Goal: Task Accomplishment & Management: Manage account settings

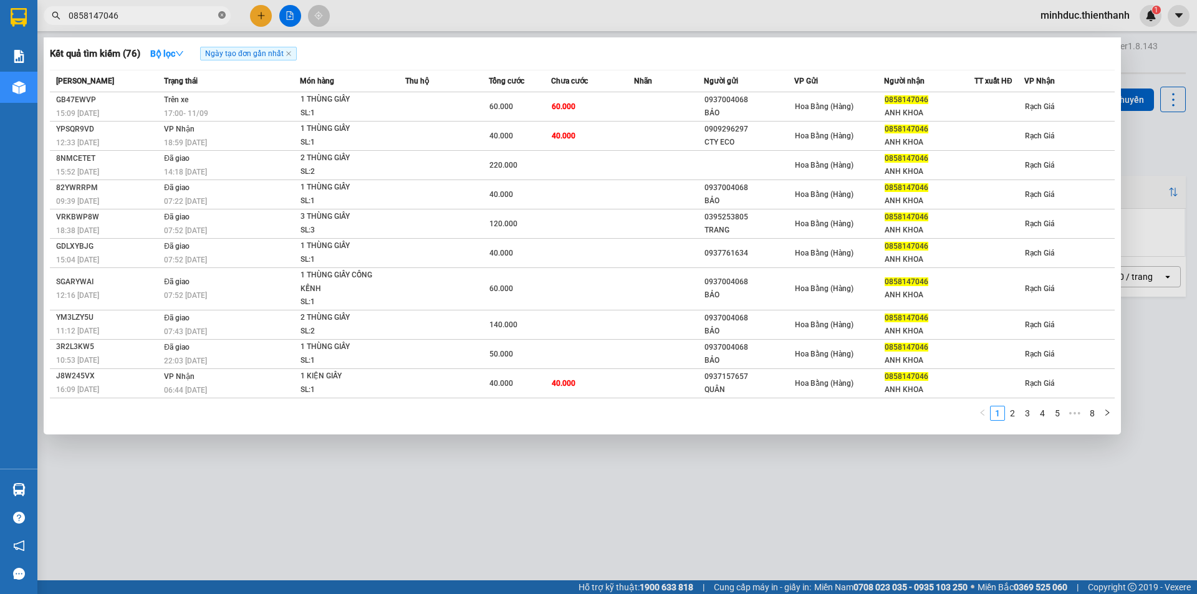
click at [223, 12] on icon "close-circle" at bounding box center [221, 14] width 7 height 7
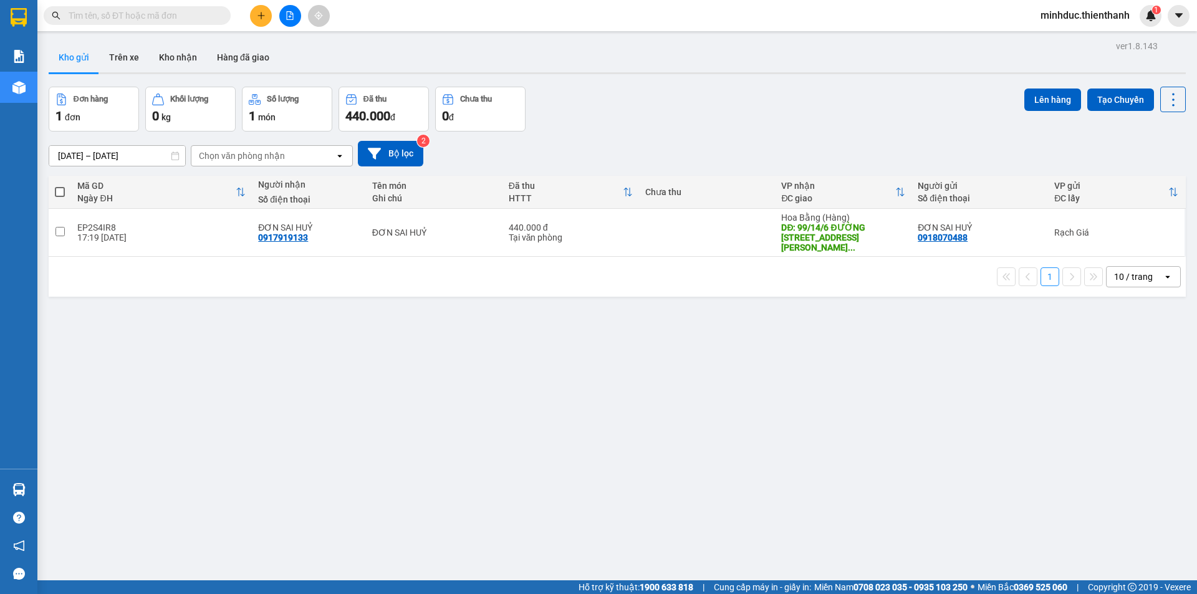
click at [282, 23] on button at bounding box center [290, 16] width 22 height 22
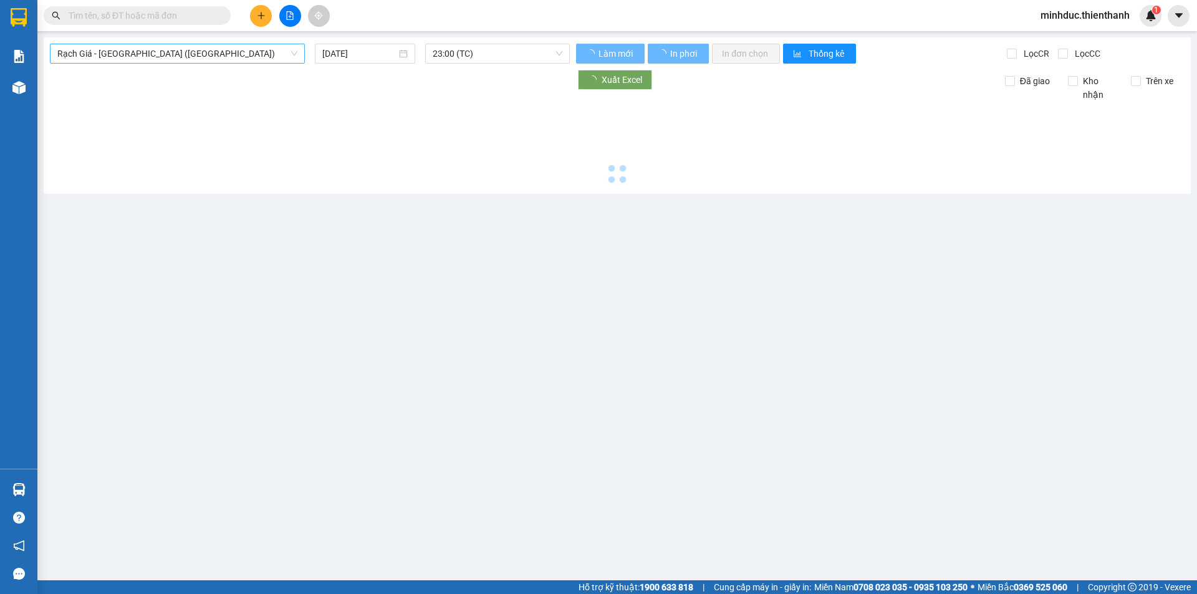
type input "[DATE]"
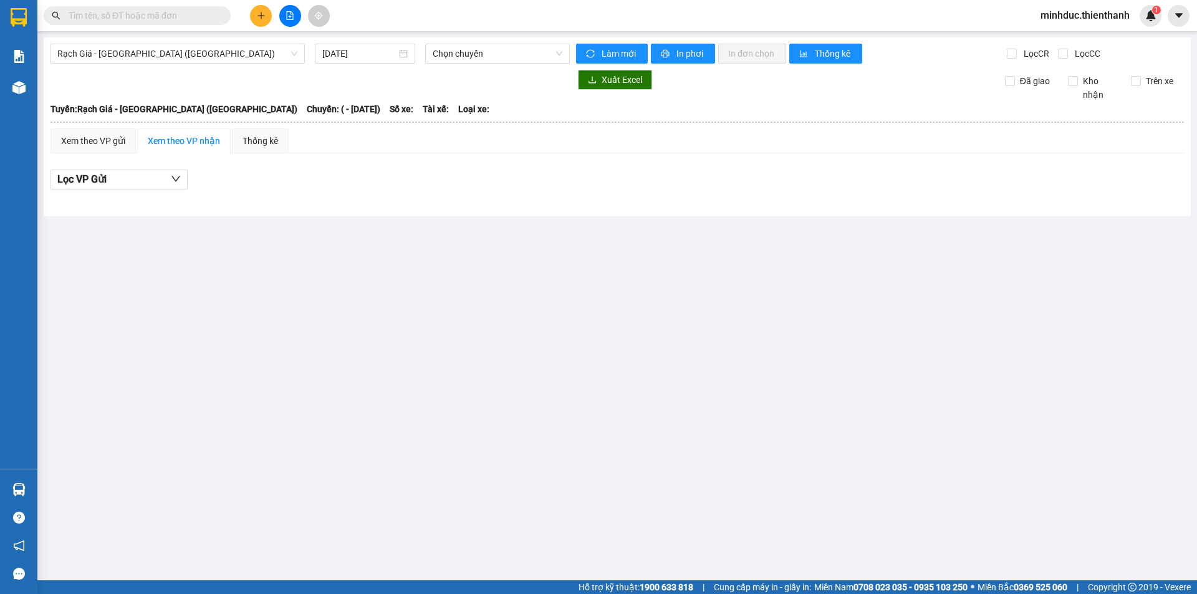
click at [147, 18] on input "text" at bounding box center [142, 16] width 147 height 14
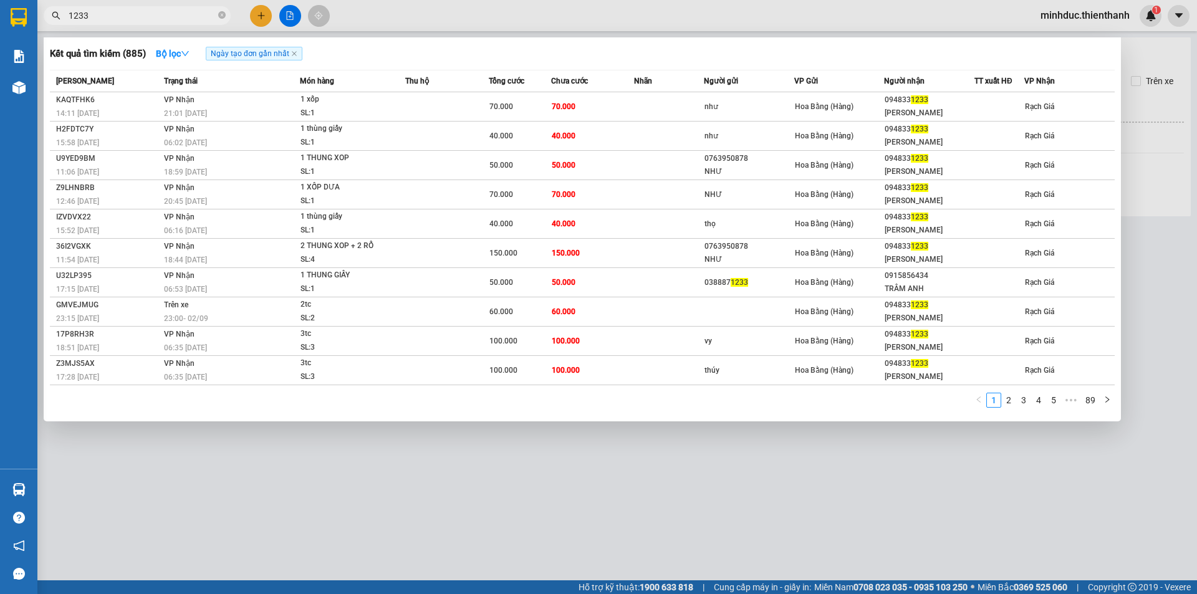
click at [150, 7] on span "1233" at bounding box center [137, 15] width 187 height 19
click at [143, 14] on input "1233" at bounding box center [142, 16] width 147 height 14
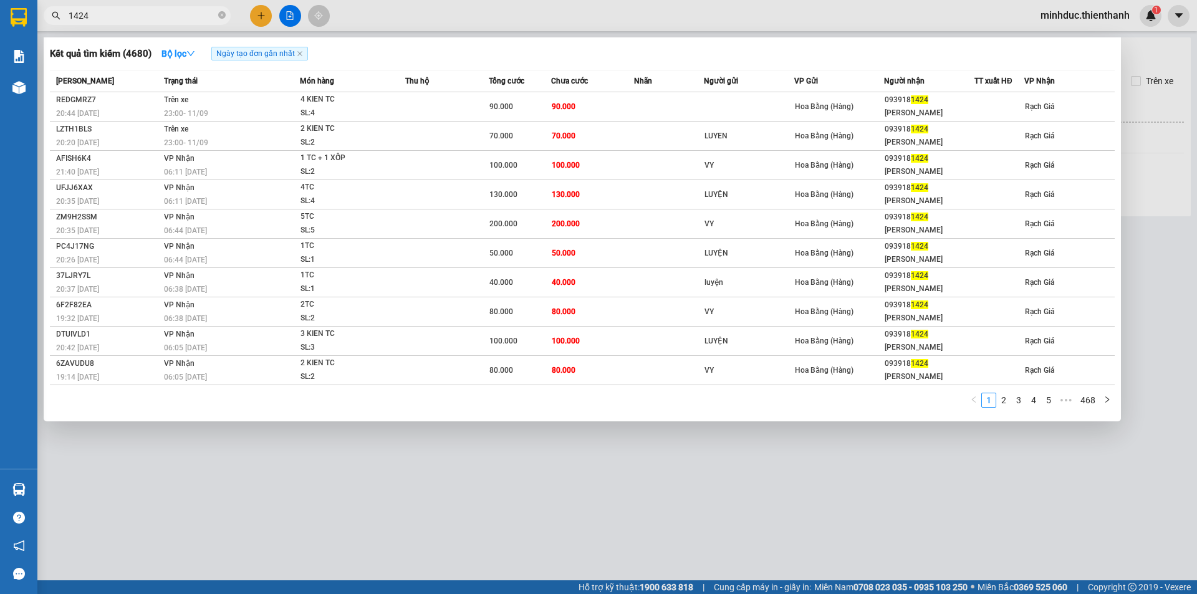
click at [118, 28] on div at bounding box center [598, 297] width 1197 height 594
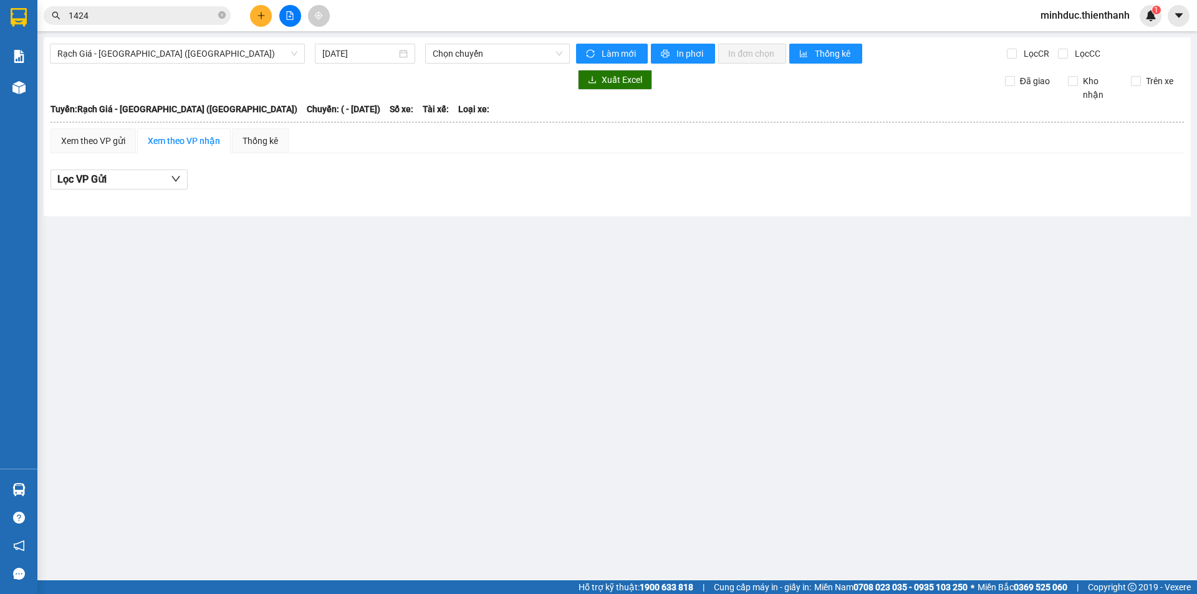
click at [117, 22] on input "1424" at bounding box center [142, 16] width 147 height 14
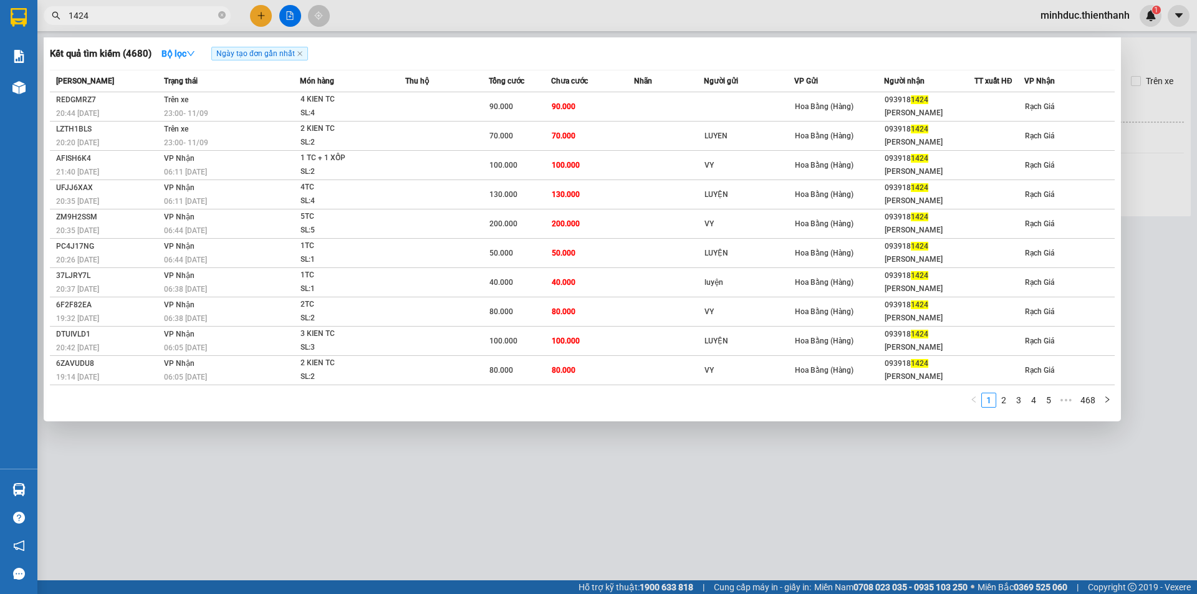
click at [117, 22] on input "1424" at bounding box center [142, 16] width 147 height 14
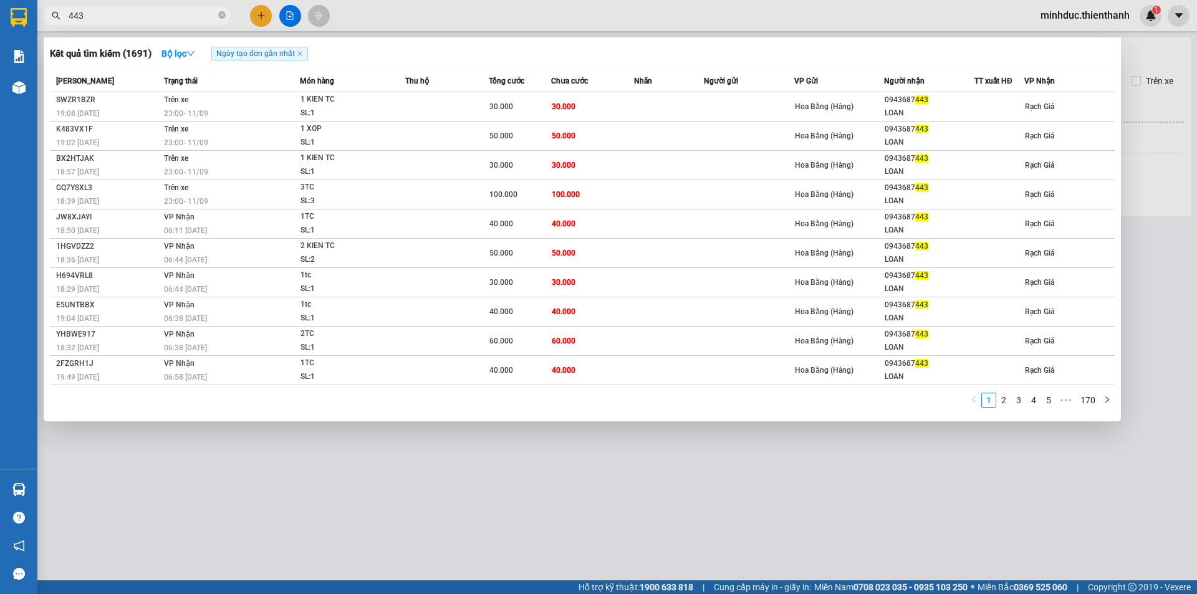
click at [117, 16] on input "443" at bounding box center [142, 16] width 147 height 14
type input "7"
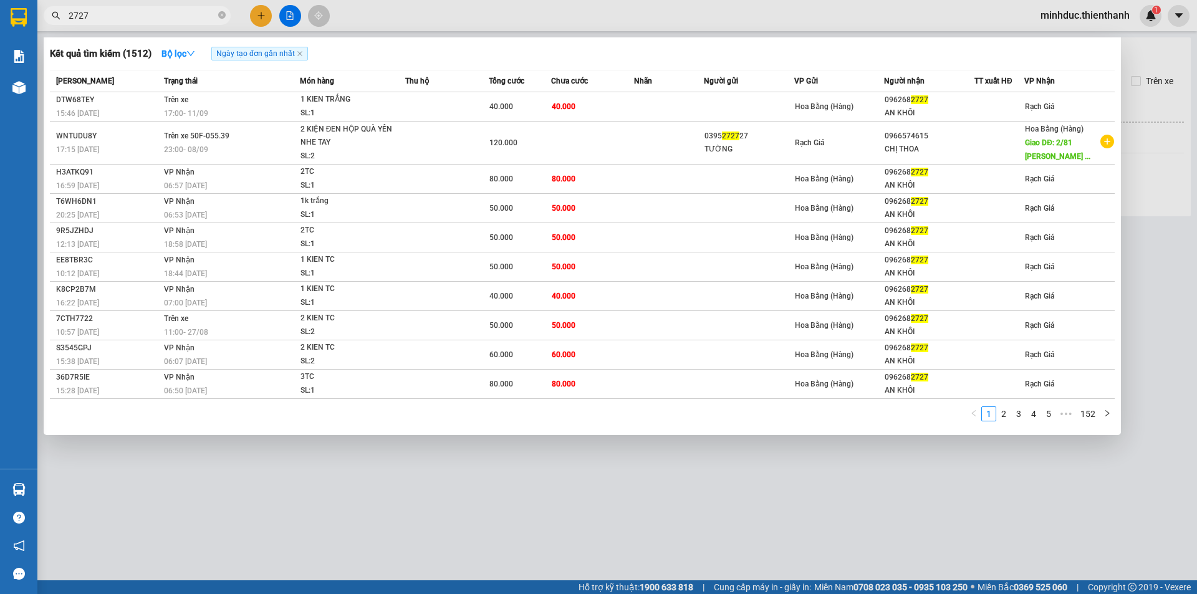
type input "2727"
click at [101, 10] on input "2727" at bounding box center [142, 16] width 147 height 14
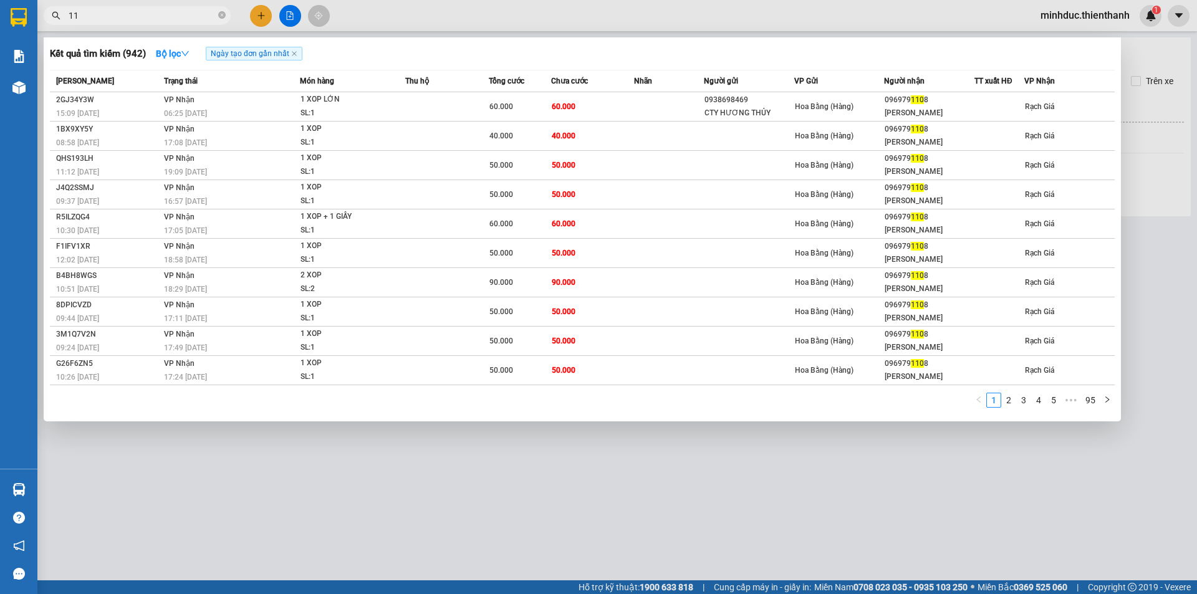
type input "1"
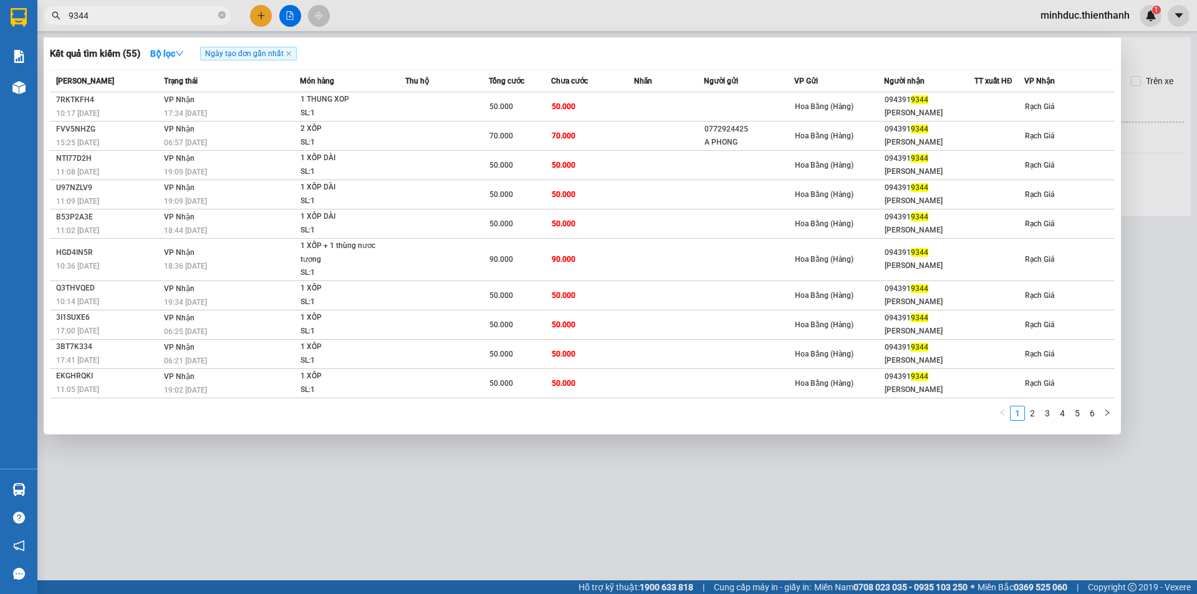
click at [156, 24] on span "9344" at bounding box center [137, 15] width 187 height 19
click at [152, 18] on input "9344" at bounding box center [142, 16] width 147 height 14
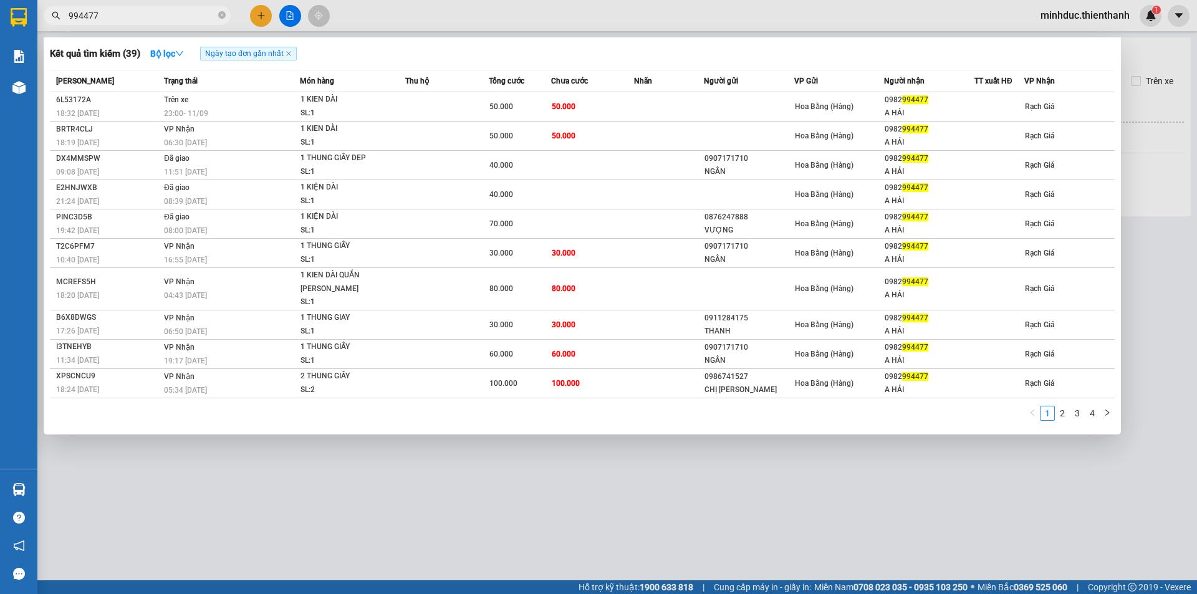
type input "994477"
click at [494, 1] on div at bounding box center [598, 297] width 1197 height 594
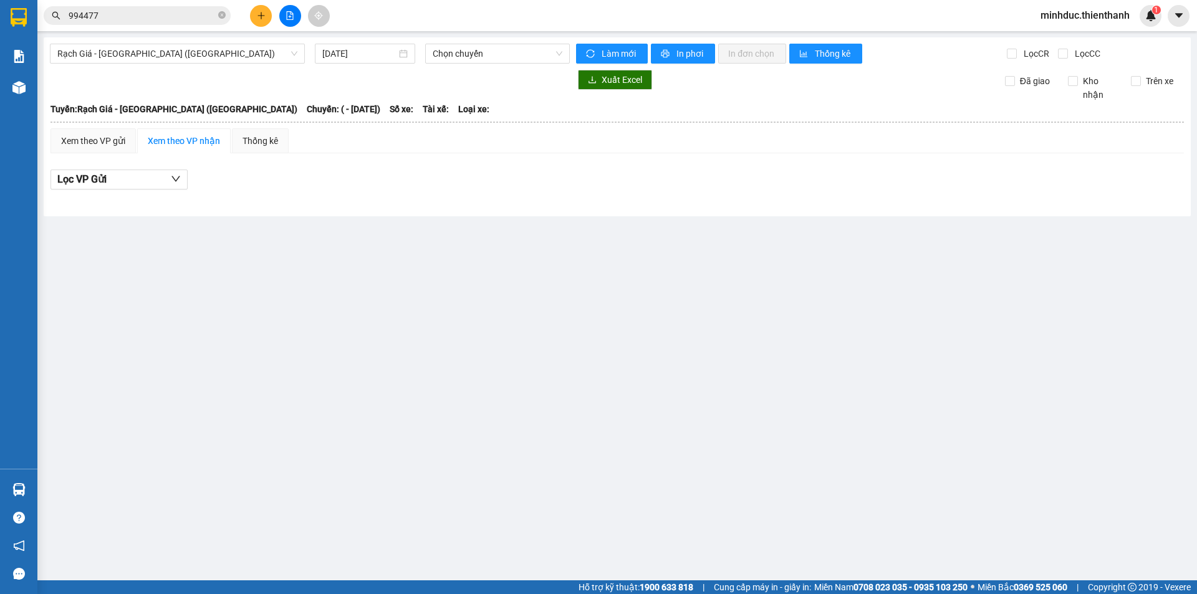
click at [233, 70] on div at bounding box center [310, 80] width 520 height 20
drag, startPoint x: 215, startPoint y: 54, endPoint x: 205, endPoint y: 84, distance: 32.3
click at [213, 54] on span "Rạch Giá - [GEOGRAPHIC_DATA] ([GEOGRAPHIC_DATA])" at bounding box center [177, 53] width 240 height 19
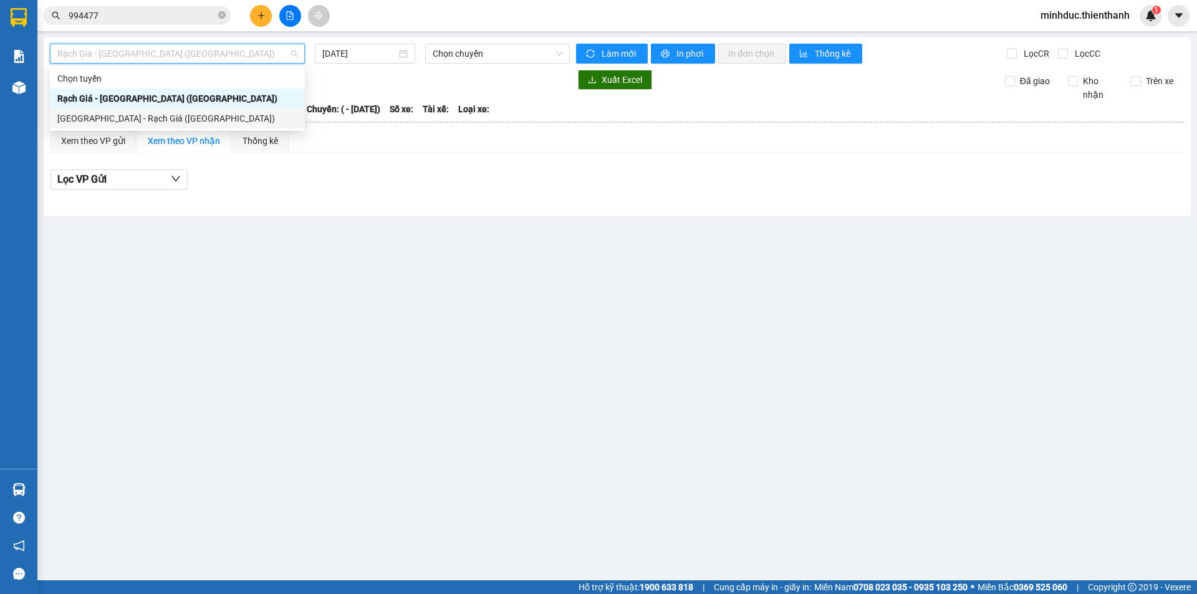
click at [162, 117] on div "[GEOGRAPHIC_DATA] - Rạch Giá ([GEOGRAPHIC_DATA])" at bounding box center [177, 119] width 240 height 14
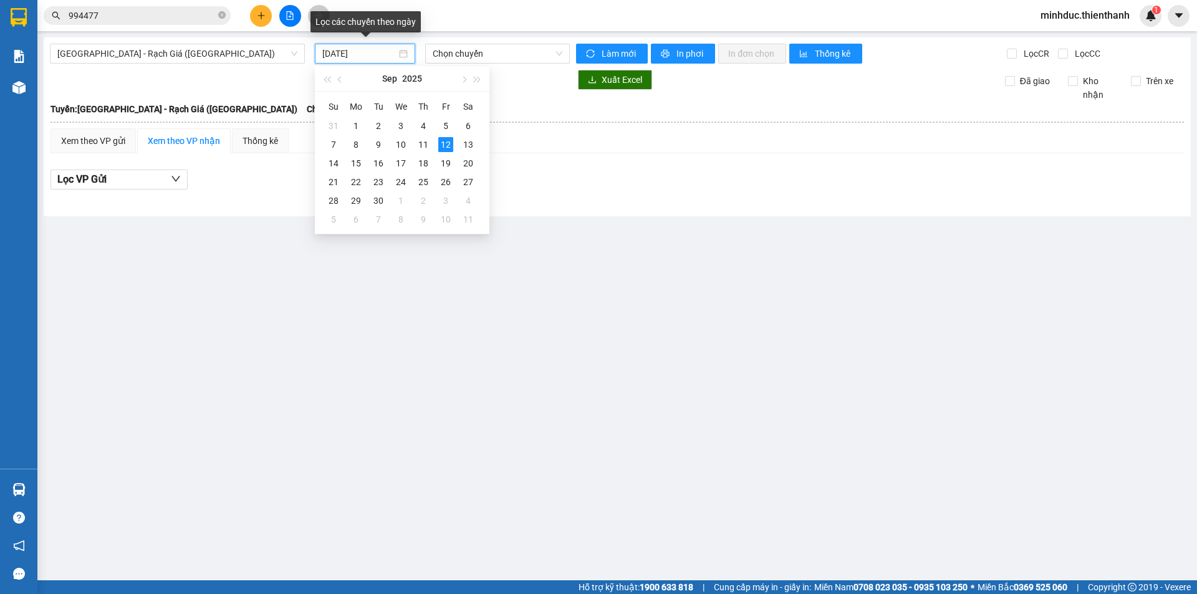
click at [337, 55] on input "[DATE]" at bounding box center [359, 54] width 74 height 14
click at [419, 147] on div "11" at bounding box center [423, 144] width 15 height 15
type input "[DATE]"
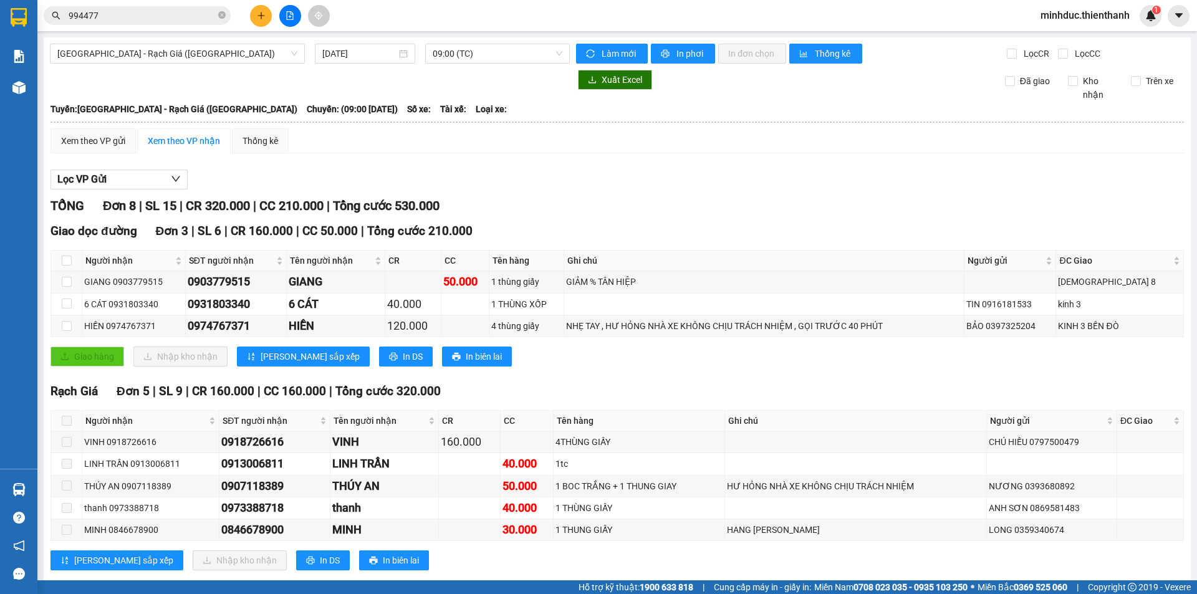
click at [489, 43] on div "[GEOGRAPHIC_DATA] - Rạch Giá ([GEOGRAPHIC_DATA]) [DATE] 09:00 (TC) Làm mới In p…" at bounding box center [617, 318] width 1147 height 562
click at [483, 54] on span "09:00 (TC)" at bounding box center [498, 53] width 130 height 19
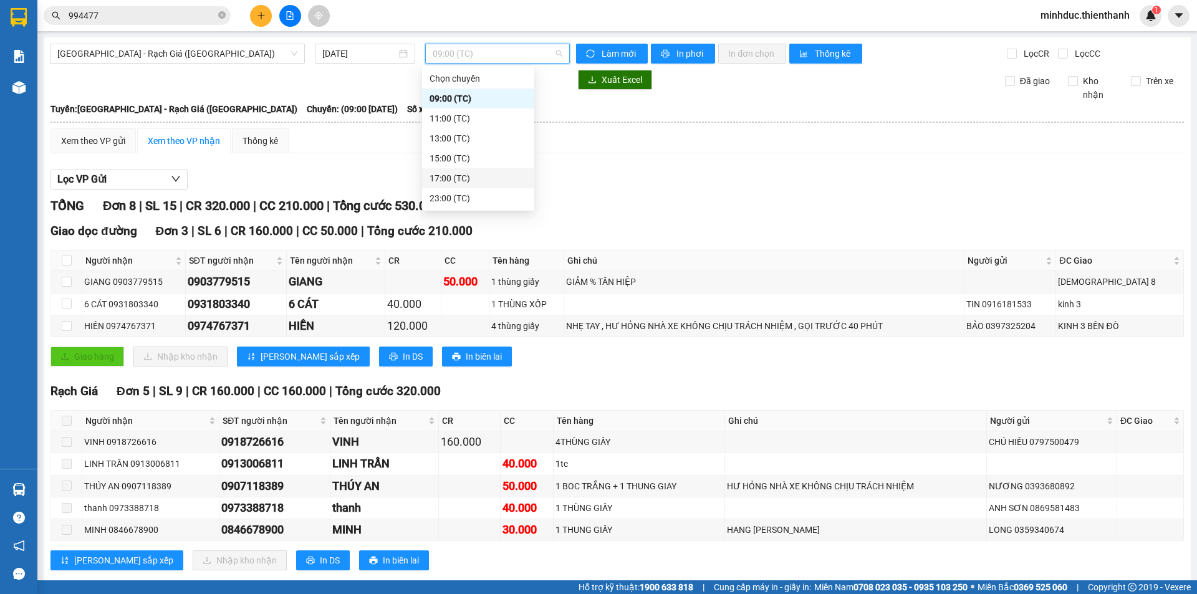
scroll to position [25, 0]
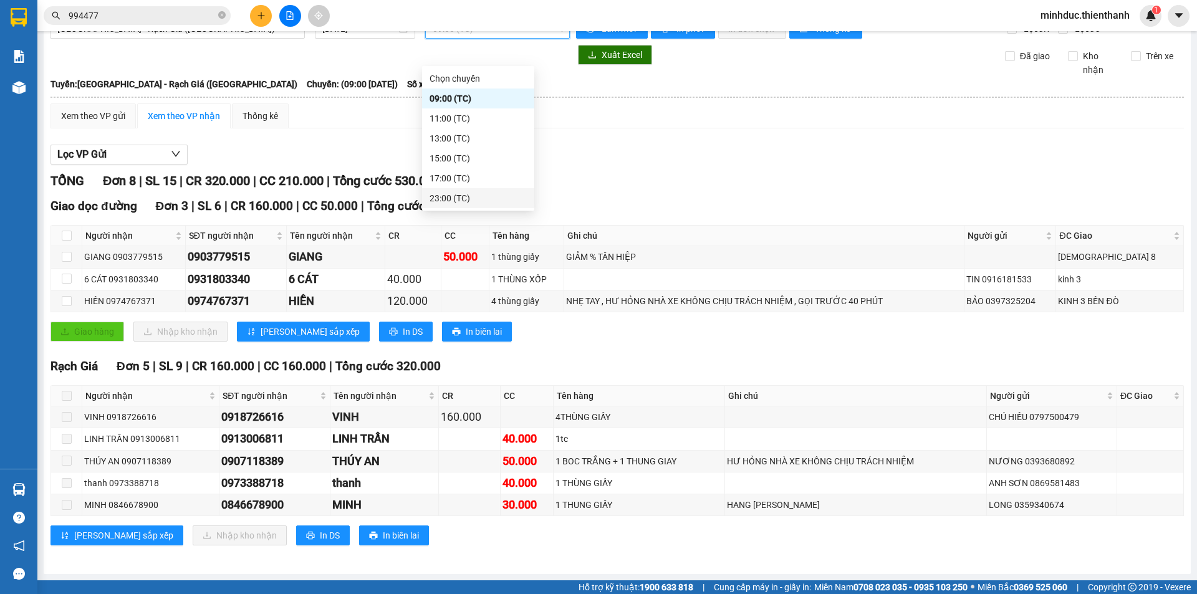
click at [446, 198] on div "23:00 (TC)" at bounding box center [478, 198] width 97 height 14
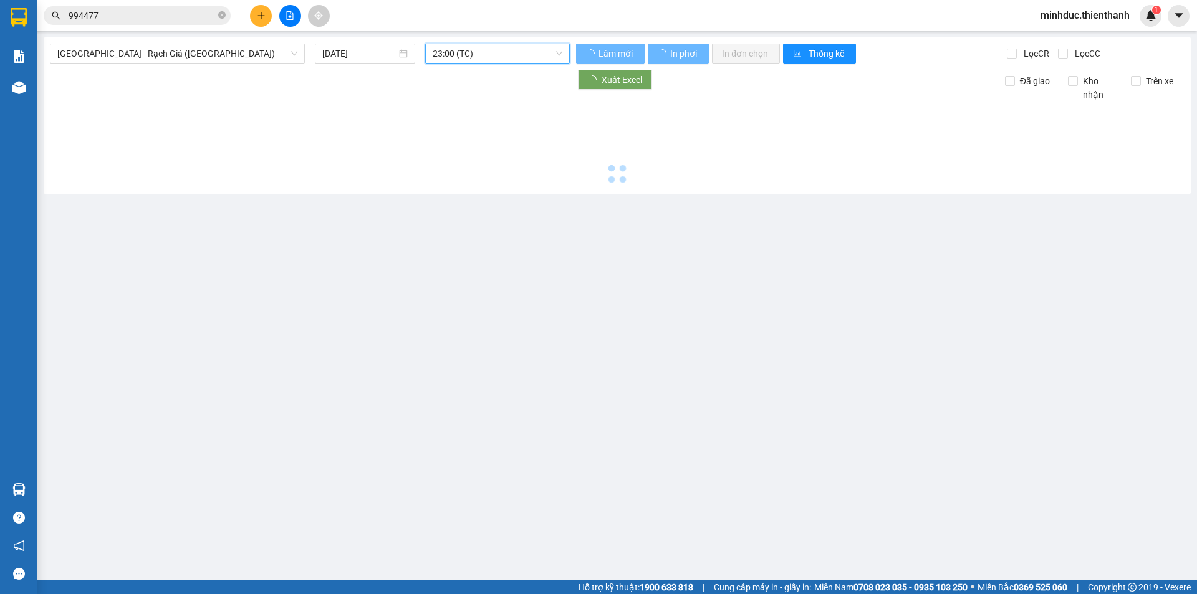
scroll to position [0, 0]
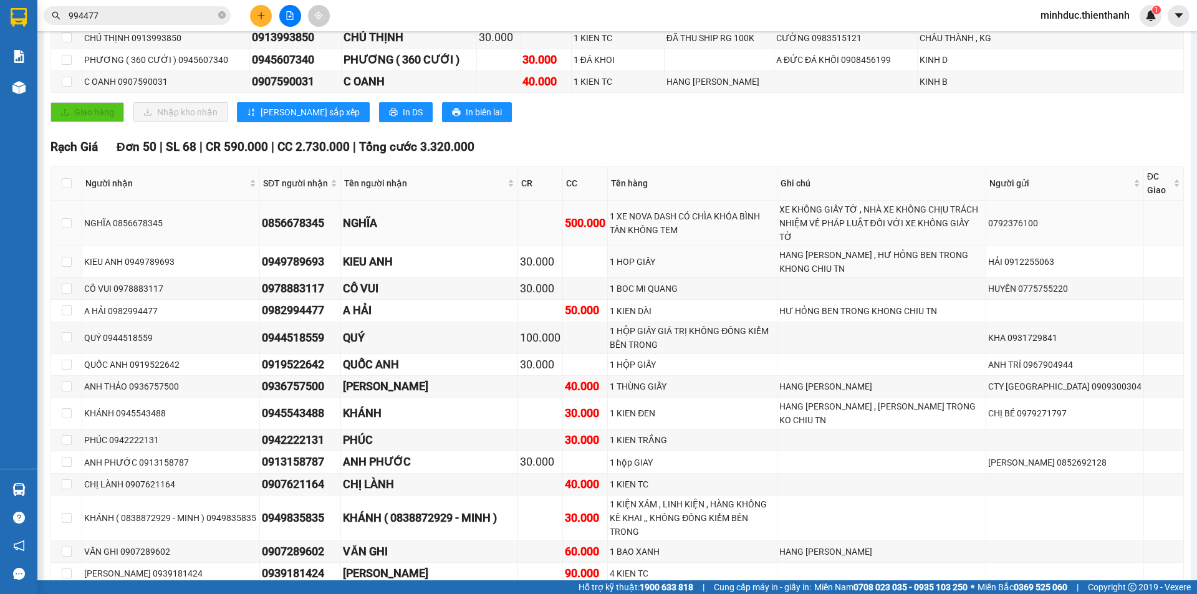
scroll to position [291, 0]
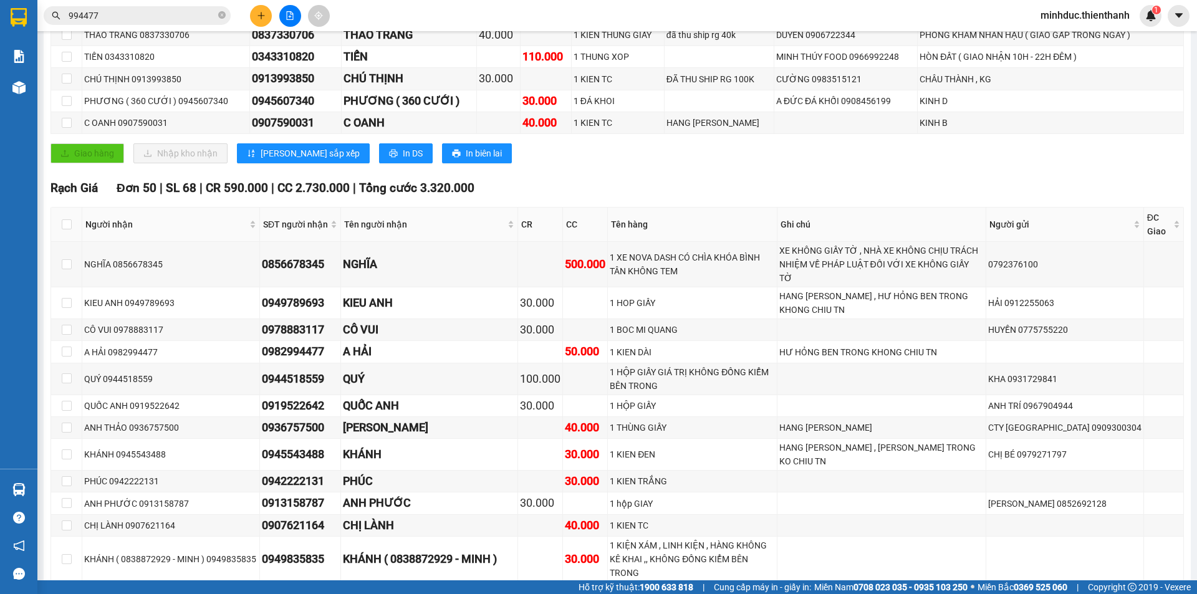
click at [72, 230] on th at bounding box center [66, 225] width 31 height 34
click at [65, 224] on input "checkbox" at bounding box center [67, 224] width 10 height 10
checkbox input "true"
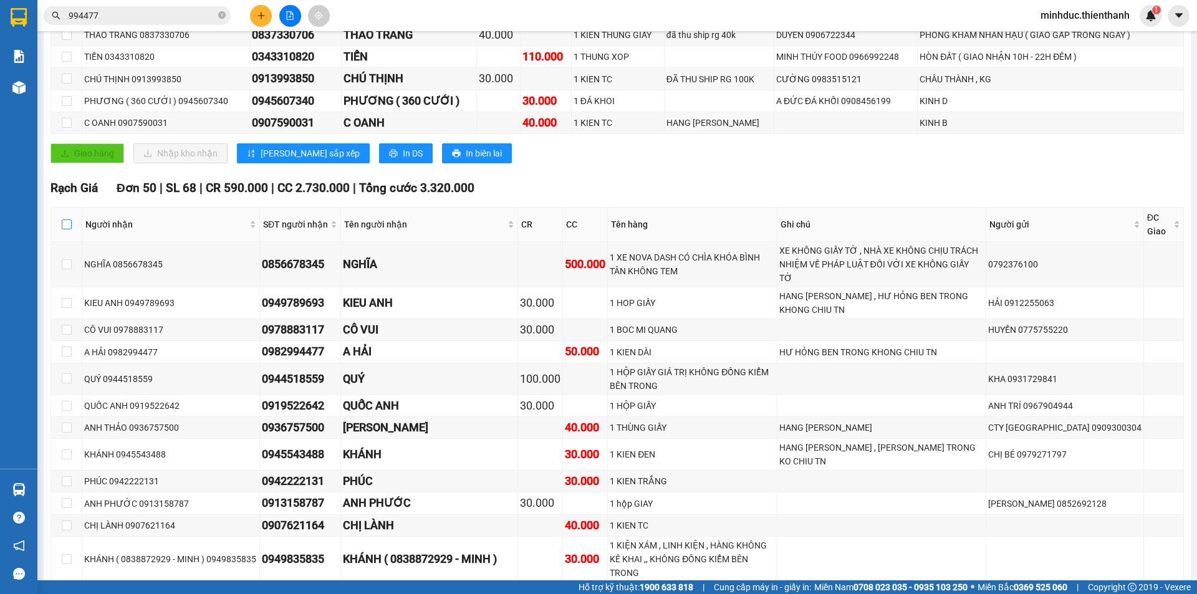
checkbox input "true"
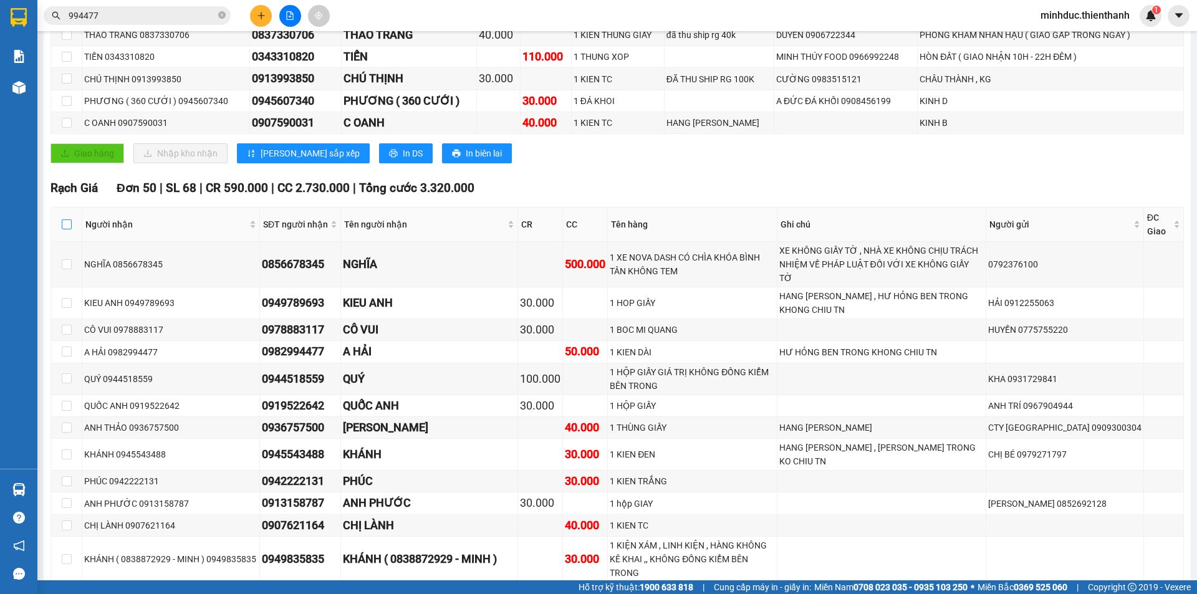
checkbox input "true"
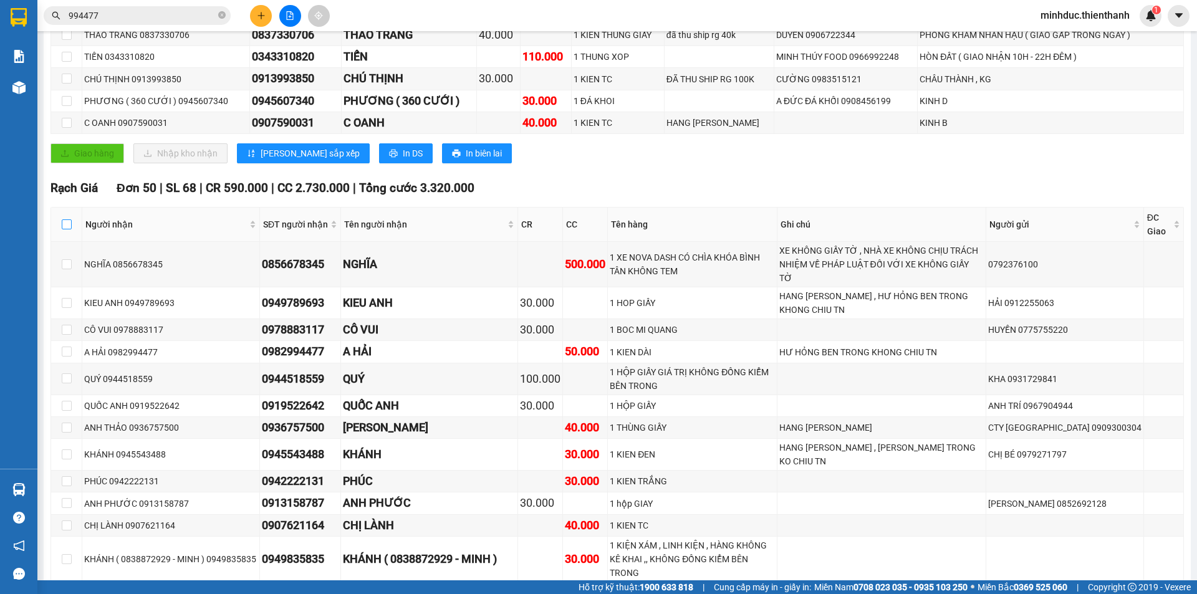
checkbox input "true"
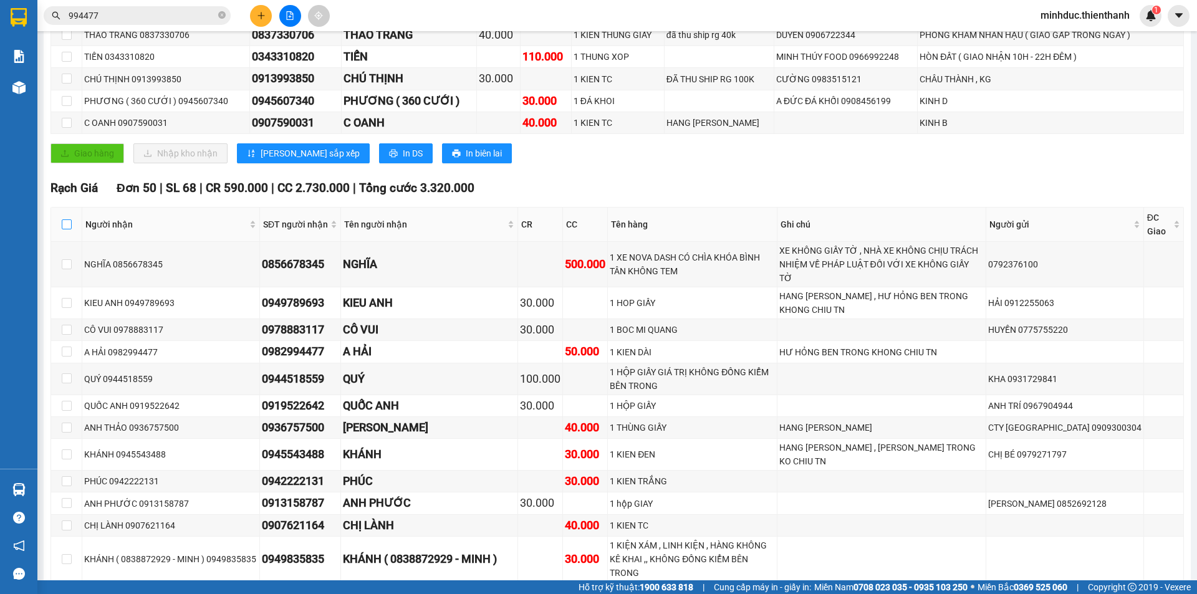
checkbox input "true"
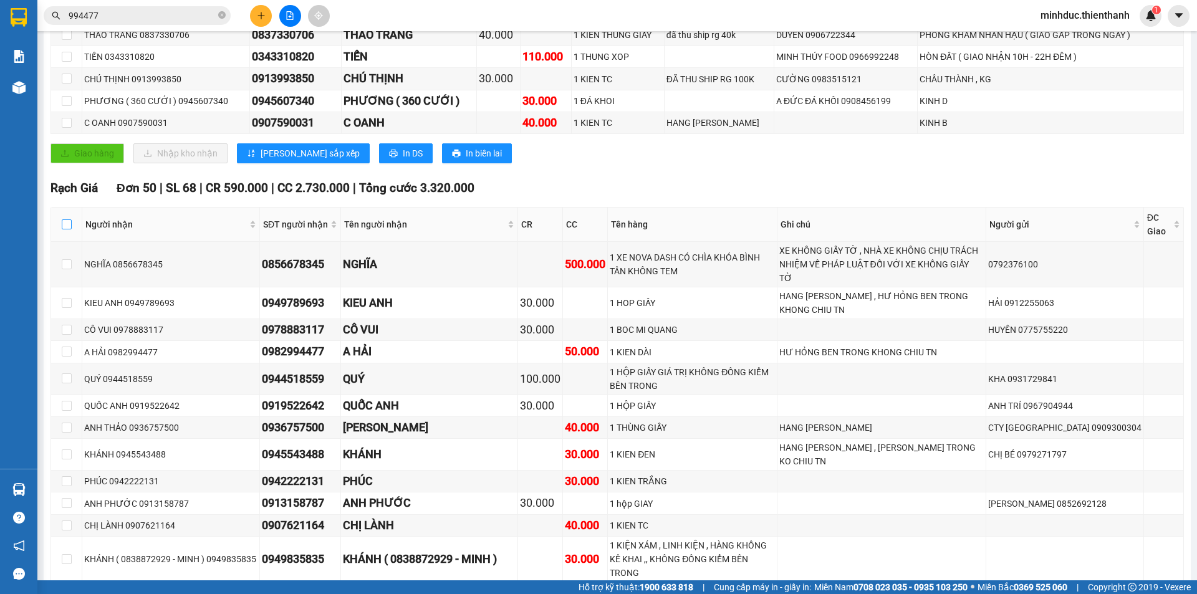
checkbox input "true"
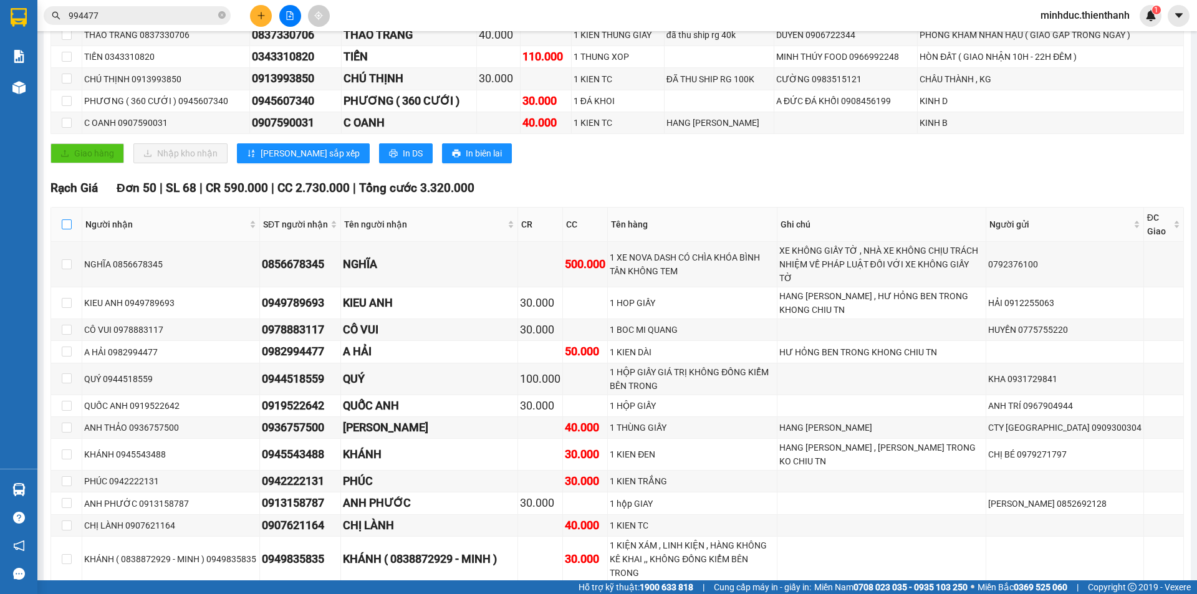
checkbox input "true"
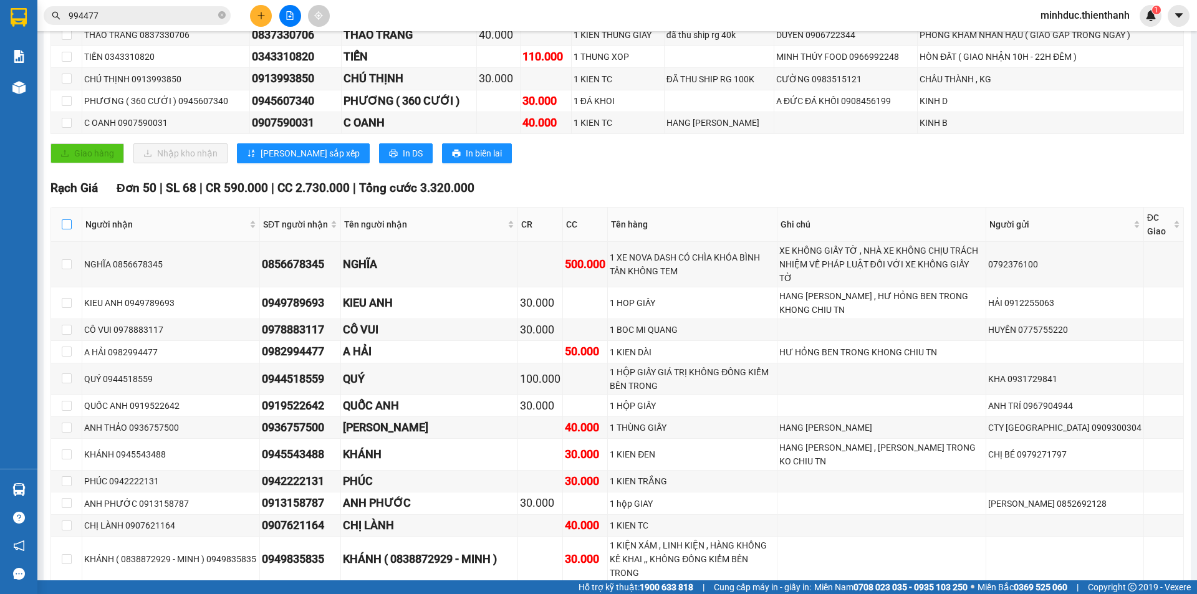
checkbox input "true"
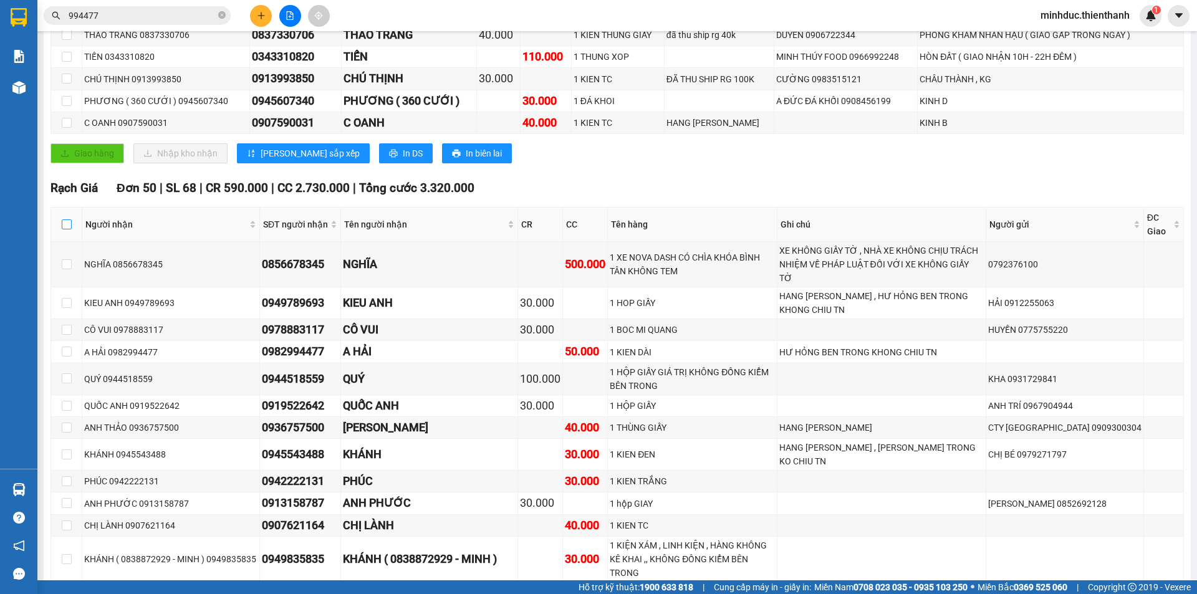
checkbox input "true"
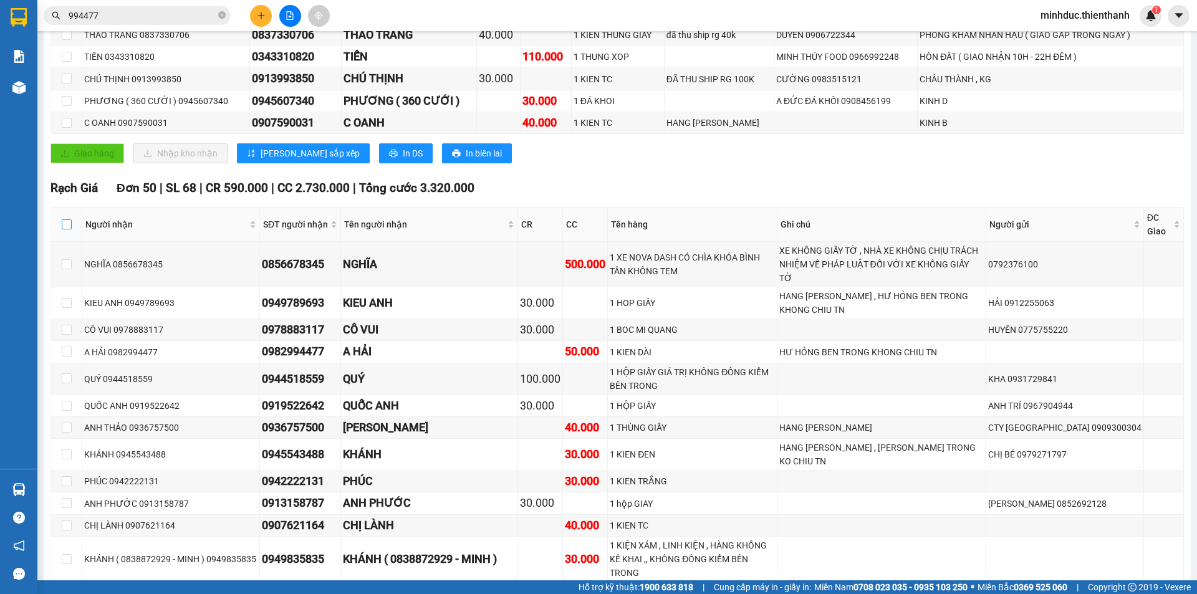
checkbox input "true"
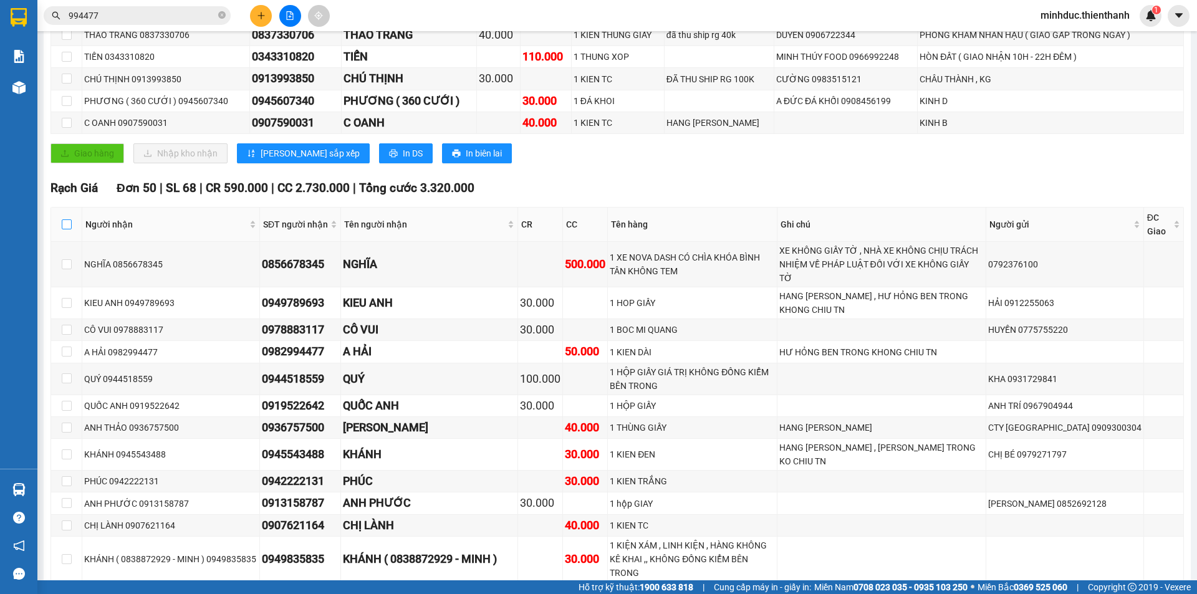
checkbox input "true"
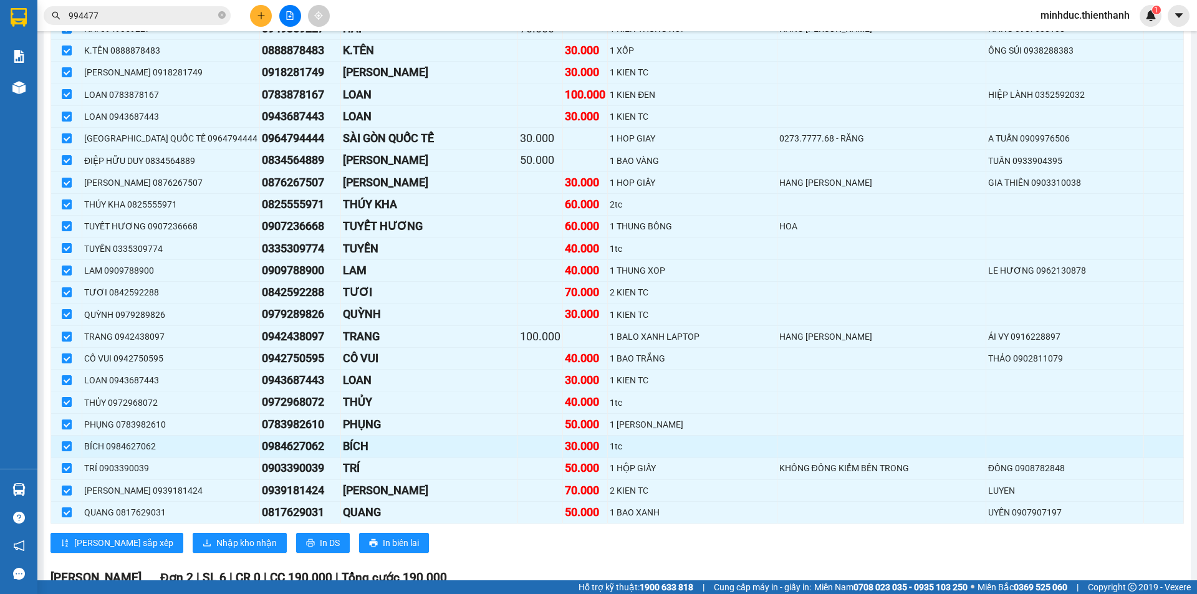
scroll to position [1413, 0]
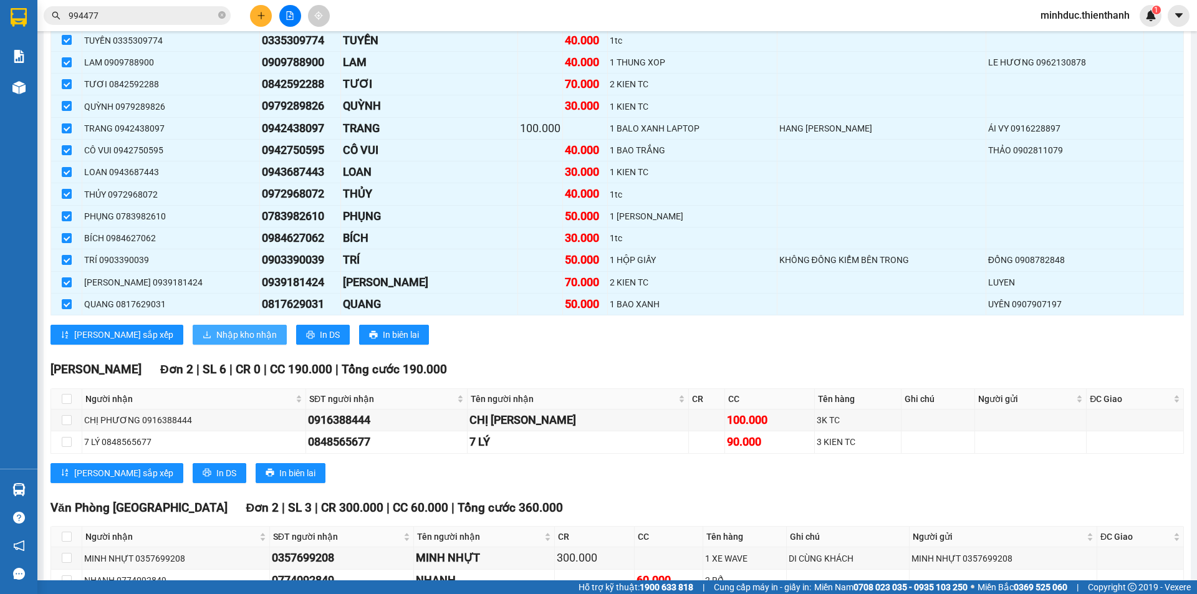
click at [216, 328] on span "Nhập kho nhận" at bounding box center [246, 335] width 60 height 14
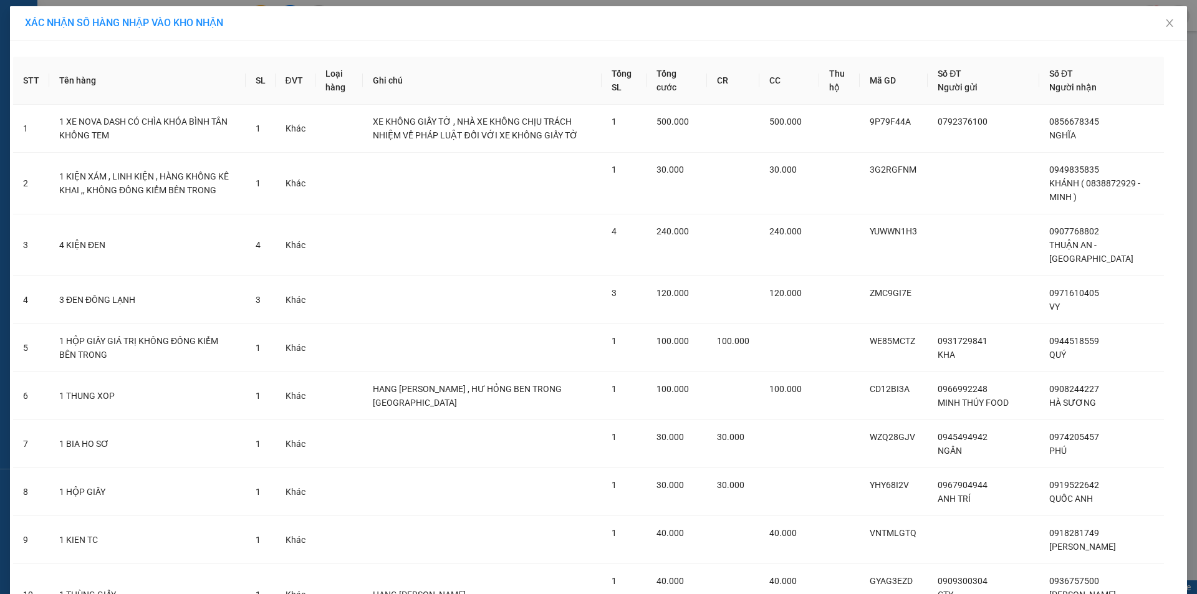
scroll to position [2030, 0]
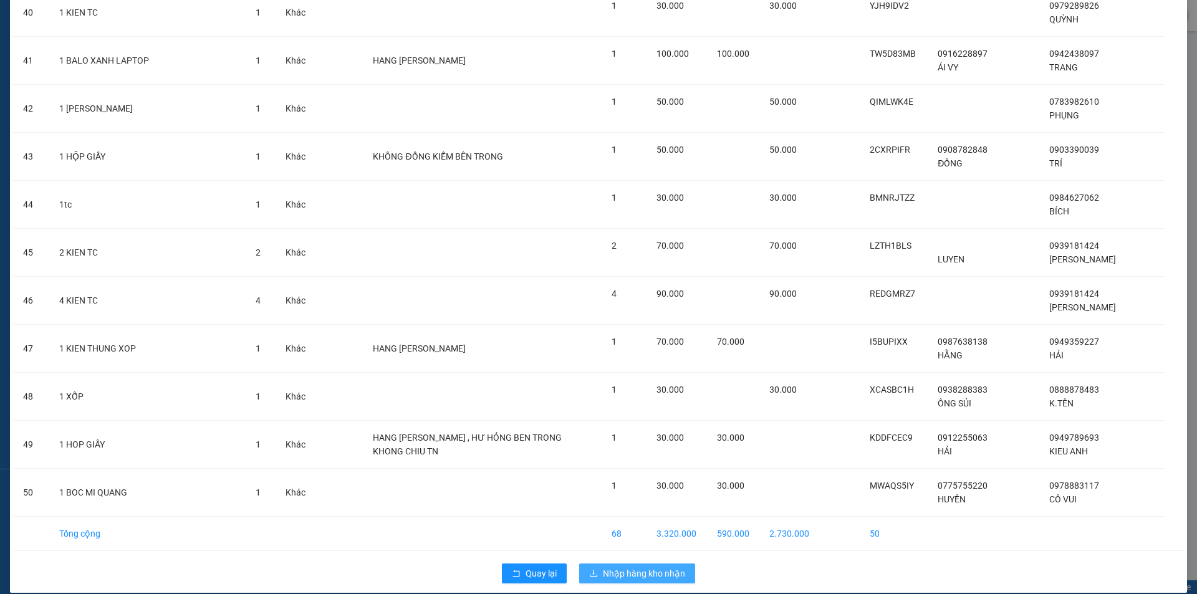
click at [664, 567] on span "Nhập hàng kho nhận" at bounding box center [644, 574] width 82 height 14
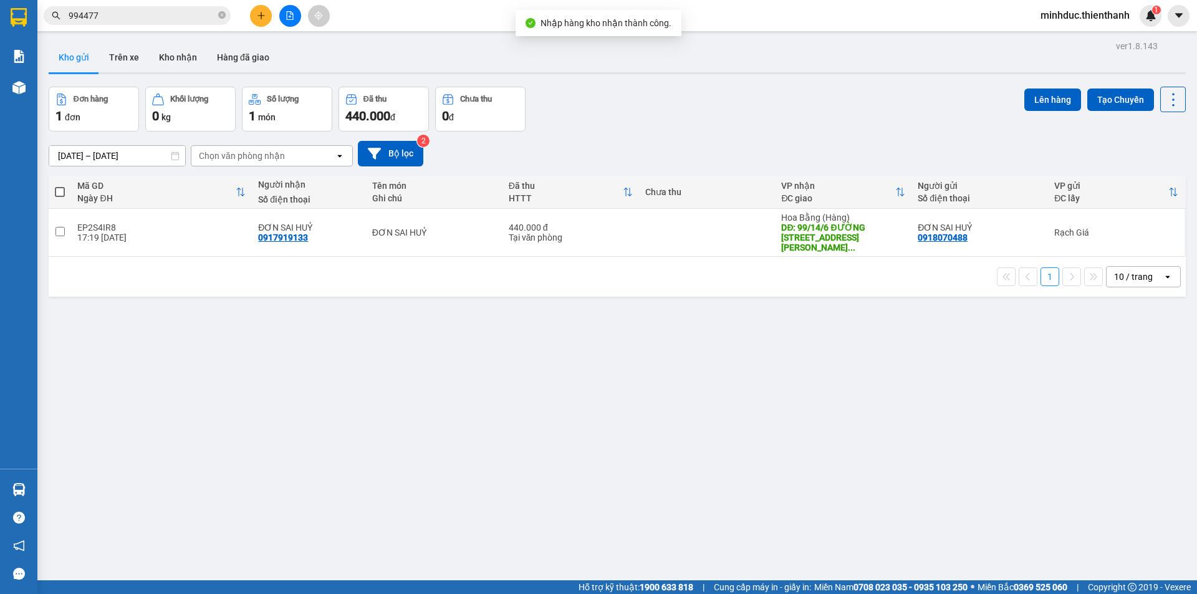
click at [288, 16] on icon "file-add" at bounding box center [290, 15] width 9 height 9
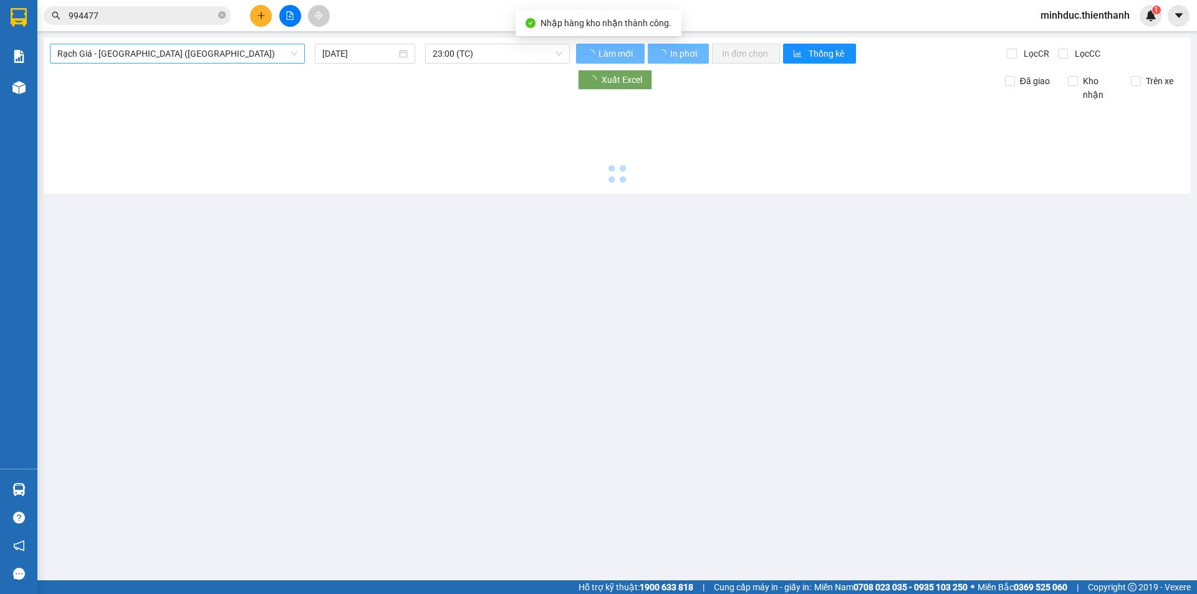
type input "[DATE]"
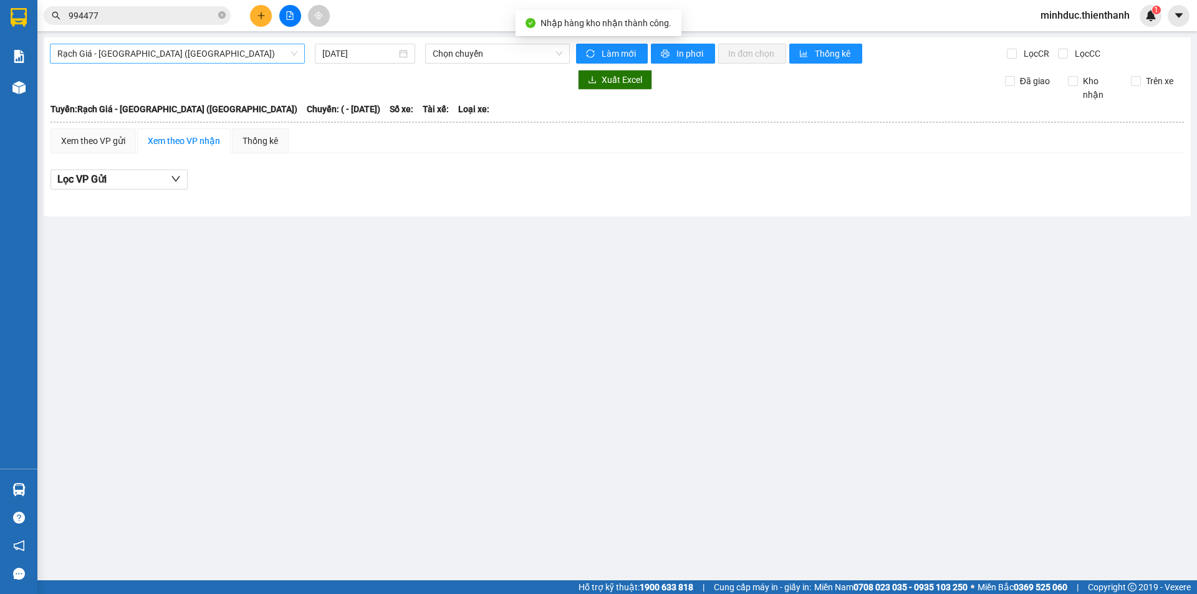
click at [155, 60] on span "Rạch Giá - [GEOGRAPHIC_DATA] ([GEOGRAPHIC_DATA])" at bounding box center [177, 53] width 240 height 19
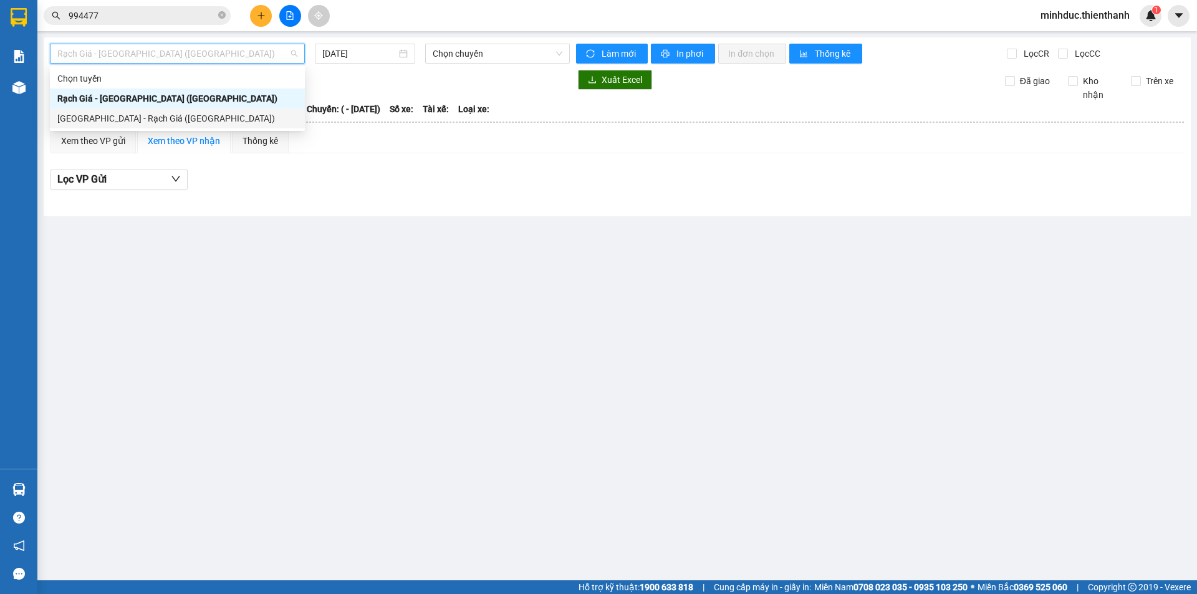
click at [155, 127] on div "[GEOGRAPHIC_DATA] - Rạch Giá ([GEOGRAPHIC_DATA])" at bounding box center [177, 118] width 255 height 20
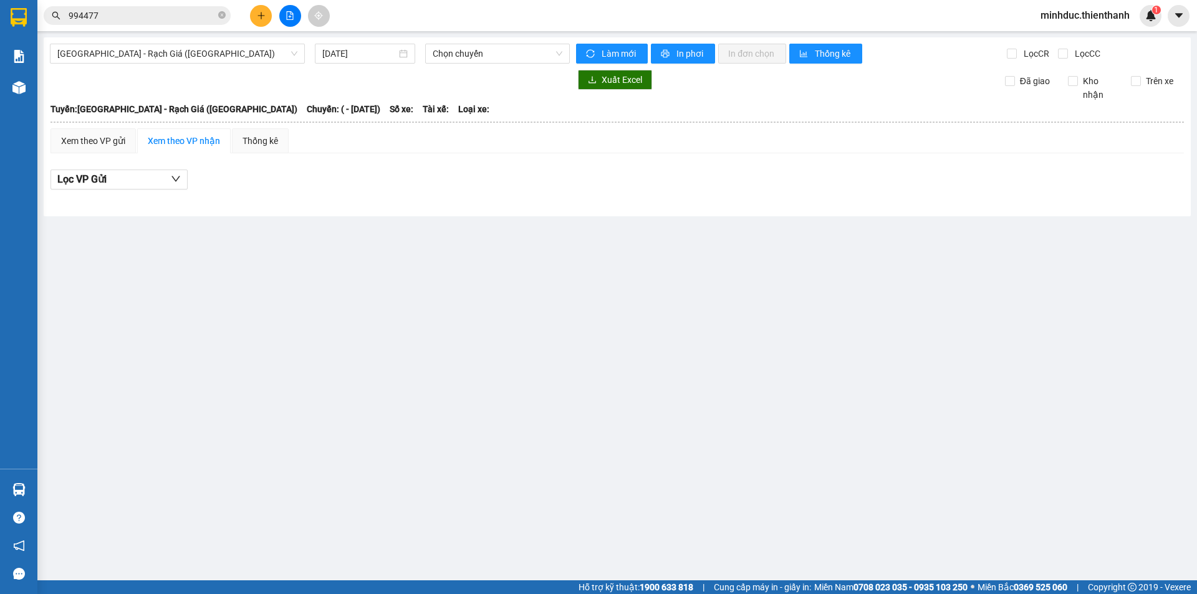
click at [342, 64] on div "[GEOGRAPHIC_DATA] - Rạch Giá ([GEOGRAPHIC_DATA]) [DATE] Chọn chuyến Làm mới In …" at bounding box center [617, 126] width 1147 height 179
click at [340, 62] on div "[DATE]" at bounding box center [365, 54] width 100 height 20
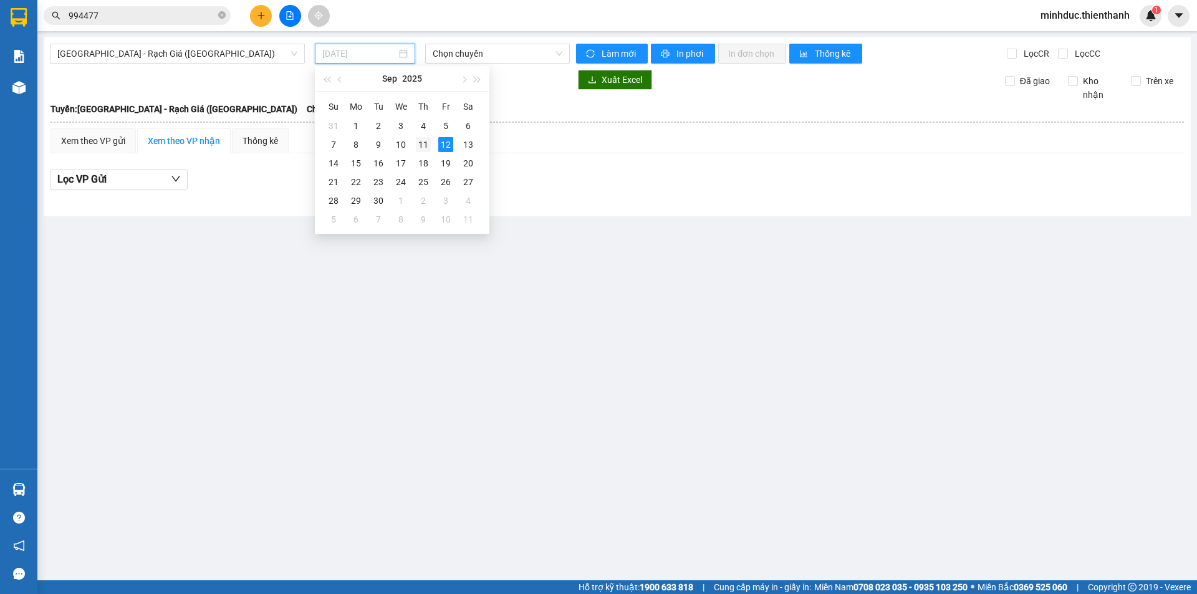
click at [427, 148] on div "11" at bounding box center [423, 144] width 15 height 15
type input "[DATE]"
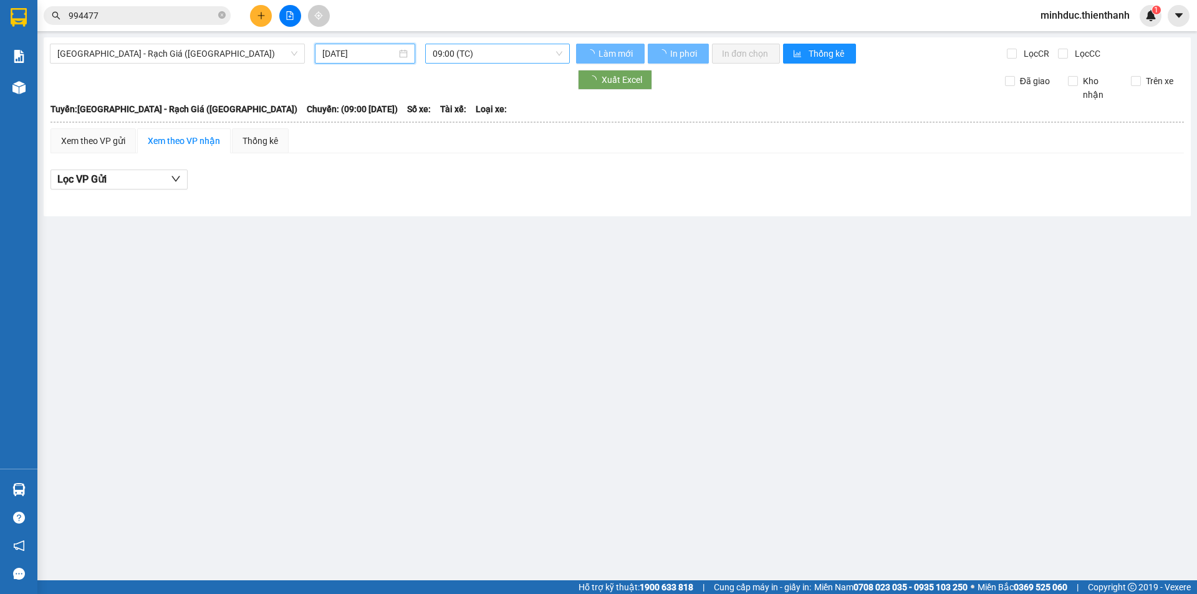
click at [463, 39] on div "[GEOGRAPHIC_DATA] - Rạch Giá ([GEOGRAPHIC_DATA]) [DATE] 09:00 (TC) Làm mới In p…" at bounding box center [617, 126] width 1147 height 179
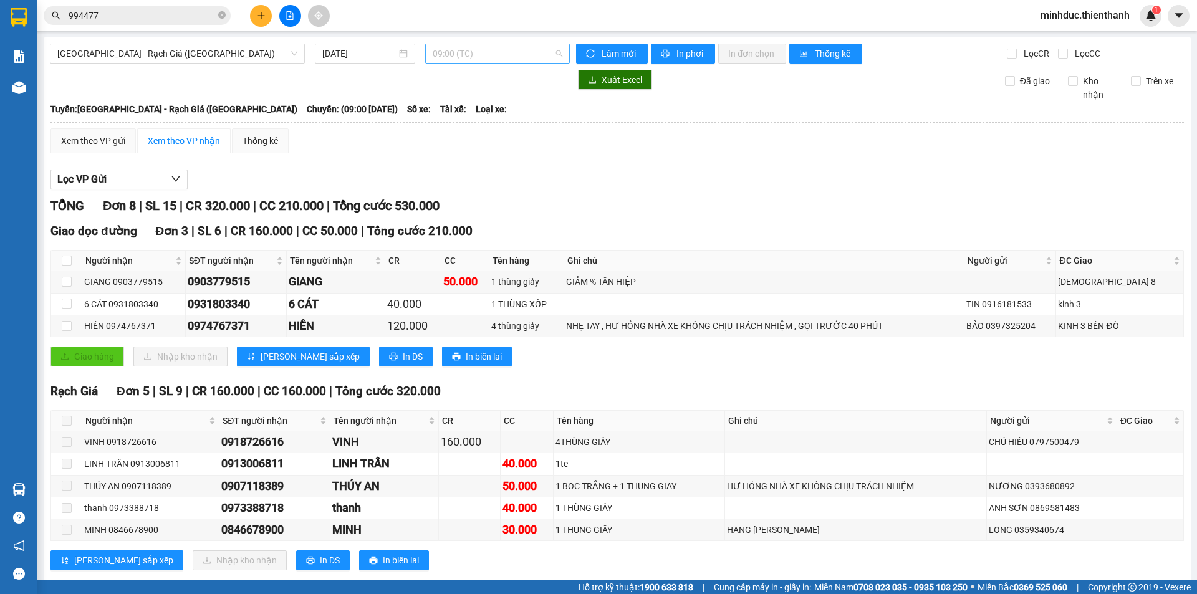
click at [462, 56] on span "09:00 (TC)" at bounding box center [498, 53] width 130 height 19
click at [441, 176] on div "17:00 (TC)" at bounding box center [478, 178] width 97 height 14
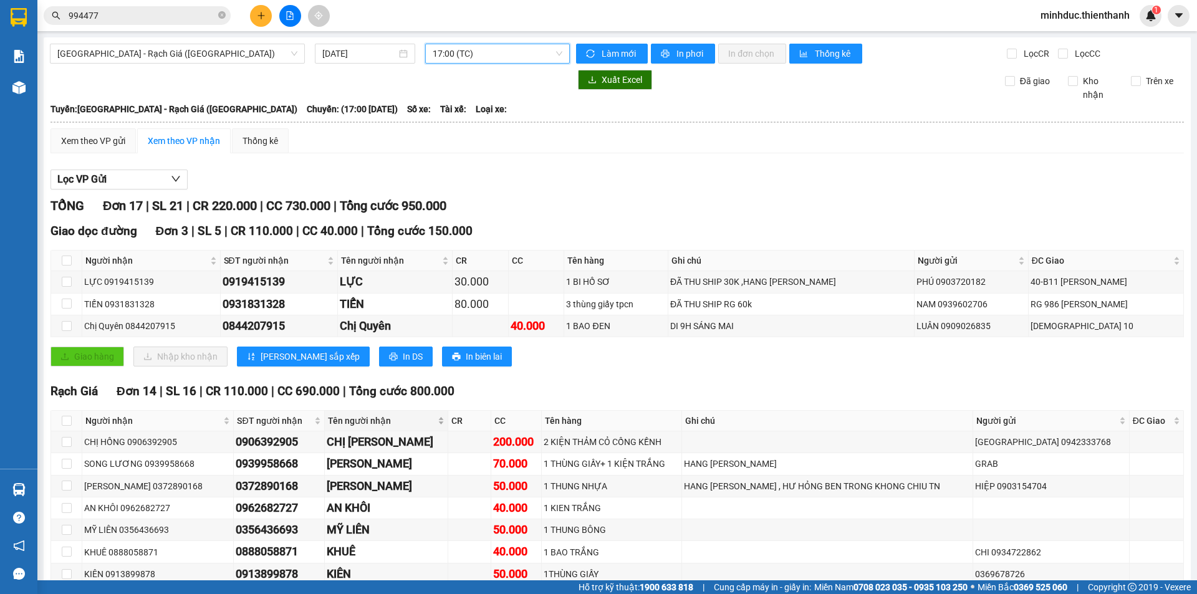
scroll to position [208, 0]
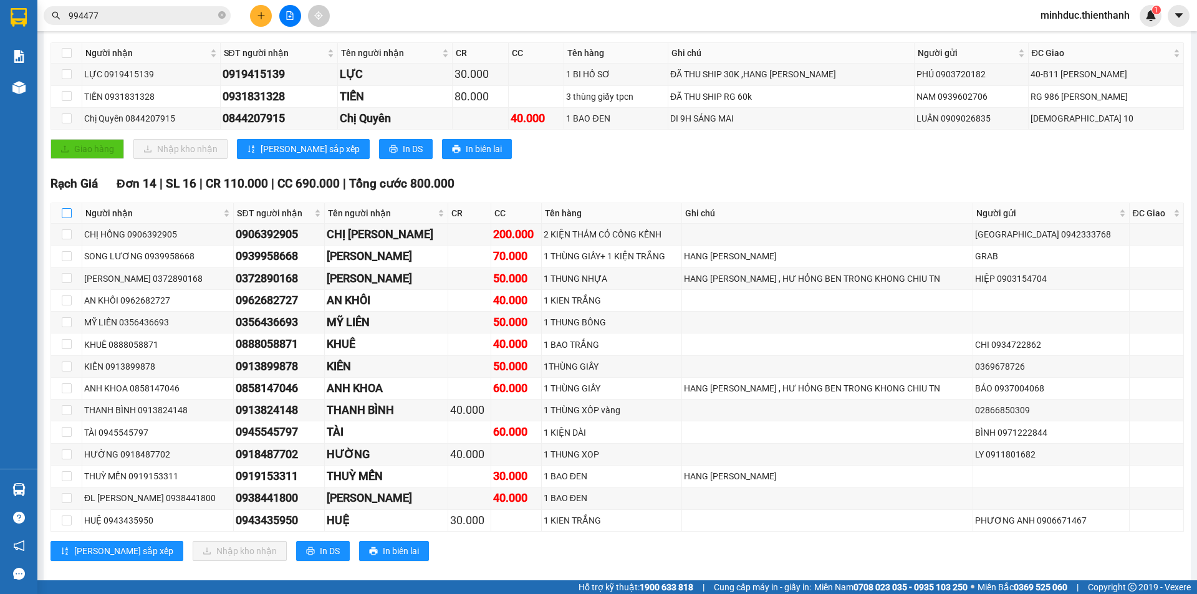
click at [67, 215] on input "checkbox" at bounding box center [67, 213] width 10 height 10
checkbox input "true"
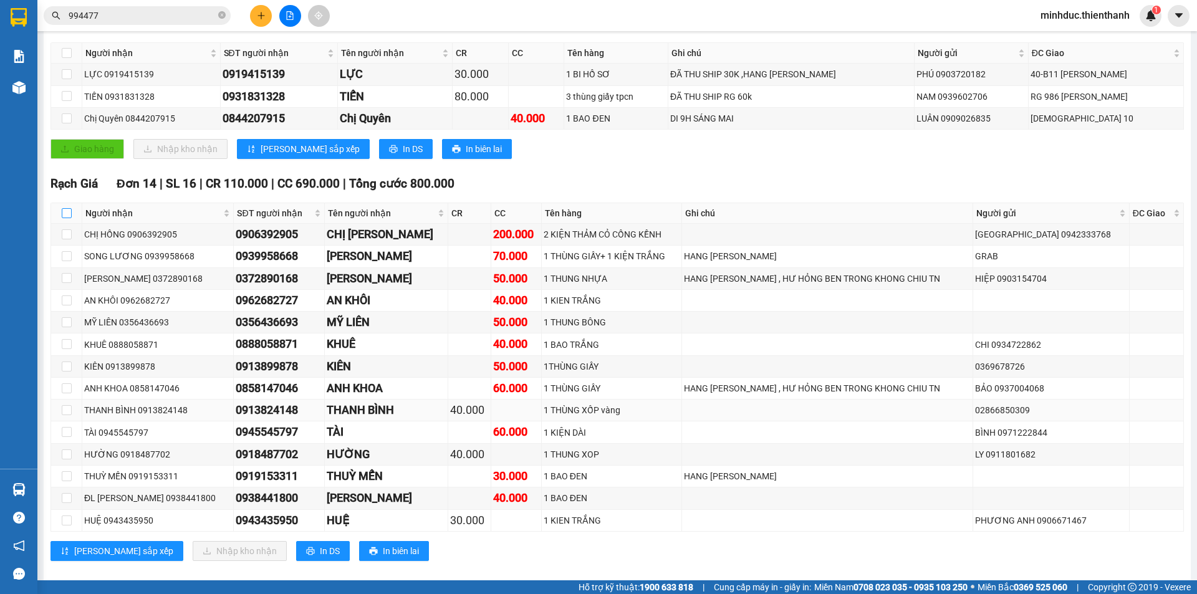
checkbox input "true"
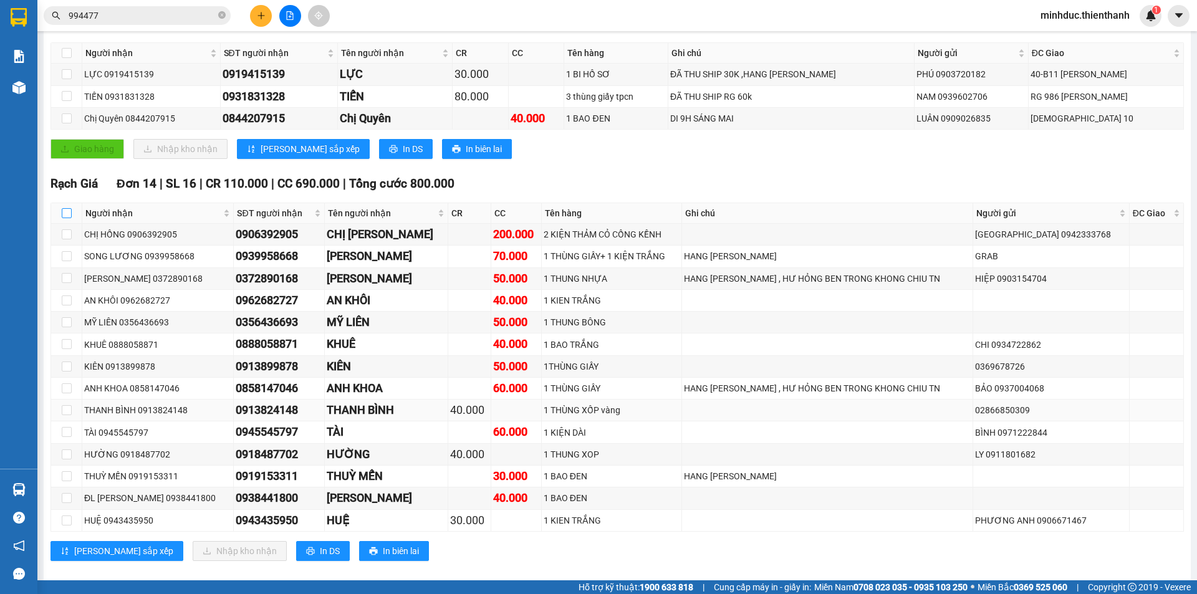
checkbox input "true"
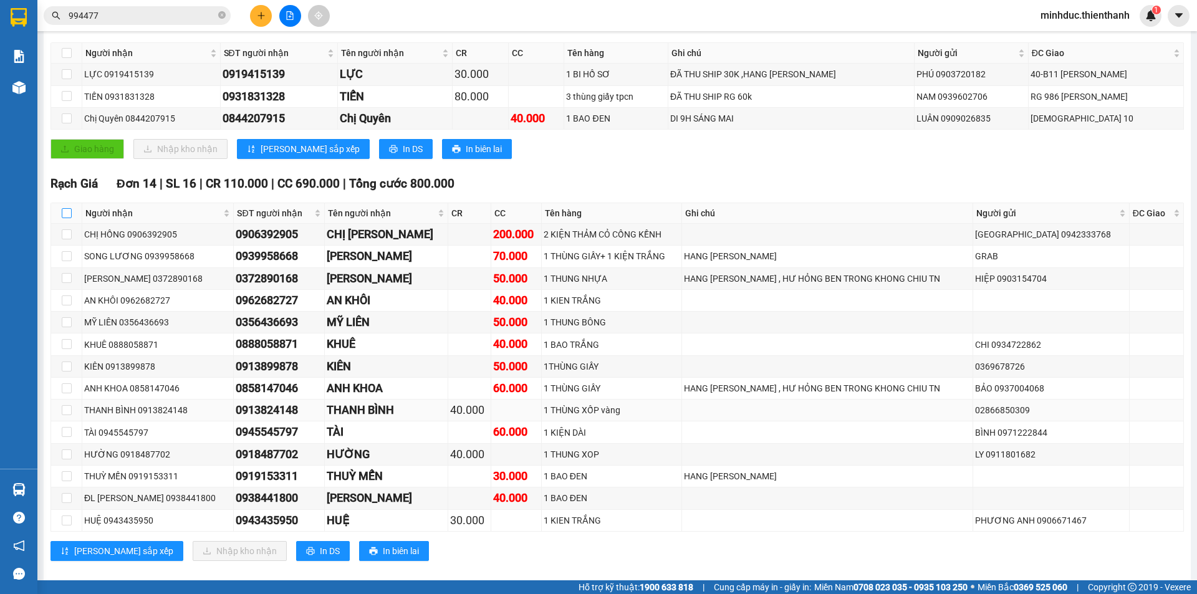
checkbox input "true"
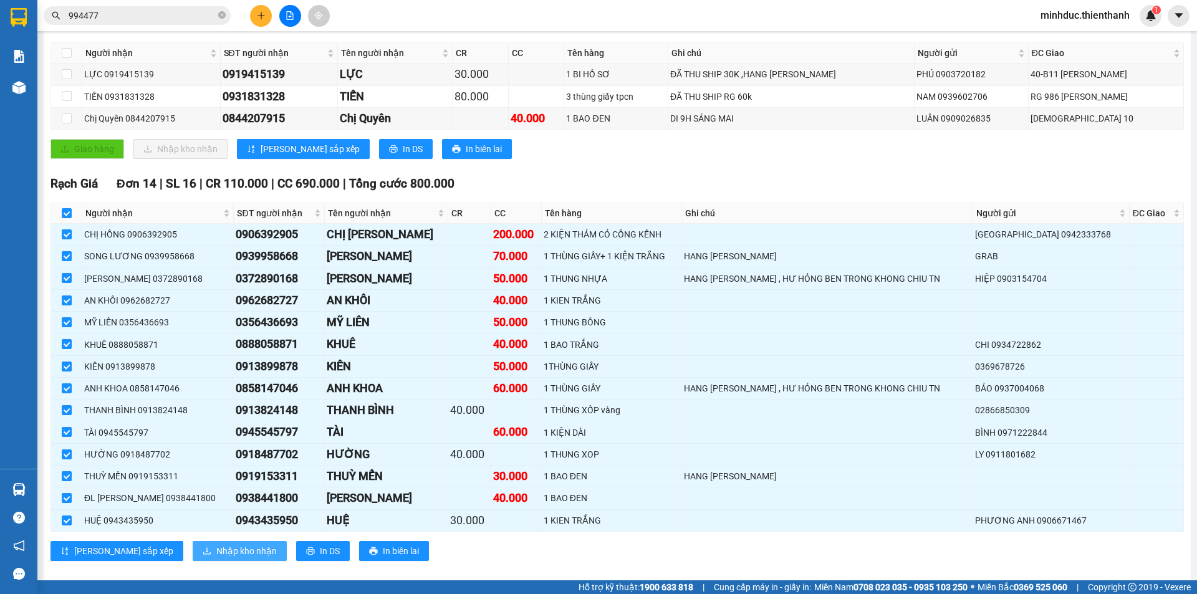
click at [216, 553] on span "Nhập kho nhận" at bounding box center [246, 551] width 60 height 14
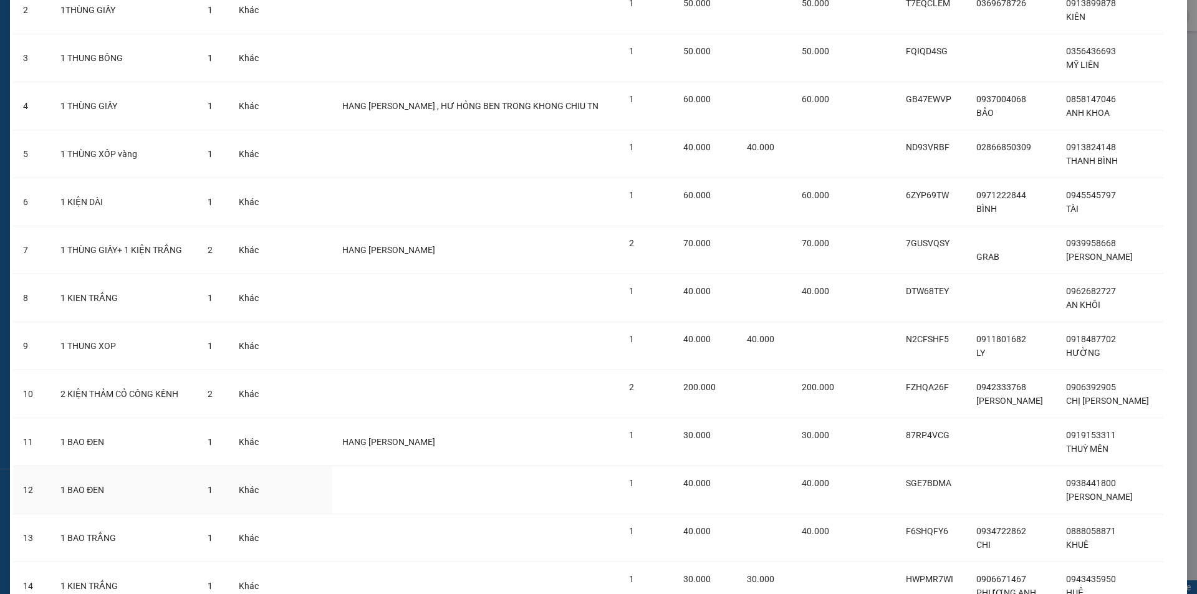
scroll to position [274, 0]
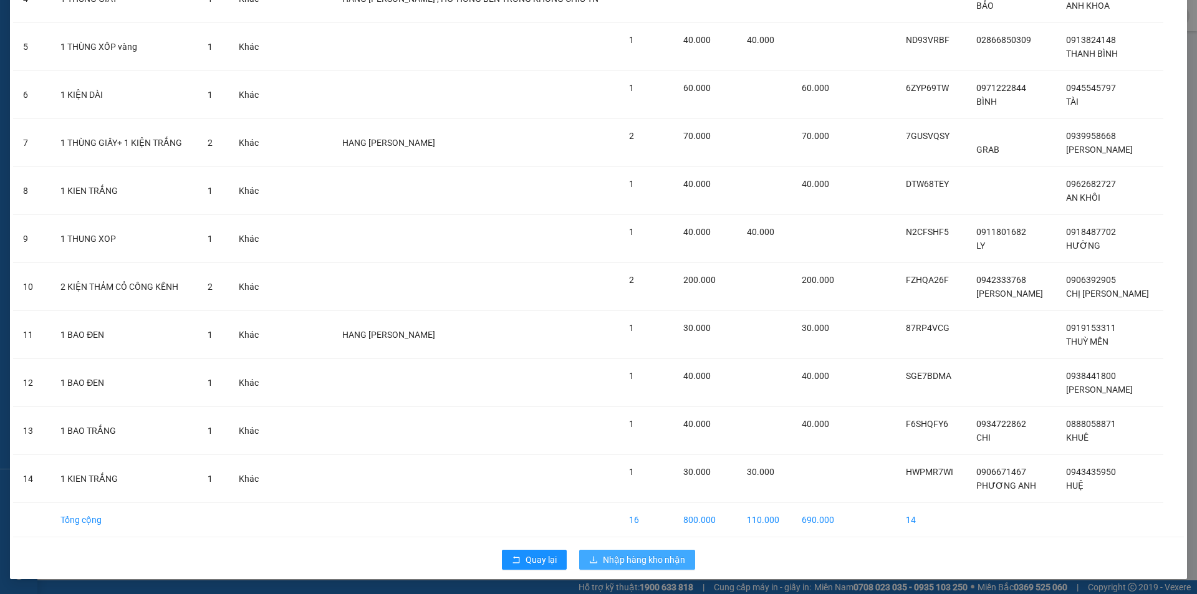
click at [619, 562] on span "Nhập hàng kho nhận" at bounding box center [644, 560] width 82 height 14
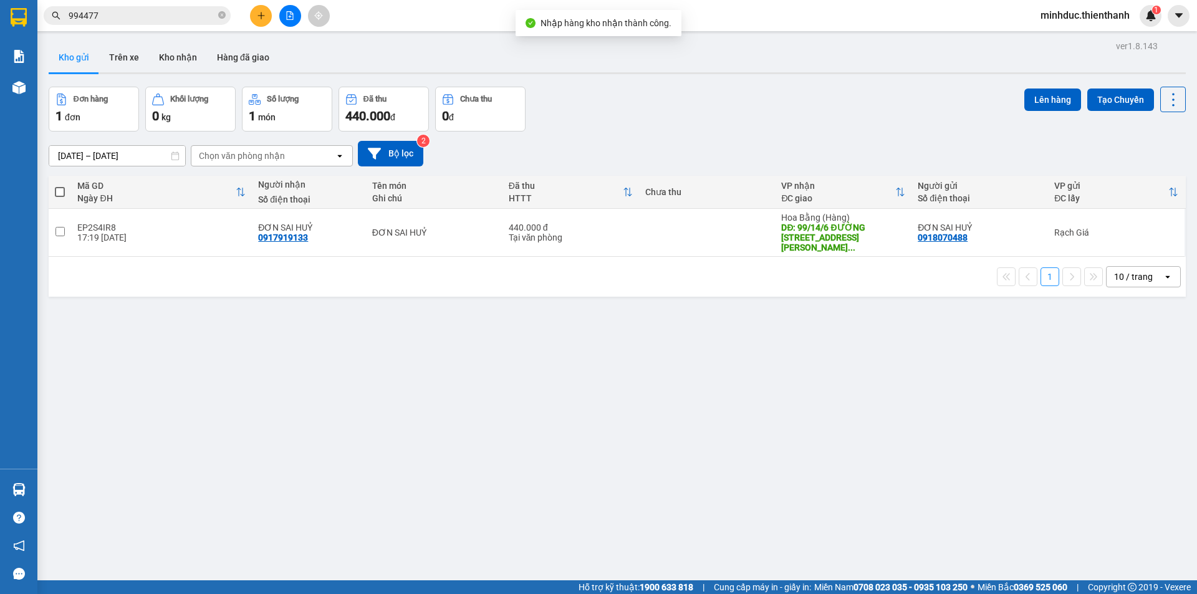
click at [281, 23] on div at bounding box center [290, 16] width 94 height 22
click at [290, 13] on icon "file-add" at bounding box center [290, 15] width 9 height 9
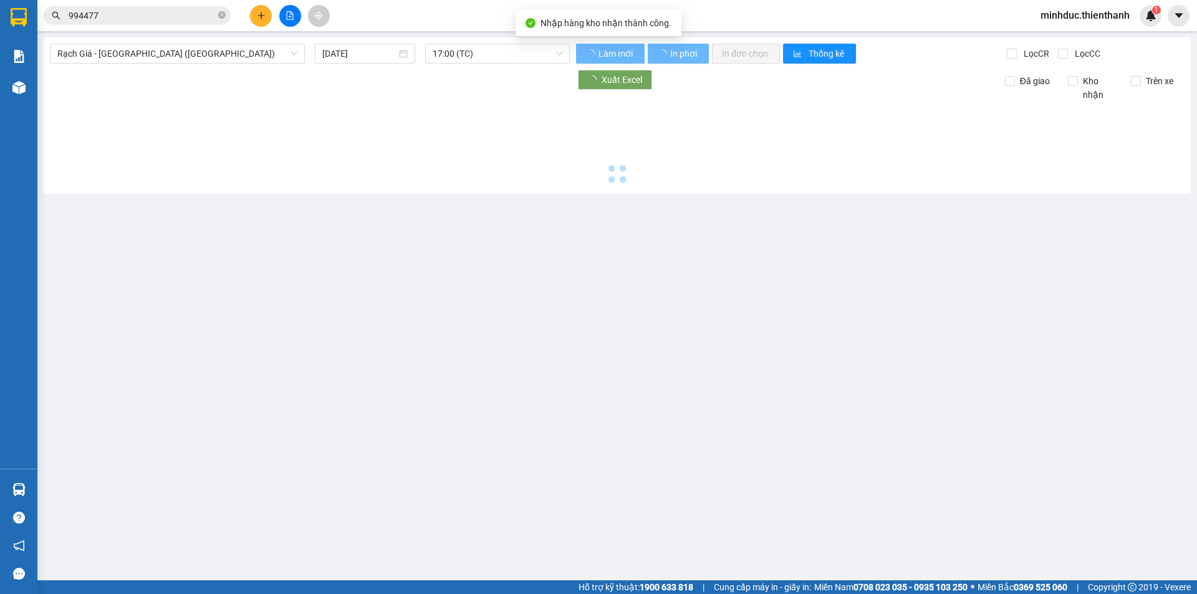
type input "[DATE]"
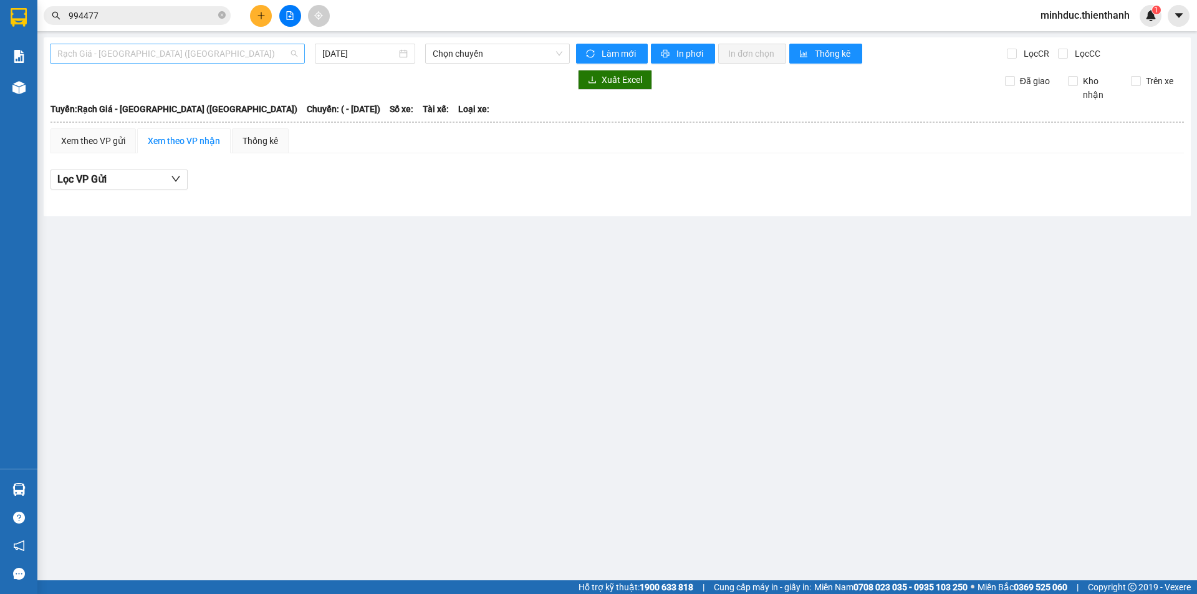
click at [161, 56] on span "Rạch Giá - [GEOGRAPHIC_DATA] ([GEOGRAPHIC_DATA])" at bounding box center [177, 53] width 240 height 19
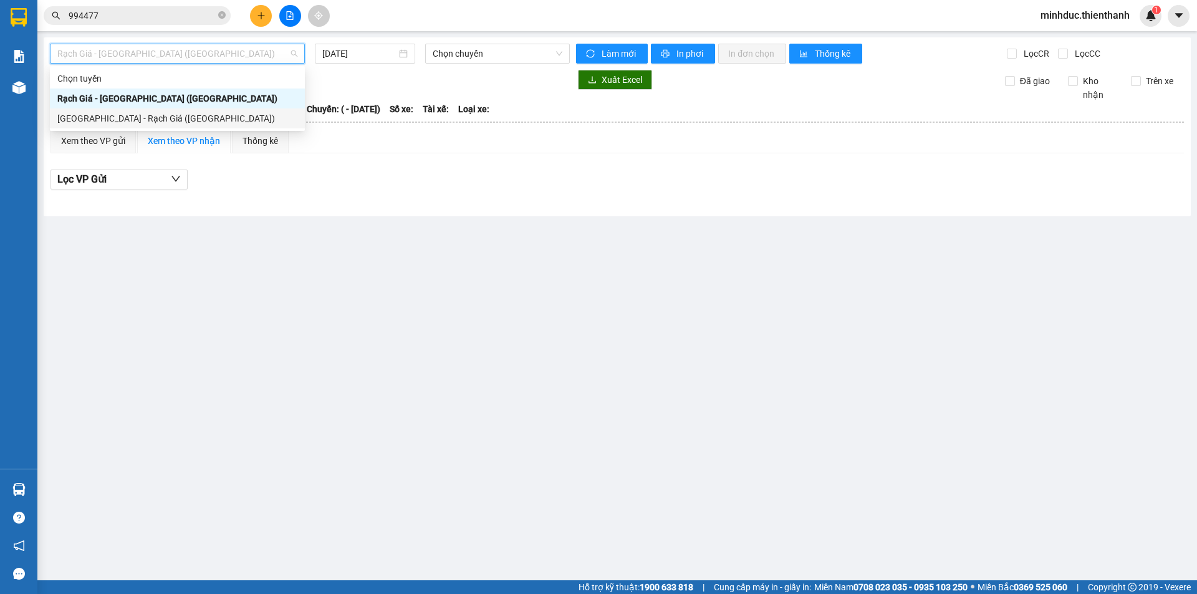
click at [144, 122] on div "[GEOGRAPHIC_DATA] - Rạch Giá ([GEOGRAPHIC_DATA])" at bounding box center [177, 119] width 240 height 14
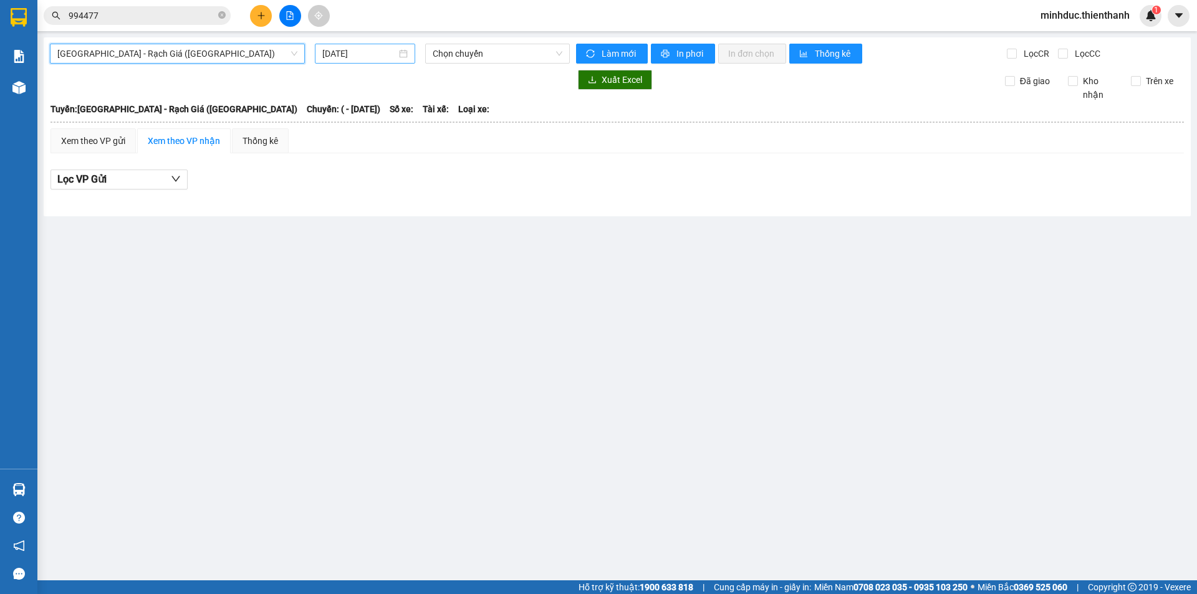
click at [337, 59] on input "[DATE]" at bounding box center [359, 54] width 74 height 14
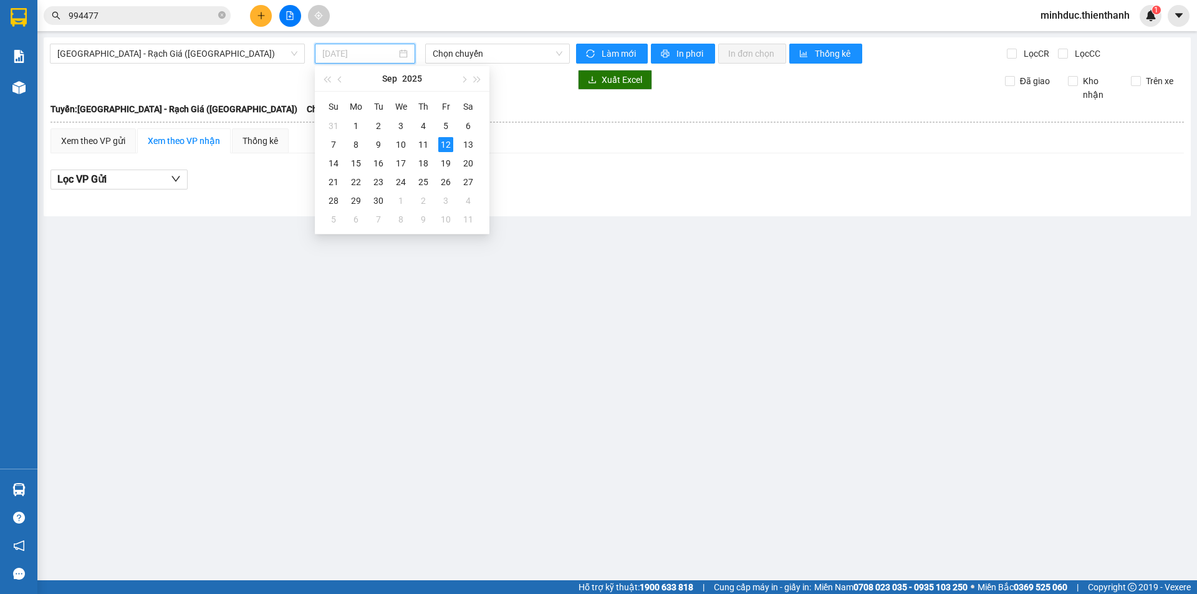
drag, startPoint x: 428, startPoint y: 145, endPoint x: 506, endPoint y: 92, distance: 95.1
click at [428, 146] on div "11" at bounding box center [423, 144] width 15 height 15
type input "[DATE]"
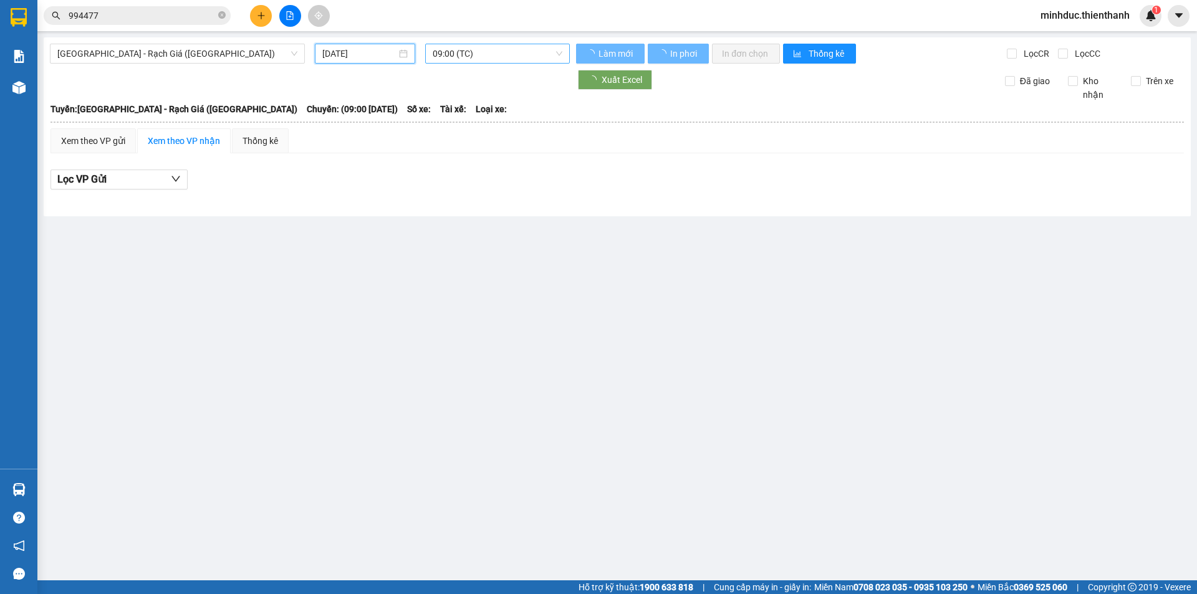
click at [467, 55] on span "09:00 (TC)" at bounding box center [498, 53] width 130 height 19
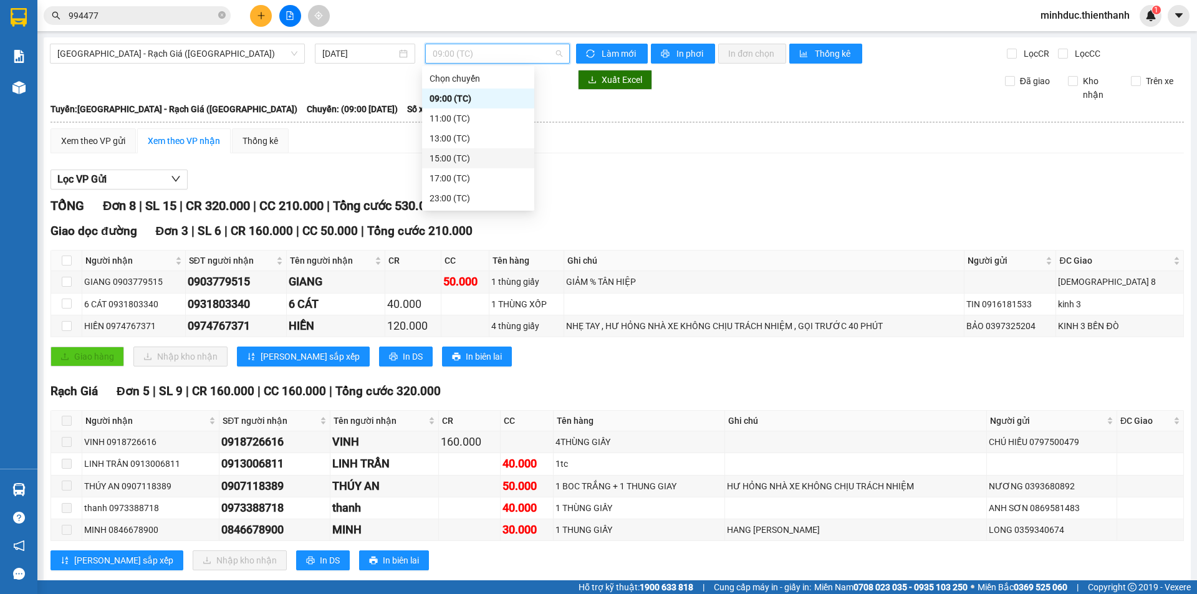
click at [477, 160] on div "15:00 (TC)" at bounding box center [478, 159] width 97 height 14
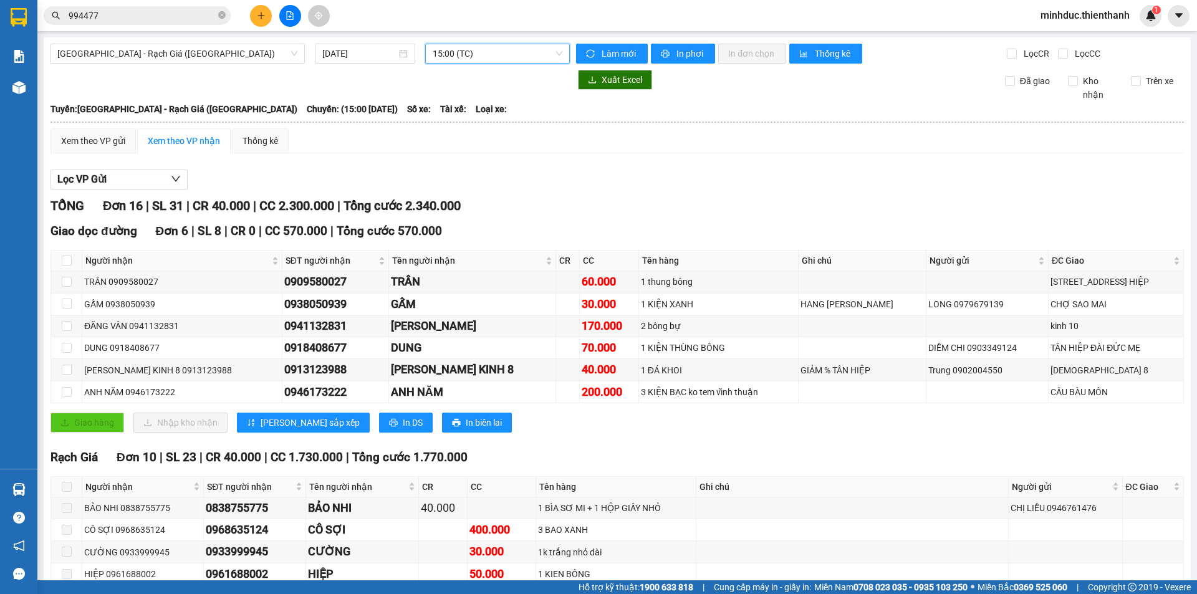
scroll to position [201, 0]
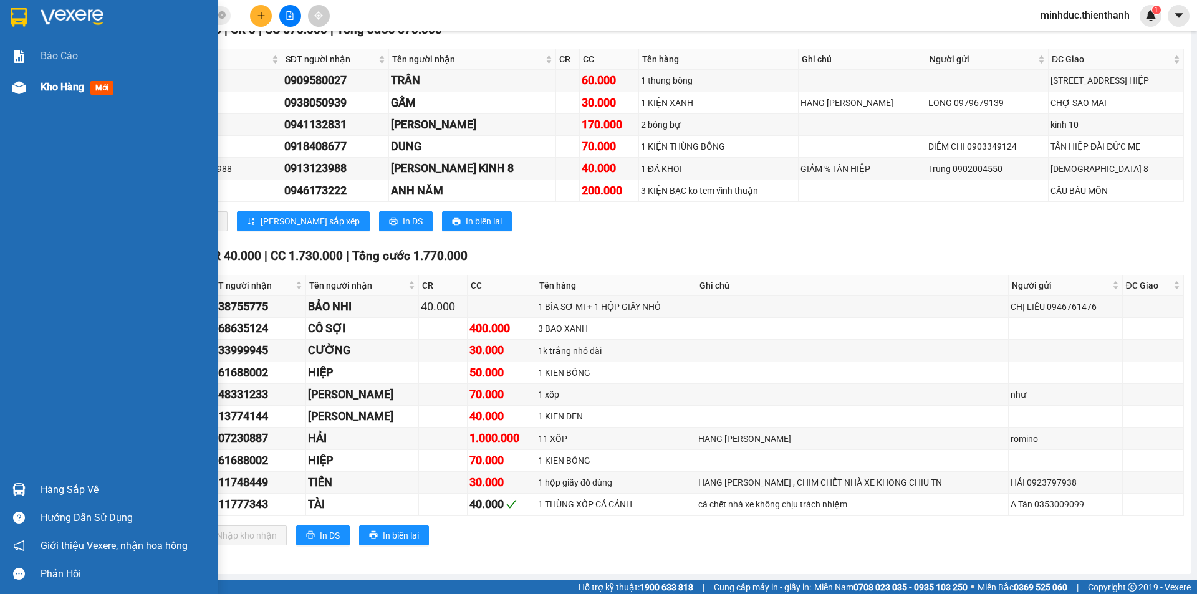
click at [12, 81] on img at bounding box center [18, 87] width 13 height 13
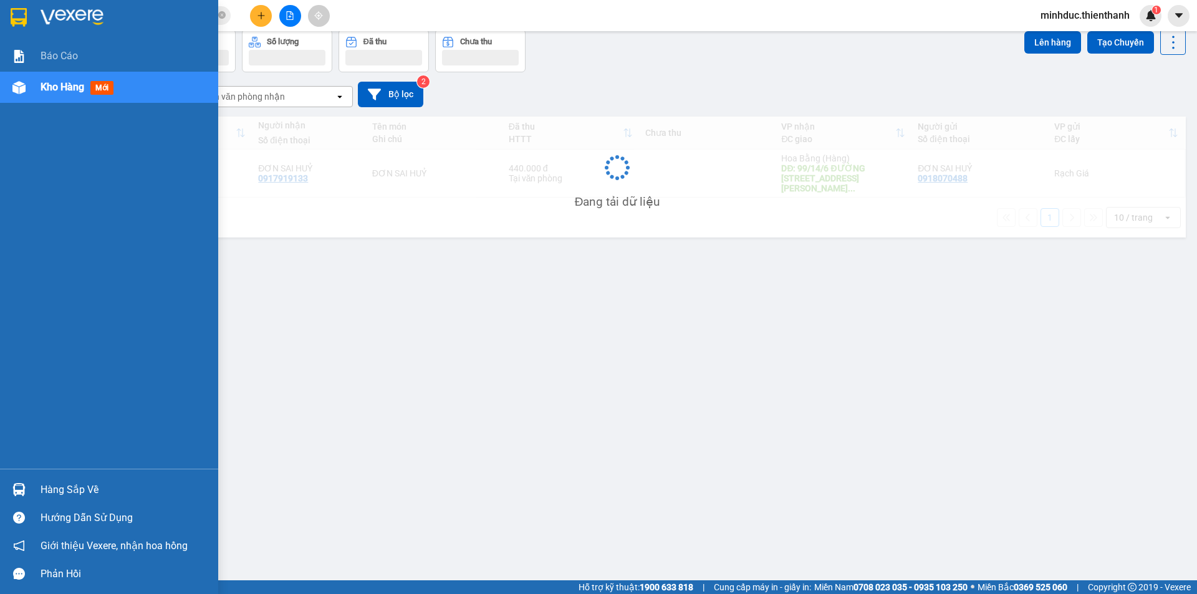
scroll to position [57, 0]
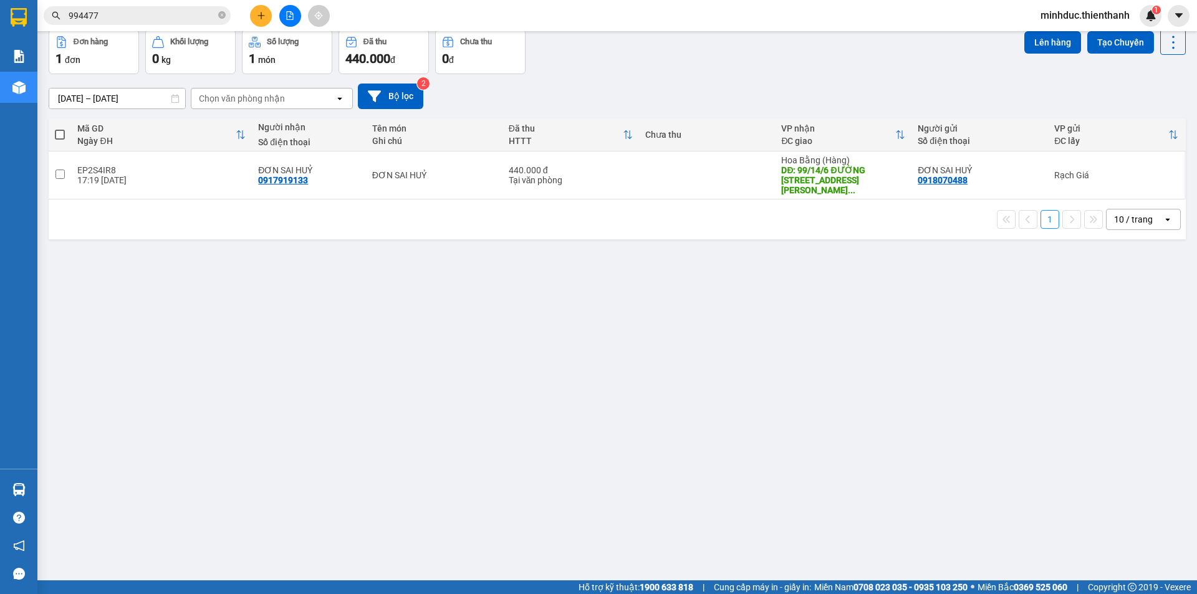
click at [647, 82] on div "[DATE] – [DATE] Press the down arrow key to interact with the calendar and sele…" at bounding box center [617, 96] width 1137 height 44
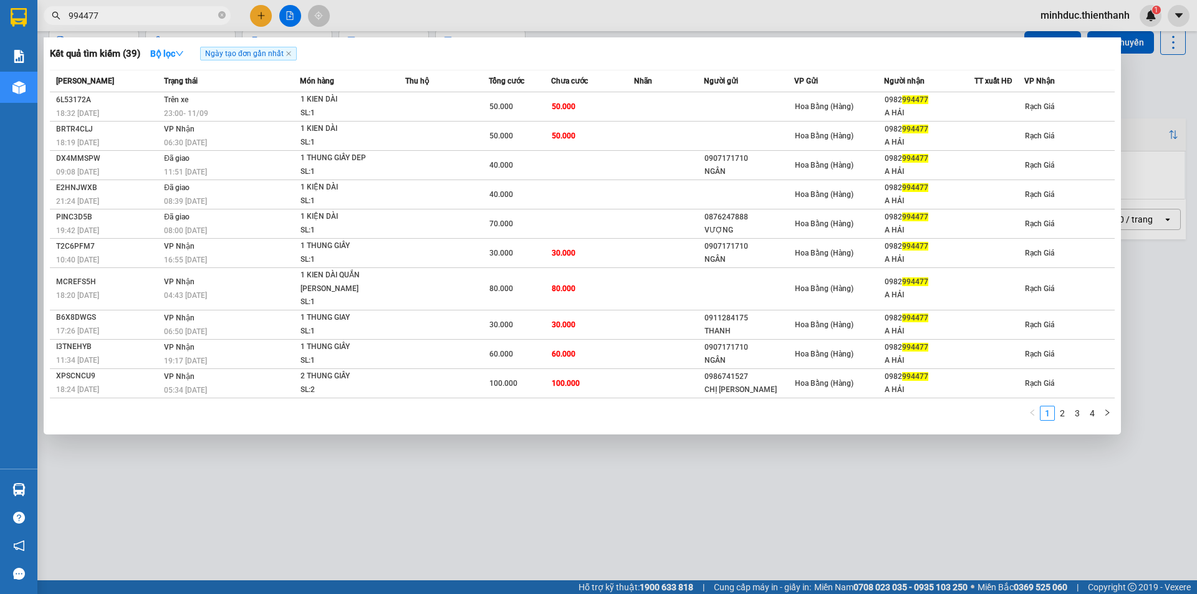
click at [116, 14] on input "994477" at bounding box center [142, 16] width 147 height 14
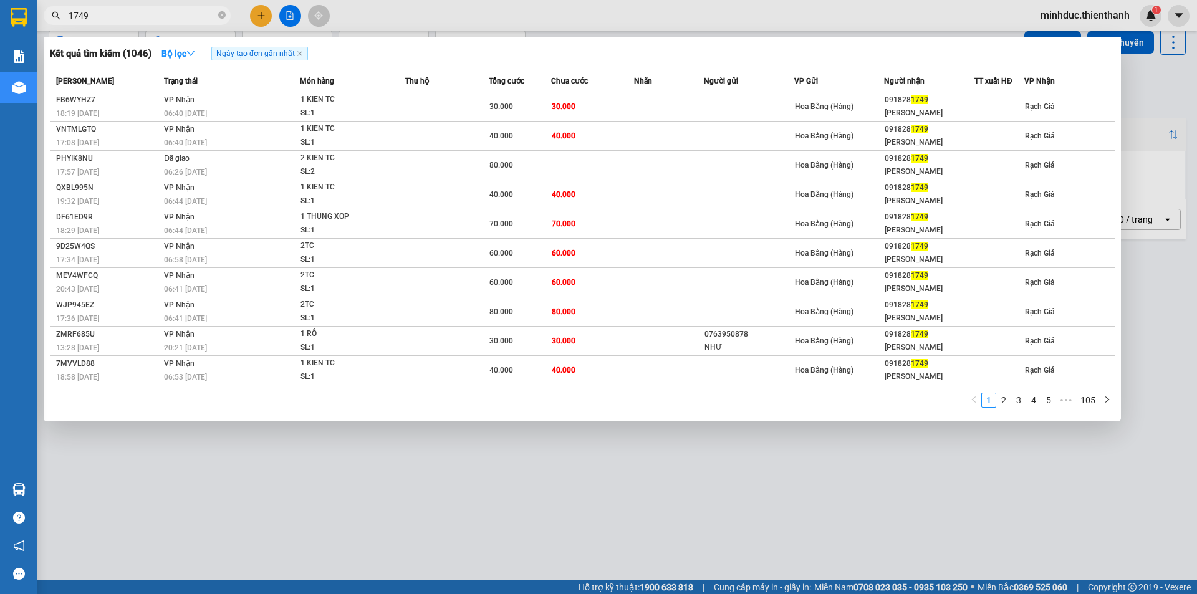
type input "1749"
click at [398, 10] on div at bounding box center [598, 297] width 1197 height 594
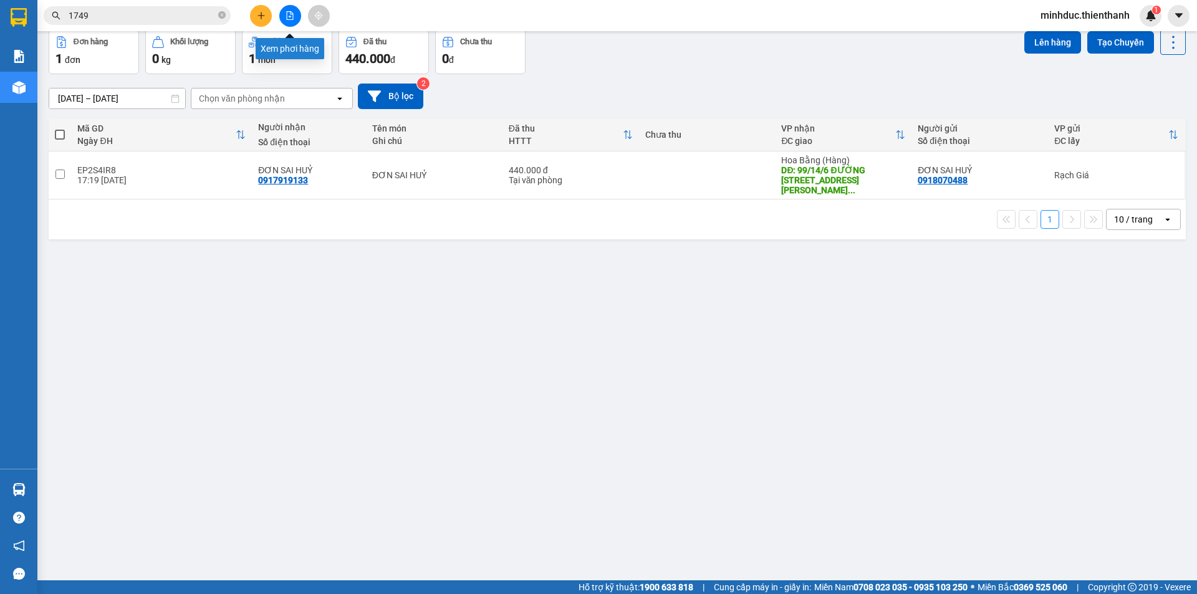
click at [292, 14] on icon "file-add" at bounding box center [290, 15] width 7 height 9
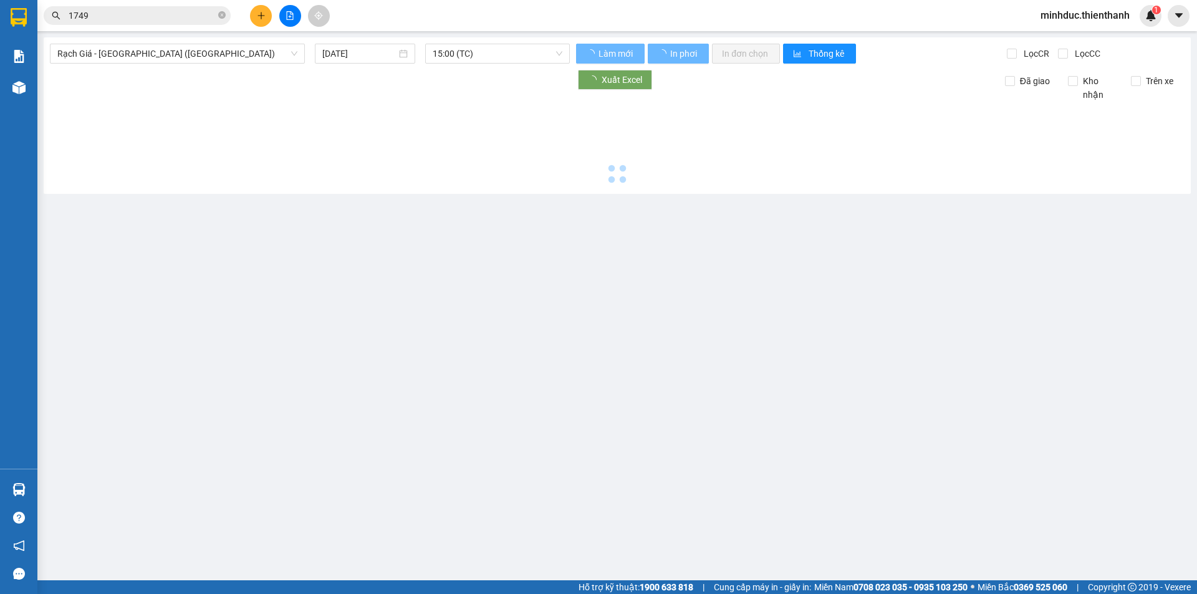
type input "[DATE]"
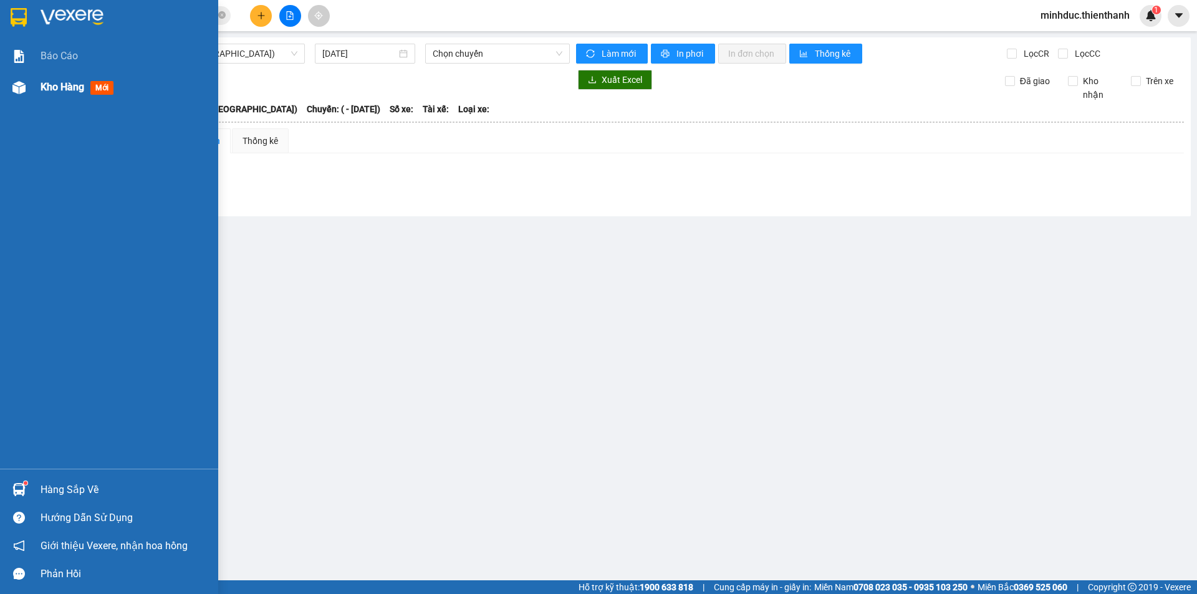
click at [27, 90] on div at bounding box center [19, 88] width 22 height 22
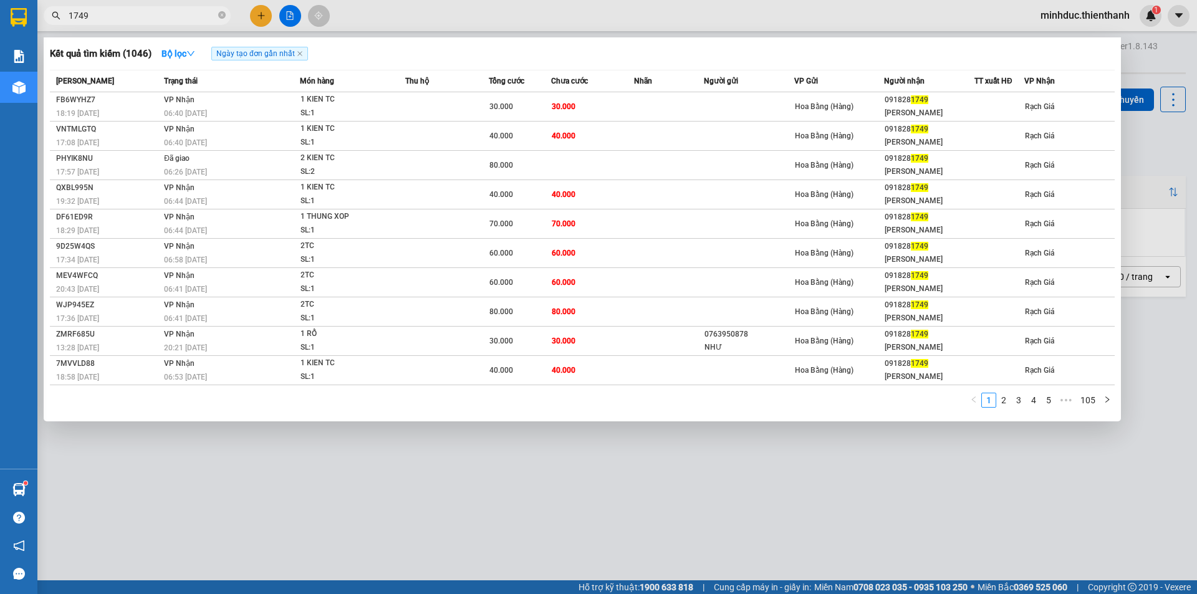
click at [100, 12] on input "1749" at bounding box center [142, 16] width 147 height 14
click at [220, 14] on icon "close-circle" at bounding box center [221, 14] width 7 height 7
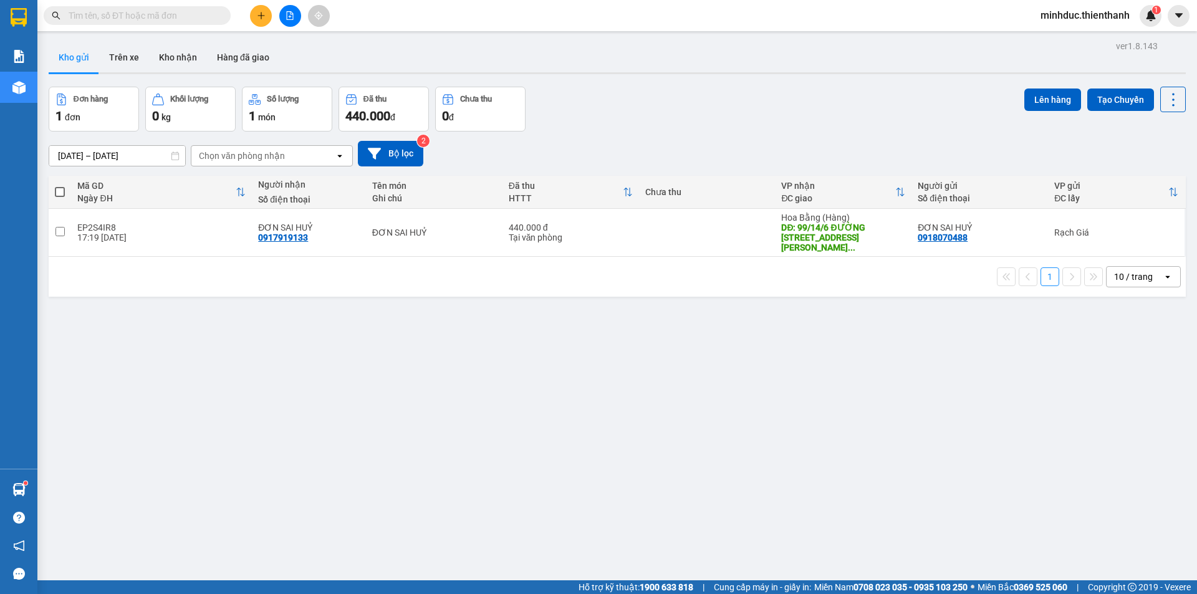
click at [126, 21] on input "text" at bounding box center [142, 16] width 147 height 14
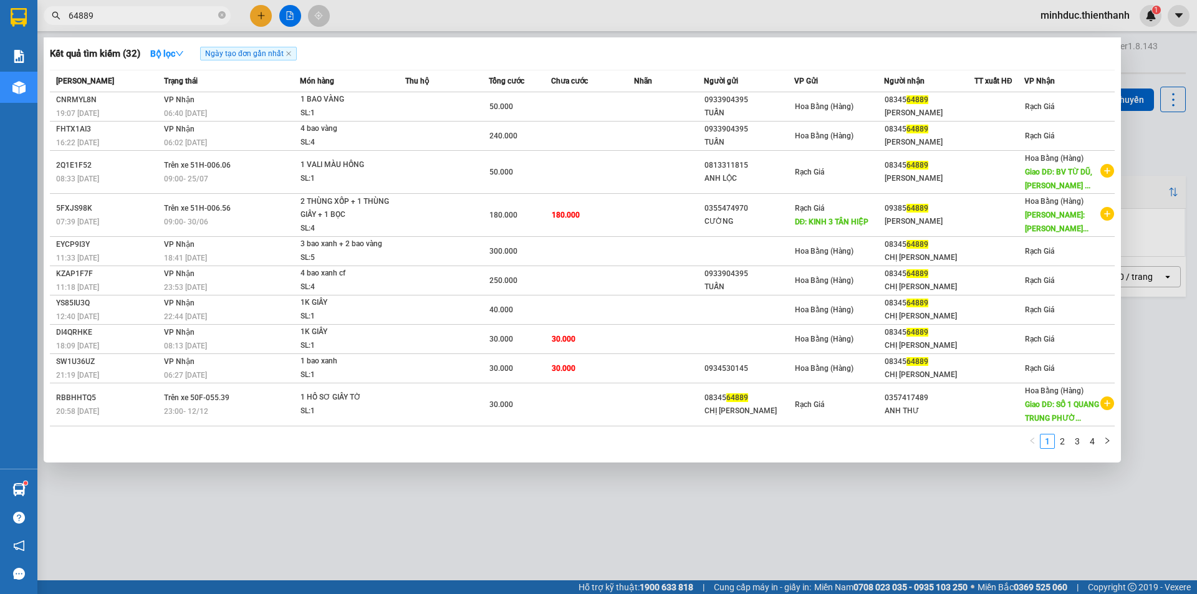
click at [85, 26] on div at bounding box center [598, 297] width 1197 height 594
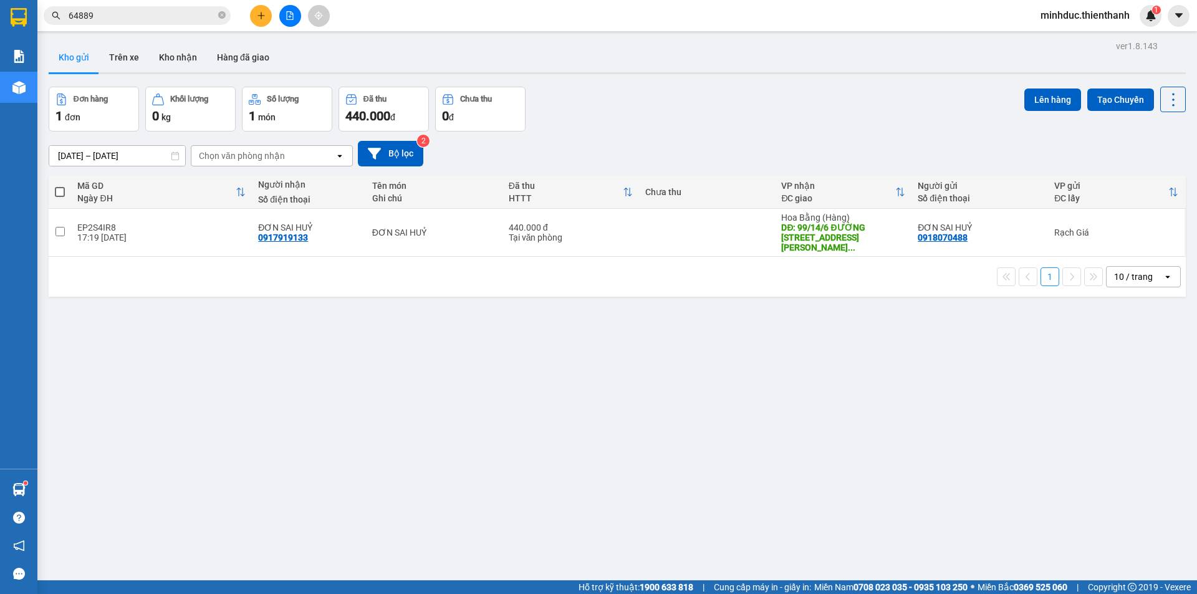
click at [84, 17] on input "64889" at bounding box center [142, 16] width 147 height 14
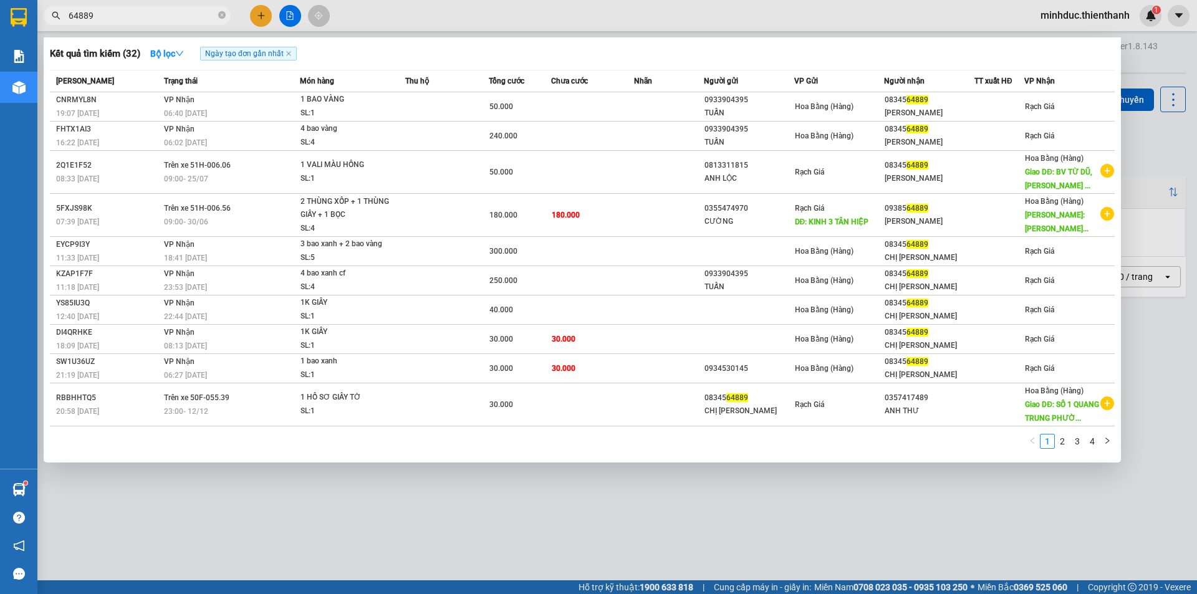
click at [84, 17] on input "64889" at bounding box center [142, 16] width 147 height 14
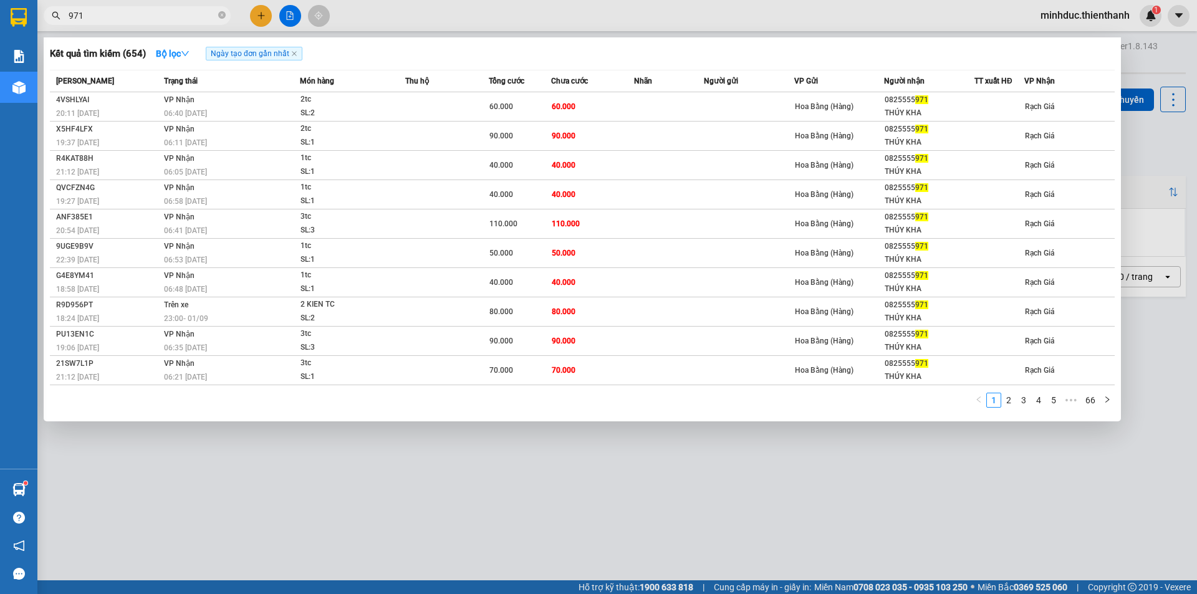
click at [147, 16] on input "971" at bounding box center [142, 16] width 147 height 14
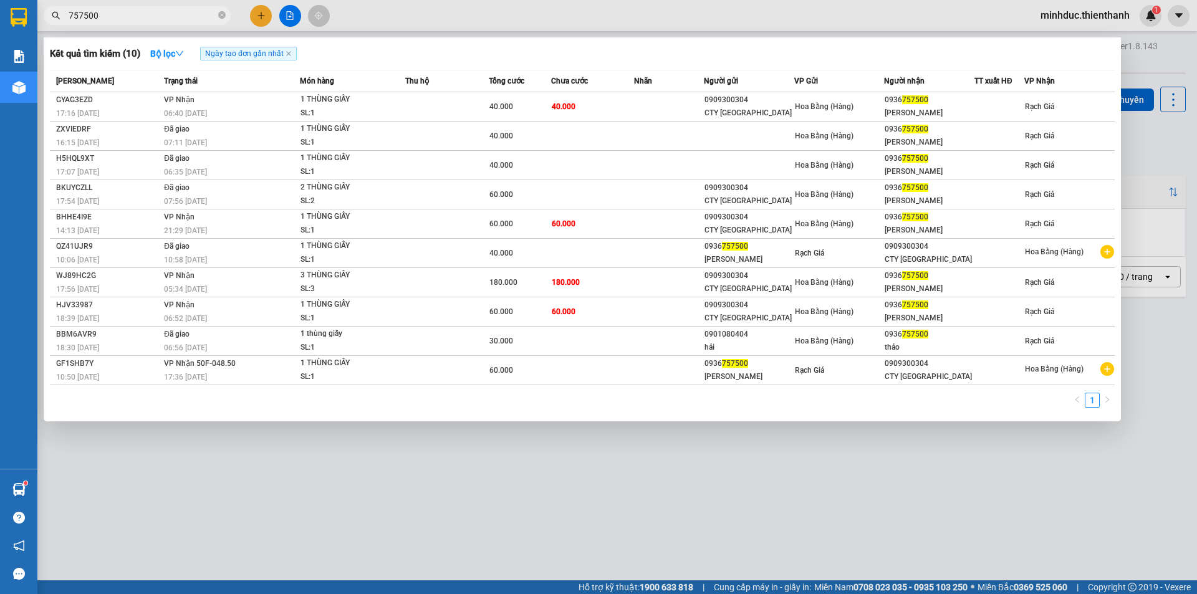
click at [141, 11] on input "757500" at bounding box center [142, 16] width 147 height 14
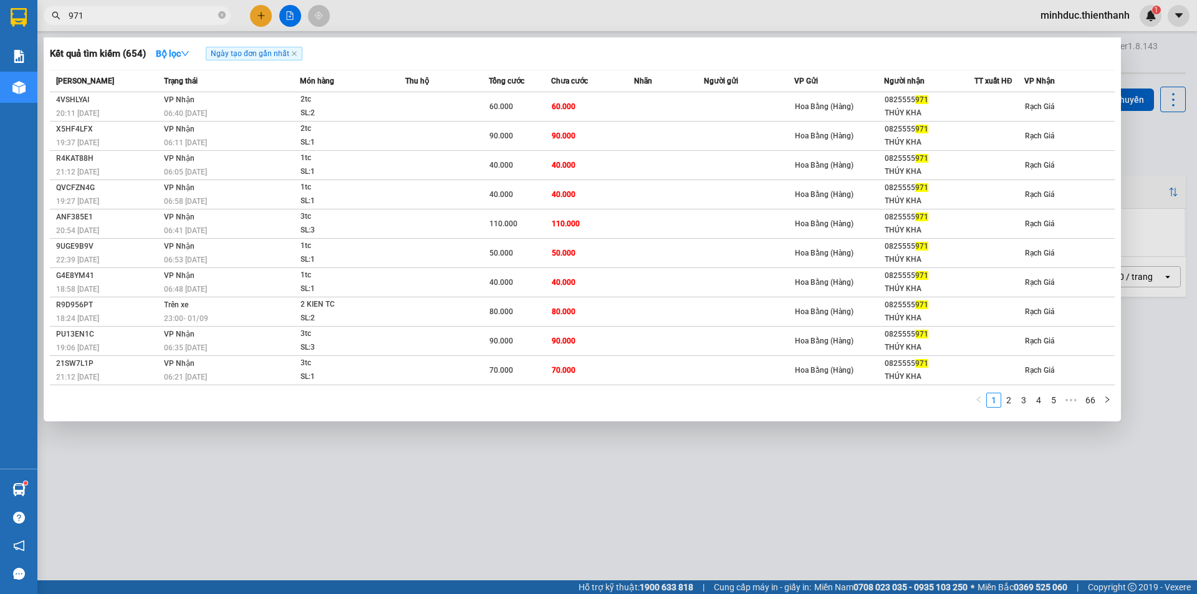
click at [139, 20] on input "971" at bounding box center [142, 16] width 147 height 14
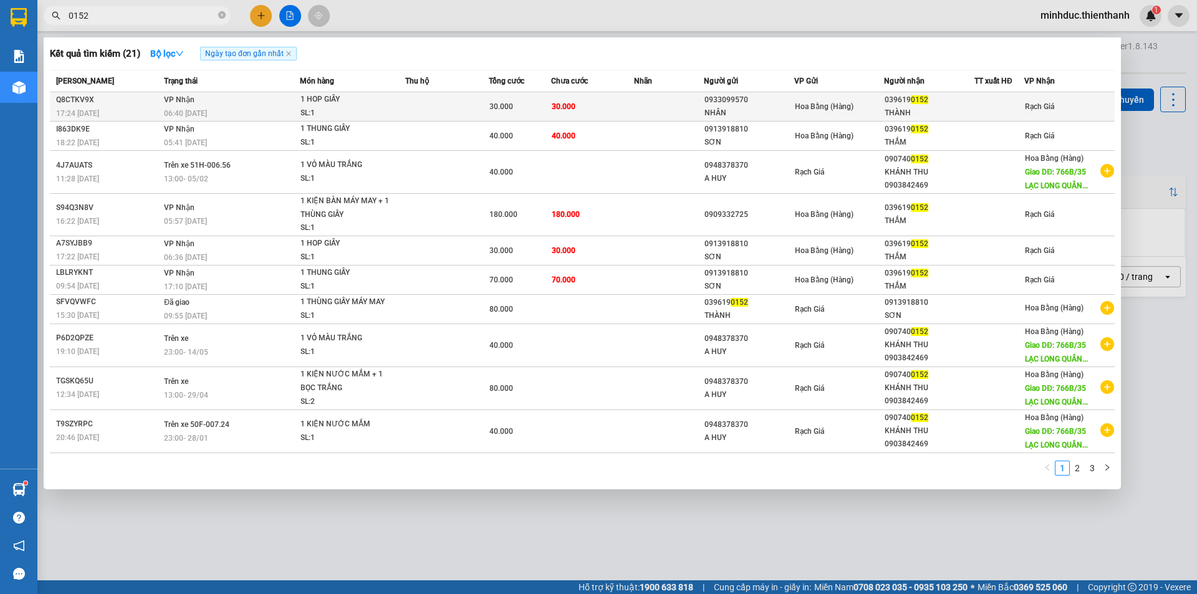
type input "0152"
click at [367, 102] on div "1 HOP GIẤY" at bounding box center [348, 100] width 94 height 14
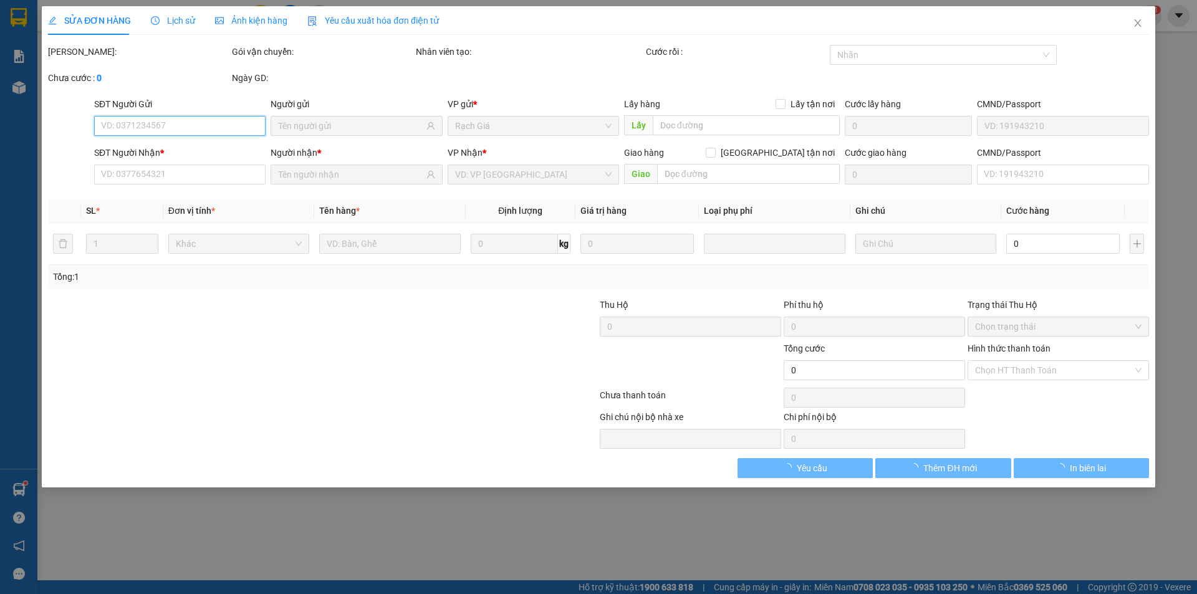
type input "0933099570"
type input "NHÂN"
type input "0396190152"
type input "THÀNH"
type input "30.000"
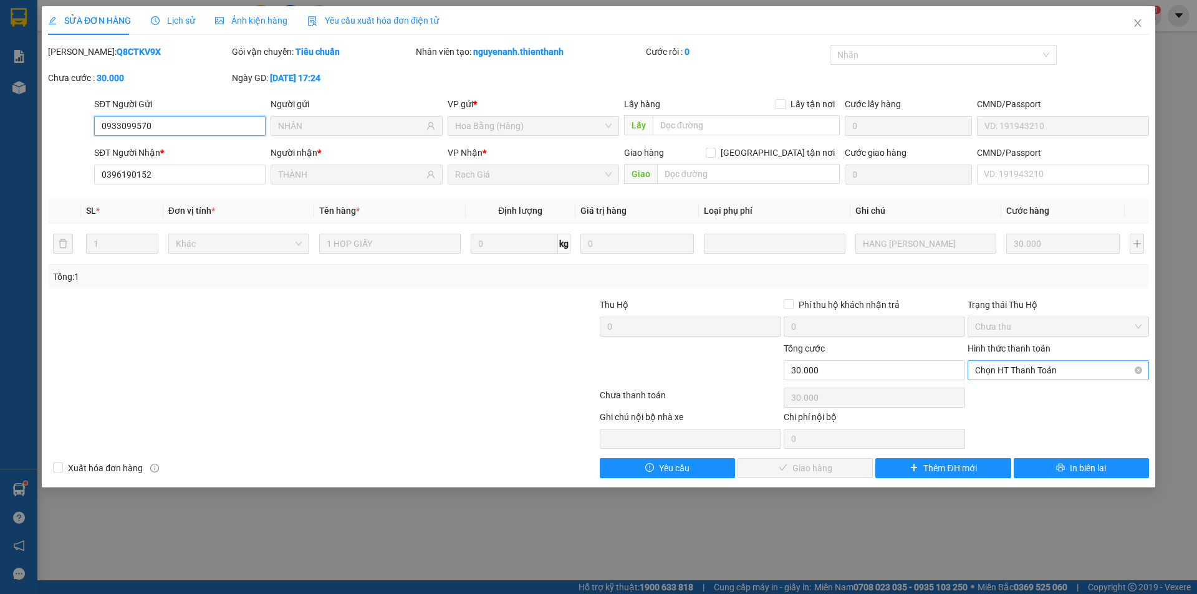
click at [1041, 373] on span "Chọn HT Thanh Toán" at bounding box center [1058, 370] width 166 height 19
click at [1023, 395] on div "Tại văn phòng" at bounding box center [1058, 395] width 166 height 14
type input "0"
click at [797, 461] on span "Giao hàng" at bounding box center [812, 468] width 40 height 14
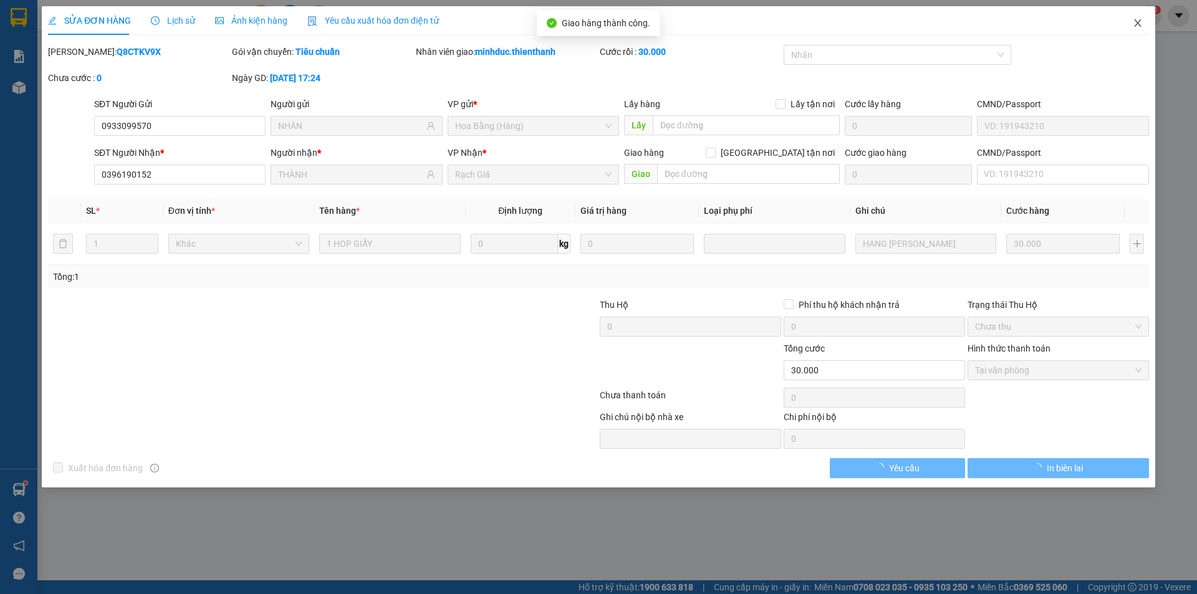
click at [1139, 36] on span "Close" at bounding box center [1137, 23] width 35 height 35
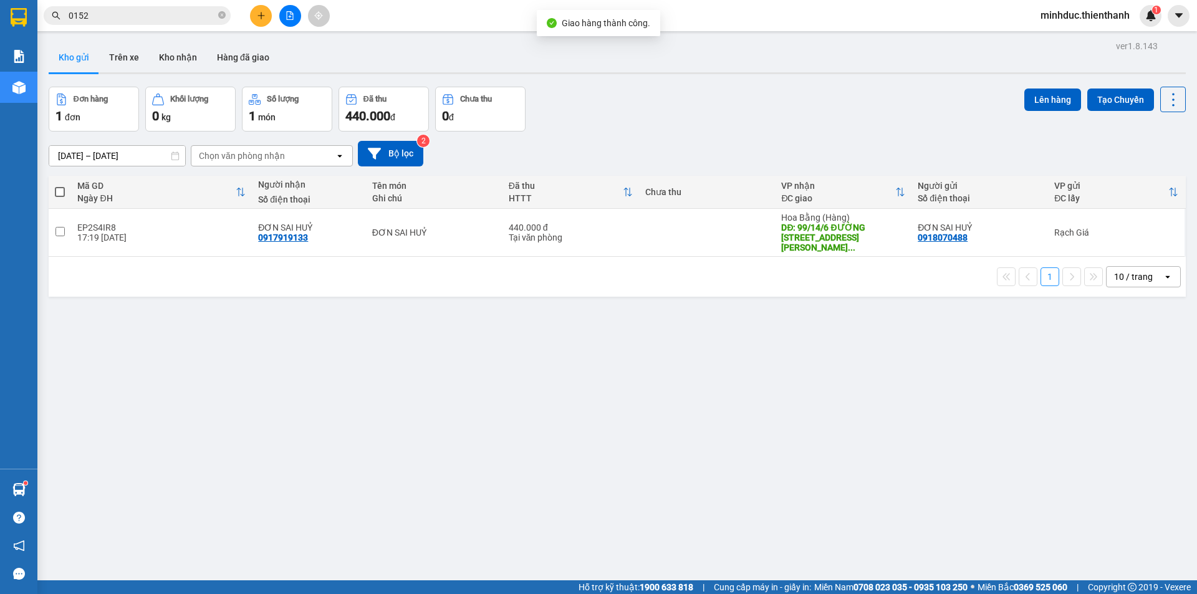
click at [112, 14] on input "0152" at bounding box center [142, 16] width 147 height 14
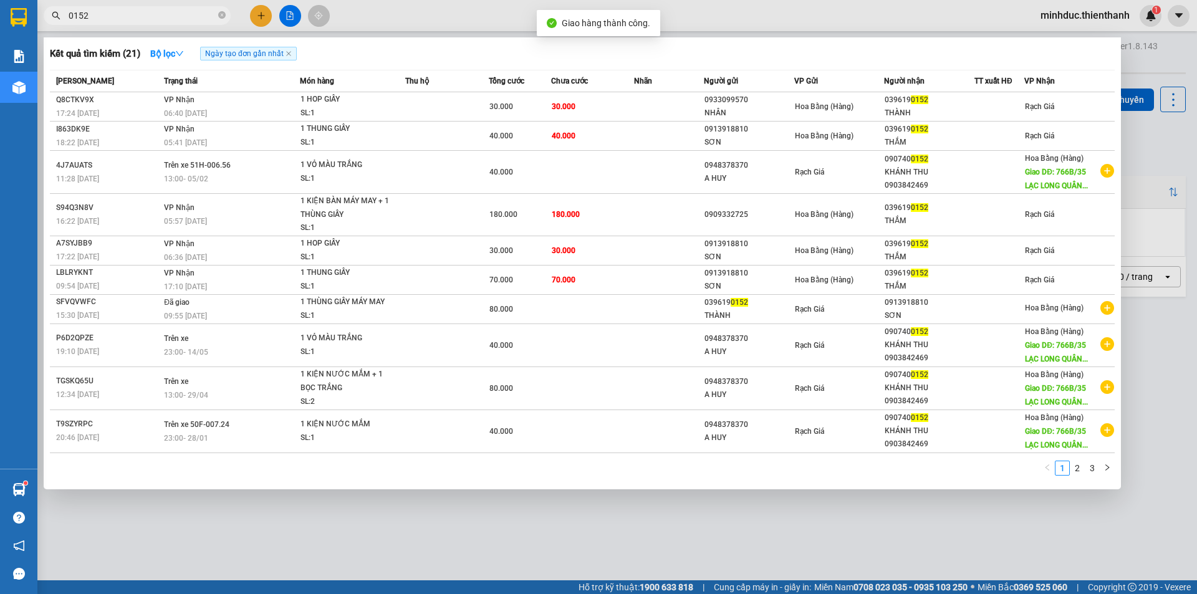
click at [112, 14] on input "0152" at bounding box center [142, 16] width 147 height 14
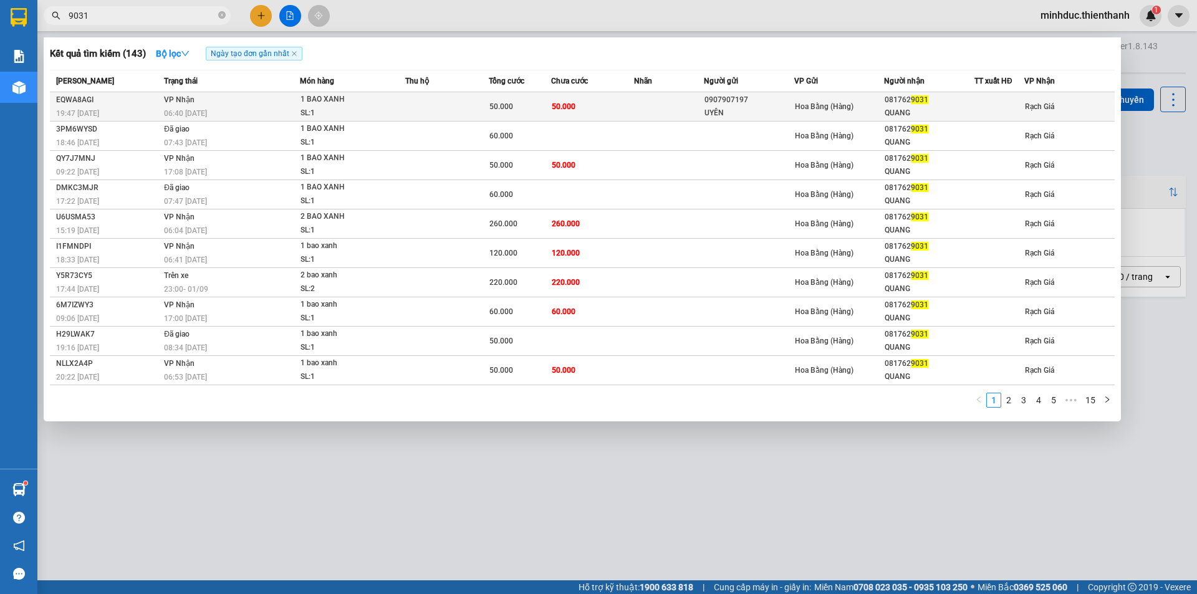
type input "9031"
click at [557, 104] on span "50.000" at bounding box center [564, 106] width 24 height 9
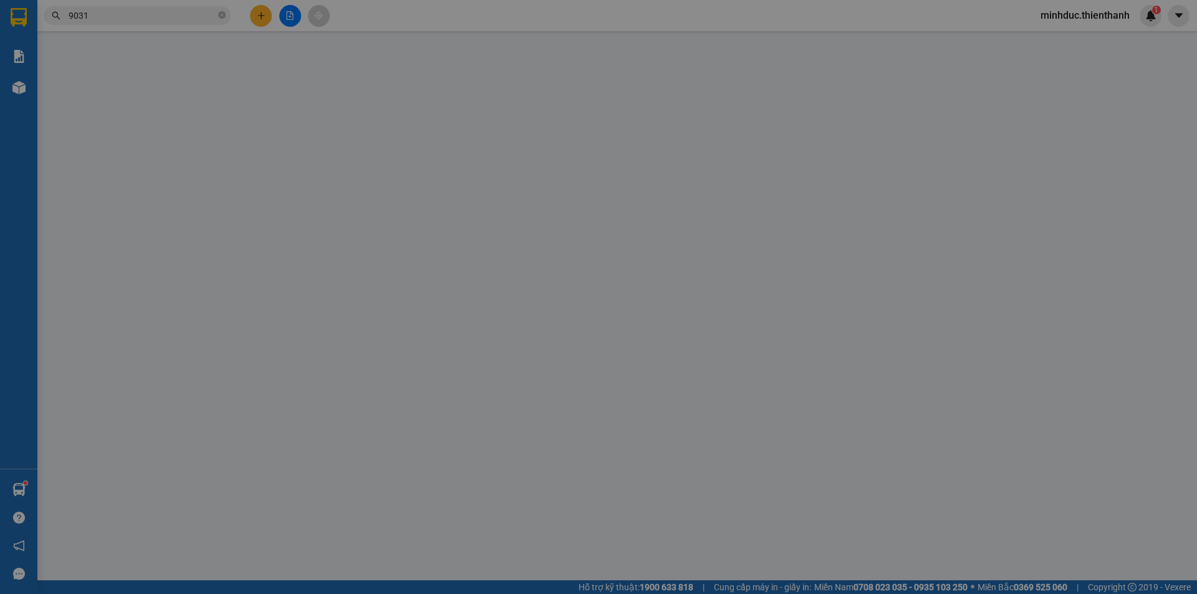
type input "0907907197"
type input "UYÊN"
type input "0817629031"
type input "QUANG"
type input "50.000"
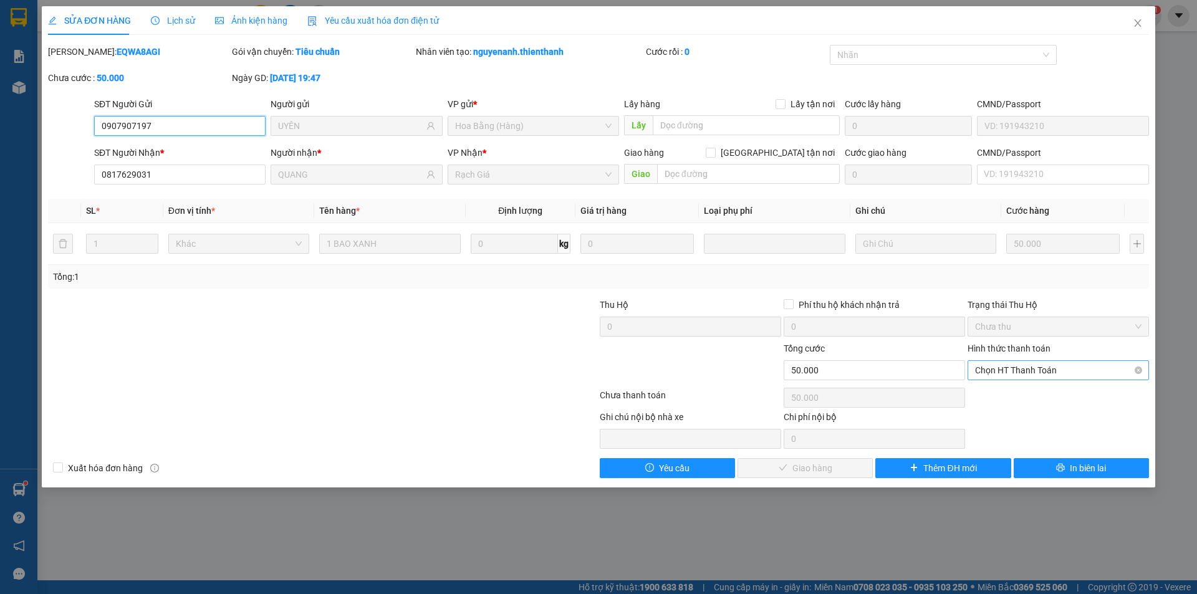
click at [1040, 367] on span "Chọn HT Thanh Toán" at bounding box center [1058, 370] width 166 height 19
click at [1017, 392] on div "Tại văn phòng" at bounding box center [1058, 395] width 166 height 14
type input "0"
click at [812, 475] on button "Giao hàng" at bounding box center [805, 468] width 135 height 20
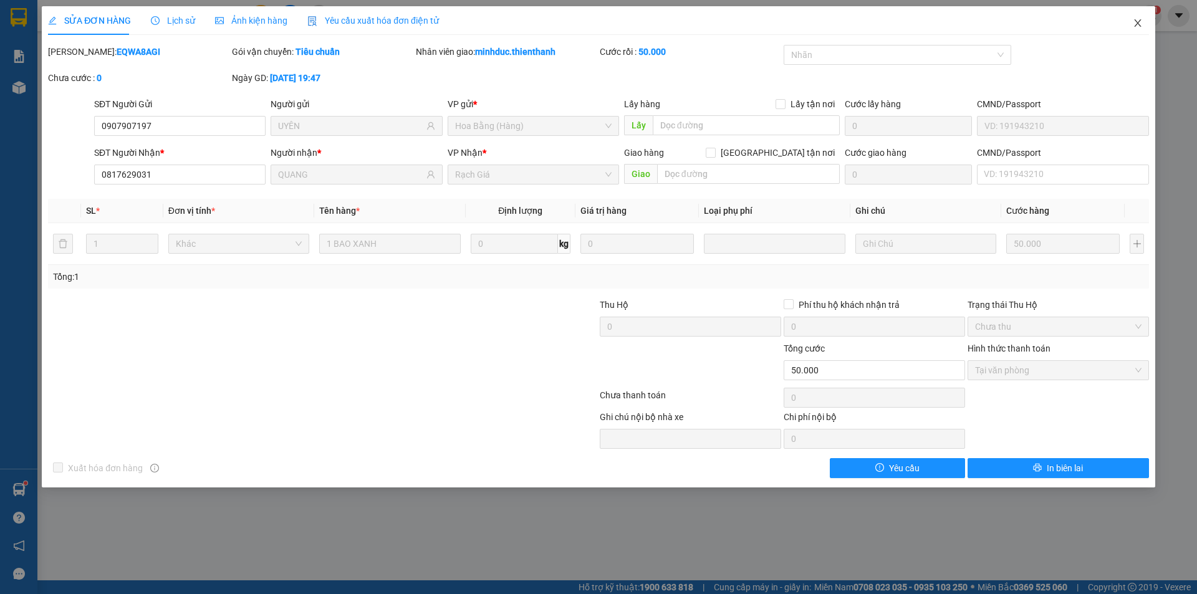
click at [1144, 21] on span "Close" at bounding box center [1137, 23] width 35 height 35
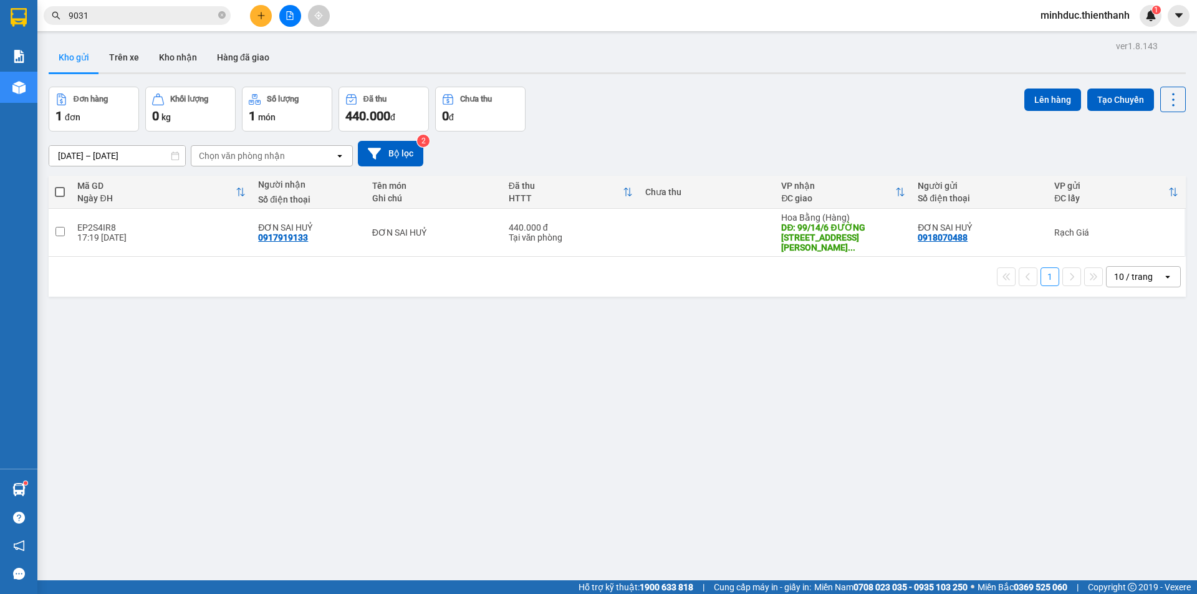
click at [274, 15] on div at bounding box center [290, 16] width 94 height 22
click at [263, 16] on icon "plus" at bounding box center [261, 15] width 9 height 9
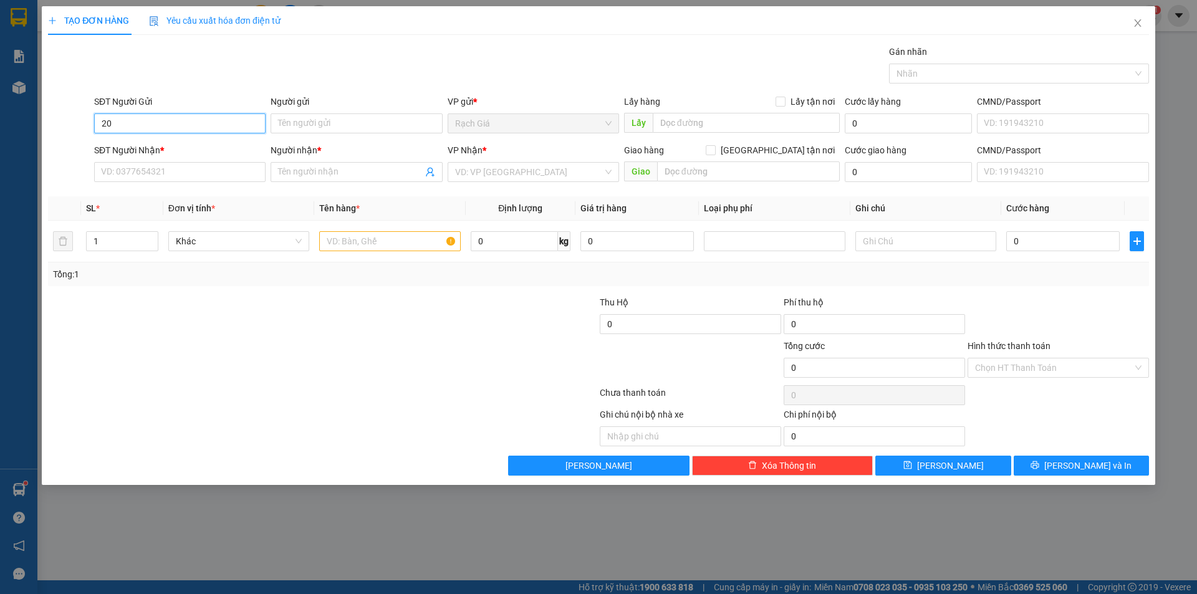
type input "2"
type input "0941188696"
type input "CHỊ NHI"
type input "0943776919"
type input "CHỊ [PERSON_NAME]"
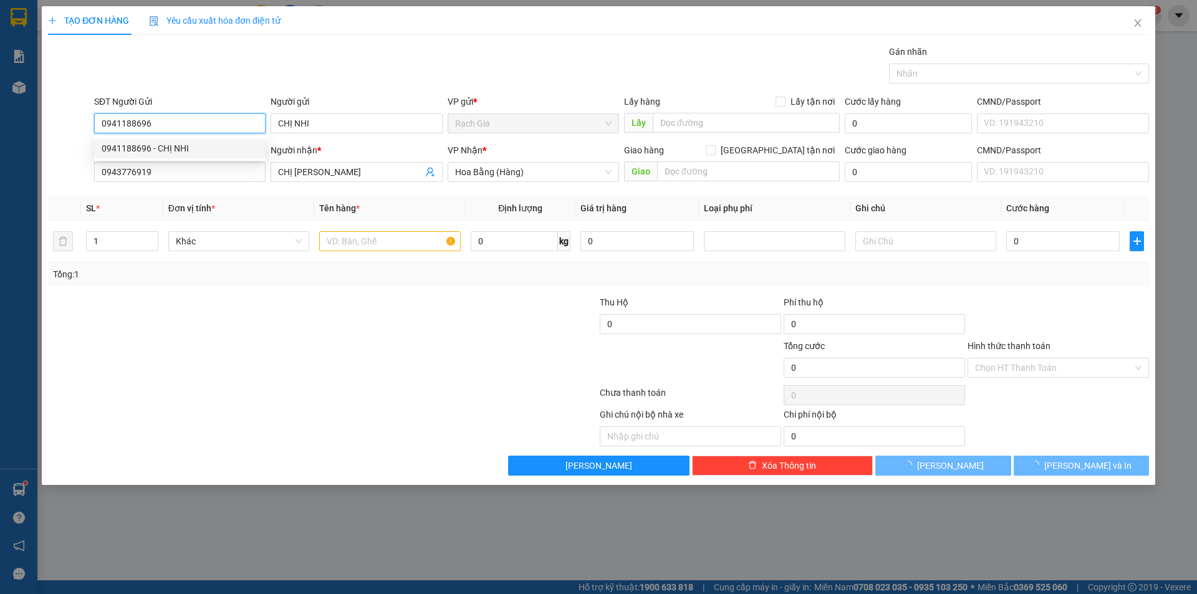
type input "50.000"
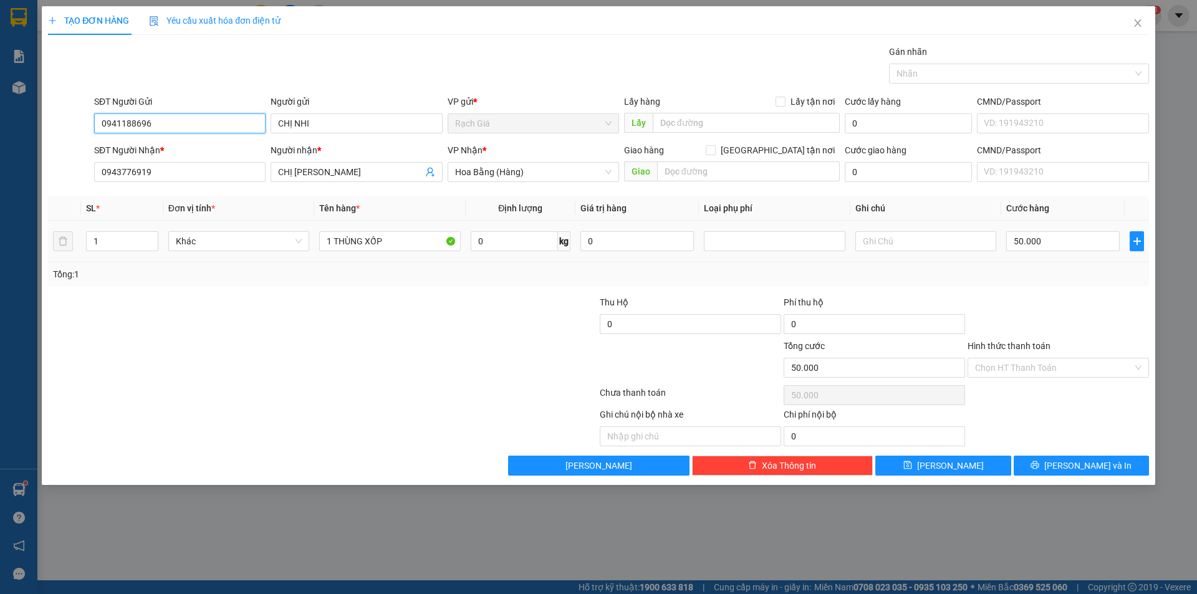
type input "0941188696"
click at [393, 252] on div "1 THÙNG XỐP" at bounding box center [389, 241] width 141 height 25
click at [397, 246] on input "1 THÙNG XỐP" at bounding box center [389, 241] width 141 height 20
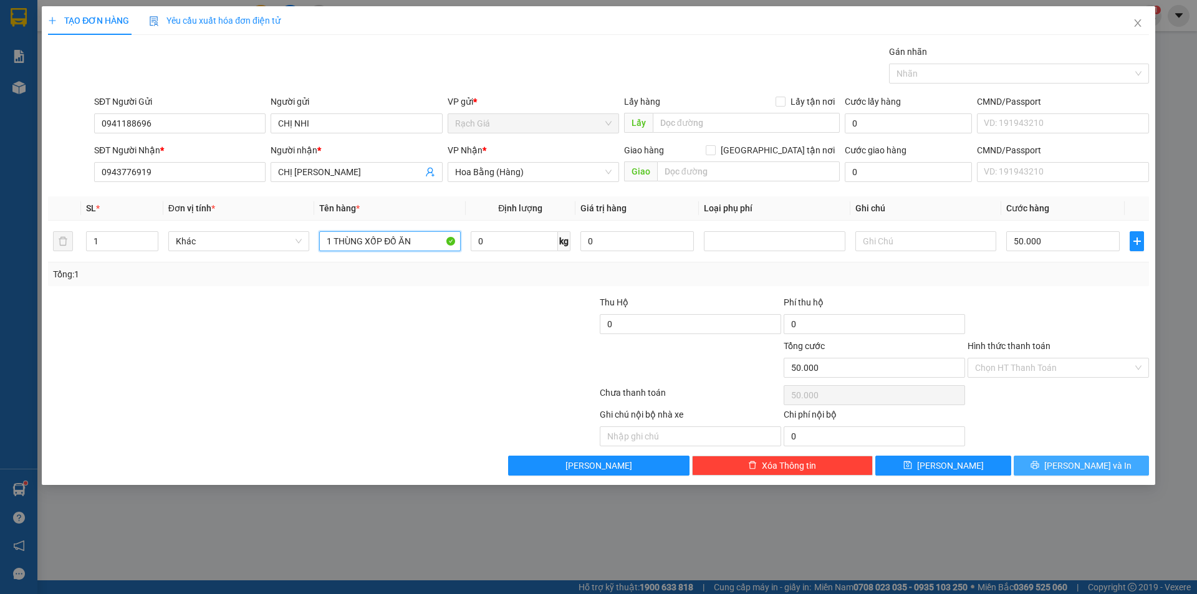
type input "1 THÙNG XỐP ĐỒ ĂN"
click at [1097, 465] on span "[PERSON_NAME] và In" at bounding box center [1087, 466] width 87 height 14
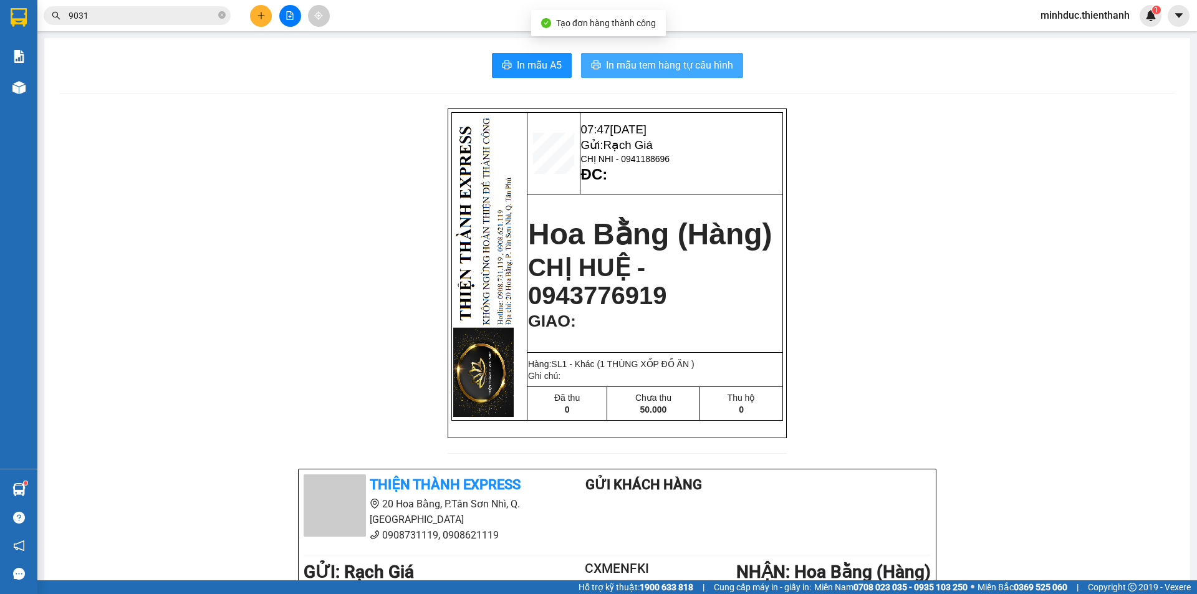
click at [681, 60] on span "In mẫu tem hàng tự cấu hình" at bounding box center [669, 65] width 127 height 16
click at [123, 16] on input "9031" at bounding box center [142, 16] width 147 height 14
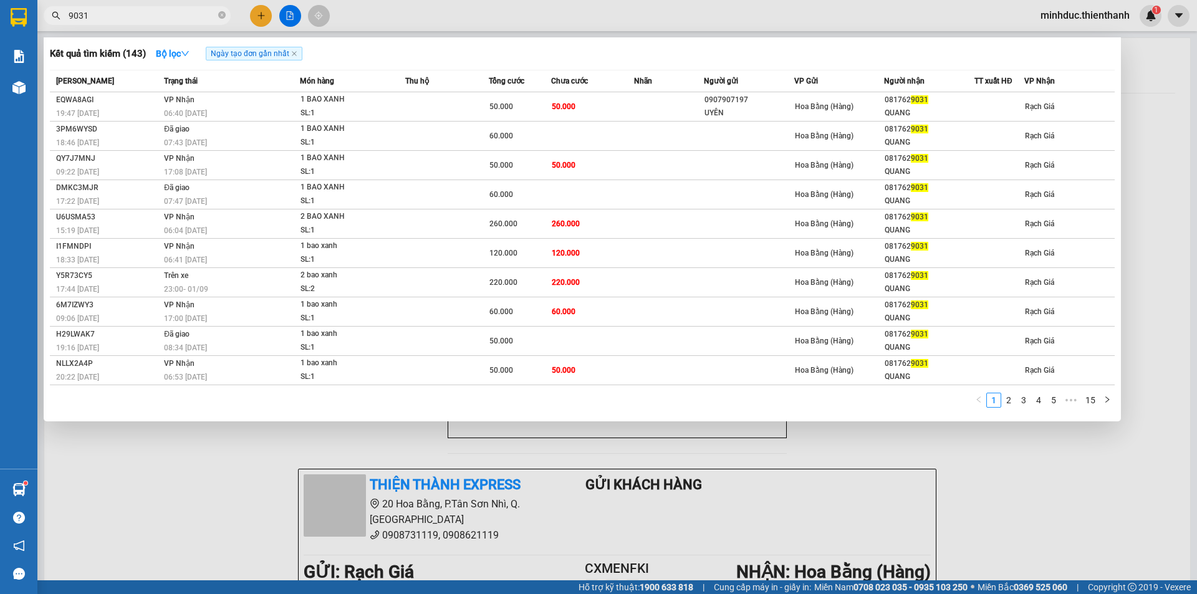
click at [123, 16] on input "9031" at bounding box center [142, 16] width 147 height 14
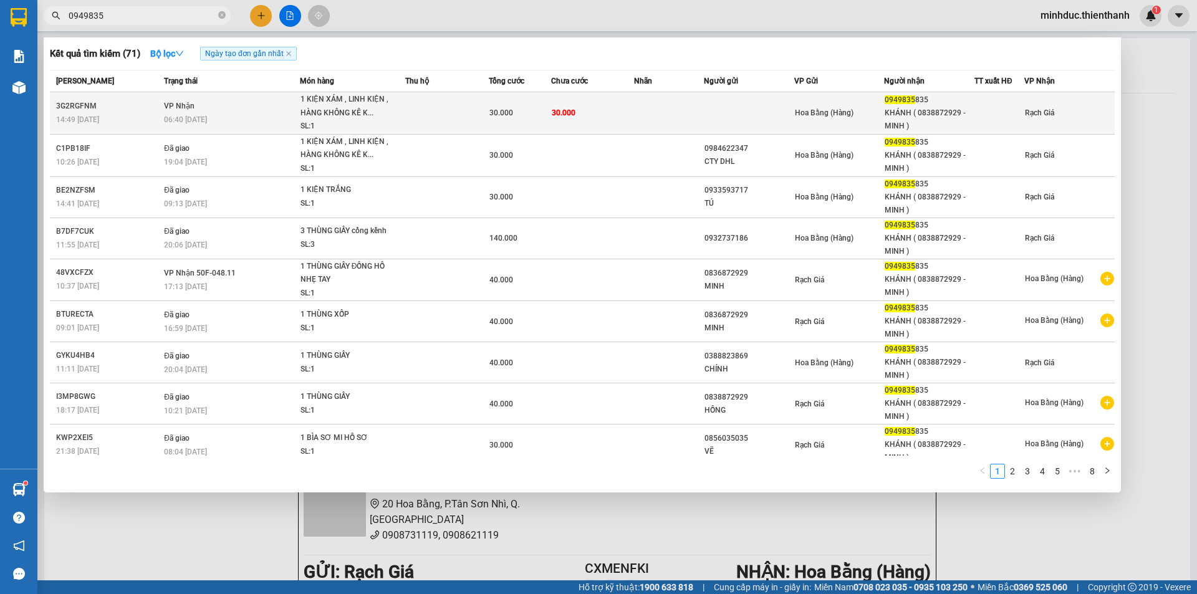
type input "0949835"
click at [444, 125] on td at bounding box center [447, 113] width 84 height 42
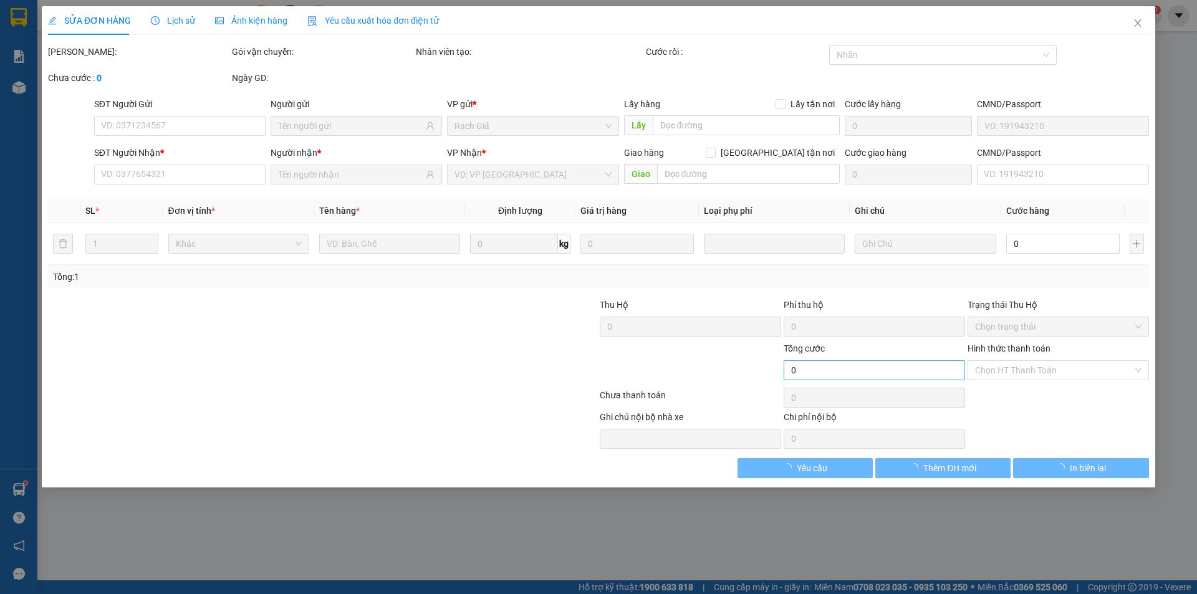
type input "0949835835"
type input "KHÁNH ( 0838872929 - MINH )"
type input "30.000"
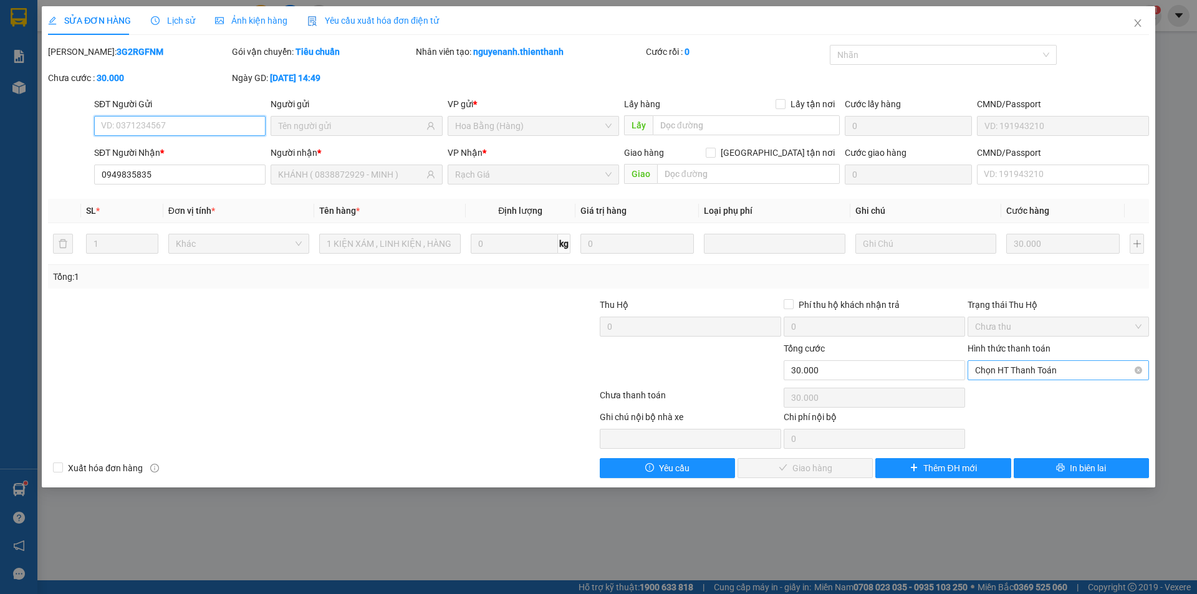
click at [1022, 367] on span "Chọn HT Thanh Toán" at bounding box center [1058, 370] width 166 height 19
click at [1021, 390] on div "Tại văn phòng" at bounding box center [1058, 395] width 166 height 14
type input "0"
click at [850, 468] on button "Giao hàng" at bounding box center [805, 468] width 135 height 20
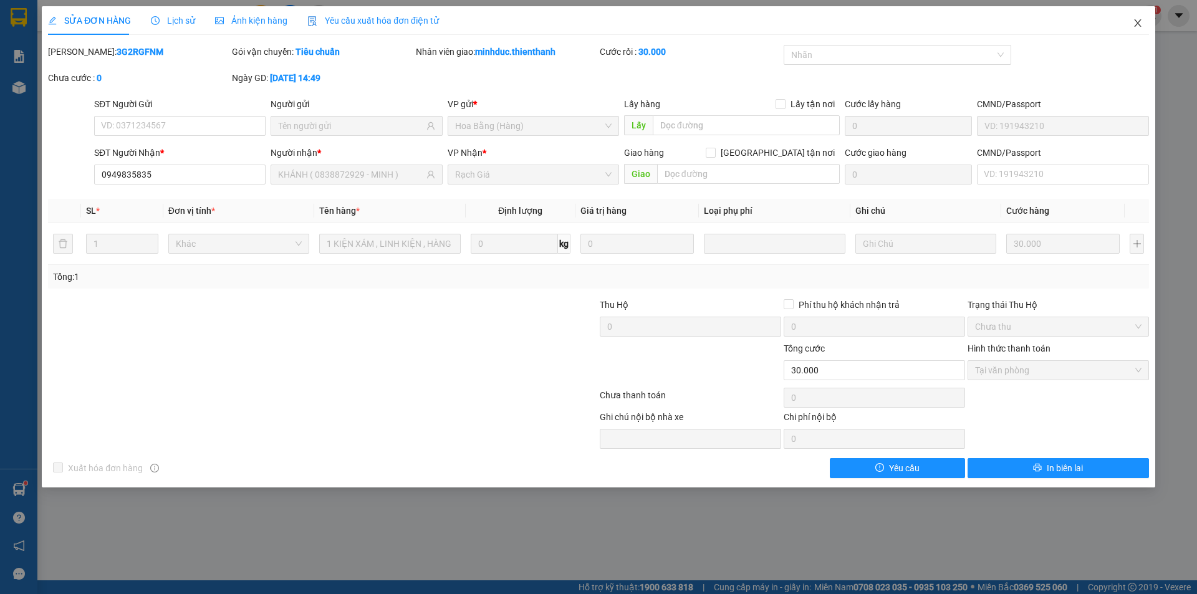
click at [1142, 22] on icon "close" at bounding box center [1138, 23] width 10 height 10
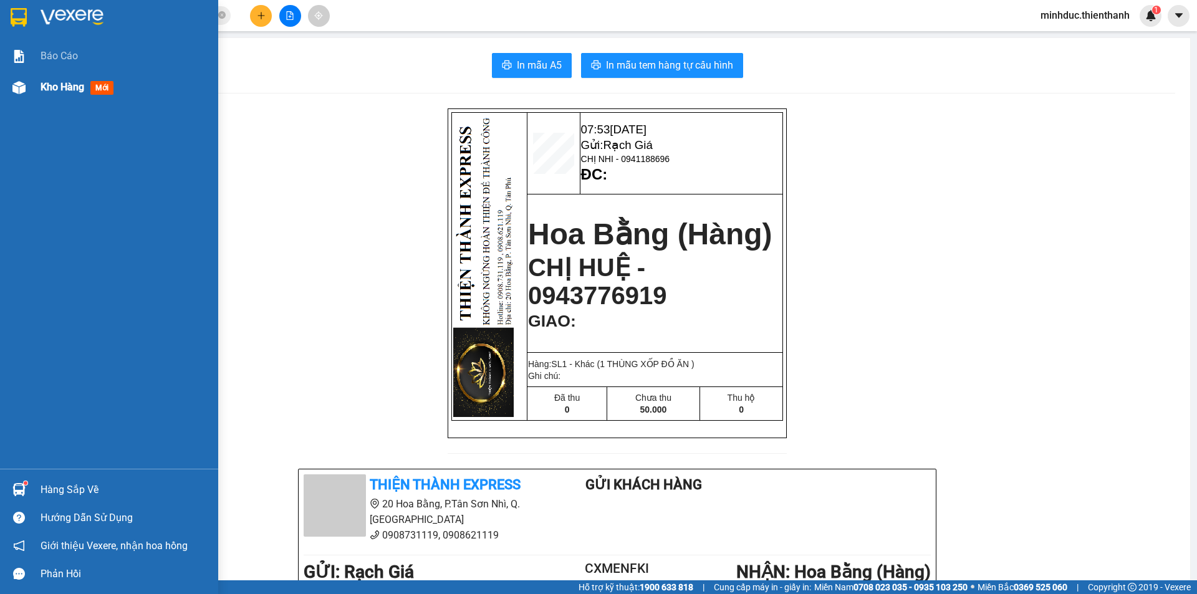
click at [44, 89] on span "Kho hàng" at bounding box center [63, 87] width 44 height 12
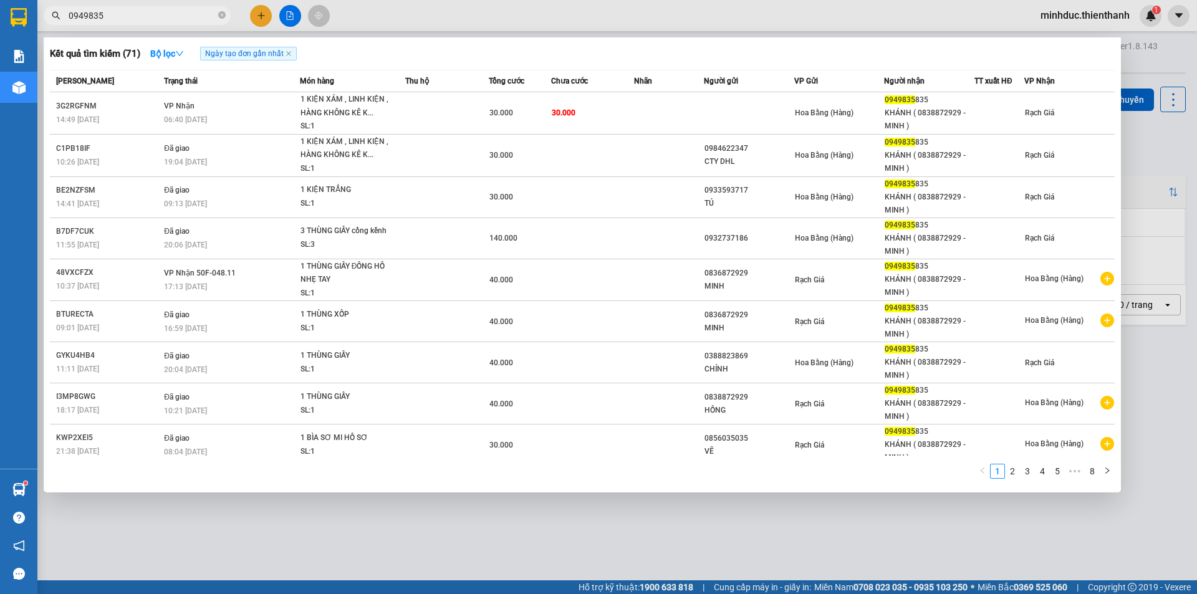
click at [124, 17] on input "0949835" at bounding box center [142, 16] width 147 height 14
paste input "38 888 93 397"
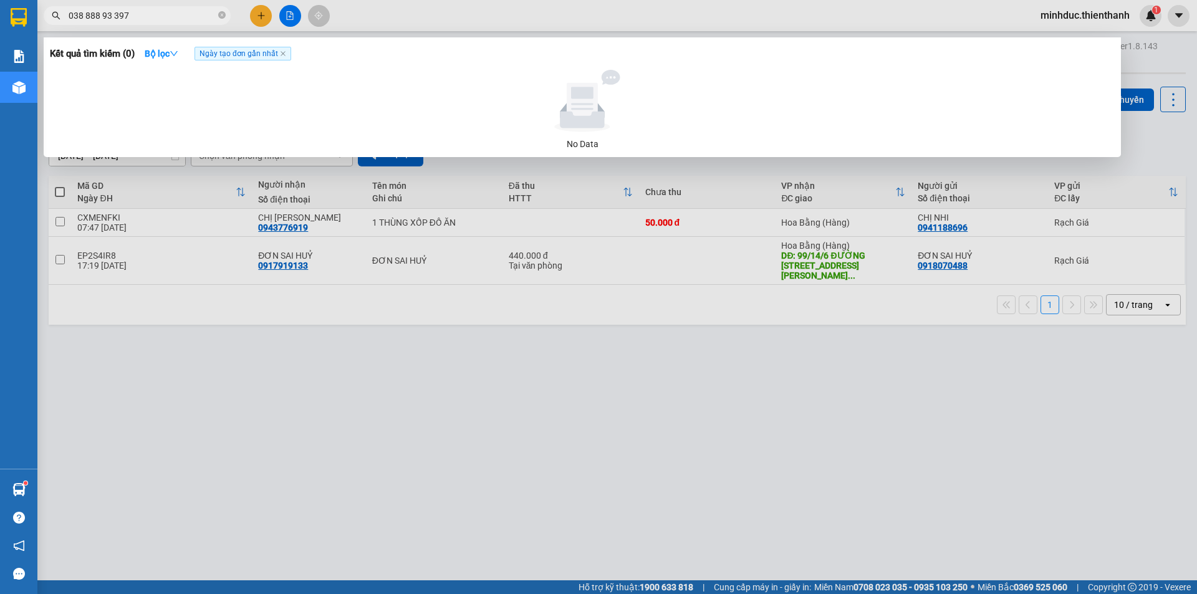
click at [87, 18] on input "038 888 93 397" at bounding box center [142, 16] width 147 height 14
click at [100, 17] on input "038888 93 397" at bounding box center [142, 16] width 147 height 14
click at [108, 15] on input "03888893 397" at bounding box center [142, 16] width 147 height 14
click at [158, 16] on input "03888893397" at bounding box center [142, 16] width 147 height 14
type input "03888893397"
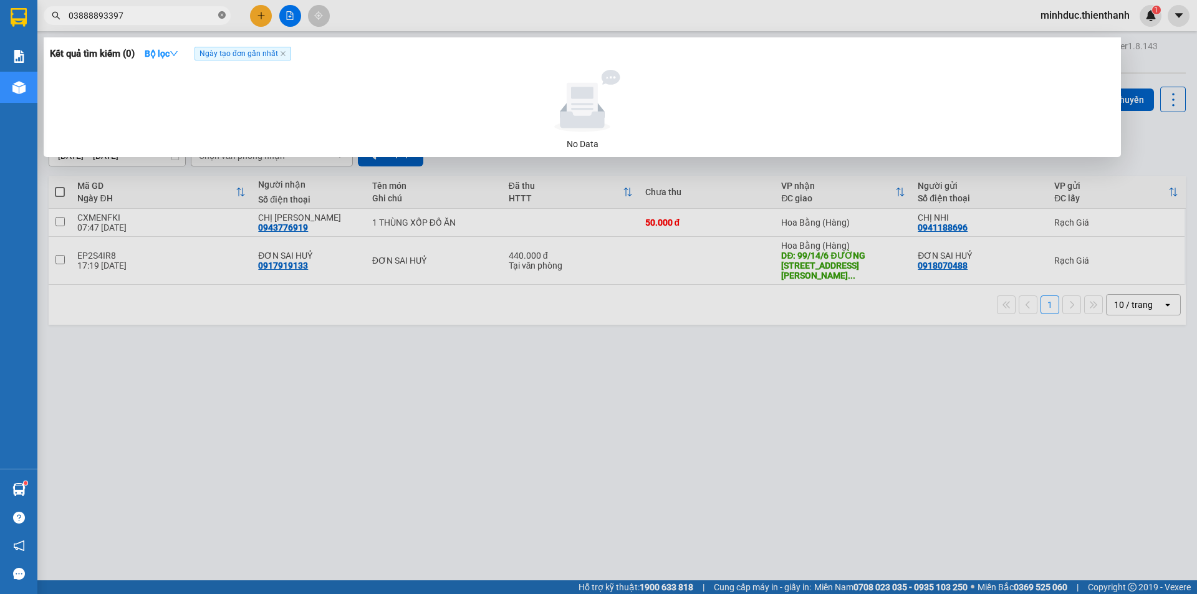
click at [224, 17] on icon "close-circle" at bounding box center [221, 14] width 7 height 7
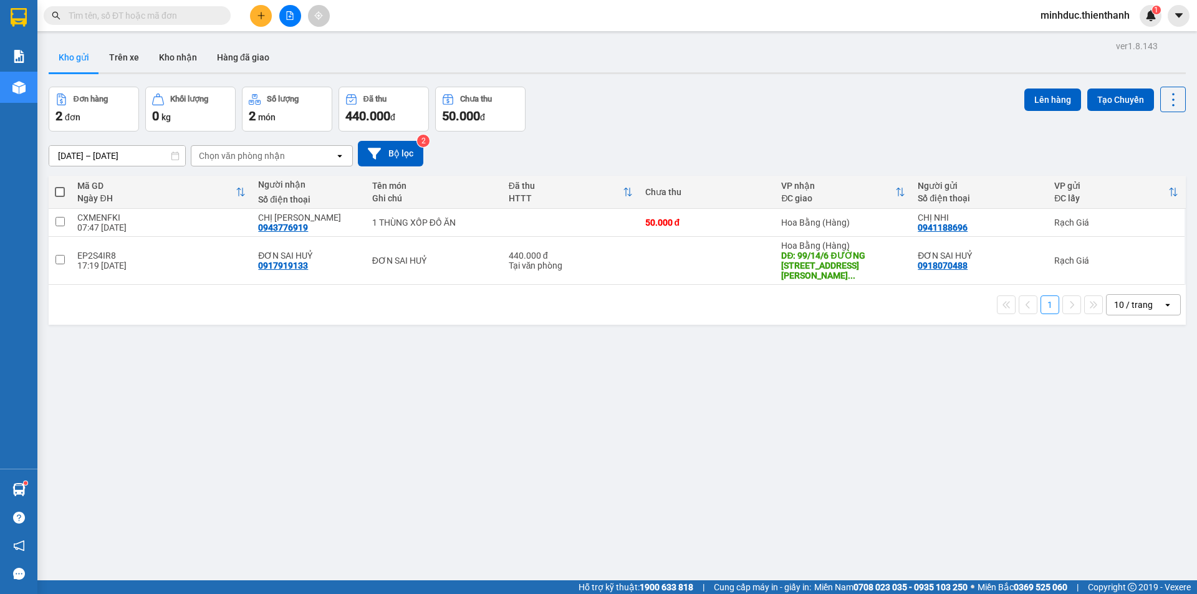
click at [171, 11] on input "text" at bounding box center [142, 16] width 147 height 14
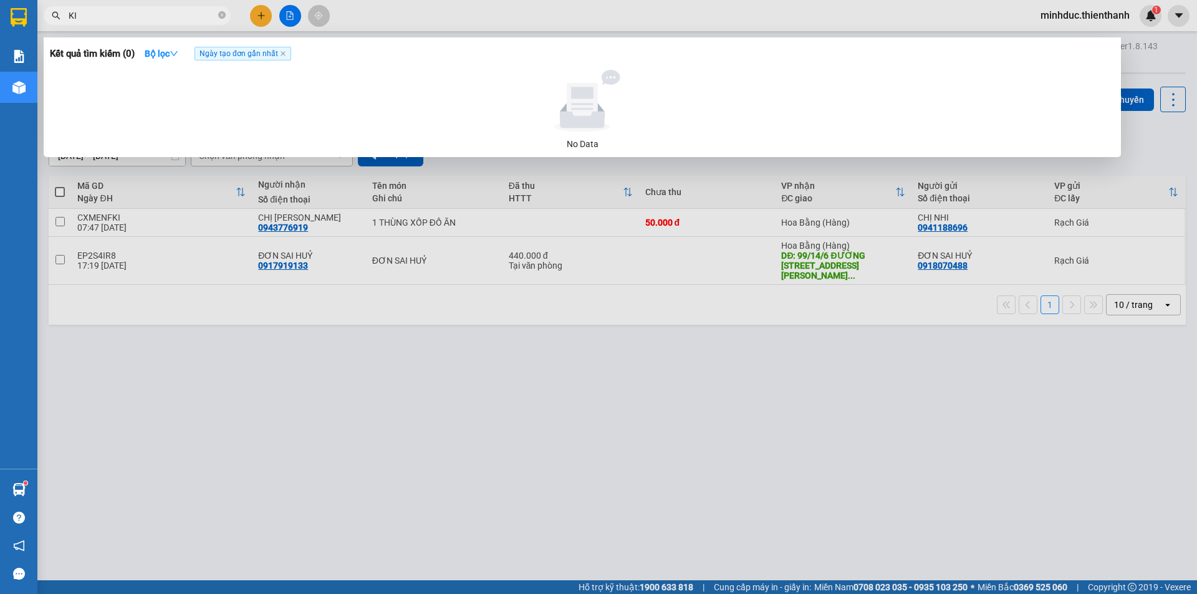
type input "K"
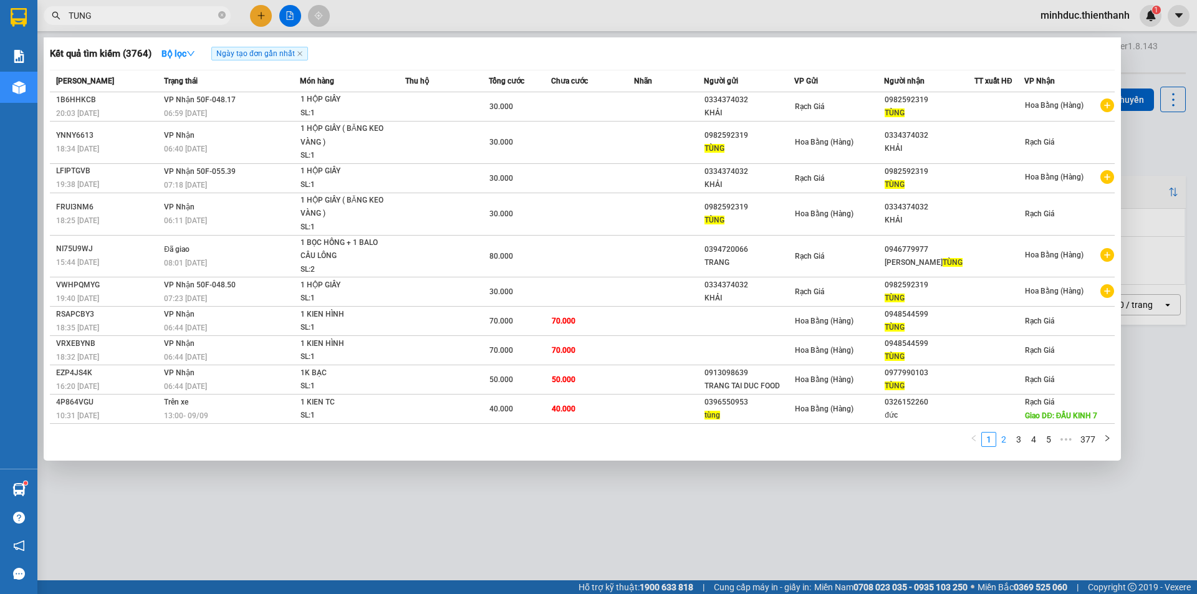
type input "TUNG"
click at [1003, 437] on link "2" at bounding box center [1004, 440] width 14 height 14
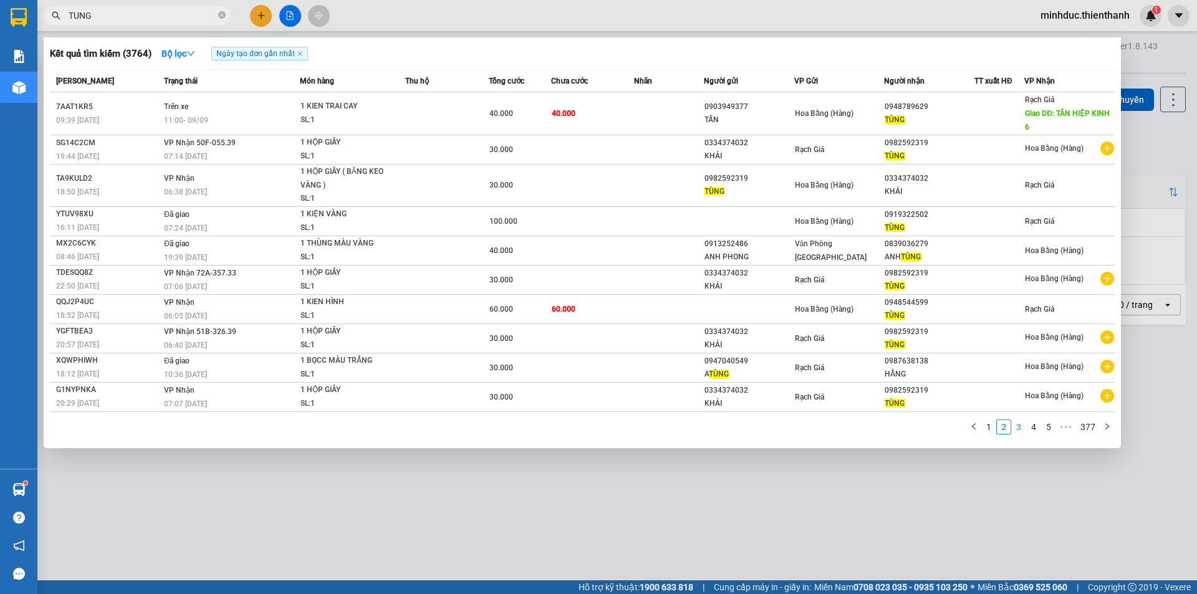
click at [1018, 428] on link "3" at bounding box center [1019, 427] width 14 height 14
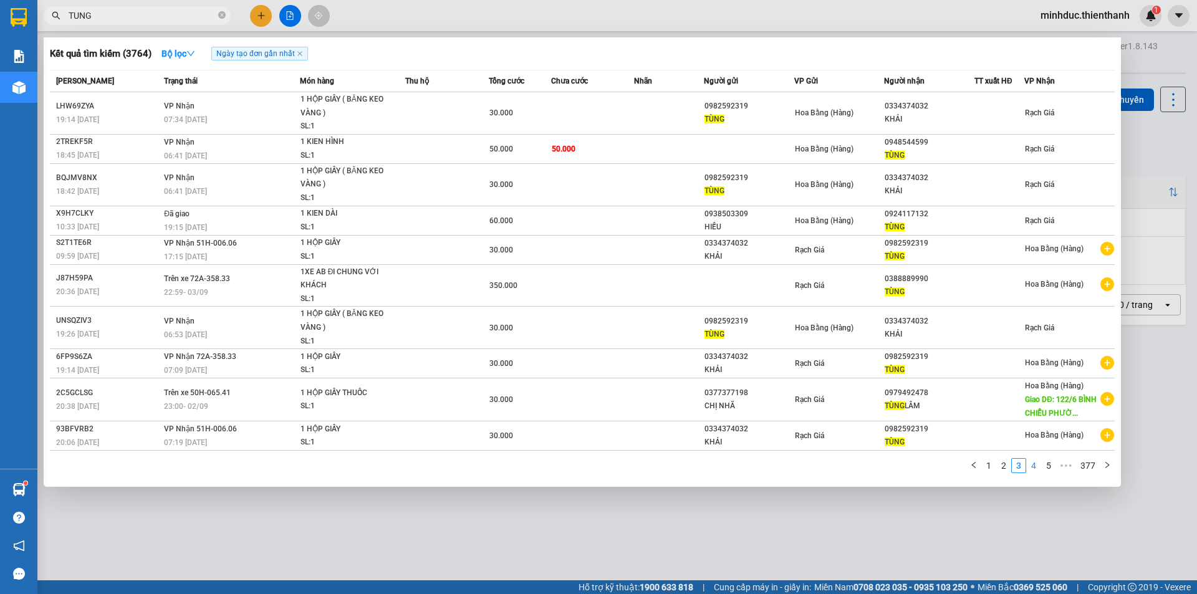
drag, startPoint x: 1036, startPoint y: 467, endPoint x: 1049, endPoint y: 469, distance: 13.3
click at [1036, 467] on link "4" at bounding box center [1034, 466] width 14 height 14
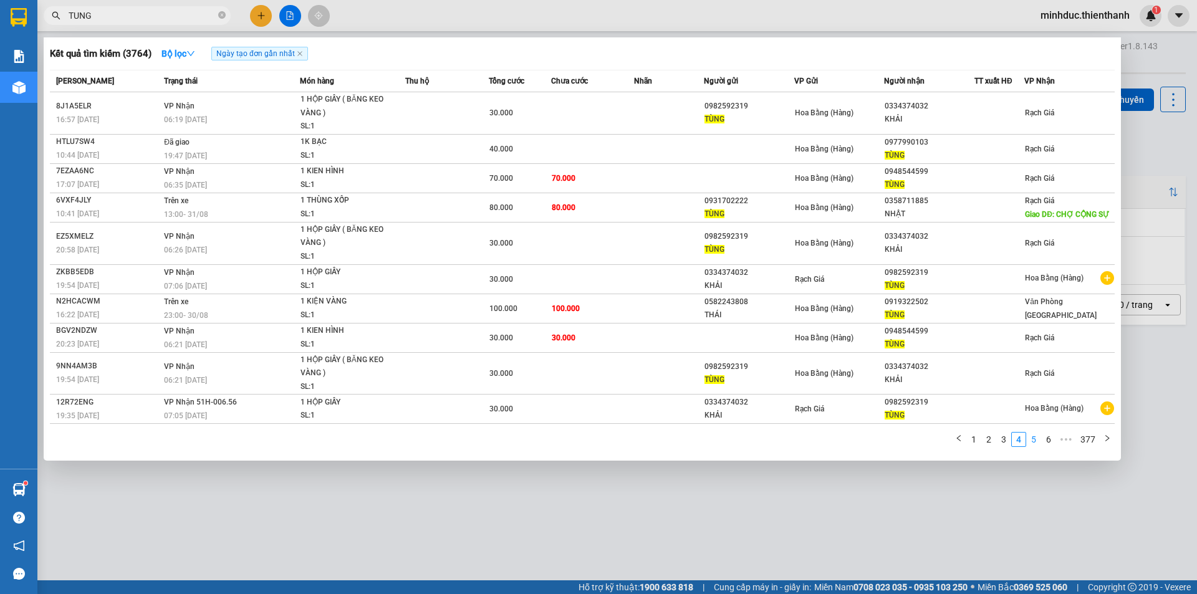
click at [1038, 440] on link "5" at bounding box center [1034, 440] width 14 height 14
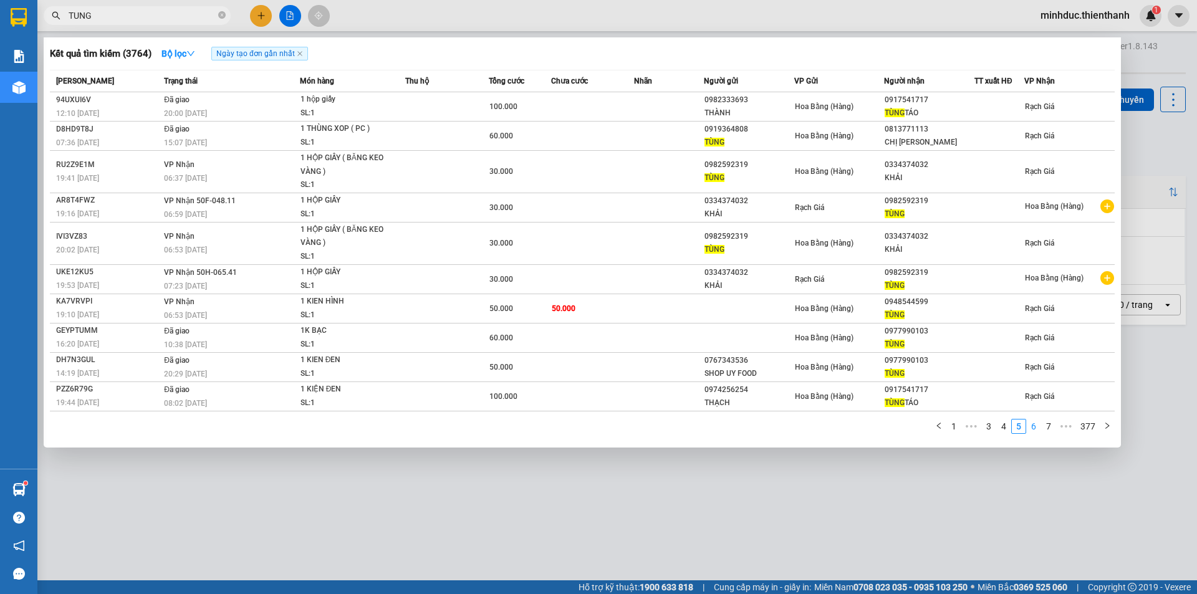
click at [1034, 431] on link "6" at bounding box center [1034, 427] width 14 height 14
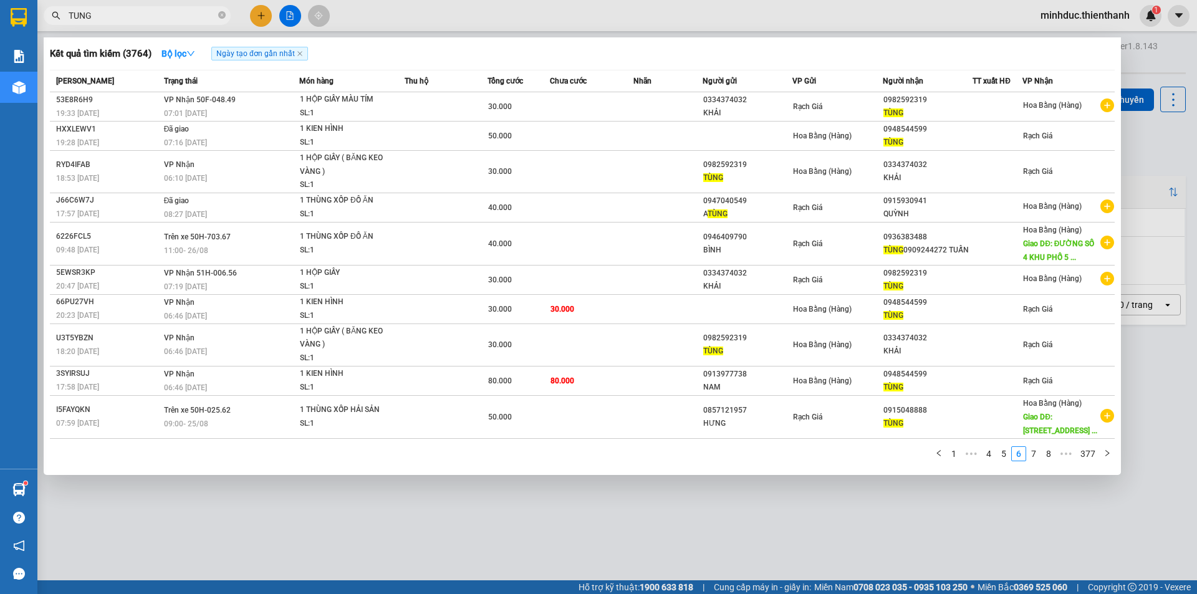
click at [167, 17] on input "TUNG" at bounding box center [142, 16] width 147 height 14
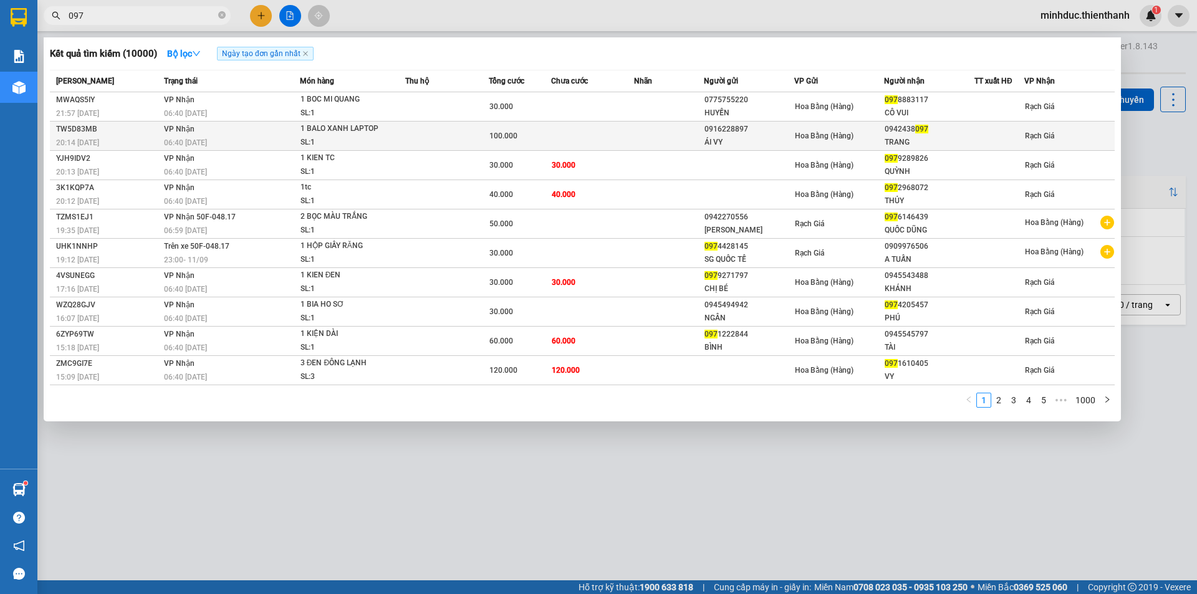
type input "097"
click at [586, 136] on td at bounding box center [593, 136] width 84 height 29
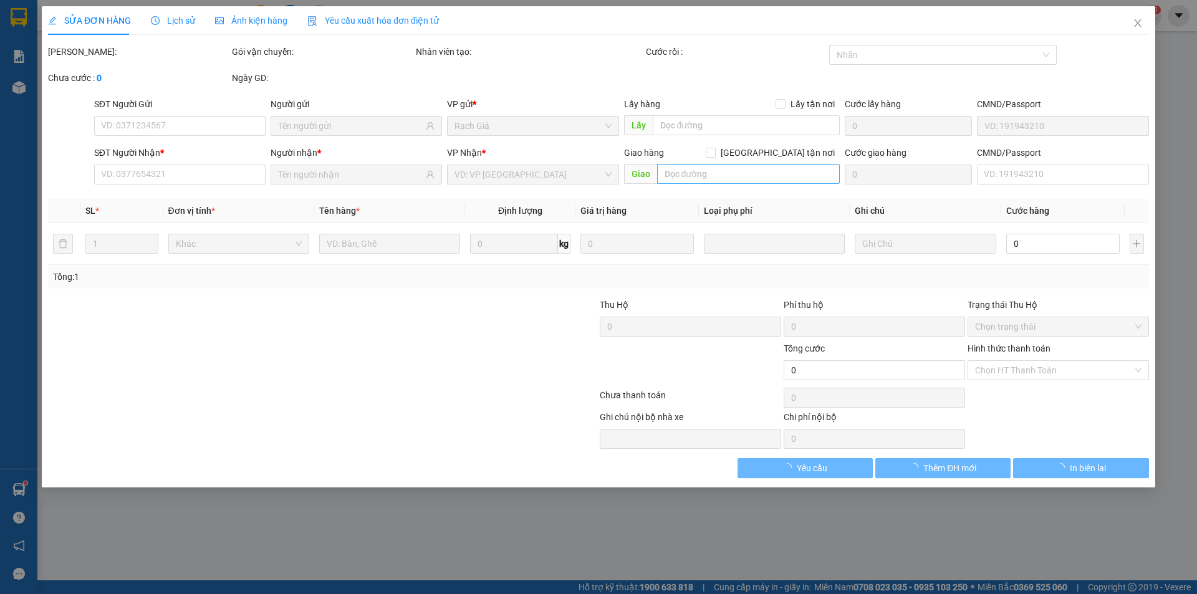
type input "0916228897"
type input "ÁI VY"
type input "0942438097"
type input "TRANG"
type input "100.000"
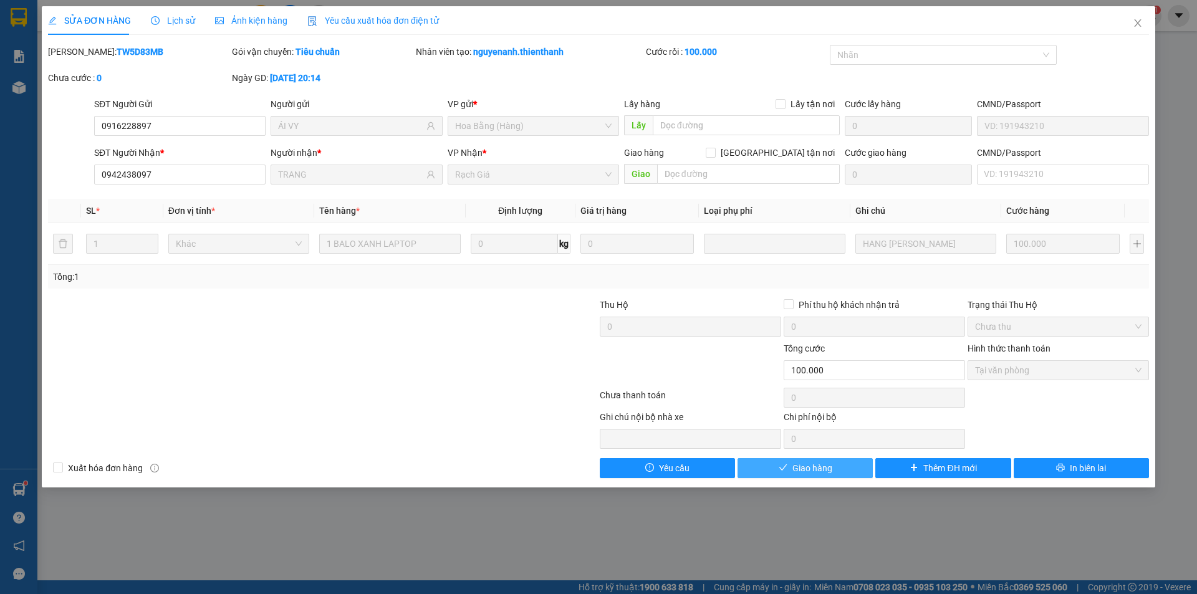
click at [816, 465] on span "Giao hàng" at bounding box center [812, 468] width 40 height 14
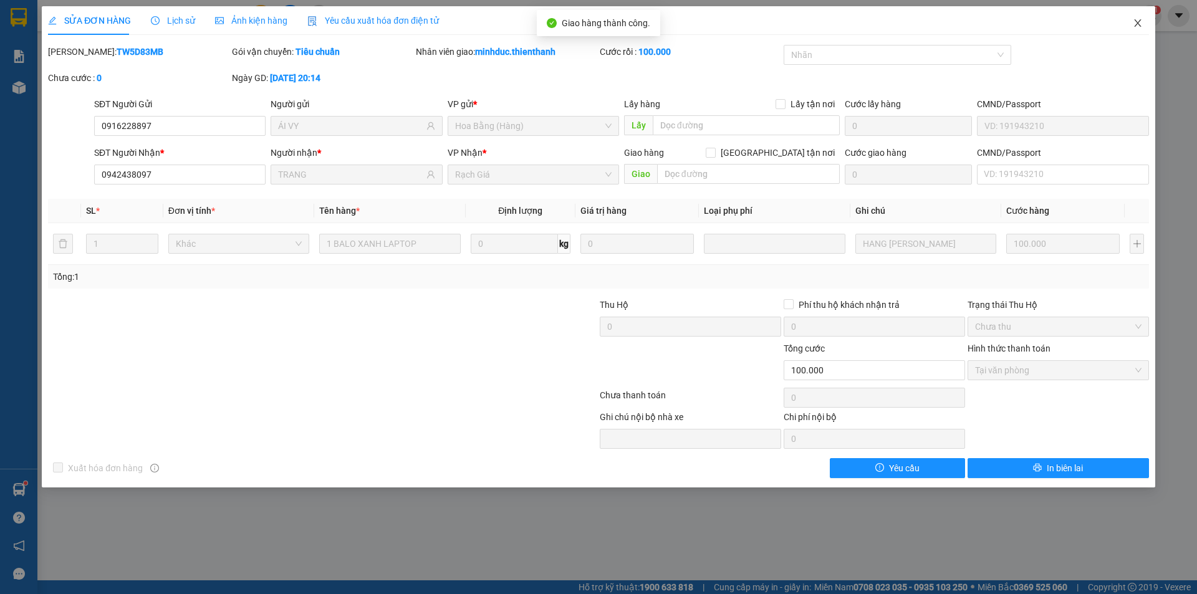
click at [1142, 21] on icon "close" at bounding box center [1138, 23] width 10 height 10
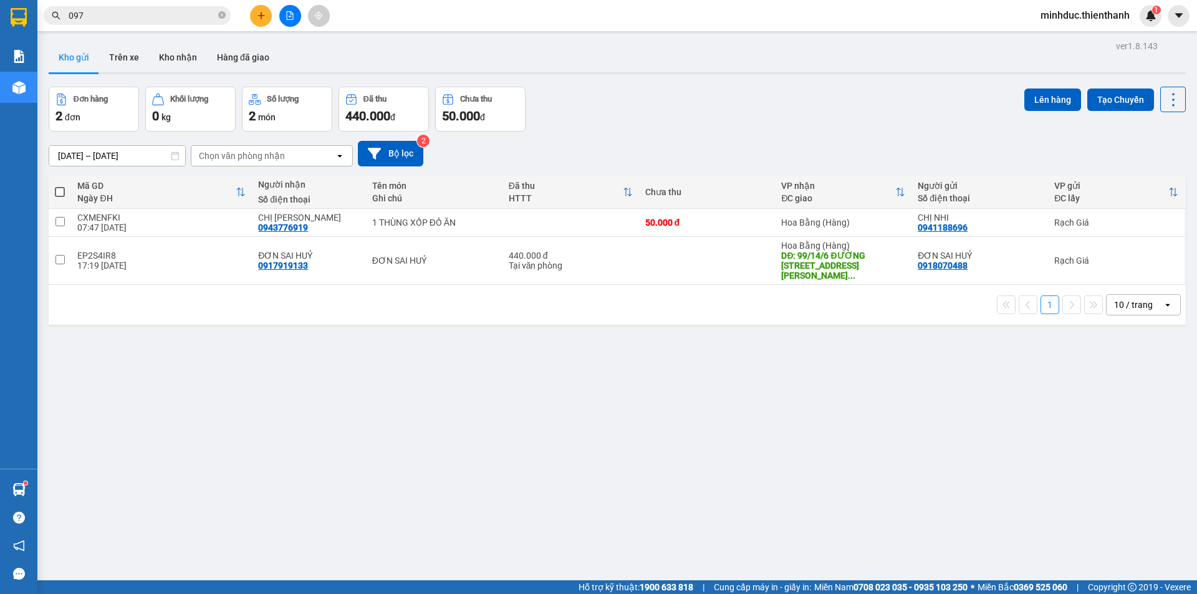
click at [153, 19] on input "097" at bounding box center [142, 16] width 147 height 14
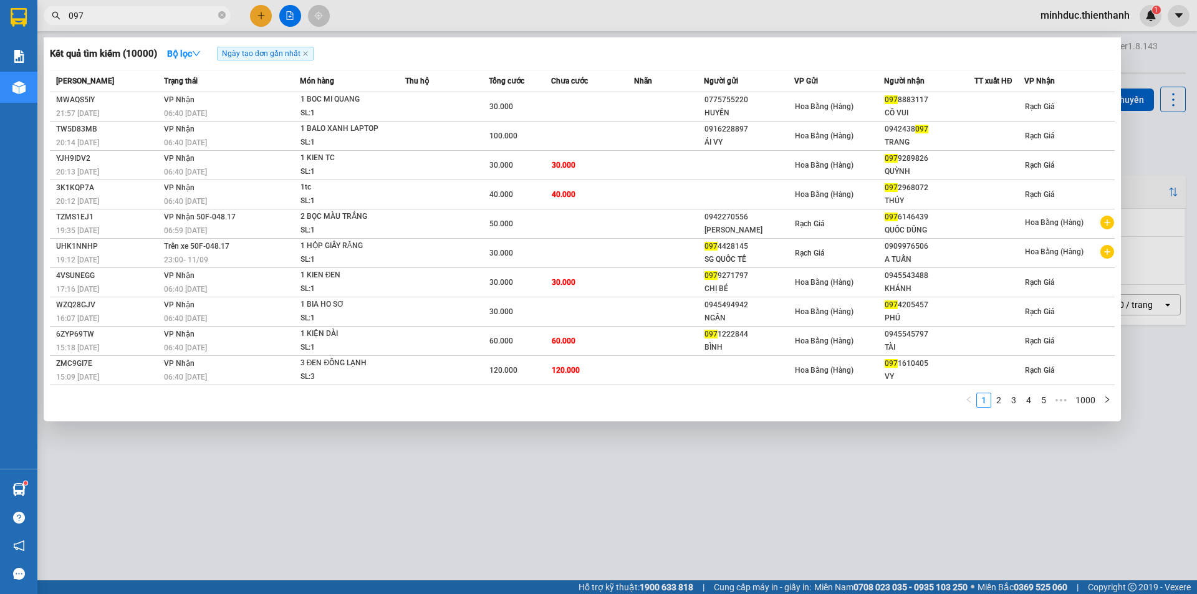
click at [153, 19] on input "097" at bounding box center [142, 16] width 147 height 14
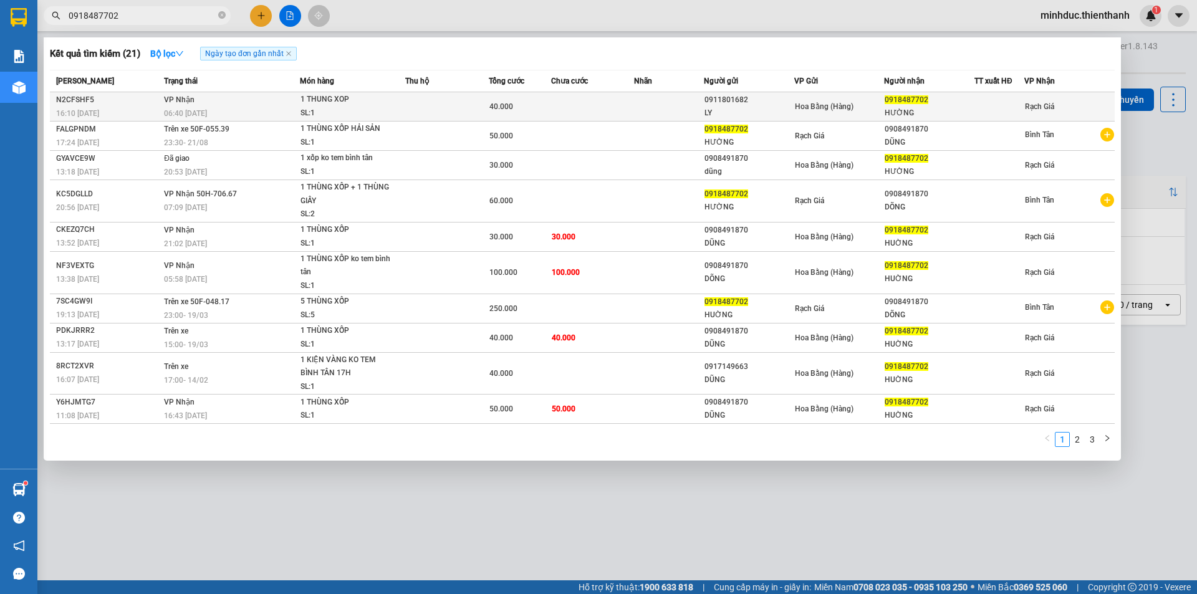
type input "0918487702"
click at [554, 118] on td at bounding box center [593, 106] width 84 height 29
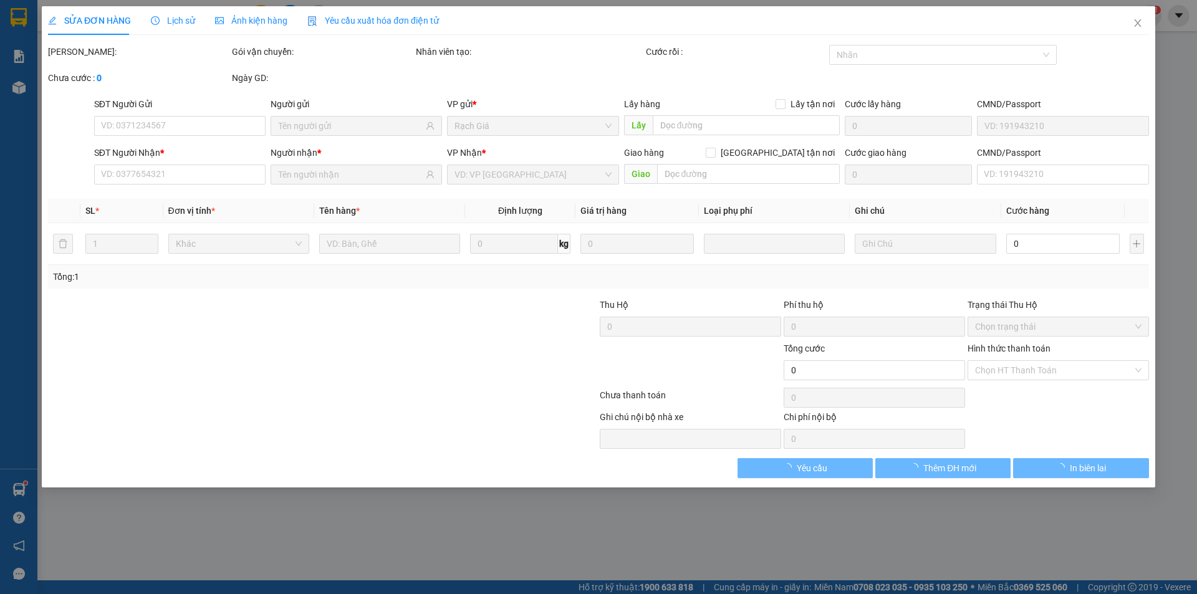
type input "0911801682"
type input "LY"
type input "0918487702"
type input "HƯỜNG"
type input "40.000"
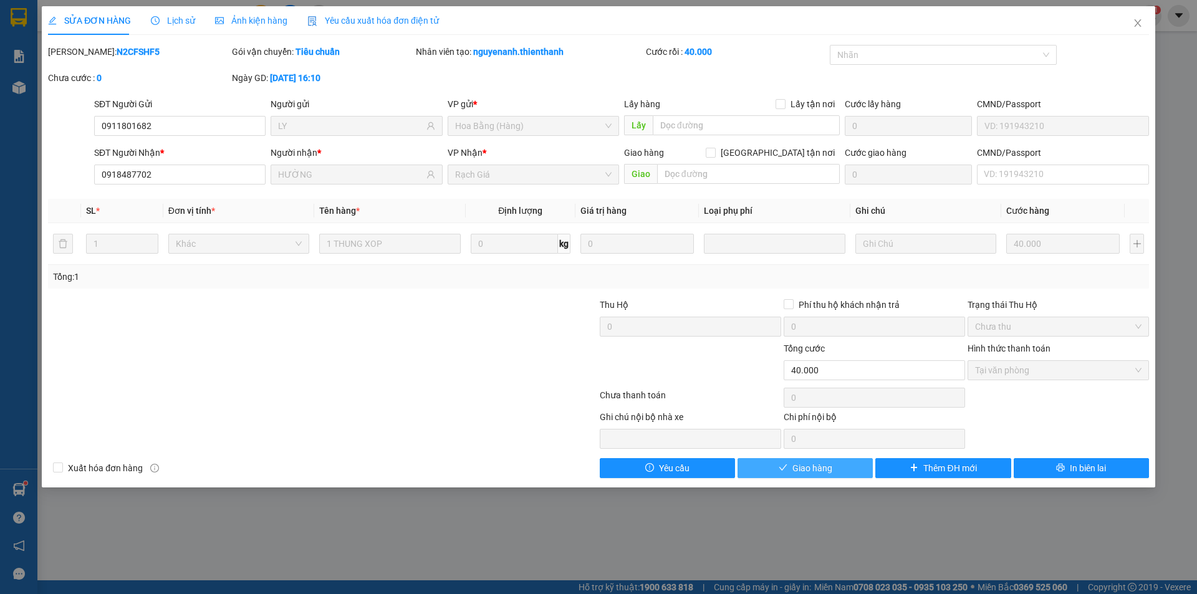
click at [838, 474] on button "Giao hàng" at bounding box center [805, 468] width 135 height 20
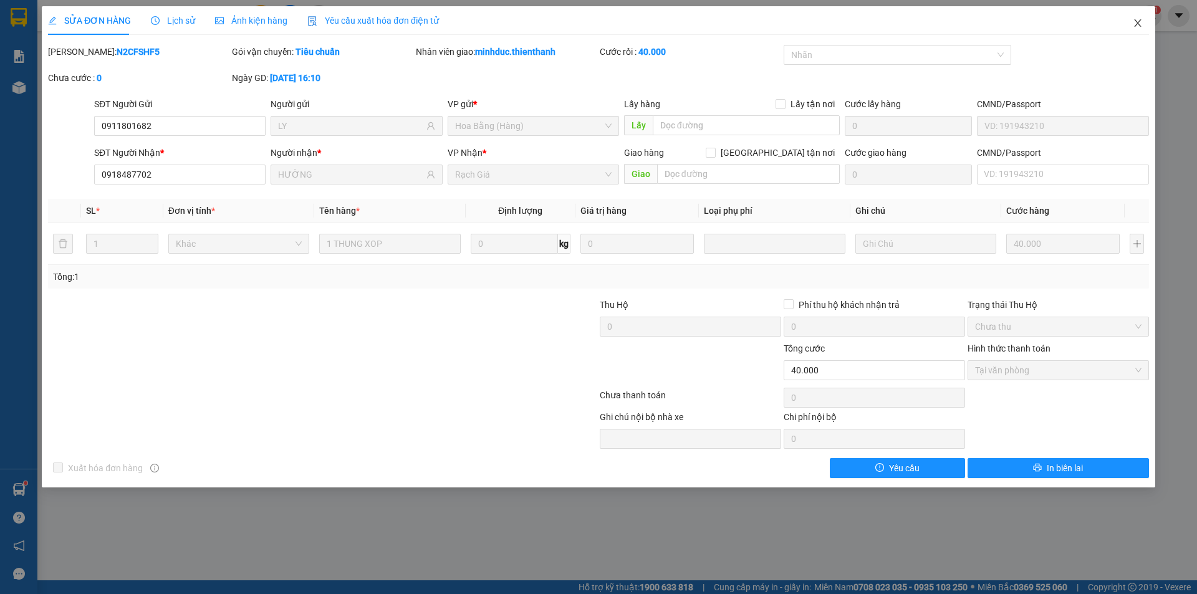
click at [1137, 22] on icon "close" at bounding box center [1137, 22] width 7 height 7
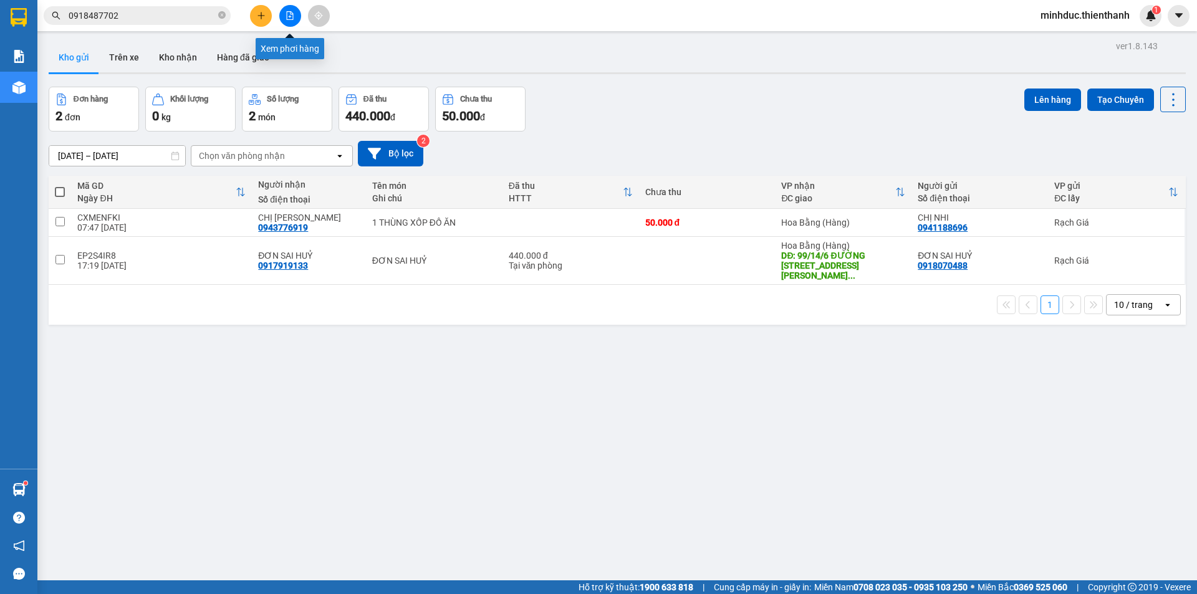
click at [282, 16] on button at bounding box center [290, 16] width 22 height 22
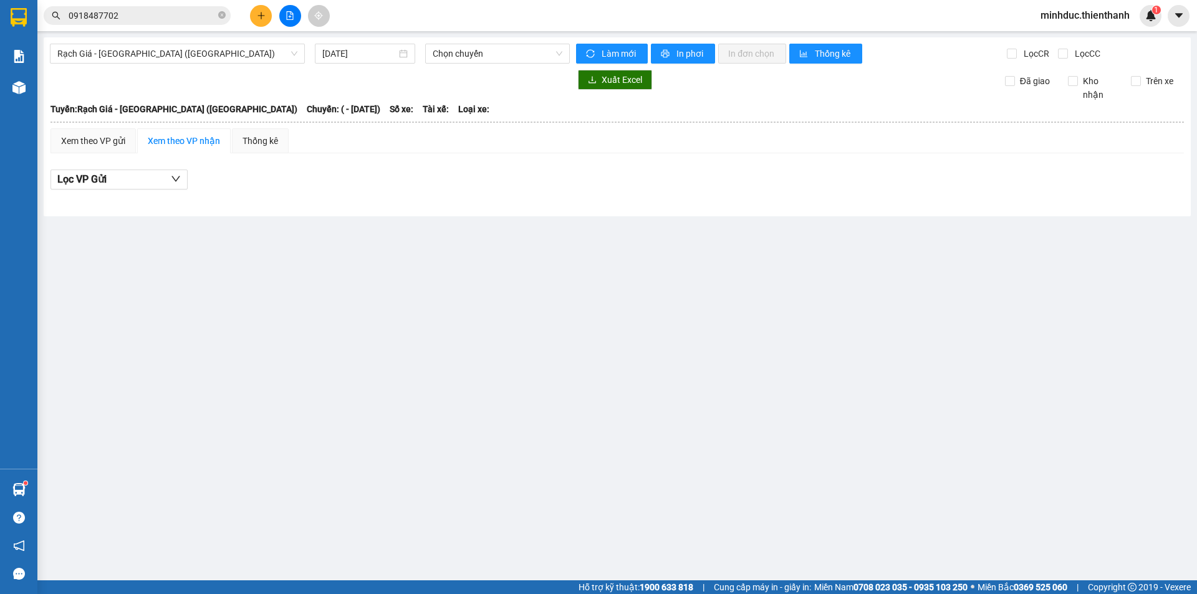
click at [168, 9] on input "0918487702" at bounding box center [142, 16] width 147 height 14
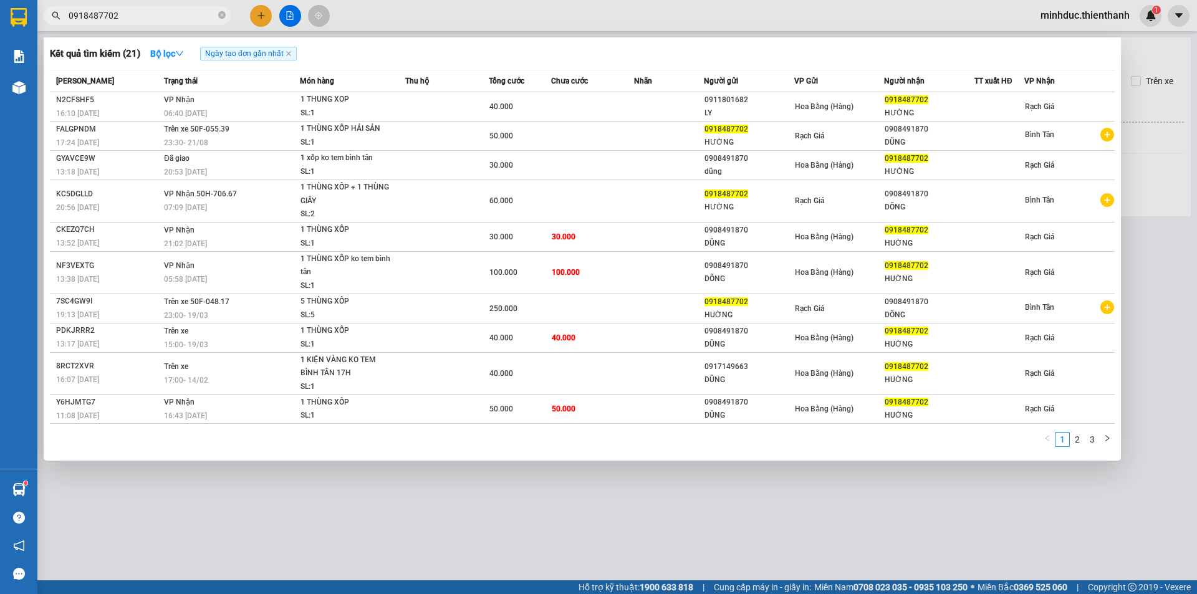
click at [168, 9] on input "0918487702" at bounding box center [142, 16] width 147 height 14
paste input "Chuyên cung cấp sỉ lẻ: Khô Cá Lóc 1 - 3 Nắng & Cá Tra & Cá Điêu Hồng hương vị m…"
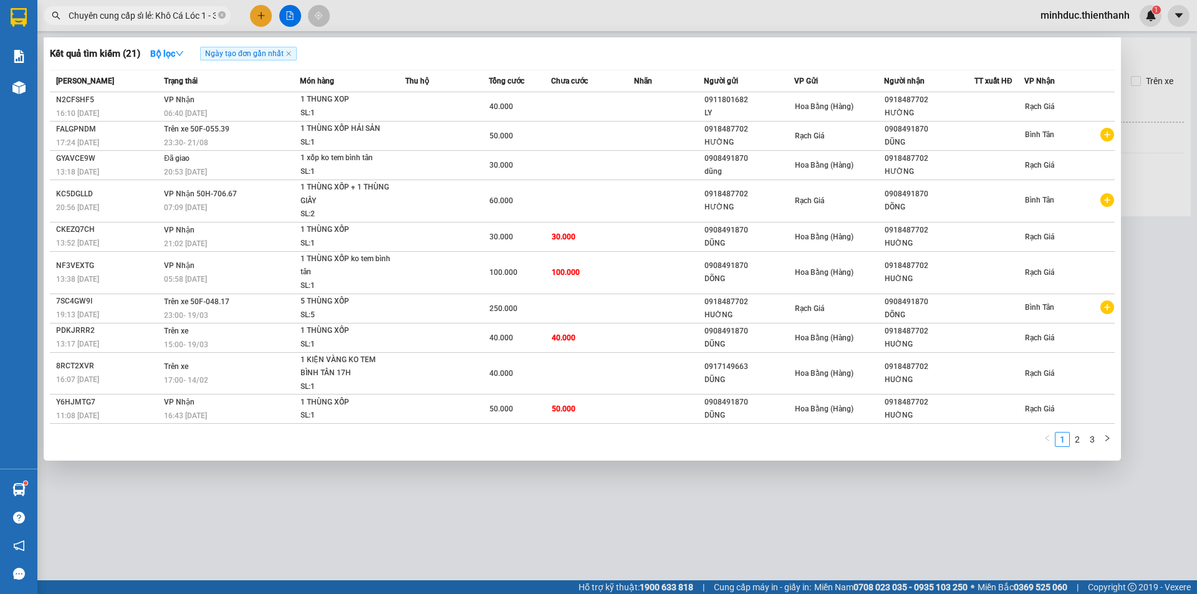
scroll to position [0, 262]
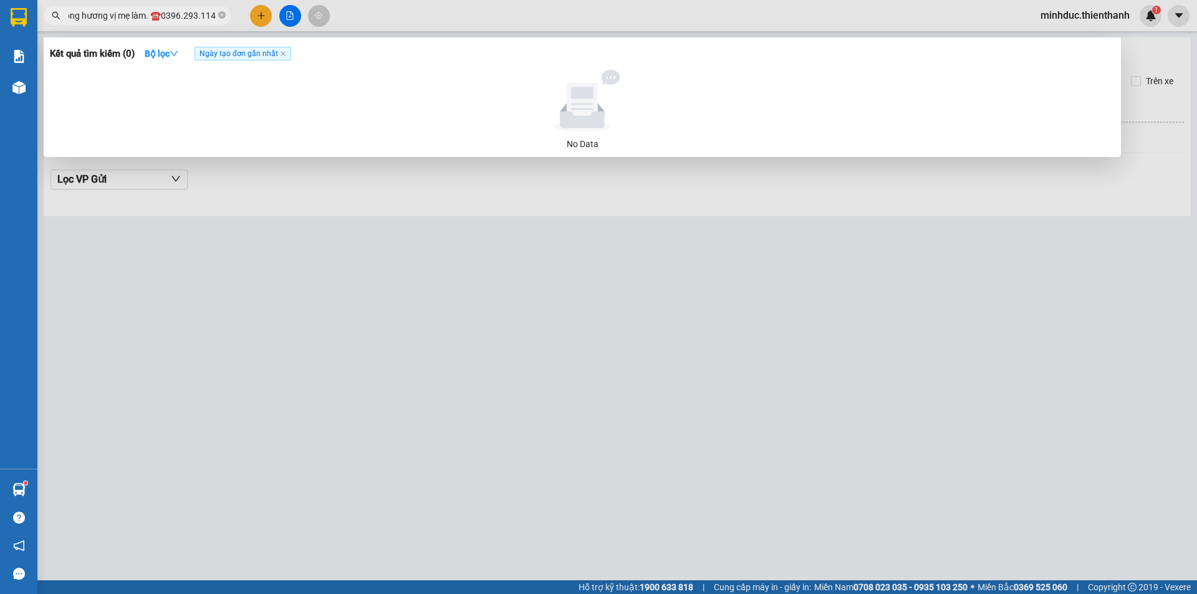
click at [166, 17] on input "Chuyên cung cấp sỉ lẻ: Khô Cá Lóc 1 - 3 Nắng & Cá Tra & Cá Điêu Hồng hương vị m…" at bounding box center [142, 16] width 147 height 14
click at [90, 15] on input "0396.293.114" at bounding box center [142, 16] width 147 height 14
click at [104, 15] on input "0396293.114" at bounding box center [142, 16] width 147 height 14
type input "0396293114"
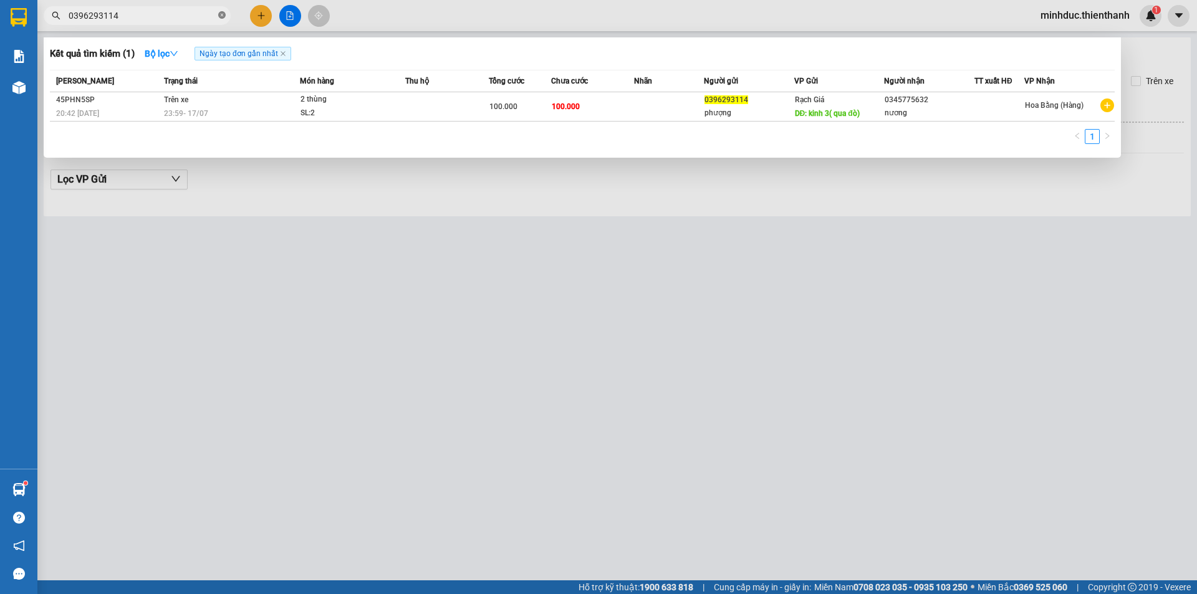
click at [220, 16] on icon "close-circle" at bounding box center [221, 14] width 7 height 7
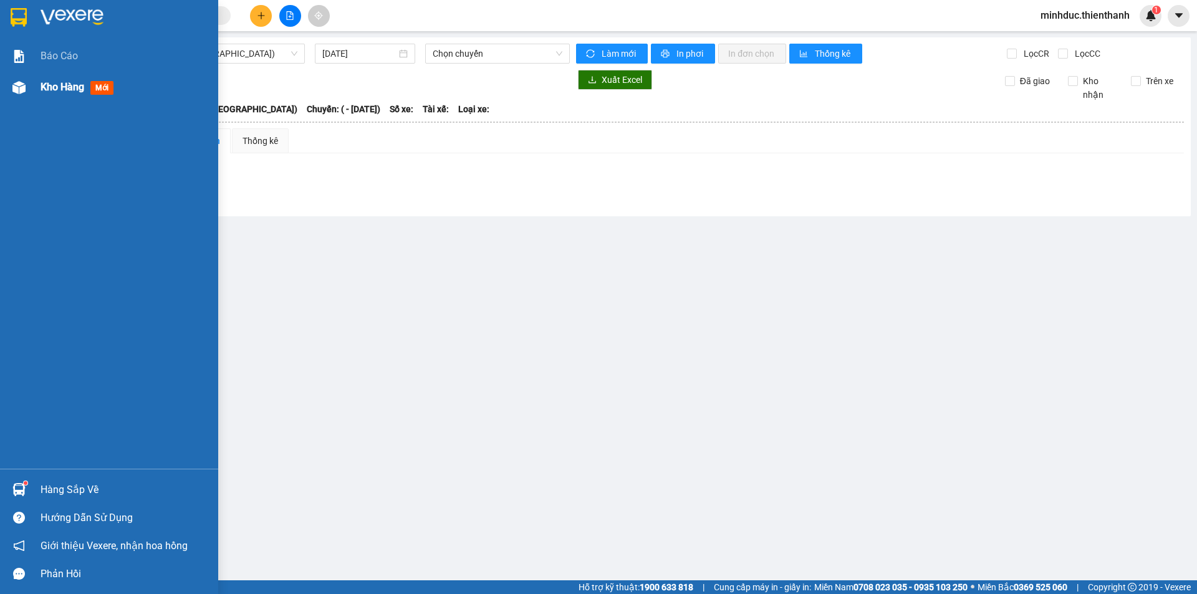
click at [11, 94] on div at bounding box center [19, 88] width 22 height 22
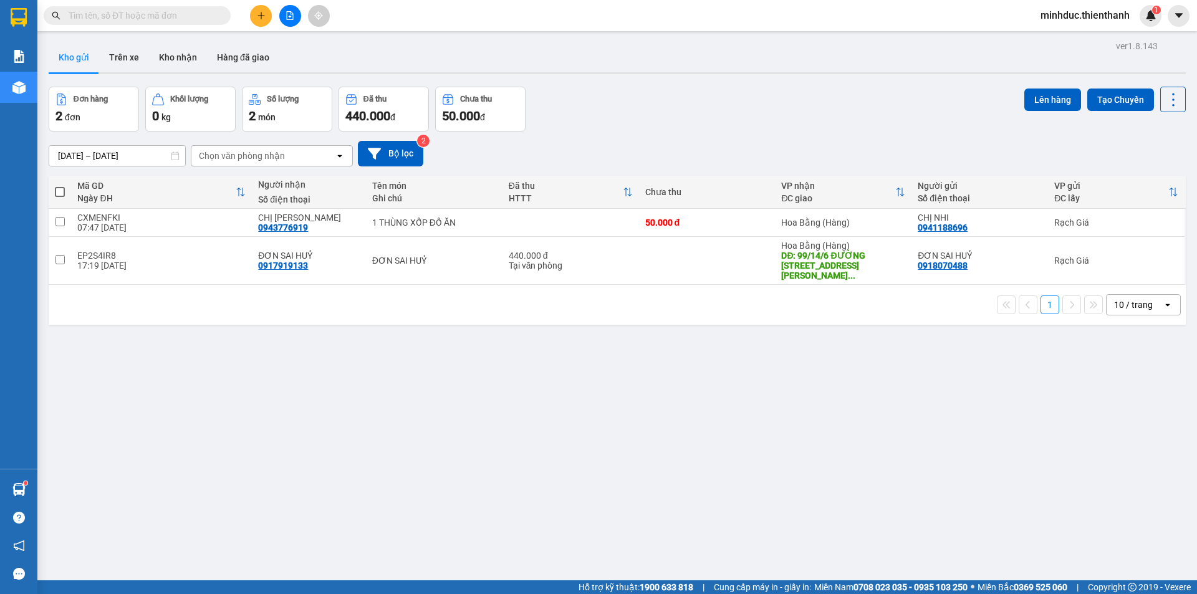
click at [251, 16] on button at bounding box center [261, 16] width 22 height 22
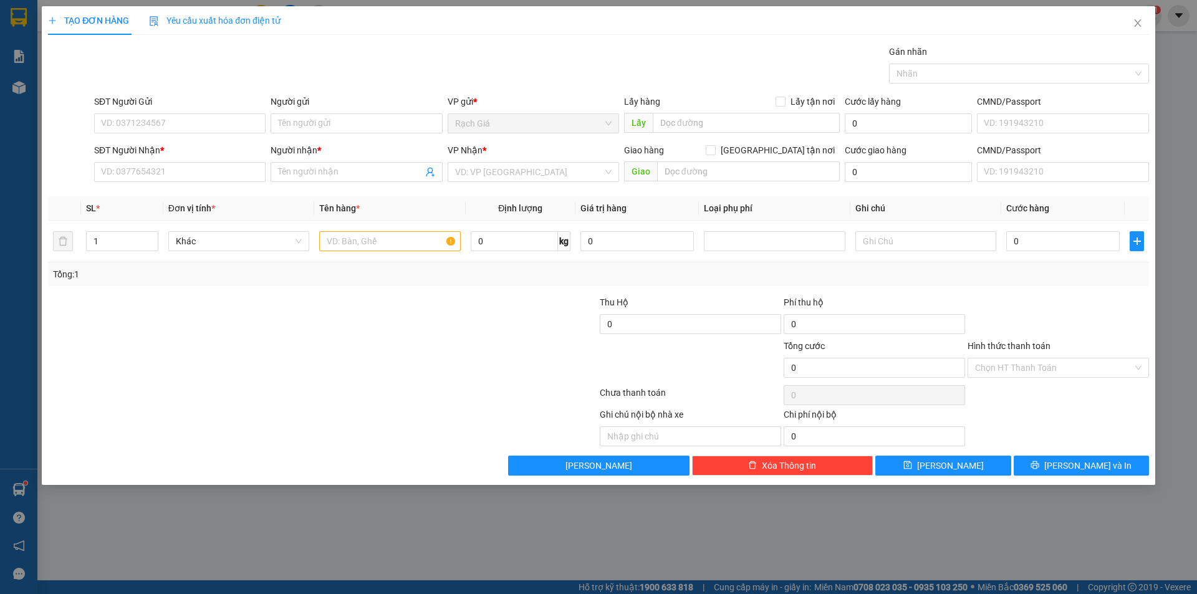
click at [158, 133] on div "SĐT Người Gửi VD: 0371234567" at bounding box center [179, 117] width 171 height 44
click at [158, 128] on input "SĐT Người Gửi" at bounding box center [179, 123] width 171 height 20
paste input "038 888 93 397"
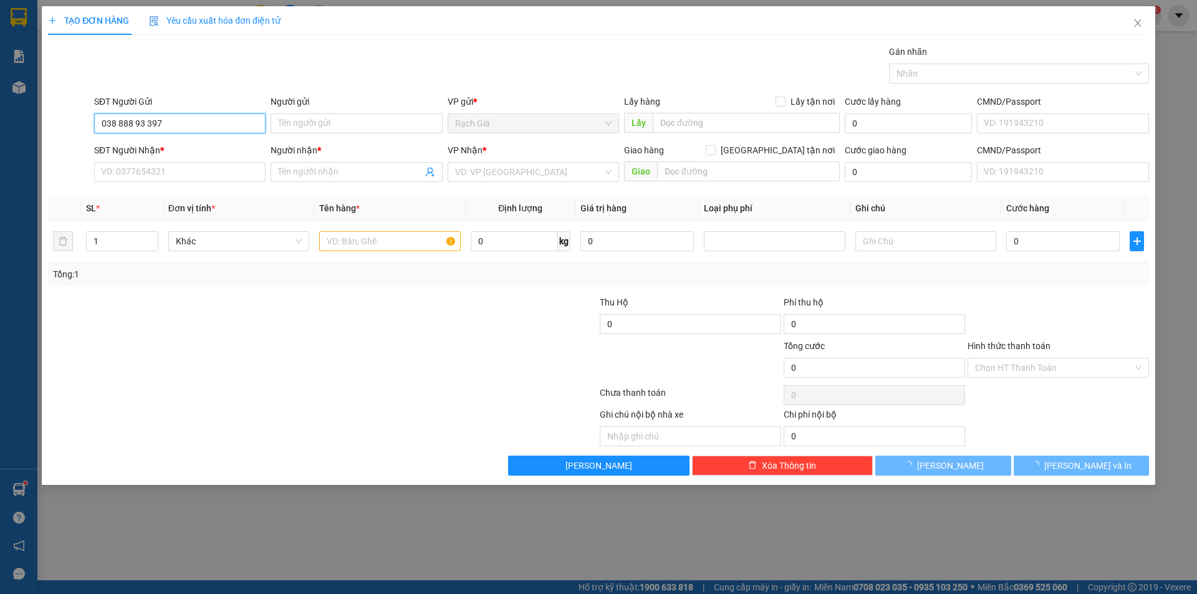
click at [150, 118] on input "038 888 93 397" at bounding box center [179, 123] width 171 height 20
click at [148, 118] on input "038 888 93 397" at bounding box center [179, 123] width 171 height 20
click at [135, 122] on input "038 888 93397" at bounding box center [179, 123] width 171 height 20
click at [120, 123] on input "038 88893397" at bounding box center [179, 123] width 171 height 20
click at [171, 123] on input "03888893397" at bounding box center [179, 123] width 171 height 20
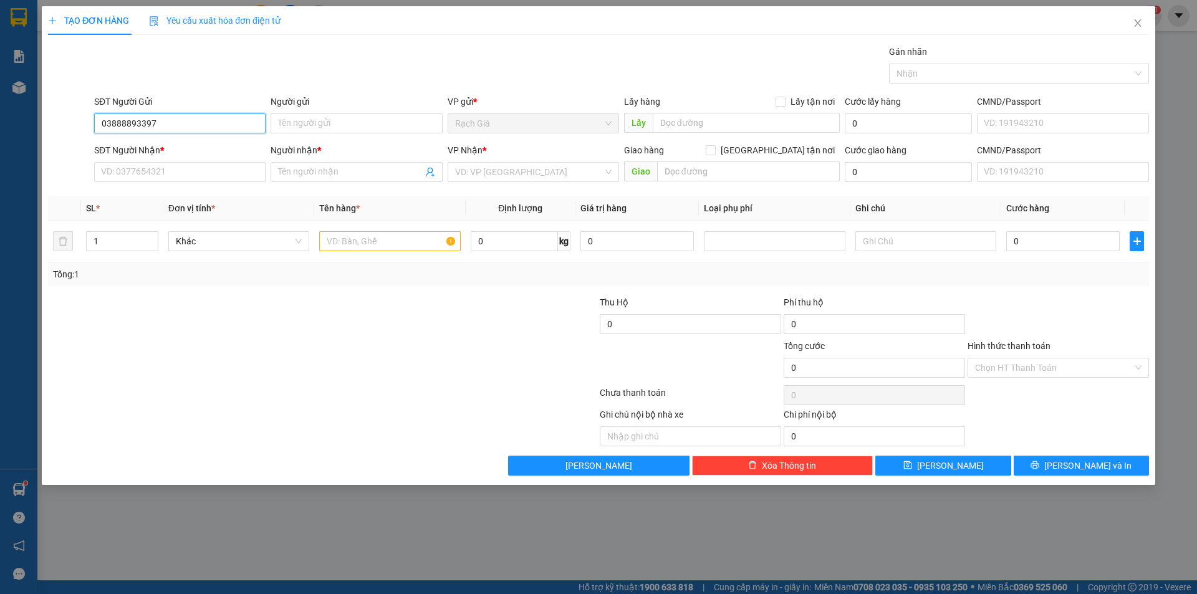
click at [128, 127] on input "03888893397" at bounding box center [179, 123] width 171 height 20
type input "0388893397"
click at [191, 132] on input "0388893397" at bounding box center [179, 123] width 171 height 20
click at [178, 152] on div "0388893397 - CHÚ TÙNG" at bounding box center [180, 149] width 156 height 14
type input "CHÚ TÙNG"
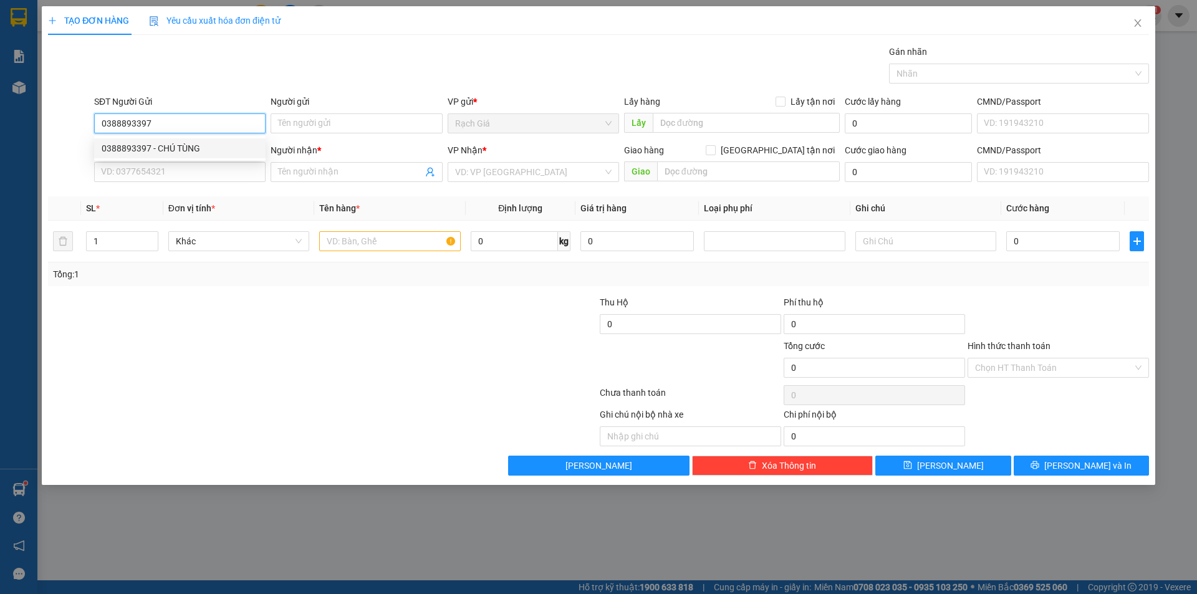
type input "[DEMOGRAPHIC_DATA] 3"
type input "0989027371"
type input "LAI"
type input "50.000"
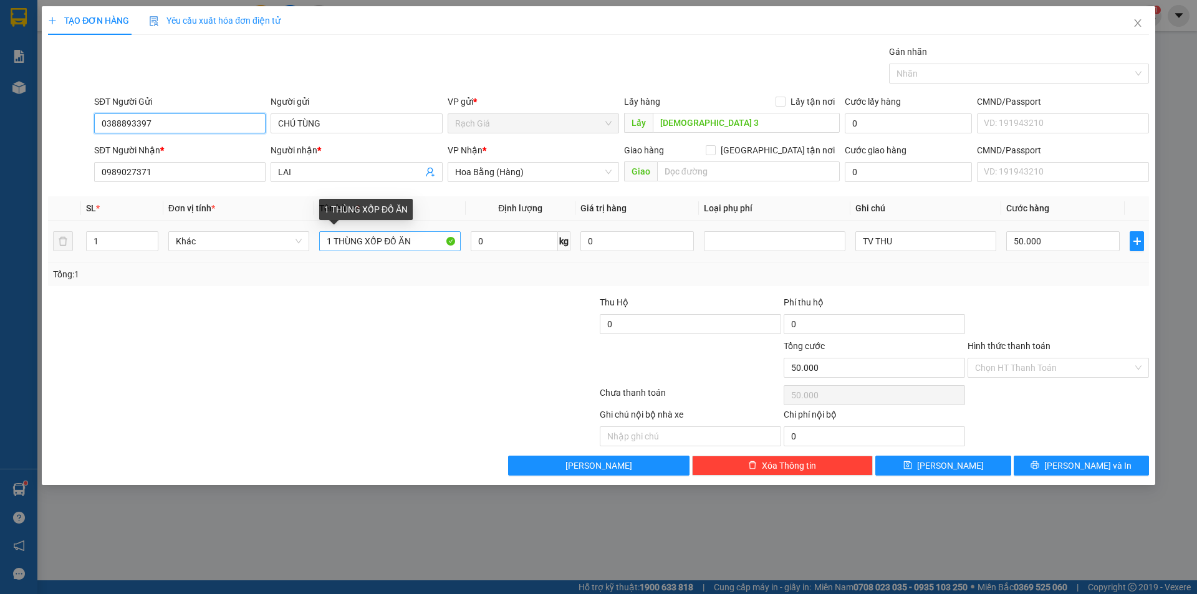
type input "0388893397"
click at [426, 243] on input "1 THÙNG XỐP ĐỒ ĂN" at bounding box center [389, 241] width 141 height 20
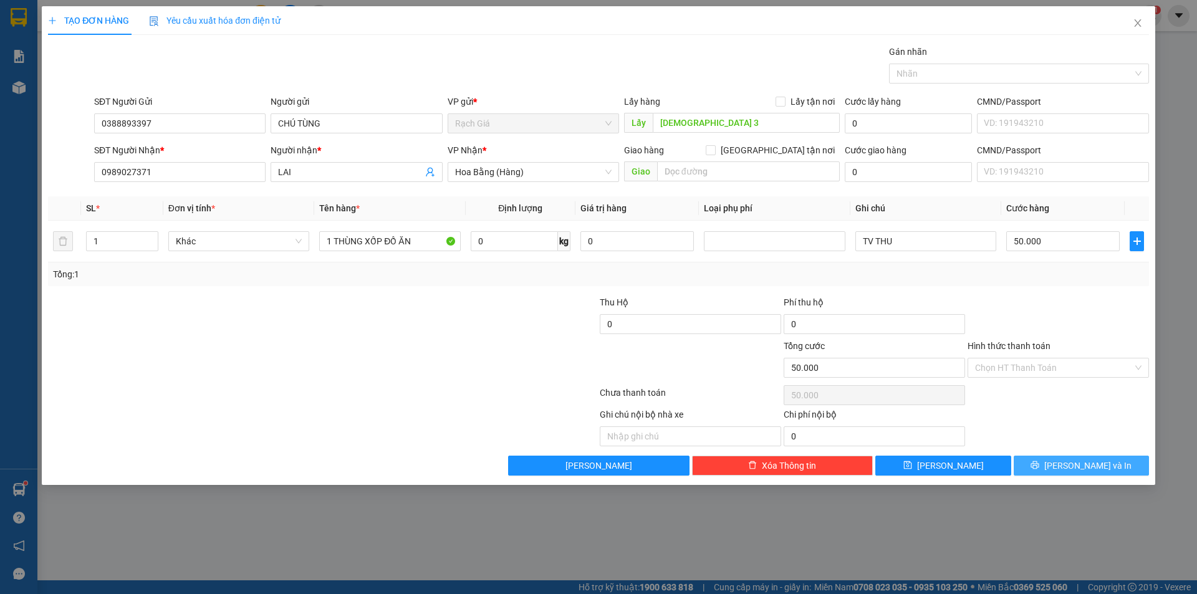
click at [1079, 465] on span "[PERSON_NAME] và In" at bounding box center [1087, 466] width 87 height 14
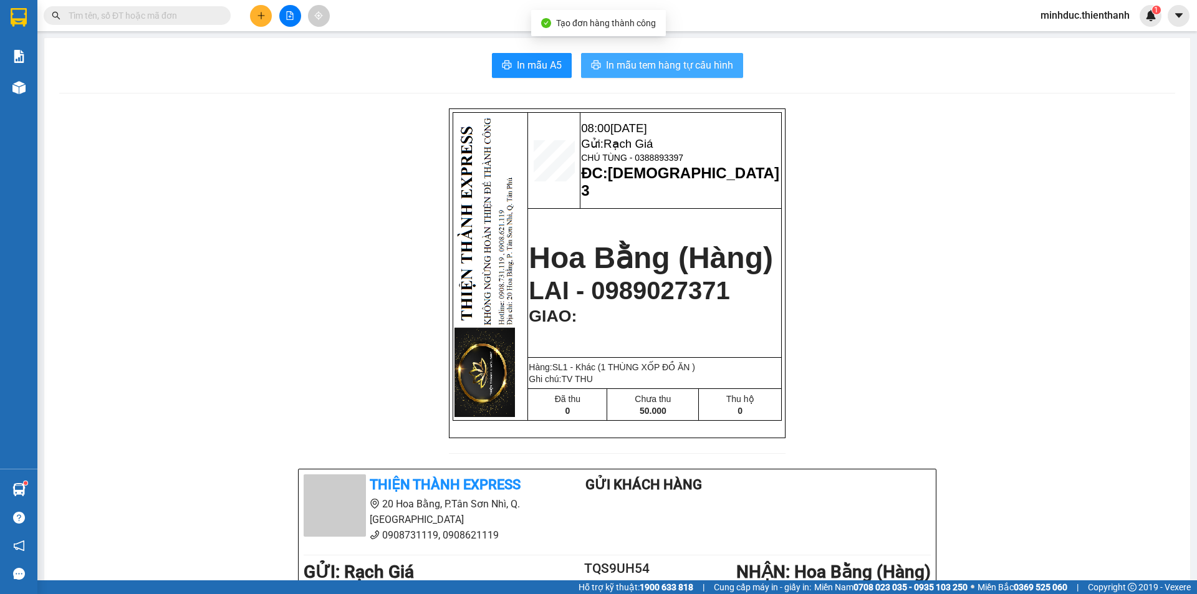
click at [661, 63] on span "In mẫu tem hàng tự cấu hình" at bounding box center [669, 65] width 127 height 16
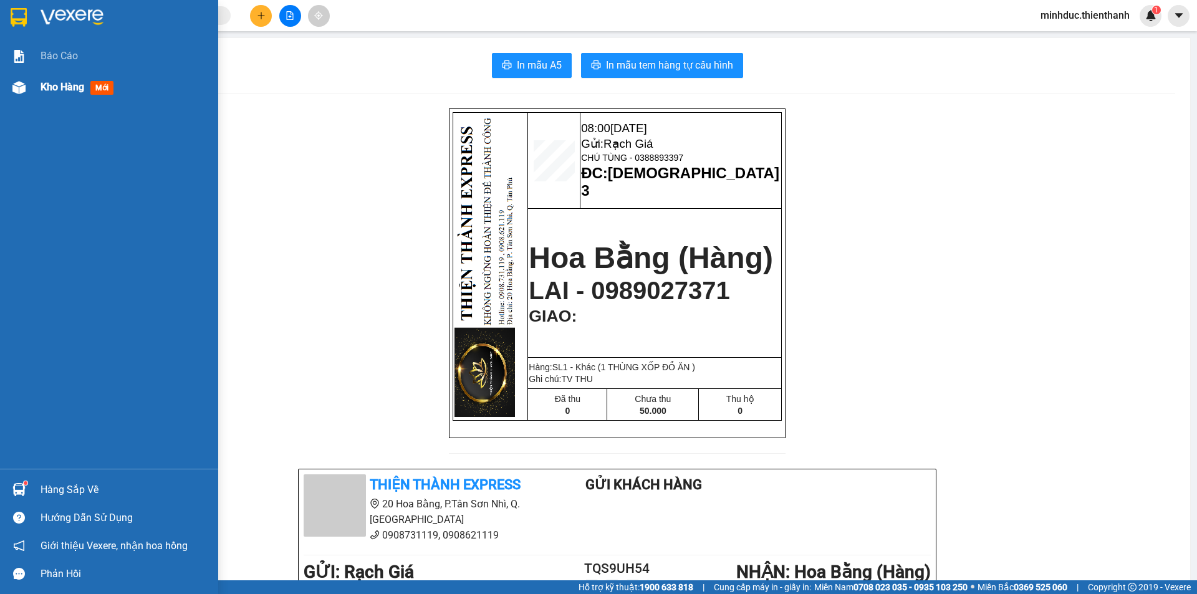
click at [21, 90] on img at bounding box center [18, 87] width 13 height 13
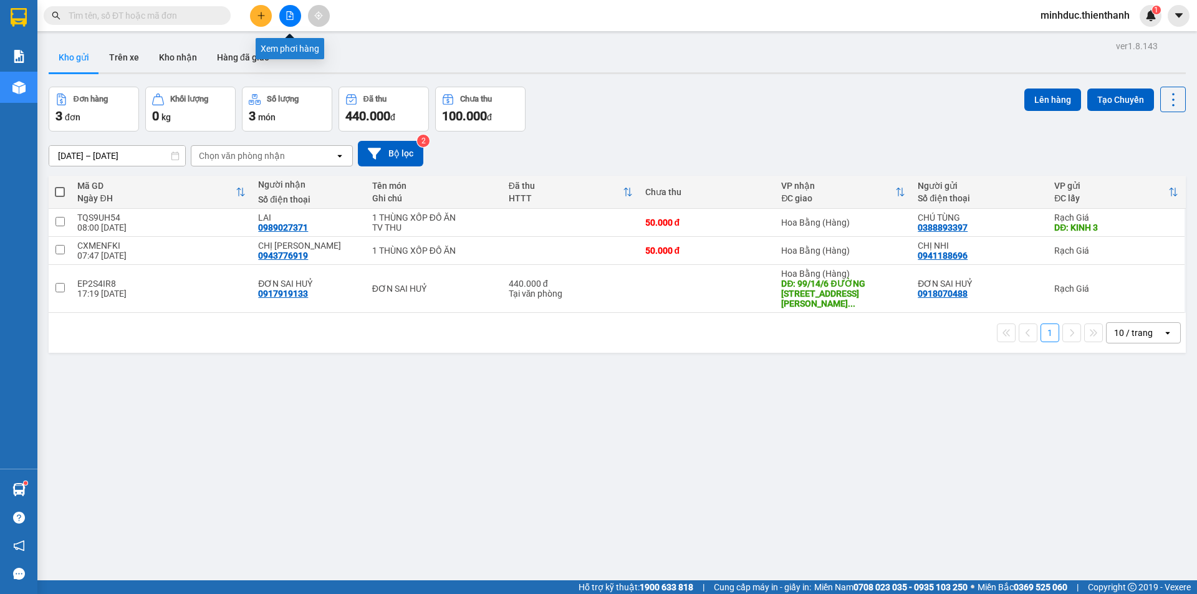
click at [289, 13] on icon "file-add" at bounding box center [290, 15] width 9 height 9
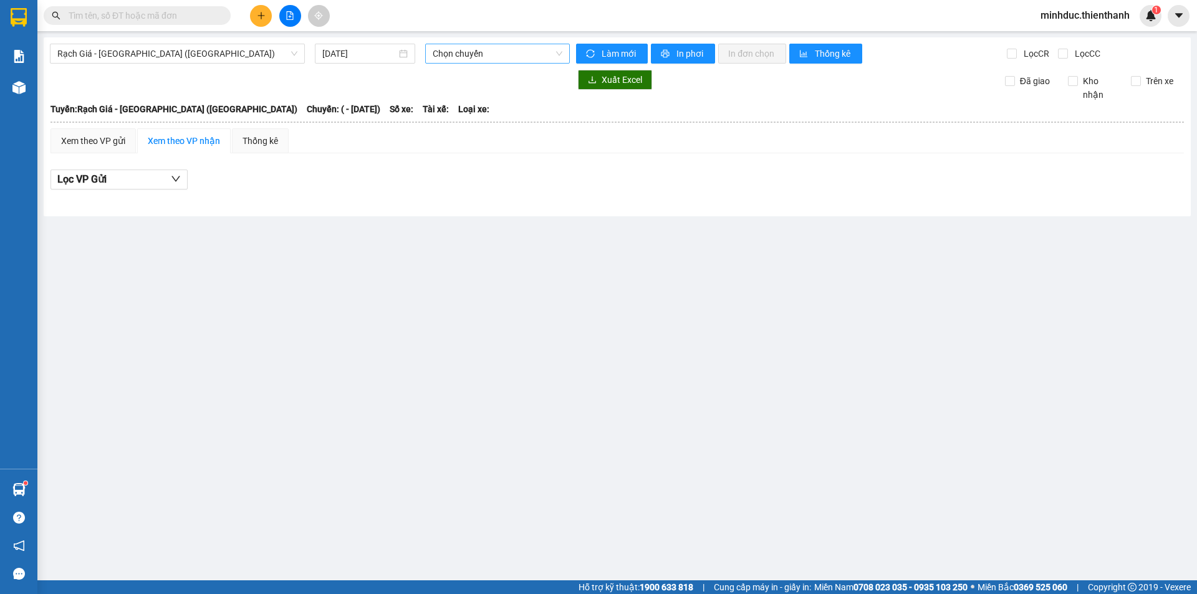
click at [477, 52] on span "Chọn chuyến" at bounding box center [498, 53] width 130 height 19
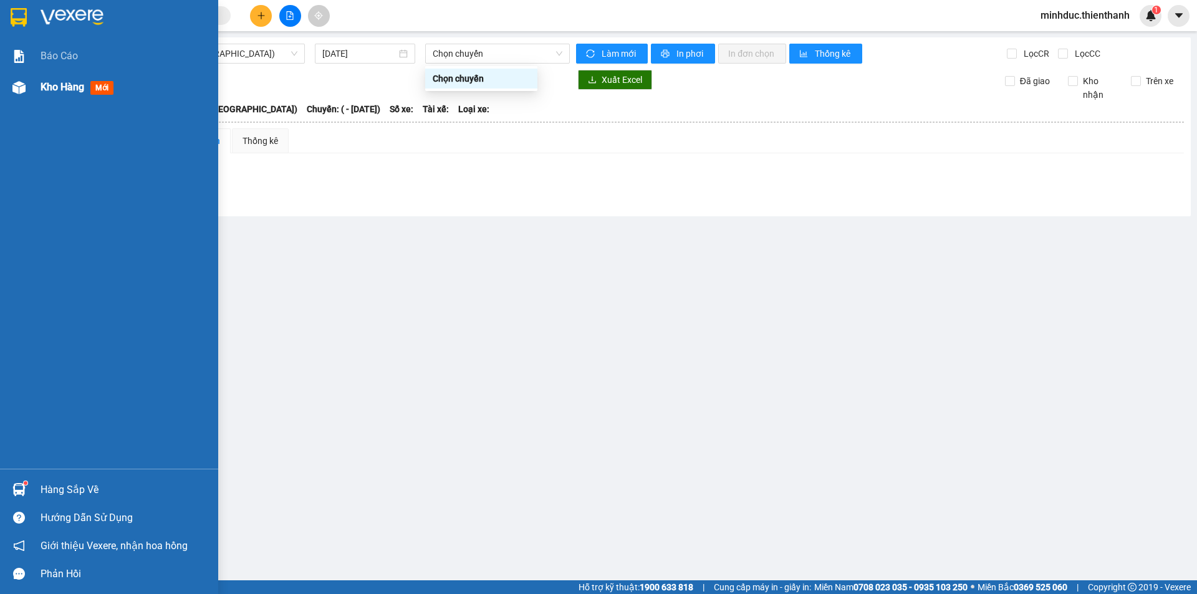
click at [18, 82] on img at bounding box center [18, 87] width 13 height 13
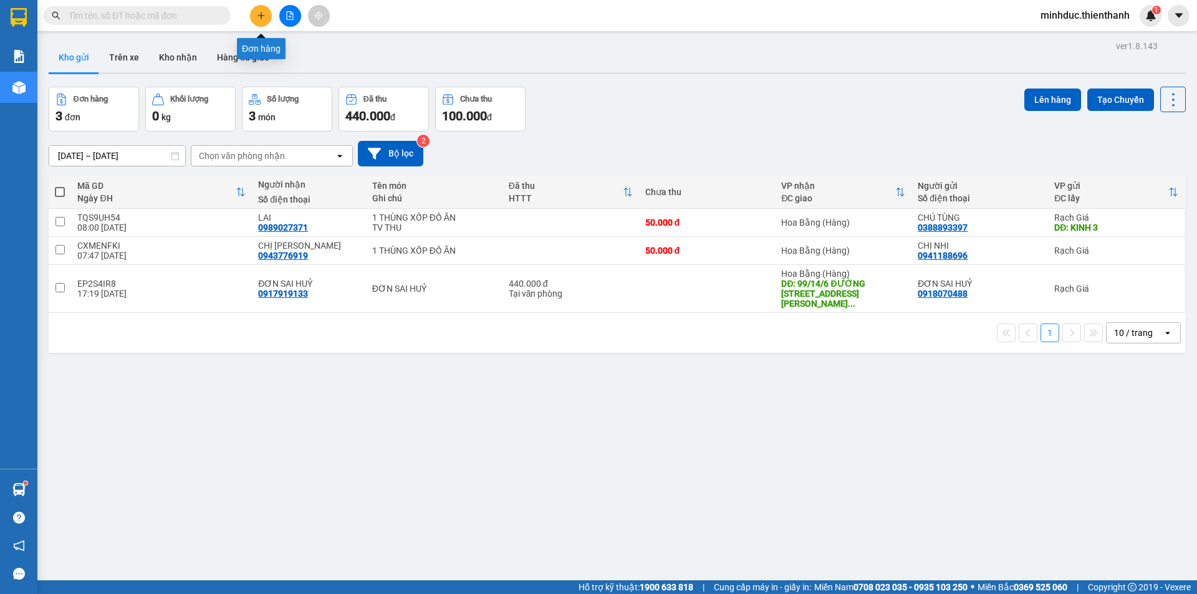
click at [252, 12] on button at bounding box center [261, 16] width 22 height 22
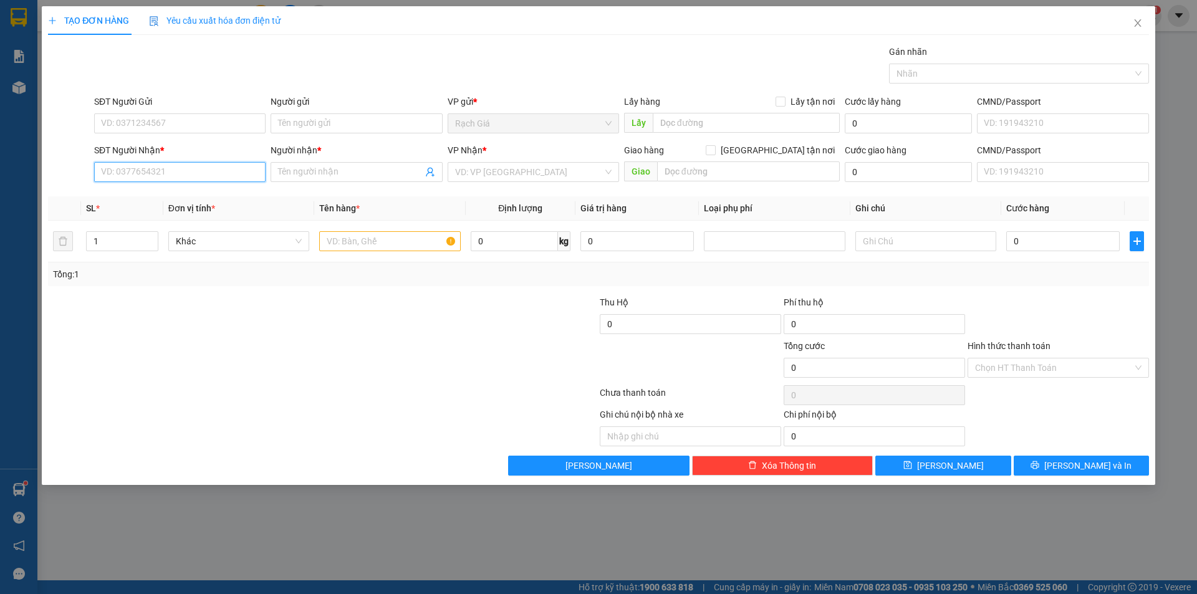
click at [161, 175] on input "SĐT Người Nhận *" at bounding box center [179, 172] width 171 height 20
click at [188, 197] on div "00000000000001 - DÂU" at bounding box center [180, 197] width 156 height 14
type input "00000000000001"
type input "DÂU"
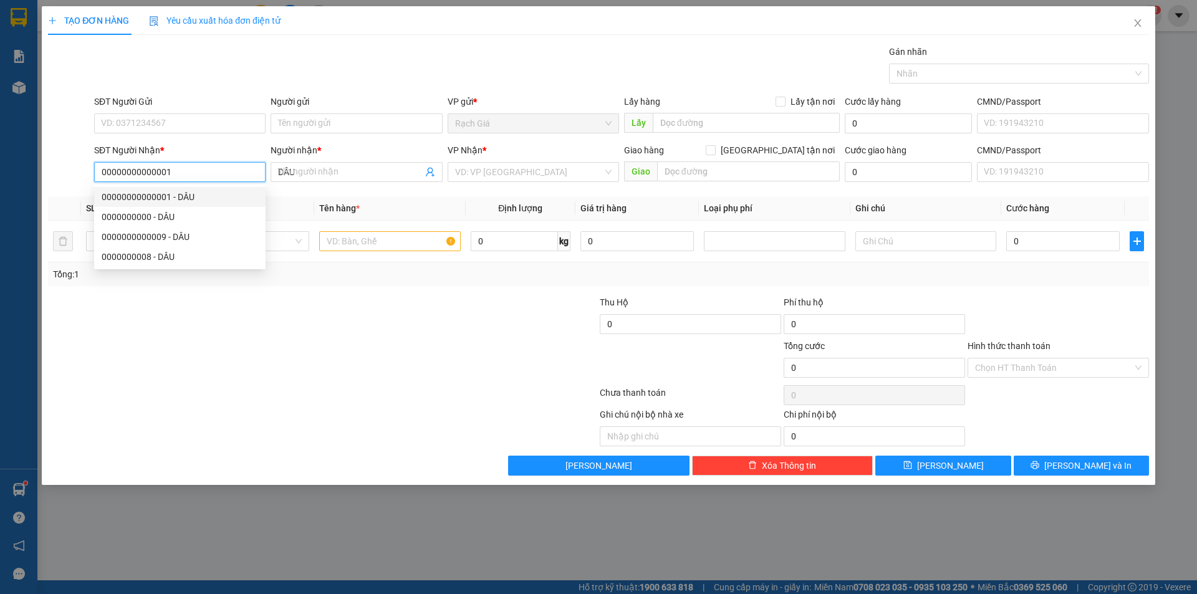
type input "180.000"
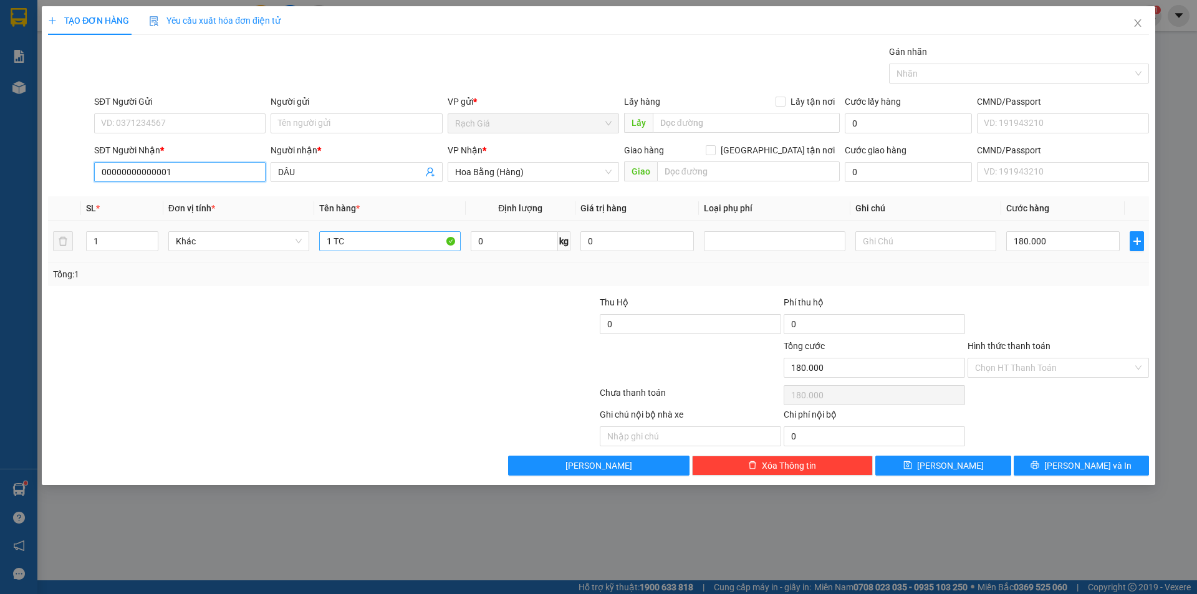
type input "00000000000001"
click at [356, 247] on input "1 TC" at bounding box center [389, 241] width 141 height 20
type input "DÂU"
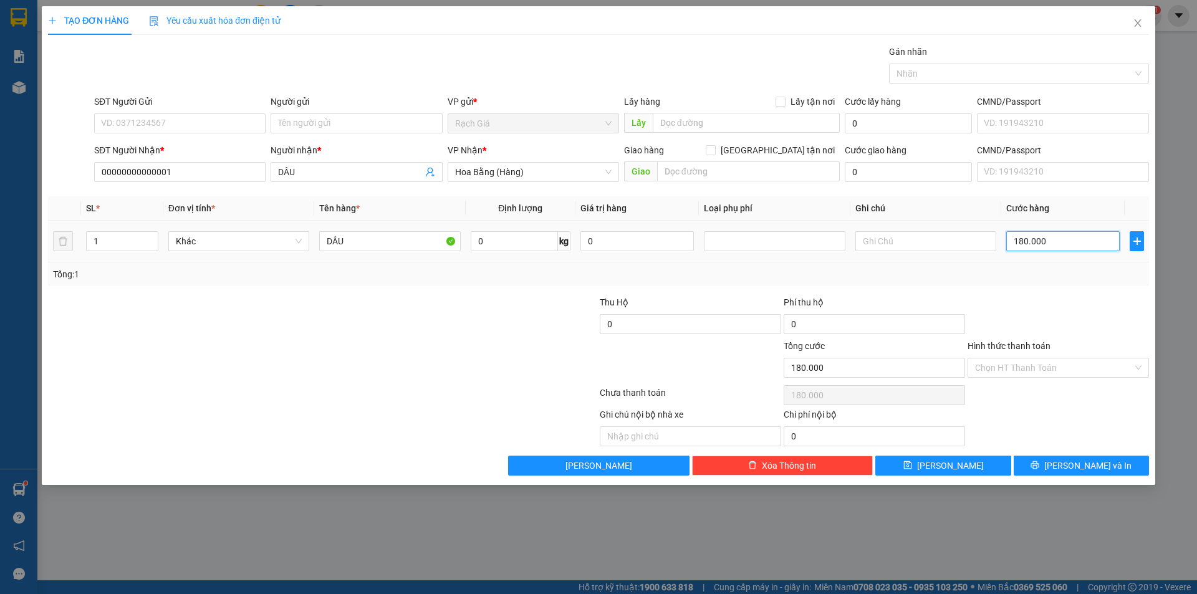
click at [1034, 244] on input "180.000" at bounding box center [1062, 241] width 113 height 20
type input "5"
type input "50"
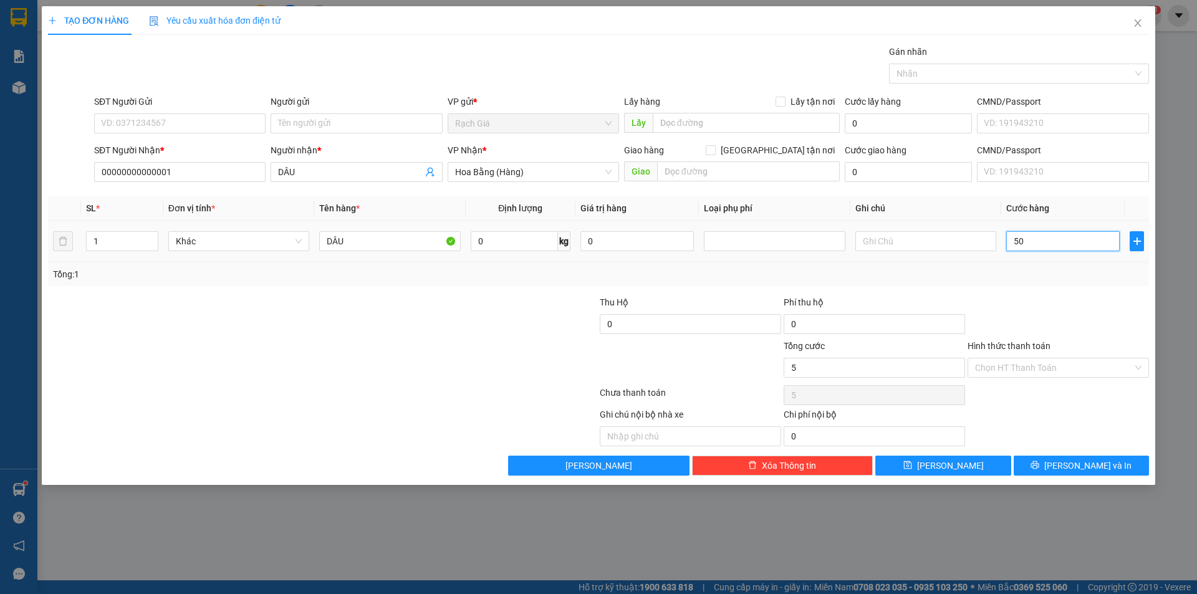
type input "50"
type input "500"
type input "5.000"
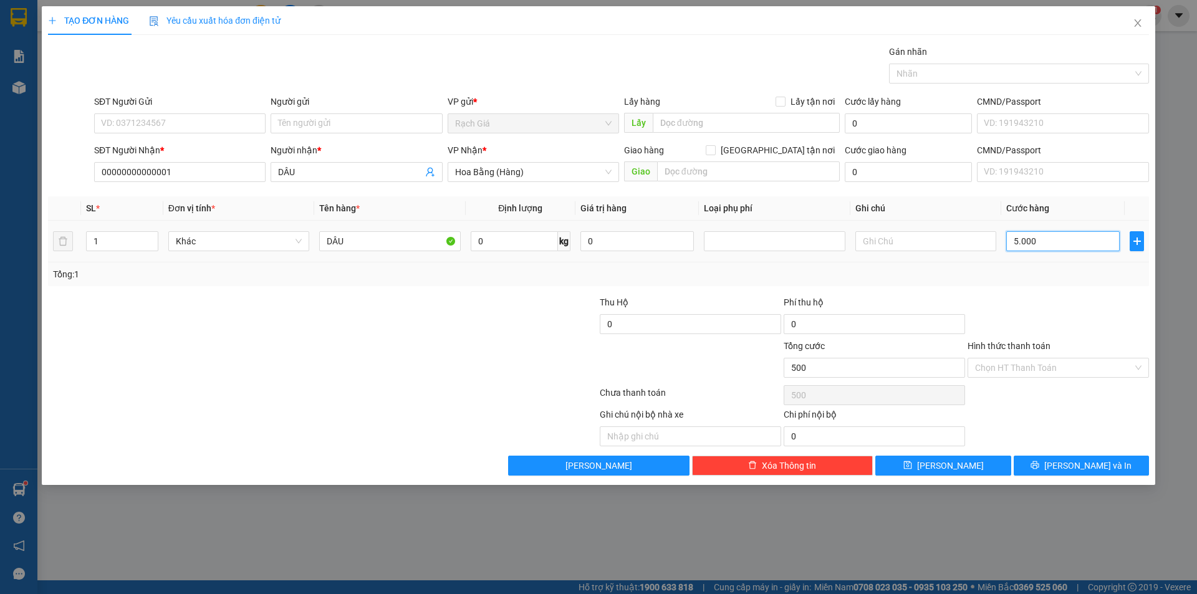
type input "5.000"
type input "50.000"
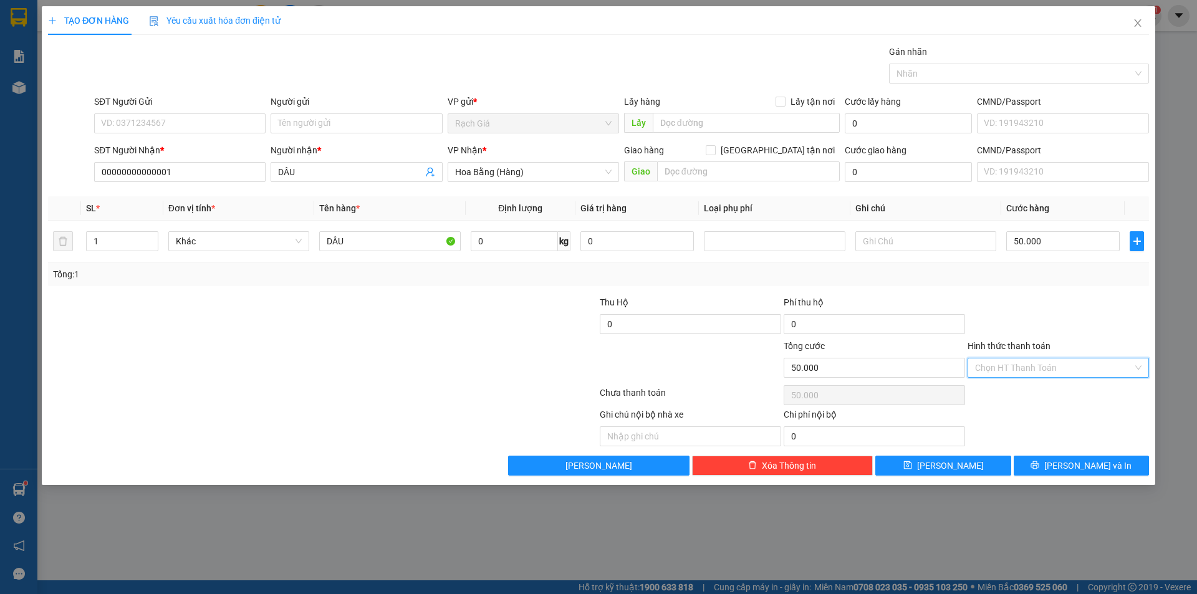
click at [1036, 368] on input "Hình thức thanh toán" at bounding box center [1054, 368] width 158 height 19
click at [1039, 384] on div "Tại văn phòng" at bounding box center [1058, 393] width 181 height 20
type input "0"
click at [1081, 309] on div at bounding box center [1058, 318] width 184 height 44
click at [1099, 478] on div "TẠO ĐƠN HÀNG Yêu cầu xuất hóa đơn điện tử Transit Pickup Surcharge Ids Transit …" at bounding box center [599, 245] width 1114 height 479
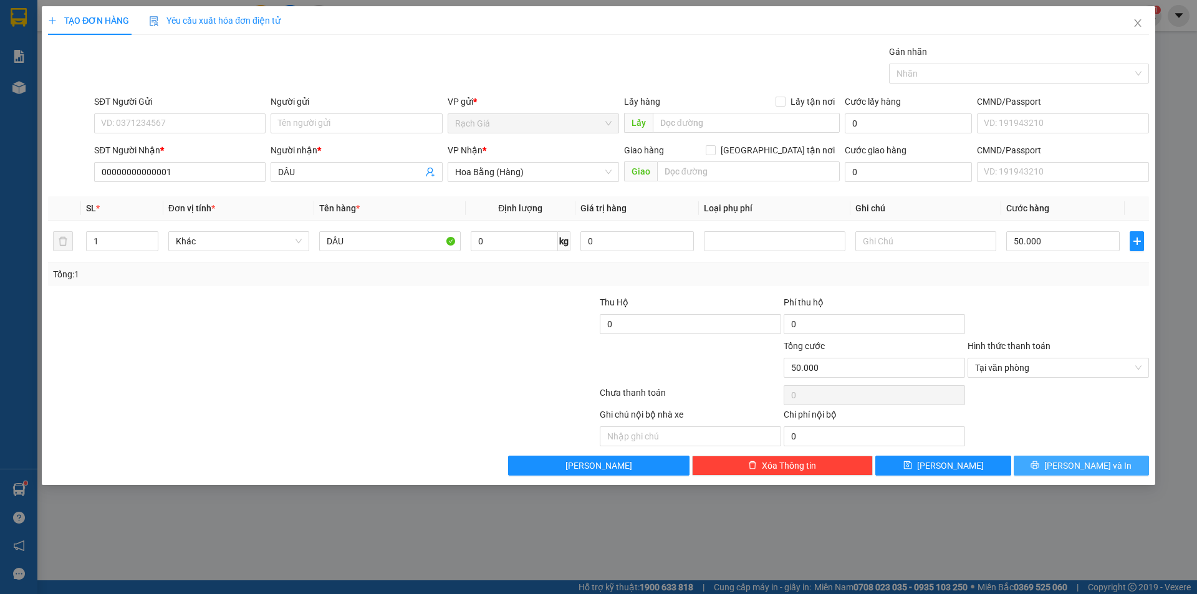
click at [1087, 463] on span "[PERSON_NAME] và In" at bounding box center [1087, 466] width 87 height 14
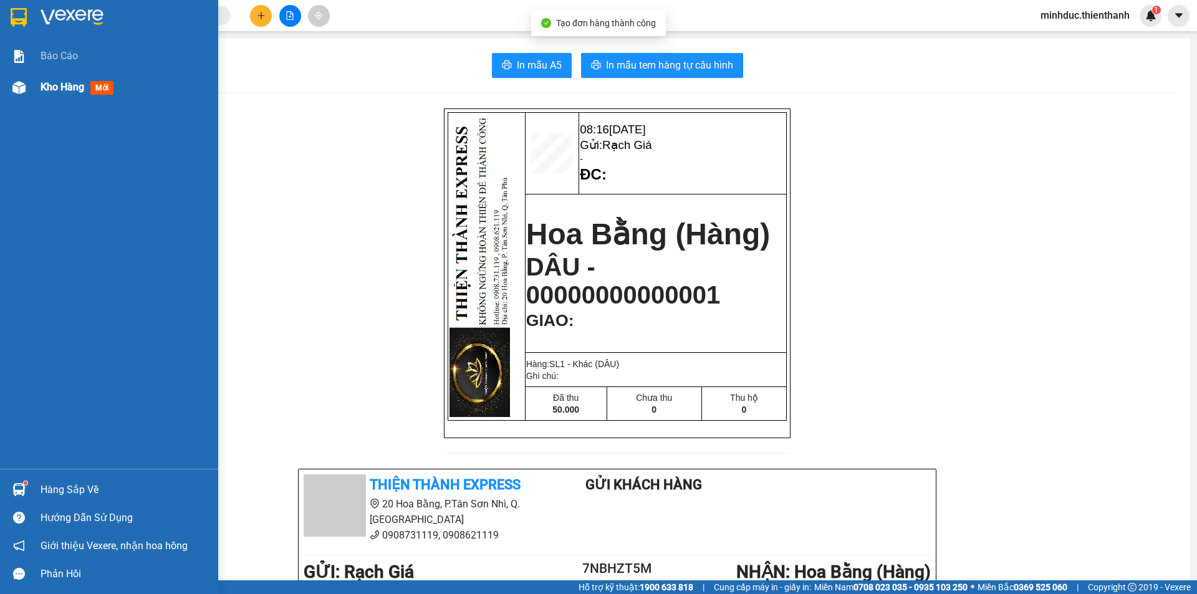
click at [32, 89] on div "Kho hàng mới" at bounding box center [109, 87] width 218 height 31
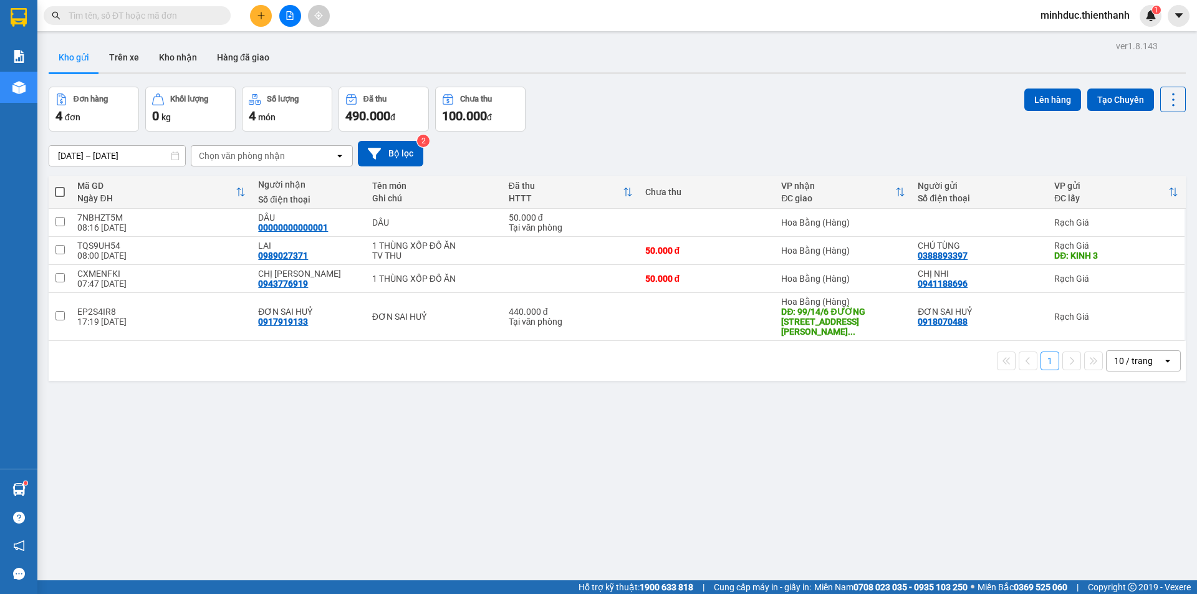
click at [698, 86] on div "ver 1.8.143 Kho gửi Trên xe Kho nhận Hàng đã giao Đơn hàng 4 đơn Khối lượng 0 k…" at bounding box center [617, 334] width 1147 height 594
click at [1153, 16] on img at bounding box center [1150, 15] width 11 height 11
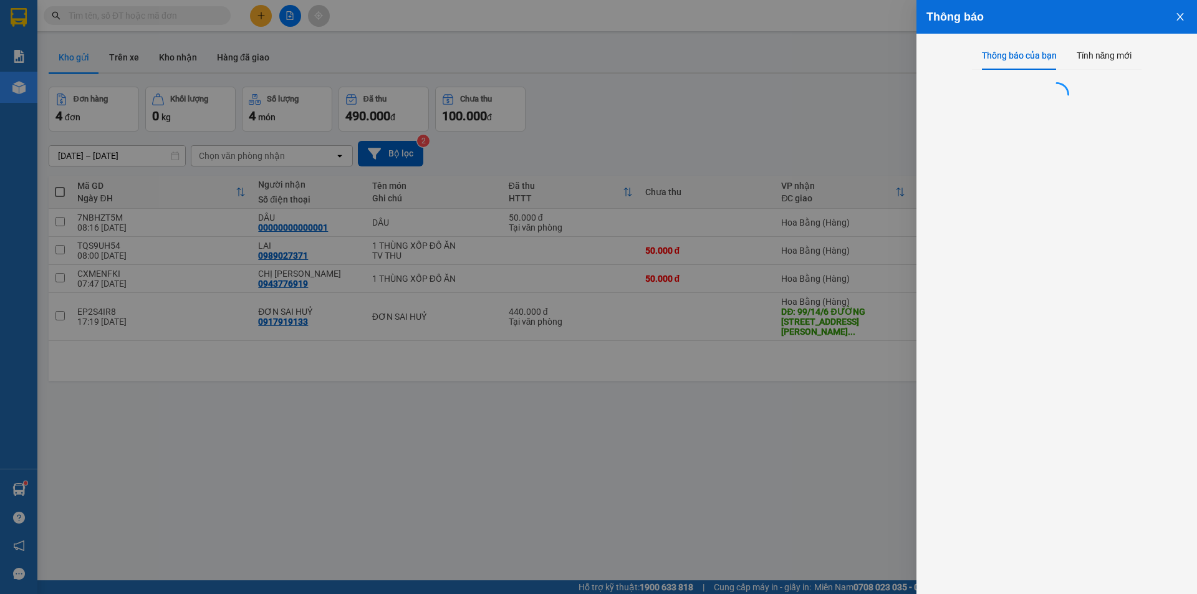
click at [659, 68] on div at bounding box center [598, 297] width 1197 height 594
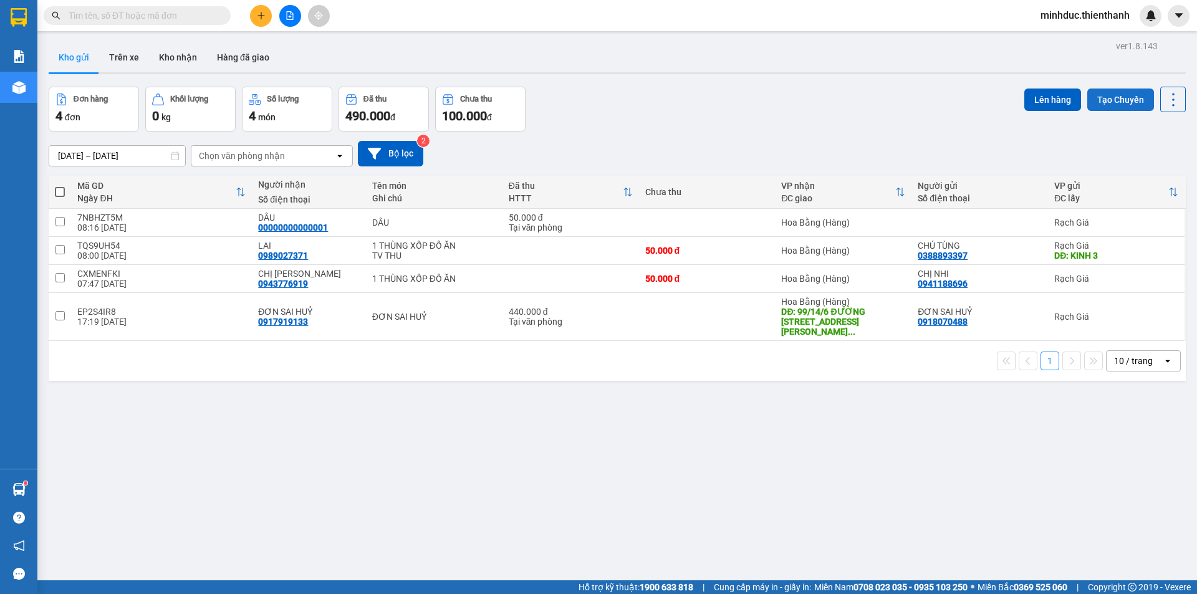
click at [1089, 95] on button "Tạo Chuyến" at bounding box center [1120, 100] width 67 height 22
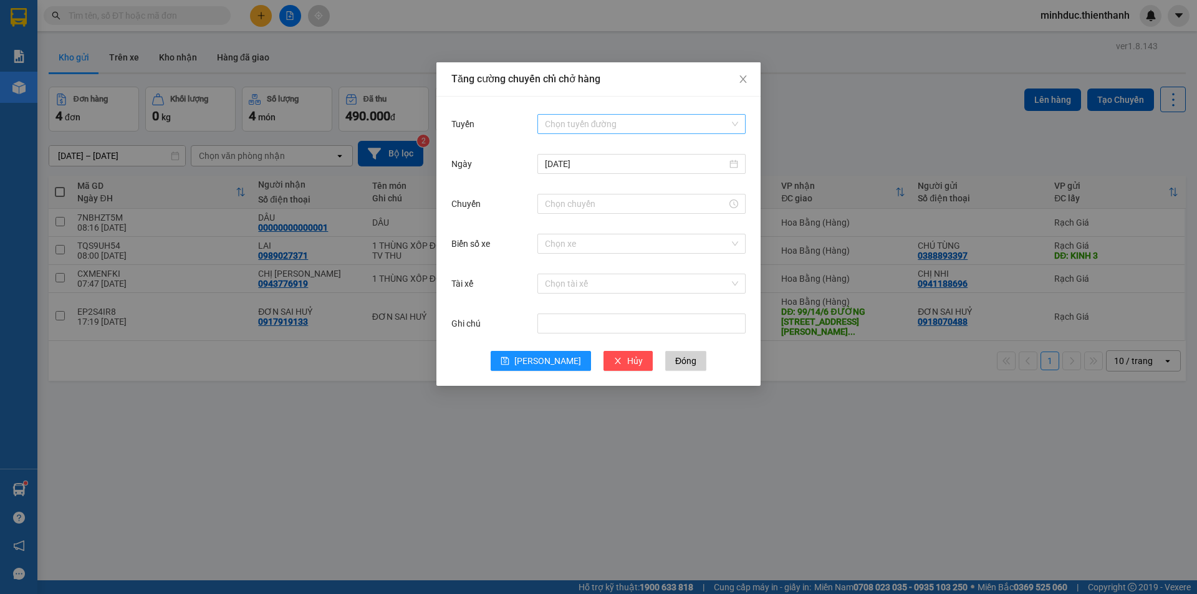
click at [556, 119] on input "Tuyến" at bounding box center [637, 124] width 185 height 19
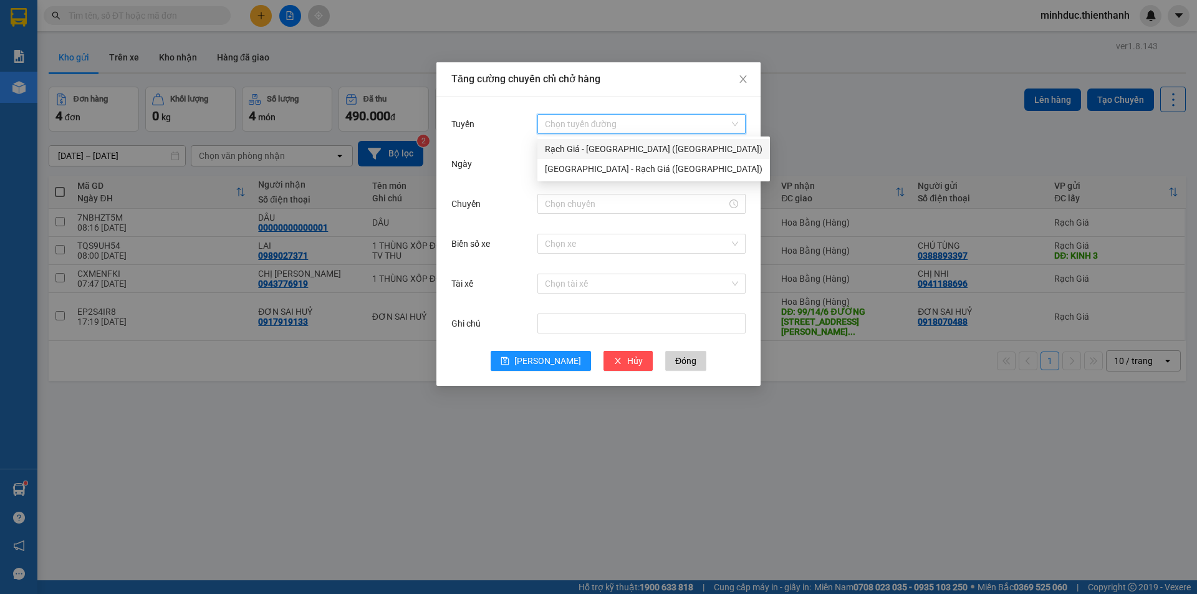
click at [549, 149] on div "Rạch Giá - [GEOGRAPHIC_DATA] ([GEOGRAPHIC_DATA])" at bounding box center [654, 149] width 218 height 14
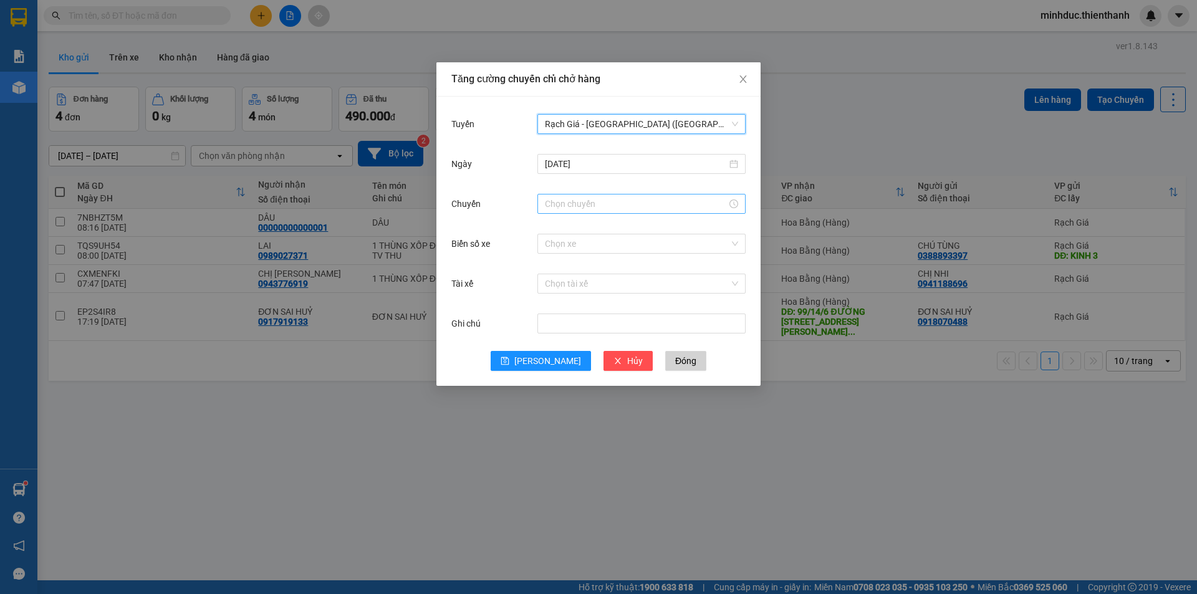
click at [574, 201] on input "Chuyến" at bounding box center [636, 204] width 182 height 14
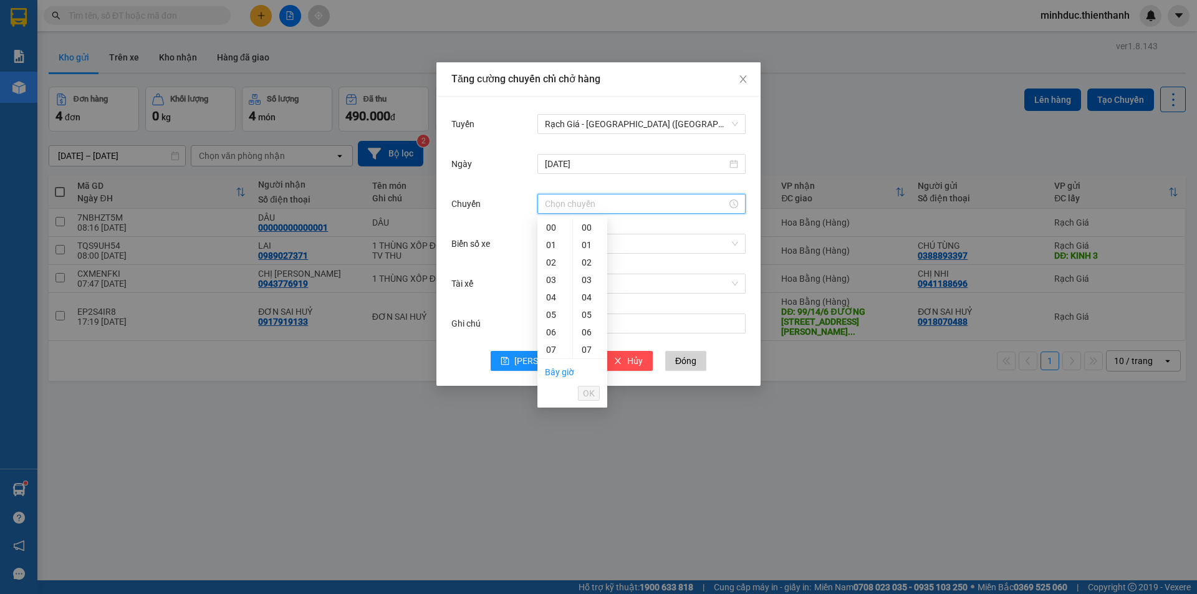
click at [556, 376] on div "09" at bounding box center [554, 384] width 35 height 17
type input "09:00"
click at [583, 397] on span "OK" at bounding box center [589, 394] width 12 height 14
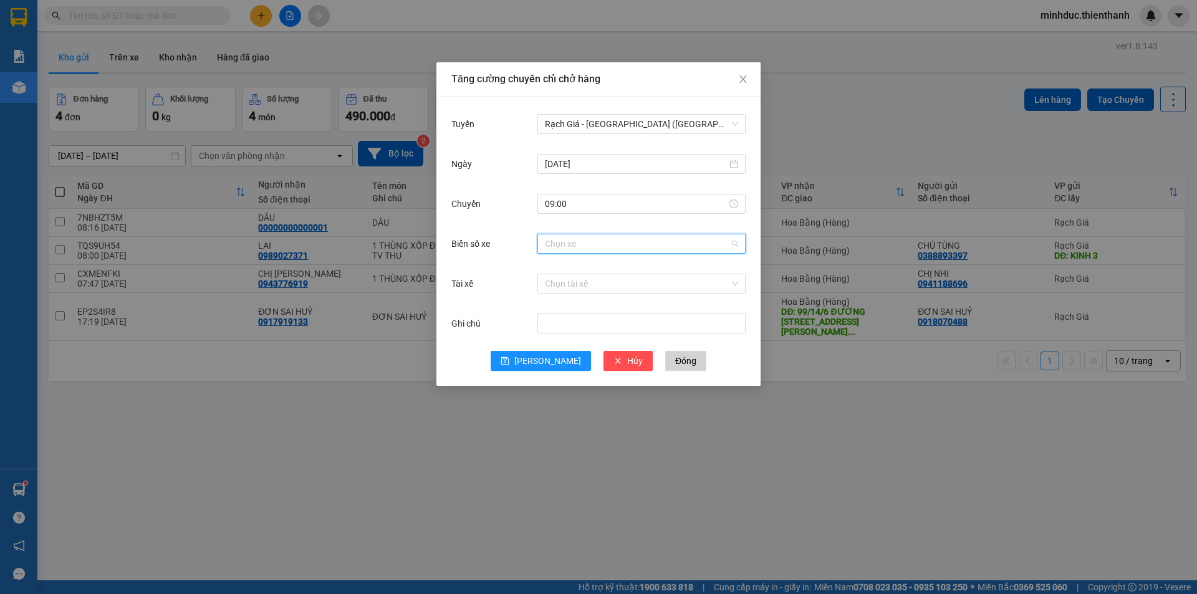
click at [582, 245] on input "Biển số xe" at bounding box center [637, 243] width 185 height 19
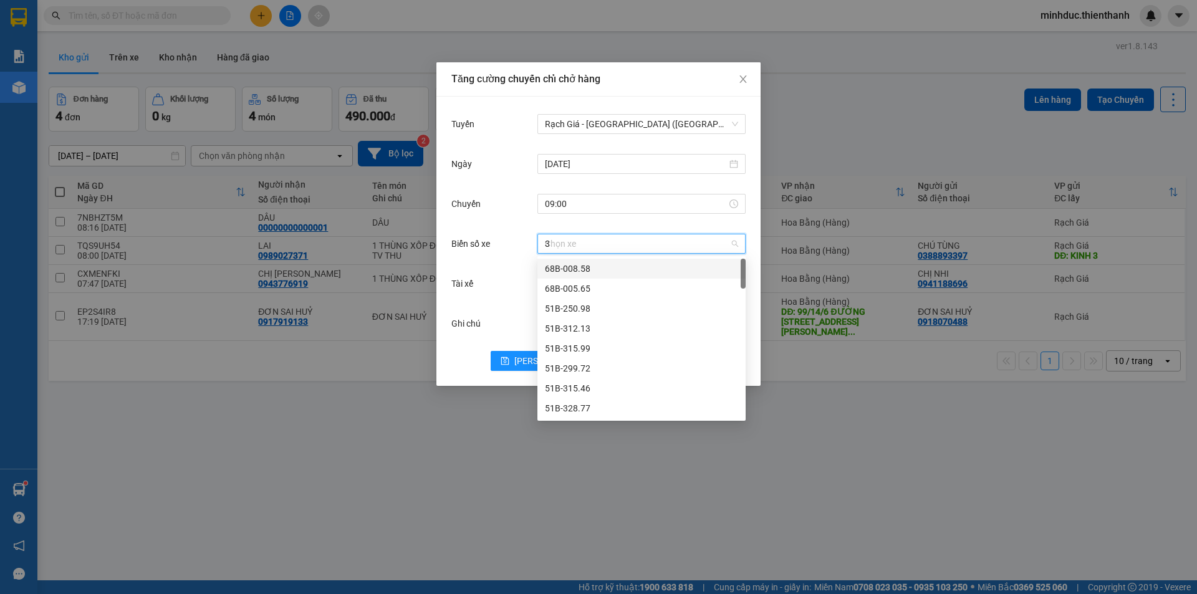
type input "33"
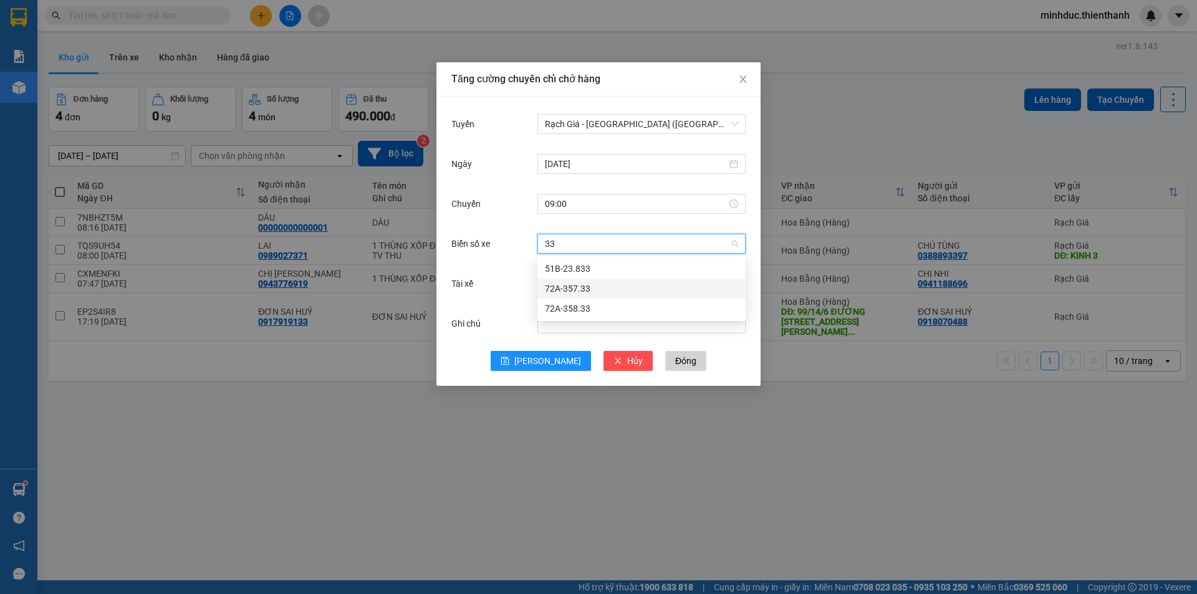
click at [599, 287] on div "72A-357.33" at bounding box center [641, 289] width 193 height 14
click at [529, 367] on button "[PERSON_NAME]" at bounding box center [541, 361] width 100 height 20
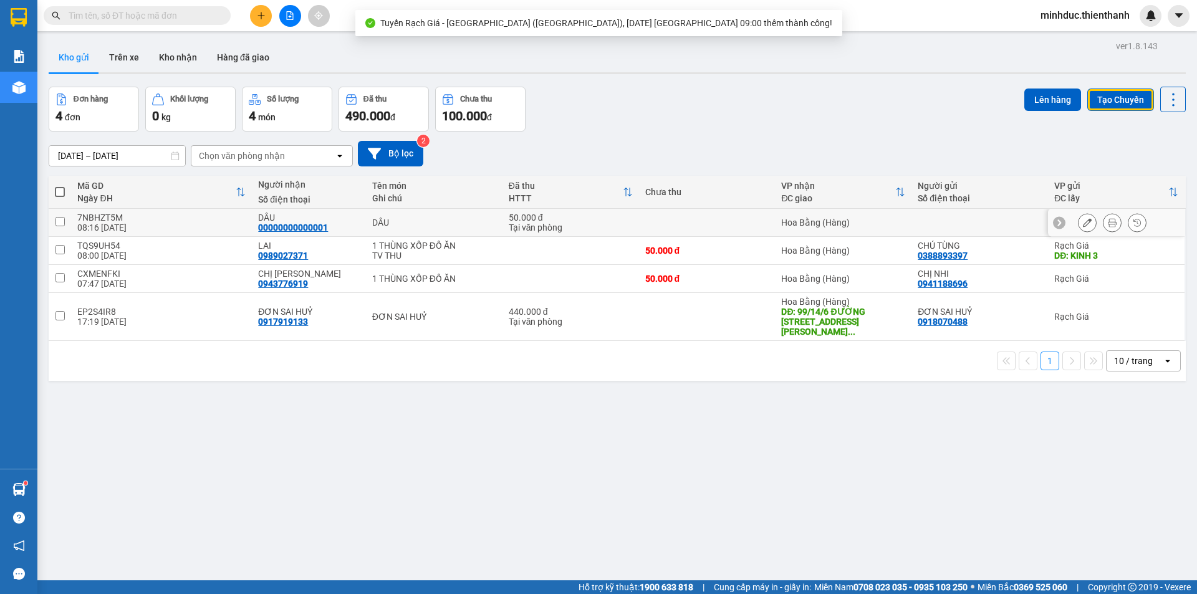
click at [373, 221] on div "DÂU" at bounding box center [434, 223] width 124 height 10
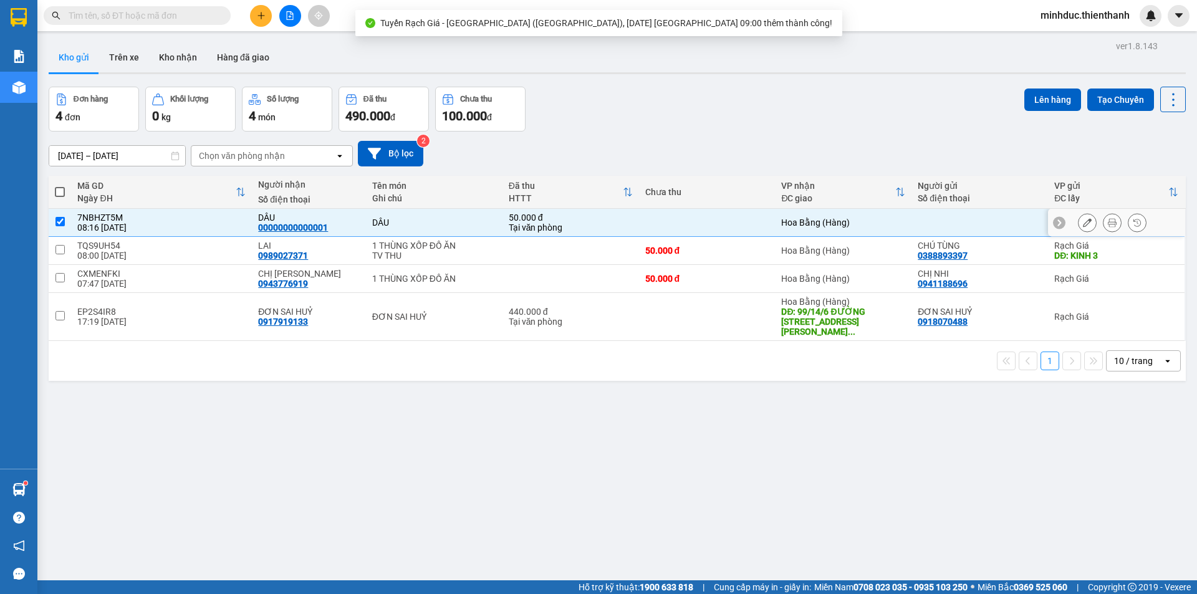
click at [403, 254] on div "TV THU" at bounding box center [434, 256] width 124 height 10
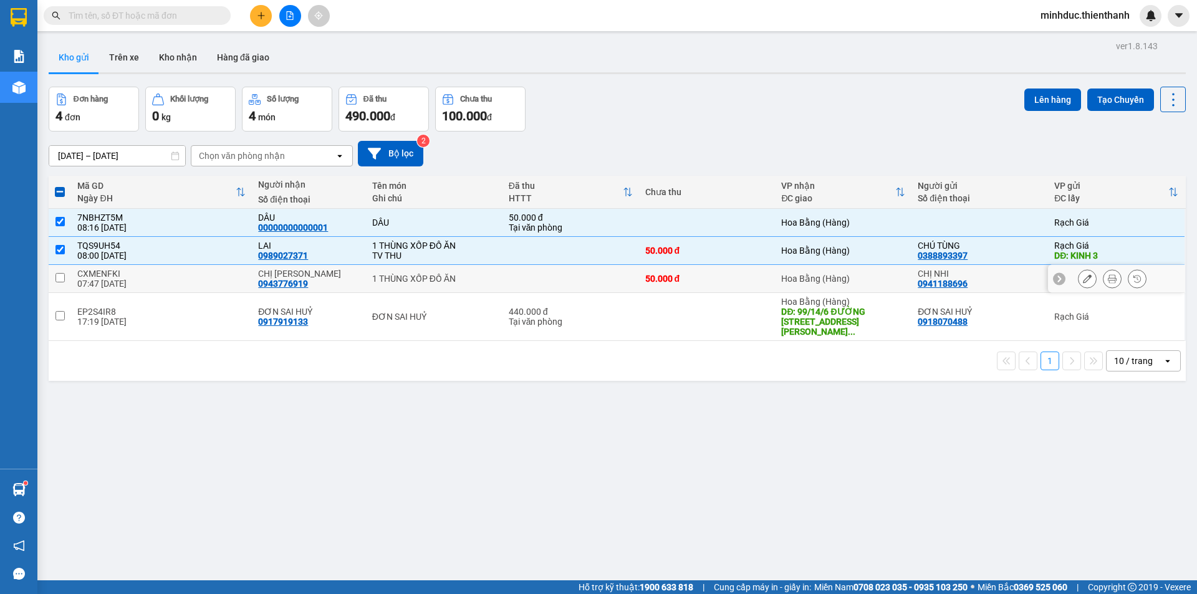
click at [398, 274] on div "1 THÙNG XỐP ĐỒ ĂN" at bounding box center [434, 279] width 124 height 10
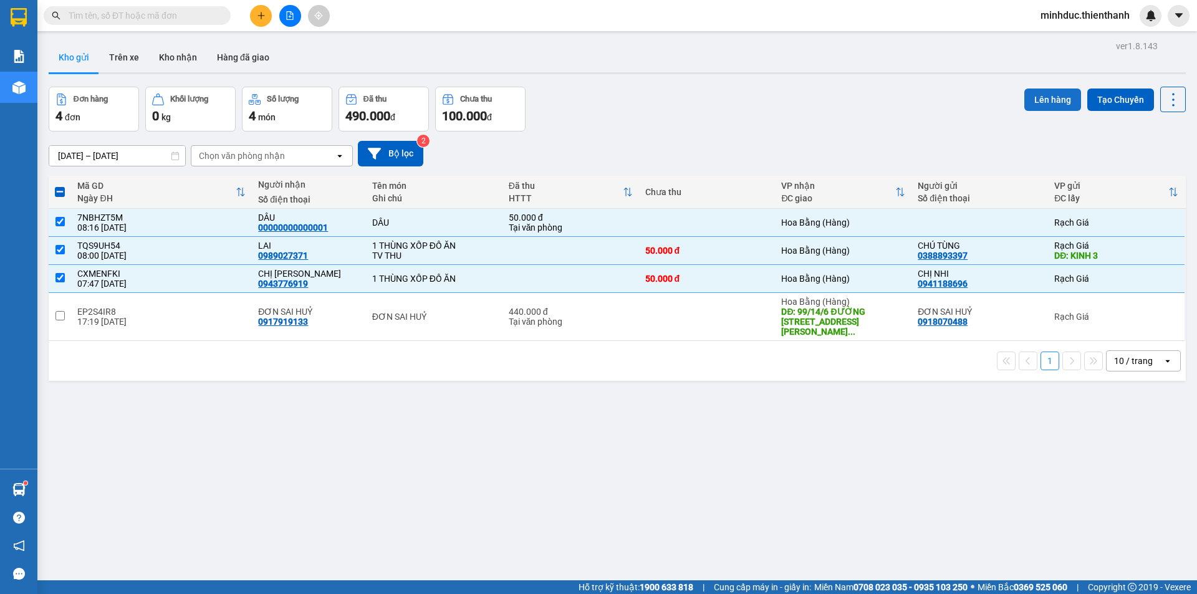
click at [1043, 92] on button "Lên hàng" at bounding box center [1052, 100] width 57 height 22
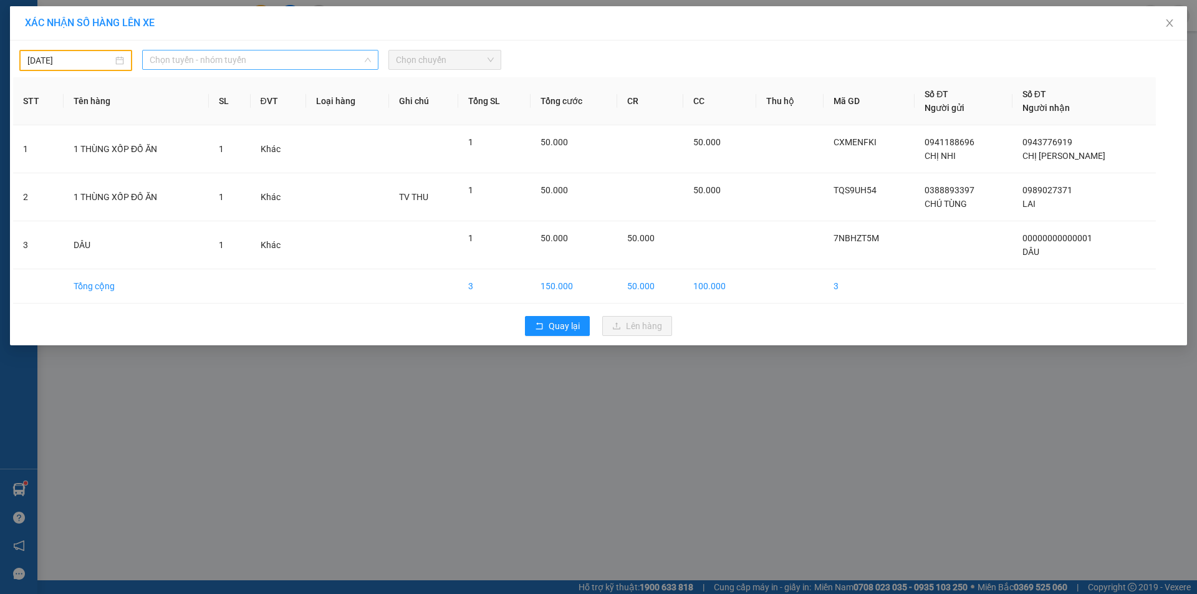
drag, startPoint x: 224, startPoint y: 62, endPoint x: 235, endPoint y: 68, distance: 12.0
click at [225, 62] on span "Chọn tuyến - nhóm tuyến" at bounding box center [260, 60] width 221 height 19
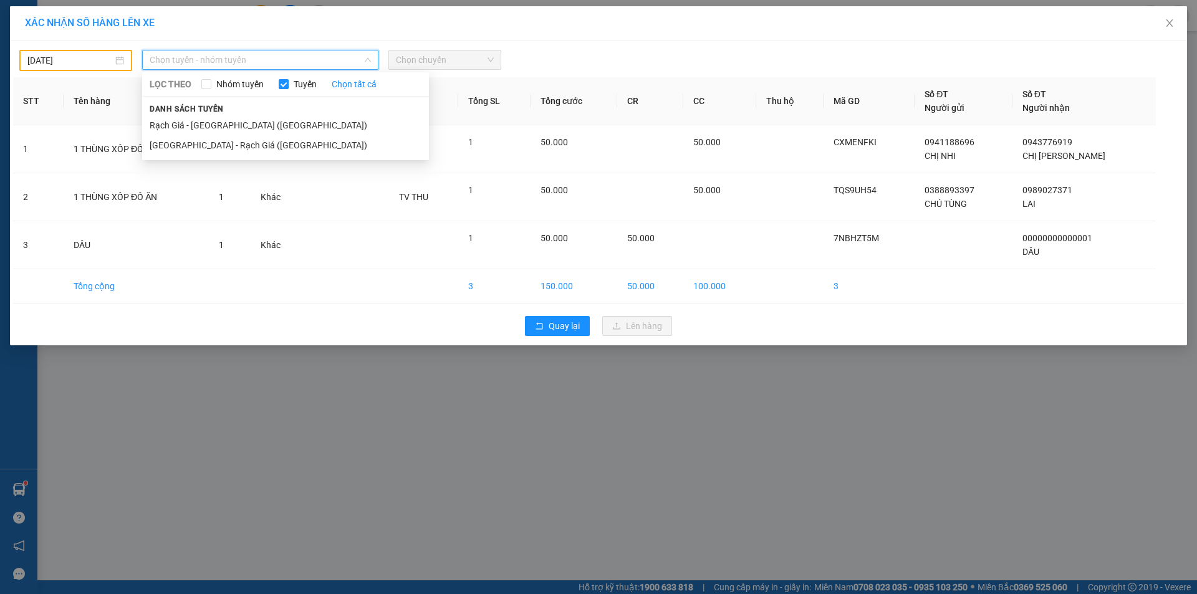
click at [84, 59] on body "Kết quả tìm kiếm ( 1 ) Bộ lọc Ngày tạo đơn gần nhất Mã ĐH Trạng thái Món hàng T…" at bounding box center [598, 297] width 1197 height 594
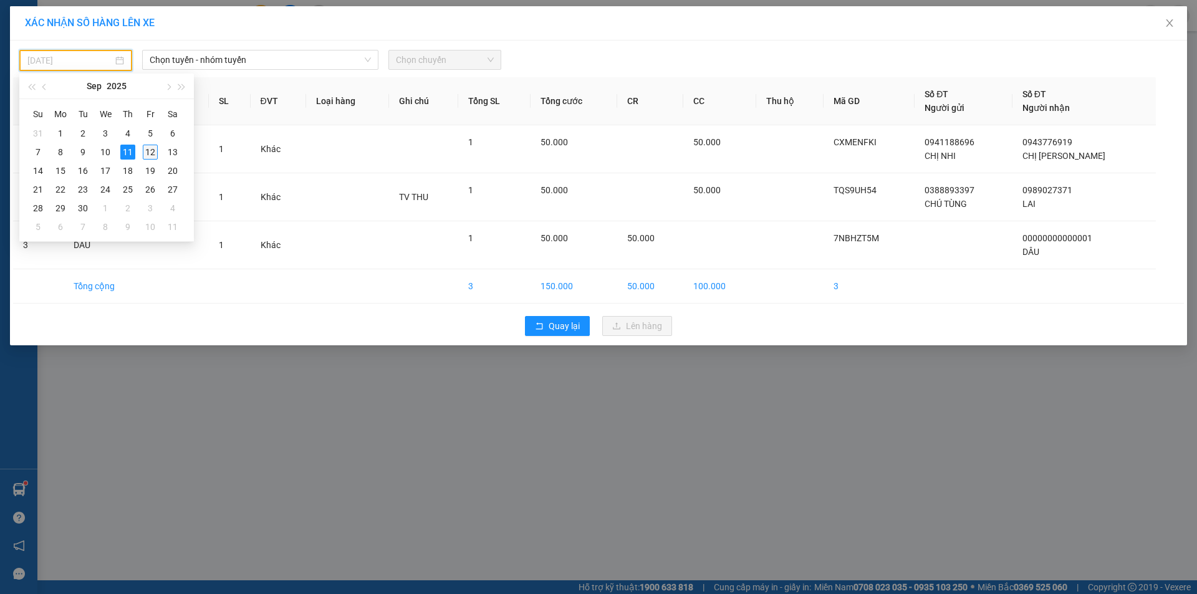
click at [156, 150] on div "12" at bounding box center [150, 152] width 15 height 15
type input "[DATE]"
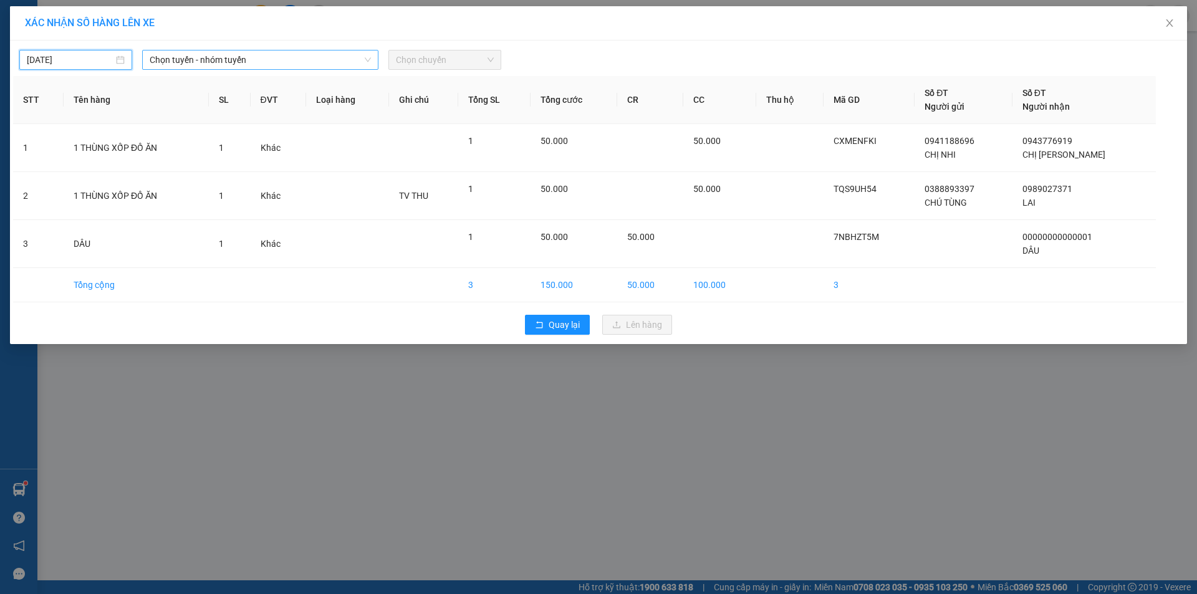
click at [253, 64] on span "Chọn tuyến - nhóm tuyến" at bounding box center [260, 60] width 221 height 19
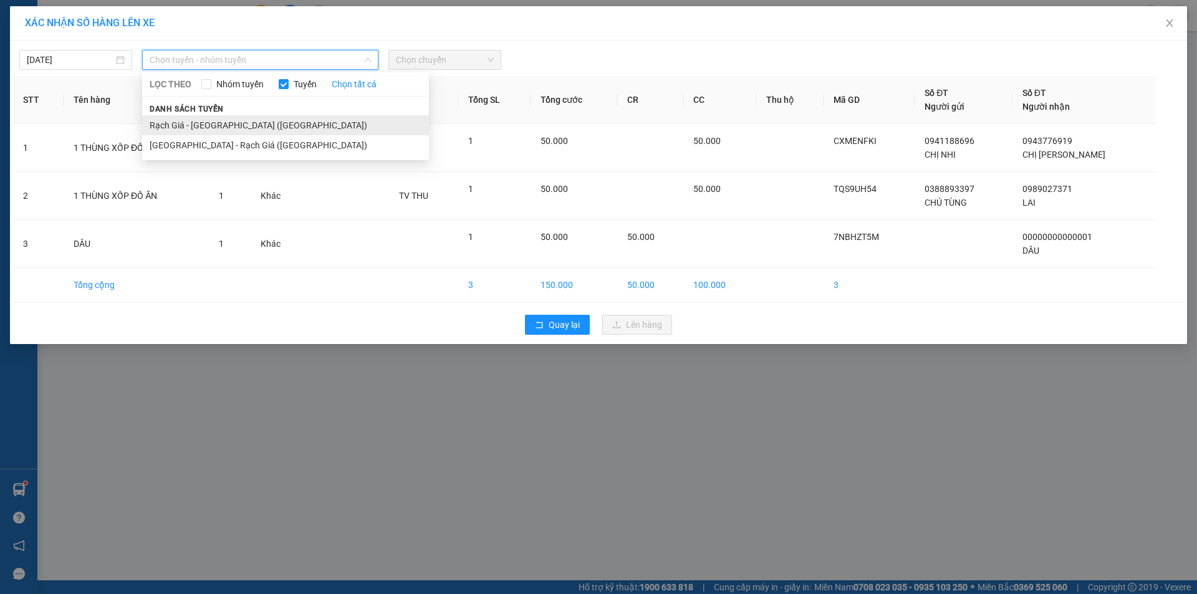
click at [222, 123] on li "Rạch Giá - [GEOGRAPHIC_DATA] ([GEOGRAPHIC_DATA])" at bounding box center [285, 125] width 287 height 20
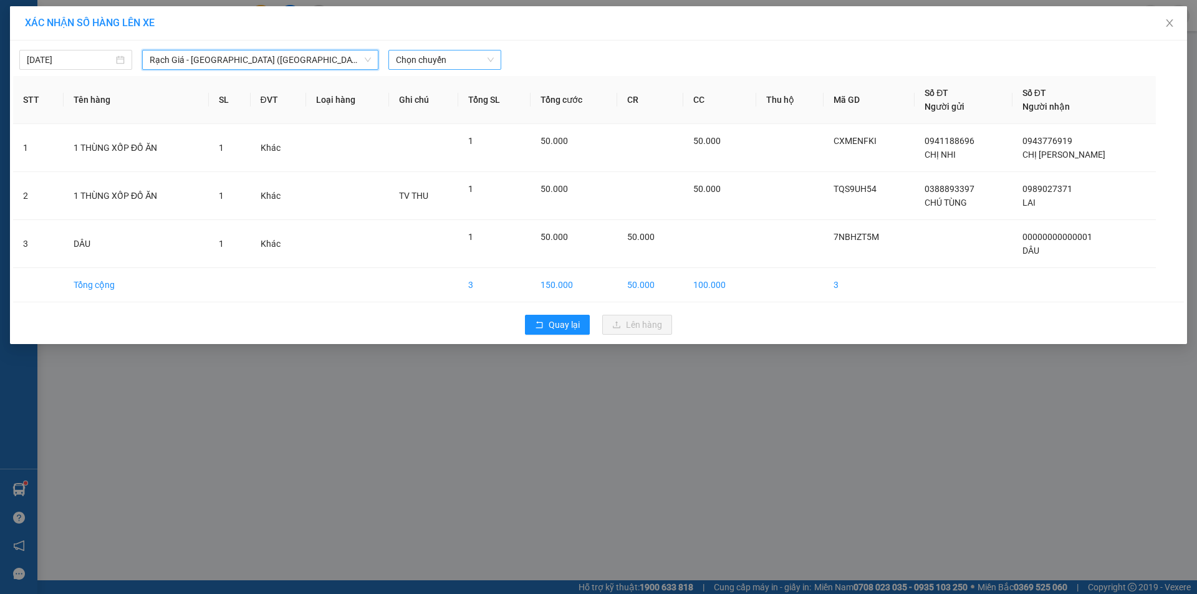
click at [451, 64] on span "Chọn chuyến" at bounding box center [445, 60] width 98 height 19
click at [430, 109] on div "09:00 (TC) - 72A-357.33" at bounding box center [444, 105] width 97 height 14
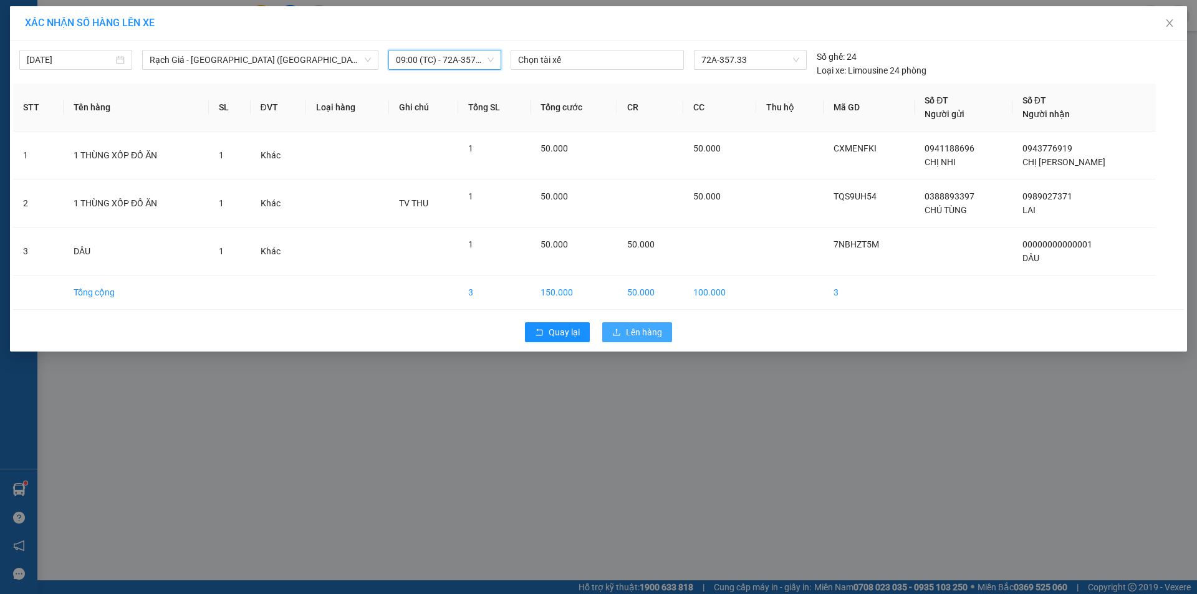
click at [636, 331] on span "Lên hàng" at bounding box center [644, 332] width 36 height 14
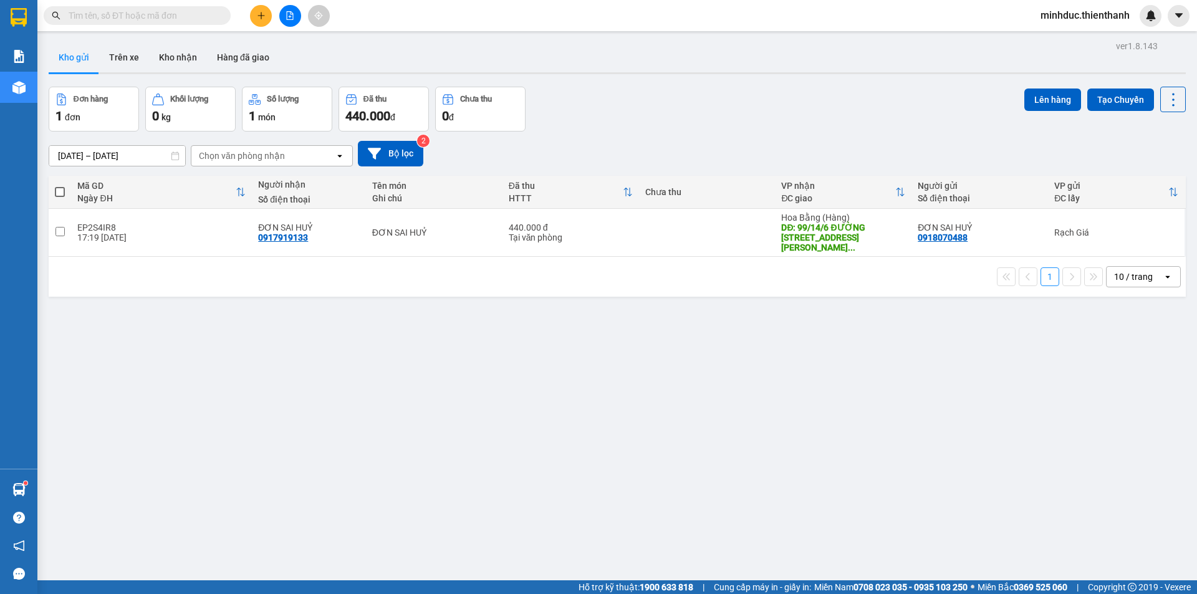
click at [109, 19] on input "text" at bounding box center [142, 16] width 147 height 14
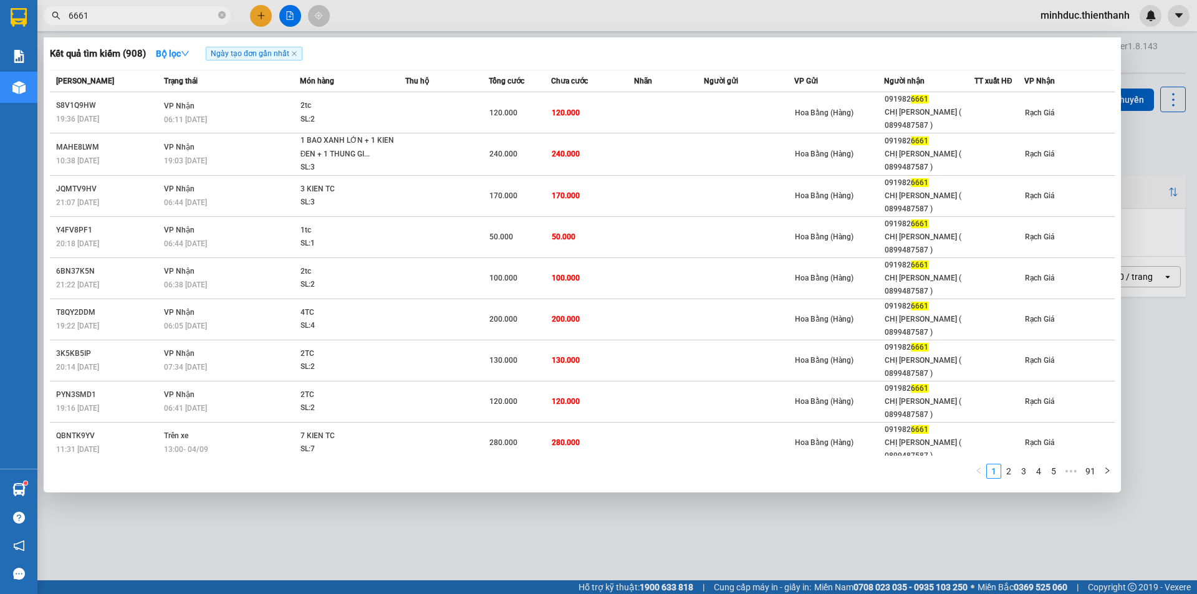
type input "6661"
click at [355, 24] on div at bounding box center [598, 297] width 1197 height 594
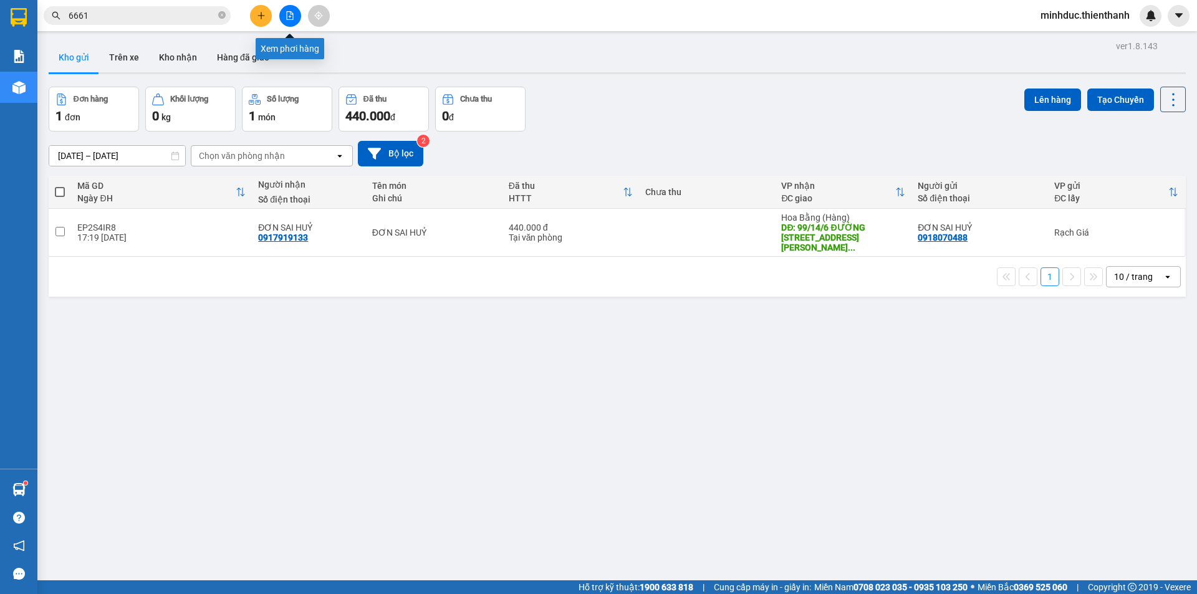
click at [289, 24] on button at bounding box center [290, 16] width 22 height 22
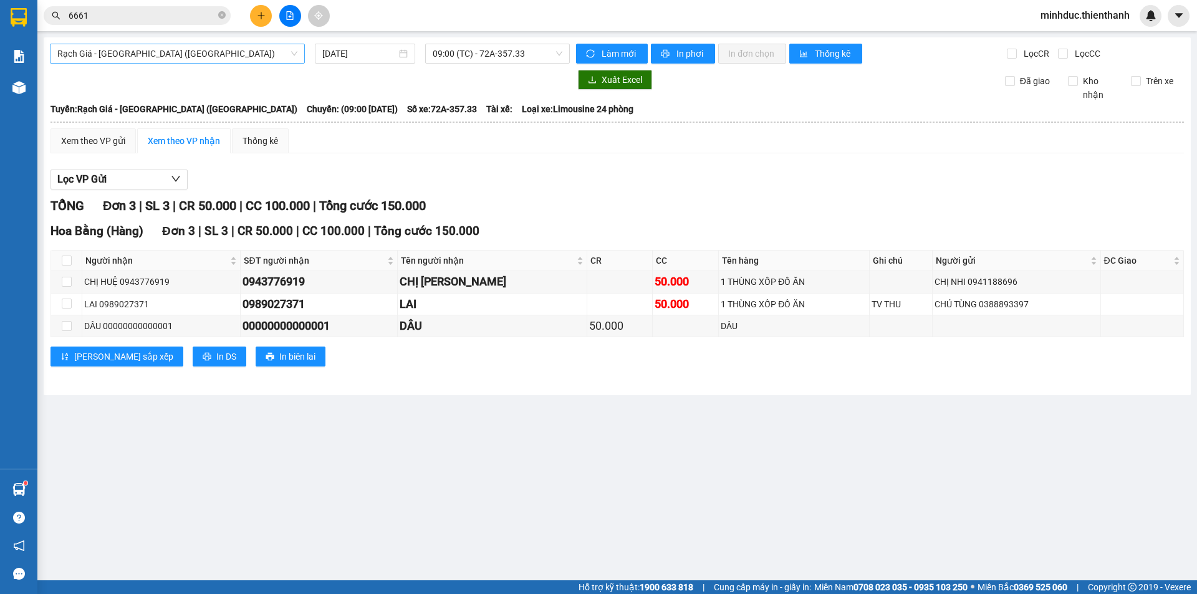
click at [133, 52] on span "Rạch Giá - [GEOGRAPHIC_DATA] ([GEOGRAPHIC_DATA])" at bounding box center [177, 53] width 240 height 19
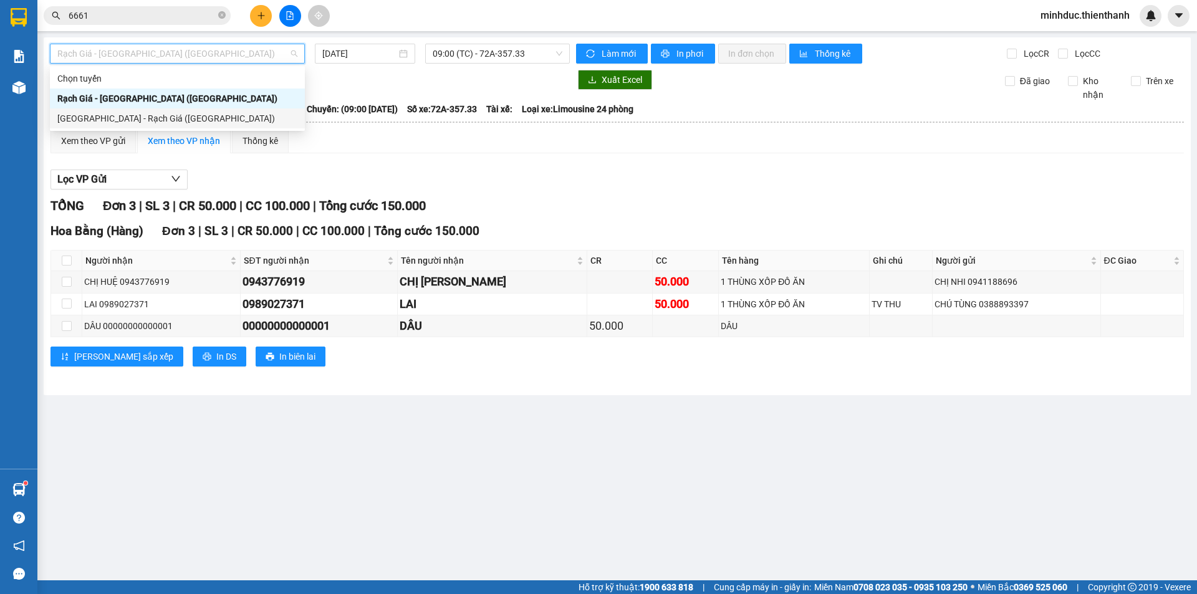
click at [140, 112] on div "[GEOGRAPHIC_DATA] - Rạch Giá ([GEOGRAPHIC_DATA])" at bounding box center [177, 119] width 240 height 14
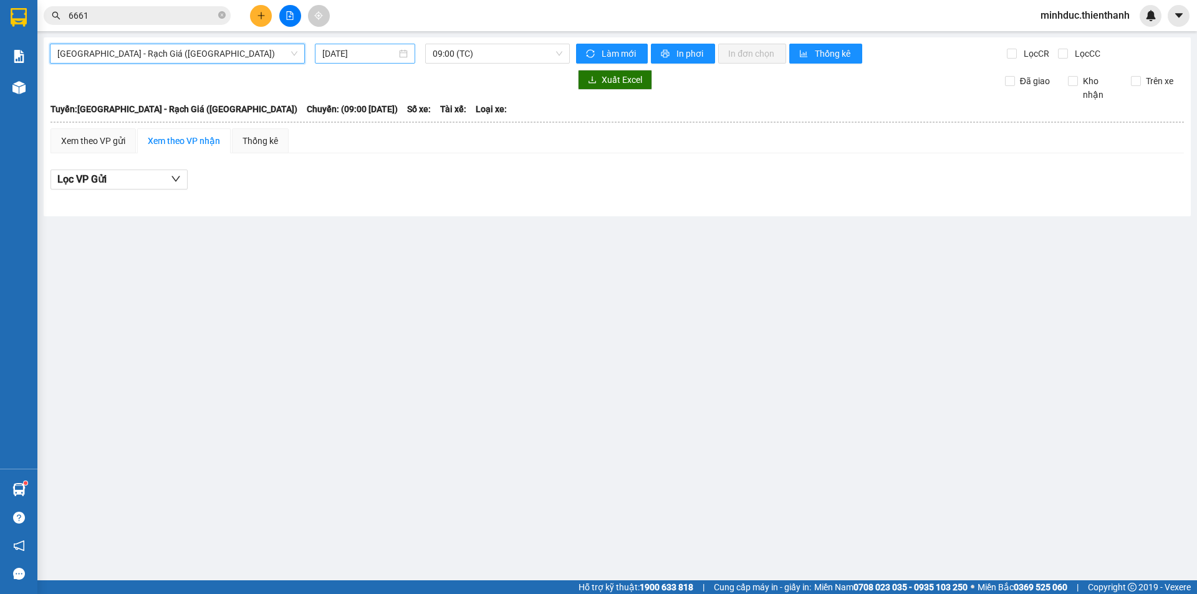
click at [339, 56] on input "[DATE]" at bounding box center [359, 54] width 74 height 14
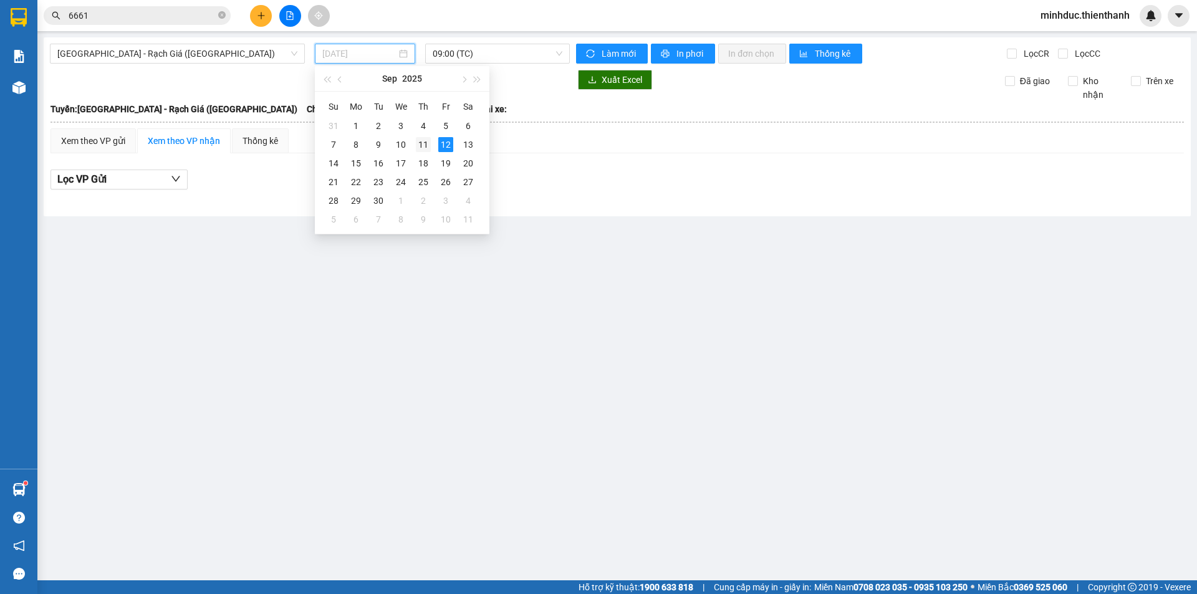
click at [421, 141] on div "11" at bounding box center [423, 144] width 15 height 15
type input "[DATE]"
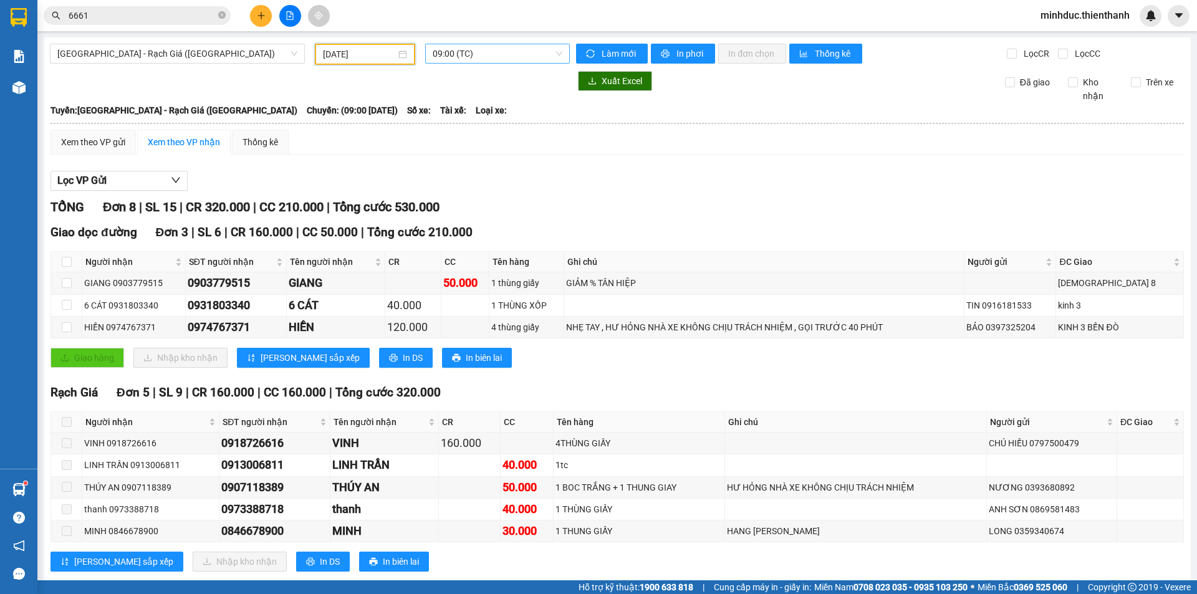
click at [485, 63] on div "09:00 (TC)" at bounding box center [497, 54] width 155 height 21
click at [471, 60] on span "09:00 (TC)" at bounding box center [498, 53] width 130 height 19
click at [452, 122] on div "11:00 (TC)" at bounding box center [478, 119] width 97 height 14
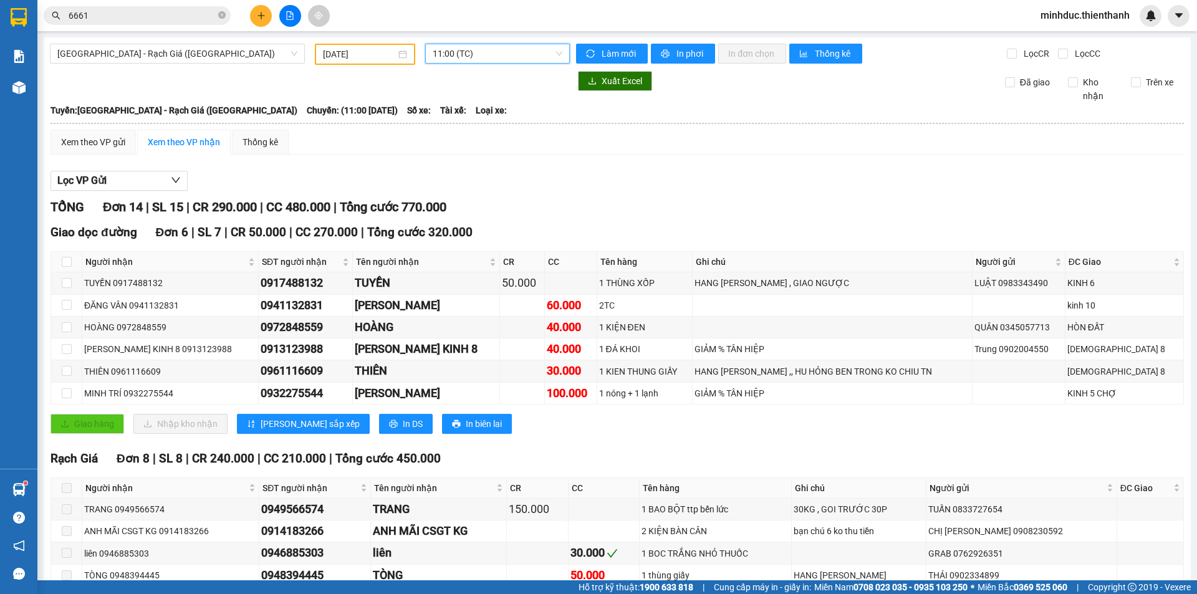
click at [503, 55] on span "11:00 (TC)" at bounding box center [498, 53] width 130 height 19
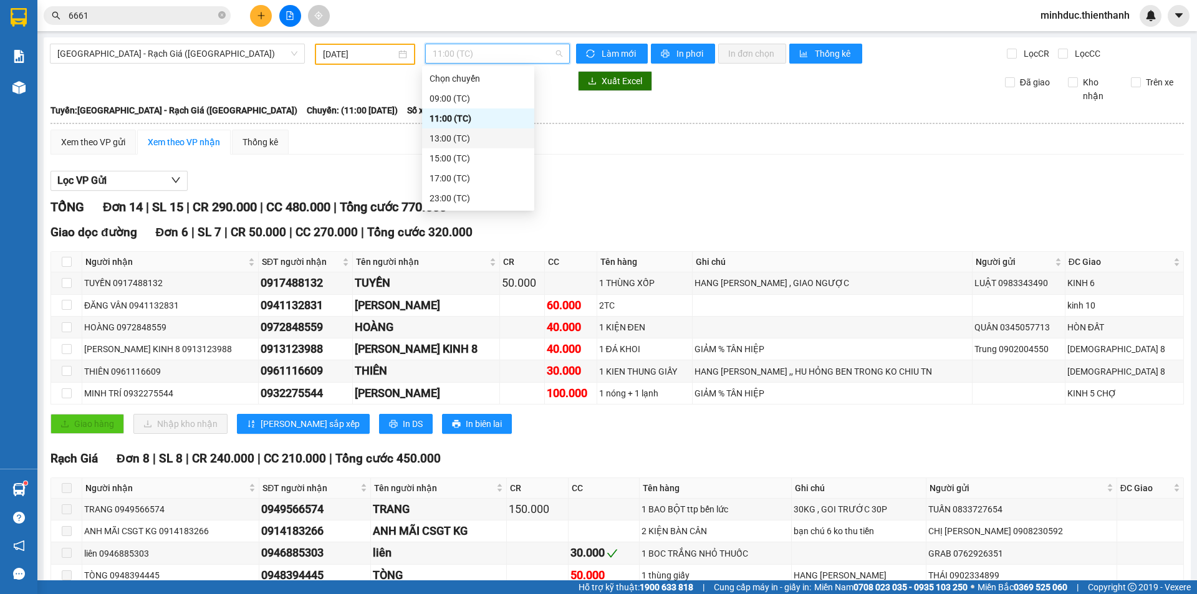
click at [445, 138] on div "13:00 (TC)" at bounding box center [478, 139] width 97 height 14
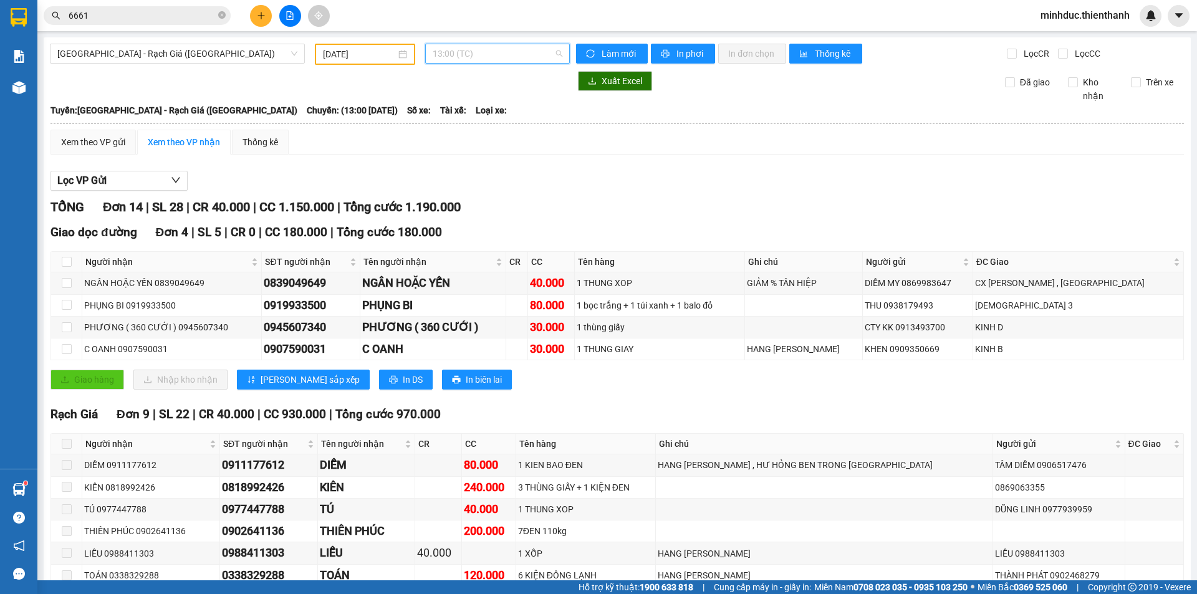
click at [532, 52] on span "13:00 (TC)" at bounding box center [498, 53] width 130 height 19
click at [459, 155] on div "15:00 (TC)" at bounding box center [478, 159] width 97 height 14
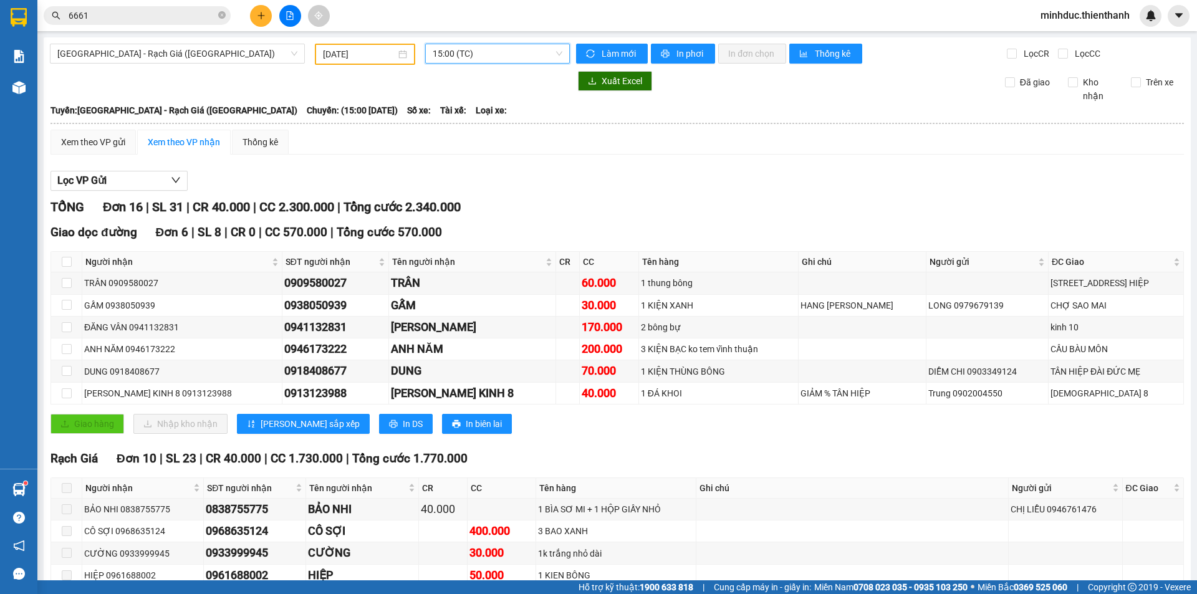
click at [468, 52] on span "15:00 (TC)" at bounding box center [498, 53] width 130 height 19
click at [458, 178] on div "17:00 (TC)" at bounding box center [478, 178] width 97 height 14
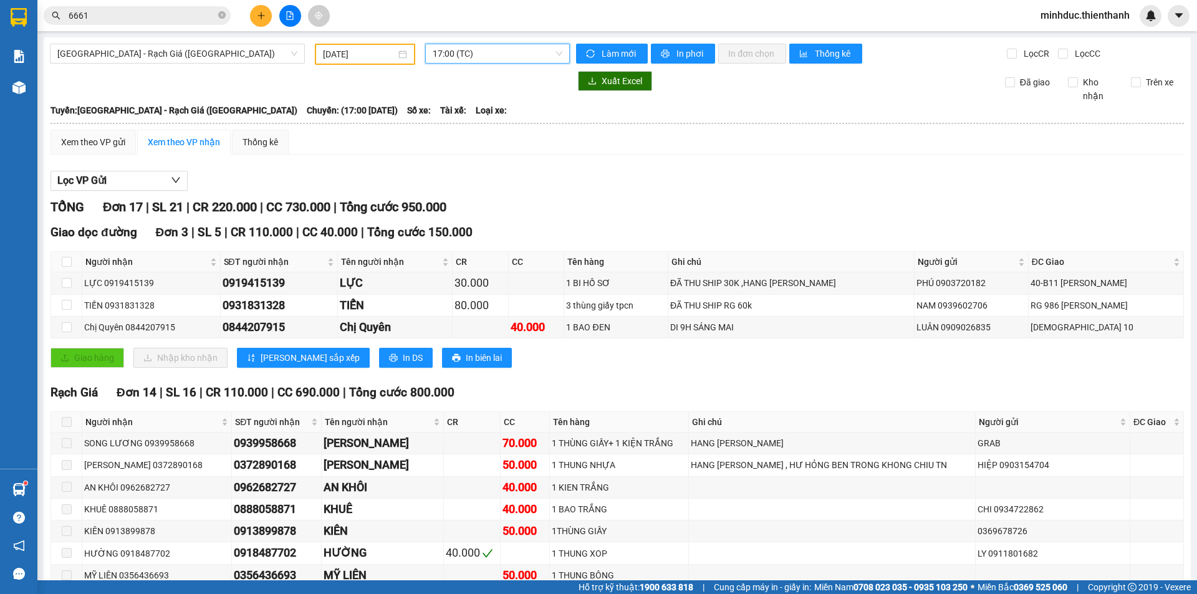
click at [500, 57] on span "17:00 (TC)" at bounding box center [498, 53] width 130 height 19
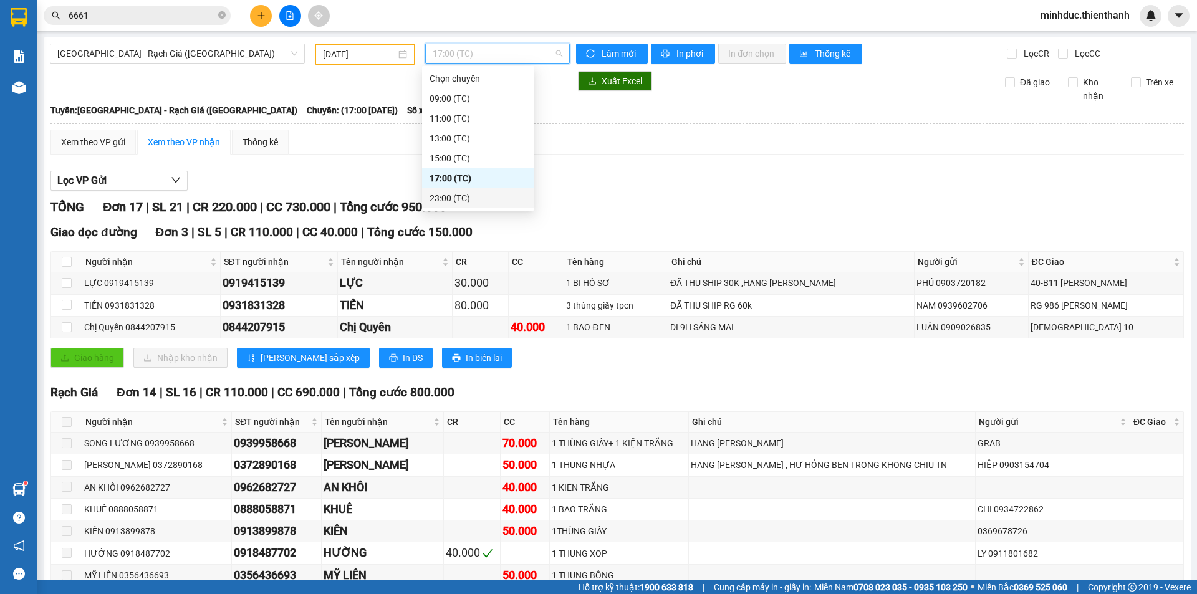
drag, startPoint x: 448, startPoint y: 200, endPoint x: 460, endPoint y: 203, distance: 12.2
click at [448, 199] on div "23:00 (TC)" at bounding box center [478, 198] width 97 height 14
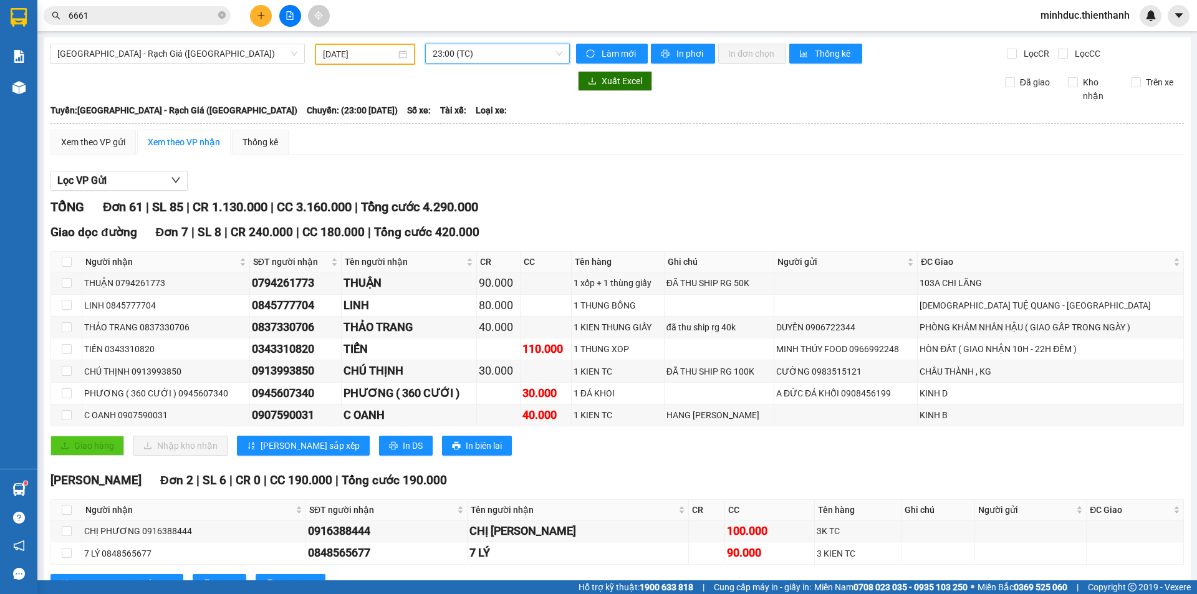
click at [527, 51] on span "23:00 (TC)" at bounding box center [498, 53] width 130 height 19
click at [462, 178] on div "17:00 (TC)" at bounding box center [478, 178] width 97 height 14
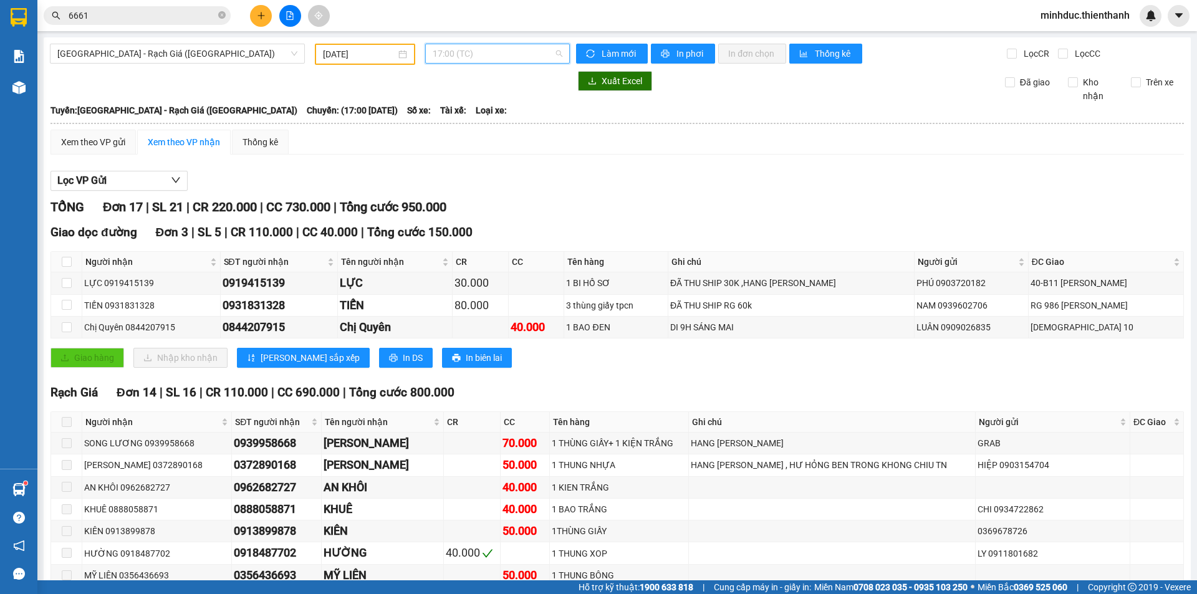
click at [476, 54] on span "17:00 (TC)" at bounding box center [498, 53] width 130 height 19
click at [446, 163] on div "15:00 (TC)" at bounding box center [478, 159] width 97 height 14
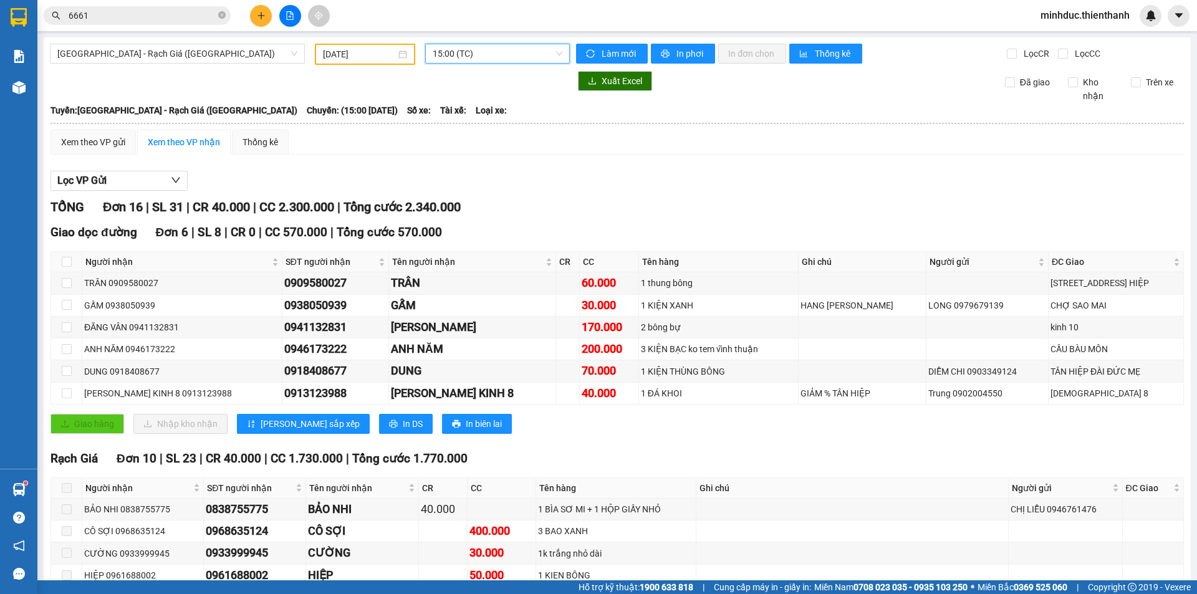
click at [505, 47] on span "15:00 (TC)" at bounding box center [498, 53] width 130 height 19
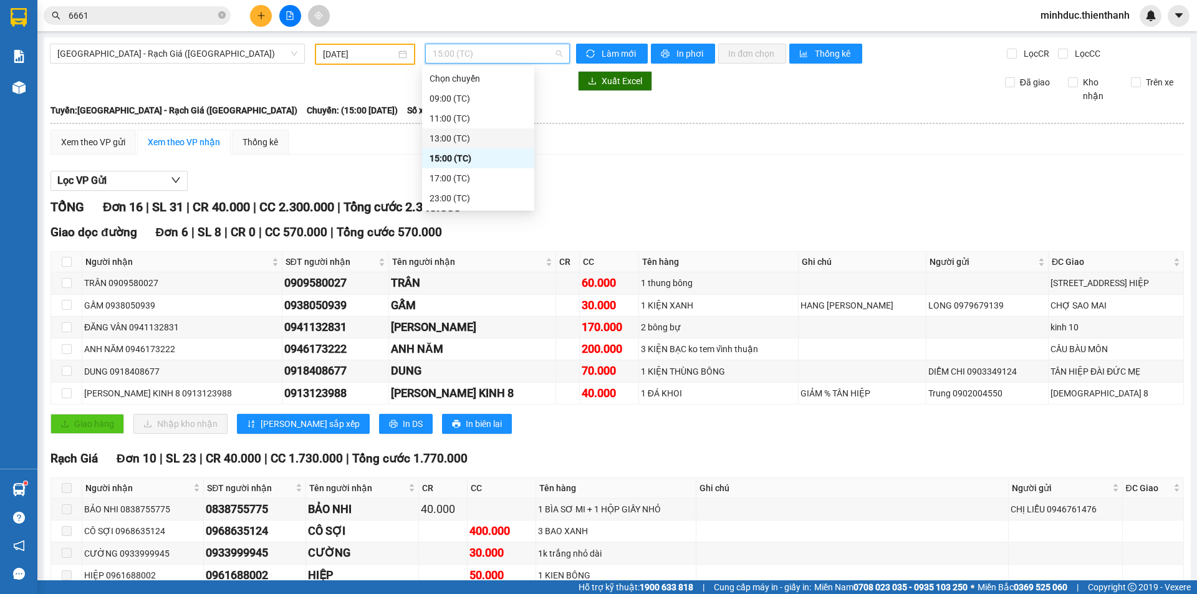
click at [454, 136] on div "13:00 (TC)" at bounding box center [478, 139] width 97 height 14
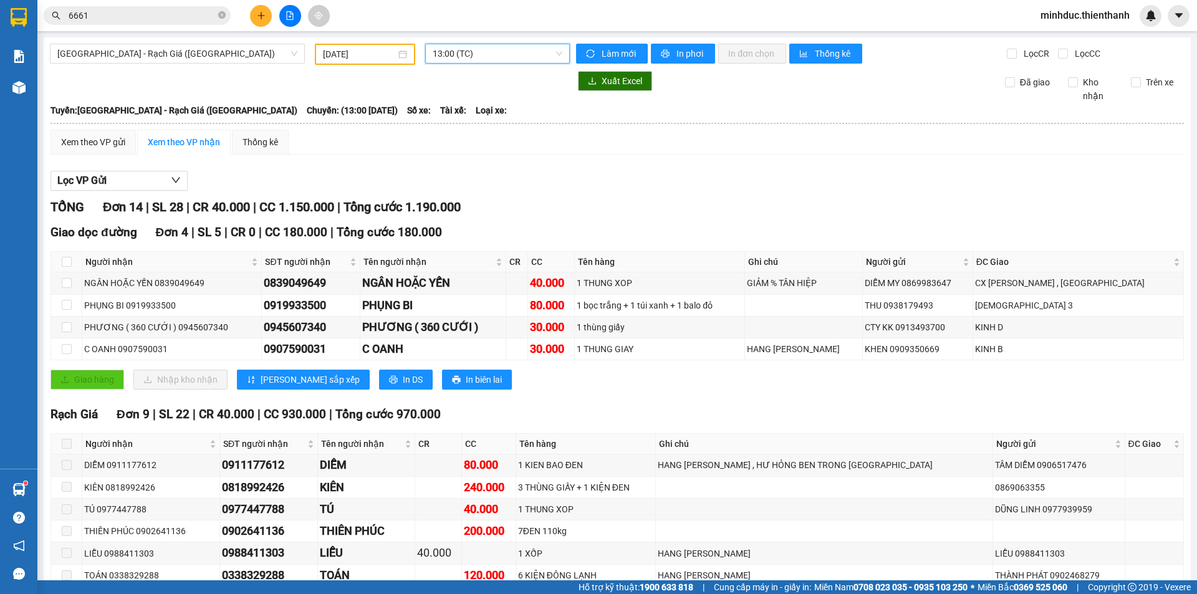
click at [510, 55] on span "13:00 (TC)" at bounding box center [498, 53] width 130 height 19
click at [483, 117] on div "11:00 (TC)" at bounding box center [478, 119] width 97 height 14
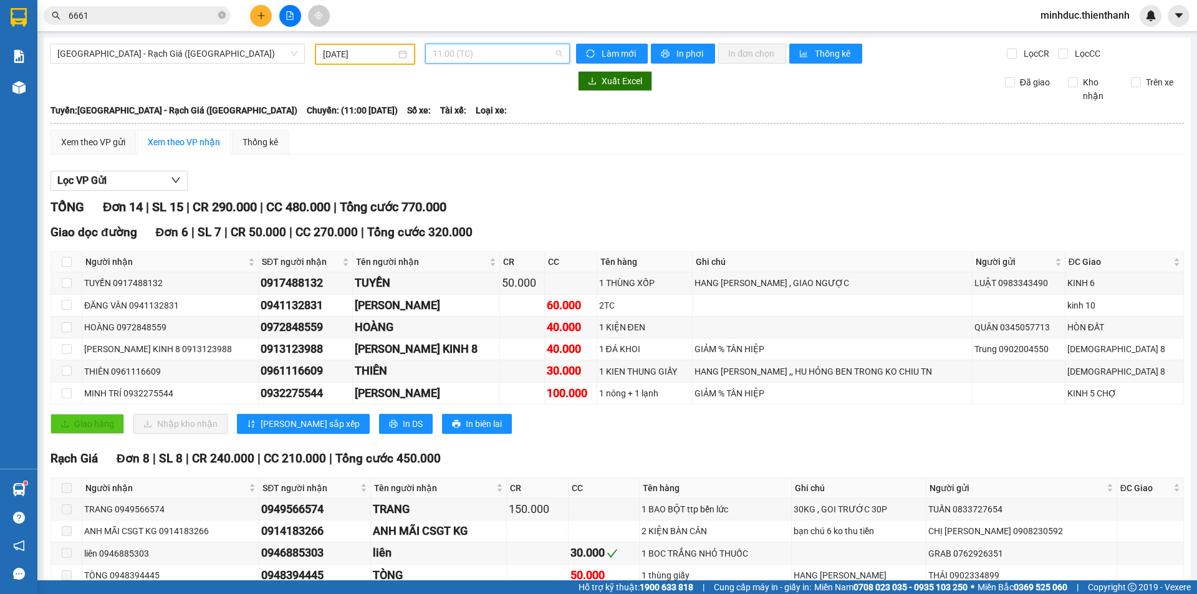
drag, startPoint x: 438, startPoint y: 49, endPoint x: 451, endPoint y: 77, distance: 31.5
click at [440, 49] on span "11:00 (TC)" at bounding box center [498, 53] width 130 height 19
click at [456, 97] on div "09:00 (TC)" at bounding box center [478, 99] width 97 height 14
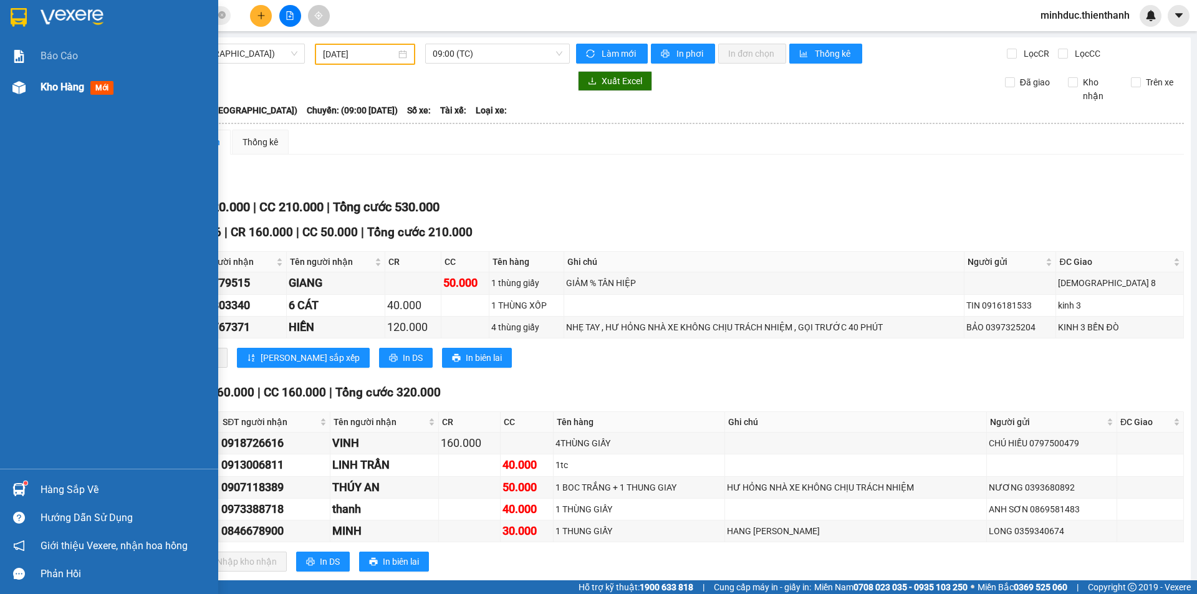
click at [27, 94] on div at bounding box center [19, 88] width 22 height 22
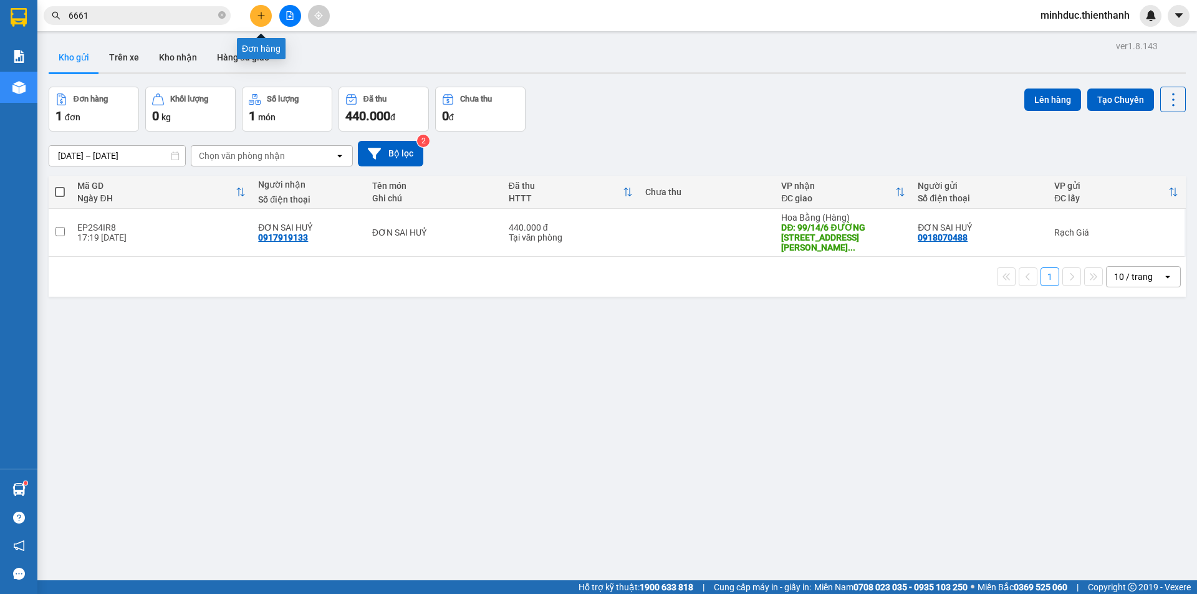
click at [266, 19] on button at bounding box center [261, 16] width 22 height 22
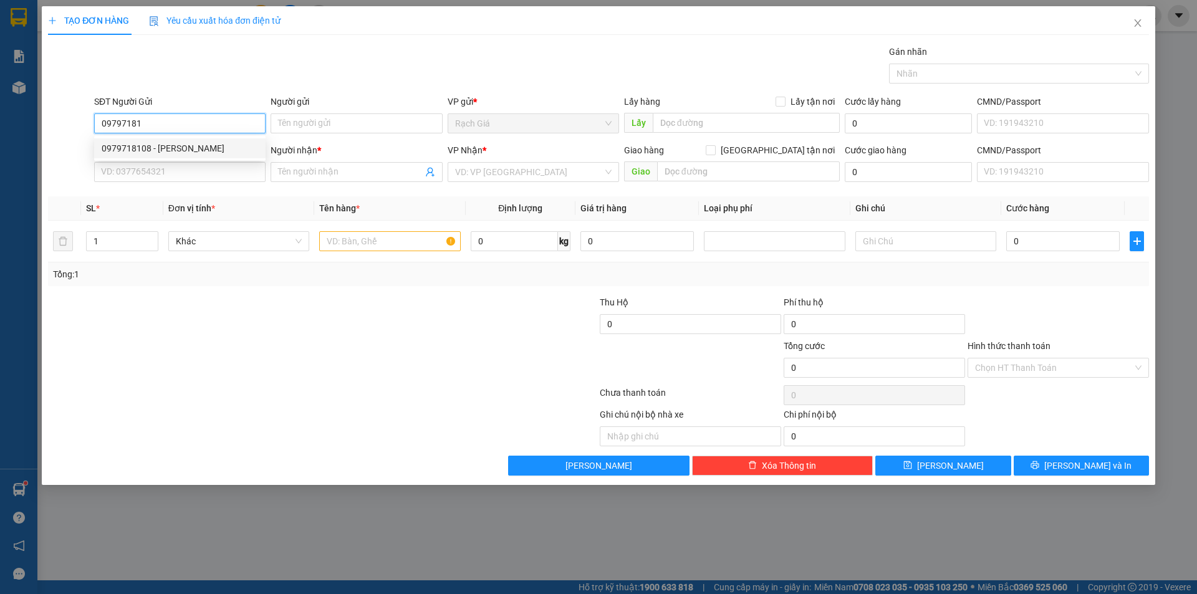
type input "0979718108"
type input "[PERSON_NAME]"
type input "KINH D"
type input "0902357477"
type input "THẢO"
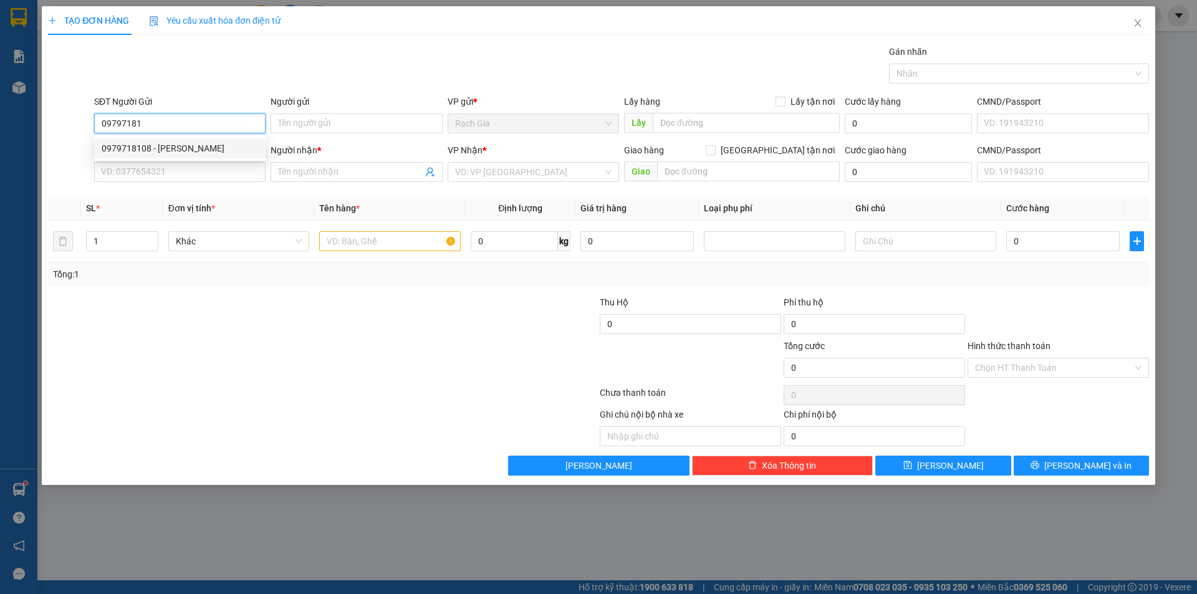
type input "271/11/2 HOÀNG VĂN THỤ PHƯỜNG 2 [GEOGRAPHIC_DATA]"
type input "130.000"
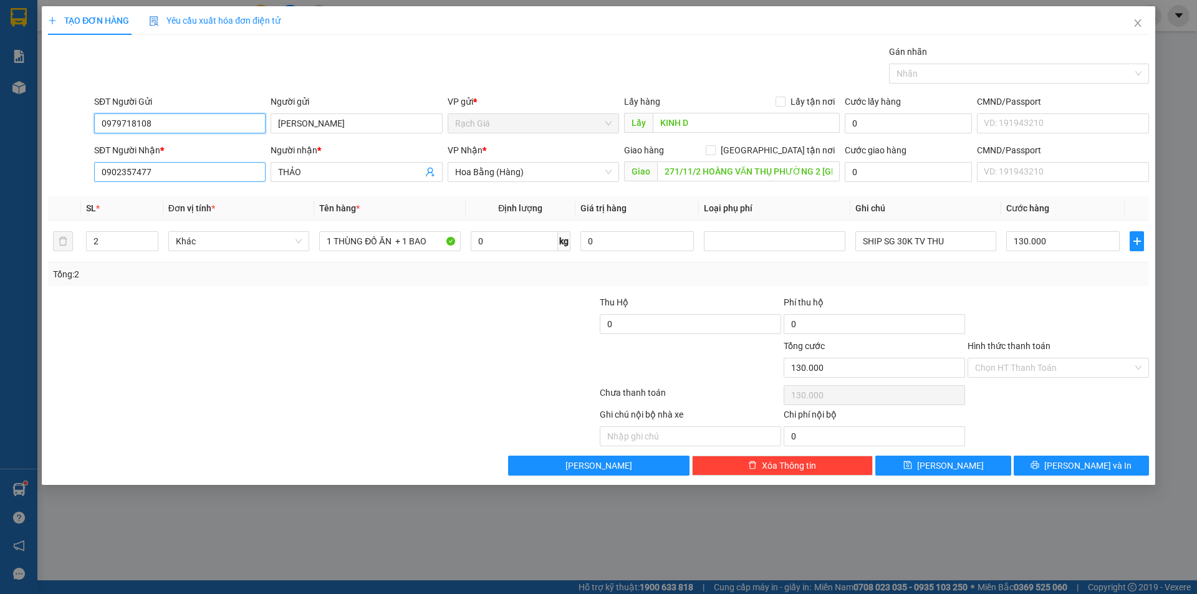
type input "0979718108"
click at [189, 165] on input "0902357477" at bounding box center [179, 172] width 171 height 20
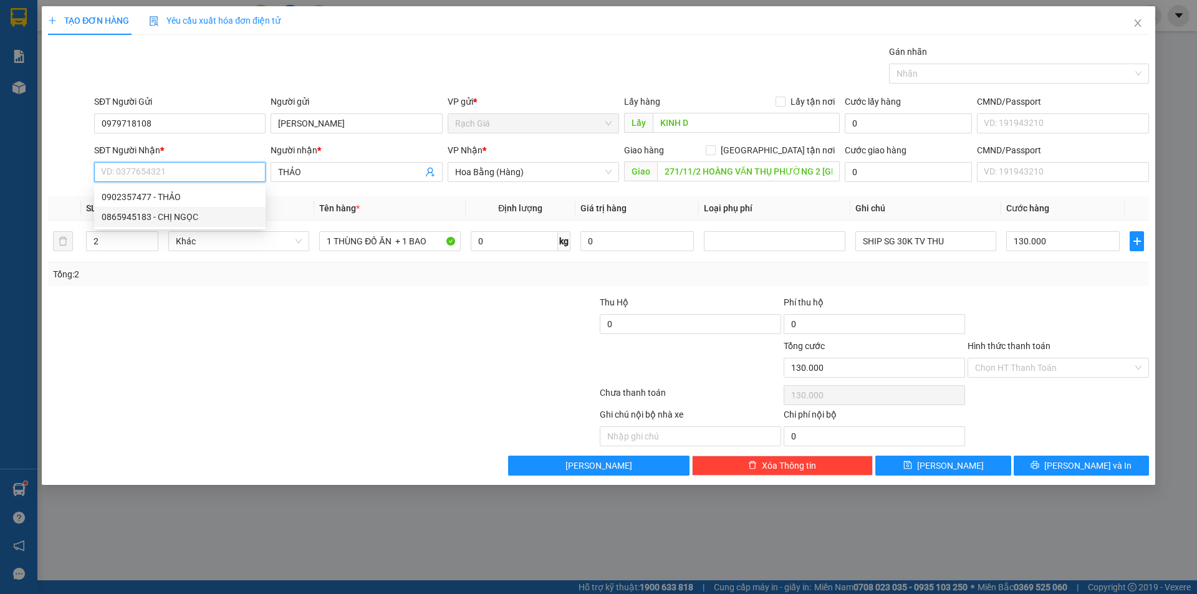
click at [217, 214] on div "0865945183 - CHỊ NGỌC" at bounding box center [180, 217] width 156 height 14
type input "0865945183"
type input "CHỊ NGỌC"
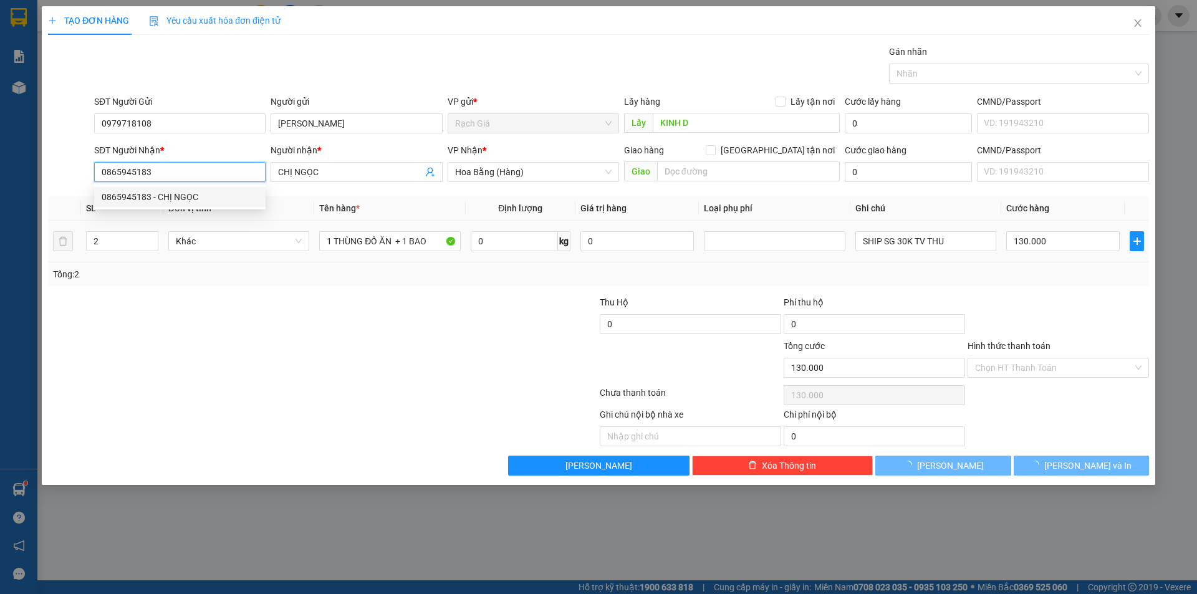
type input "50.000"
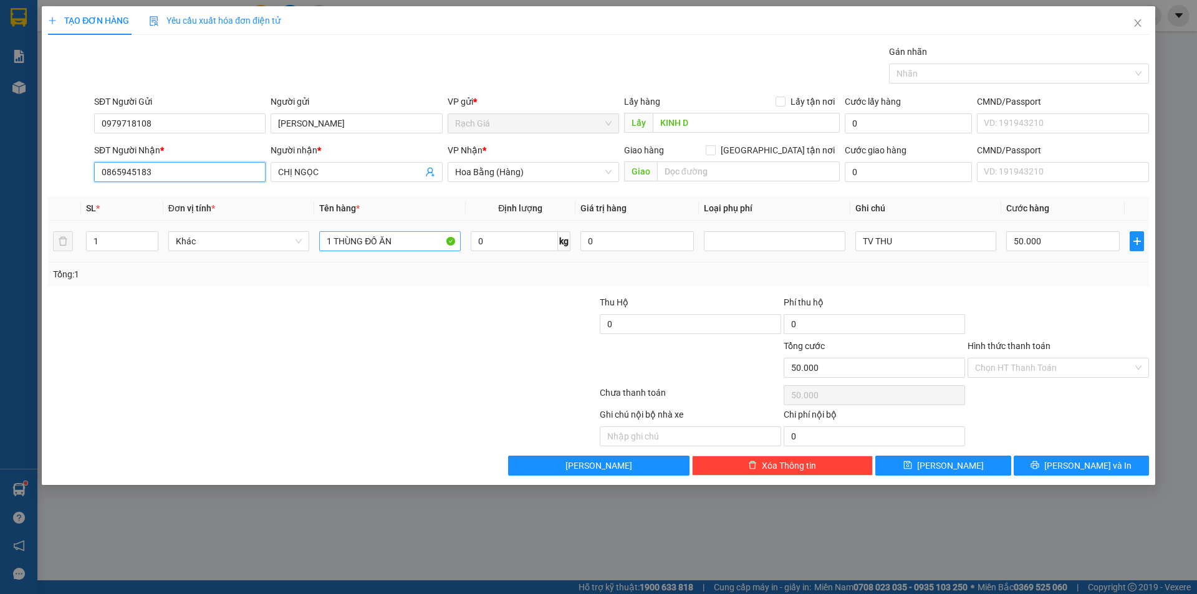
type input "0865945183"
click at [435, 236] on input "1 THÙNG ĐỒ ĂN" at bounding box center [389, 241] width 141 height 20
click at [1039, 468] on icon "printer" at bounding box center [1035, 465] width 9 height 9
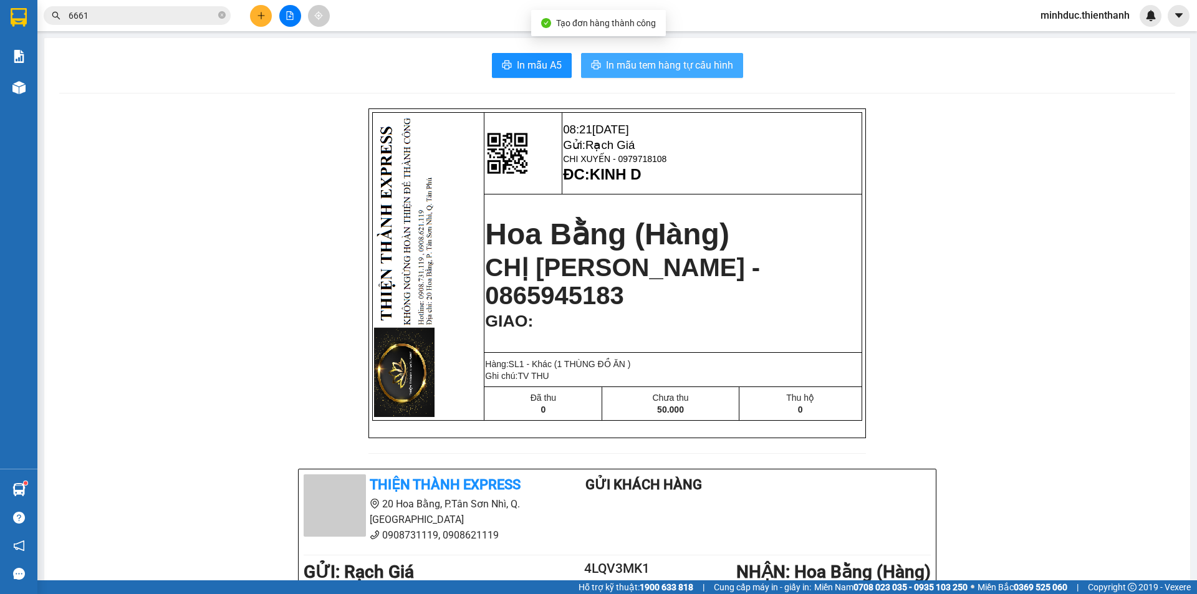
click at [670, 59] on span "In mẫu tem hàng tự cấu hình" at bounding box center [669, 65] width 127 height 16
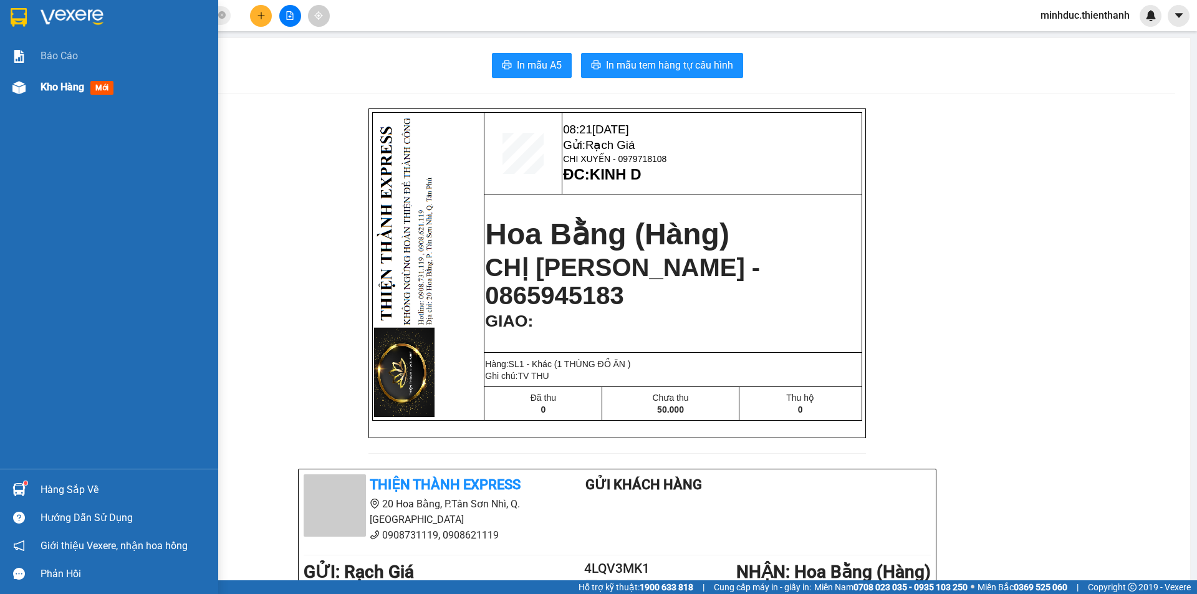
click at [58, 93] on span "Kho hàng" at bounding box center [63, 87] width 44 height 12
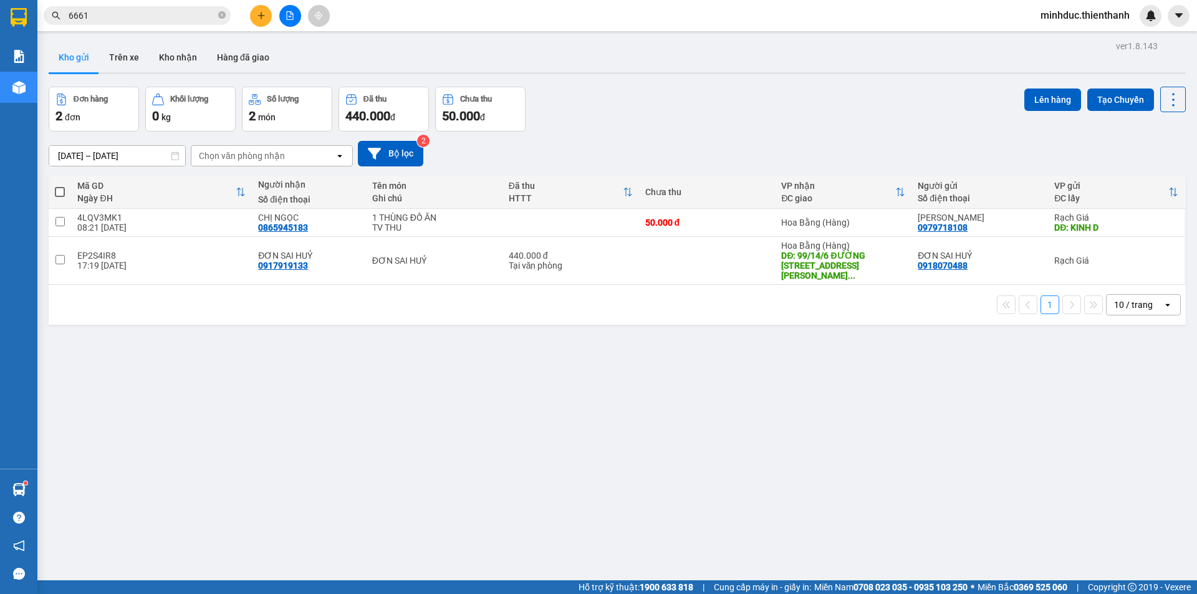
click at [89, 16] on input "6661" at bounding box center [142, 16] width 147 height 14
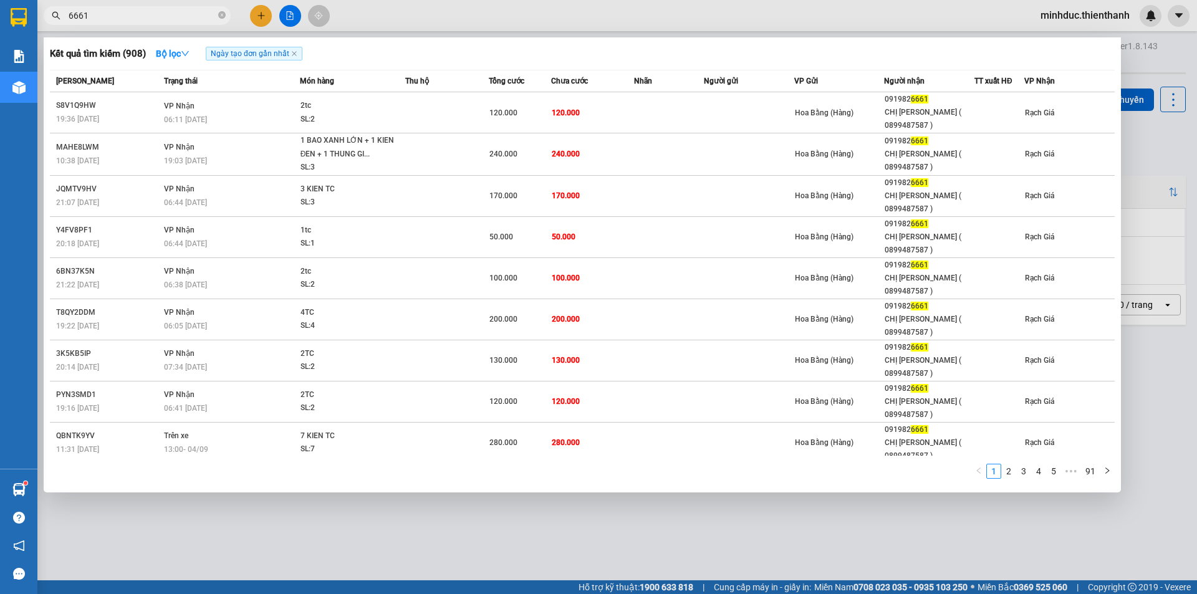
click at [89, 16] on input "6661" at bounding box center [142, 16] width 147 height 14
paste input "0939958668"
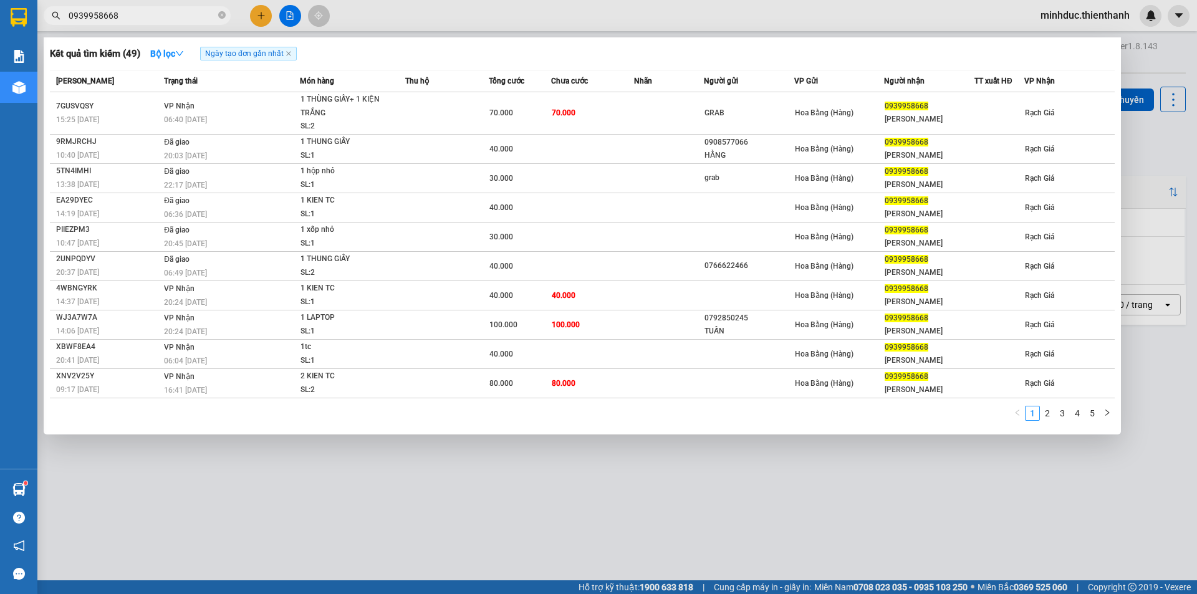
type input "0939958668"
click at [168, 20] on input "0939958668" at bounding box center [142, 16] width 147 height 14
click at [224, 13] on icon "close-circle" at bounding box center [221, 14] width 7 height 7
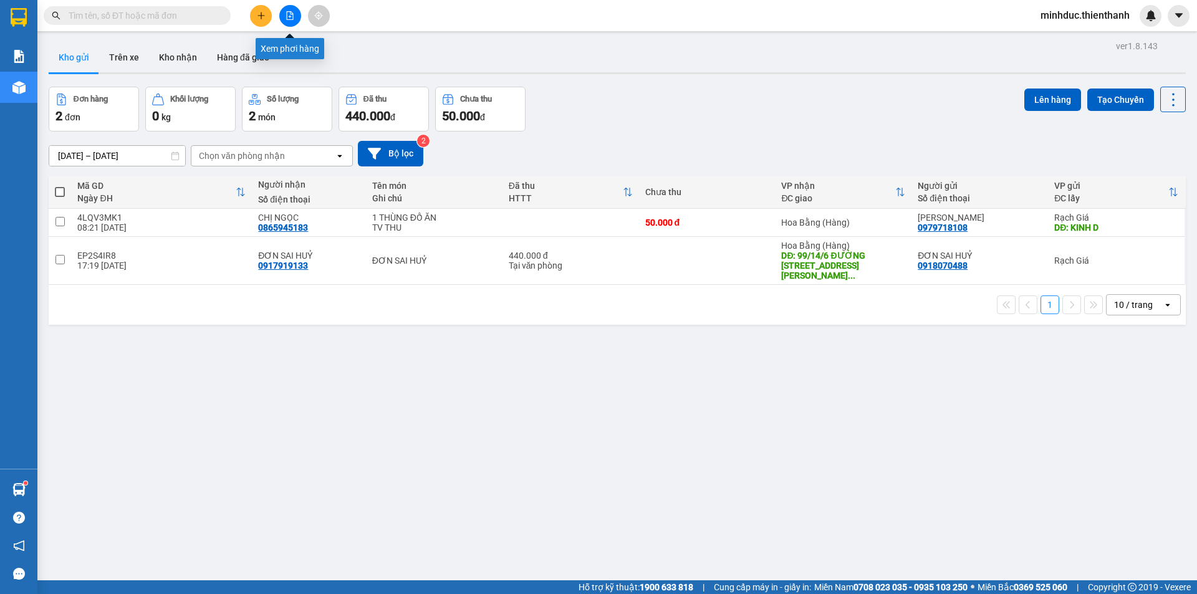
click at [282, 20] on button at bounding box center [290, 16] width 22 height 22
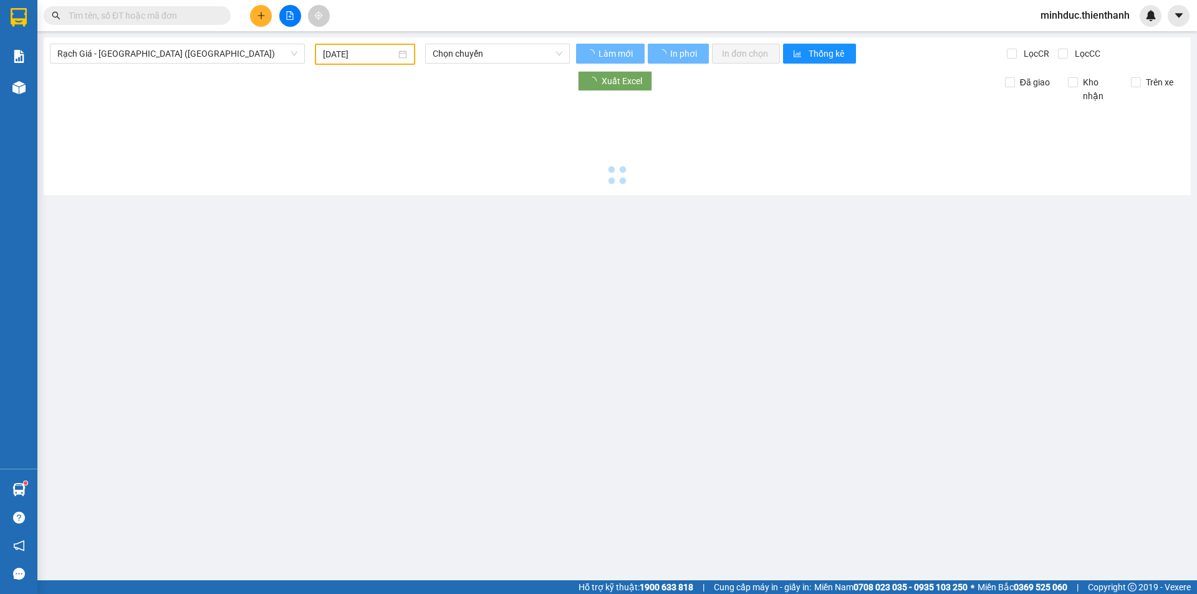
type input "[DATE]"
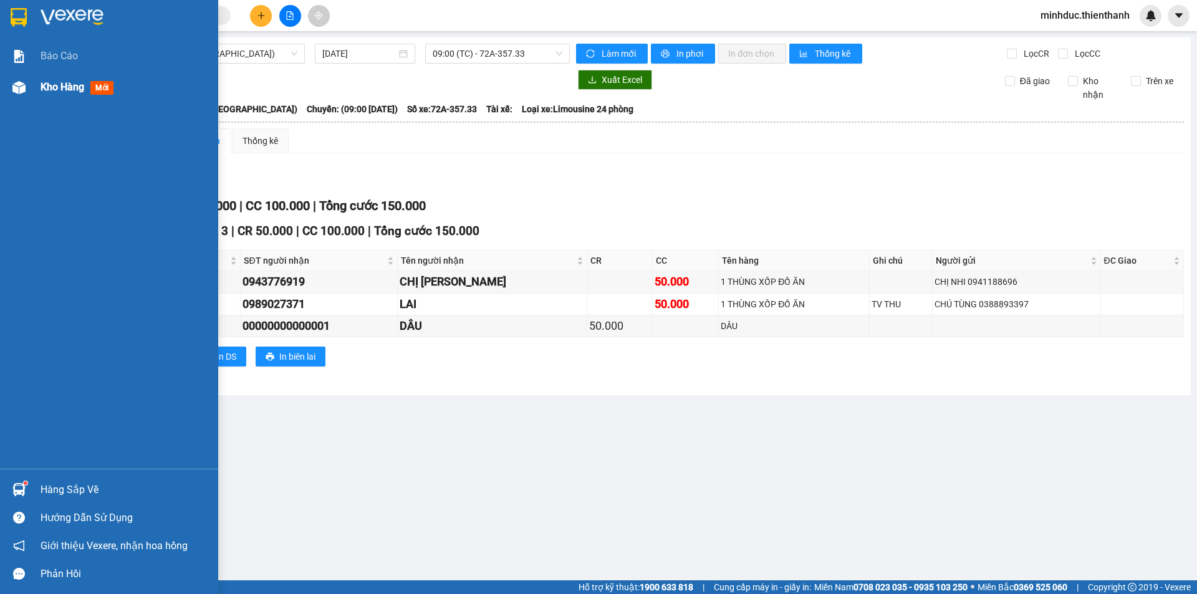
click at [60, 101] on div "Kho hàng mới" at bounding box center [125, 87] width 168 height 31
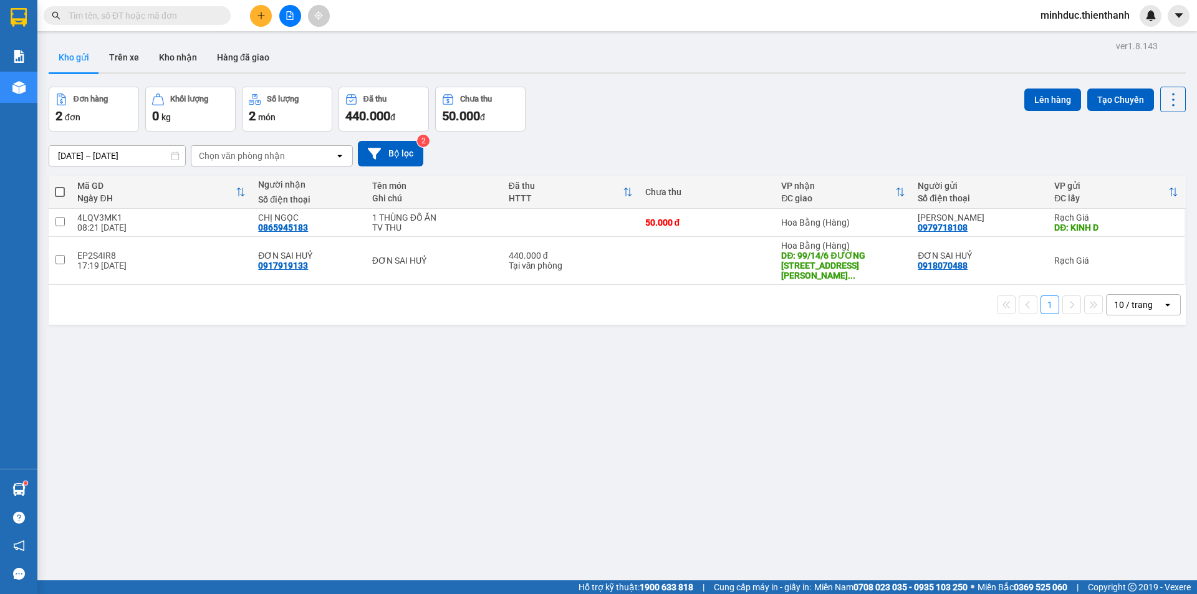
click at [110, 17] on input "text" at bounding box center [142, 16] width 147 height 14
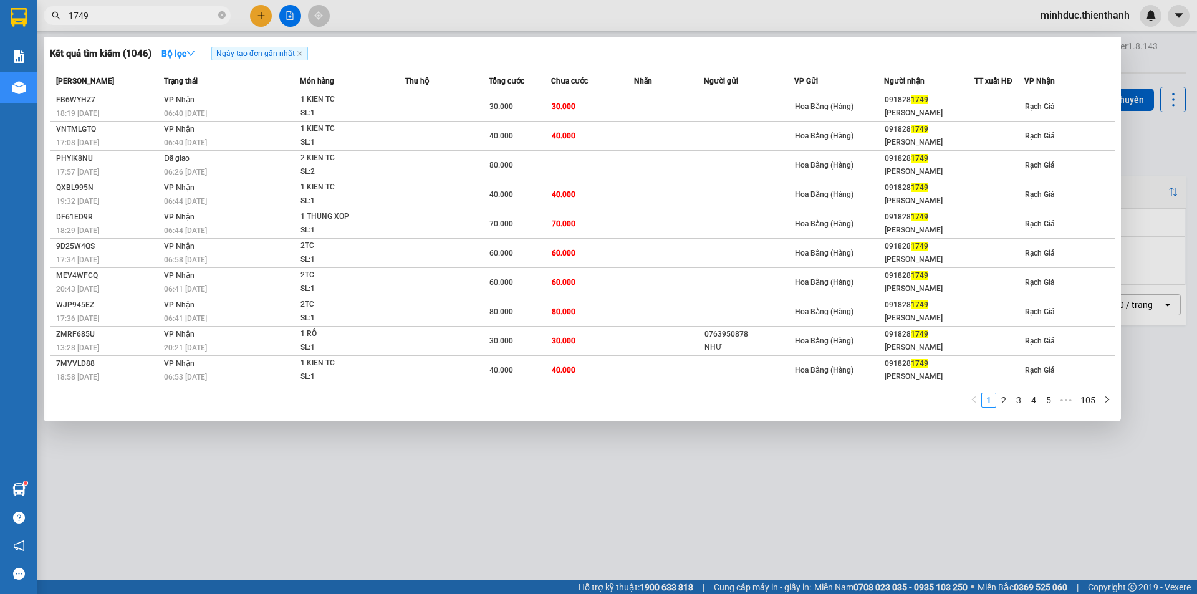
click at [94, 17] on input "1749" at bounding box center [142, 16] width 147 height 14
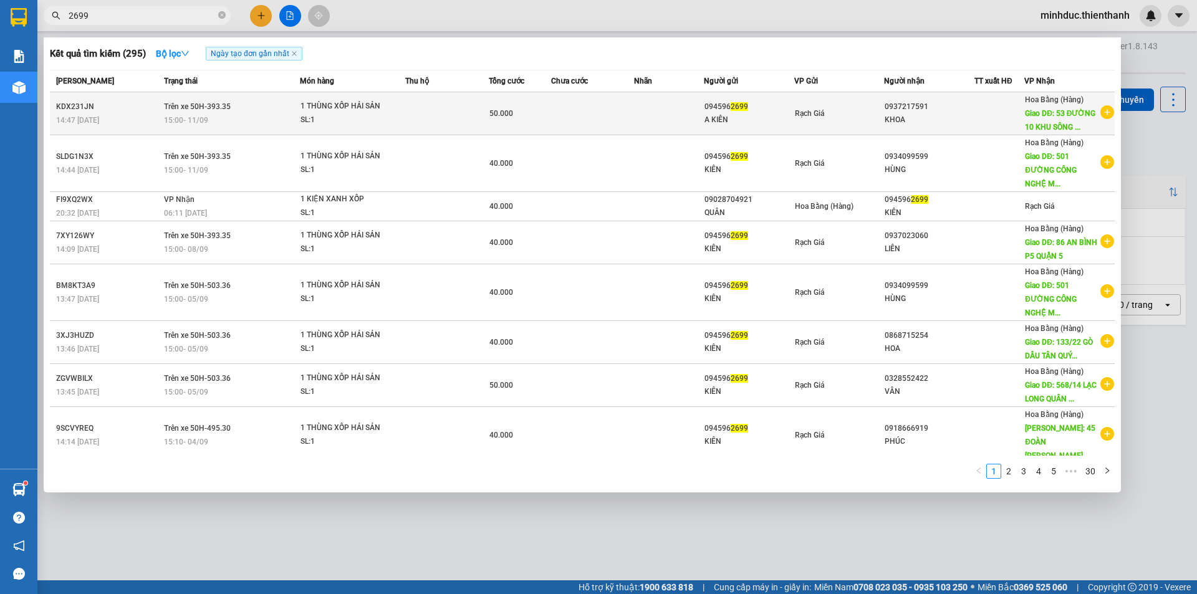
type input "2699"
click at [352, 118] on div "SL: 1" at bounding box center [348, 120] width 94 height 14
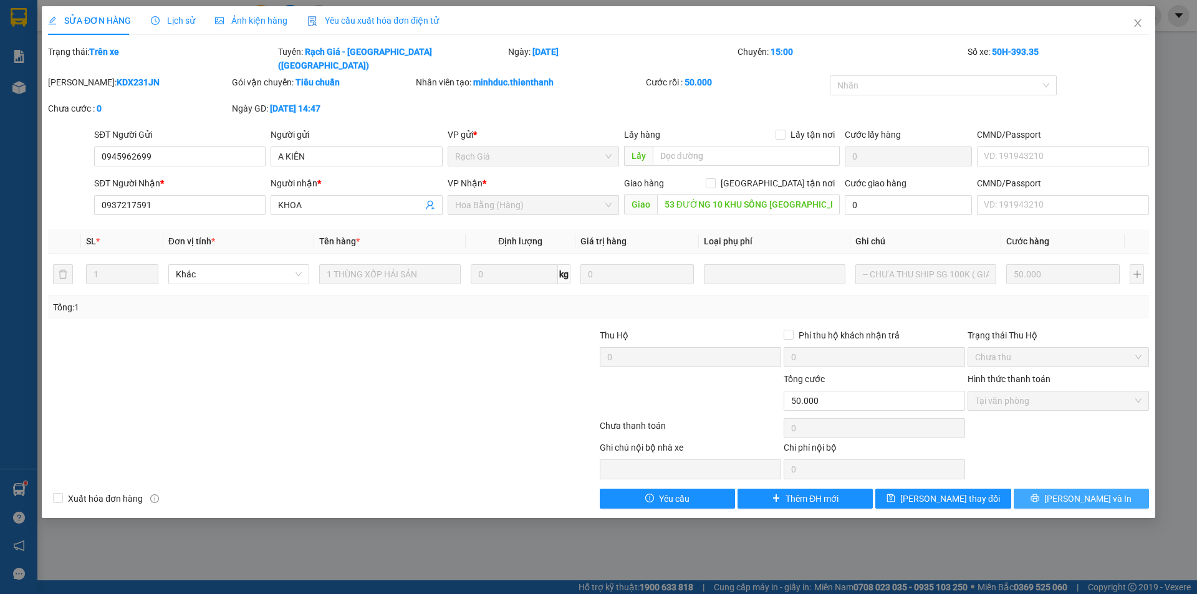
click at [1086, 492] on span "[PERSON_NAME] và In" at bounding box center [1087, 499] width 87 height 14
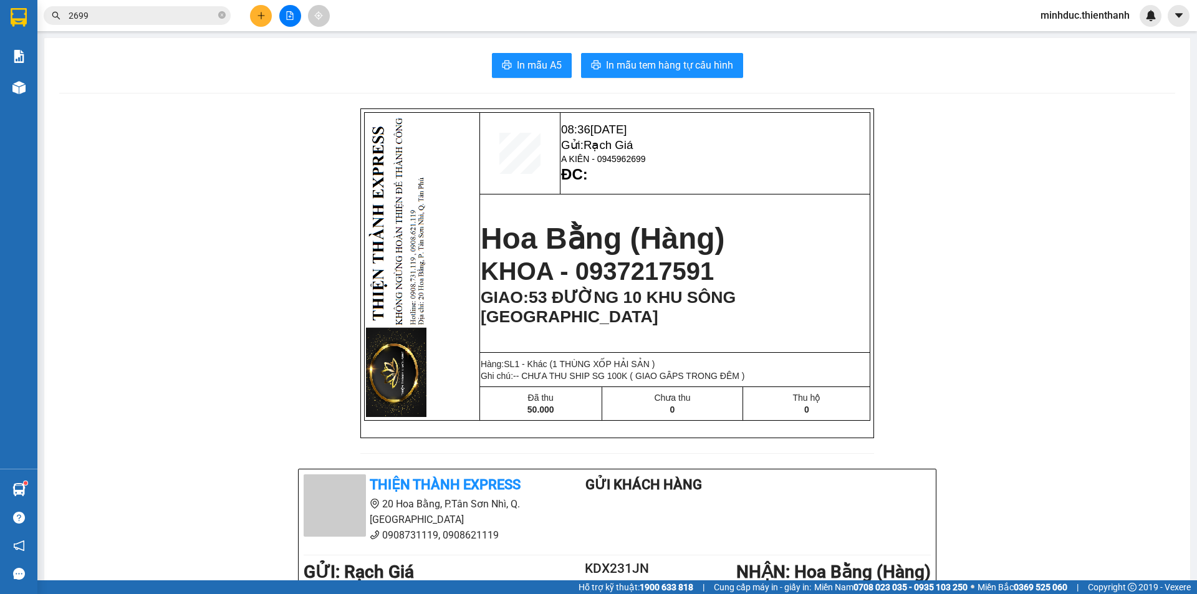
click at [262, 21] on button at bounding box center [261, 16] width 22 height 22
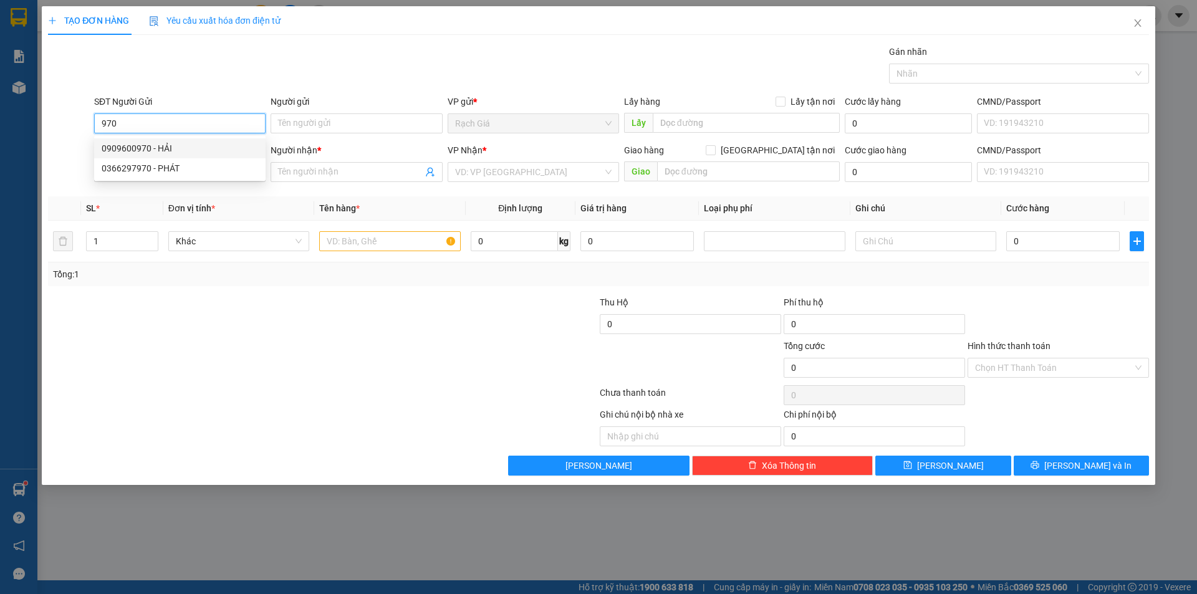
type input "0909600970"
type input "HẢI"
type input "0909600970"
type input "HẢI"
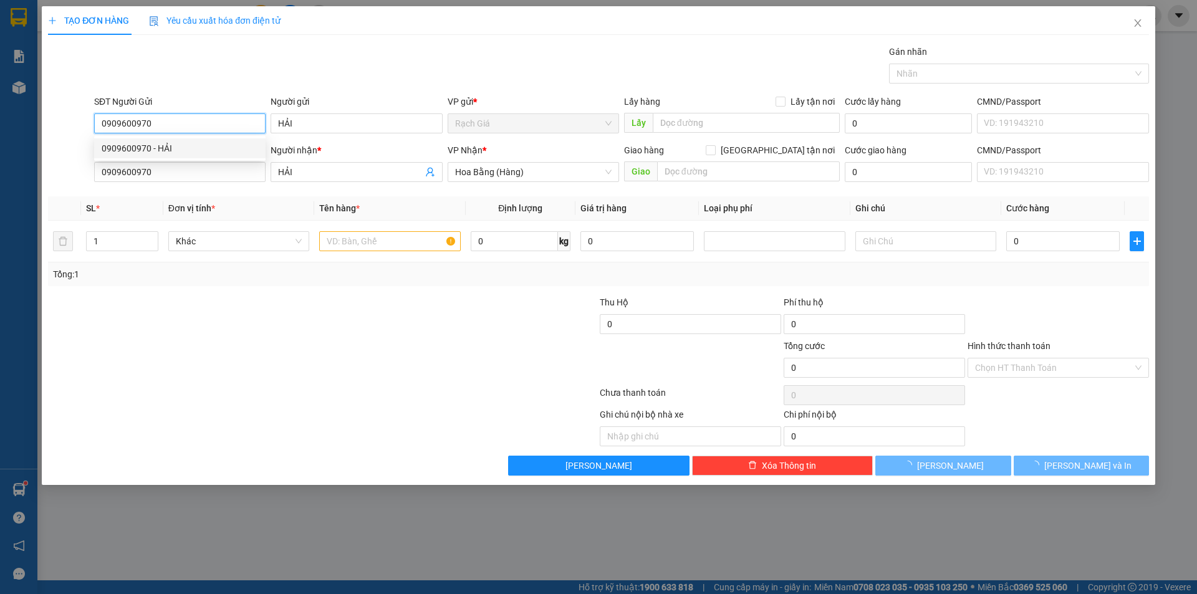
type input "170.000"
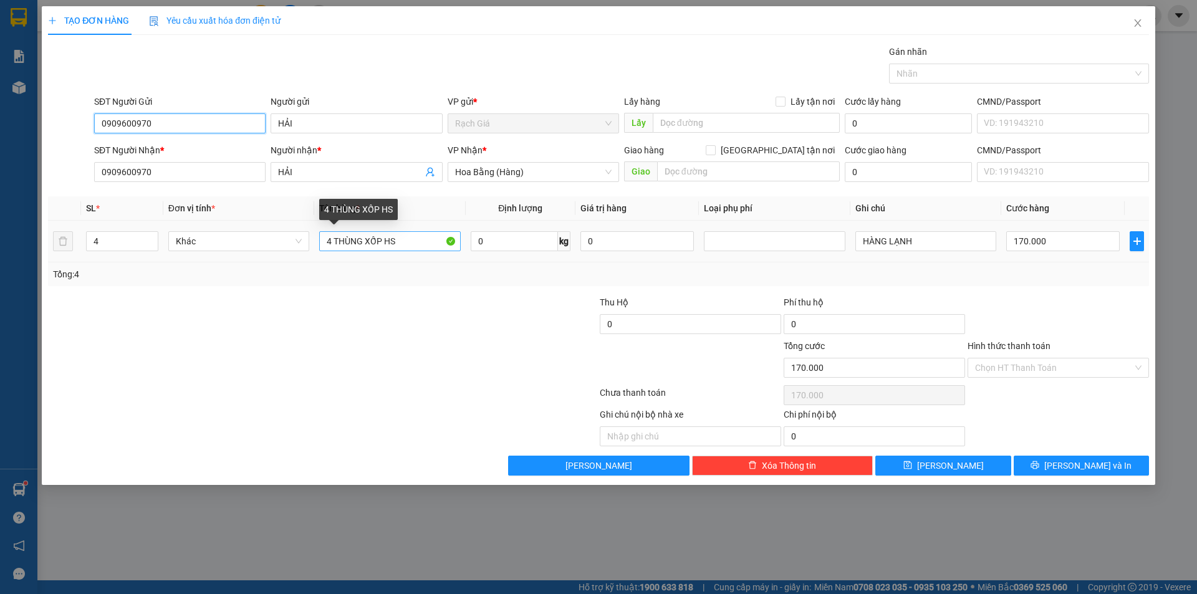
type input "0909600970"
click at [322, 236] on input "4 THÙNG XỐP HS" at bounding box center [389, 241] width 141 height 20
type input "1 THÙNG XỐP HS"
click at [148, 245] on span "down" at bounding box center [151, 245] width 7 height 7
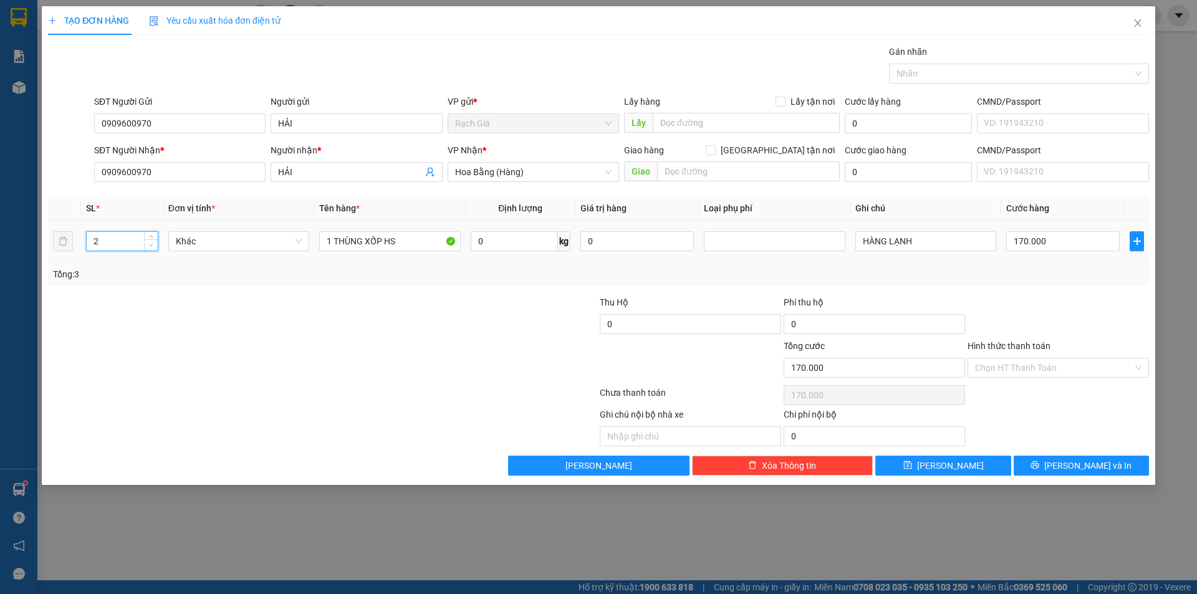
click at [148, 245] on span "down" at bounding box center [151, 245] width 7 height 7
type input "1"
click at [148, 245] on span "down" at bounding box center [151, 245] width 7 height 7
click at [1038, 248] on input "170.000" at bounding box center [1062, 241] width 113 height 20
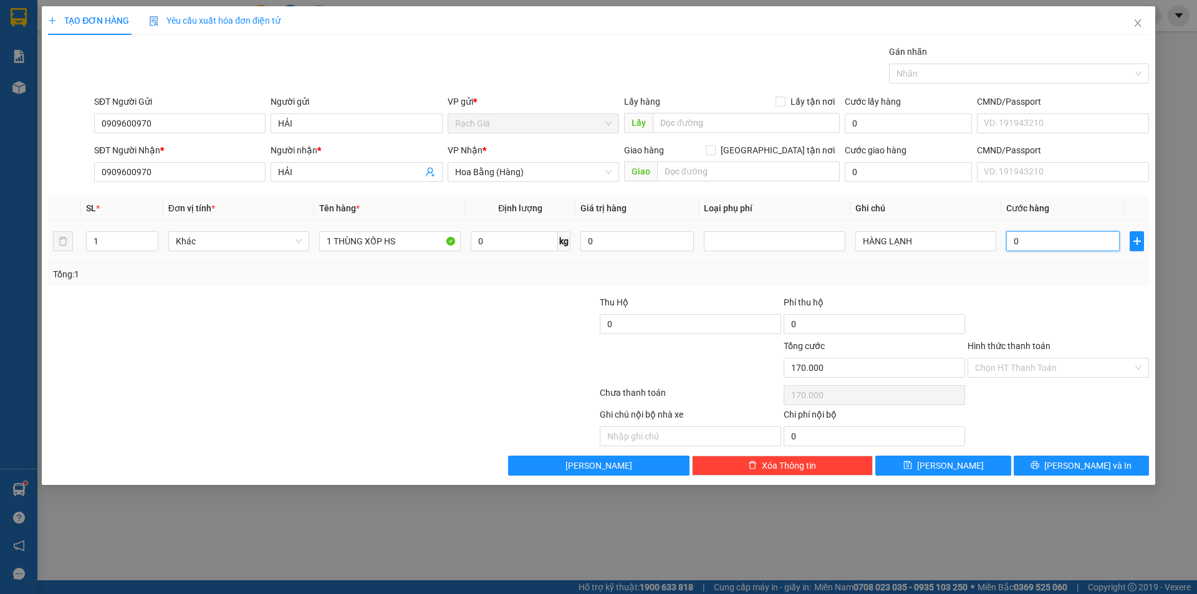
type input "0"
type input "04"
type input "4"
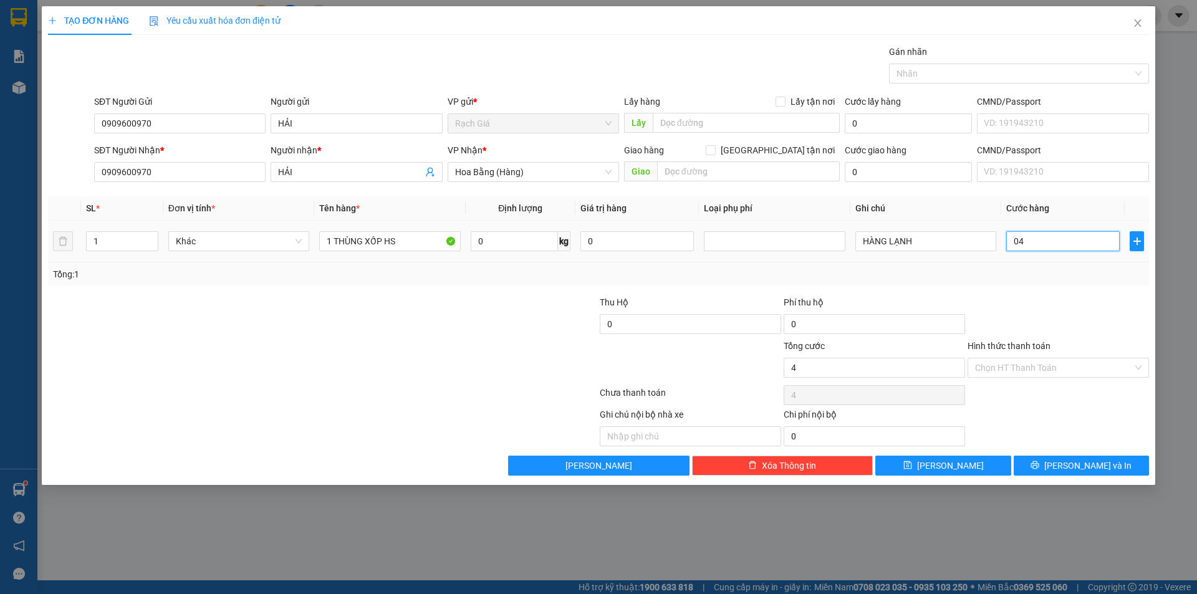
type input "040"
type input "40"
type input "400"
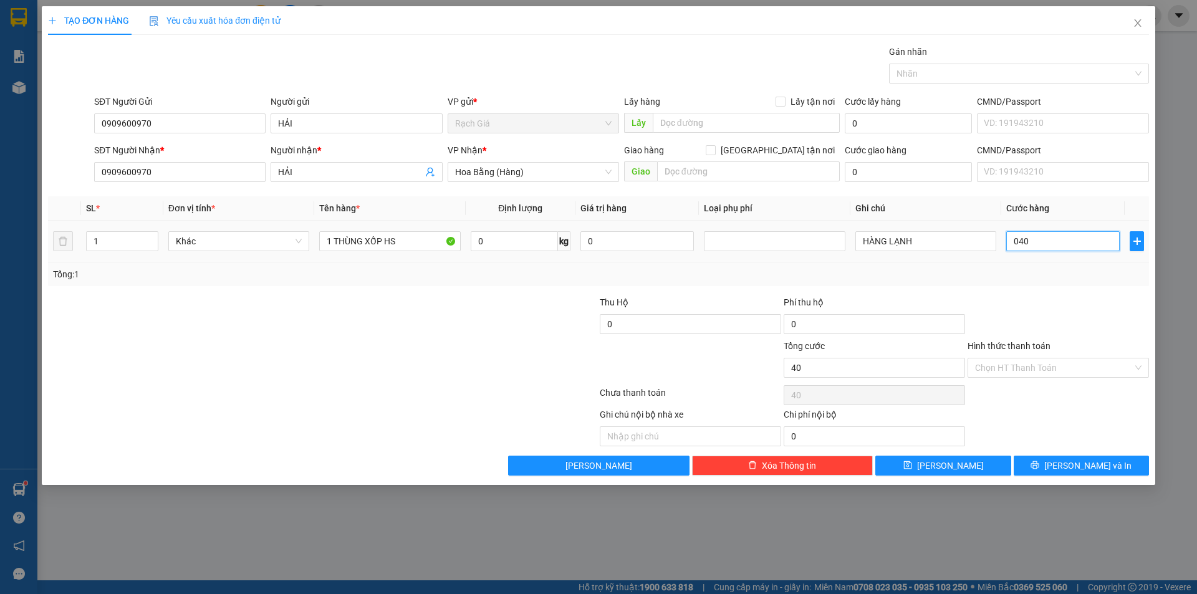
type input "0.400"
click at [1097, 370] on input "Hình thức thanh toán" at bounding box center [1054, 368] width 158 height 19
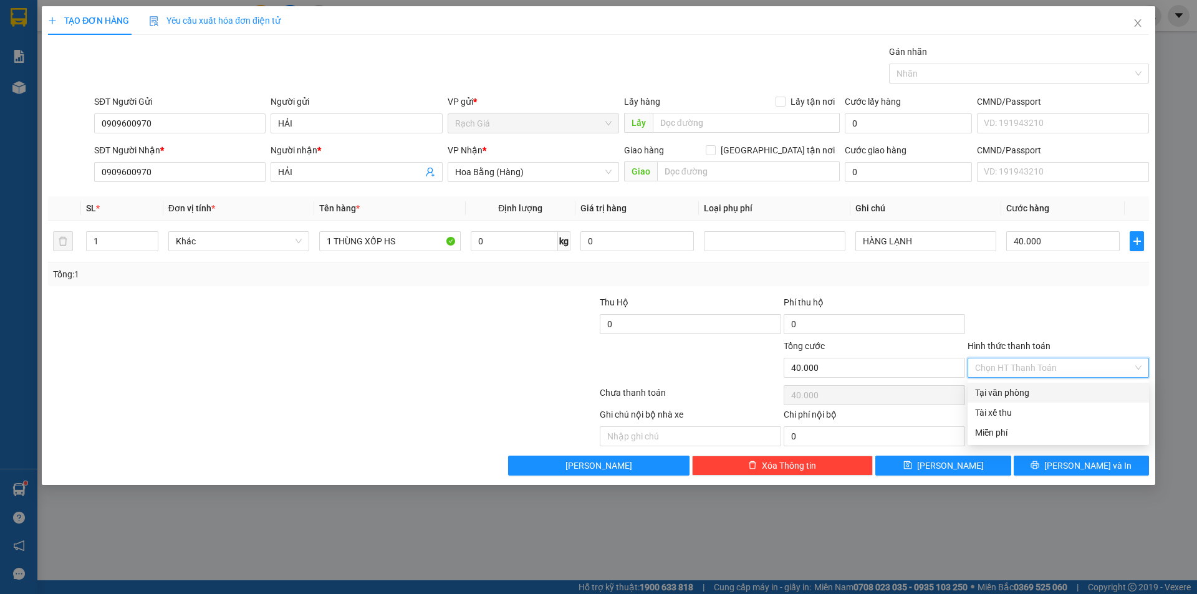
click at [1047, 400] on div "Tại văn phòng" at bounding box center [1058, 393] width 181 height 20
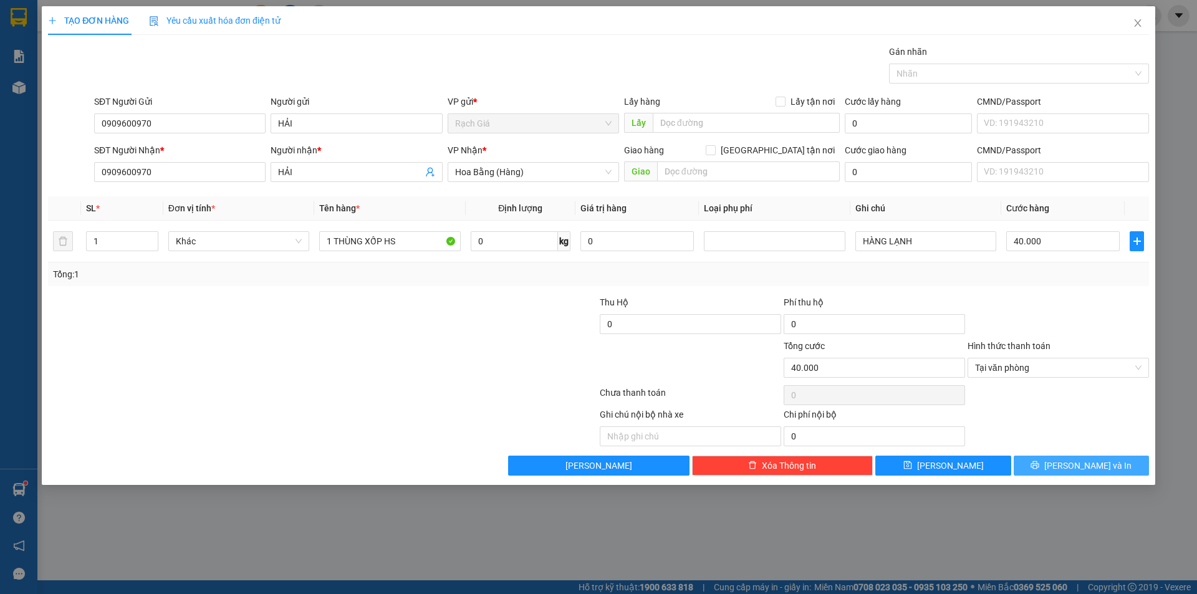
click at [1039, 463] on icon "printer" at bounding box center [1035, 465] width 8 height 8
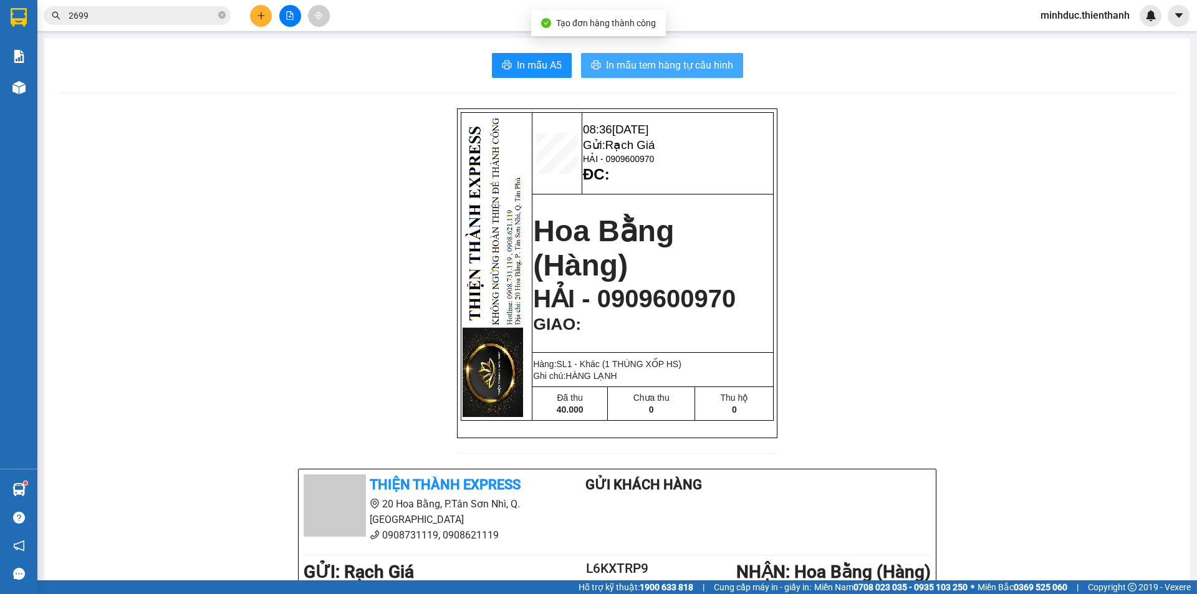
click at [652, 75] on button "In mẫu tem hàng tự cấu hình" at bounding box center [662, 65] width 162 height 25
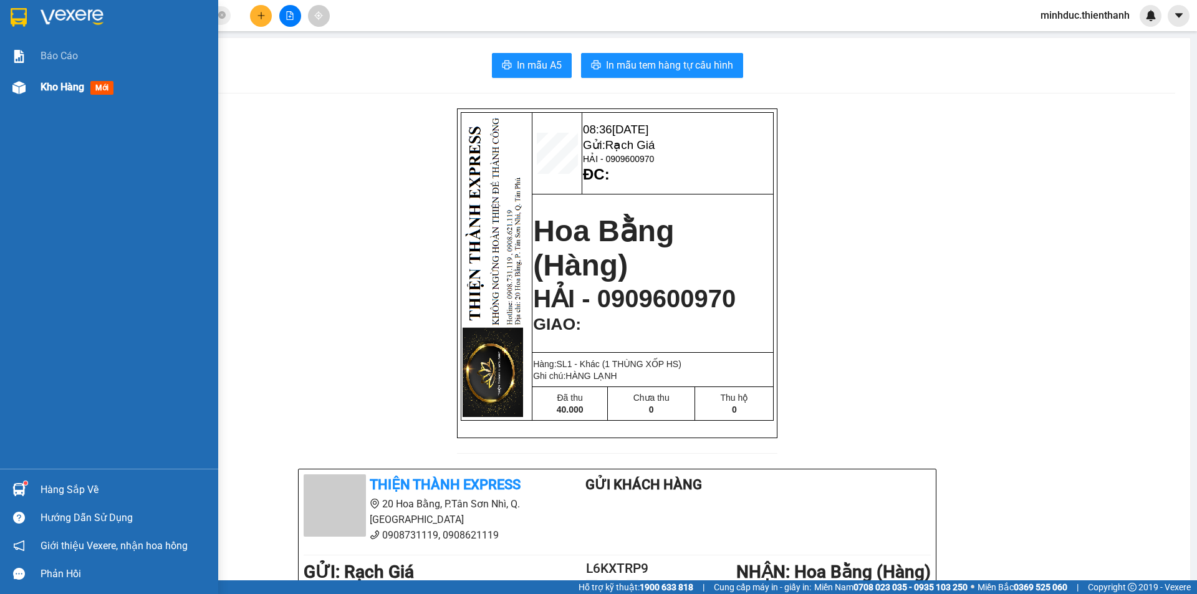
click at [24, 98] on div at bounding box center [19, 88] width 22 height 22
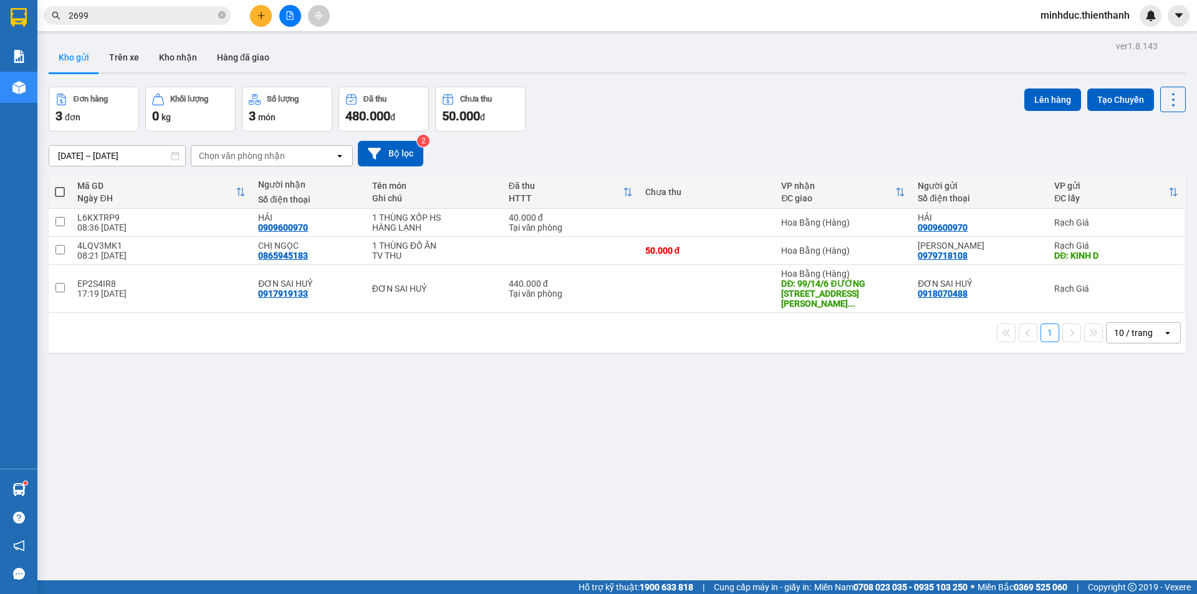
click at [292, 20] on button at bounding box center [290, 16] width 22 height 22
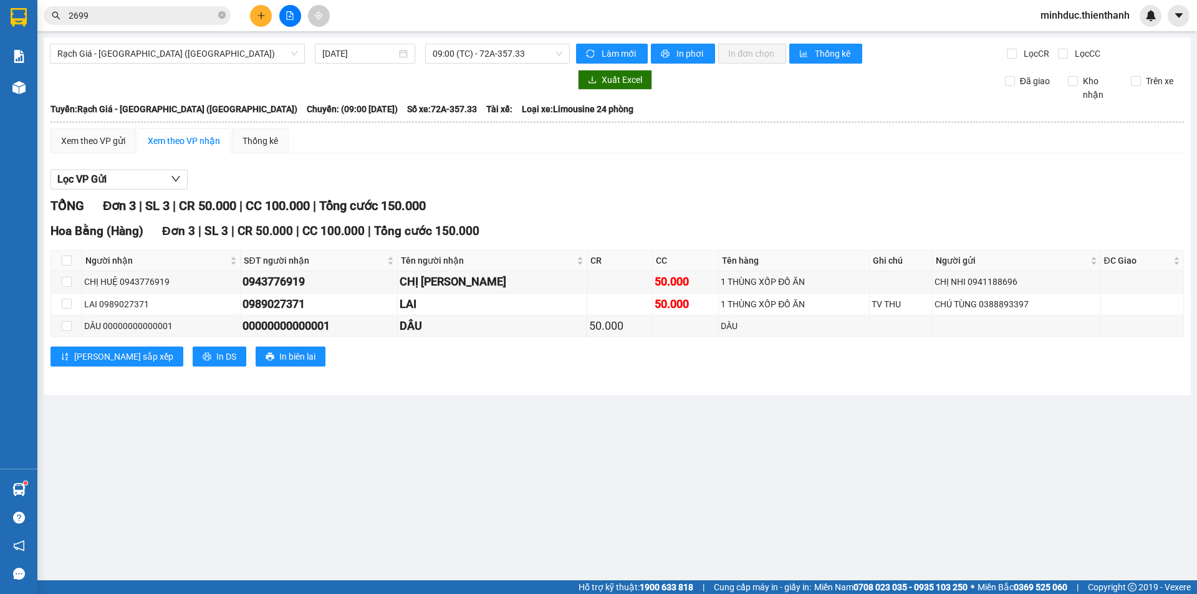
click at [167, 14] on input "2699" at bounding box center [142, 16] width 147 height 14
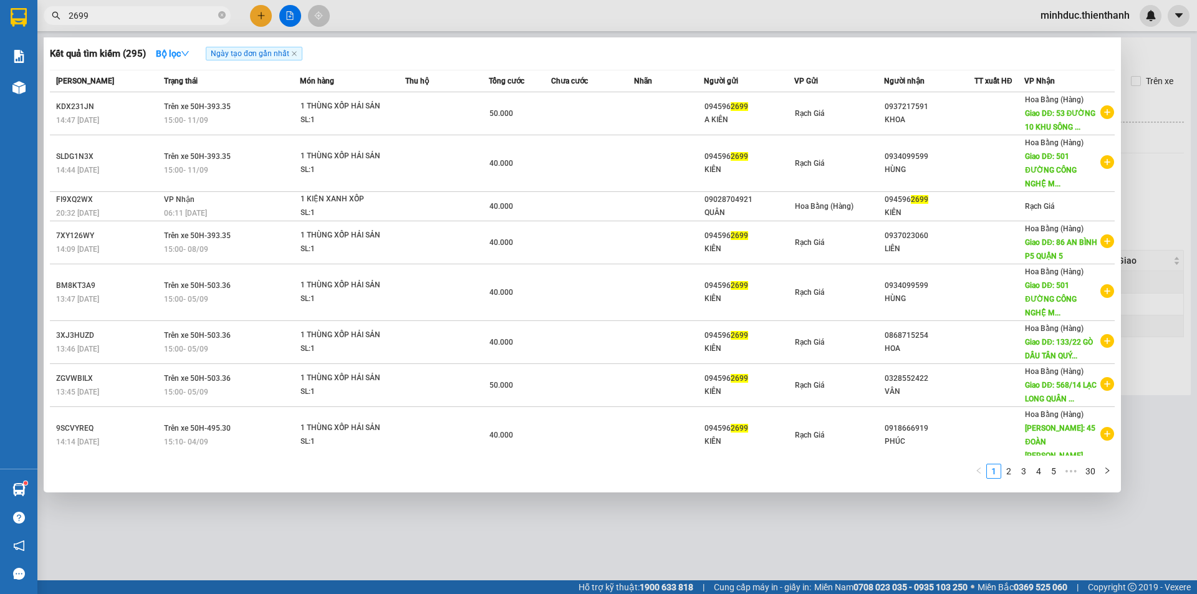
click at [167, 14] on input "2699" at bounding box center [142, 16] width 147 height 14
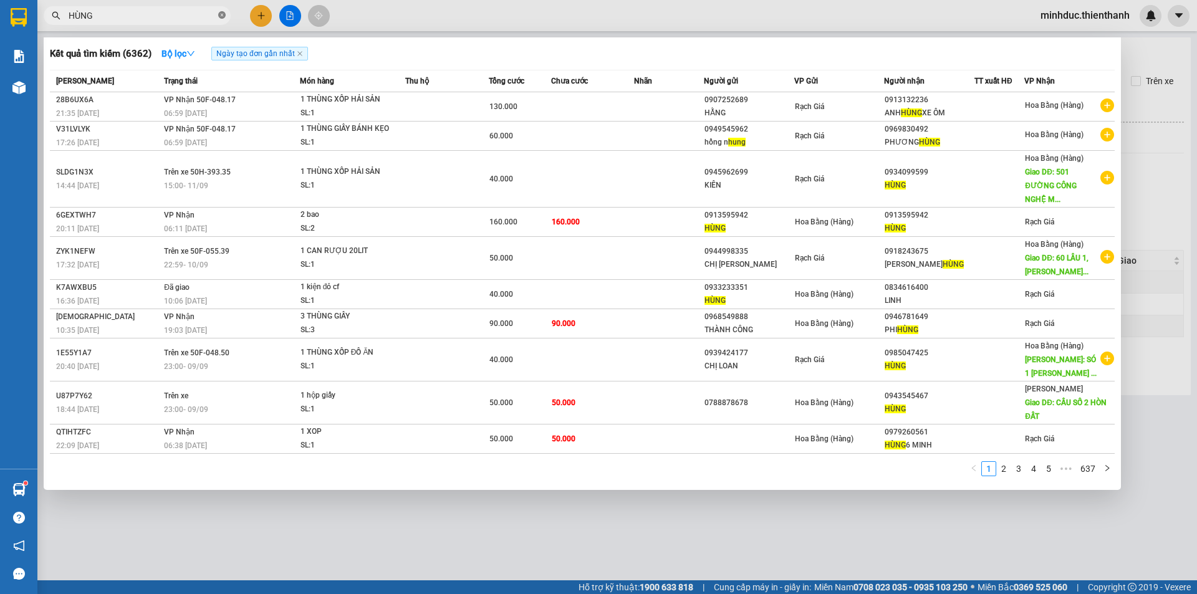
click at [223, 16] on icon "close-circle" at bounding box center [221, 14] width 7 height 7
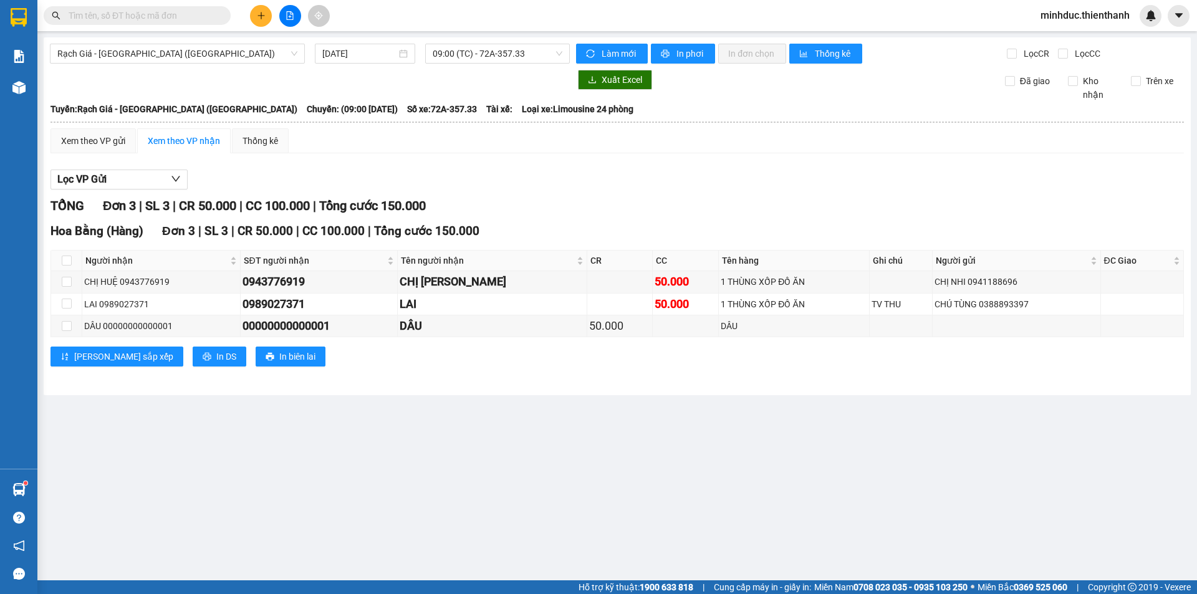
click at [266, 19] on button at bounding box center [261, 16] width 22 height 22
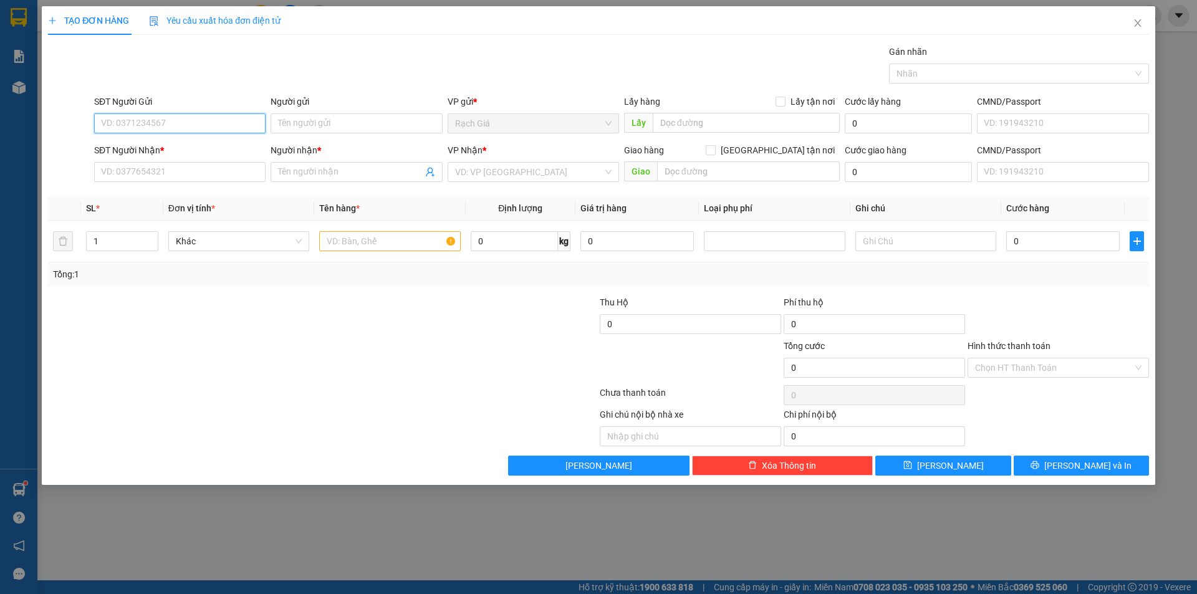
click at [193, 123] on input "SĐT Người Gửi" at bounding box center [179, 123] width 171 height 20
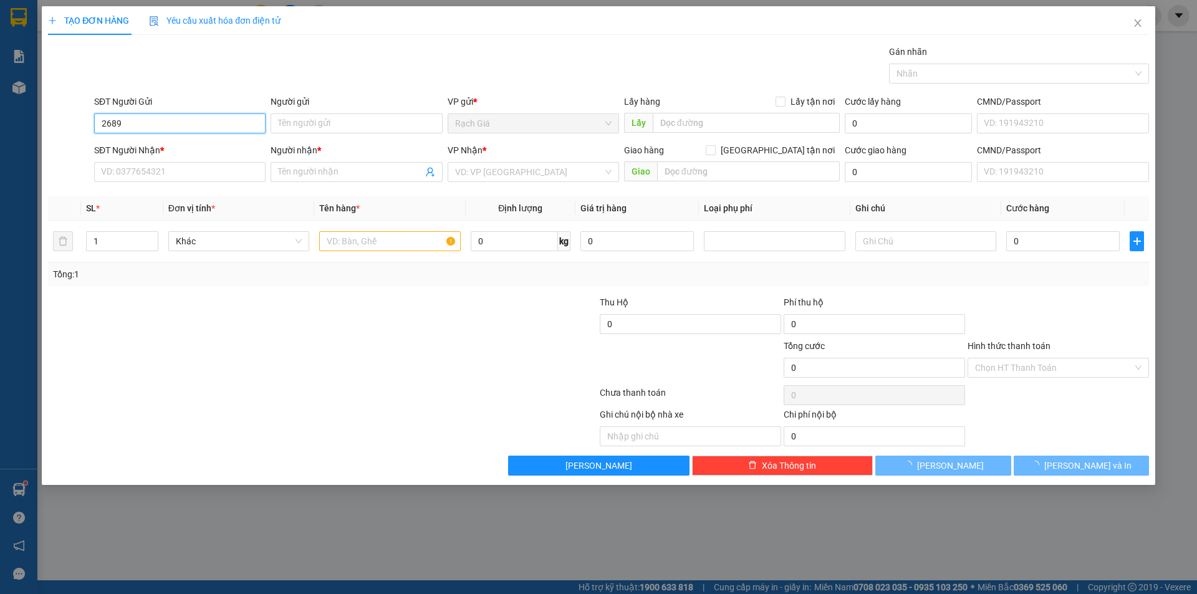
click at [193, 123] on input "2689" at bounding box center [179, 123] width 171 height 20
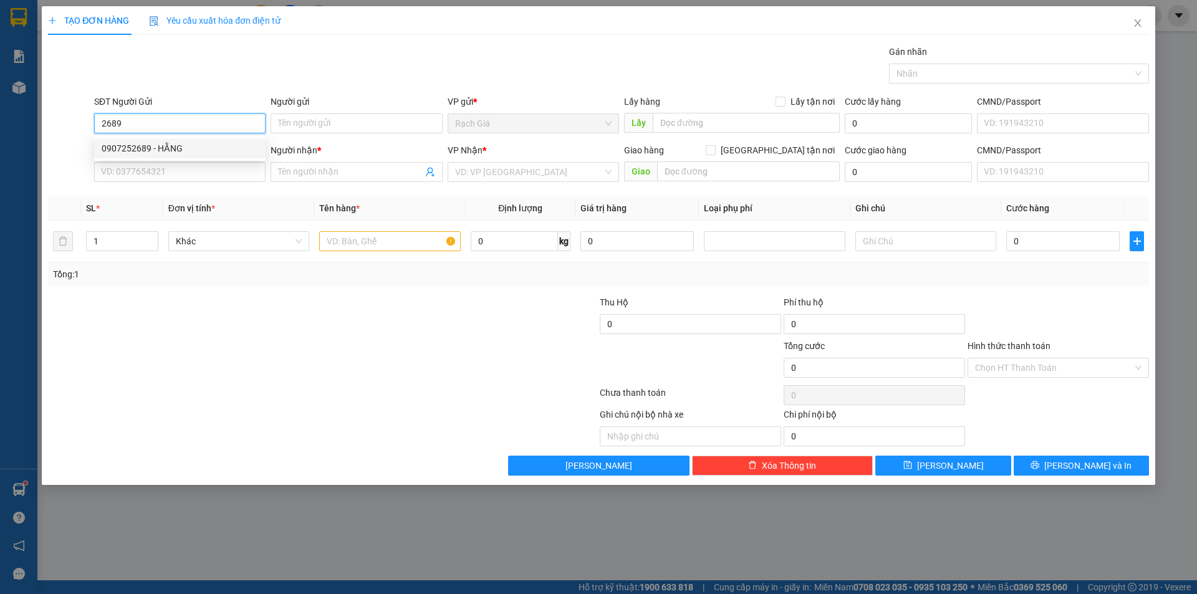
click at [166, 144] on div "0907252689 - HẰNG" at bounding box center [180, 149] width 156 height 14
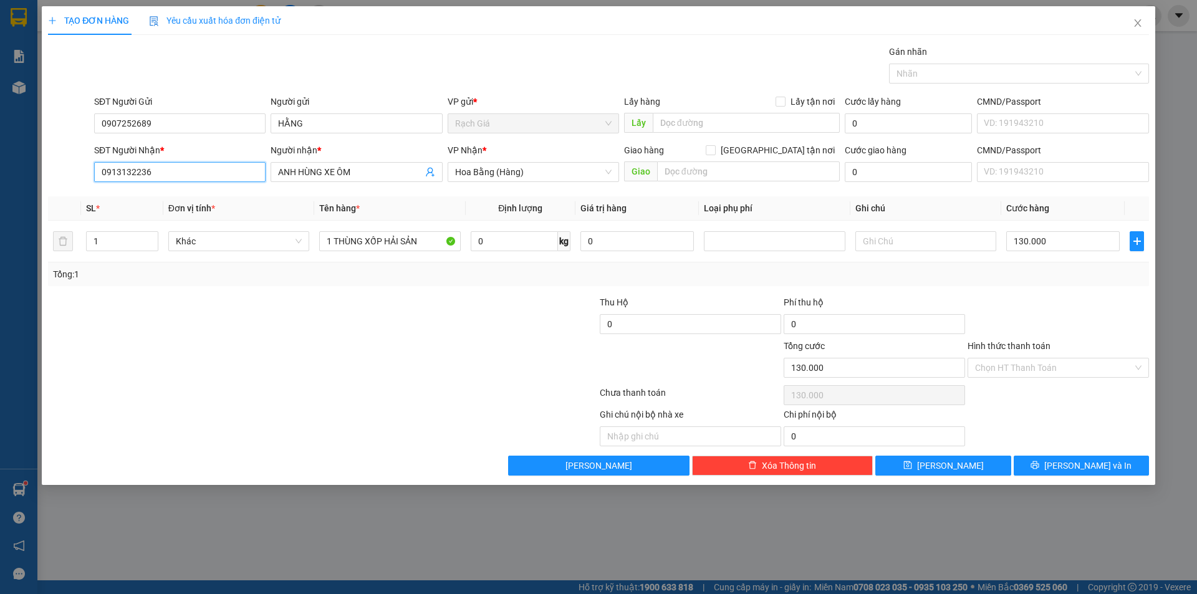
click at [179, 171] on input "0913132236" at bounding box center [179, 172] width 171 height 20
click at [711, 174] on input "text" at bounding box center [748, 171] width 183 height 20
paste input "42 rạch bà lớn, kdc phong phú, [GEOGRAPHIC_DATA]"
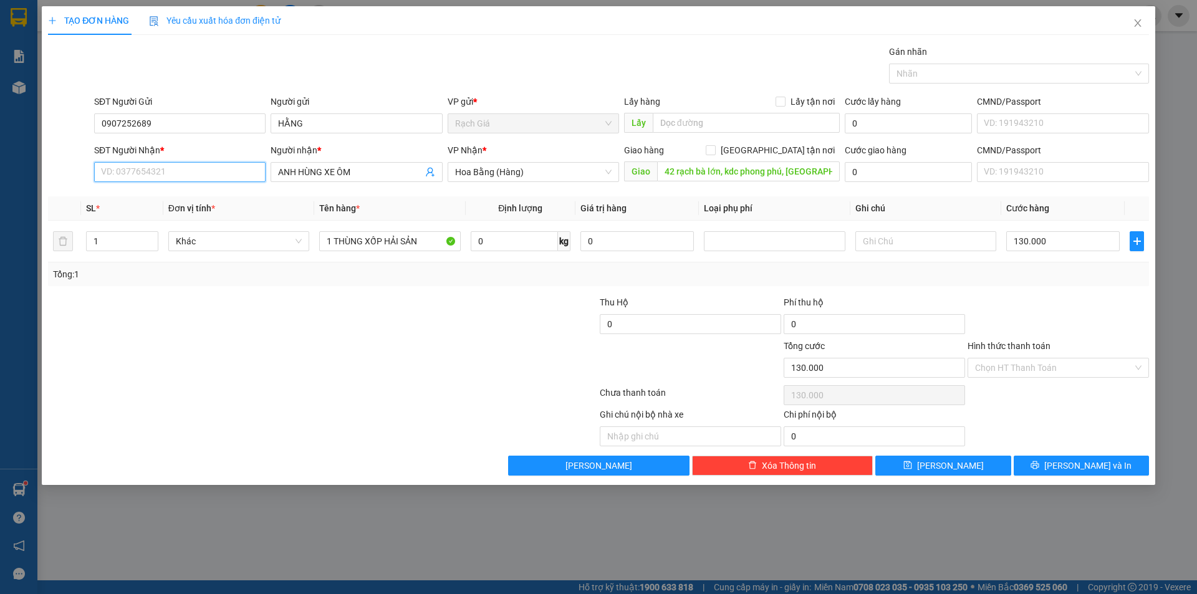
click at [180, 172] on input "SĐT Người Nhận *" at bounding box center [179, 172] width 171 height 20
click at [372, 166] on input "ANH HÙNG XE ÔM" at bounding box center [350, 172] width 144 height 14
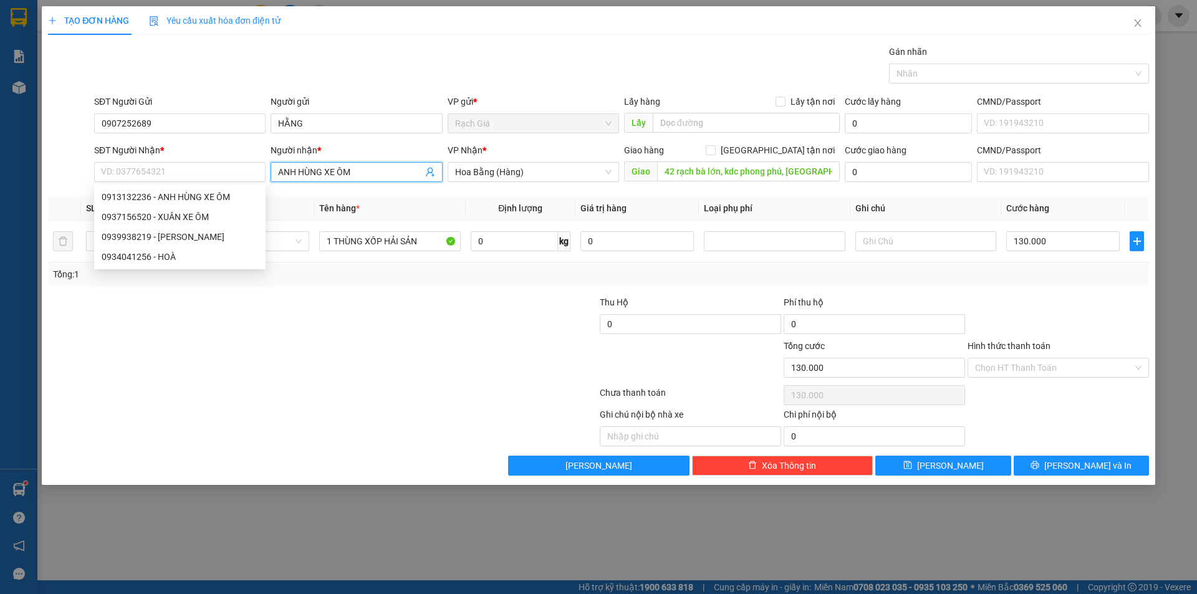
click at [372, 166] on input "ANH HÙNG XE ÔM" at bounding box center [350, 172] width 144 height 14
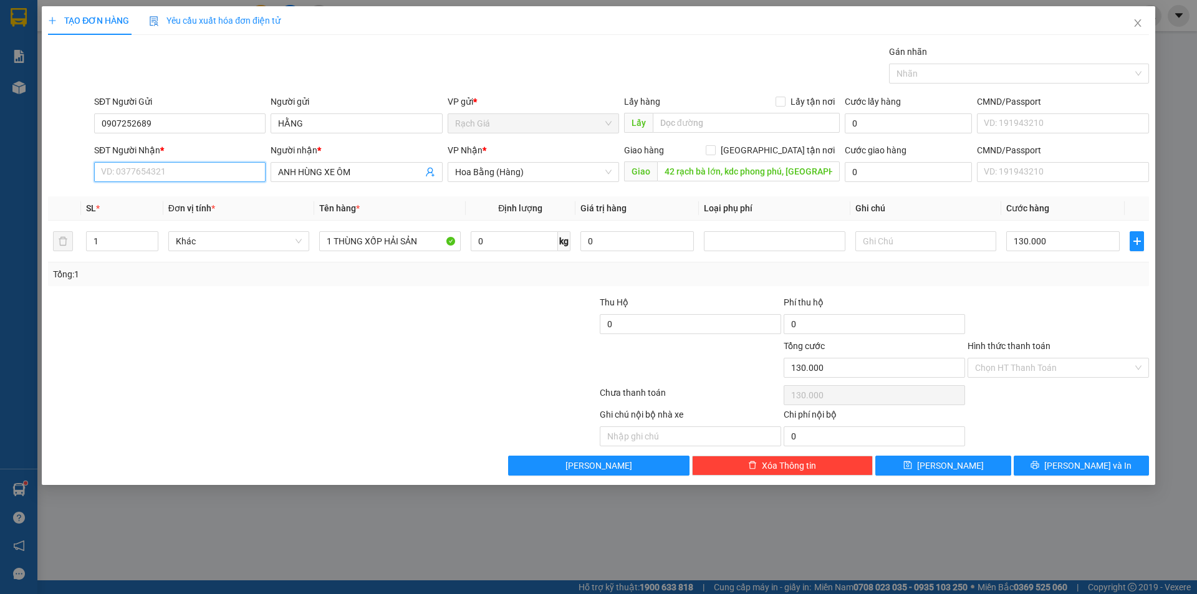
click at [146, 165] on input "SĐT Người Nhận *" at bounding box center [179, 172] width 171 height 20
click at [375, 173] on input "ANH HÙNG XE ÔM" at bounding box center [350, 172] width 144 height 14
click at [181, 176] on input "0918281777" at bounding box center [179, 172] width 171 height 20
click at [156, 197] on div "0918281777 - LÝ" at bounding box center [180, 197] width 156 height 14
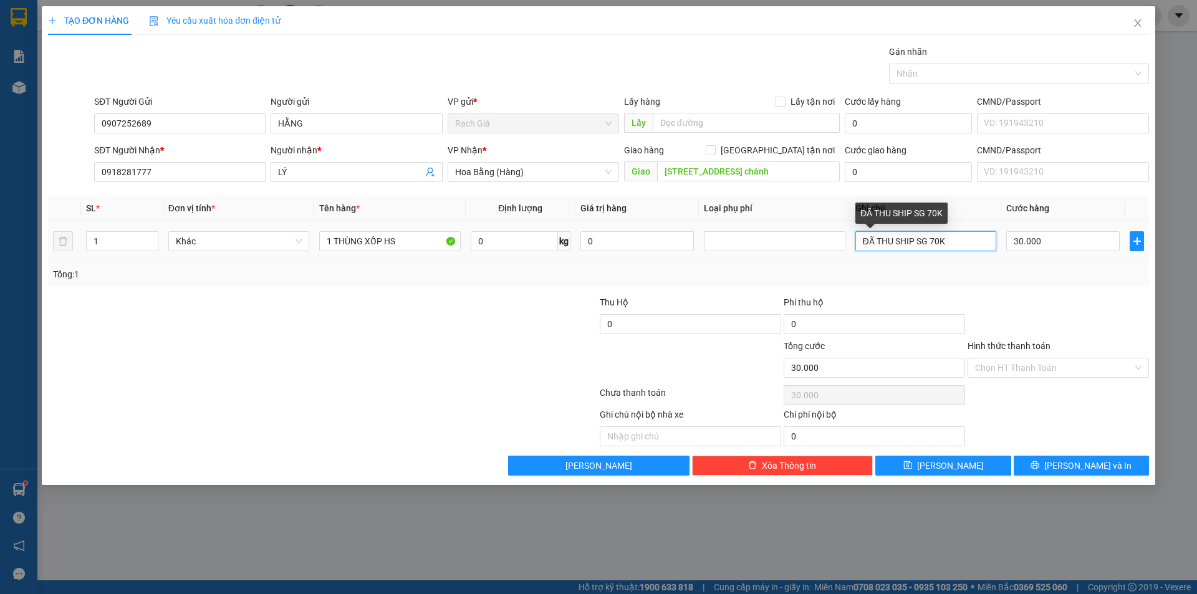
click at [961, 239] on input "ĐÃ THU SHIP SG 70K" at bounding box center [925, 241] width 141 height 20
drag, startPoint x: 961, startPoint y: 313, endPoint x: 951, endPoint y: 281, distance: 34.1
click at [961, 311] on div "Phí thu hộ" at bounding box center [874, 305] width 181 height 19
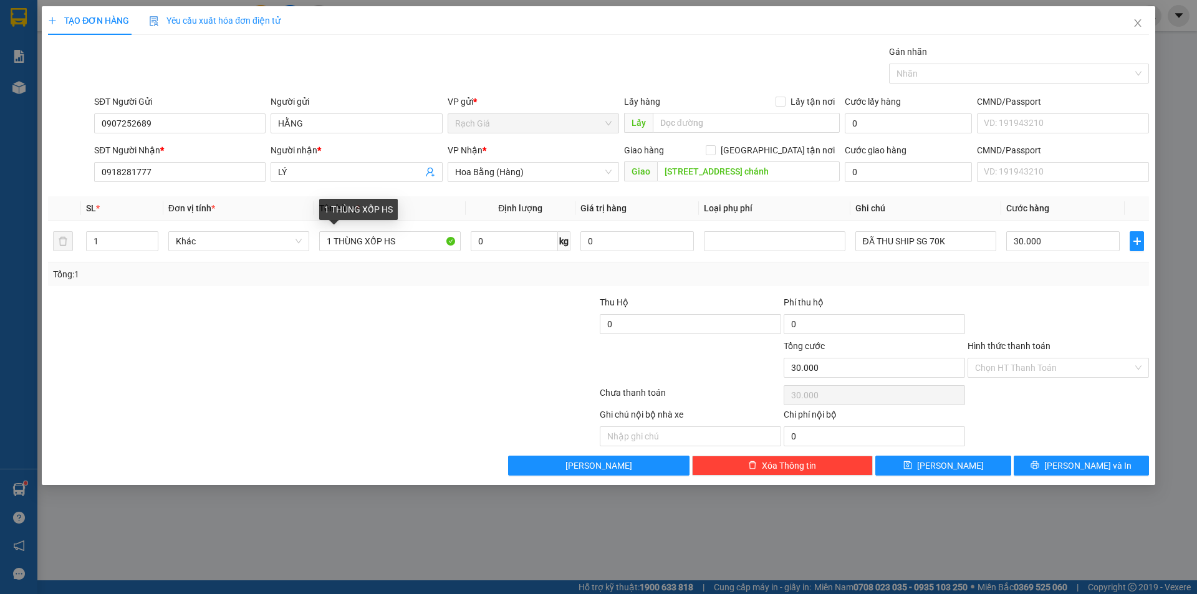
click at [456, 279] on div "Tổng: 1" at bounding box center [257, 274] width 409 height 14
click at [794, 173] on input "[STREET_ADDRESS] chánh" at bounding box center [748, 171] width 183 height 20
click at [938, 279] on div "Tổng: 1" at bounding box center [598, 274] width 1091 height 14
click at [1021, 365] on input "Hình thức thanh toán" at bounding box center [1054, 368] width 158 height 19
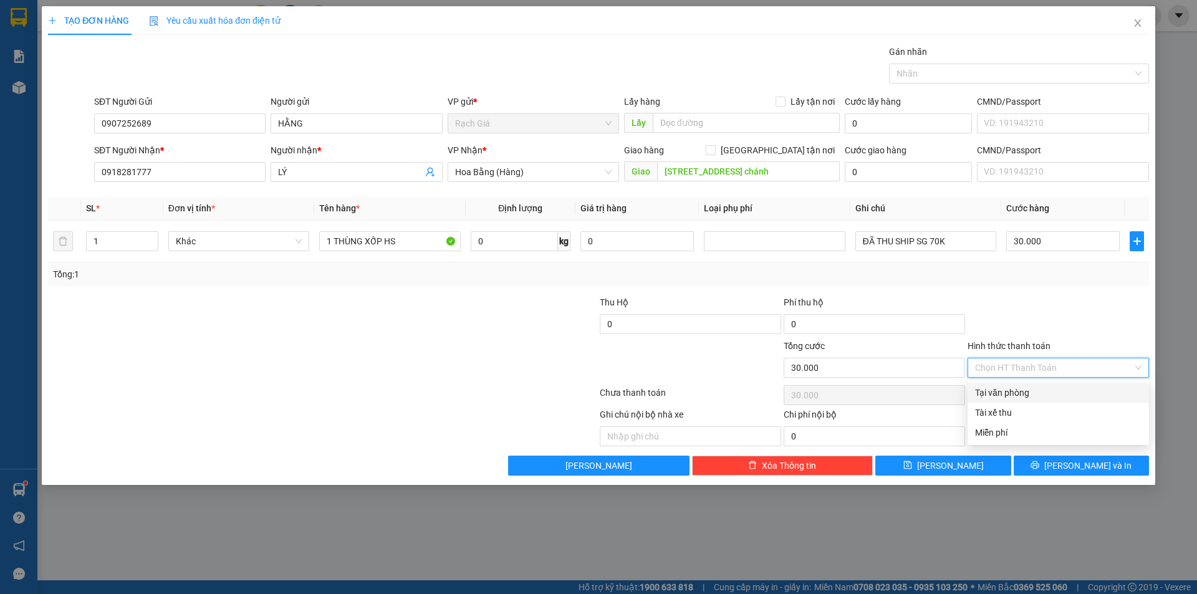
click at [1019, 392] on div "Tại văn phòng" at bounding box center [1058, 393] width 166 height 14
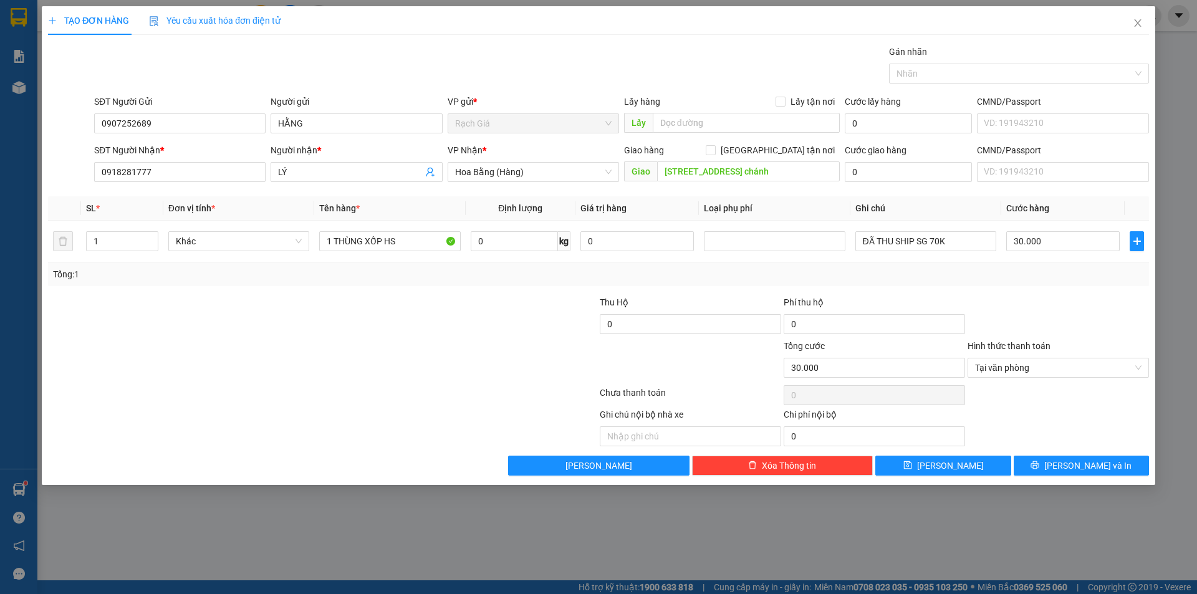
click at [368, 360] on div at bounding box center [231, 361] width 368 height 44
click at [1067, 465] on button "[PERSON_NAME] và In" at bounding box center [1081, 466] width 135 height 20
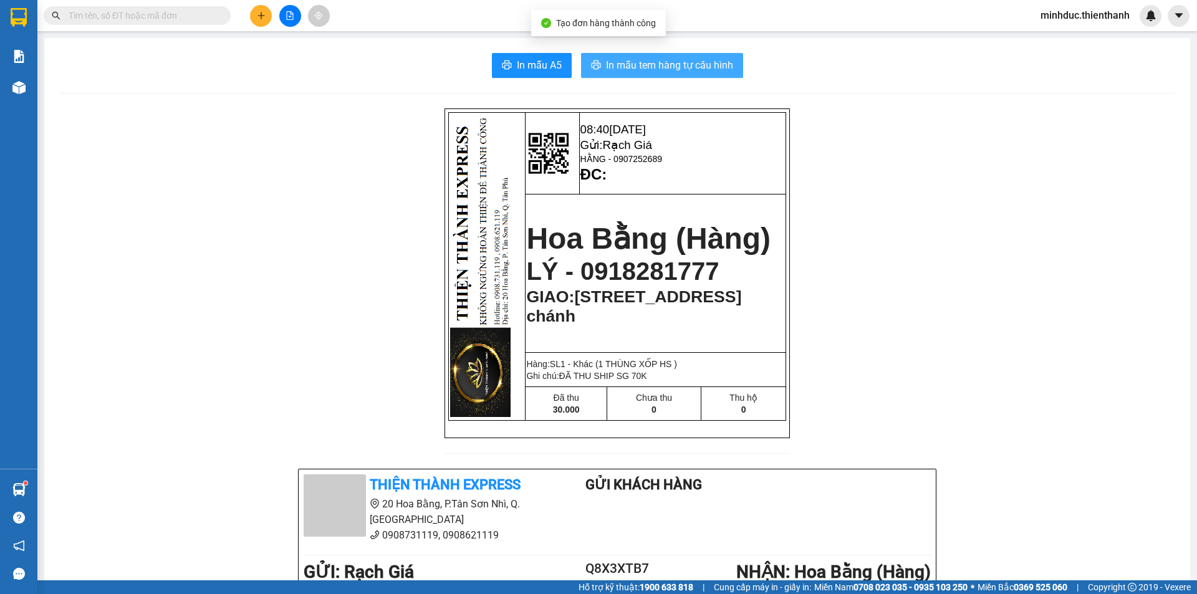
click at [661, 68] on span "In mẫu tem hàng tự cấu hình" at bounding box center [669, 65] width 127 height 16
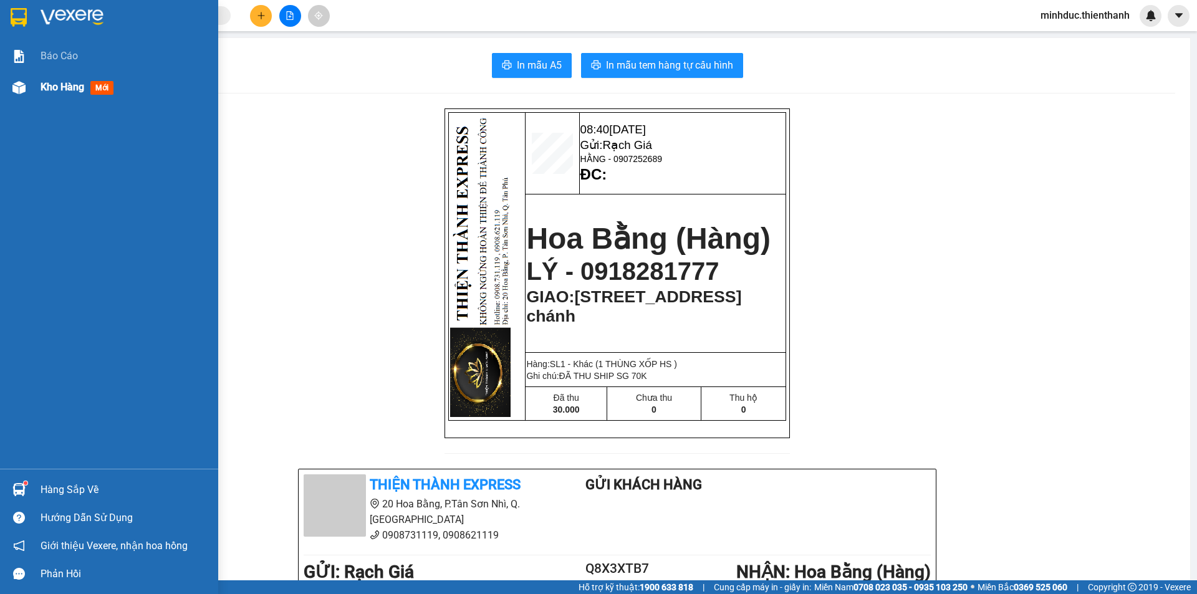
click at [60, 88] on span "Kho hàng" at bounding box center [63, 87] width 44 height 12
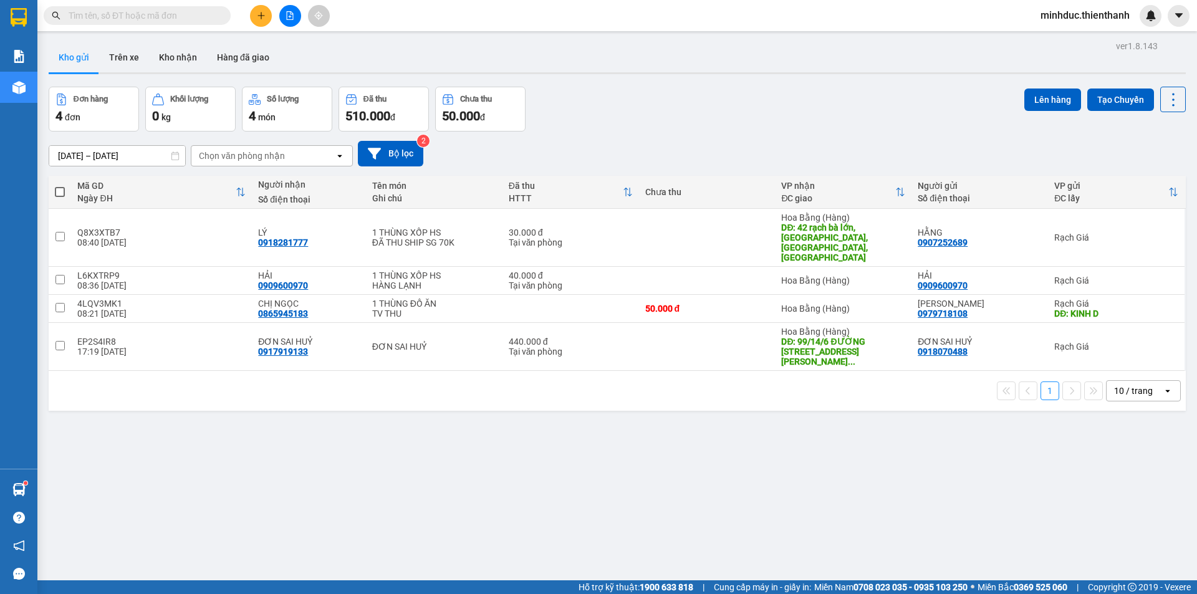
click at [468, 430] on div "ver 1.8.143 Kho gửi Trên xe Kho nhận Hàng đã giao Đơn hàng 4 đơn Khối lượng 0 k…" at bounding box center [617, 334] width 1147 height 594
click at [100, 22] on input "text" at bounding box center [142, 16] width 147 height 14
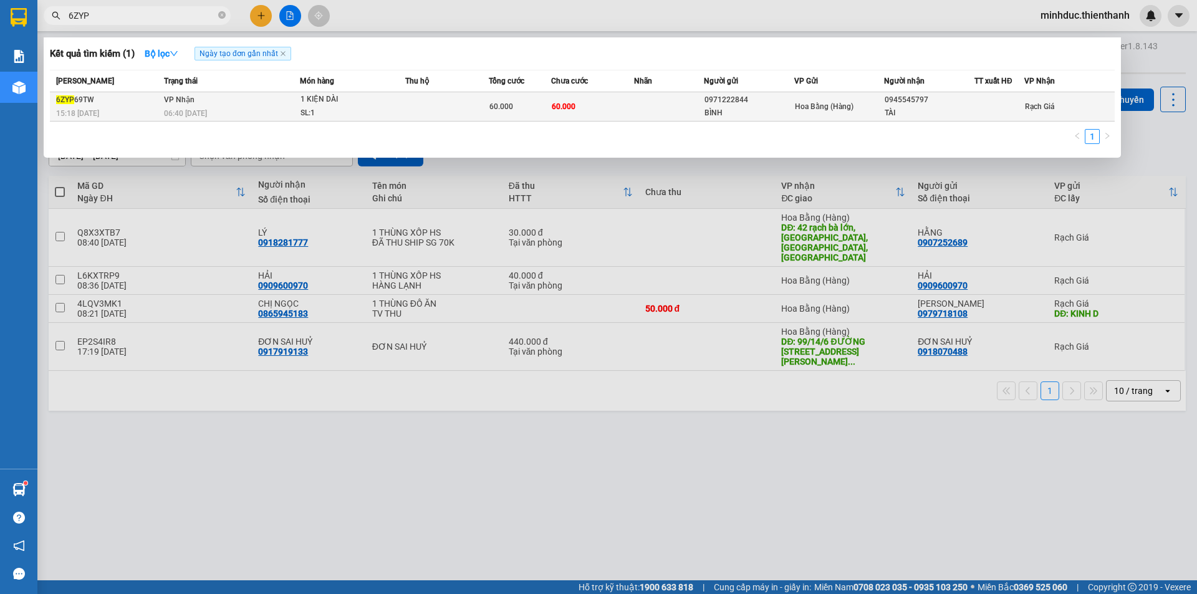
click at [561, 111] on span "60.000" at bounding box center [564, 106] width 24 height 10
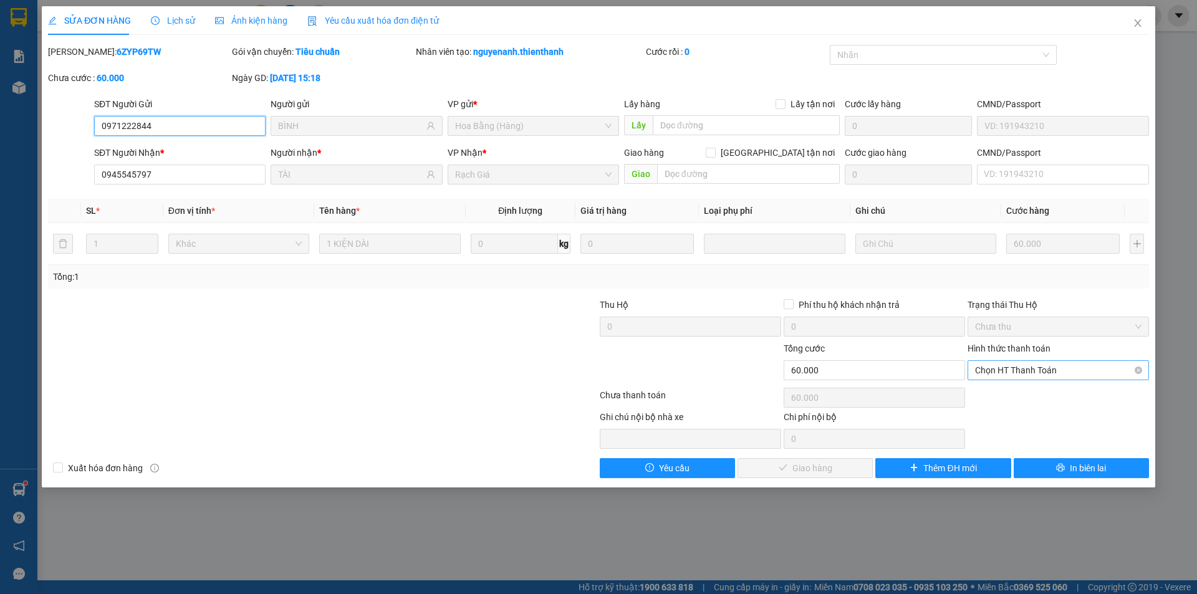
click at [1014, 367] on span "Chọn HT Thanh Toán" at bounding box center [1058, 370] width 166 height 19
click at [1016, 388] on div "Tại văn phòng" at bounding box center [1058, 395] width 166 height 14
click at [776, 465] on button "Giao hàng" at bounding box center [805, 468] width 135 height 20
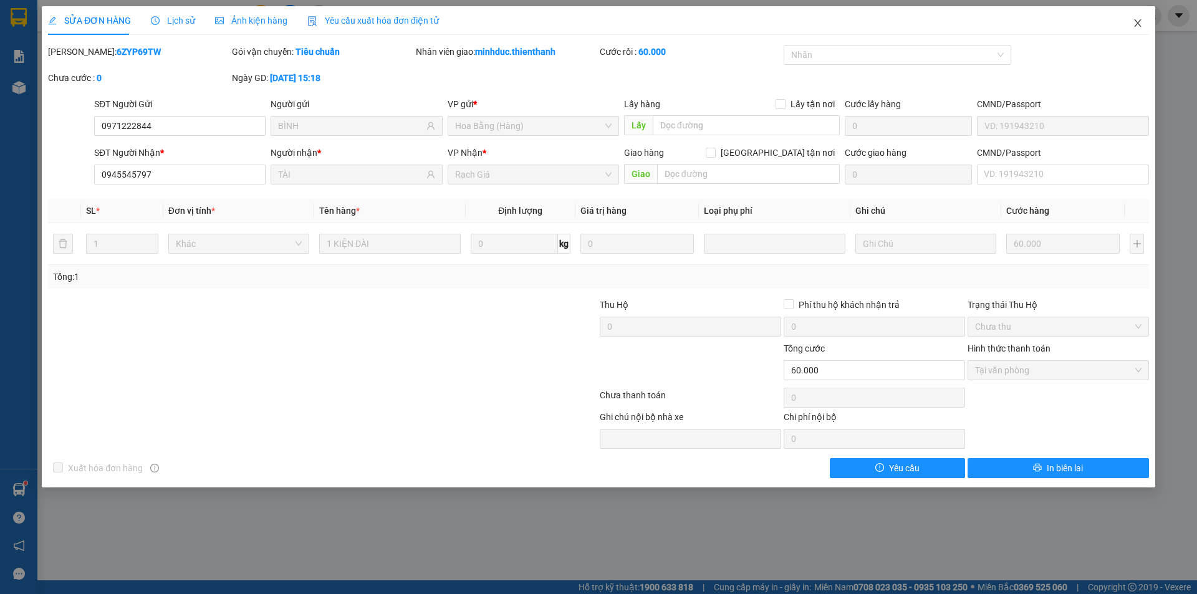
click at [1139, 22] on icon "close" at bounding box center [1138, 23] width 10 height 10
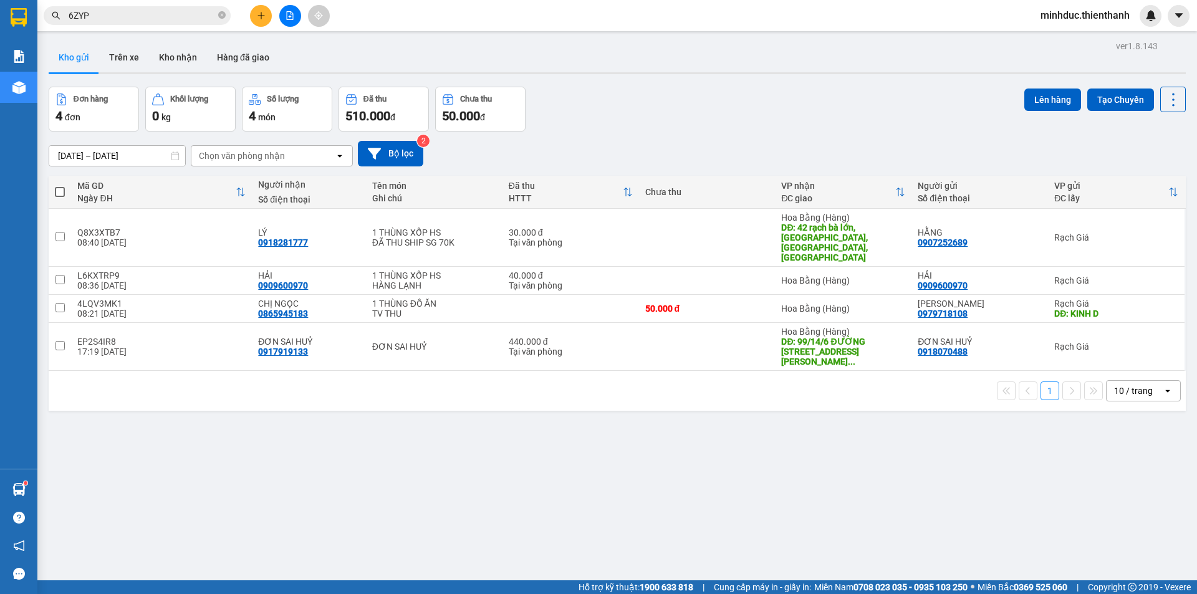
click at [137, 17] on input "6ZYP" at bounding box center [142, 16] width 147 height 14
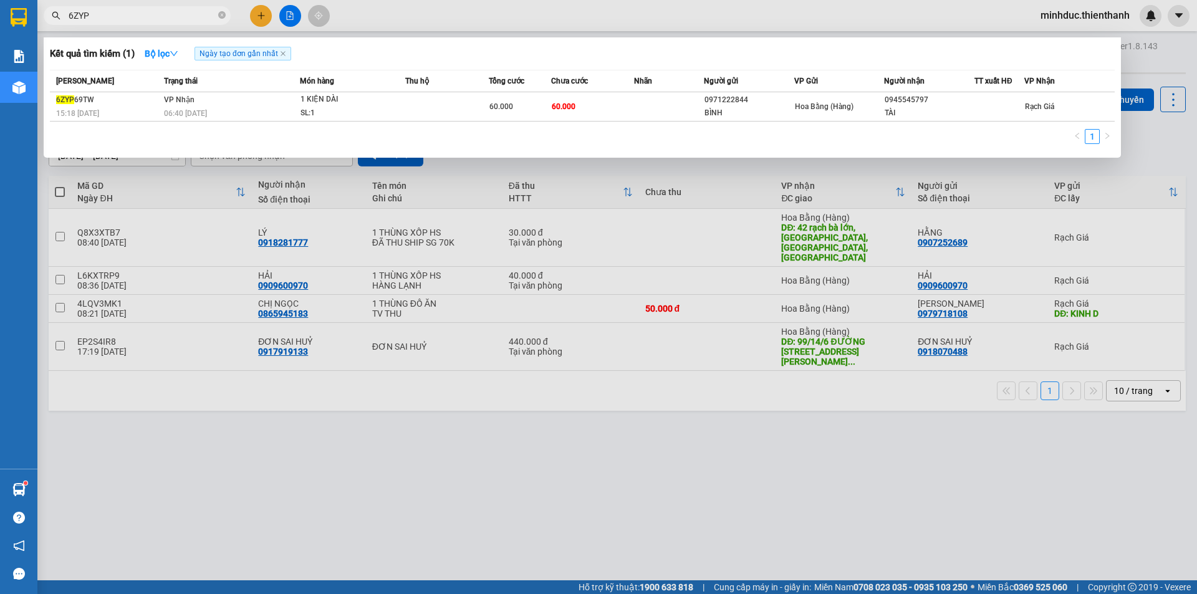
click at [137, 17] on input "6ZYP" at bounding box center [142, 16] width 147 height 14
paste input "0911144144"
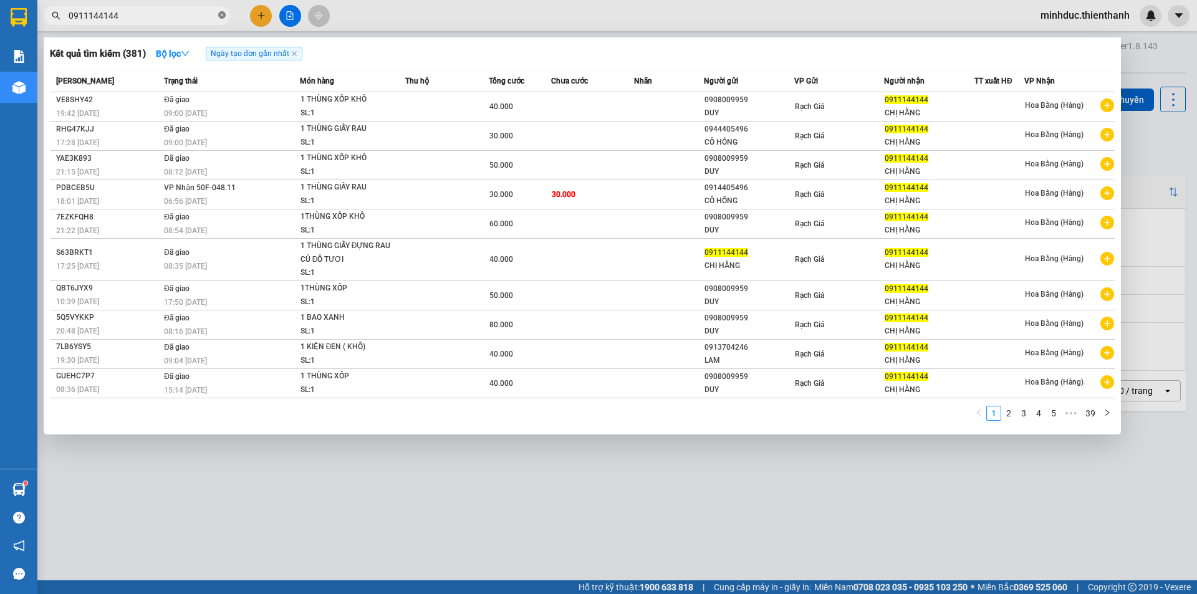
click at [223, 19] on icon "close-circle" at bounding box center [221, 14] width 7 height 7
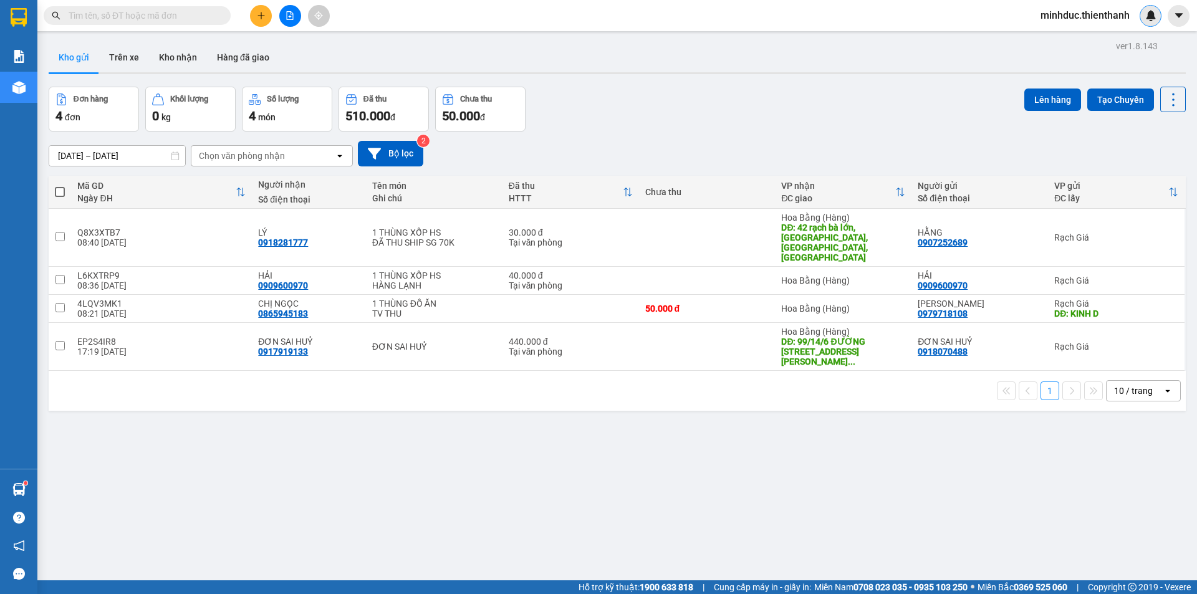
click at [1142, 19] on div at bounding box center [1151, 16] width 22 height 22
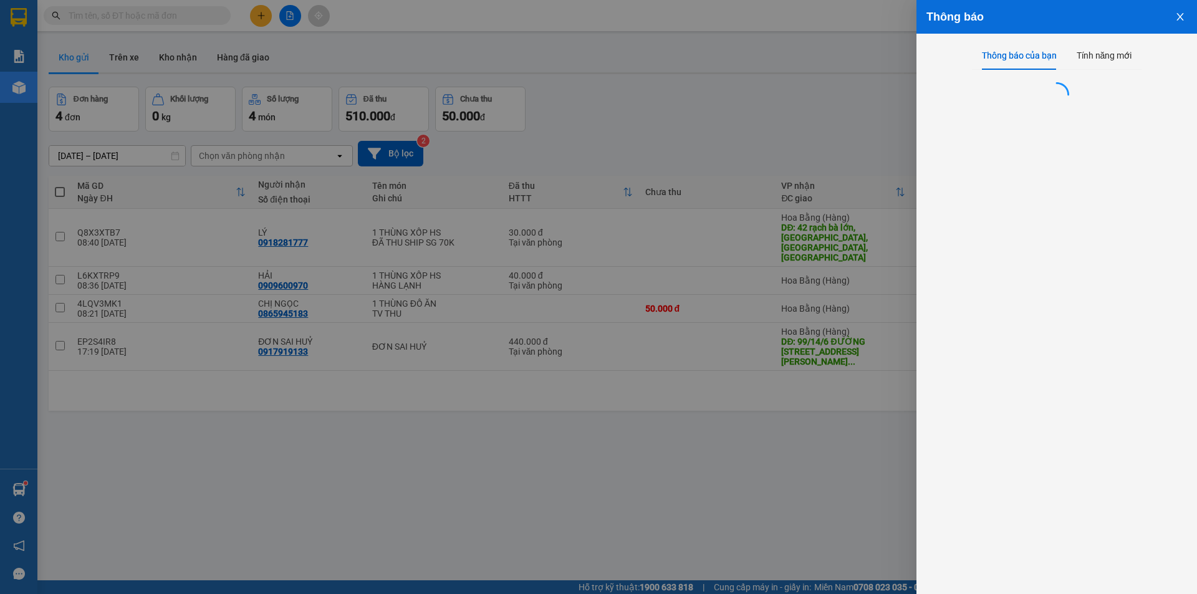
click at [670, 60] on div at bounding box center [598, 297] width 1197 height 594
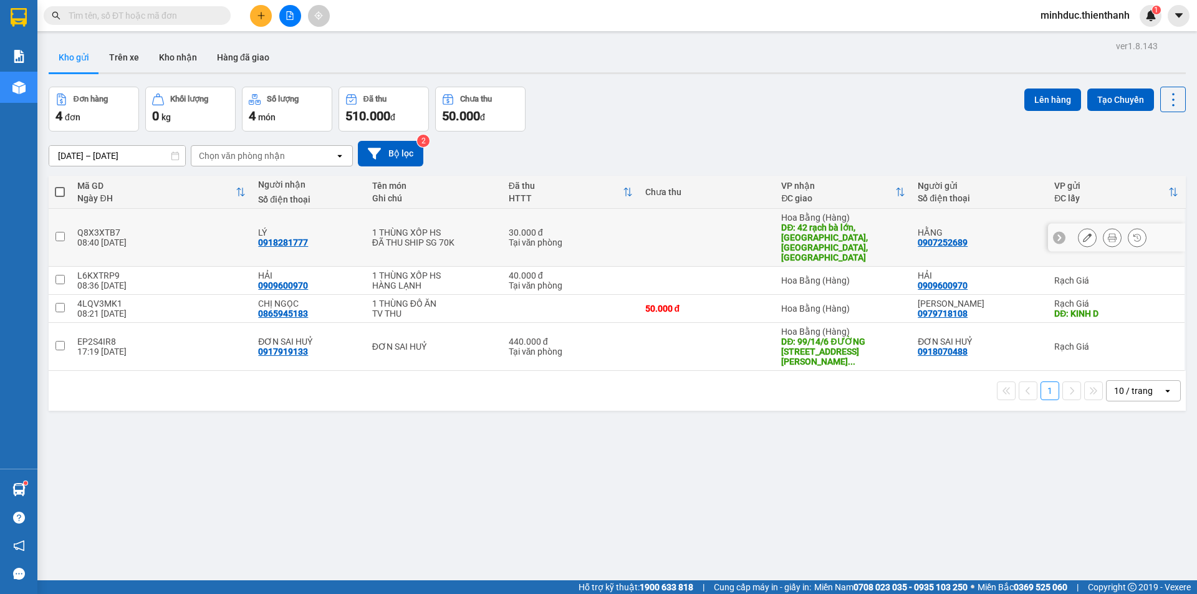
click at [549, 216] on td "30.000 đ Tại văn phòng" at bounding box center [571, 238] width 137 height 58
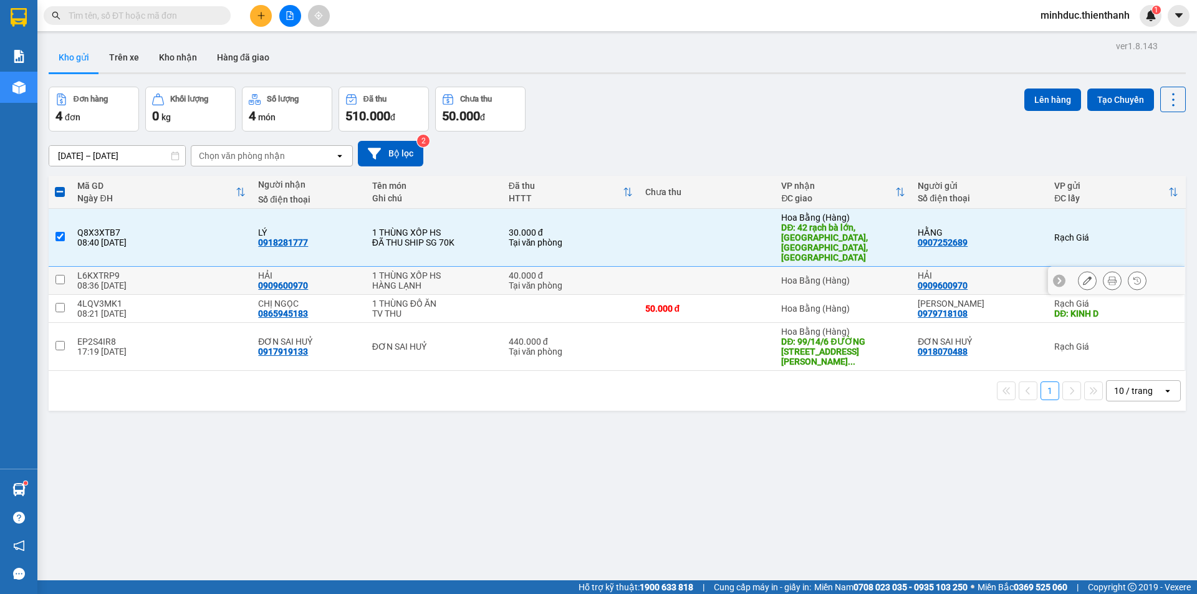
click at [552, 271] on div "40.000 đ" at bounding box center [571, 276] width 124 height 10
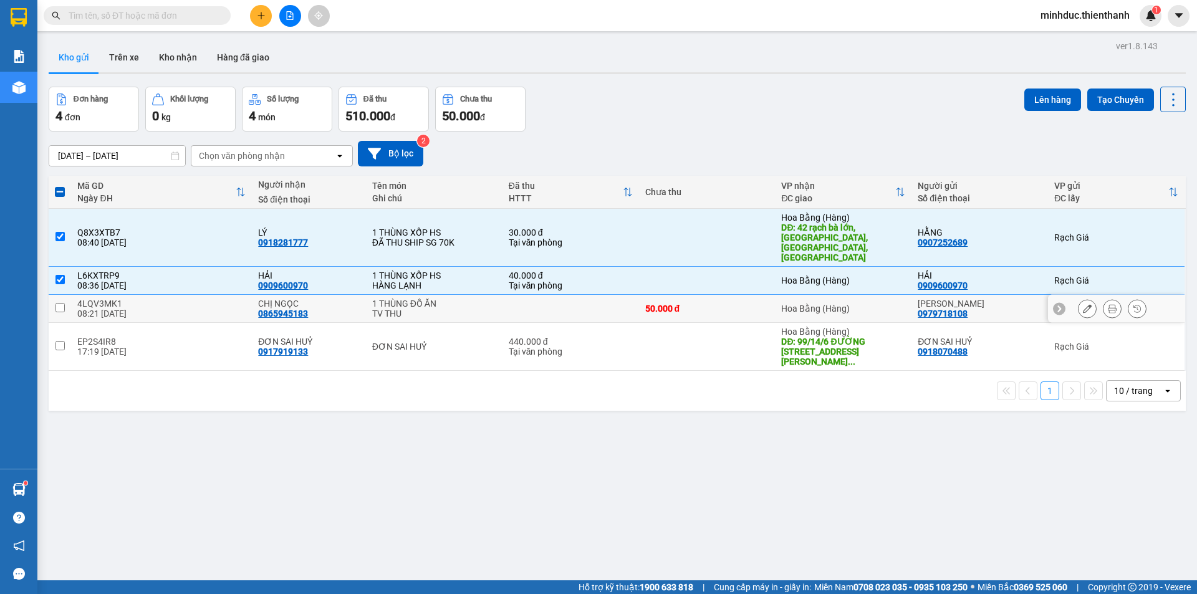
click at [554, 295] on td at bounding box center [571, 309] width 137 height 28
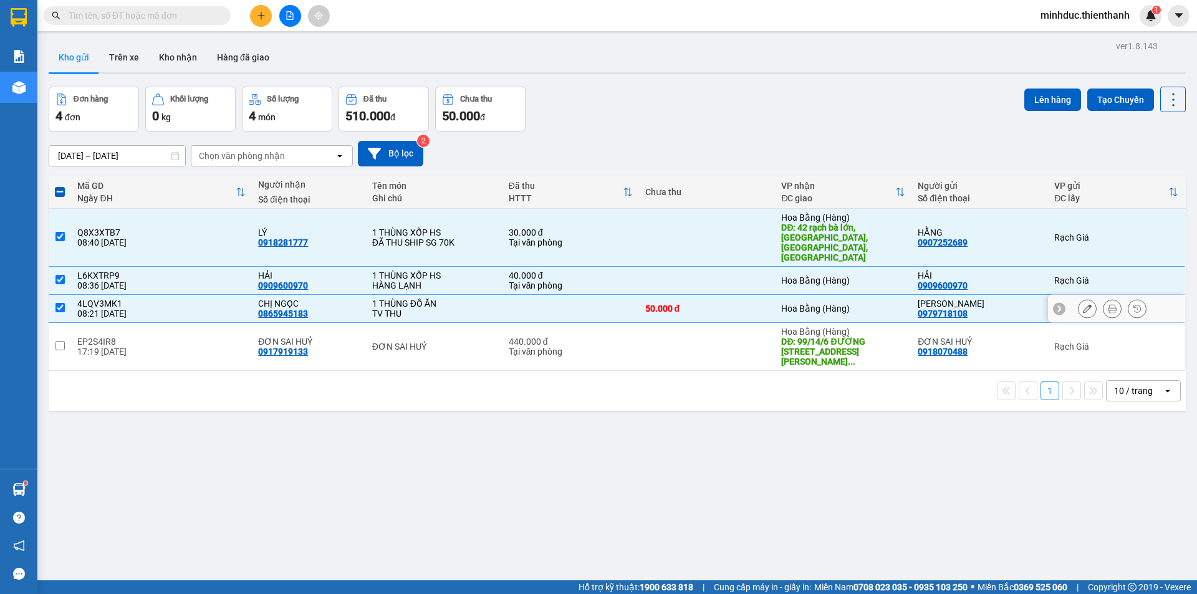
click at [817, 304] on div "Hoa Bằng (Hàng)" at bounding box center [843, 309] width 124 height 10
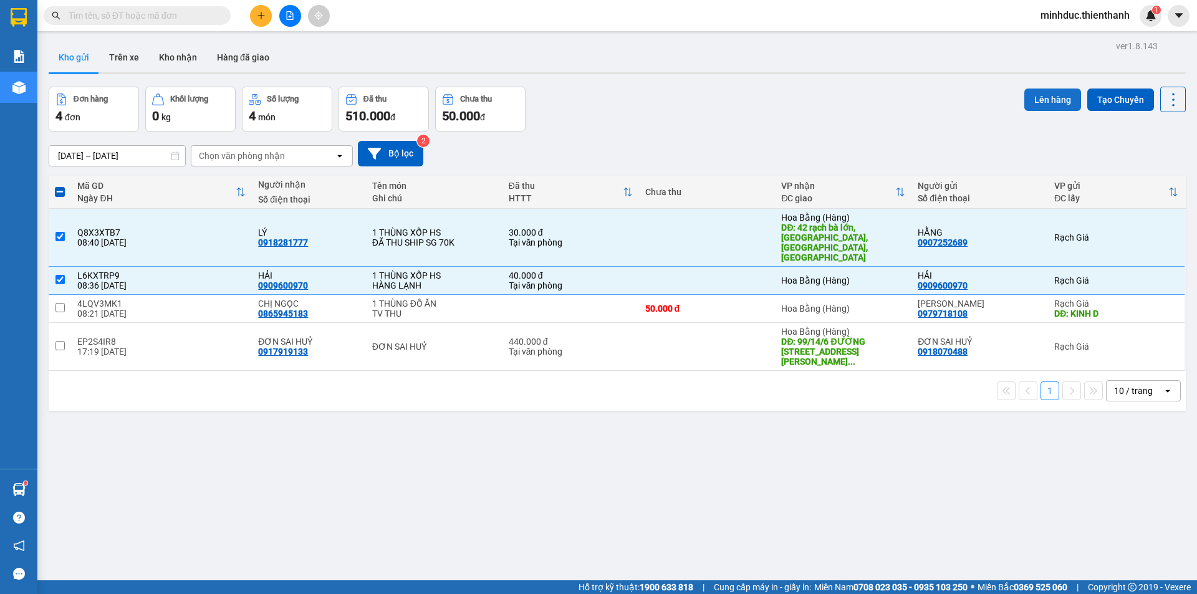
click at [1046, 94] on button "Lên hàng" at bounding box center [1052, 100] width 57 height 22
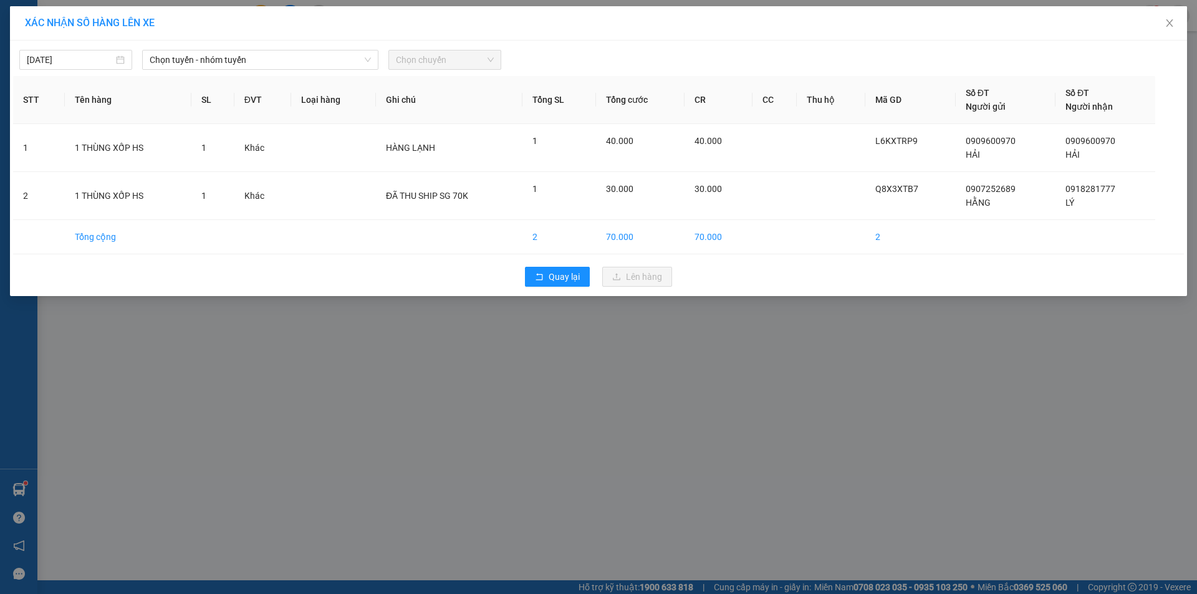
click at [232, 65] on span "Chọn tuyến - nhóm tuyến" at bounding box center [260, 60] width 221 height 19
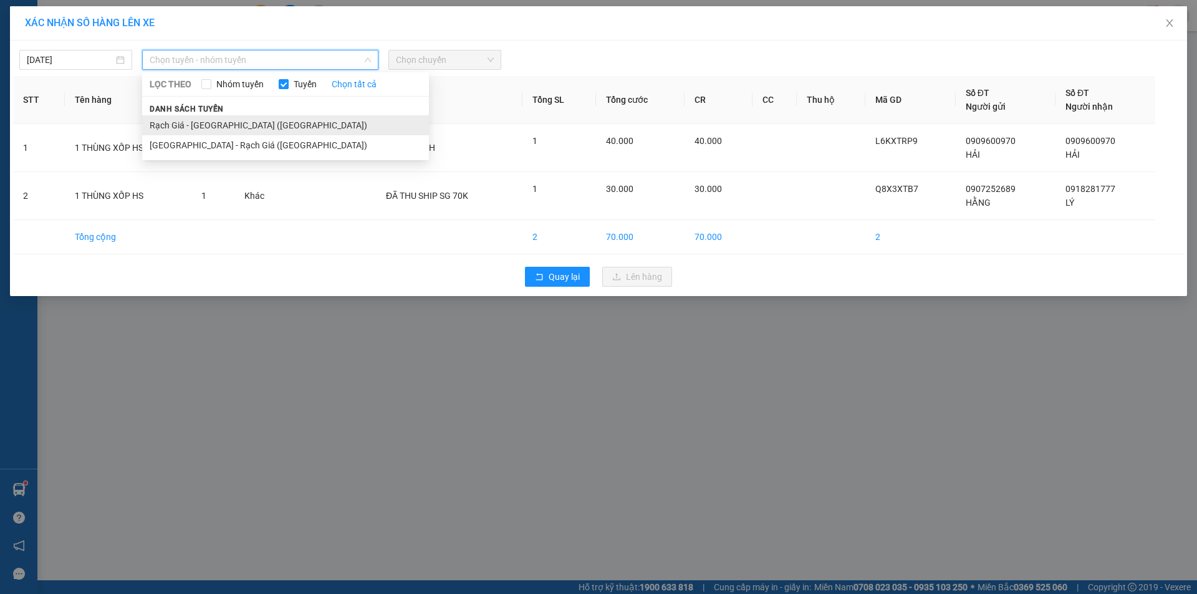
click at [203, 133] on li "Rạch Giá - [GEOGRAPHIC_DATA] ([GEOGRAPHIC_DATA])" at bounding box center [285, 125] width 287 height 20
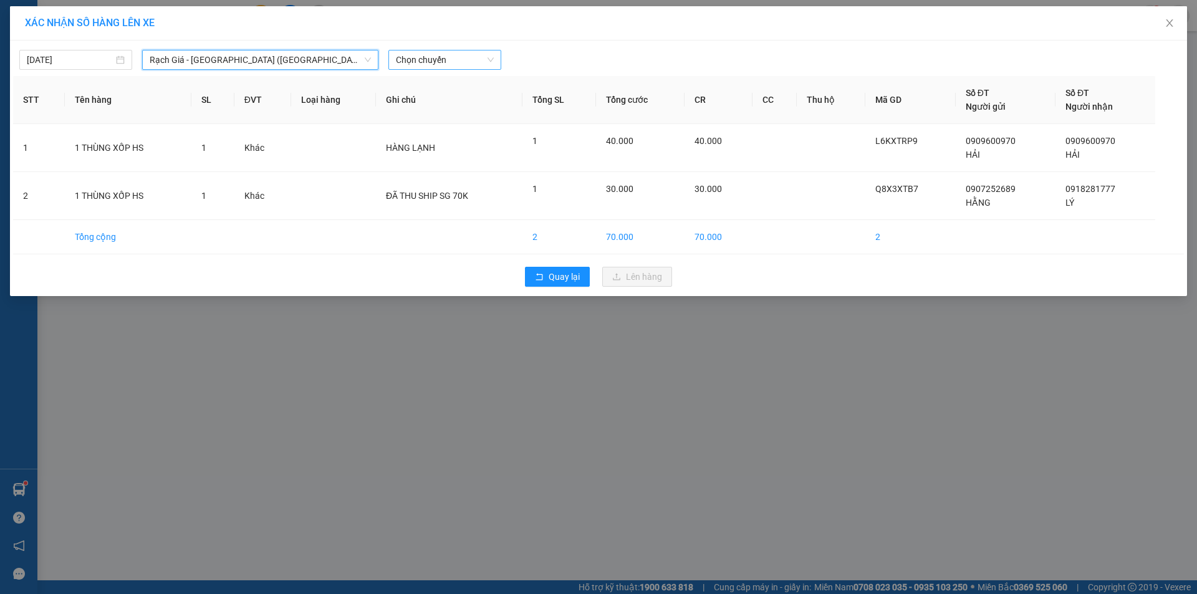
click at [418, 53] on span "Chọn chuyến" at bounding box center [445, 60] width 98 height 19
click at [424, 108] on div "09:00 (TC) - 72A-357.33" at bounding box center [444, 105] width 97 height 14
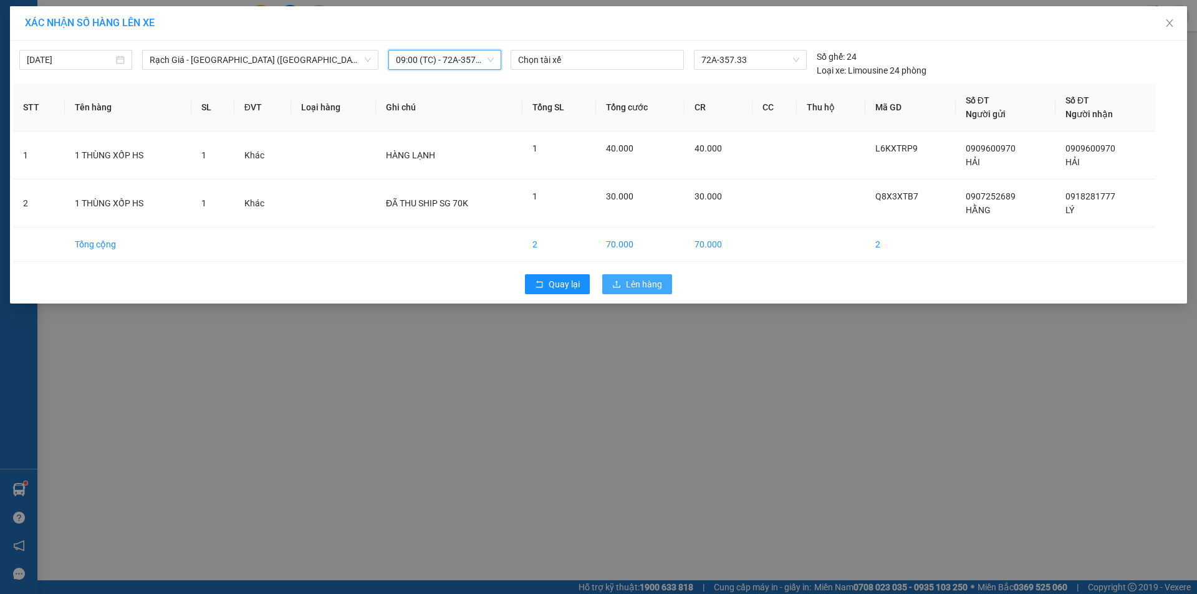
click at [655, 294] on button "Lên hàng" at bounding box center [637, 284] width 70 height 20
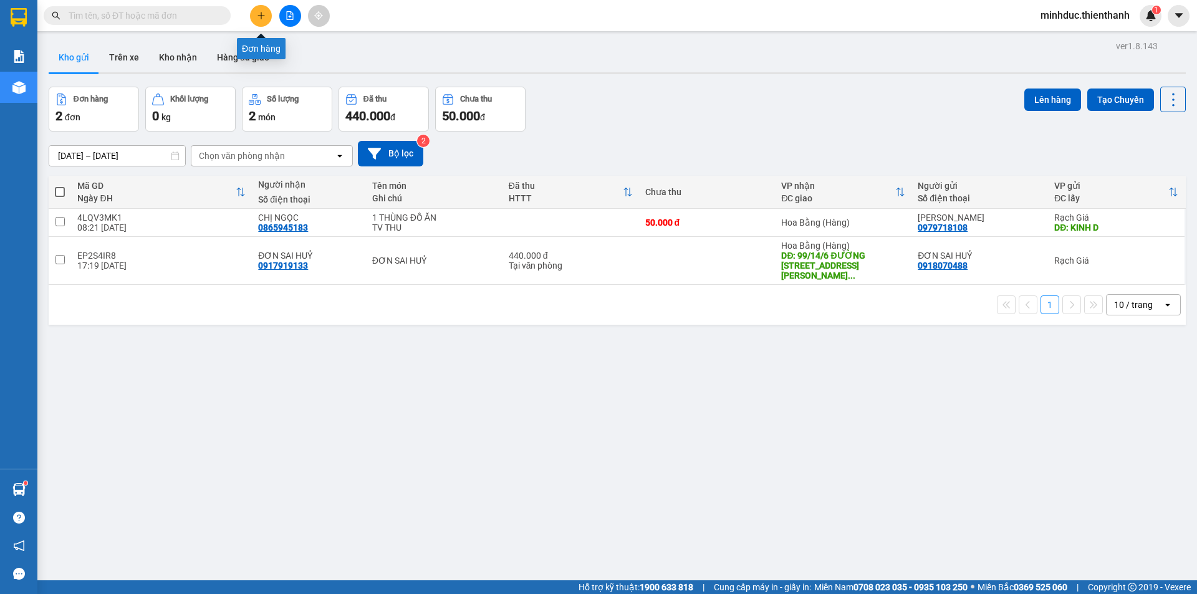
click at [261, 17] on icon "plus" at bounding box center [261, 15] width 1 height 7
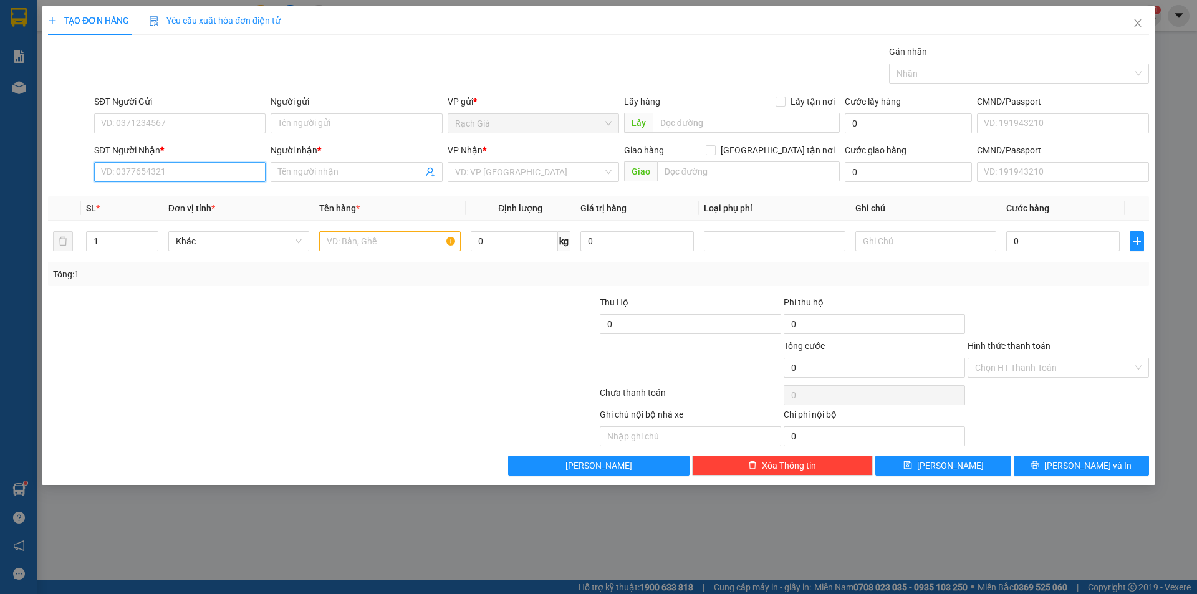
click at [142, 163] on input "SĐT Người Nhận *" at bounding box center [179, 172] width 171 height 20
click at [213, 108] on div "SĐT Người Gửi" at bounding box center [179, 104] width 171 height 19
click at [142, 166] on input "0911144144" at bounding box center [179, 172] width 171 height 20
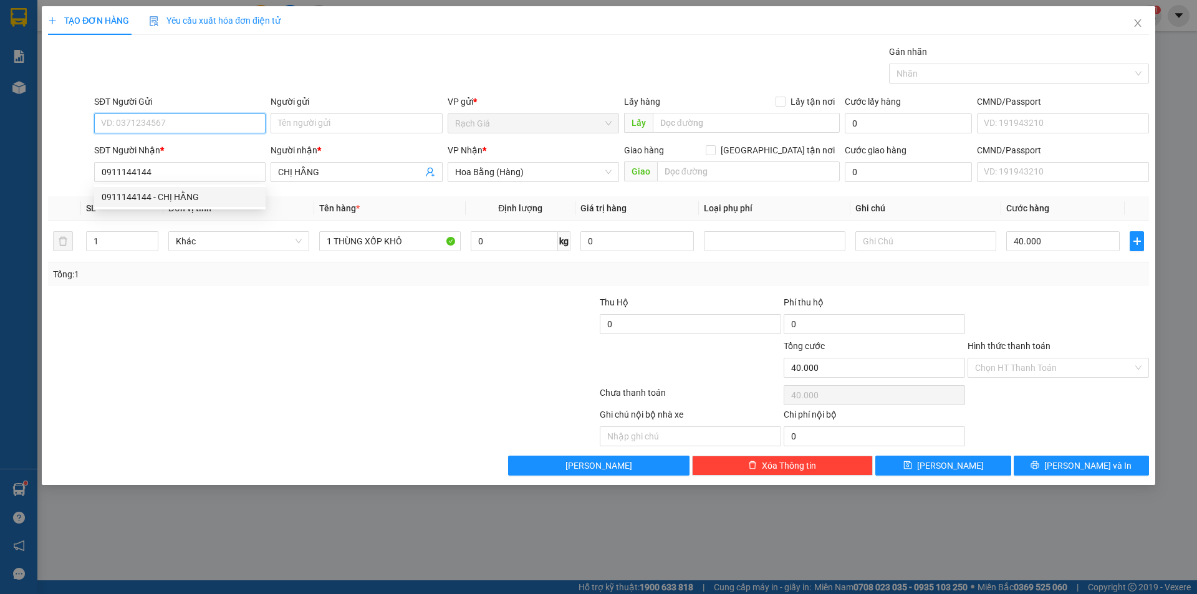
click at [165, 127] on input "SĐT Người Gửi" at bounding box center [179, 123] width 171 height 20
paste input "0911144144"
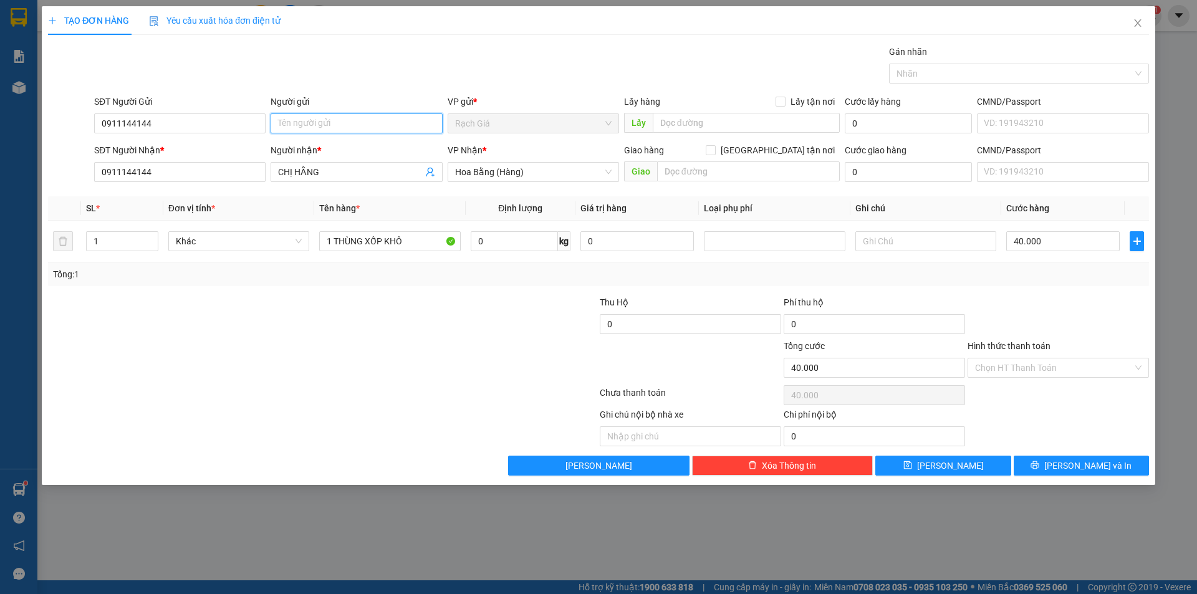
click at [320, 120] on input "Người gửi" at bounding box center [356, 123] width 171 height 20
click at [211, 113] on div "SĐT Người Gửi" at bounding box center [179, 104] width 171 height 19
click at [209, 115] on input "0911144144" at bounding box center [179, 123] width 171 height 20
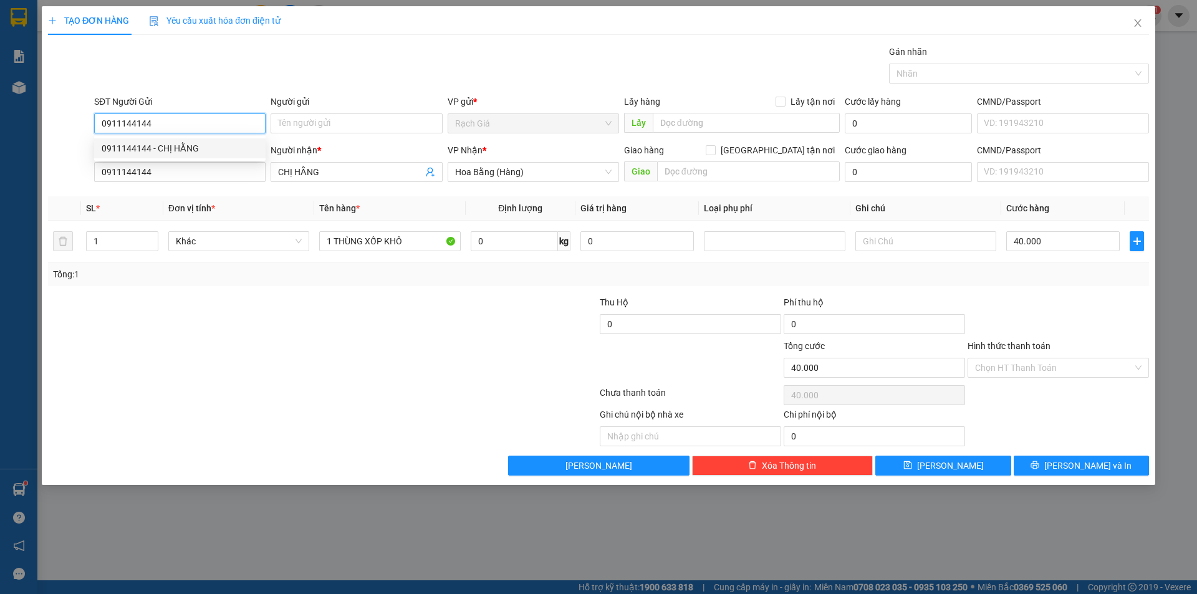
click at [202, 146] on div "0911144144 - CHỊ HẰNG" at bounding box center [180, 149] width 156 height 14
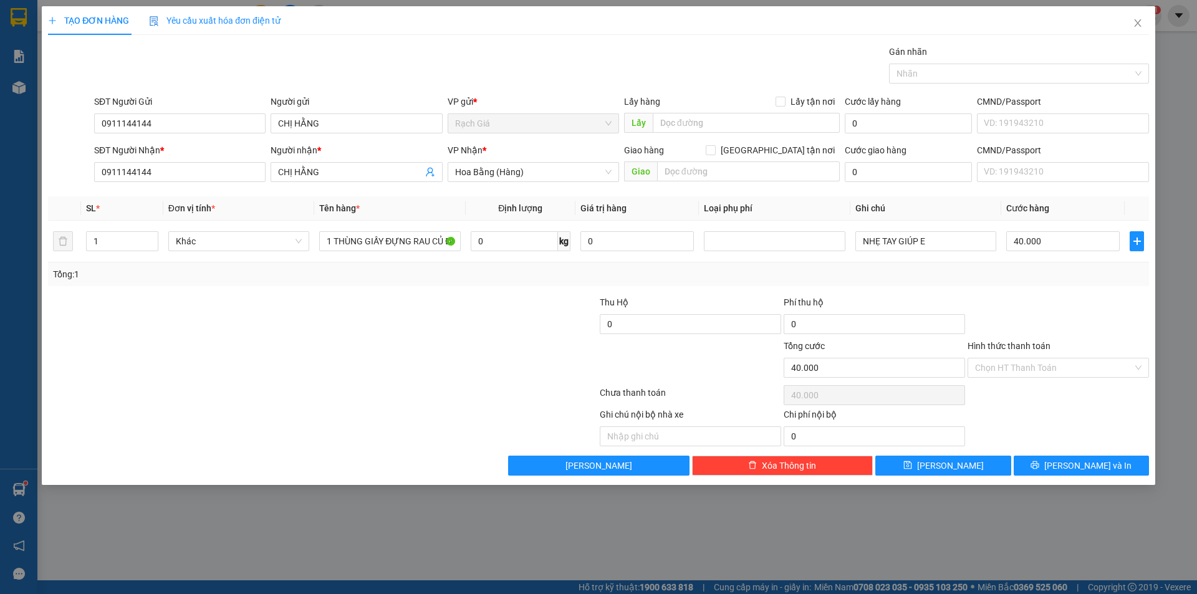
click at [415, 43] on div "TẠO ĐƠN HÀNG Yêu cầu xuất hóa đơn điện tử Transit Pickup Surcharge Ids Transit …" at bounding box center [598, 240] width 1101 height 469
click at [377, 243] on input "1 THÙNG GIẤY ĐỰNG RAU CỦ ĐỒ TƯƠI" at bounding box center [389, 241] width 141 height 20
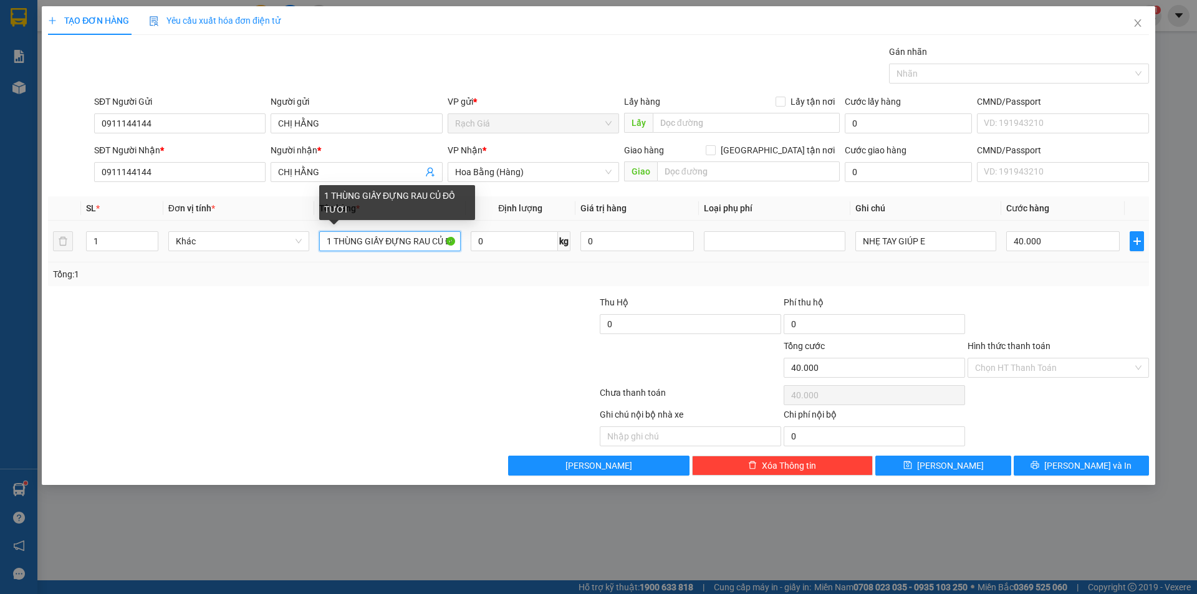
click at [377, 243] on input "1 THÙNG GIẤY ĐỰNG RAU CỦ ĐỒ TƯƠI" at bounding box center [389, 241] width 141 height 20
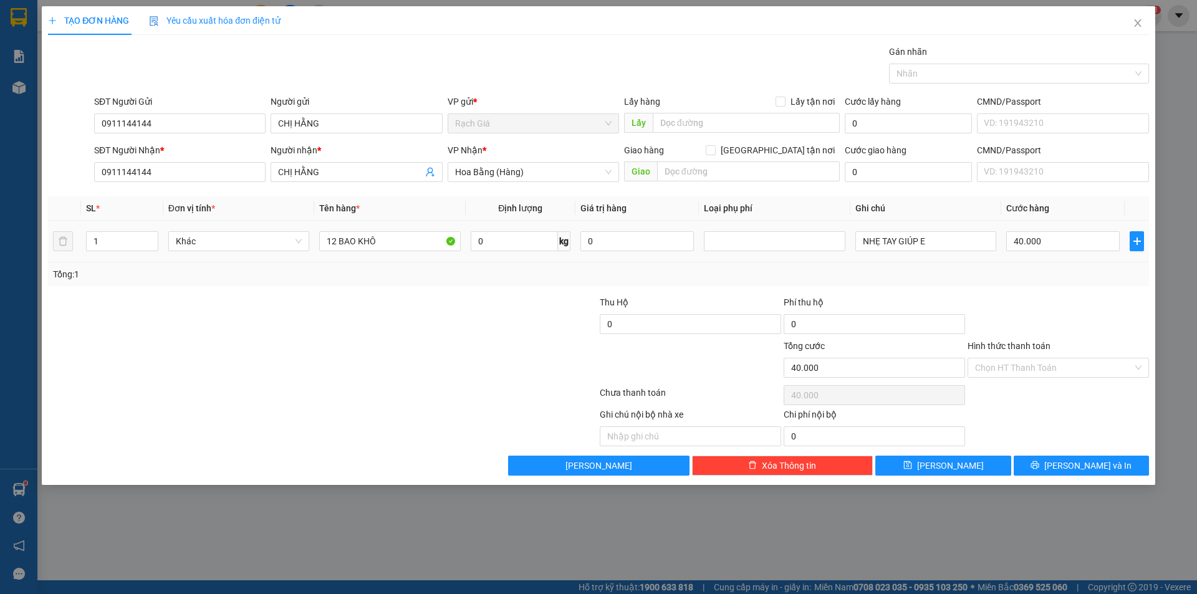
click at [1016, 258] on td "40.000" at bounding box center [1062, 242] width 123 height 42
click at [501, 183] on div "VP Nhận * Hoa Bằng ([GEOGRAPHIC_DATA])" at bounding box center [533, 165] width 171 height 44
drag, startPoint x: 491, startPoint y: 180, endPoint x: 485, endPoint y: 181, distance: 6.4
click at [491, 180] on span "Hoa Bằng (Hàng)" at bounding box center [533, 172] width 156 height 19
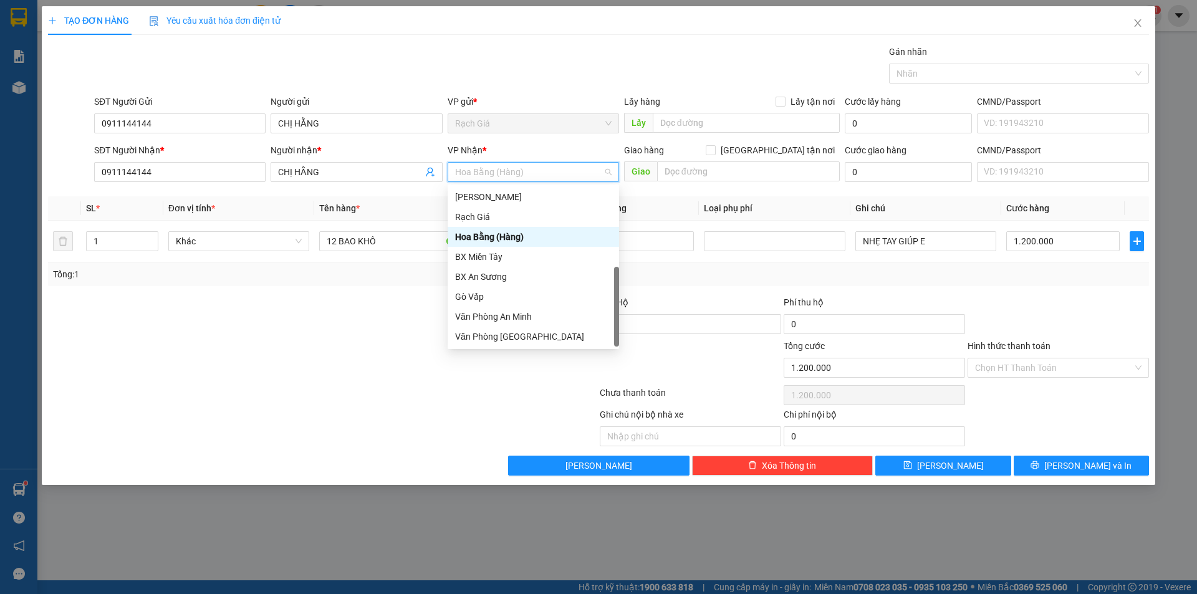
click at [495, 350] on div "Bình Tân" at bounding box center [533, 357] width 156 height 14
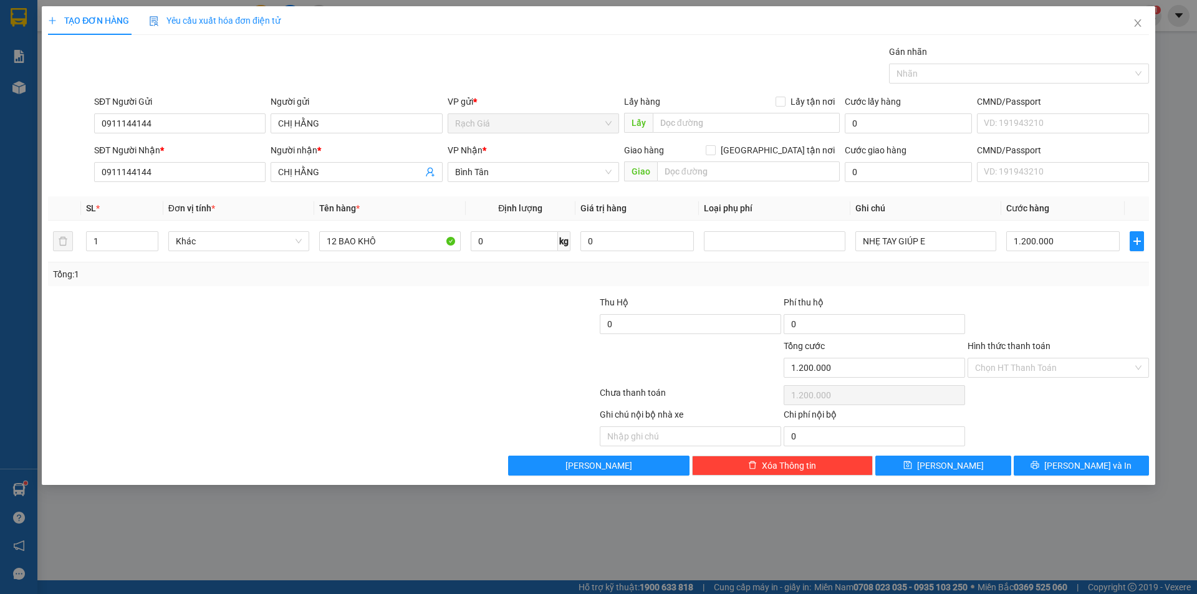
click at [1067, 297] on div at bounding box center [1058, 318] width 184 height 44
click at [1084, 462] on span "[PERSON_NAME] và In" at bounding box center [1087, 466] width 87 height 14
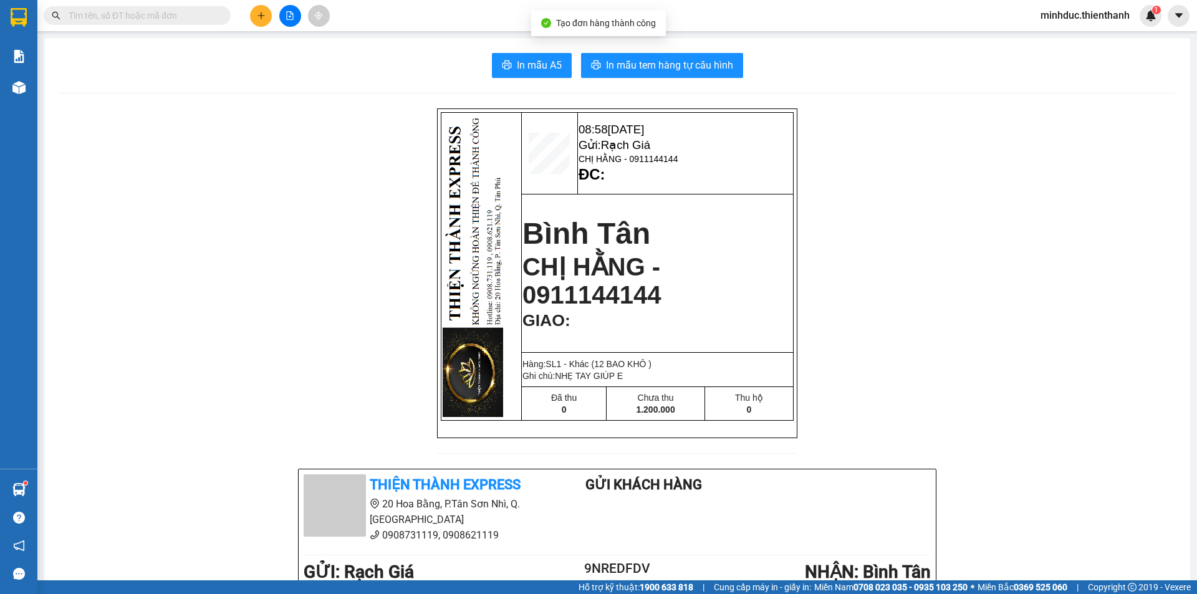
click at [685, 102] on div "In mẫu A5 In mẫu tem hàng tự cấu hình 08:58 [DATE] Gửi: Rạch Giá CHỊ HẰNG - 091…" at bounding box center [617, 522] width 1146 height 969
click at [670, 67] on span "In mẫu tem hàng tự cấu hình" at bounding box center [669, 65] width 127 height 16
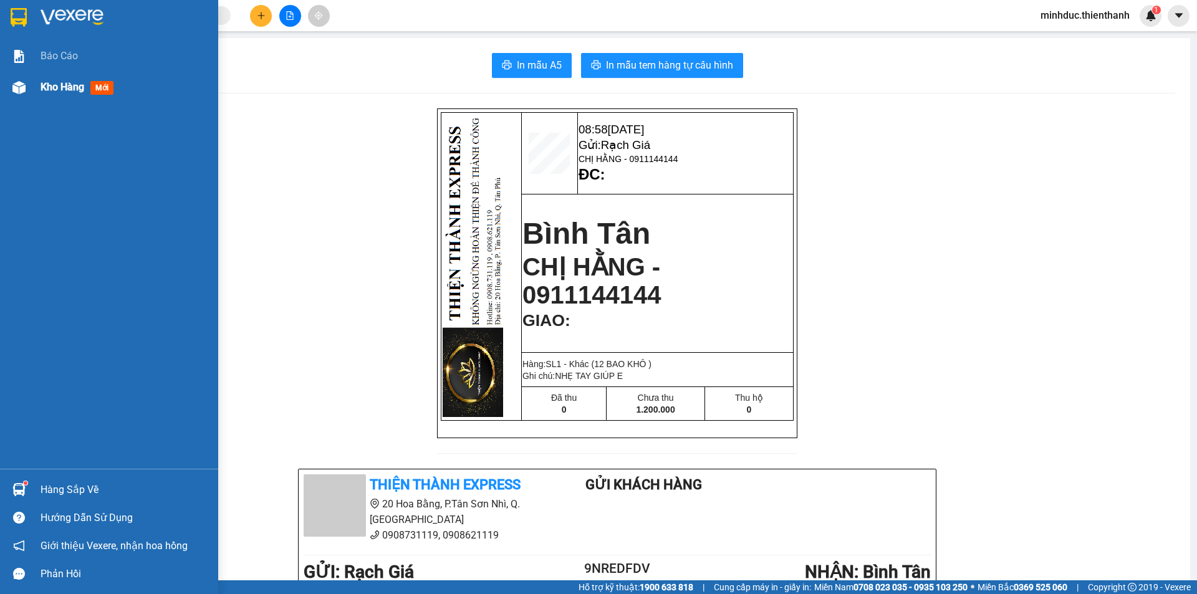
click at [16, 85] on img at bounding box center [18, 87] width 13 height 13
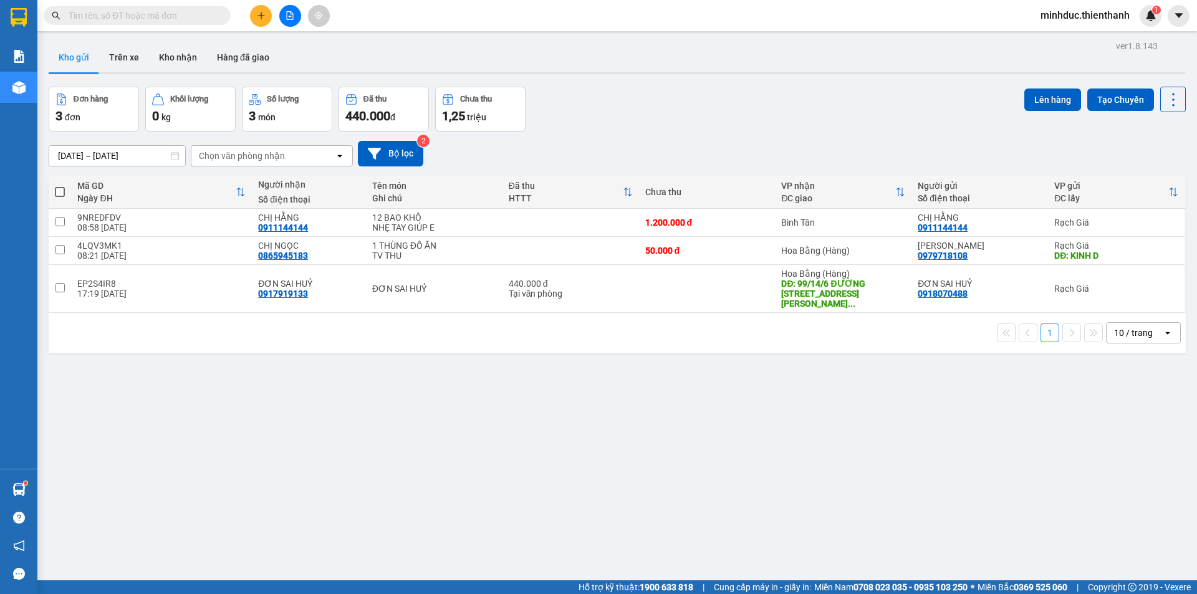
drag, startPoint x: 759, startPoint y: 81, endPoint x: 741, endPoint y: 88, distance: 19.9
click at [759, 81] on div "ver 1.8.143 Kho gửi Trên xe Kho nhận Hàng đã giao Đơn hàng 3 đơn Khối lượng 0 k…" at bounding box center [617, 334] width 1147 height 594
click at [289, 14] on icon "file-add" at bounding box center [290, 15] width 9 height 9
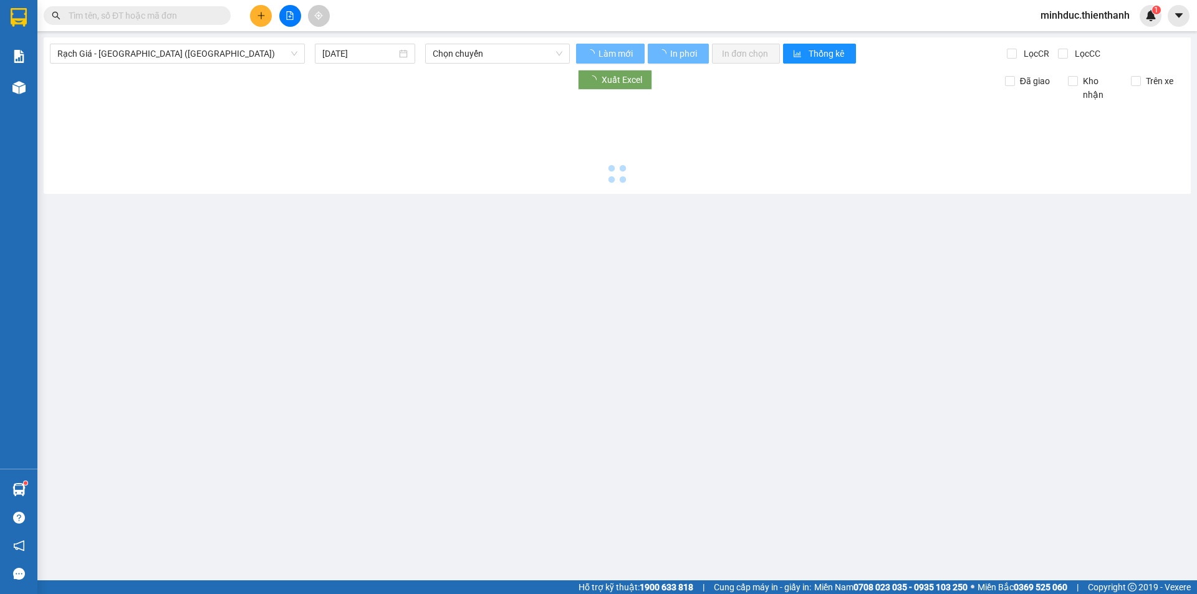
click at [340, 52] on input "[DATE]" at bounding box center [359, 54] width 74 height 14
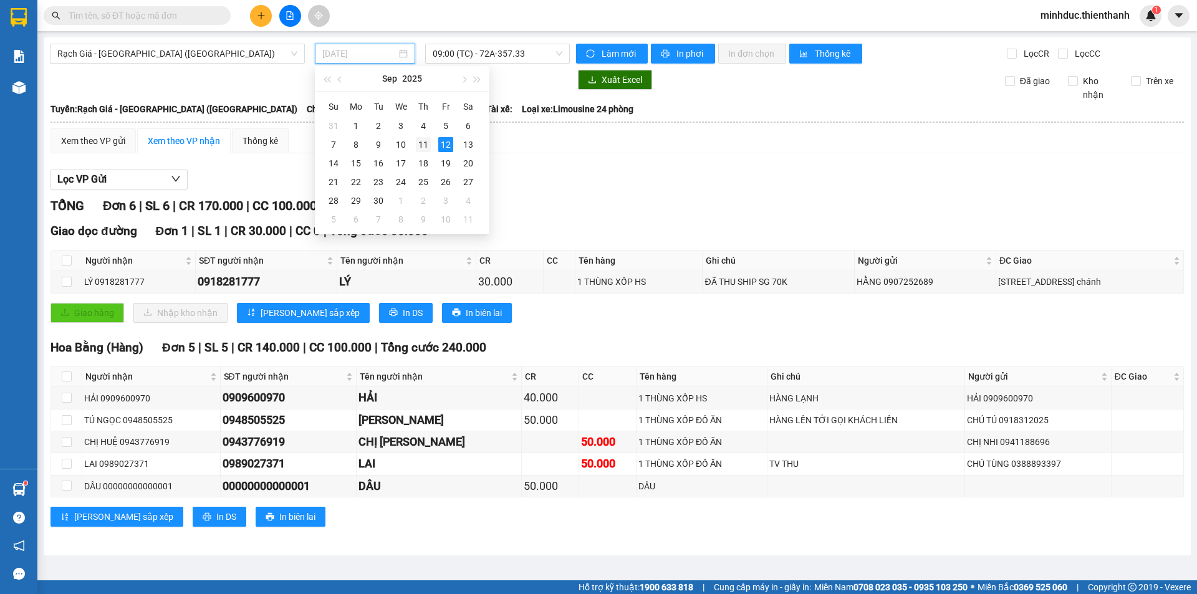
click at [419, 145] on div "11" at bounding box center [423, 144] width 15 height 15
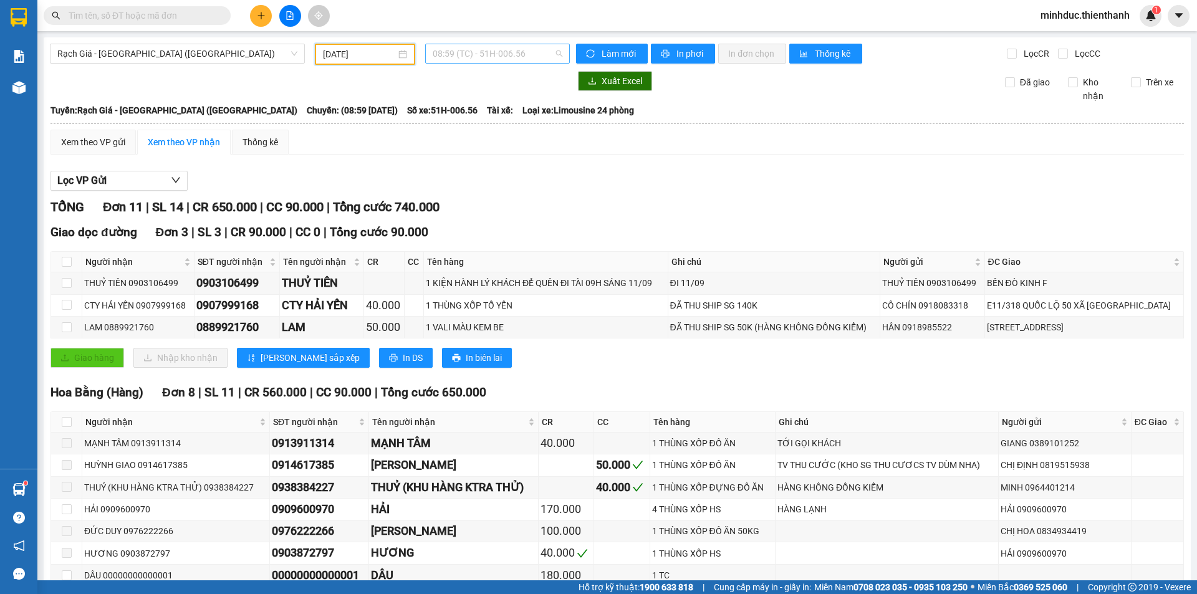
drag, startPoint x: 465, startPoint y: 57, endPoint x: 473, endPoint y: 67, distance: 12.8
click at [465, 58] on span "08:59 (TC) - 51H-006.56" at bounding box center [498, 53] width 130 height 19
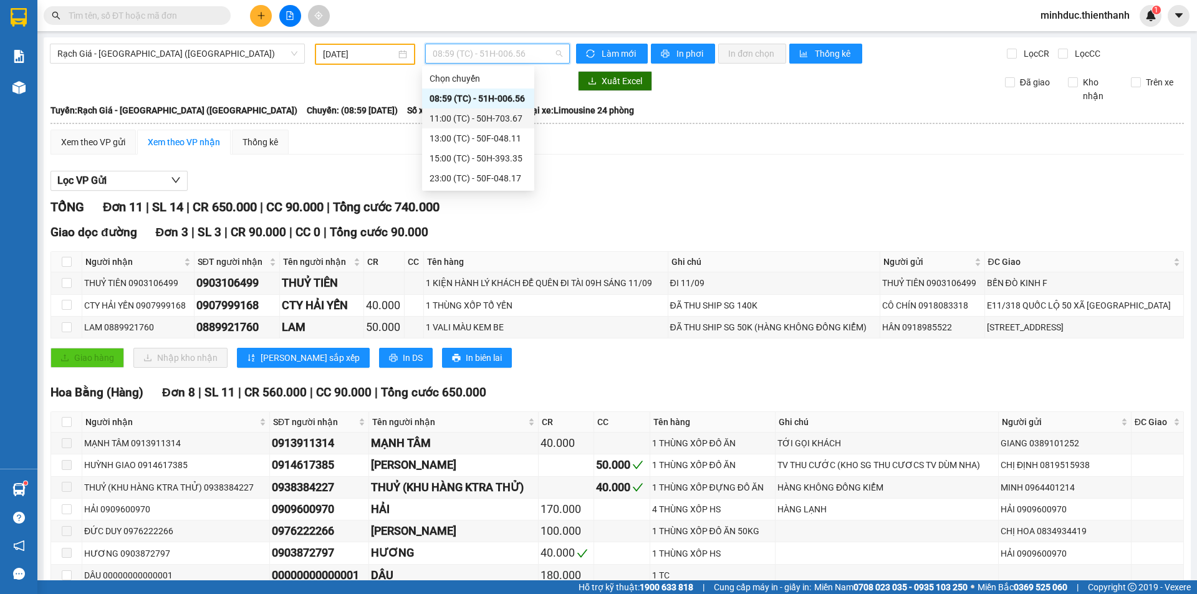
click at [465, 118] on div "11:00 (TC) - 50H-703.67" at bounding box center [478, 119] width 97 height 14
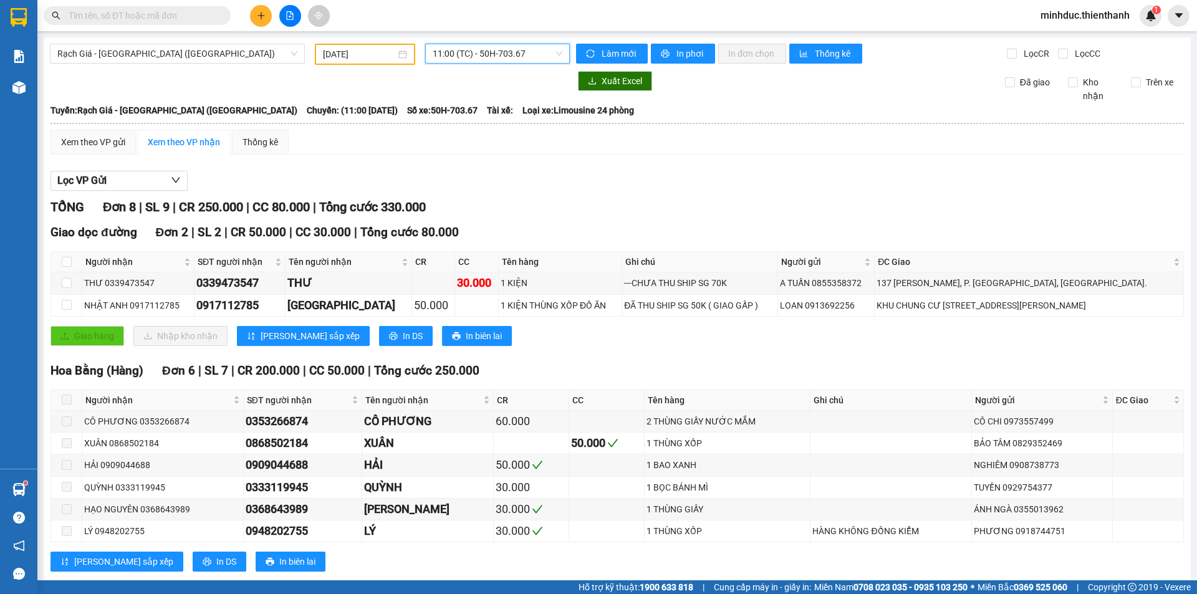
click at [441, 51] on span "11:00 (TC) - 50H-703.67" at bounding box center [498, 53] width 130 height 19
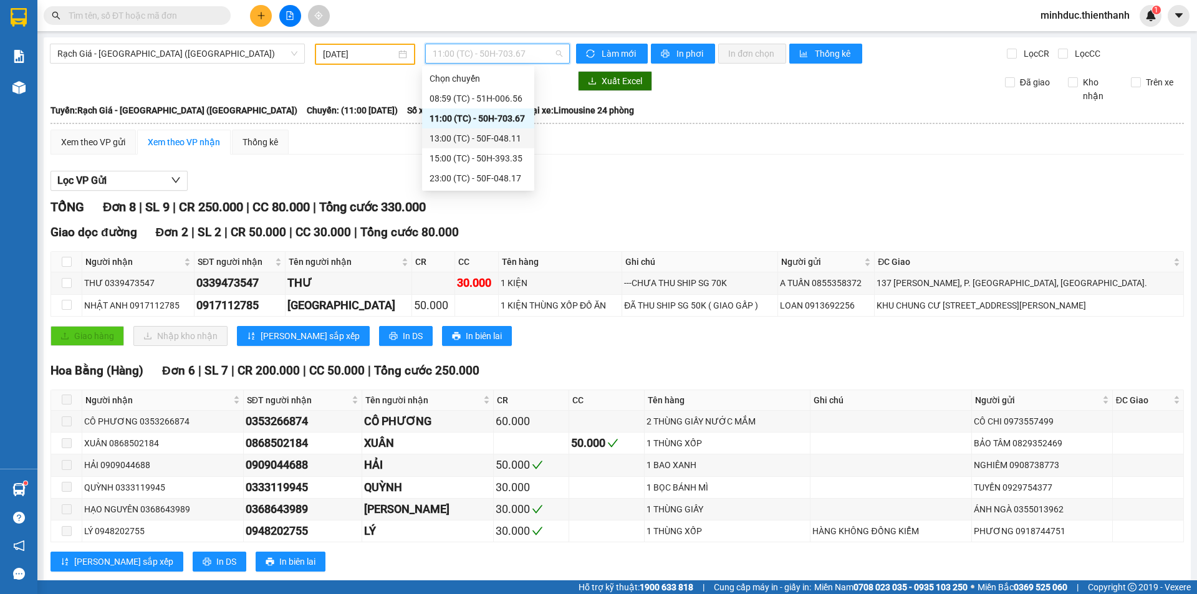
click at [446, 146] on div "13:00 (TC) - 50F-048.11" at bounding box center [478, 138] width 112 height 20
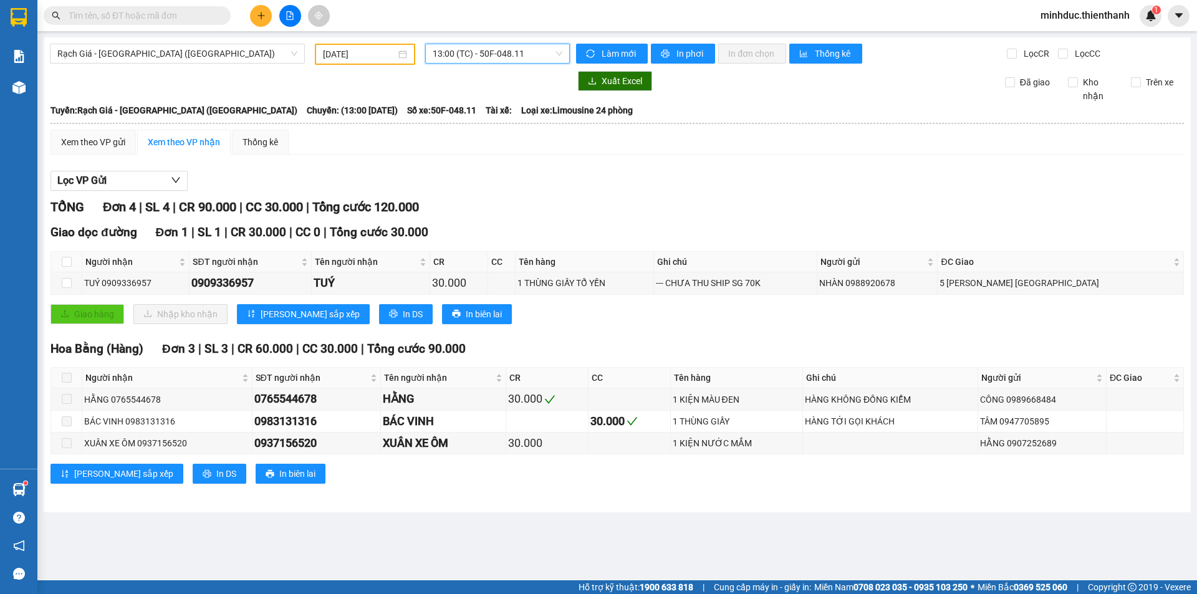
click at [478, 52] on span "13:00 (TC) - 50F-048.11" at bounding box center [498, 53] width 130 height 19
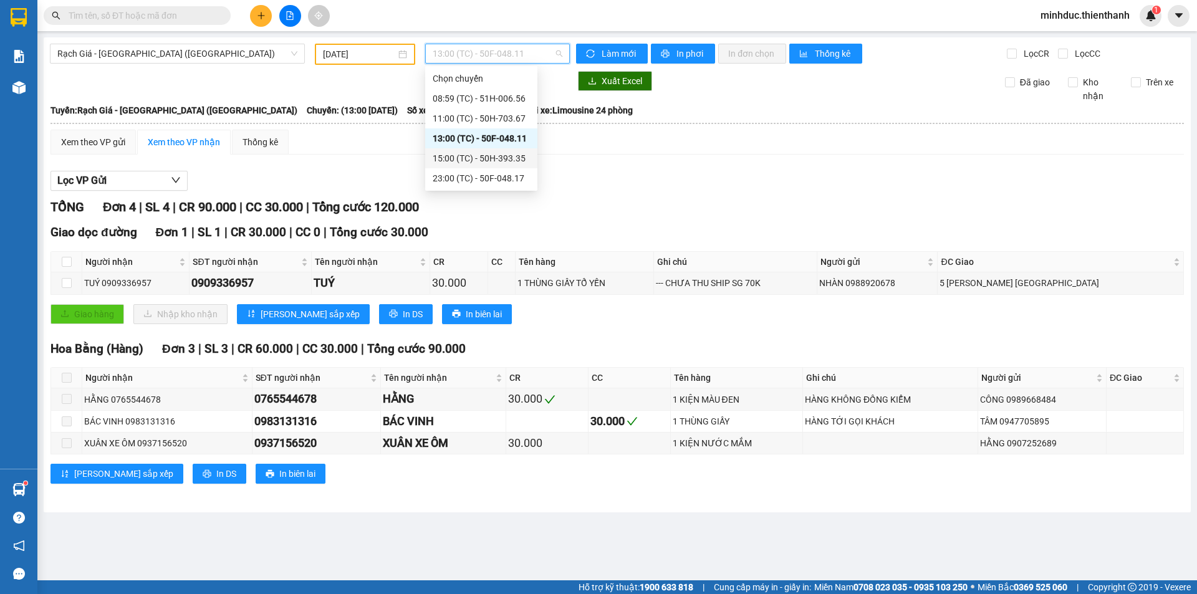
click at [471, 156] on div "15:00 (TC) - 50H-393.35" at bounding box center [481, 159] width 97 height 14
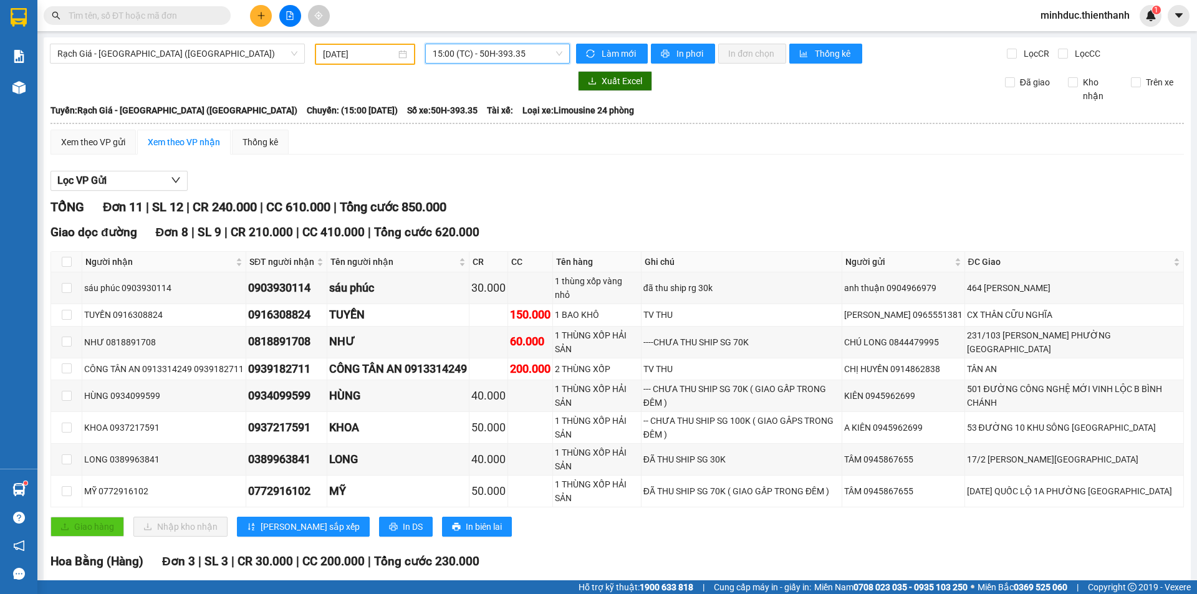
click at [494, 51] on span "15:00 (TC) - 50H-393.35" at bounding box center [498, 53] width 130 height 19
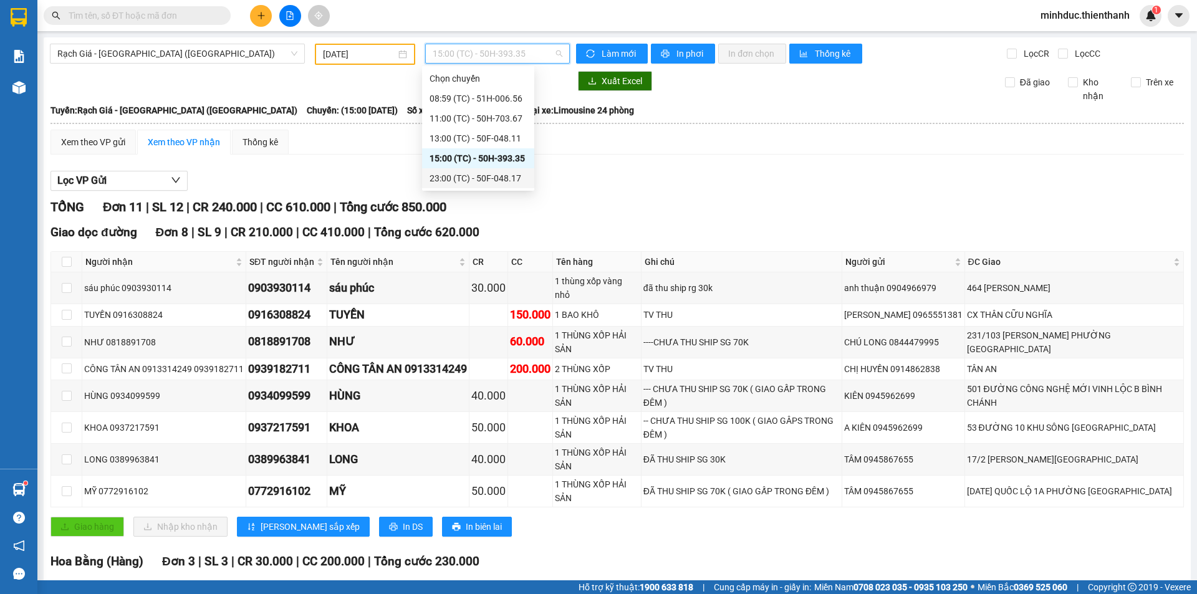
click at [466, 173] on div "23:00 (TC) - 50F-048.17" at bounding box center [478, 178] width 97 height 14
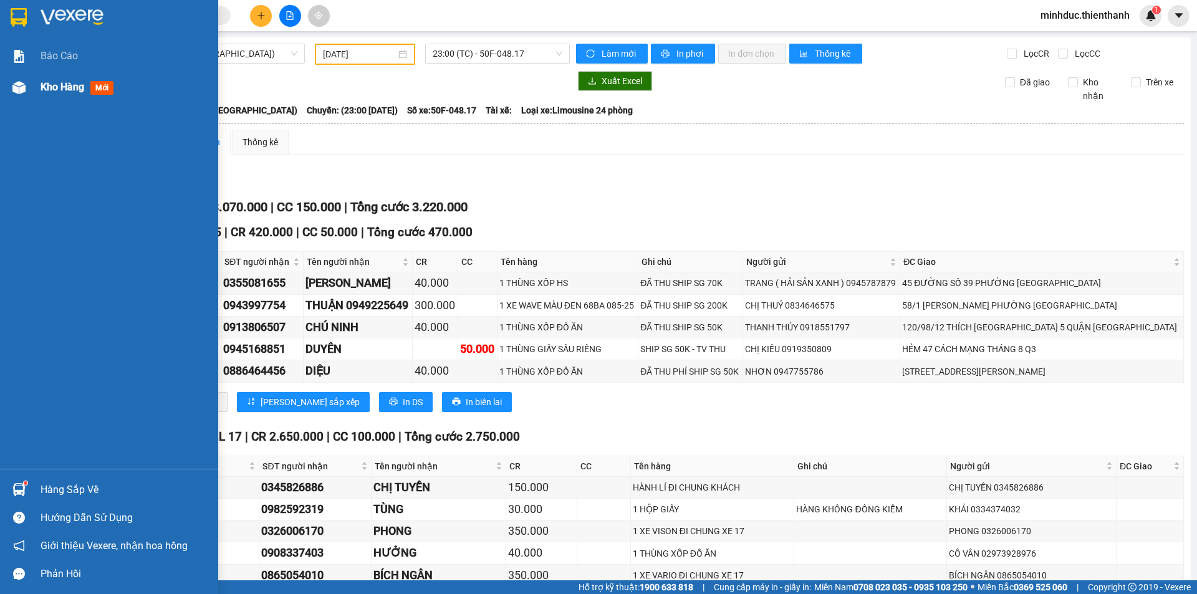
click at [36, 90] on div "Kho hàng mới" at bounding box center [109, 87] width 218 height 31
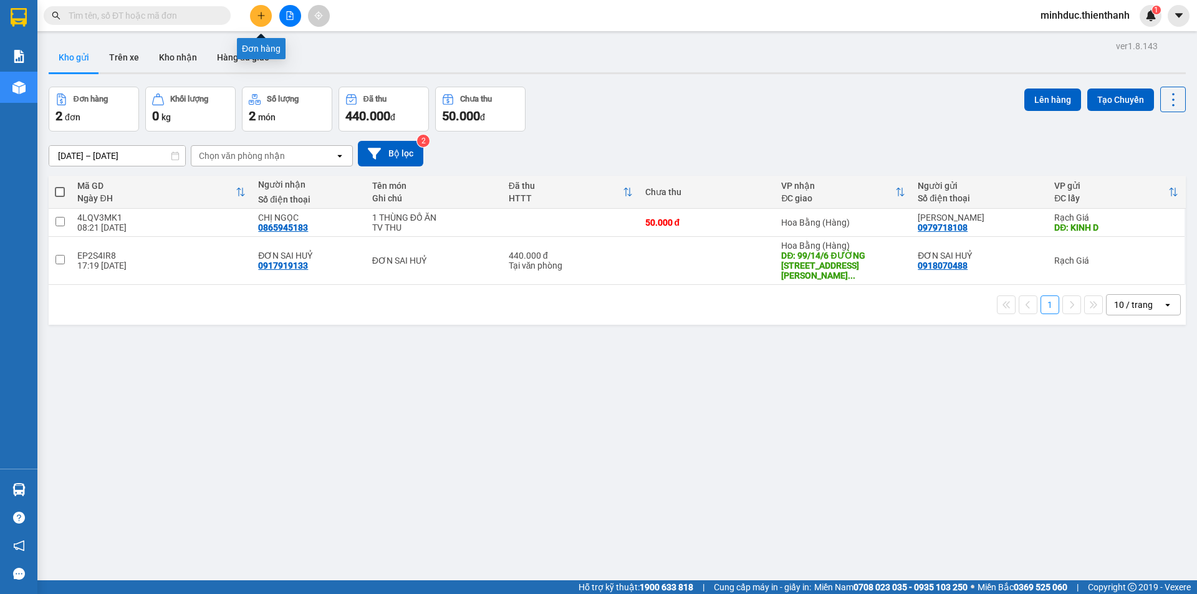
click at [262, 17] on icon "plus" at bounding box center [261, 15] width 9 height 9
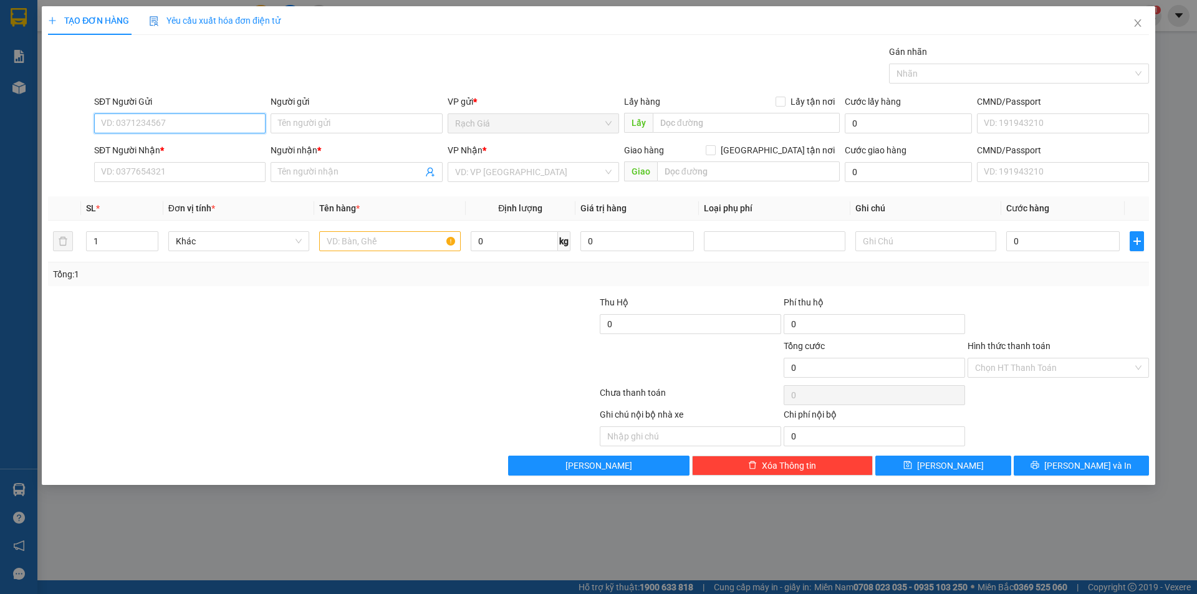
click at [158, 125] on input "SĐT Người Gửi" at bounding box center [179, 123] width 171 height 20
type input "0918312025"
type input "CHÚ TÚ"
type input "0948505525"
type input "[PERSON_NAME]"
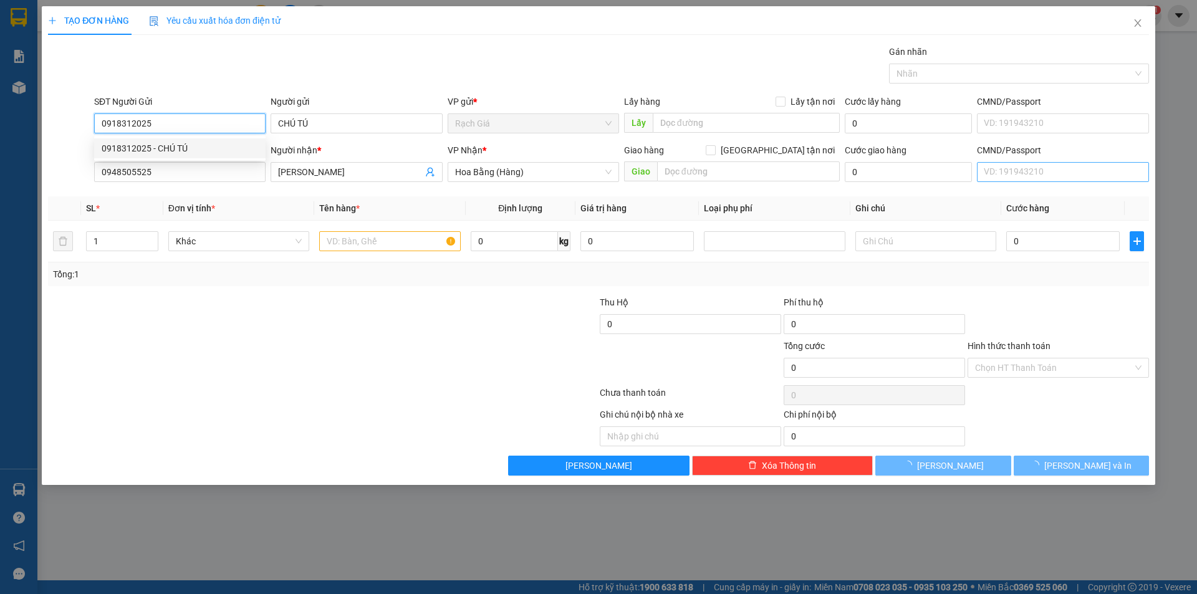
type input "50.000"
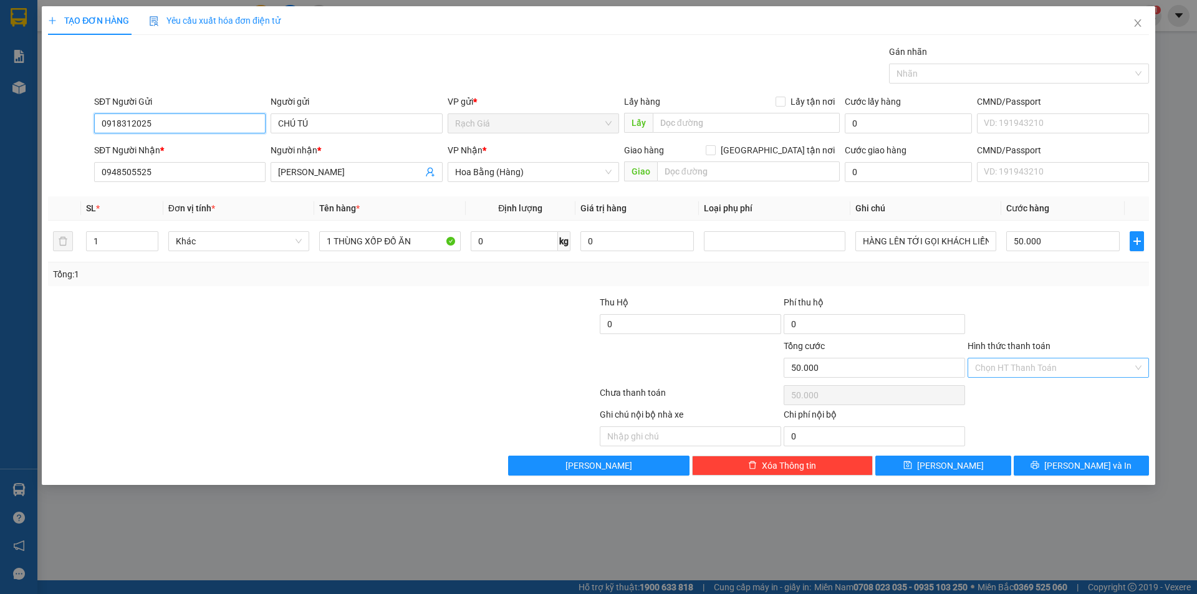
type input "0918312025"
click at [1062, 365] on input "Hình thức thanh toán" at bounding box center [1054, 368] width 158 height 19
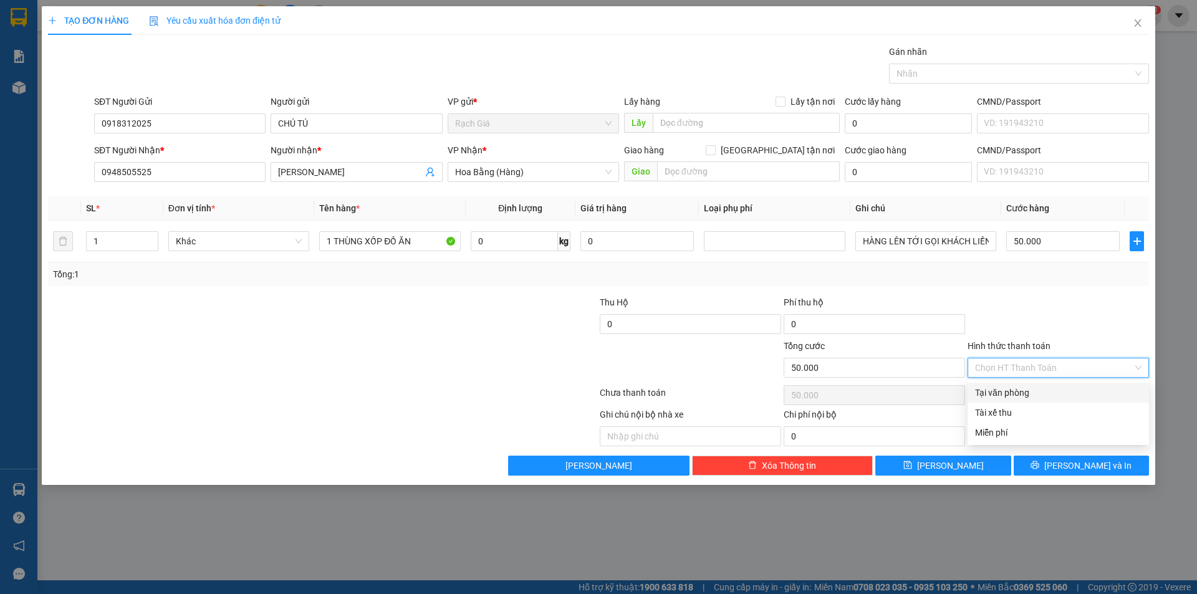
click at [1055, 397] on div "Tại văn phòng" at bounding box center [1058, 393] width 166 height 14
type input "0"
click at [1039, 330] on div at bounding box center [1058, 318] width 184 height 44
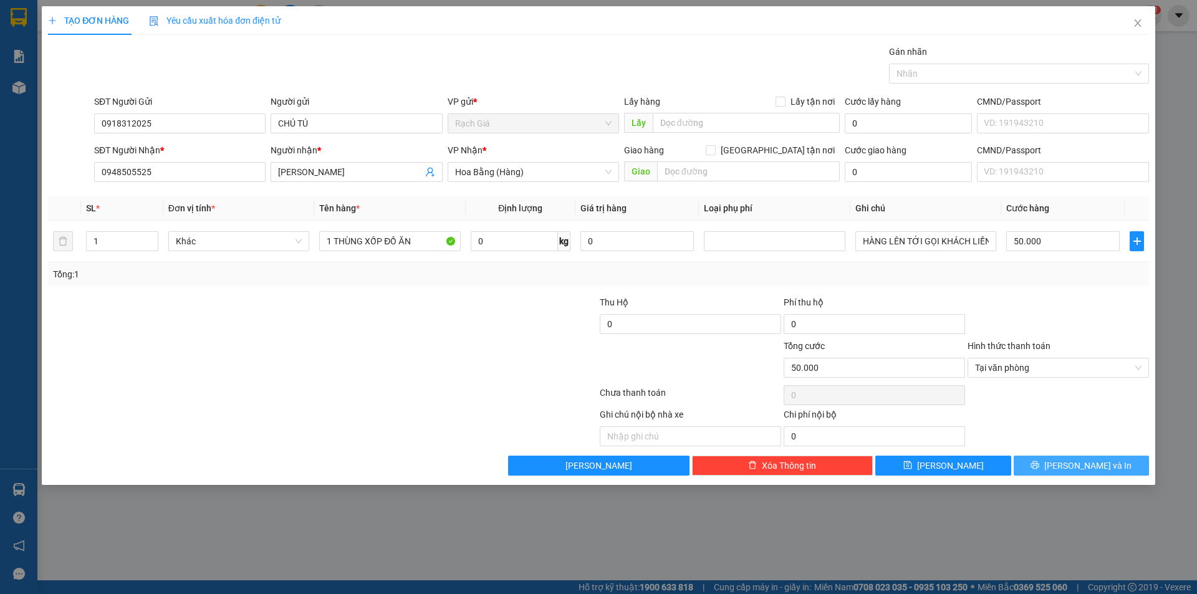
click at [1071, 471] on span "[PERSON_NAME] và In" at bounding box center [1087, 466] width 87 height 14
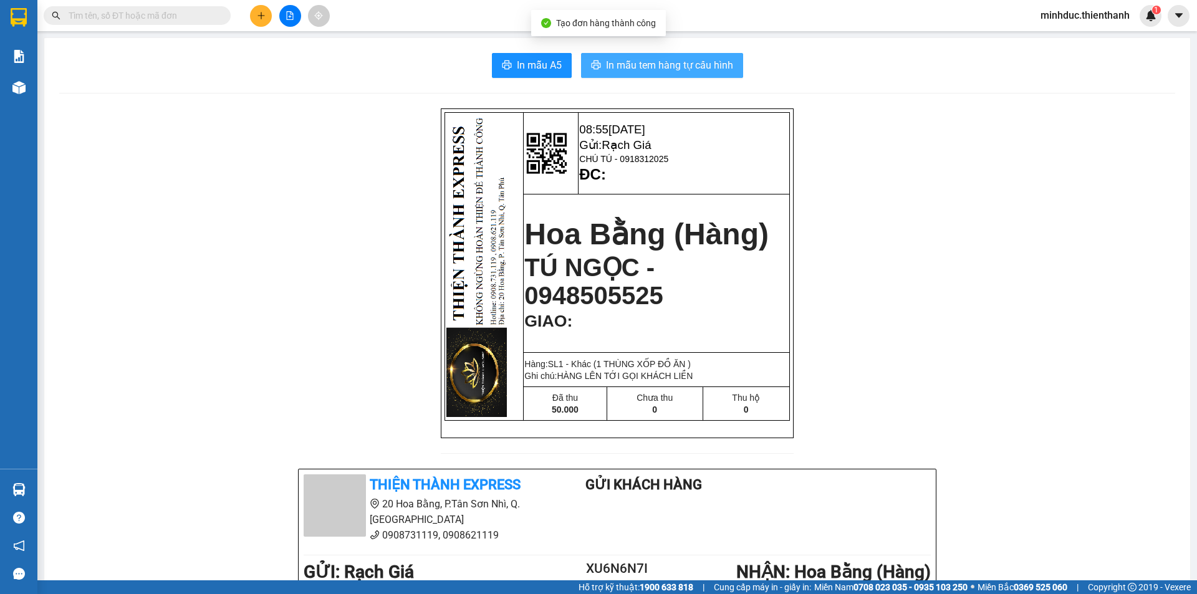
click at [732, 72] on button "In mẫu tem hàng tự cấu hình" at bounding box center [662, 65] width 162 height 25
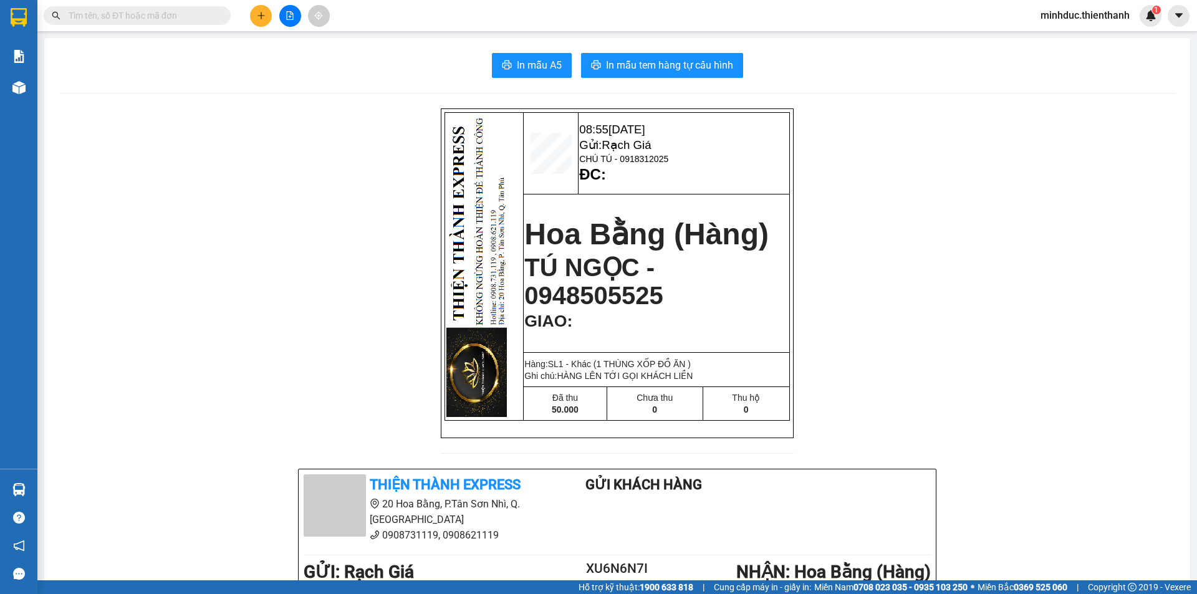
click at [126, 16] on input "text" at bounding box center [142, 16] width 147 height 14
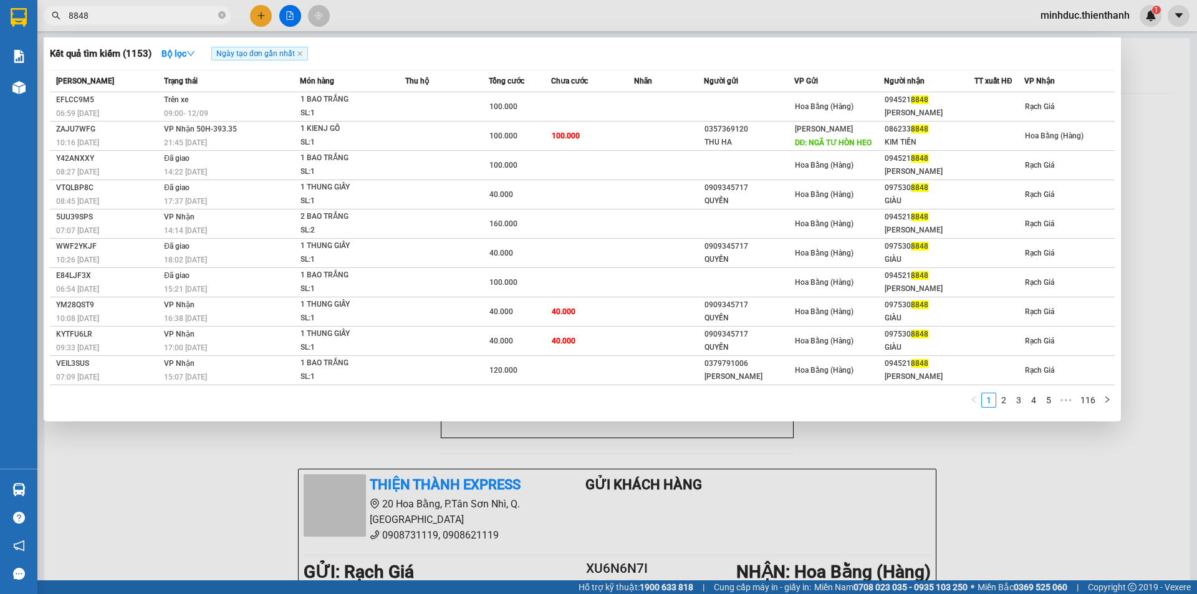
type input "8848"
click at [421, 23] on div at bounding box center [598, 297] width 1197 height 594
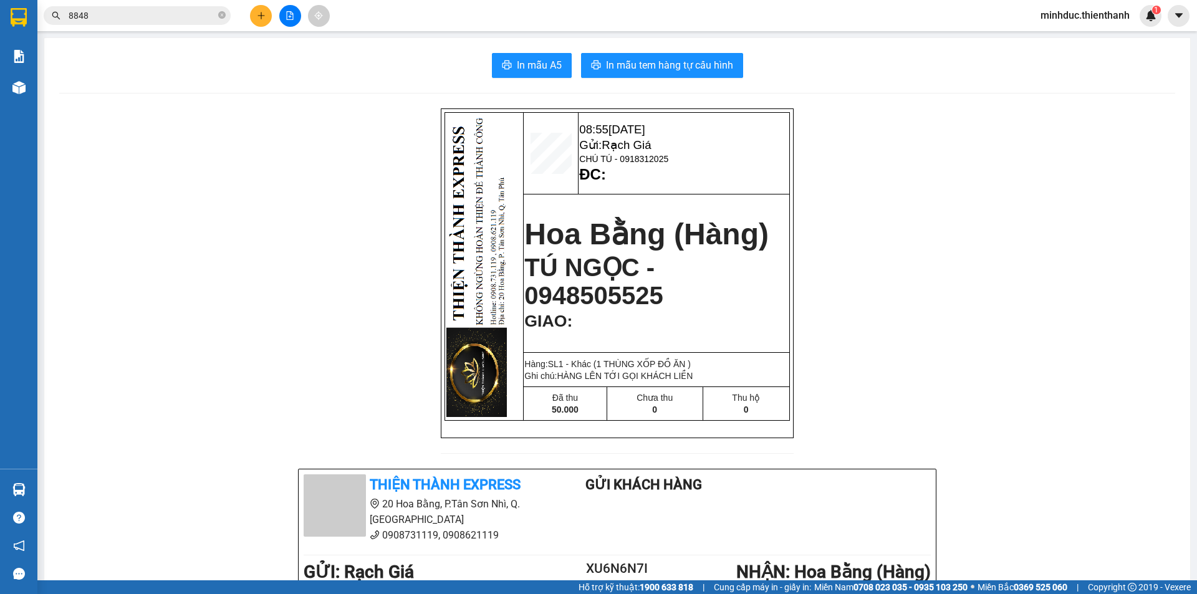
click at [1008, 161] on div "08:55 12-09-2025 Gửi: Rạch Giá CHÚ TÚ - 0918312025 ĐC: Hoa Bằng (Hàng) TÚ NGỌC …" at bounding box center [617, 550] width 1116 height 884
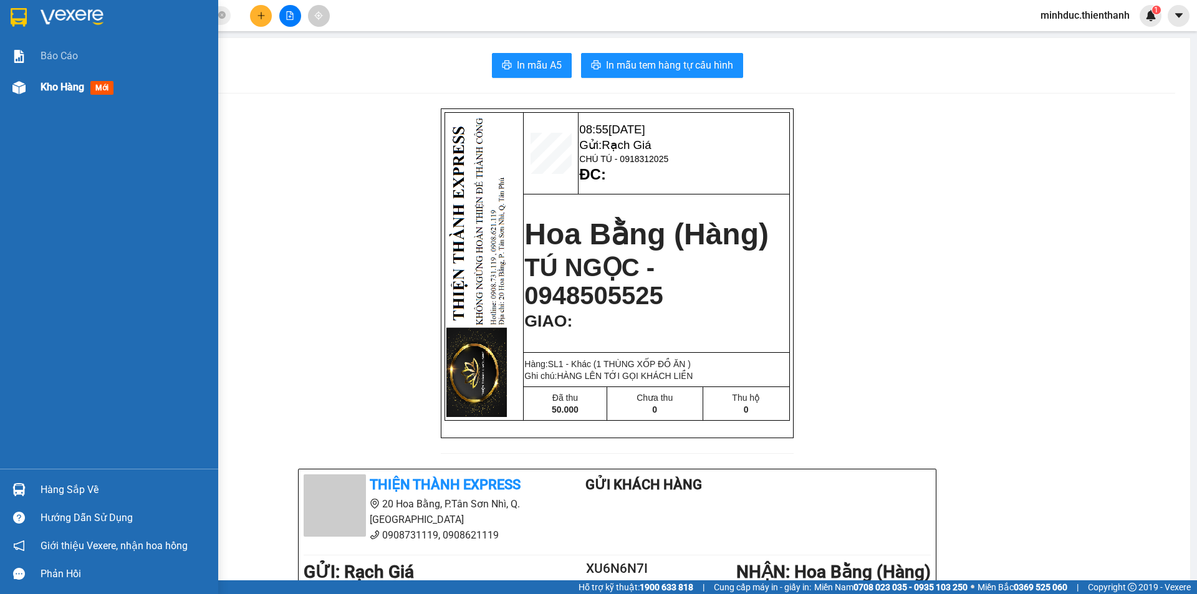
click at [16, 86] on img at bounding box center [18, 87] width 13 height 13
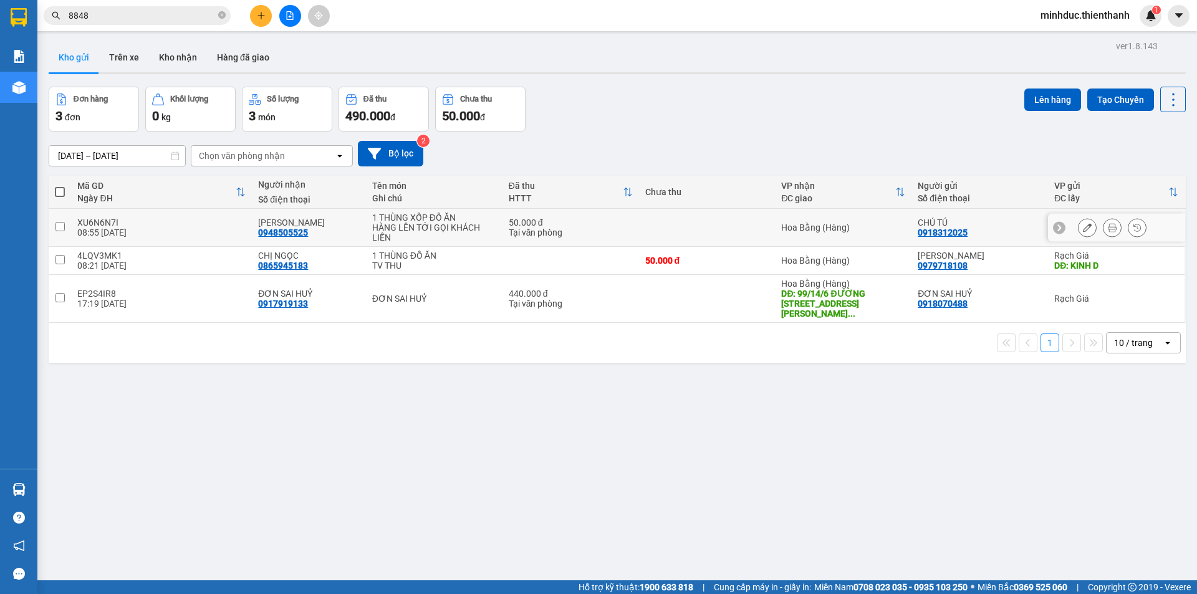
click at [413, 226] on div "HÀNG LÊN TỚI GỌI KHÁCH LIỀN" at bounding box center [434, 233] width 124 height 20
checkbox input "true"
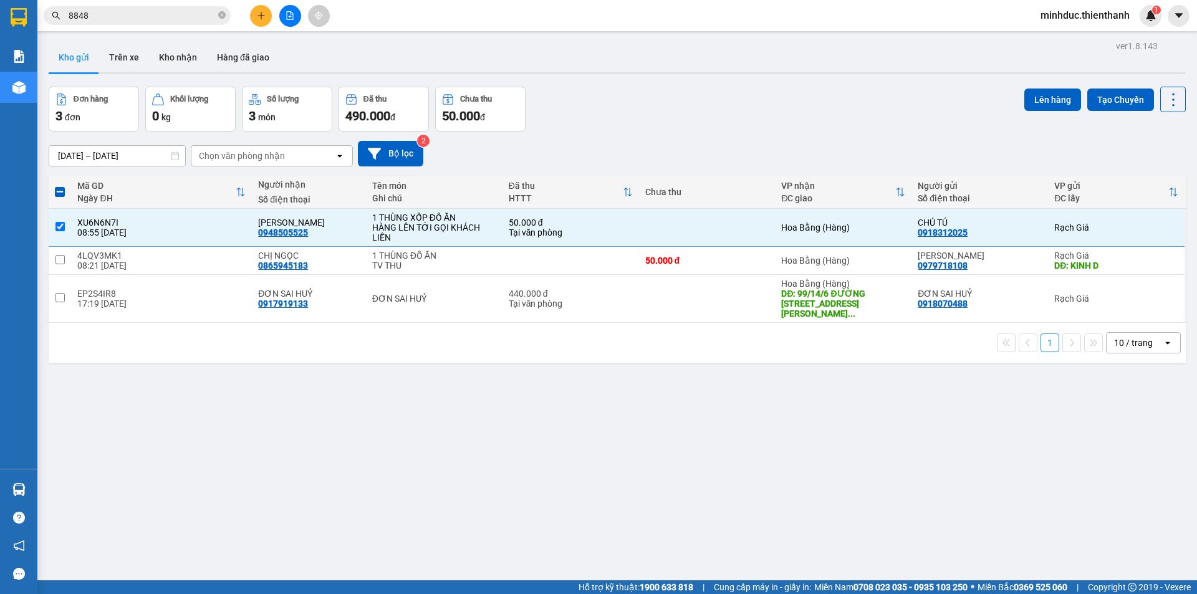
click at [1038, 113] on div "Lên hàng Tạo Chuyến" at bounding box center [1104, 109] width 161 height 45
click at [1034, 105] on button "Lên hàng" at bounding box center [1052, 100] width 57 height 22
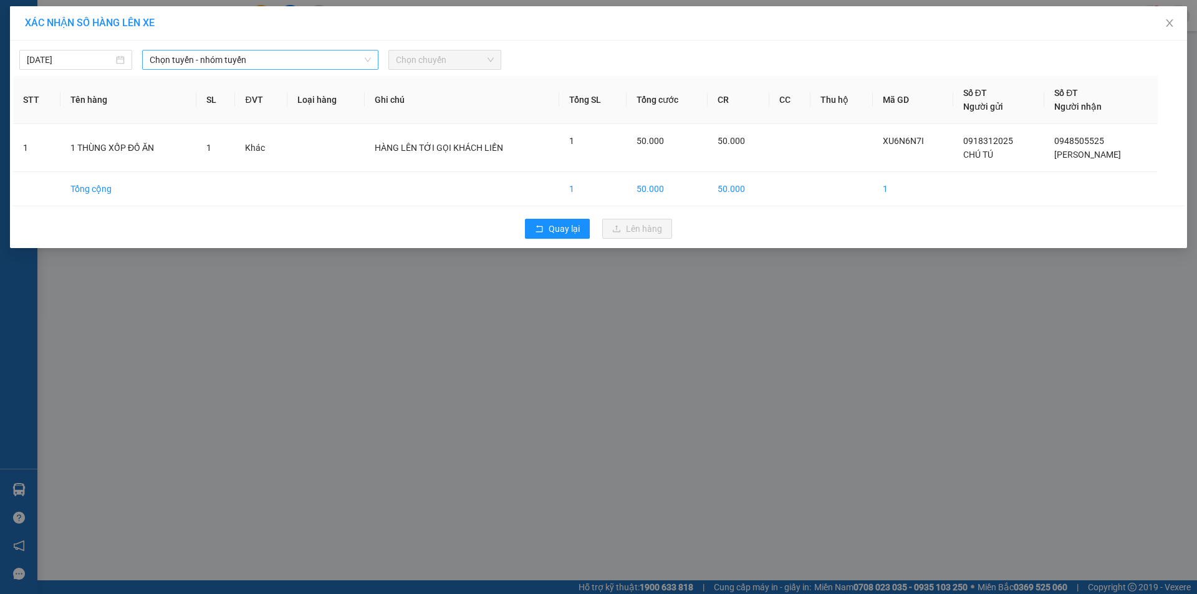
click at [198, 50] on div "12/09/2025 Chọn tuyến - nhóm tuyến Chọn chuyến" at bounding box center [598, 57] width 1171 height 26
click at [206, 61] on span "Chọn tuyến - nhóm tuyến" at bounding box center [260, 60] width 221 height 19
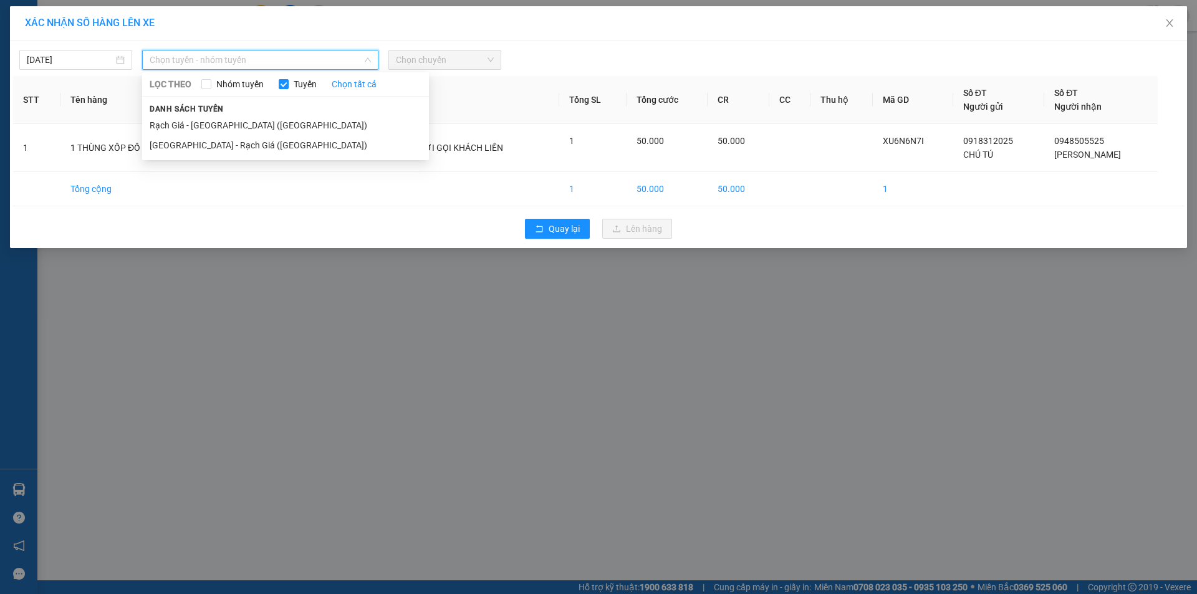
click at [176, 119] on li "Rạch Giá - [GEOGRAPHIC_DATA] ([GEOGRAPHIC_DATA])" at bounding box center [285, 125] width 287 height 20
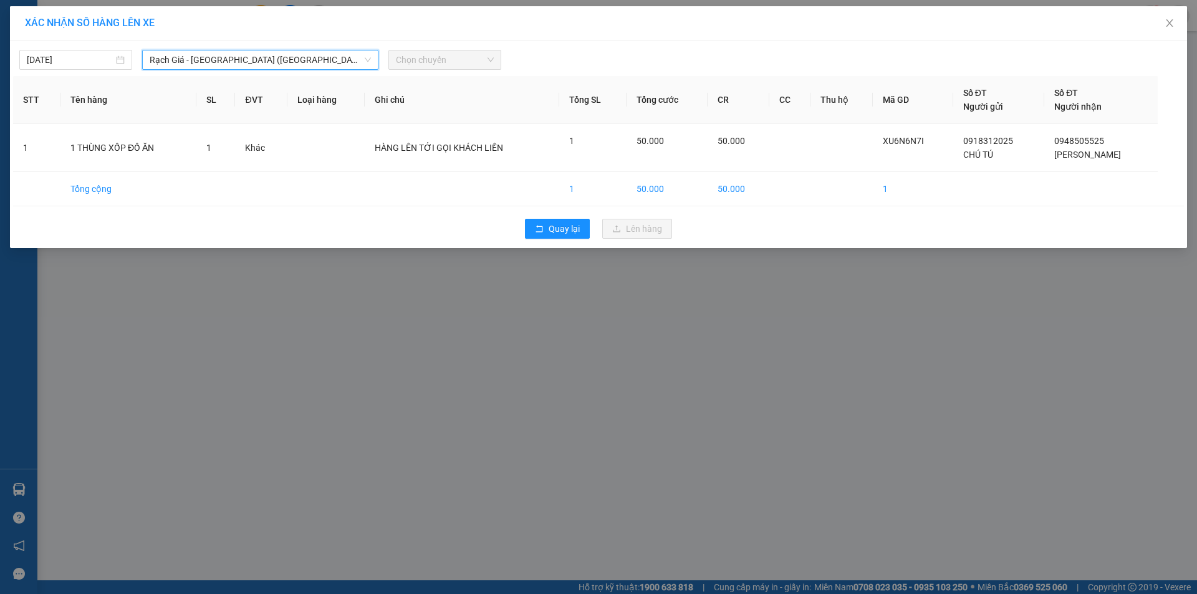
click at [462, 54] on span "Chọn chuyến" at bounding box center [445, 60] width 98 height 19
click at [446, 104] on div "09:00 (TC) - 72A-357.33" at bounding box center [444, 105] width 97 height 14
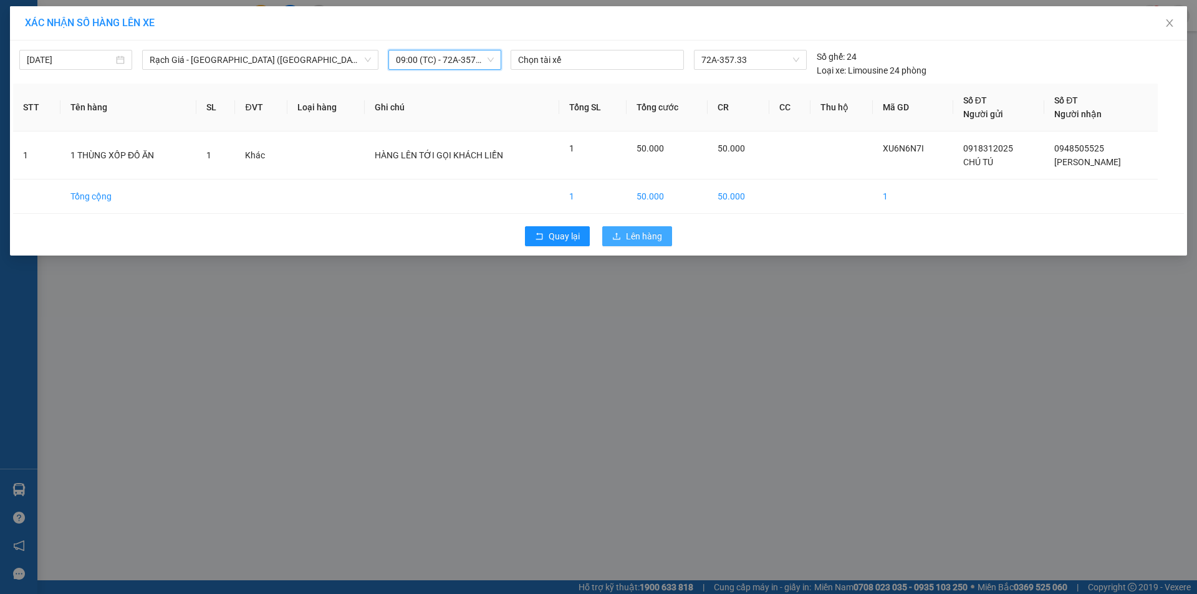
click at [655, 235] on span "Lên hàng" at bounding box center [644, 236] width 36 height 14
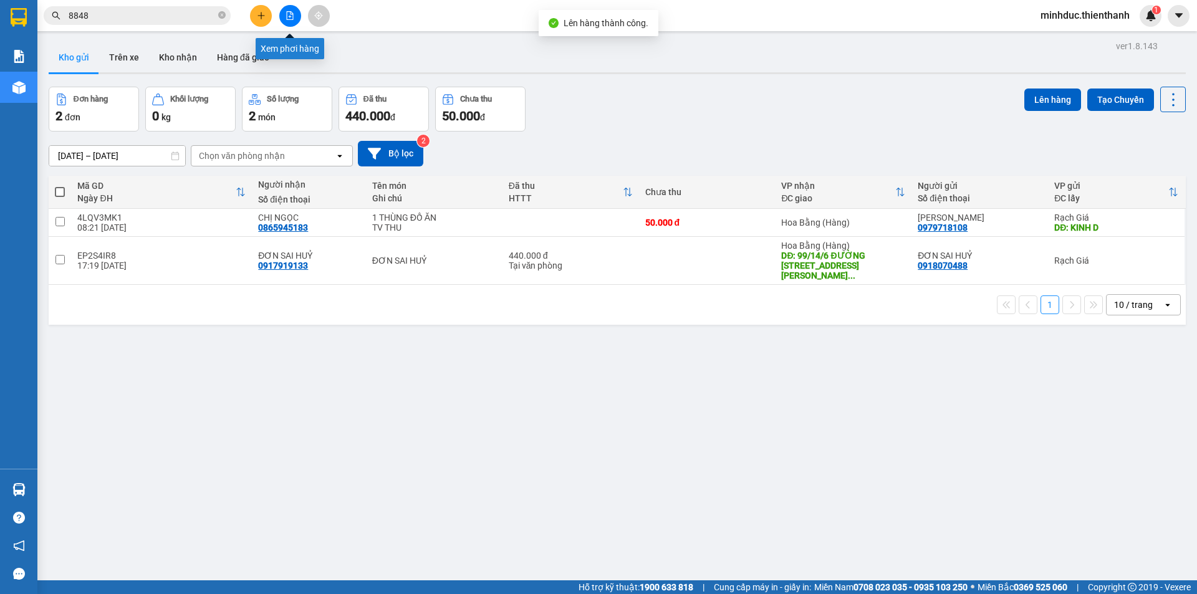
click at [284, 16] on button at bounding box center [290, 16] width 22 height 22
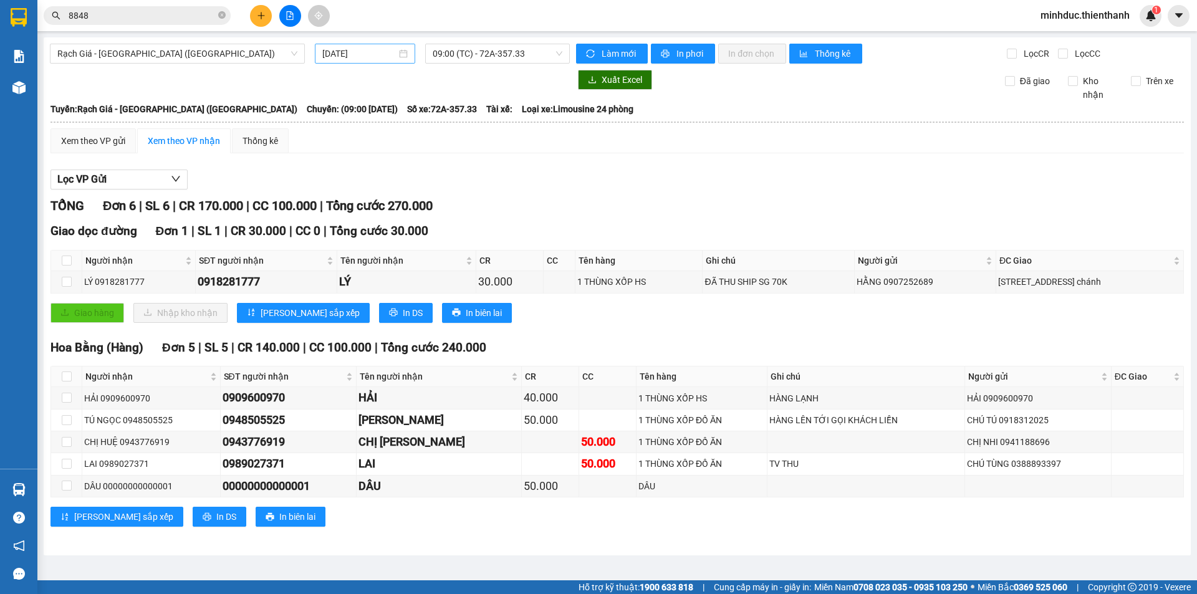
click at [357, 59] on input "[DATE]" at bounding box center [359, 54] width 74 height 14
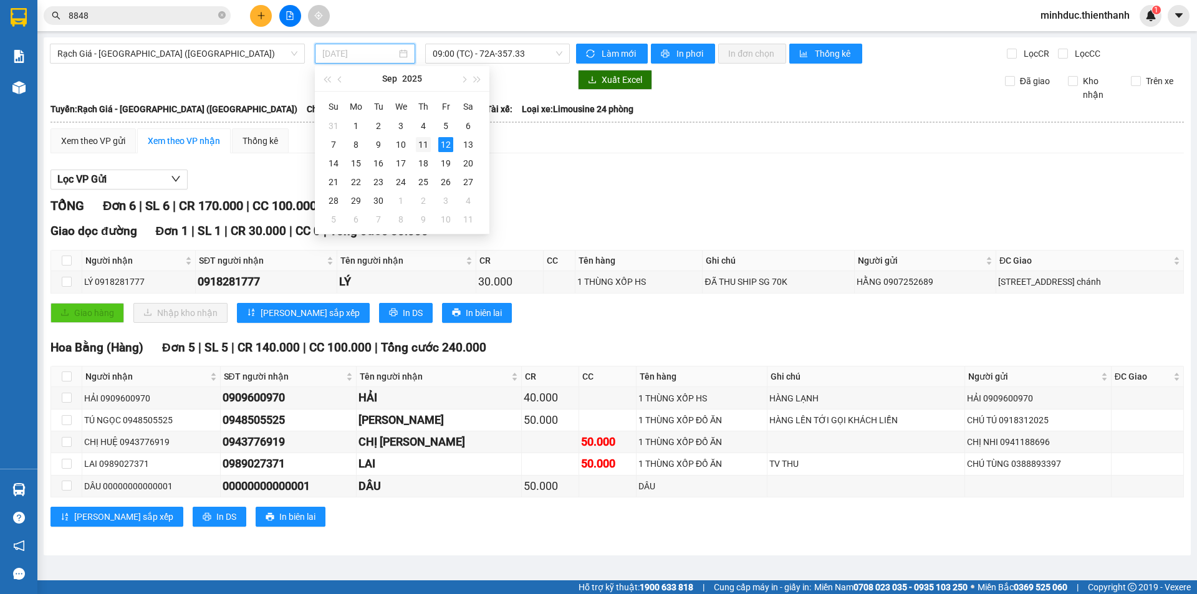
click at [423, 144] on div "11" at bounding box center [423, 144] width 15 height 15
type input "[DATE]"
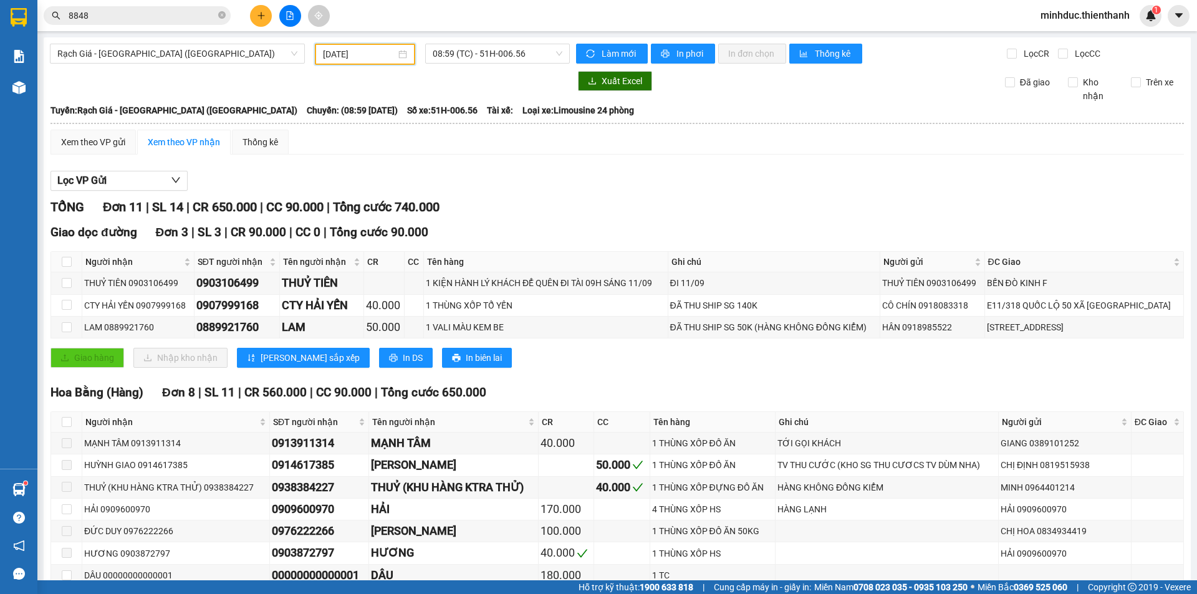
click at [150, 19] on input "8848" at bounding box center [142, 16] width 147 height 14
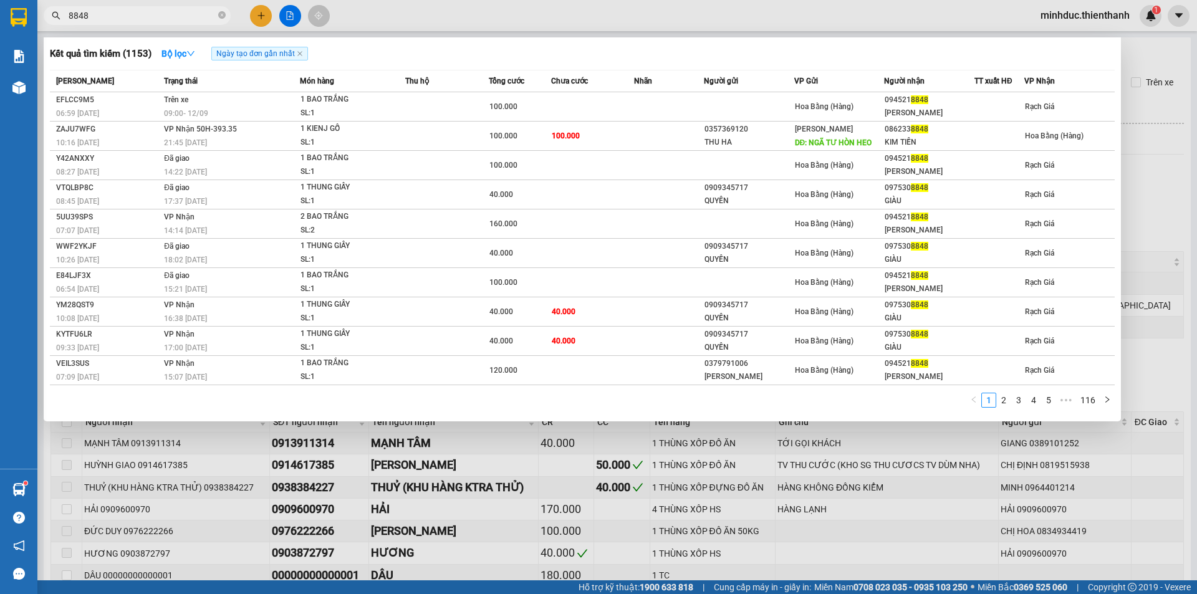
click at [150, 19] on input "8848" at bounding box center [142, 16] width 147 height 14
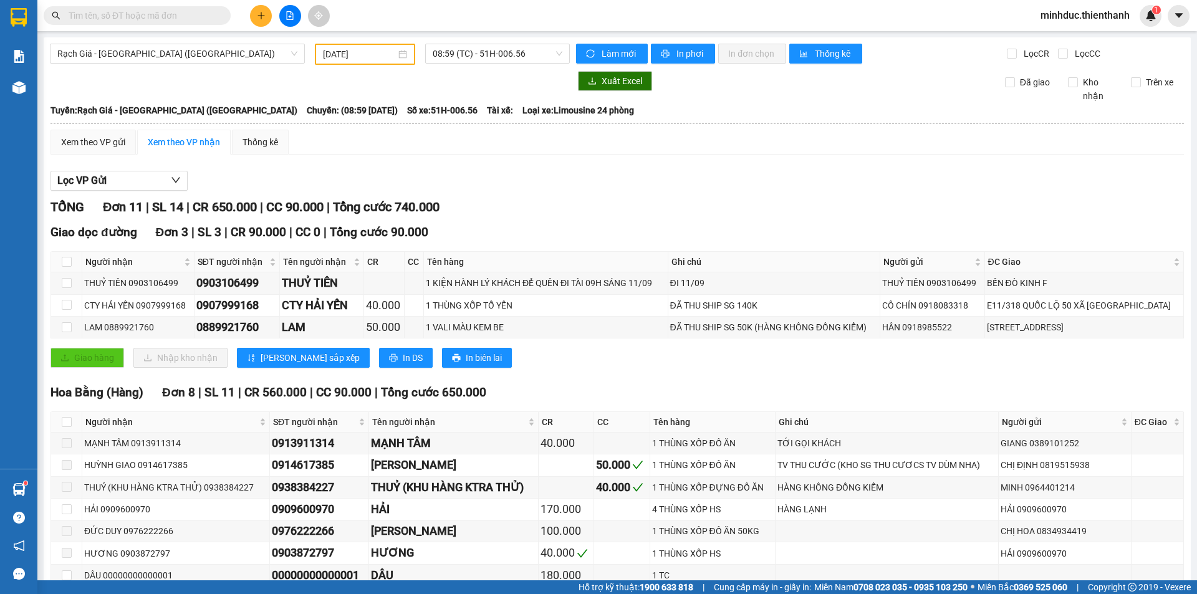
paste input "0339 473 547"
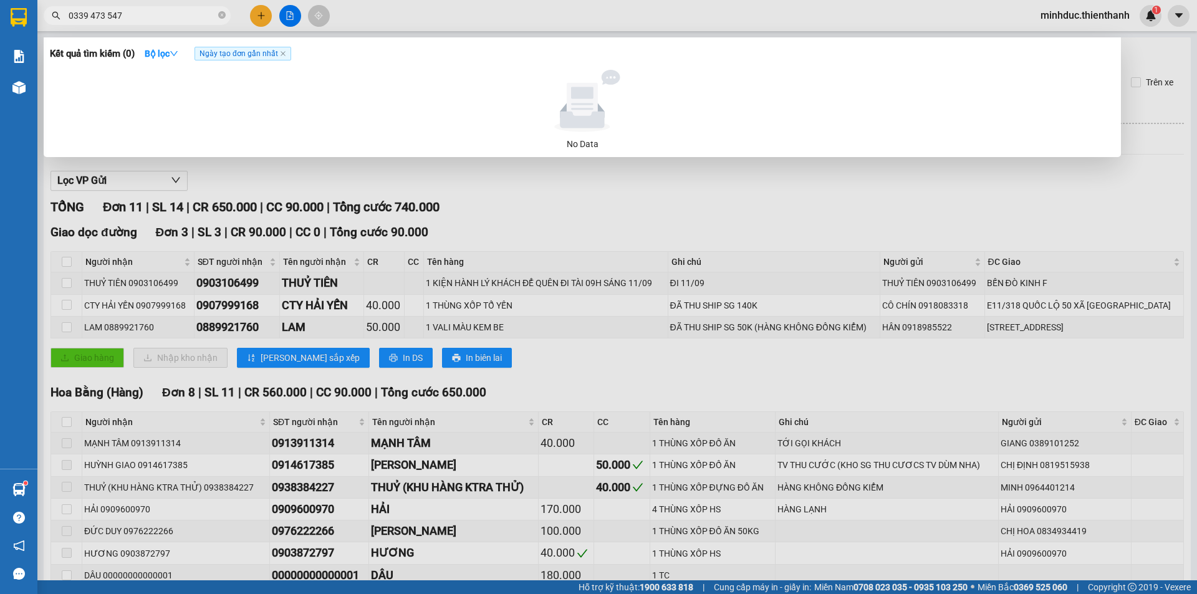
click at [107, 14] on input "0339 473 547" at bounding box center [142, 16] width 147 height 14
click at [89, 14] on input "0339 473547" at bounding box center [142, 16] width 147 height 14
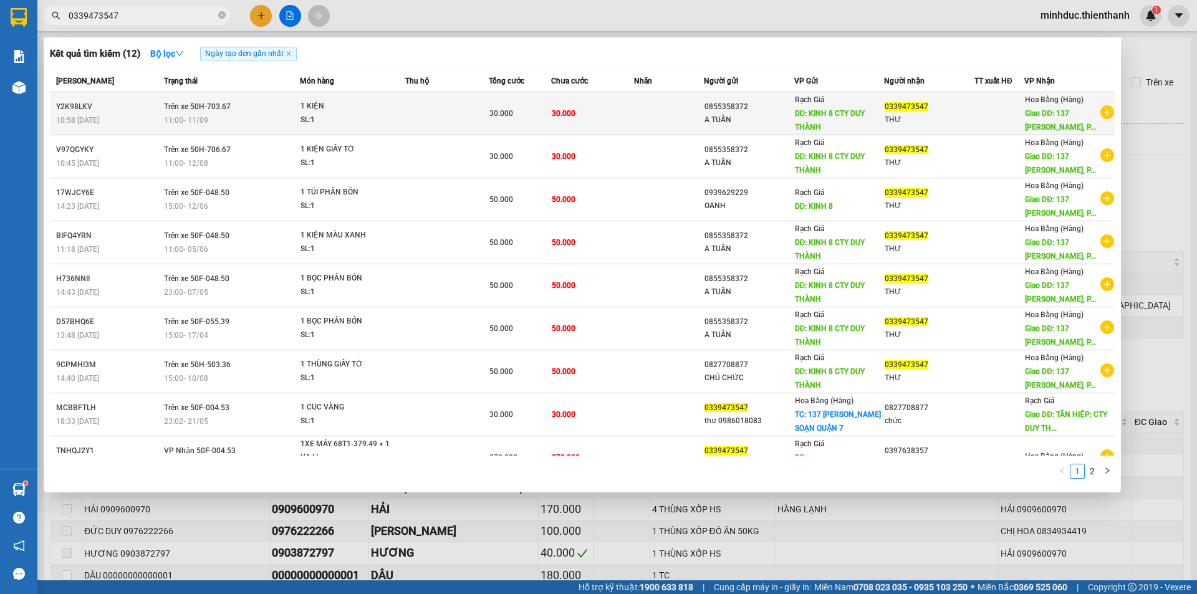
type input "0339473547"
click at [332, 121] on div "SL: 1" at bounding box center [348, 120] width 94 height 14
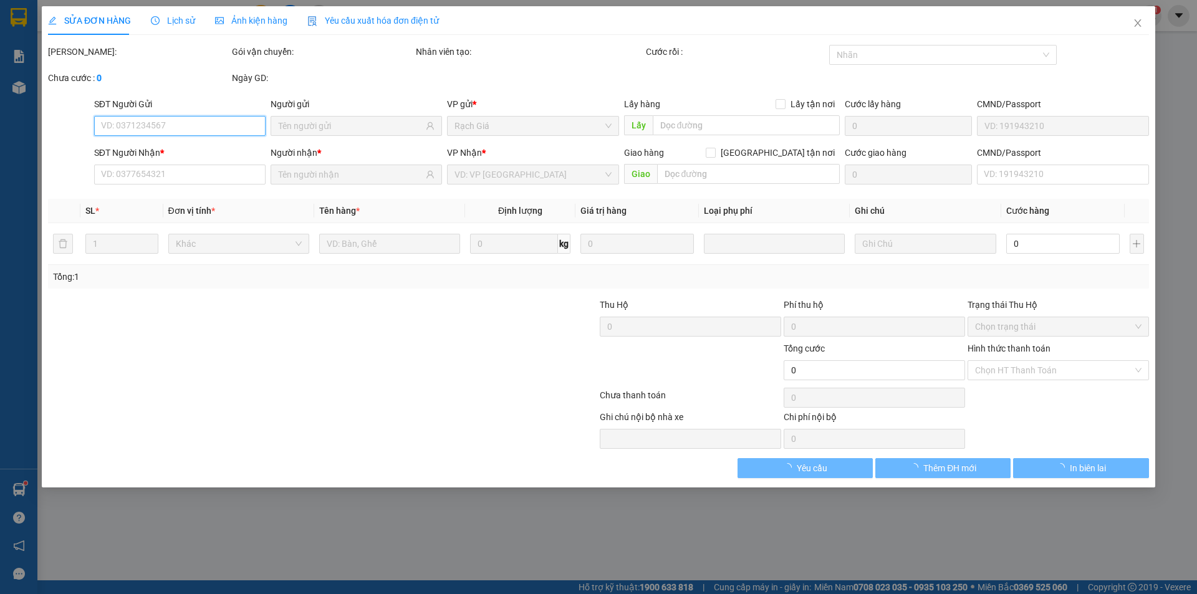
type input "0855358372"
type input "KINH 8 CTY DUY THÀNH"
type input "0339473547"
type input "137 [PERSON_NAME], P. [GEOGRAPHIC_DATA], [GEOGRAPHIC_DATA]."
type input "30.000"
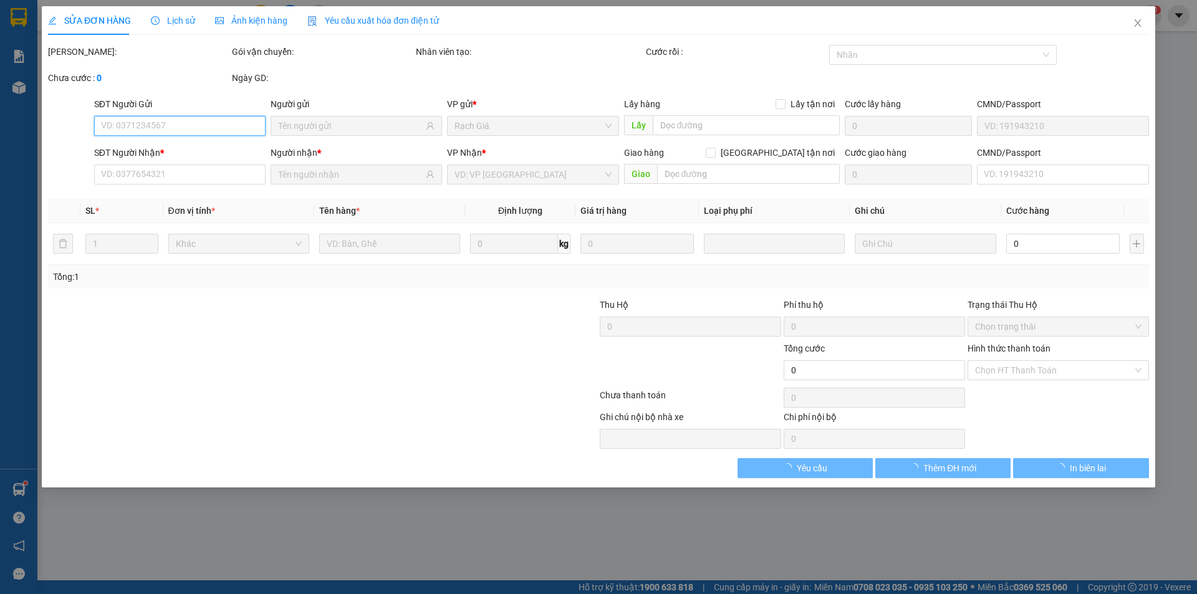
type input "30.000"
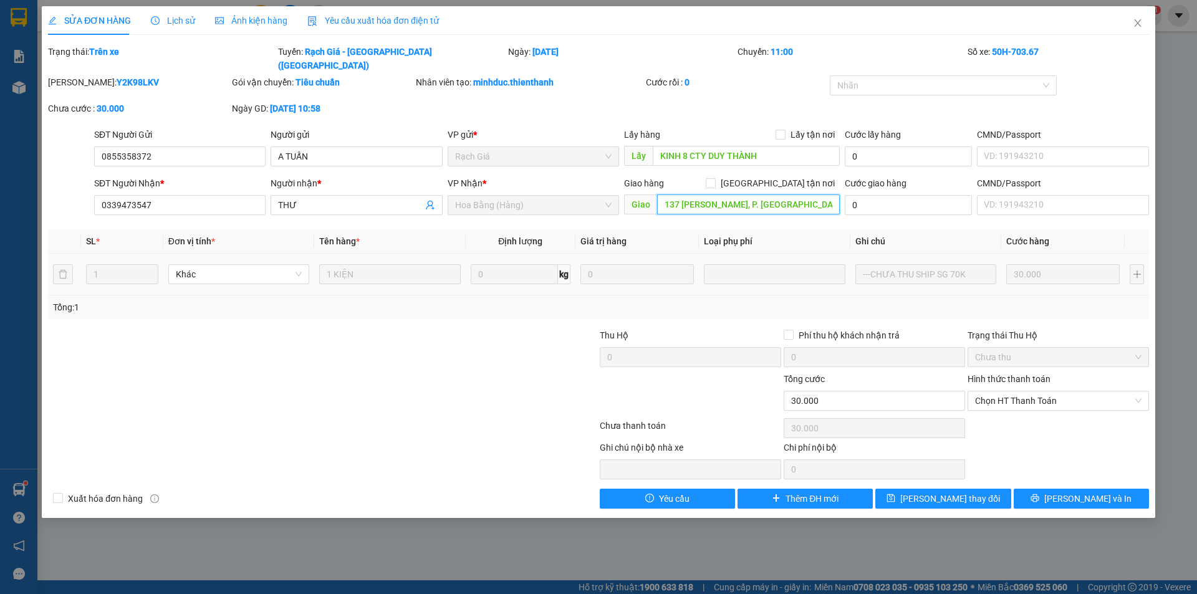
click at [751, 195] on input "137 [PERSON_NAME], P. [GEOGRAPHIC_DATA], [GEOGRAPHIC_DATA]." at bounding box center [748, 205] width 183 height 20
click at [1137, 22] on icon "close" at bounding box center [1137, 22] width 7 height 7
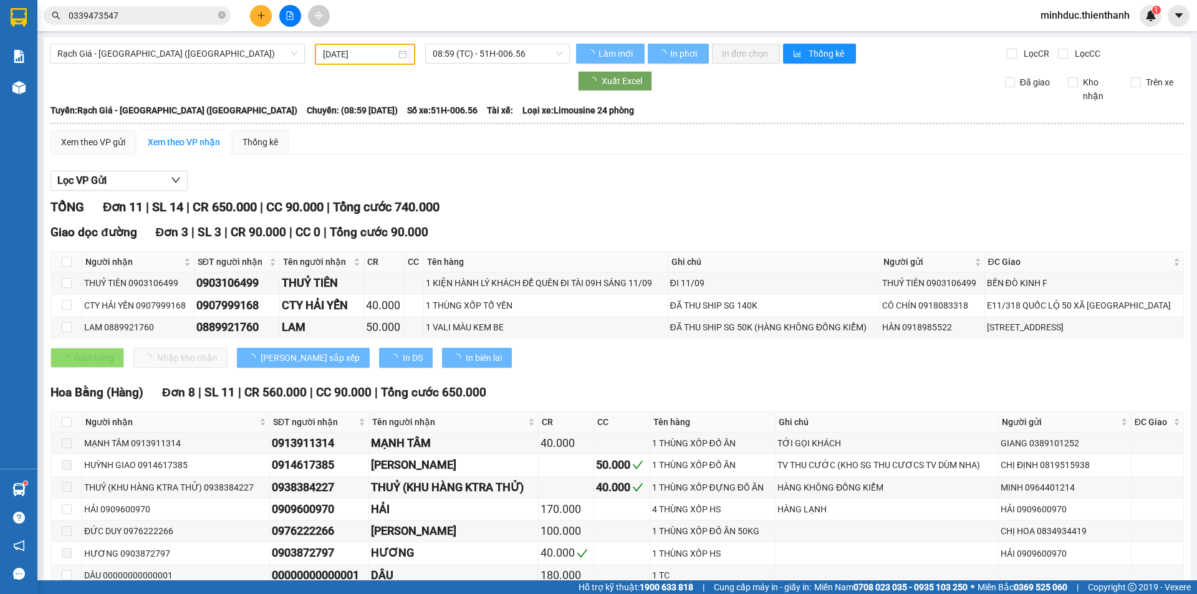
click at [155, 8] on span "0339473547" at bounding box center [137, 15] width 187 height 19
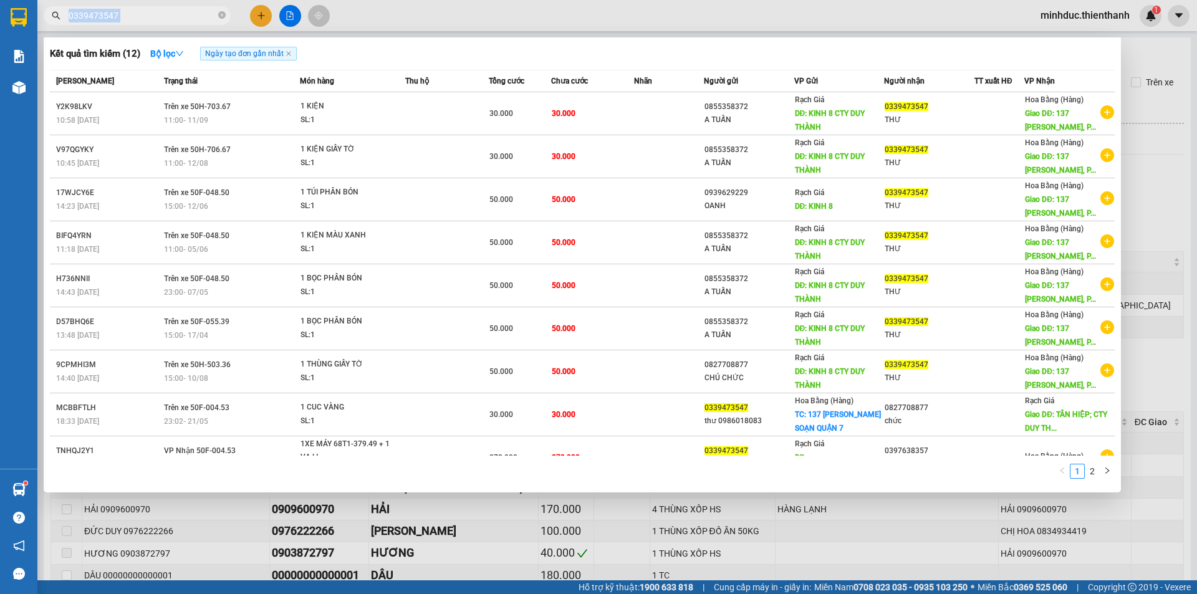
click at [155, 8] on span "0339473547" at bounding box center [137, 15] width 187 height 19
click at [221, 17] on icon "close-circle" at bounding box center [221, 14] width 7 height 7
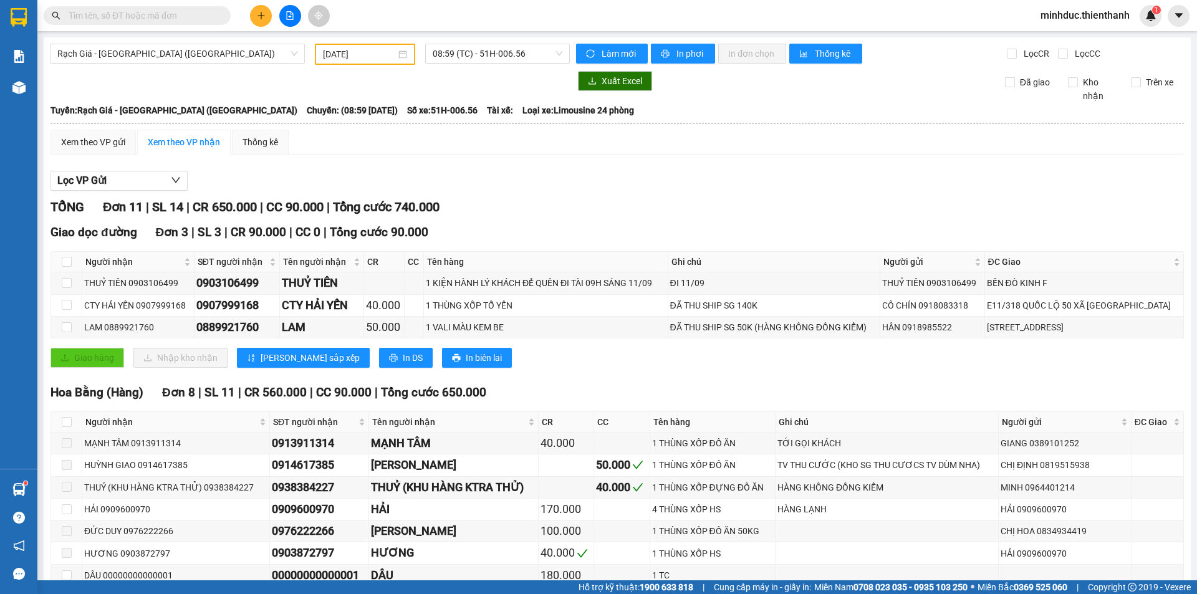
click at [172, 19] on input "text" at bounding box center [142, 16] width 147 height 14
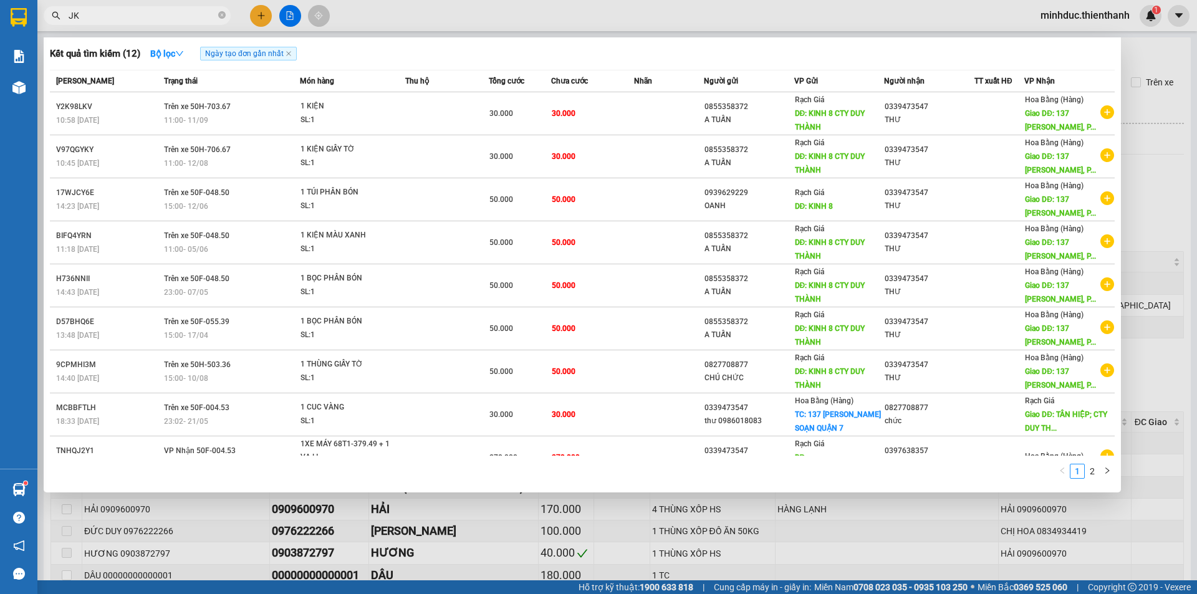
type input "J"
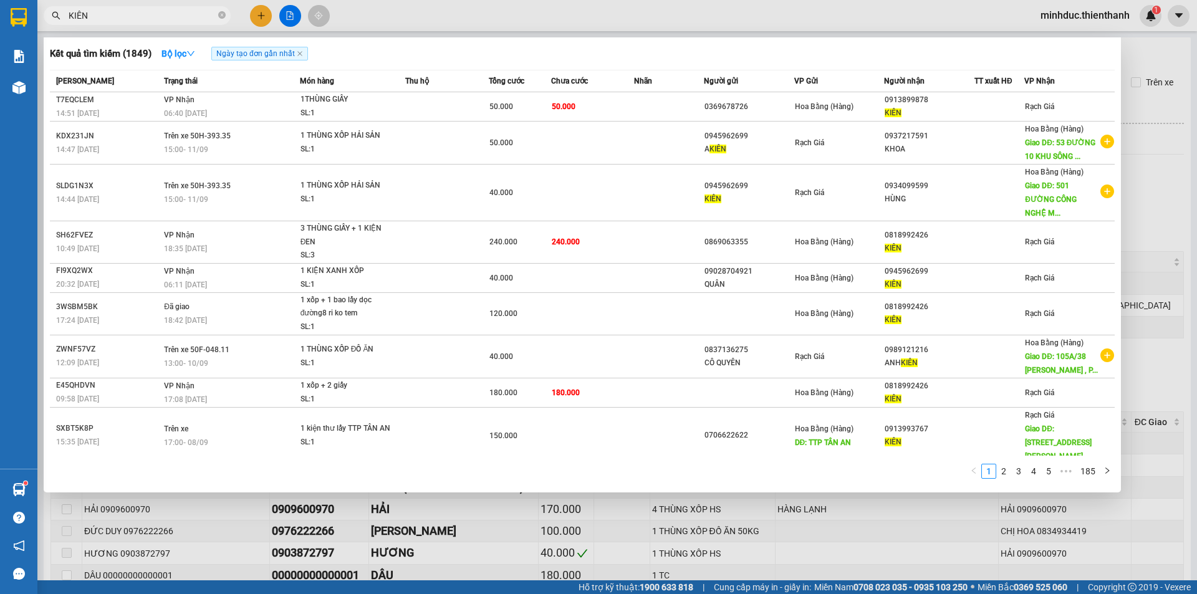
type input "KIÊN"
click at [147, 19] on input "KIÊN" at bounding box center [142, 16] width 147 height 14
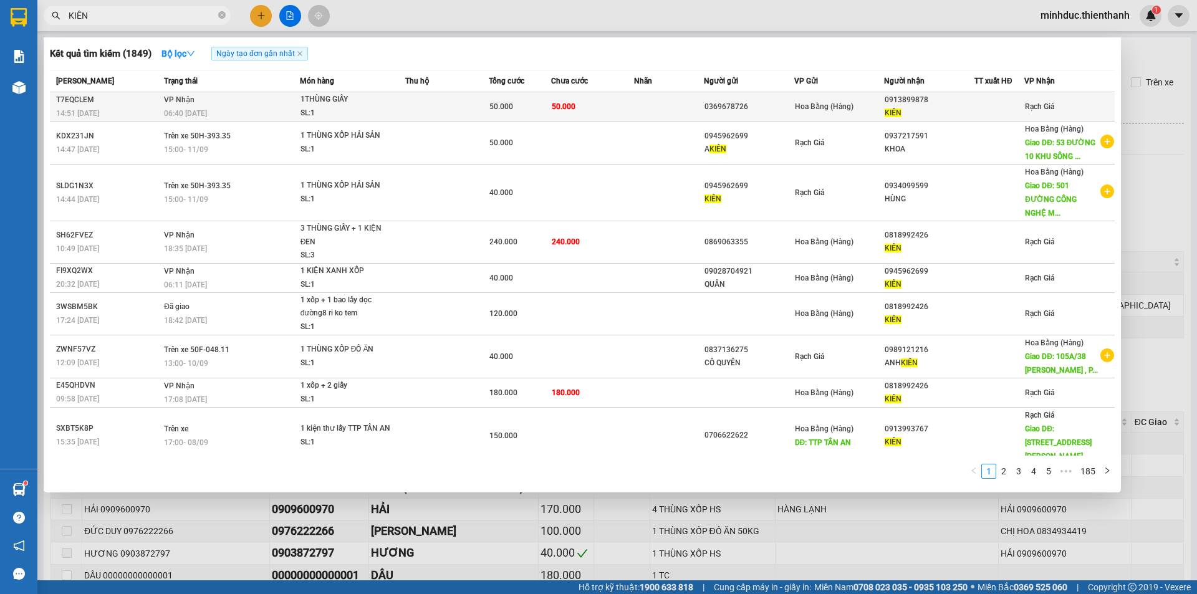
click at [520, 99] on td "50.000" at bounding box center [520, 106] width 62 height 29
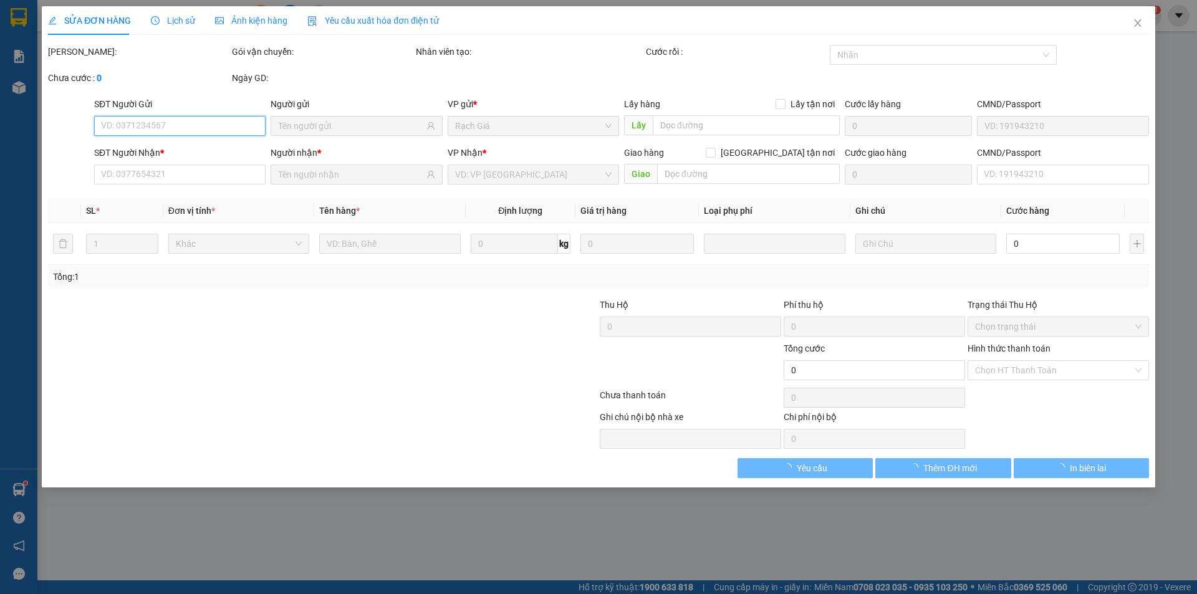
type input "0369678726"
type input "0913899878"
type input "KIÊN"
type input "50.000"
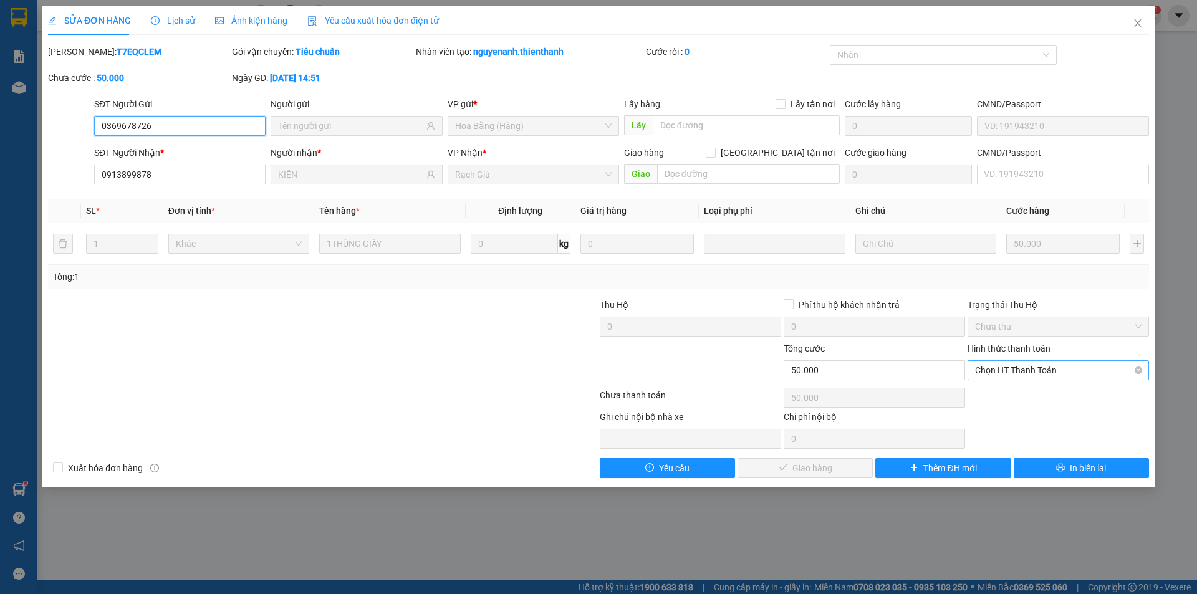
click at [1028, 362] on span "Chọn HT Thanh Toán" at bounding box center [1058, 370] width 166 height 19
click at [1005, 397] on div "Tại văn phòng" at bounding box center [1058, 395] width 166 height 14
type input "0"
click at [817, 467] on span "Giao hàng" at bounding box center [812, 468] width 40 height 14
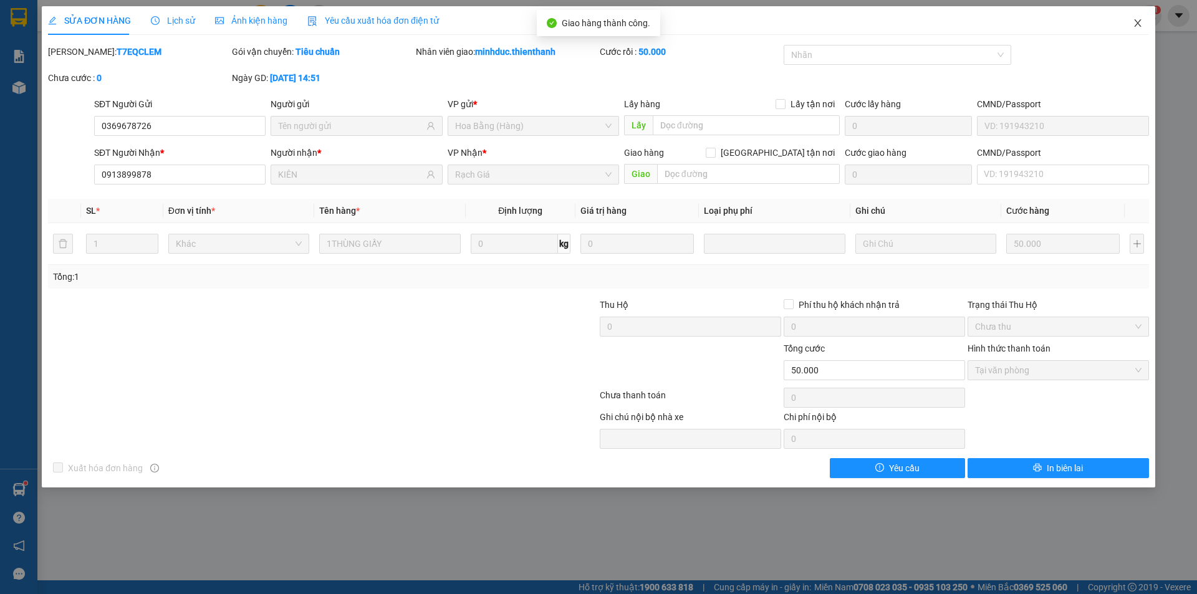
click at [1137, 21] on icon "close" at bounding box center [1138, 23] width 10 height 10
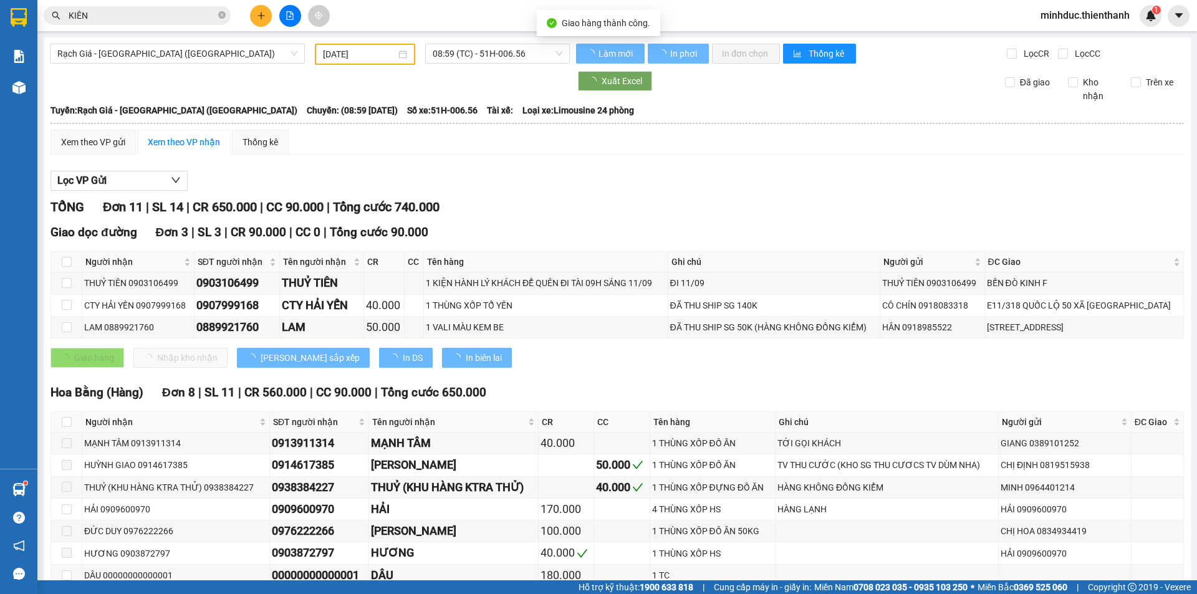
click at [121, 13] on input "KIÊN" at bounding box center [142, 16] width 147 height 14
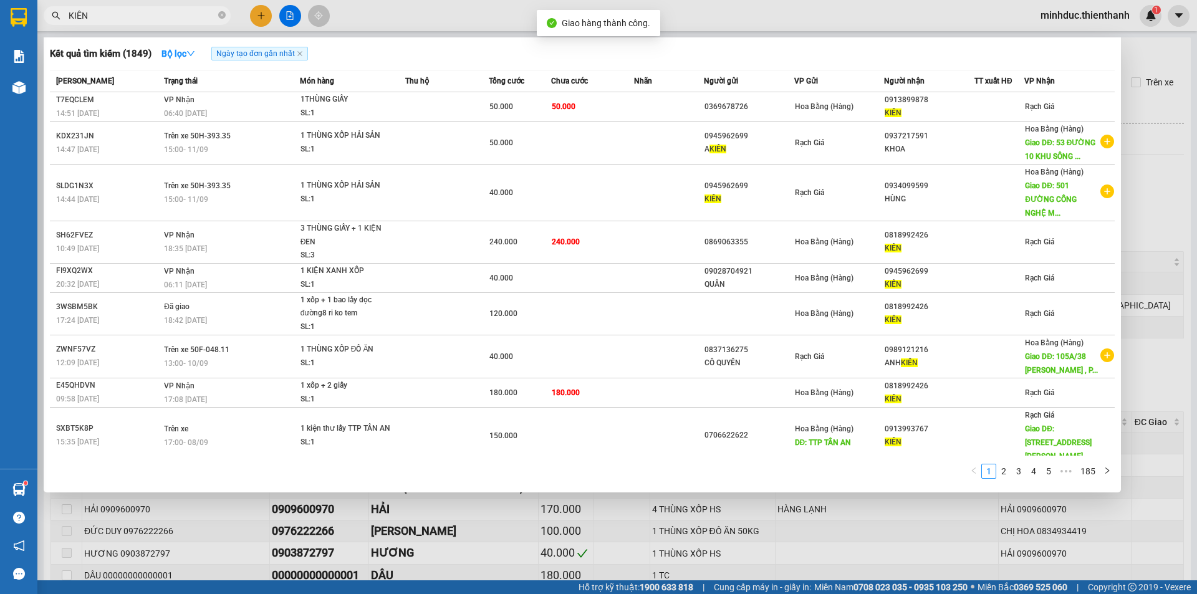
click at [121, 13] on input "KIÊN" at bounding box center [142, 16] width 147 height 14
paste input "0339 473 547"
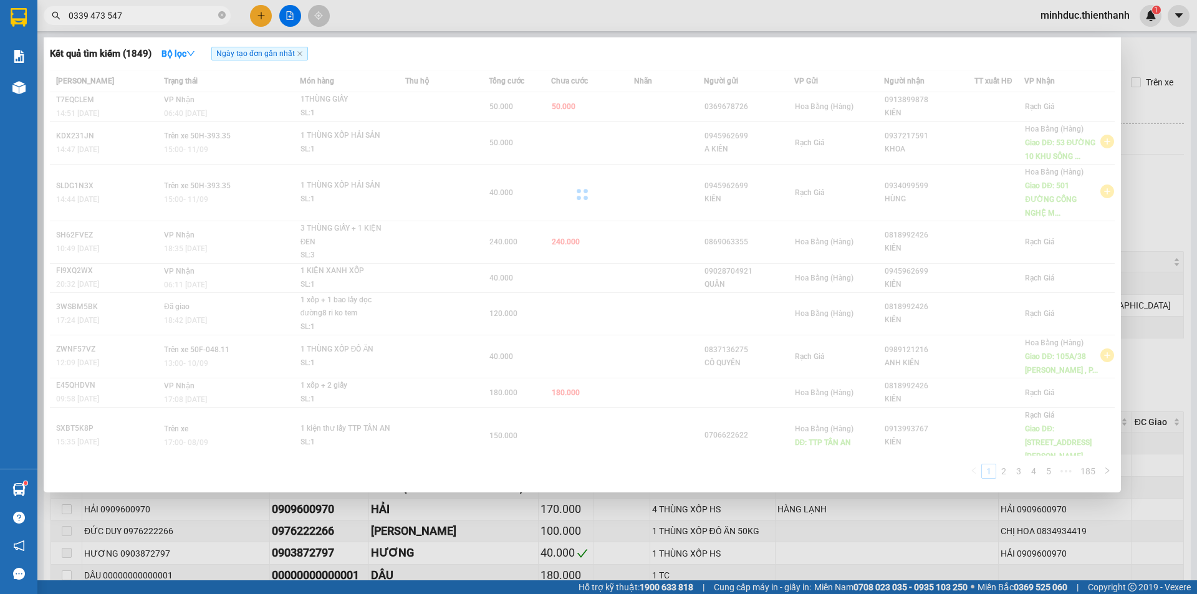
click at [106, 17] on input "0339 473 547" at bounding box center [142, 16] width 147 height 14
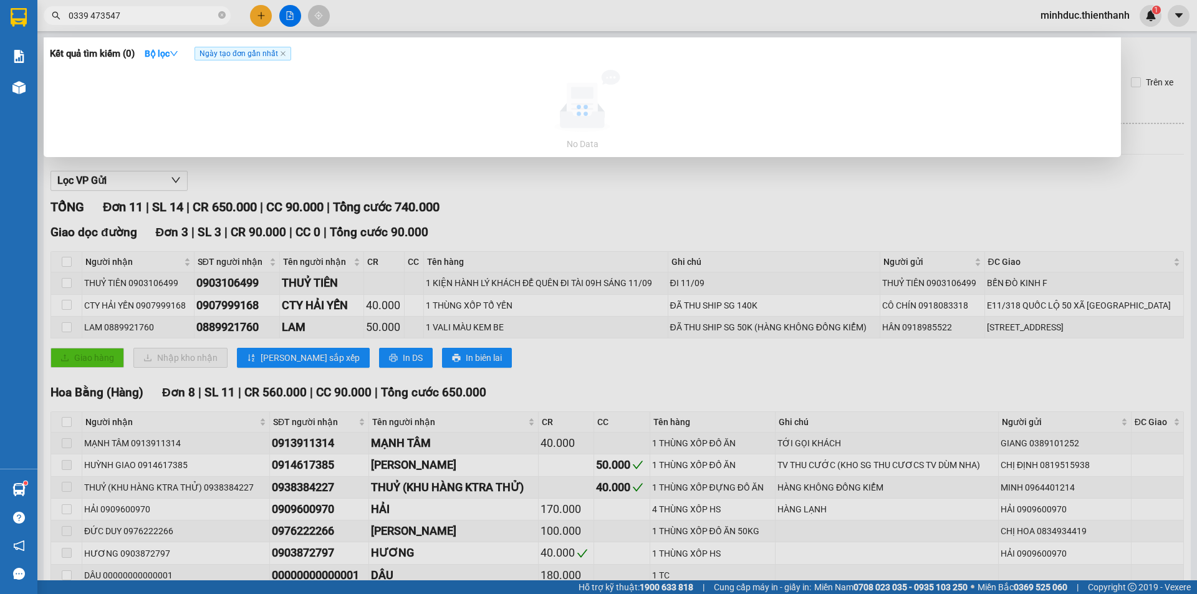
click at [89, 16] on input "0339 473547" at bounding box center [142, 16] width 147 height 14
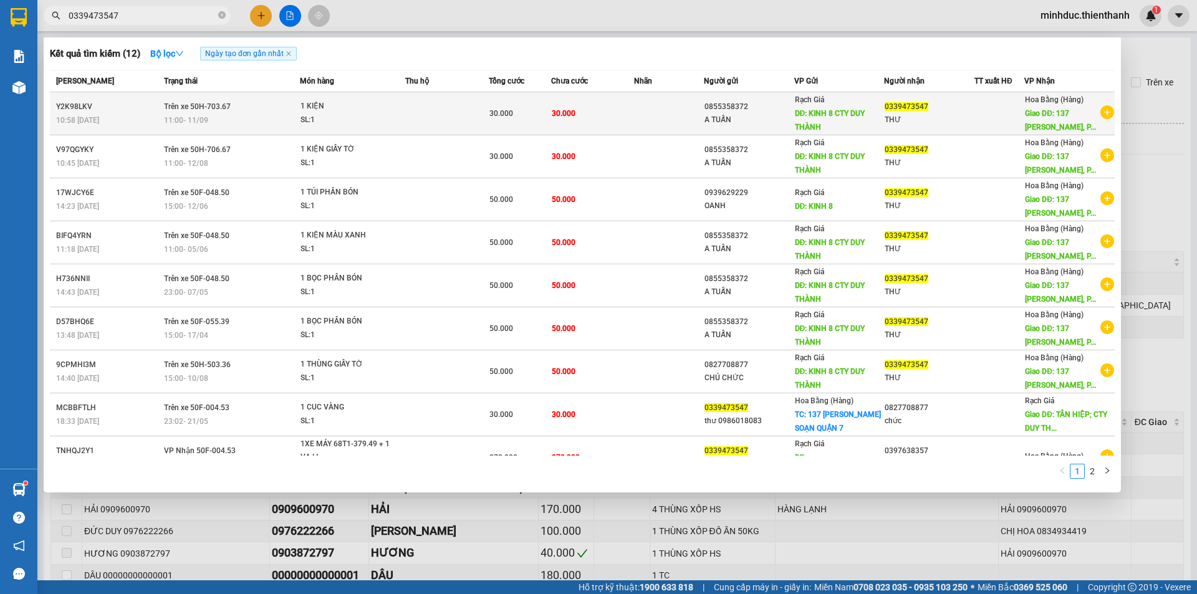
type input "0339473547"
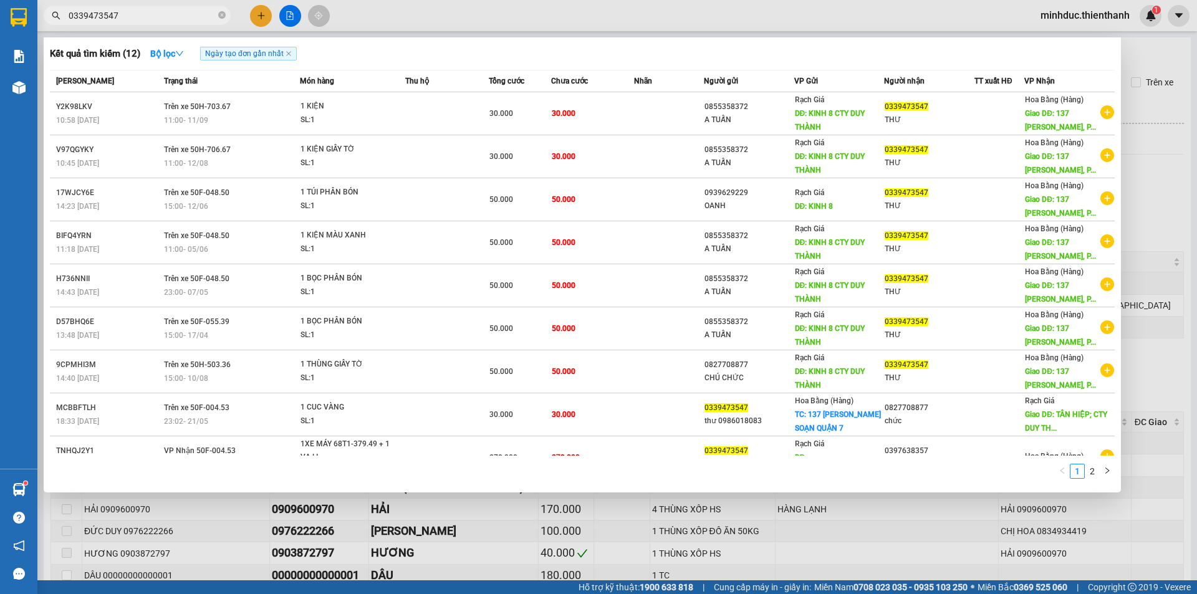
click at [256, 21] on div at bounding box center [598, 297] width 1197 height 594
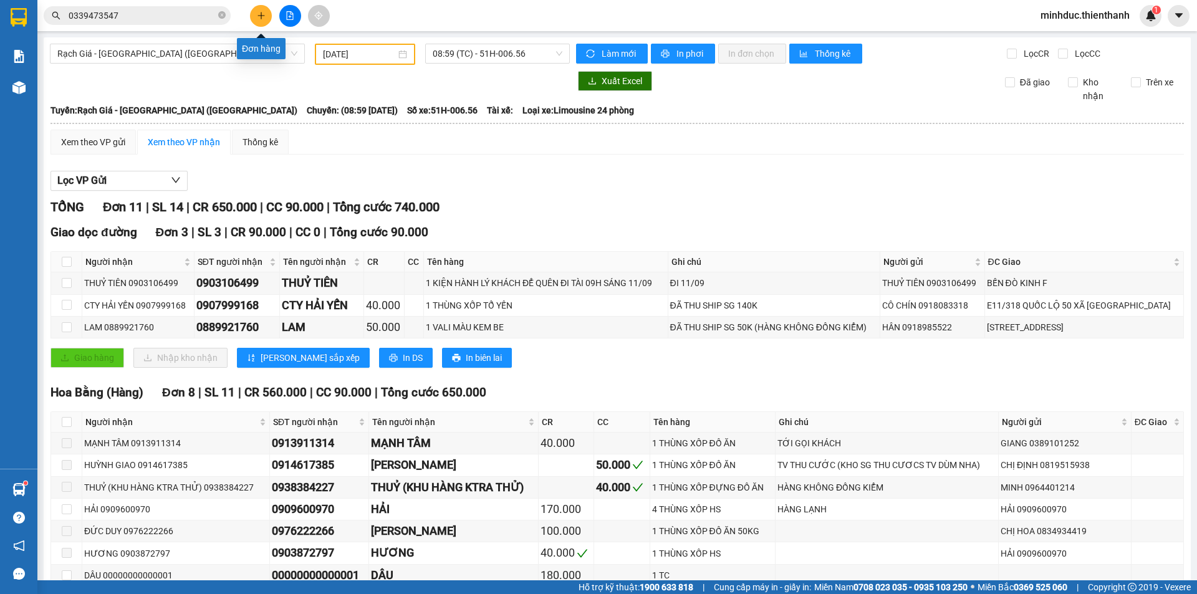
click at [261, 17] on icon "plus" at bounding box center [261, 15] width 1 height 7
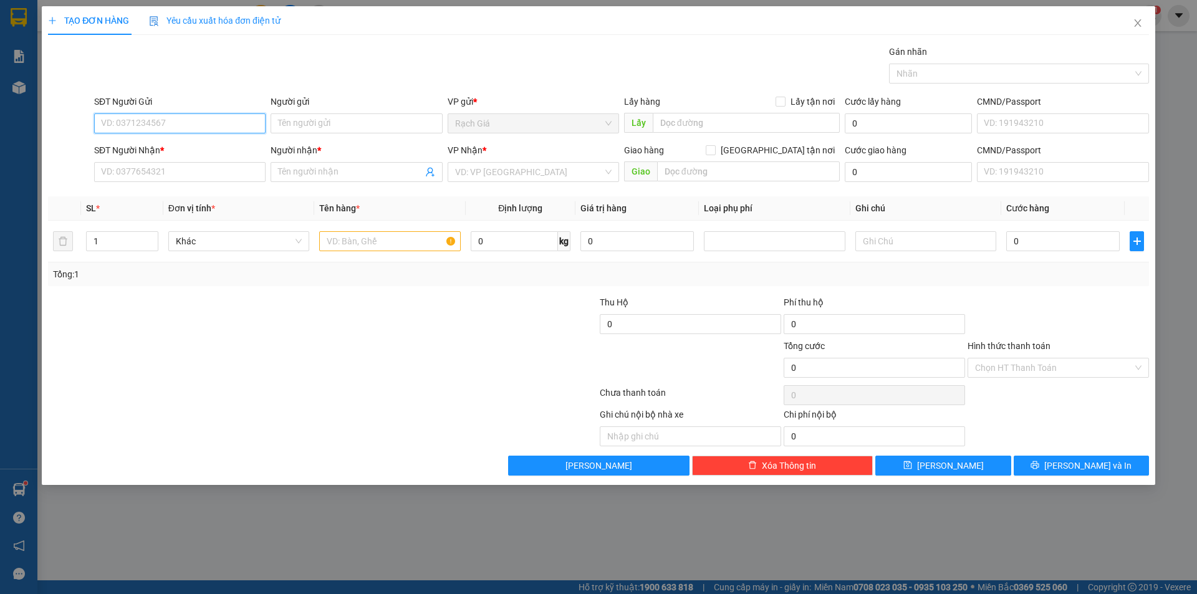
click at [185, 117] on input "SĐT Người Gửi" at bounding box center [179, 123] width 171 height 20
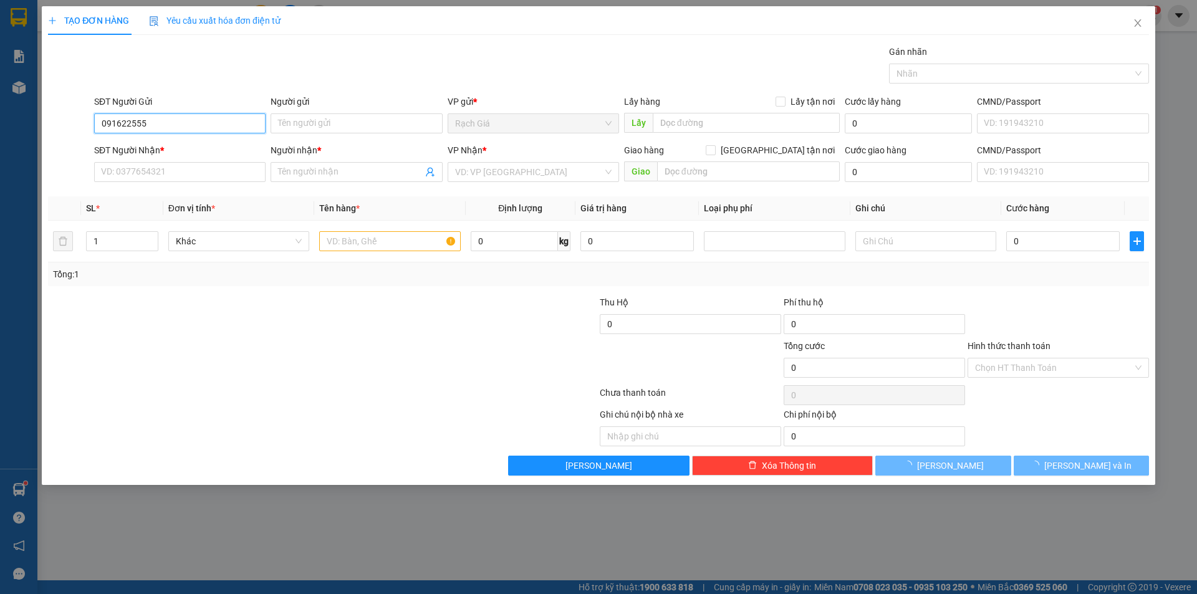
type input "0916225550"
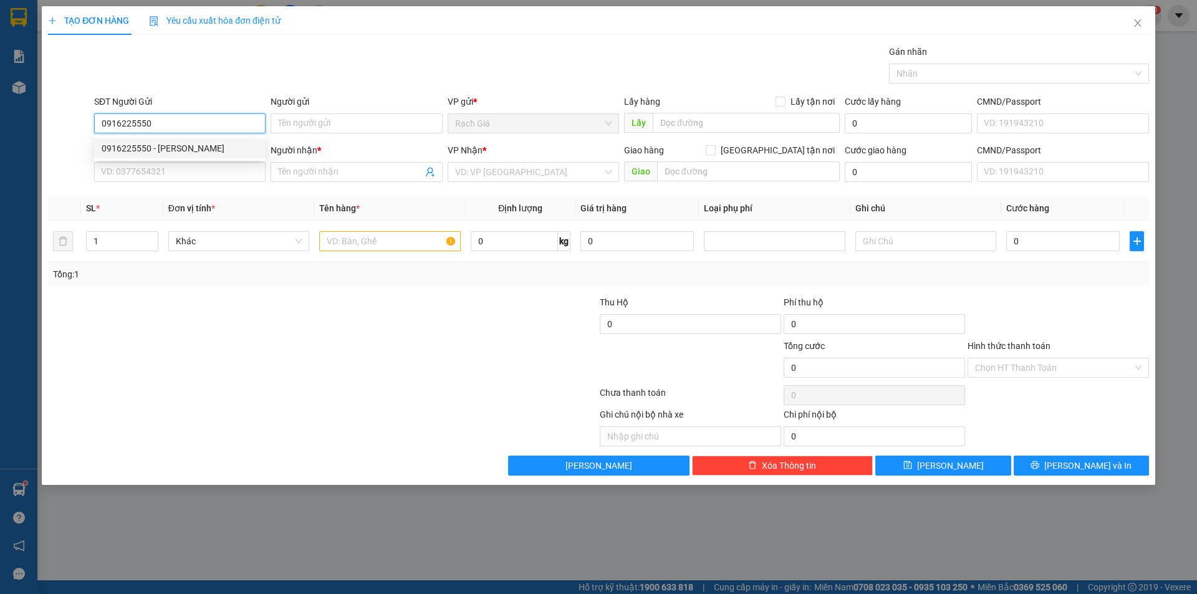
click at [187, 153] on div "0916225550 - HUỲNH VĂN KHÁNH" at bounding box center [180, 149] width 156 height 14
type input "HUỲNH VĂN KHÁNH"
type input "0909445901"
type input "CHỊ NHIÊN"
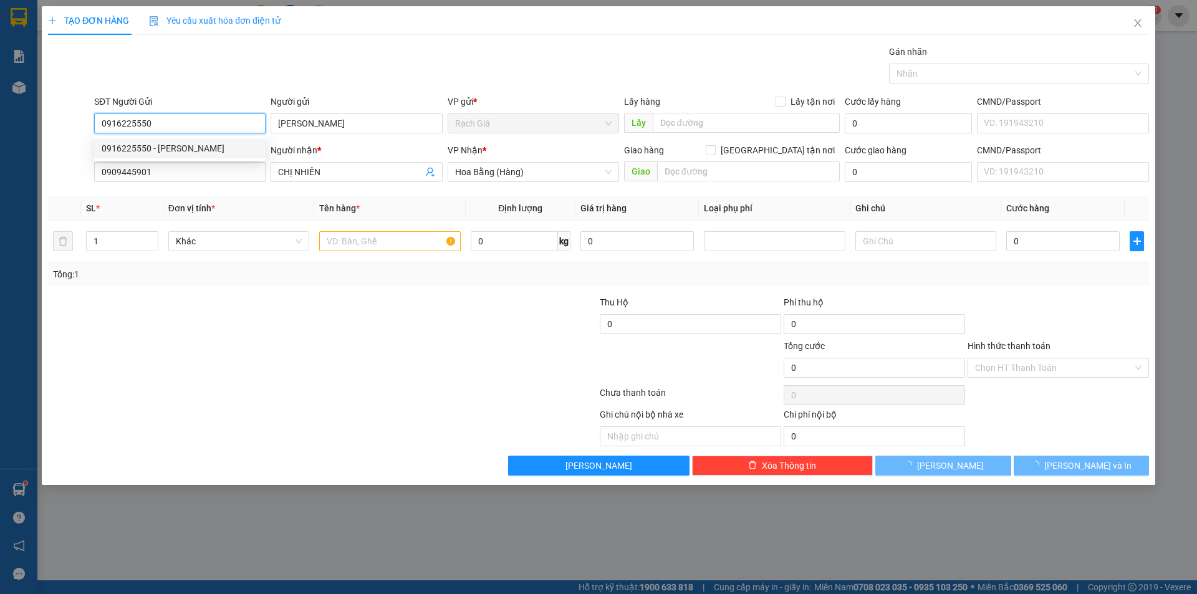
type input "120.000"
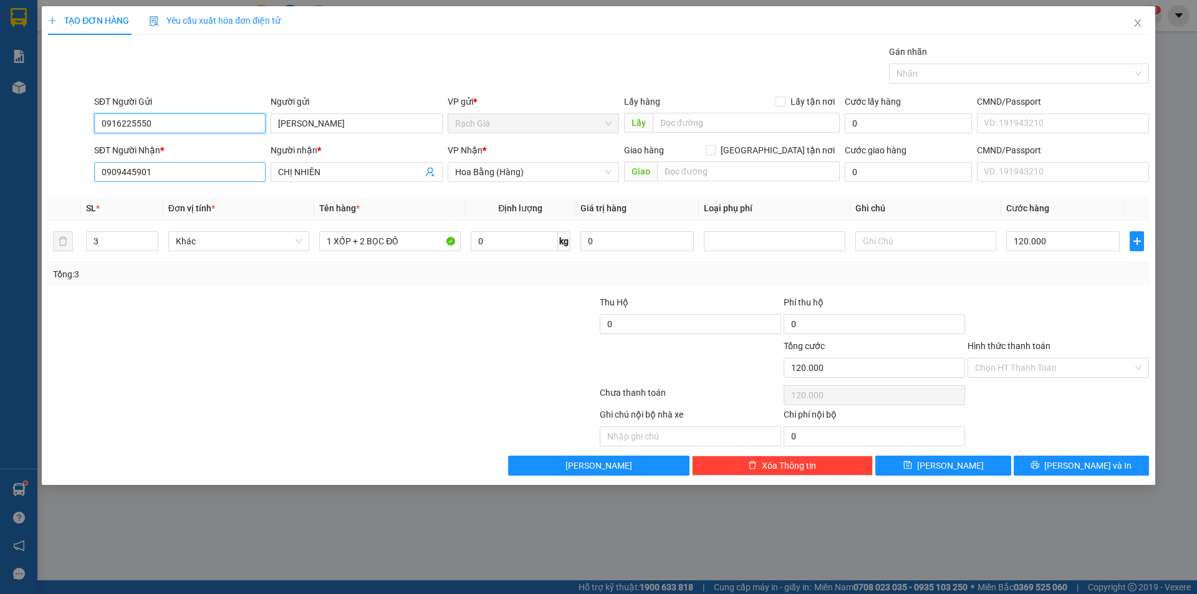
type input "0916225550"
click at [208, 174] on input "0909445901" at bounding box center [179, 172] width 171 height 20
click at [183, 194] on div "0909445901 - CHỊ NHIÊN" at bounding box center [180, 197] width 156 height 14
click at [151, 247] on icon "down" at bounding box center [151, 245] width 4 height 4
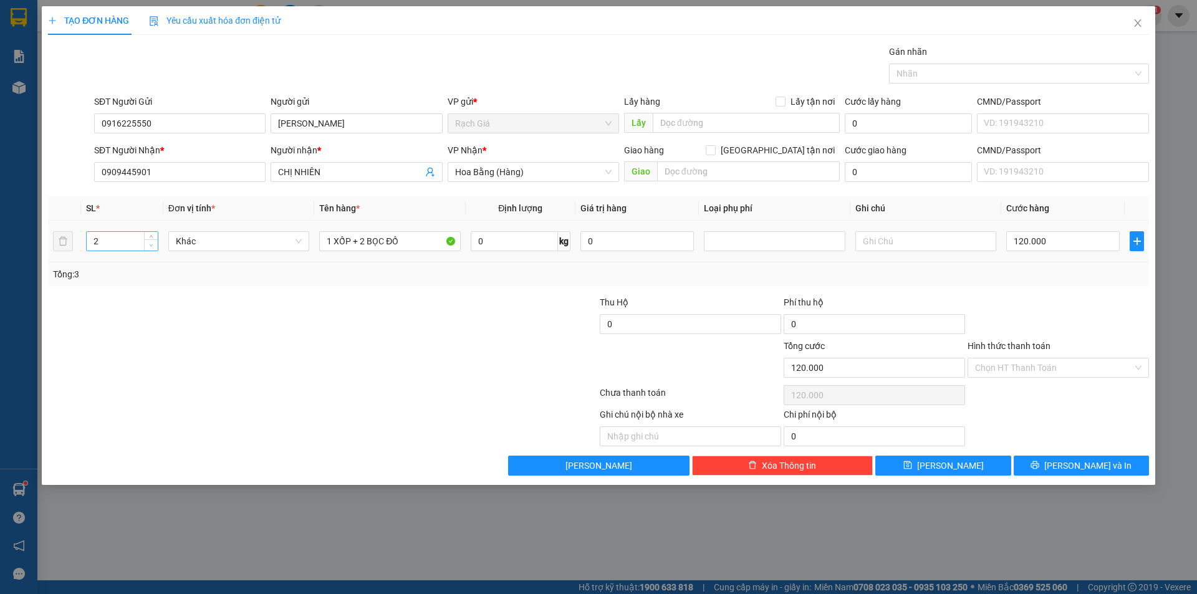
type input "1"
click at [151, 247] on icon "down" at bounding box center [151, 245] width 4 height 4
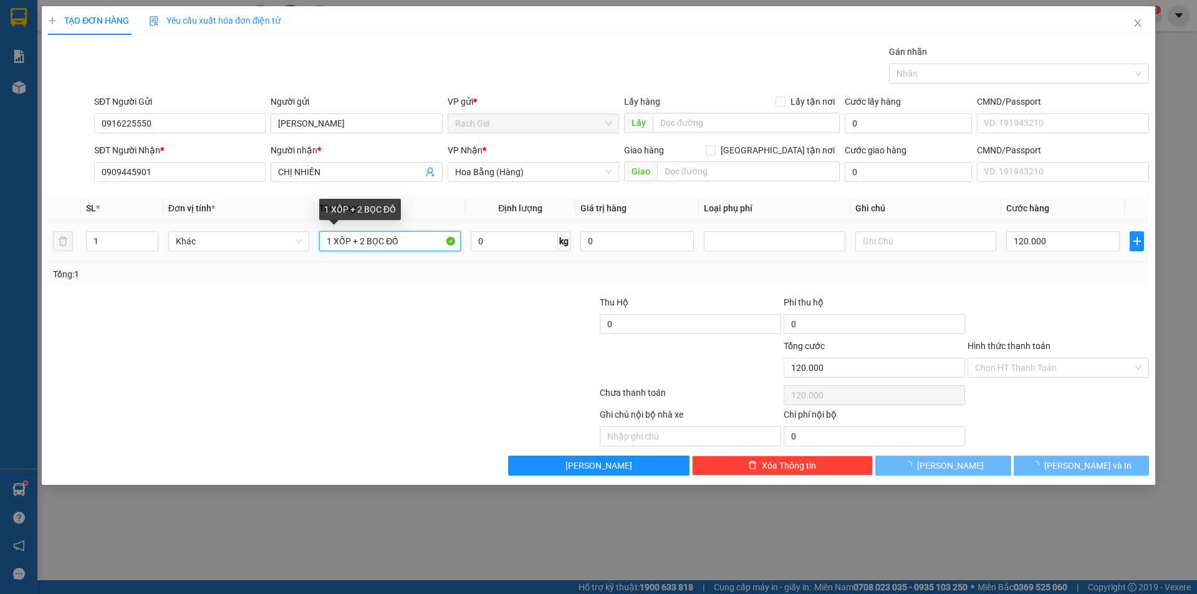
click at [377, 241] on input "1 XỐP + 2 BỌC ĐỒ" at bounding box center [389, 241] width 141 height 20
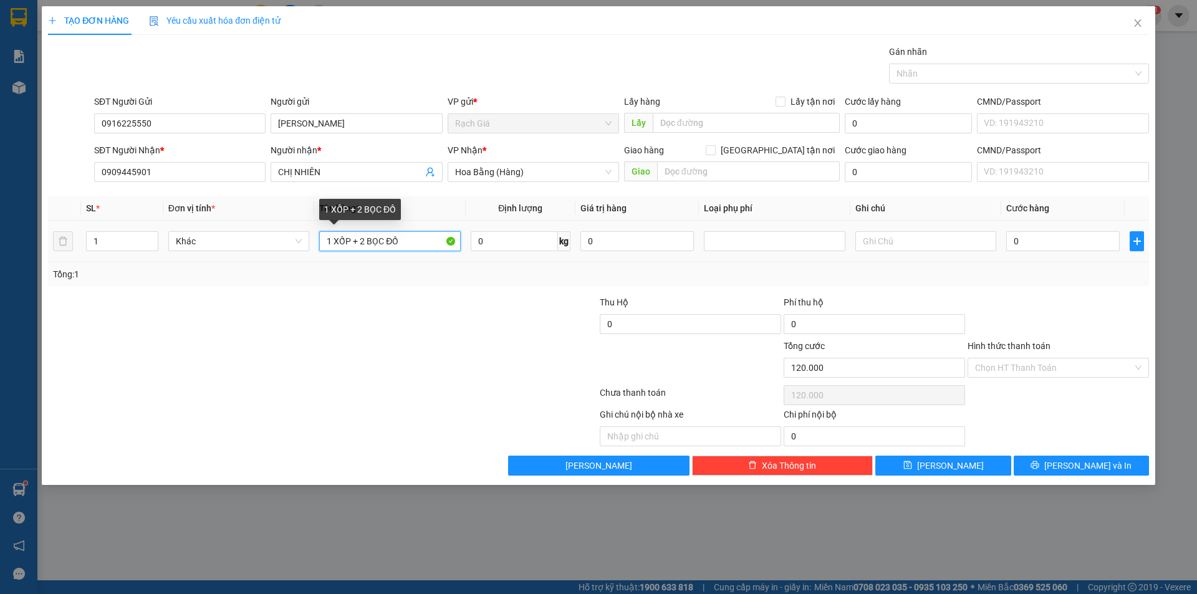
type input "0"
click at [377, 241] on input "1 XỐP + 2 BỌC ĐỒ" at bounding box center [389, 241] width 141 height 20
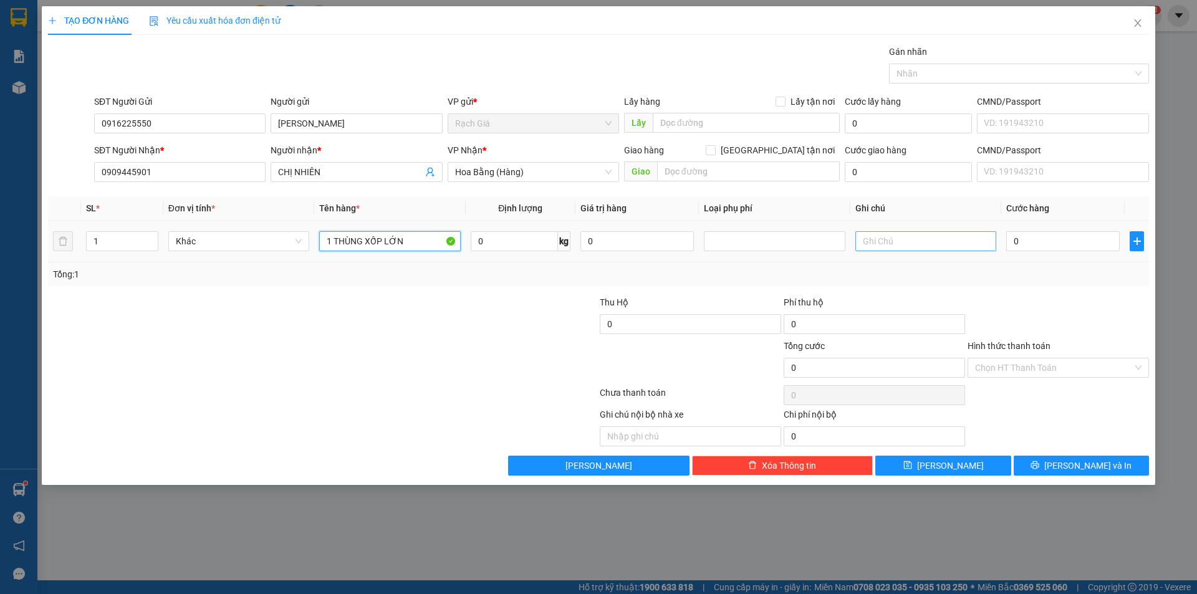
type input "1 THÙNG XỐP LỚN"
click at [879, 248] on input "text" at bounding box center [925, 241] width 141 height 20
click at [1046, 246] on input "0" at bounding box center [1062, 241] width 113 height 20
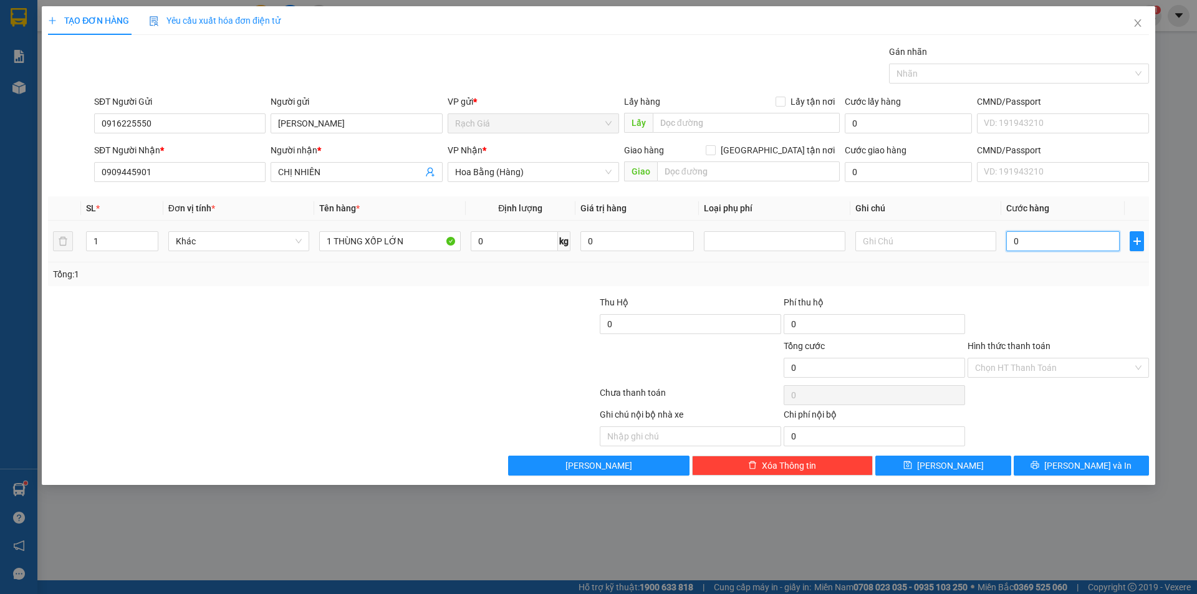
type input "1"
type input "15"
type input "150"
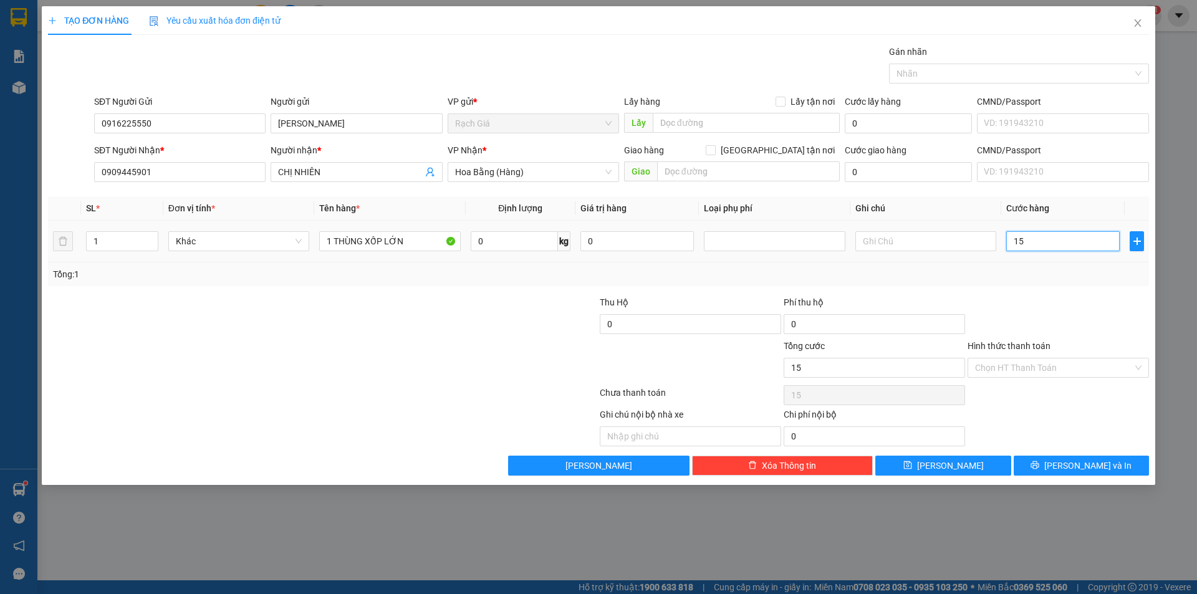
type input "150"
type input "1.500"
type input "15.000"
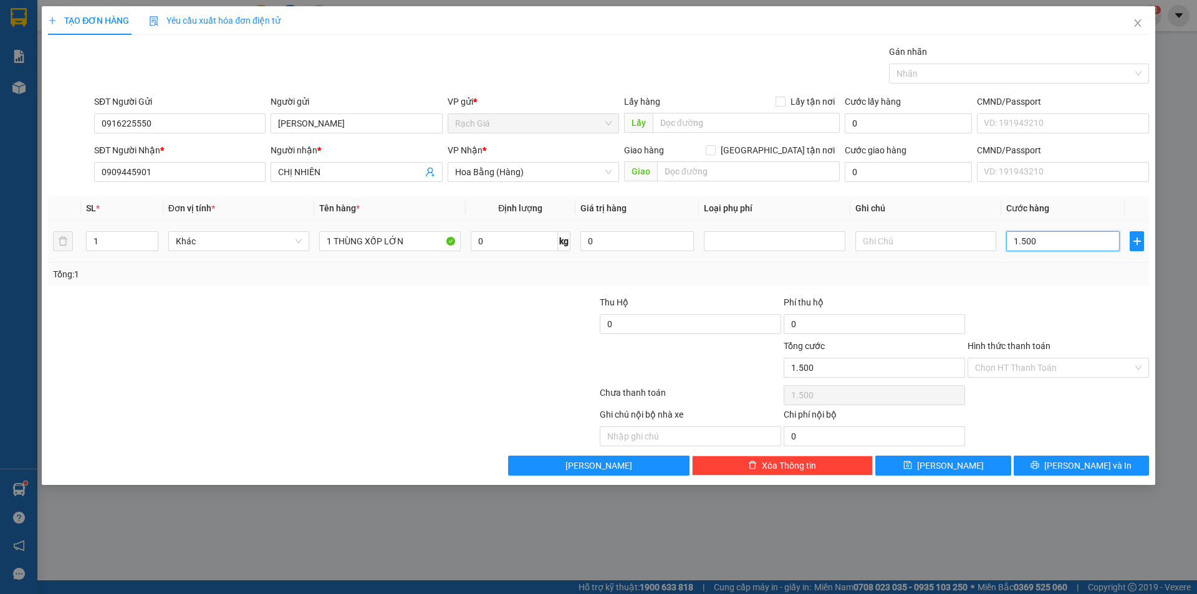
type input "15.000"
type input "150.000"
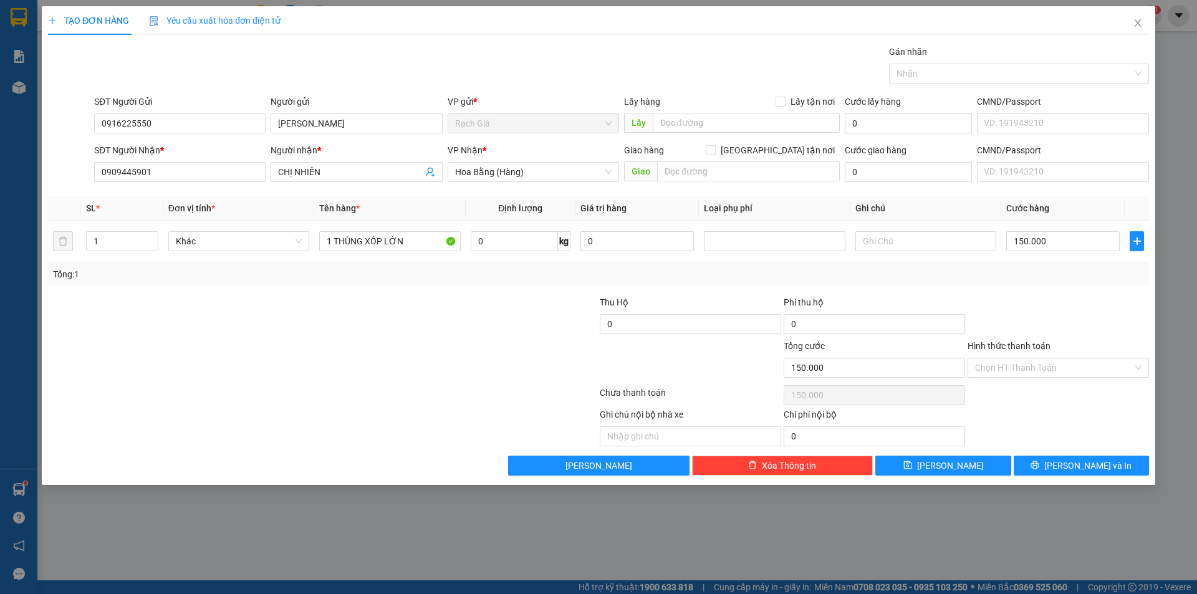
click at [238, 393] on div at bounding box center [323, 395] width 552 height 25
click at [1077, 396] on div "Chọn HT Thanh Toán" at bounding box center [1058, 395] width 184 height 25
click at [1092, 462] on span "[PERSON_NAME] và In" at bounding box center [1087, 466] width 87 height 14
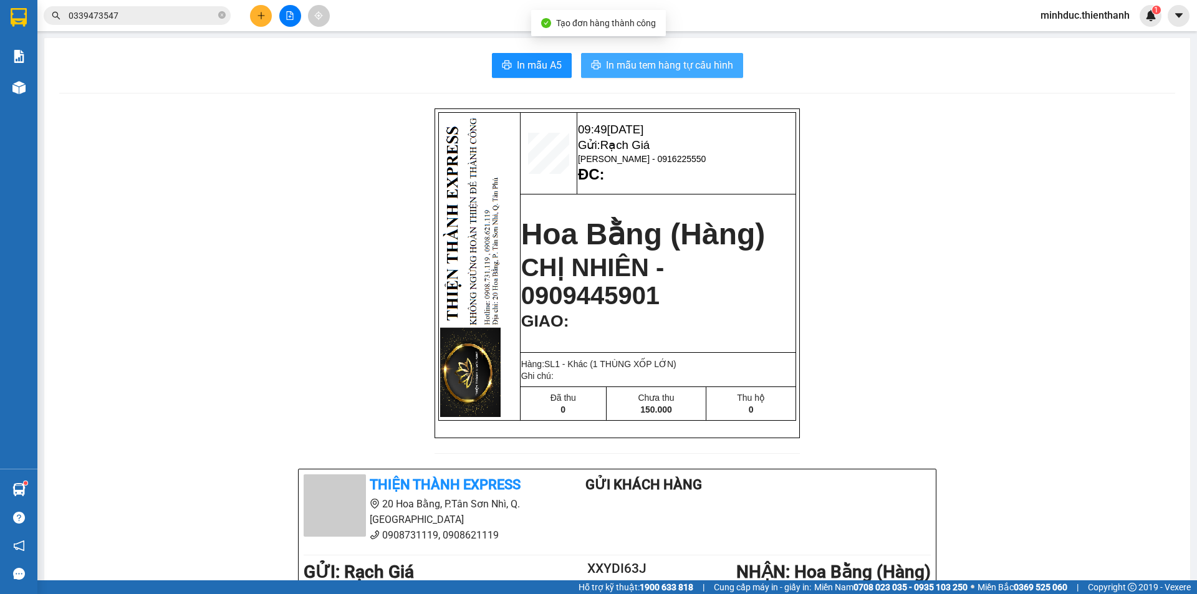
drag, startPoint x: 686, startPoint y: 55, endPoint x: 693, endPoint y: 74, distance: 19.7
click at [686, 56] on button "In mẫu tem hàng tự cấu hình" at bounding box center [662, 65] width 162 height 25
click at [259, 109] on div "09:49 12-09-2025 Gửi: Rạch Giá HUỲNH VĂN KHÁNH - 0916225550 ĐC: Hoa Bằng (Hàng)…" at bounding box center [617, 550] width 1116 height 884
click at [187, 11] on input "0339473547" at bounding box center [142, 16] width 147 height 14
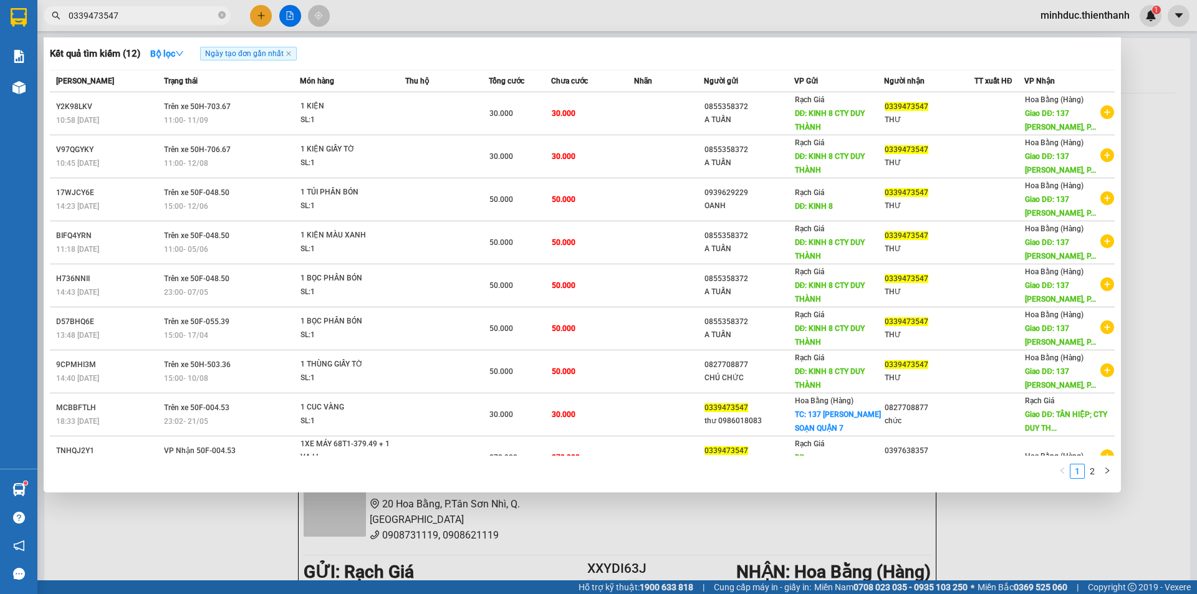
click at [187, 11] on input "0339473547" at bounding box center [142, 16] width 147 height 14
paste input "816788588"
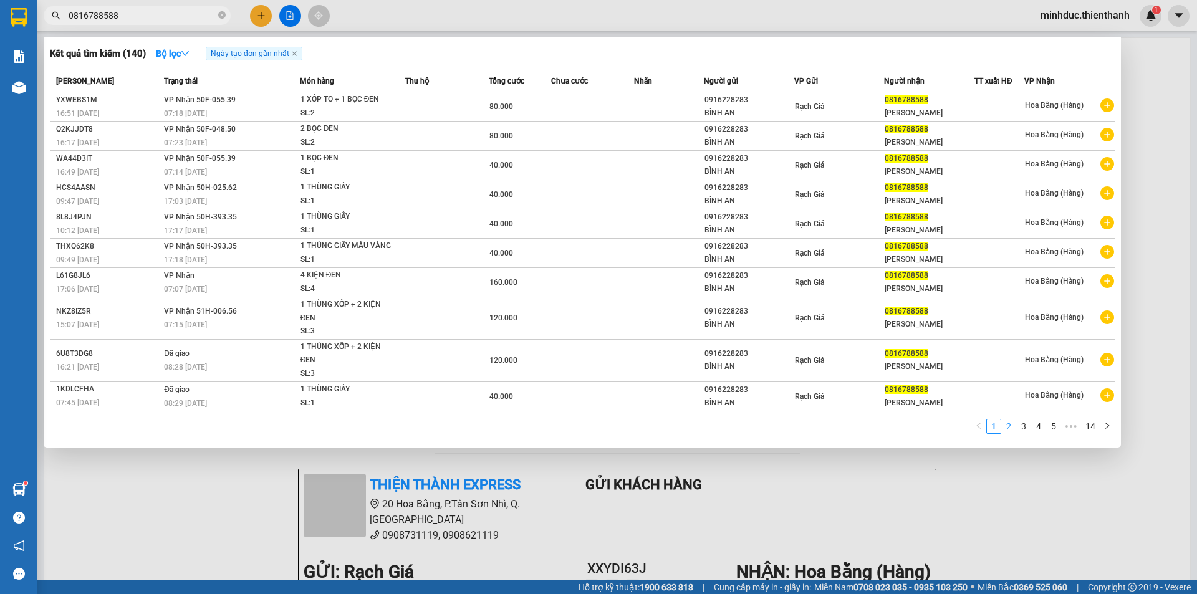
type input "0816788588"
click at [1012, 428] on link "2" at bounding box center [1009, 427] width 14 height 14
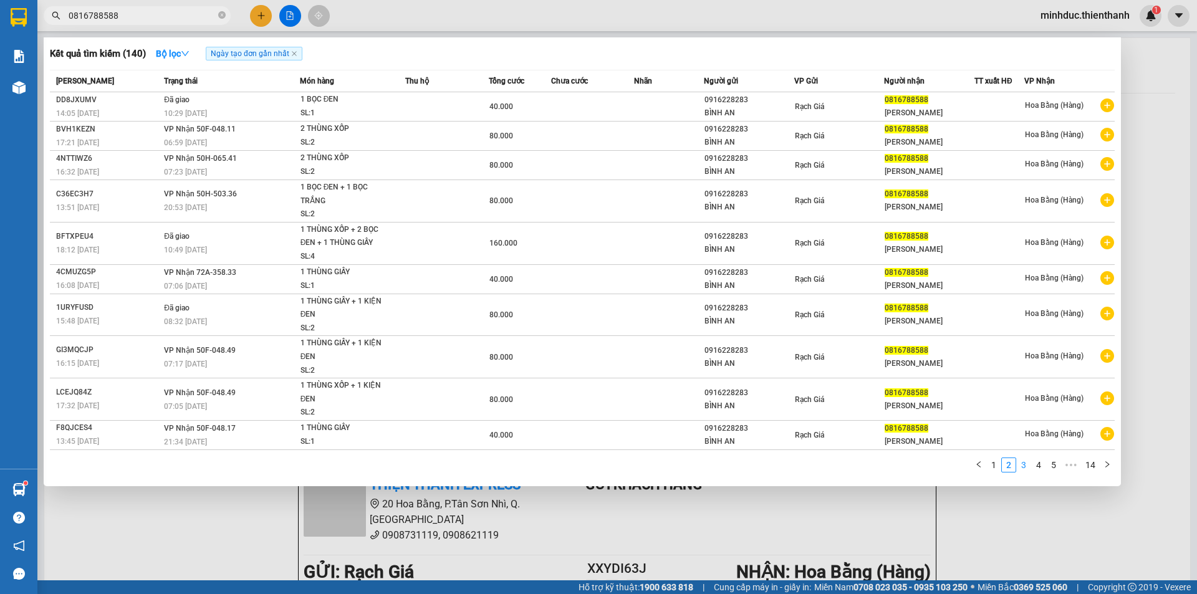
click at [1026, 465] on link "3" at bounding box center [1024, 465] width 14 height 14
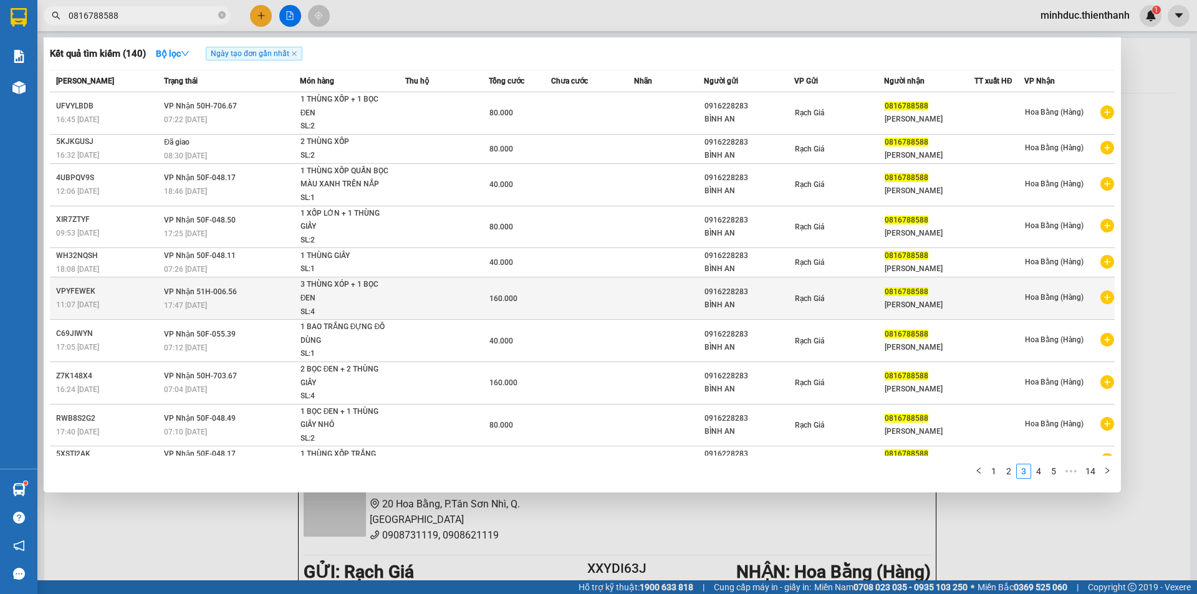
scroll to position [20, 0]
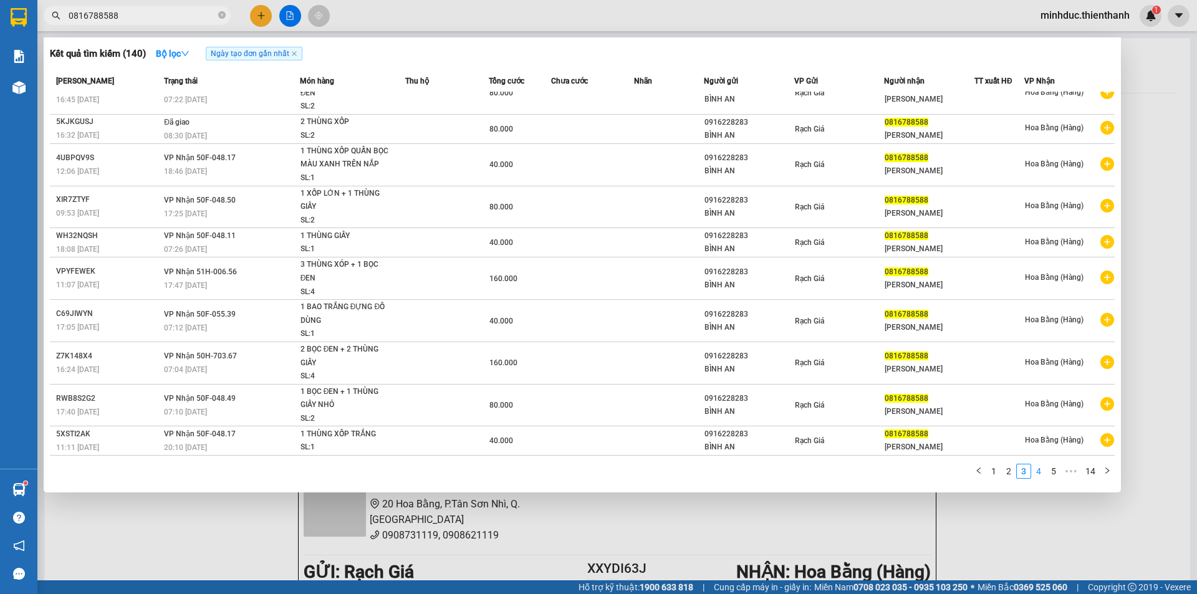
click at [1040, 470] on link "4" at bounding box center [1039, 472] width 14 height 14
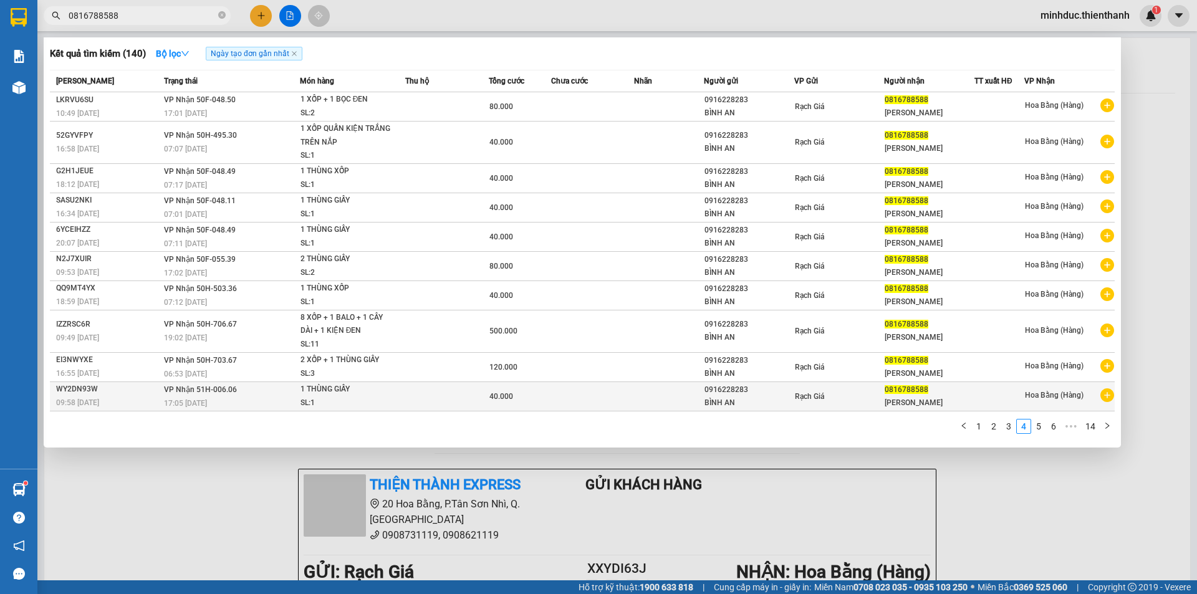
scroll to position [0, 0]
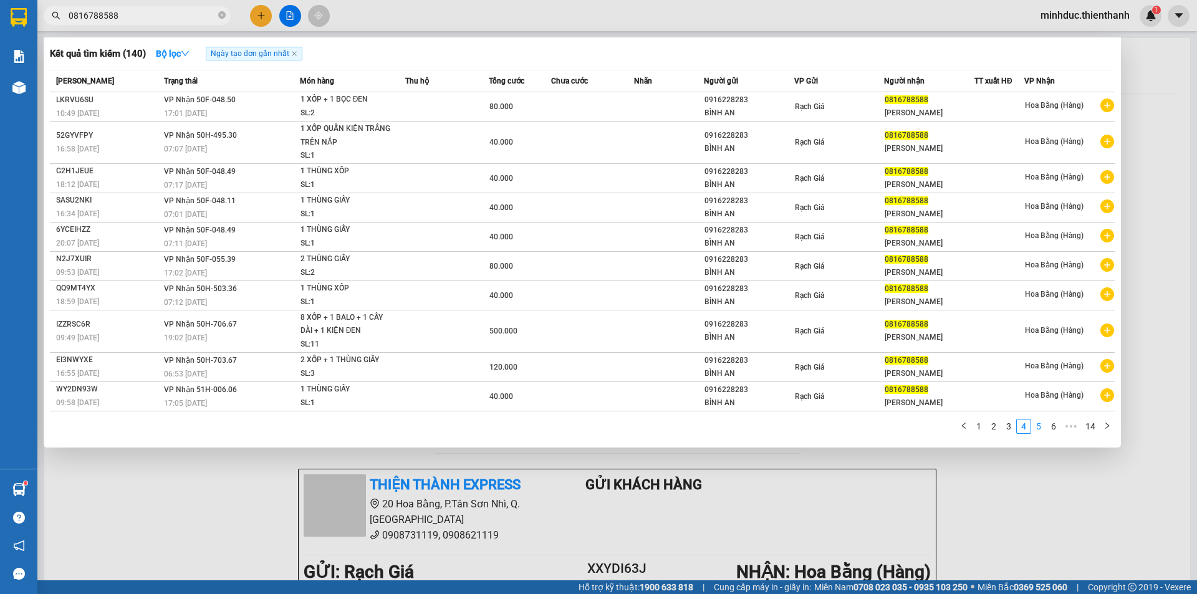
click at [1036, 423] on link "5" at bounding box center [1039, 427] width 14 height 14
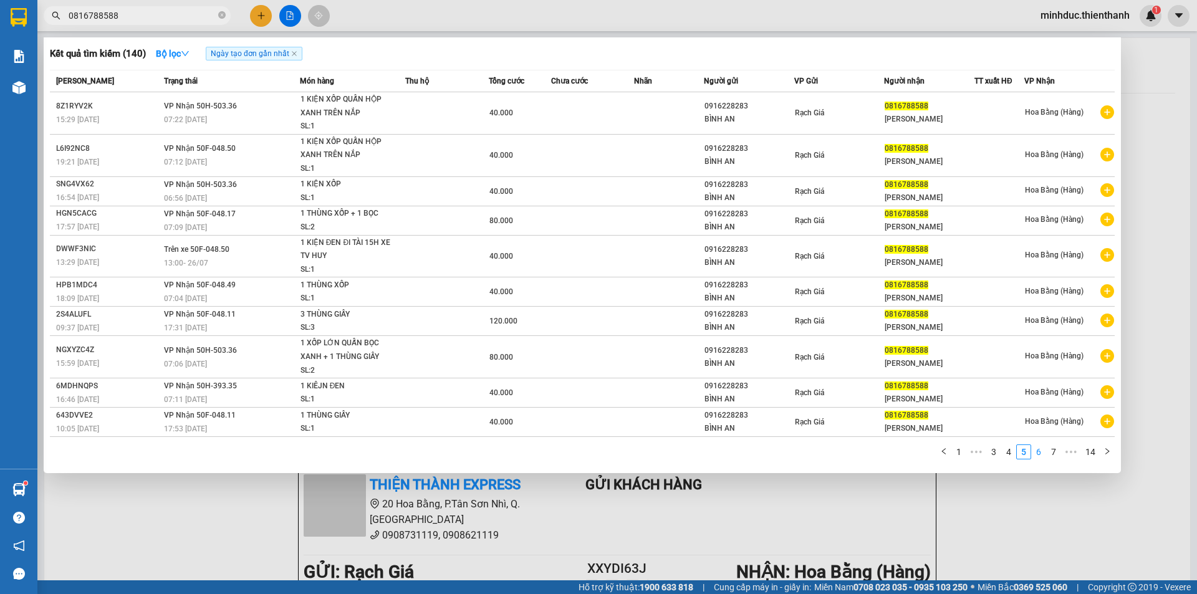
click at [1041, 453] on link "6" at bounding box center [1039, 452] width 14 height 14
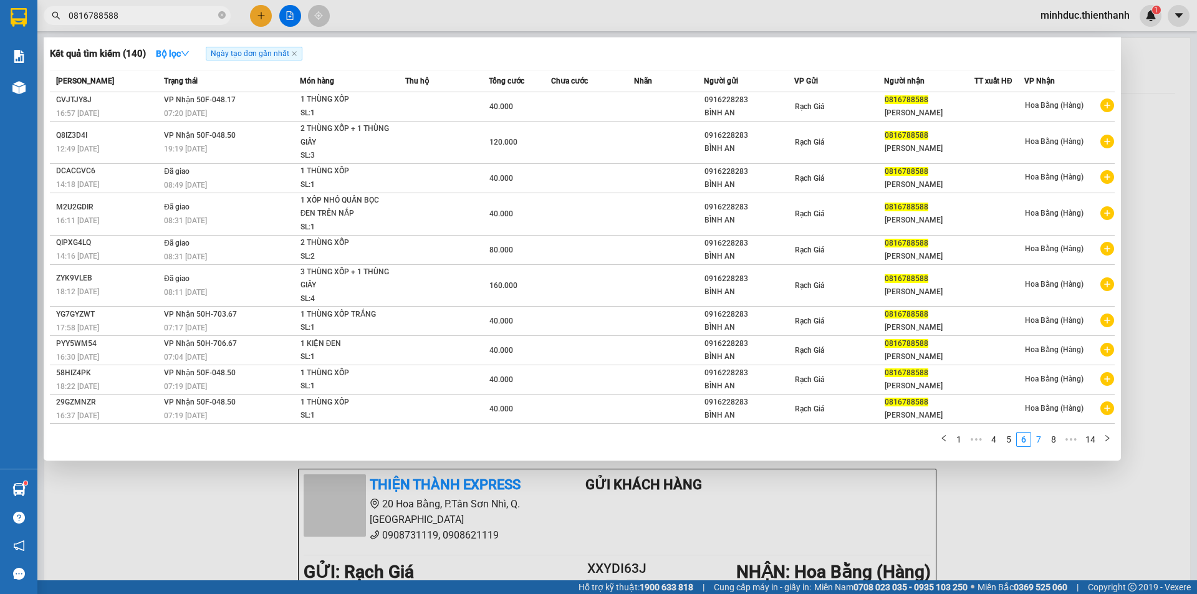
click at [1039, 440] on link "7" at bounding box center [1039, 440] width 14 height 14
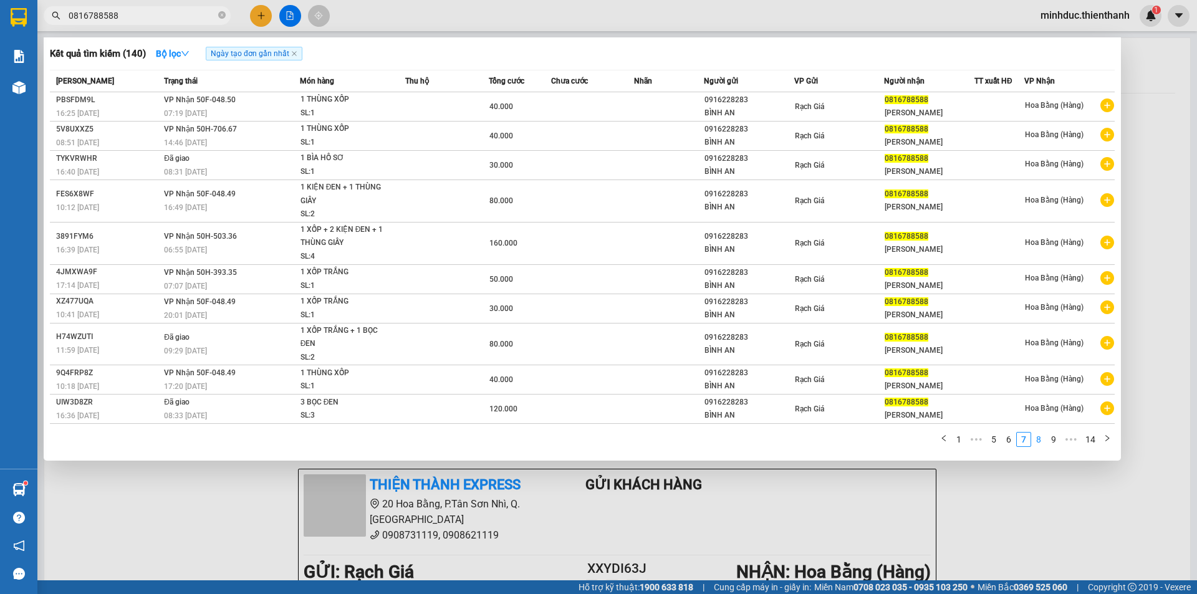
click at [1039, 438] on link "8" at bounding box center [1039, 440] width 14 height 14
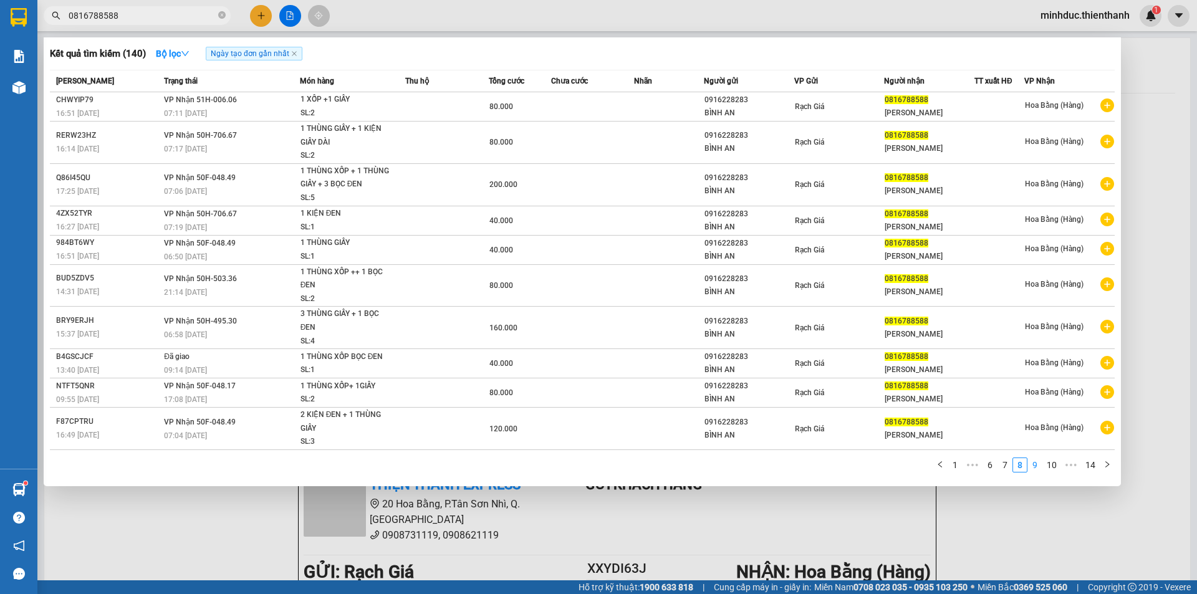
click at [1033, 468] on link "9" at bounding box center [1035, 465] width 14 height 14
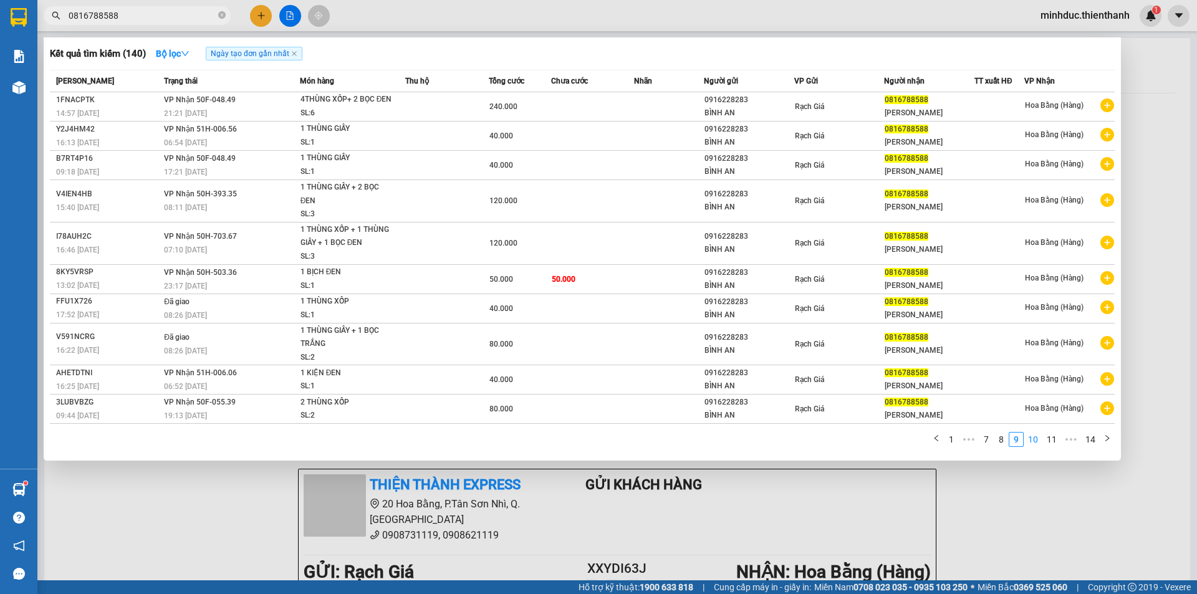
click at [1034, 440] on link "10" at bounding box center [1032, 440] width 17 height 14
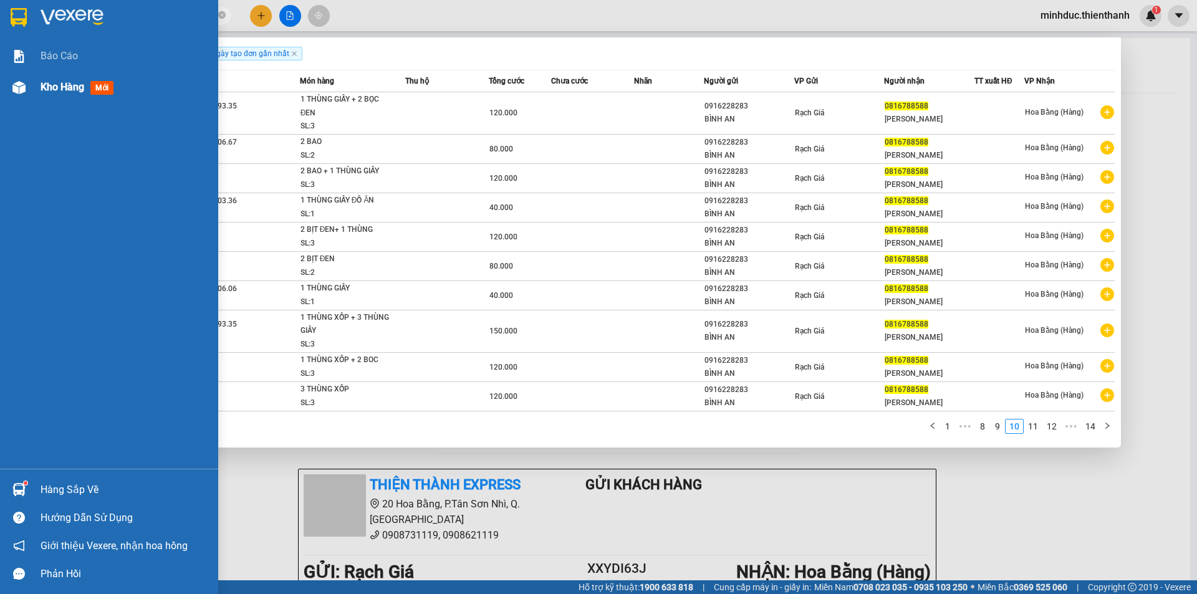
click at [70, 89] on span "Kho hàng" at bounding box center [63, 87] width 44 height 12
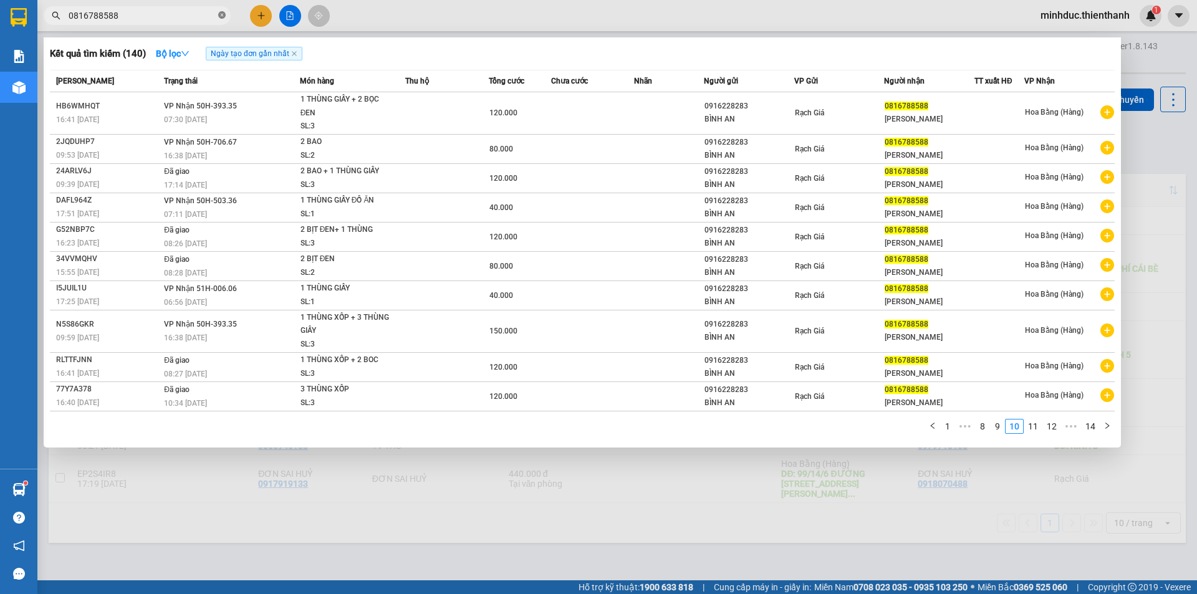
click at [221, 15] on icon "close-circle" at bounding box center [221, 14] width 7 height 7
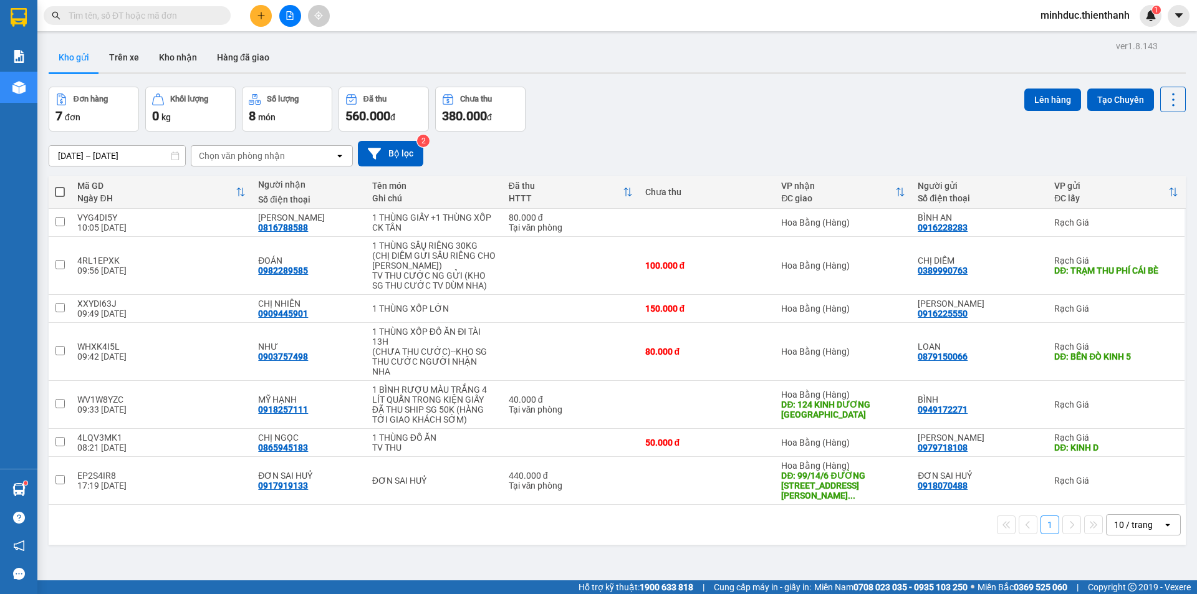
click at [160, 14] on input "text" at bounding box center [142, 16] width 147 height 14
paste input "0814250417"
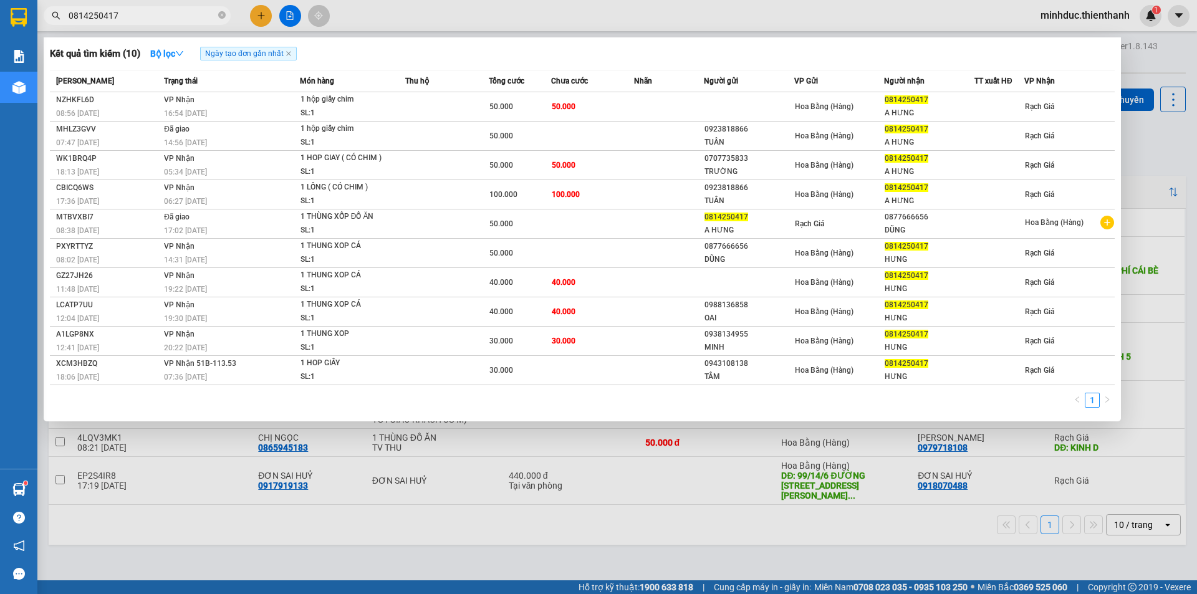
type input "0814250417"
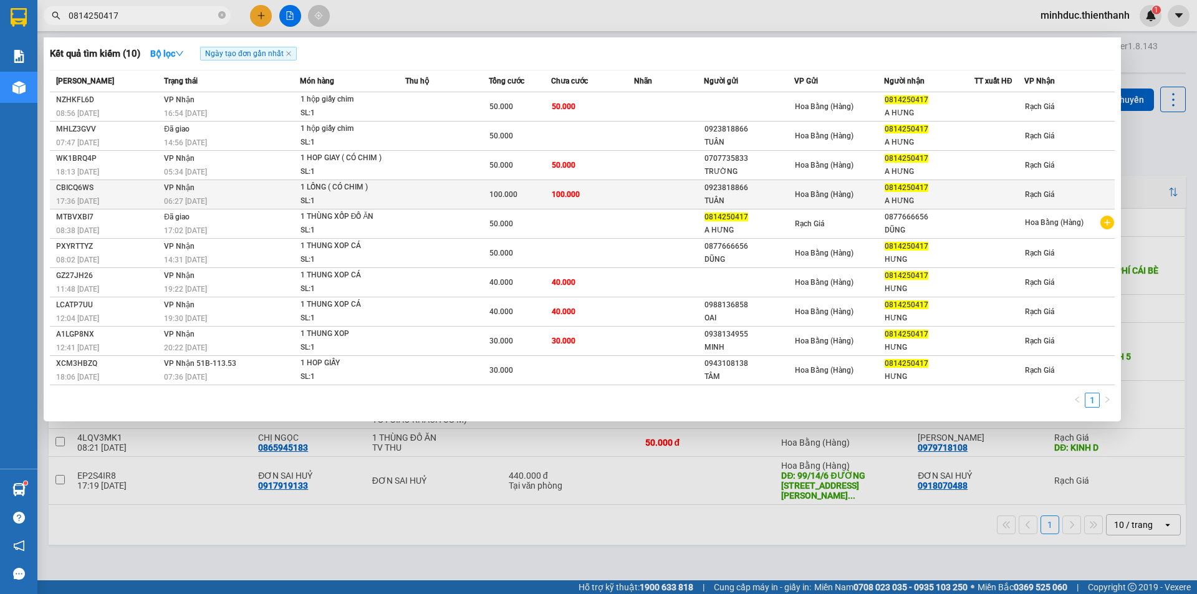
click at [363, 200] on div "SL: 1" at bounding box center [348, 202] width 94 height 14
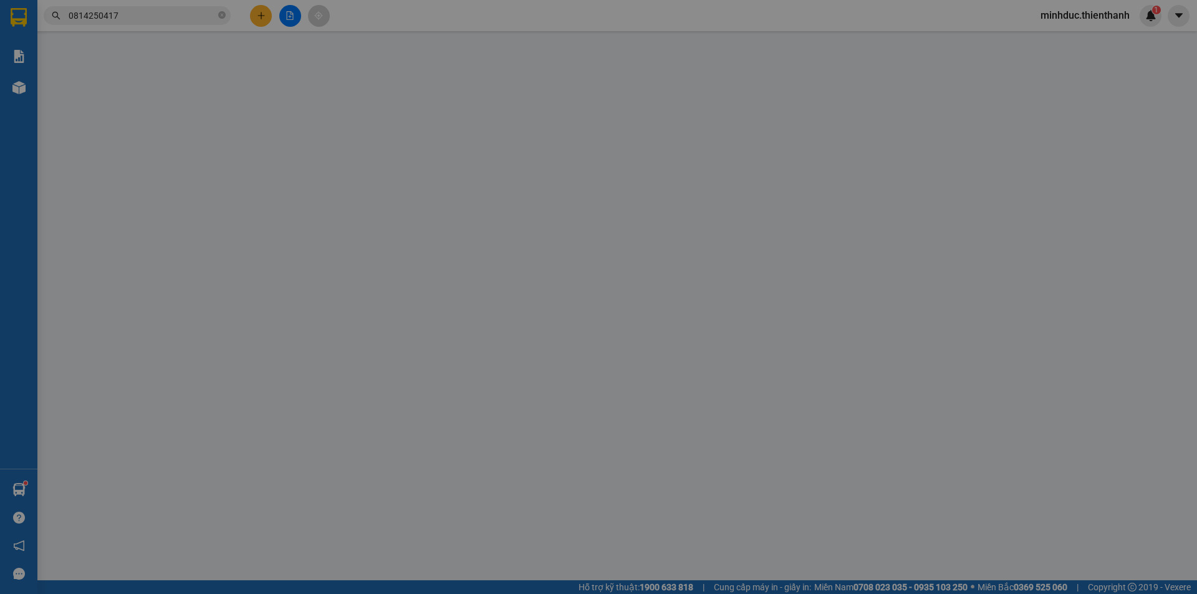
type input "0923818866"
type input "TUÂN"
type input "0814250417"
type input "A HƯNG"
type input "100.000"
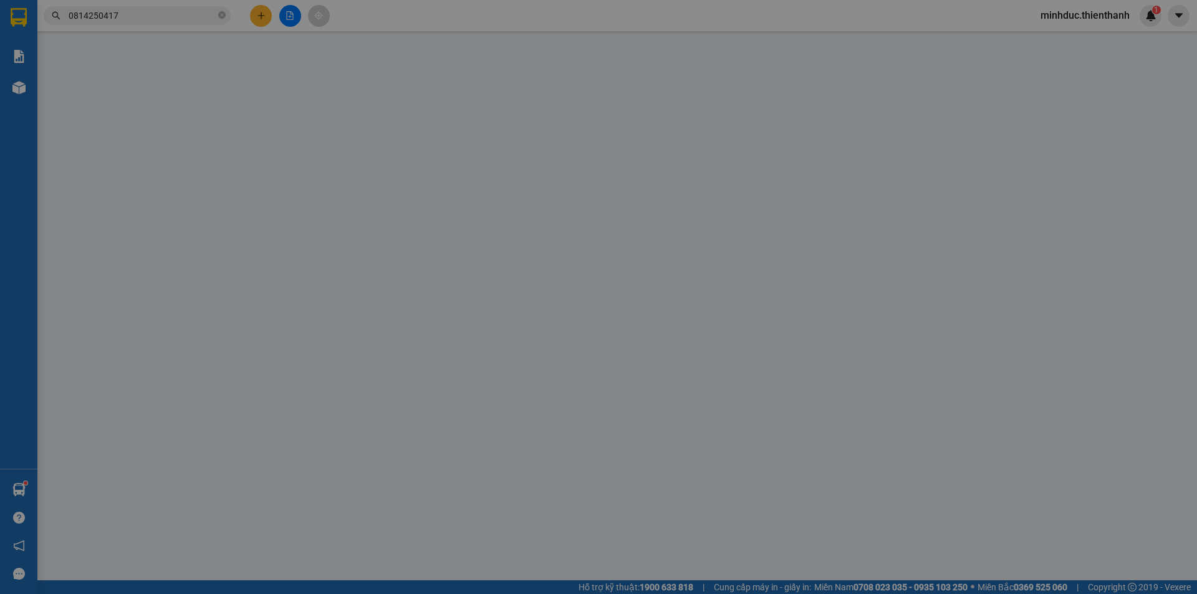
type input "100.000"
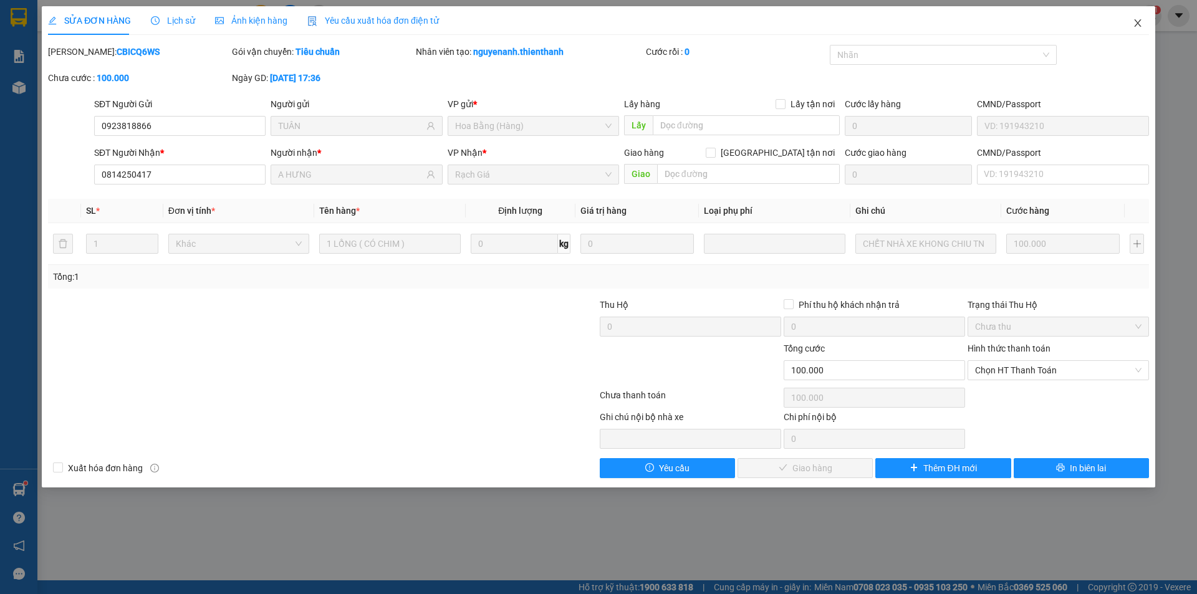
click at [1139, 22] on icon "close" at bounding box center [1137, 22] width 7 height 7
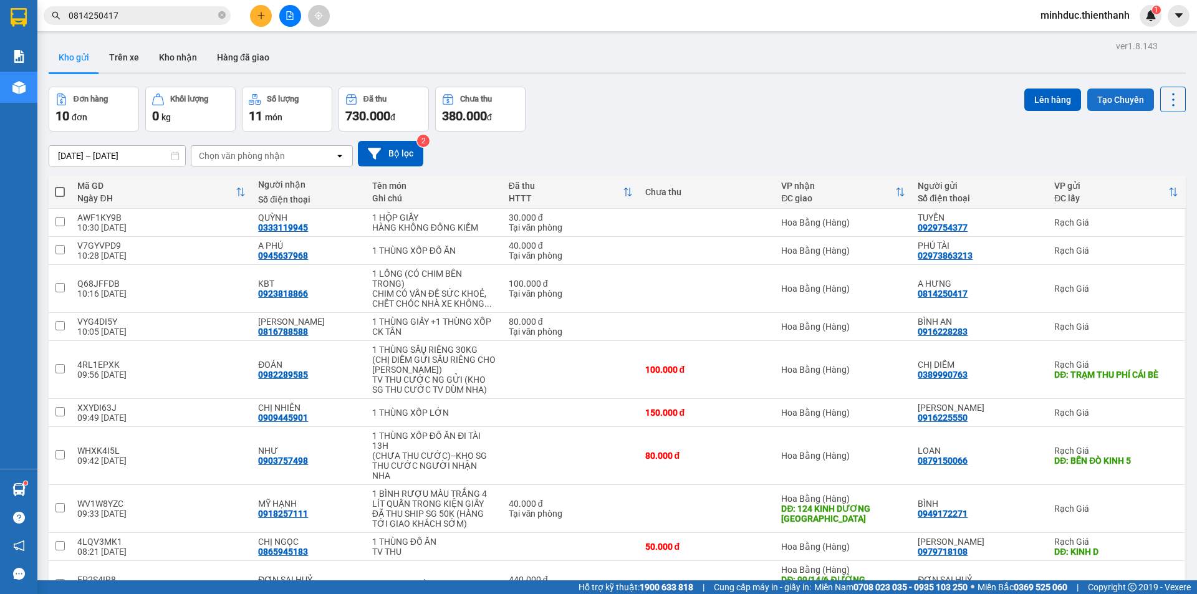
click at [1121, 95] on button "Tạo Chuyến" at bounding box center [1120, 100] width 67 height 22
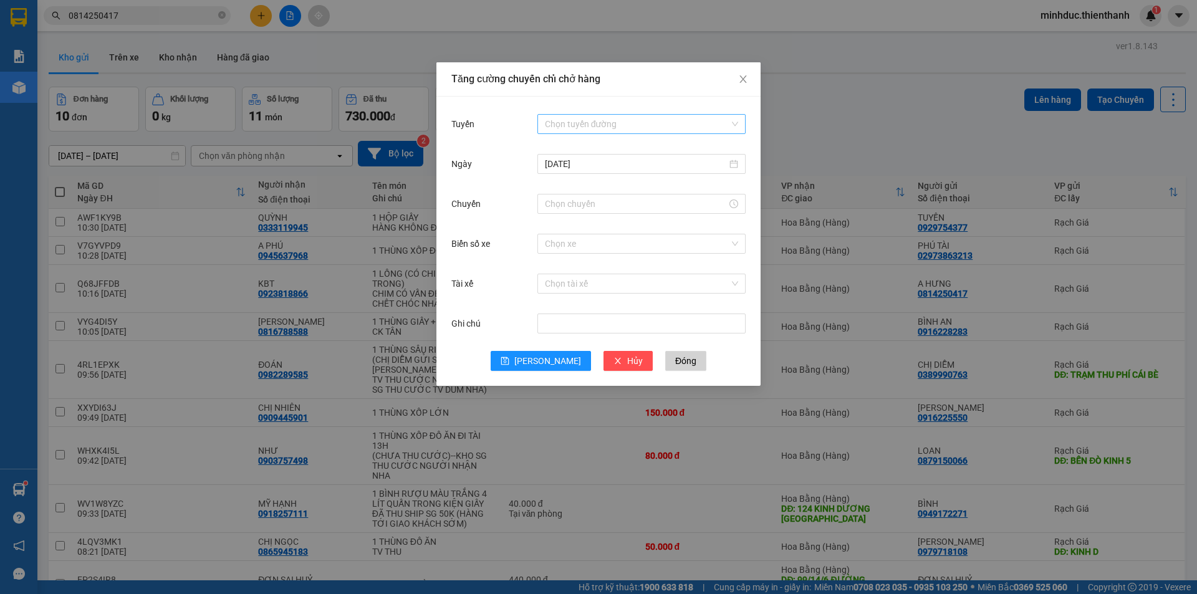
click at [576, 123] on input "Tuyến" at bounding box center [637, 124] width 185 height 19
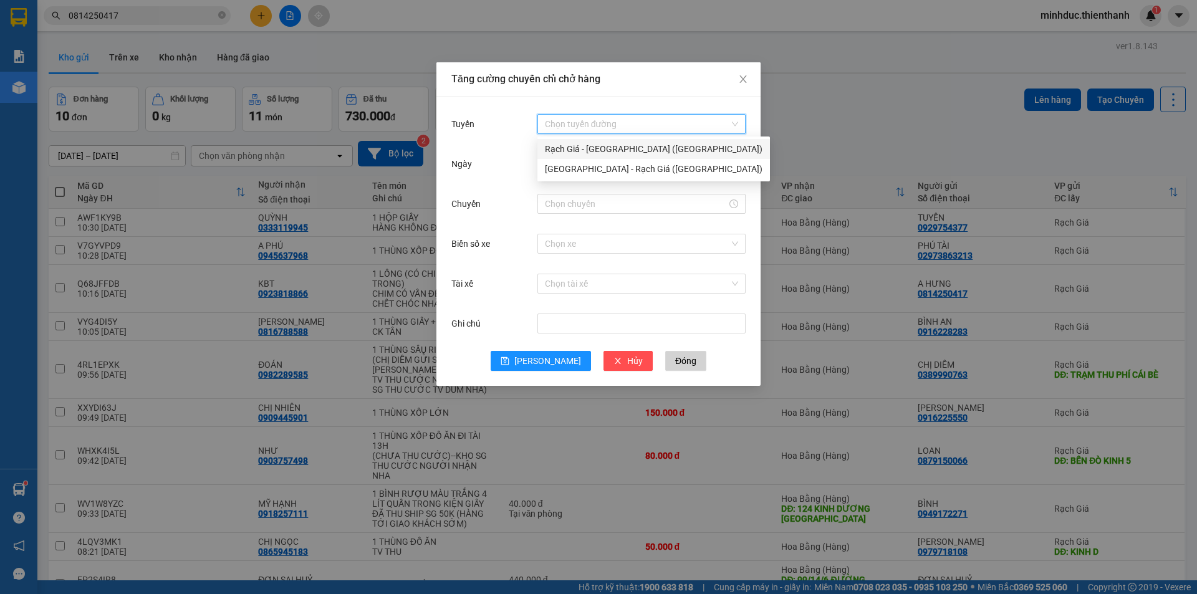
drag, startPoint x: 579, startPoint y: 148, endPoint x: 585, endPoint y: 161, distance: 13.7
click at [579, 152] on div "Rạch Giá - [GEOGRAPHIC_DATA] ([GEOGRAPHIC_DATA])" at bounding box center [654, 149] width 218 height 14
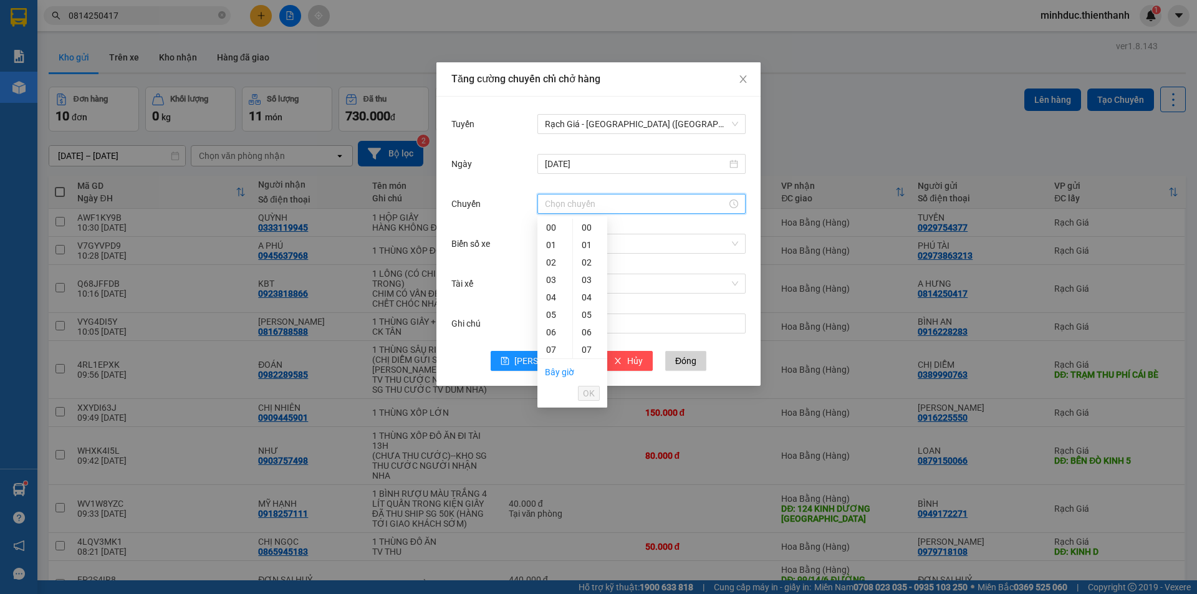
click at [567, 208] on input "Chuyến" at bounding box center [636, 204] width 182 height 14
click at [554, 238] on div "10" at bounding box center [554, 235] width 35 height 17
click at [589, 224] on div "59" at bounding box center [590, 227] width 34 height 17
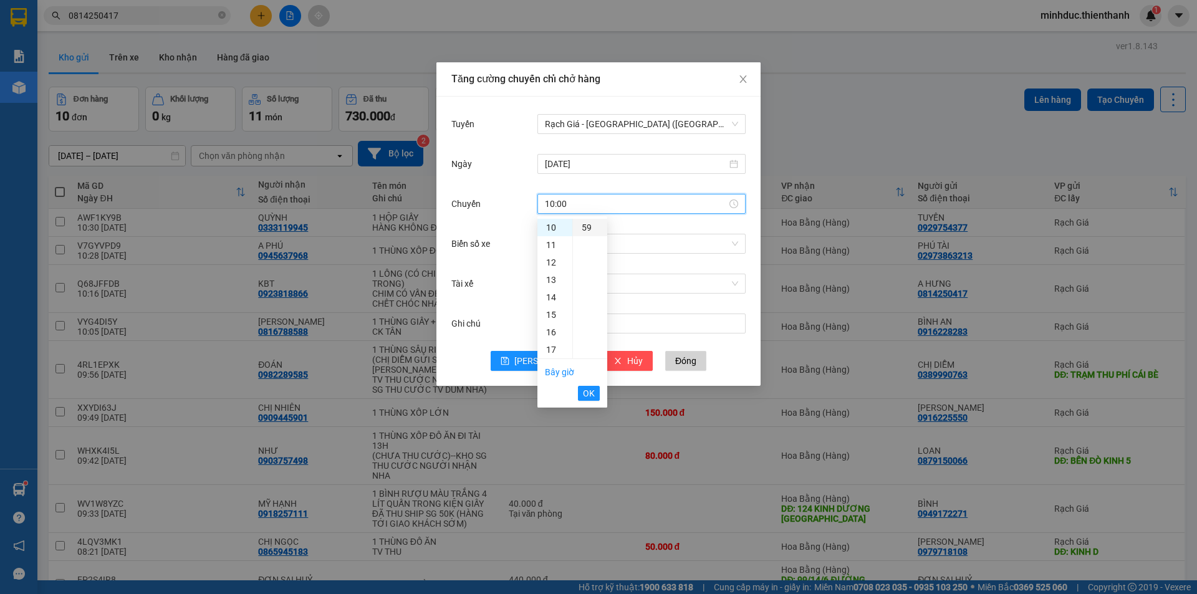
type input "10:59"
click at [588, 391] on span "OK" at bounding box center [589, 394] width 12 height 14
click at [589, 238] on input "Biển số xe" at bounding box center [637, 243] width 185 height 19
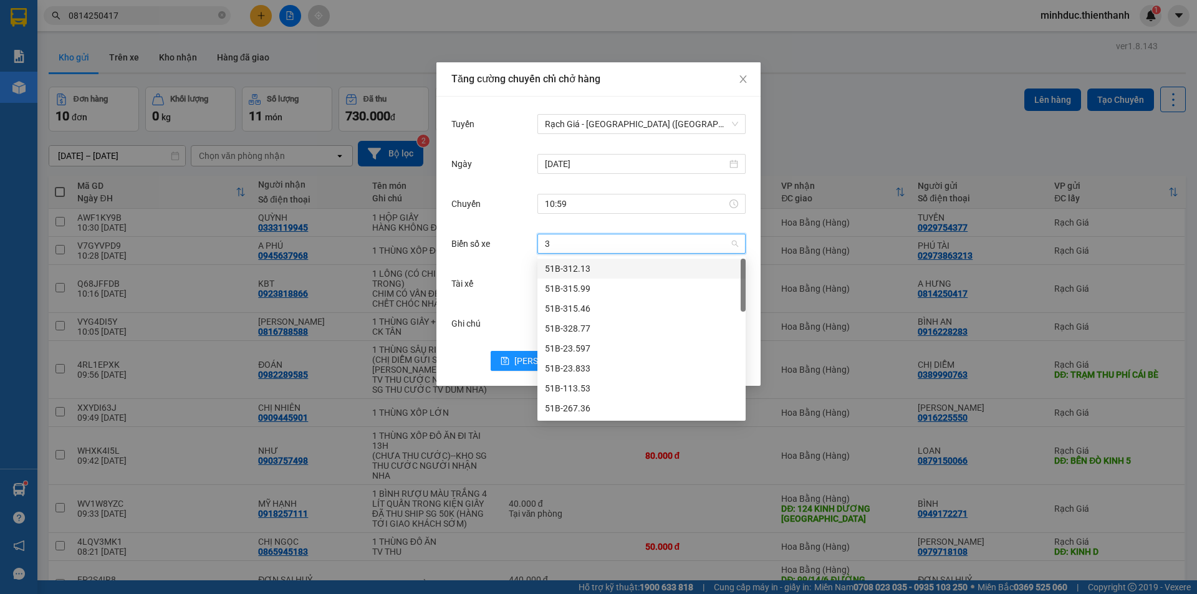
type input "33"
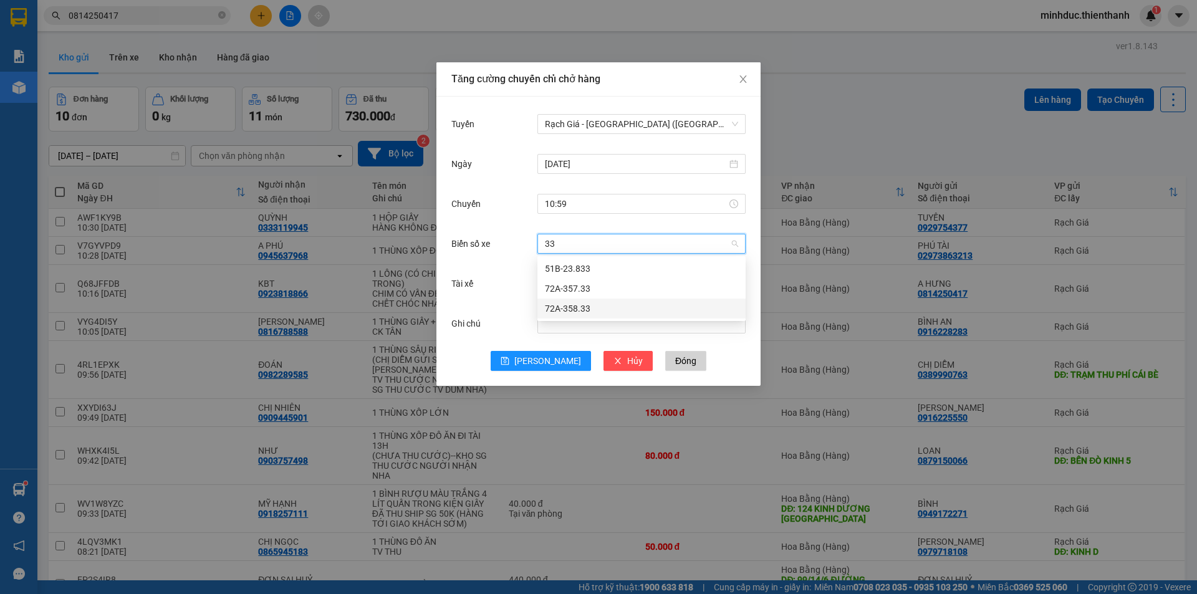
click at [580, 308] on div "72A-358.33" at bounding box center [641, 309] width 193 height 14
click at [509, 365] on span "save" at bounding box center [505, 362] width 9 height 10
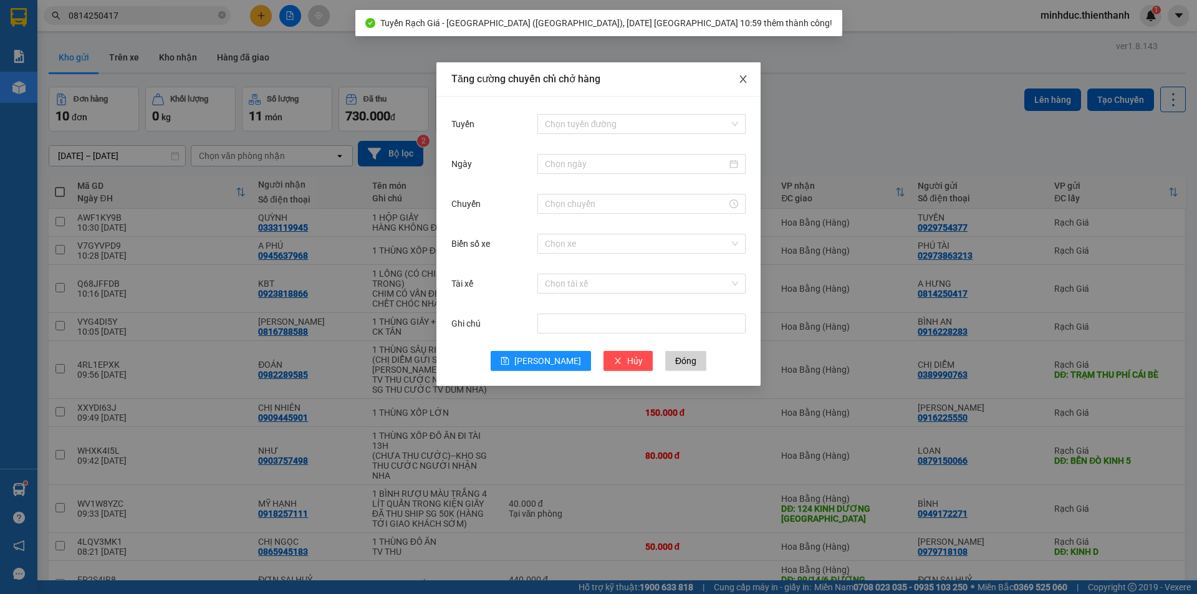
click at [741, 74] on span "Close" at bounding box center [743, 79] width 35 height 35
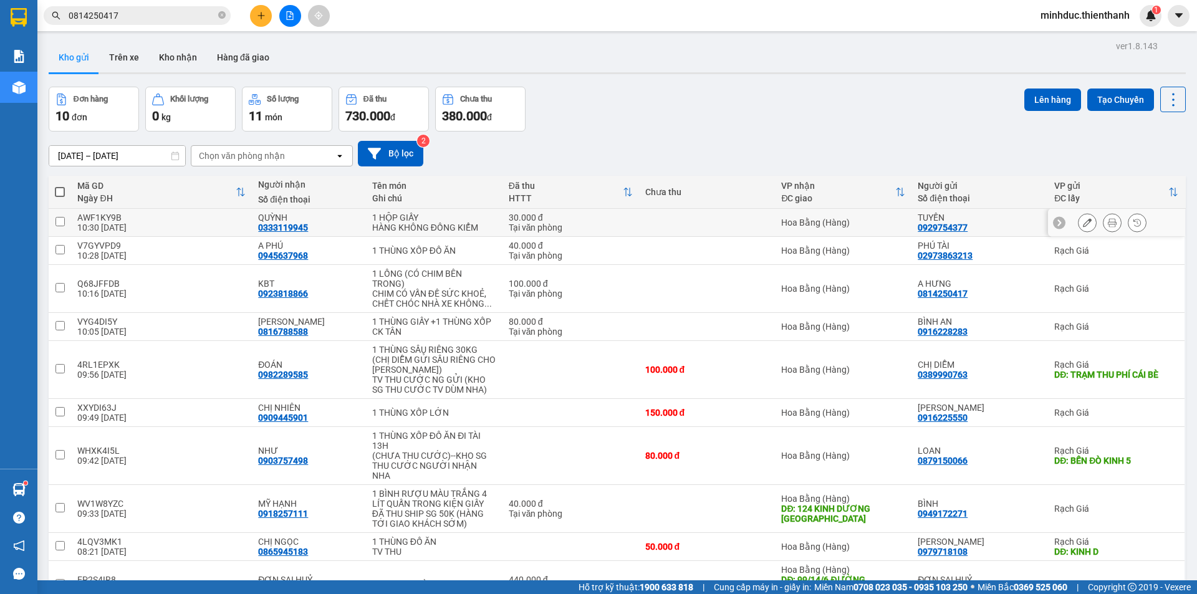
click at [55, 222] on input "checkbox" at bounding box center [59, 221] width 9 height 9
checkbox input "true"
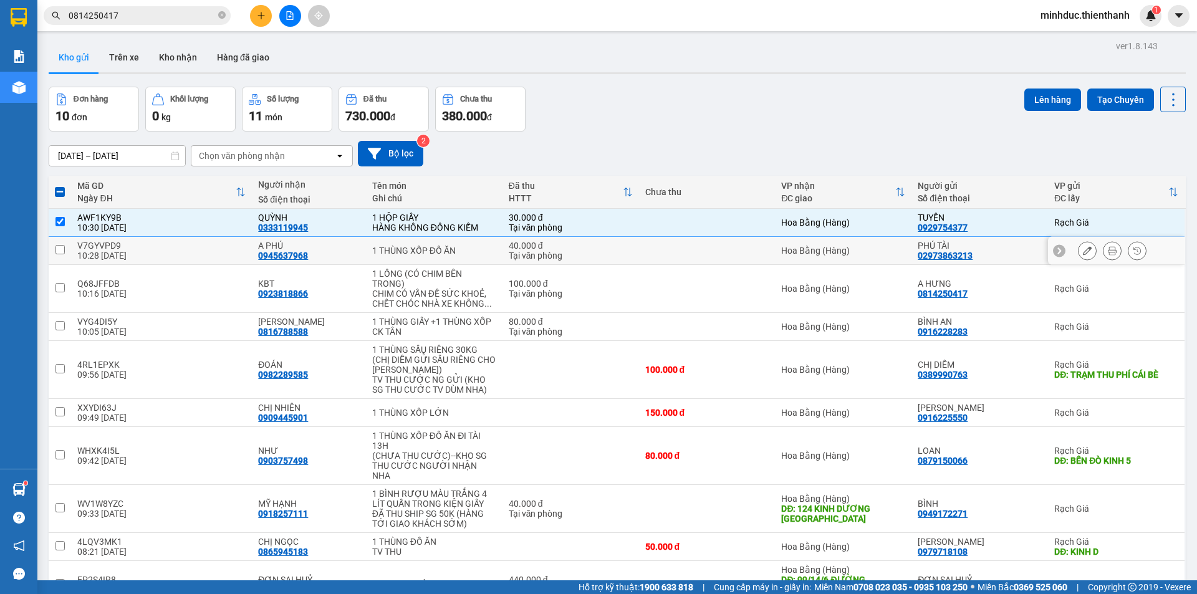
click at [61, 251] on input "checkbox" at bounding box center [59, 249] width 9 height 9
checkbox input "true"
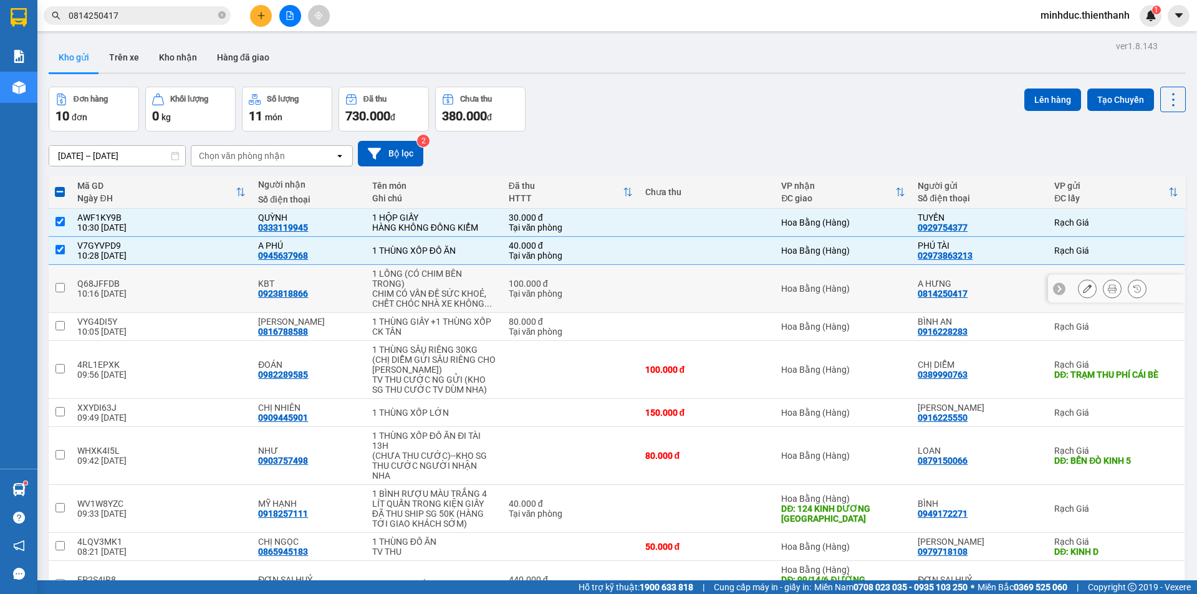
click at [58, 289] on input "checkbox" at bounding box center [59, 287] width 9 height 9
checkbox input "true"
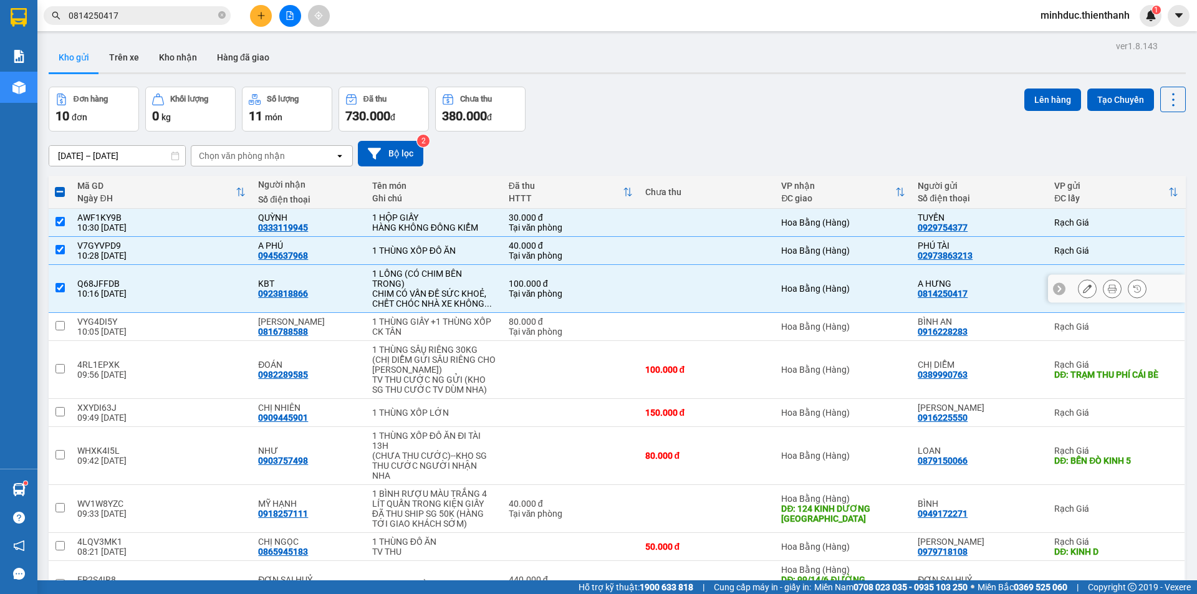
scroll to position [42, 0]
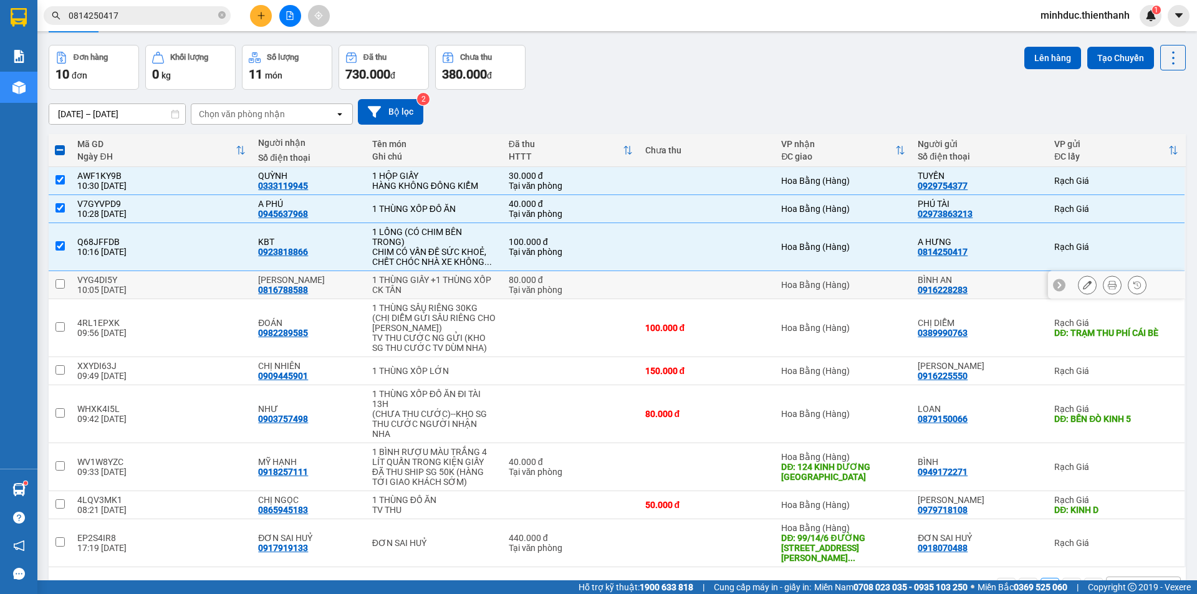
click at [56, 282] on input "checkbox" at bounding box center [59, 283] width 9 height 9
checkbox input "true"
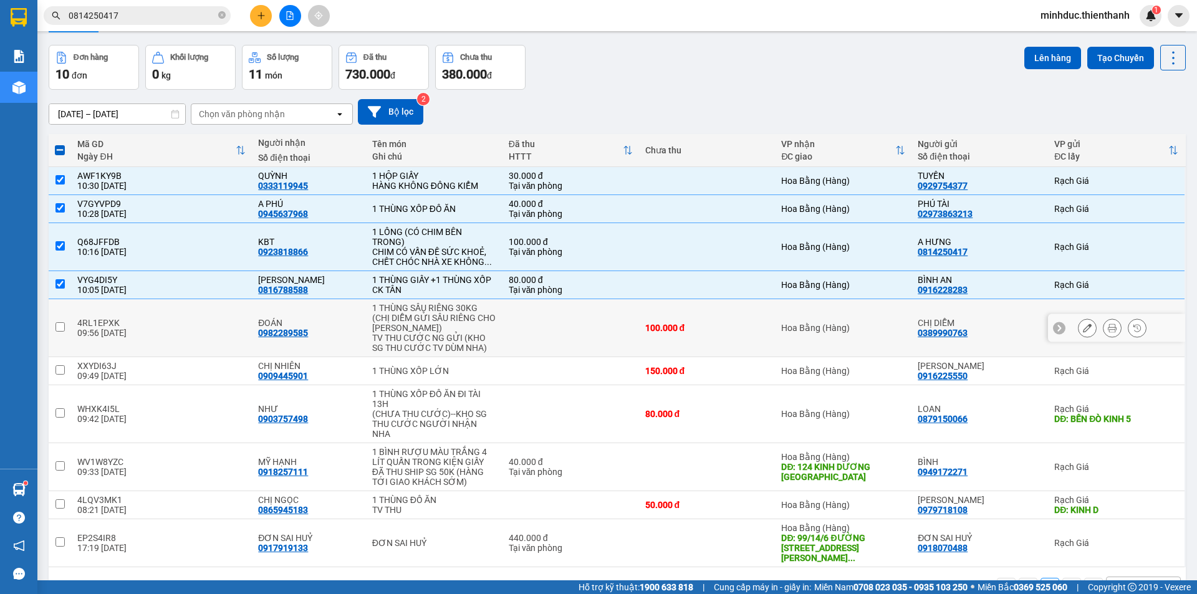
scroll to position [60, 0]
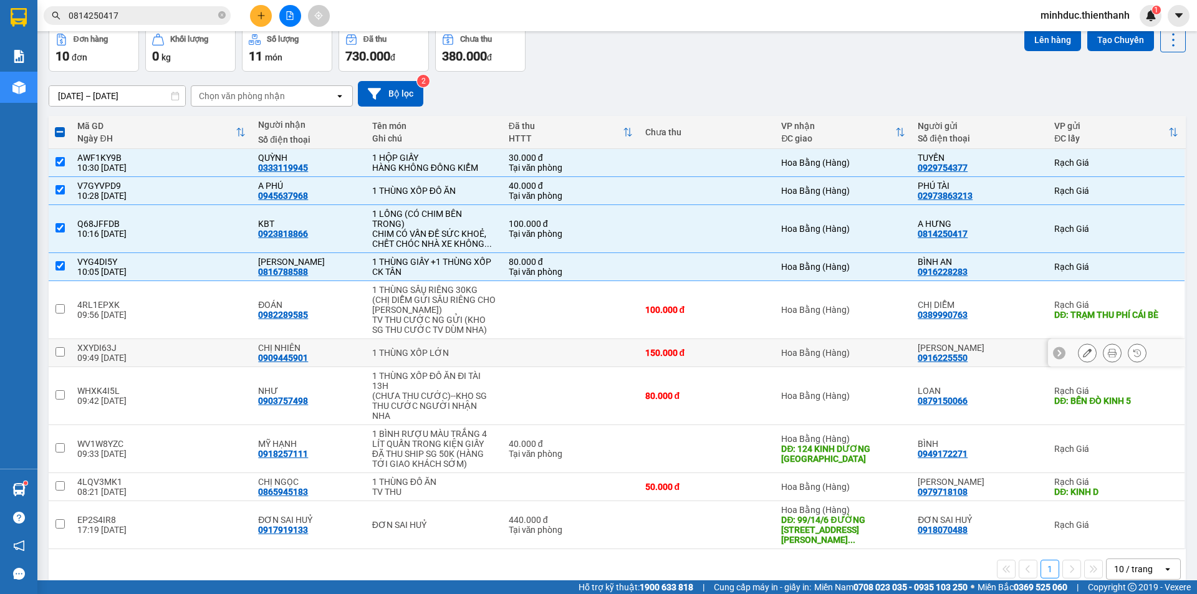
click at [58, 351] on input "checkbox" at bounding box center [59, 351] width 9 height 9
checkbox input "true"
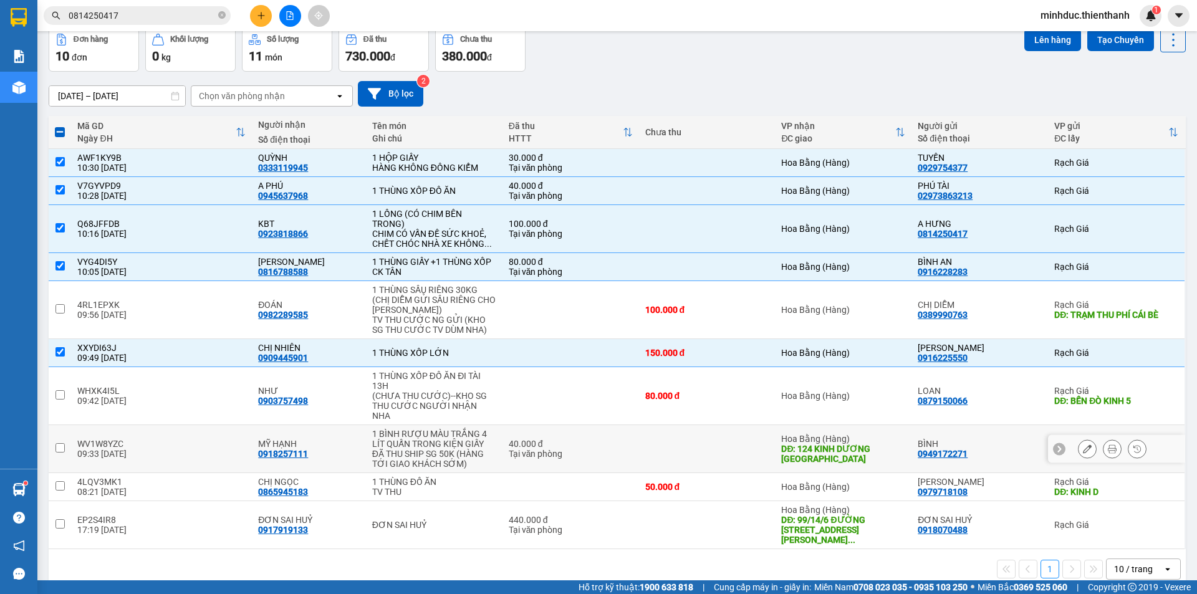
click at [65, 440] on td at bounding box center [60, 449] width 22 height 48
checkbox input "true"
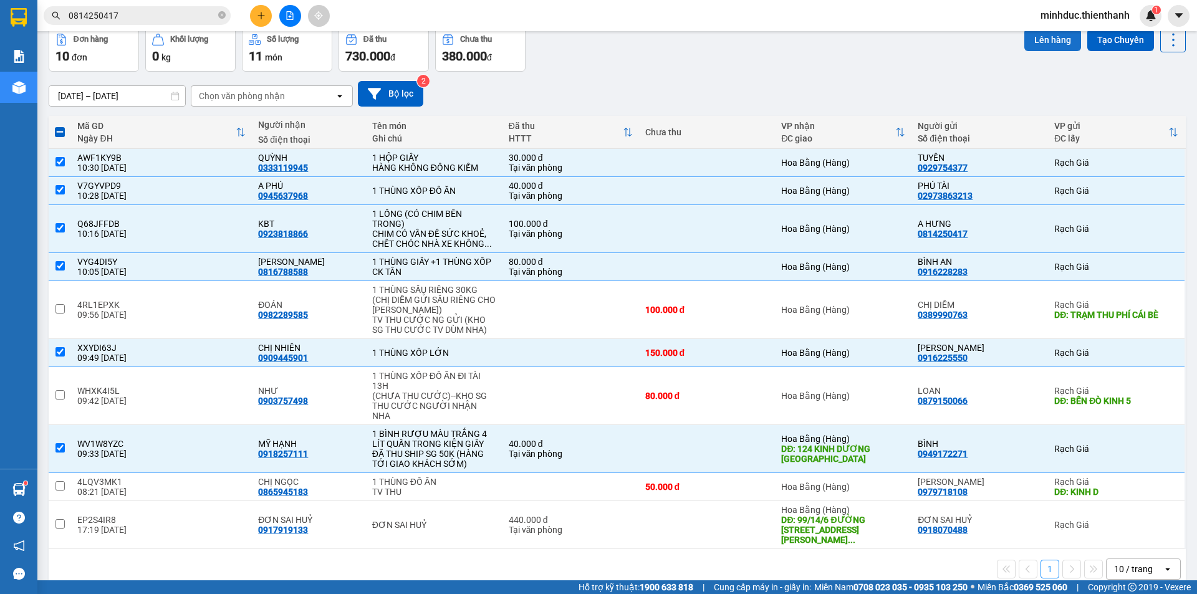
click at [1039, 40] on button "Lên hàng" at bounding box center [1052, 40] width 57 height 22
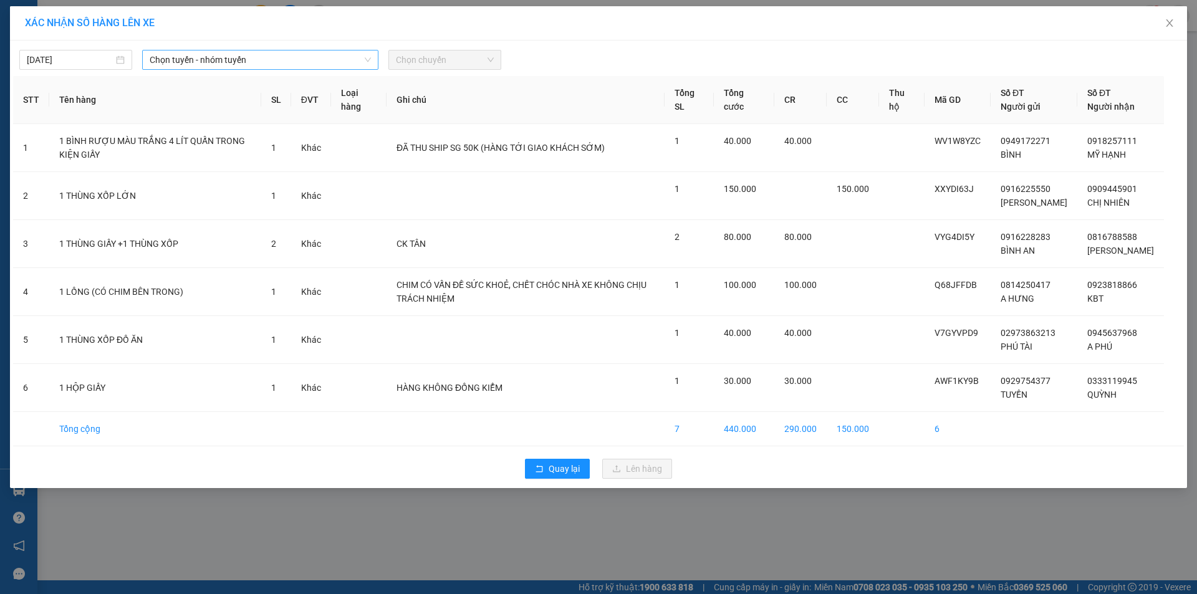
click at [278, 60] on span "Chọn tuyến - nhóm tuyến" at bounding box center [260, 60] width 221 height 19
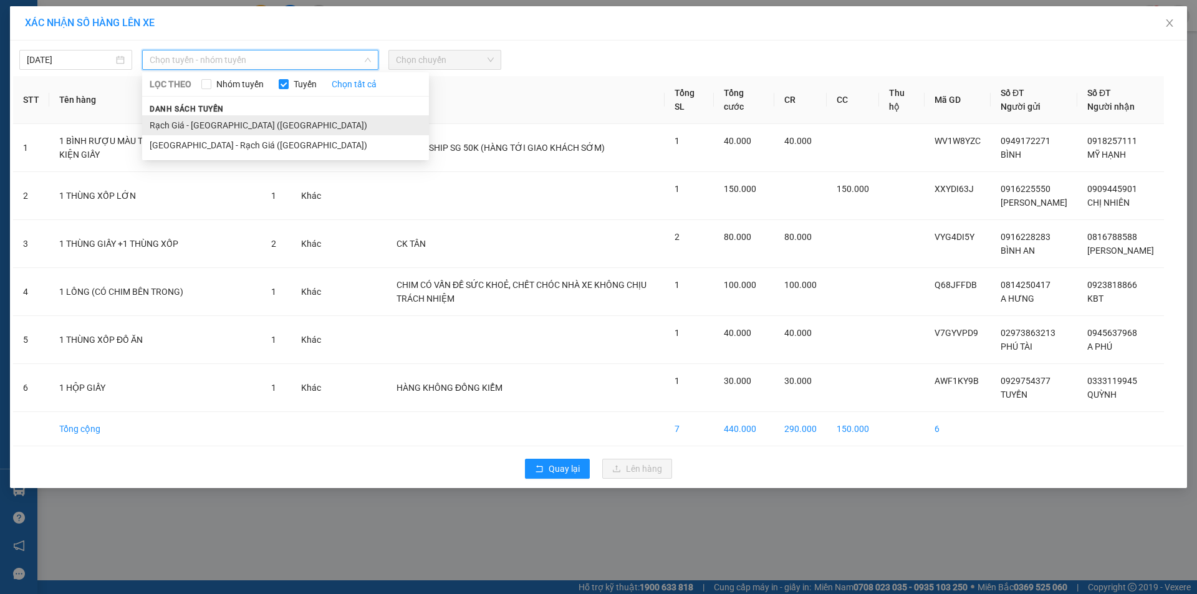
click at [214, 130] on li "Rạch Giá - [GEOGRAPHIC_DATA] ([GEOGRAPHIC_DATA])" at bounding box center [285, 125] width 287 height 20
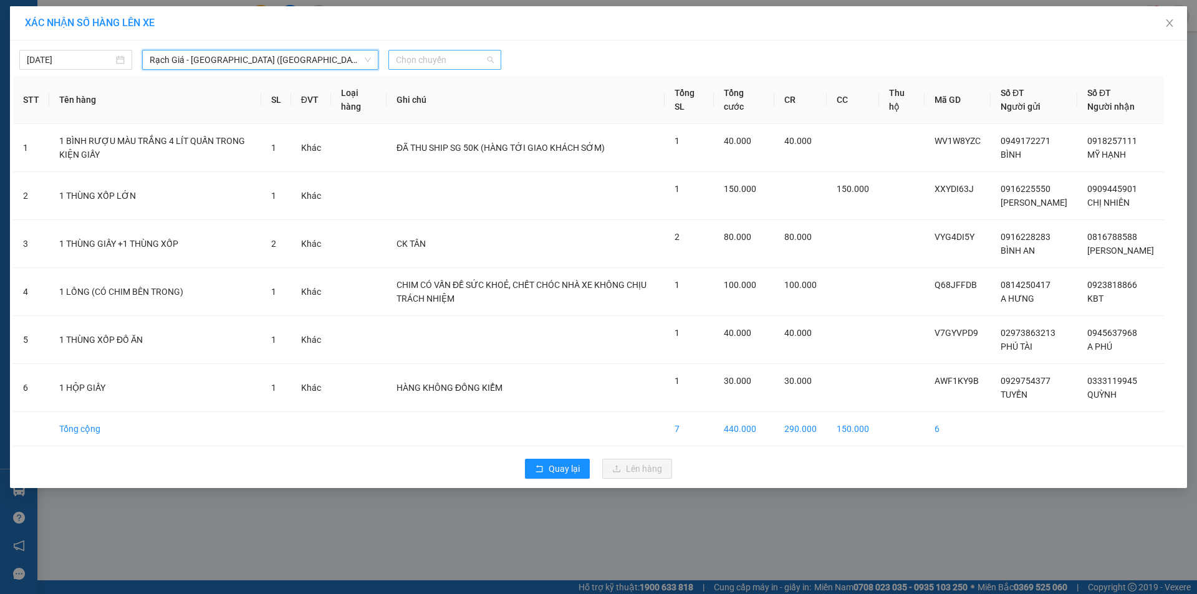
click at [412, 54] on span "Chọn chuyến" at bounding box center [445, 60] width 98 height 19
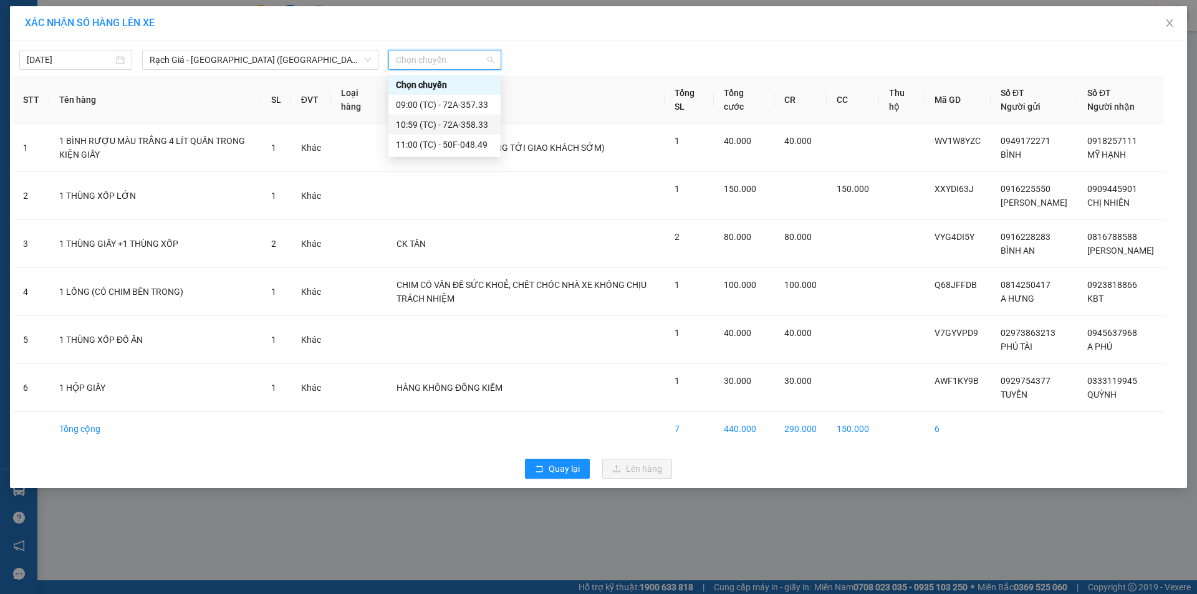
click at [426, 123] on div "10:59 (TC) - 72A-358.33" at bounding box center [444, 125] width 97 height 14
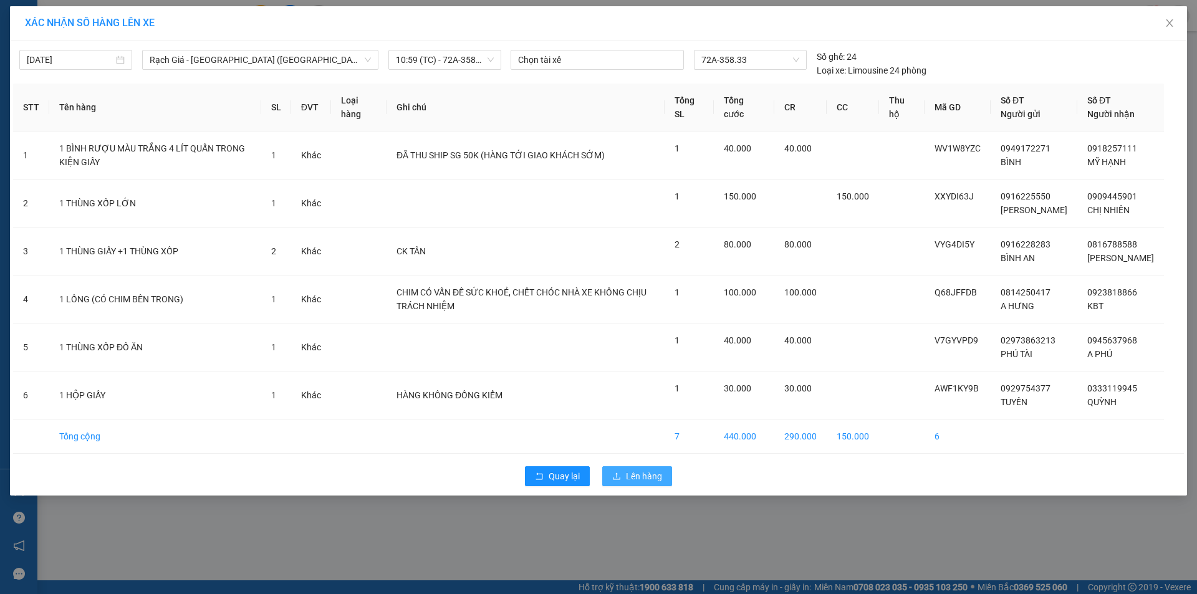
click at [661, 483] on span "Lên hàng" at bounding box center [644, 476] width 36 height 14
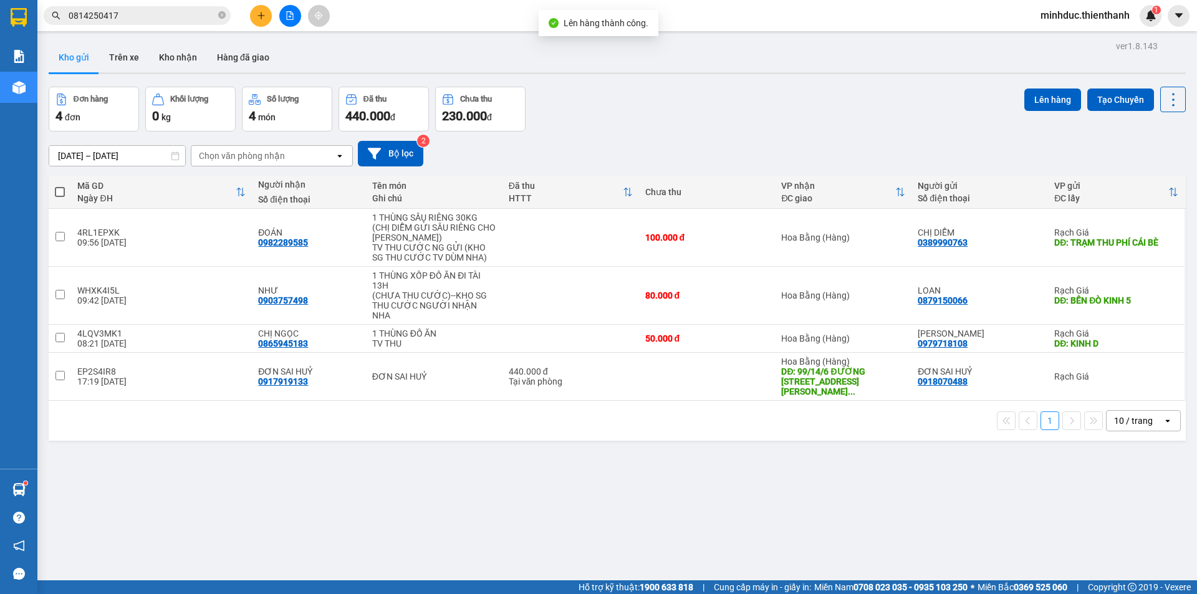
click at [435, 436] on div "ver 1.8.143 Kho gửi Trên xe Kho nhận Hàng đã giao Đơn hàng 4 đơn Khối lượng 0 k…" at bounding box center [617, 334] width 1147 height 594
click at [1108, 334] on icon at bounding box center [1112, 338] width 9 height 9
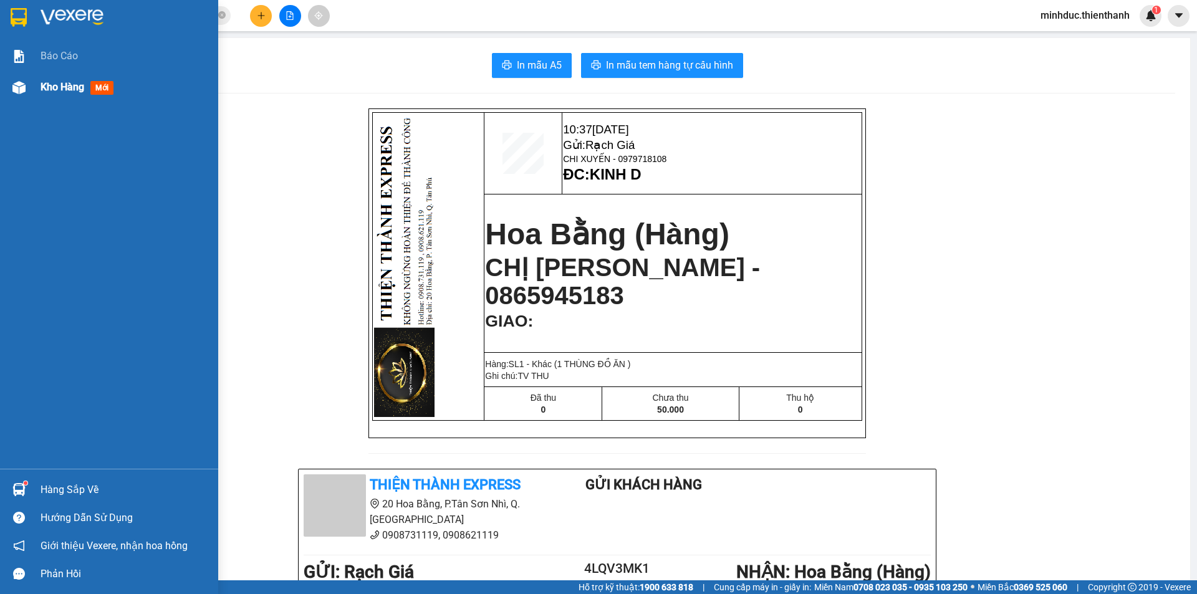
click at [51, 95] on div "Kho hàng mới" at bounding box center [125, 87] width 168 height 31
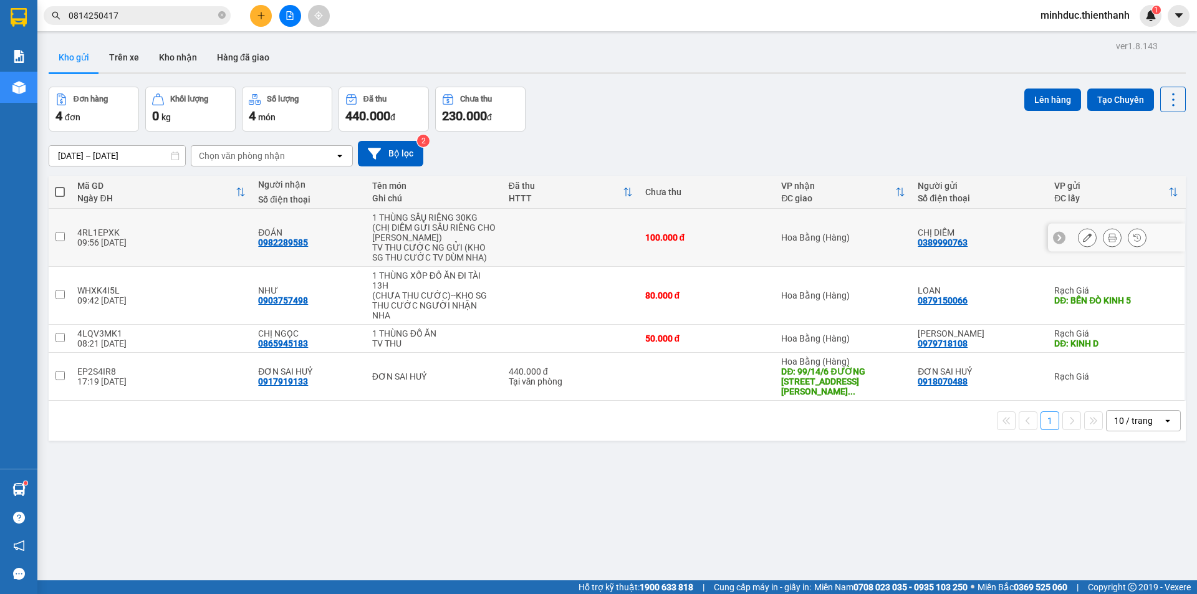
click at [1108, 234] on icon at bounding box center [1112, 237] width 9 height 9
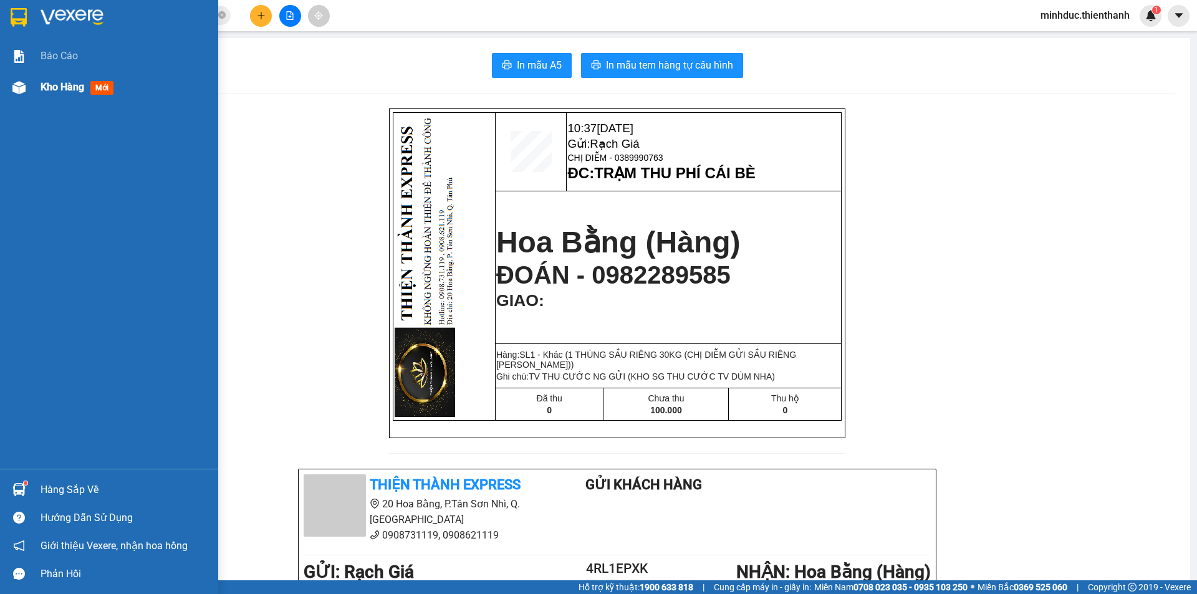
click at [52, 90] on span "Kho hàng" at bounding box center [63, 87] width 44 height 12
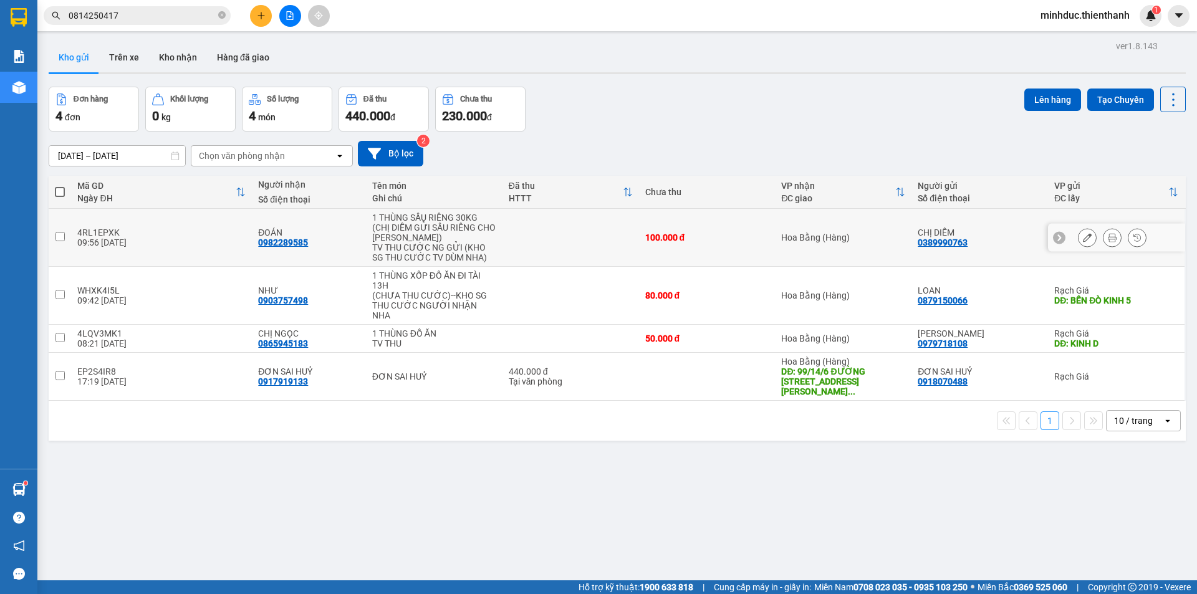
click at [54, 236] on td at bounding box center [60, 238] width 22 height 58
checkbox input "true"
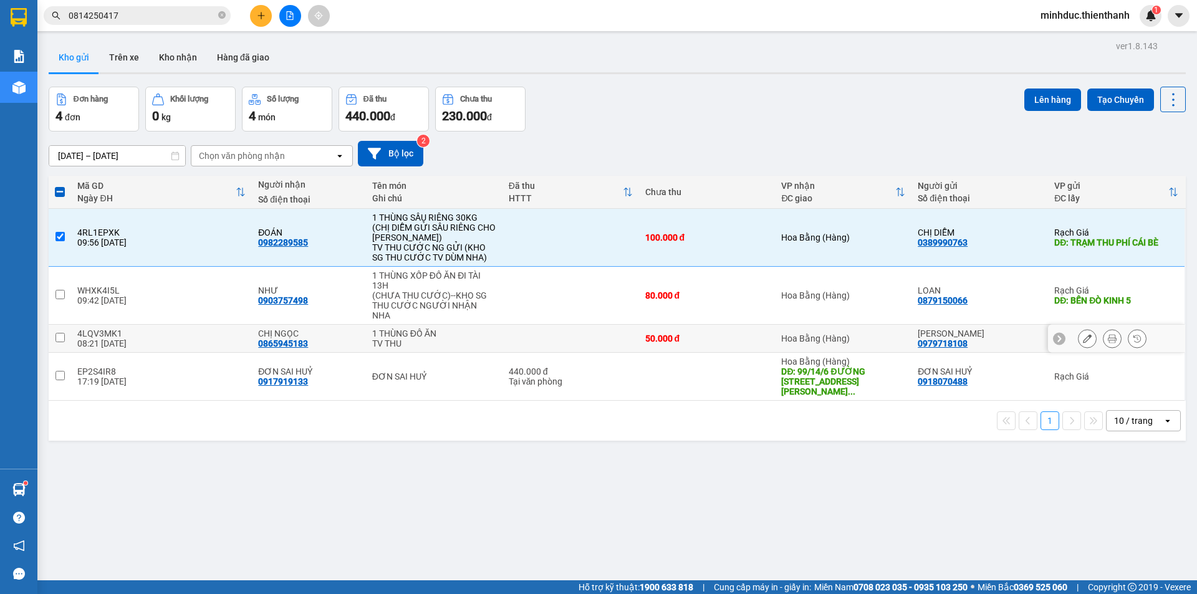
click at [60, 333] on input "checkbox" at bounding box center [59, 337] width 9 height 9
checkbox input "true"
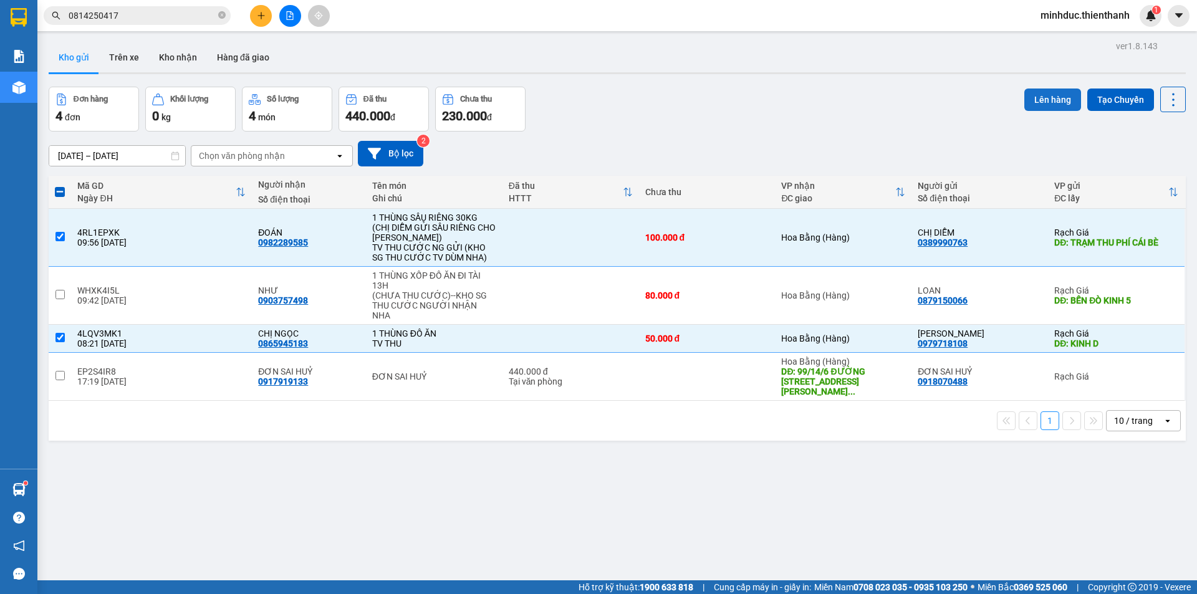
click at [1050, 100] on button "Lên hàng" at bounding box center [1052, 100] width 57 height 22
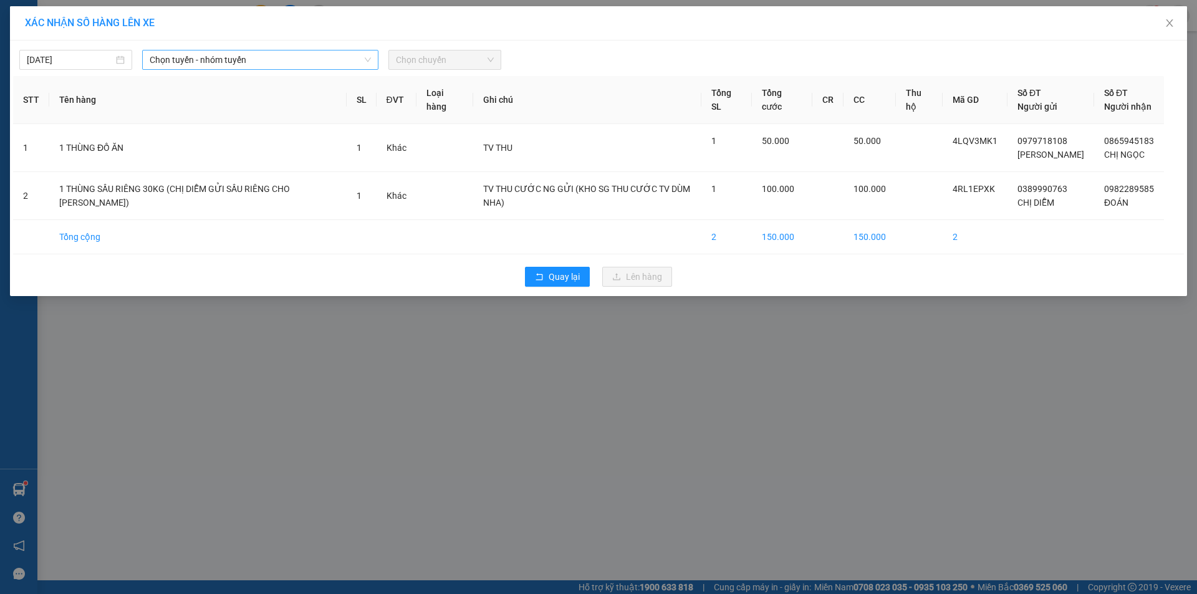
click at [225, 59] on span "Chọn tuyến - nhóm tuyến" at bounding box center [260, 60] width 221 height 19
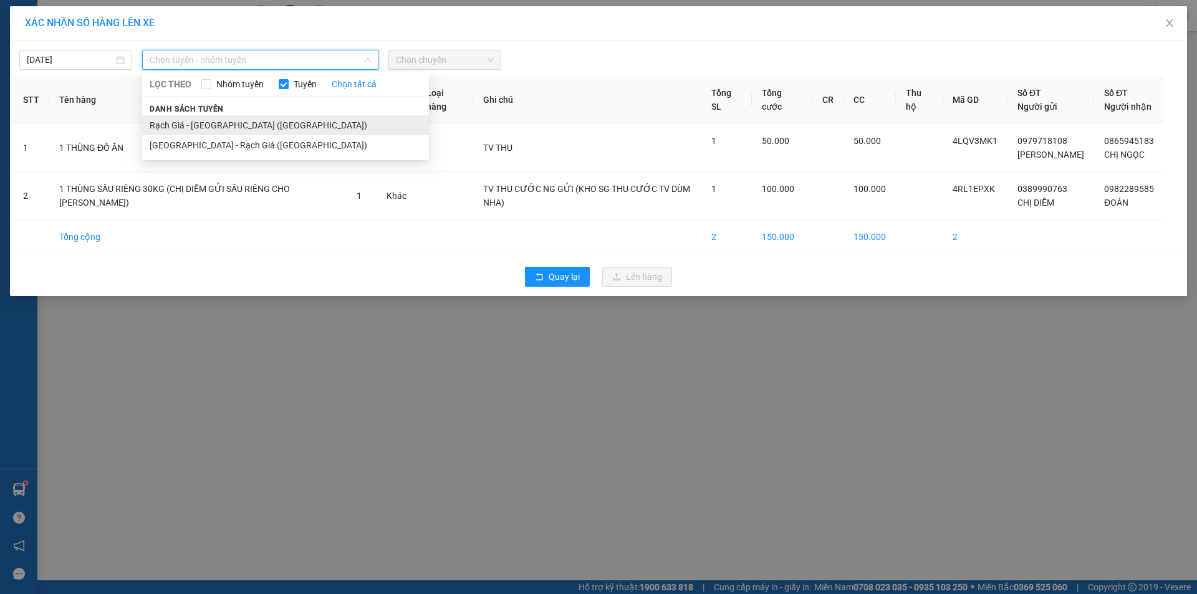
click at [186, 128] on li "Rạch Giá - [GEOGRAPHIC_DATA] ([GEOGRAPHIC_DATA])" at bounding box center [285, 125] width 287 height 20
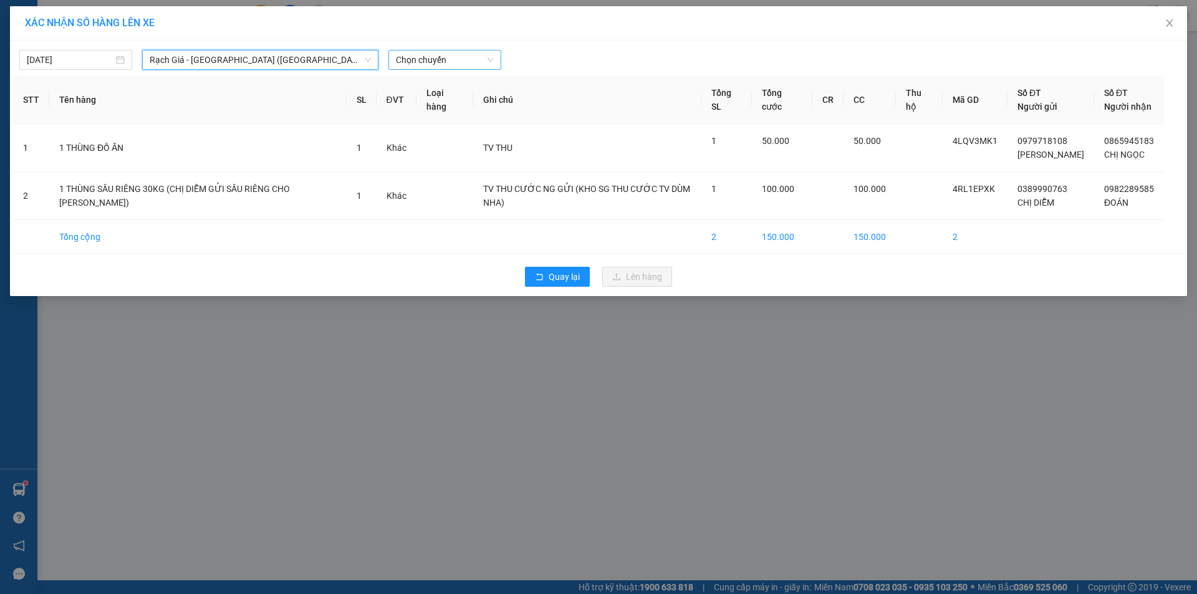
click at [421, 63] on span "Chọn chuyến" at bounding box center [445, 60] width 98 height 19
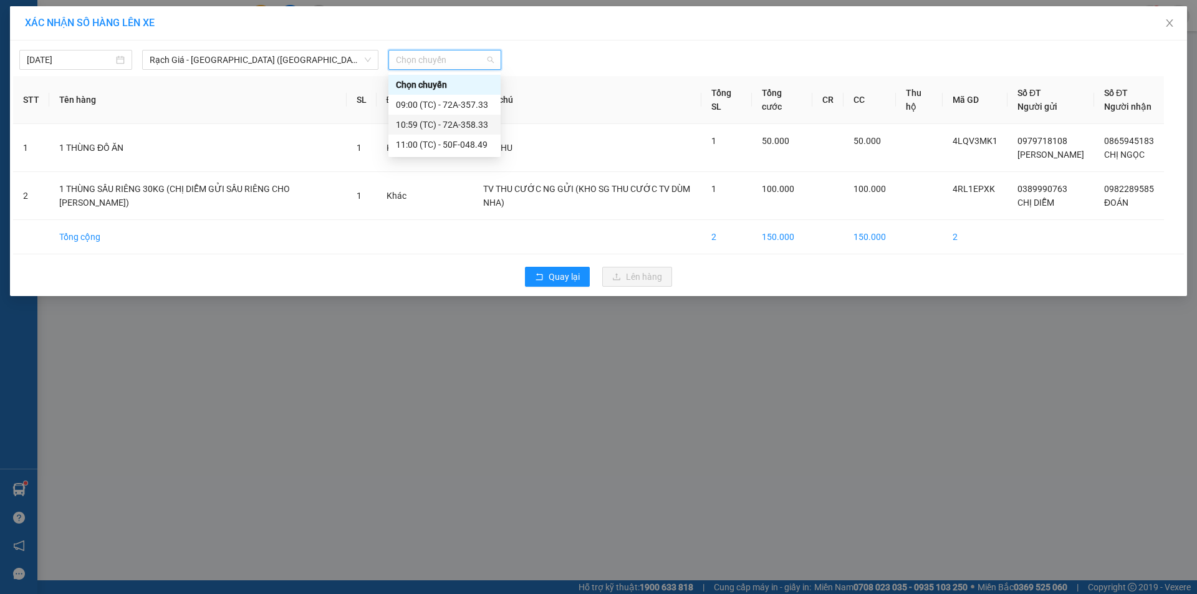
click at [431, 123] on div "10:59 (TC) - 72A-358.33" at bounding box center [444, 125] width 97 height 14
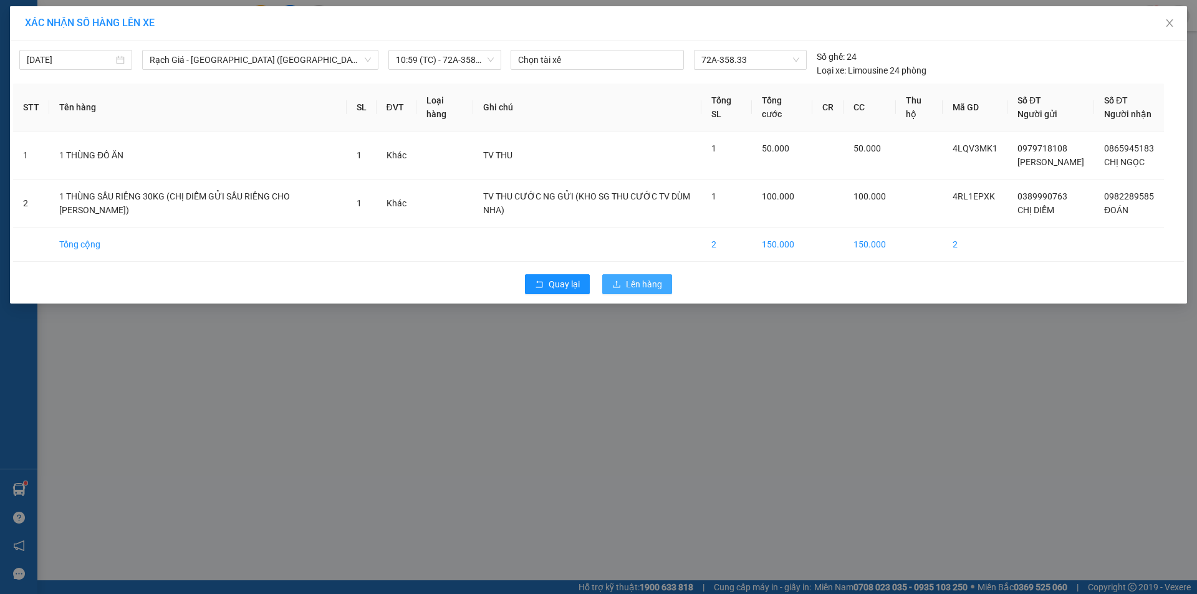
click at [642, 284] on span "Lên hàng" at bounding box center [644, 284] width 36 height 14
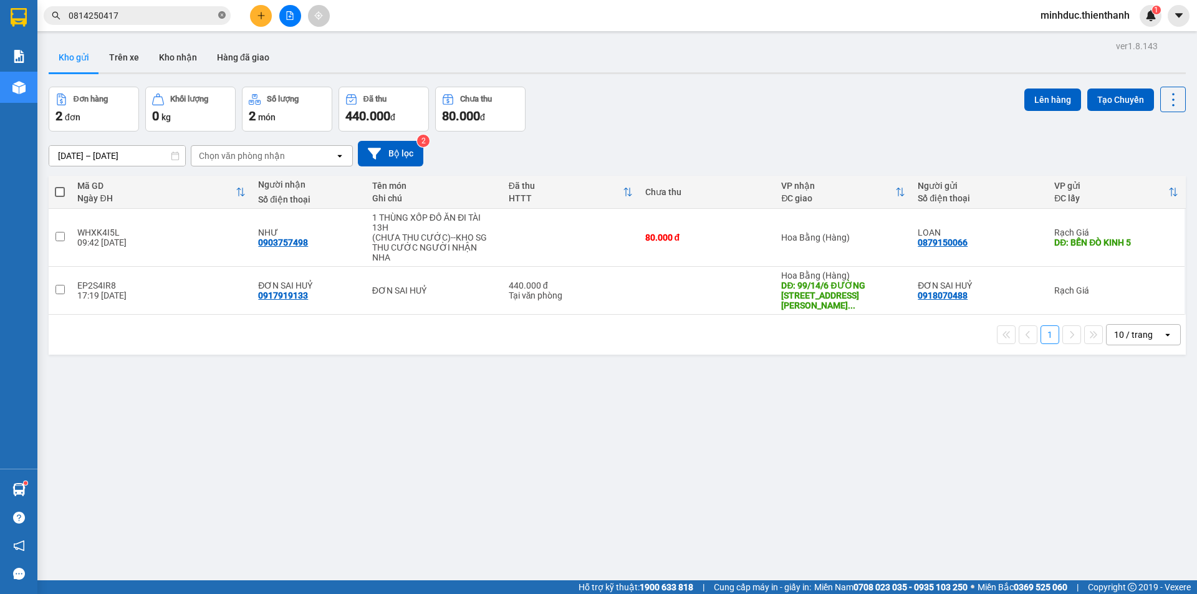
click at [221, 15] on icon "close-circle" at bounding box center [221, 14] width 7 height 7
click at [197, 22] on input "text" at bounding box center [142, 16] width 147 height 14
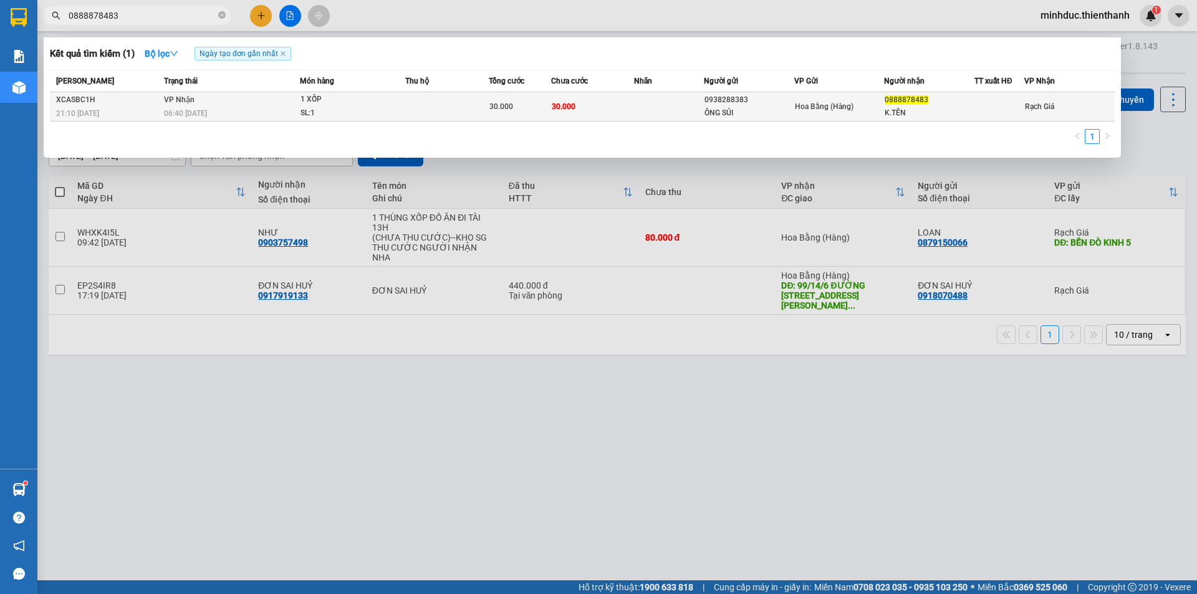
type input "0888878483"
click at [460, 107] on td at bounding box center [447, 106] width 84 height 29
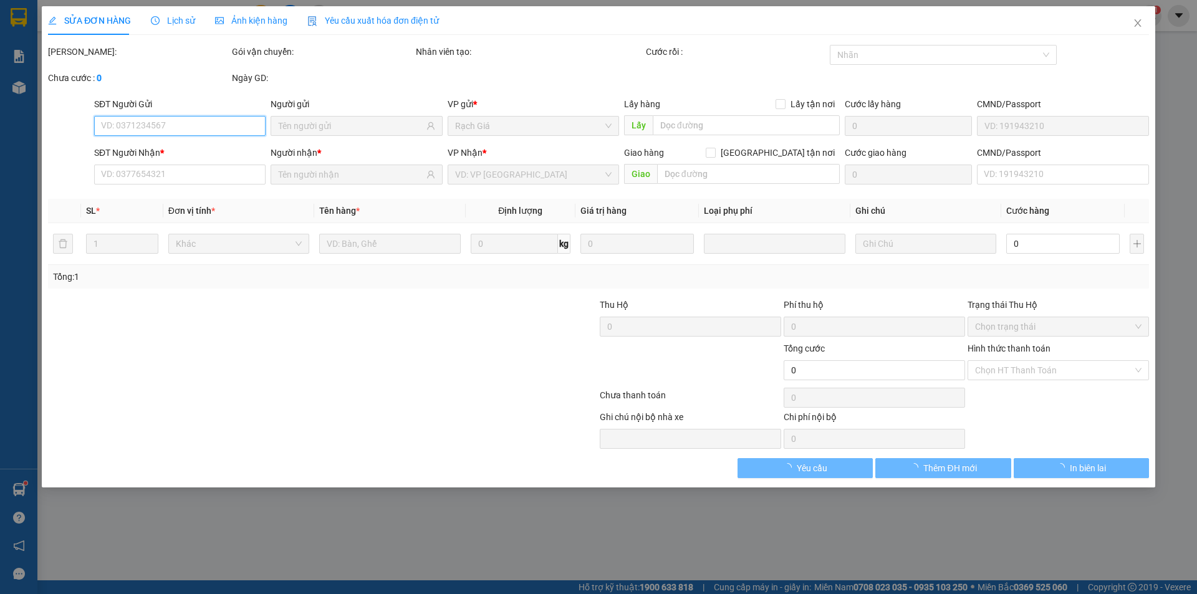
type input "0938288383"
type input "ÔNG SỦI"
type input "0888878483"
type input "K.TÊN"
type input "30.000"
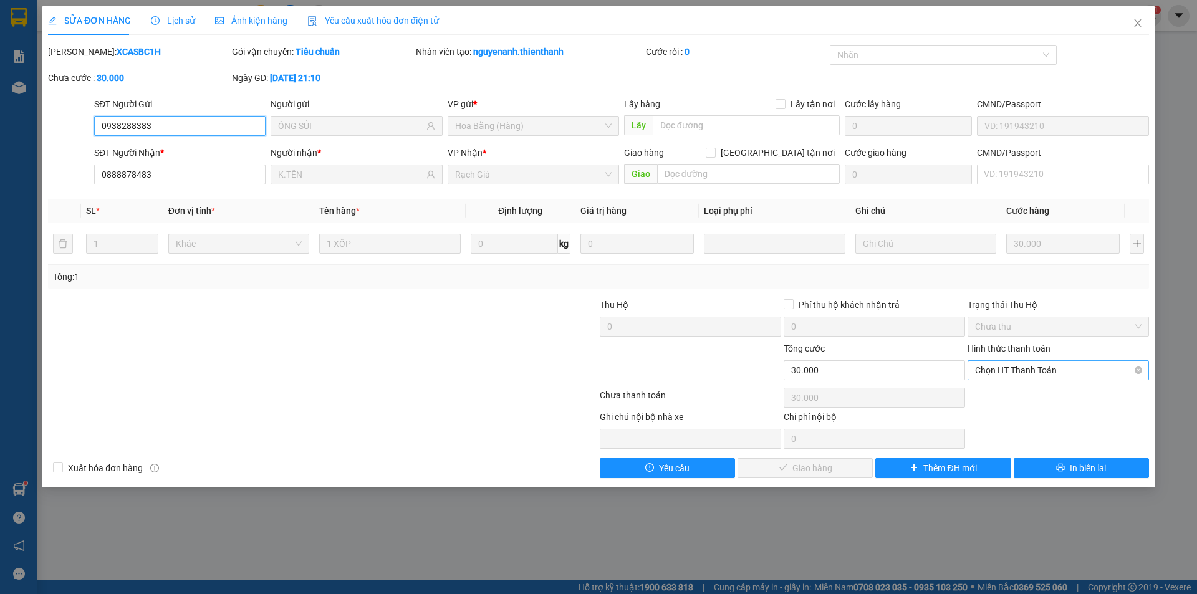
click at [1047, 362] on span "Chọn HT Thanh Toán" at bounding box center [1058, 370] width 166 height 19
drag, startPoint x: 1047, startPoint y: 380, endPoint x: 1038, endPoint y: 398, distance: 20.4
click at [1041, 387] on div "Tại văn phòng" at bounding box center [1058, 395] width 181 height 20
type input "0"
click at [806, 472] on span "Giao hàng" at bounding box center [812, 468] width 40 height 14
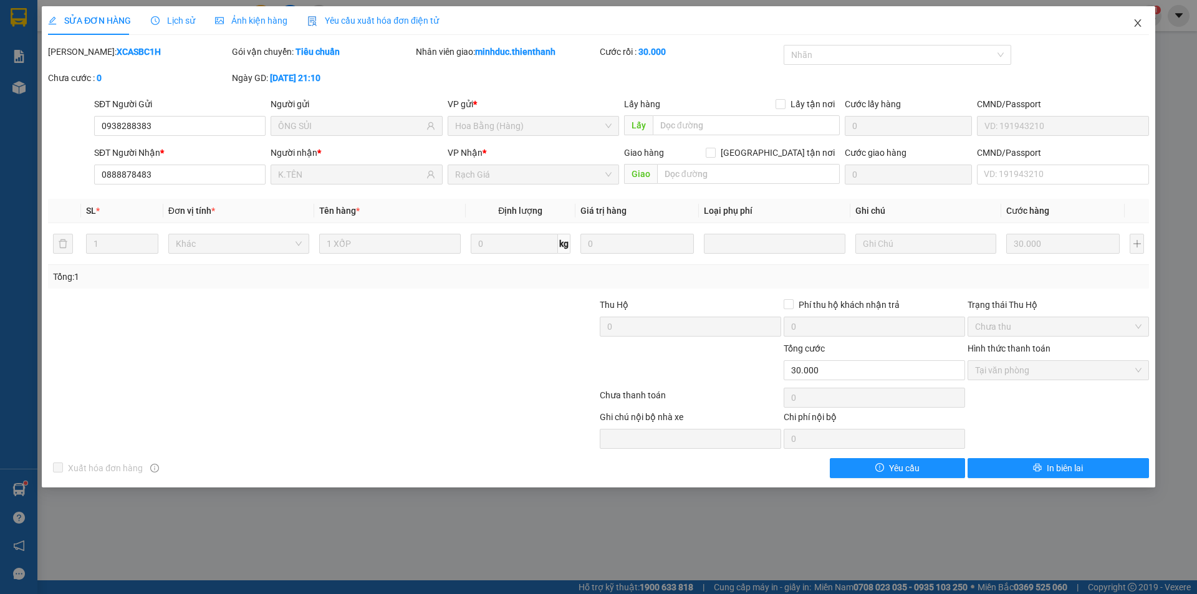
click at [1139, 22] on icon "close" at bounding box center [1137, 22] width 7 height 7
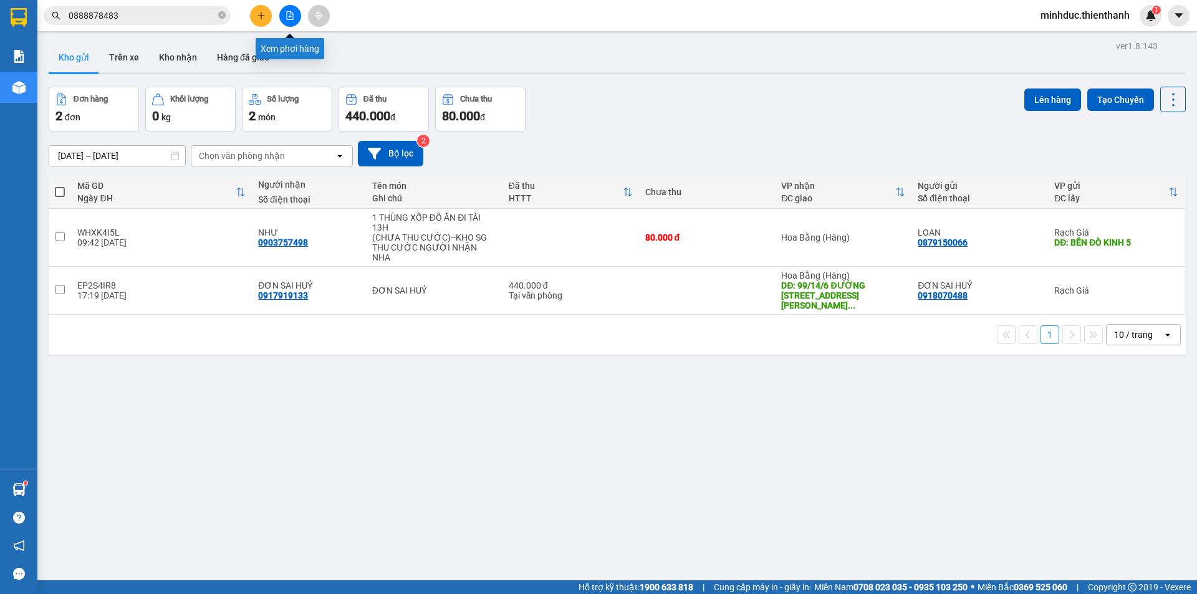
click at [294, 14] on icon "file-add" at bounding box center [290, 15] width 9 height 9
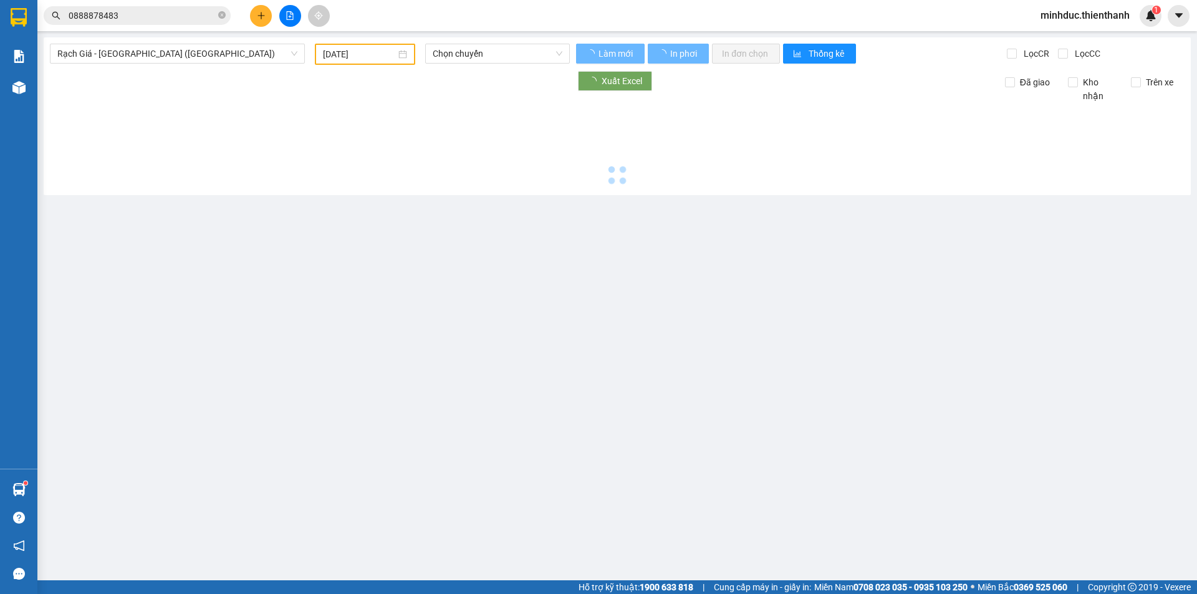
type input "[DATE]"
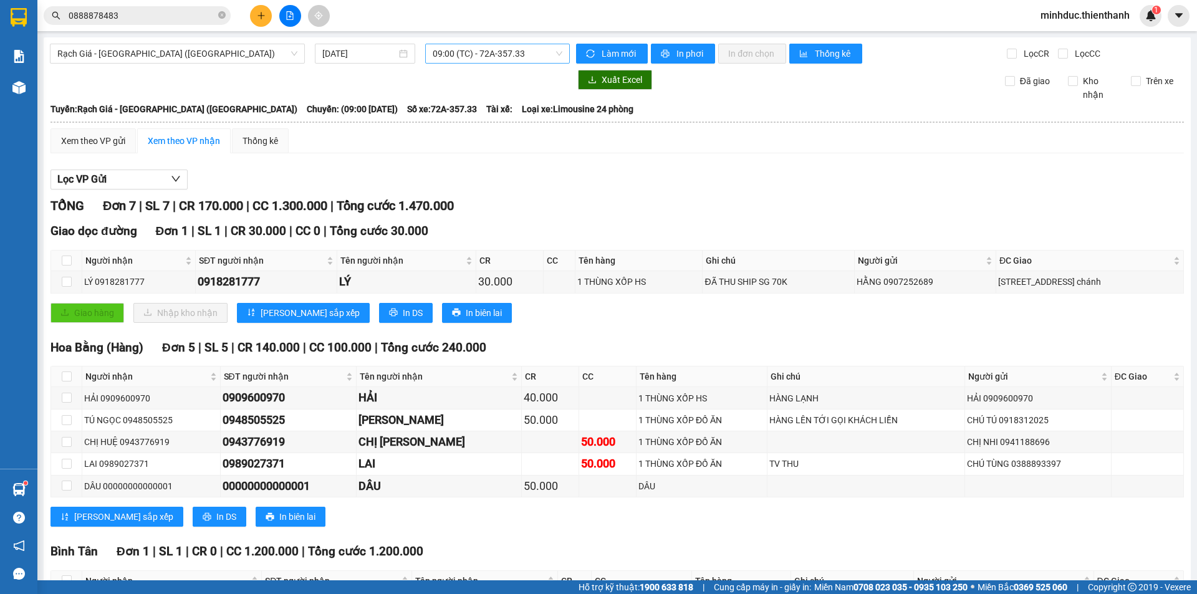
click at [497, 53] on span "09:00 (TC) - 72A-357.33" at bounding box center [498, 53] width 130 height 19
click at [456, 115] on div "10:59 (TC) - 72A-358.33" at bounding box center [478, 119] width 97 height 14
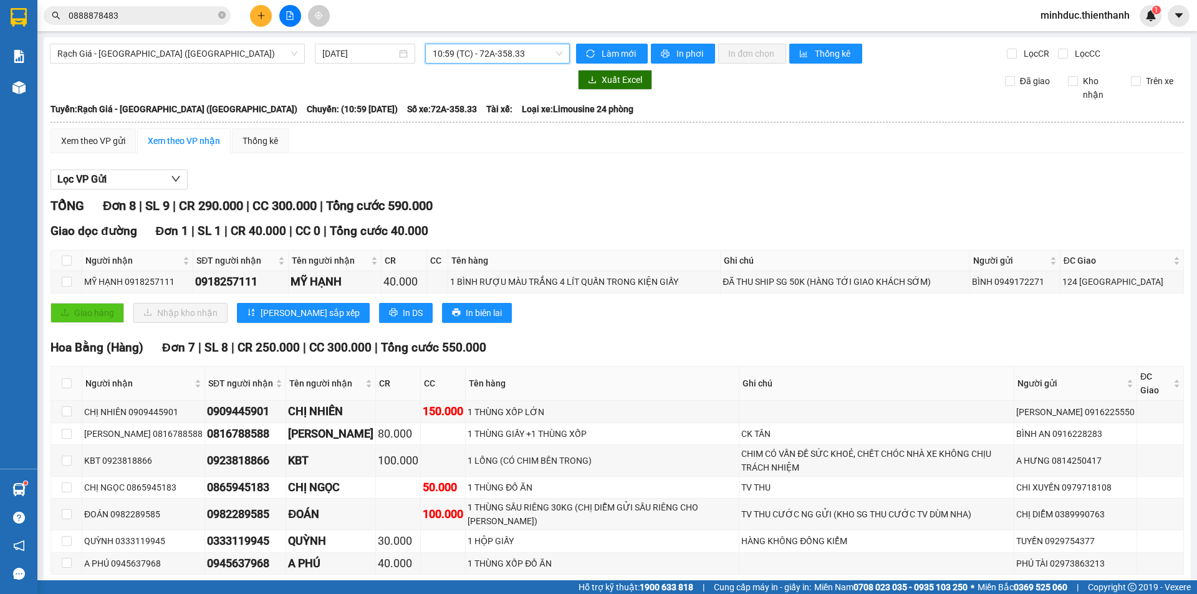
scroll to position [59, 0]
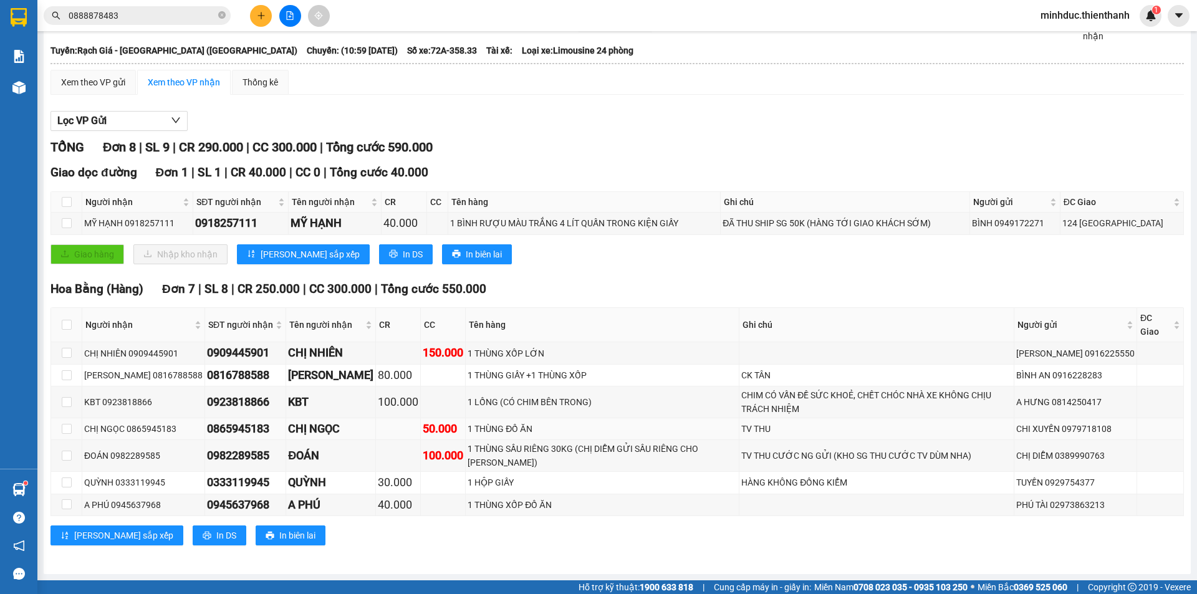
click at [266, 426] on div "0865945183" at bounding box center [245, 428] width 77 height 17
copy div "0865945183"
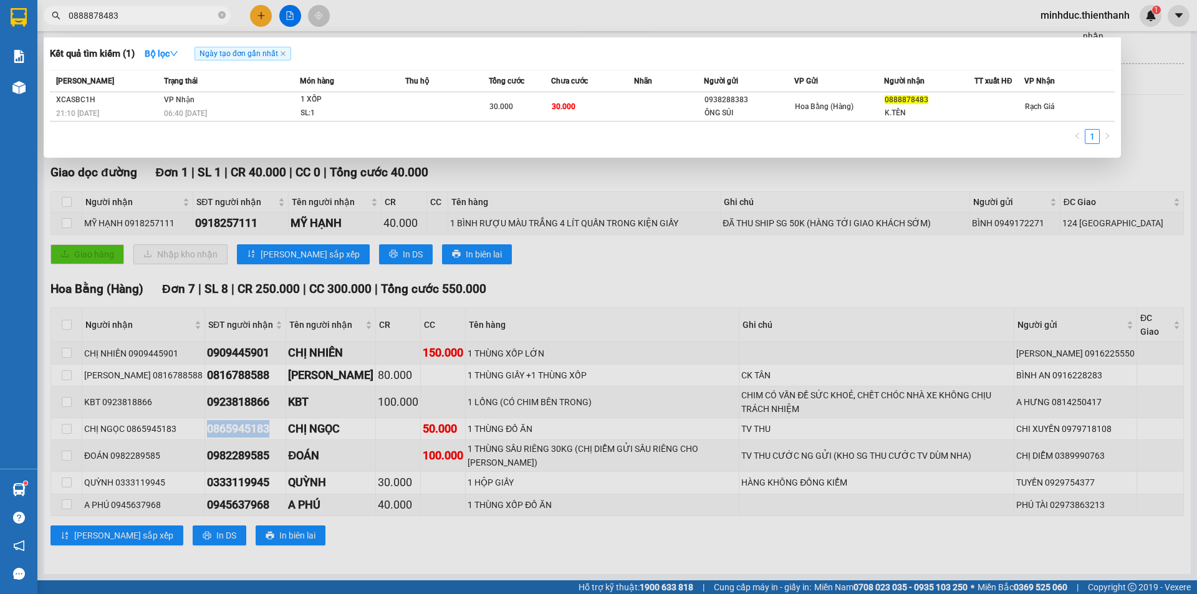
click at [134, 16] on input "0888878483" at bounding box center [142, 16] width 147 height 14
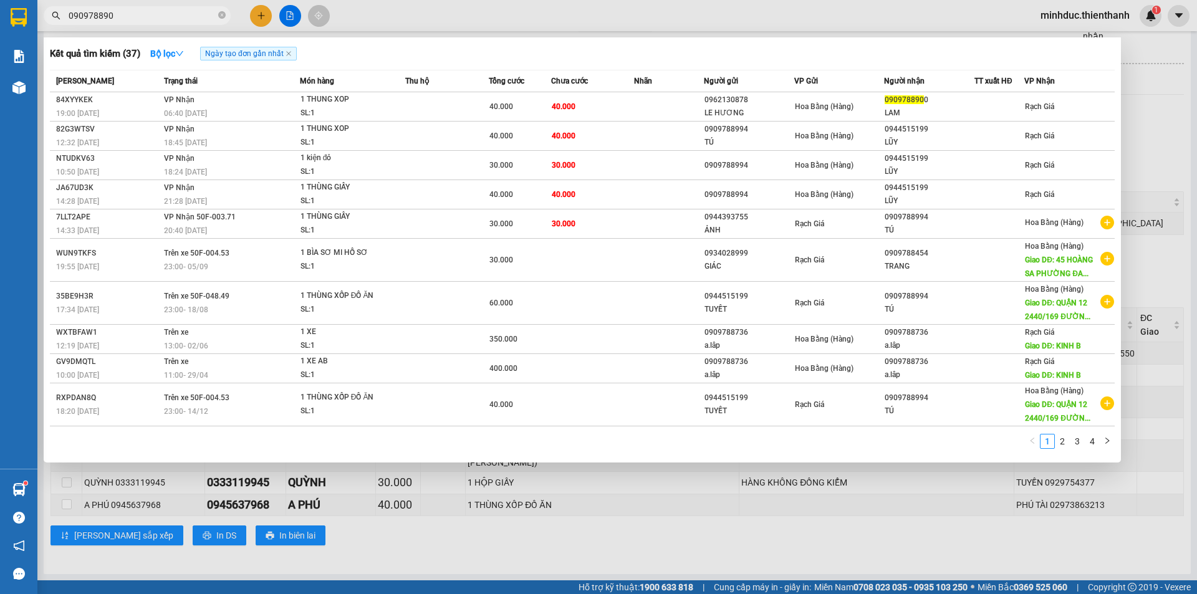
type input "0909788900"
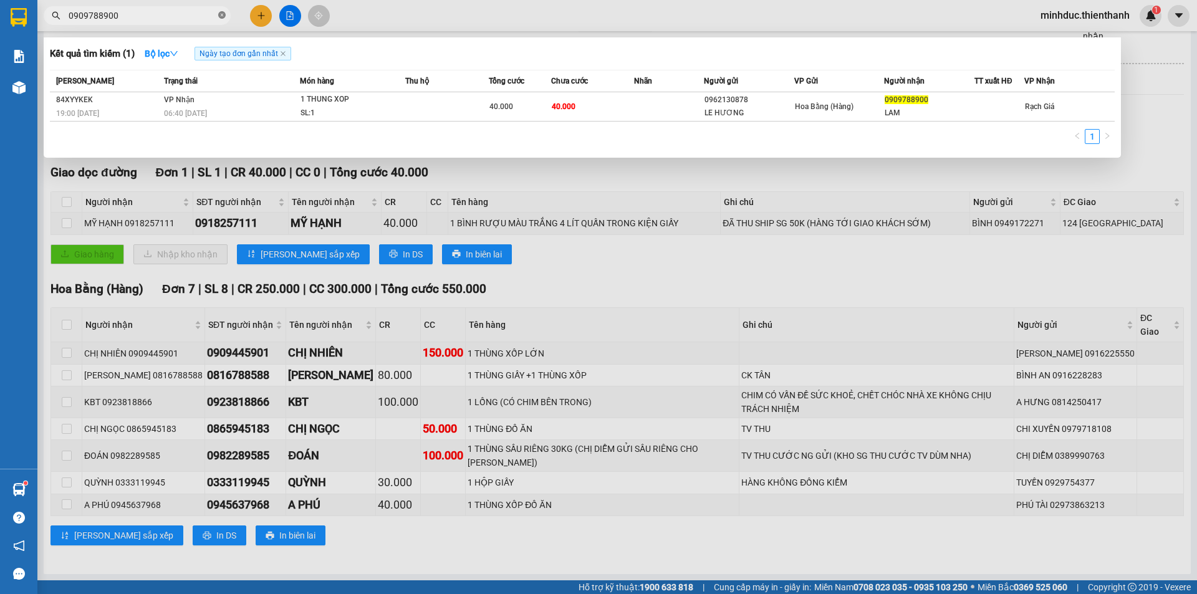
click at [221, 16] on icon "close-circle" at bounding box center [221, 14] width 7 height 7
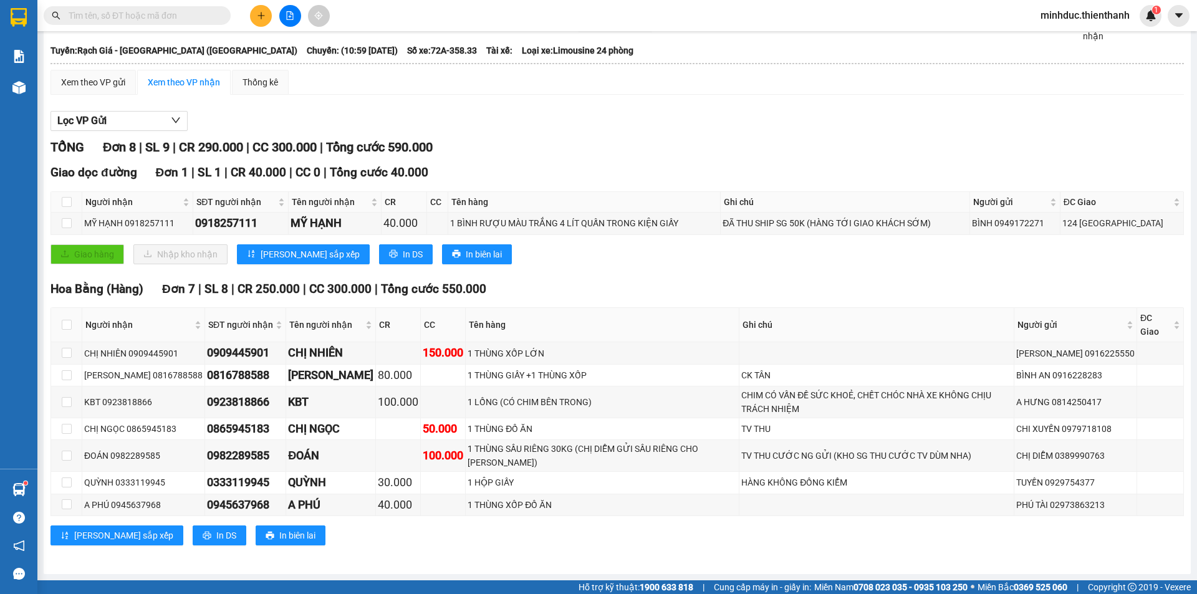
click at [164, 17] on input "text" at bounding box center [142, 16] width 147 height 14
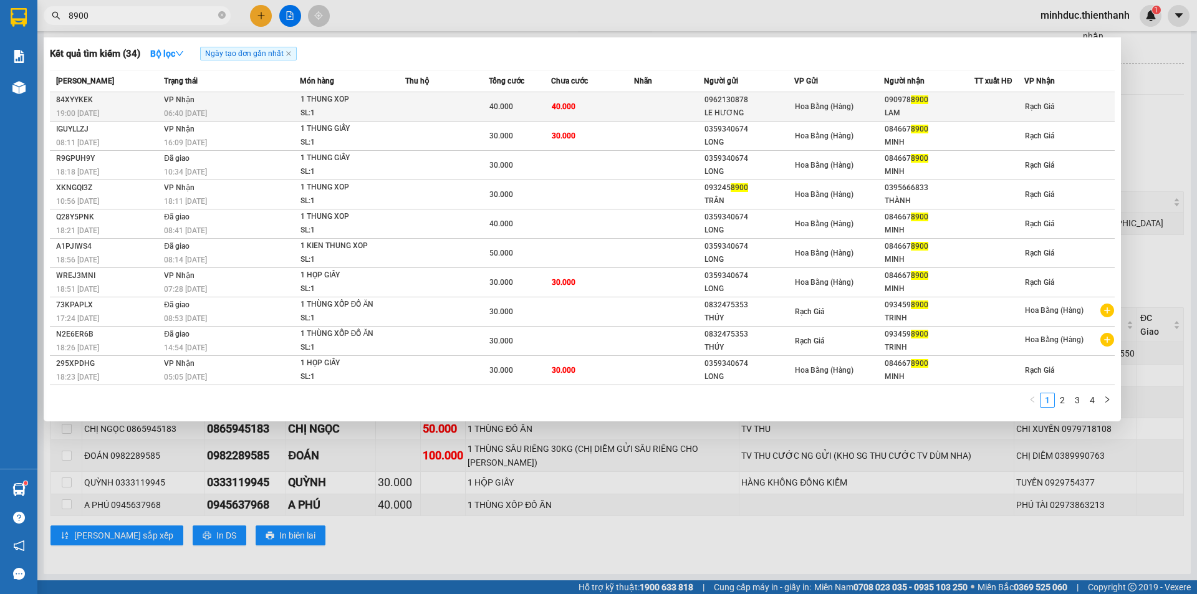
type input "8900"
click at [577, 97] on td "40.000" at bounding box center [593, 106] width 84 height 29
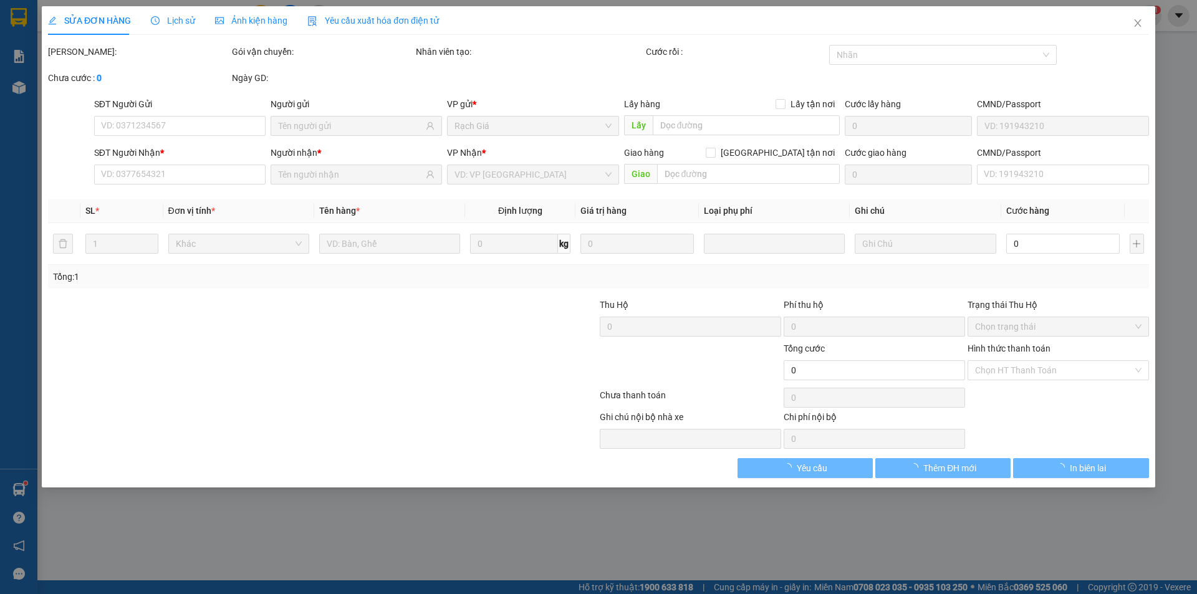
type input "0962130878"
type input "LE HƯƠNG"
type input "0909788900"
type input "LAM"
type input "40.000"
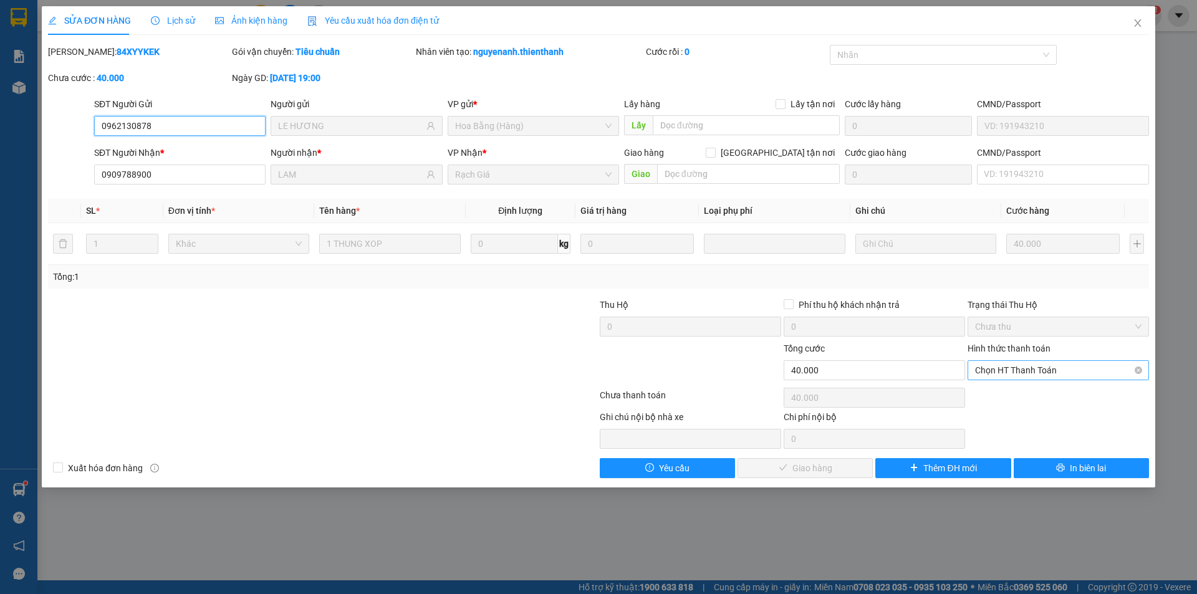
click at [1011, 374] on span "Chọn HT Thanh Toán" at bounding box center [1058, 370] width 166 height 19
click at [1008, 401] on div "Tại văn phòng" at bounding box center [1058, 395] width 166 height 14
type input "0"
click at [788, 471] on button "Giao hàng" at bounding box center [805, 468] width 135 height 20
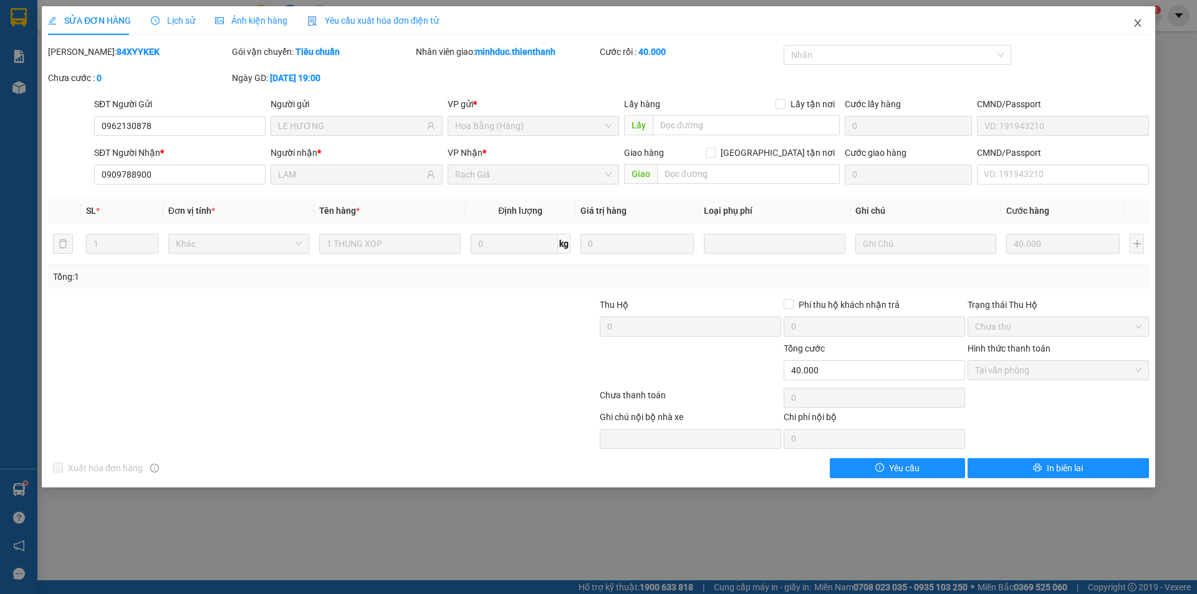
click at [1134, 25] on icon "close" at bounding box center [1138, 23] width 10 height 10
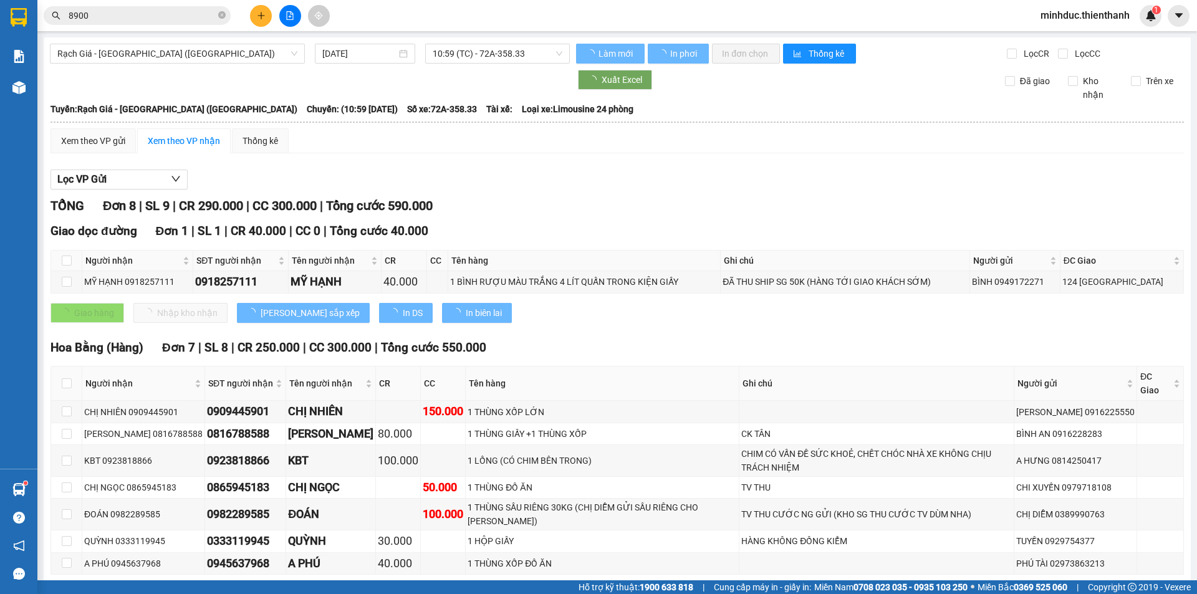
click at [135, 19] on input "8900" at bounding box center [142, 16] width 147 height 14
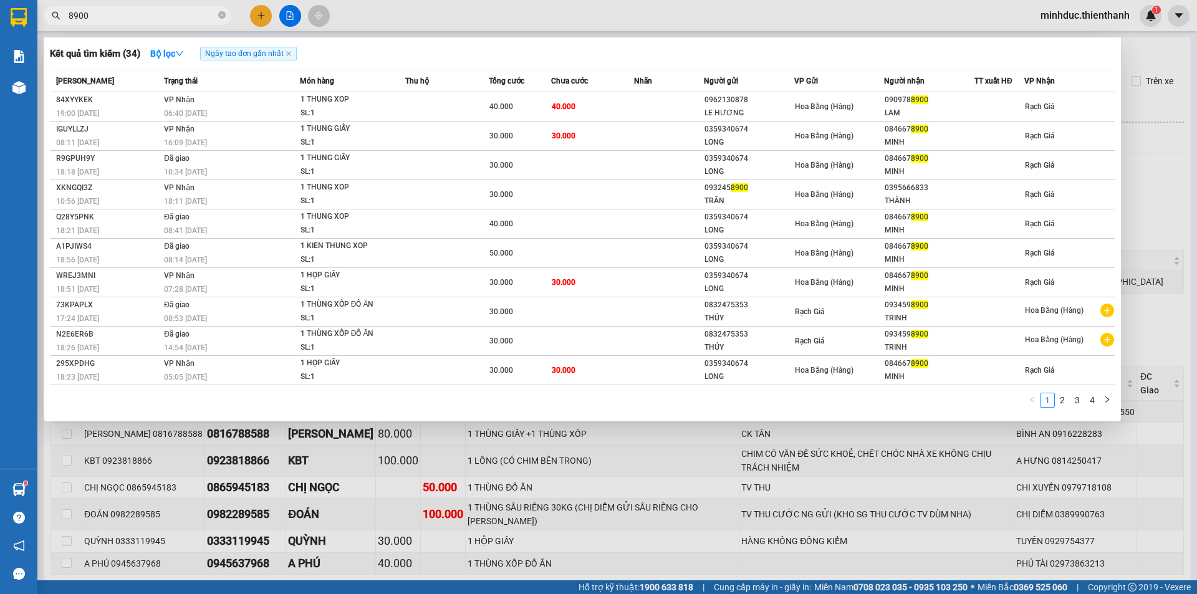
click at [135, 19] on input "8900" at bounding box center [142, 16] width 147 height 14
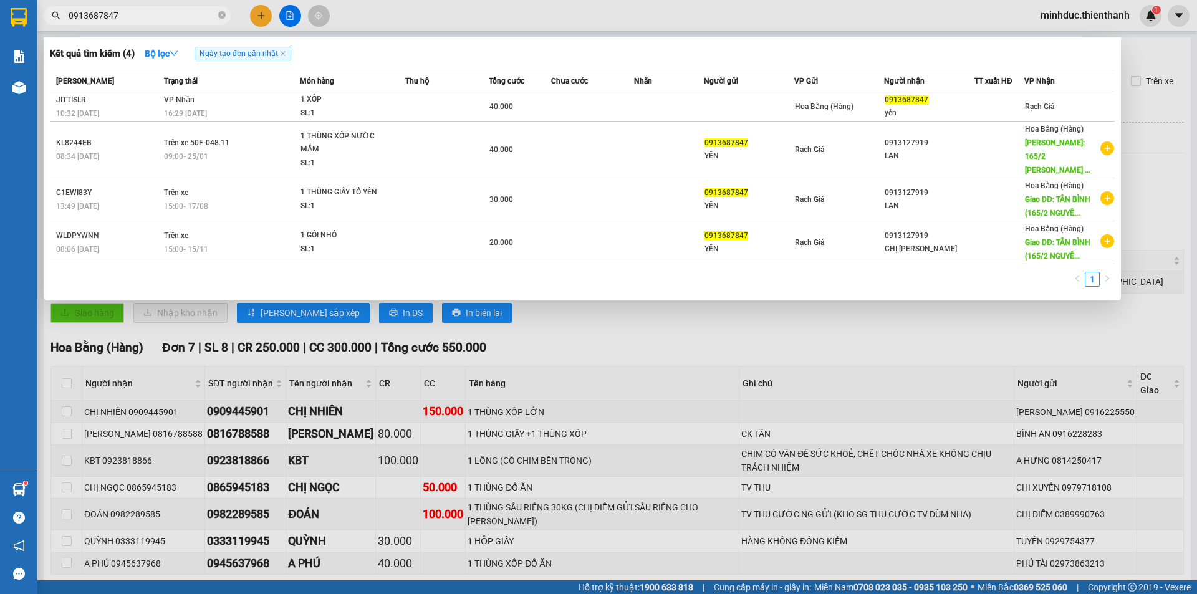
type input "0913687847"
click at [130, 15] on input "0913687847" at bounding box center [142, 16] width 147 height 14
click at [255, 19] on div at bounding box center [598, 297] width 1197 height 594
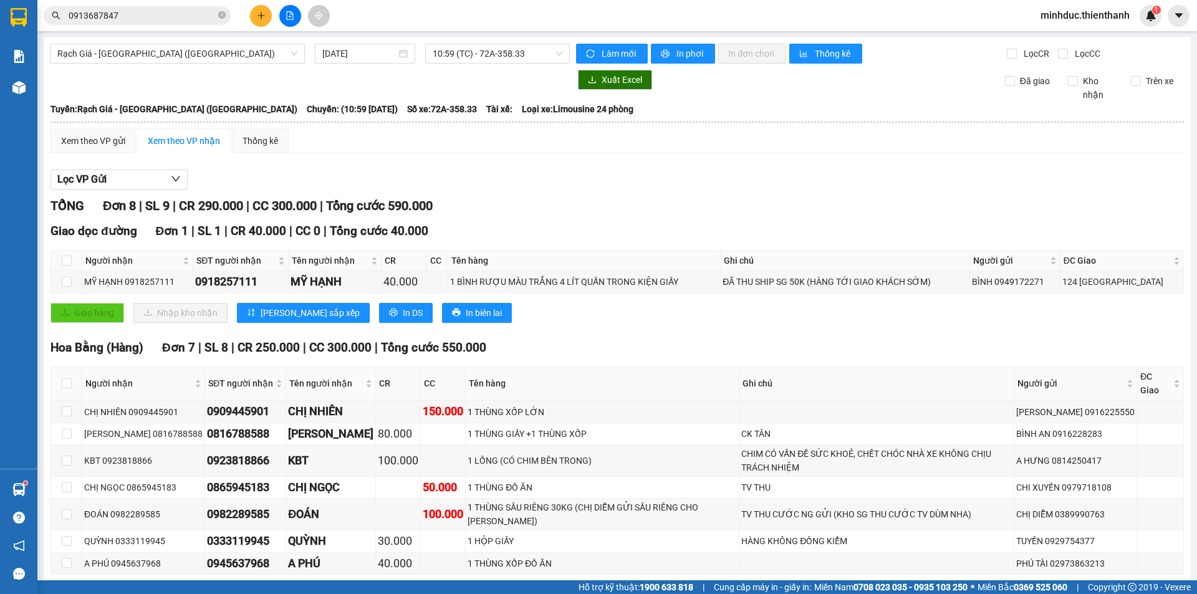
click at [255, 19] on button at bounding box center [261, 16] width 22 height 22
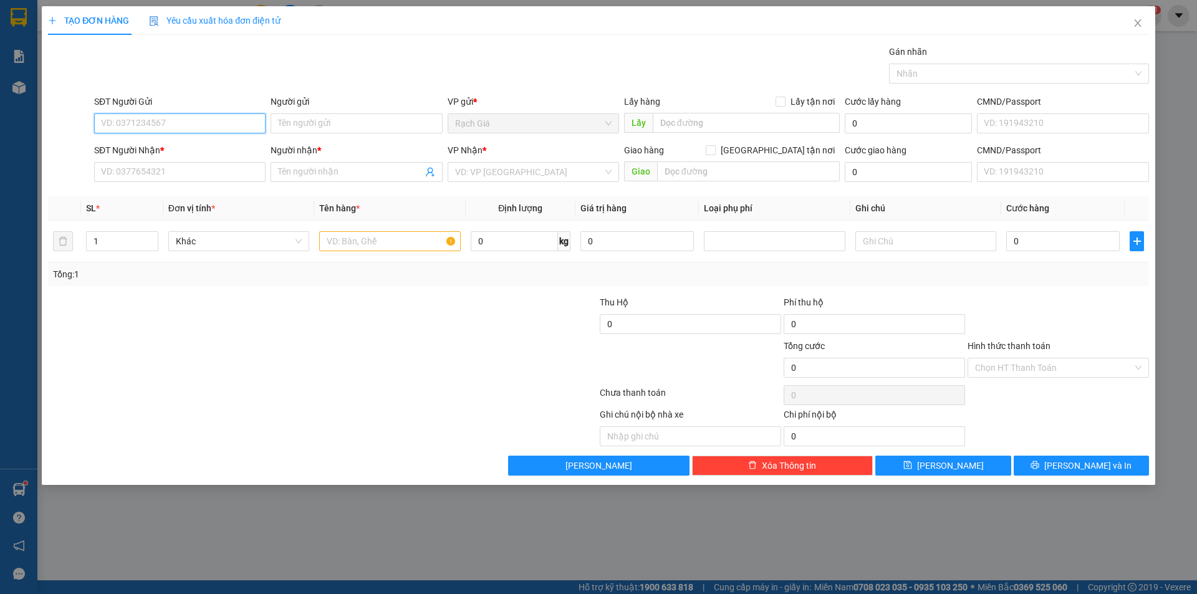
click at [185, 124] on input "SĐT Người Gửi" at bounding box center [179, 123] width 171 height 20
type input "0949961805"
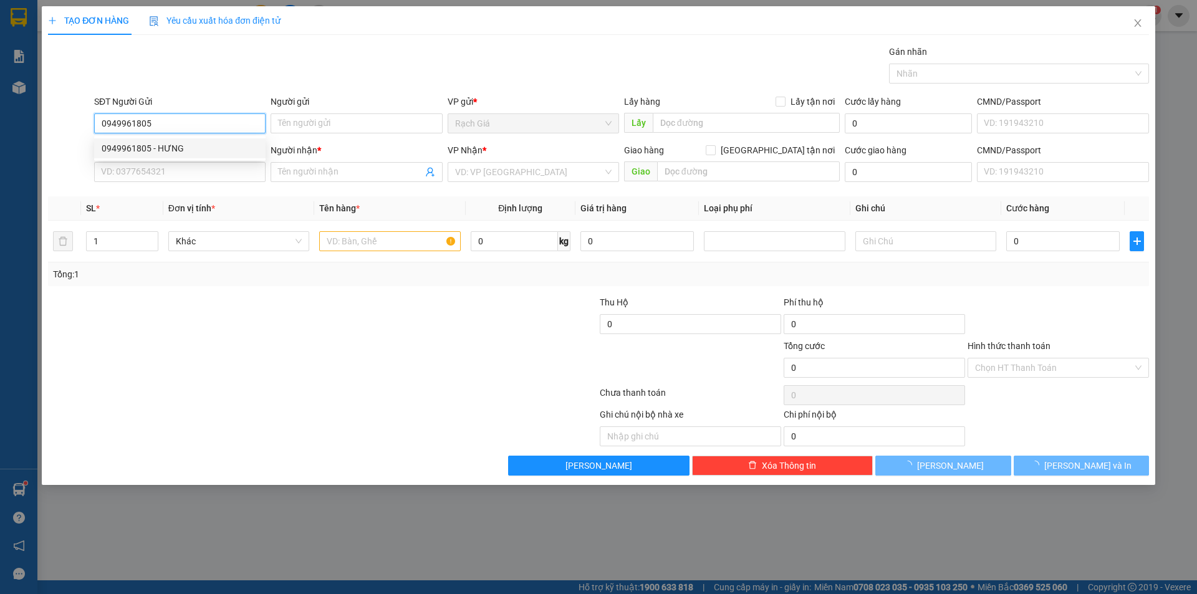
click at [171, 147] on div "0949961805 - HƯNG" at bounding box center [180, 149] width 156 height 14
type input "HƯNG"
type input "0948974918"
type input "YẾN"
type input "30.000"
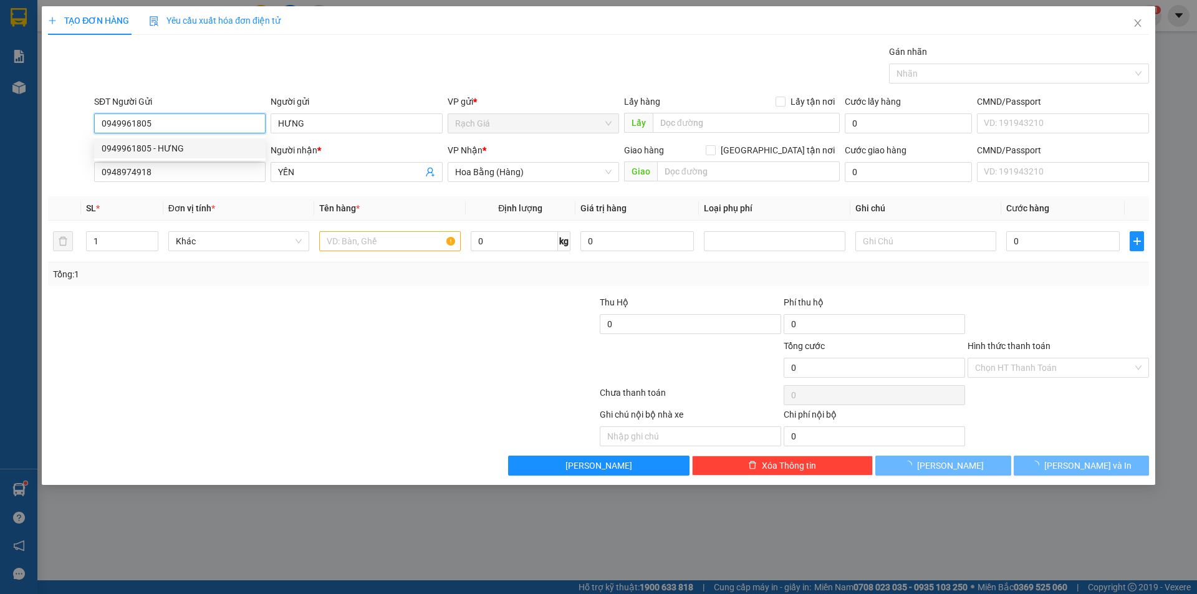
type input "30.000"
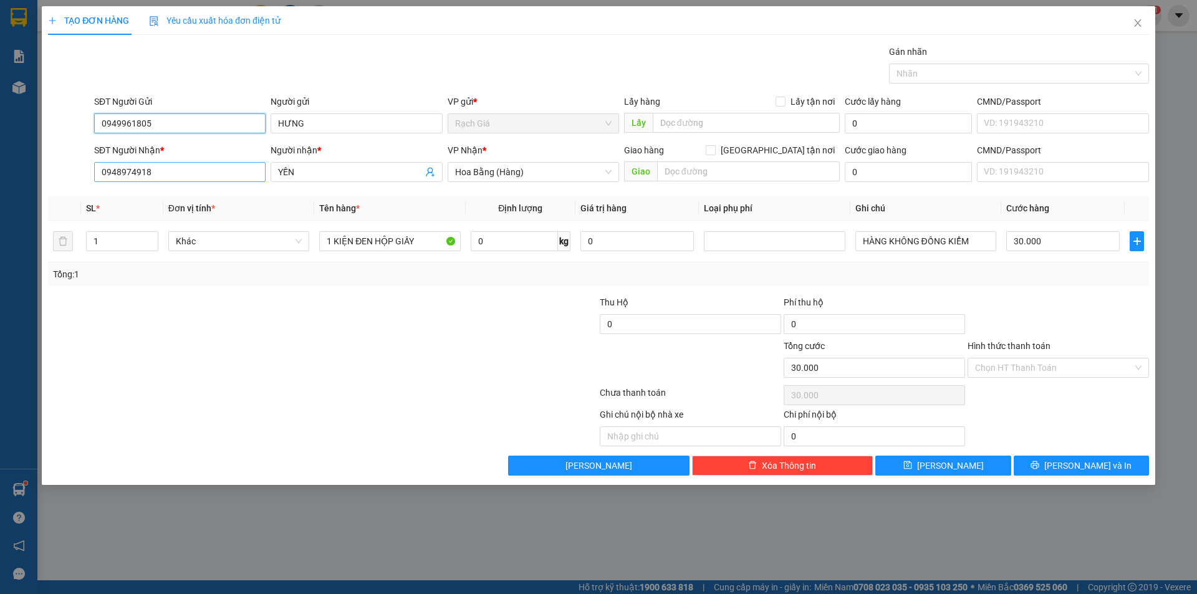
type input "0949961805"
click at [221, 176] on input "0948974918" at bounding box center [179, 172] width 171 height 20
type input "0"
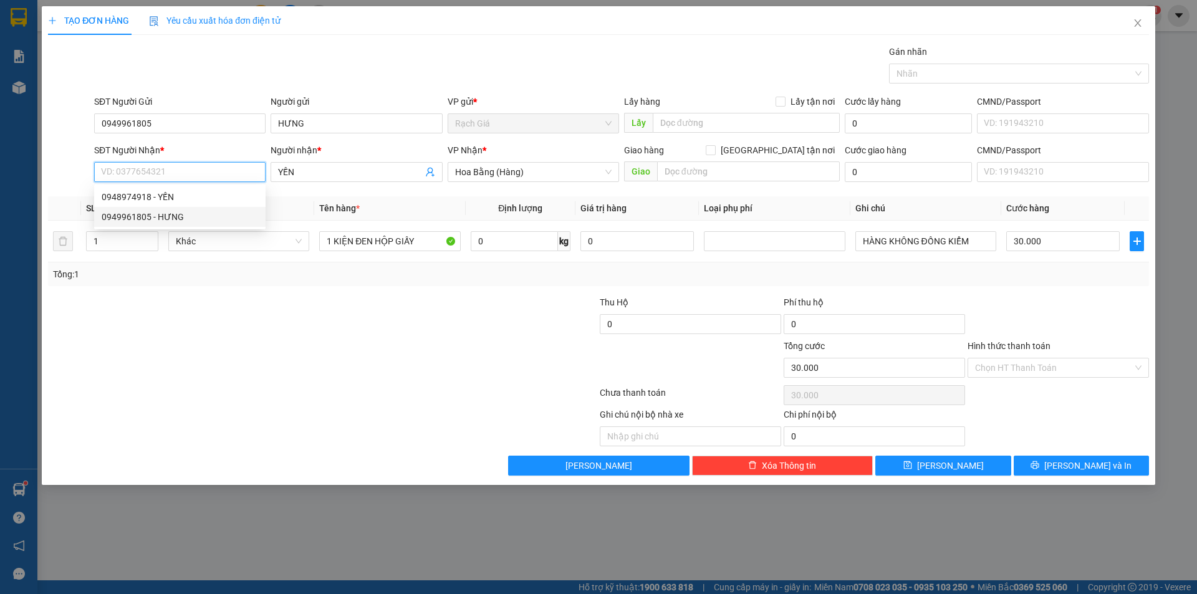
click at [134, 215] on div "0949961805 - HƯNG" at bounding box center [180, 217] width 156 height 14
type input "0949961805"
type input "HƯNG"
type input "0949961805"
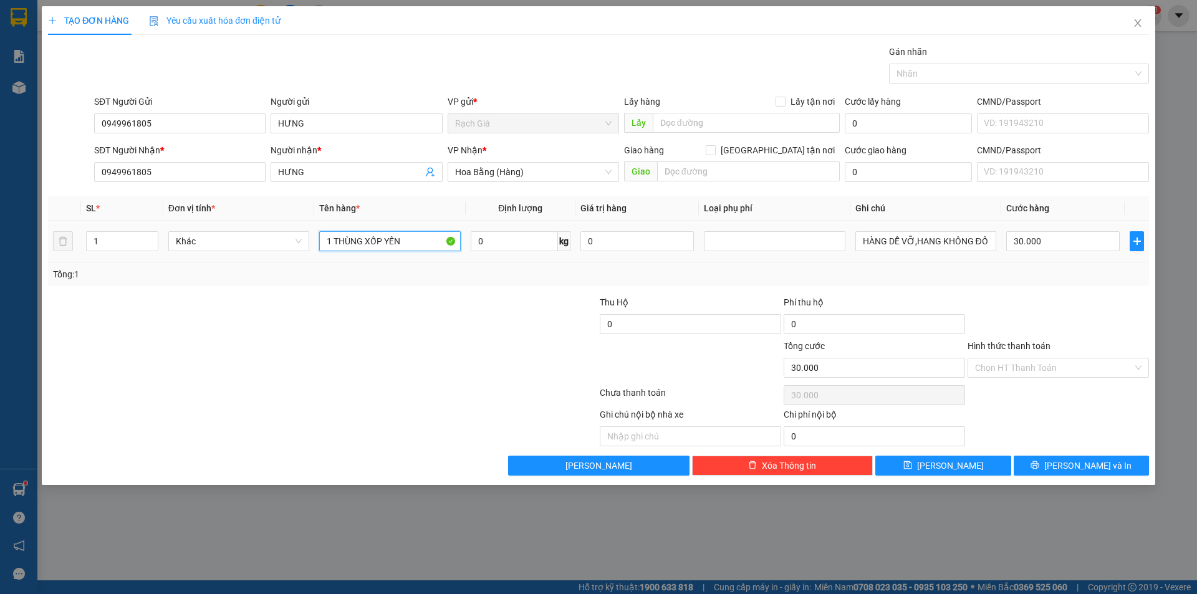
click at [408, 243] on input "1 THÙNG XỐP YẾN" at bounding box center [389, 241] width 141 height 20
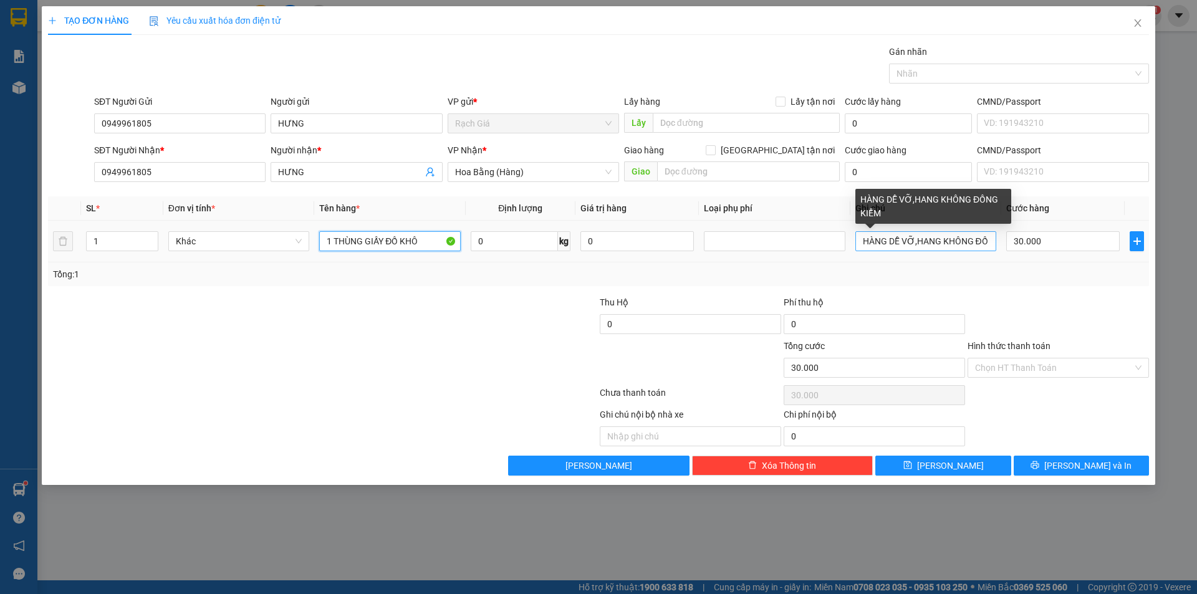
type input "1 THÙNG GIẤY ĐỒ KHÔ"
drag, startPoint x: 941, startPoint y: 239, endPoint x: 786, endPoint y: 245, distance: 154.8
click at [786, 245] on tr "1 Khác 1 THÙNG GIẤY ĐỒ KHÔ 0 kg 0 HÀNG DỄ VỠ,HANG KHÔNG ĐỒNG KIỂM 30.000" at bounding box center [598, 242] width 1101 height 42
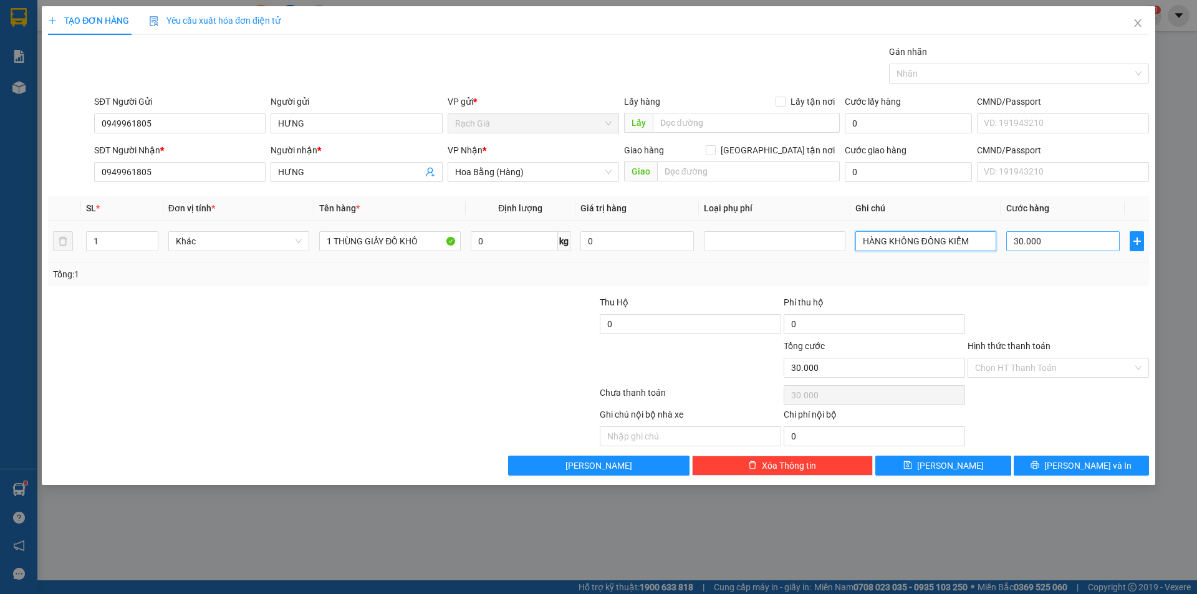
type input "HÀNG KHÔNG ĐỒNG KIỂM"
click at [1074, 237] on input "30.000" at bounding box center [1062, 241] width 113 height 20
type input "5"
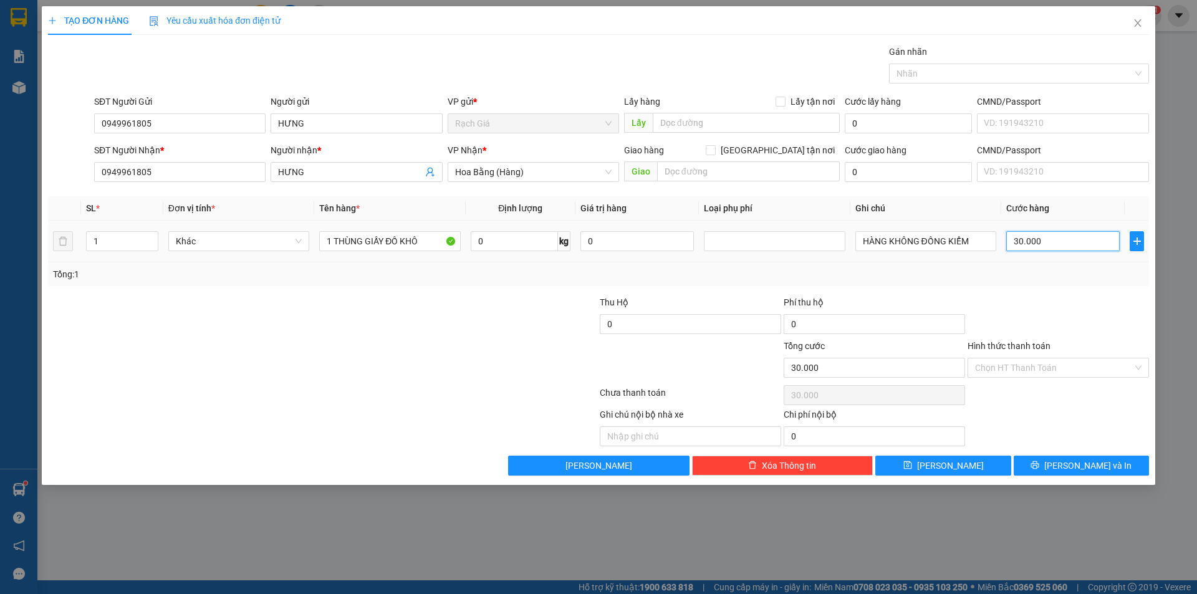
type input "5"
type input "50"
type input "500"
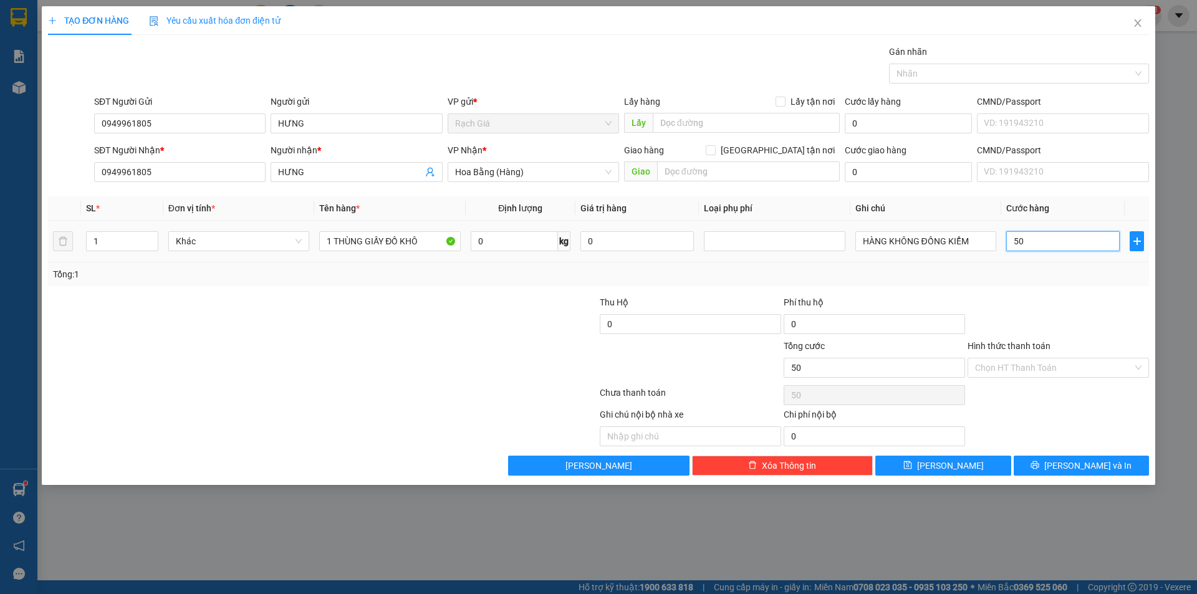
type input "500"
type input "5.000"
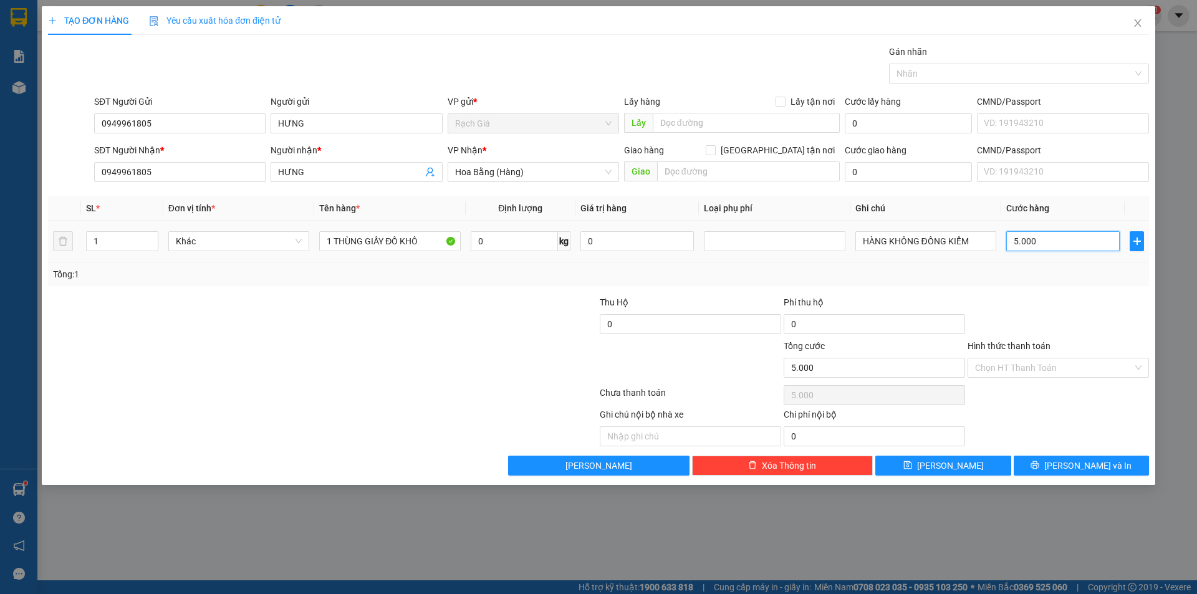
type input "50.000"
type input "500.000"
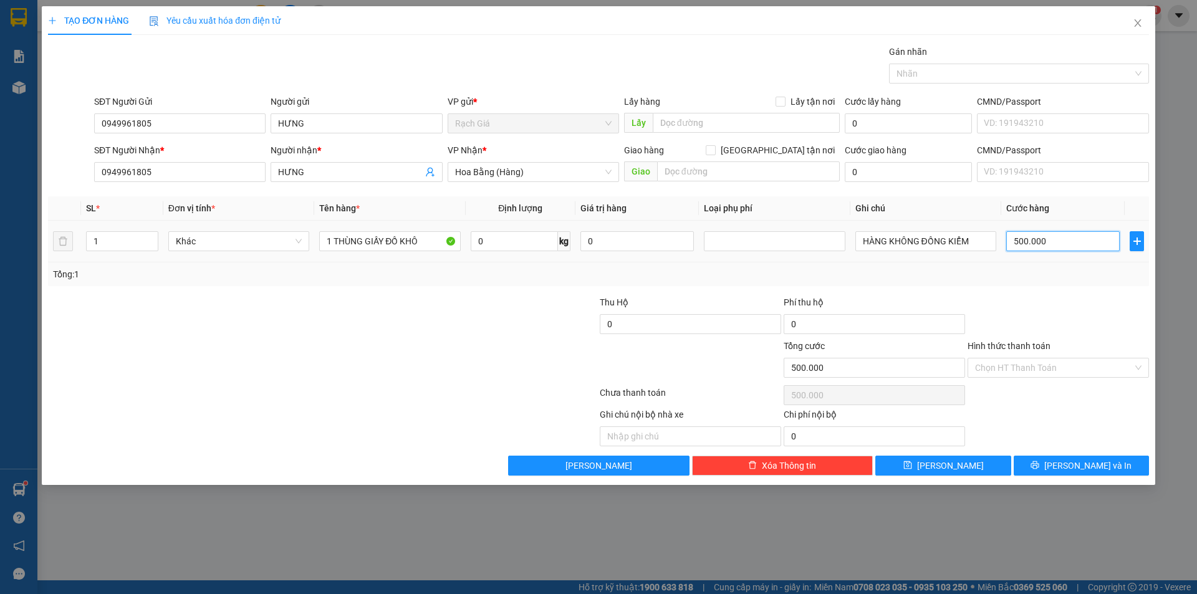
type input "50.000"
click at [1035, 374] on input "Hình thức thanh toán" at bounding box center [1054, 368] width 158 height 19
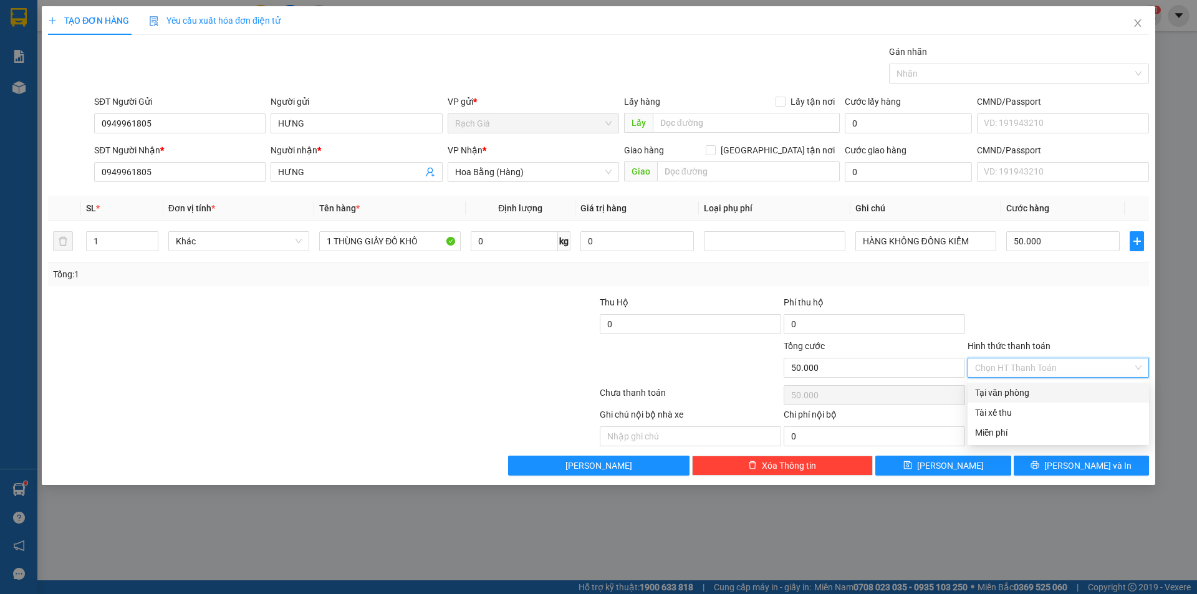
click at [1006, 392] on div "Tại văn phòng" at bounding box center [1058, 393] width 166 height 14
type input "0"
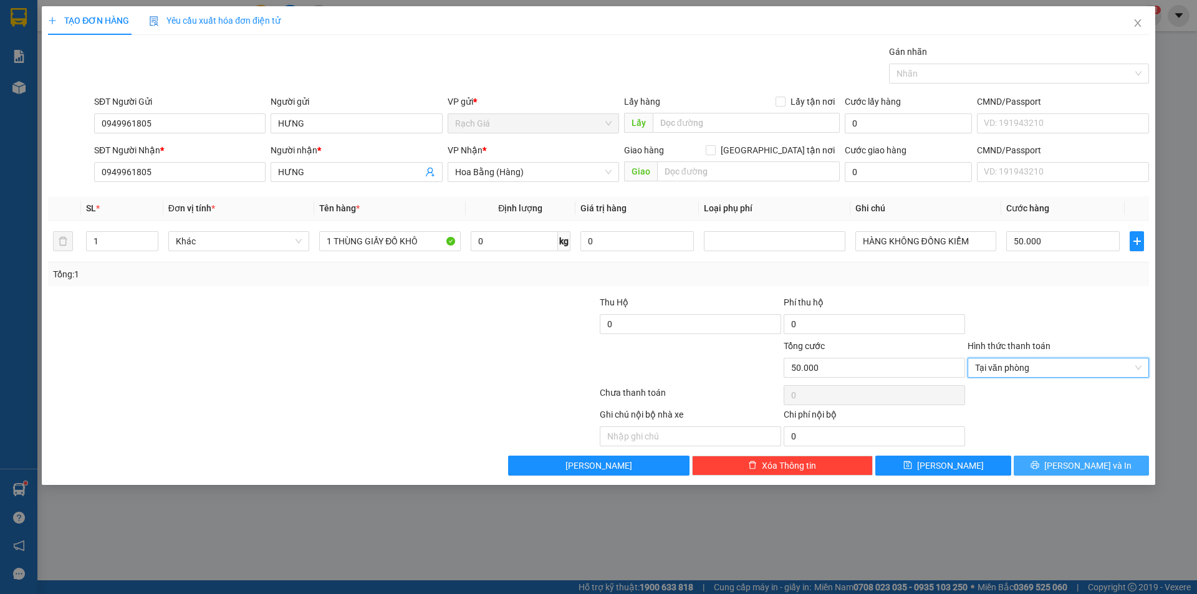
drag, startPoint x: 1094, startPoint y: 465, endPoint x: 1093, endPoint y: 472, distance: 6.9
click at [1094, 466] on span "[PERSON_NAME] và In" at bounding box center [1087, 466] width 87 height 14
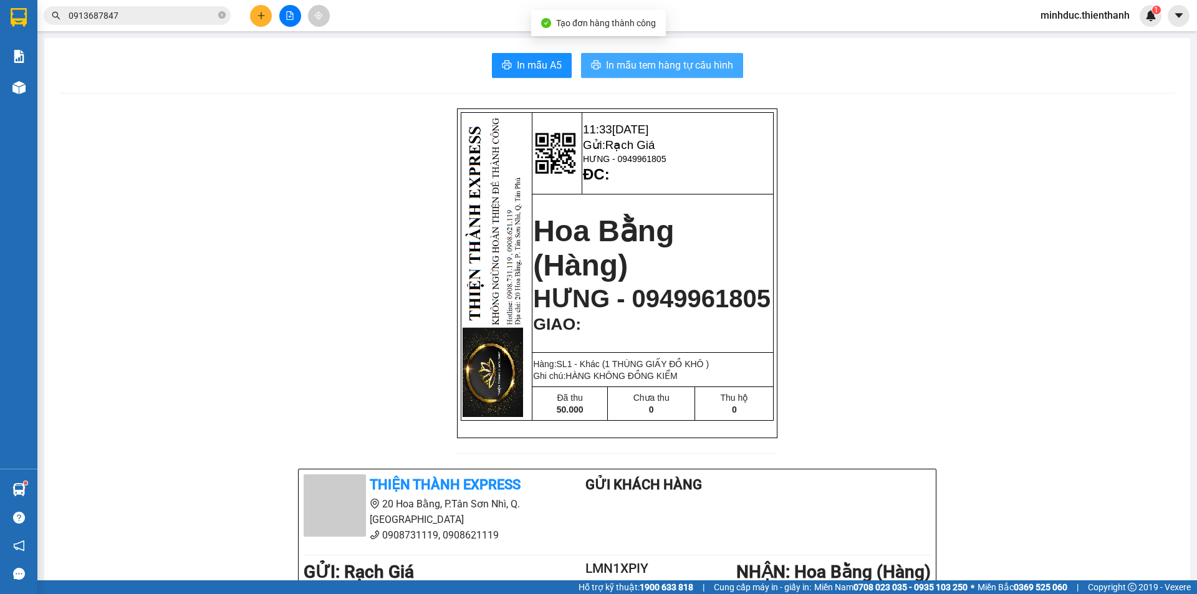
click at [731, 60] on button "In mẫu tem hàng tự cấu hình" at bounding box center [662, 65] width 162 height 25
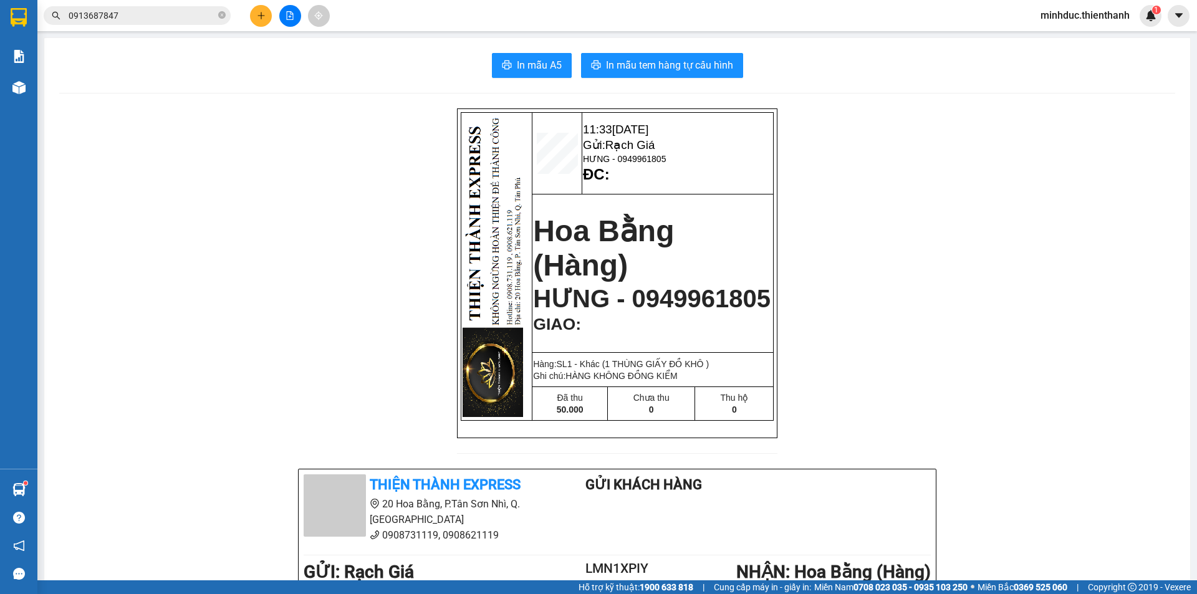
click at [147, 16] on input "0913687847" at bounding box center [142, 16] width 147 height 14
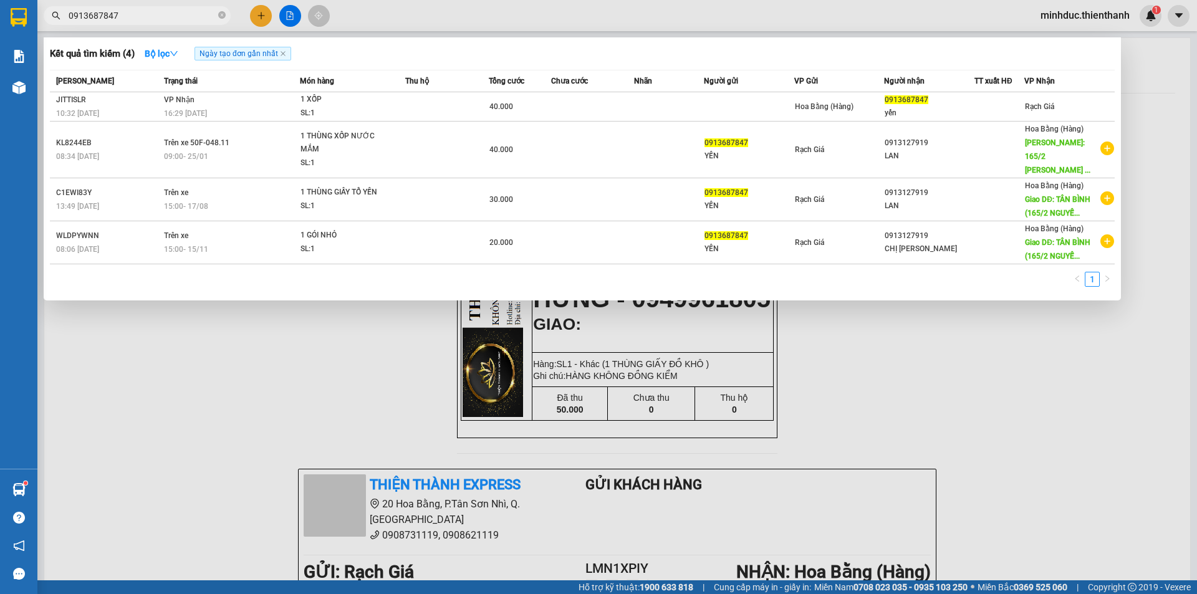
click at [147, 16] on input "0913687847" at bounding box center [142, 16] width 147 height 14
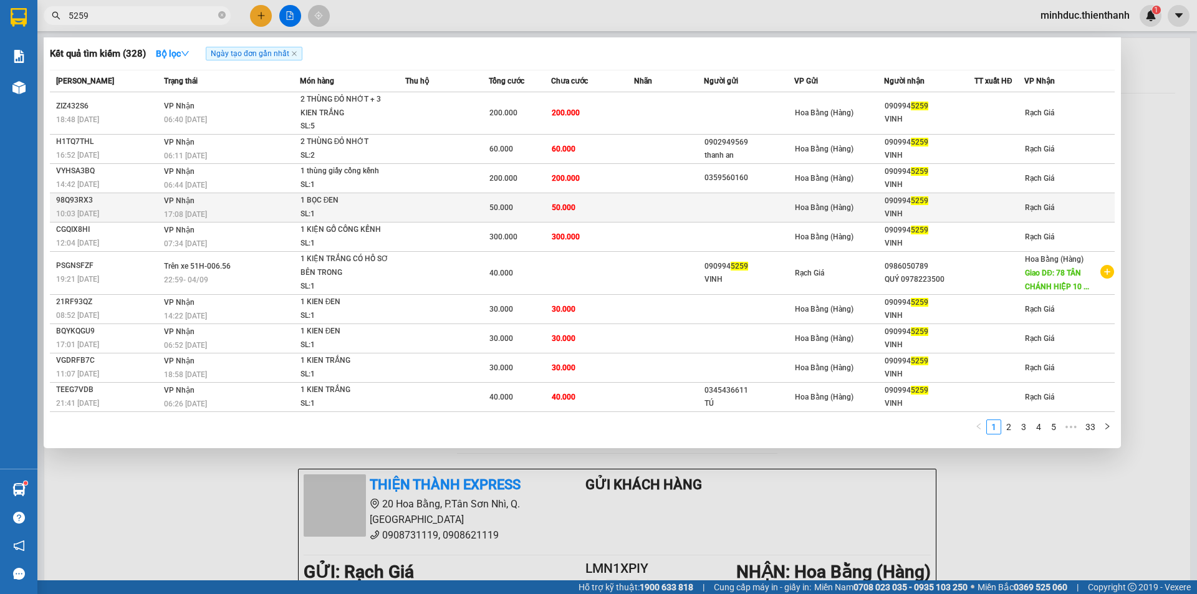
type input "5259"
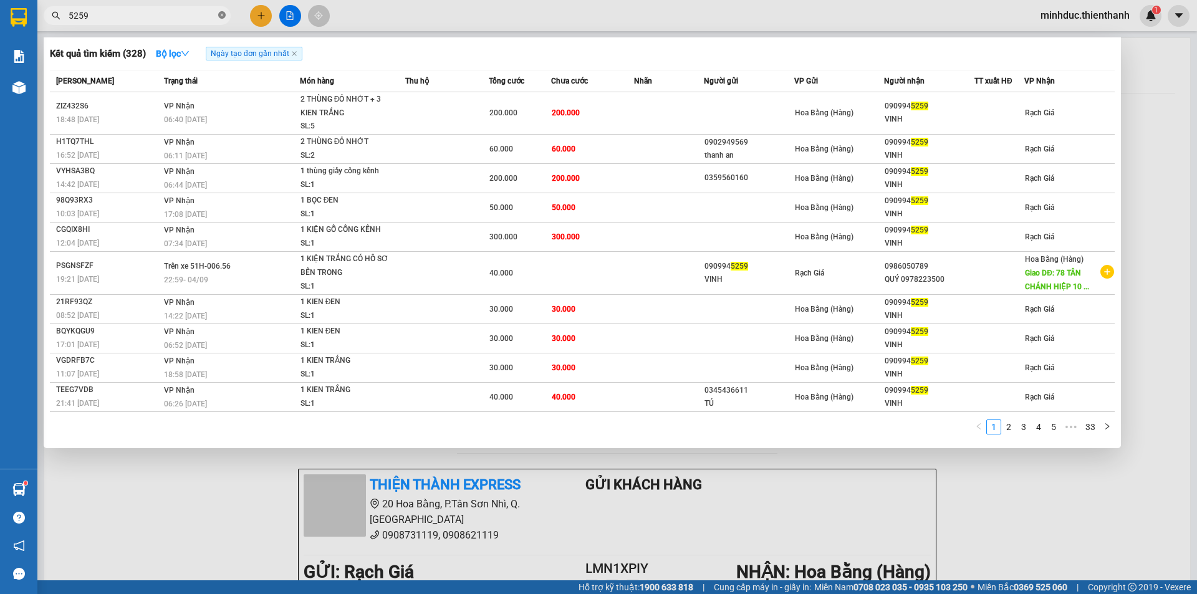
click at [221, 16] on icon "close-circle" at bounding box center [221, 14] width 7 height 7
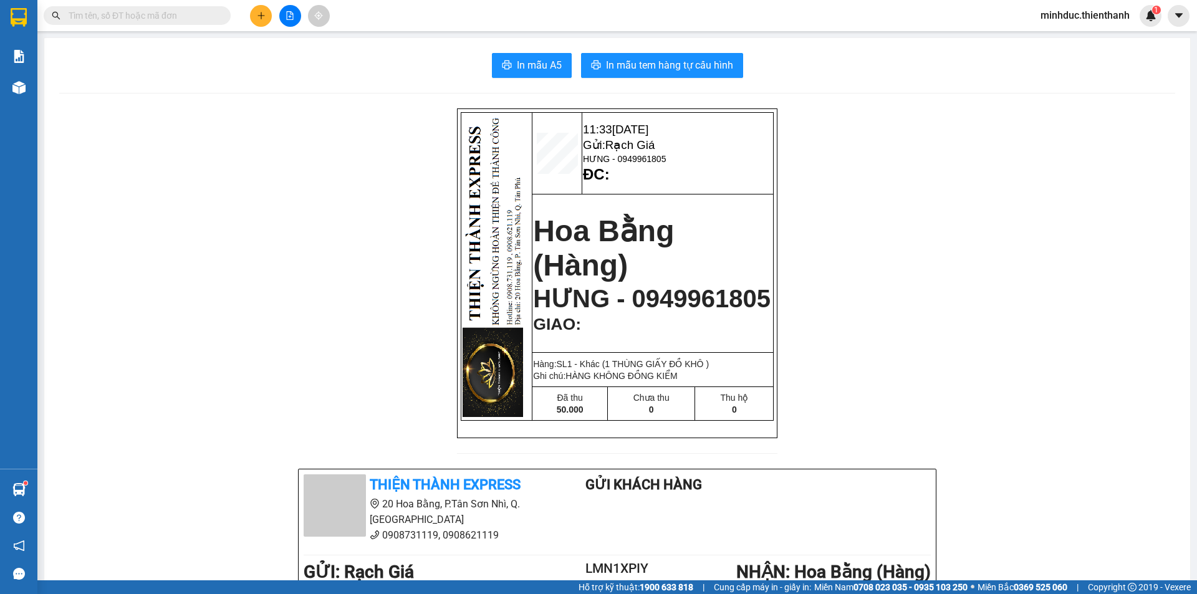
click at [187, 15] on input "text" at bounding box center [142, 16] width 147 height 14
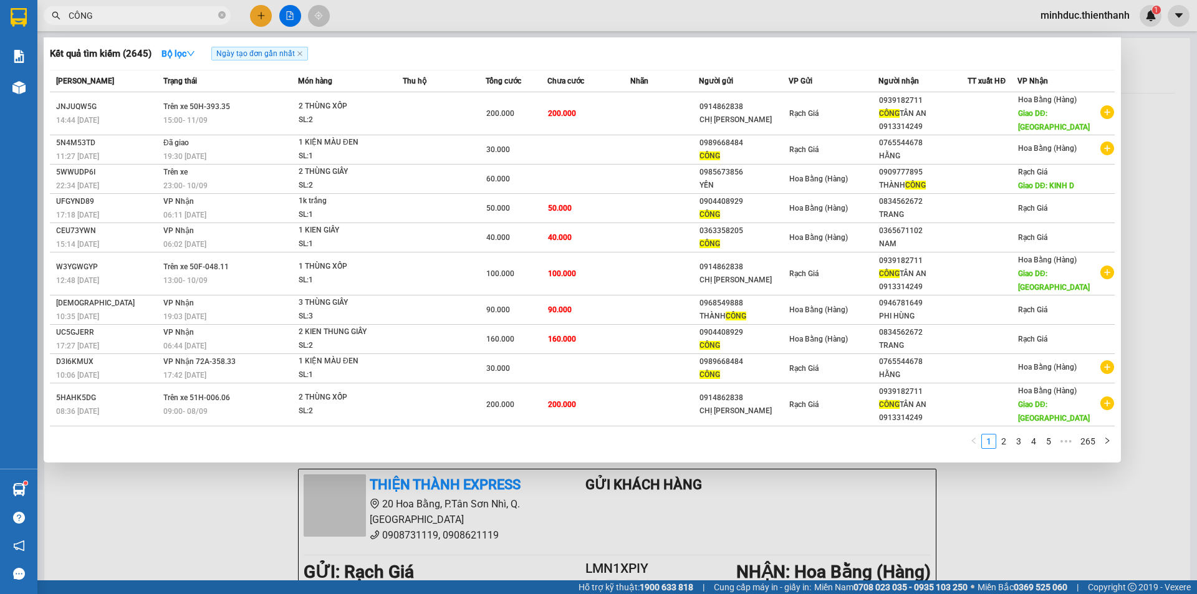
type input "CÔNG"
click at [262, 19] on div at bounding box center [598, 297] width 1197 height 594
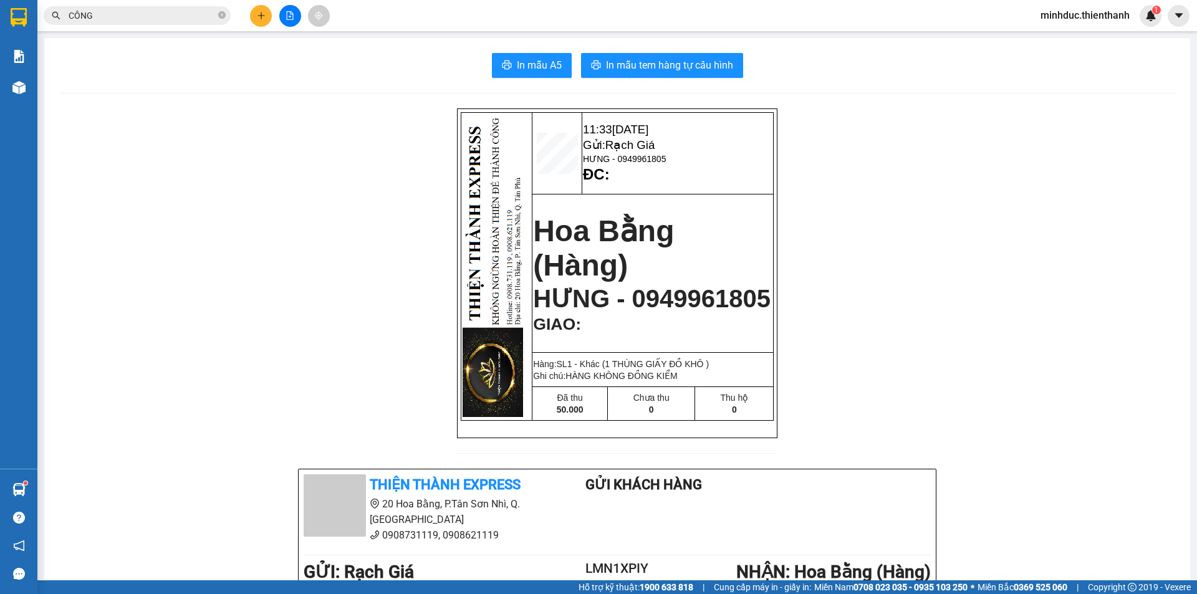
click at [262, 19] on icon "plus" at bounding box center [261, 15] width 9 height 9
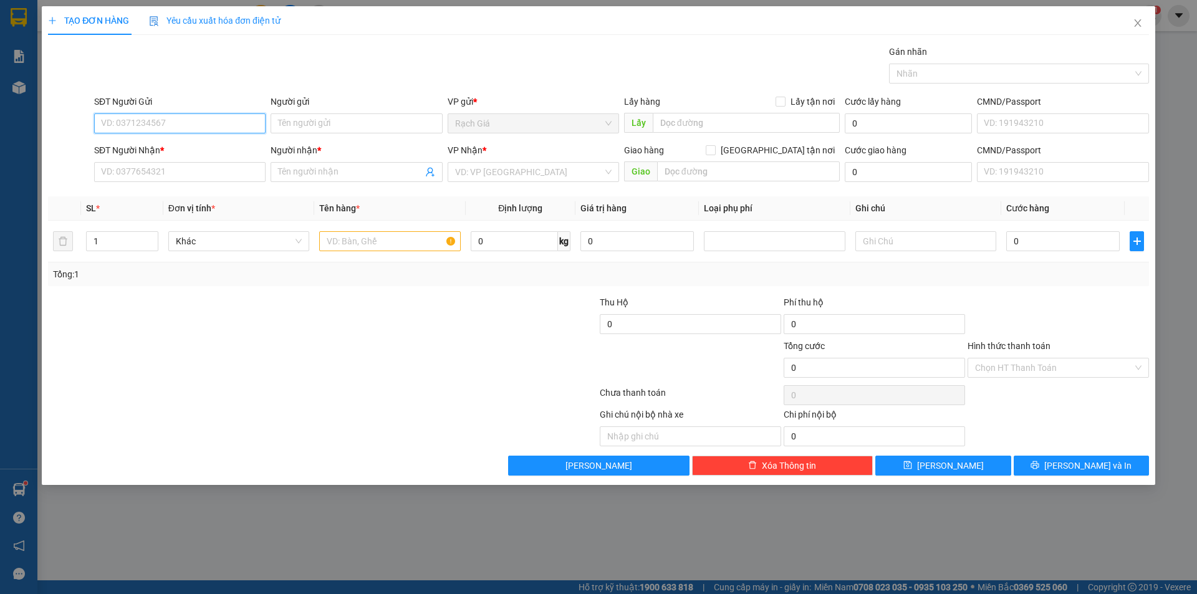
click at [174, 114] on input "SĐT Người Gửi" at bounding box center [179, 123] width 171 height 20
click at [150, 150] on div "0914862838 - CHỊ HUYỀN" at bounding box center [180, 149] width 156 height 14
type input "0914862838"
type input "CHỊ HUYỀN"
type input "0932795467"
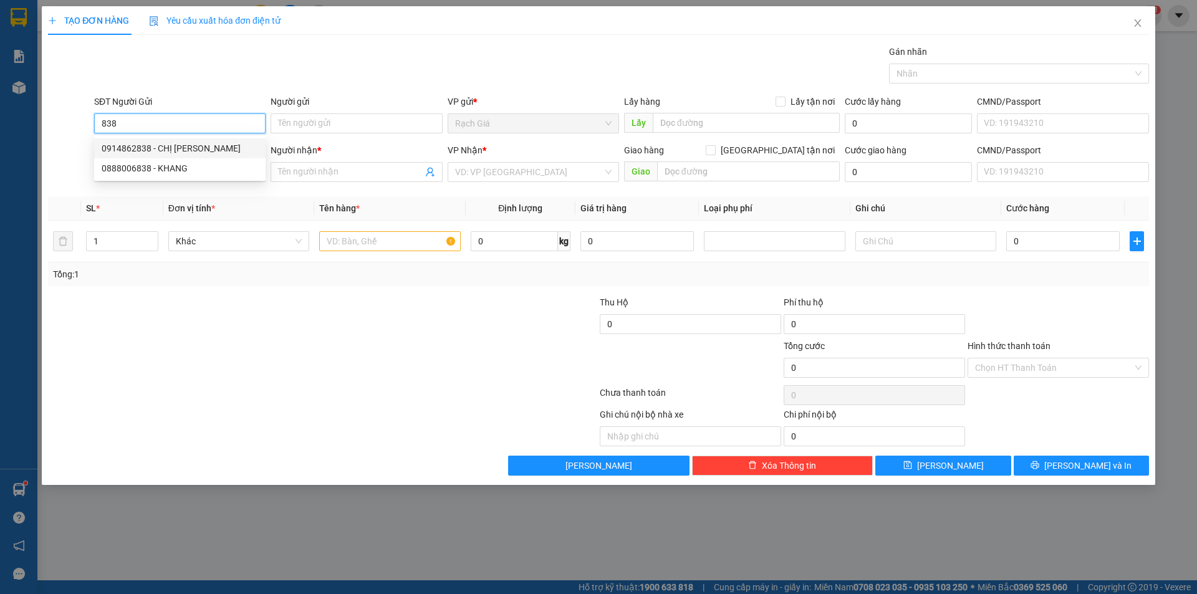
type input "NHI"
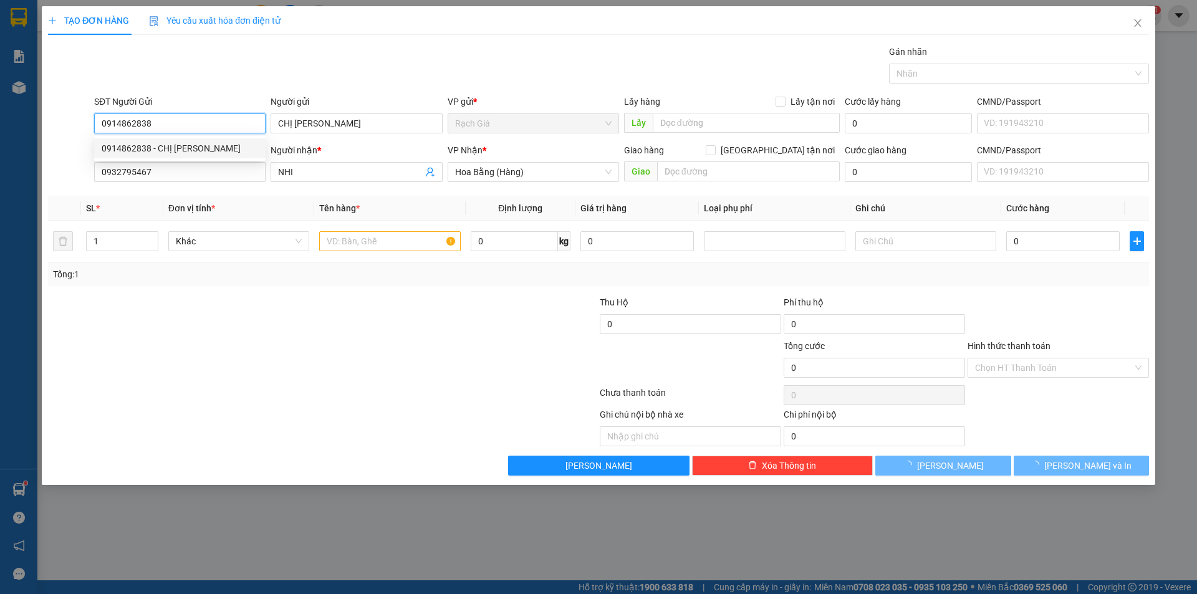
type input "60.000"
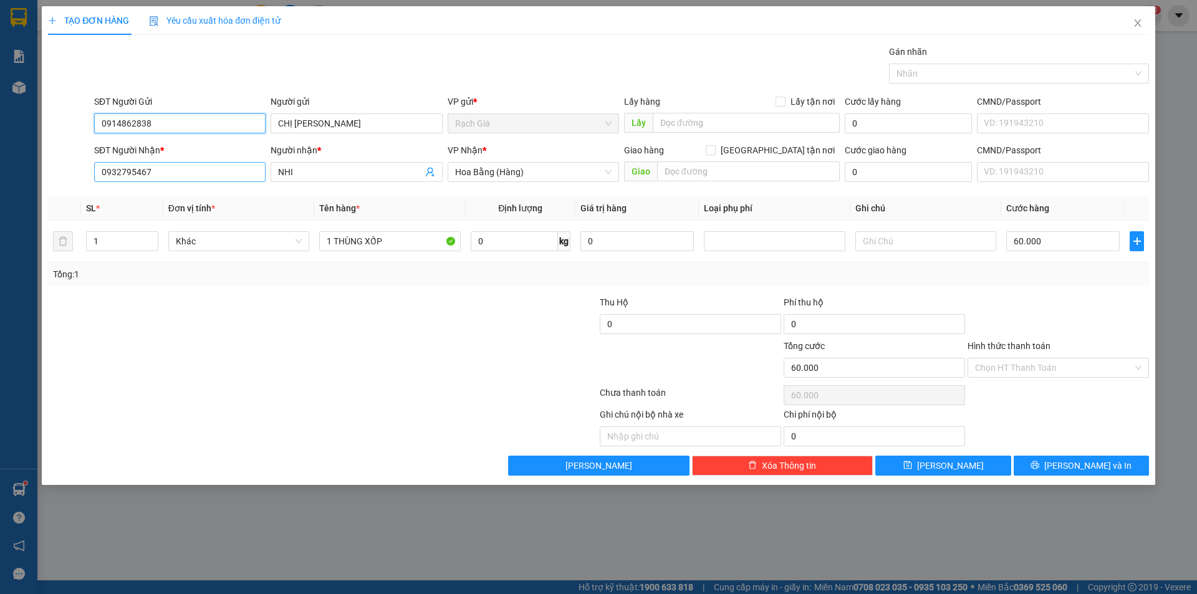
type input "0914862838"
click at [229, 173] on input "0932795467" at bounding box center [179, 172] width 171 height 20
click at [228, 173] on input "0932795467" at bounding box center [179, 172] width 171 height 20
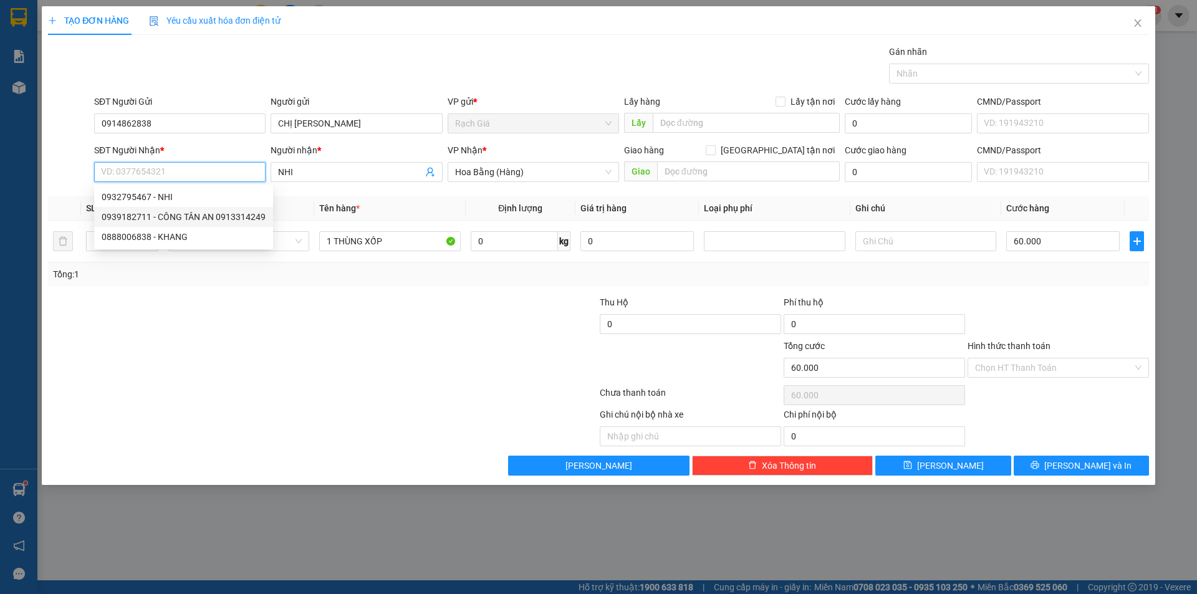
click at [177, 216] on div "0939182711 - CÔNG TÂN AN 0913314249" at bounding box center [184, 217] width 164 height 14
type input "0939182711"
type input "CÔNG TÂN AN 0913314249"
type input "TÂN AN"
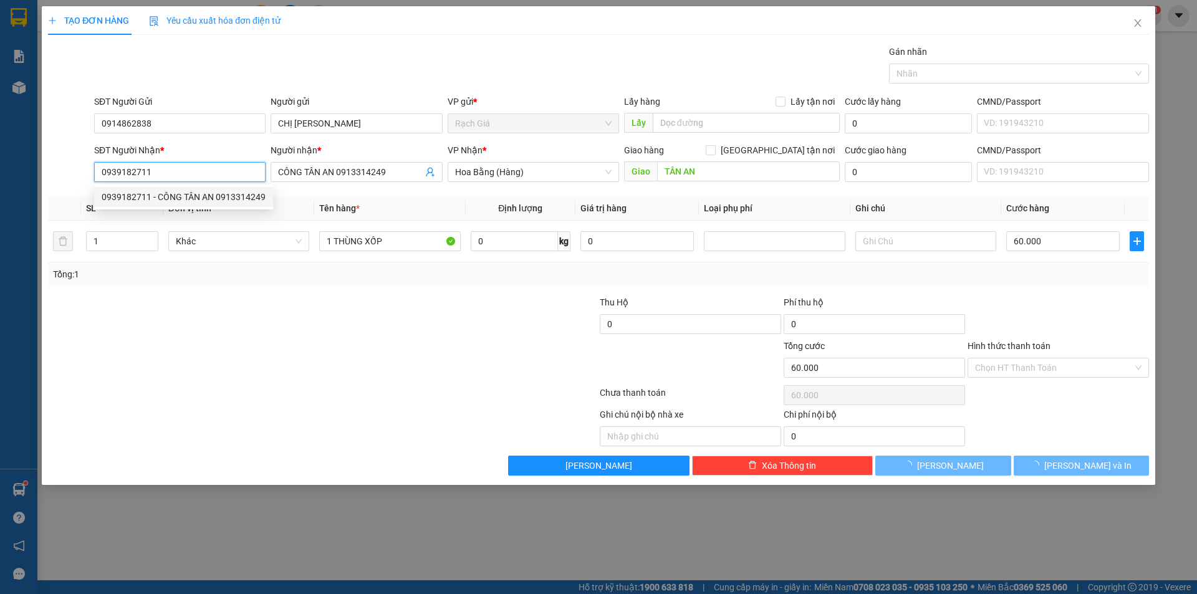
type input "200.000"
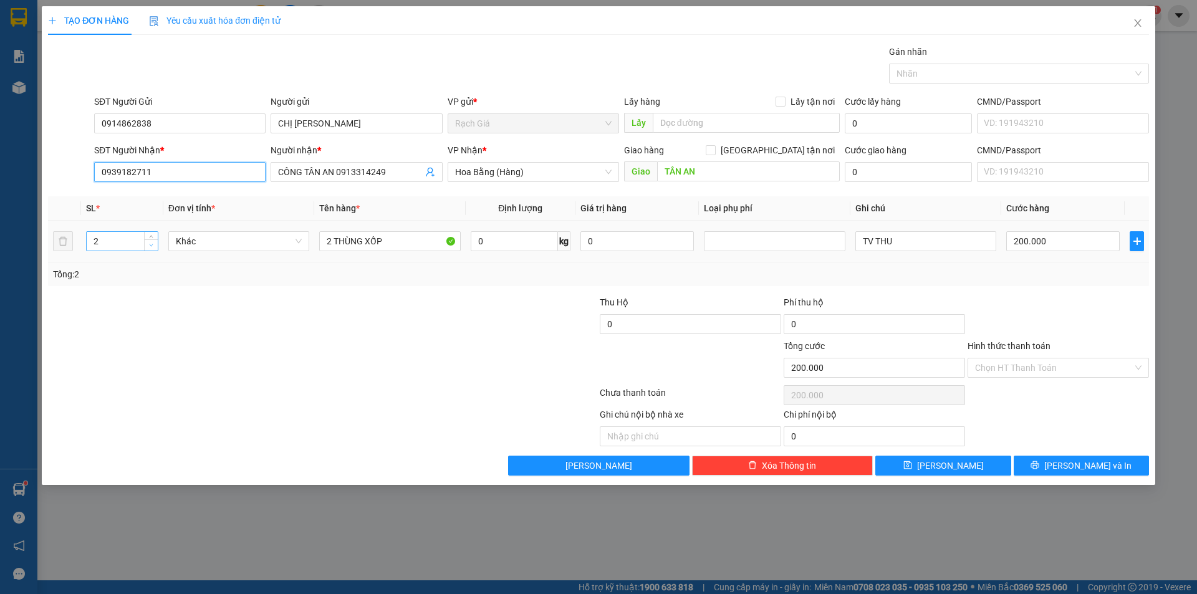
type input "0939182711"
type input "1"
click at [154, 246] on span "down" at bounding box center [151, 245] width 7 height 7
drag, startPoint x: 332, startPoint y: 244, endPoint x: 296, endPoint y: 253, distance: 37.8
click at [282, 259] on tr "1 Khác 2 THÙNG XỐP 0 kg 0 TV THU 200.000" at bounding box center [598, 242] width 1101 height 42
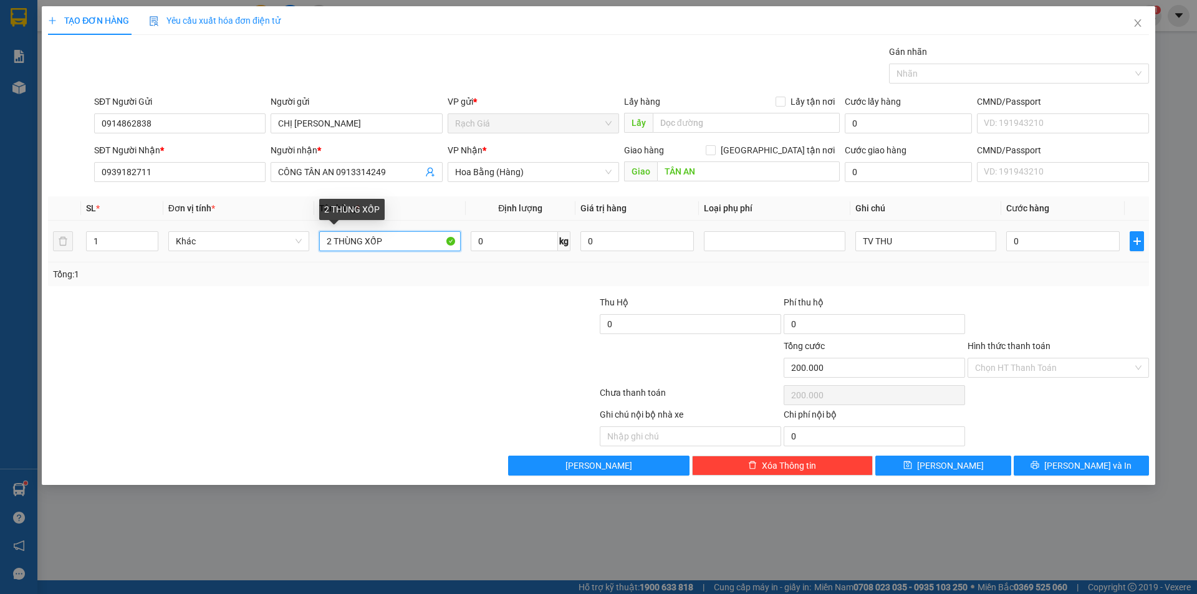
type input "0"
type input "1 THÙNG XỐP"
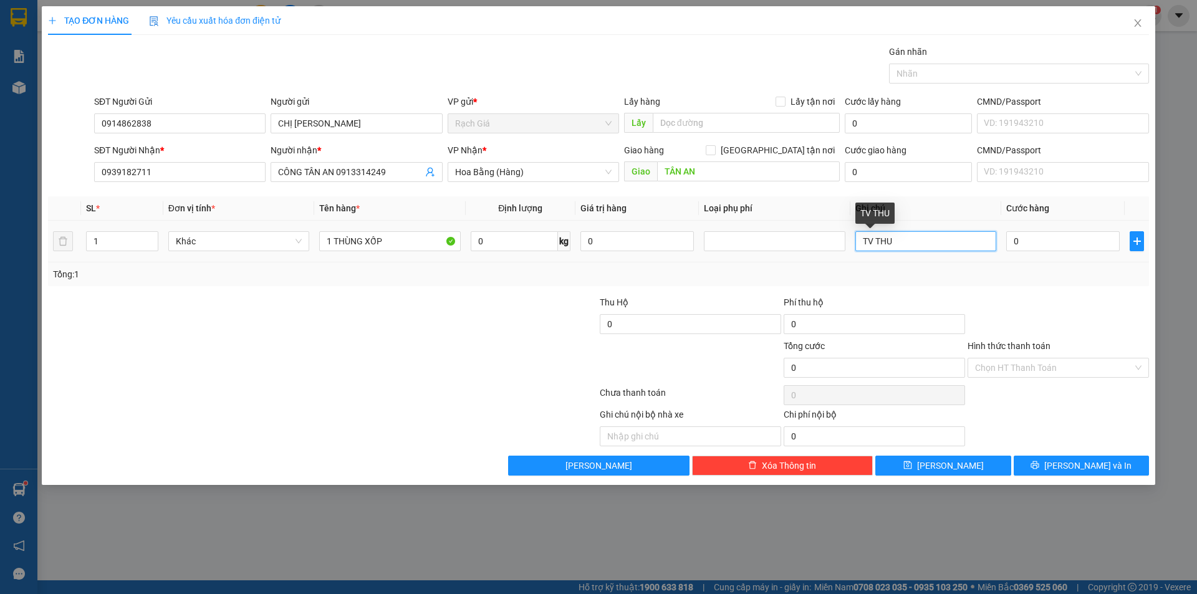
click at [933, 238] on input "TV THU" at bounding box center [925, 241] width 141 height 20
type input "TV THU CƯỚC"
click at [1046, 241] on input "0" at bounding box center [1062, 241] width 113 height 20
type input "1"
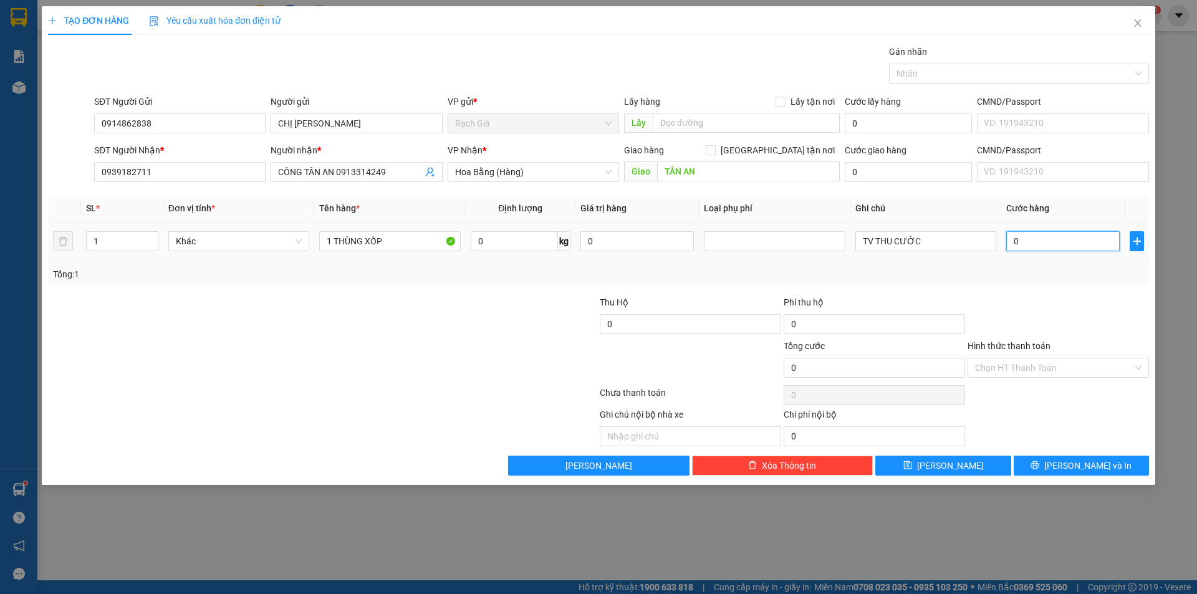
type input "1"
type input "10"
type input "100"
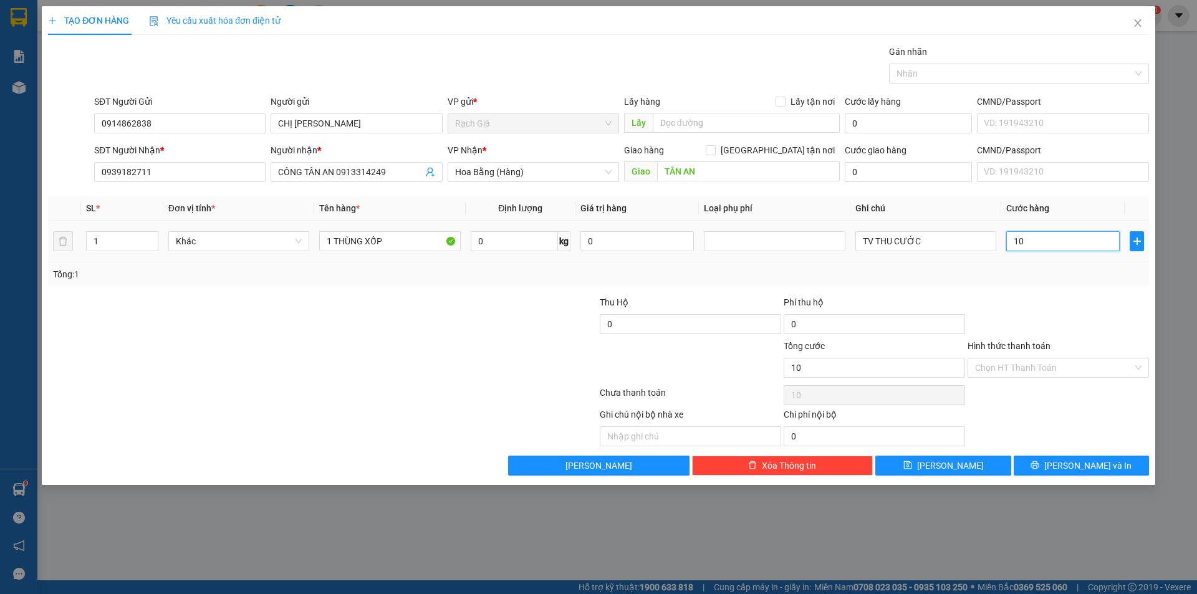
type input "100"
type input "1.000"
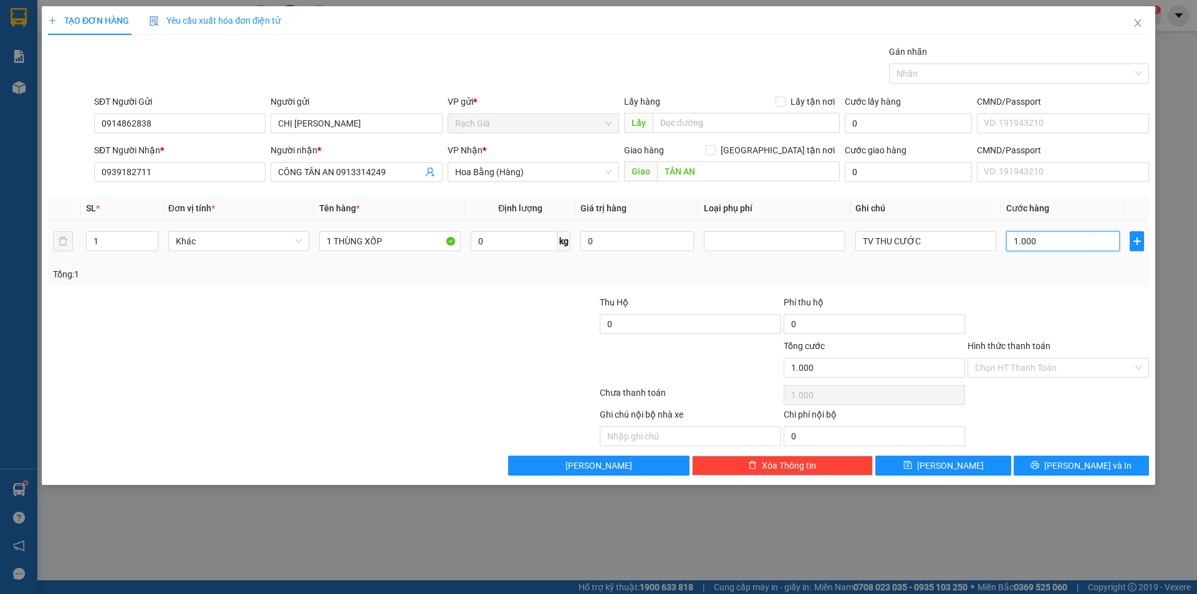
type input "10.000"
type input "100.000"
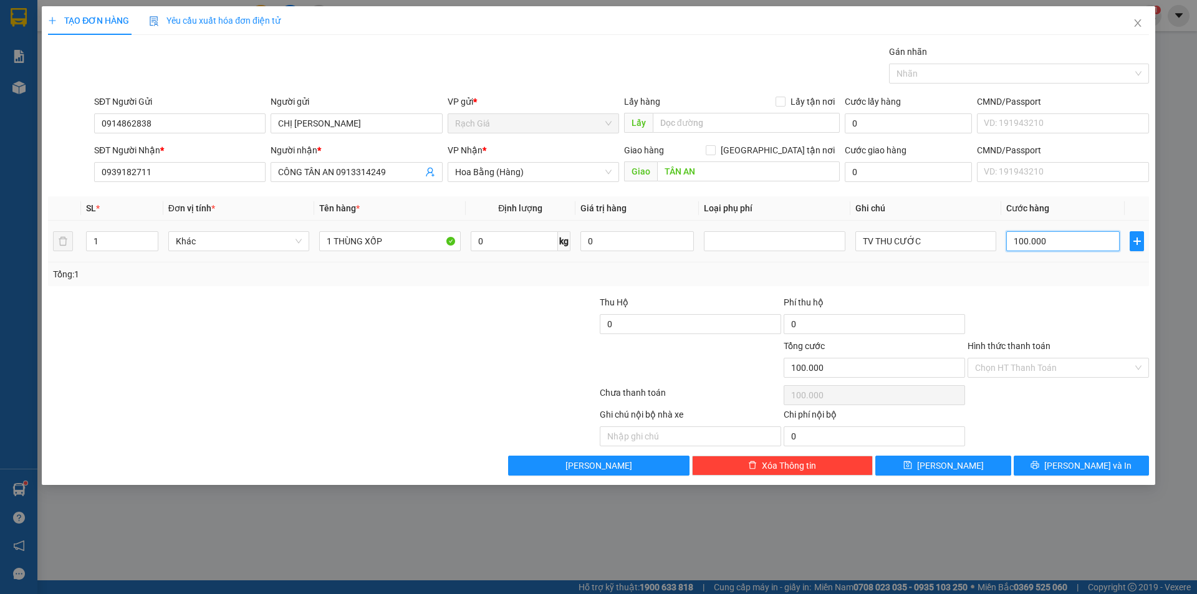
type input "100.000"
click at [992, 293] on div "Transit Pickup Surcharge Ids Transit Deliver Surcharge Ids Transit Deliver Surc…" at bounding box center [598, 260] width 1101 height 431
click at [1082, 468] on span "[PERSON_NAME] và In" at bounding box center [1087, 466] width 87 height 14
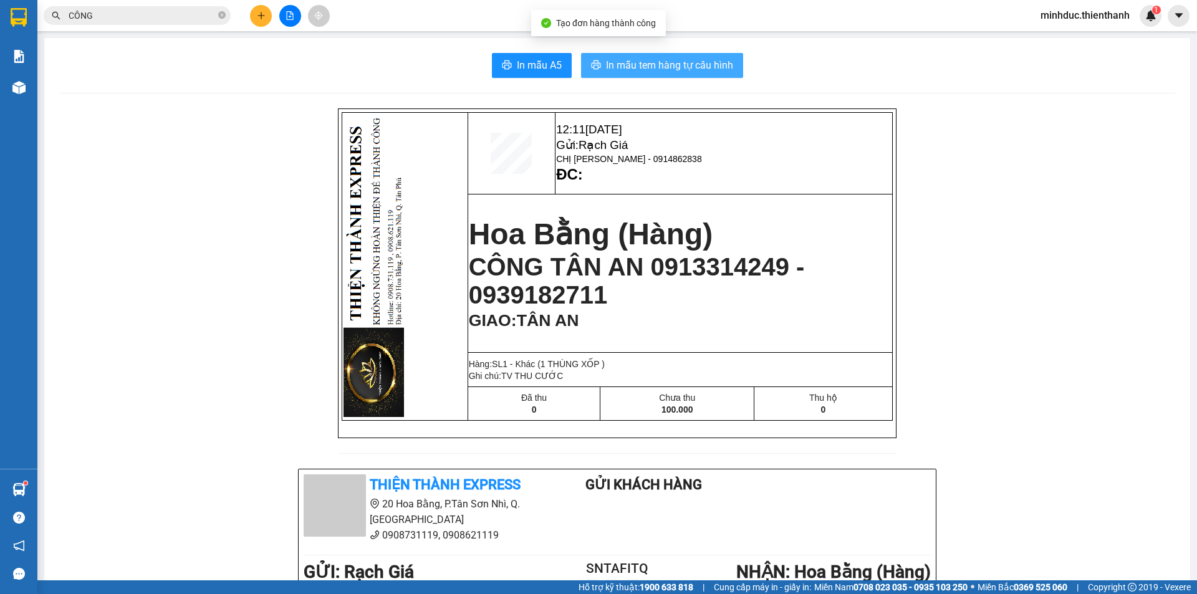
click at [627, 55] on button "In mẫu tem hàng tự cấu hình" at bounding box center [662, 65] width 162 height 25
click at [271, 12] on button at bounding box center [261, 16] width 22 height 22
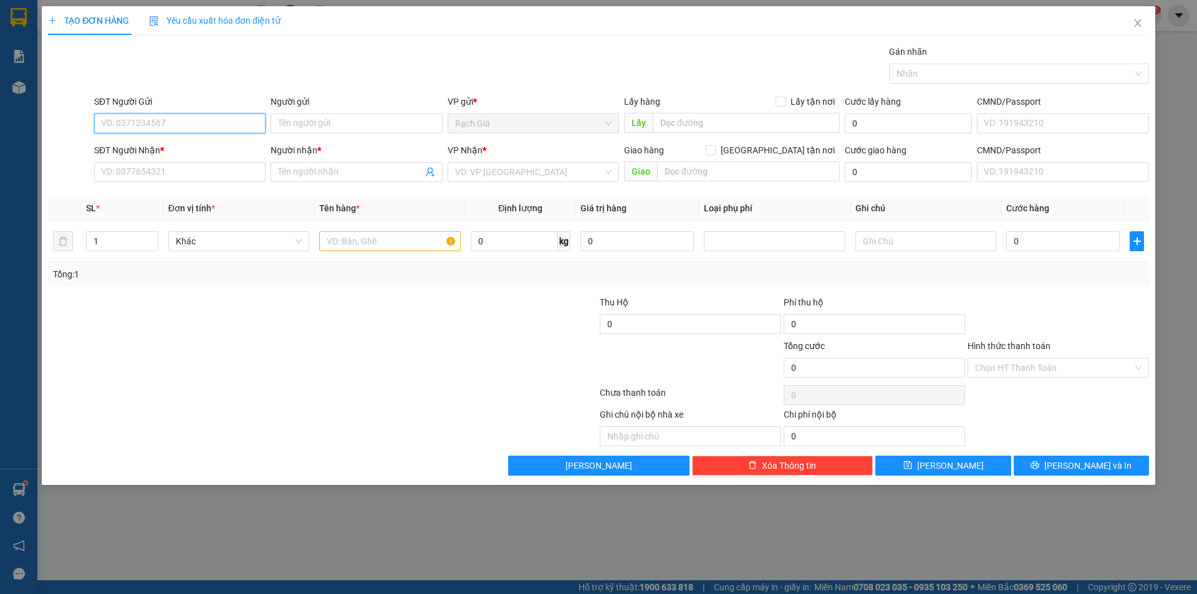
click at [174, 128] on input "SĐT Người Gửi" at bounding box center [179, 123] width 171 height 20
click at [191, 132] on input "77717" at bounding box center [179, 123] width 171 height 20
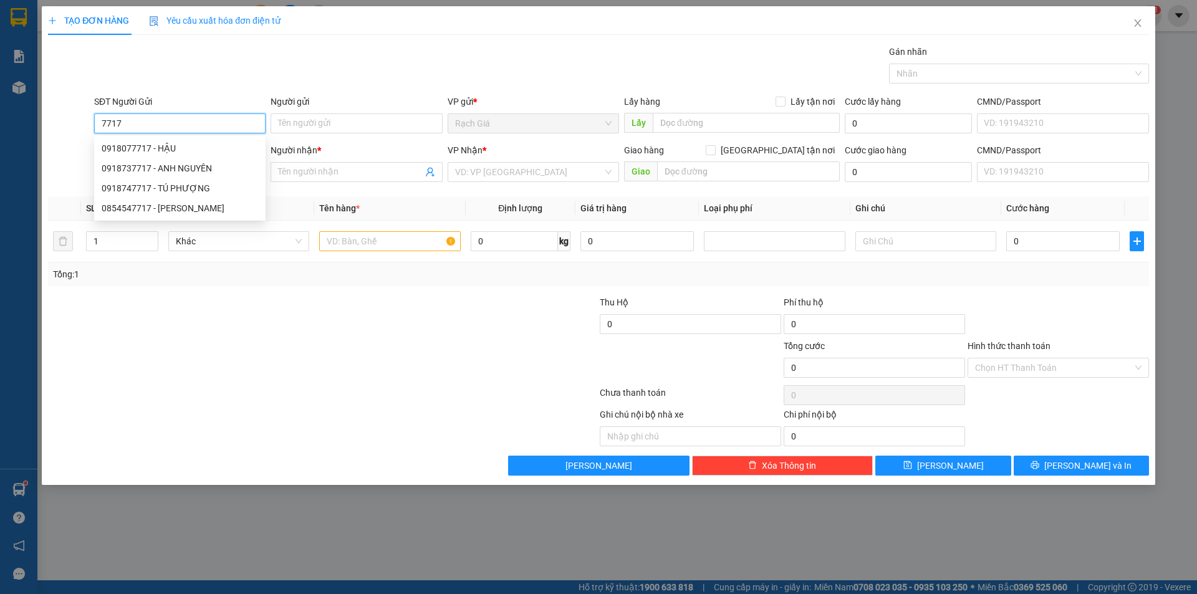
click at [191, 132] on input "7717" at bounding box center [179, 123] width 171 height 20
drag, startPoint x: 171, startPoint y: 130, endPoint x: 20, endPoint y: 119, distance: 151.9
click at [22, 119] on div "TẠO ĐƠN HÀNG Yêu cầu xuất hóa đơn điện tử Transit Pickup Surcharge Ids Transit …" at bounding box center [598, 297] width 1197 height 594
drag, startPoint x: 152, startPoint y: 324, endPoint x: 139, endPoint y: 193, distance: 130.9
click at [152, 323] on div at bounding box center [231, 318] width 368 height 44
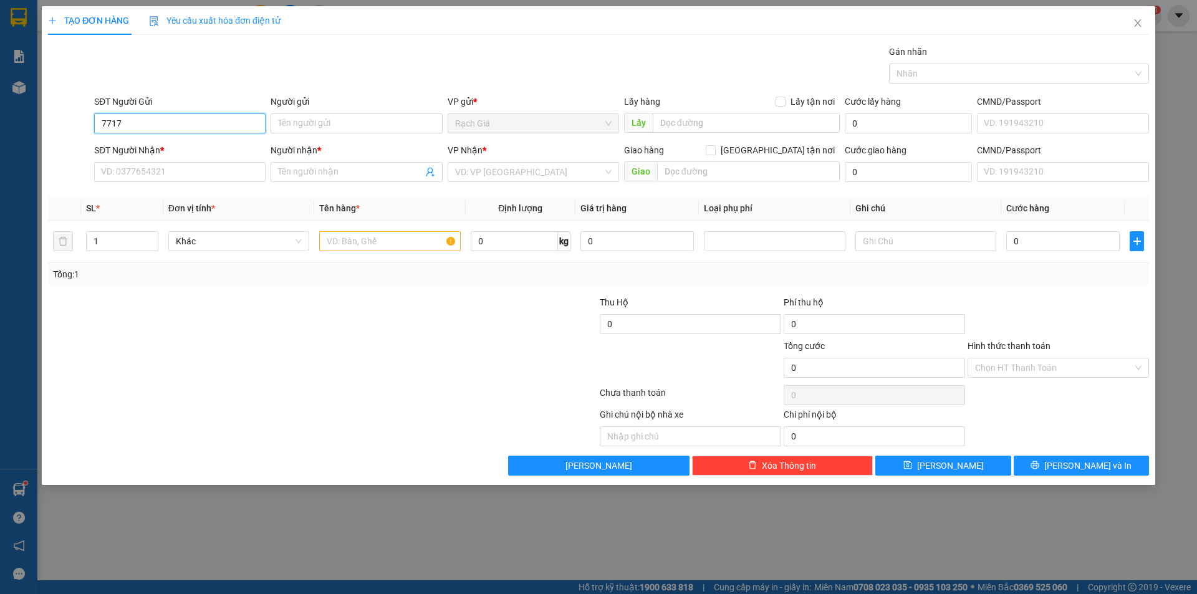
click at [151, 131] on input "7717" at bounding box center [179, 123] width 171 height 20
click at [142, 119] on input "4128" at bounding box center [179, 123] width 171 height 20
click at [161, 148] on div "0918554128 - SAO LY" at bounding box center [180, 149] width 156 height 14
type input "0918554128"
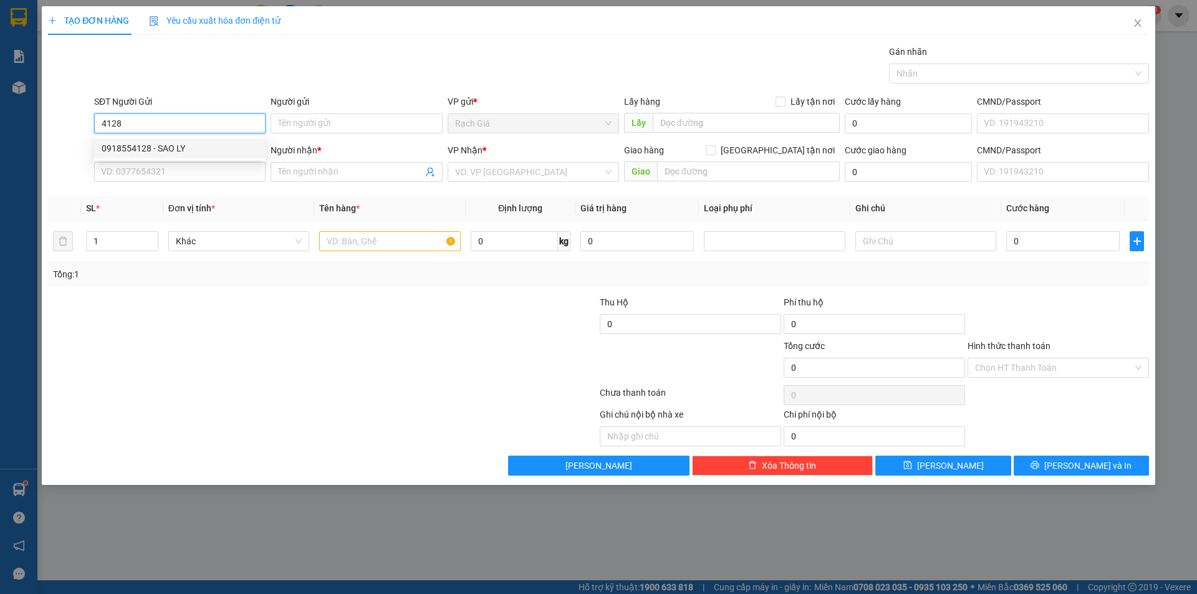
type input "SAO LY"
type input "0901482368"
type input "TRÂM ANH"
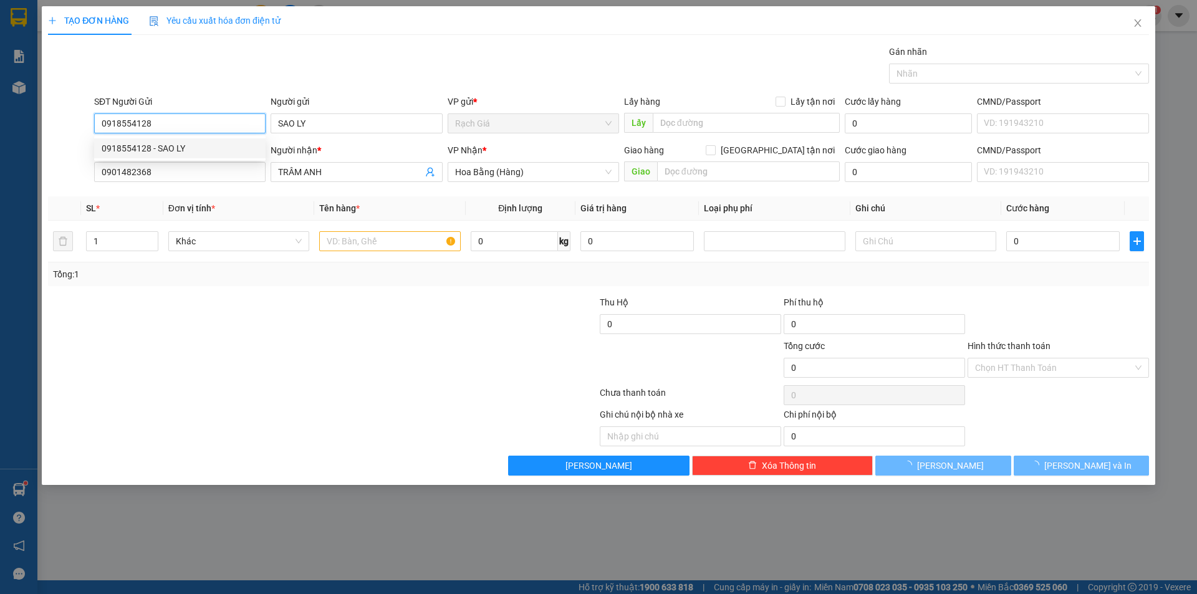
type input "100.000"
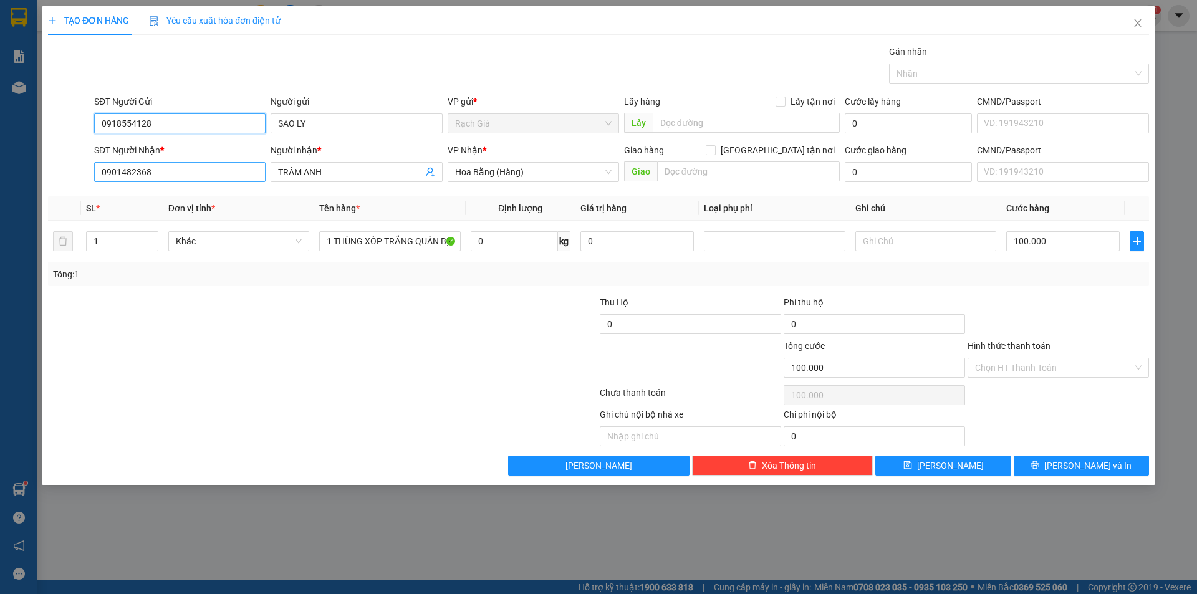
type input "0918554128"
click at [216, 165] on input "0901482368" at bounding box center [179, 172] width 171 height 20
type input "0931063378"
click at [367, 173] on input "TRÂM ANH" at bounding box center [350, 172] width 144 height 14
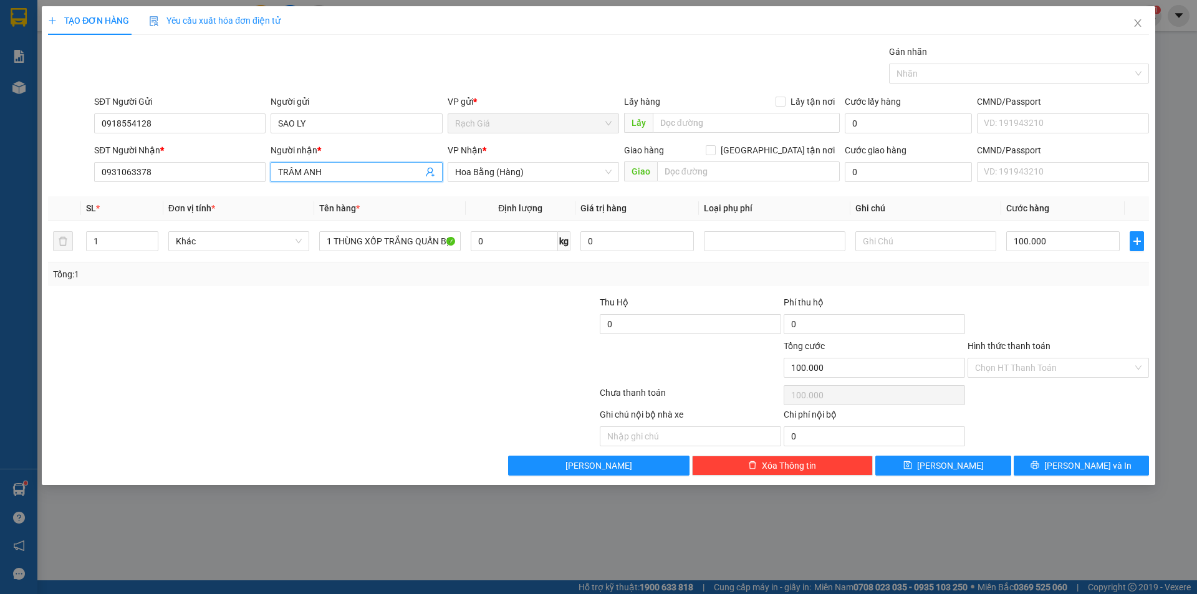
click at [367, 173] on input "TRÂM ANH" at bounding box center [350, 172] width 144 height 14
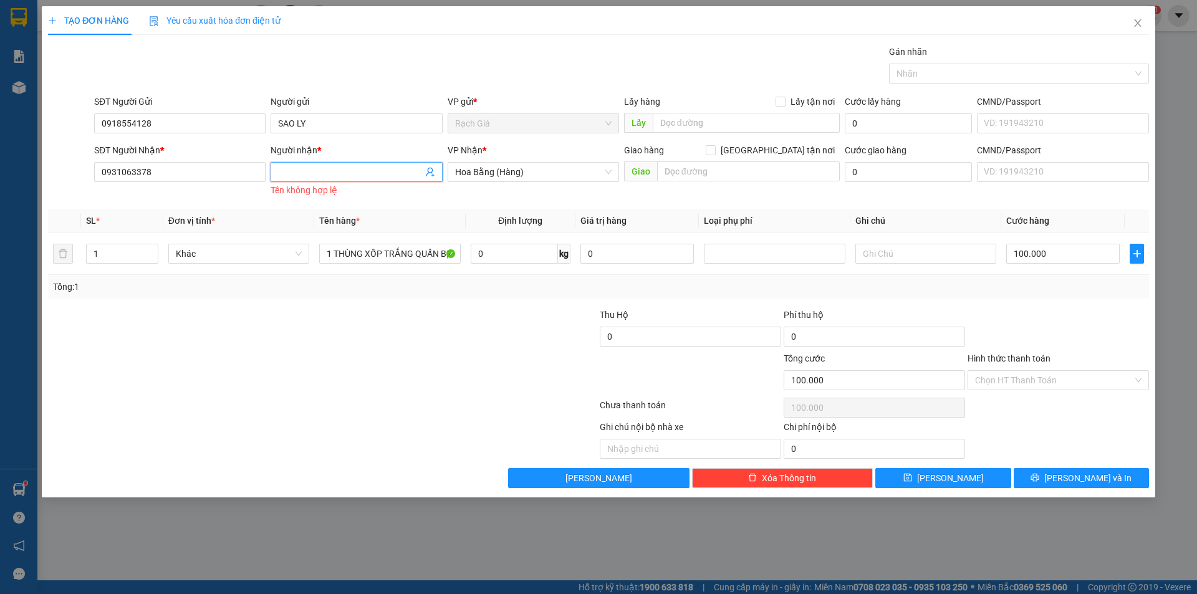
click at [335, 172] on input "Người nhận *" at bounding box center [350, 172] width 144 height 14
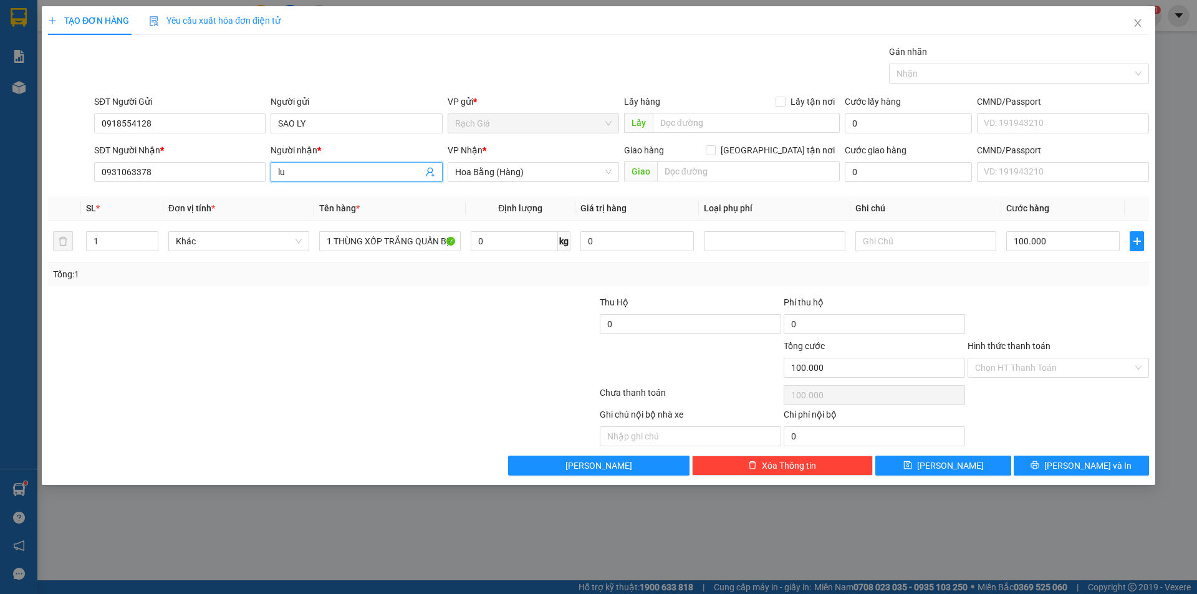
type input "l"
type input "LUÂN SÂU"
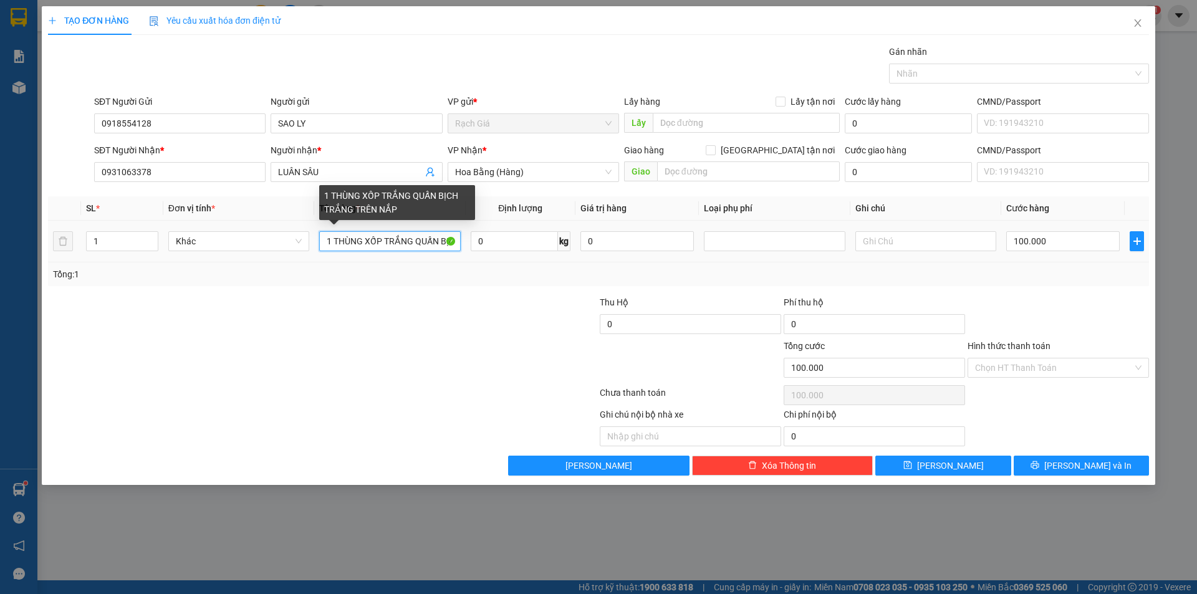
click at [405, 243] on input "1 THÙNG XỐP TRẮNG QUẤN BỊCH TRẮNG TRÊN NẮP" at bounding box center [389, 241] width 141 height 20
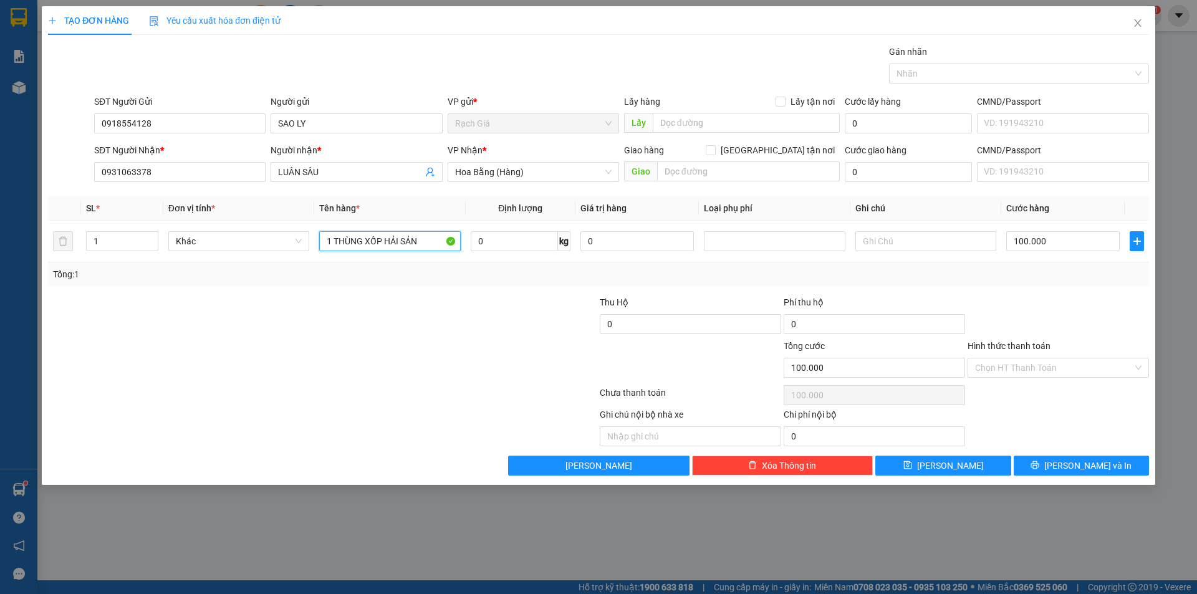
type input "1 THÙNG XỐP HẢI SẢN"
click at [470, 364] on div at bounding box center [507, 361] width 184 height 44
click at [1044, 246] on input "100.000" at bounding box center [1062, 241] width 113 height 20
click at [1045, 244] on input "100.000" at bounding box center [1062, 241] width 113 height 20
type input "4"
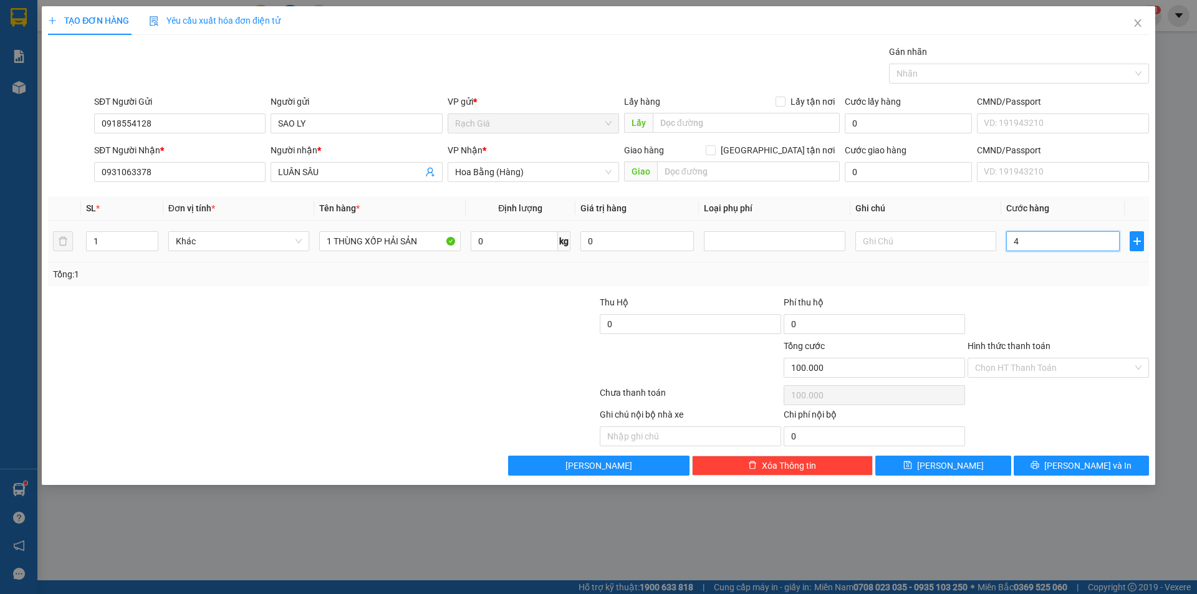
type input "4"
type input "40"
type input "400"
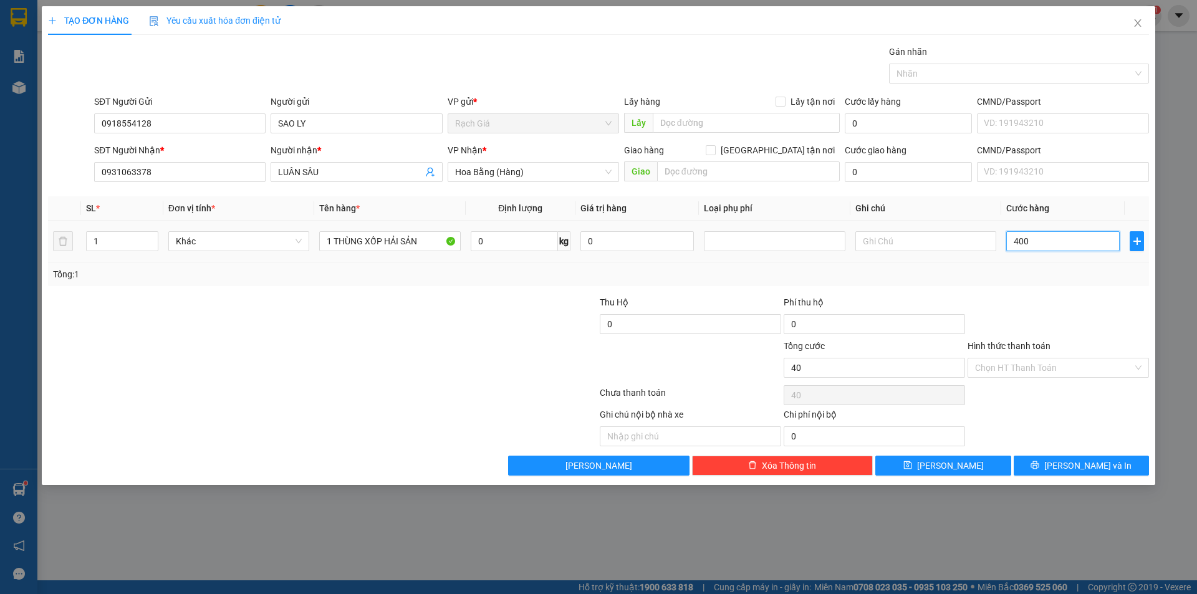
type input "400"
type input "4.000"
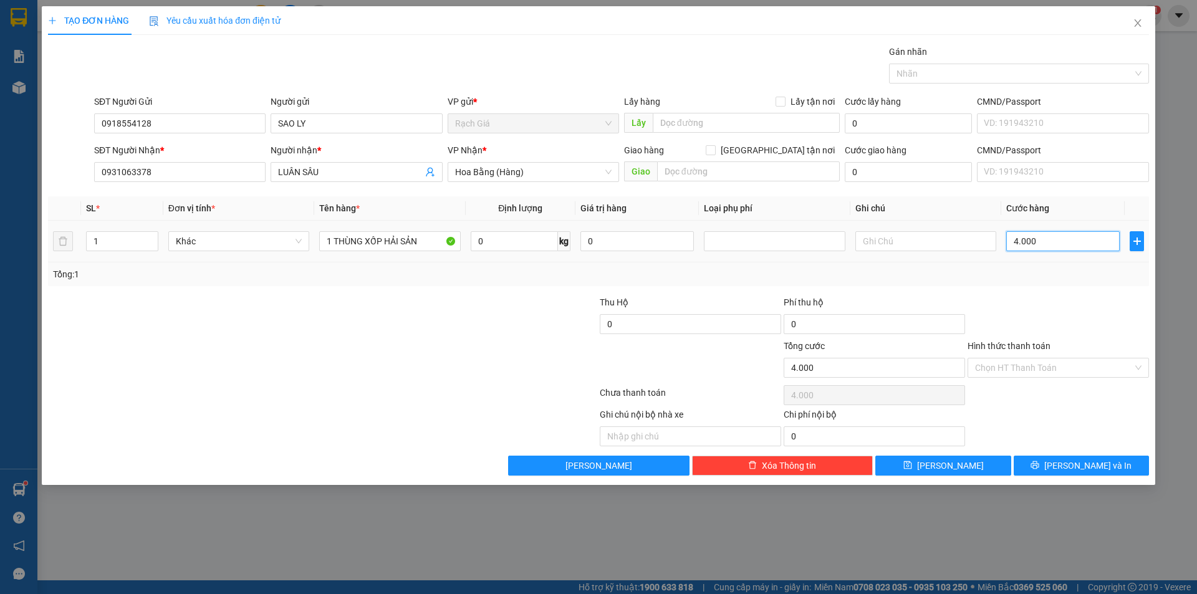
type input "40.000"
click at [201, 340] on div at bounding box center [231, 361] width 368 height 44
drag, startPoint x: 244, startPoint y: 387, endPoint x: 265, endPoint y: 383, distance: 20.9
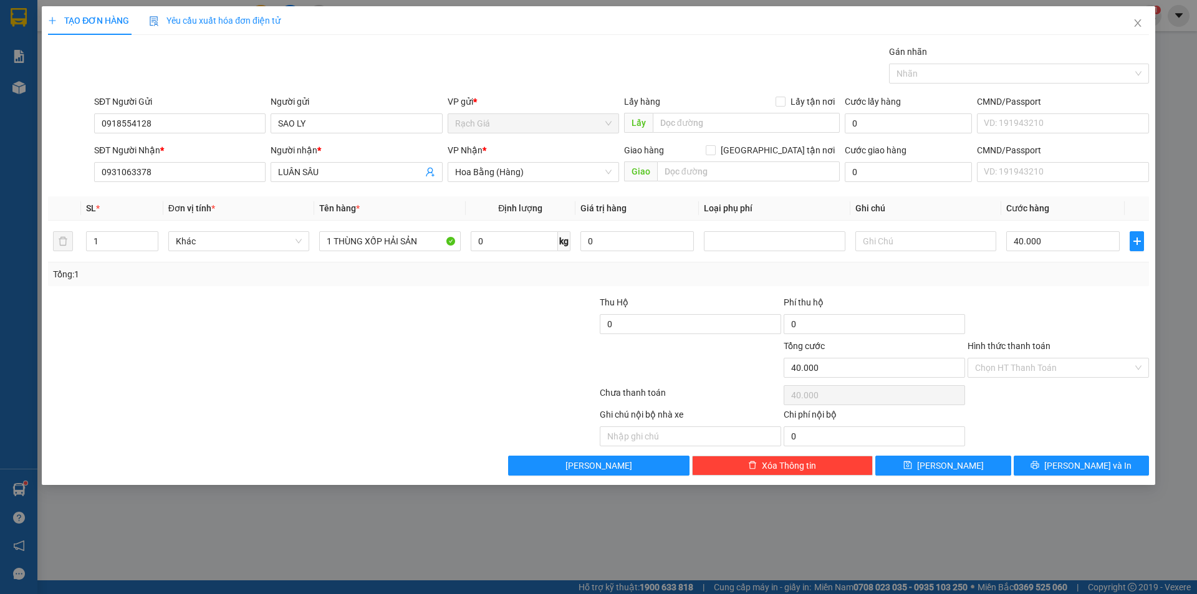
click at [247, 387] on div at bounding box center [323, 395] width 552 height 25
click at [1103, 465] on span "[PERSON_NAME] và In" at bounding box center [1087, 466] width 87 height 14
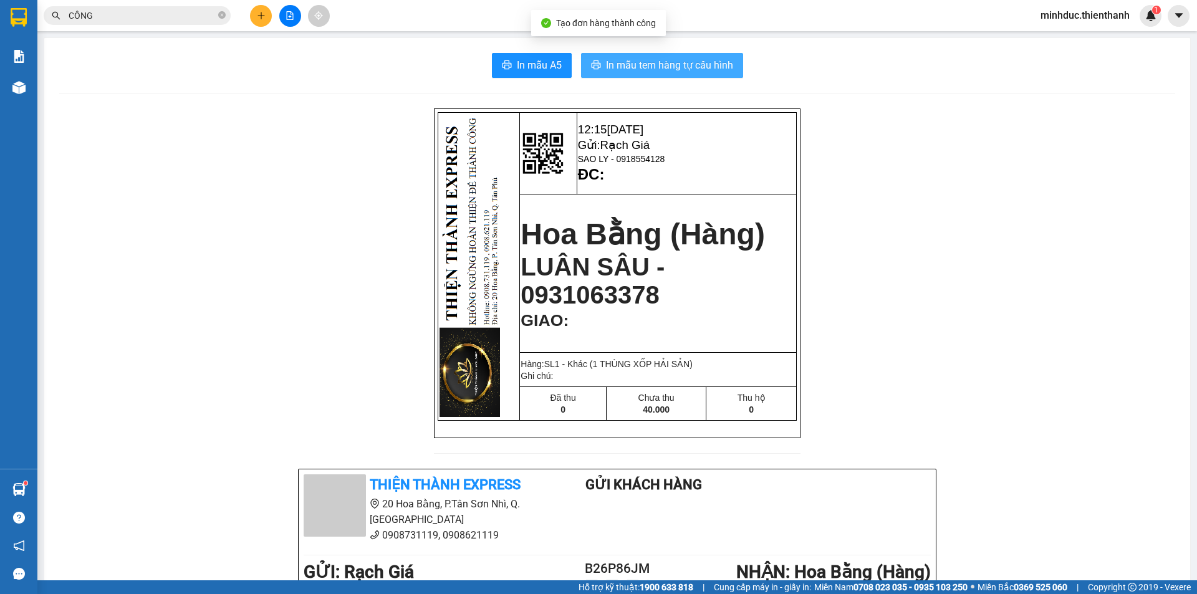
click at [718, 59] on span "In mẫu tem hàng tự cấu hình" at bounding box center [669, 65] width 127 height 16
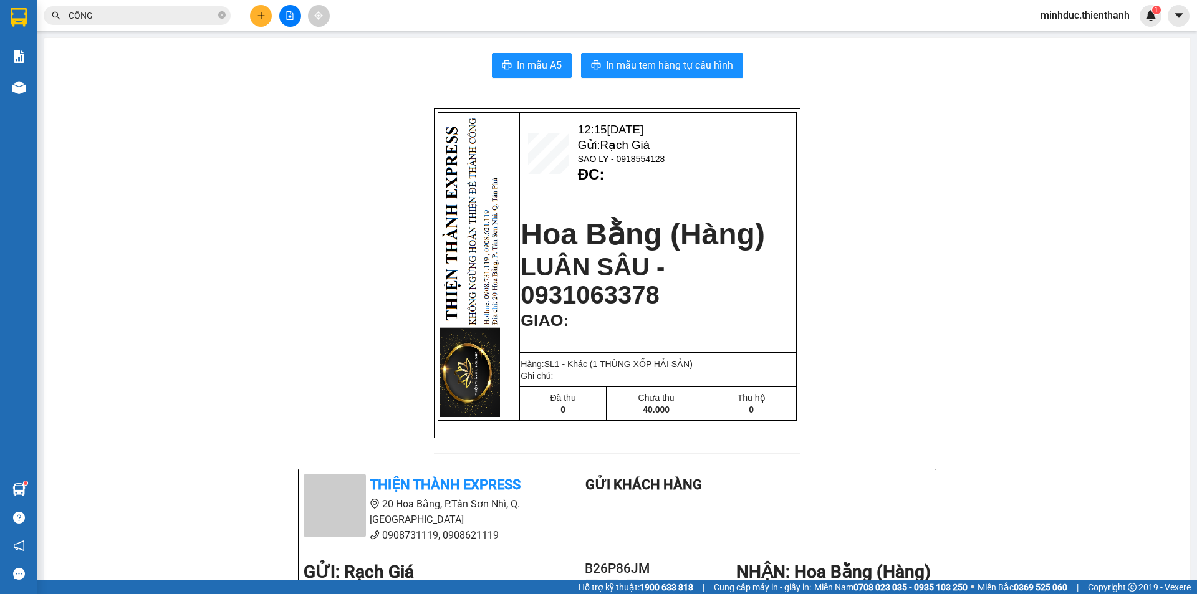
click at [145, 17] on input "CÔNG" at bounding box center [142, 16] width 147 height 14
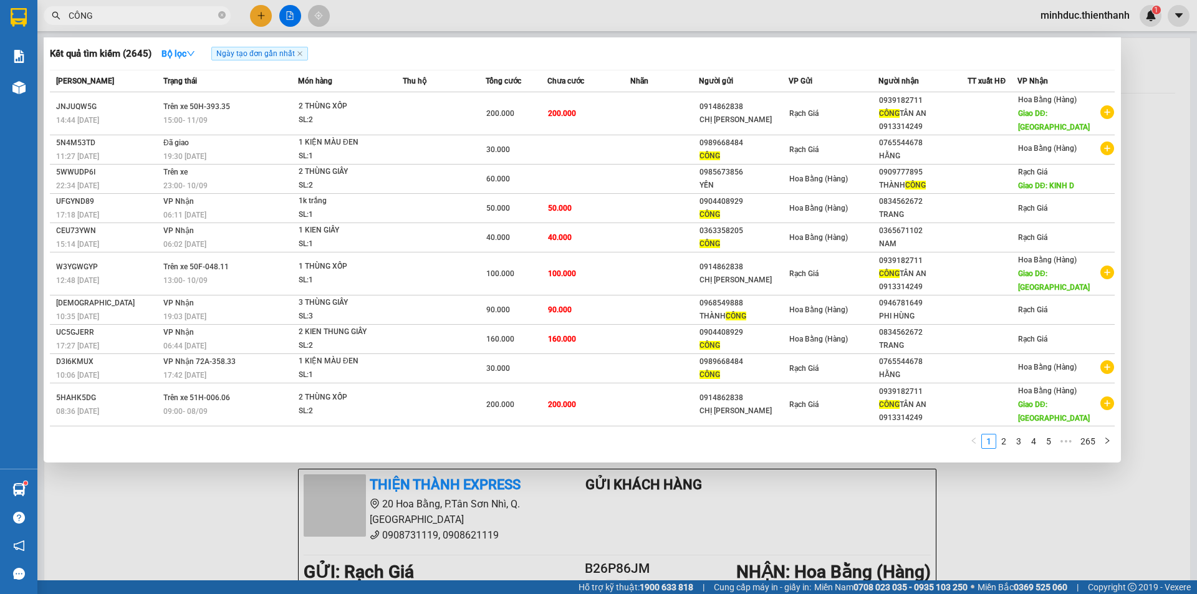
click at [145, 17] on input "CÔNG" at bounding box center [142, 16] width 147 height 14
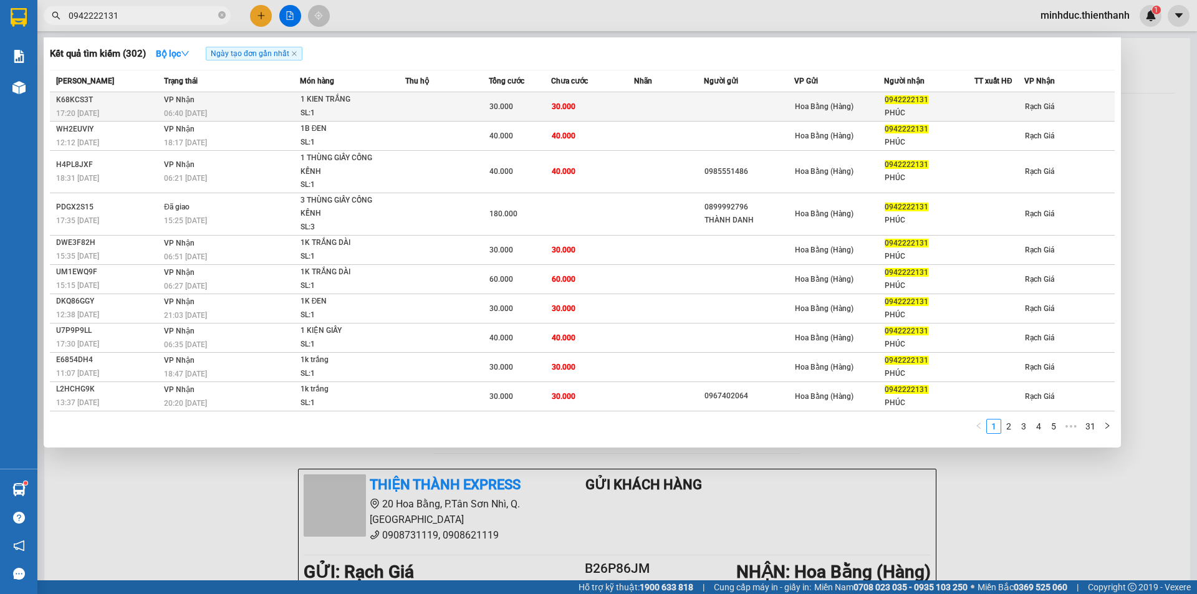
type input "0942222131"
click at [599, 113] on td "30.000" at bounding box center [593, 106] width 84 height 29
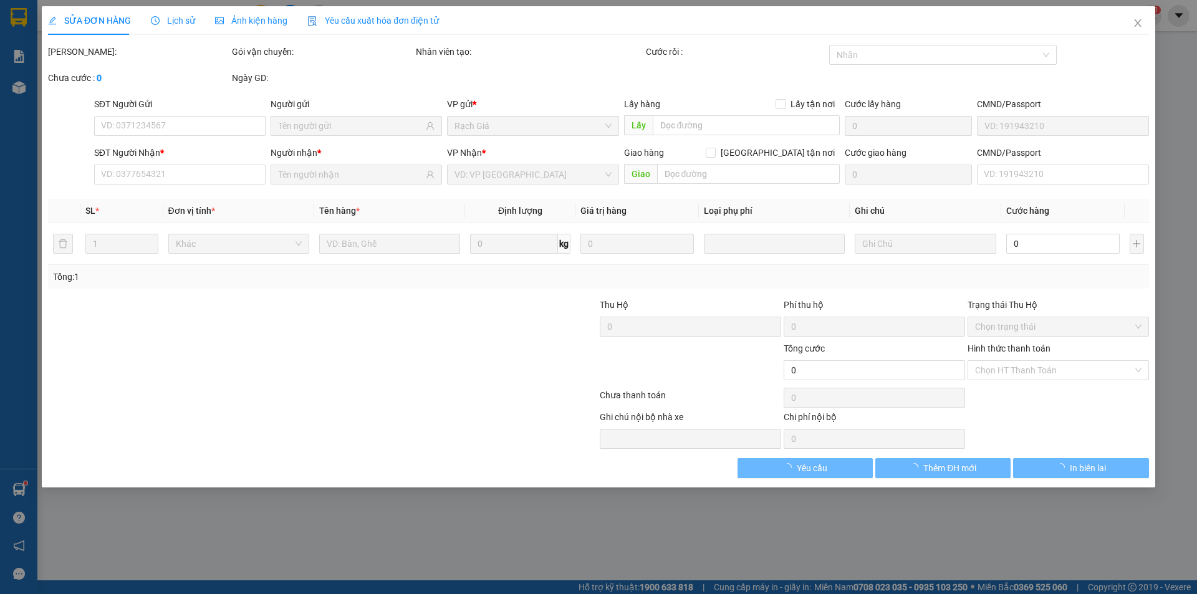
type input "0942222131"
type input "PHÚC"
type input "30.000"
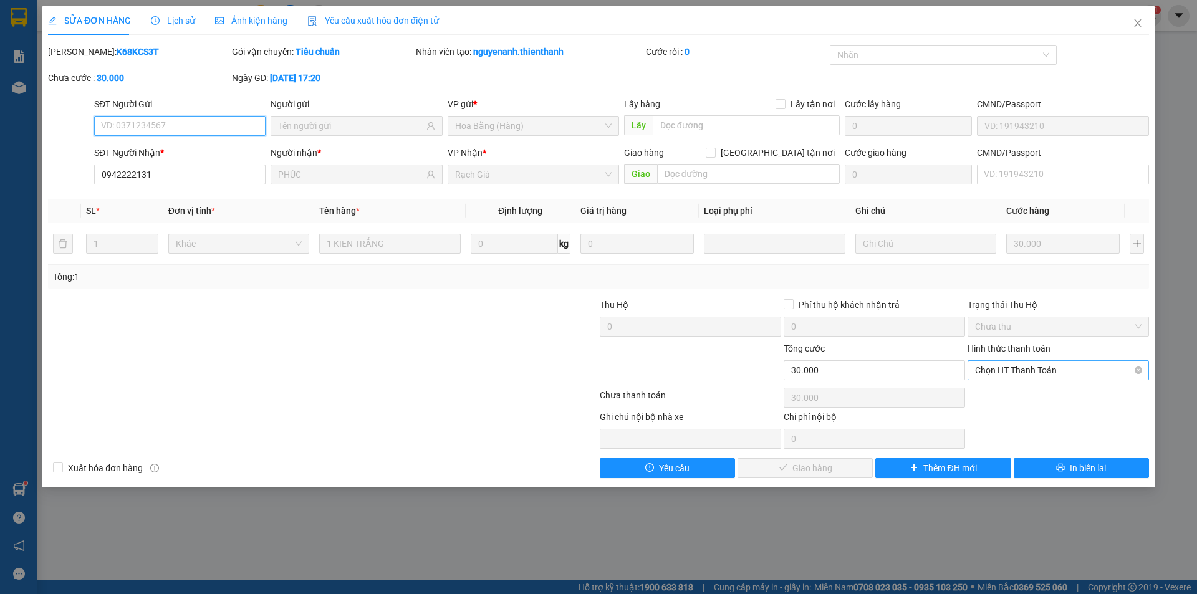
click at [1056, 370] on span "Chọn HT Thanh Toán" at bounding box center [1058, 370] width 166 height 19
click at [1013, 397] on div "Tại văn phòng" at bounding box center [1058, 395] width 166 height 14
type input "0"
drag, startPoint x: 783, startPoint y: 479, endPoint x: 802, endPoint y: 466, distance: 22.8
click at [784, 479] on div "SỬA ĐƠN HÀNG Lịch sử Ảnh kiện hàng Yêu cầu xuất hóa đơn điện tử Total Paid Fee …" at bounding box center [599, 246] width 1114 height 481
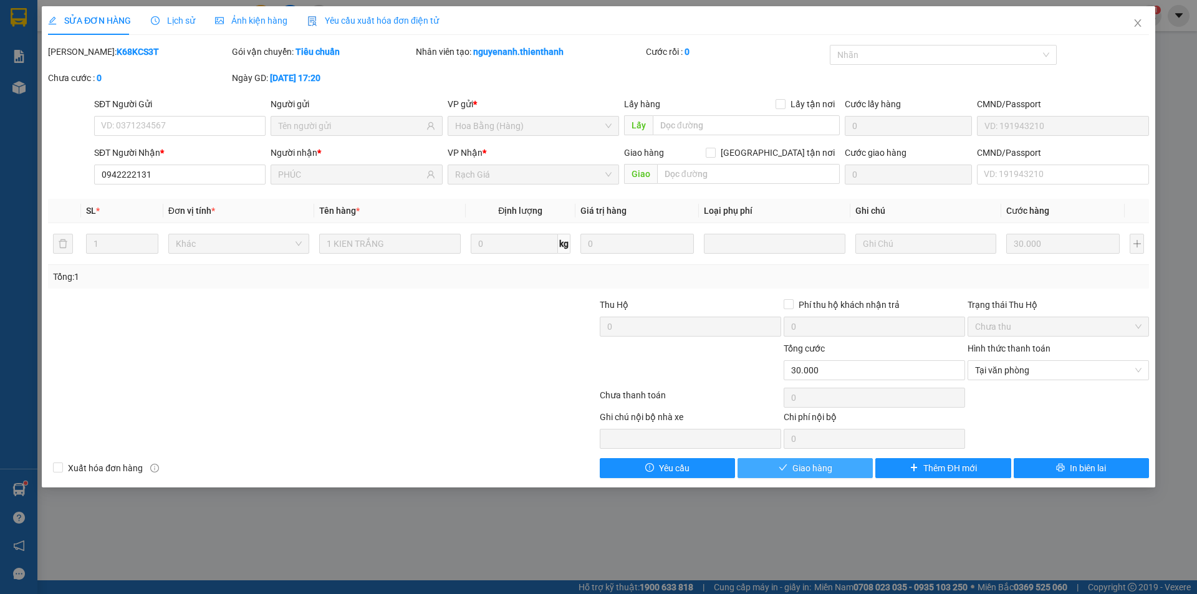
click at [803, 465] on span "Giao hàng" at bounding box center [812, 468] width 40 height 14
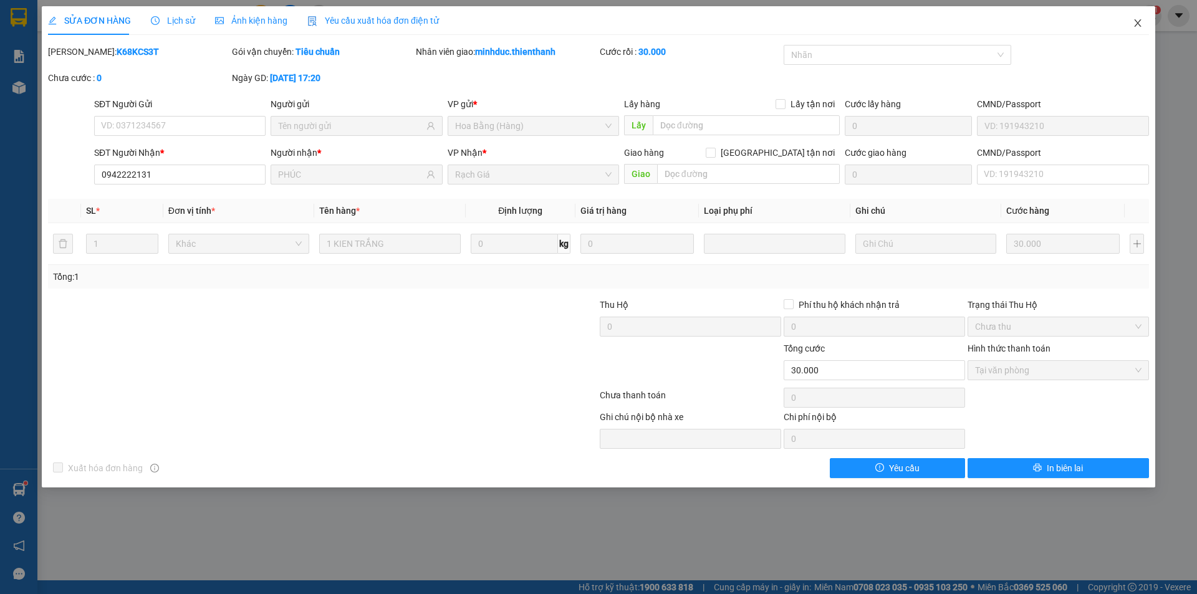
click at [1139, 26] on icon "close" at bounding box center [1138, 23] width 10 height 10
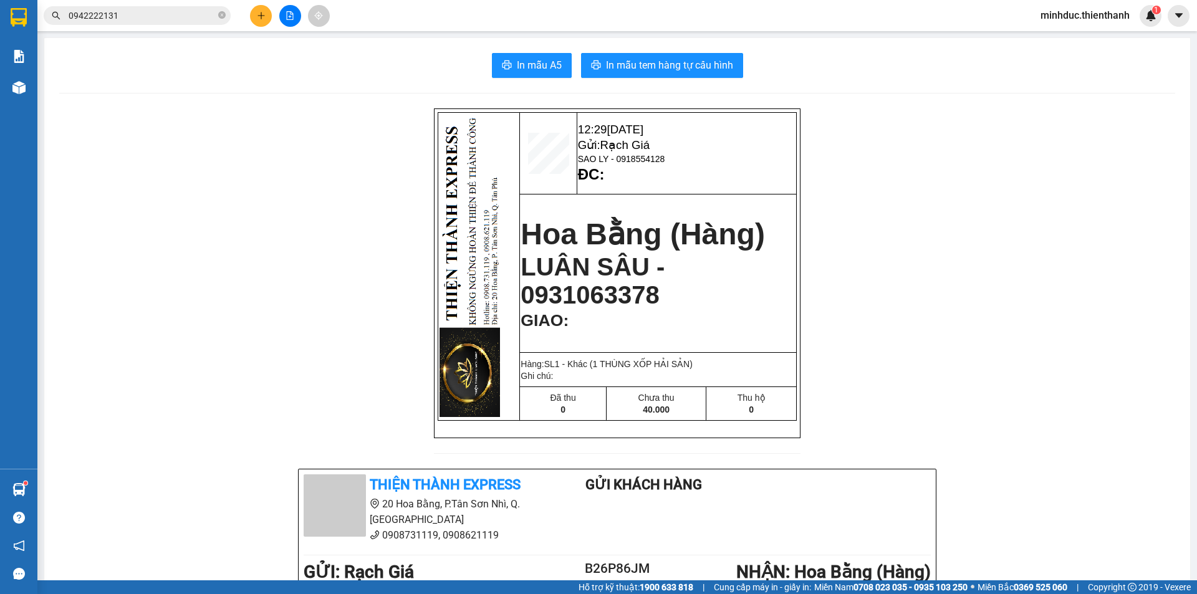
click at [287, 12] on icon "file-add" at bounding box center [290, 15] width 9 height 9
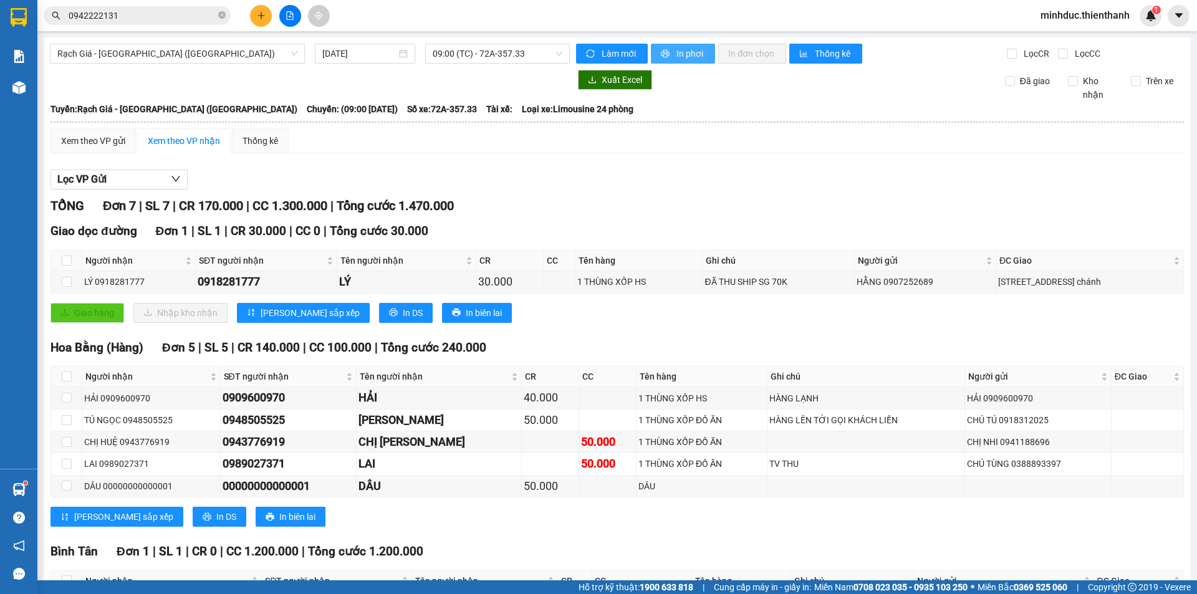
click at [688, 53] on span "In phơi" at bounding box center [691, 54] width 29 height 14
click at [127, 51] on span "Rạch Giá - [GEOGRAPHIC_DATA] ([GEOGRAPHIC_DATA])" at bounding box center [177, 53] width 240 height 19
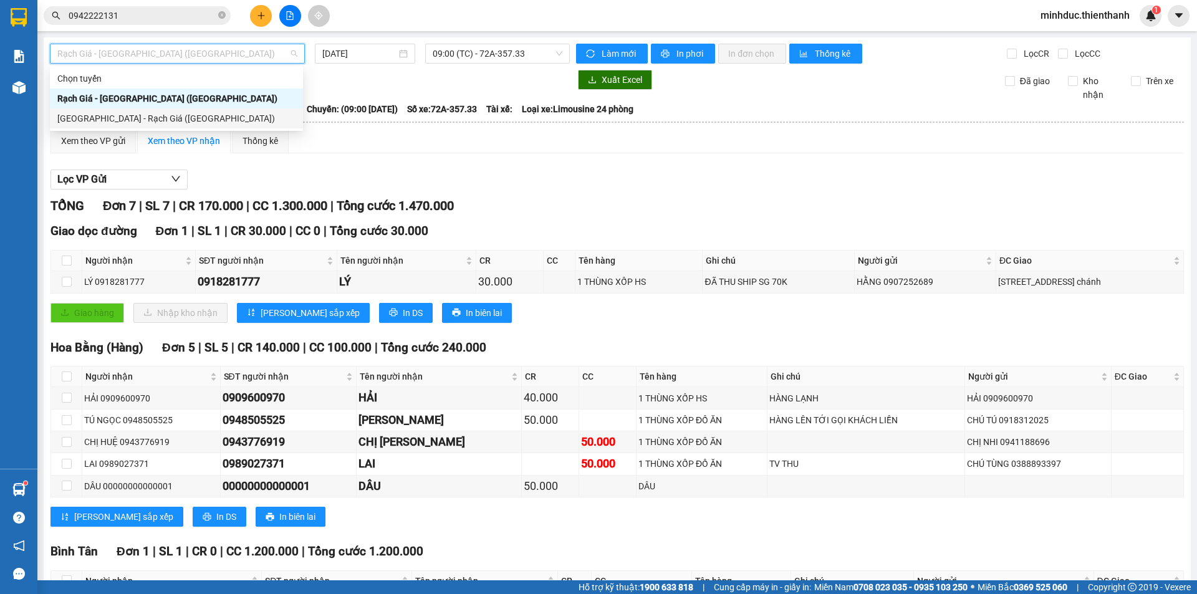
click at [96, 111] on div "[GEOGRAPHIC_DATA] - Rạch Giá ([GEOGRAPHIC_DATA])" at bounding box center [176, 118] width 253 height 20
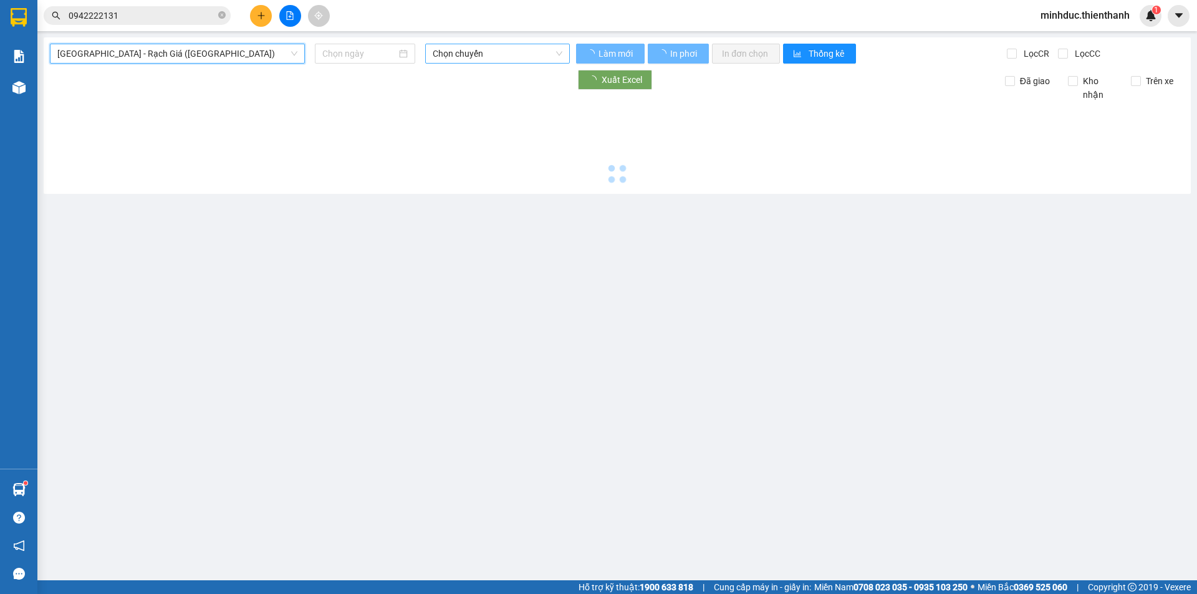
type input "[DATE]"
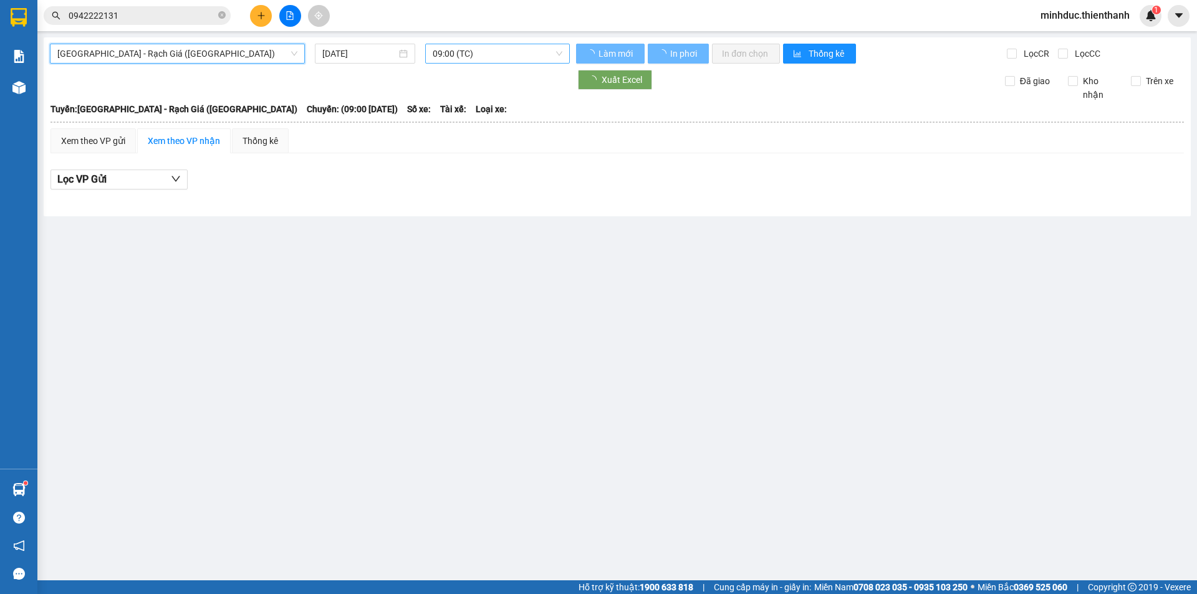
click at [448, 57] on span "09:00 (TC)" at bounding box center [498, 53] width 130 height 19
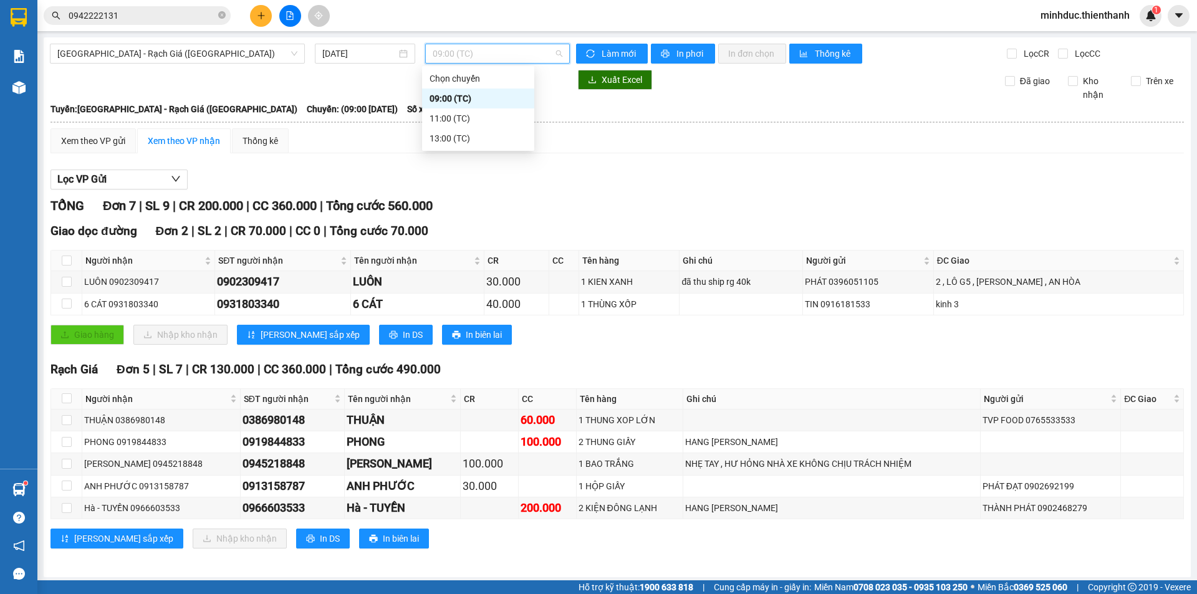
click at [458, 99] on div "09:00 (TC)" at bounding box center [478, 99] width 97 height 14
click at [465, 58] on span "09:00 (TC)" at bounding box center [498, 53] width 130 height 19
click at [448, 135] on div "13:00 (TC)" at bounding box center [478, 139] width 97 height 14
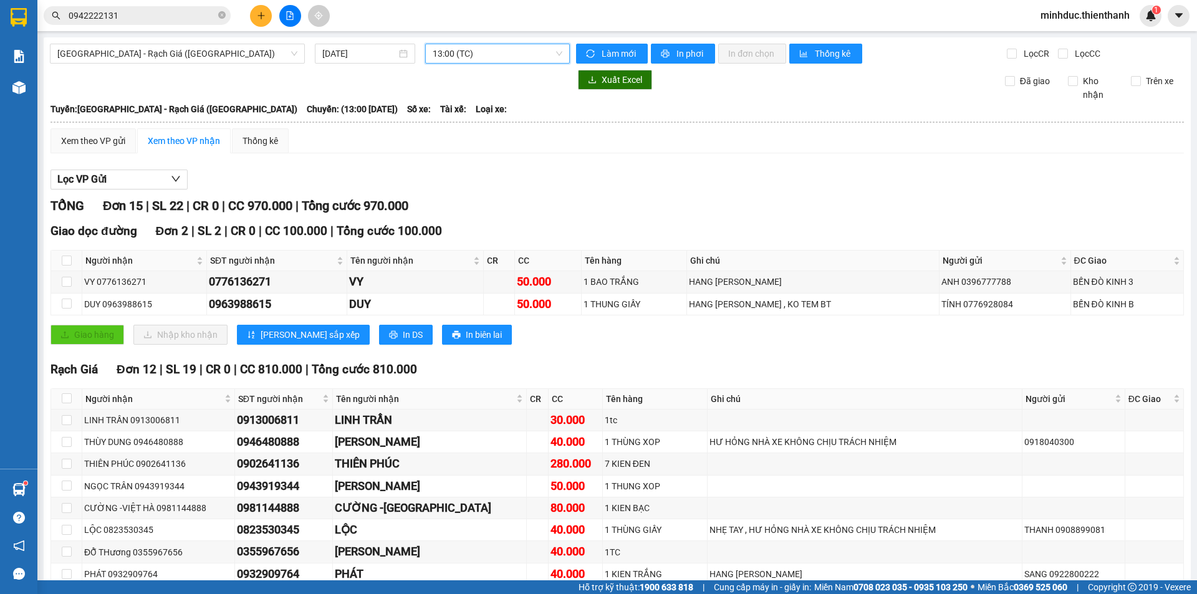
click at [482, 55] on span "13:00 (TC)" at bounding box center [498, 53] width 130 height 19
click at [466, 120] on div "11:00 (TC)" at bounding box center [478, 119] width 97 height 14
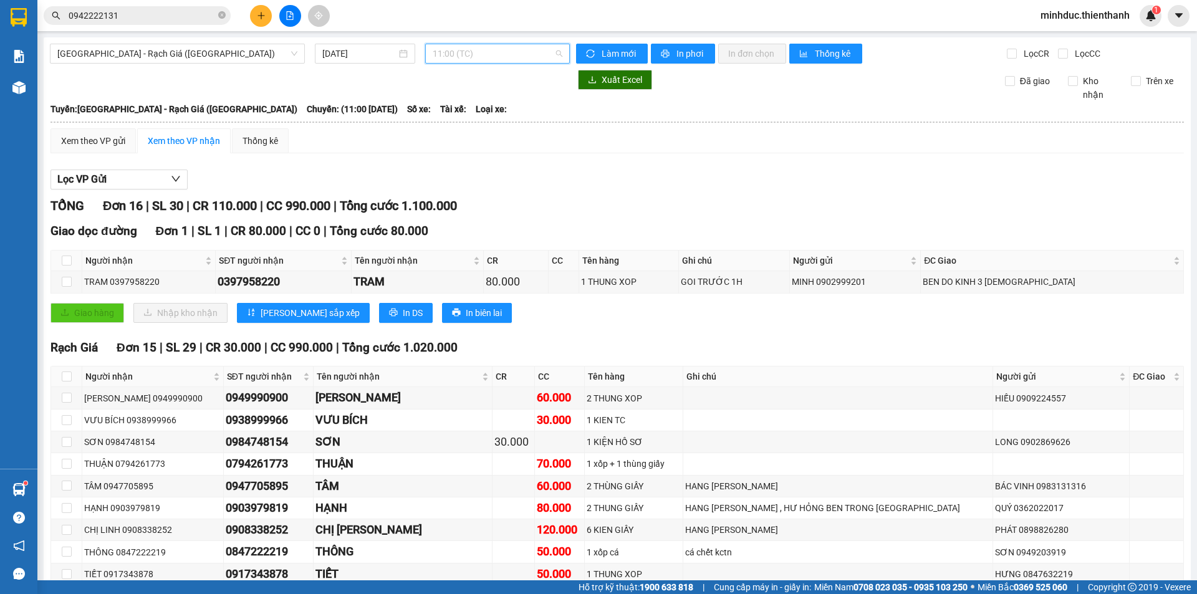
click at [457, 54] on span "11:00 (TC)" at bounding box center [498, 53] width 130 height 19
click at [455, 102] on div "09:00 (TC)" at bounding box center [478, 99] width 97 height 14
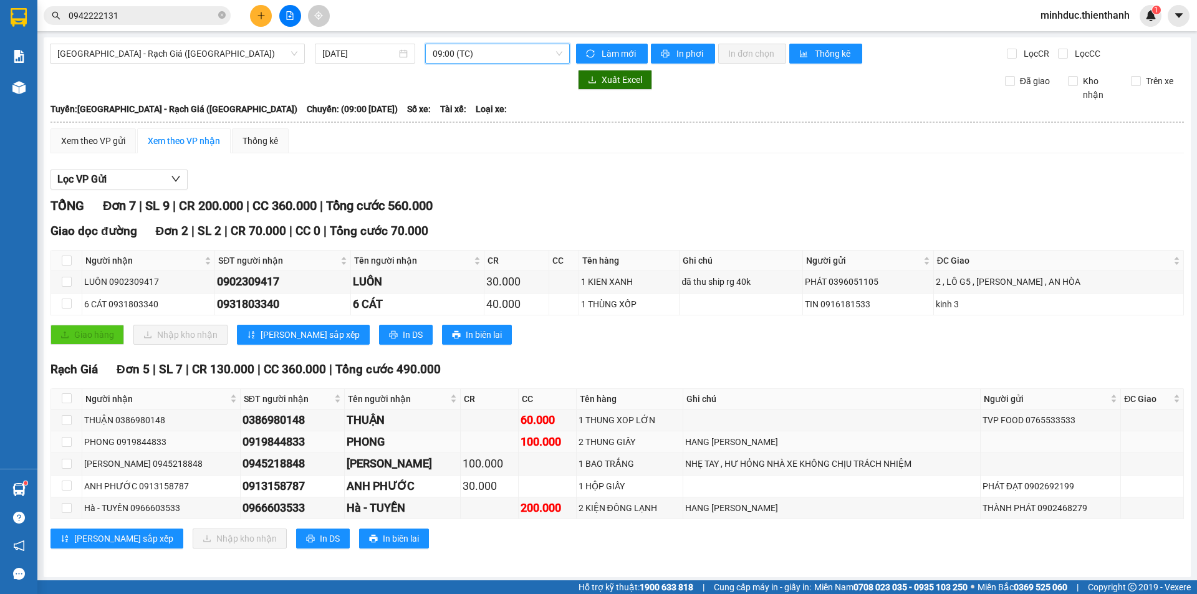
click at [253, 441] on div "0919844833" at bounding box center [293, 441] width 100 height 17
copy div "0919844833"
click at [148, 19] on input "0942222131" at bounding box center [142, 16] width 147 height 14
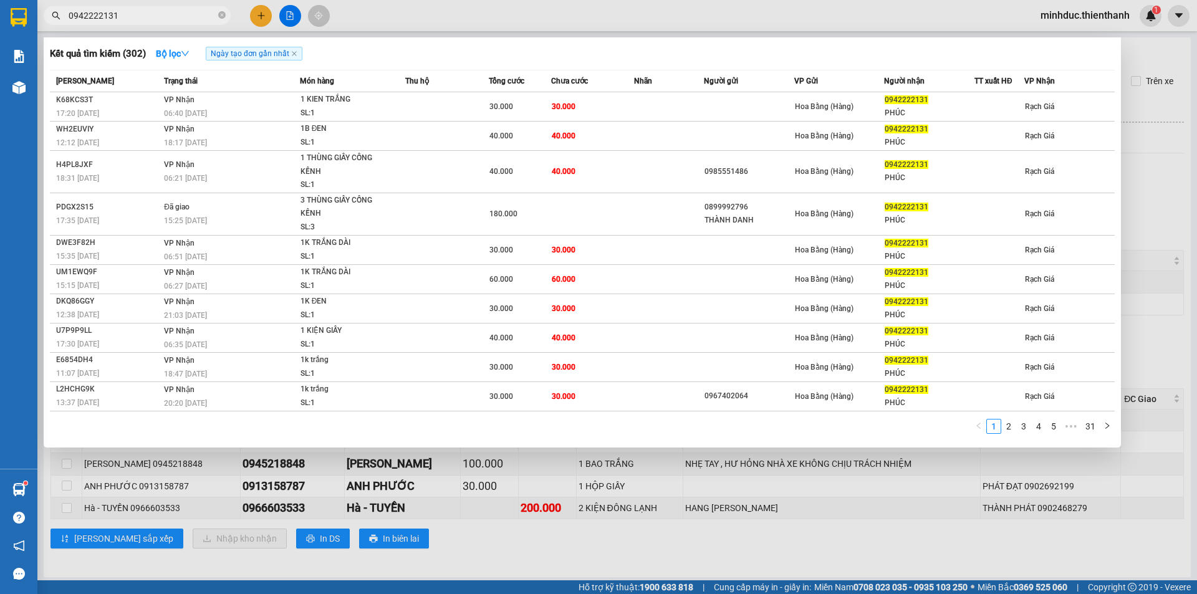
click at [148, 19] on input "0942222131" at bounding box center [142, 16] width 147 height 14
paste input "19844833"
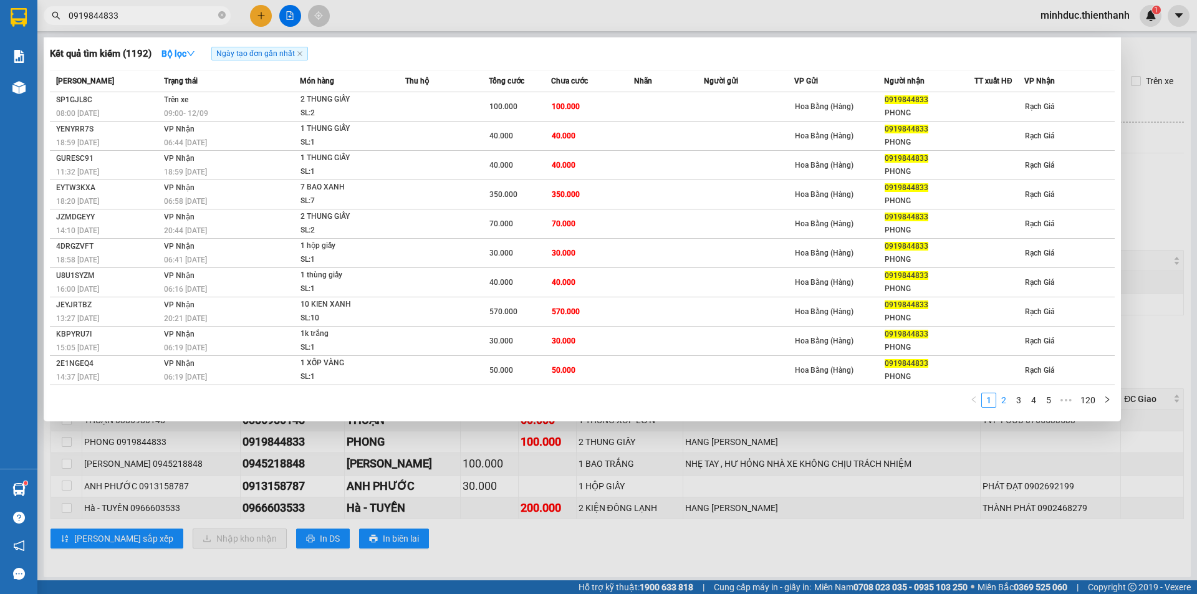
type input "0919844833"
click at [1005, 400] on link "2" at bounding box center [1004, 400] width 14 height 14
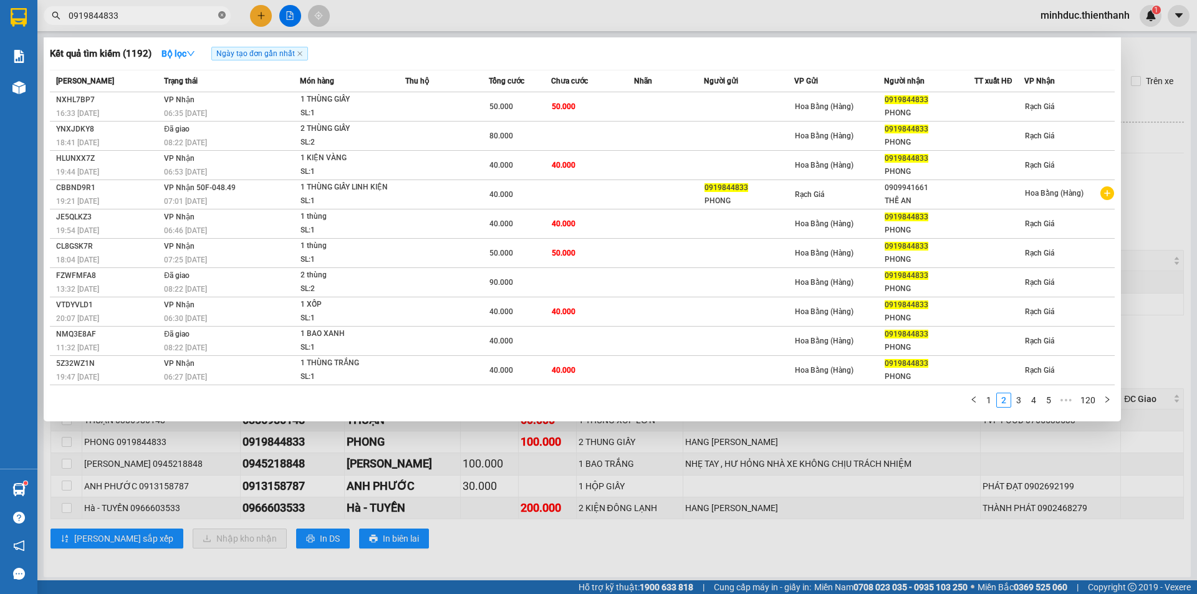
click at [219, 16] on icon "close-circle" at bounding box center [221, 14] width 7 height 7
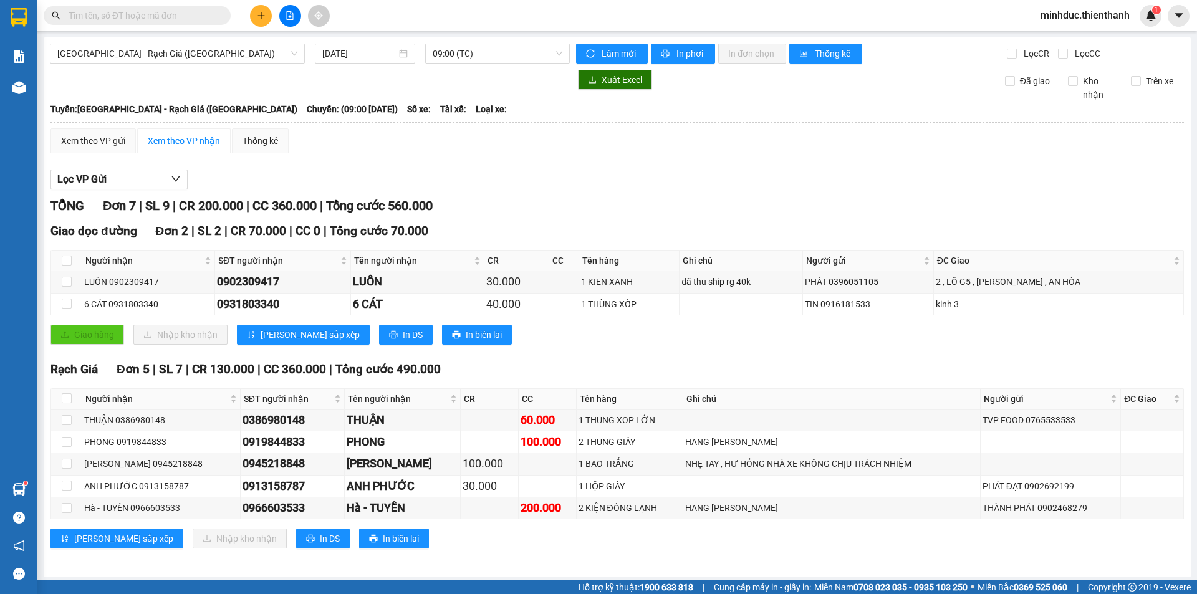
click at [604, 244] on div "Giao dọc đường Đơn 2 | SL 2 | CR 70.000 | CC 0 | Tổng cước 70.000 Người nhận SĐ…" at bounding box center [618, 288] width 1134 height 132
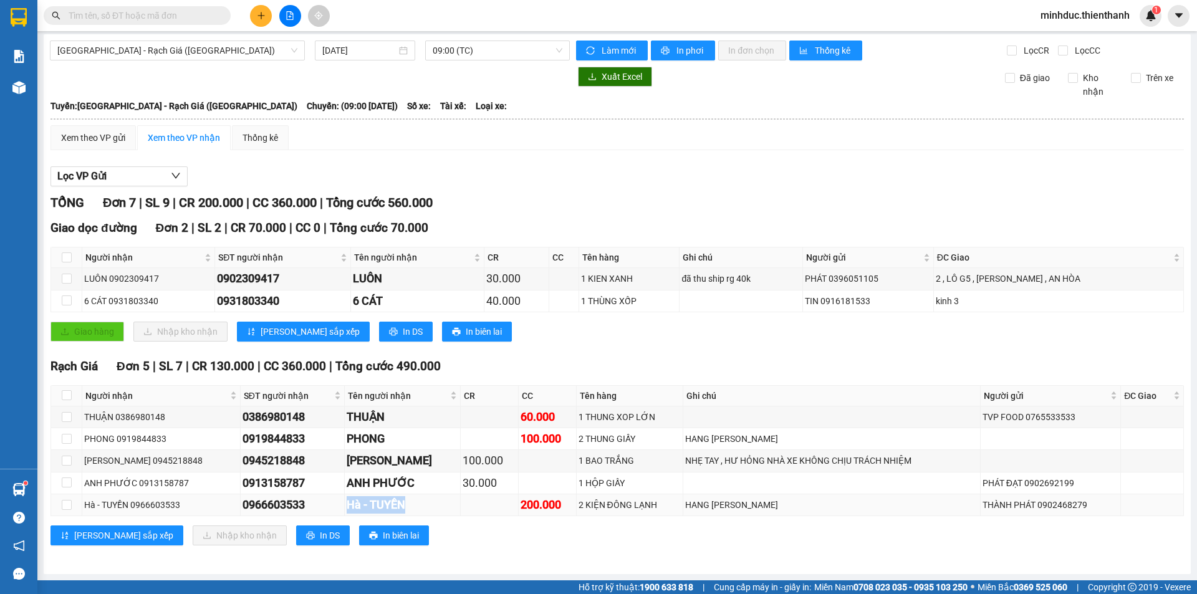
drag, startPoint x: 328, startPoint y: 505, endPoint x: 390, endPoint y: 509, distance: 62.5
click at [390, 509] on tr "Hà - TUYỀN 0966603533 0966603533 Hà - TUYỀN 200.000 2 KIỆN ĐÔNG LẠNH HANG KHONG…" at bounding box center [617, 505] width 1133 height 22
click at [370, 504] on div "Hà - TUYỀN" at bounding box center [403, 504] width 112 height 17
click at [159, 17] on input "text" at bounding box center [142, 16] width 147 height 14
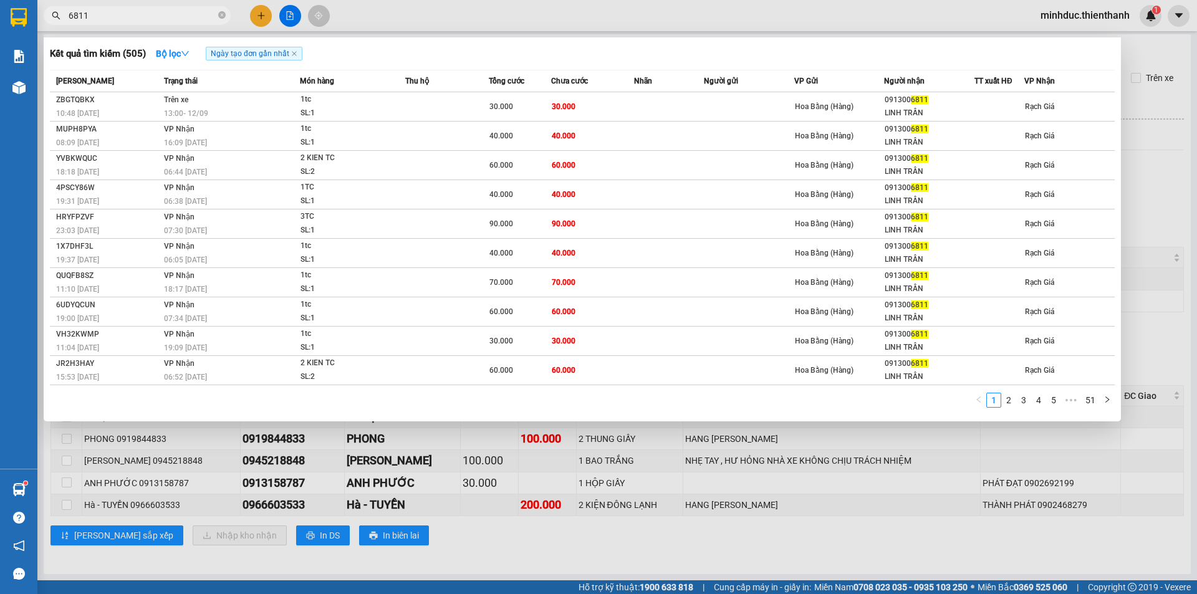
click at [134, 19] on input "6811" at bounding box center [142, 16] width 147 height 14
click at [147, 11] on input "6811" at bounding box center [142, 16] width 147 height 14
type input "6811"
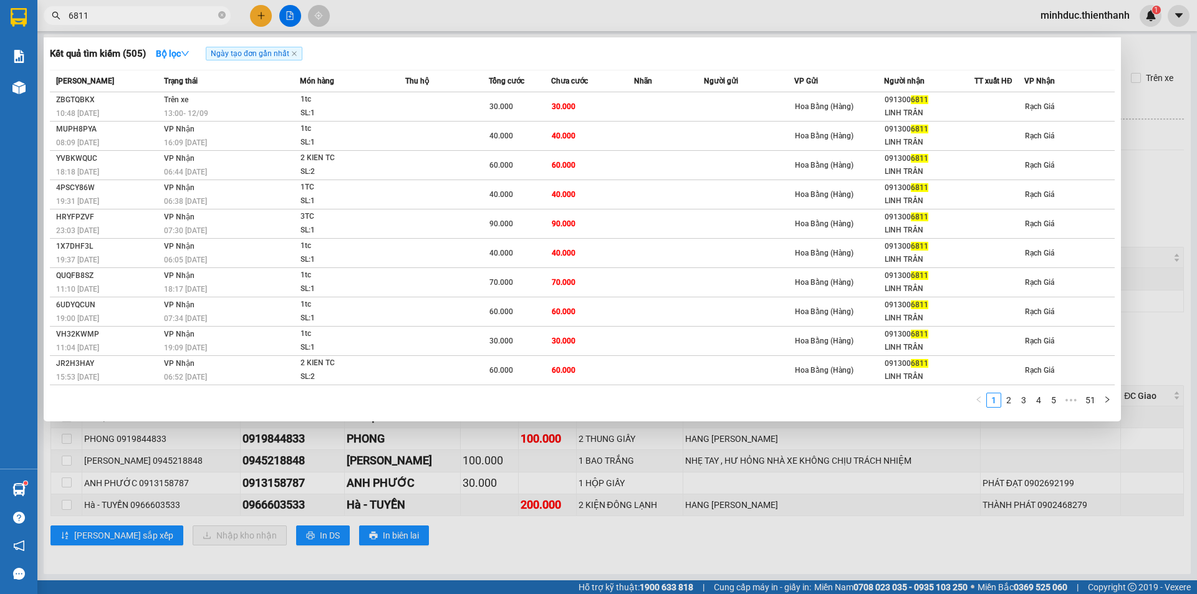
click at [227, 17] on span "6811" at bounding box center [137, 15] width 187 height 19
click at [222, 15] on icon "close-circle" at bounding box center [221, 14] width 7 height 7
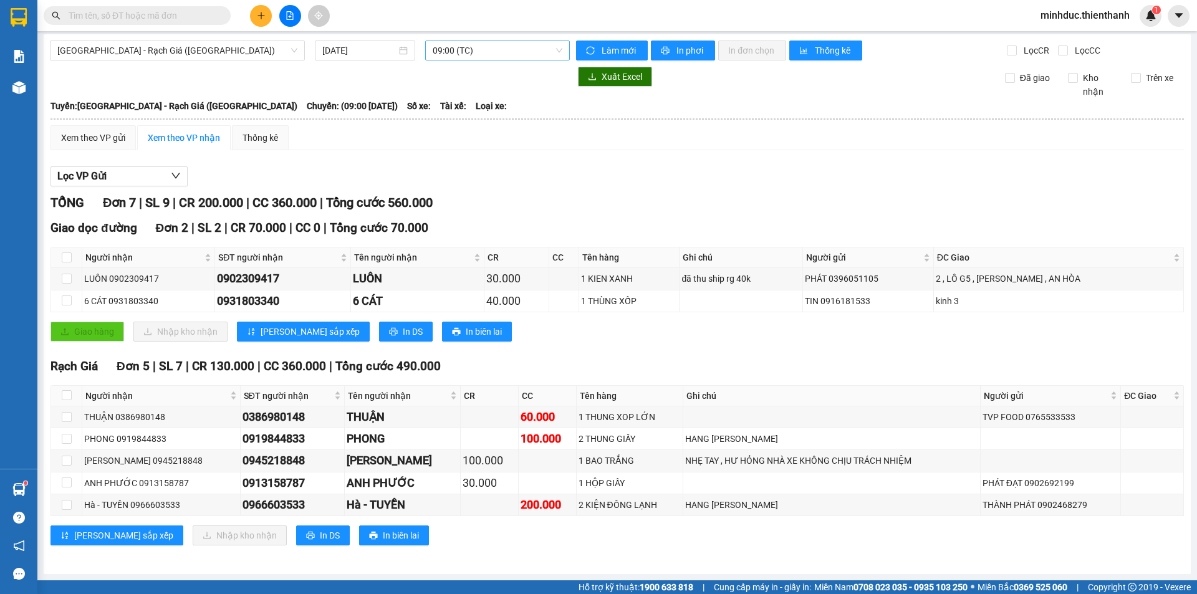
click at [477, 55] on span "09:00 (TC)" at bounding box center [498, 50] width 130 height 19
drag, startPoint x: 227, startPoint y: 63, endPoint x: 228, endPoint y: 55, distance: 8.1
click at [227, 62] on div "Sài Gòn - Rạch Giá (Hàng Hoá) 12/09/2025 09:00 (TC) Làm mới In phơi In đơn chọn…" at bounding box center [617, 304] width 1147 height 540
click at [228, 51] on span "[GEOGRAPHIC_DATA] - Rạch Giá ([GEOGRAPHIC_DATA])" at bounding box center [177, 50] width 240 height 19
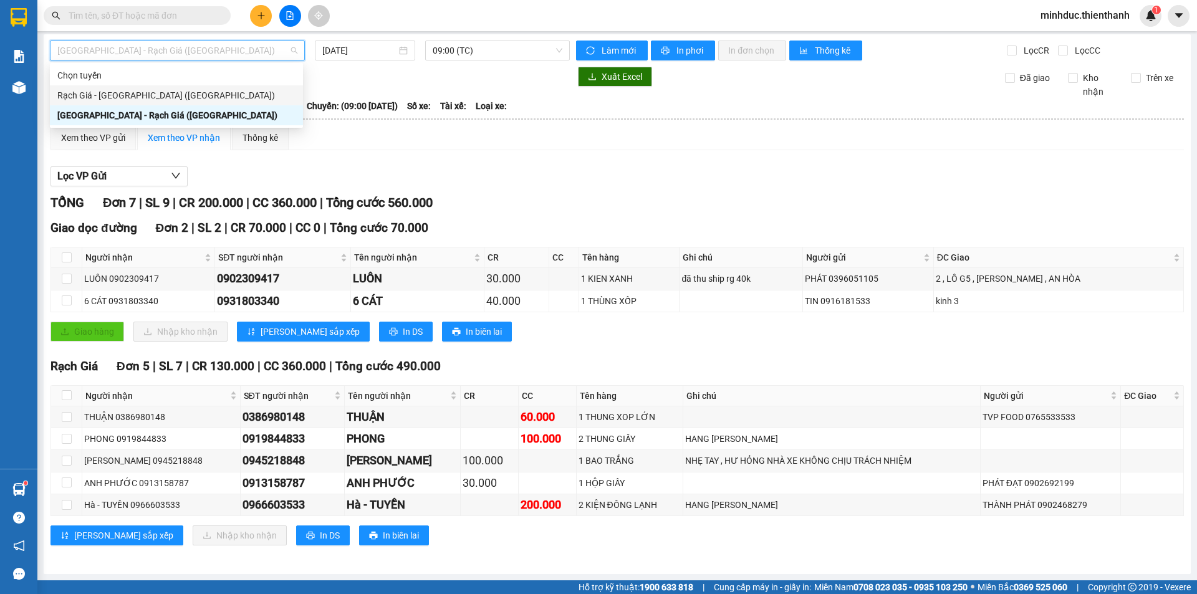
click at [120, 93] on div "Rạch Giá - [GEOGRAPHIC_DATA] ([GEOGRAPHIC_DATA])" at bounding box center [176, 96] width 238 height 14
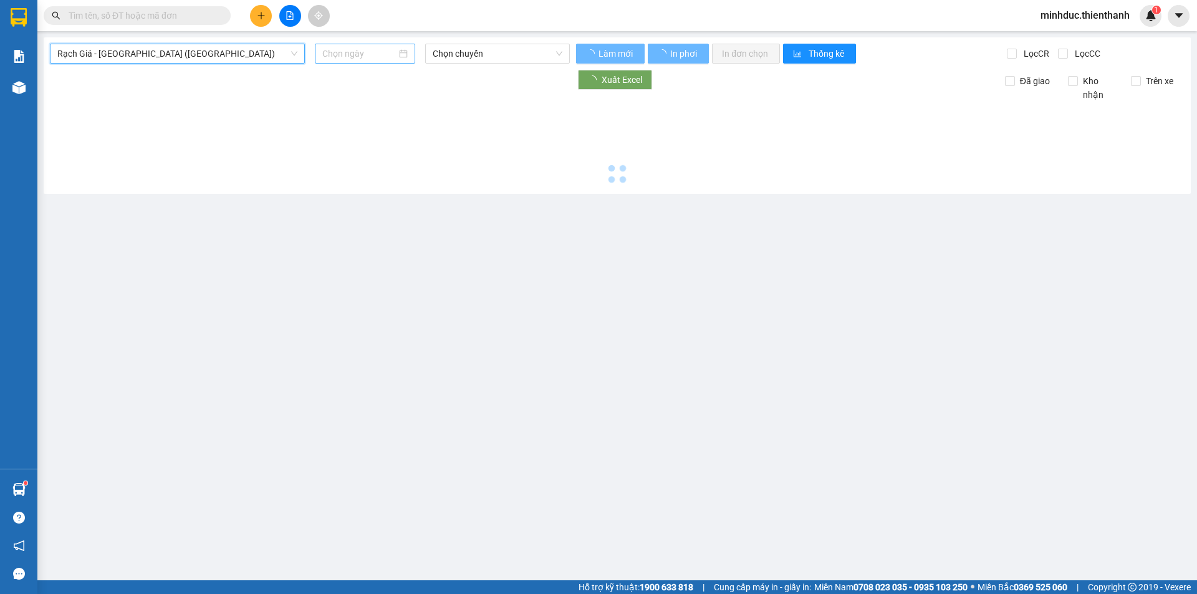
scroll to position [0, 0]
type input "[DATE]"
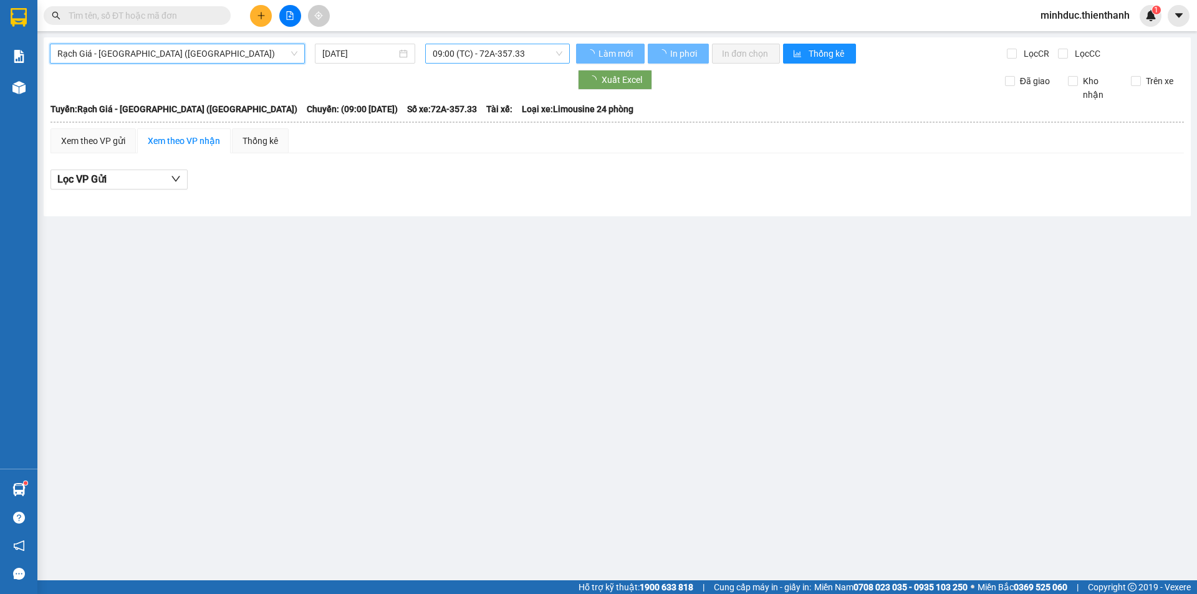
click at [438, 53] on span "09:00 (TC) - 72A-357.33" at bounding box center [498, 53] width 130 height 19
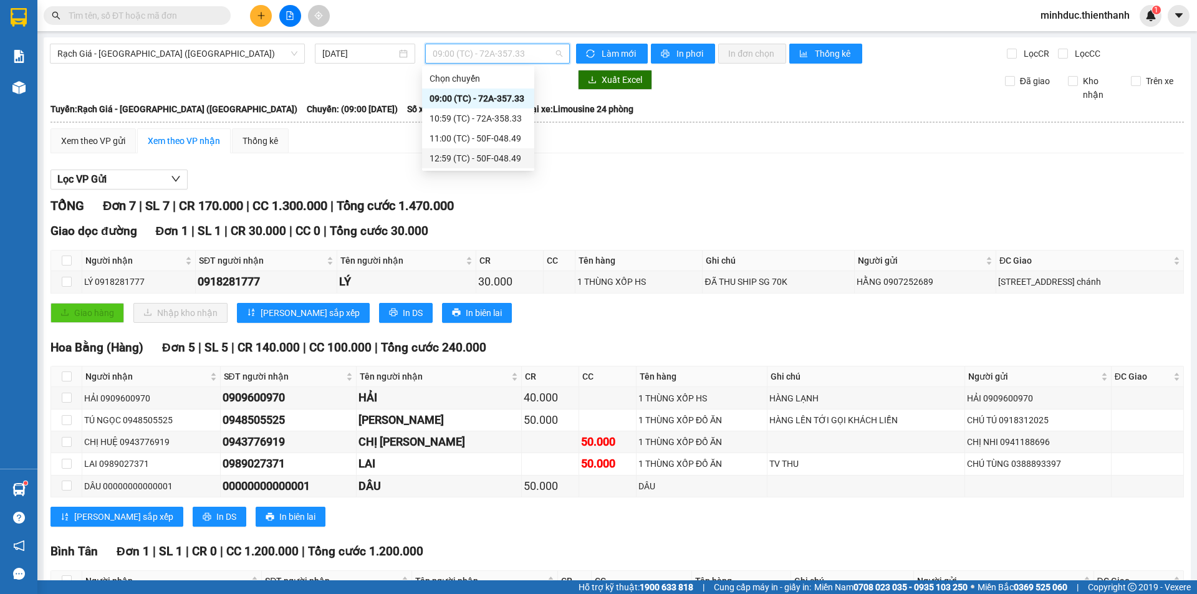
click at [453, 158] on div "12:59 (TC) - 50F-048.49" at bounding box center [478, 159] width 97 height 14
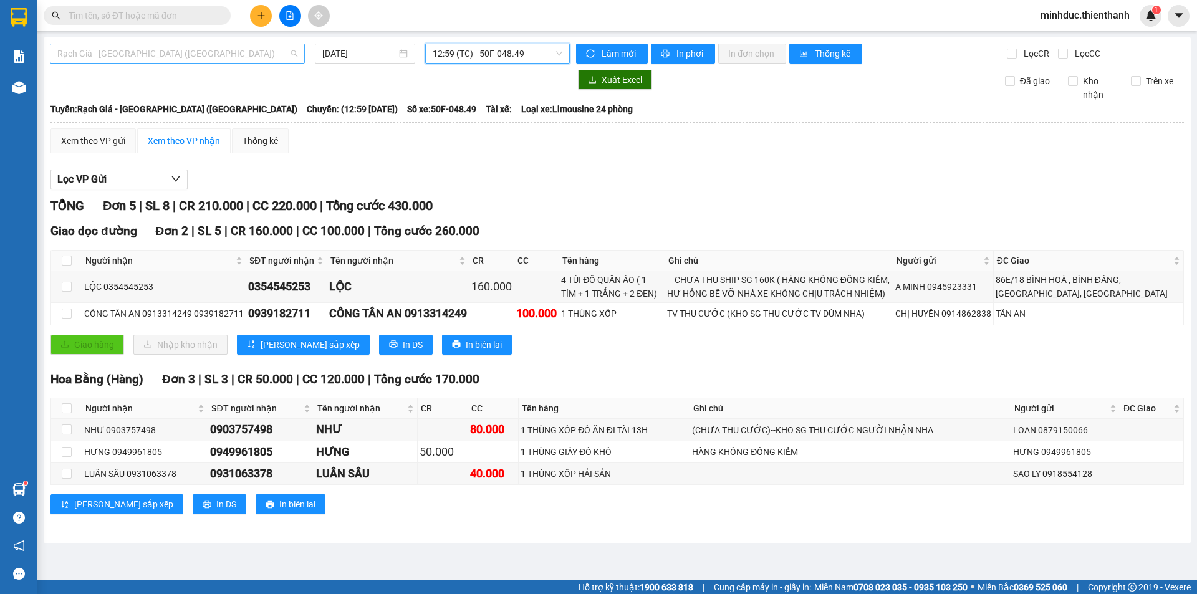
click at [273, 46] on span "Rạch Giá - [GEOGRAPHIC_DATA] ([GEOGRAPHIC_DATA])" at bounding box center [177, 53] width 240 height 19
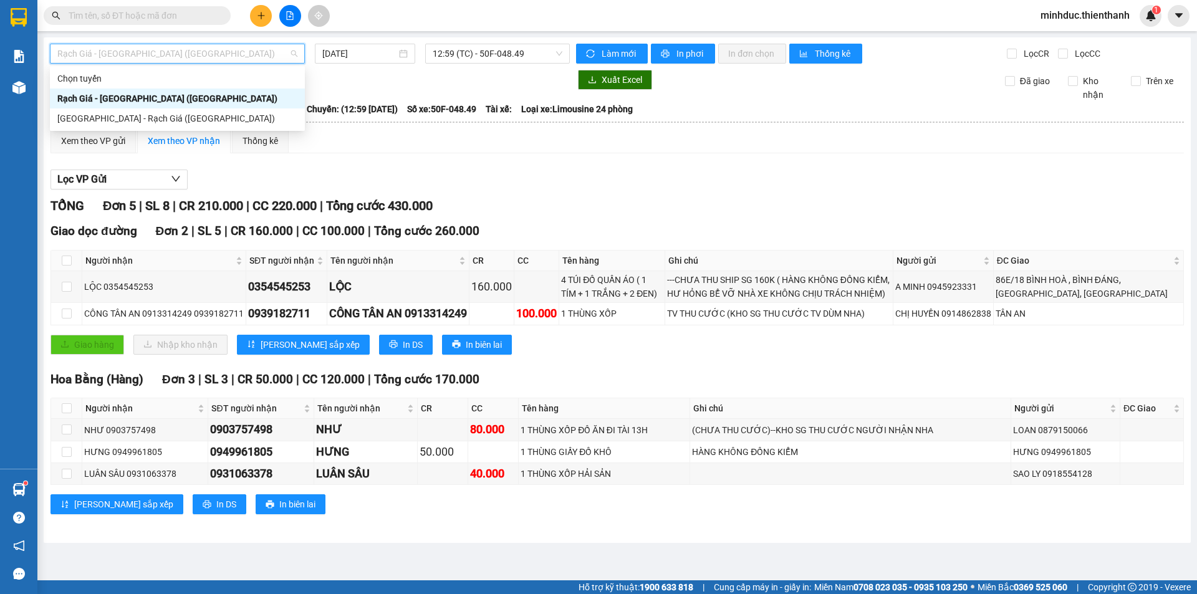
click at [115, 118] on div "[GEOGRAPHIC_DATA] - Rạch Giá ([GEOGRAPHIC_DATA])" at bounding box center [177, 119] width 240 height 14
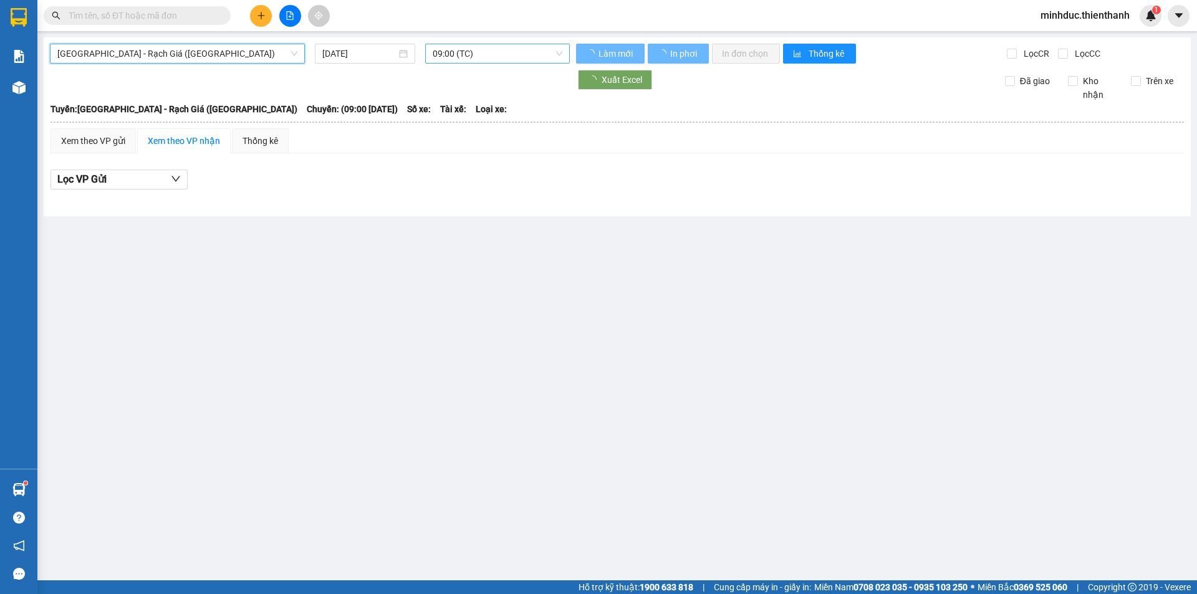
click at [486, 55] on span "09:00 (TC)" at bounding box center [498, 53] width 130 height 19
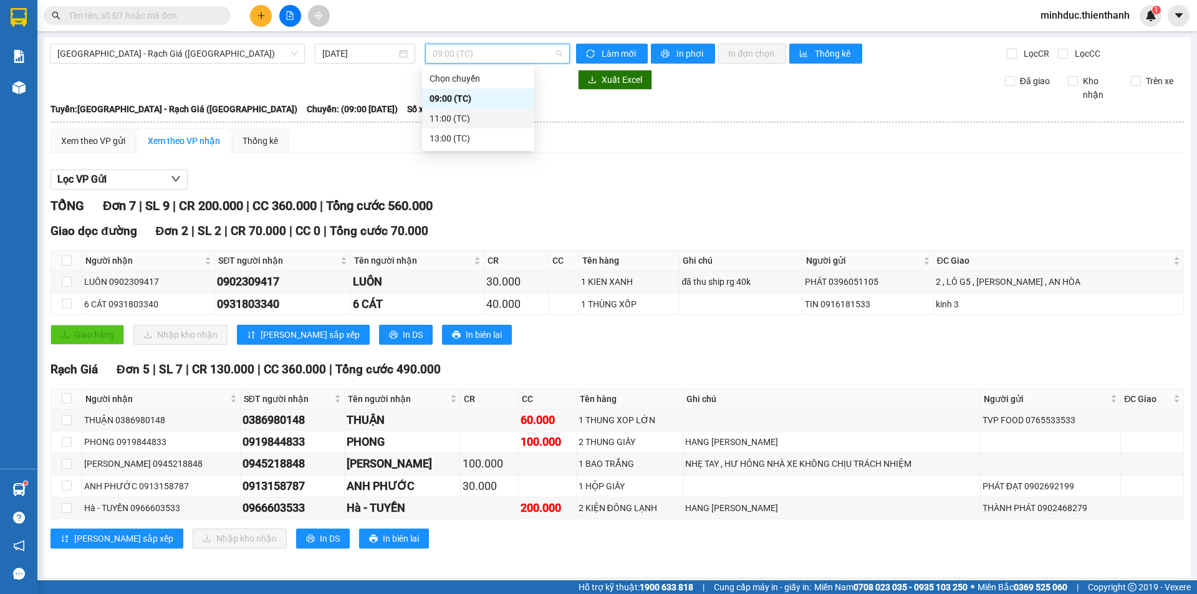
click at [776, 148] on div "Xem theo VP gửi Xem theo VP nhận Thống kê" at bounding box center [618, 140] width 1134 height 25
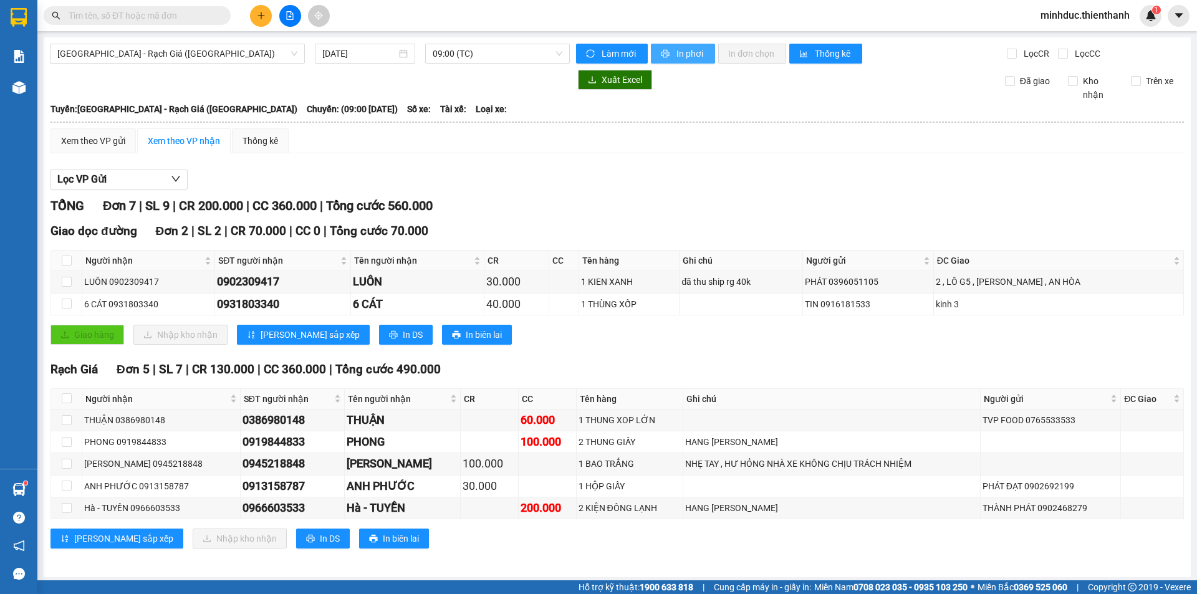
click at [691, 48] on span "In phơi" at bounding box center [691, 54] width 29 height 14
click at [105, 50] on span "[GEOGRAPHIC_DATA] - Rạch Giá ([GEOGRAPHIC_DATA])" at bounding box center [177, 53] width 240 height 19
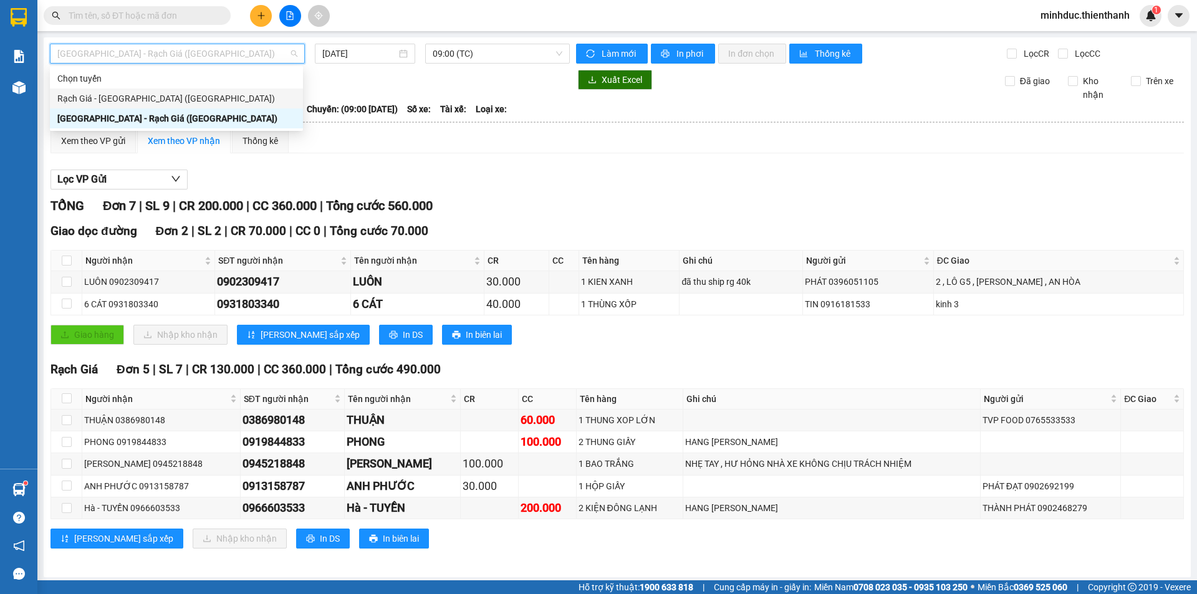
click at [77, 97] on div "Rạch Giá - [GEOGRAPHIC_DATA] ([GEOGRAPHIC_DATA])" at bounding box center [176, 99] width 238 height 14
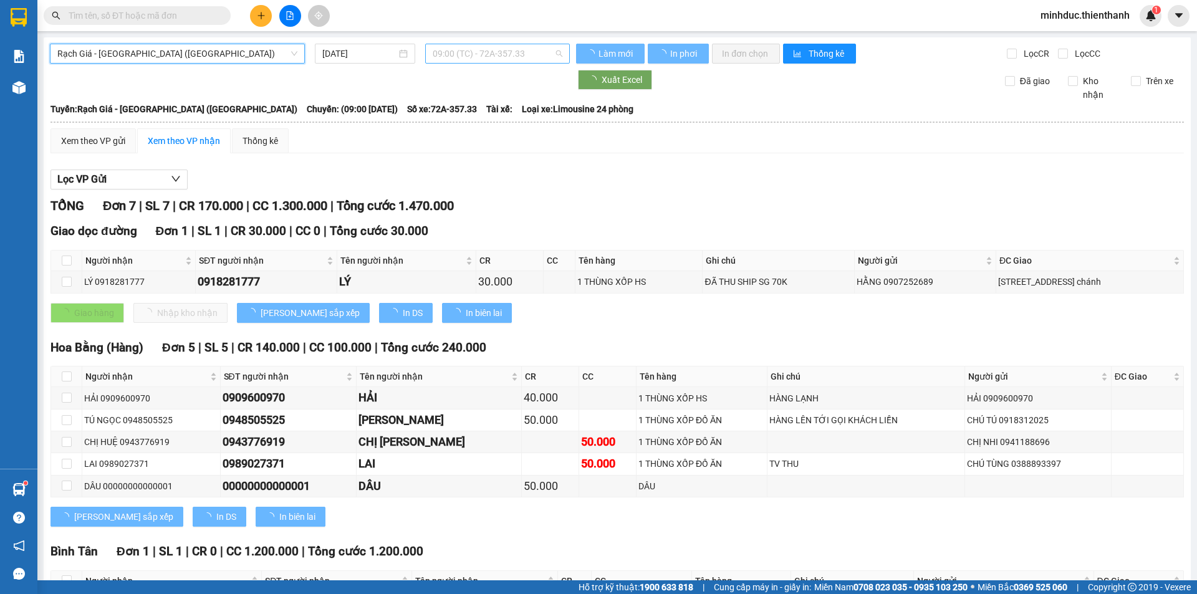
click at [473, 54] on span "09:00 (TC) - 72A-357.33" at bounding box center [498, 53] width 130 height 19
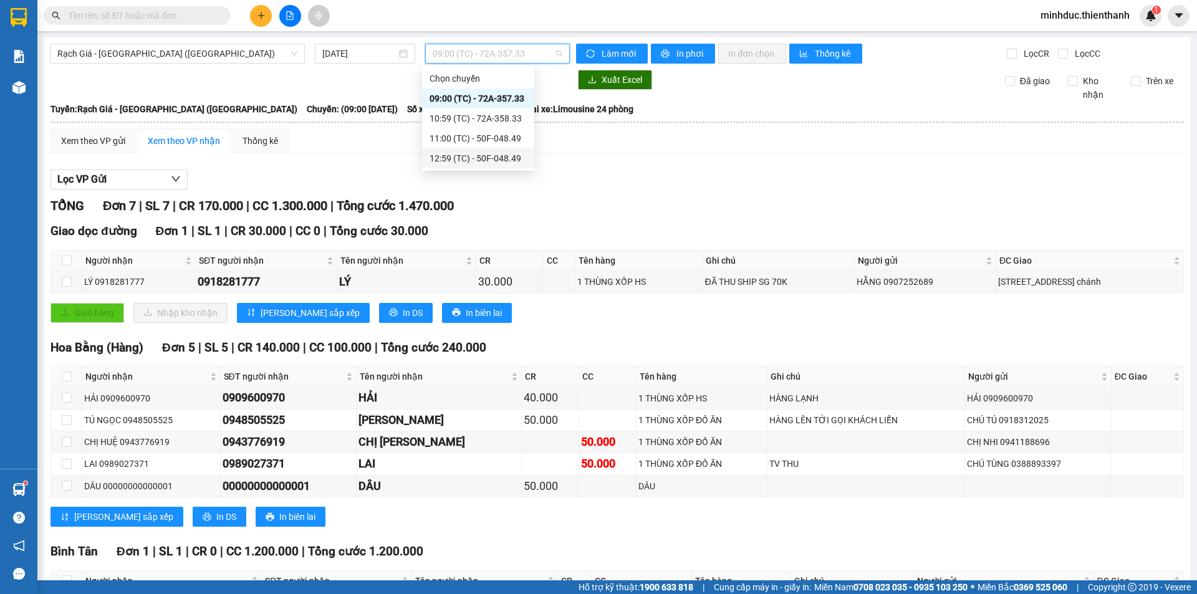
click at [452, 153] on div "12:59 (TC) - 50F-048.49" at bounding box center [478, 159] width 97 height 14
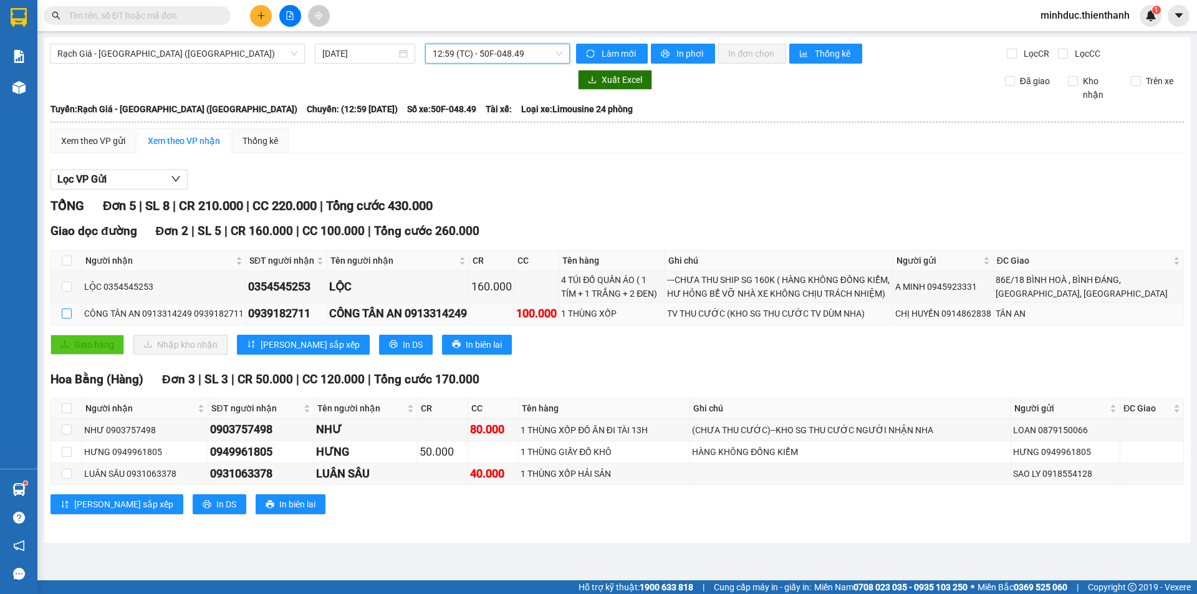
click at [68, 315] on input "checkbox" at bounding box center [67, 314] width 10 height 10
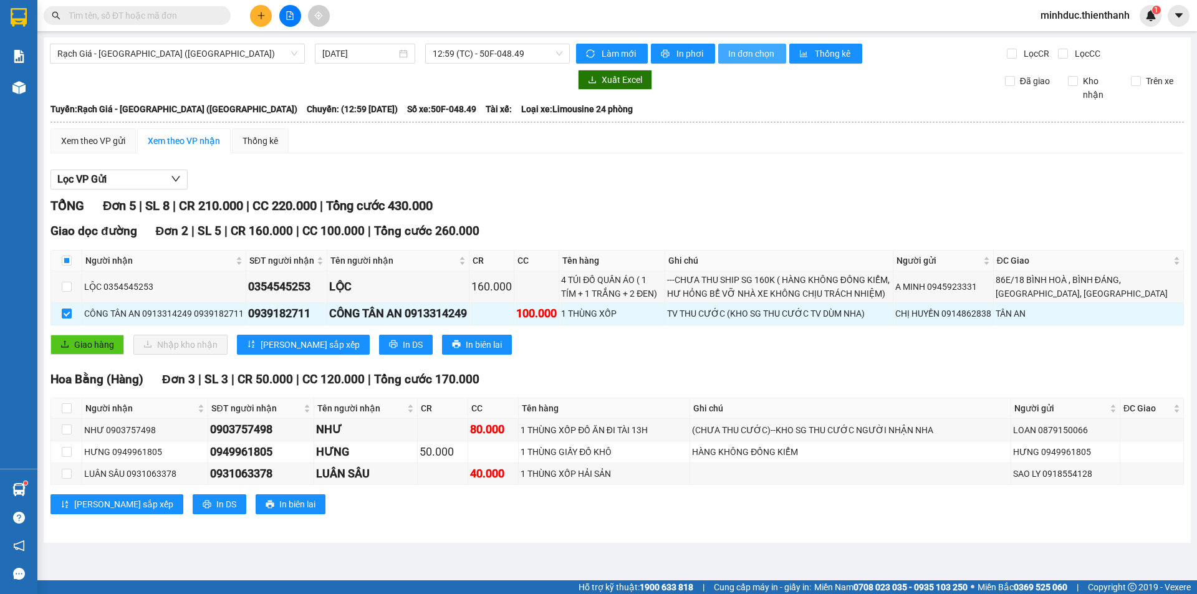
click at [751, 52] on span "In đơn chọn" at bounding box center [752, 54] width 48 height 14
click at [69, 262] on input "checkbox" at bounding box center [67, 261] width 10 height 10
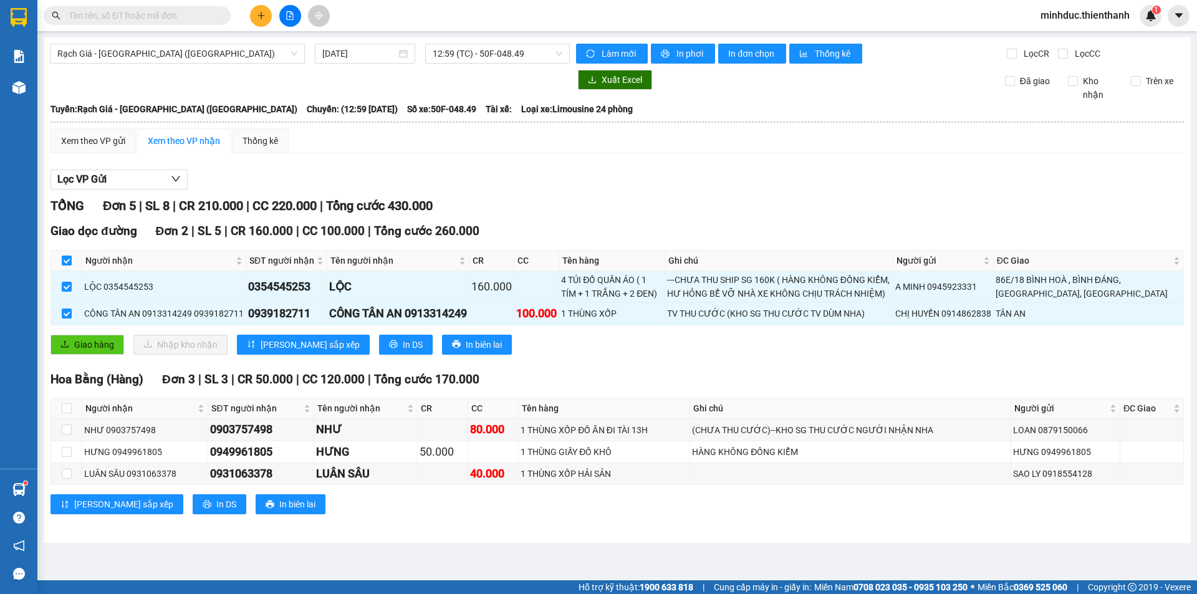
click at [69, 264] on input "checkbox" at bounding box center [67, 261] width 10 height 10
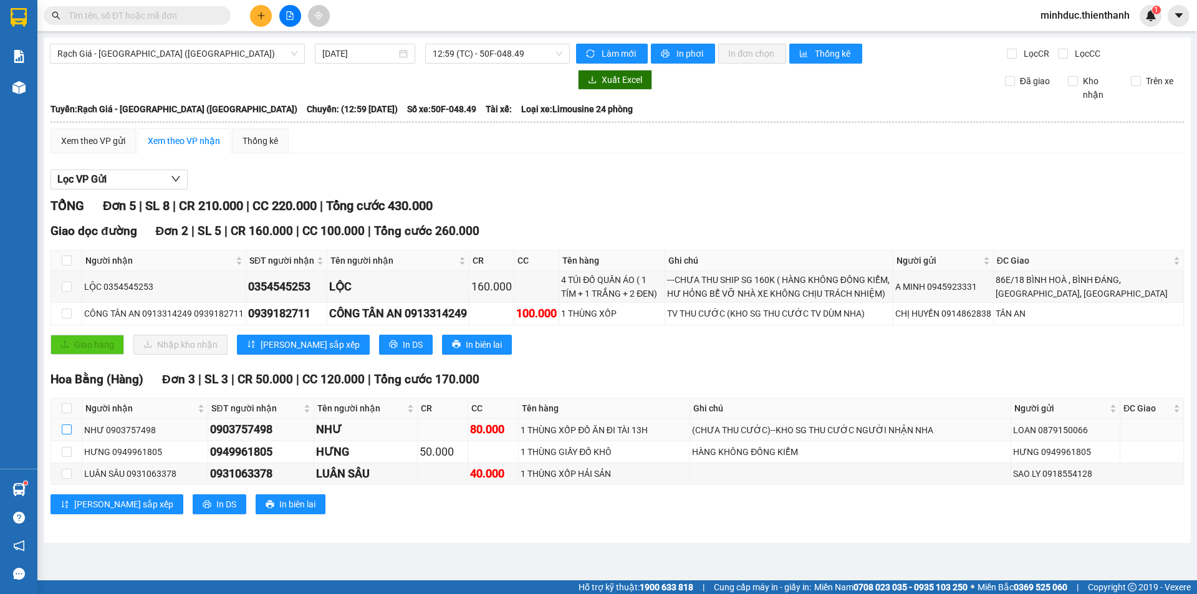
click at [65, 428] on input "checkbox" at bounding box center [67, 430] width 10 height 10
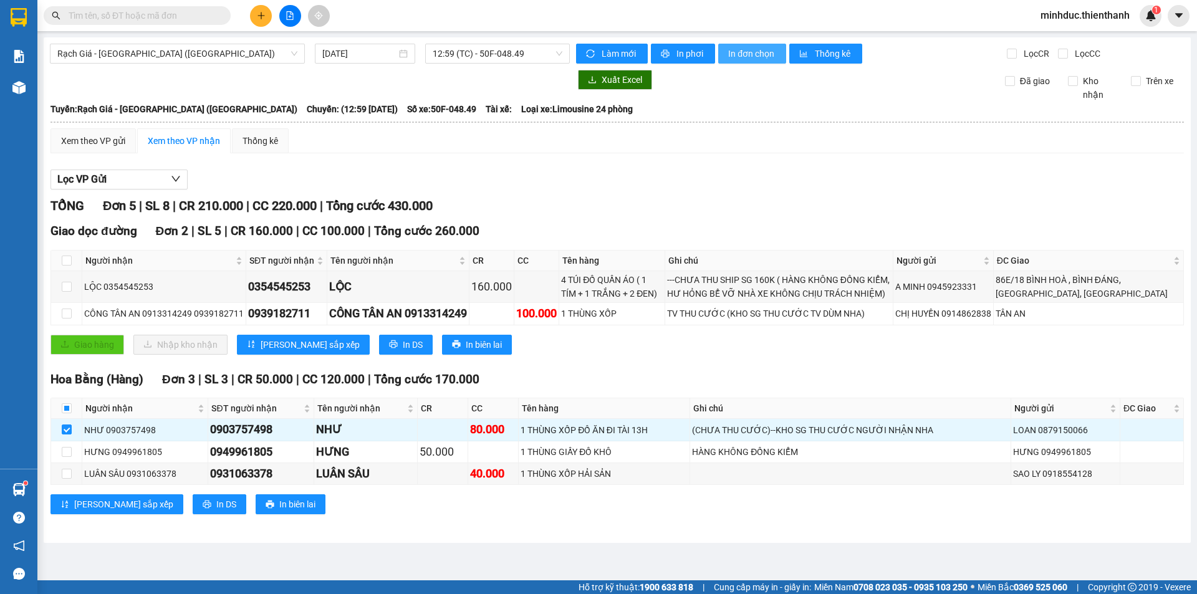
click at [747, 54] on span "In đơn chọn" at bounding box center [752, 54] width 48 height 14
click at [64, 429] on input "checkbox" at bounding box center [67, 430] width 10 height 10
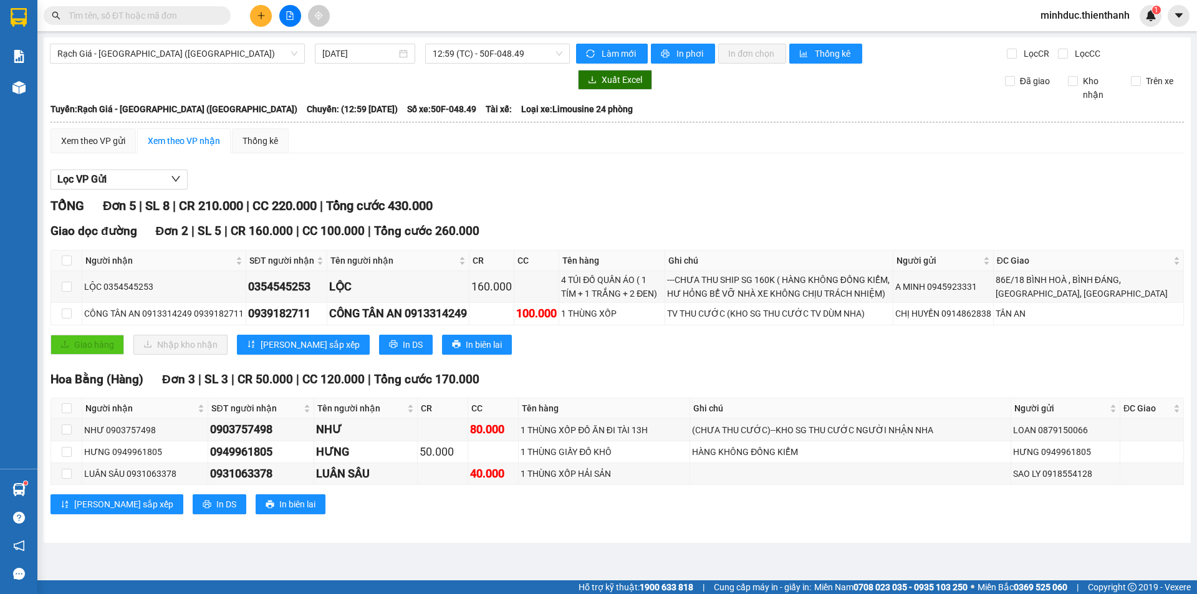
click at [166, 20] on input "text" at bounding box center [142, 16] width 147 height 14
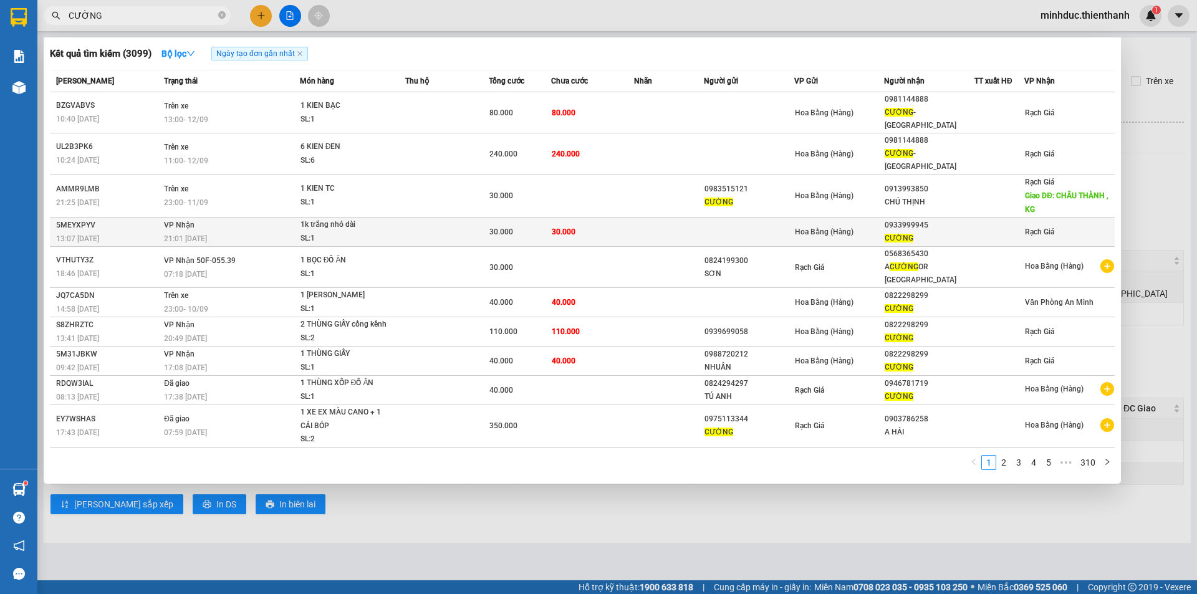
click at [533, 225] on div "30.000" at bounding box center [519, 232] width 61 height 14
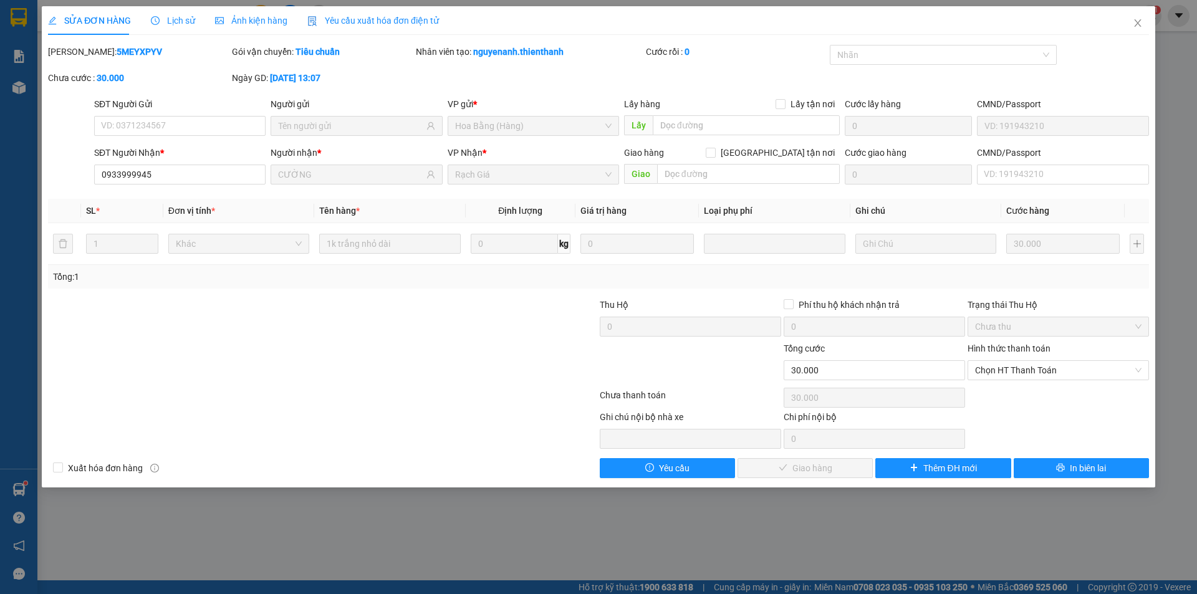
click at [1035, 359] on div "Hình thức thanh toán" at bounding box center [1058, 351] width 181 height 19
click at [1031, 380] on div "Chọn HT Thanh Toán" at bounding box center [1058, 370] width 181 height 20
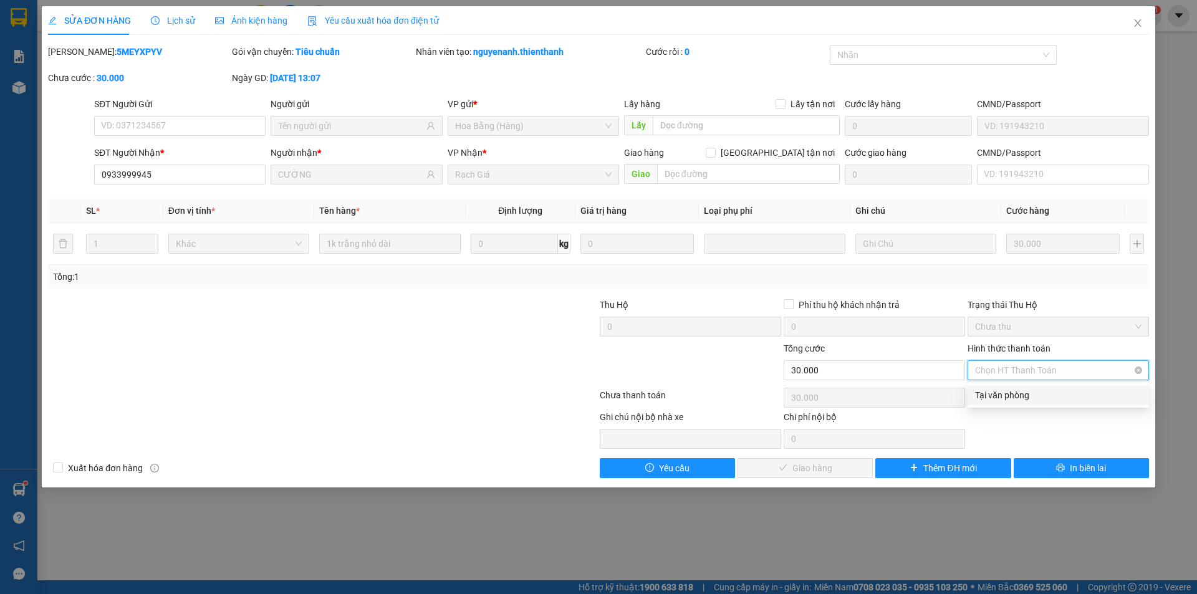
click at [1038, 368] on span "Chọn HT Thanh Toán" at bounding box center [1058, 370] width 166 height 19
click at [1028, 395] on div "Tại văn phòng" at bounding box center [1058, 395] width 166 height 14
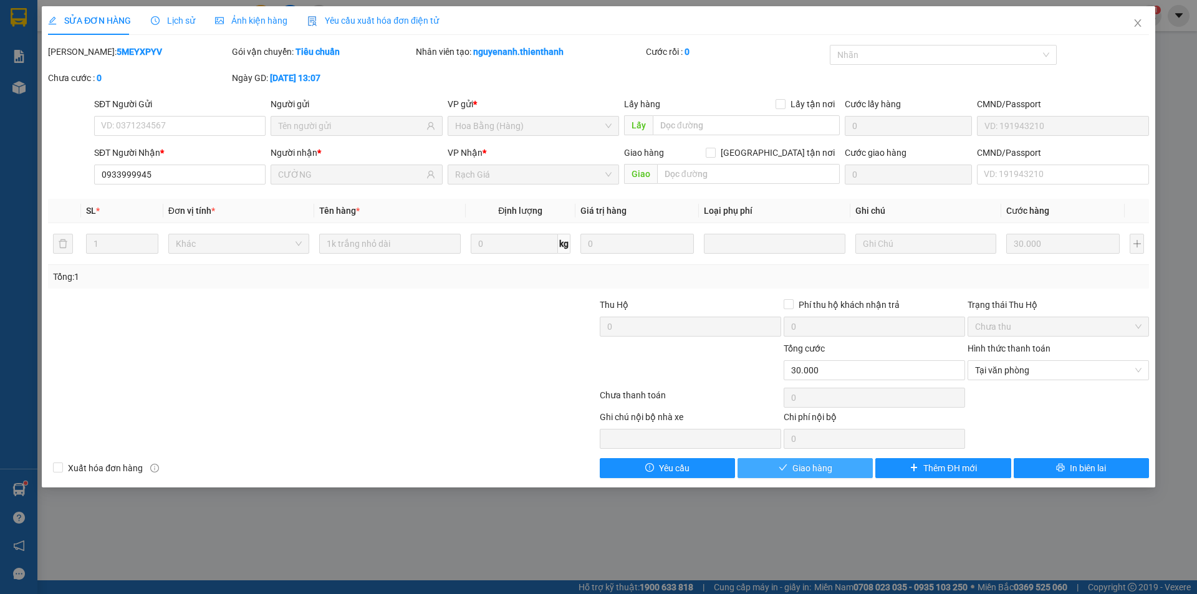
drag, startPoint x: 825, startPoint y: 470, endPoint x: 832, endPoint y: 476, distance: 9.7
click at [825, 471] on span "Giao hàng" at bounding box center [812, 468] width 40 height 14
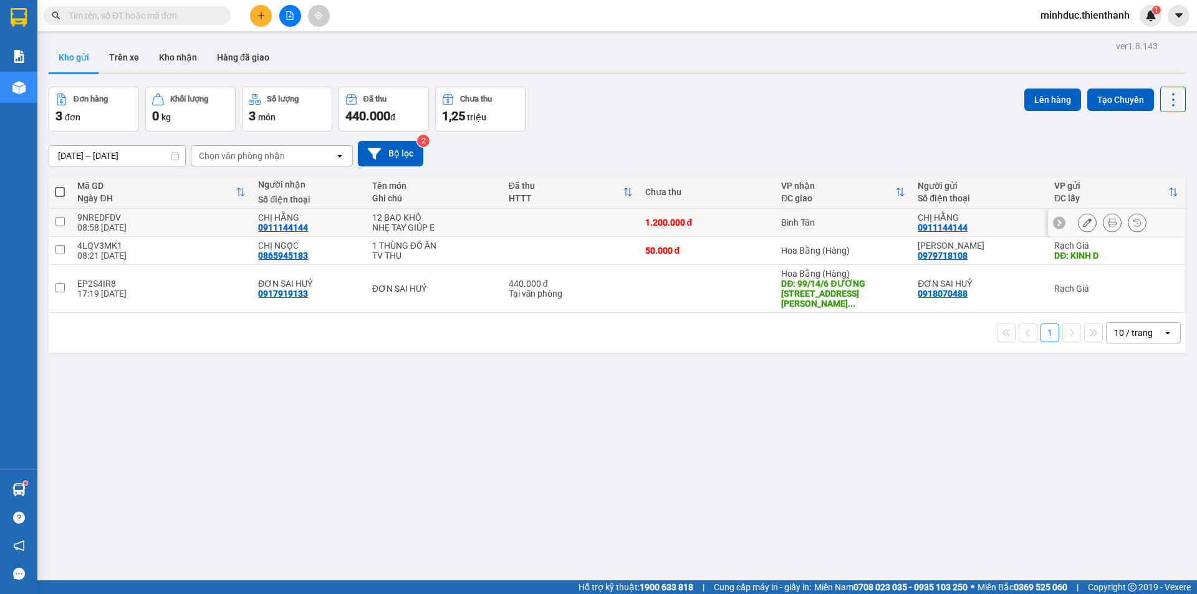
click at [1108, 225] on icon at bounding box center [1112, 222] width 9 height 9
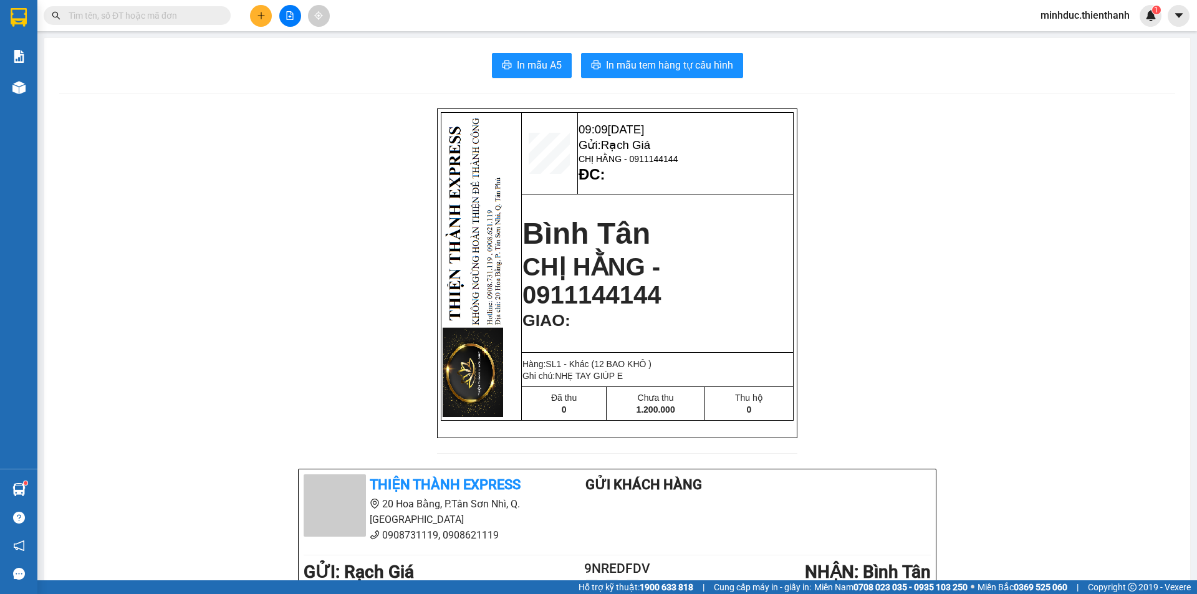
click at [641, 156] on span "CHỊ HẰNG - 0911144144" at bounding box center [629, 159] width 100 height 10
copy span "0911144144"
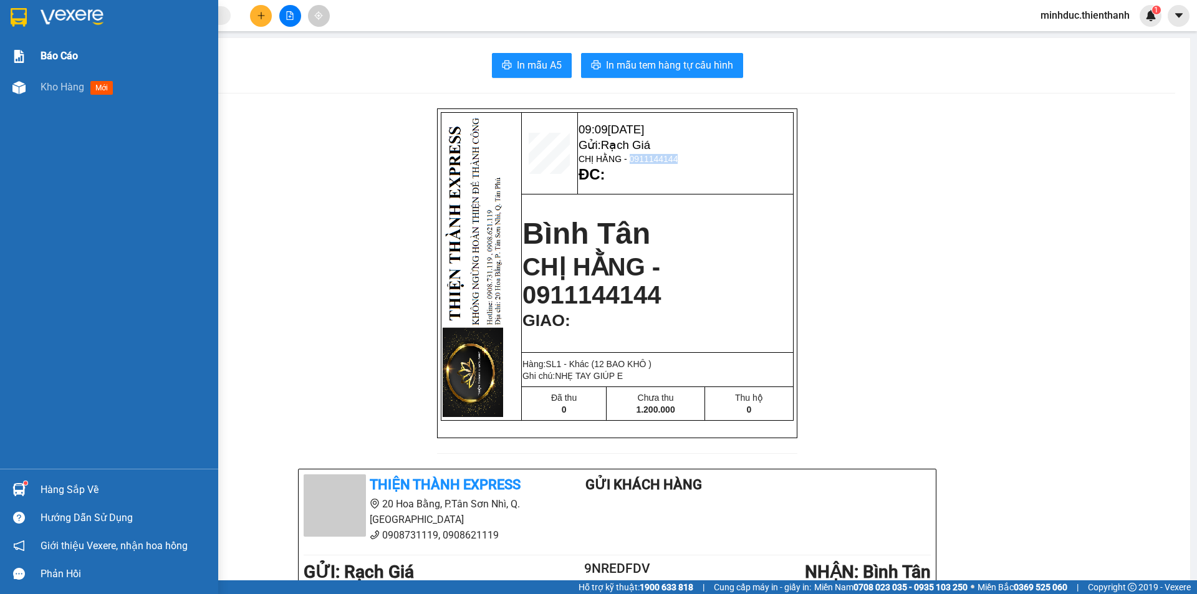
click at [50, 62] on span "Báo cáo" at bounding box center [59, 56] width 37 height 16
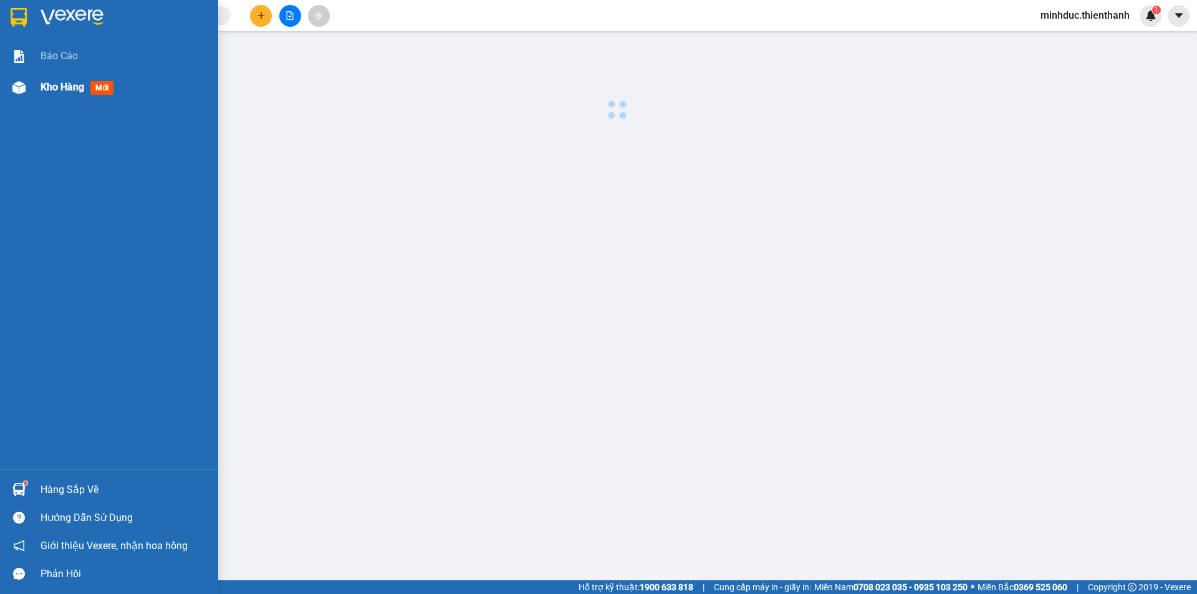
click at [44, 88] on span "Kho hàng" at bounding box center [63, 87] width 44 height 12
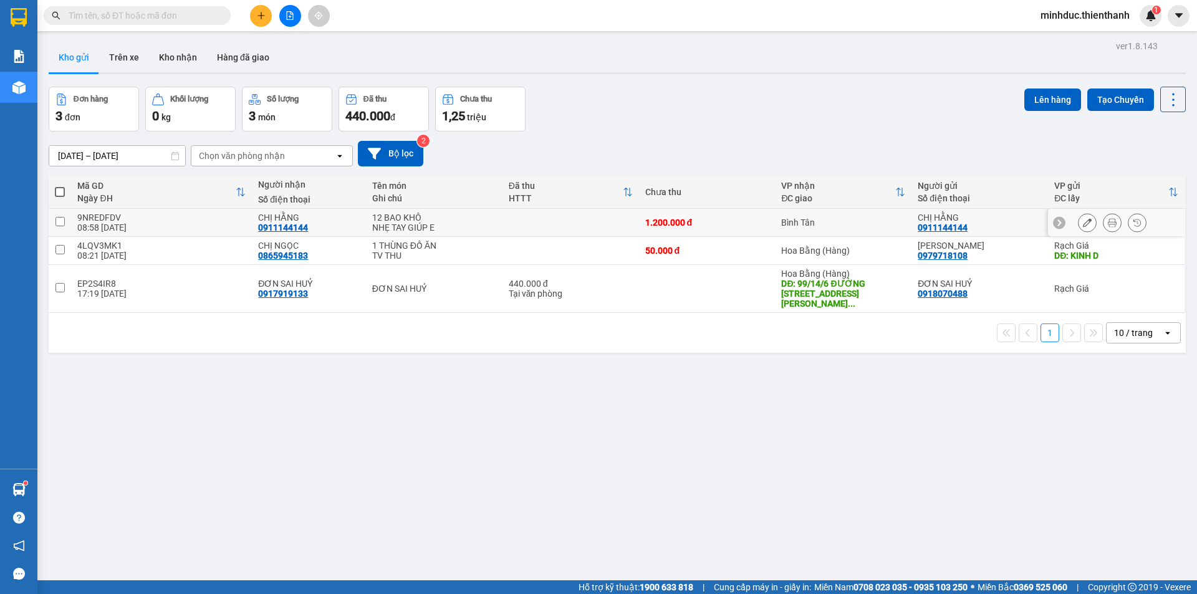
click at [412, 216] on div "12 BAO KHÔ" at bounding box center [434, 218] width 124 height 10
checkbox input "true"
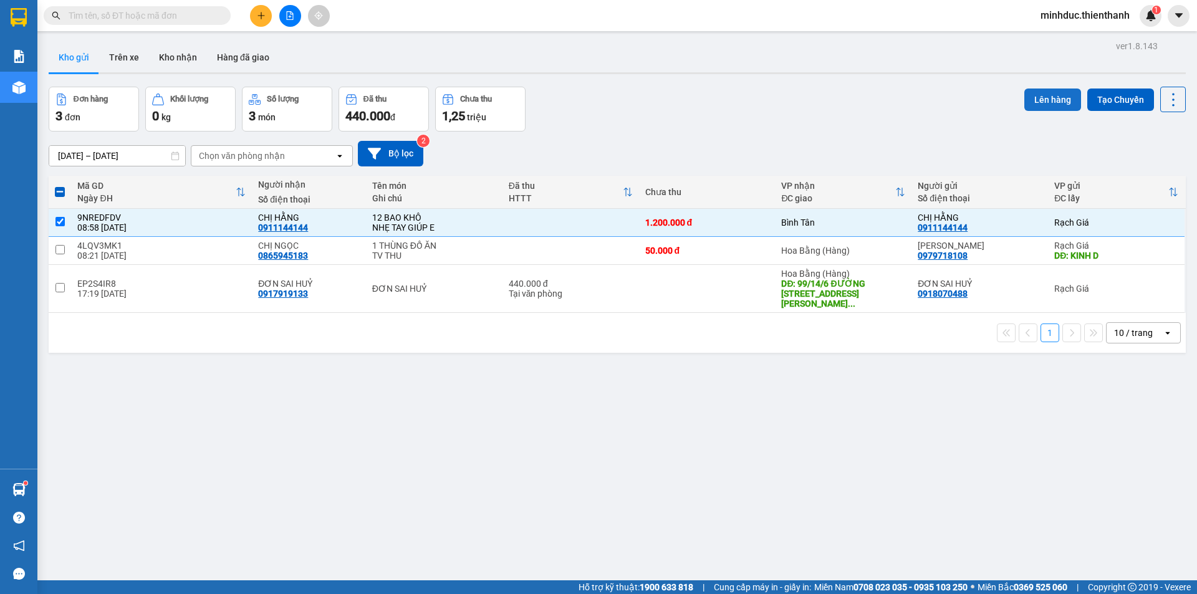
click at [1036, 99] on button "Lên hàng" at bounding box center [1052, 100] width 57 height 22
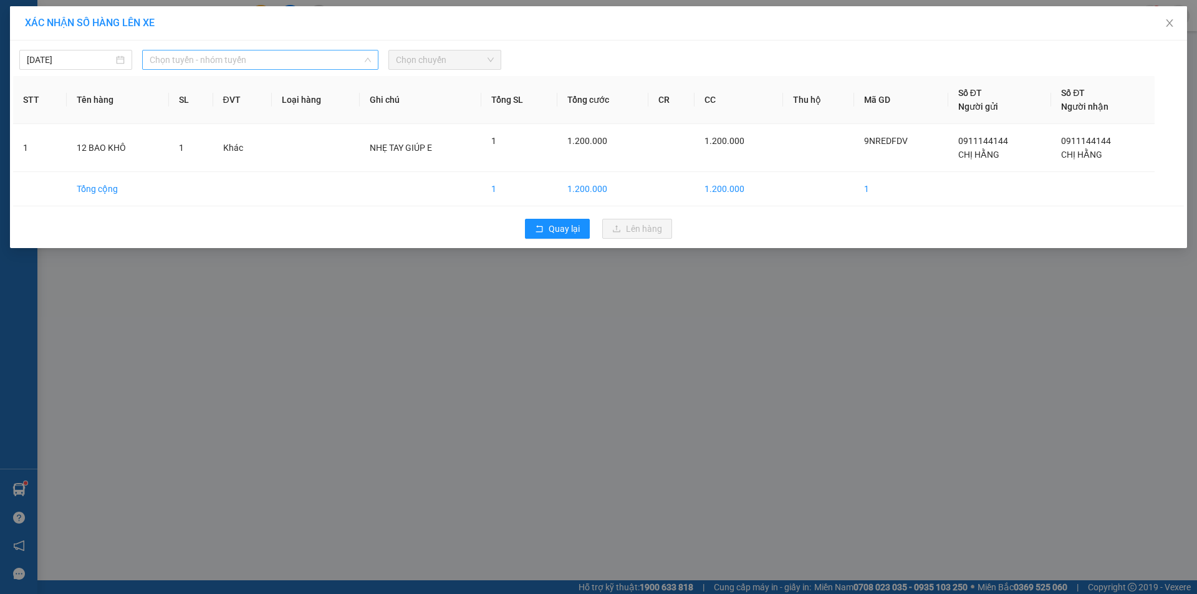
click at [236, 62] on span "Chọn tuyến - nhóm tuyến" at bounding box center [260, 60] width 221 height 19
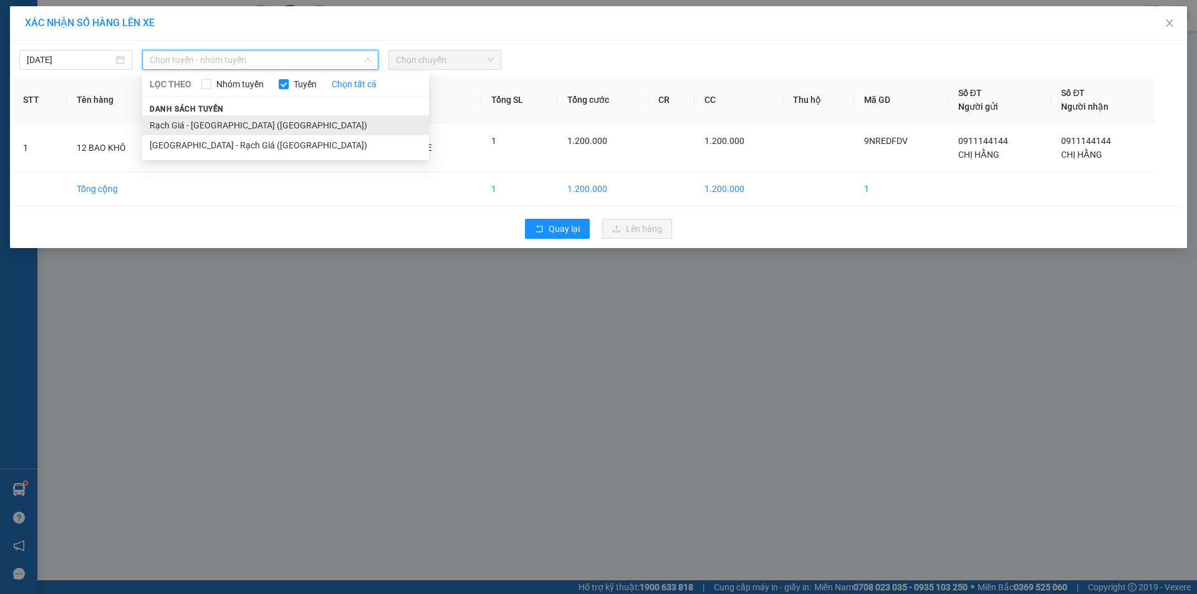
click at [241, 122] on li "Rạch Giá - [GEOGRAPHIC_DATA] ([GEOGRAPHIC_DATA])" at bounding box center [285, 125] width 287 height 20
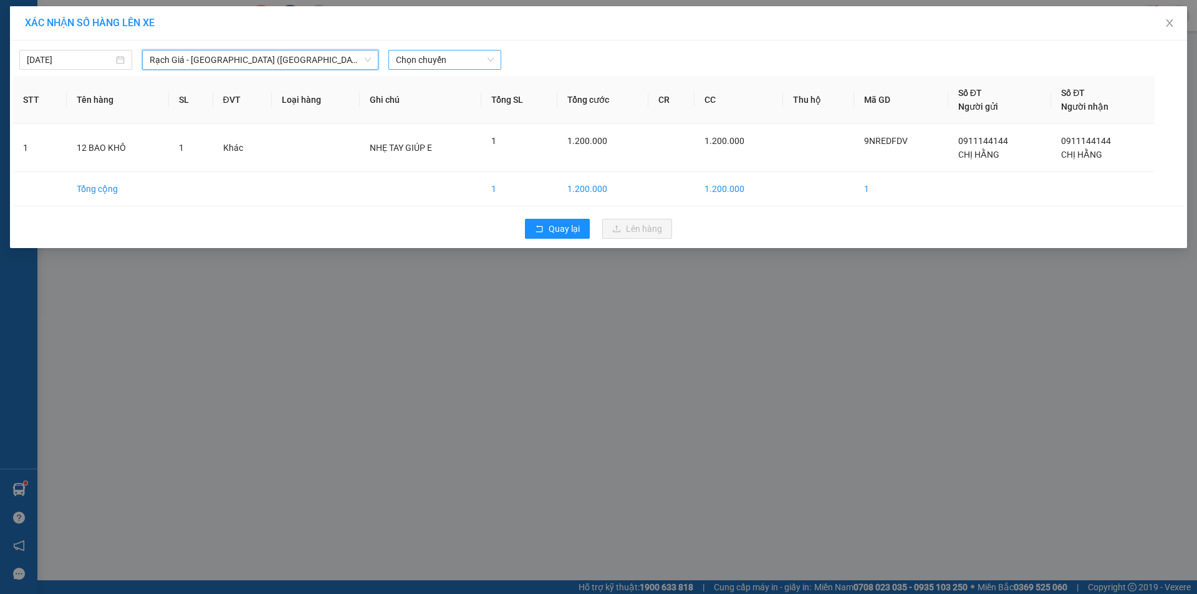
click at [445, 63] on span "Chọn chuyến" at bounding box center [445, 60] width 98 height 19
click at [438, 101] on div "09:00 (TC) - 72A-357.33" at bounding box center [444, 105] width 97 height 14
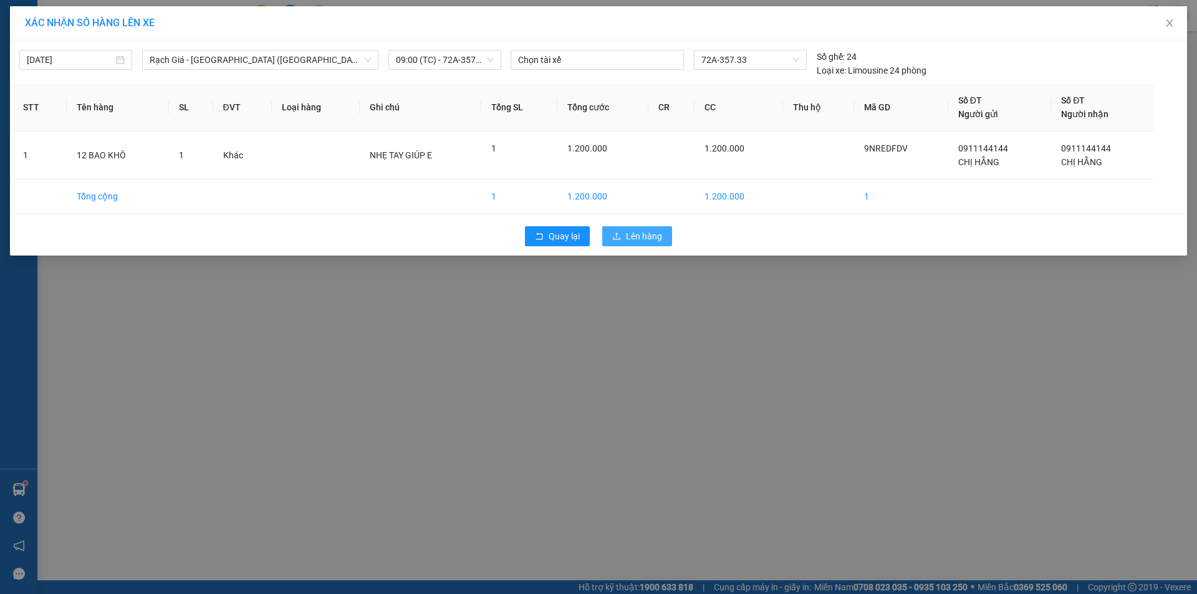
click at [665, 241] on button "Lên hàng" at bounding box center [637, 236] width 70 height 20
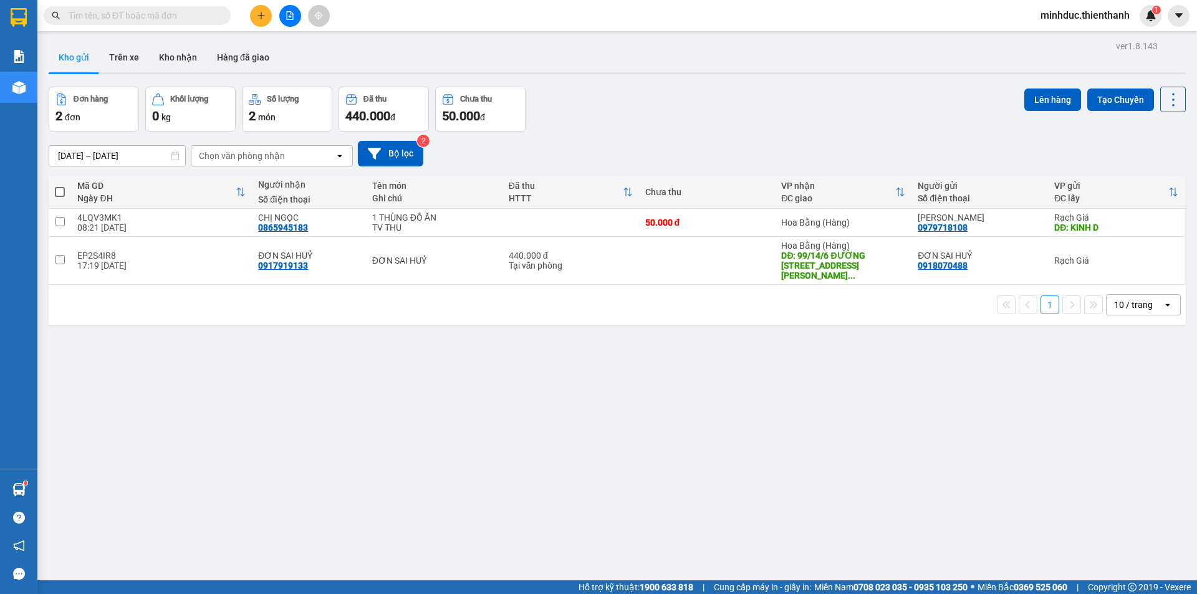
click at [90, 18] on input "text" at bounding box center [142, 16] width 147 height 14
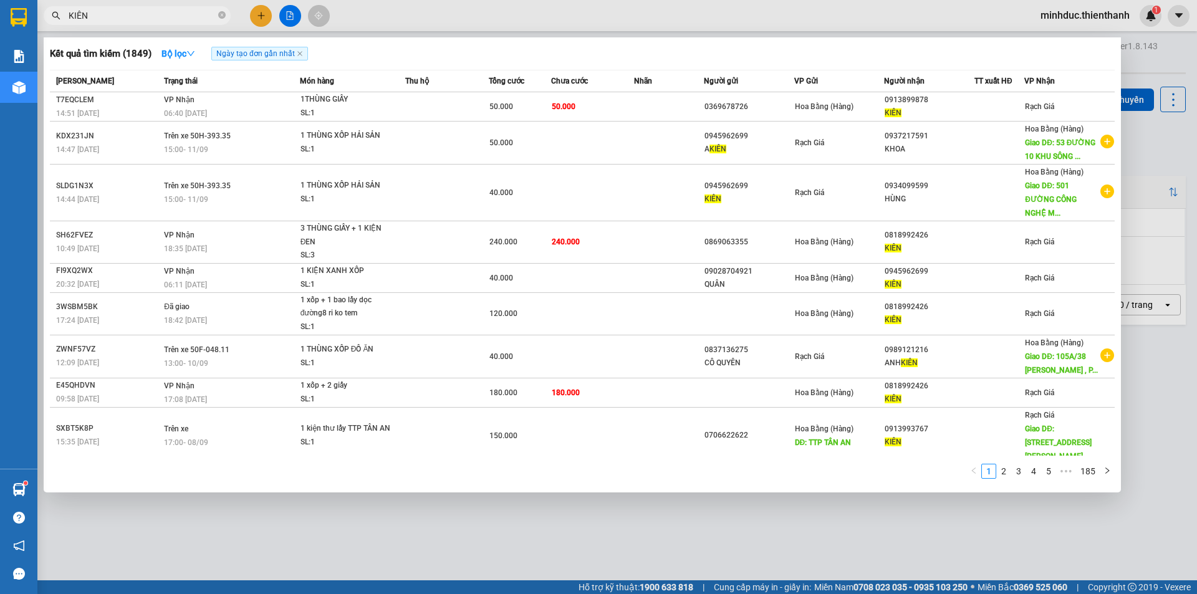
type input "KIÊN"
click at [221, 17] on icon "close-circle" at bounding box center [221, 14] width 7 height 7
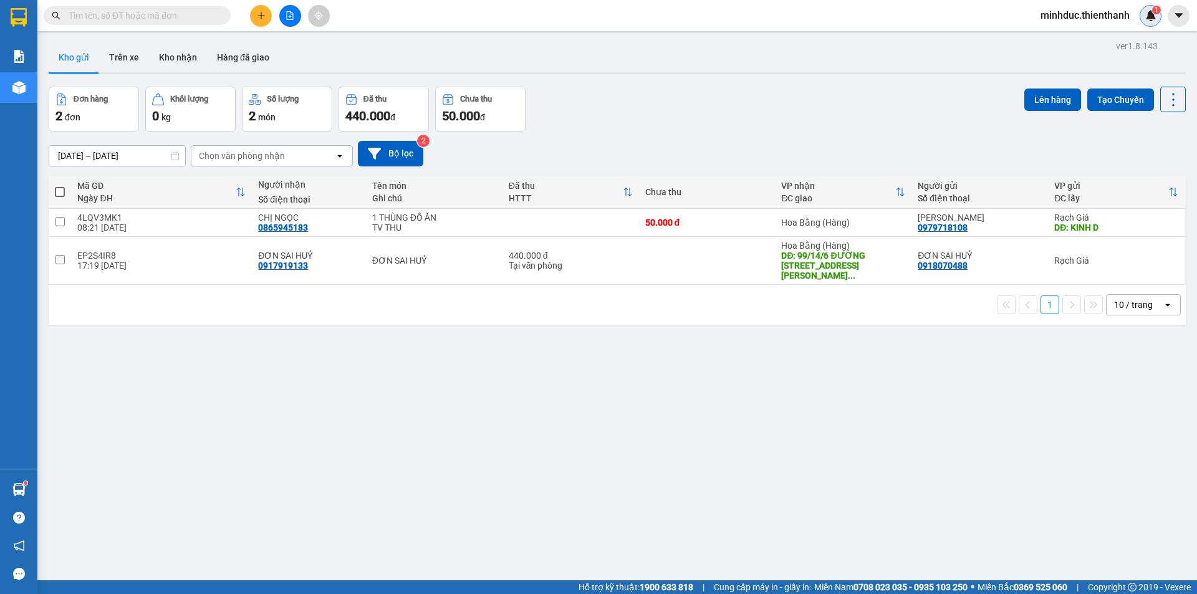
click at [1153, 21] on img at bounding box center [1150, 15] width 11 height 11
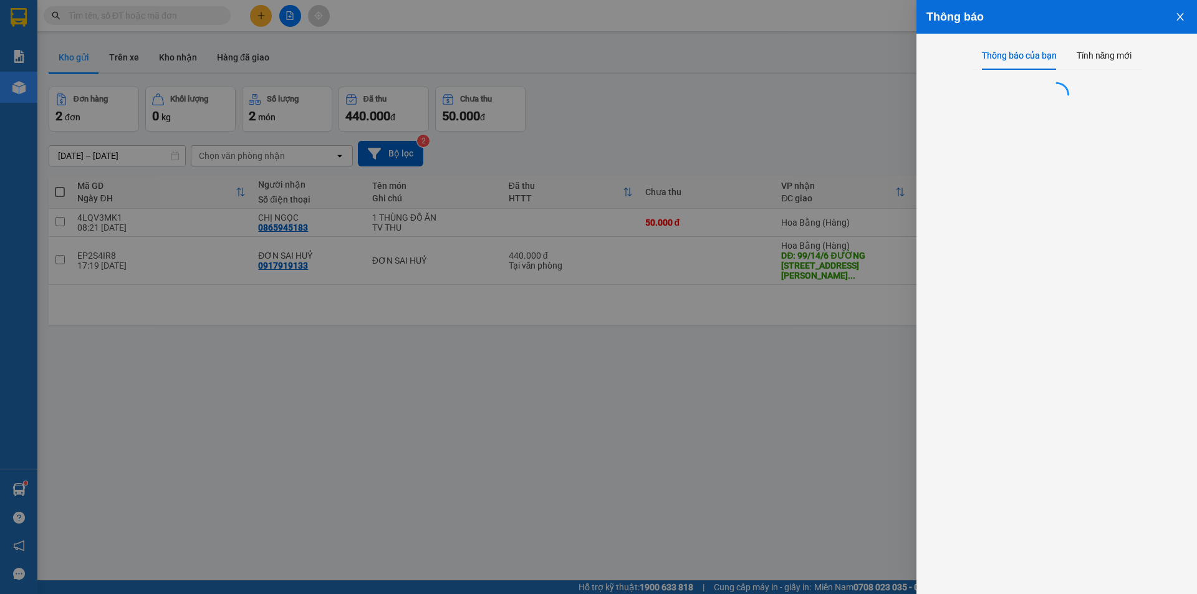
click at [642, 62] on div at bounding box center [598, 297] width 1197 height 594
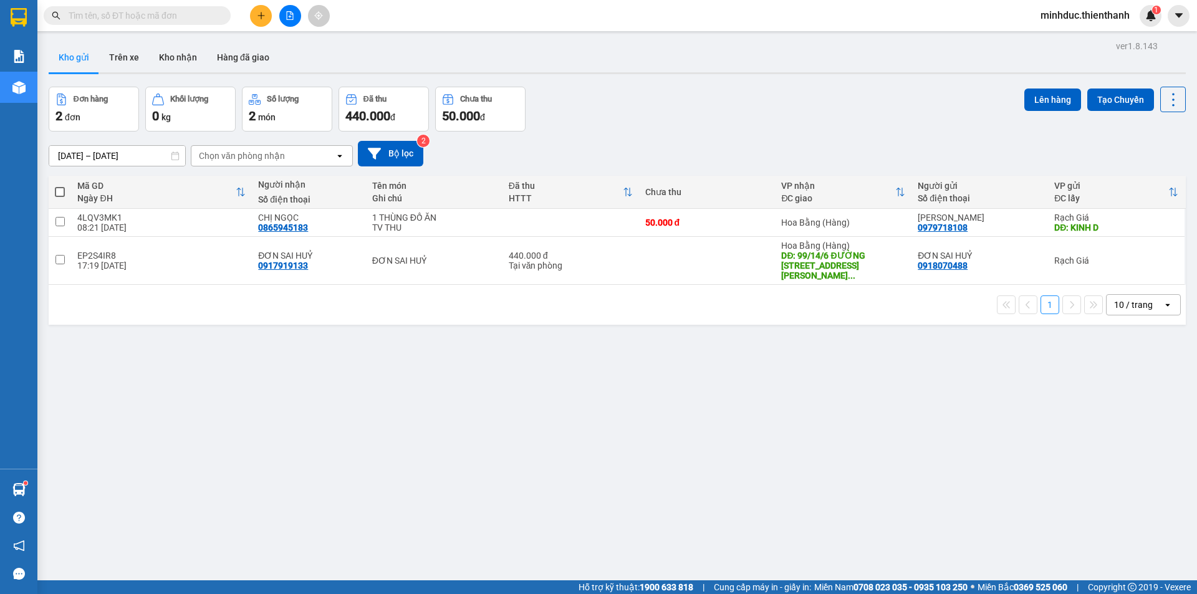
click at [291, 15] on icon "file-add" at bounding box center [290, 15] width 9 height 9
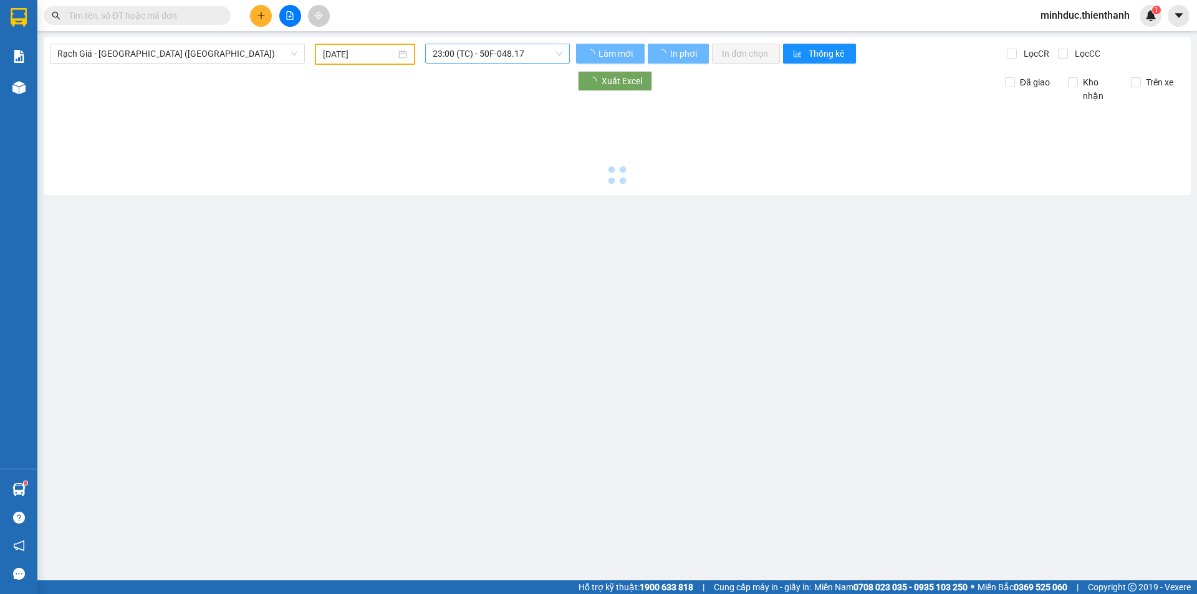
type input "[DATE]"
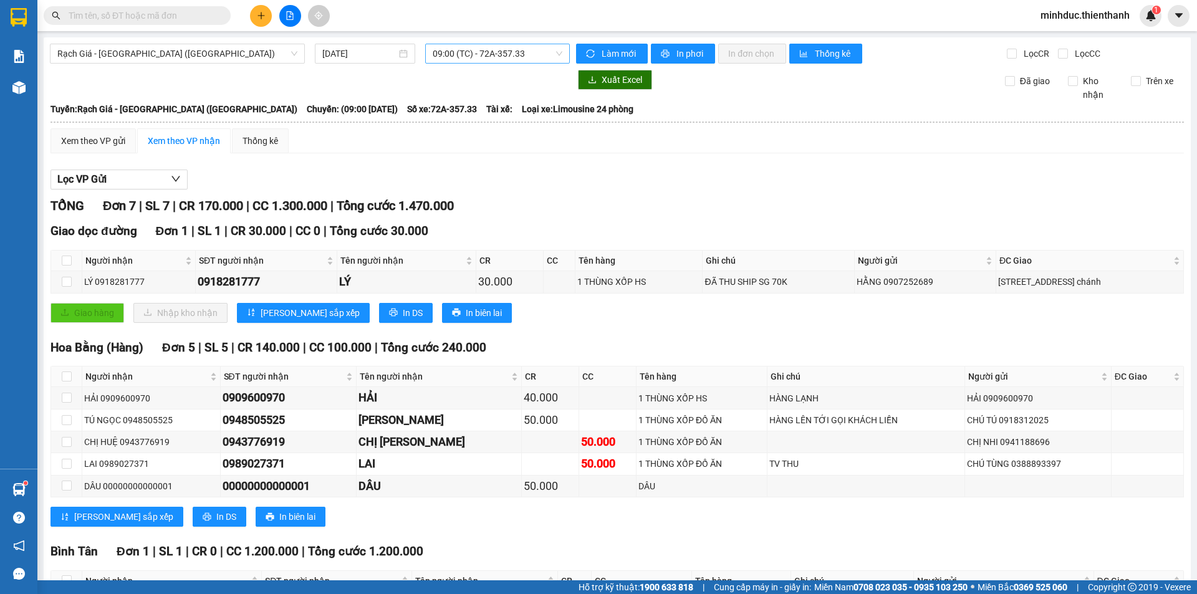
click at [499, 56] on span "09:00 (TC) - 72A-357.33" at bounding box center [498, 53] width 130 height 19
click at [479, 99] on div "09:00 (TC) - 72A-357.33" at bounding box center [478, 99] width 97 height 14
click at [258, 17] on icon "plus" at bounding box center [261, 15] width 9 height 9
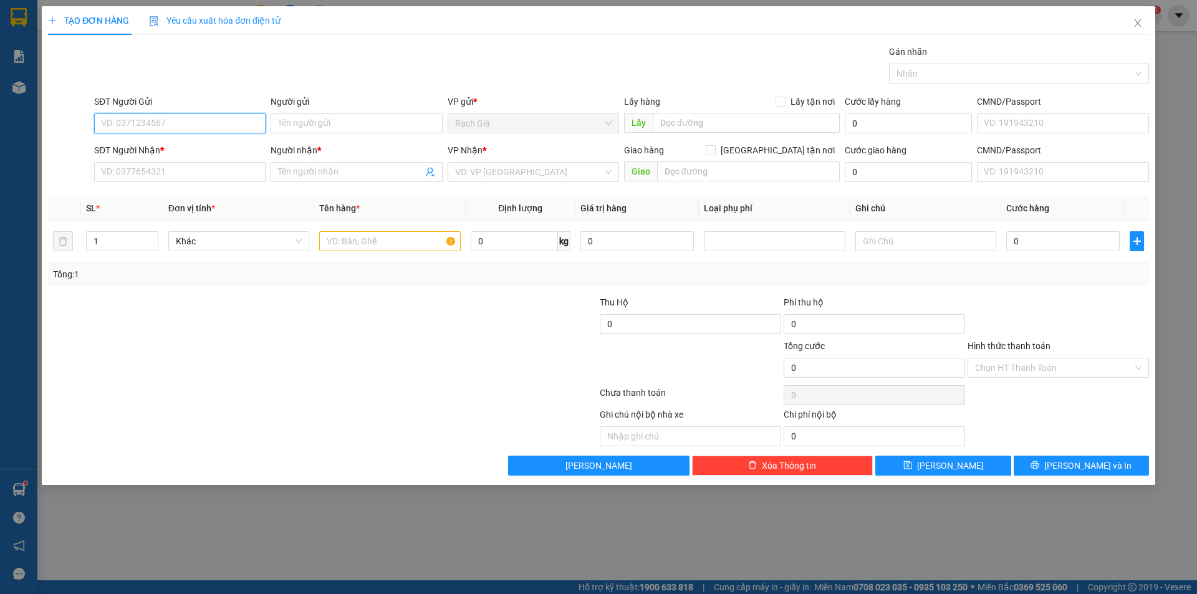
click at [170, 127] on input "SĐT Người Gửi" at bounding box center [179, 123] width 171 height 20
type input "0949172271"
click at [170, 150] on div "0949172271 - BÌNH" at bounding box center [180, 149] width 156 height 14
type input "BÌNH"
type input "0918257111"
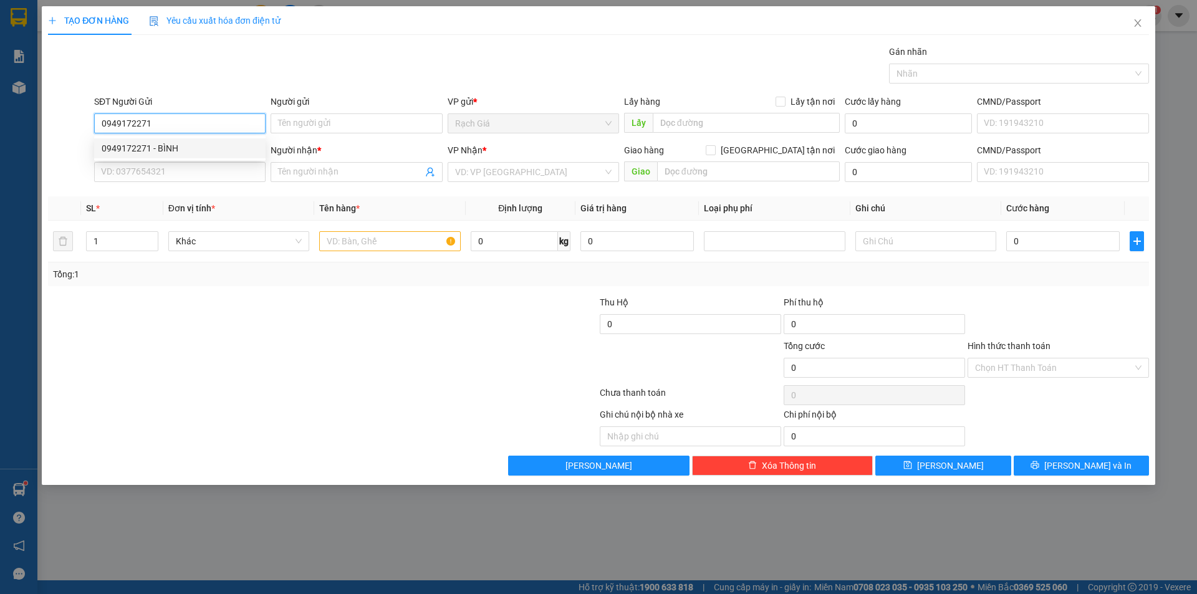
type input "MỸ HẠNH"
type input "124 KINH DƯƠNG VƯƠNG PHƯỜNG 13 QUẬN 6"
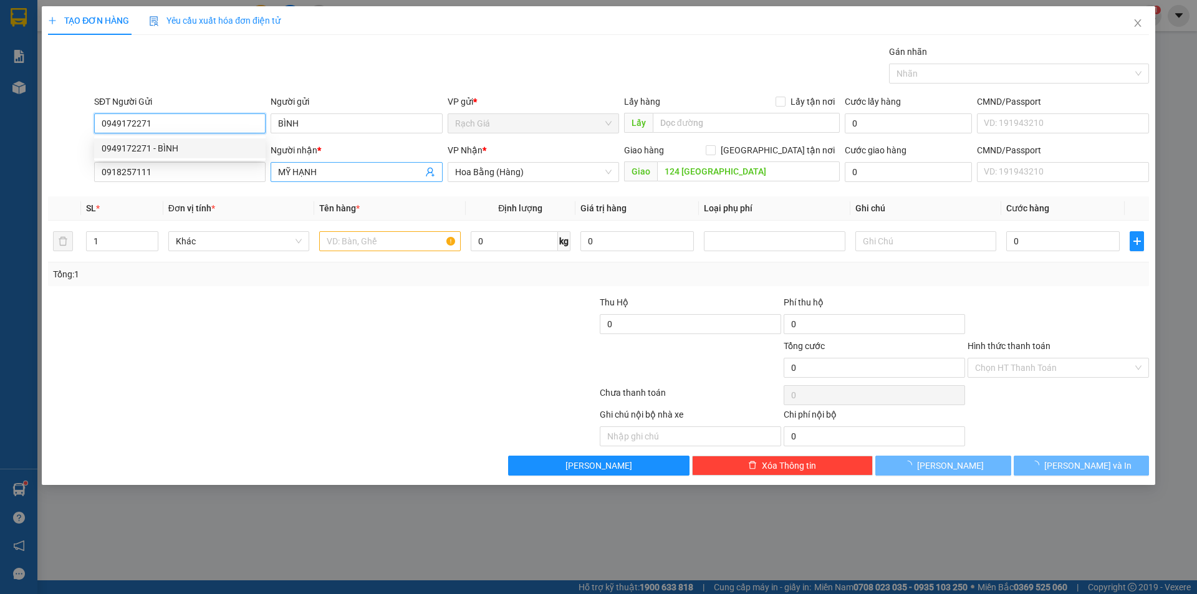
type input "40.000"
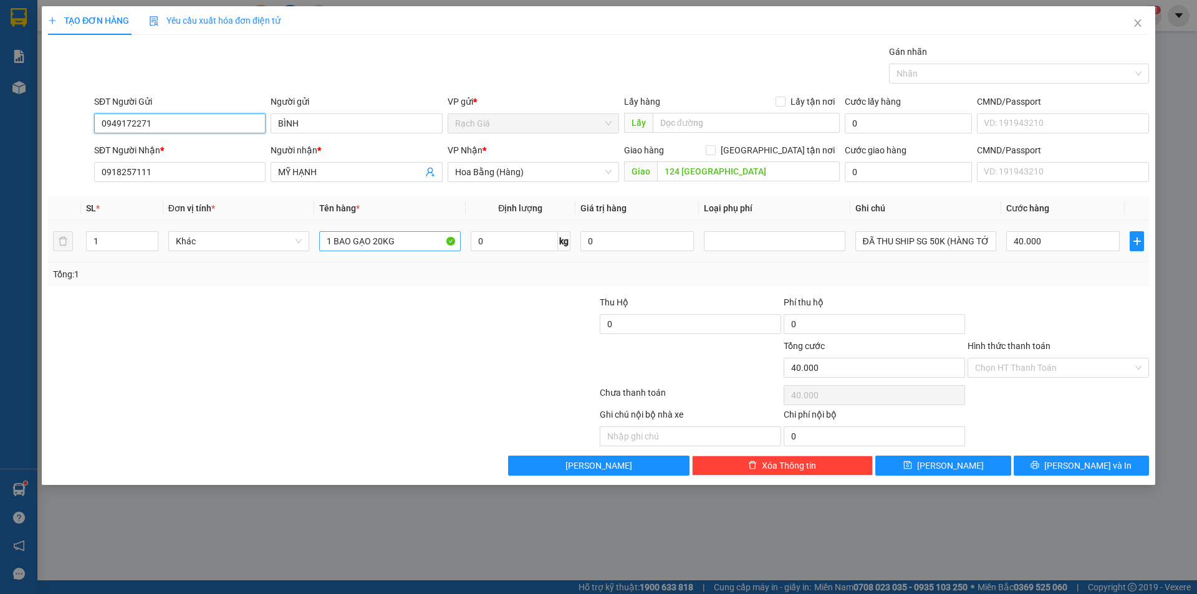
type input "0949172271"
click at [398, 234] on input "1 BAO GẠO 20KG" at bounding box center [389, 241] width 141 height 20
click at [426, 337] on div at bounding box center [507, 318] width 184 height 44
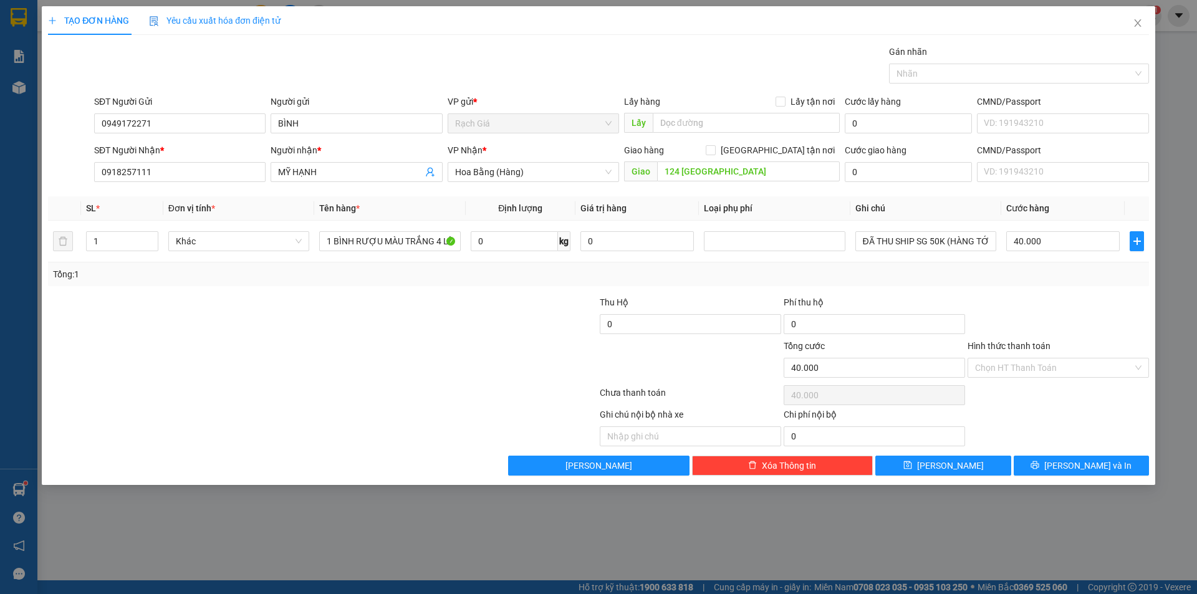
click at [408, 345] on div at bounding box center [231, 361] width 368 height 44
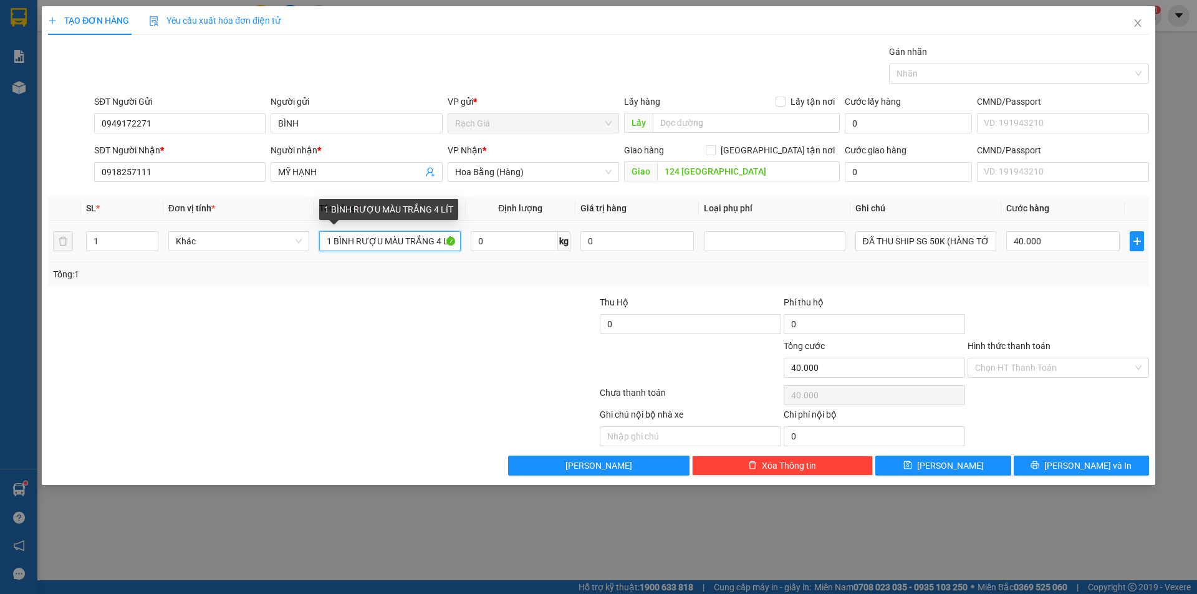
click at [400, 243] on input "1 BÌNH RƯỢU MÀU TRẮNG 4 LÍT" at bounding box center [389, 241] width 141 height 20
type input "1 BÌNH RƯỢU MÀU TRẮNG 4 LÍT QUẤN TRONG KIỆN GIẤY"
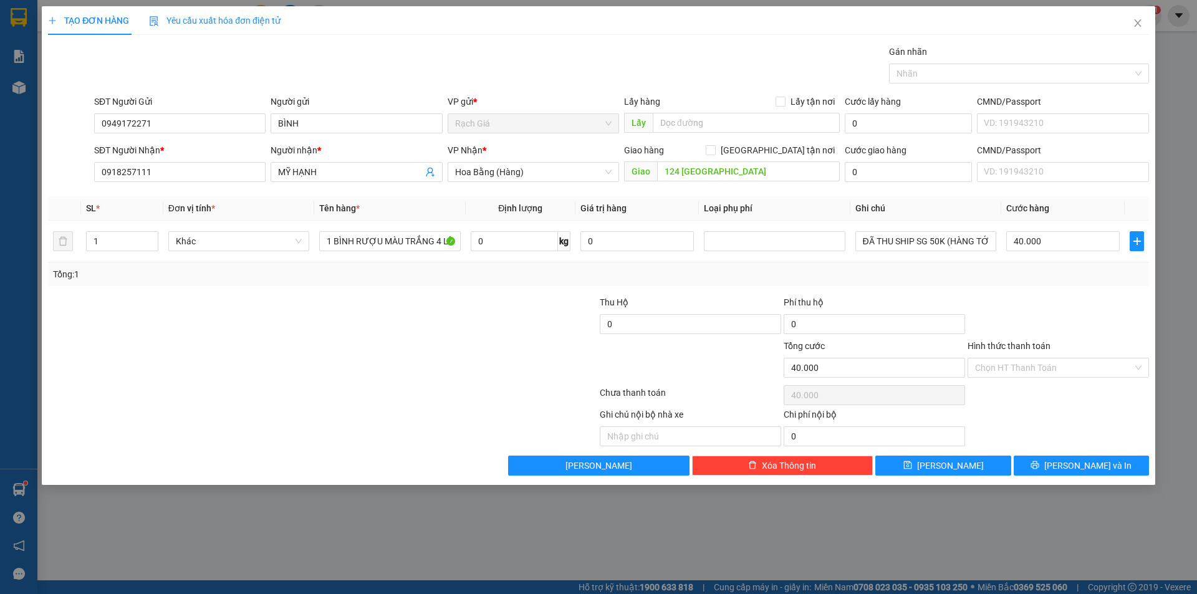
click at [986, 276] on div "Tổng: 1" at bounding box center [598, 274] width 1091 height 14
click at [1064, 244] on input "40.000" at bounding box center [1062, 241] width 113 height 20
click at [437, 302] on div at bounding box center [507, 318] width 184 height 44
click at [769, 175] on input "124 KINH DƯƠNG VƯƠNG PHƯỜNG 13 QUẬN 6" at bounding box center [748, 171] width 183 height 20
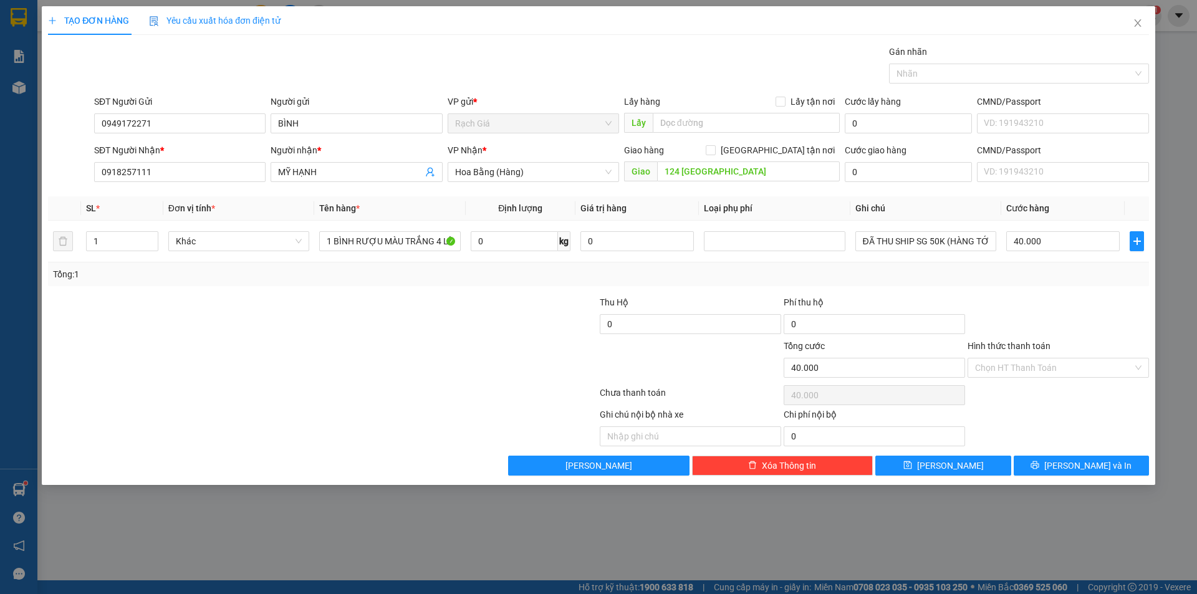
click at [473, 383] on div at bounding box center [323, 395] width 552 height 25
click at [979, 268] on div "Tổng: 1" at bounding box center [598, 274] width 1091 height 14
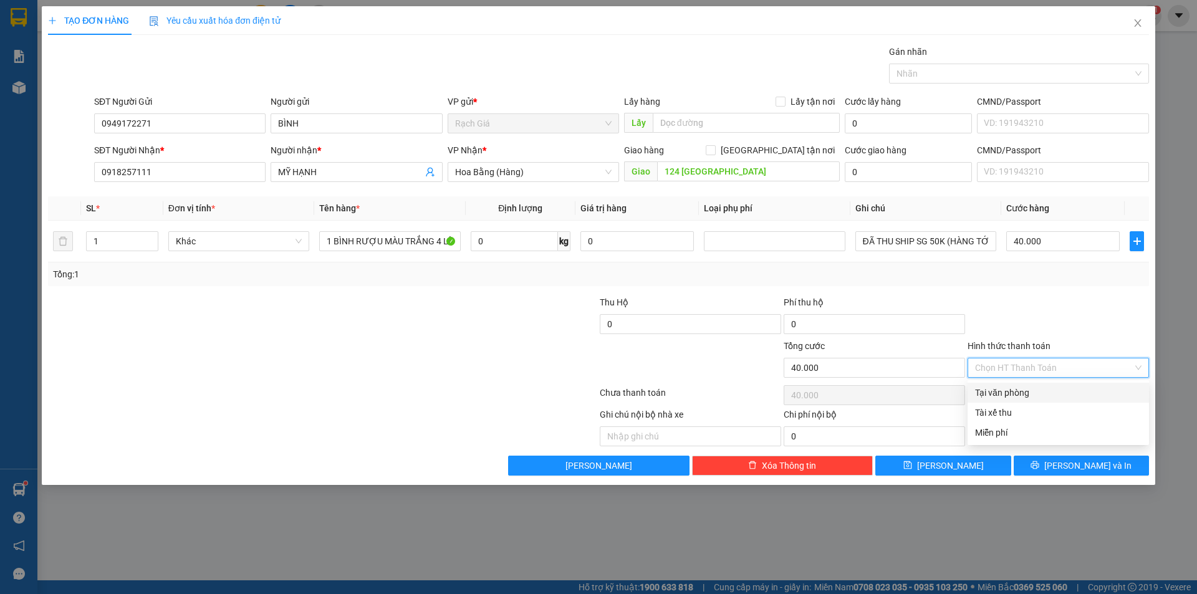
click at [1029, 361] on input "Hình thức thanh toán" at bounding box center [1054, 368] width 158 height 19
drag, startPoint x: 998, startPoint y: 392, endPoint x: 1011, endPoint y: 397, distance: 14.0
click at [999, 392] on div "Tại văn phòng" at bounding box center [1058, 393] width 166 height 14
type input "0"
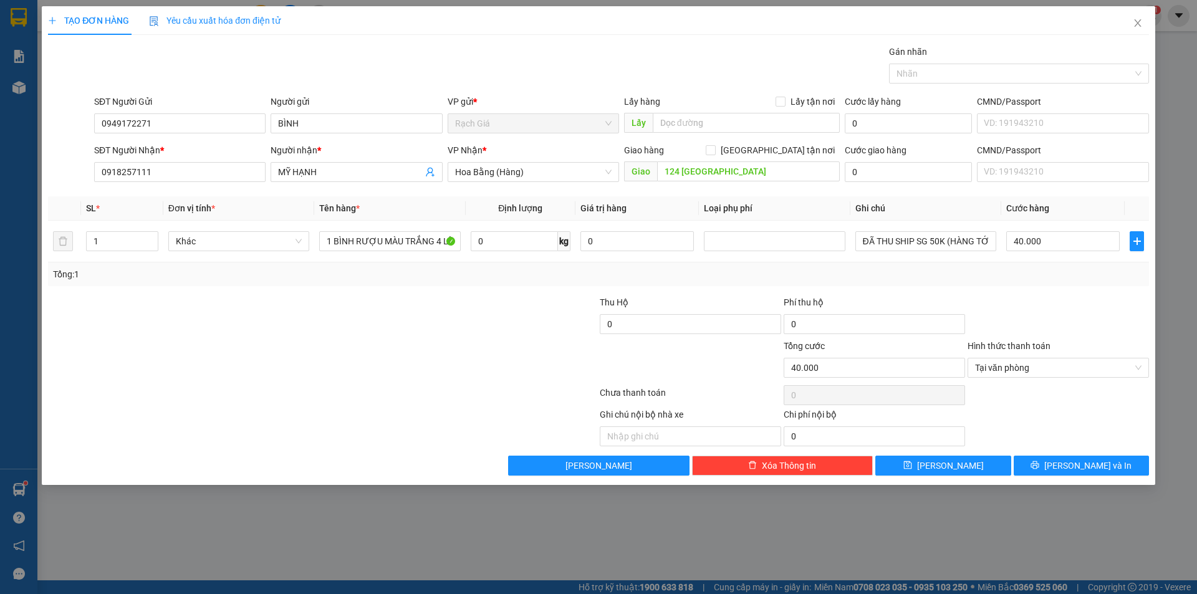
drag, startPoint x: 257, startPoint y: 341, endPoint x: 306, endPoint y: 349, distance: 49.3
click at [259, 344] on div at bounding box center [231, 361] width 368 height 44
click at [735, 175] on input "124 KINH DƯƠNG VƯƠNG PHƯỜNG 13 QUẬN 6" at bounding box center [748, 171] width 183 height 20
click at [299, 322] on div at bounding box center [231, 318] width 368 height 44
click at [1085, 473] on button "[PERSON_NAME] và In" at bounding box center [1081, 466] width 135 height 20
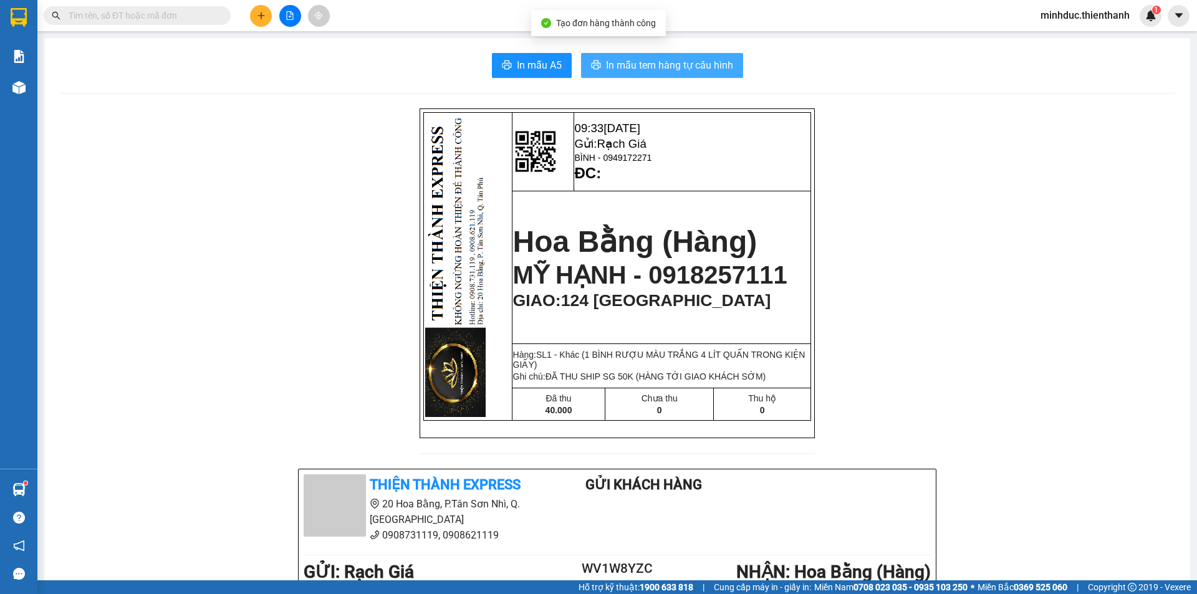
click at [620, 60] on span "In mẫu tem hàng tự cấu hình" at bounding box center [669, 65] width 127 height 16
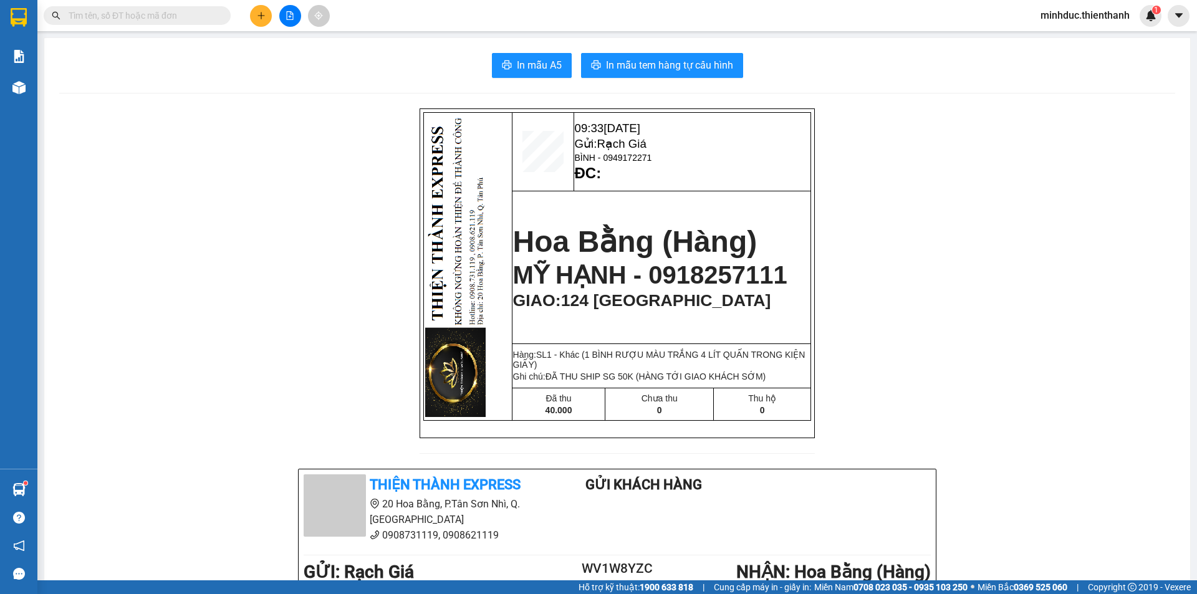
click at [164, 9] on input "text" at bounding box center [142, 16] width 147 height 14
paste input "0879150066"
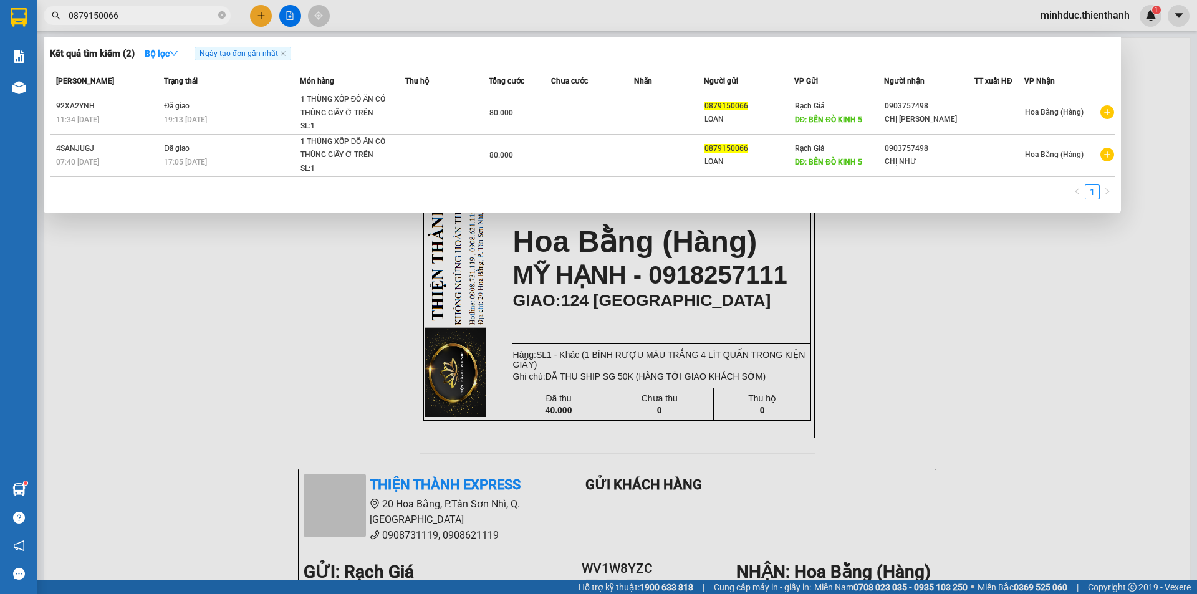
type input "0879150066"
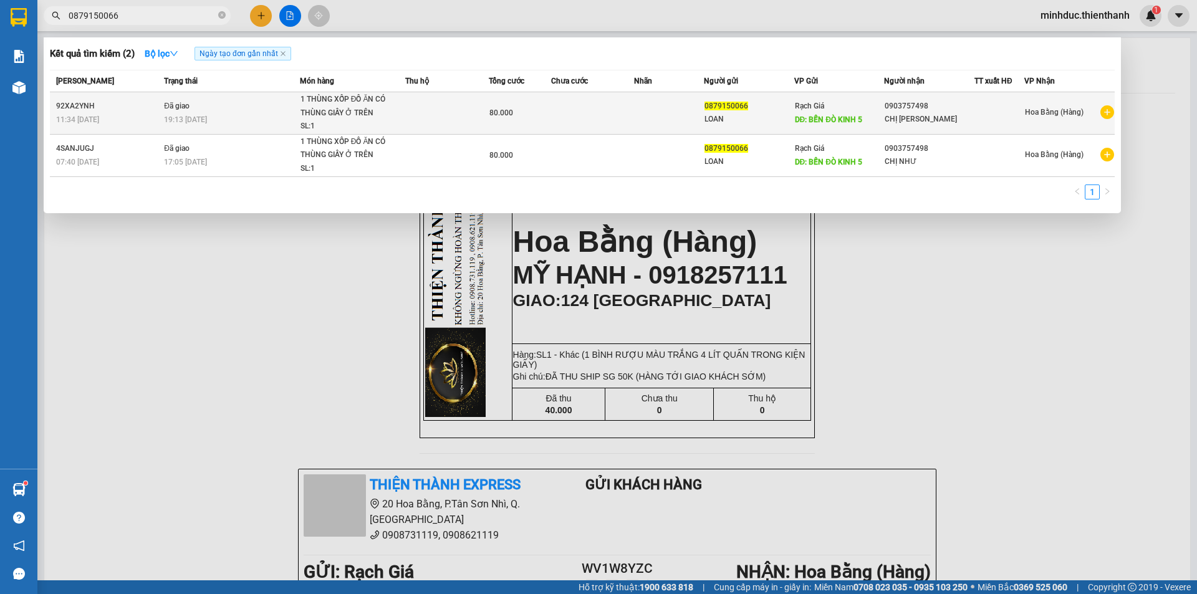
click at [395, 107] on span "1 THÙNG XỐP ĐỒ ĂN CÓ THÙNG GIẤY Ở TRÊN SL: 1" at bounding box center [353, 113] width 104 height 41
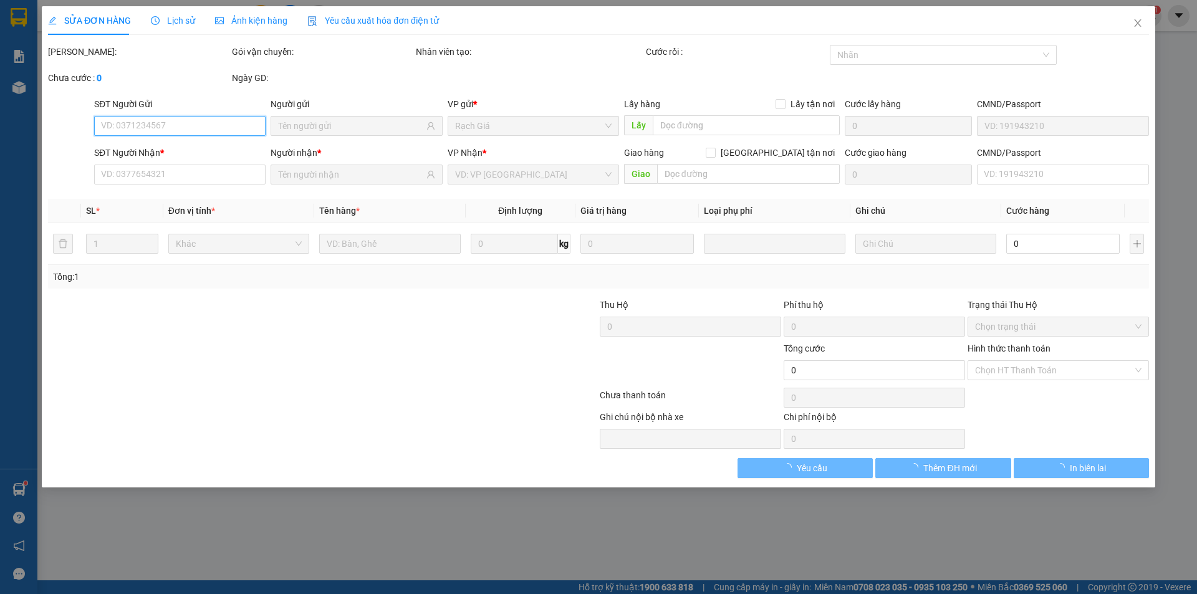
type input "0879150066"
type input "BẾN ĐÒ KINH 5"
type input "0903757498"
type input "80.000"
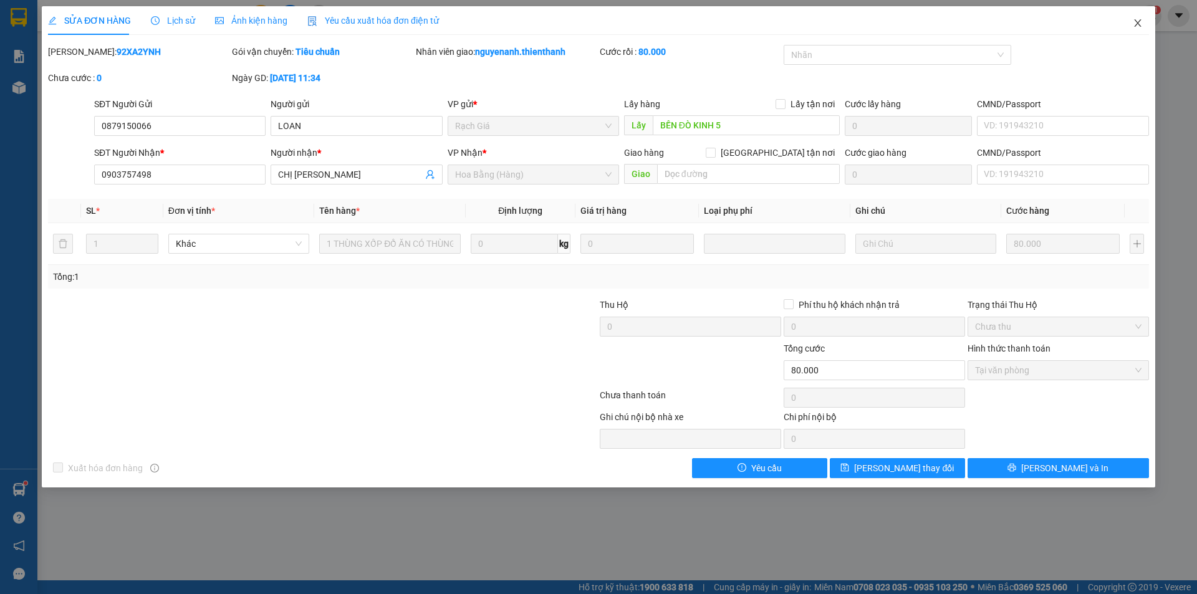
click at [1134, 21] on icon "close" at bounding box center [1138, 23] width 10 height 10
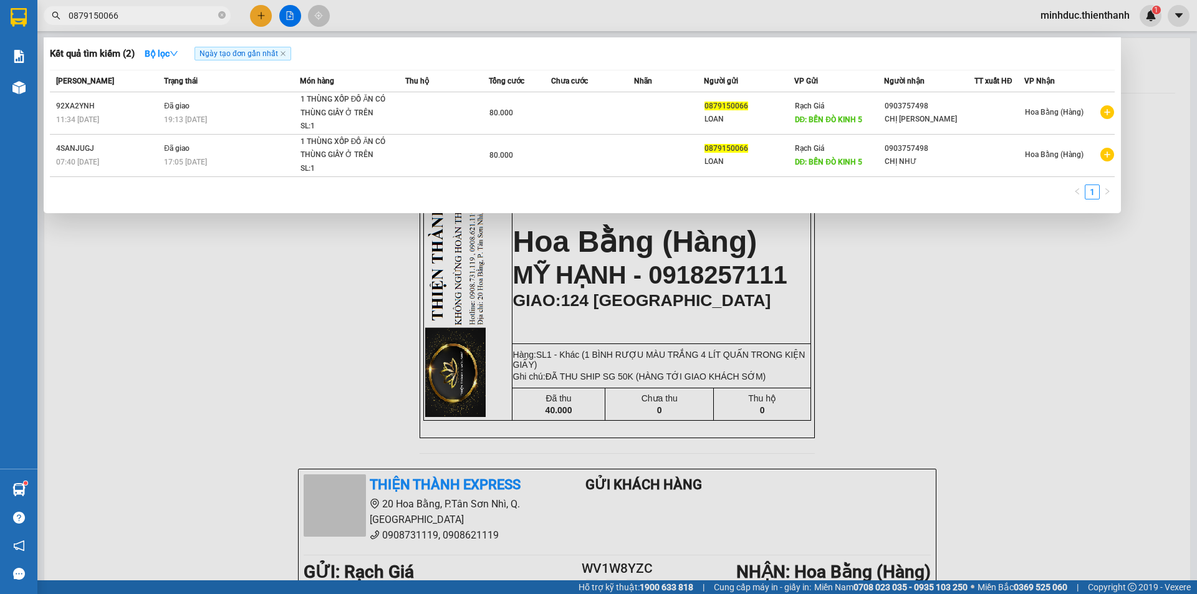
click at [178, 11] on input "0879150066" at bounding box center [142, 16] width 147 height 14
click at [261, 13] on div at bounding box center [598, 297] width 1197 height 594
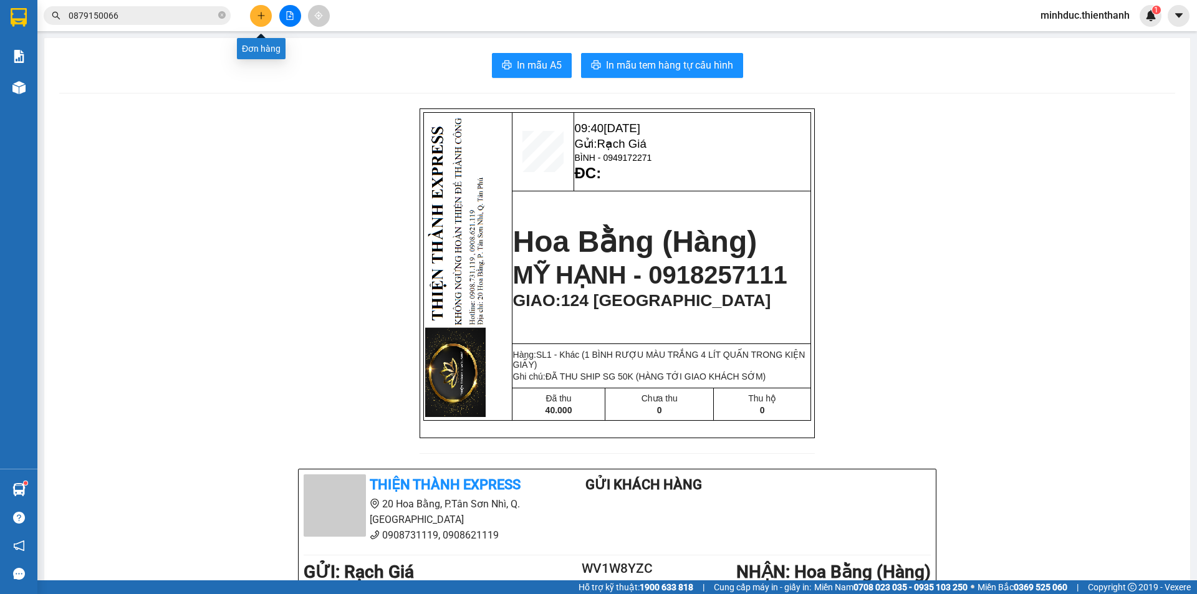
click at [268, 16] on button at bounding box center [261, 16] width 22 height 22
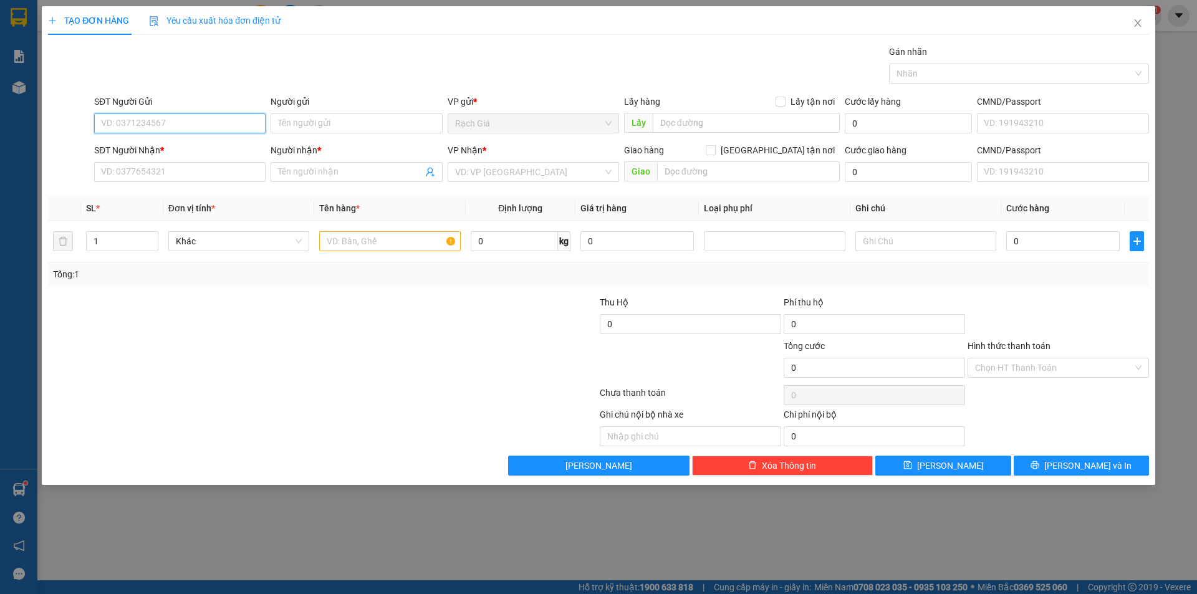
click at [181, 118] on input "SĐT Người Gửi" at bounding box center [179, 123] width 171 height 20
paste input "0879150066"
type input "0879150066"
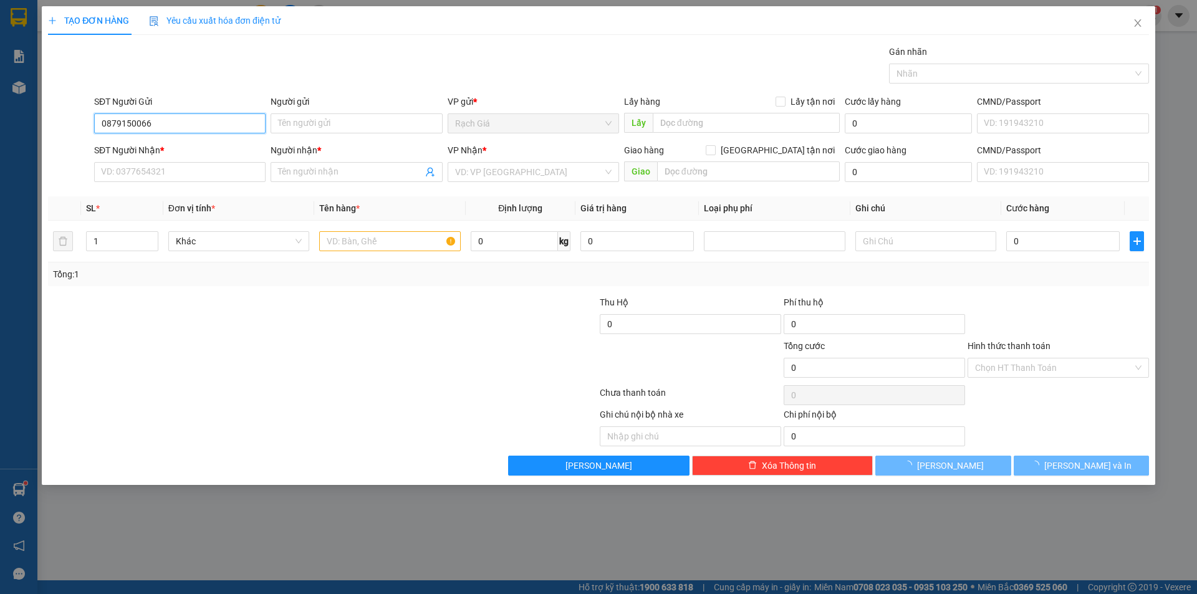
click at [181, 117] on input "0879150066" at bounding box center [179, 123] width 171 height 20
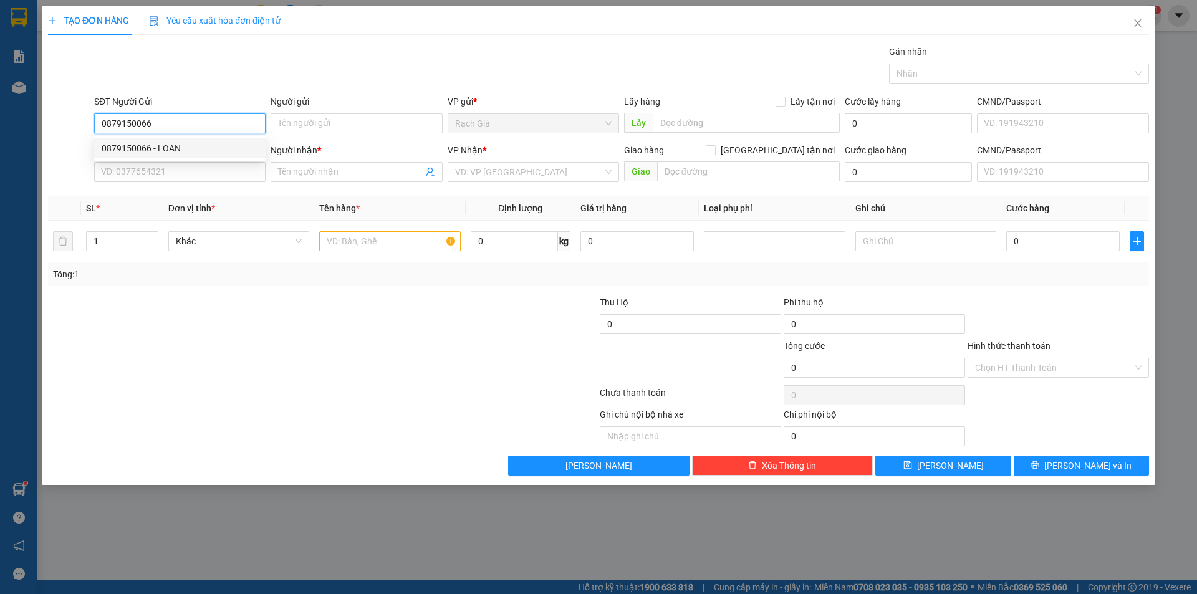
click at [182, 150] on div "0879150066 - LOAN" at bounding box center [180, 149] width 156 height 14
type input "LOAN"
type input "BẾN ĐÒ KINH 5"
type input "0903757498"
type input "NHƯ"
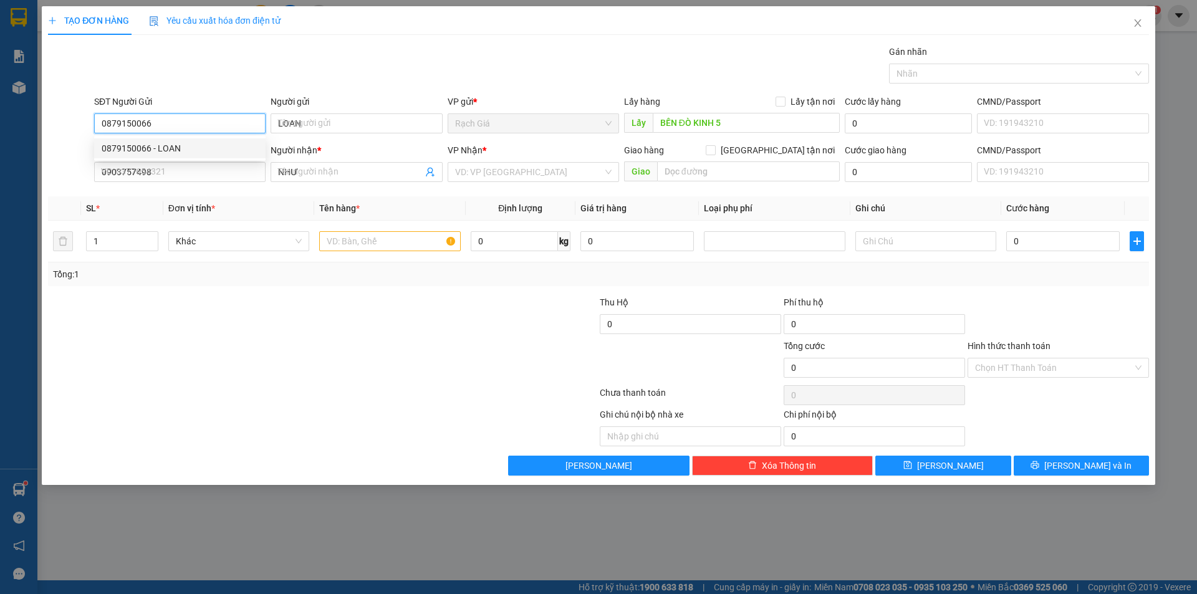
type input "80.000"
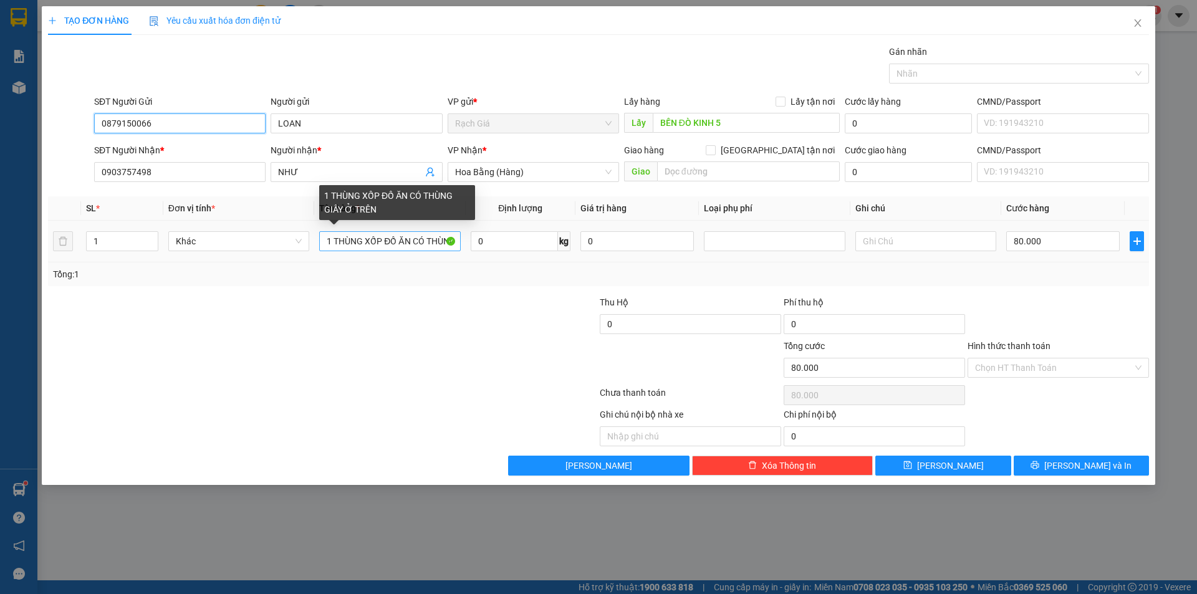
type input "0879150066"
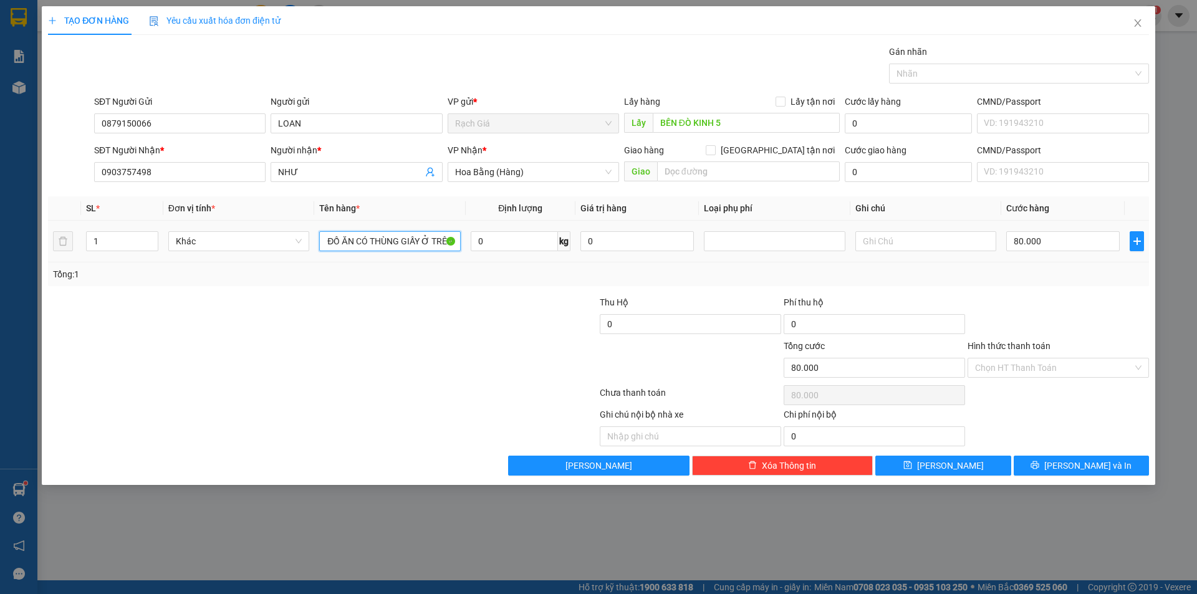
drag, startPoint x: 417, startPoint y: 241, endPoint x: 557, endPoint y: 248, distance: 141.1
click at [557, 248] on tr "1 Khác 1 THÙNG XỐP ĐỒ ĂN CÓ THÙNG GIẤY Ở TRÊN 0 kg 0 80.000" at bounding box center [598, 242] width 1101 height 42
type input "1 THÙNG XỐP ĐỒ ĂN"
click at [870, 244] on input "text" at bounding box center [925, 241] width 141 height 20
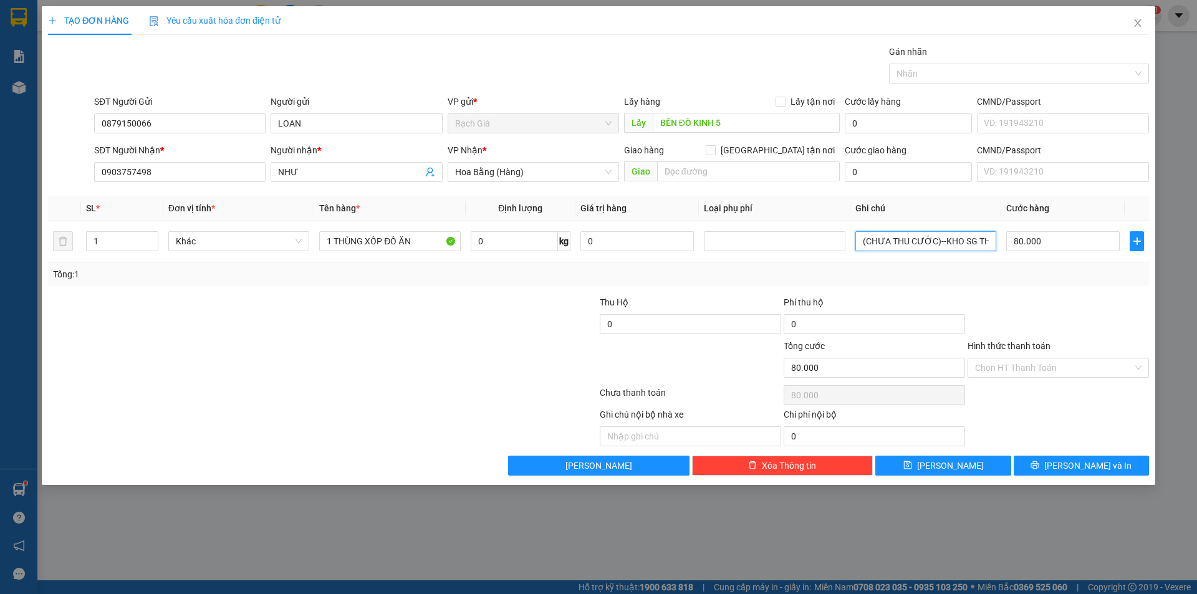
type input "(CHƯA THU CƯỚC)--KHO SG THU CƯỚC NGƯỜI NHẬN NHA"
click at [435, 317] on div at bounding box center [507, 318] width 184 height 44
click at [405, 289] on div "Transit Pickup Surcharge Ids Transit Deliver Surcharge Ids Transit Deliver Surc…" at bounding box center [598, 260] width 1101 height 431
click at [427, 242] on input "1 THÙNG XỐP ĐỒ ĂN" at bounding box center [389, 241] width 141 height 20
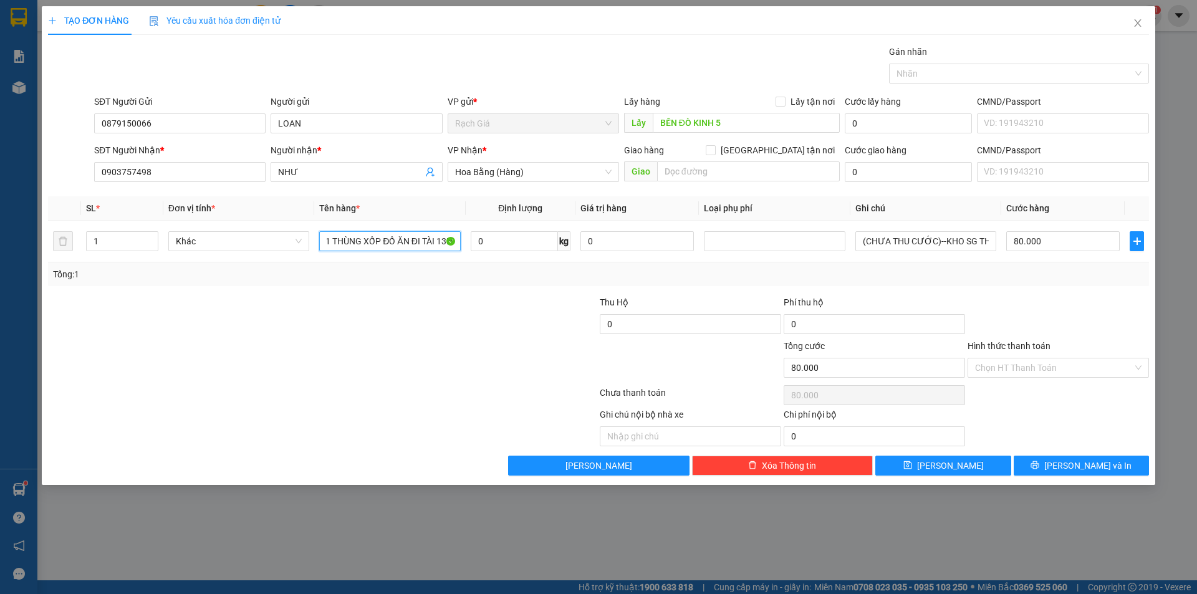
type input "1 THÙNG XỐP ĐỒ ĂN ĐI TÀI 13H"
click at [421, 302] on div at bounding box center [507, 318] width 184 height 44
click at [1106, 466] on button "[PERSON_NAME] và In" at bounding box center [1081, 466] width 135 height 20
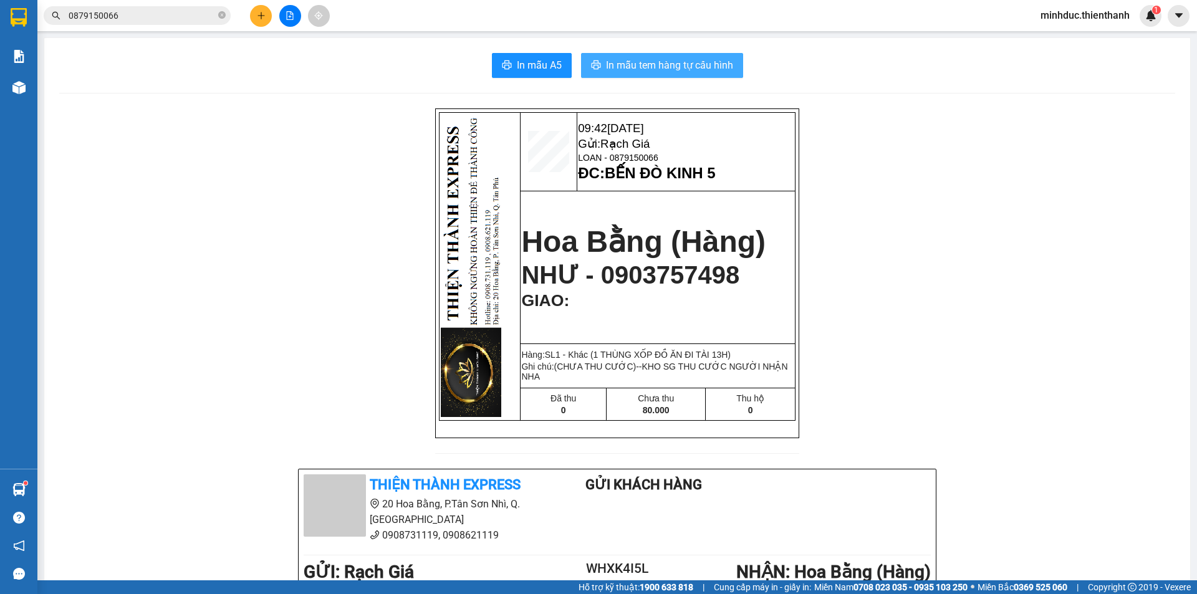
click at [665, 70] on span "In mẫu tem hàng tự cấu hình" at bounding box center [669, 65] width 127 height 16
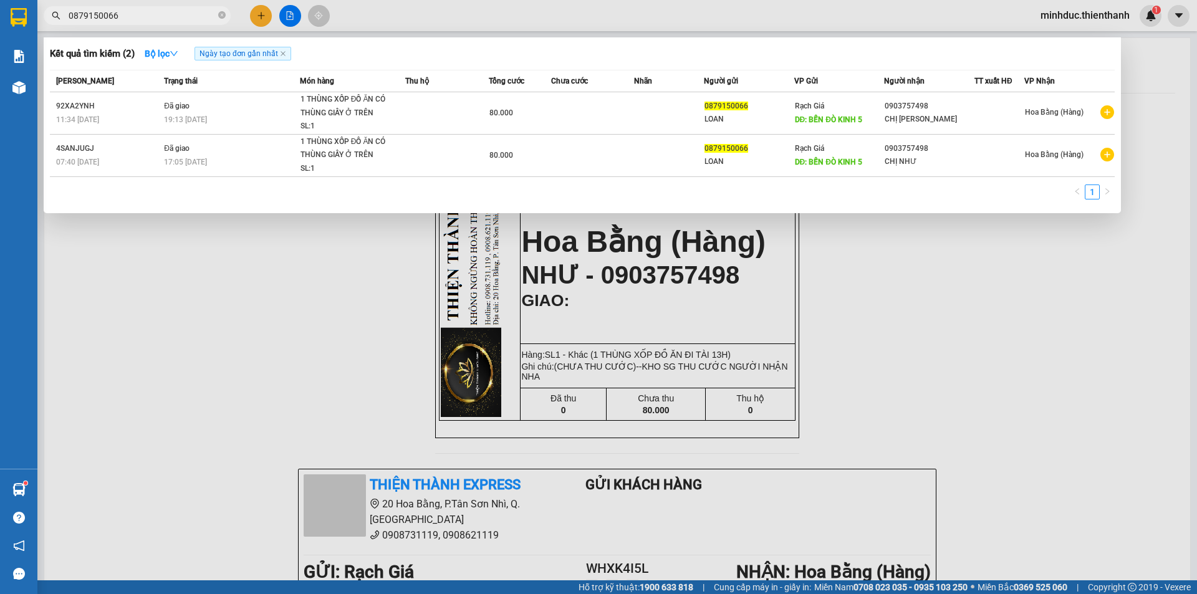
click at [137, 14] on input "0879150066" at bounding box center [142, 16] width 147 height 14
paste input "389990763"
type input "0389990763"
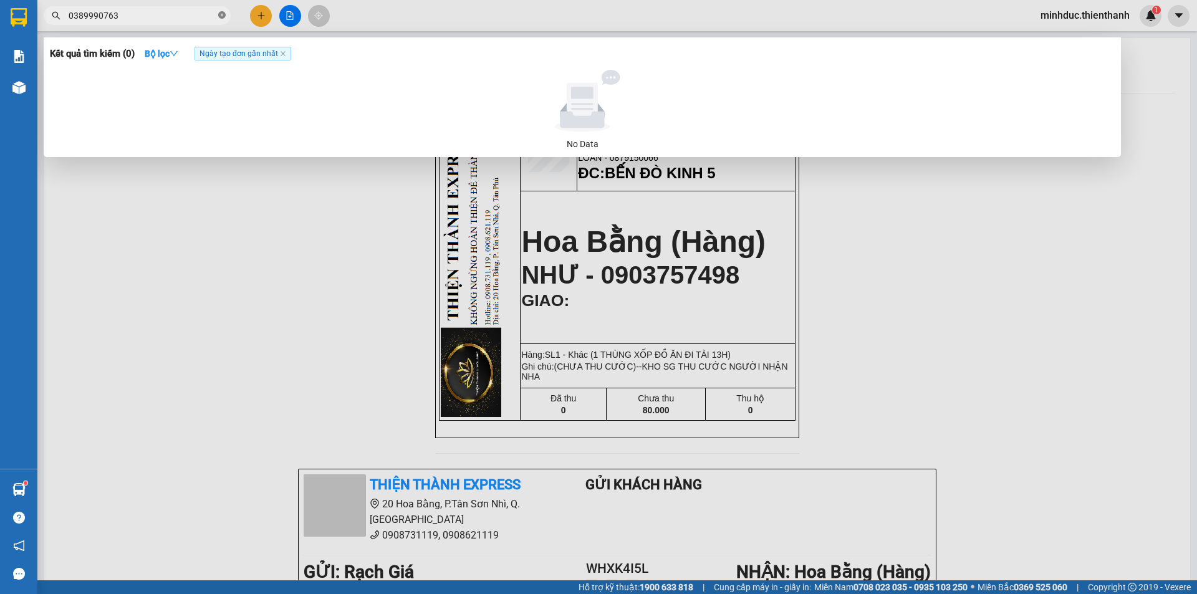
click at [224, 14] on icon "close-circle" at bounding box center [221, 14] width 7 height 7
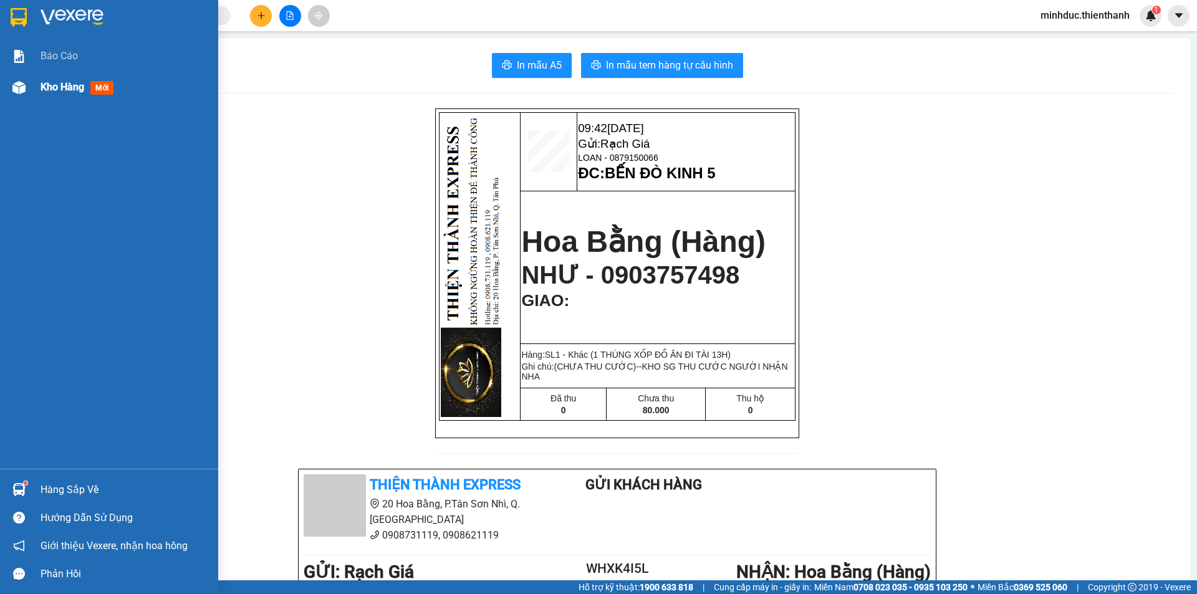
click at [60, 87] on span "Kho hàng" at bounding box center [63, 87] width 44 height 12
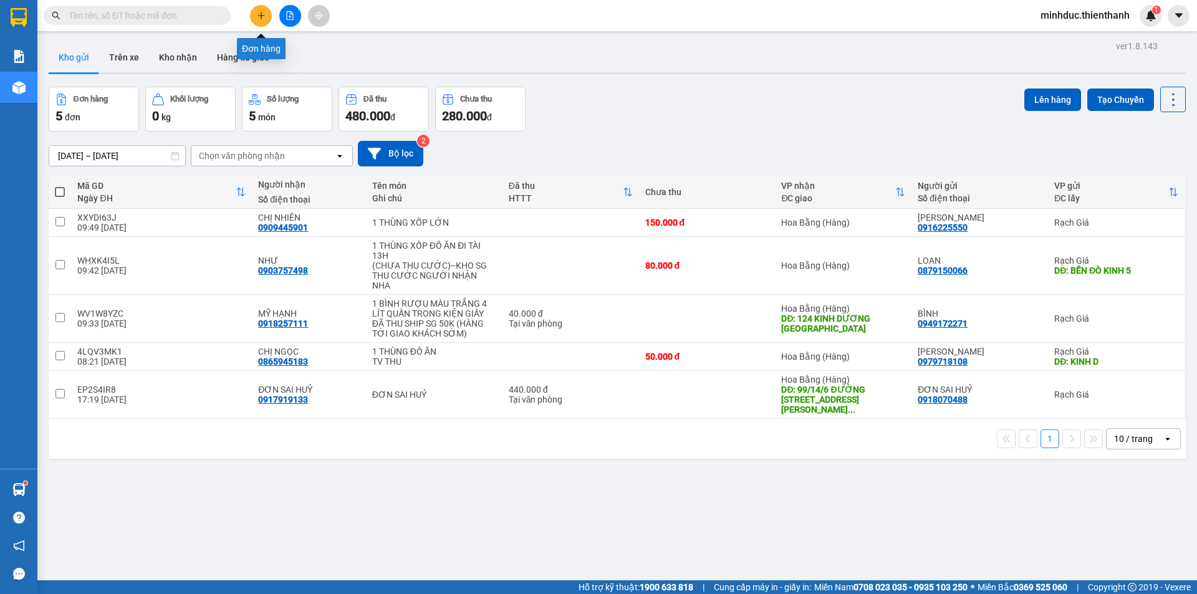
click at [262, 14] on icon "plus" at bounding box center [261, 15] width 9 height 9
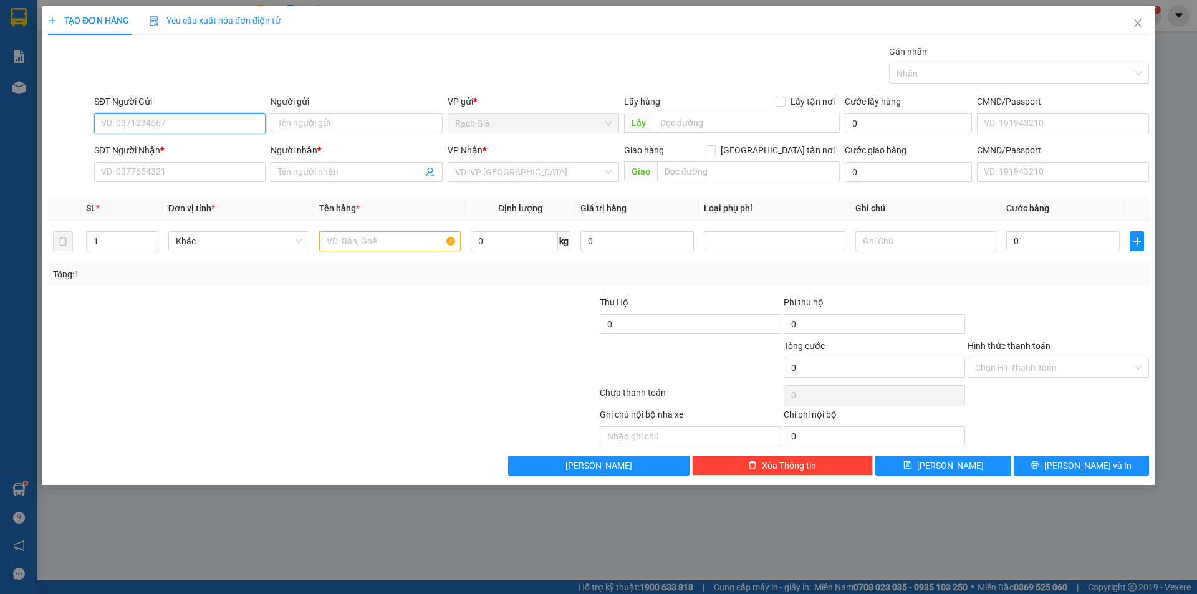
click at [183, 120] on input "SĐT Người Gửi" at bounding box center [179, 123] width 171 height 20
paste input "0389990763"
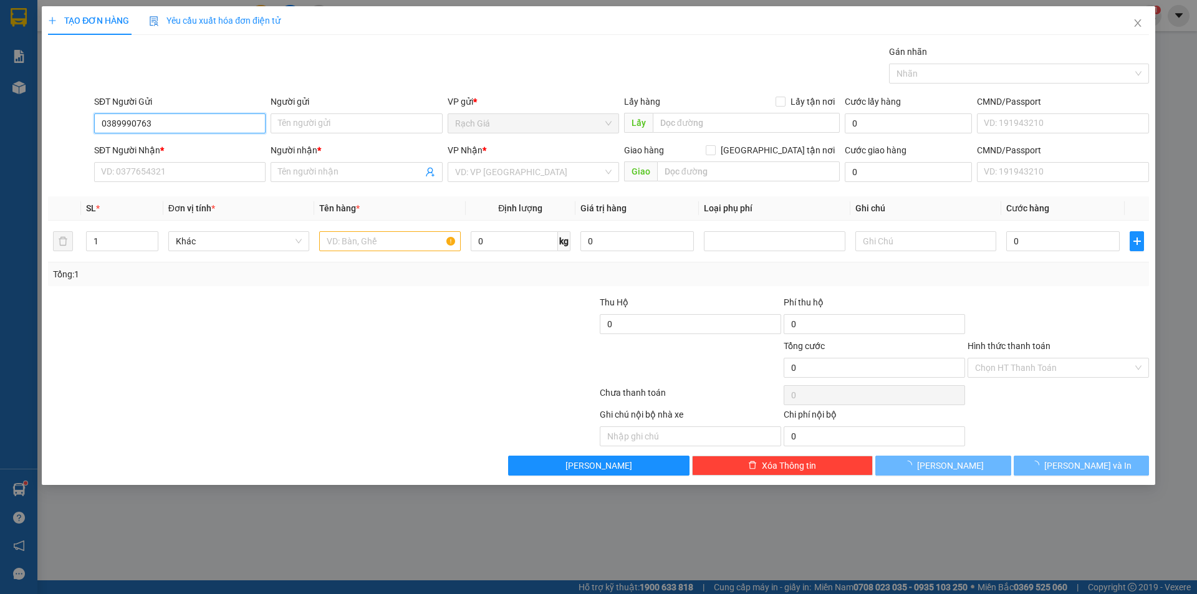
click at [202, 120] on input "0389990763" at bounding box center [179, 123] width 171 height 20
type input "0389990763"
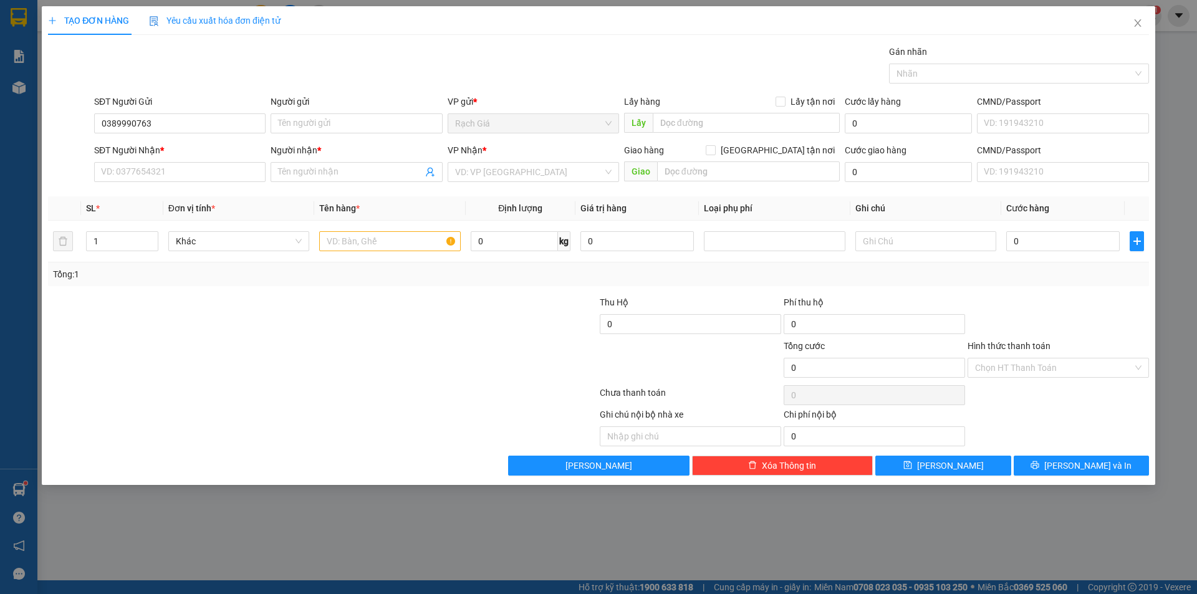
click at [327, 113] on div "Người gửi" at bounding box center [356, 104] width 171 height 19
click at [323, 126] on input "Người gửi" at bounding box center [356, 123] width 171 height 20
type input "LỘC LÊ"
drag, startPoint x: 326, startPoint y: 125, endPoint x: 233, endPoint y: 132, distance: 93.7
click at [233, 132] on div "SĐT Người Gửi 0389990763 Người gửi LỘC LÊ LỘC LÊ VP gửi * Rạch Giá Lấy hàng Lấy…" at bounding box center [622, 117] width 1060 height 44
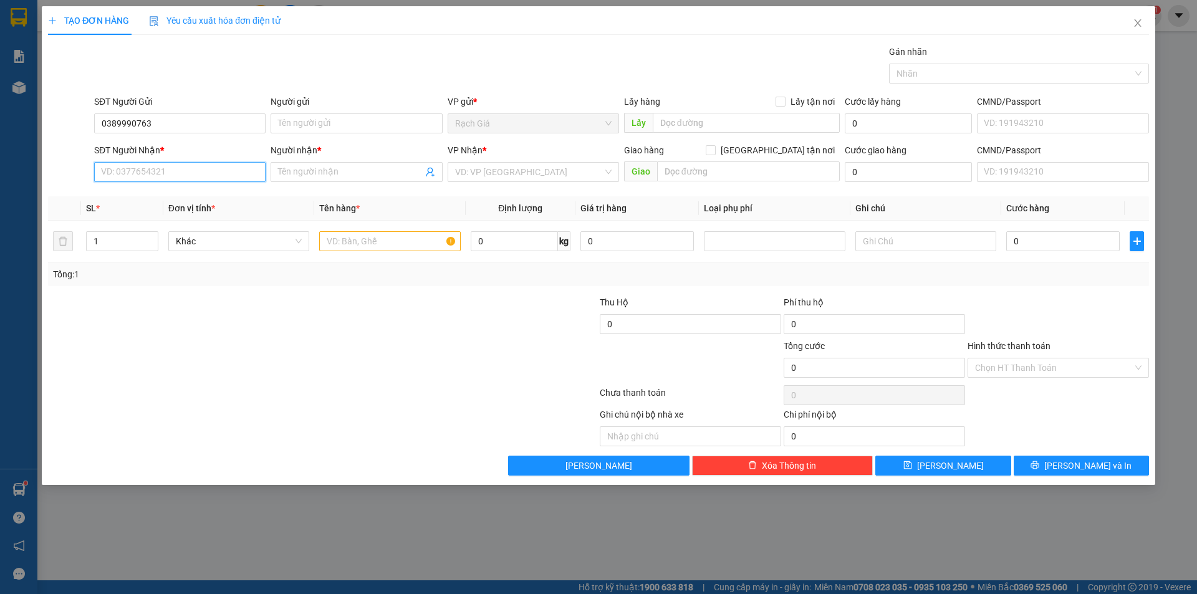
click at [165, 176] on input "SĐT Người Nhận *" at bounding box center [179, 172] width 171 height 20
type input "0982289585"
click at [299, 174] on input "Người nhận *" at bounding box center [350, 172] width 144 height 14
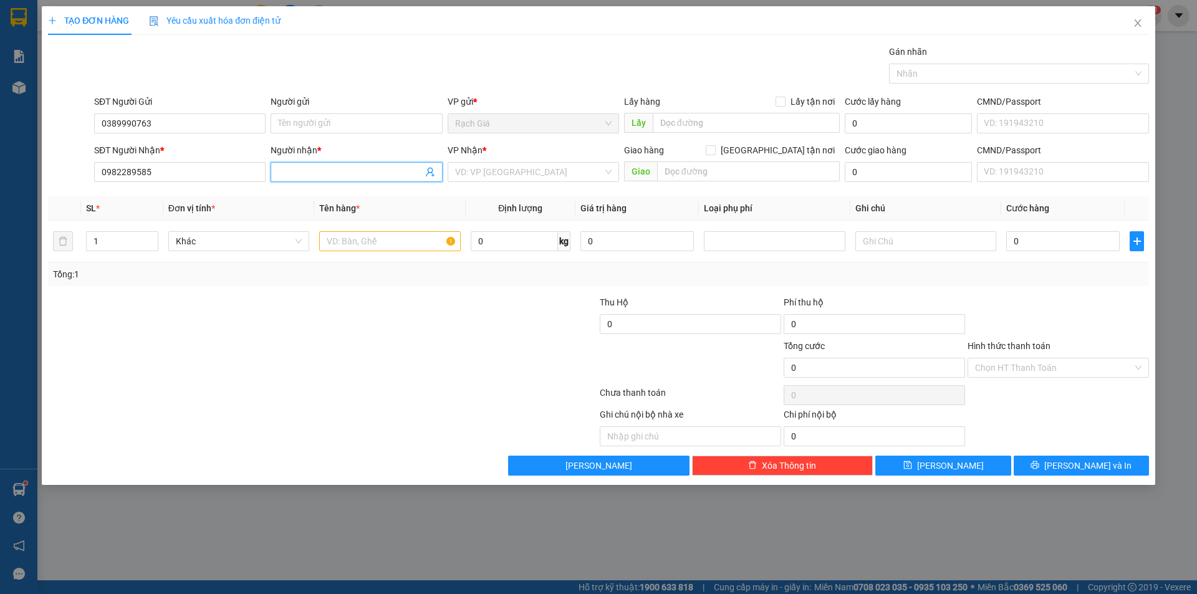
type input "D"
type input "ĐOÁN"
click at [301, 118] on input "Người gửi" at bounding box center [356, 123] width 171 height 20
click at [334, 126] on input "Người gửi" at bounding box center [356, 123] width 171 height 20
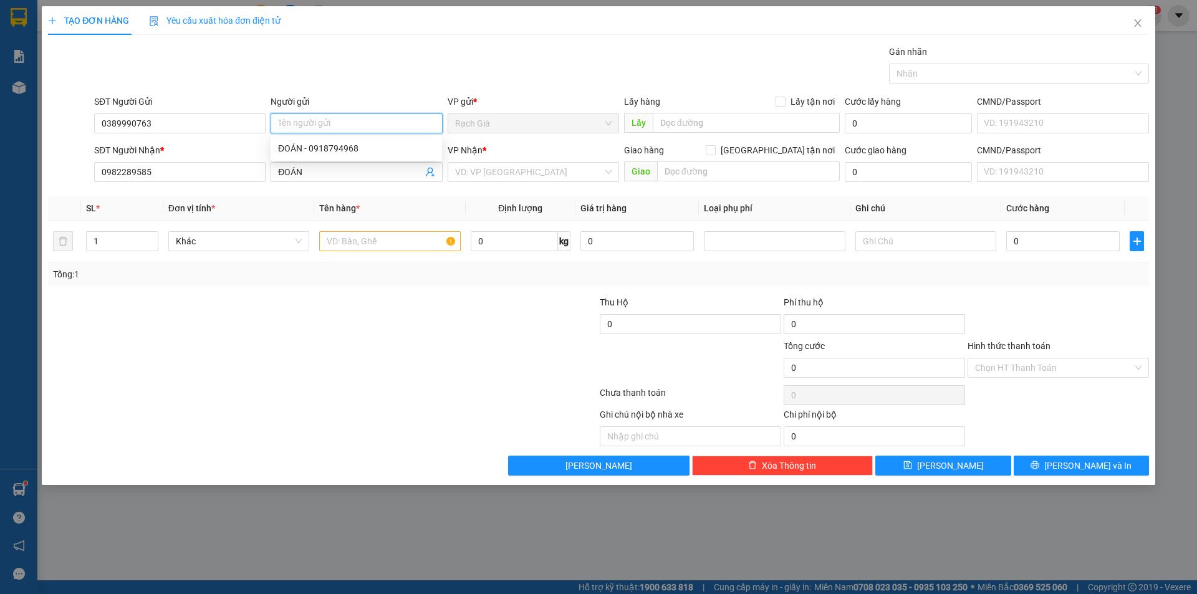
click at [334, 126] on input "Người gửi" at bounding box center [356, 123] width 171 height 20
click at [315, 116] on input "Người gửi" at bounding box center [356, 123] width 171 height 20
click at [321, 123] on input "Người gửi" at bounding box center [356, 123] width 171 height 20
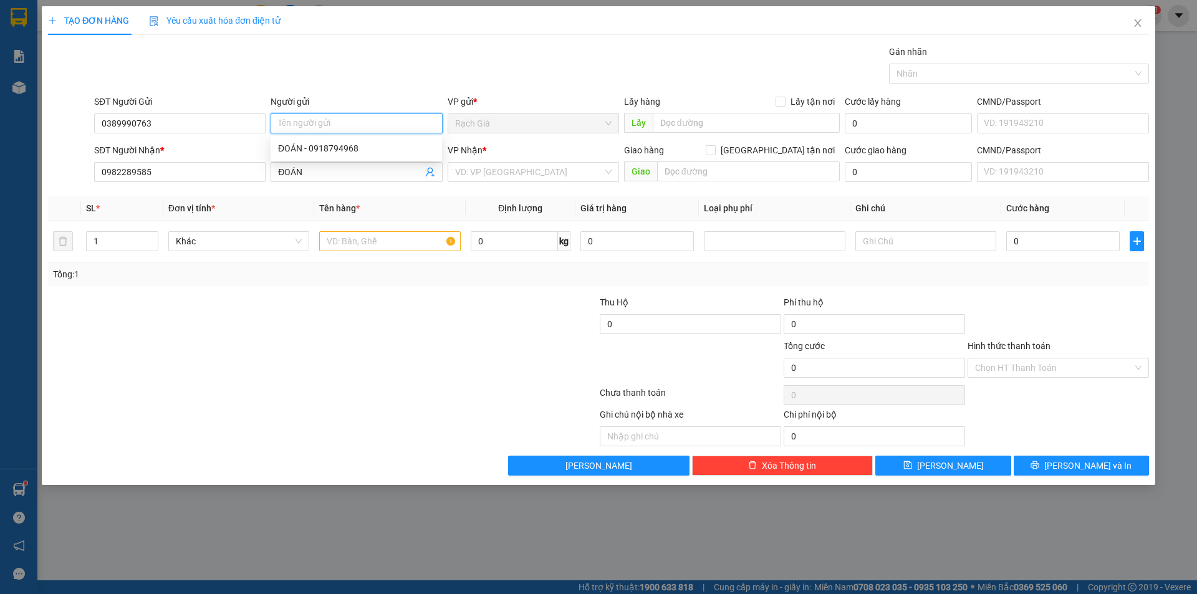
click at [321, 123] on input "Người gửi" at bounding box center [356, 123] width 171 height 20
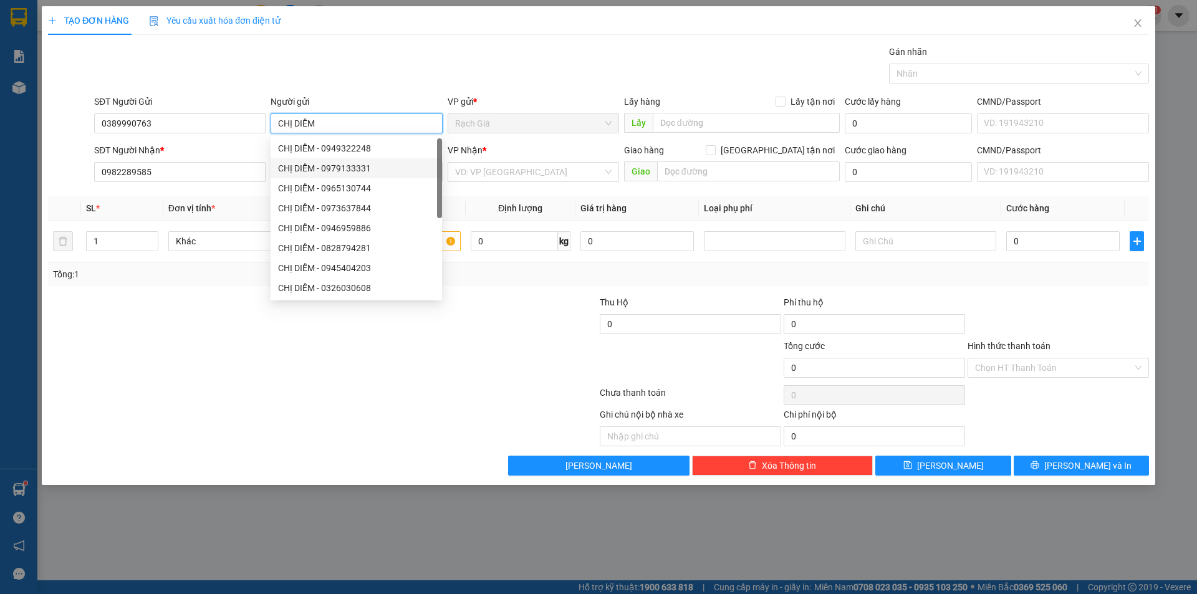
type input "CHỊ DIỄM"
click at [170, 337] on div at bounding box center [231, 318] width 368 height 44
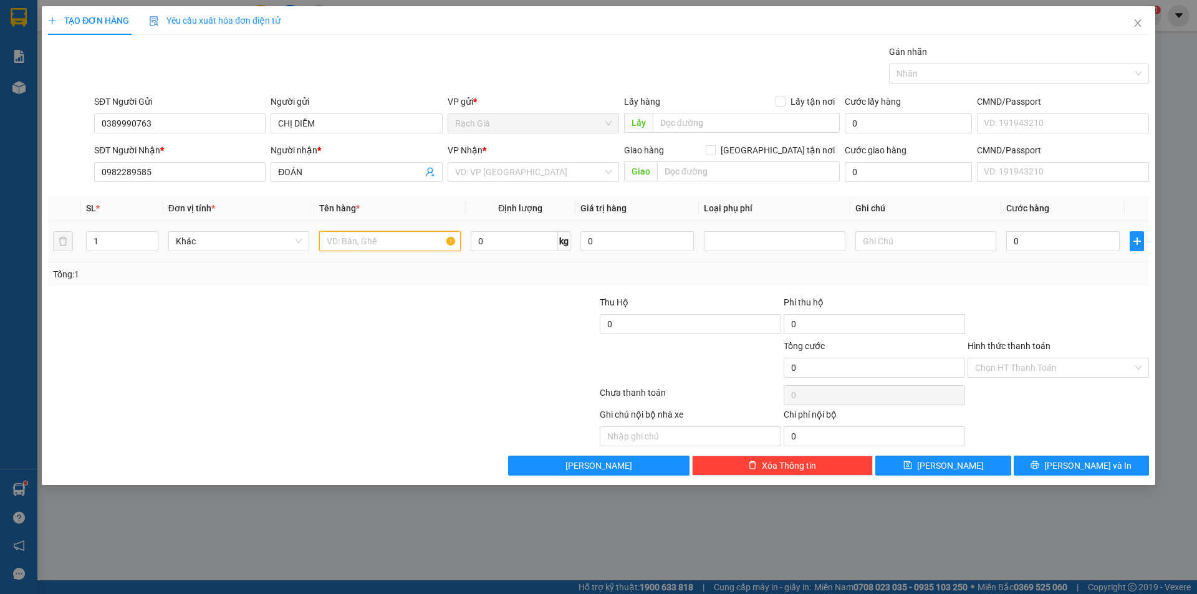
click at [362, 243] on input "text" at bounding box center [389, 241] width 141 height 20
type input "1 THÙNG SẦU RIÊNG 30KG"
click at [867, 244] on input "text" at bounding box center [925, 241] width 141 height 20
click at [518, 171] on input "search" at bounding box center [529, 172] width 148 height 19
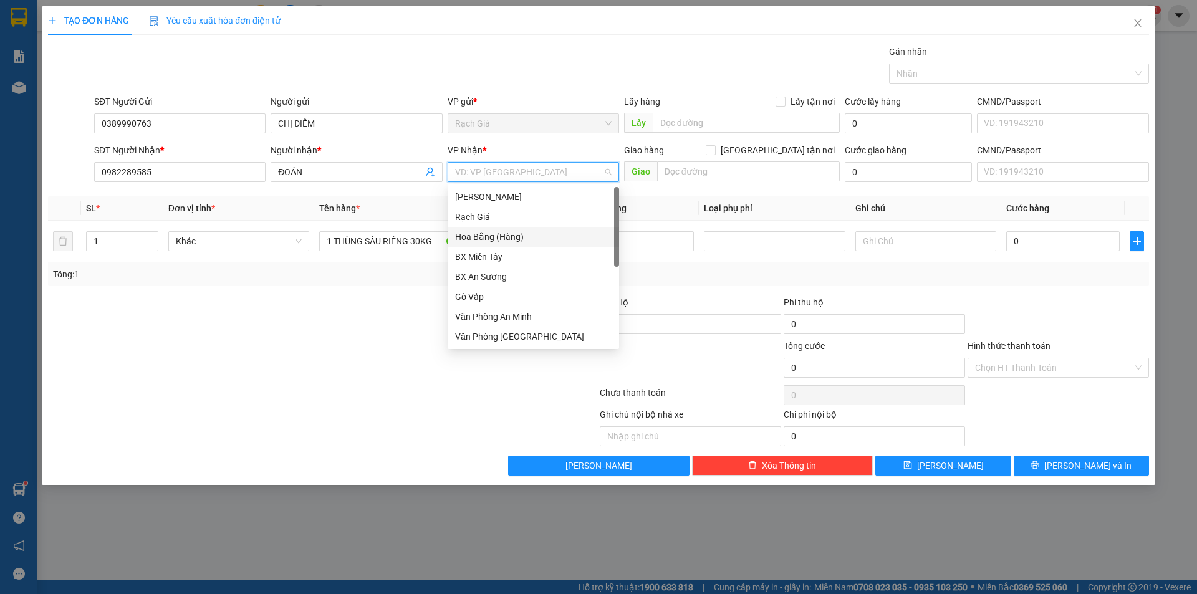
click at [493, 235] on div "Hoa Bằng (Hàng)" at bounding box center [533, 237] width 156 height 14
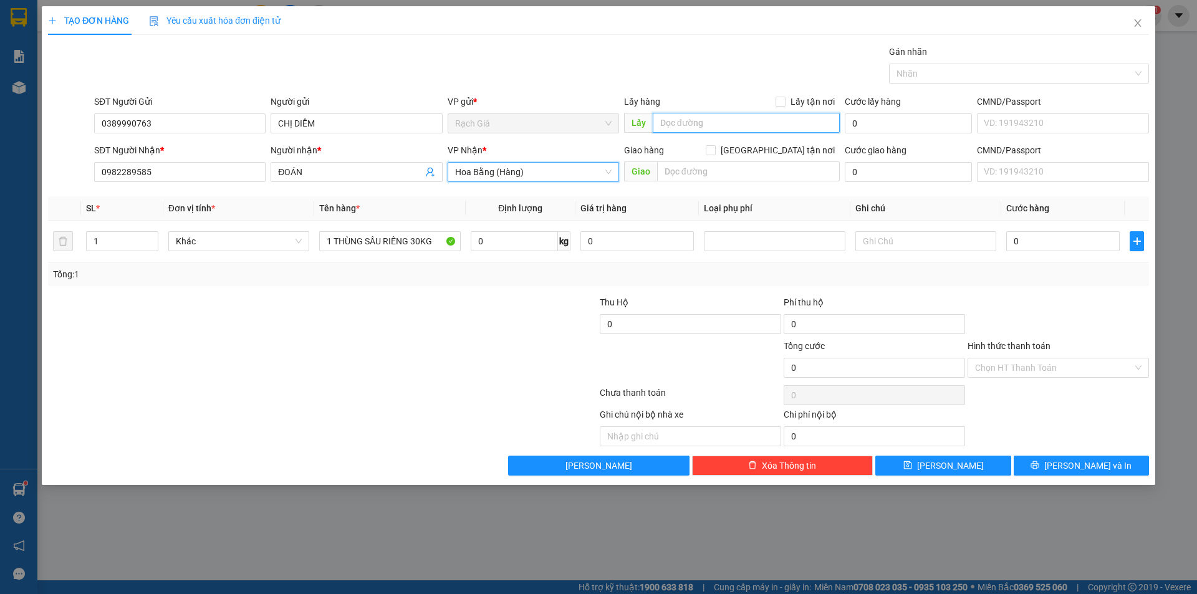
click at [697, 124] on input "text" at bounding box center [746, 123] width 187 height 20
type input "TRẠM THU PHÍ CÁI BÈ"
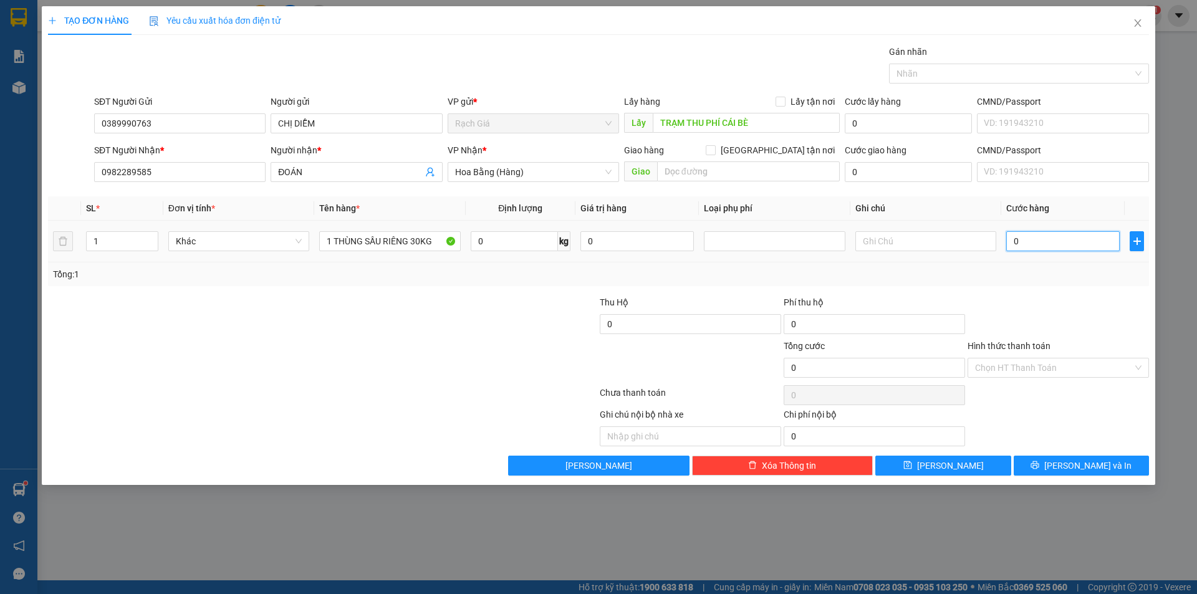
click at [1041, 233] on input "0" at bounding box center [1062, 241] width 113 height 20
type input "1"
type input "10"
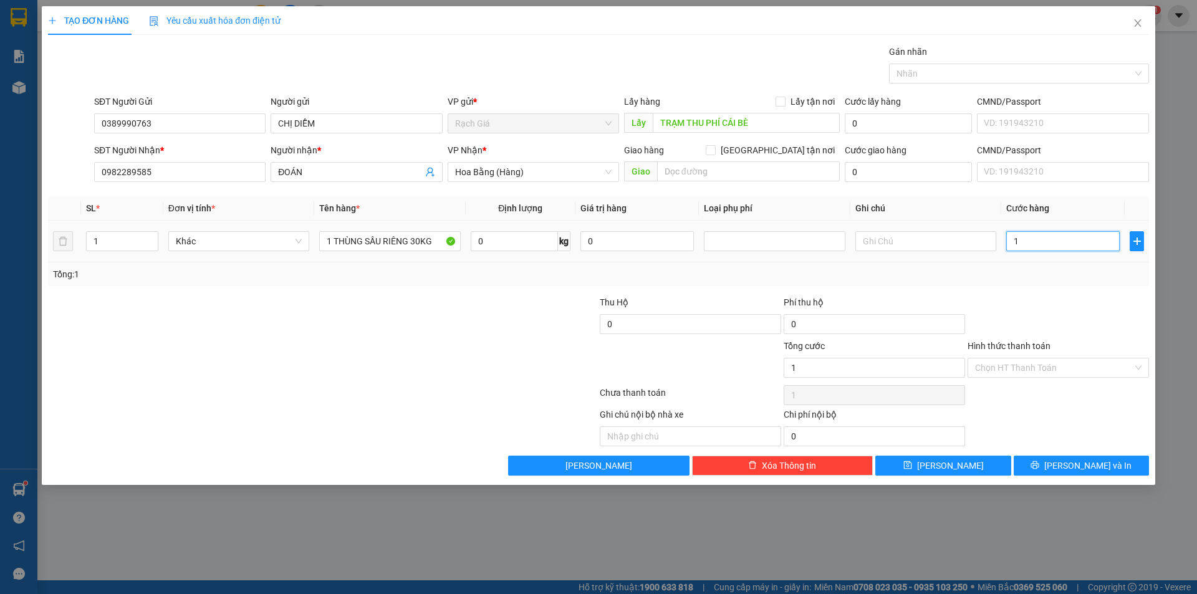
type input "10"
type input "100"
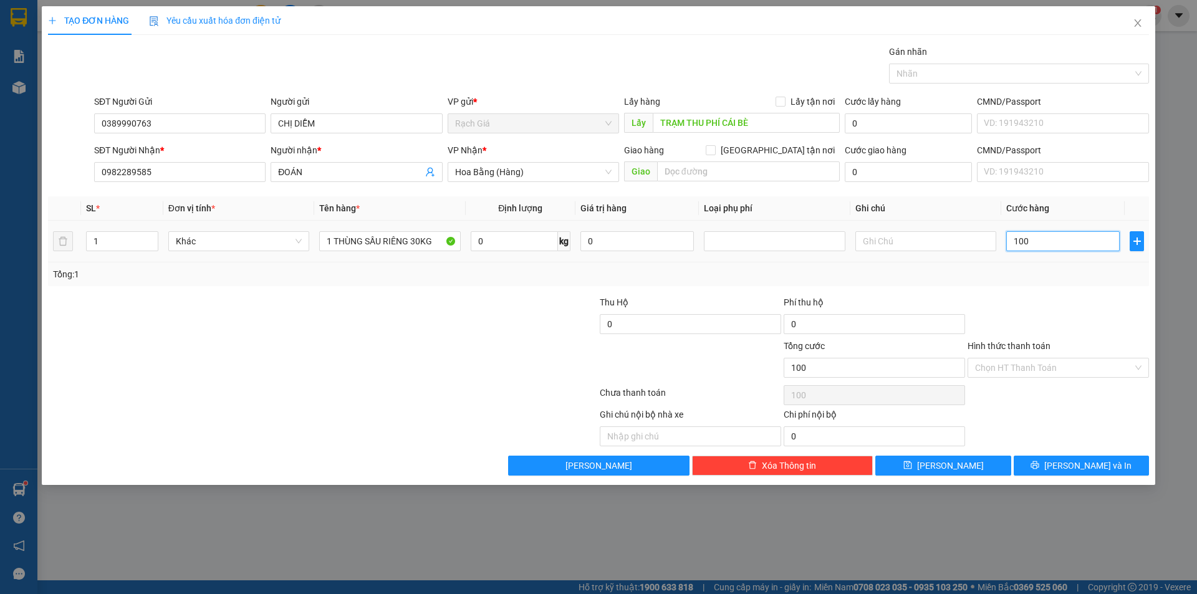
type input "1.000"
type input "10.000"
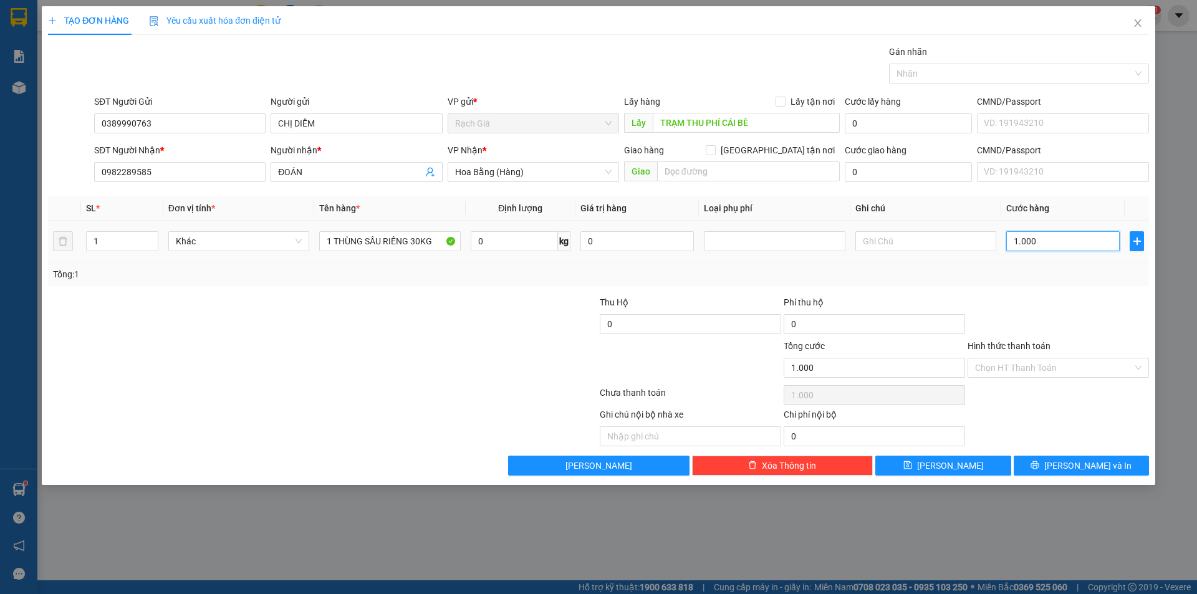
type input "10.000"
type input "100.000"
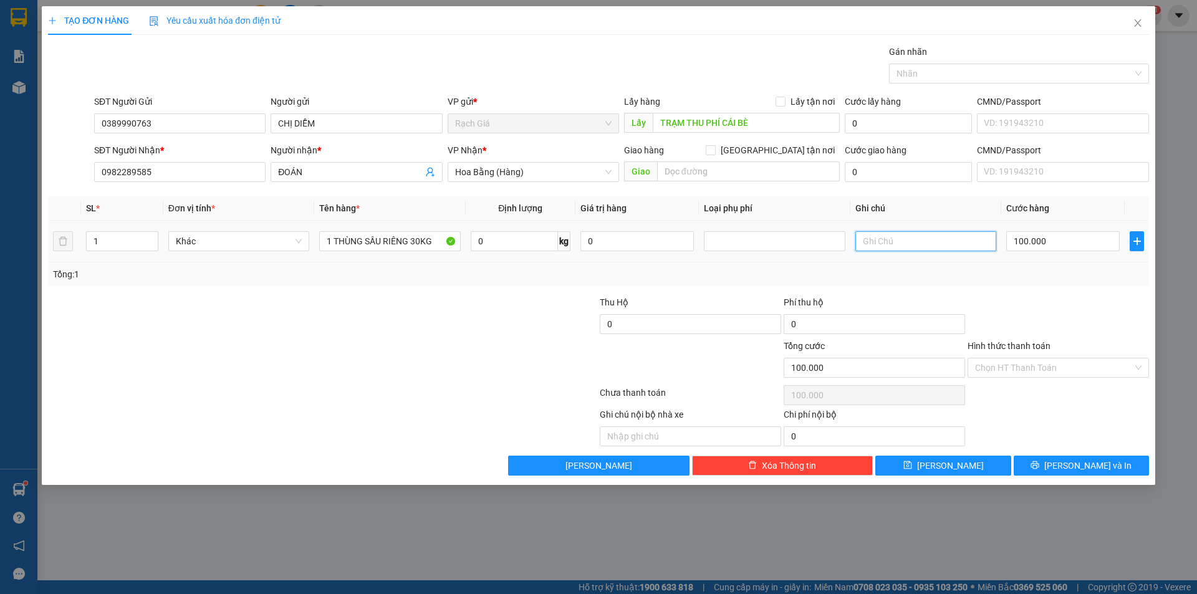
click at [900, 241] on input "text" at bounding box center [925, 241] width 141 height 20
type input "TV THU CƯỚC NG GỬI (KHO SG THU CƯỚC TV DÙM NHA)"
click at [350, 309] on div at bounding box center [231, 318] width 368 height 44
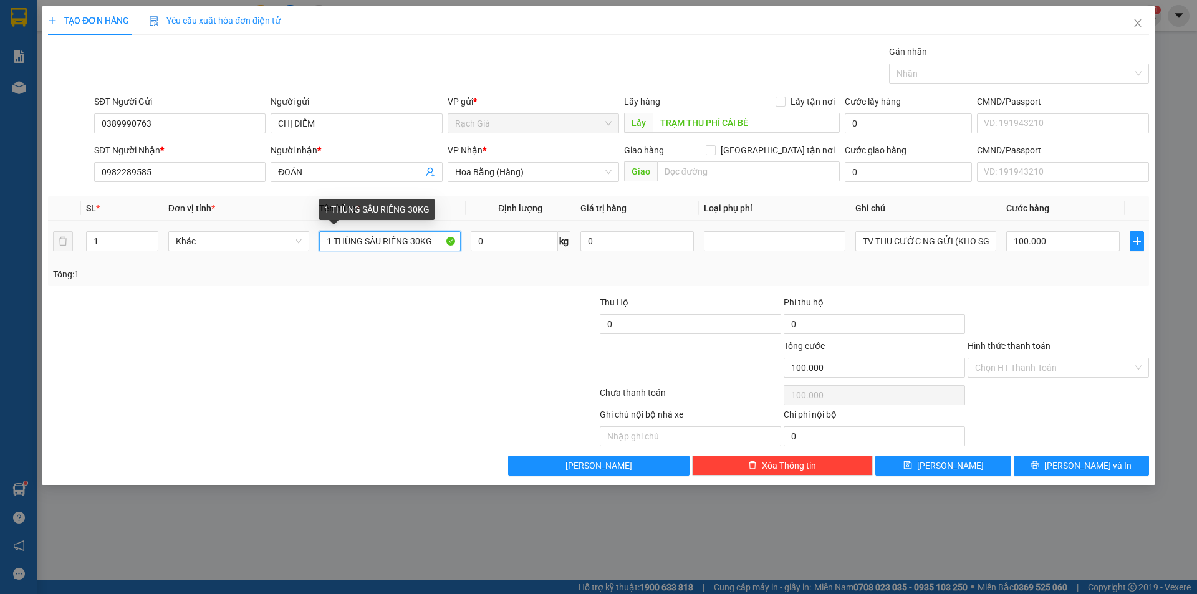
click at [437, 241] on input "1 THÙNG SẦU RIÊNG 30KG" at bounding box center [389, 241] width 141 height 20
type input "1 THÙNG SẦU RIÊNG 30KG (CHỊ DIỄM GỬI SẦU RIÊNG CHO ANH LINH)"
click at [405, 285] on div "Tổng: 1" at bounding box center [598, 274] width 1101 height 24
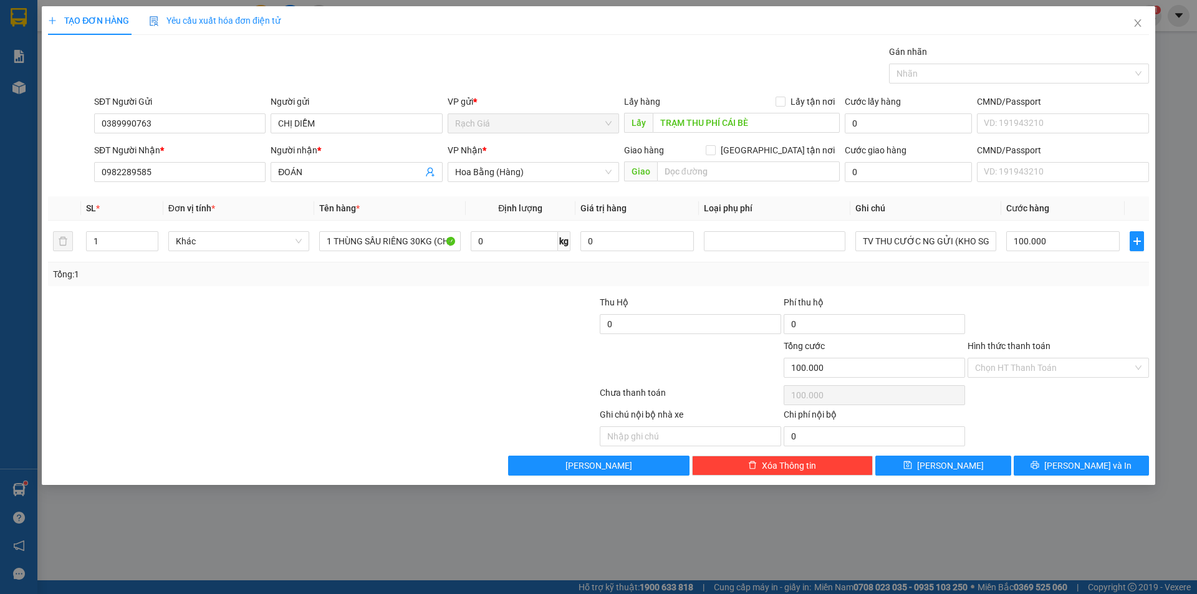
click at [440, 396] on div at bounding box center [323, 395] width 552 height 25
click at [1097, 468] on span "[PERSON_NAME] và In" at bounding box center [1087, 466] width 87 height 14
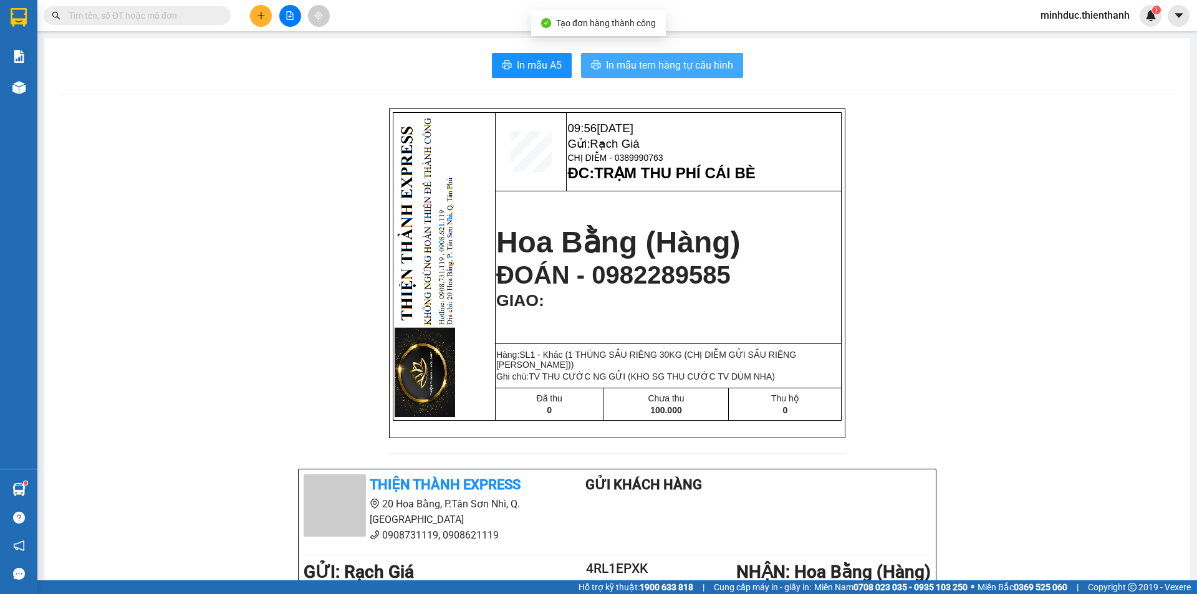
click at [640, 59] on span "In mẫu tem hàng tự cấu hình" at bounding box center [669, 65] width 127 height 16
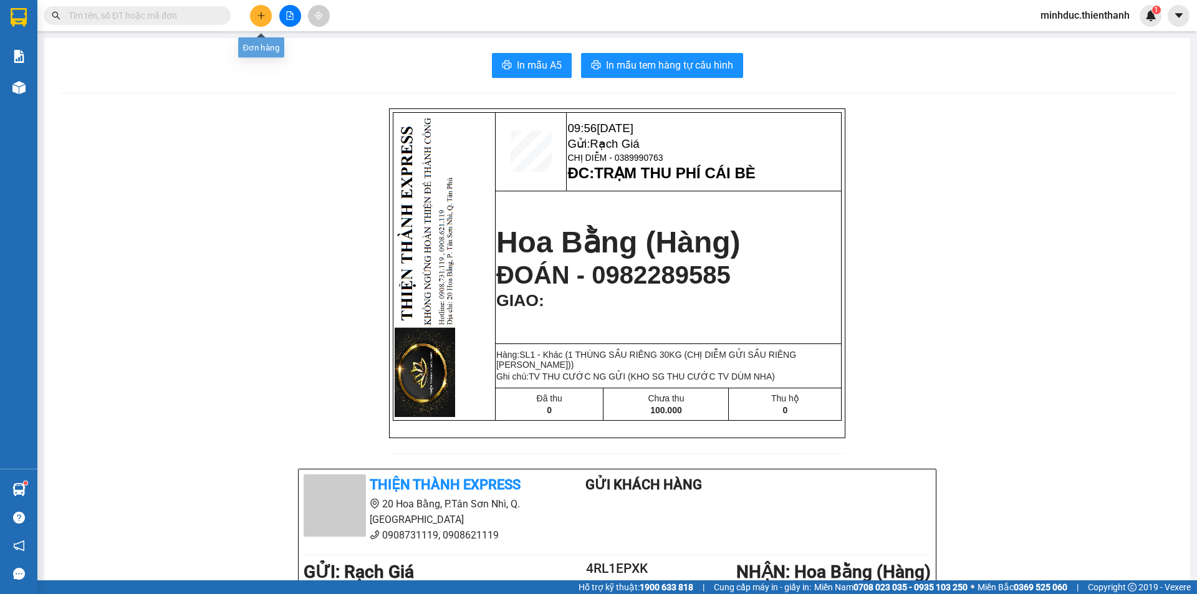
click at [259, 8] on button at bounding box center [261, 16] width 22 height 22
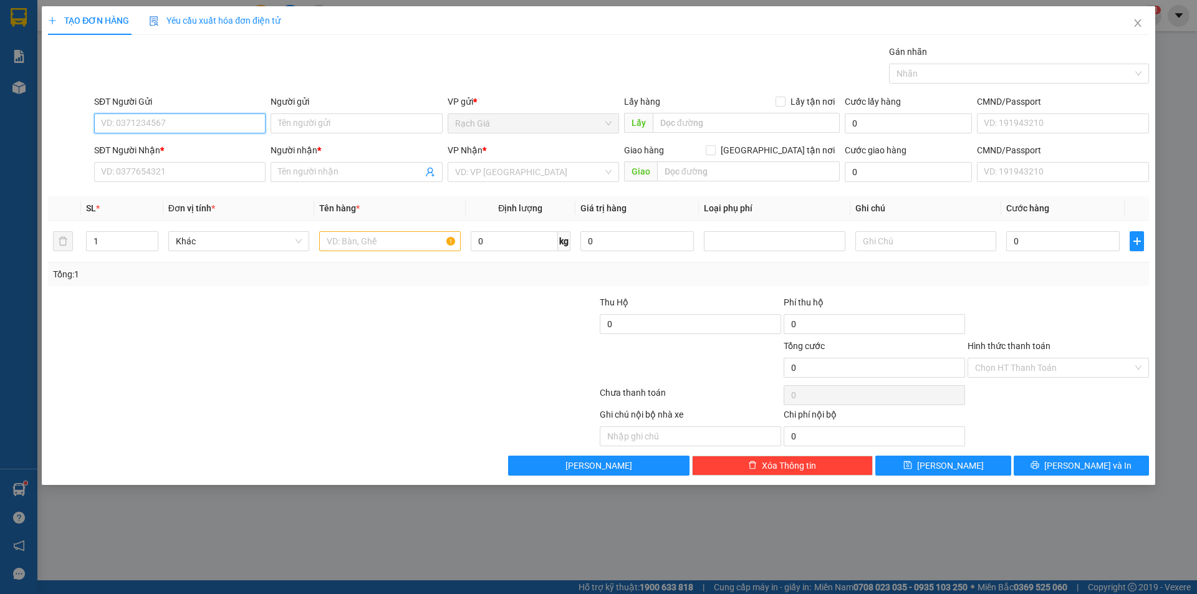
click at [204, 128] on input "SĐT Người Gửi" at bounding box center [179, 123] width 171 height 20
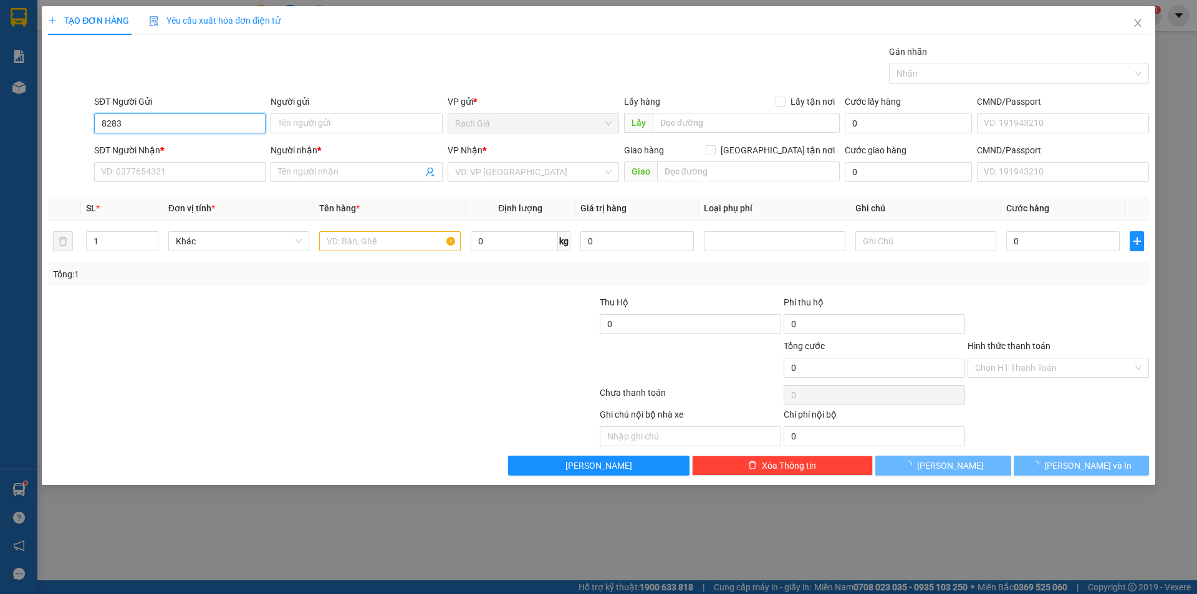
click at [204, 128] on input "8283" at bounding box center [179, 123] width 171 height 20
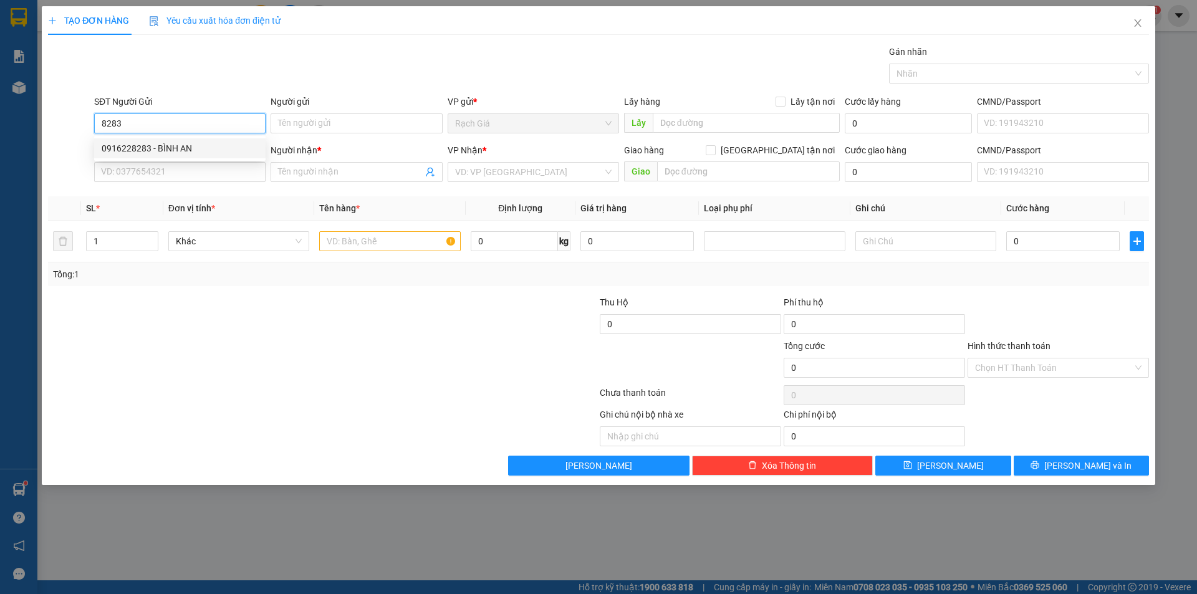
click at [192, 145] on div "0916228283 - BÌNH AN" at bounding box center [180, 149] width 156 height 14
type input "0916228283"
type input "BÌNH AN"
type input "0816788588"
type input "NGUYỄN THỊ THẢO NHI"
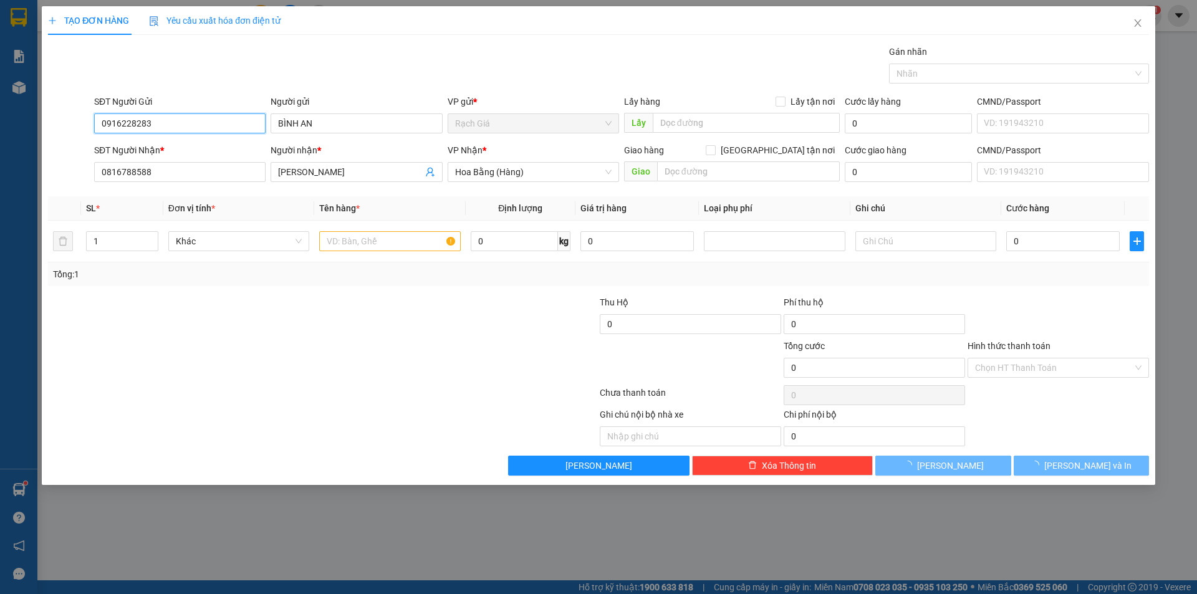
type input "80.000"
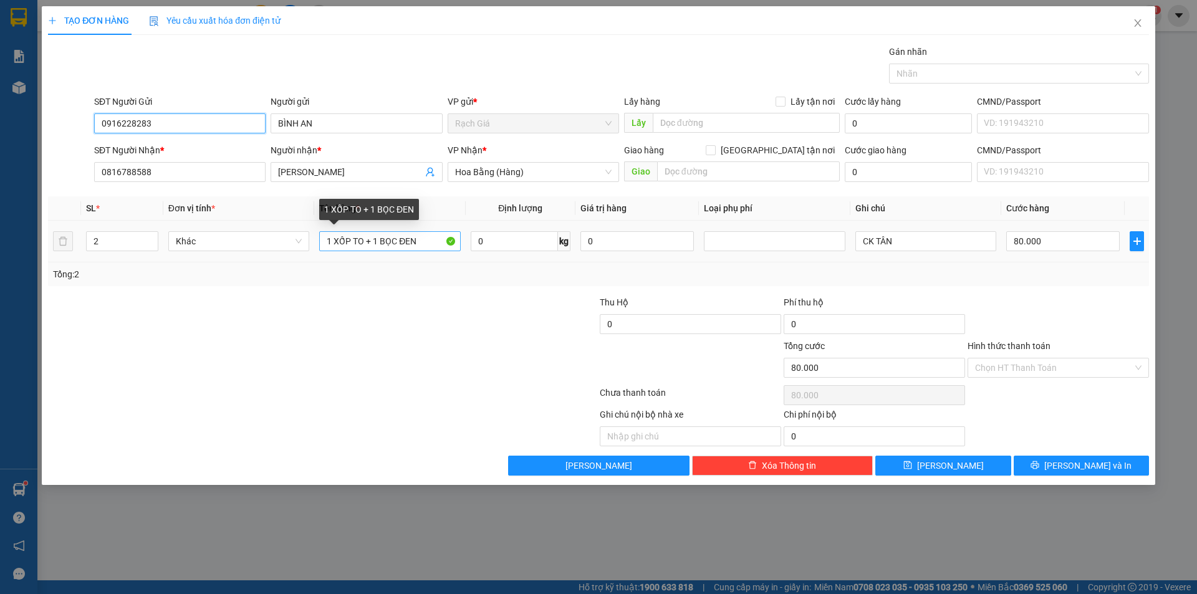
type input "0916228283"
drag, startPoint x: 421, startPoint y: 240, endPoint x: 220, endPoint y: 267, distance: 202.6
click at [222, 267] on div "SL * Đơn vị tính * Tên hàng * Định lượng Giá trị hàng Loại phụ phí Ghi chú Cước…" at bounding box center [598, 241] width 1101 height 90
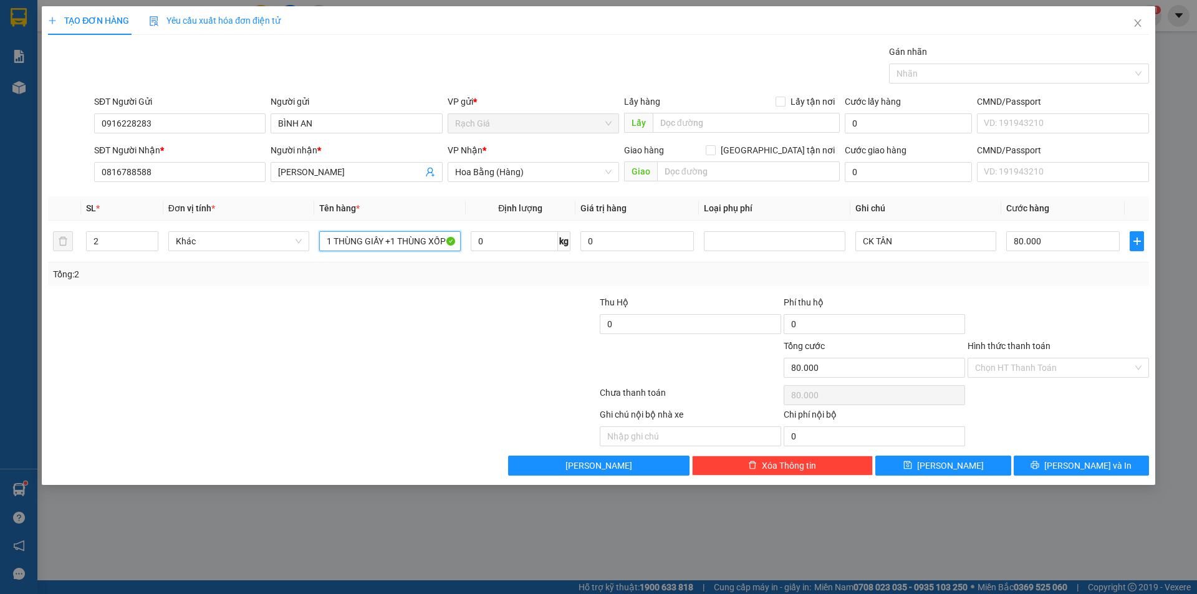
type input "1 THÙNG GIẤY +1 THÙNG XỐP"
click at [462, 330] on div at bounding box center [507, 318] width 184 height 44
click at [204, 171] on input "0816788588" at bounding box center [179, 172] width 171 height 20
click at [1016, 367] on input "Hình thức thanh toán" at bounding box center [1054, 368] width 158 height 19
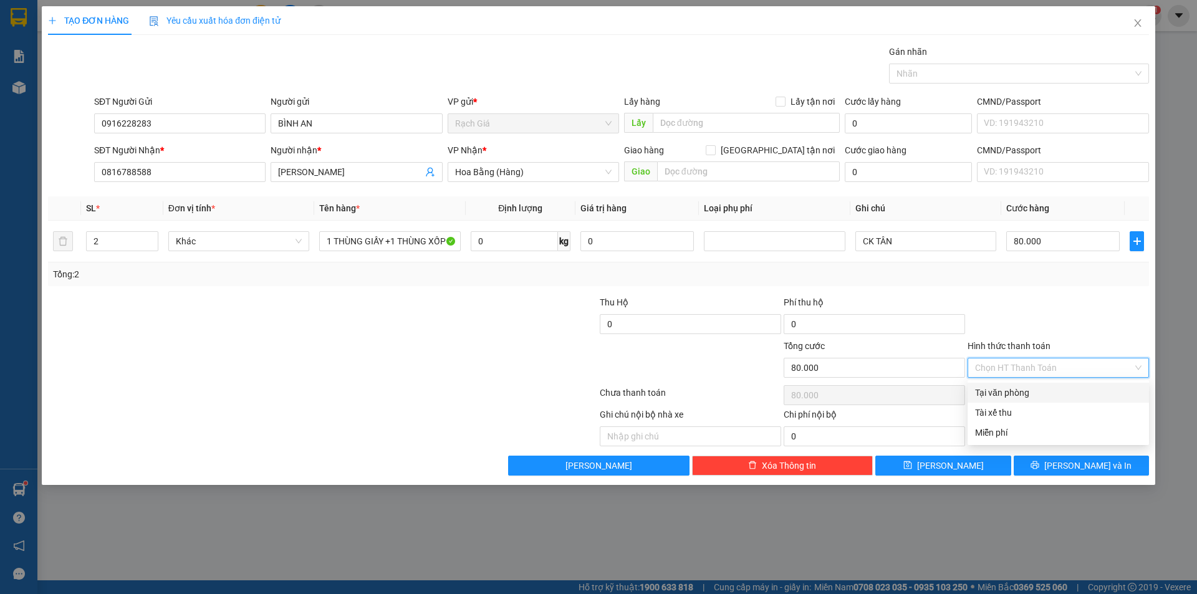
drag, startPoint x: 1009, startPoint y: 390, endPoint x: 1013, endPoint y: 407, distance: 17.9
click at [1009, 390] on div "Tại văn phòng" at bounding box center [1058, 393] width 166 height 14
type input "0"
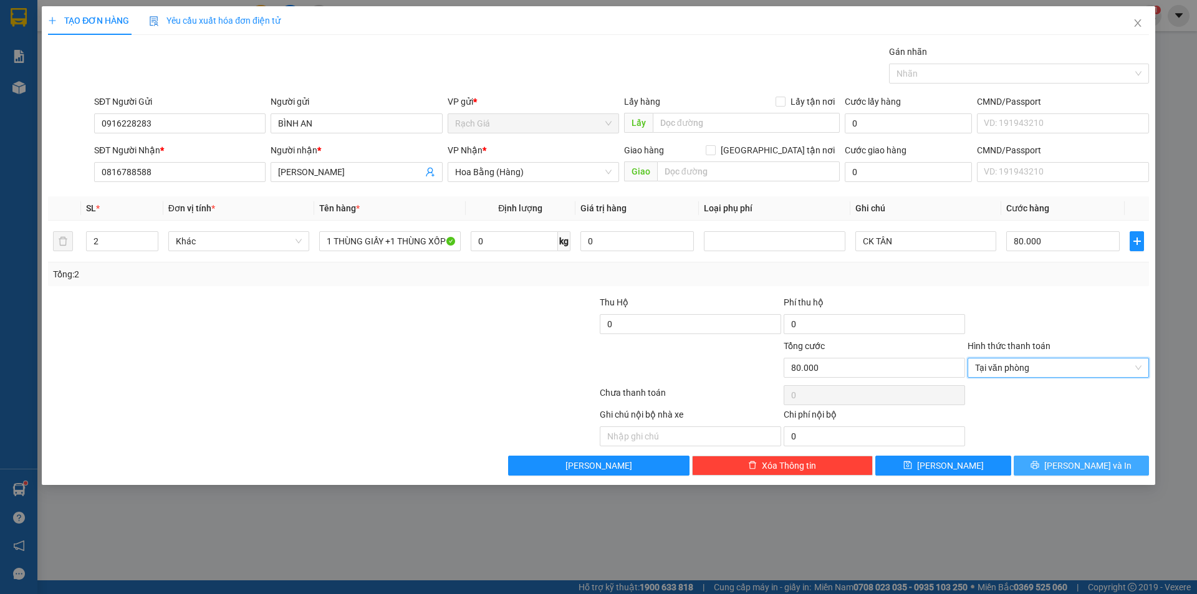
click at [1087, 466] on span "[PERSON_NAME] và In" at bounding box center [1087, 466] width 87 height 14
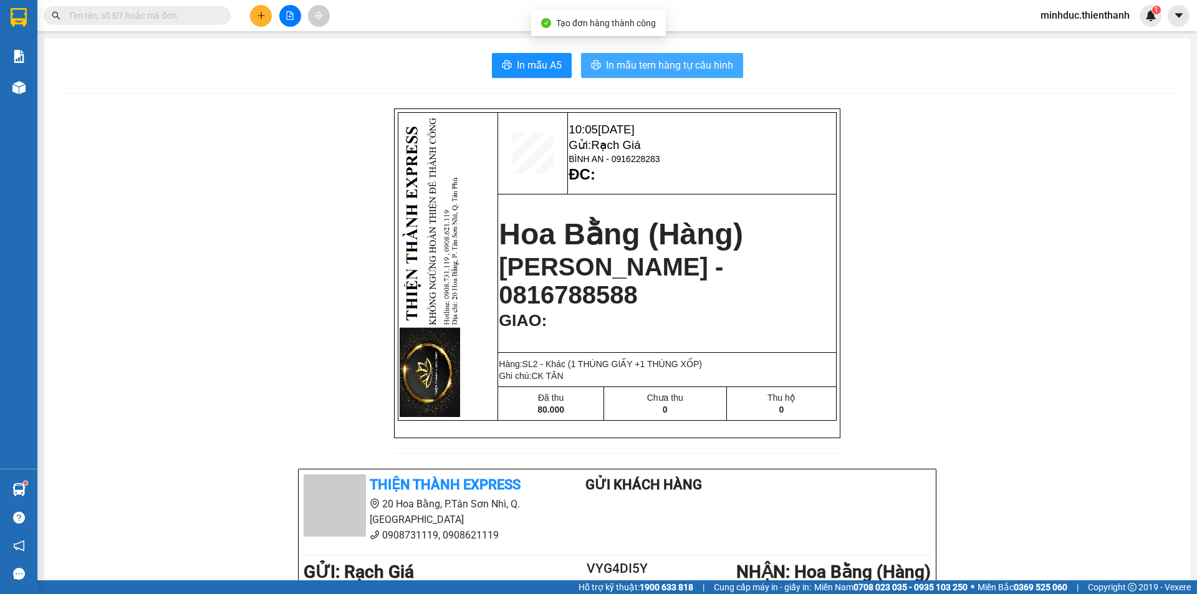
click at [672, 67] on span "In mẫu tem hàng tự cấu hình" at bounding box center [669, 65] width 127 height 16
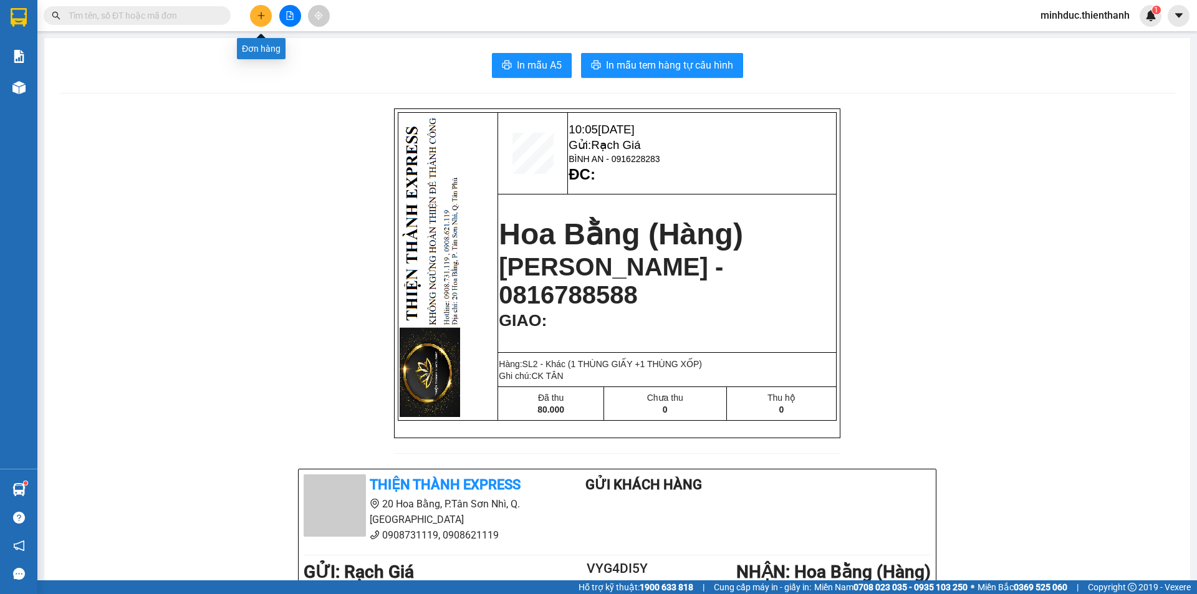
click at [256, 20] on button at bounding box center [261, 16] width 22 height 22
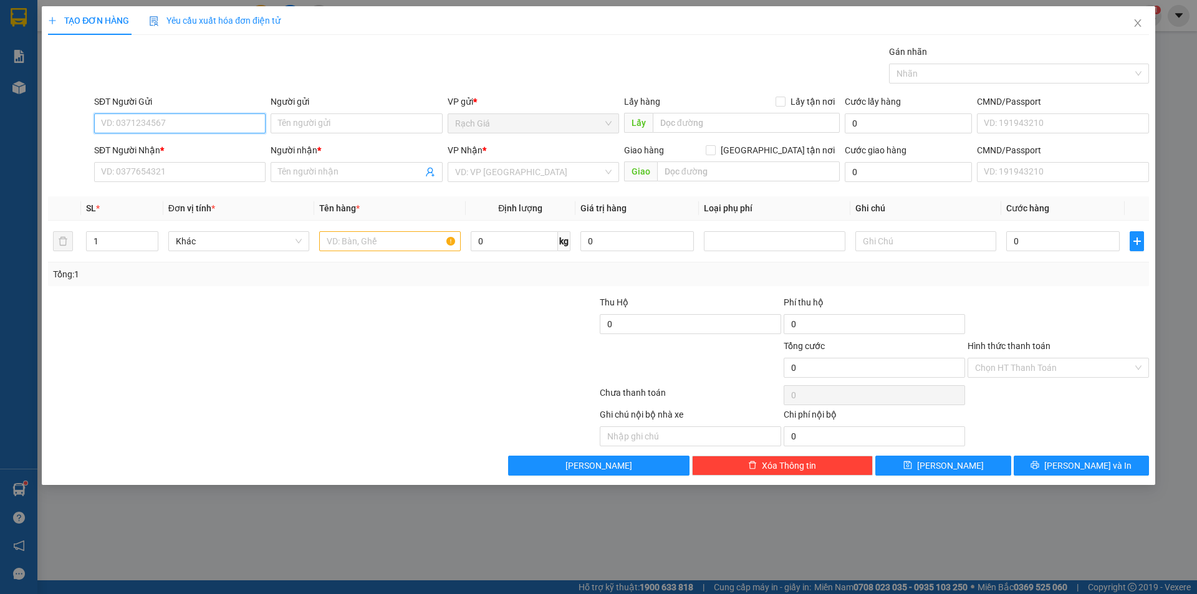
click at [212, 122] on input "SĐT Người Gửi" at bounding box center [179, 123] width 171 height 20
type input "0814250417"
click at [176, 147] on div "0814250417 - A HƯNG" at bounding box center [180, 149] width 156 height 14
type input "A HƯNG"
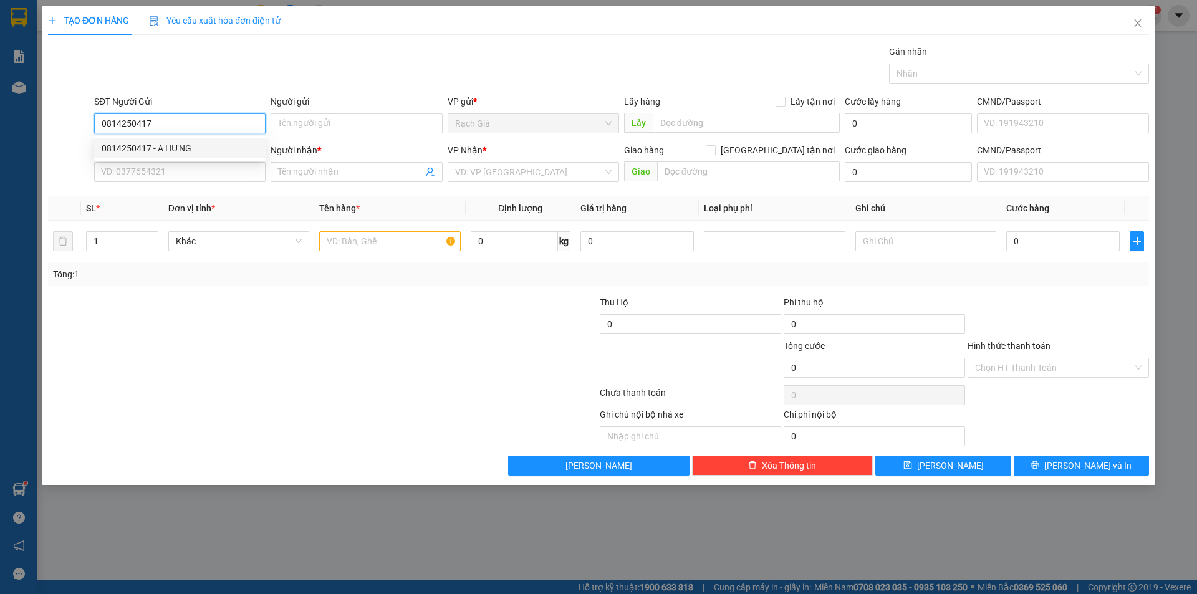
type input "0877666656"
type input "DŨNG"
type input "50.000"
click at [177, 121] on input "0814250417" at bounding box center [179, 123] width 171 height 20
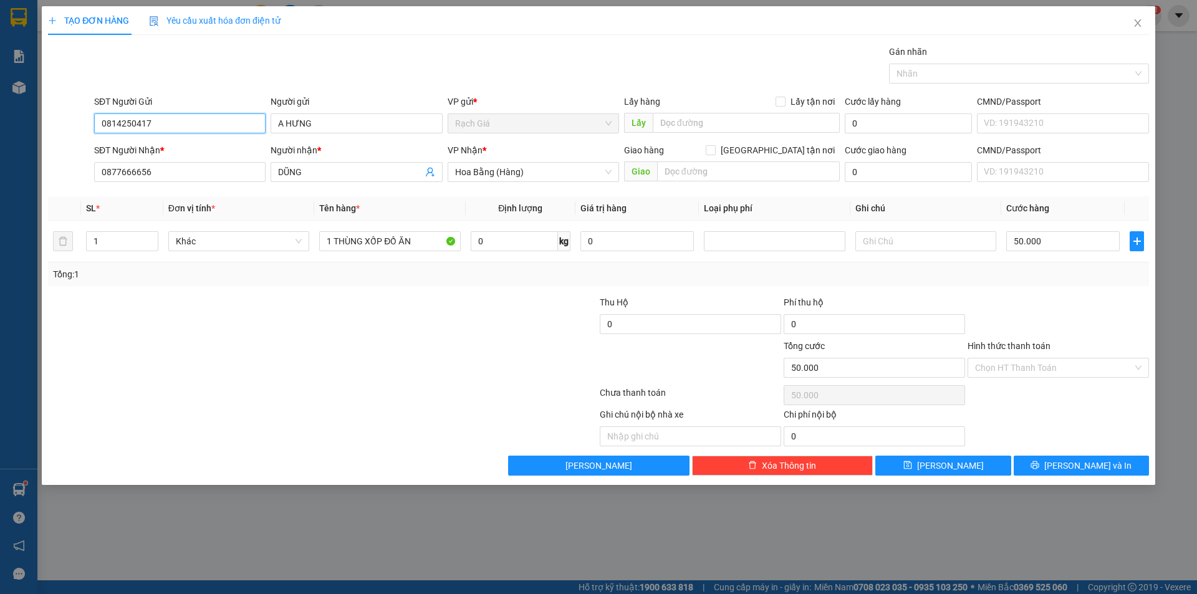
click at [177, 121] on input "0814250417" at bounding box center [179, 123] width 171 height 20
type input "0814250417"
click at [198, 170] on input "0877666656" at bounding box center [179, 172] width 171 height 20
type input "0923818866"
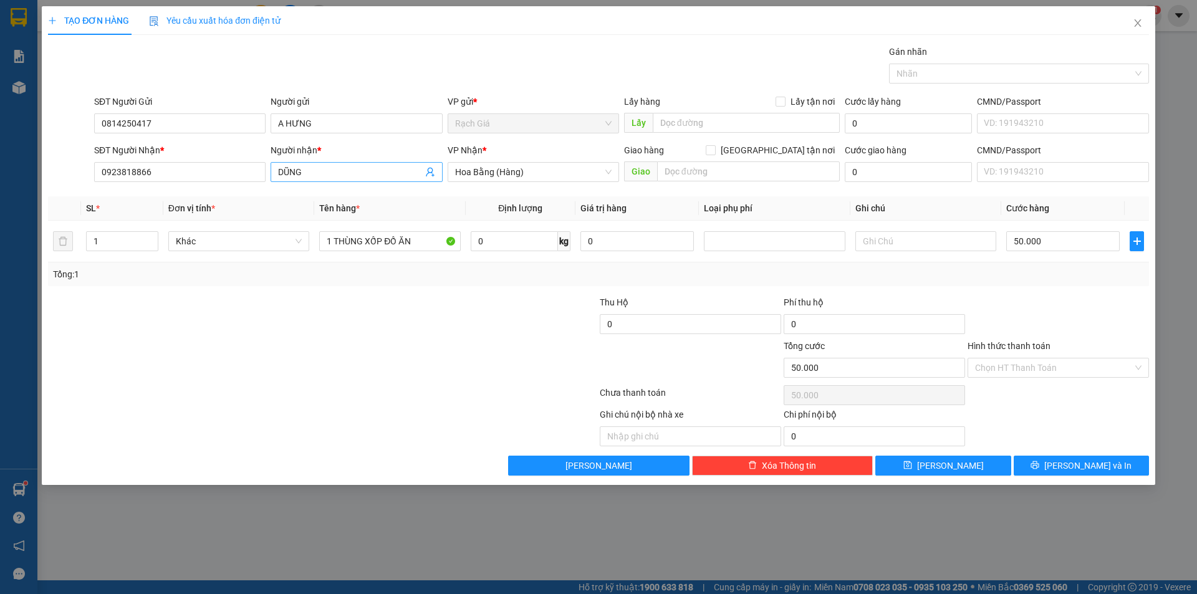
click at [317, 164] on span "DŨNG" at bounding box center [356, 172] width 171 height 20
click at [316, 168] on input "DŨNG" at bounding box center [350, 172] width 144 height 14
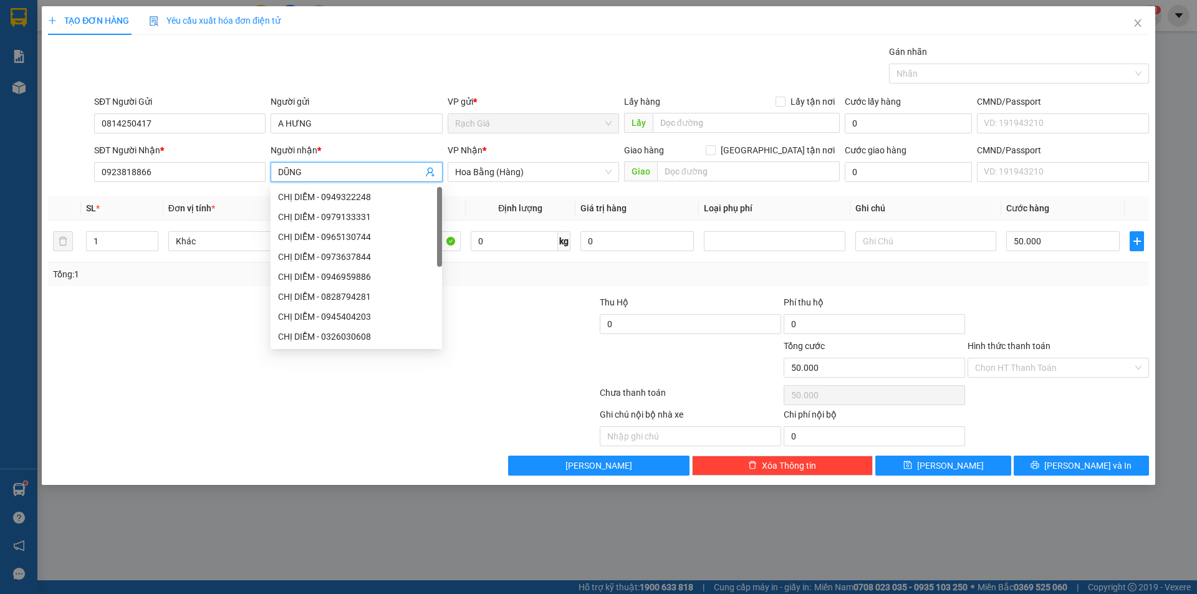
click at [316, 168] on input "DŨNG" at bounding box center [350, 172] width 144 height 14
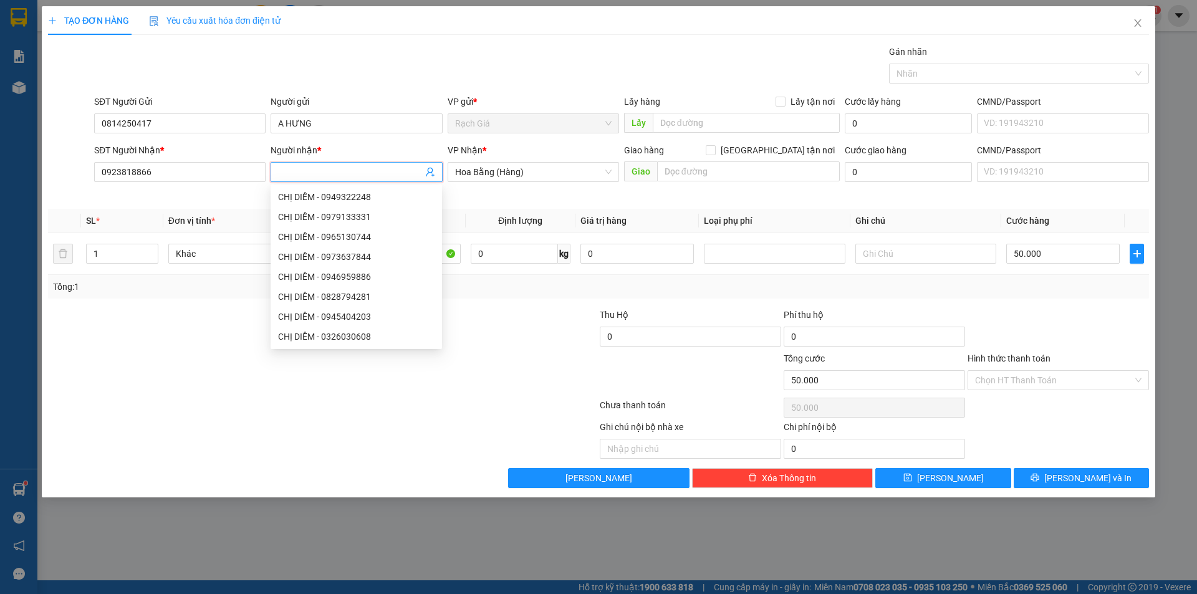
type input "B"
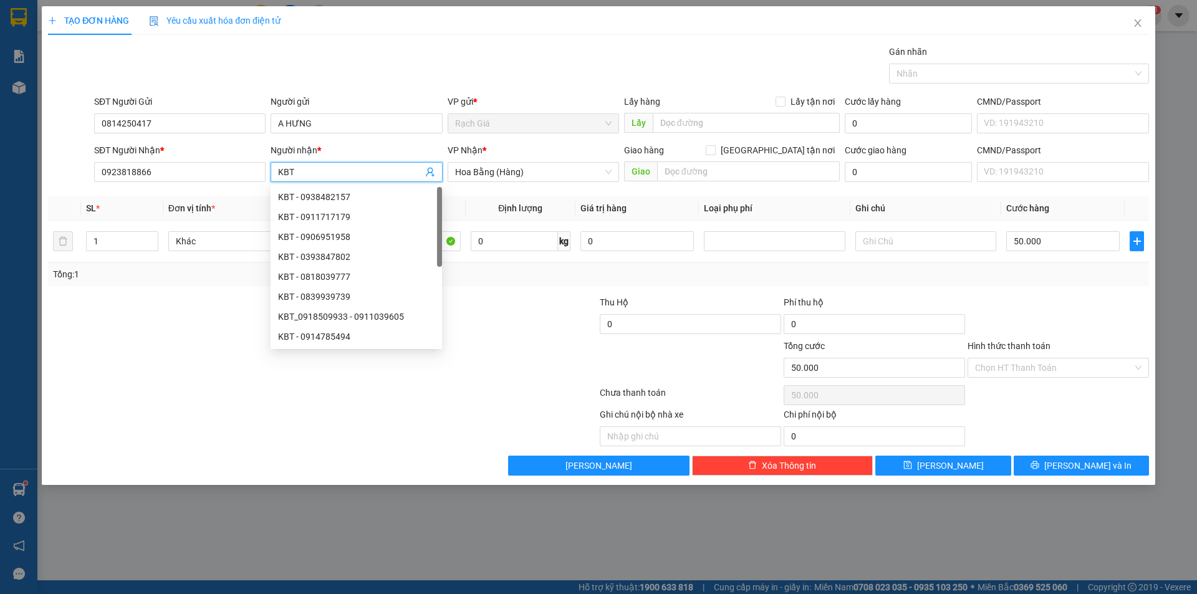
type input "KBT"
click at [139, 401] on div at bounding box center [323, 395] width 552 height 25
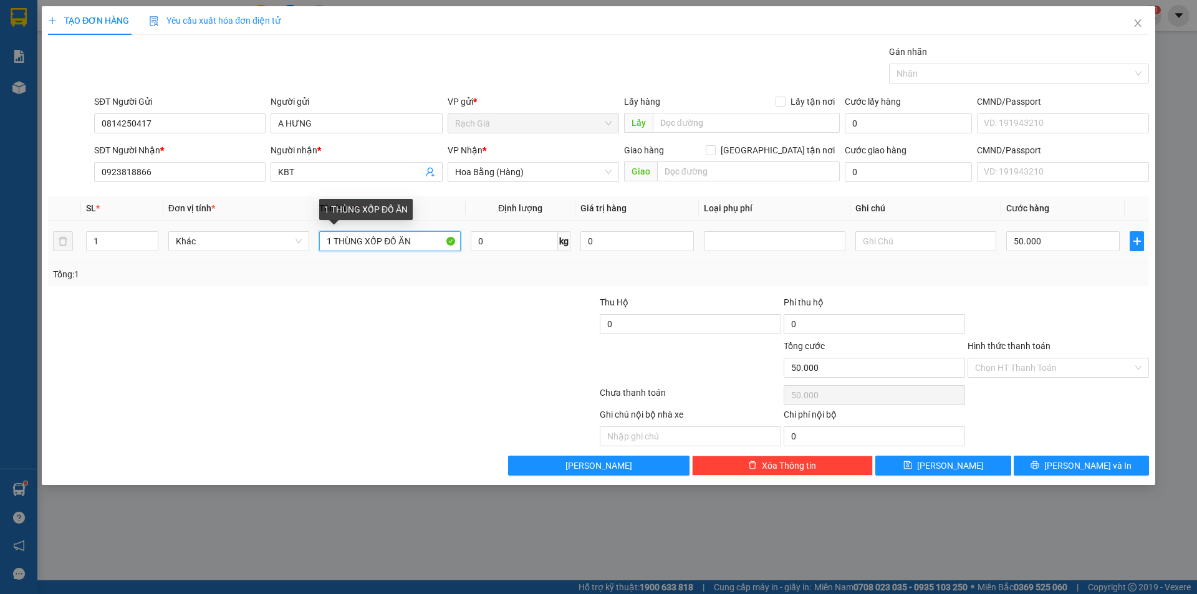
click at [386, 244] on input "1 THÙNG XỐP ĐỒ ĂN" at bounding box center [389, 241] width 141 height 20
type input "1 LỒNG CÓ CHIM BÊN TRONG)"
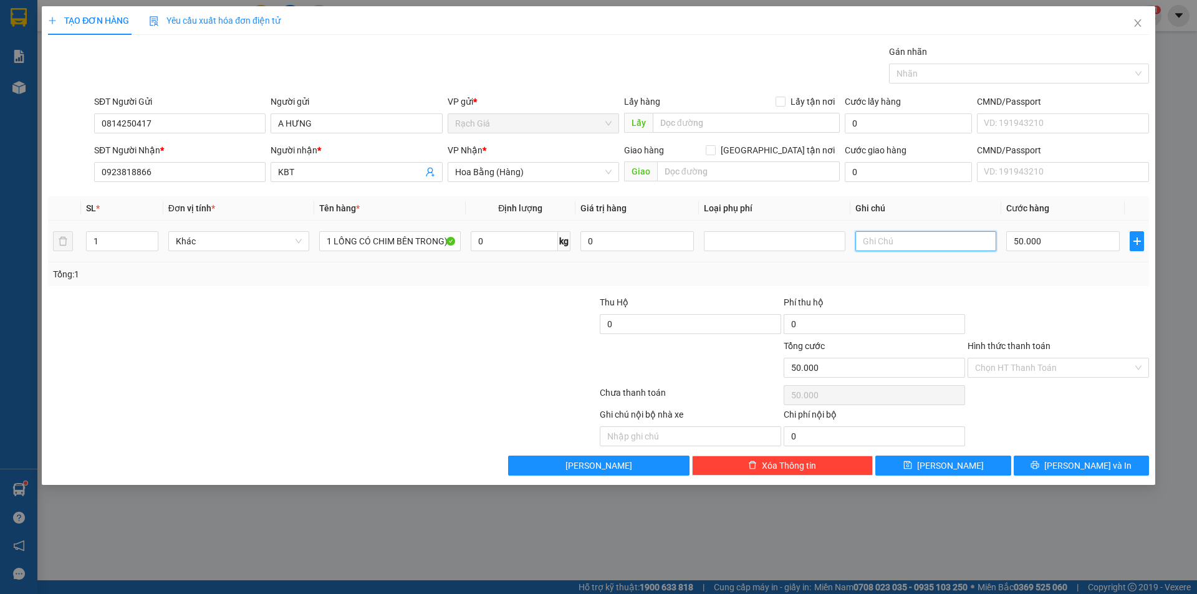
click at [869, 246] on input "text" at bounding box center [925, 241] width 141 height 20
type input "CHIM CÓ VẤN ĐỀ SỨC KHOẺ, CHẾT CHÓC NHÀ XE KHÔNG CHỊU TRÁCH NHIỆM"
click at [394, 361] on div at bounding box center [231, 361] width 368 height 44
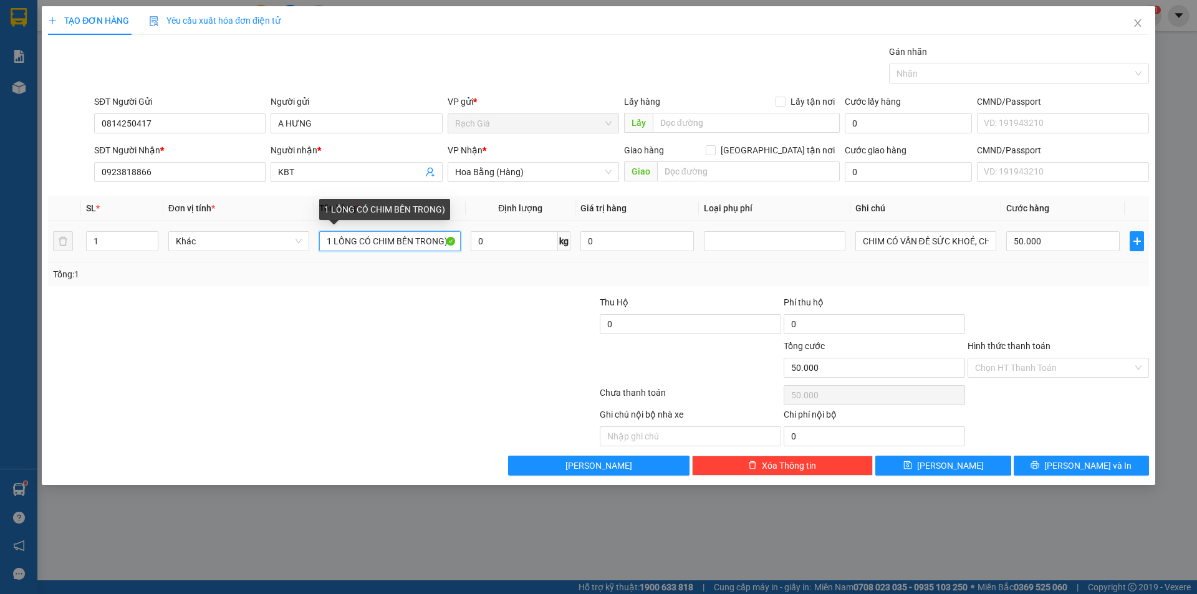
click at [358, 242] on input "1 LỒNG CÓ CHIM BÊN TRONG)" at bounding box center [389, 241] width 141 height 20
type input "1 LỒNG (CÓ CHIM BÊN TRONG)"
click at [390, 315] on div at bounding box center [231, 318] width 368 height 44
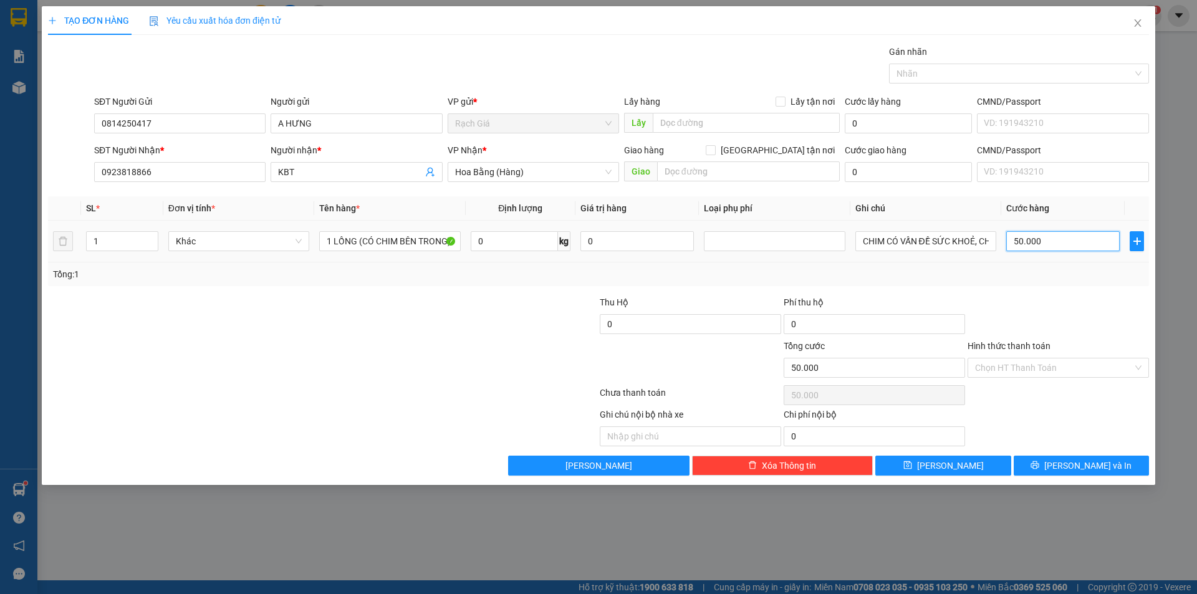
click at [1046, 243] on input "50.000" at bounding box center [1062, 241] width 113 height 20
type input "1"
type input "10"
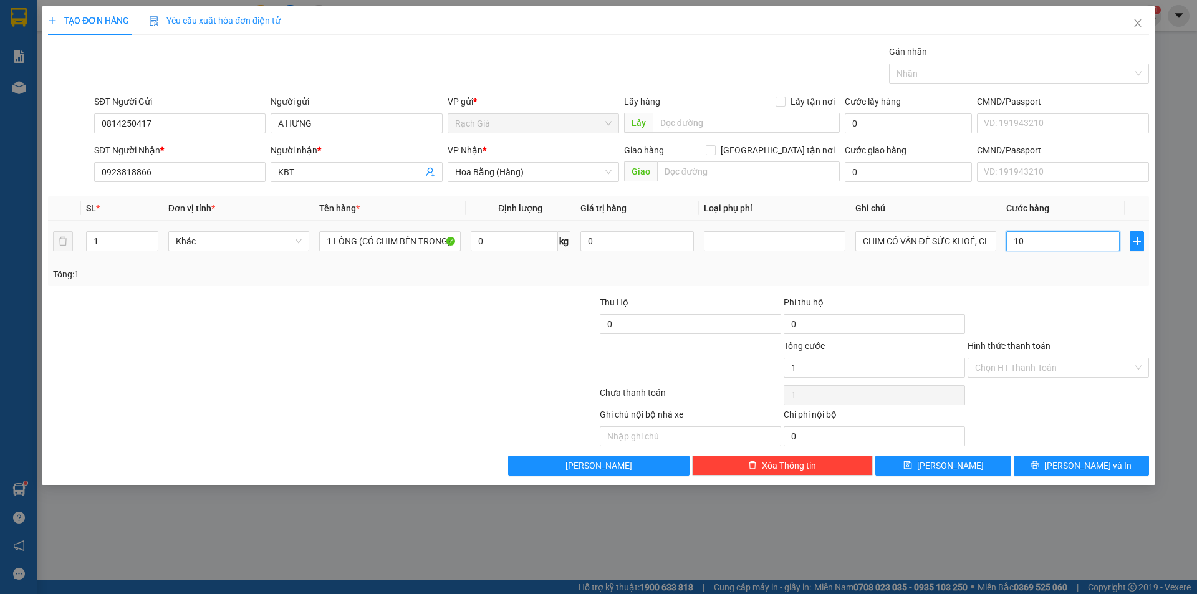
type input "10"
type input "100"
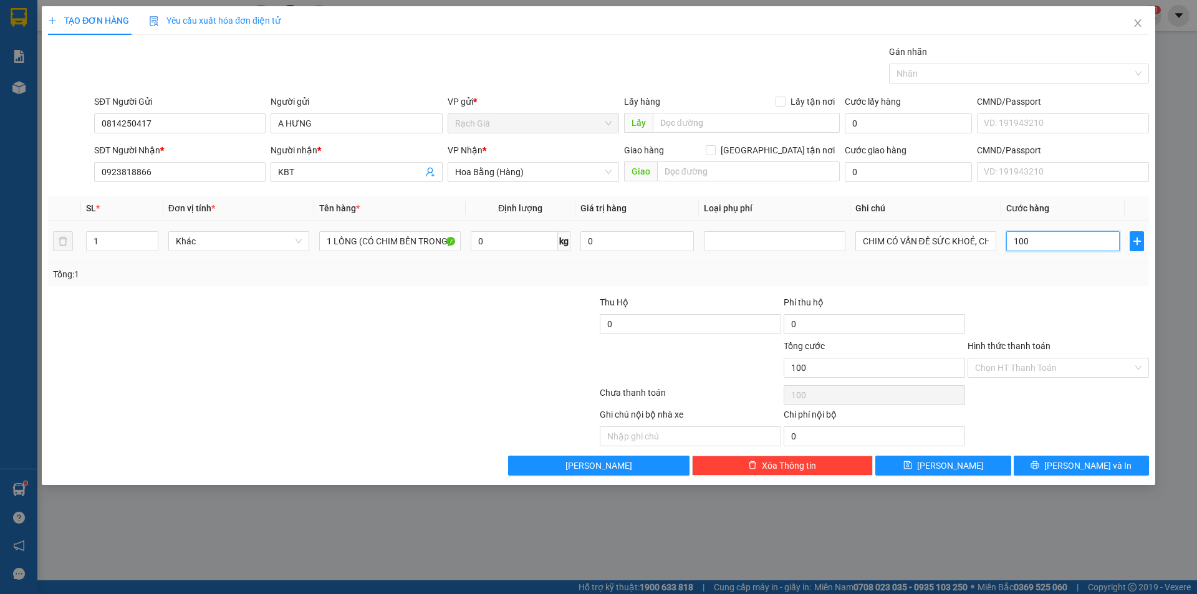
type input "1.000"
type input "10.000"
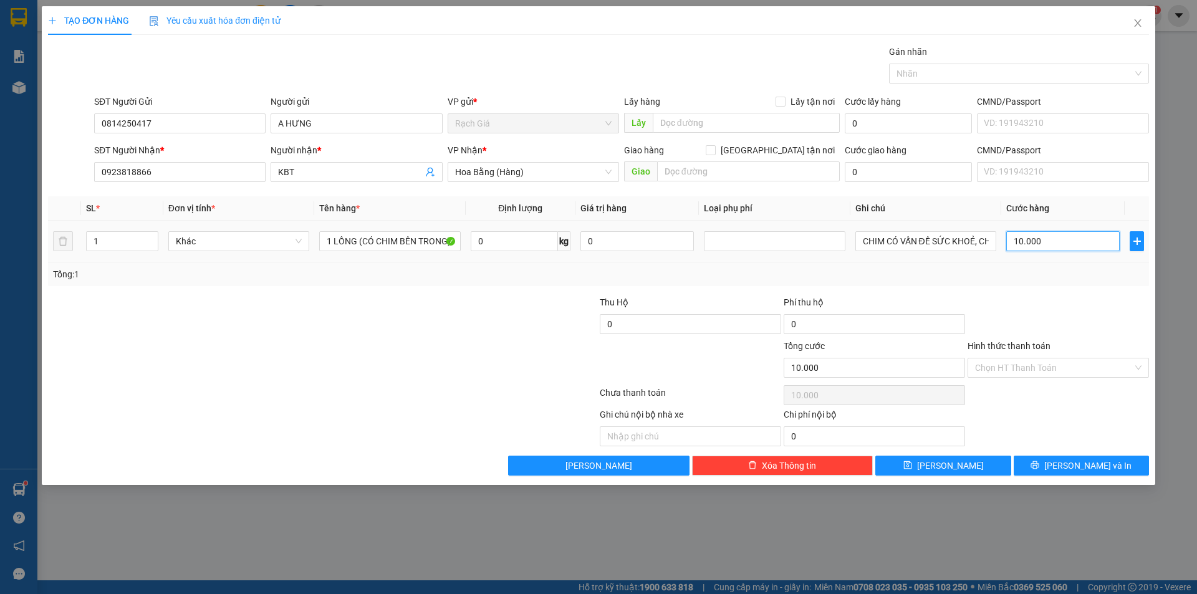
type input "100.000"
click at [375, 324] on div at bounding box center [231, 318] width 368 height 44
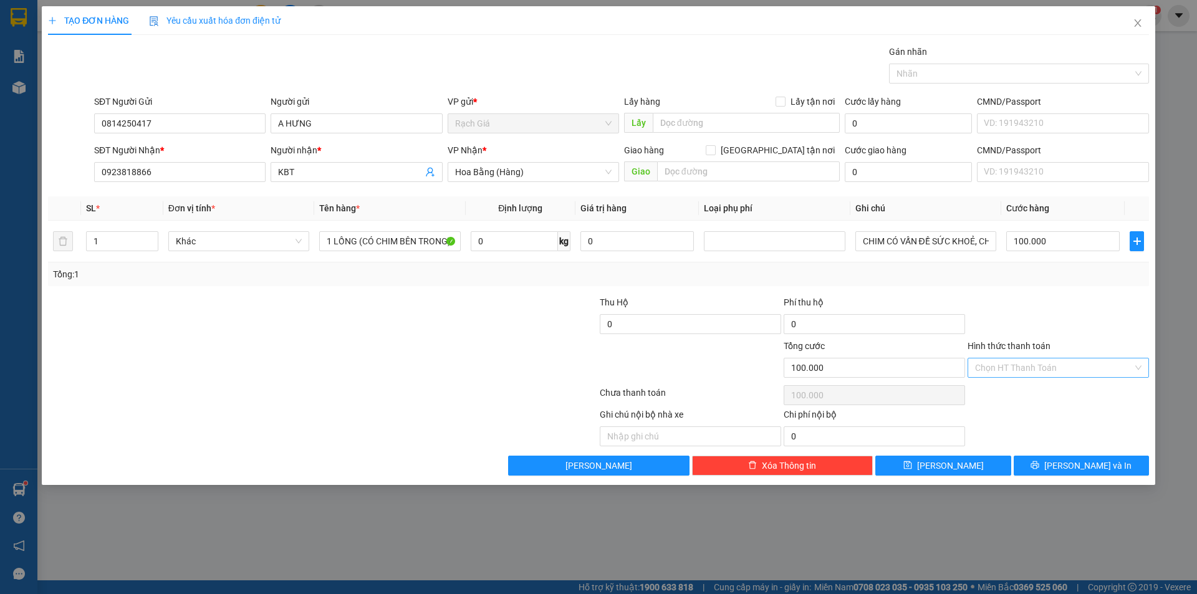
click at [1013, 364] on input "Hình thức thanh toán" at bounding box center [1054, 368] width 158 height 19
click at [996, 397] on div "Tại văn phòng" at bounding box center [1058, 393] width 166 height 14
type input "0"
click at [1082, 466] on span "[PERSON_NAME] và In" at bounding box center [1087, 466] width 87 height 14
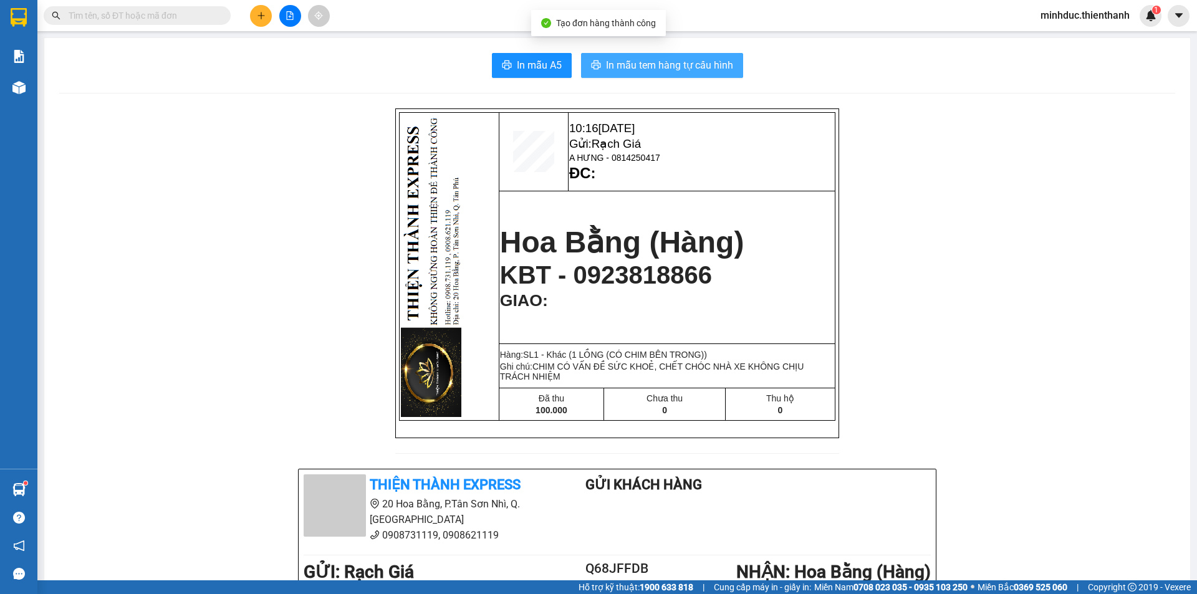
click at [682, 62] on span "In mẫu tem hàng tự cấu hình" at bounding box center [669, 65] width 127 height 16
click at [90, 10] on input "text" at bounding box center [142, 16] width 147 height 14
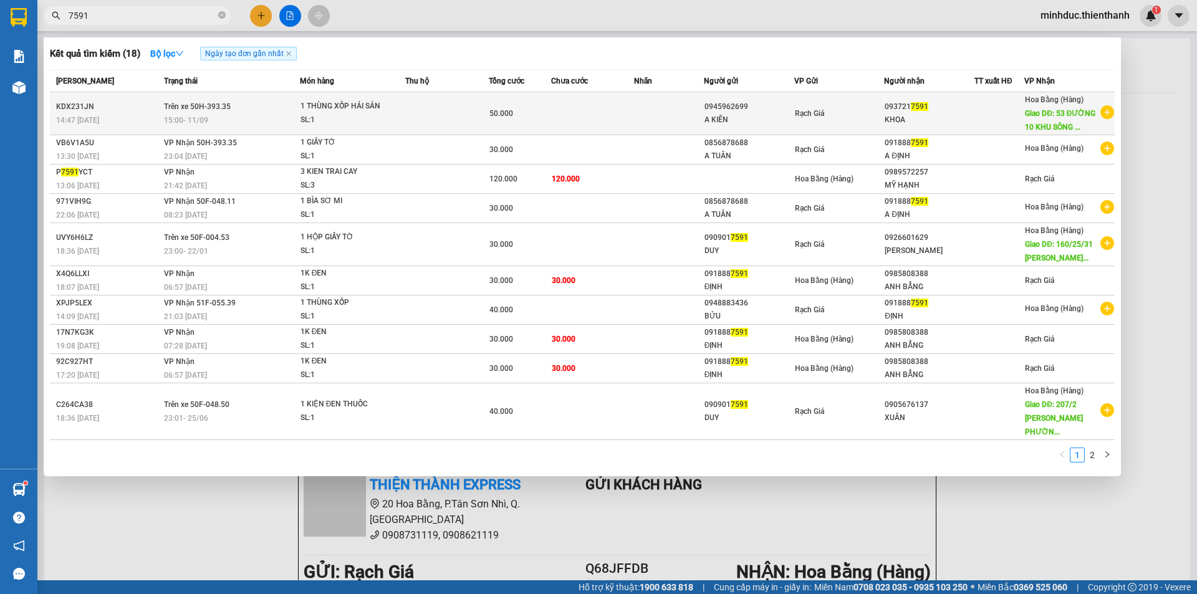
type input "7591"
click at [492, 117] on span "50.000" at bounding box center [501, 113] width 24 height 9
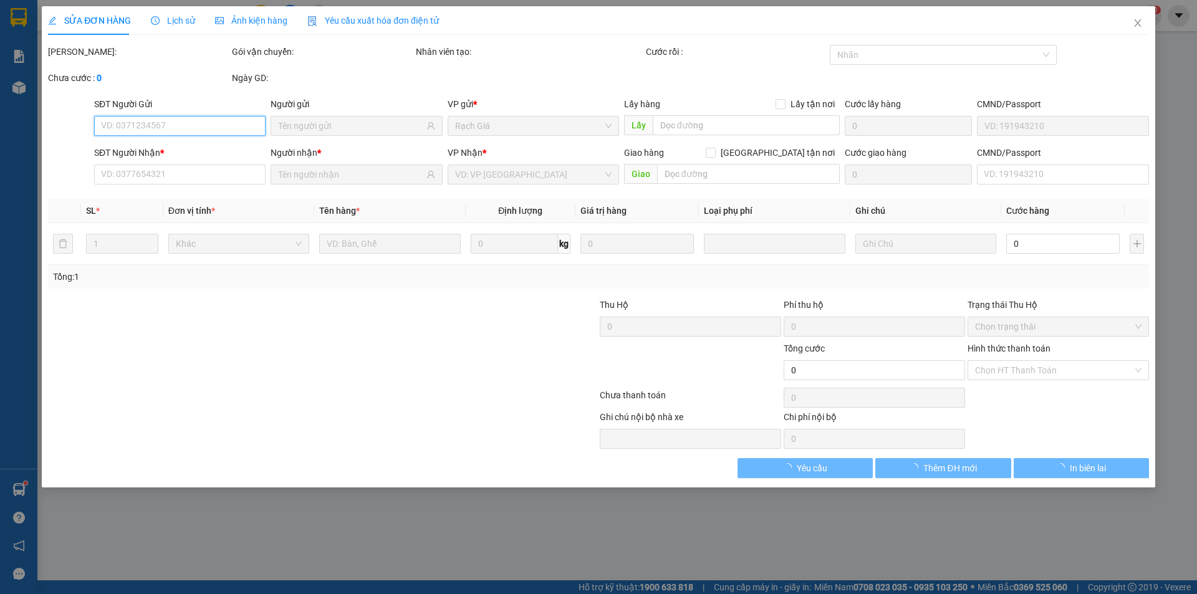
type input "0945962699"
type input "0937217591"
type input "53 ĐƯỜNG 10 KHU SÔNG [GEOGRAPHIC_DATA]"
type input "50.000"
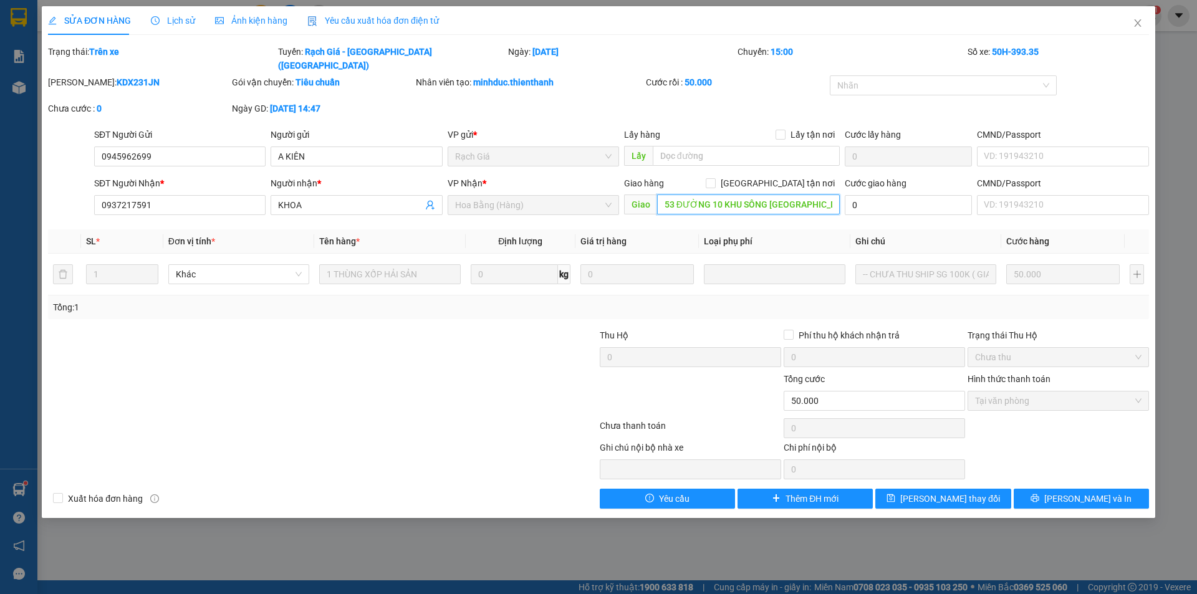
click at [718, 196] on input "53 ĐƯỜNG 10 KHU SÔNG [GEOGRAPHIC_DATA]" at bounding box center [748, 205] width 183 height 20
click at [391, 353] on div at bounding box center [231, 351] width 368 height 44
click at [1139, 20] on icon "close" at bounding box center [1138, 23] width 10 height 10
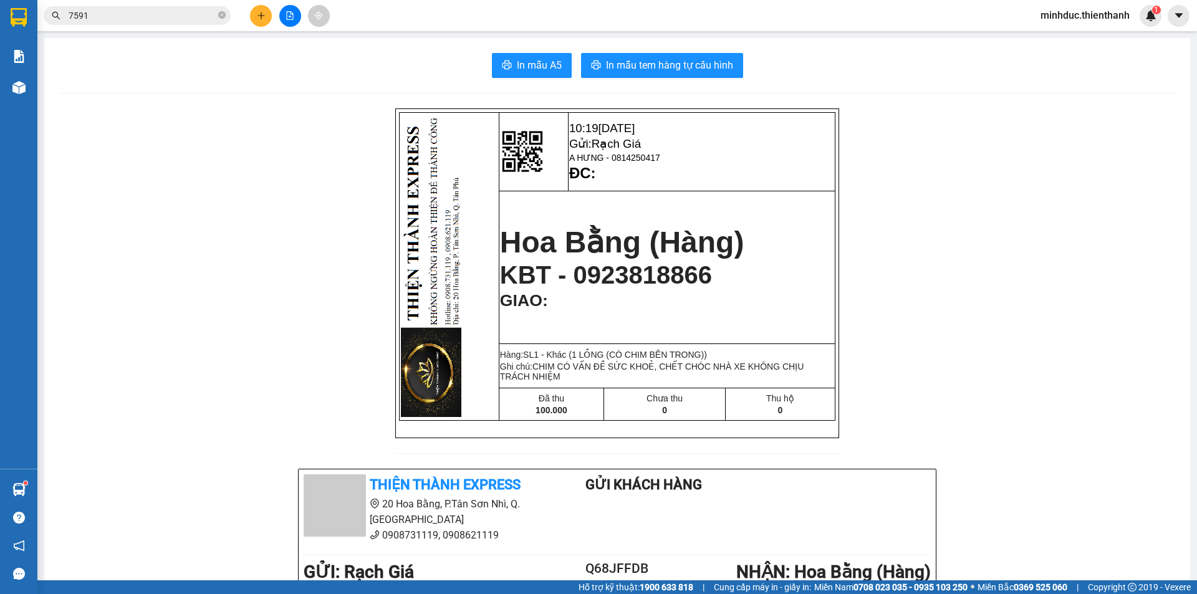
click at [128, 14] on input "7591" at bounding box center [142, 16] width 147 height 14
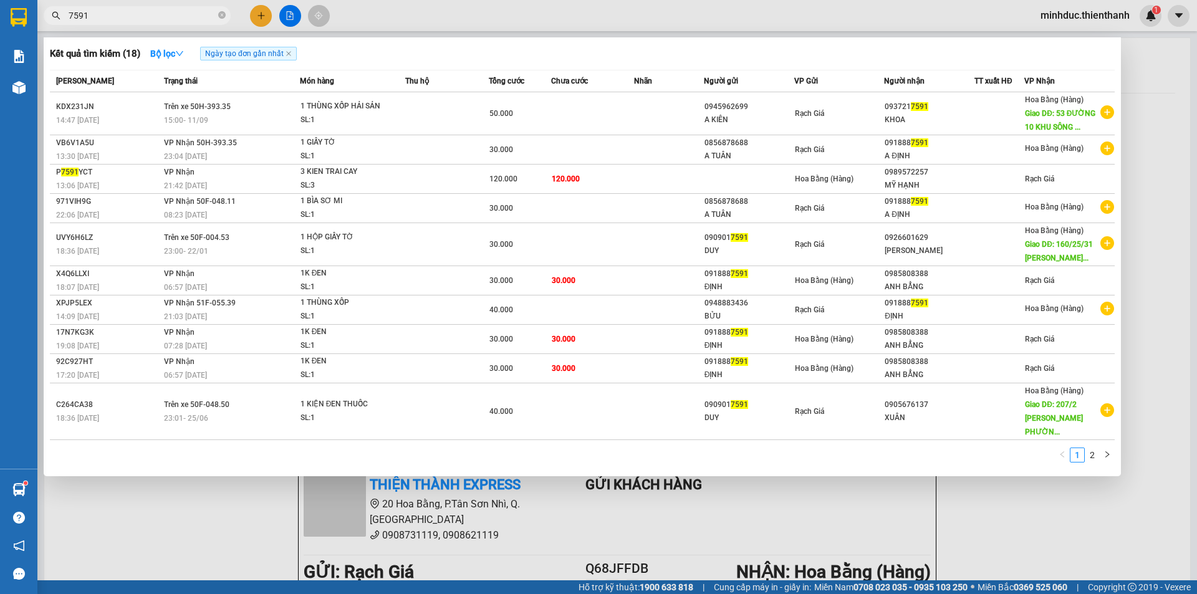
click at [155, 16] on input "7591" at bounding box center [142, 16] width 147 height 14
click at [123, 17] on input "7591" at bounding box center [142, 16] width 147 height 14
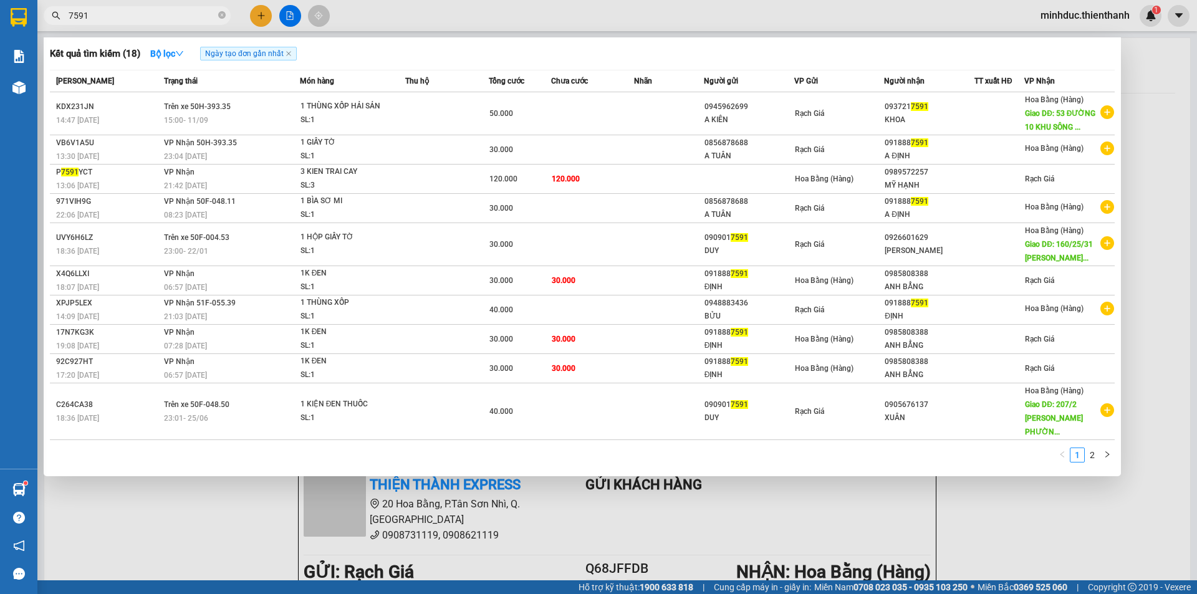
click at [258, 14] on div at bounding box center [598, 297] width 1197 height 594
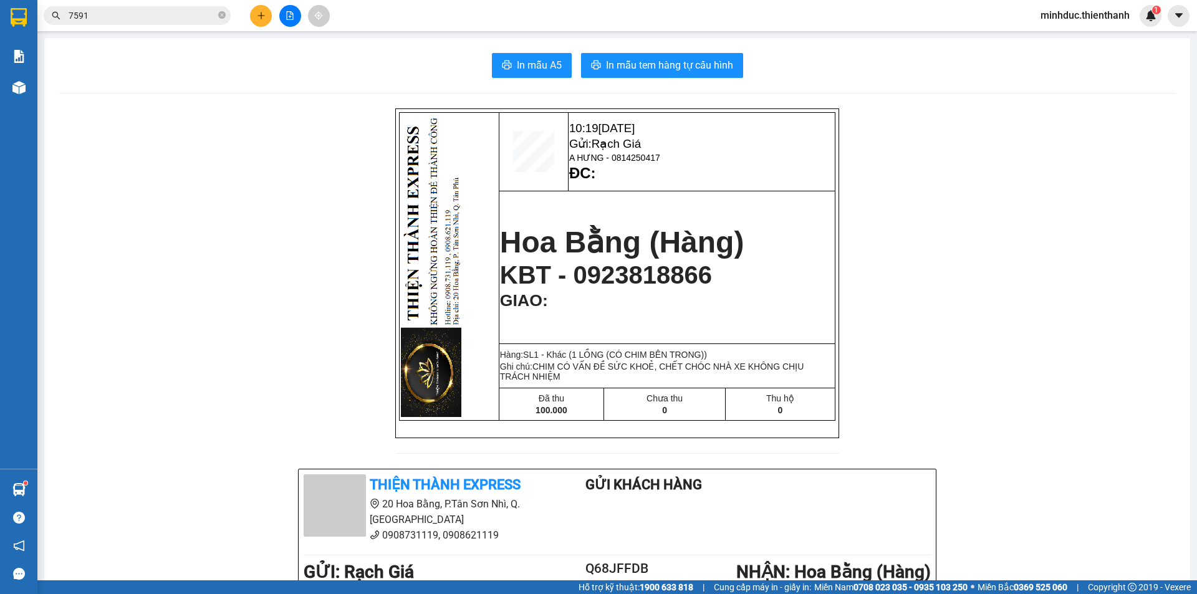
click at [272, 14] on div at bounding box center [290, 16] width 94 height 22
click at [265, 16] on icon "plus" at bounding box center [261, 15] width 9 height 9
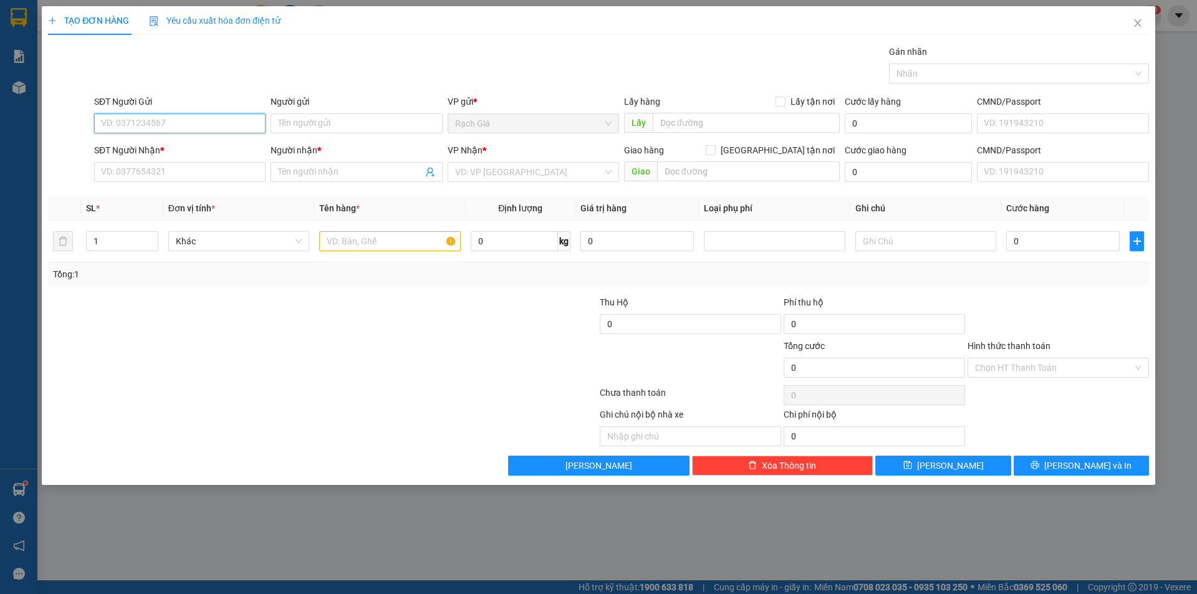
click at [189, 125] on input "SĐT Người Gửi" at bounding box center [179, 123] width 171 height 20
click at [189, 125] on input "02973863213" at bounding box center [179, 123] width 171 height 20
click at [174, 126] on input "02973863213" at bounding box center [179, 123] width 171 height 20
type input "02973863213"
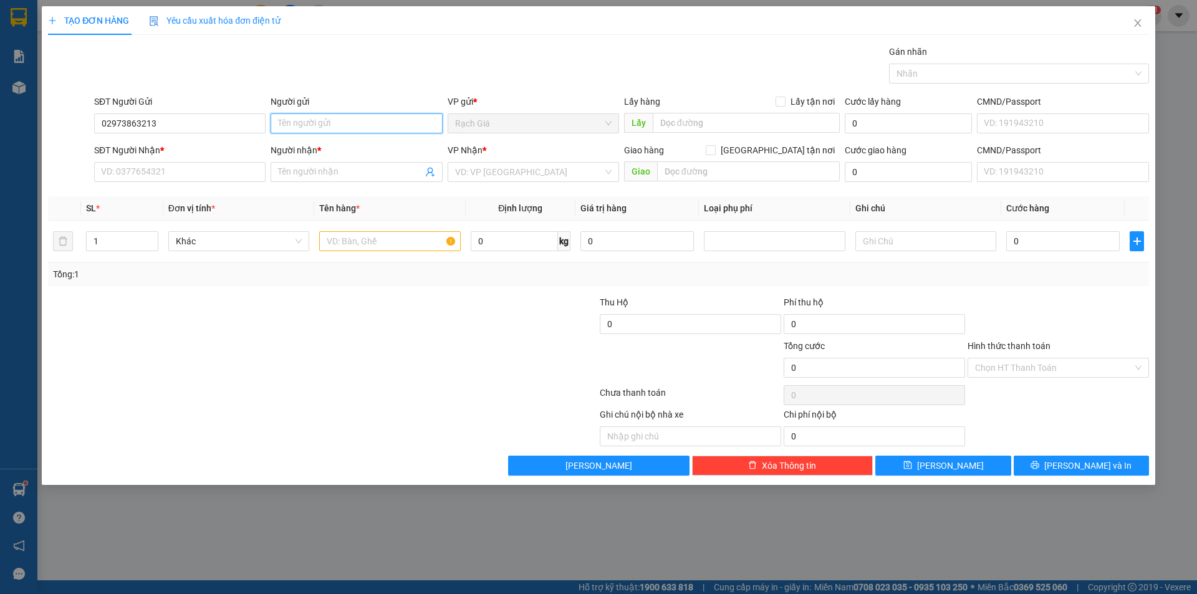
click at [298, 128] on input "Người gửi" at bounding box center [356, 123] width 171 height 20
type input "PHÚ TÀI"
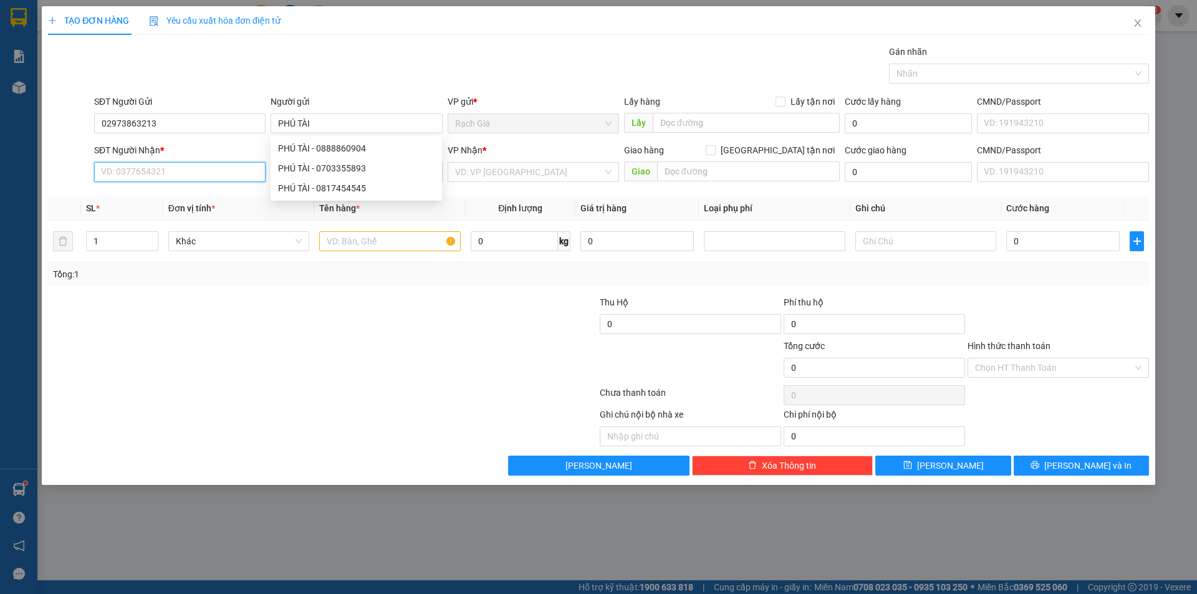
click at [154, 163] on input "SĐT Người Nhận *" at bounding box center [179, 172] width 171 height 20
click at [185, 173] on input "0945637968" at bounding box center [179, 172] width 171 height 20
type input "0945637968"
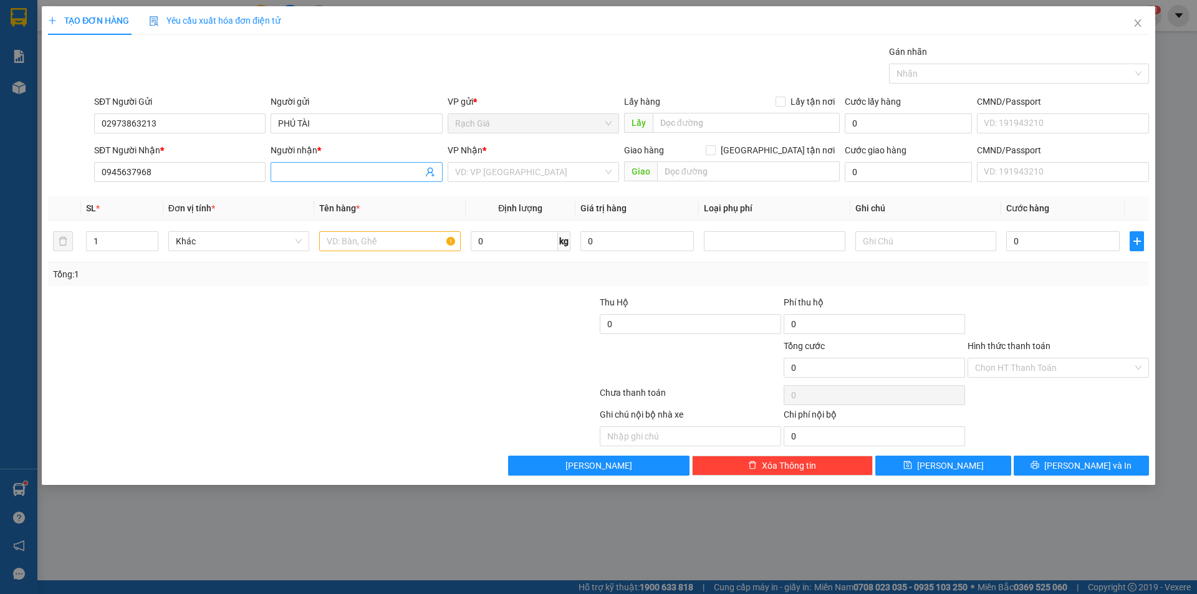
click at [309, 172] on input "Người nhận *" at bounding box center [350, 172] width 144 height 14
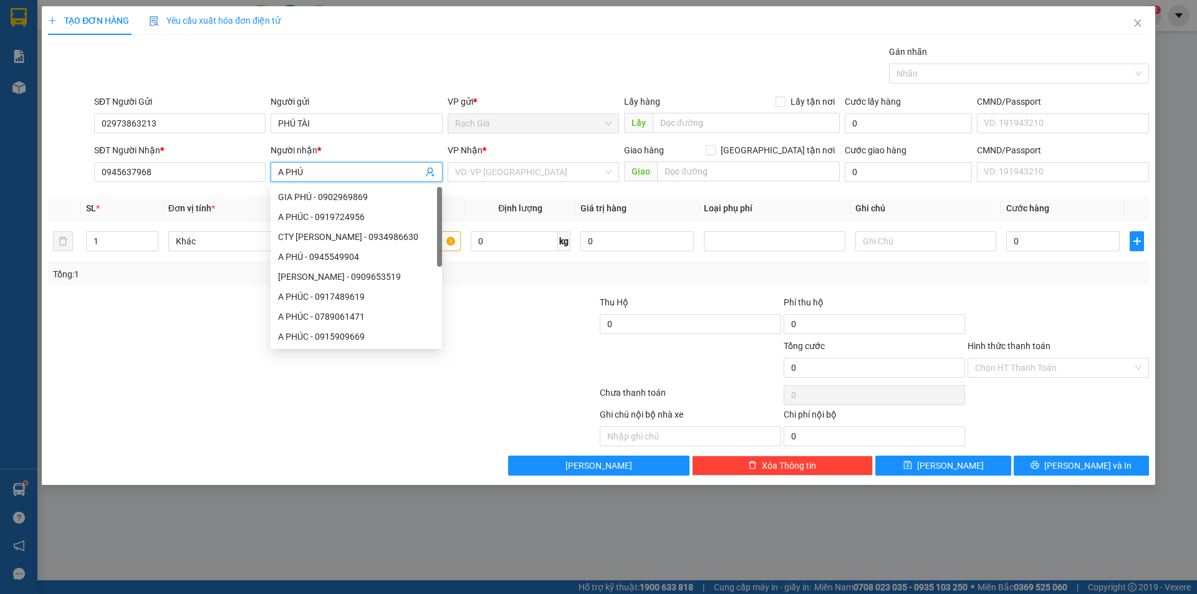
type input "A PHÚ"
click at [421, 62] on div "Gói vận chuyển * Tiêu chuẩn Gán nhãn Nhãn" at bounding box center [622, 67] width 1060 height 44
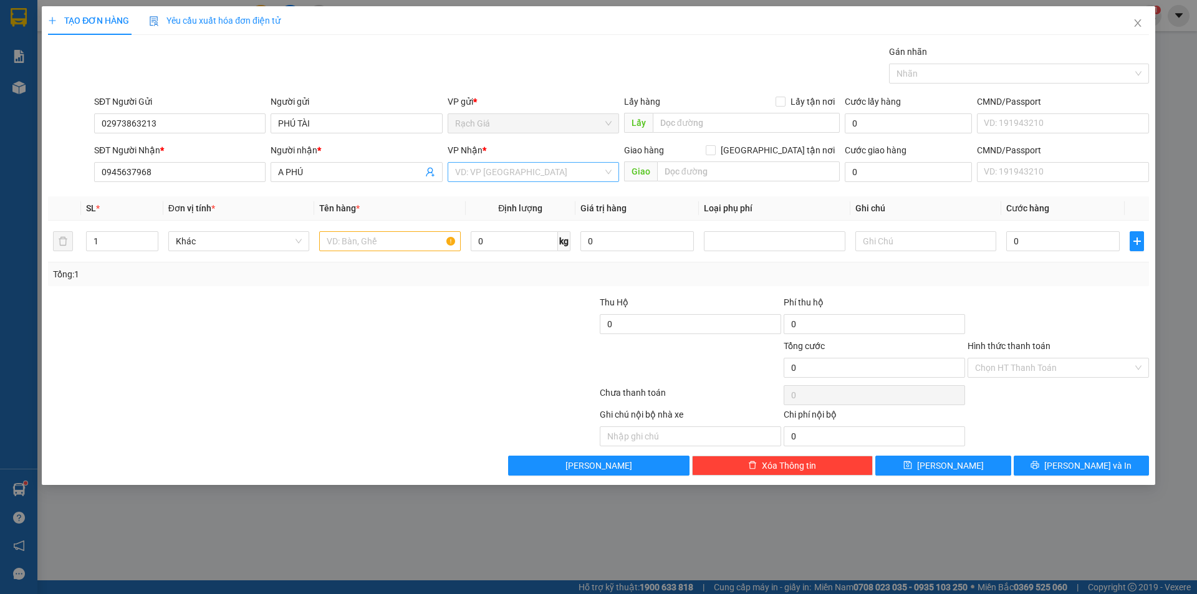
click at [521, 166] on input "search" at bounding box center [529, 172] width 148 height 19
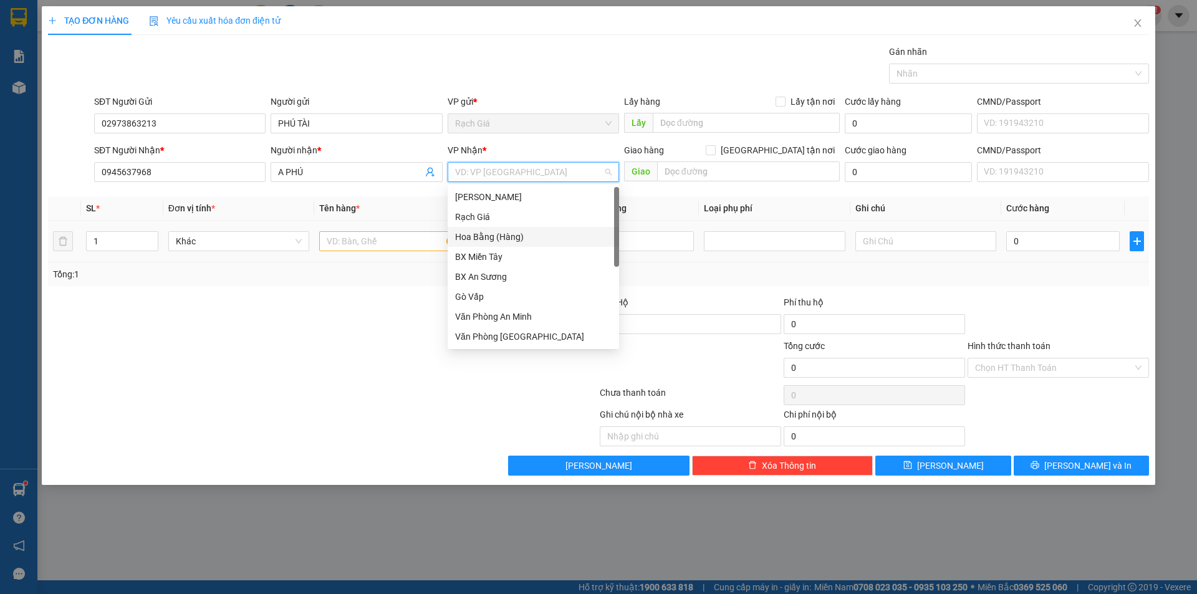
drag, startPoint x: 518, startPoint y: 234, endPoint x: 367, endPoint y: 247, distance: 152.0
click at [518, 236] on div "Hoa Bằng (Hàng)" at bounding box center [533, 237] width 156 height 14
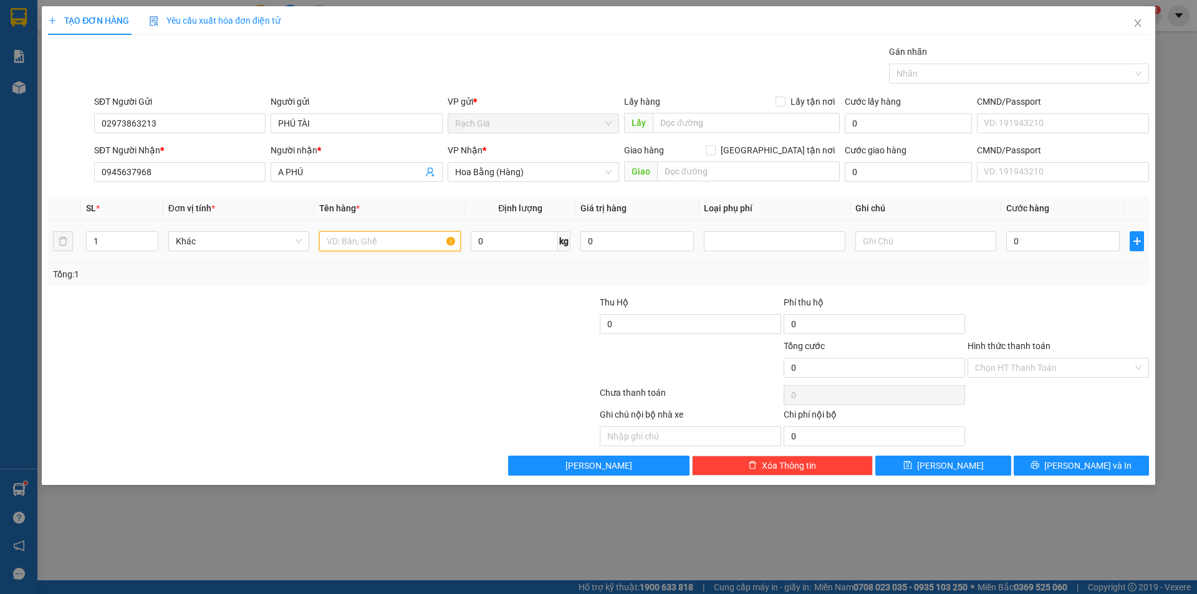
click at [364, 237] on input "text" at bounding box center [389, 241] width 141 height 20
type input "1 THÙNG XỐP ĐỒ ĂN"
click at [1063, 239] on input "0" at bounding box center [1062, 241] width 113 height 20
type input "4"
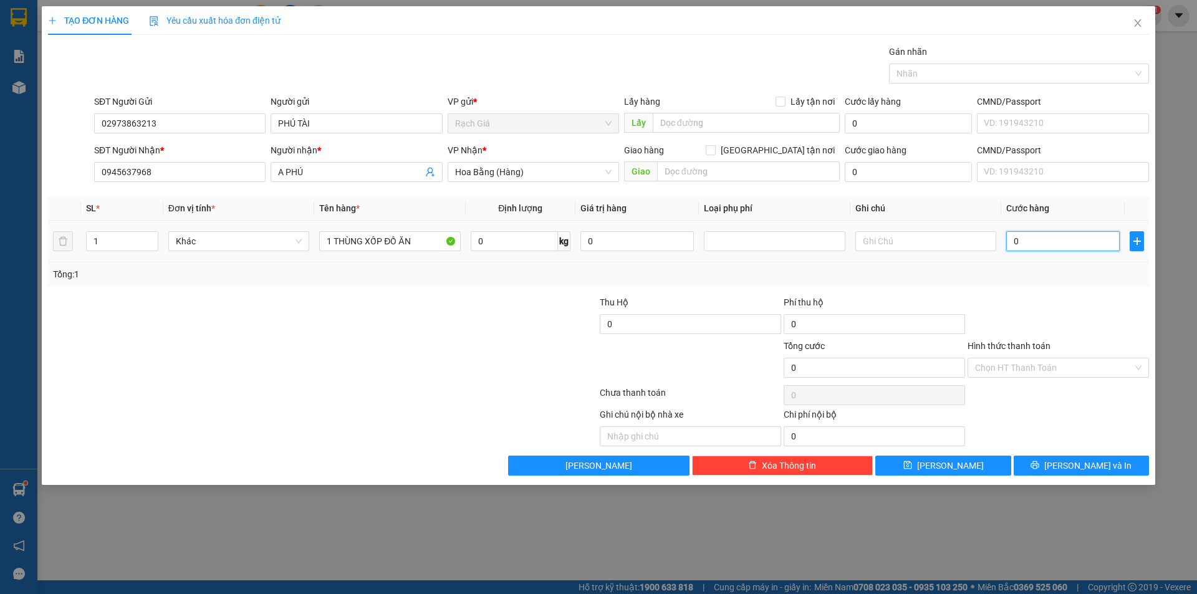
type input "4"
type input "40"
type input "400"
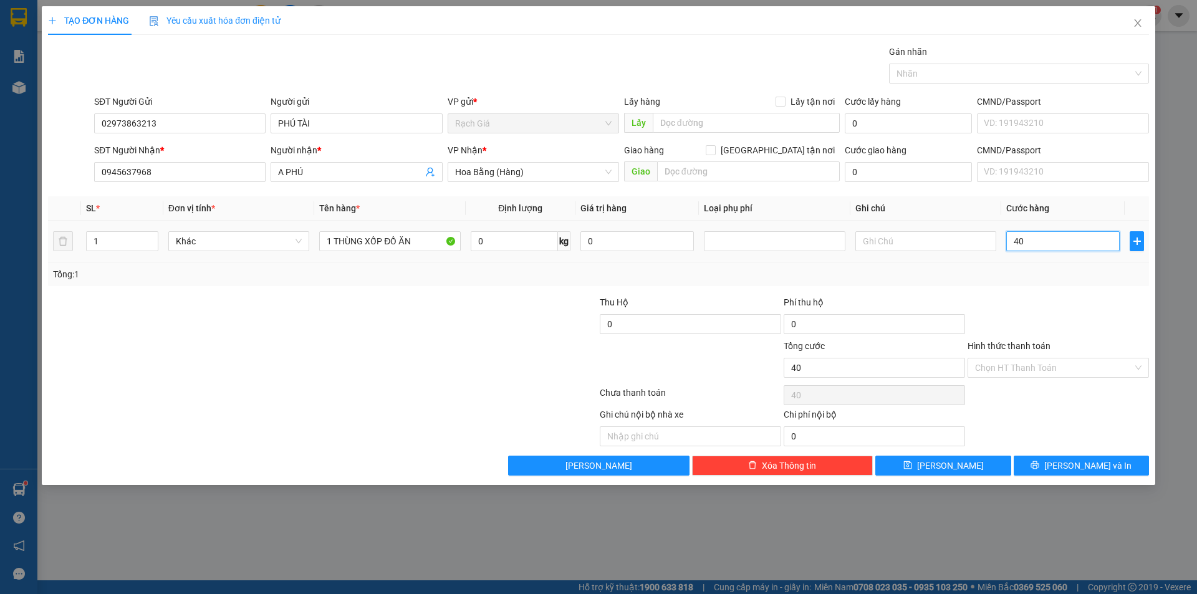
type input "400"
type input "4.000"
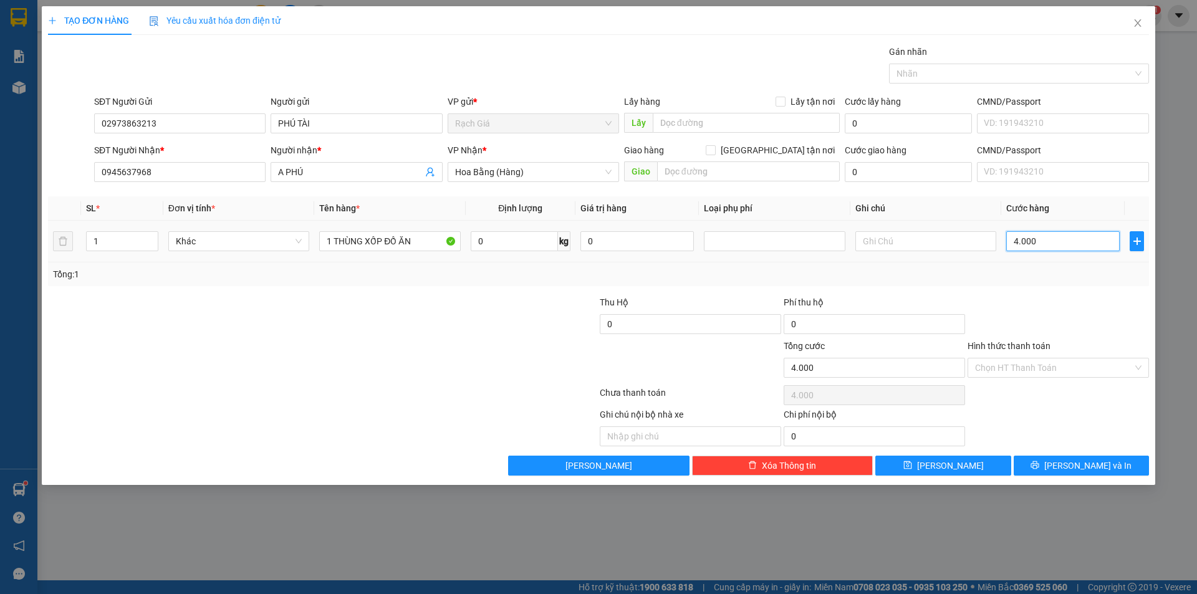
type input "40.000"
click at [1023, 284] on div "Tổng: 1" at bounding box center [598, 274] width 1101 height 24
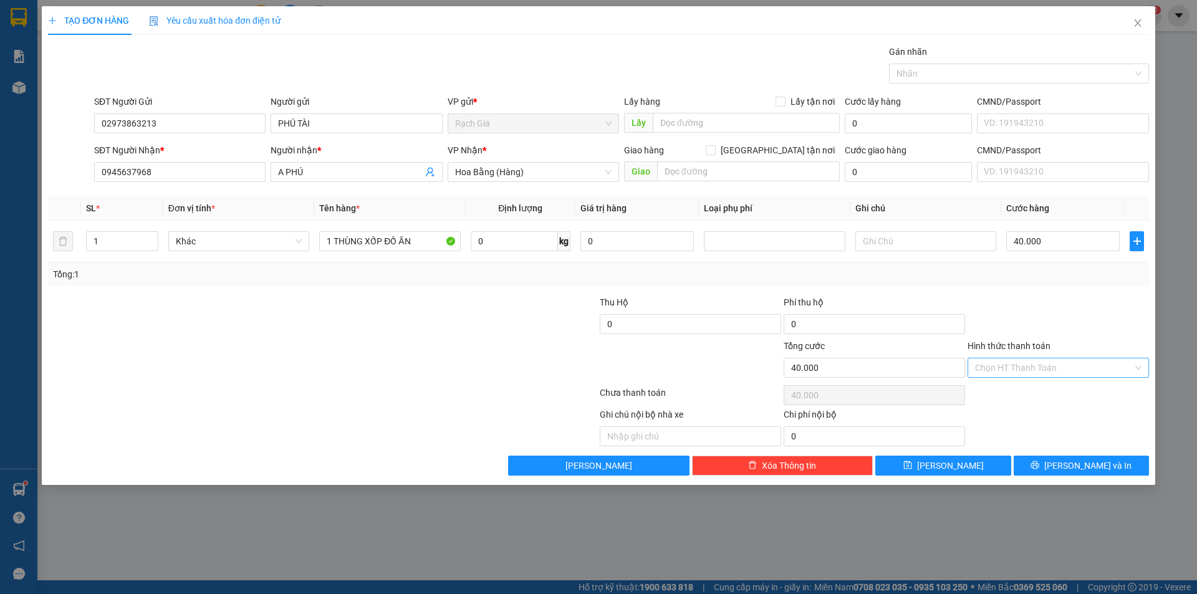
click at [1012, 370] on input "Hình thức thanh toán" at bounding box center [1054, 368] width 158 height 19
click at [1016, 393] on div "Tại văn phòng" at bounding box center [1058, 393] width 166 height 14
type input "0"
click at [1074, 469] on span "[PERSON_NAME] và In" at bounding box center [1087, 466] width 87 height 14
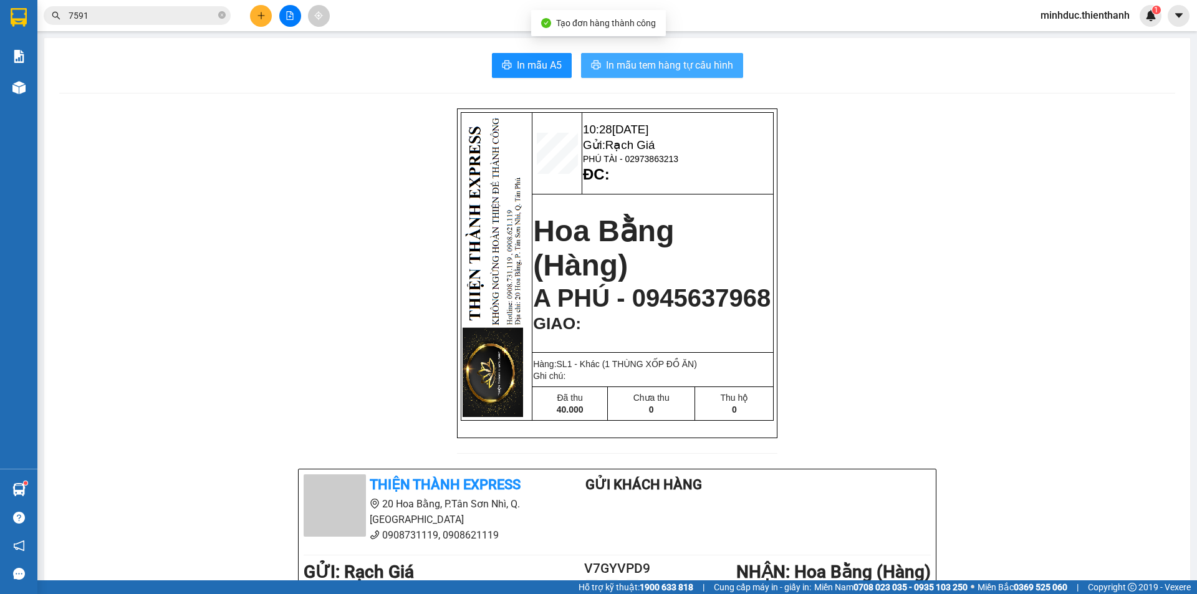
click at [662, 57] on button "In mẫu tem hàng tự cấu hình" at bounding box center [662, 65] width 162 height 25
click at [150, 19] on input "7591" at bounding box center [142, 16] width 147 height 14
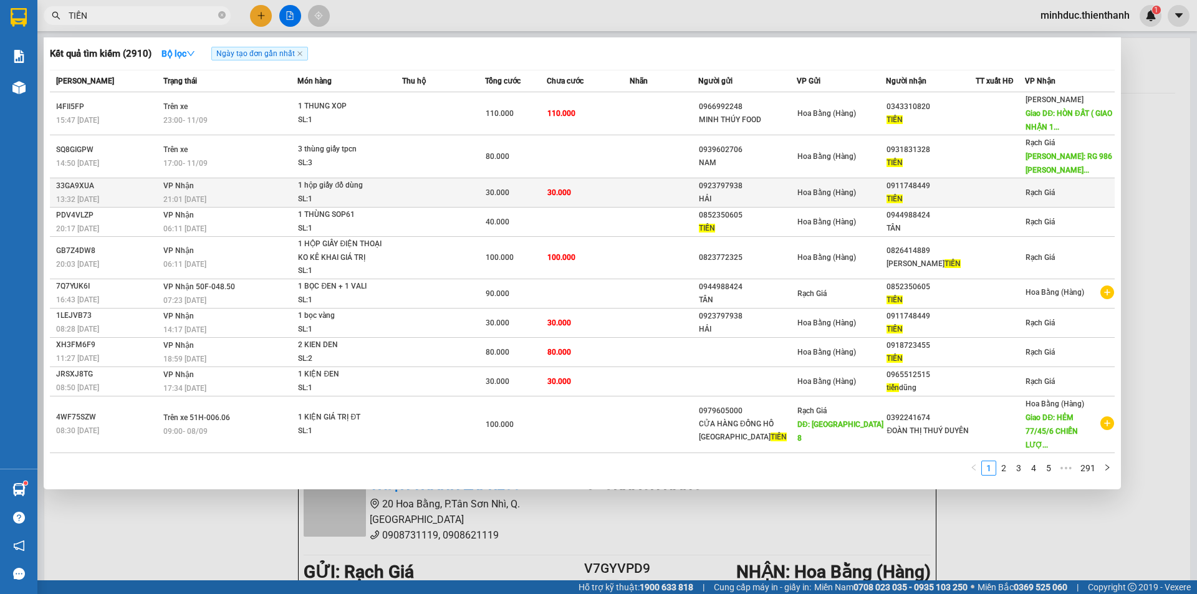
type input "TIẾN"
click at [523, 190] on div "30.000" at bounding box center [516, 193] width 60 height 14
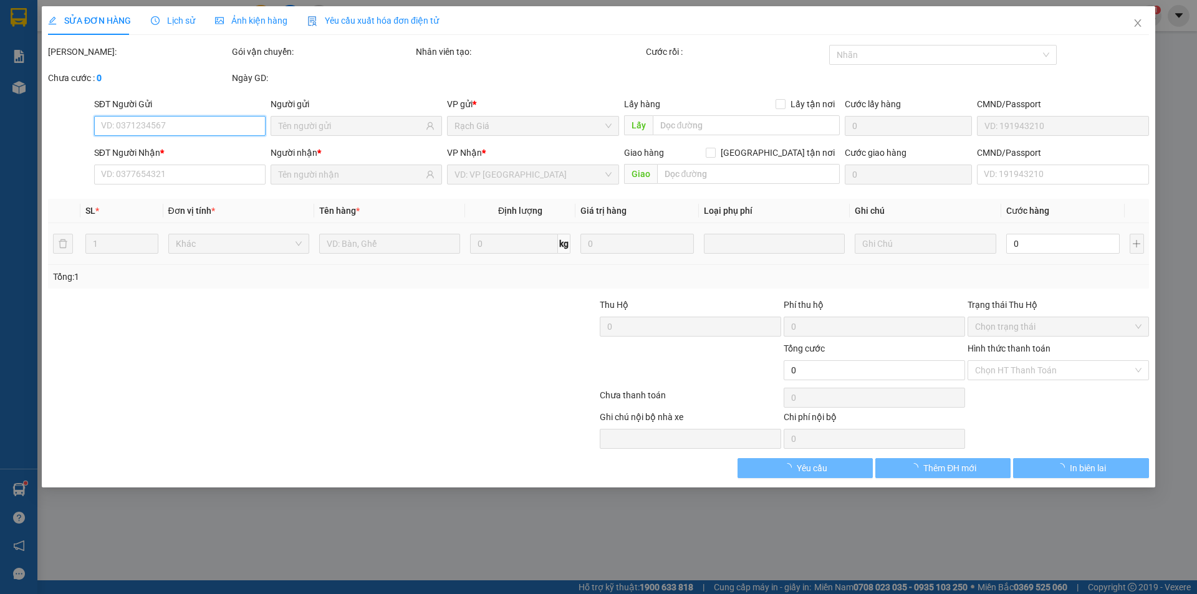
type input "0923797938"
type input "HẢI"
type input "0911748449"
type input "TIẾN"
type input "30.000"
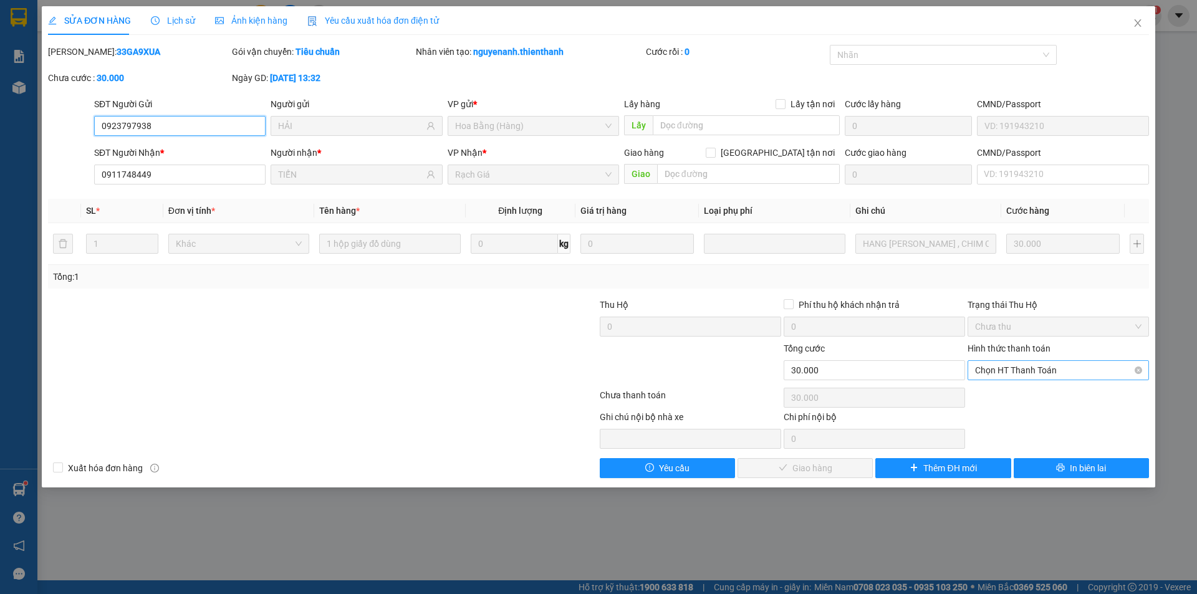
click at [1094, 363] on span "Chọn HT Thanh Toán" at bounding box center [1058, 370] width 166 height 19
click at [1030, 399] on div "Tại văn phòng" at bounding box center [1058, 395] width 166 height 14
type input "0"
click at [826, 470] on span "Giao hàng" at bounding box center [812, 468] width 40 height 14
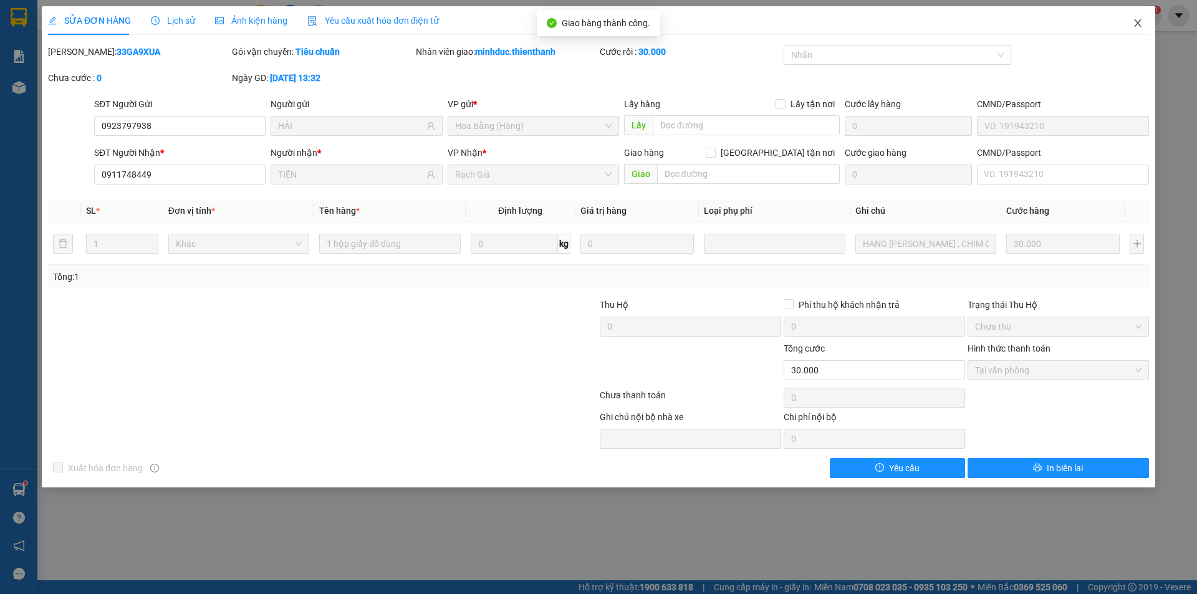
click at [1140, 17] on span "Close" at bounding box center [1137, 23] width 35 height 35
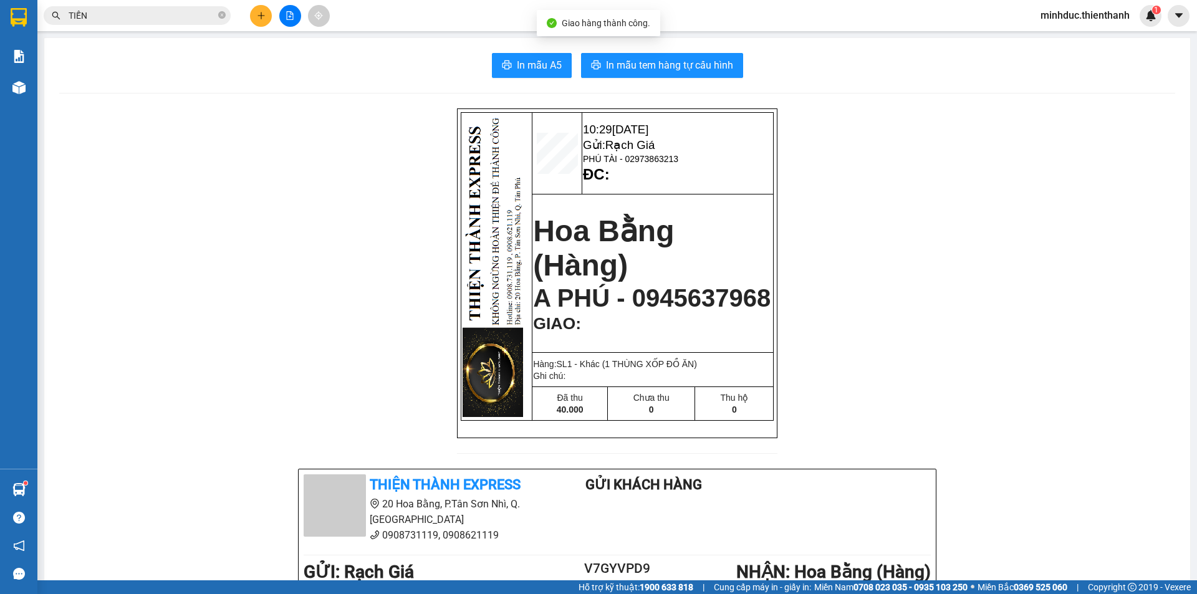
click at [138, 10] on input "TIẾN" at bounding box center [142, 16] width 147 height 14
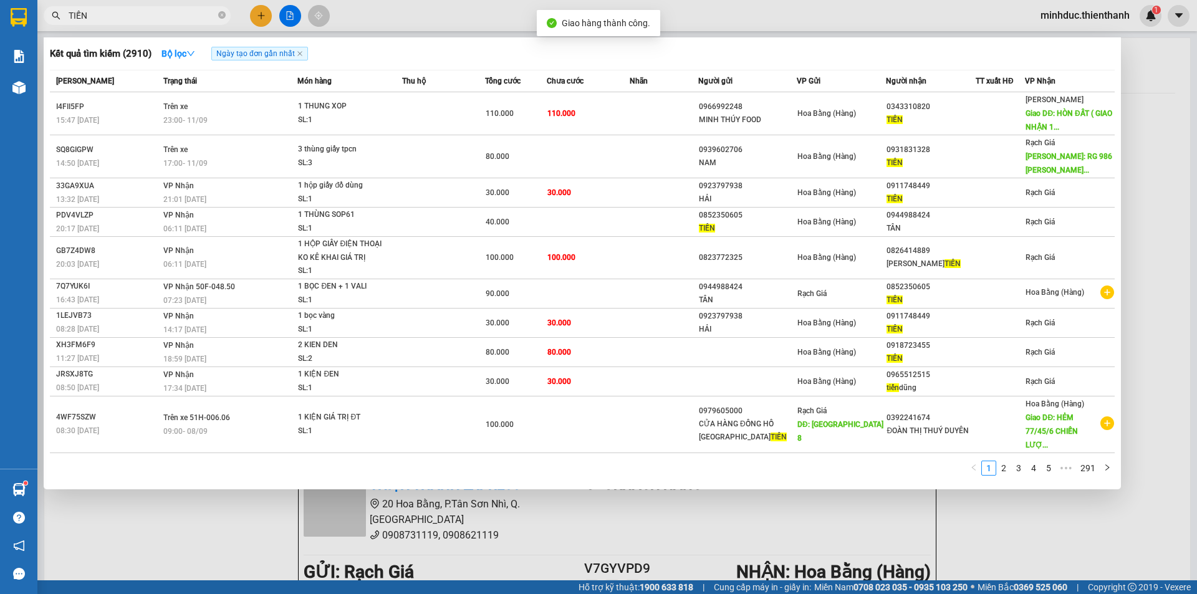
click at [138, 10] on input "TIẾN" at bounding box center [142, 16] width 147 height 14
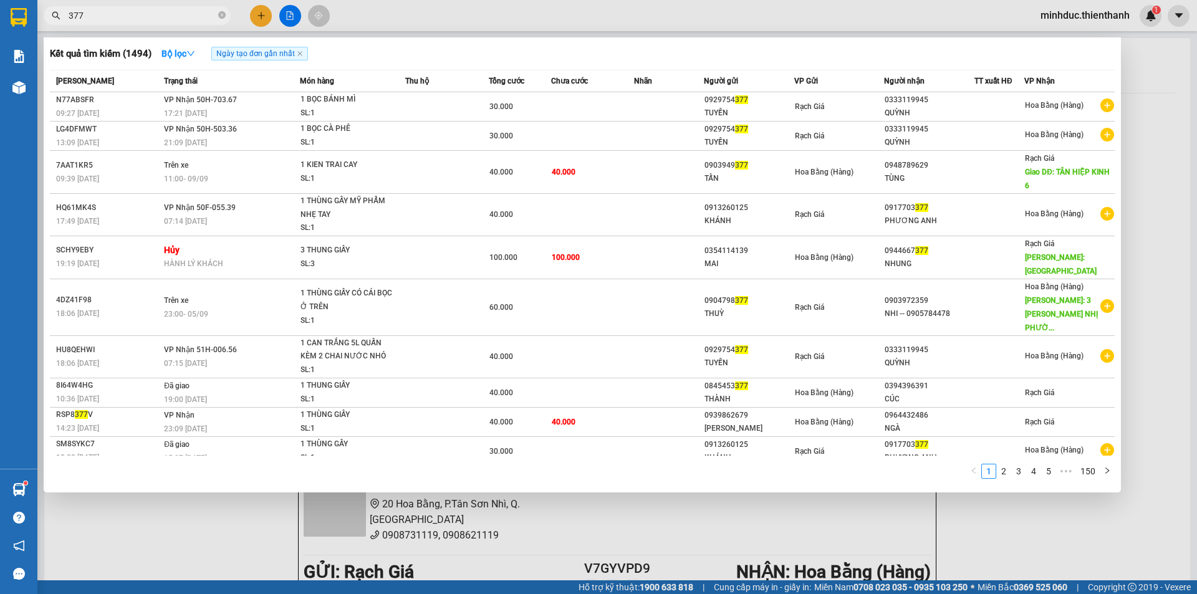
type input "377"
click at [263, 20] on div at bounding box center [598, 297] width 1197 height 594
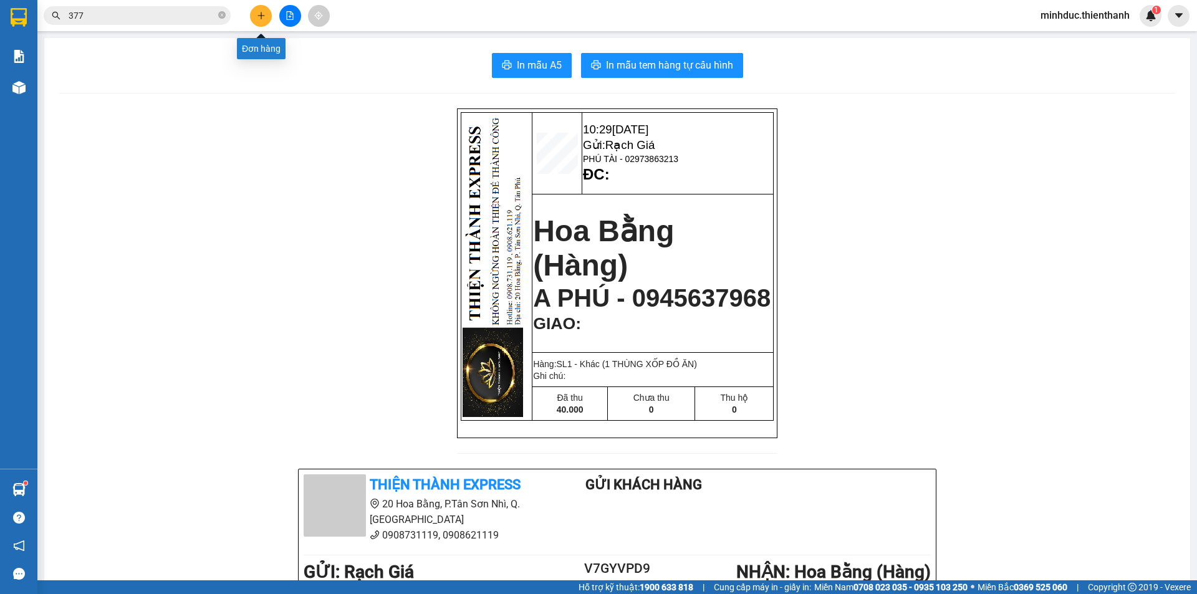
click at [262, 19] on icon "plus" at bounding box center [261, 15] width 9 height 9
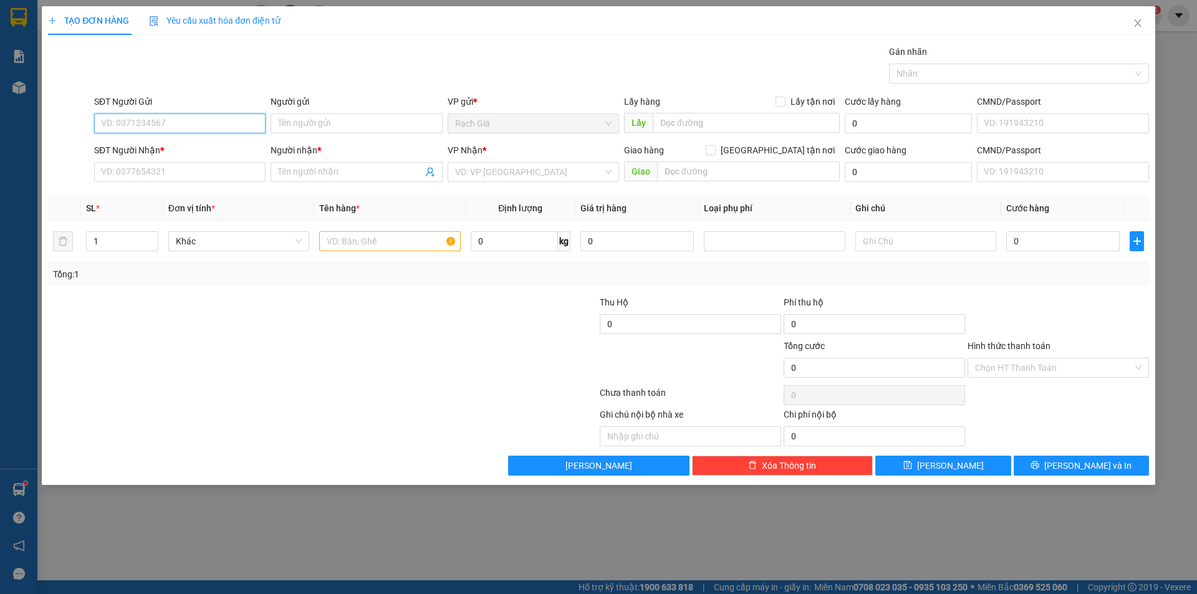
click at [157, 128] on input "SĐT Người Gửi" at bounding box center [179, 123] width 171 height 20
type input "7"
click at [156, 126] on input "4377" at bounding box center [179, 123] width 171 height 20
click at [164, 146] on div "0929754377 - TUYỀN" at bounding box center [180, 149] width 156 height 14
type input "0929754377"
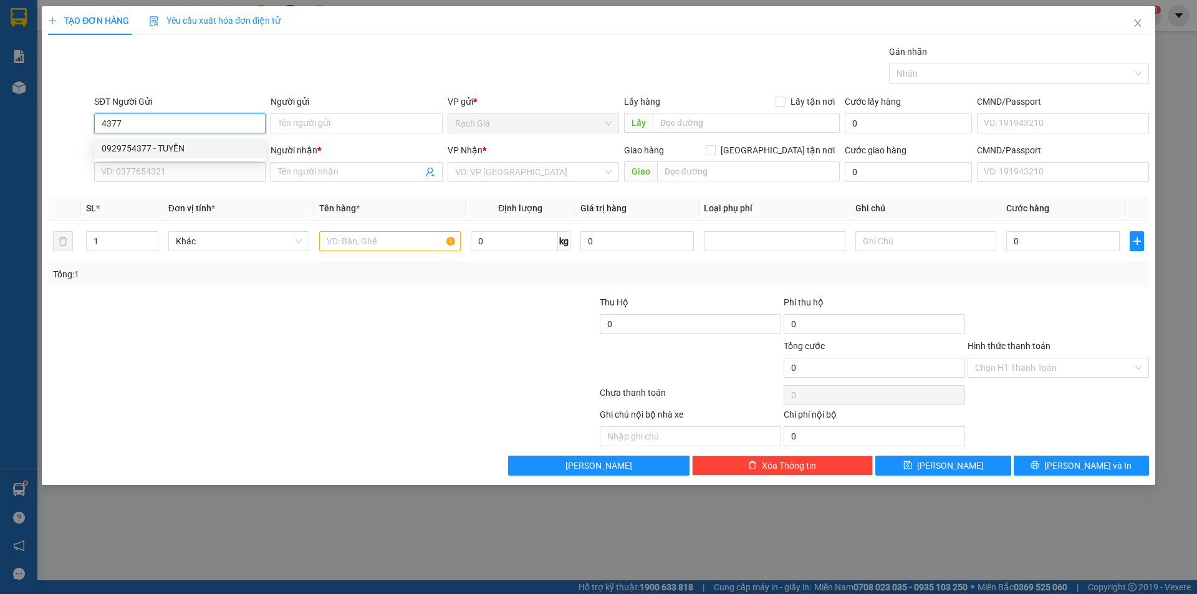
type input "TUYỀN"
type input "0333119945"
type input "QUỲNH"
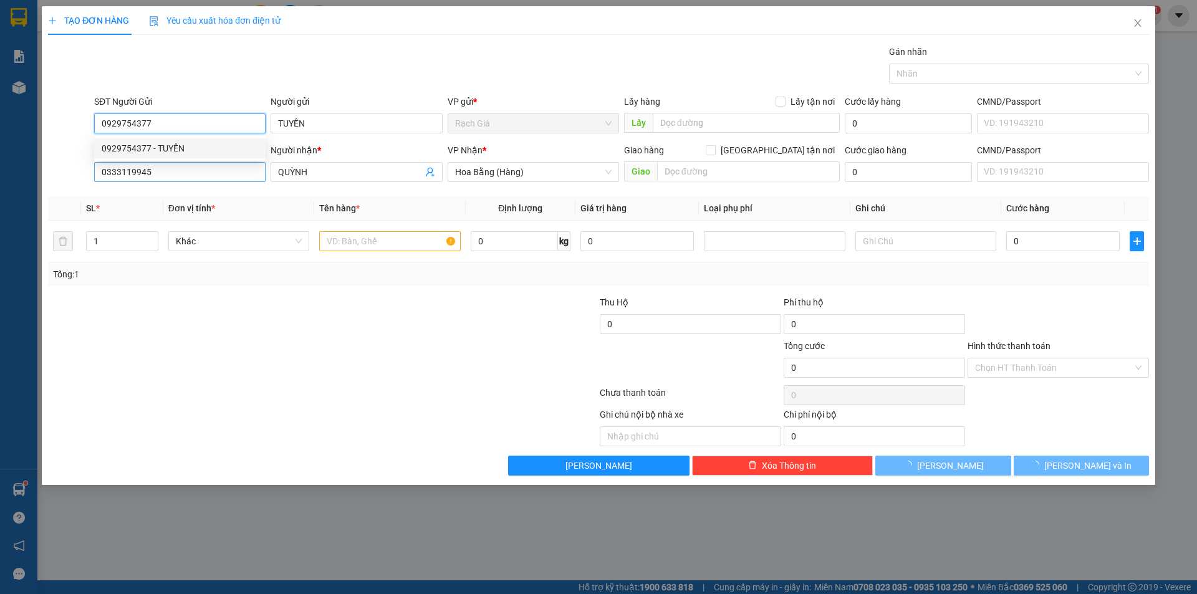
type input "30.000"
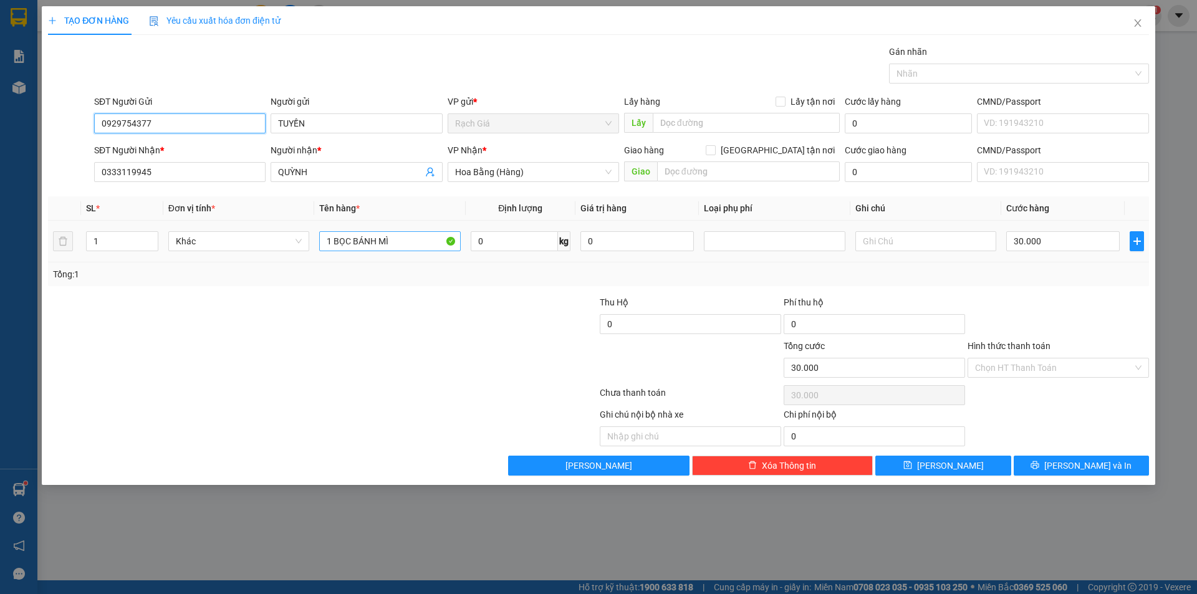
type input "0929754377"
click at [412, 240] on input "1 BỌC BÁNH MÌ" at bounding box center [389, 241] width 141 height 20
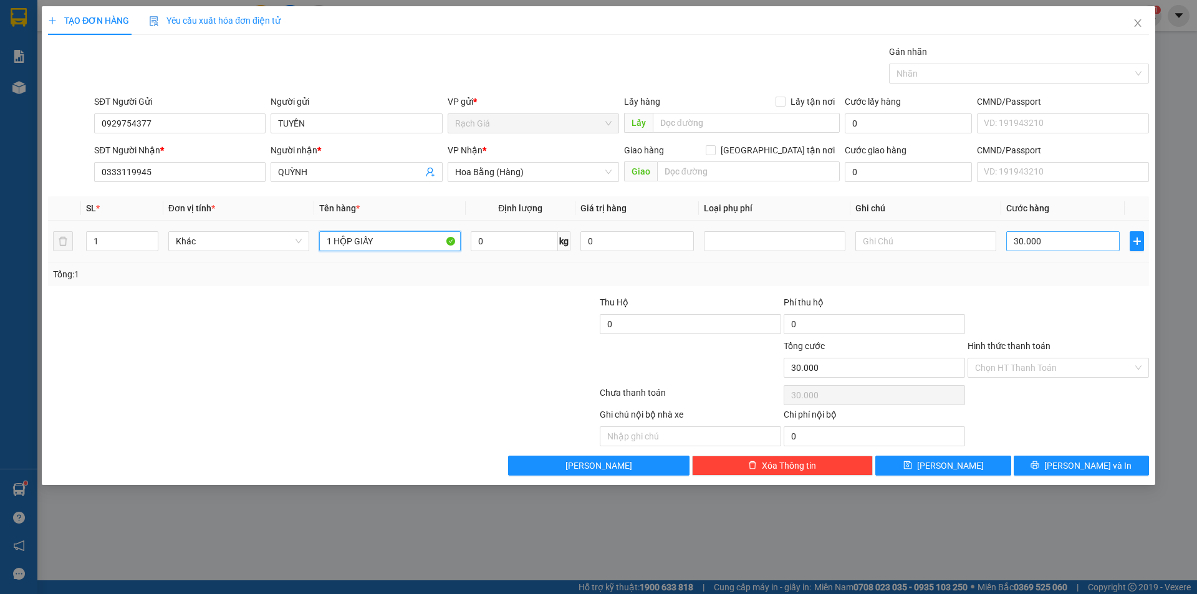
type input "1 HỘP GIẤY"
click at [1051, 244] on input "30.000" at bounding box center [1062, 241] width 113 height 20
click at [895, 241] on input "text" at bounding box center [925, 241] width 141 height 20
type input "HÀNG KHÔNG ĐỒNG"
click at [1061, 364] on input "Hình thức thanh toán" at bounding box center [1054, 368] width 158 height 19
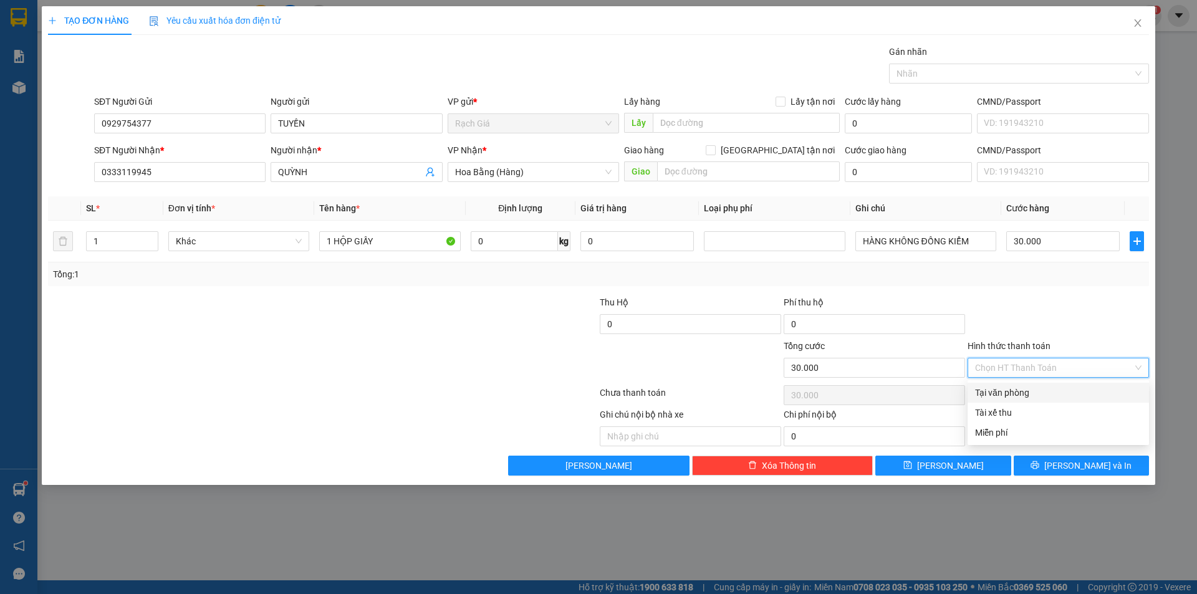
click at [1016, 393] on div "Tại văn phòng" at bounding box center [1058, 393] width 166 height 14
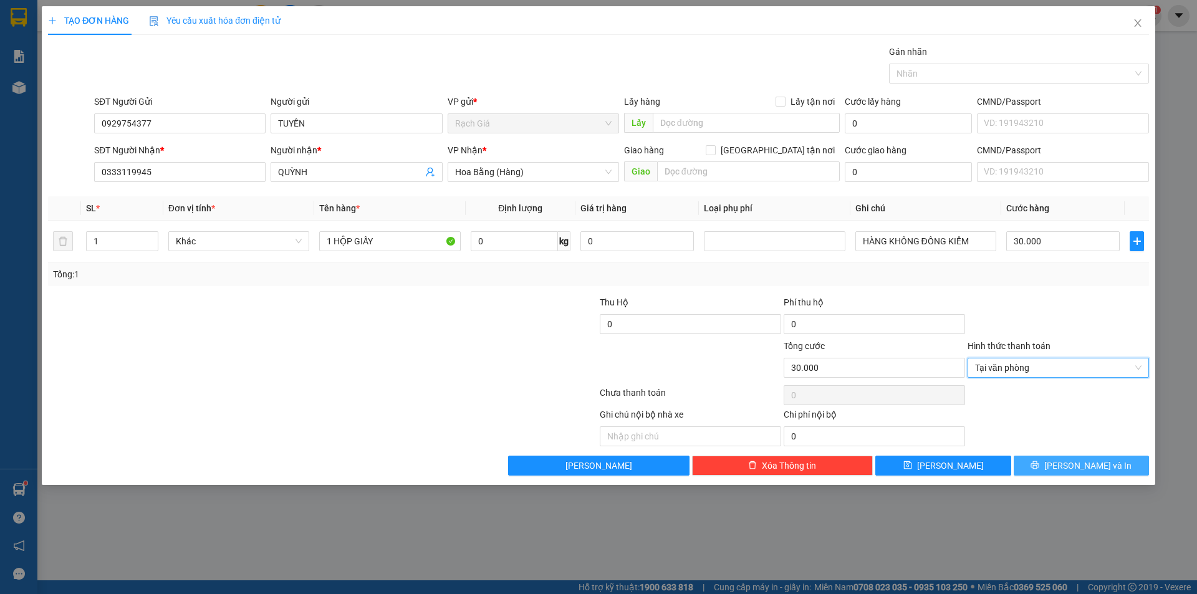
click at [1072, 461] on span "[PERSON_NAME] và In" at bounding box center [1087, 466] width 87 height 14
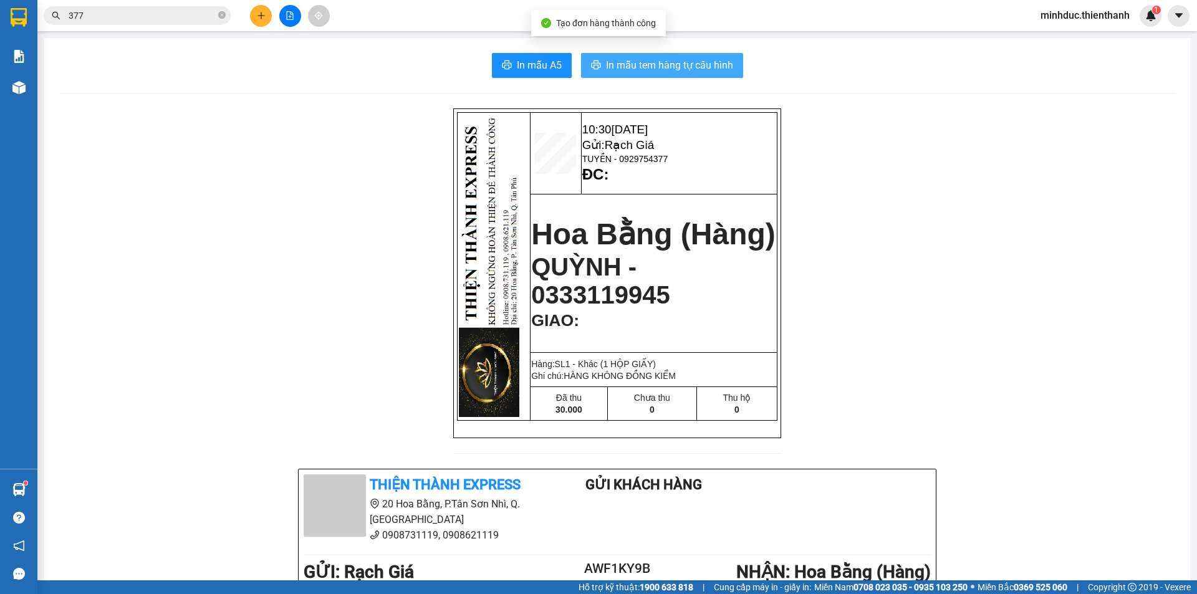
click at [707, 70] on span "In mẫu tem hàng tự cấu hình" at bounding box center [669, 65] width 127 height 16
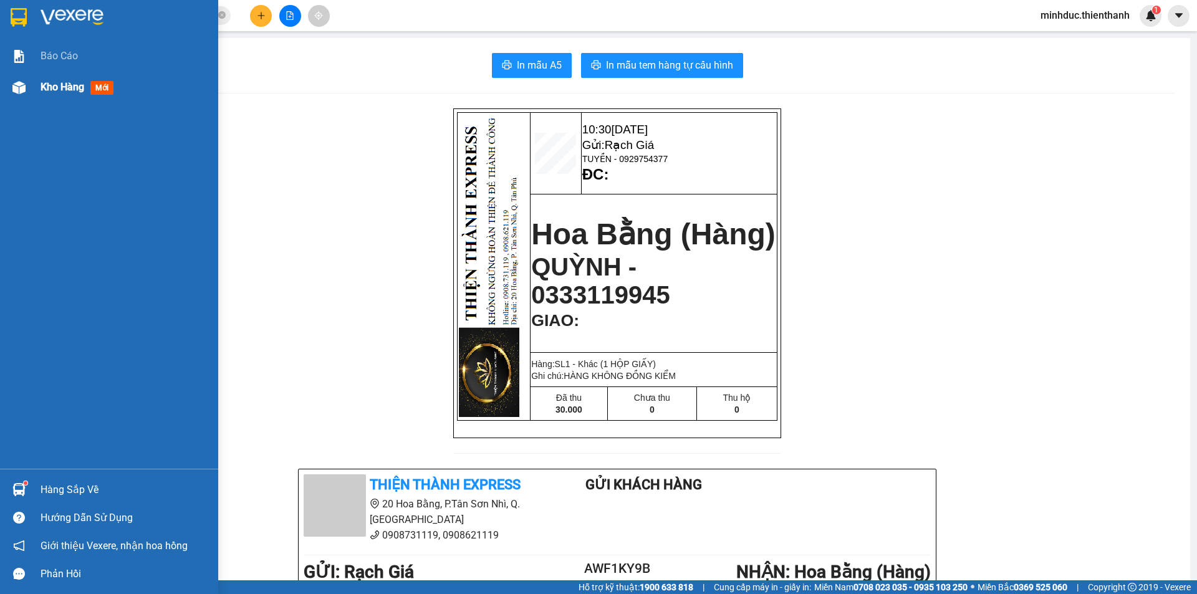
click at [70, 86] on span "Kho hàng" at bounding box center [63, 87] width 44 height 12
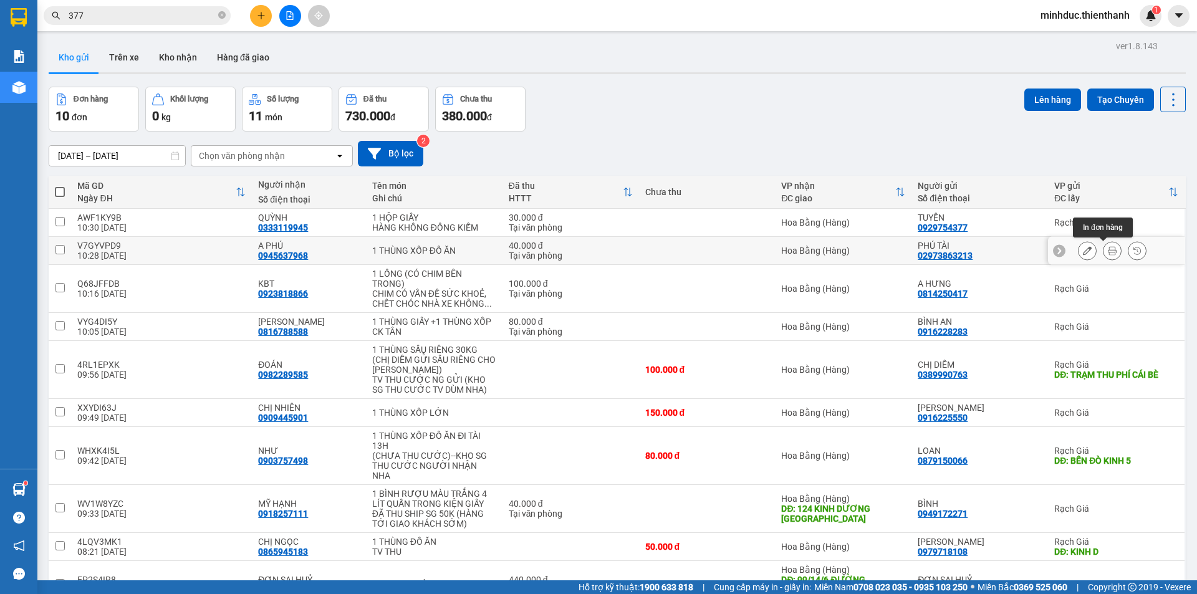
click at [1108, 250] on icon at bounding box center [1112, 250] width 9 height 9
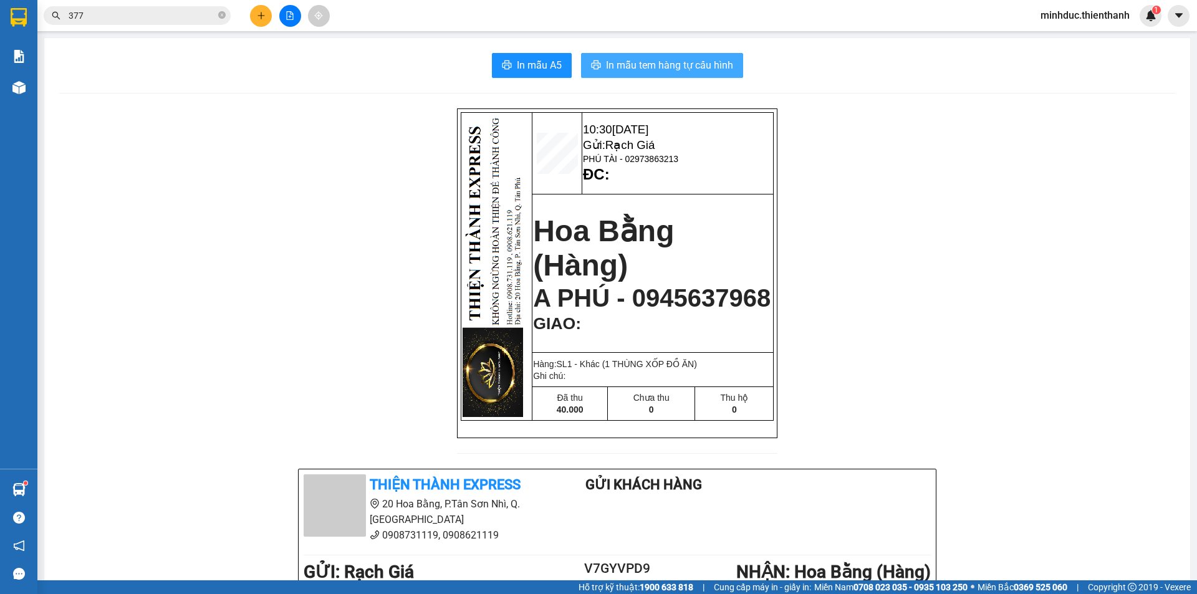
click at [692, 64] on span "In mẫu tem hàng tự cấu hình" at bounding box center [669, 65] width 127 height 16
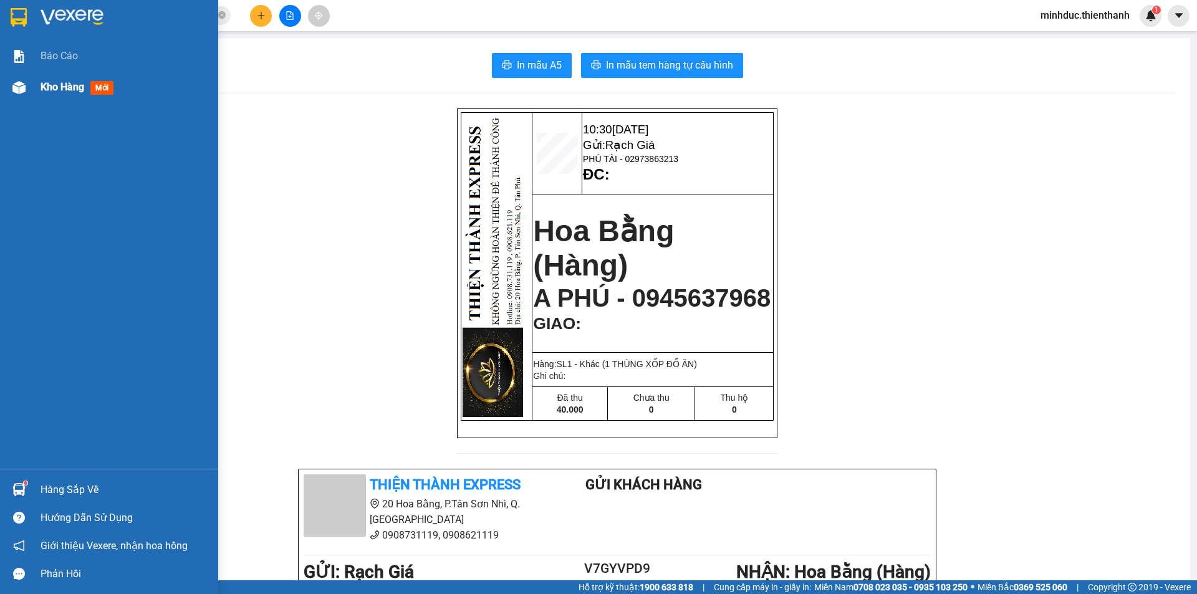
click at [63, 89] on span "Kho hàng" at bounding box center [63, 87] width 44 height 12
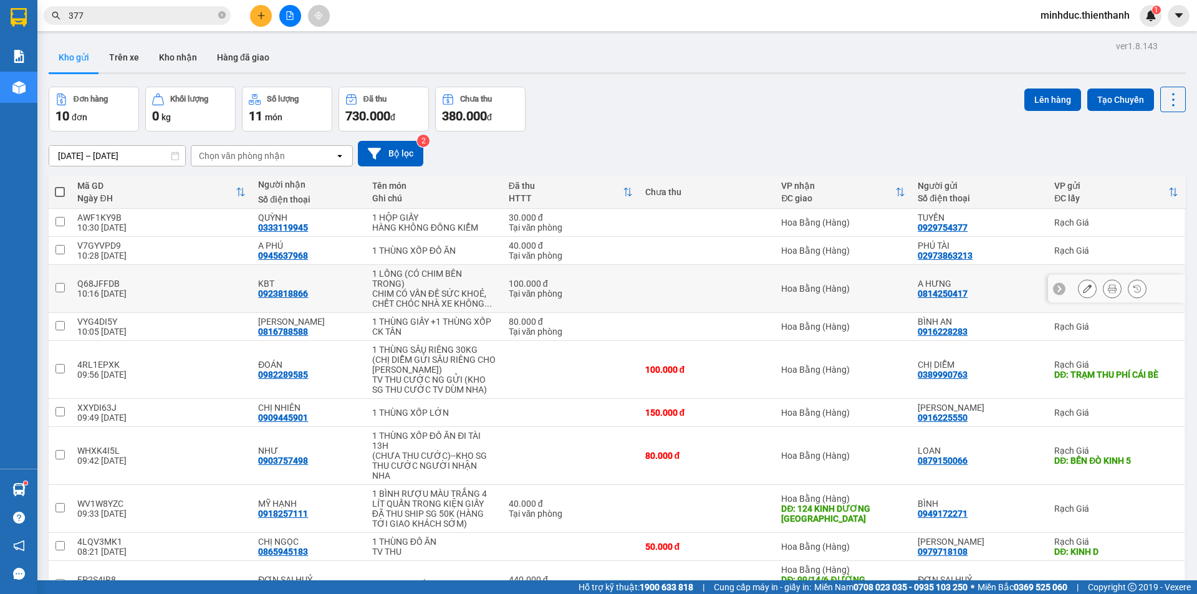
click at [1108, 290] on icon at bounding box center [1112, 288] width 9 height 9
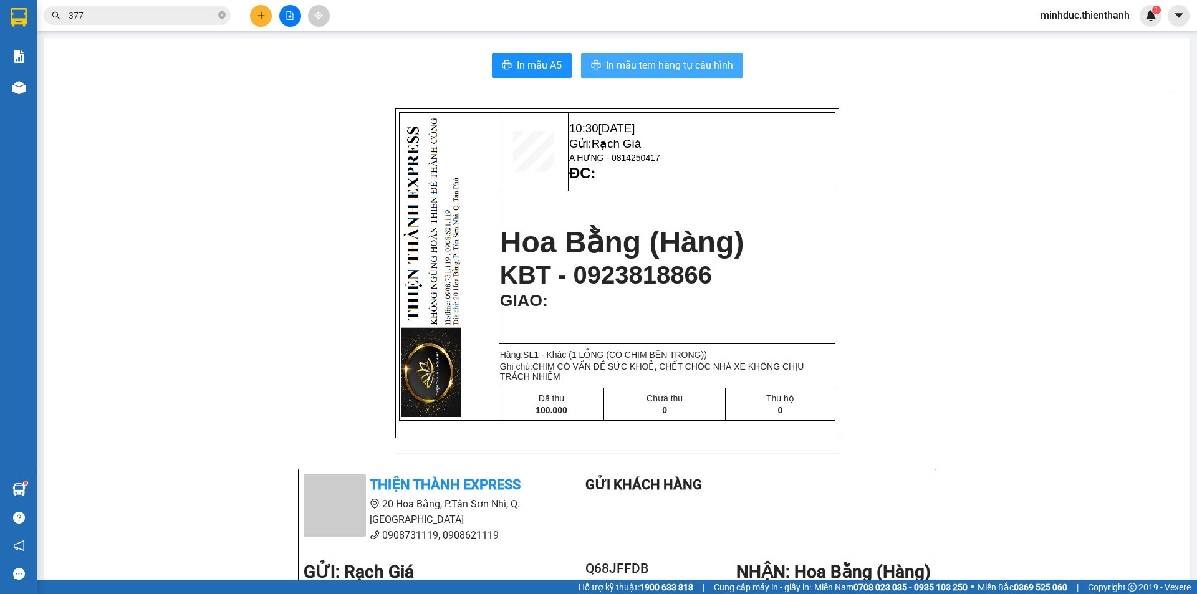
click at [646, 62] on span "In mẫu tem hàng tự cấu hình" at bounding box center [669, 65] width 127 height 16
click at [130, 0] on div "Kết quả tìm kiếm ( 1494 ) Bộ lọc Ngày tạo đơn gần nhất Mã ĐH Trạng thái Món hàn…" at bounding box center [598, 15] width 1197 height 31
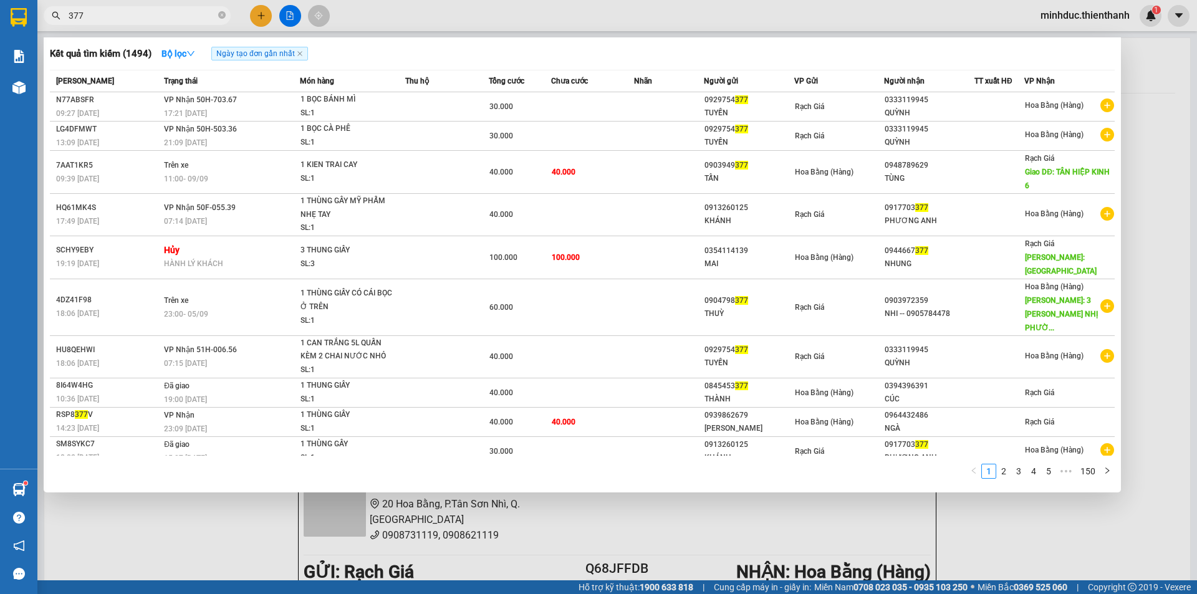
click at [128, 14] on input "377" at bounding box center [142, 16] width 147 height 14
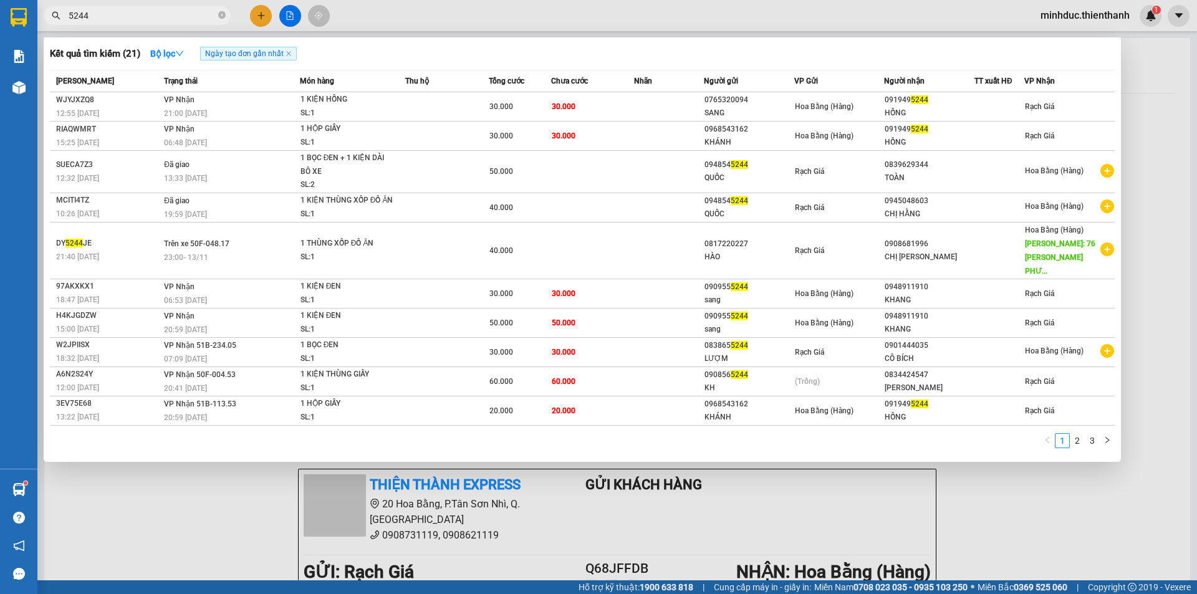
type input "5244"
click at [218, 14] on icon "close-circle" at bounding box center [221, 14] width 7 height 7
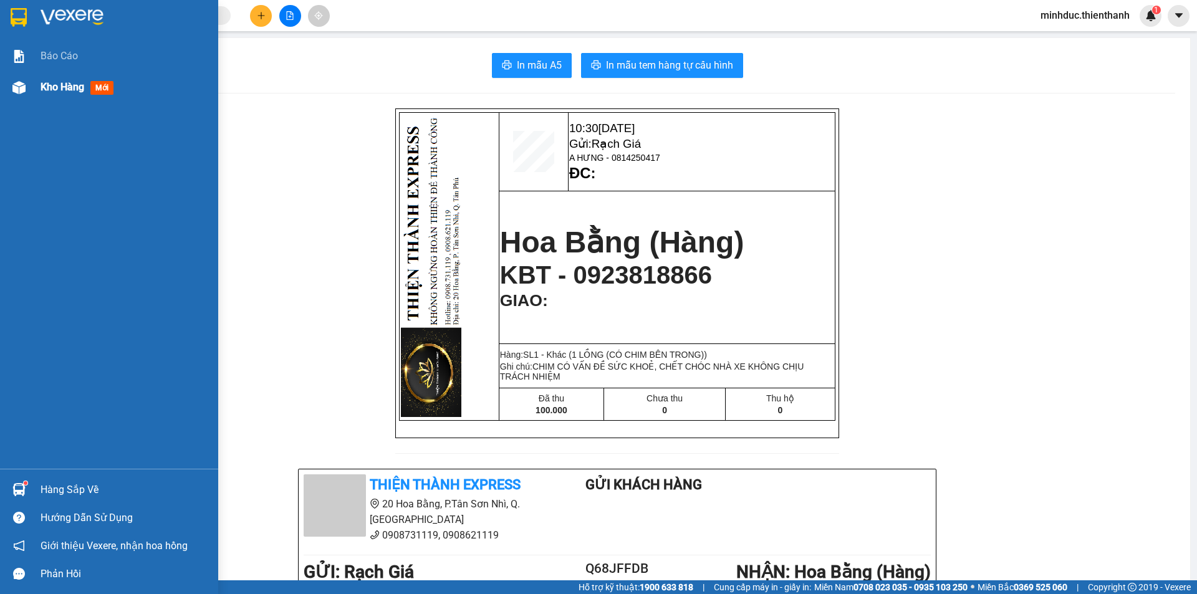
click at [66, 89] on span "Kho hàng" at bounding box center [63, 87] width 44 height 12
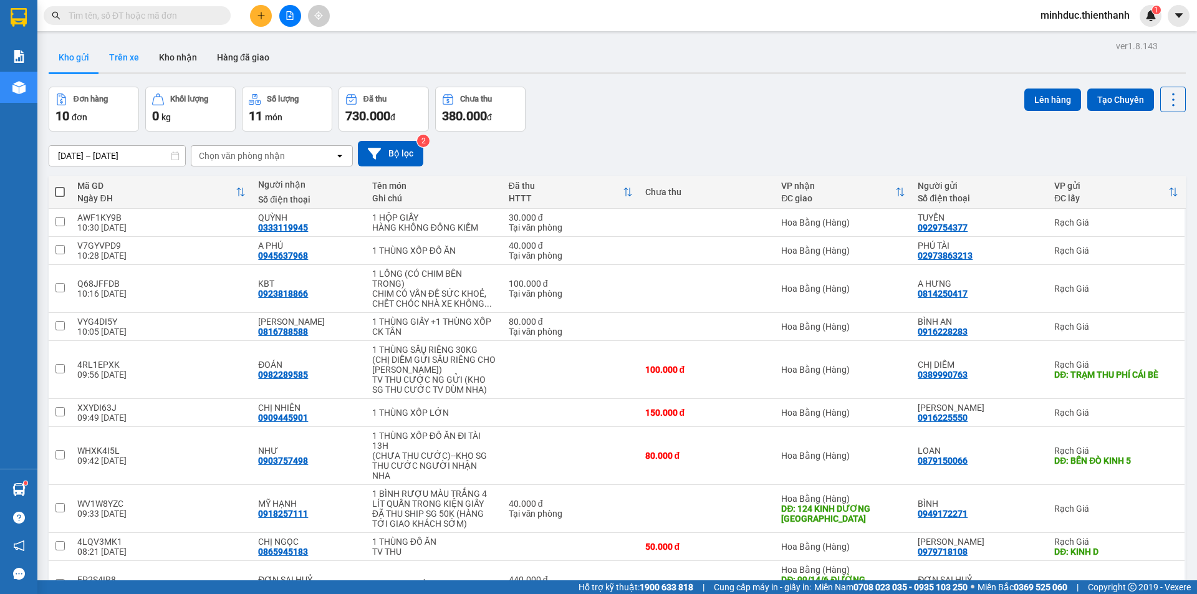
click at [118, 59] on button "Trên xe" at bounding box center [124, 57] width 50 height 30
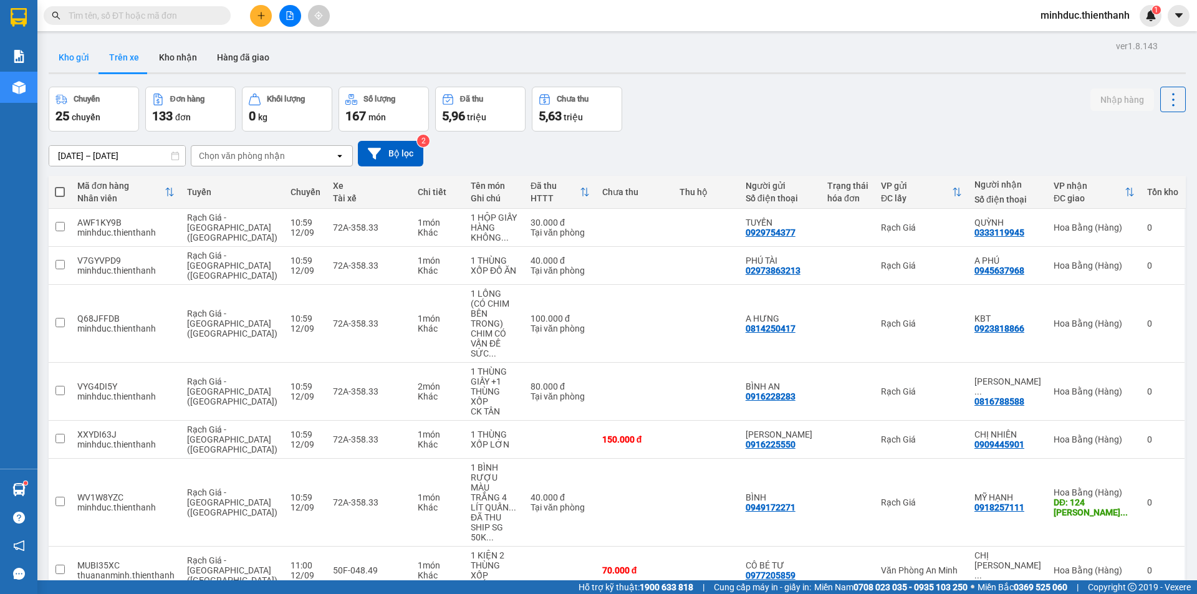
click at [79, 60] on button "Kho gửi" at bounding box center [74, 57] width 51 height 30
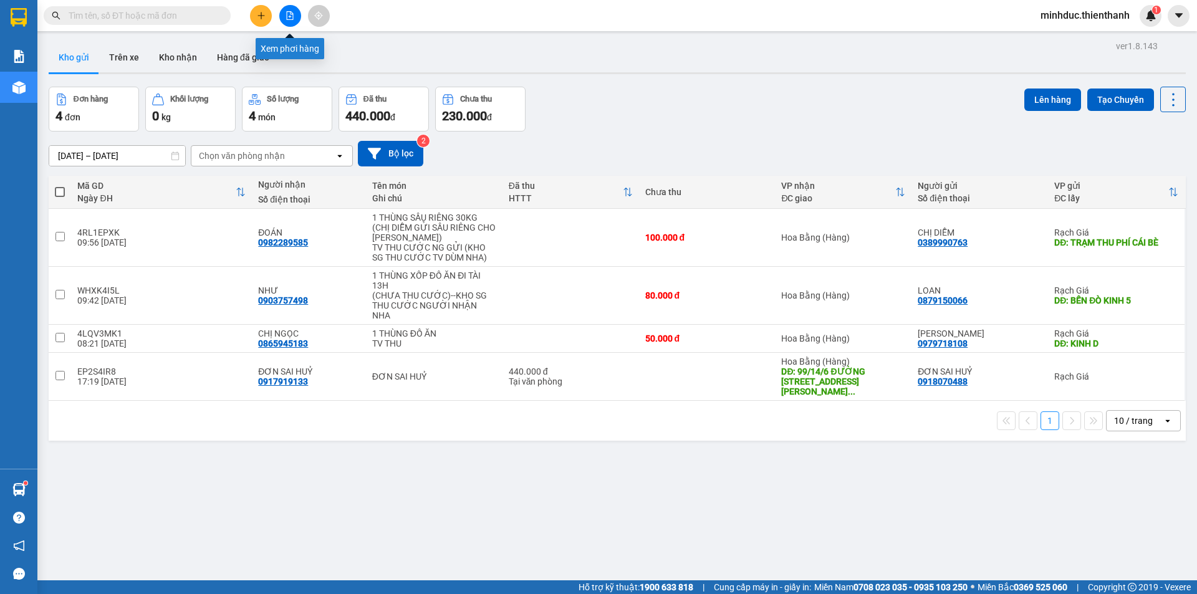
click at [291, 17] on icon "file-add" at bounding box center [290, 15] width 7 height 9
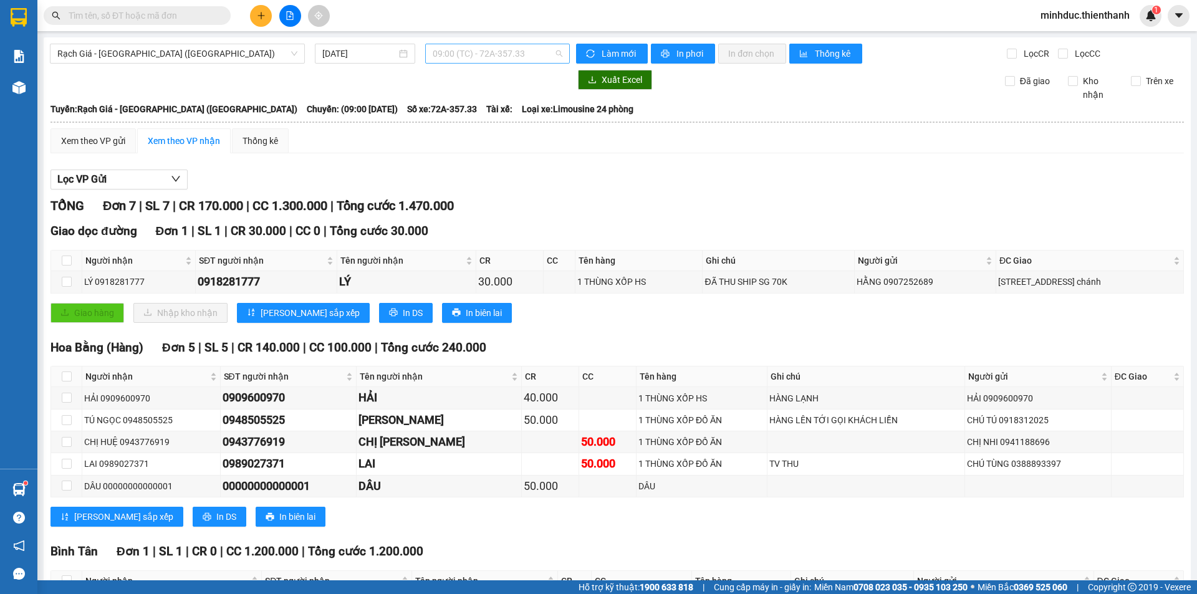
click at [465, 57] on span "09:00 (TC) - 72A-357.33" at bounding box center [498, 53] width 130 height 19
click at [456, 111] on div "10:59 (TC) - 72A-358.33" at bounding box center [478, 118] width 112 height 20
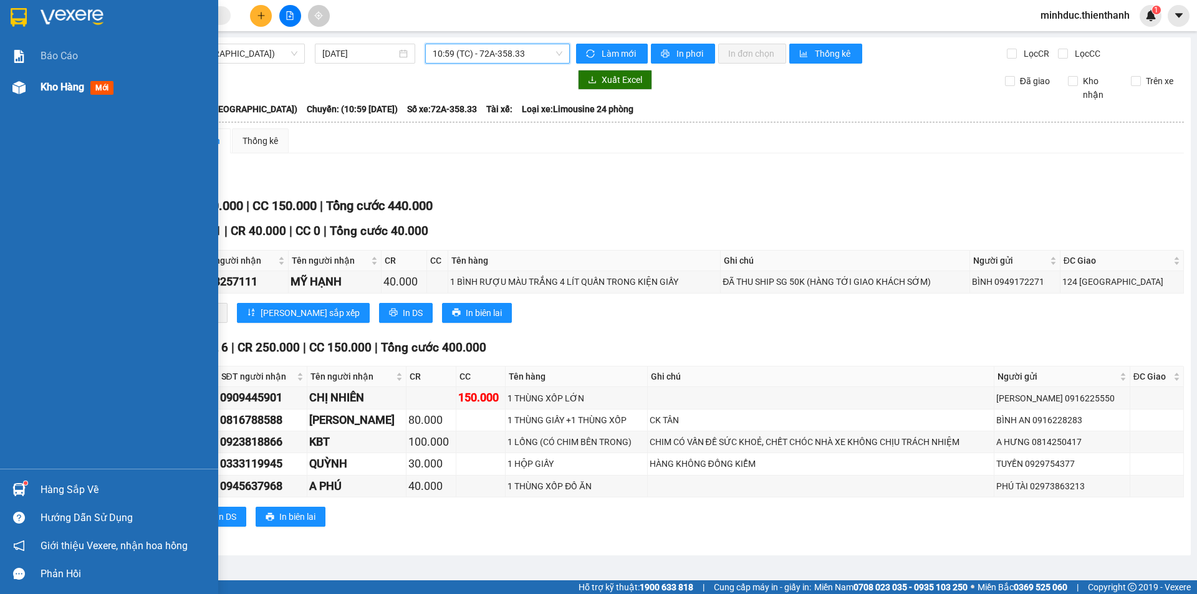
click at [51, 92] on span "Kho hàng" at bounding box center [63, 87] width 44 height 12
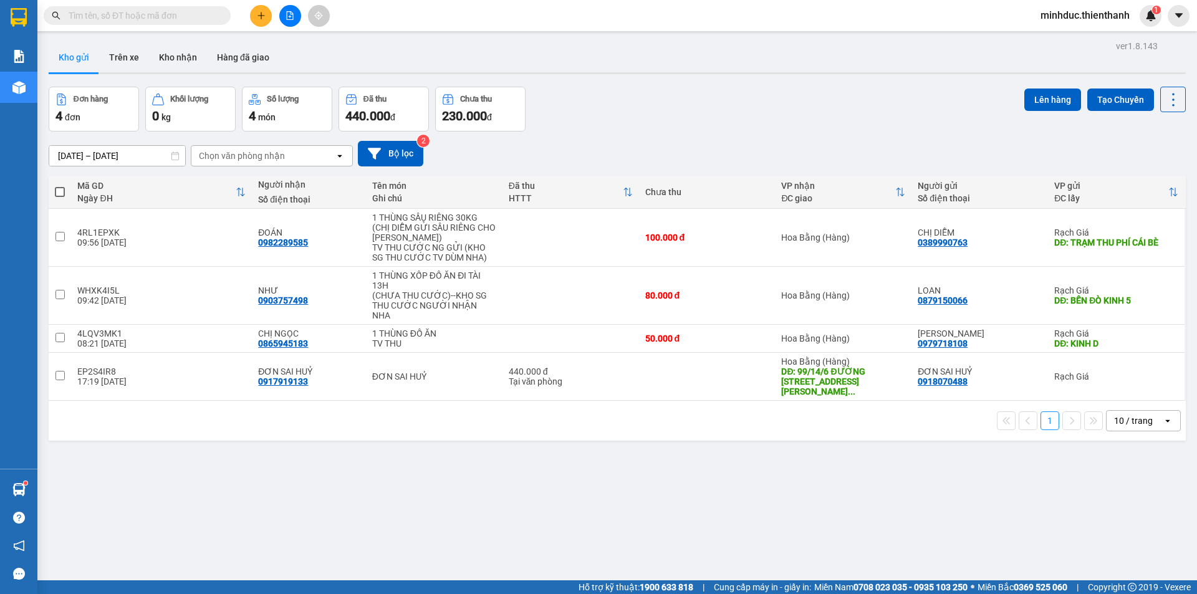
click at [183, 16] on input "text" at bounding box center [142, 16] width 147 height 14
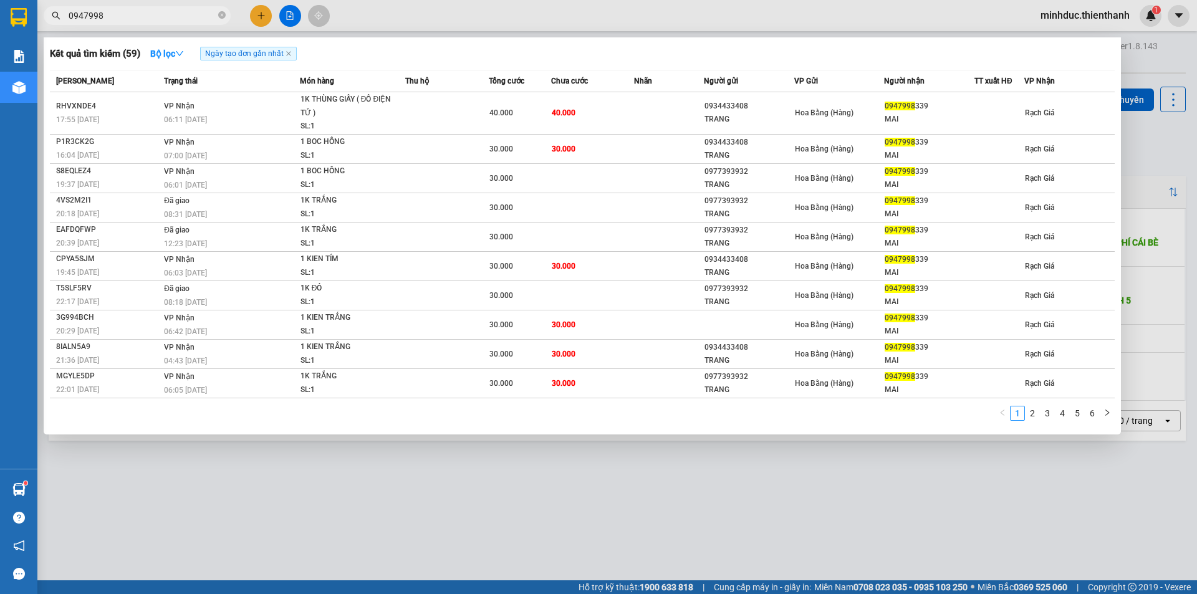
click at [158, 13] on input "0947998" at bounding box center [142, 16] width 147 height 14
paste input "865945183"
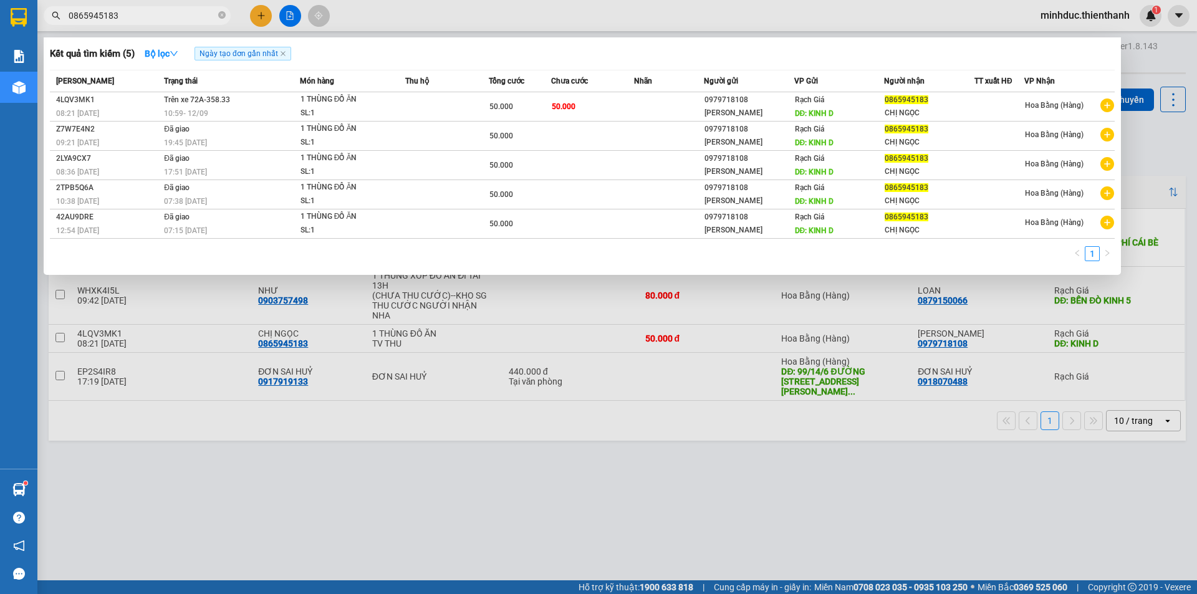
type input "0865945183"
click at [175, 14] on input "0865945183" at bounding box center [142, 16] width 147 height 14
click at [190, 509] on div at bounding box center [598, 297] width 1197 height 594
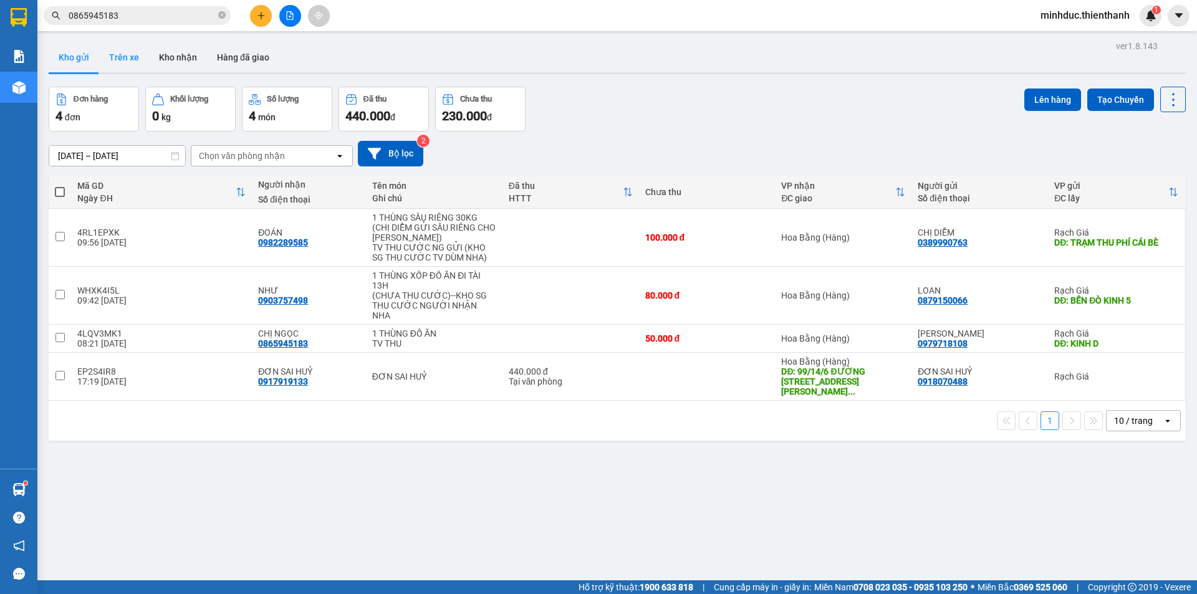
click at [125, 54] on button "Trên xe" at bounding box center [124, 57] width 50 height 30
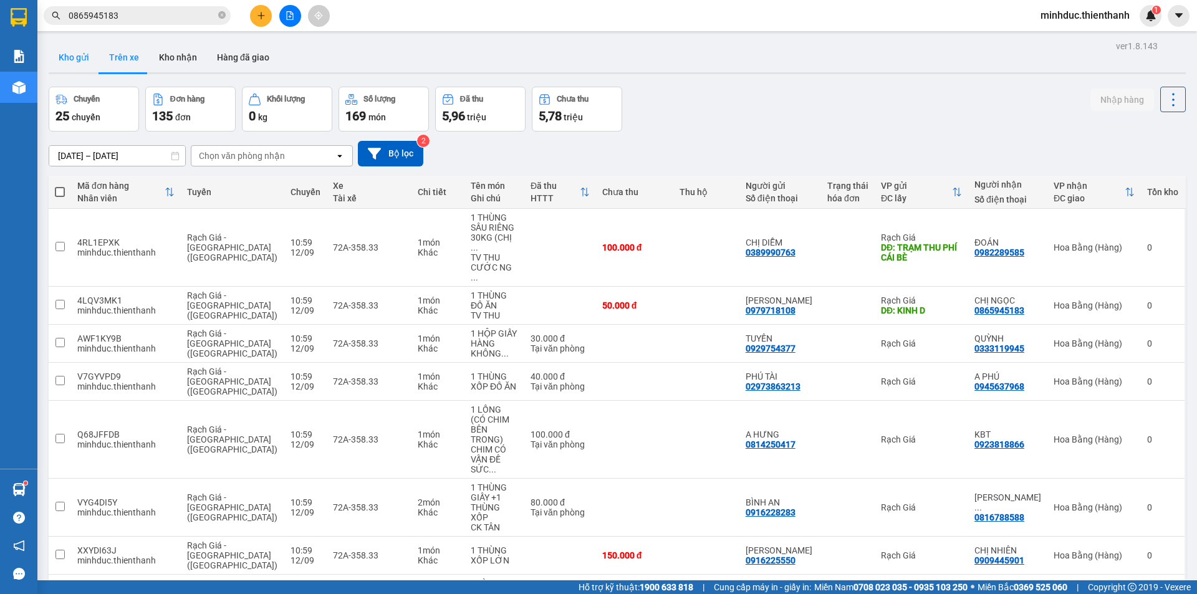
click at [80, 60] on button "Kho gửi" at bounding box center [74, 57] width 51 height 30
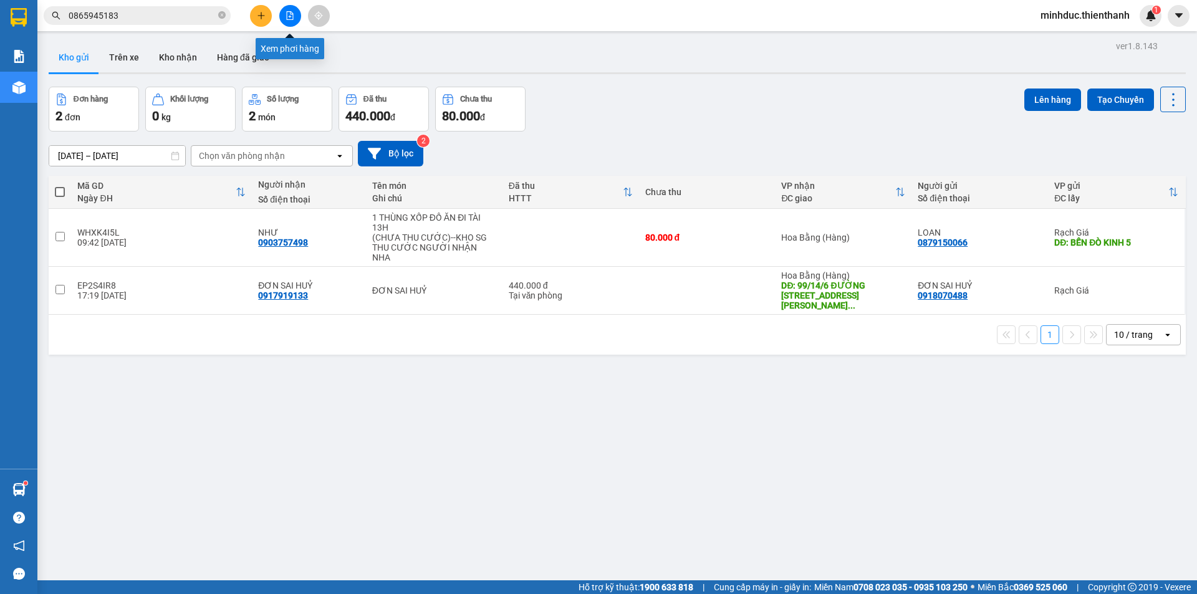
click at [290, 16] on icon "file-add" at bounding box center [290, 15] width 7 height 9
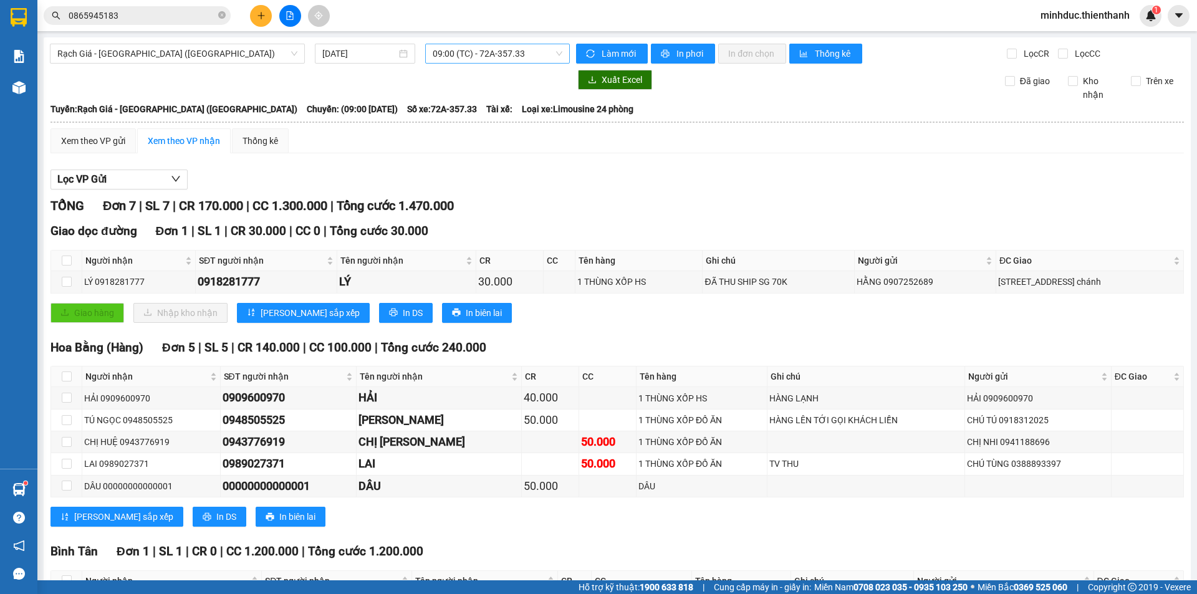
click at [458, 54] on span "09:00 (TC) - 72A-357.33" at bounding box center [498, 53] width 130 height 19
click at [449, 122] on div "10:59 (TC) - 72A-358.33" at bounding box center [478, 119] width 97 height 14
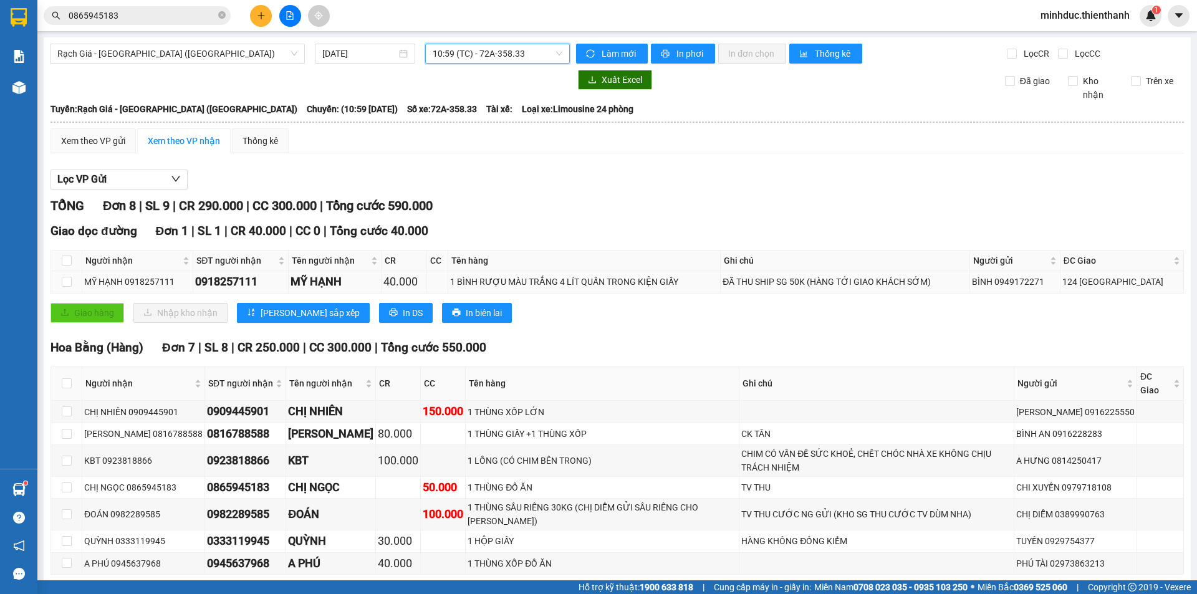
click at [723, 286] on div "ĐÃ THU SHIP SG 50K (HÀNG TỚI GIAO KHÁCH SỚM)" at bounding box center [845, 282] width 245 height 14
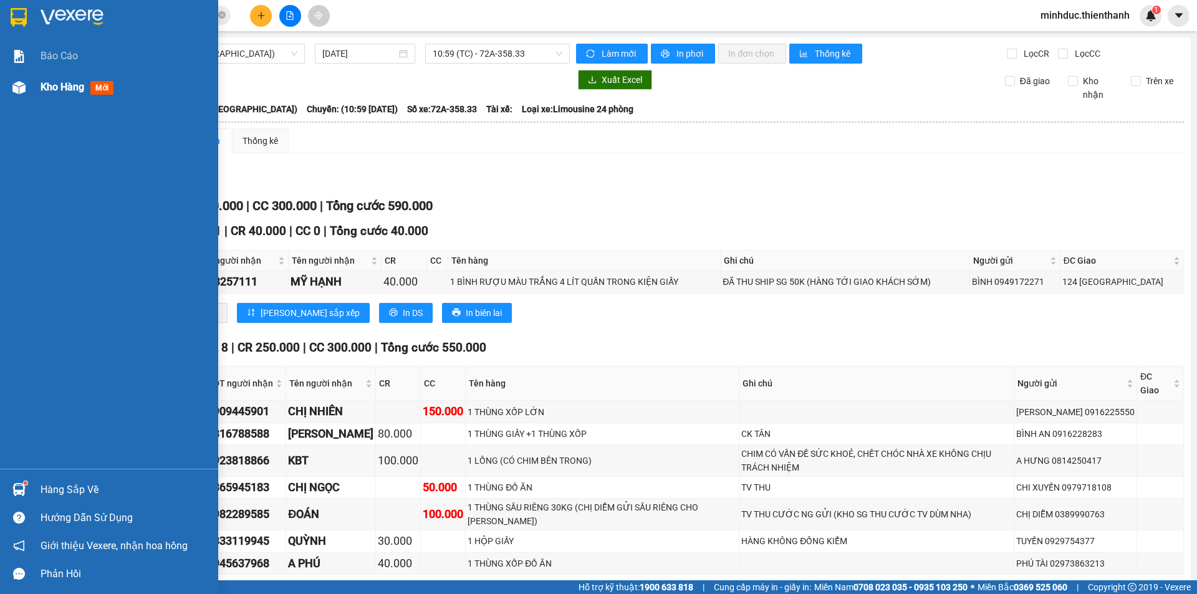
click at [55, 86] on span "Kho hàng" at bounding box center [63, 87] width 44 height 12
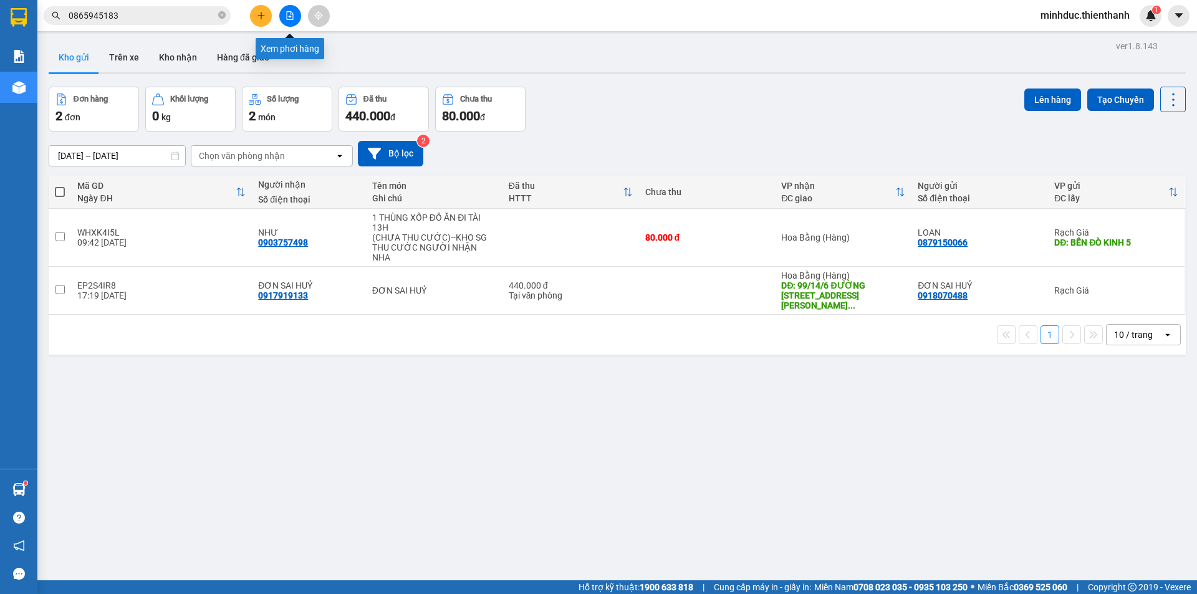
click at [287, 10] on button at bounding box center [290, 16] width 22 height 22
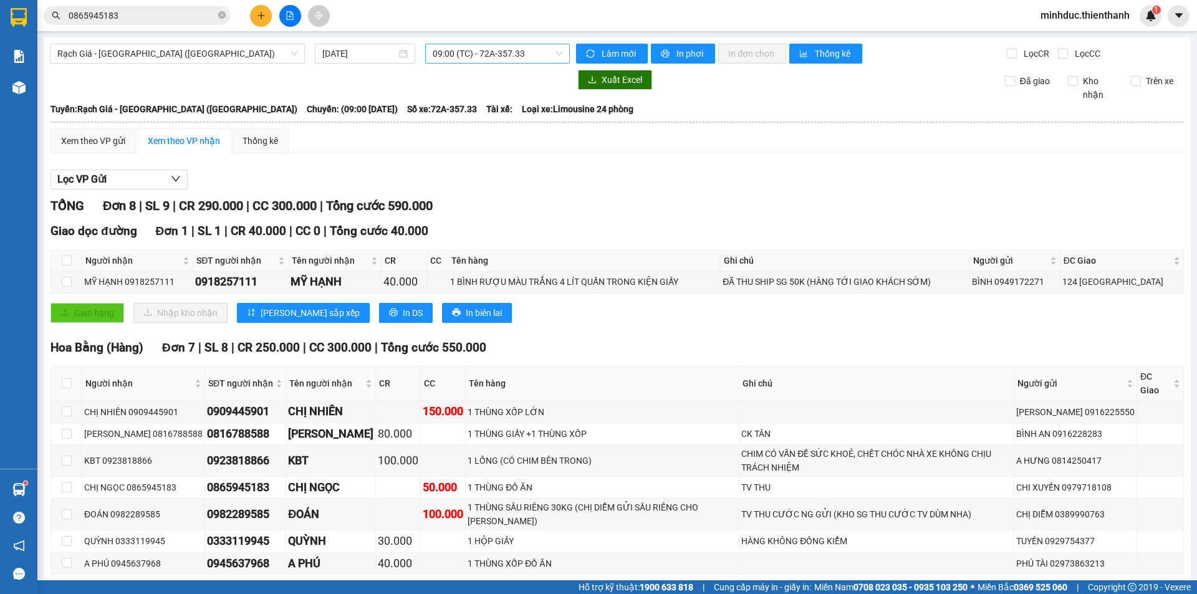
click at [445, 49] on span "09:00 (TC) - 72A-357.33" at bounding box center [498, 53] width 130 height 19
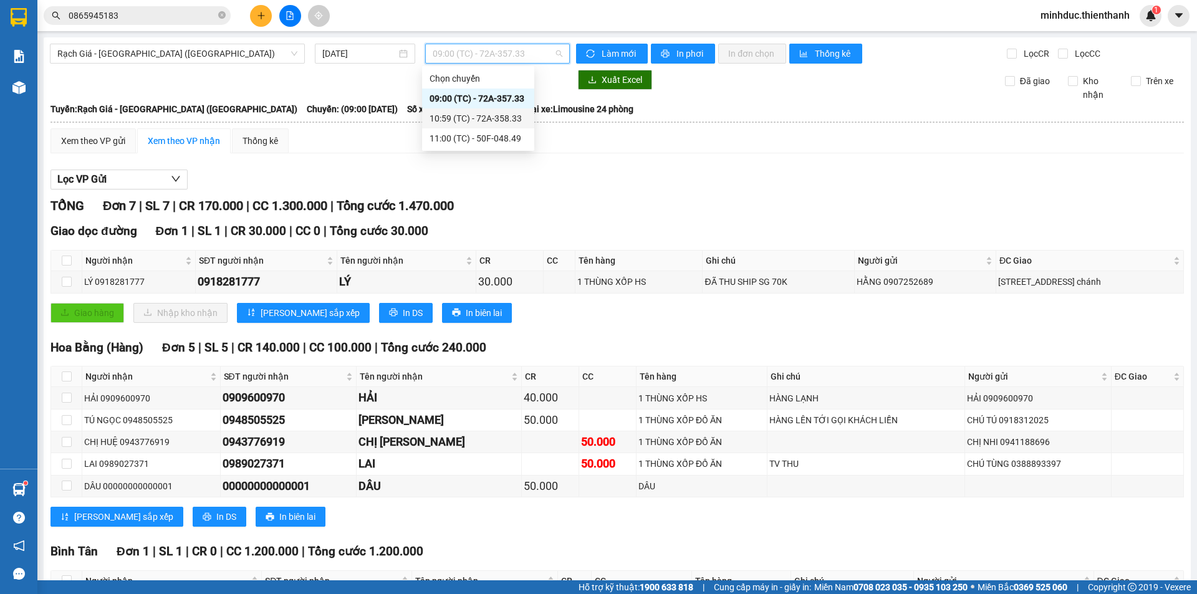
click at [466, 114] on div "10:59 (TC) - 72A-358.33" at bounding box center [478, 119] width 97 height 14
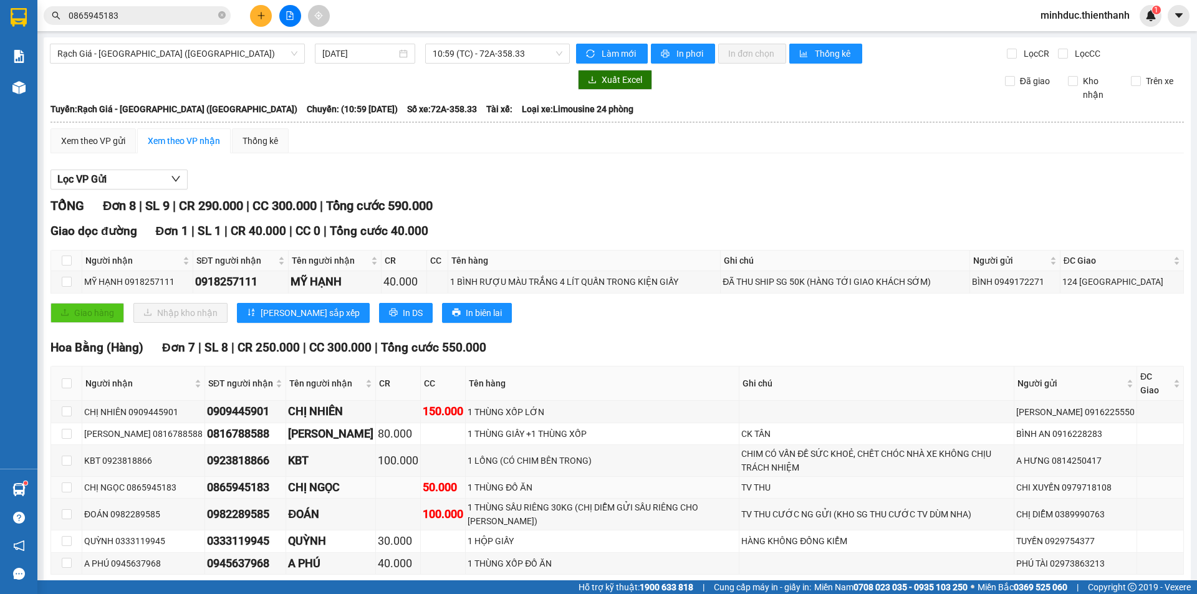
click at [59, 477] on td at bounding box center [66, 488] width 31 height 22
click at [65, 483] on input "checkbox" at bounding box center [67, 488] width 10 height 10
checkbox input "true"
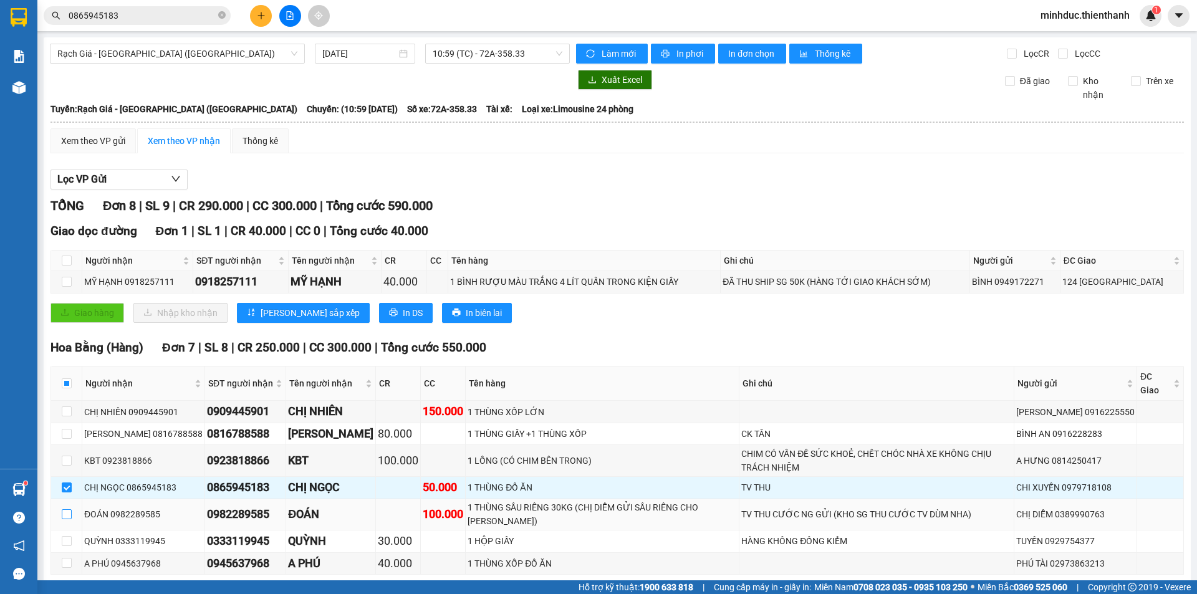
click at [62, 509] on input "checkbox" at bounding box center [67, 514] width 10 height 10
checkbox input "true"
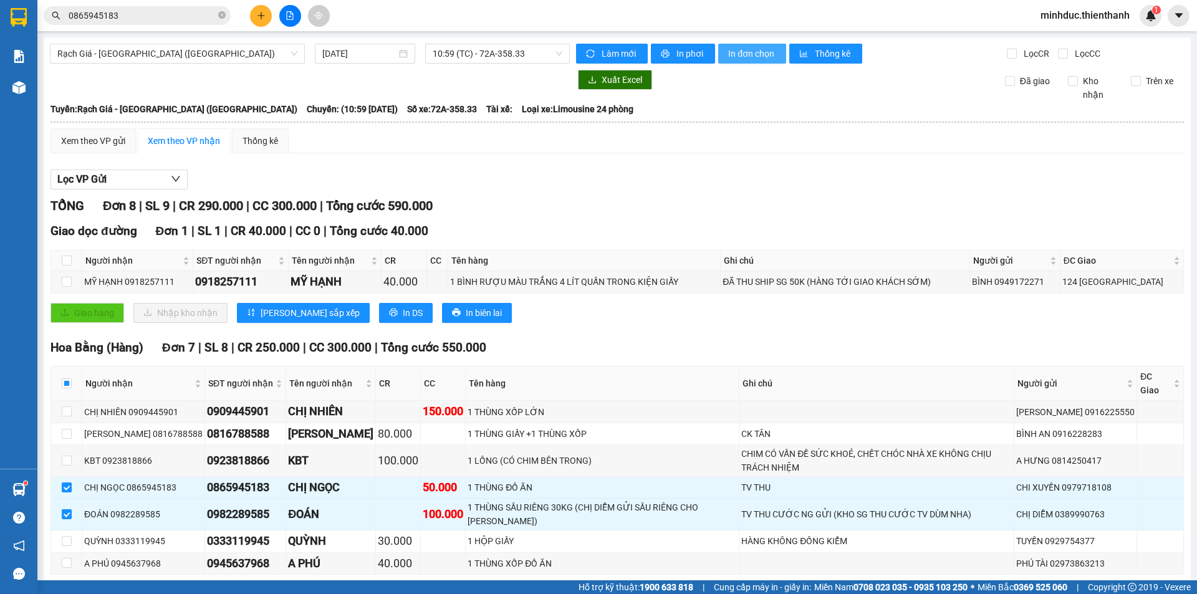
click at [762, 49] on span "In đơn chọn" at bounding box center [752, 54] width 48 height 14
click at [456, 51] on span "10:59 (TC) - 72A-358.33" at bounding box center [498, 53] width 130 height 19
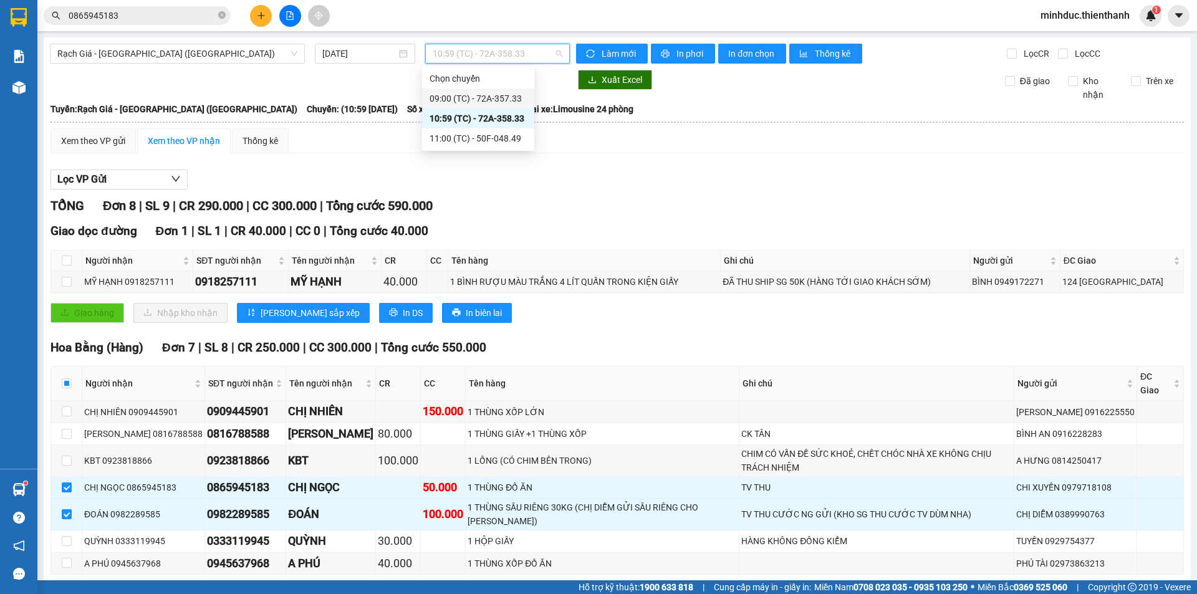
click at [461, 97] on div "09:00 (TC) - 72A-357.33" at bounding box center [478, 99] width 97 height 14
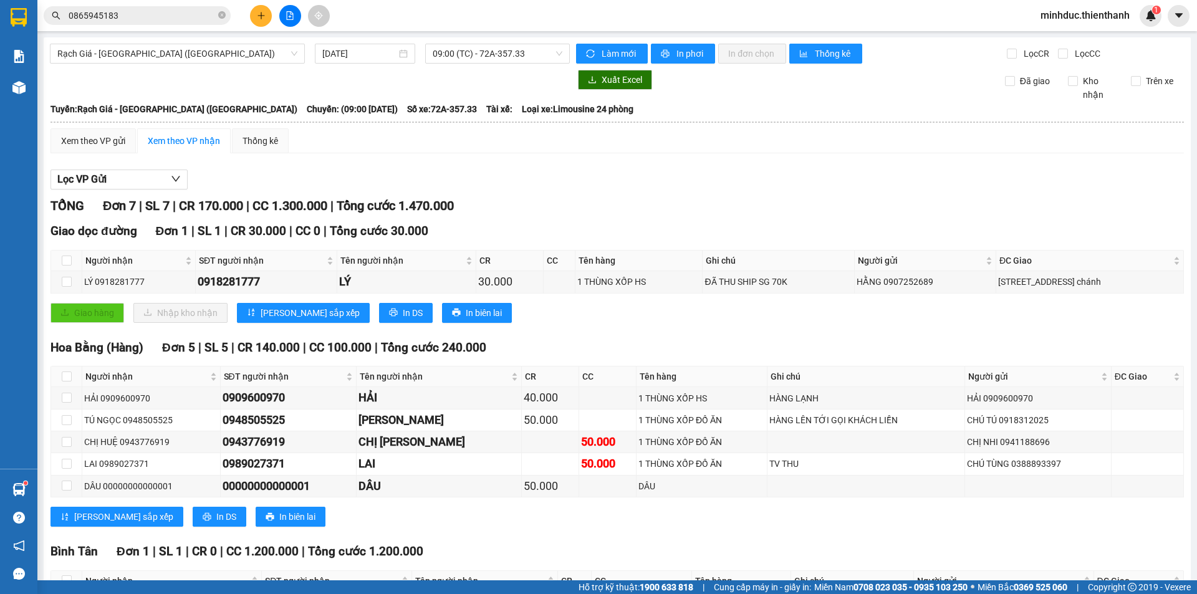
drag, startPoint x: 260, startPoint y: 505, endPoint x: 330, endPoint y: 511, distance: 70.7
click at [330, 594] on div "0911144144" at bounding box center [336, 602] width 145 height 17
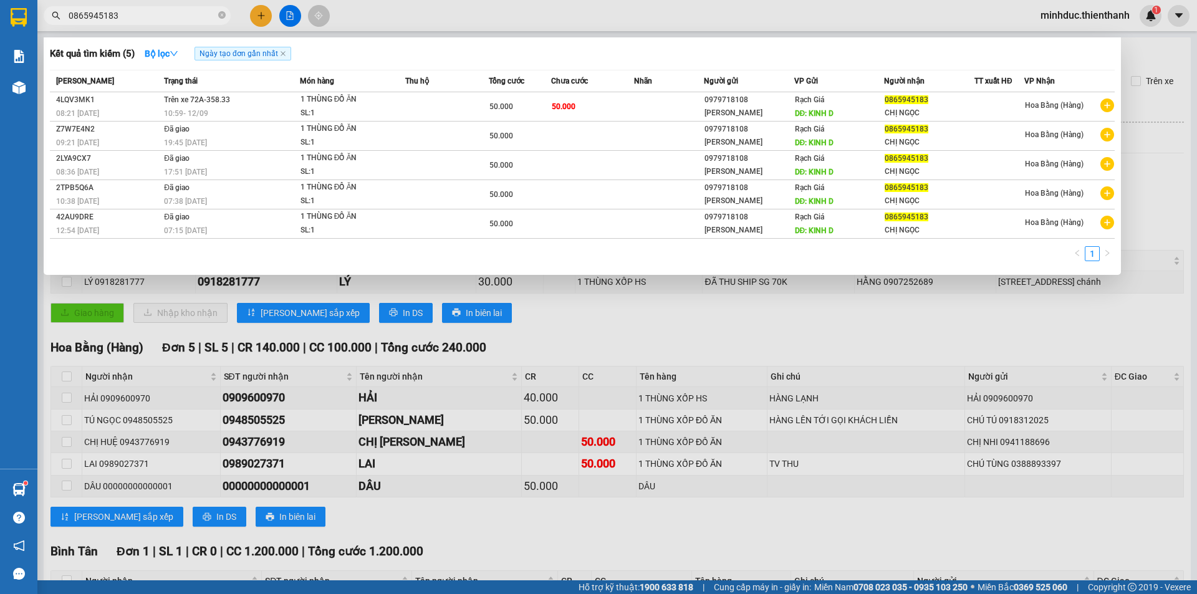
click at [166, 14] on input "0865945183" at bounding box center [142, 16] width 147 height 14
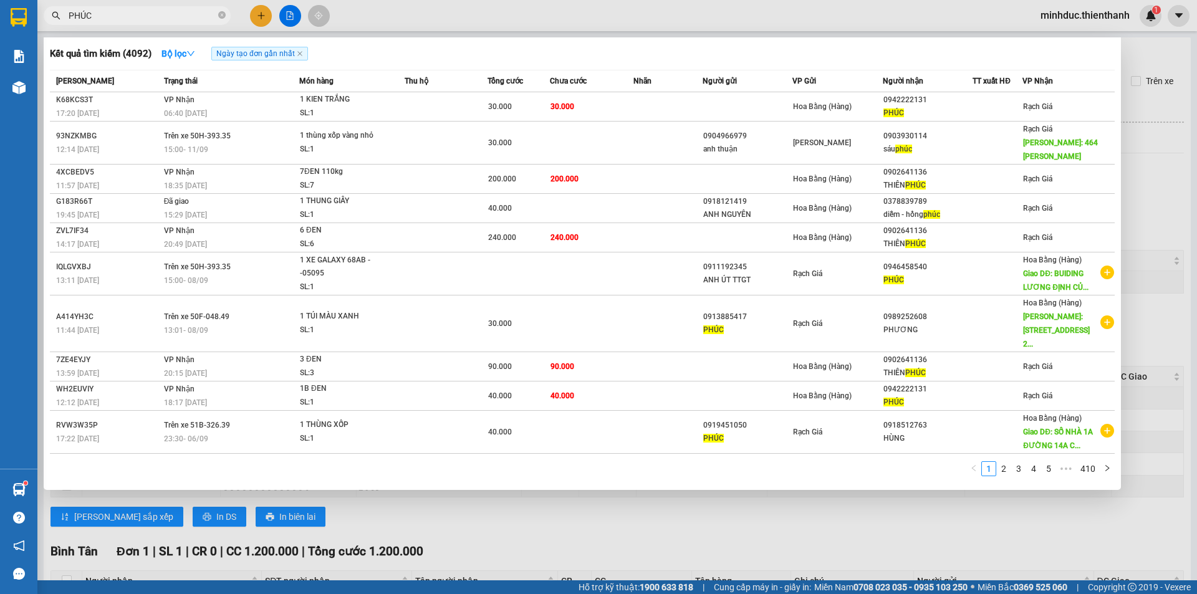
type input "PHÚC"
click at [262, 20] on div at bounding box center [598, 297] width 1197 height 594
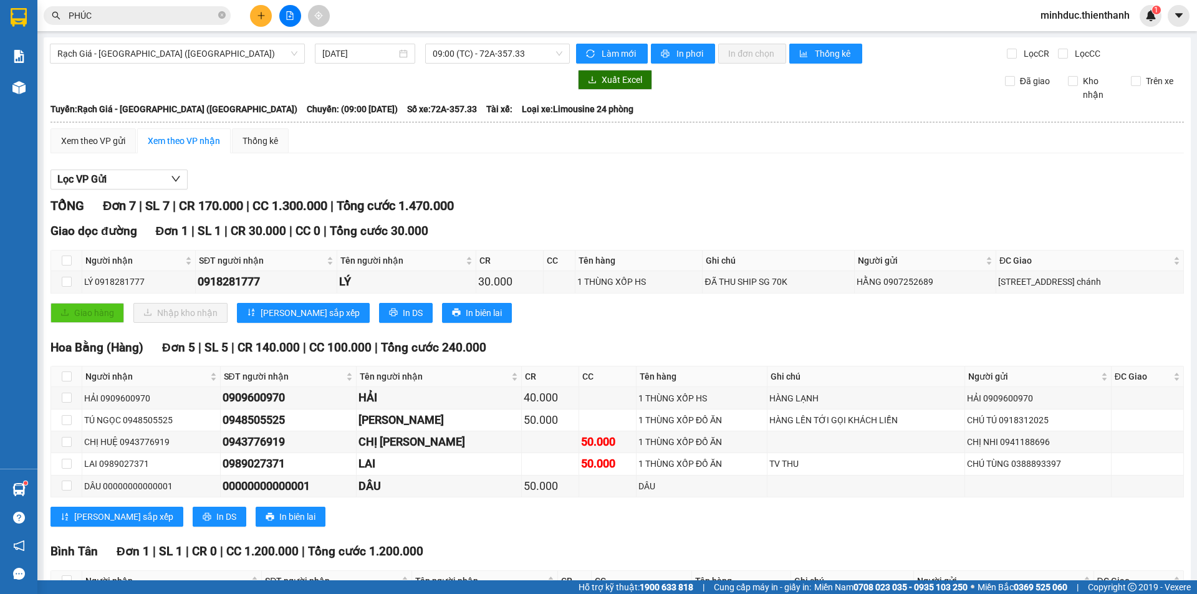
click at [262, 20] on button at bounding box center [261, 16] width 22 height 22
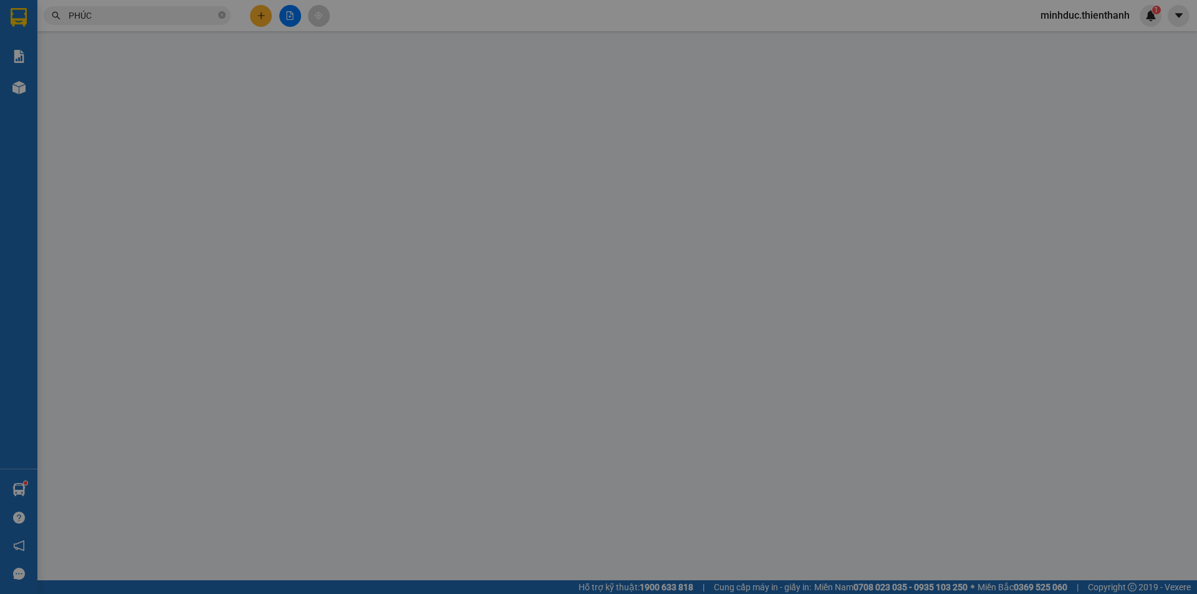
click at [262, 20] on span "Yêu cầu xuất hóa đơn điện tử" at bounding box center [215, 21] width 132 height 10
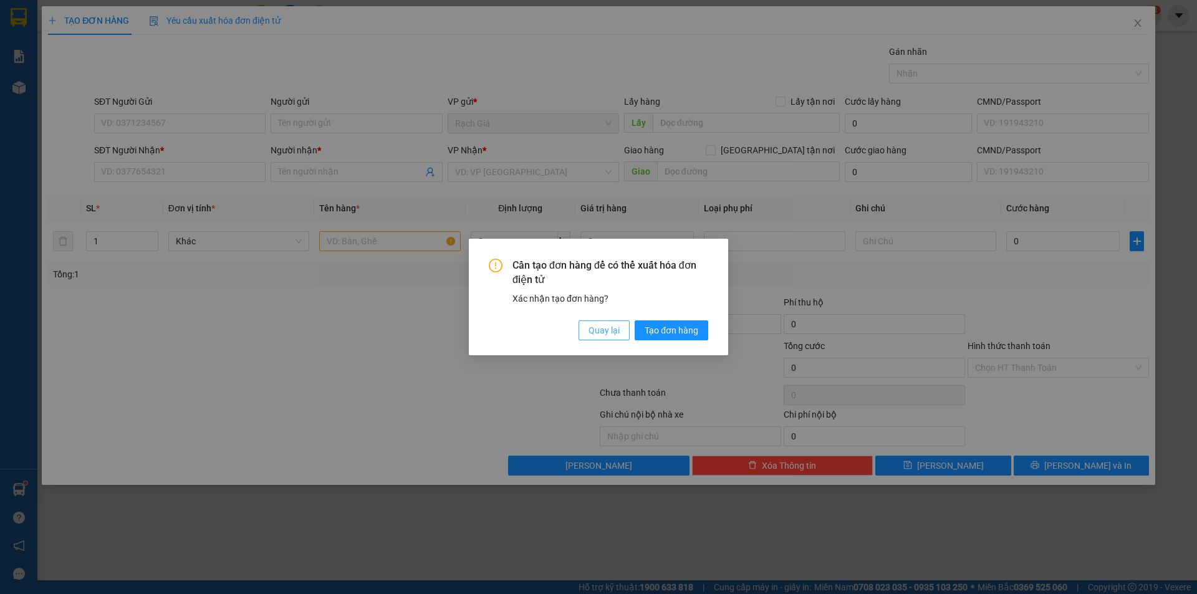
click at [599, 325] on span "Quay lại" at bounding box center [604, 331] width 31 height 14
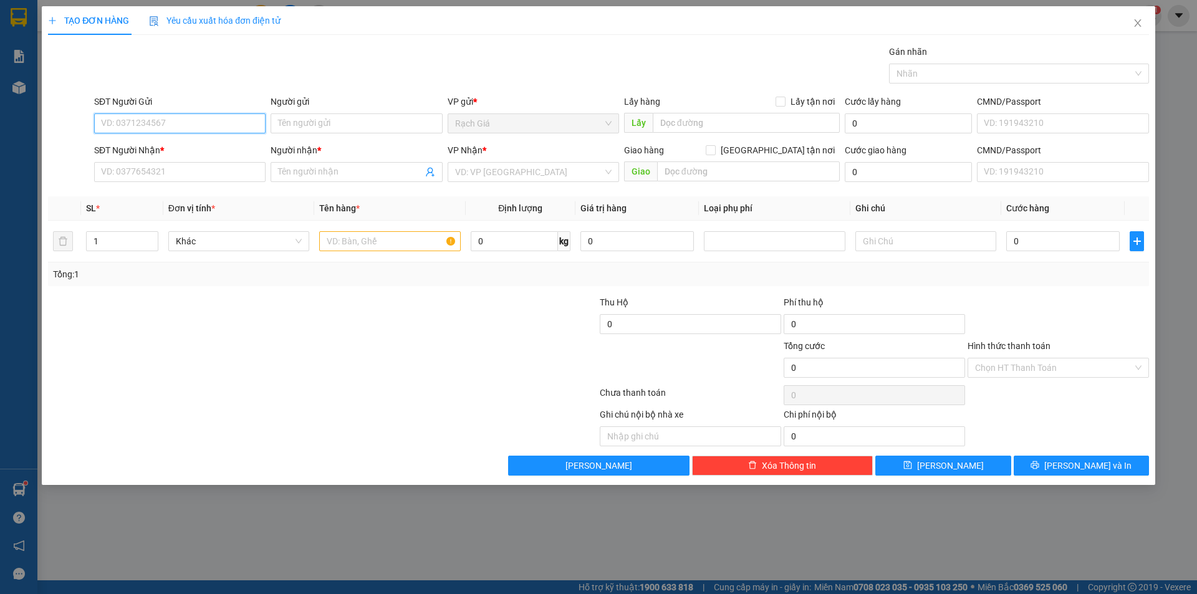
click at [205, 128] on input "SĐT Người Gửi" at bounding box center [179, 123] width 171 height 20
type input "0945923331"
click at [185, 143] on div "0945923331 - A MINH" at bounding box center [180, 149] width 156 height 14
type input "A MINH"
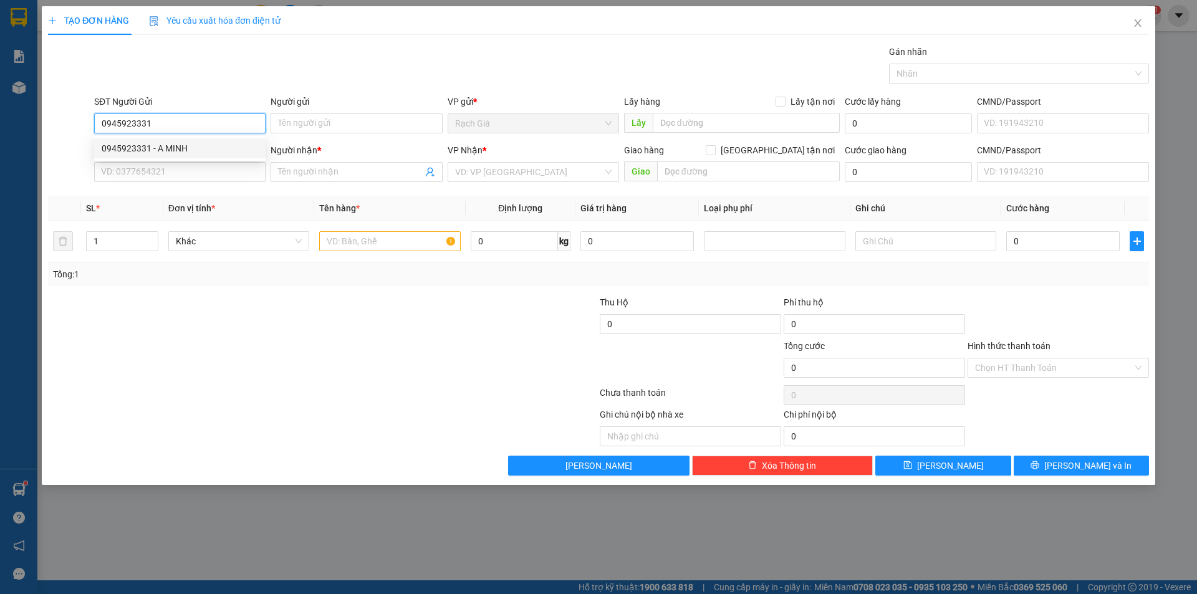
type input "0902277550"
type input "TÈO"
type input "266 TÔN THẤT THUYẾT PHƯỜNG 3 QUẬN 4"
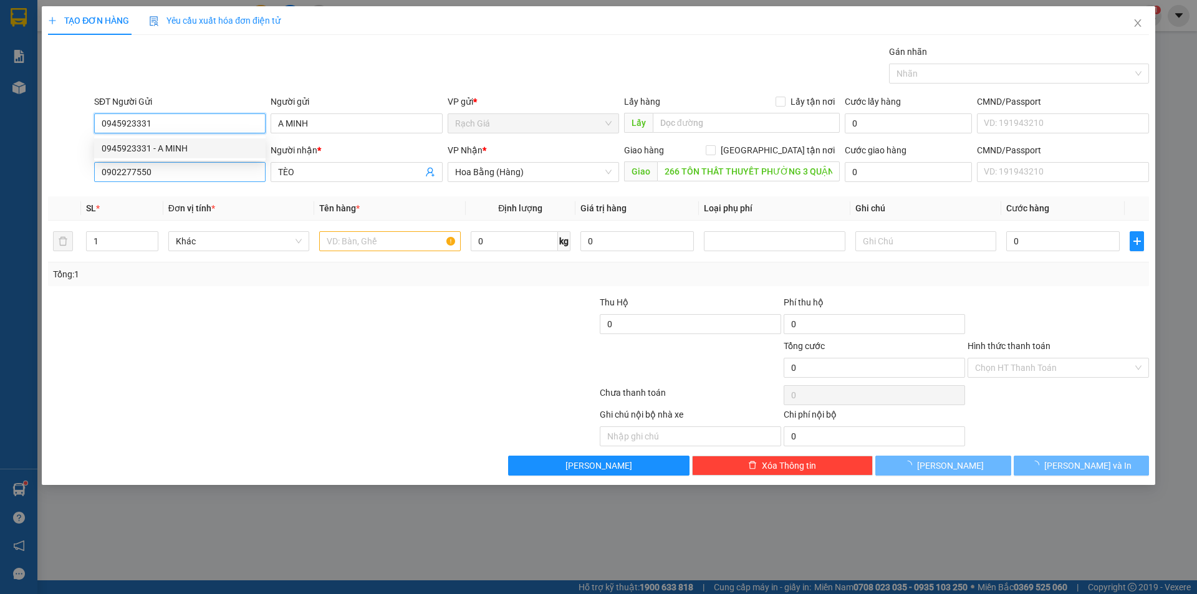
type input "40.000"
type input "0945923331"
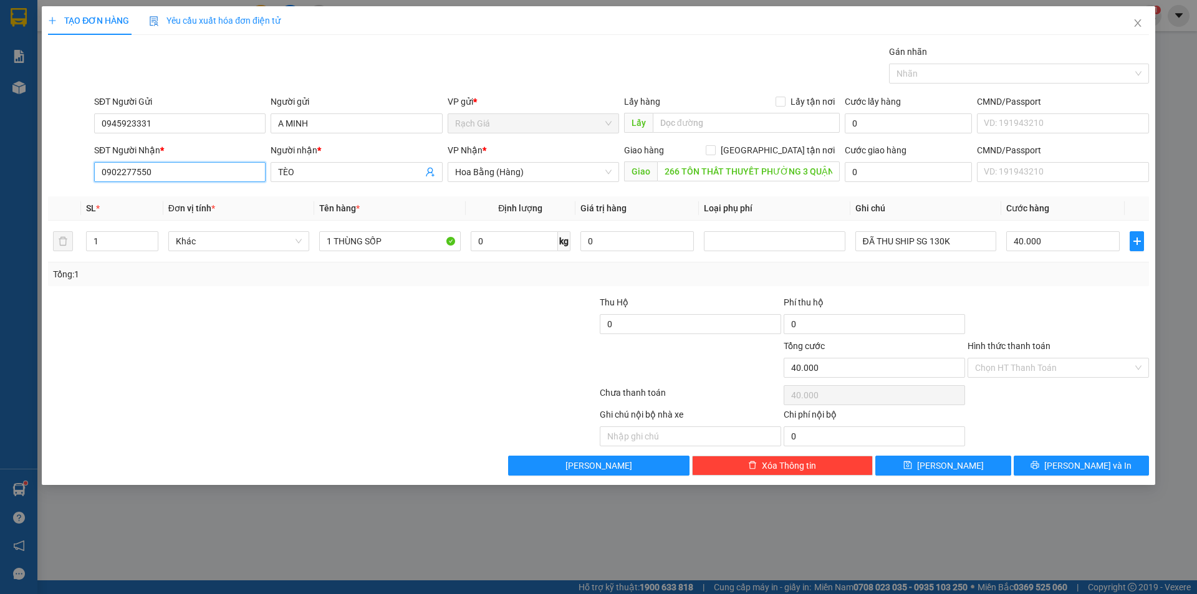
click at [186, 173] on input "0902277550" at bounding box center [179, 172] width 171 height 20
click at [193, 173] on input "0354545253" at bounding box center [179, 172] width 171 height 20
type input "0354545253"
click at [359, 176] on input "TÈO" at bounding box center [350, 172] width 144 height 14
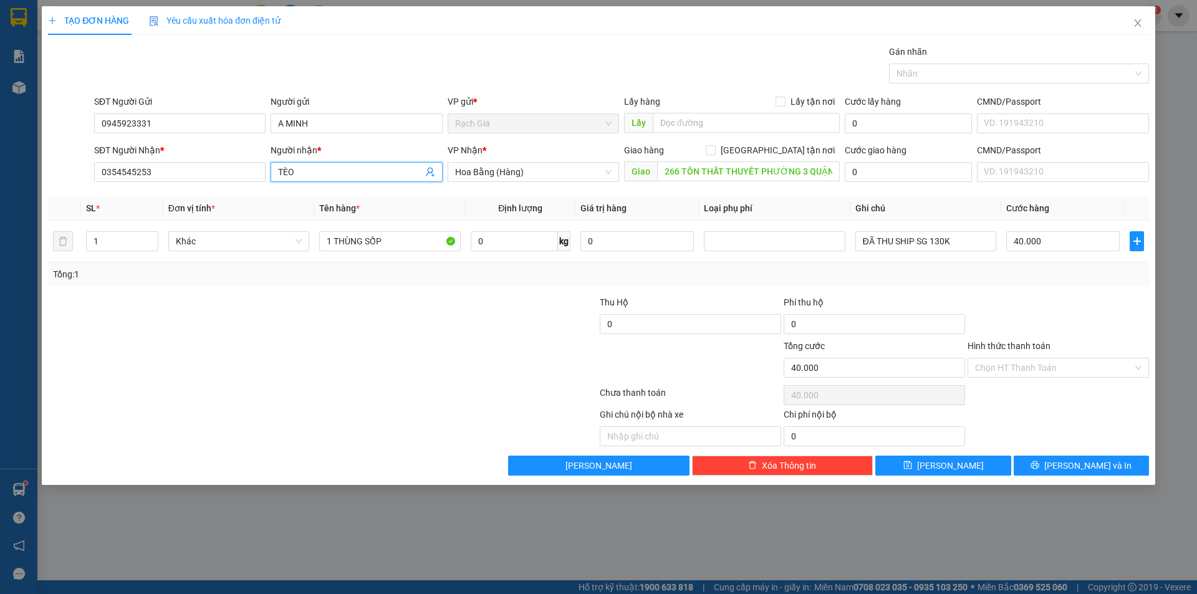
click at [359, 176] on input "TÈO" at bounding box center [350, 172] width 144 height 14
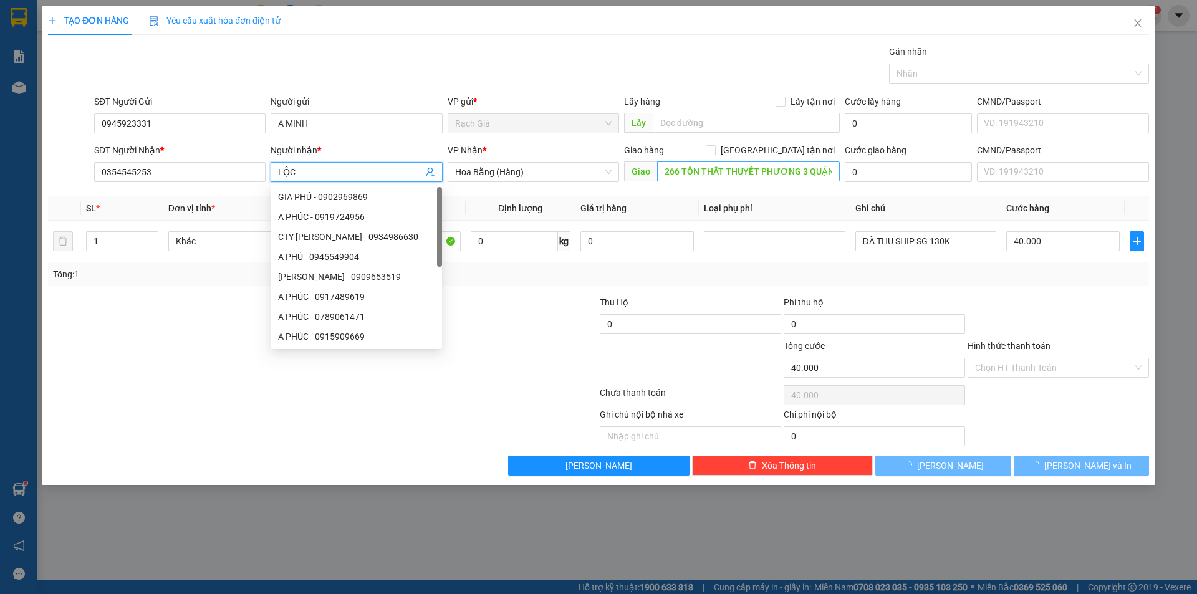
type input "LỘC"
click at [724, 172] on input "266 TÔN THẤT THUYẾT PHƯỜNG 3 QUẬN 4" at bounding box center [748, 171] width 183 height 20
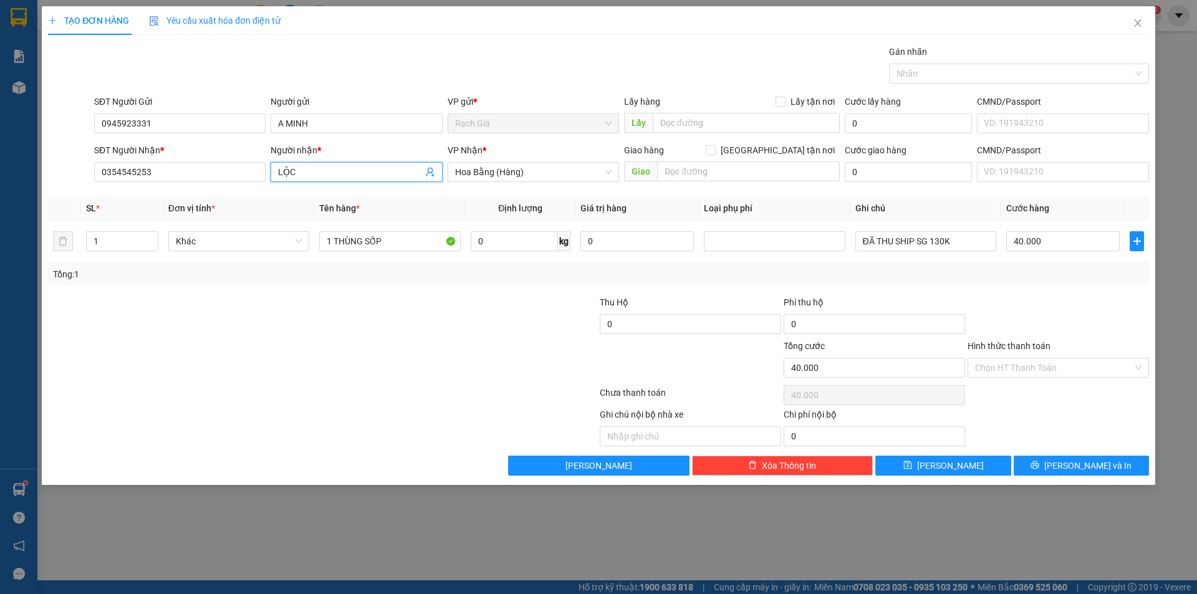
click at [330, 175] on input "LỘC" at bounding box center [350, 172] width 144 height 14
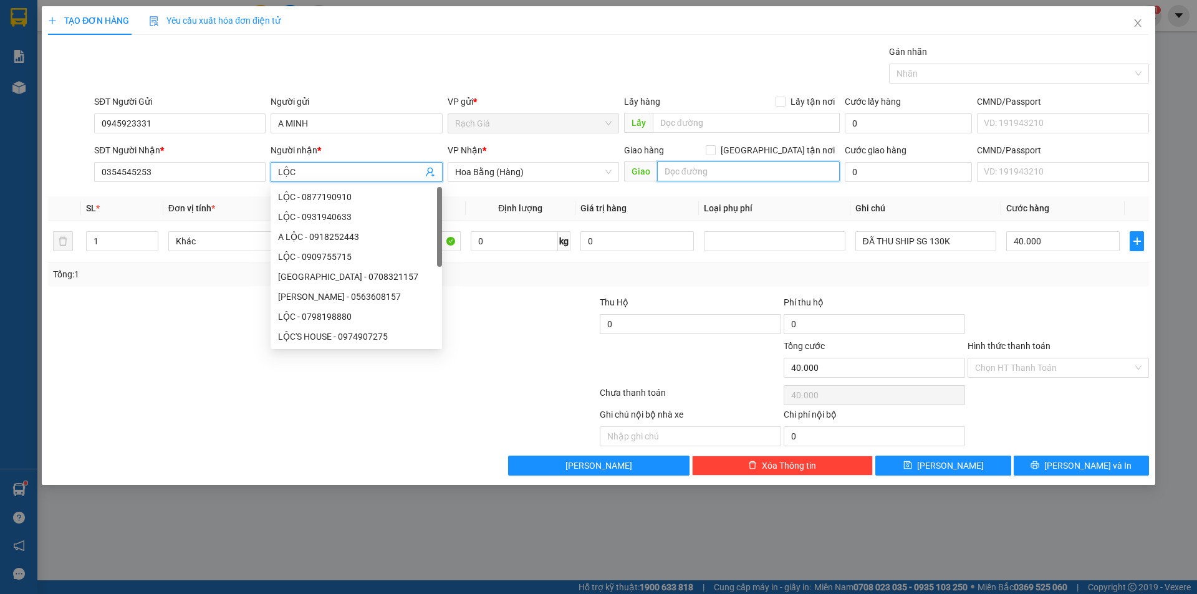
click at [663, 174] on input "text" at bounding box center [748, 171] width 183 height 20
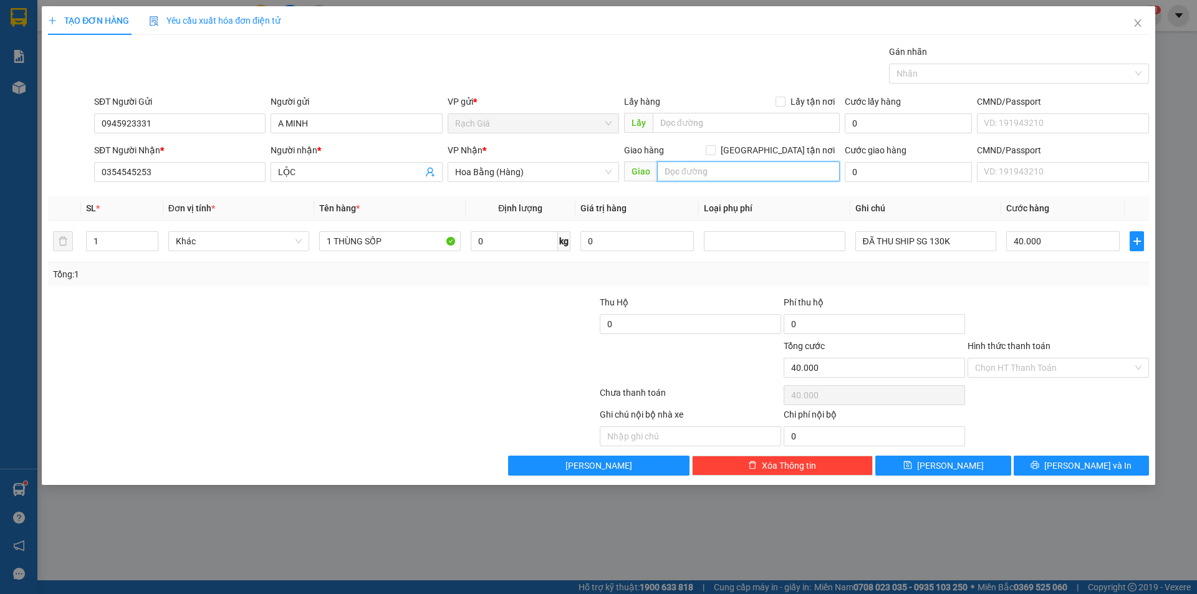
click at [693, 171] on input "text" at bounding box center [748, 171] width 183 height 20
paste input "86E/18 BÌNH HOÀ , BÌNH ĐÁNG, THUẬN AN, BÌNH DƯƠNG"
type input "86E/18 BÌNH HOÀ , BÌNH ĐÁNG, THUẬN AN, BÌNH DƯƠNG"
click at [152, 238] on icon "up" at bounding box center [151, 238] width 4 height 4
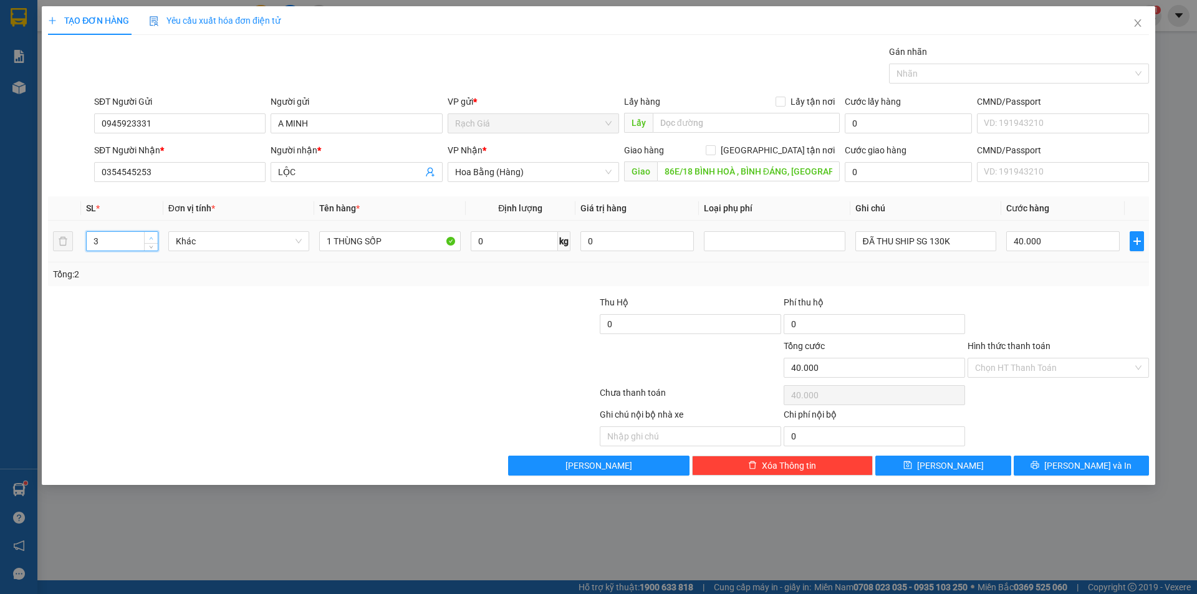
click at [152, 238] on icon "up" at bounding box center [151, 238] width 4 height 4
type input "4"
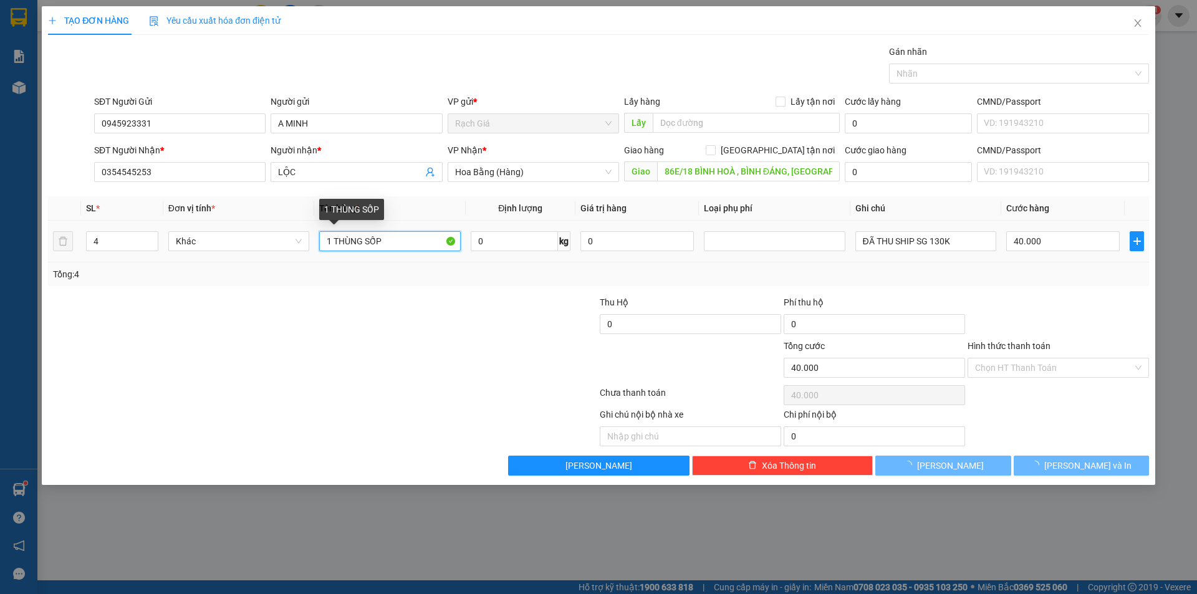
click at [393, 238] on input "1 THÙNG SỐP" at bounding box center [389, 241] width 141 height 20
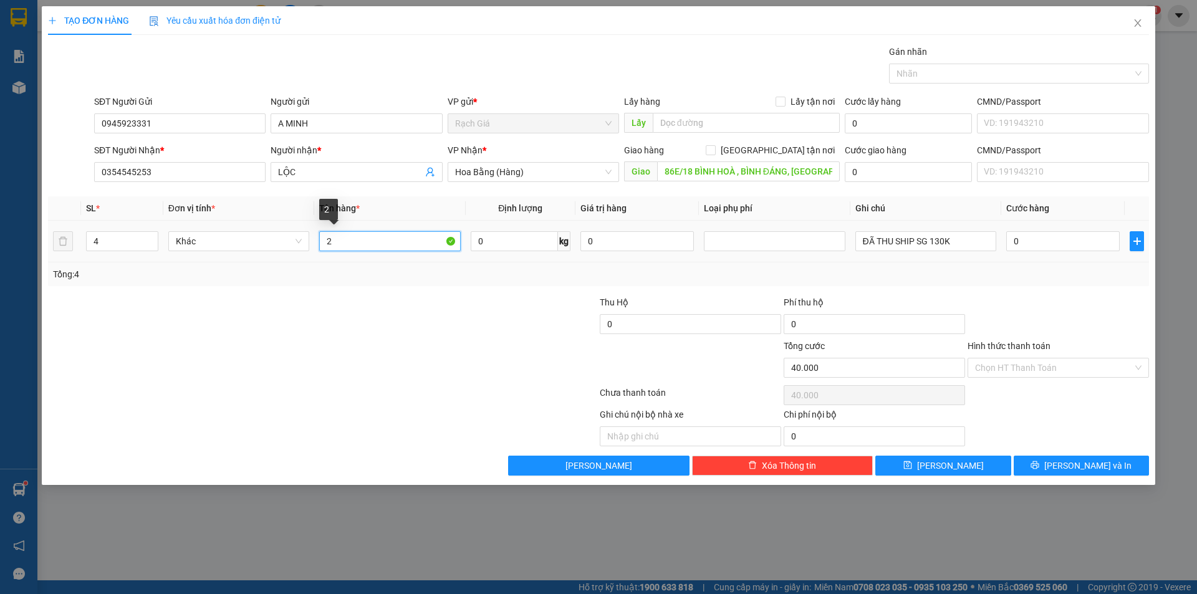
type input "0"
type input "2"
type input "0"
type input "1"
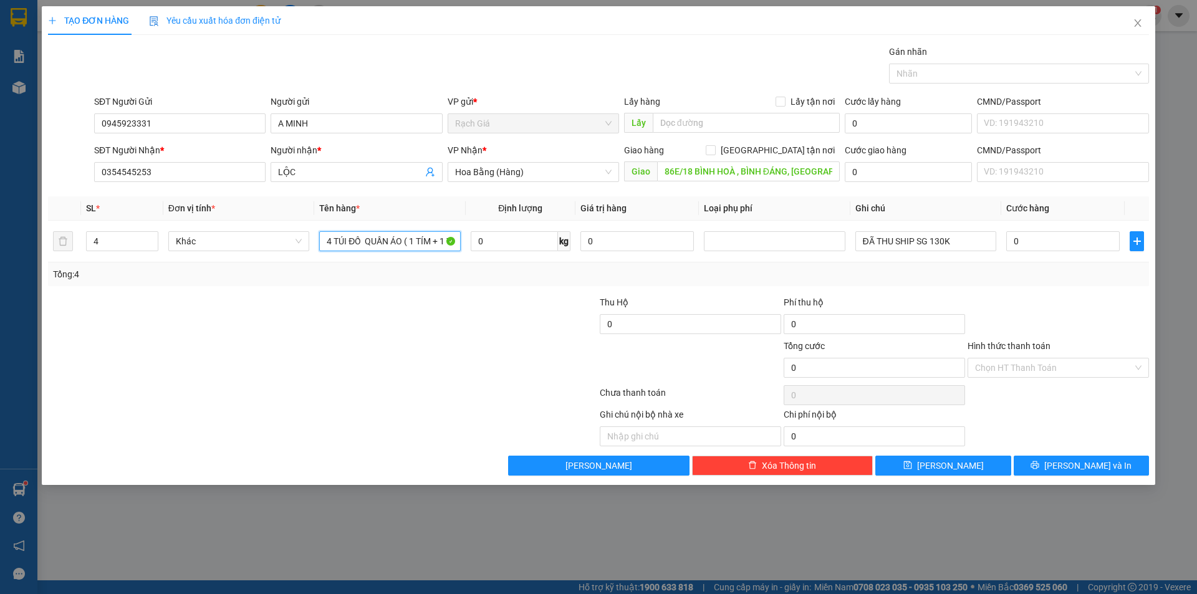
type input "4 TÚI ĐỒ QUẦN ÁO ( 1 TÍM + 1 TRẮNG + 2 ĐEN)"
click at [434, 388] on div at bounding box center [323, 395] width 552 height 25
click at [1062, 235] on input "0" at bounding box center [1062, 241] width 113 height 20
type input "1"
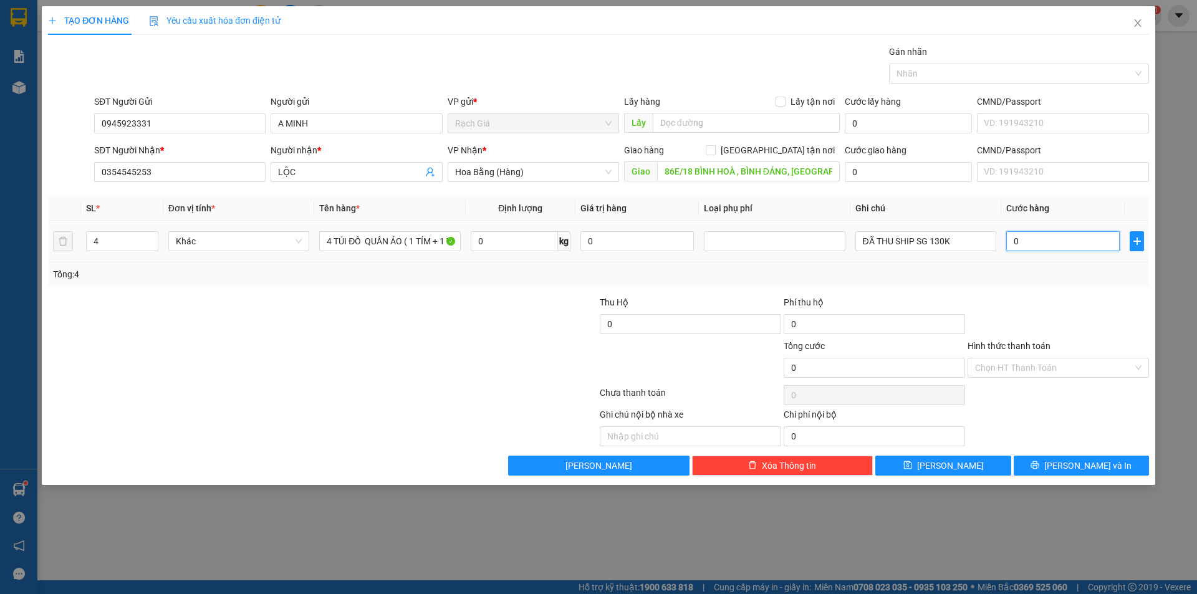
type input "1"
type input "16"
type input "160"
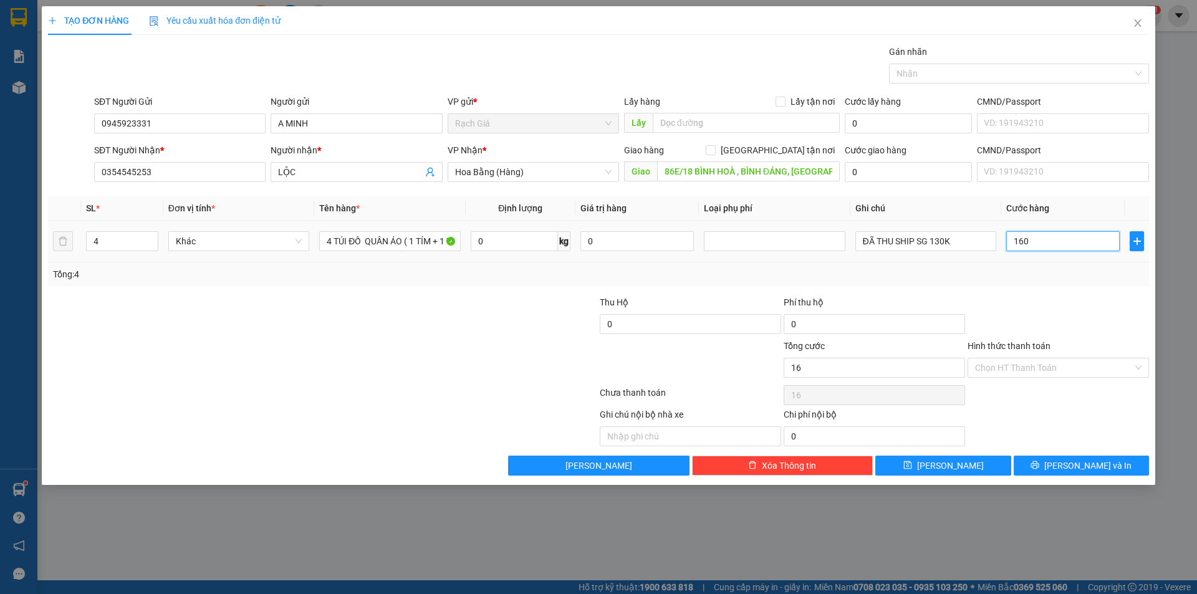
type input "160"
type input "1.600"
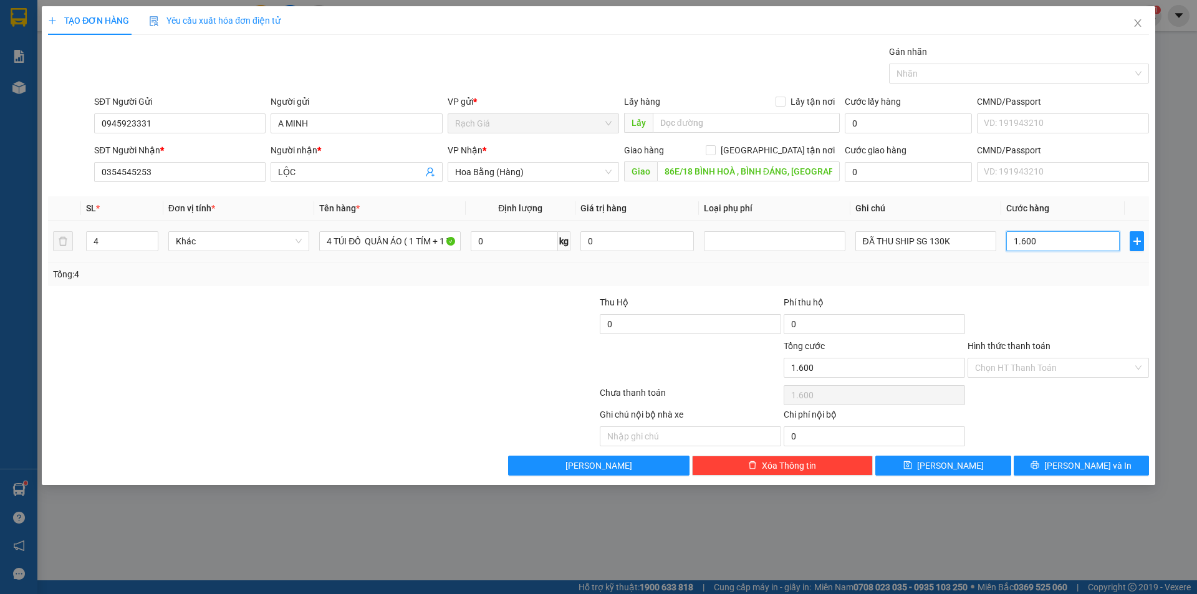
type input "16.000"
type input "160.000"
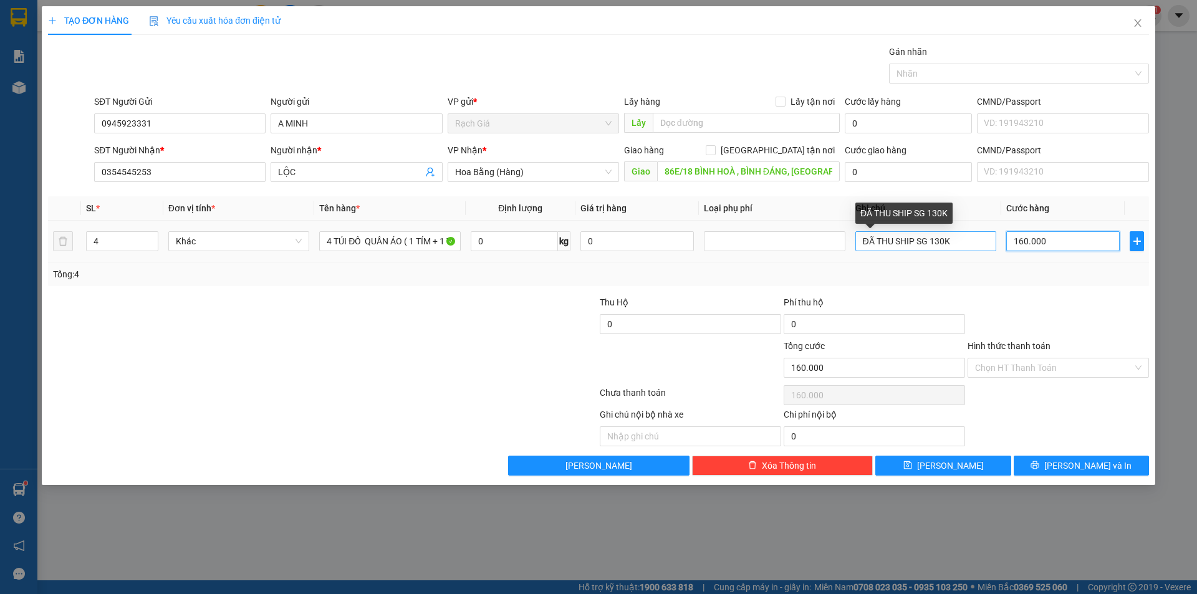
type input "160.000"
drag, startPoint x: 961, startPoint y: 245, endPoint x: 756, endPoint y: 276, distance: 208.0
click at [756, 276] on div "SL * Đơn vị tính * Tên hàng * Định lượng Giá trị hàng Loại phụ phí Ghi chú Cước…" at bounding box center [598, 241] width 1101 height 90
type input "---CHƯA THU SHIP SG 160K ( HÀNG KHÔNG ĐỒNG KIỂM, HƯ HỎNG BỂ VỠ NHÀ XE KHÔNG CHỊ…"
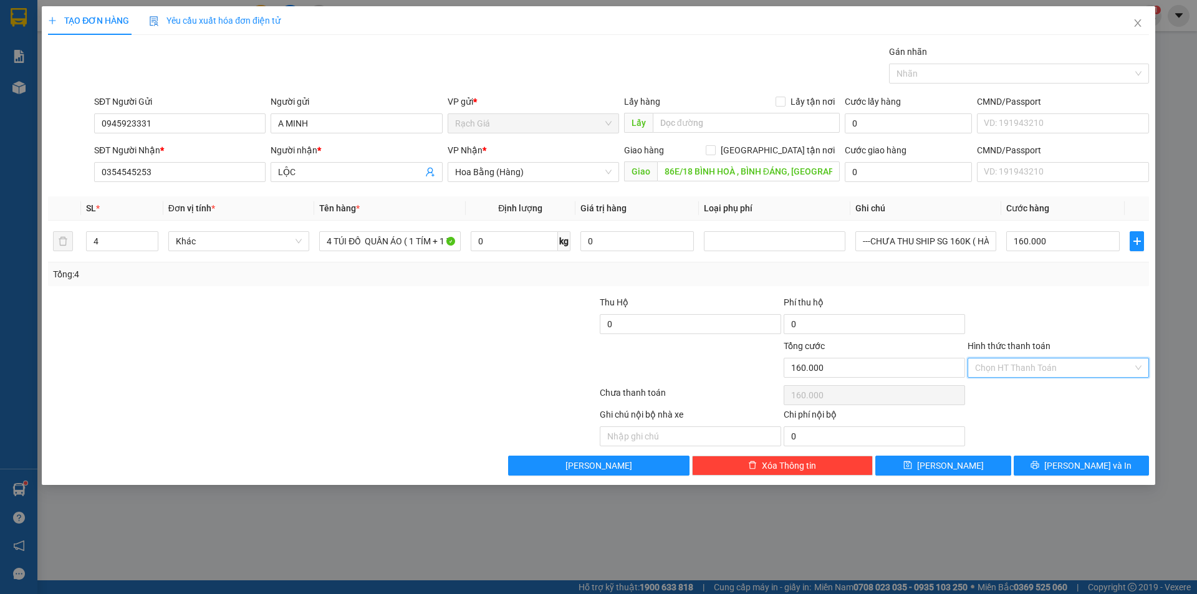
click at [1009, 373] on input "Hình thức thanh toán" at bounding box center [1054, 368] width 158 height 19
click at [1011, 397] on div "Tại văn phòng" at bounding box center [1058, 393] width 166 height 14
click at [1074, 463] on span "[PERSON_NAME] và In" at bounding box center [1087, 466] width 87 height 14
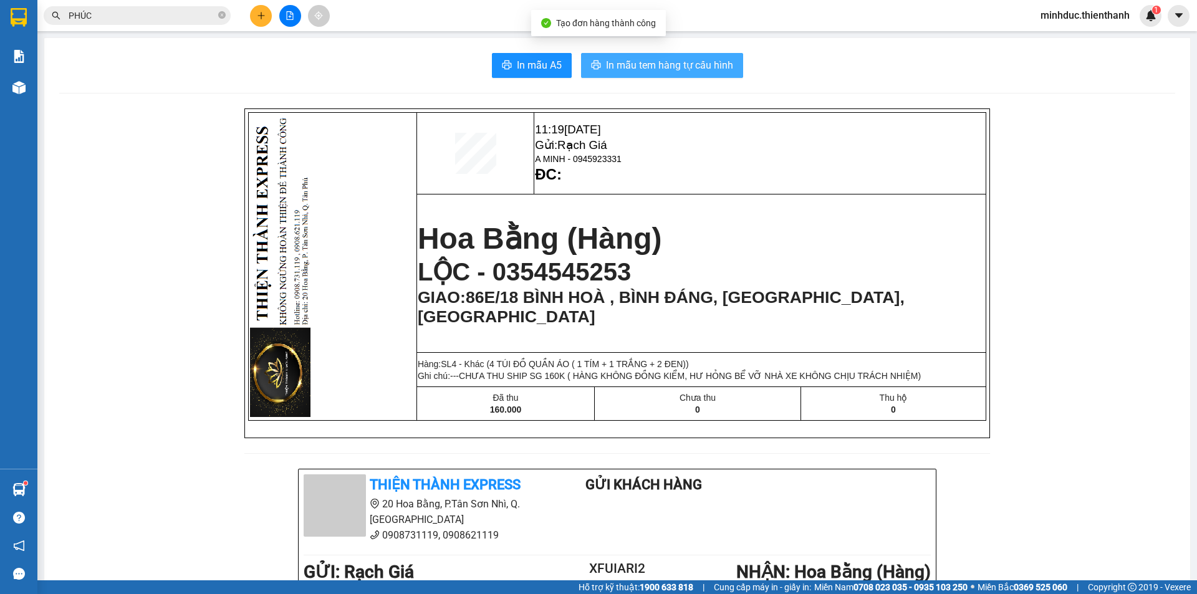
click at [680, 65] on span "In mẫu tem hàng tự cấu hình" at bounding box center [669, 65] width 127 height 16
drag, startPoint x: 672, startPoint y: 408, endPoint x: 724, endPoint y: 410, distance: 52.4
click at [724, 410] on p "0" at bounding box center [697, 410] width 205 height 10
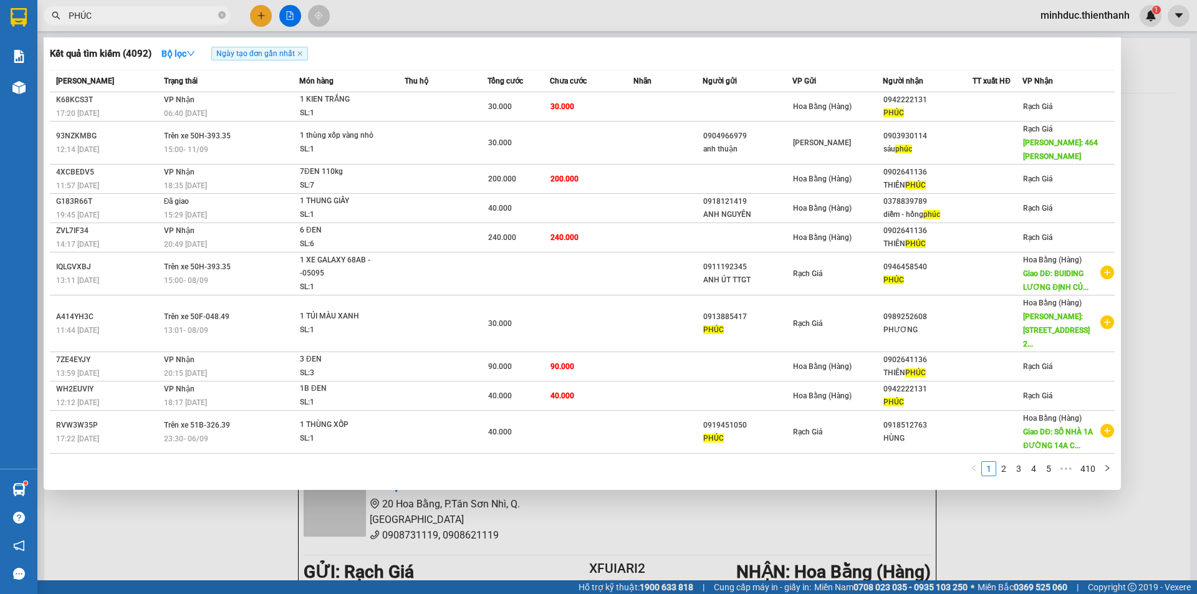
click at [119, 14] on input "PHÚC" at bounding box center [142, 16] width 147 height 14
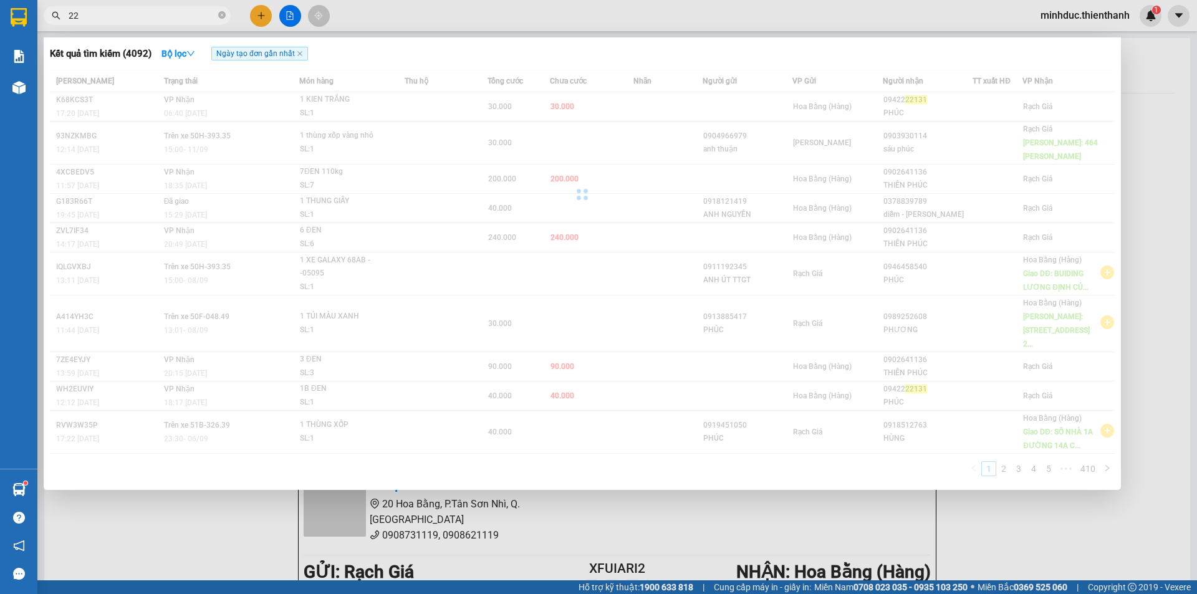
type input "2"
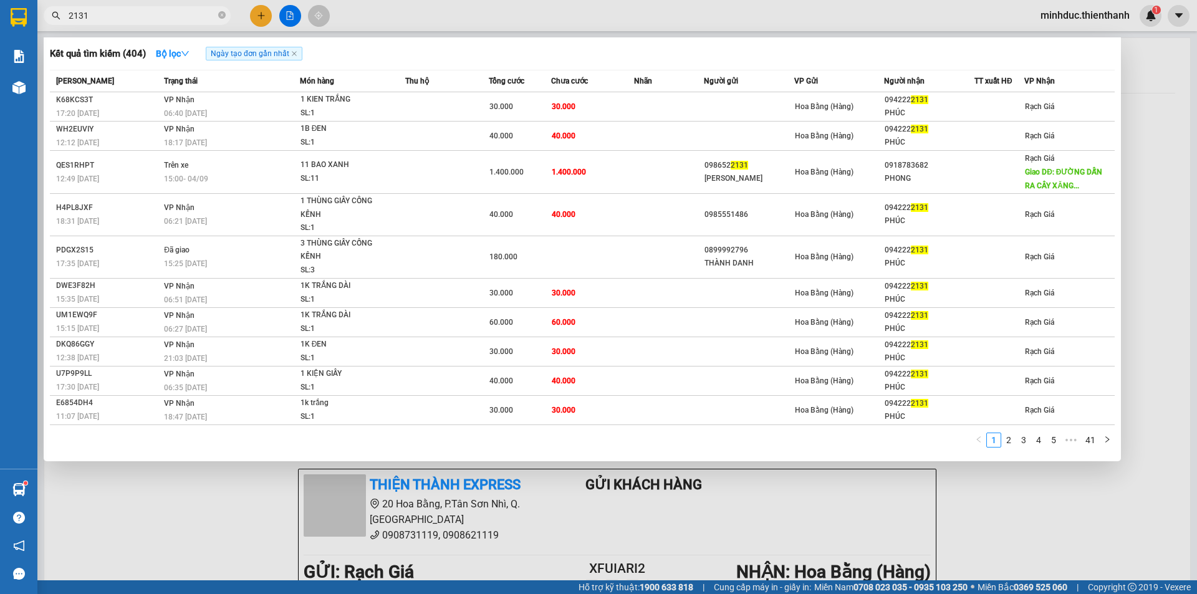
type input "2131"
click at [221, 17] on icon "close-circle" at bounding box center [221, 14] width 7 height 7
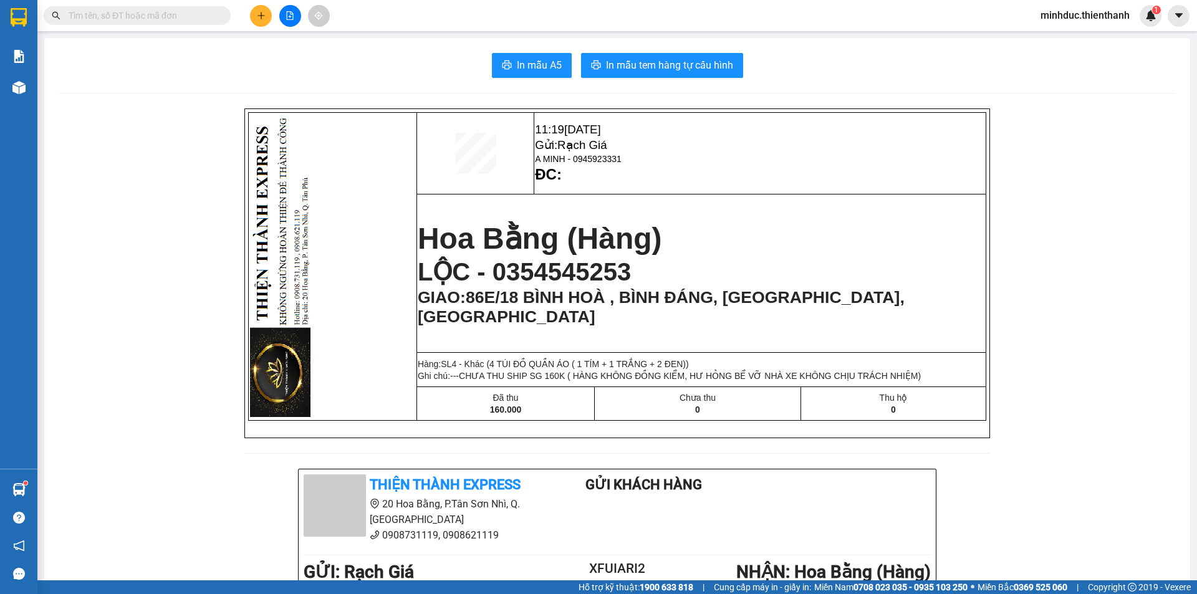
click at [159, 18] on input "text" at bounding box center [142, 16] width 147 height 14
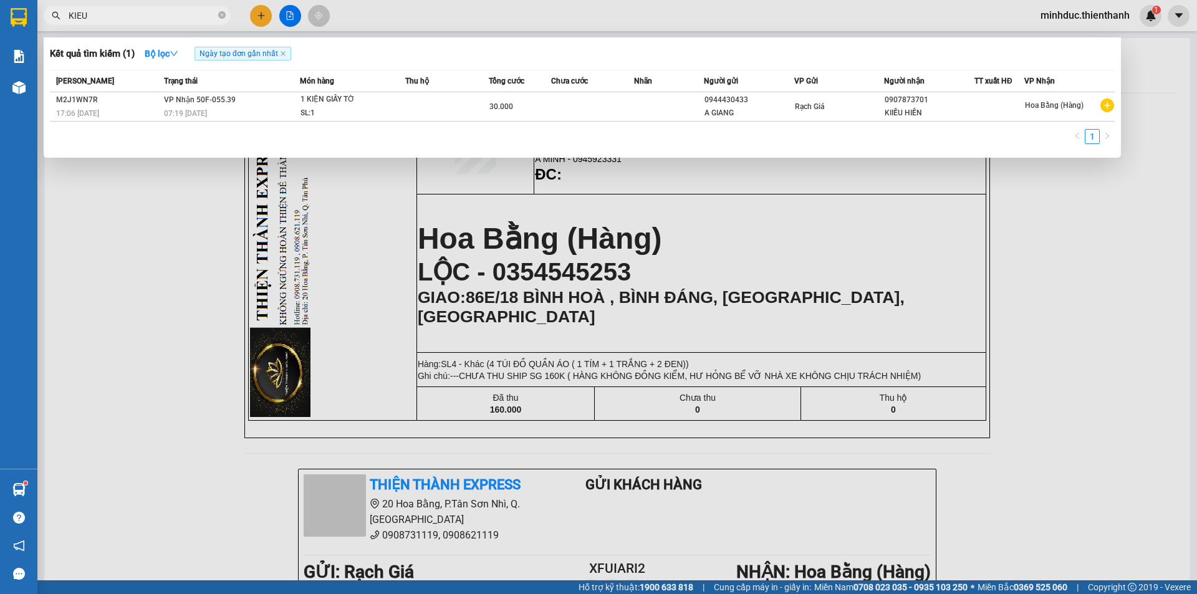
type input "KIEU"
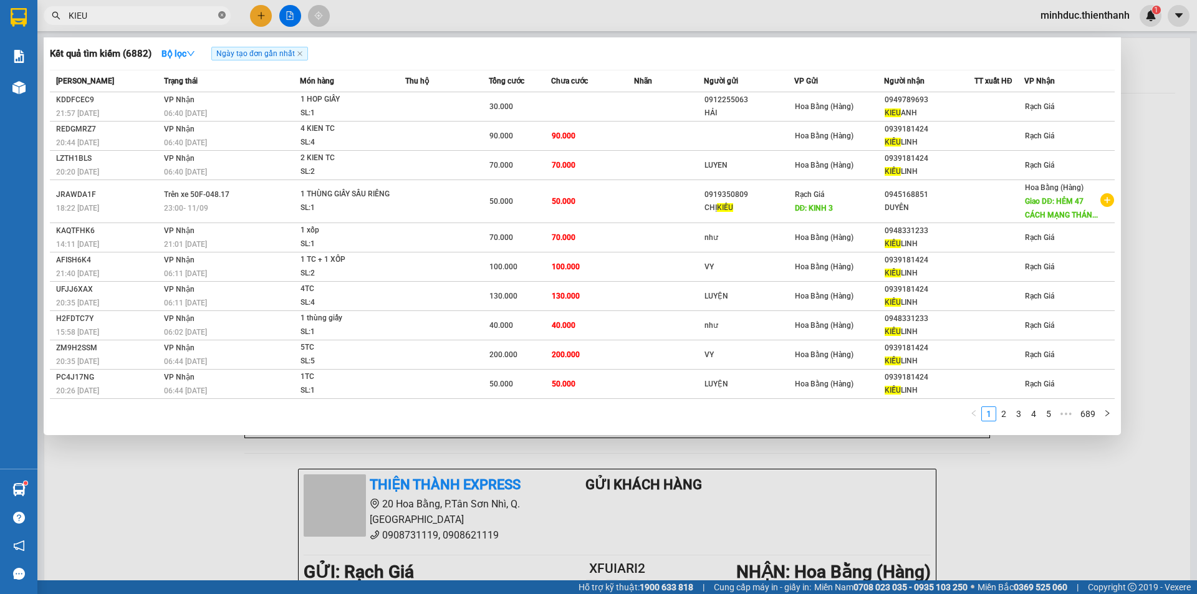
click at [219, 16] on icon "close-circle" at bounding box center [221, 14] width 7 height 7
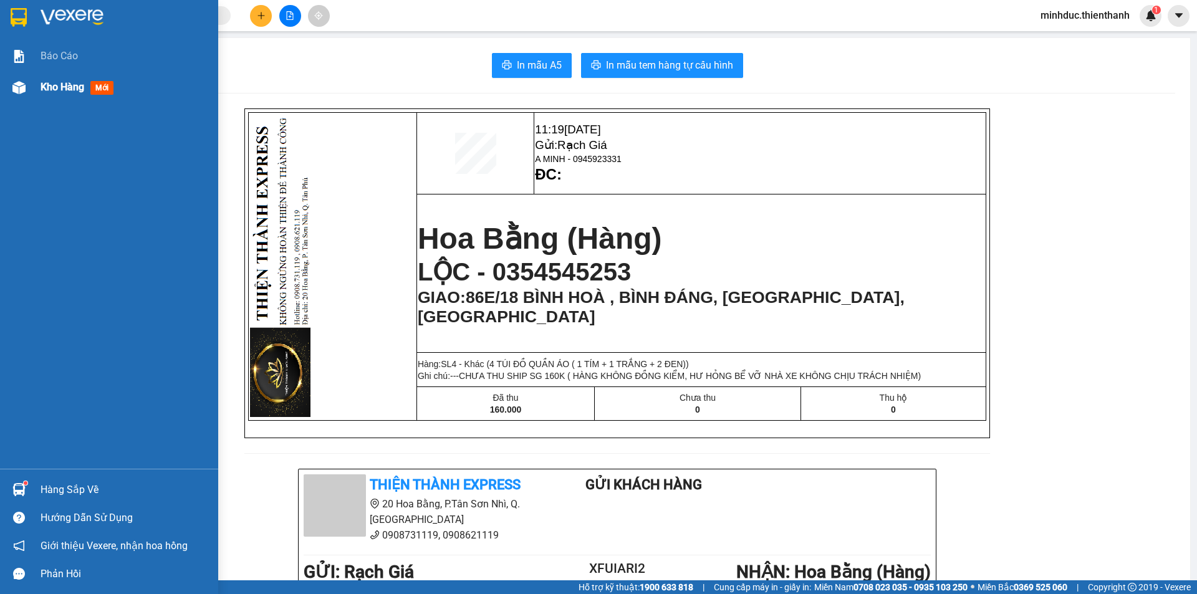
click at [64, 87] on span "Kho hàng" at bounding box center [63, 87] width 44 height 12
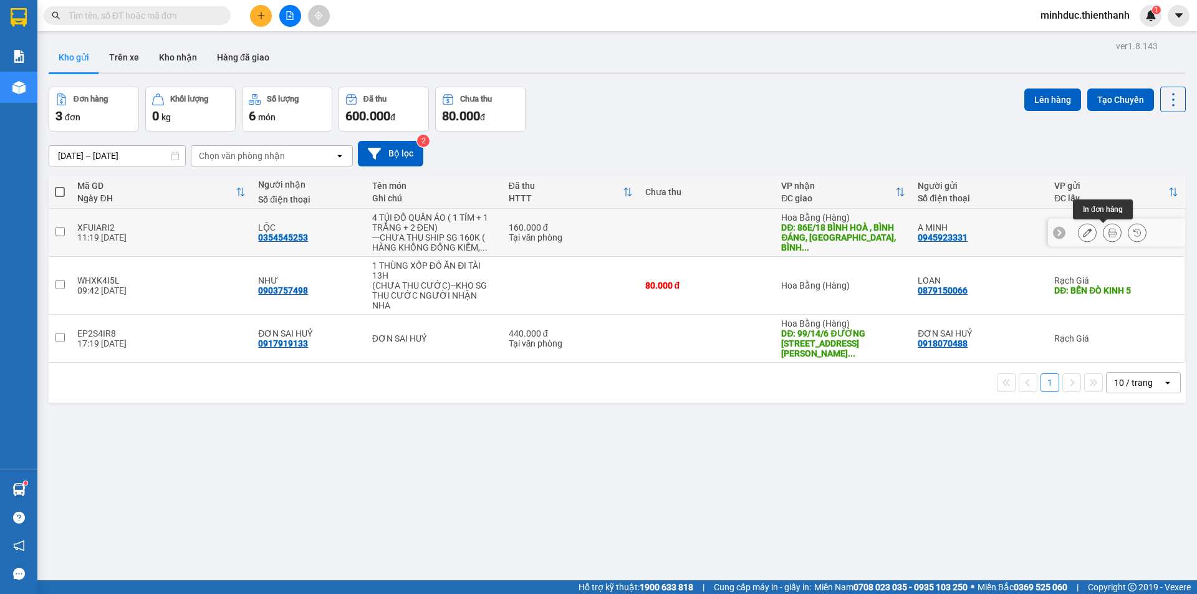
click at [1108, 233] on icon at bounding box center [1112, 232] width 9 height 9
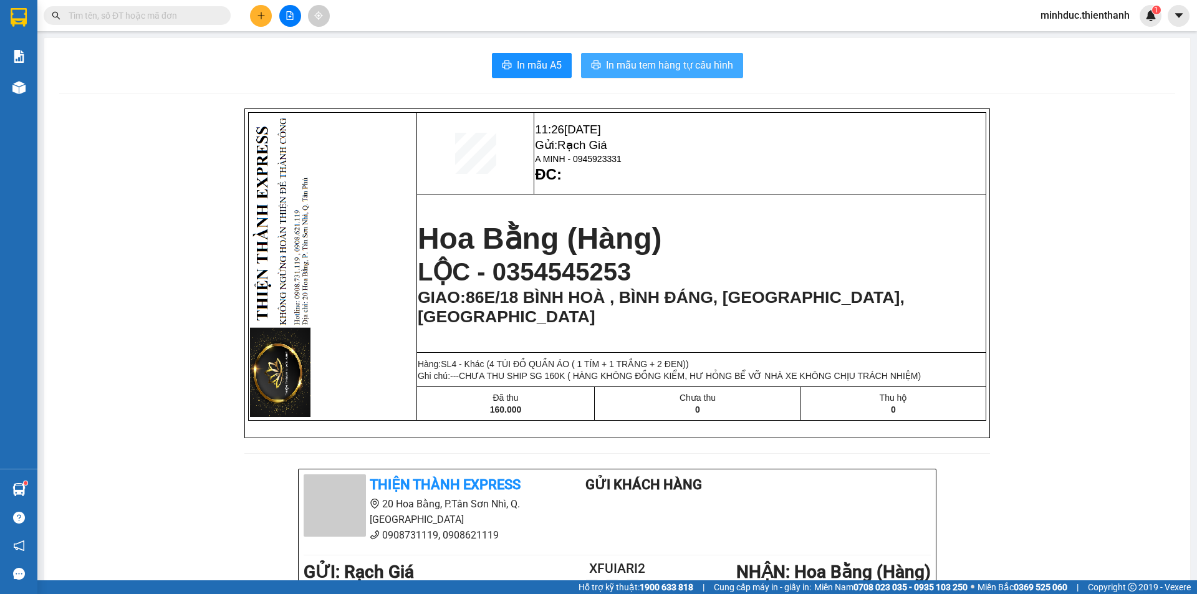
click at [696, 65] on span "In mẫu tem hàng tự cấu hình" at bounding box center [669, 65] width 127 height 16
click at [128, 16] on input "text" at bounding box center [142, 16] width 147 height 14
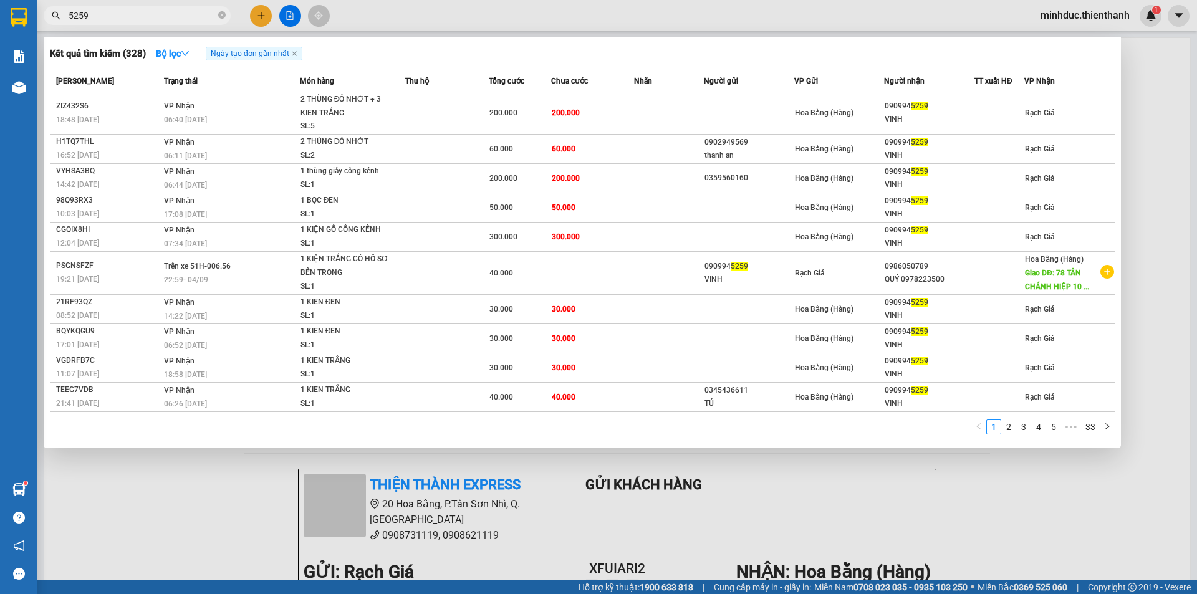
type input "5259"
click at [223, 16] on icon "close-circle" at bounding box center [221, 14] width 7 height 7
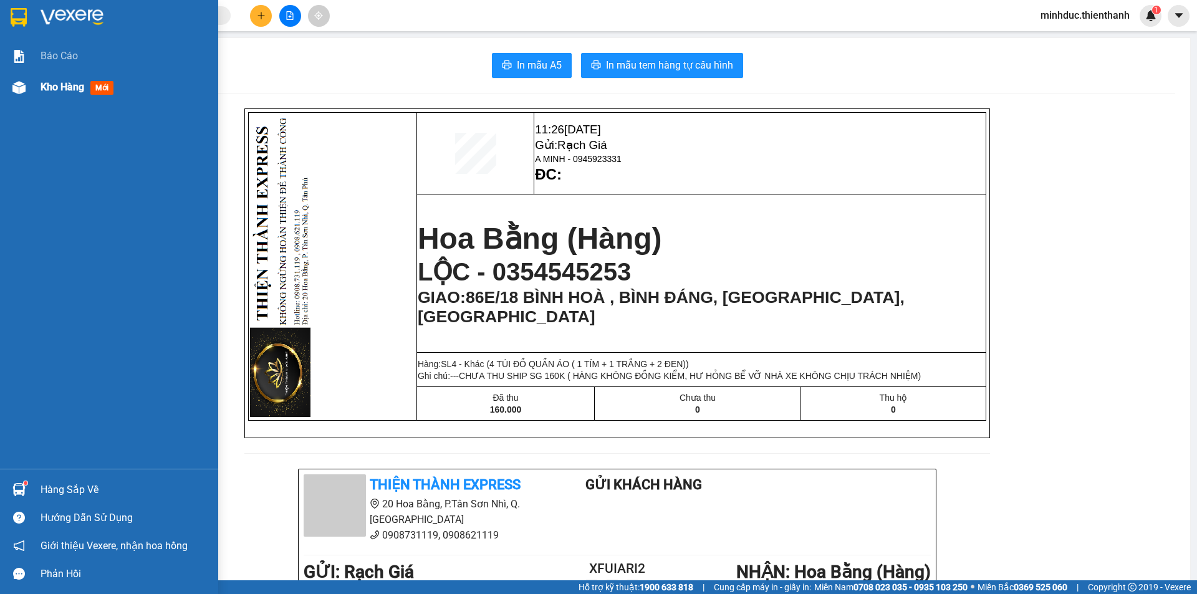
click at [71, 85] on span "Kho hàng" at bounding box center [63, 87] width 44 height 12
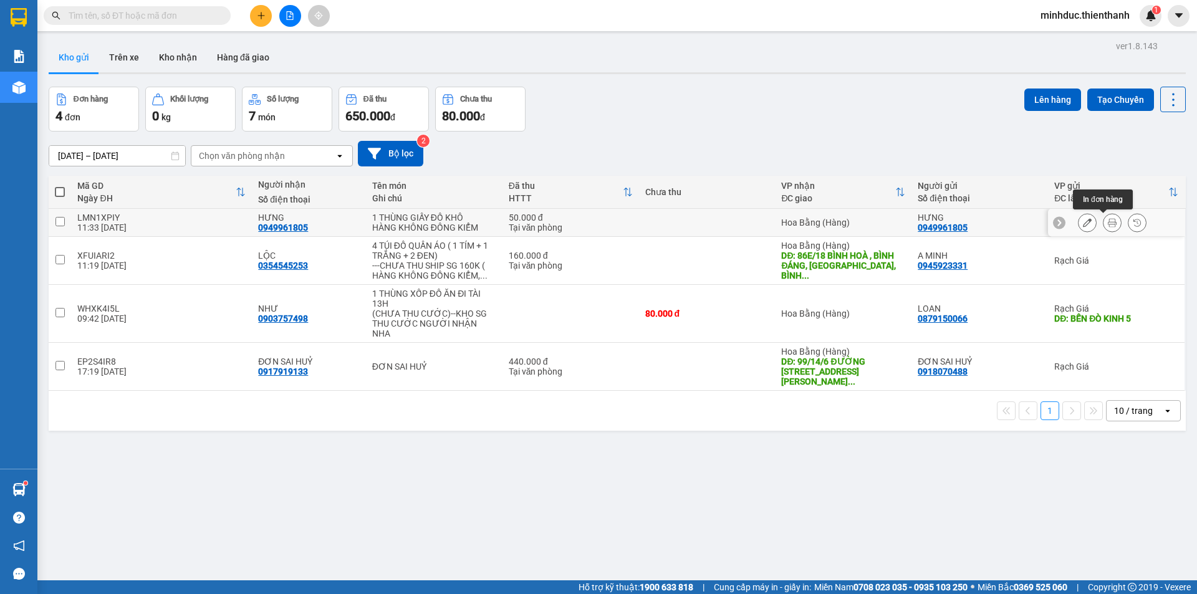
click at [1108, 223] on icon at bounding box center [1112, 222] width 9 height 9
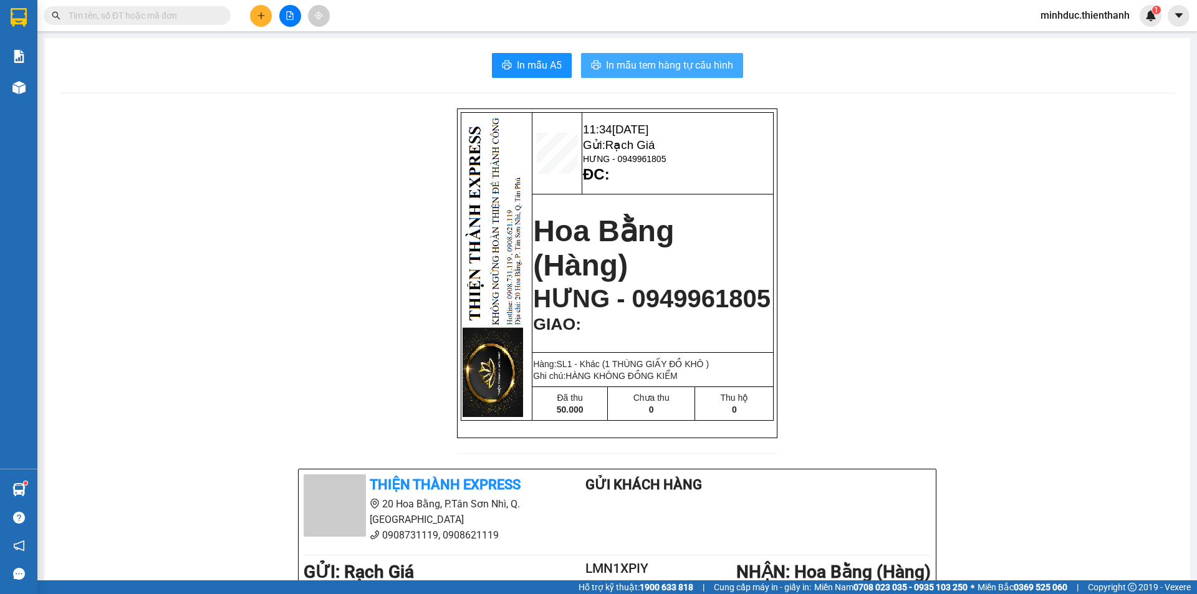
click at [675, 72] on span "In mẫu tem hàng tự cấu hình" at bounding box center [669, 65] width 127 height 16
click at [133, 17] on input "text" at bounding box center [142, 16] width 147 height 14
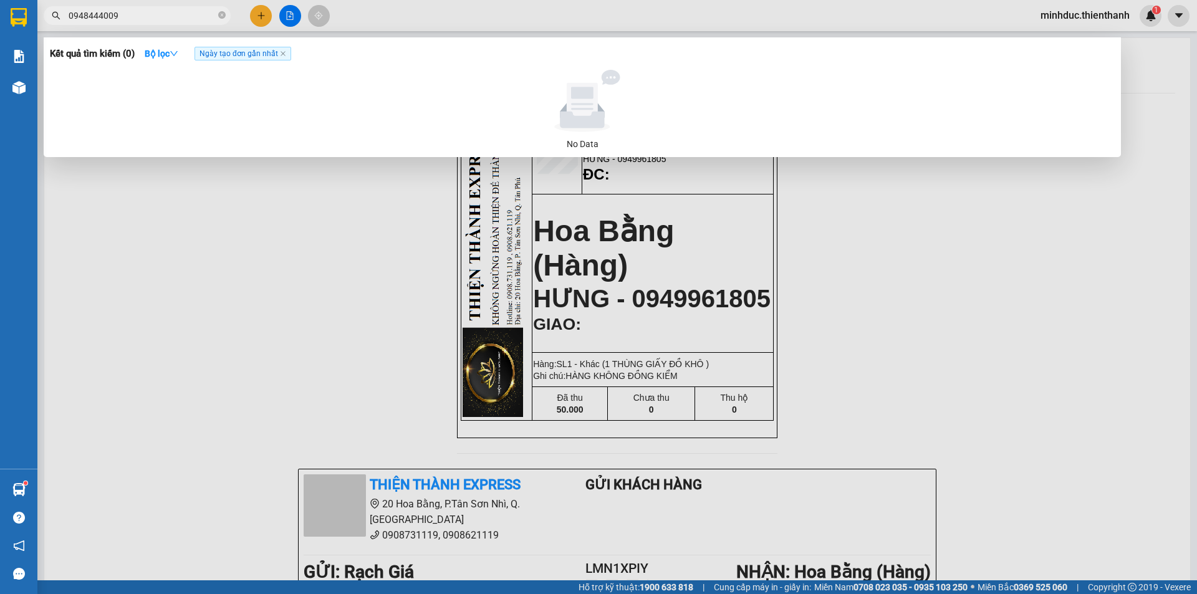
type input "0948444009"
click at [222, 17] on icon "close-circle" at bounding box center [221, 14] width 7 height 7
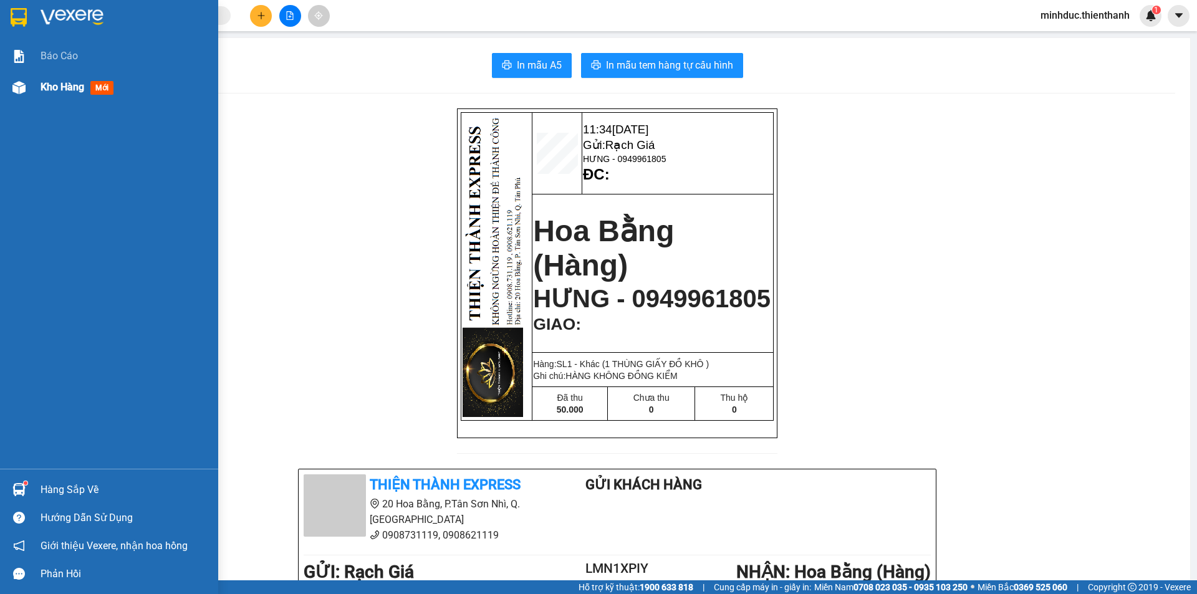
click at [55, 89] on span "Kho hàng" at bounding box center [63, 87] width 44 height 12
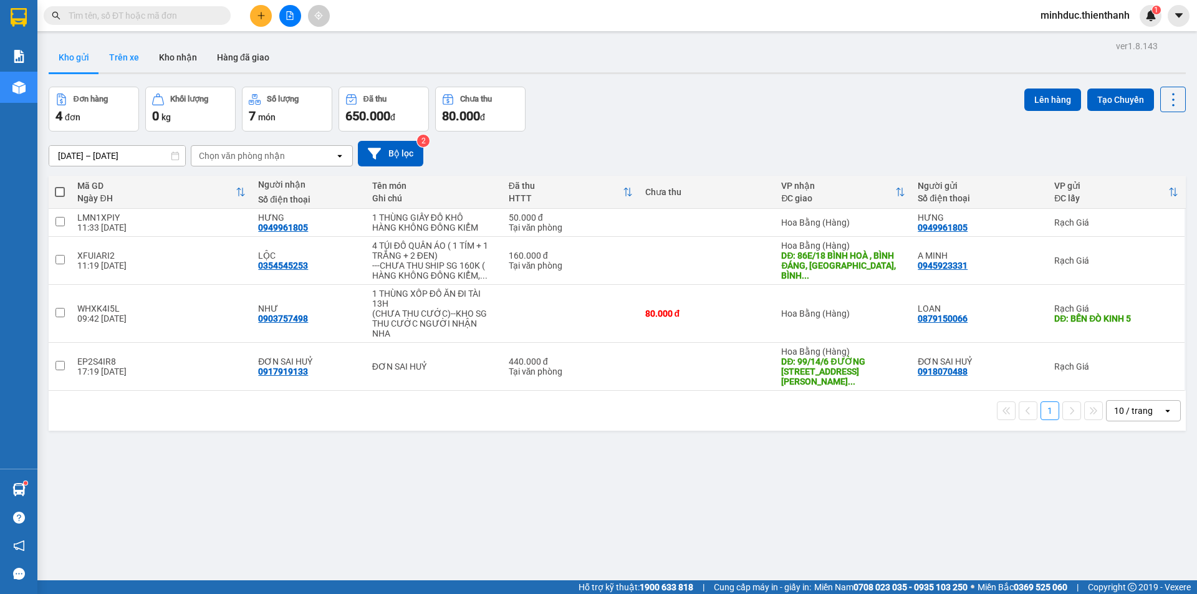
click at [128, 55] on button "Trên xe" at bounding box center [124, 57] width 50 height 30
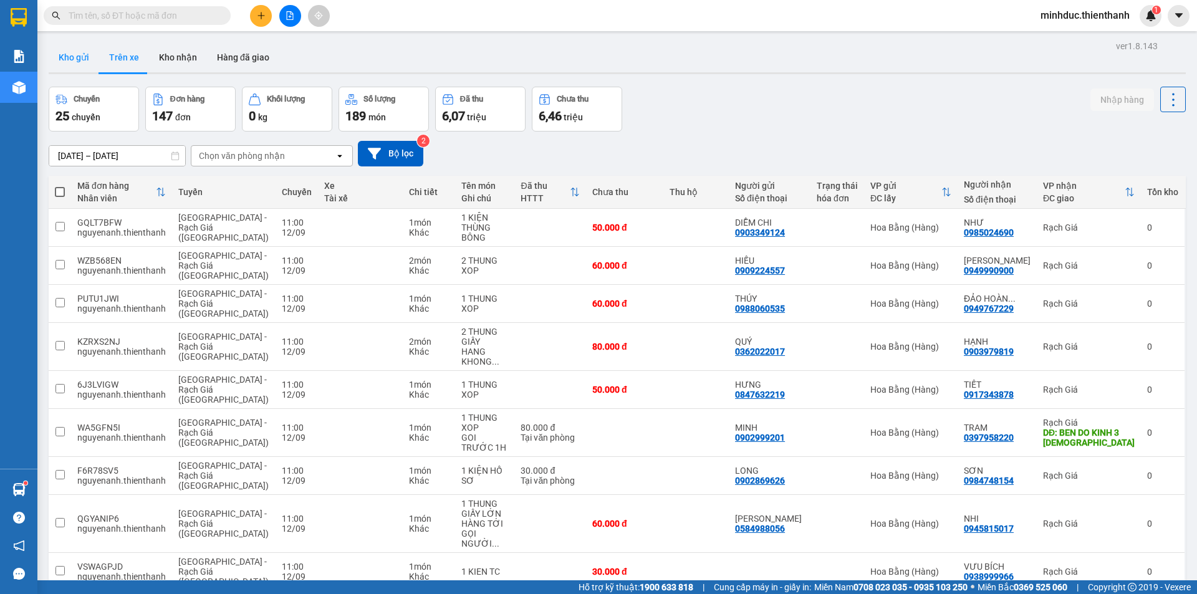
click at [79, 55] on button "Kho gửi" at bounding box center [74, 57] width 51 height 30
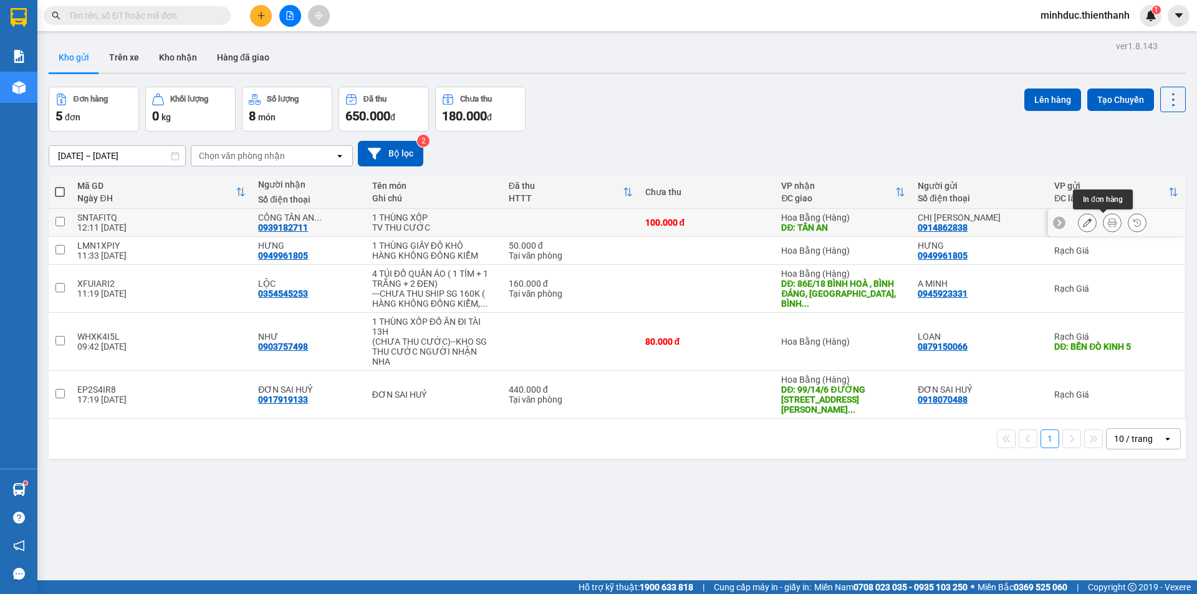
click at [1108, 221] on icon at bounding box center [1112, 222] width 9 height 9
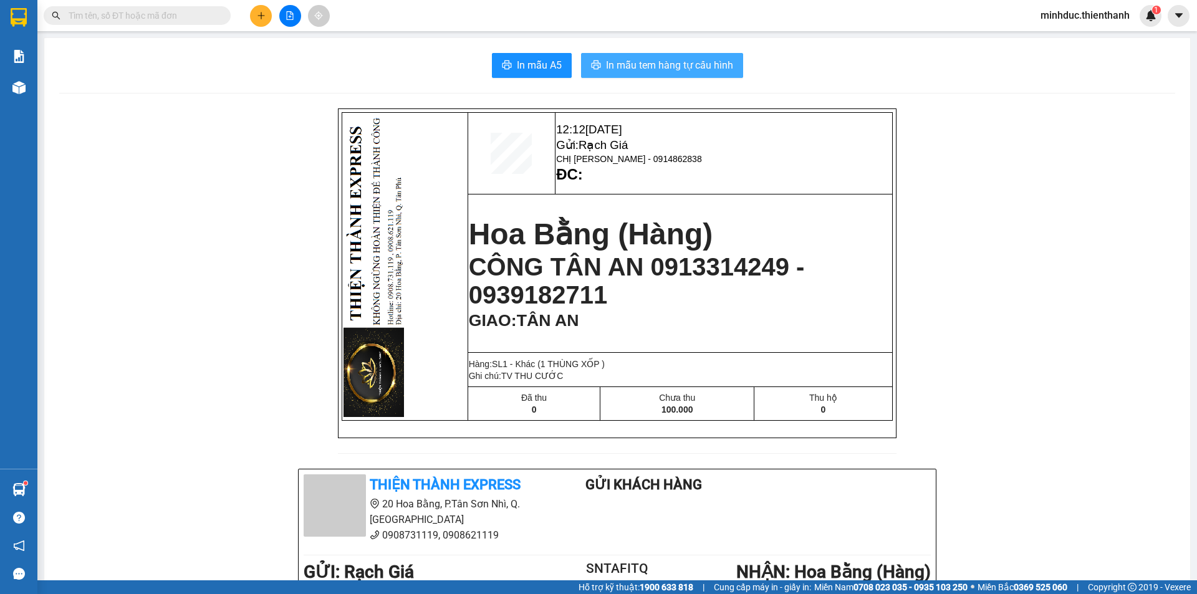
click at [641, 65] on span "In mẫu tem hàng tự cấu hình" at bounding box center [669, 65] width 127 height 16
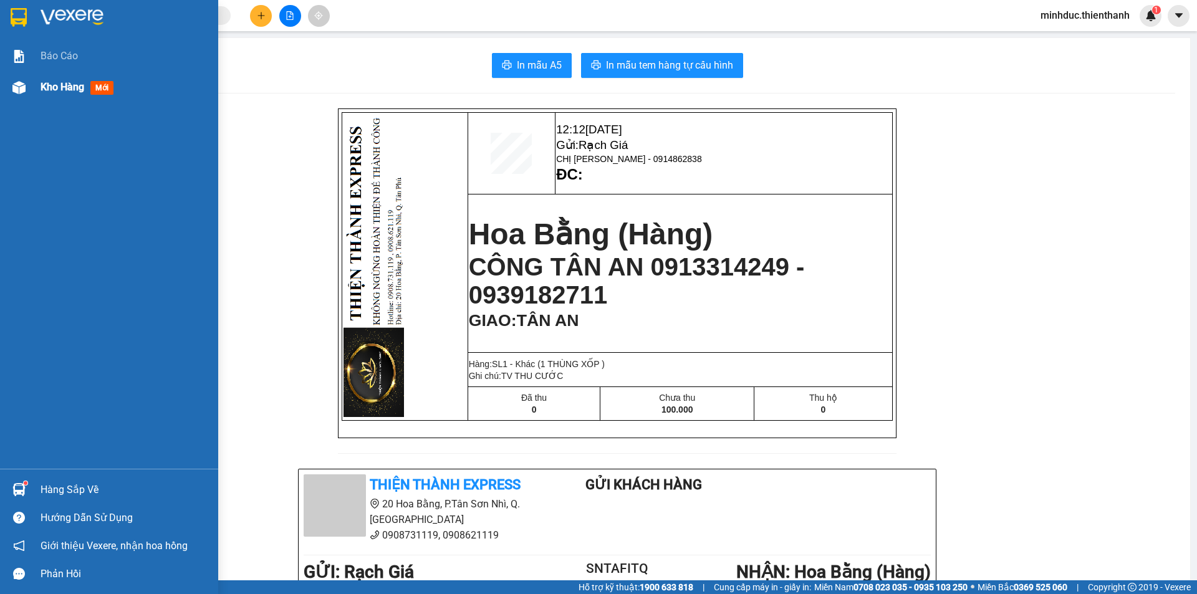
click at [55, 84] on span "Kho hàng" at bounding box center [63, 87] width 44 height 12
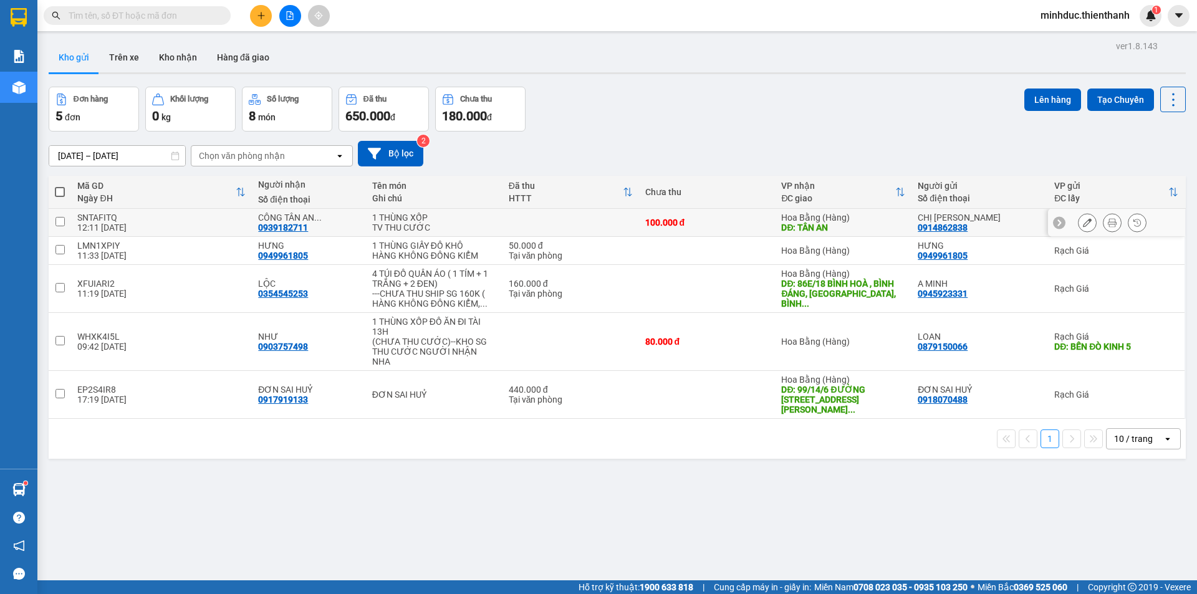
click at [1083, 223] on icon at bounding box center [1087, 222] width 9 height 9
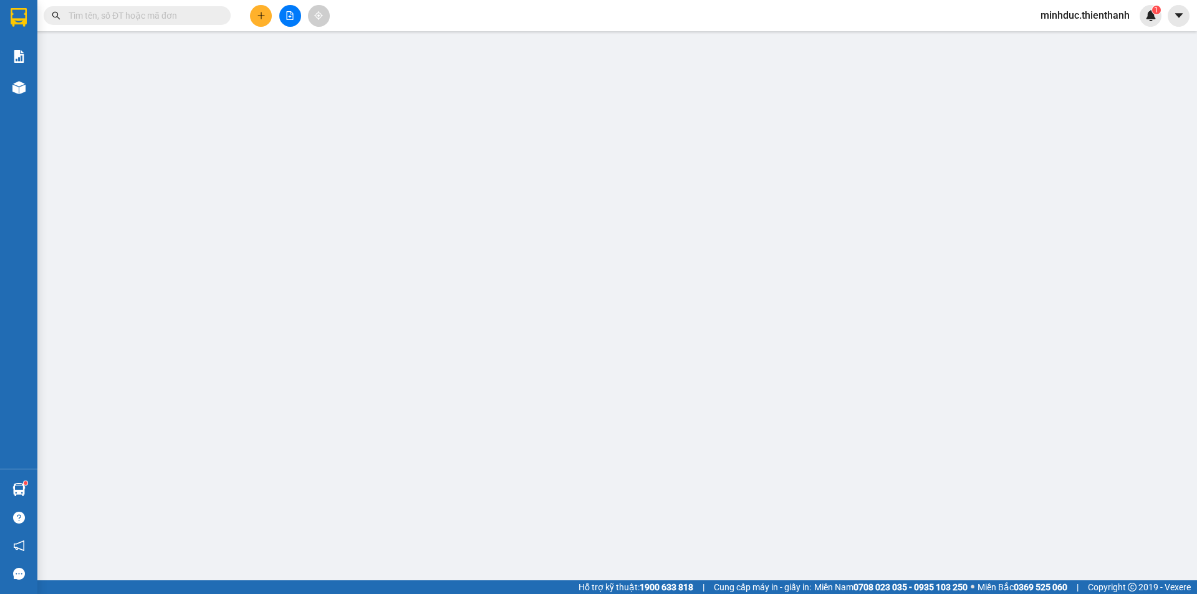
type input "0914862838"
type input "0939182711"
type input "TÂN AN"
type input "100.000"
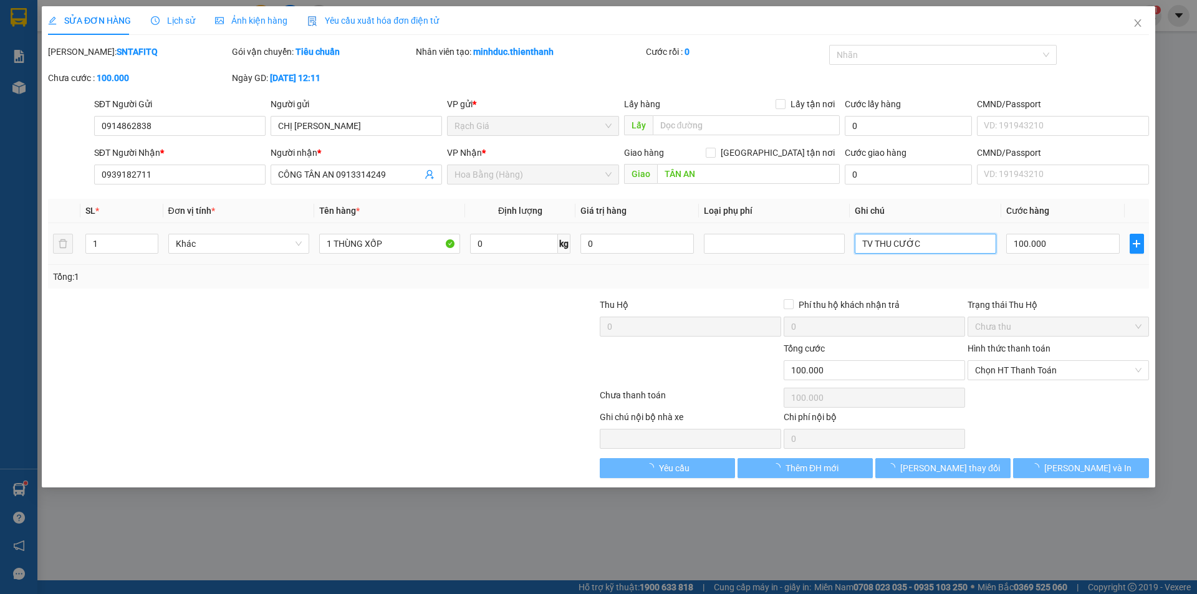
click at [942, 243] on input "TV THU CƯỚC" at bounding box center [925, 244] width 141 height 20
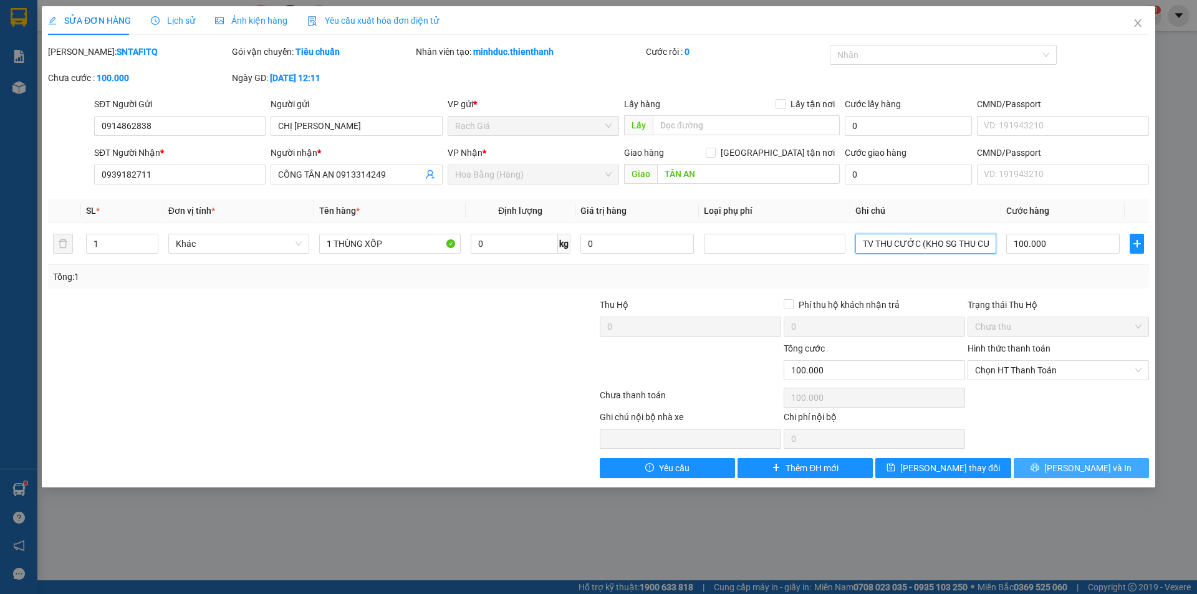
type input "TV THU CƯỚC (KHO SG THU CƯỚC TV DÙM NHA)"
click at [1039, 469] on icon "printer" at bounding box center [1035, 467] width 9 height 9
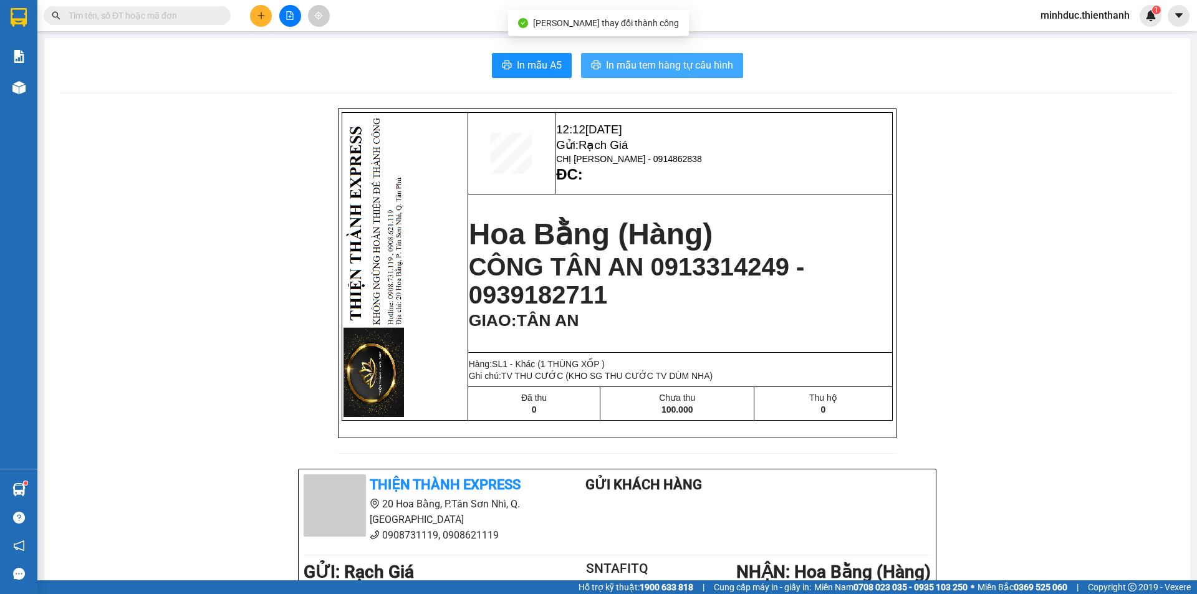
click at [678, 64] on span "In mẫu tem hàng tự cấu hình" at bounding box center [669, 65] width 127 height 16
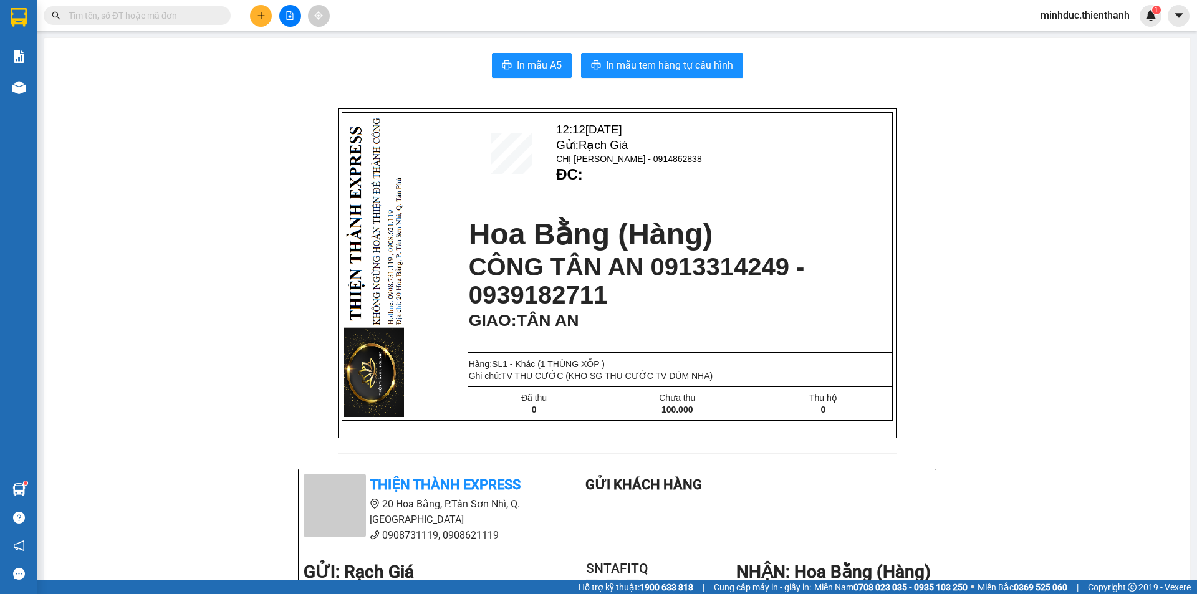
click at [132, 12] on input "text" at bounding box center [142, 16] width 147 height 14
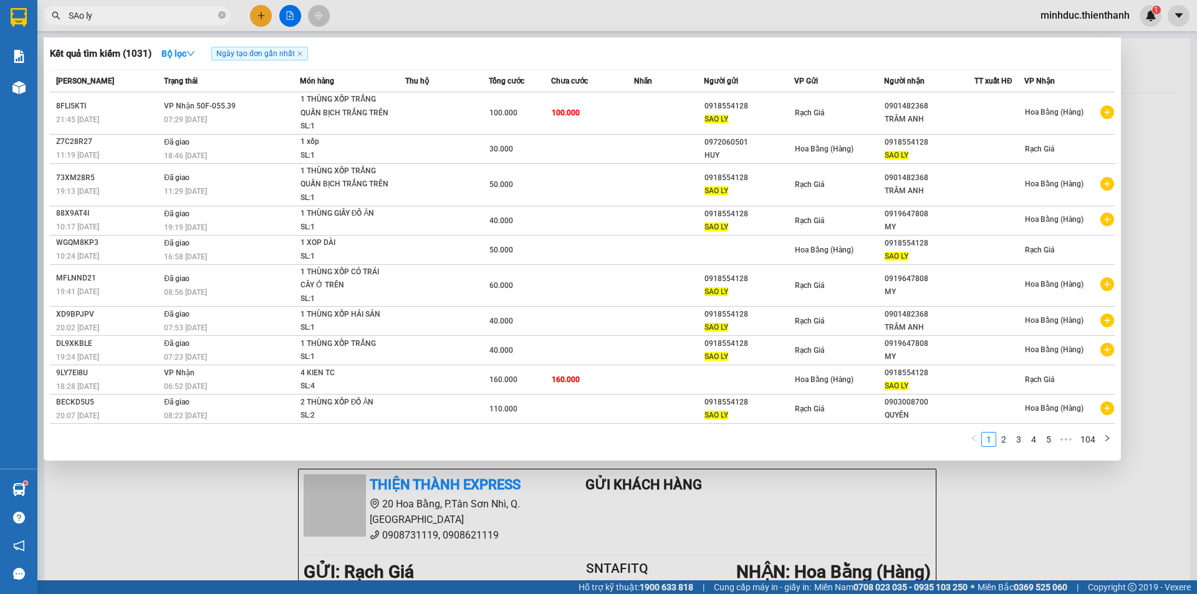
click at [113, 16] on input "SAo ly" at bounding box center [142, 16] width 147 height 14
paste input "0917317881"
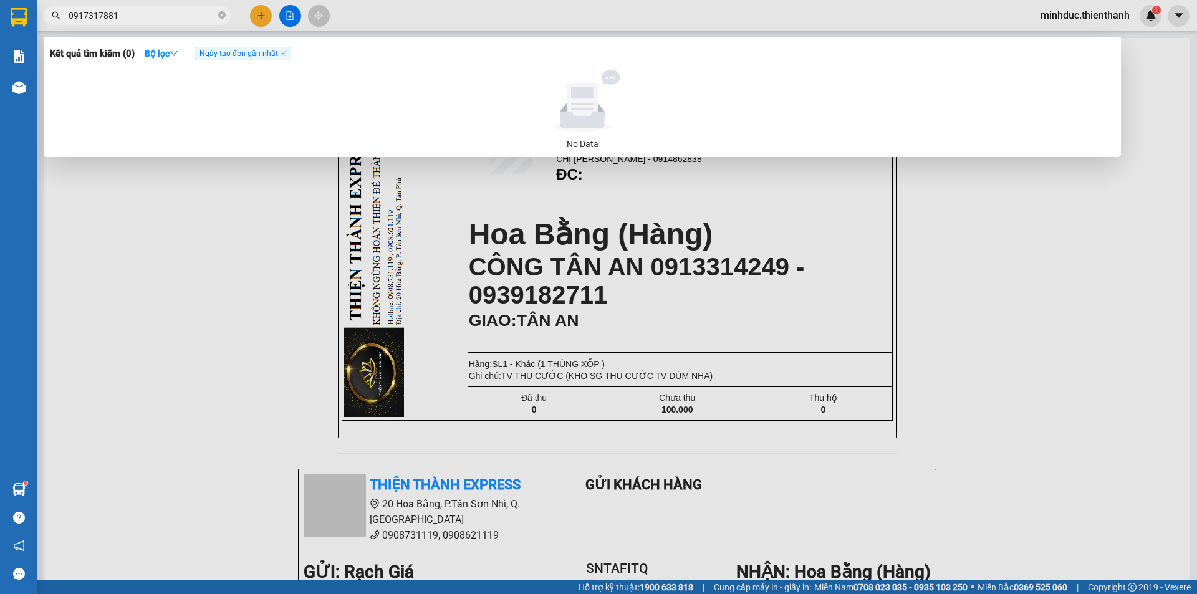
click at [138, 13] on input "0917317881" at bounding box center [142, 16] width 147 height 14
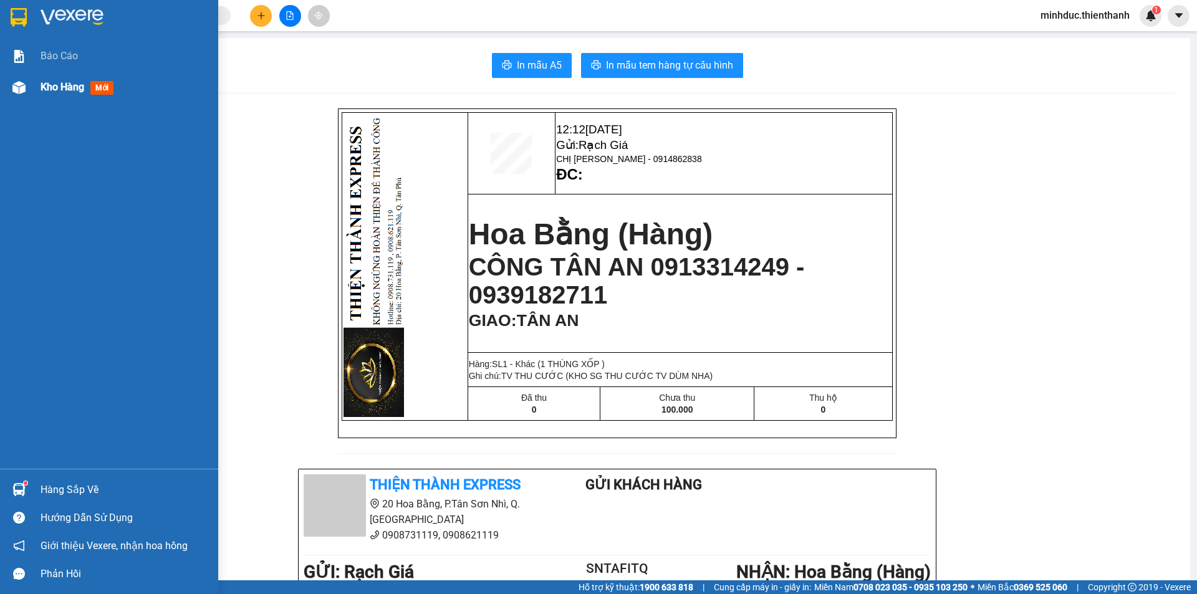
click at [60, 90] on span "Kho hàng" at bounding box center [63, 87] width 44 height 12
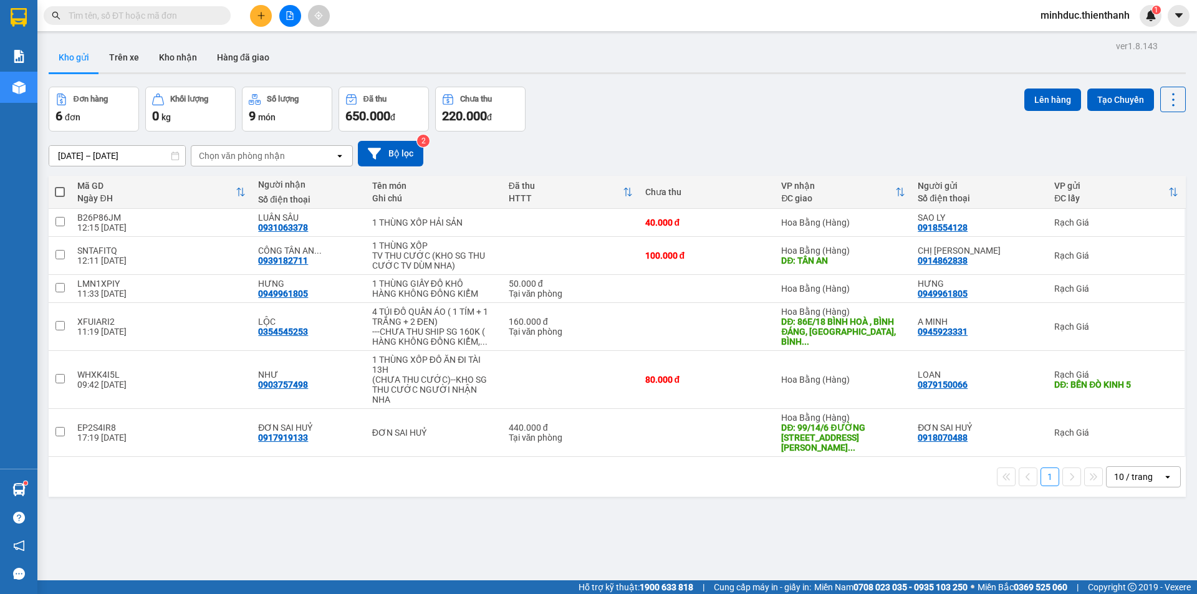
click at [116, 22] on span at bounding box center [137, 15] width 187 height 19
click at [118, 19] on input "text" at bounding box center [142, 16] width 147 height 14
paste input "0966603533"
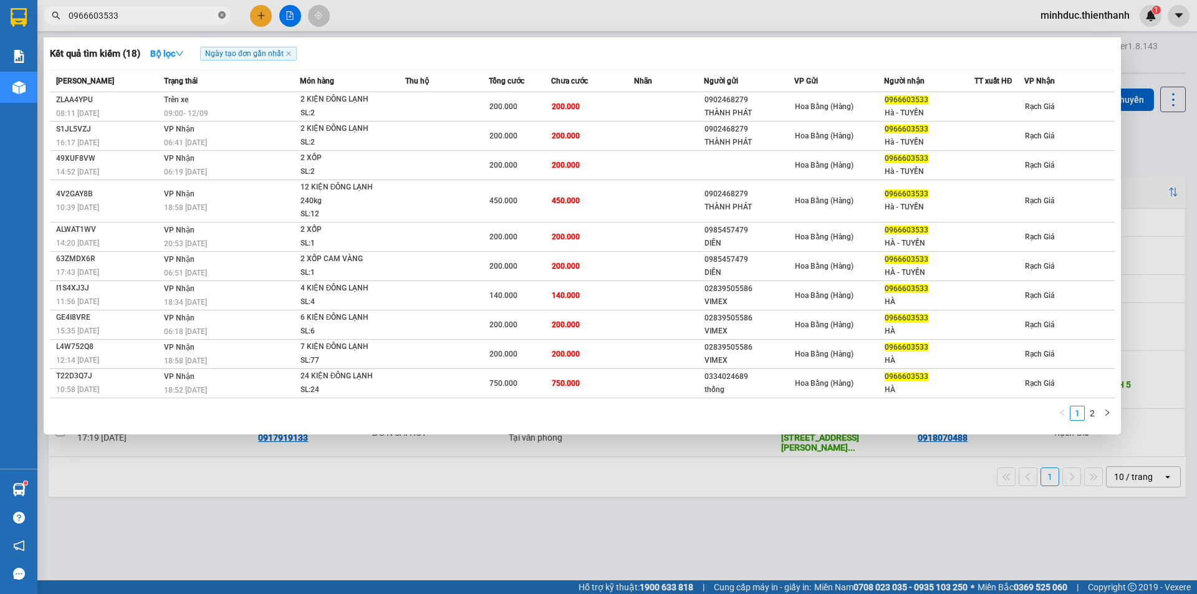
click at [219, 18] on icon "close-circle" at bounding box center [221, 14] width 7 height 7
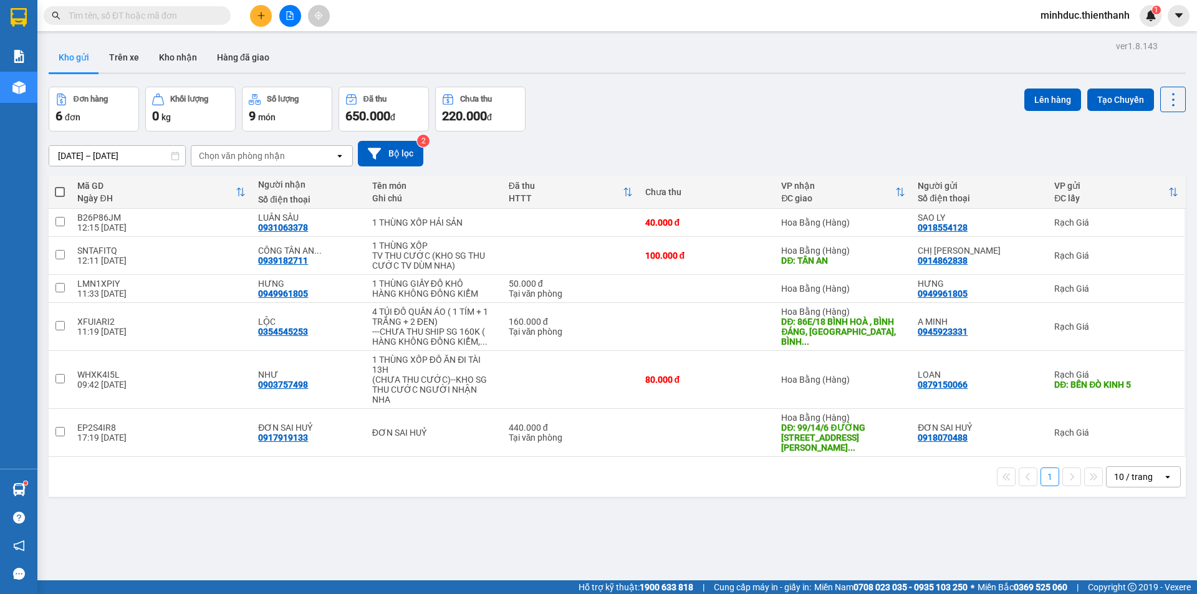
click at [685, 77] on div "ver 1.8.143 Kho gửi Trên xe Kho nhận Hàng đã giao Đơn hàng 6 đơn Khối lượng 0 k…" at bounding box center [617, 334] width 1147 height 594
click at [289, 17] on icon "file-add" at bounding box center [290, 15] width 9 height 9
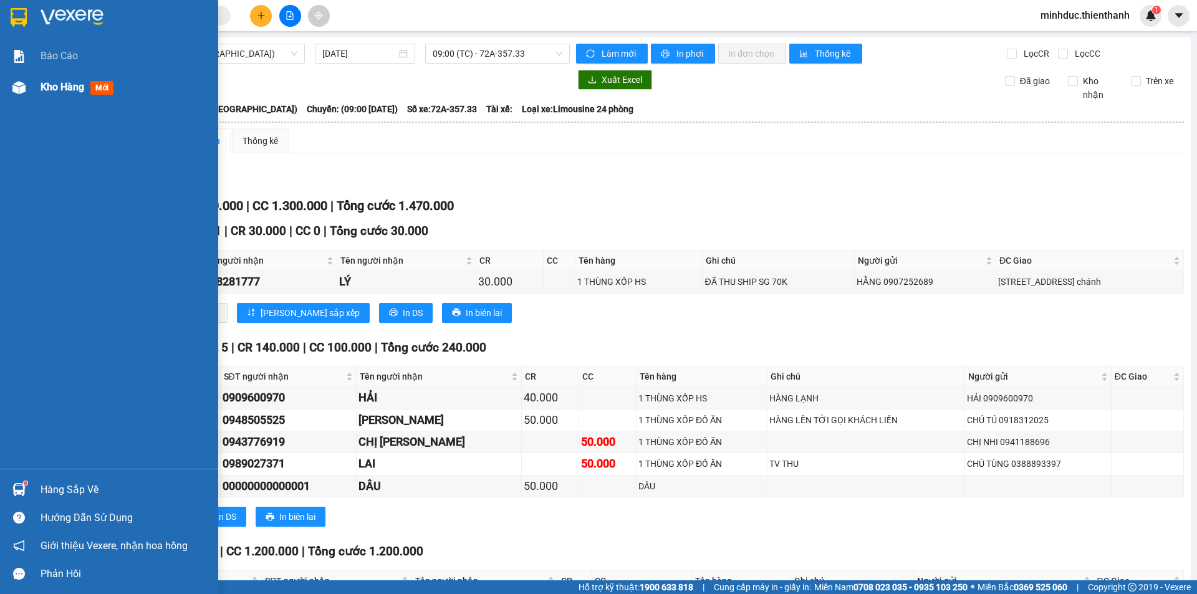
click at [42, 85] on span "Kho hàng" at bounding box center [63, 87] width 44 height 12
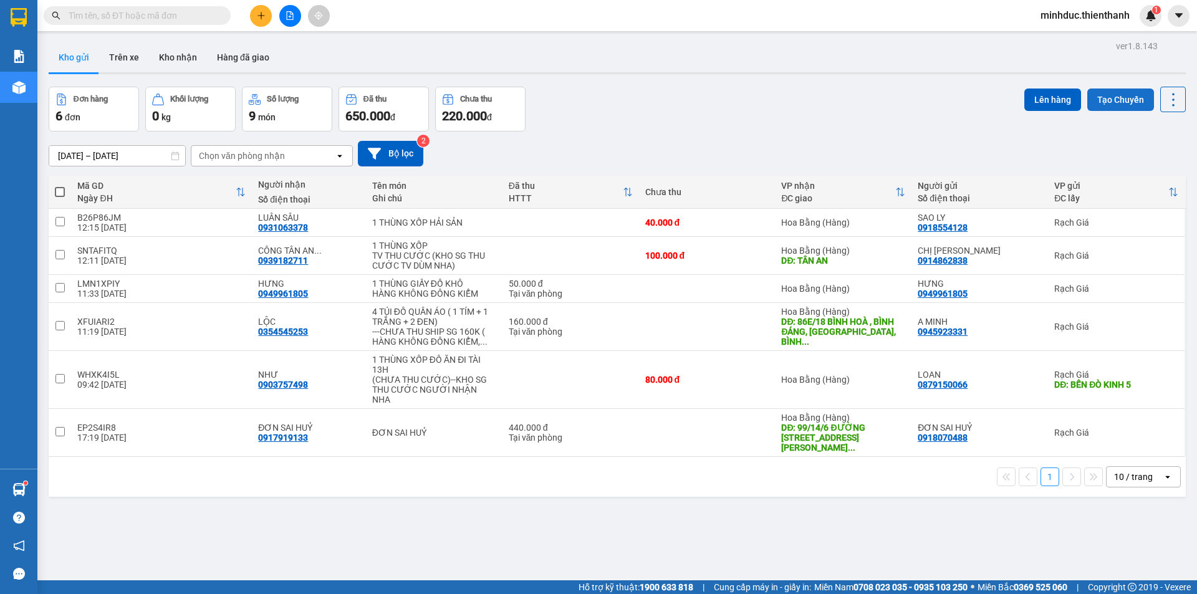
click at [1123, 98] on button "Tạo Chuyến" at bounding box center [1120, 100] width 67 height 22
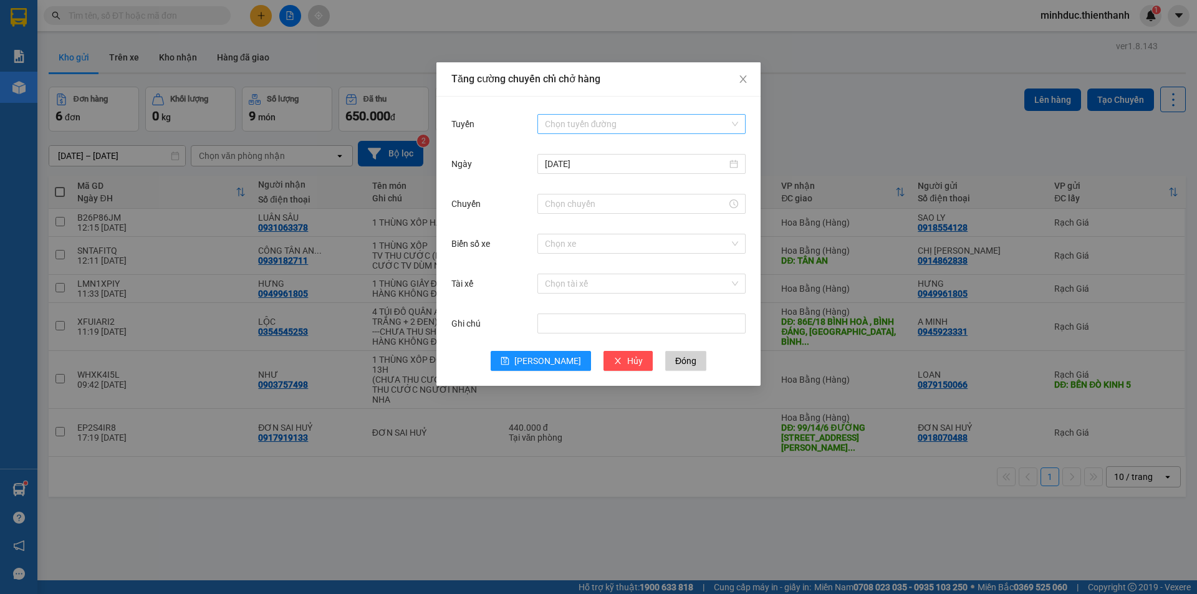
click at [639, 122] on input "Tuyến" at bounding box center [637, 124] width 185 height 19
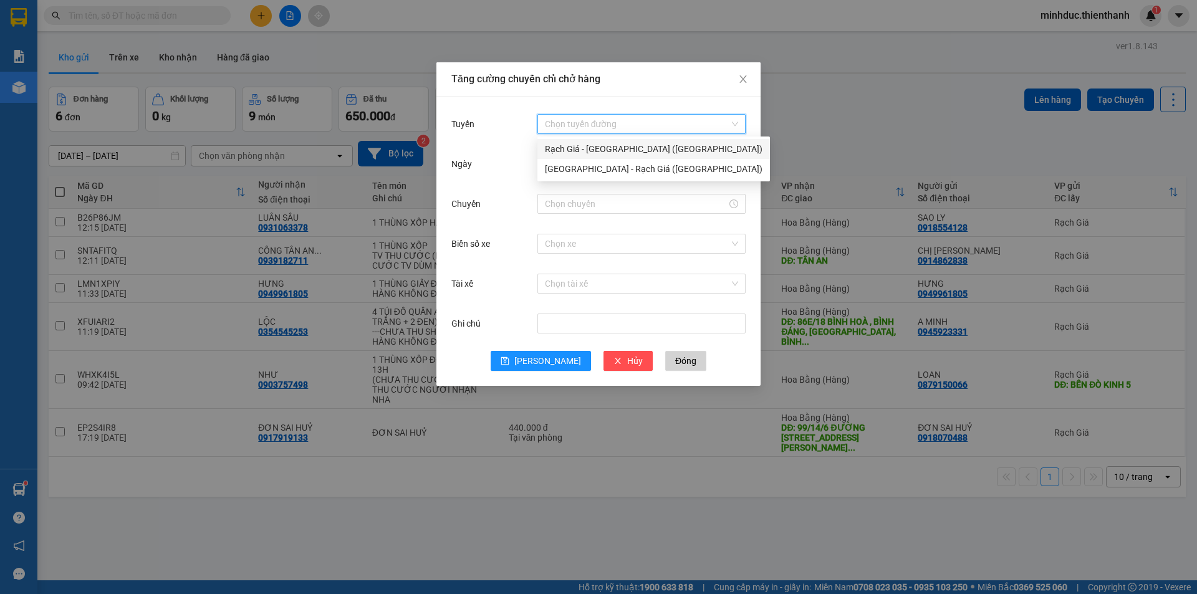
click at [582, 153] on div "Rạch Giá - [GEOGRAPHIC_DATA] ([GEOGRAPHIC_DATA])" at bounding box center [654, 149] width 218 height 14
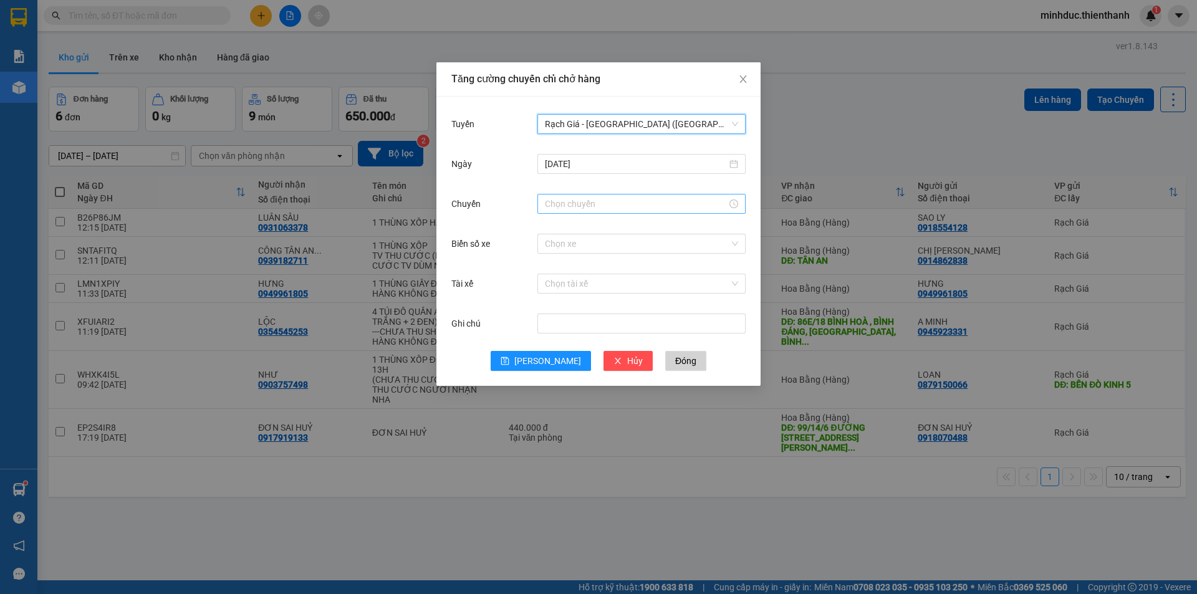
click at [564, 205] on input "Chuyến" at bounding box center [636, 204] width 182 height 14
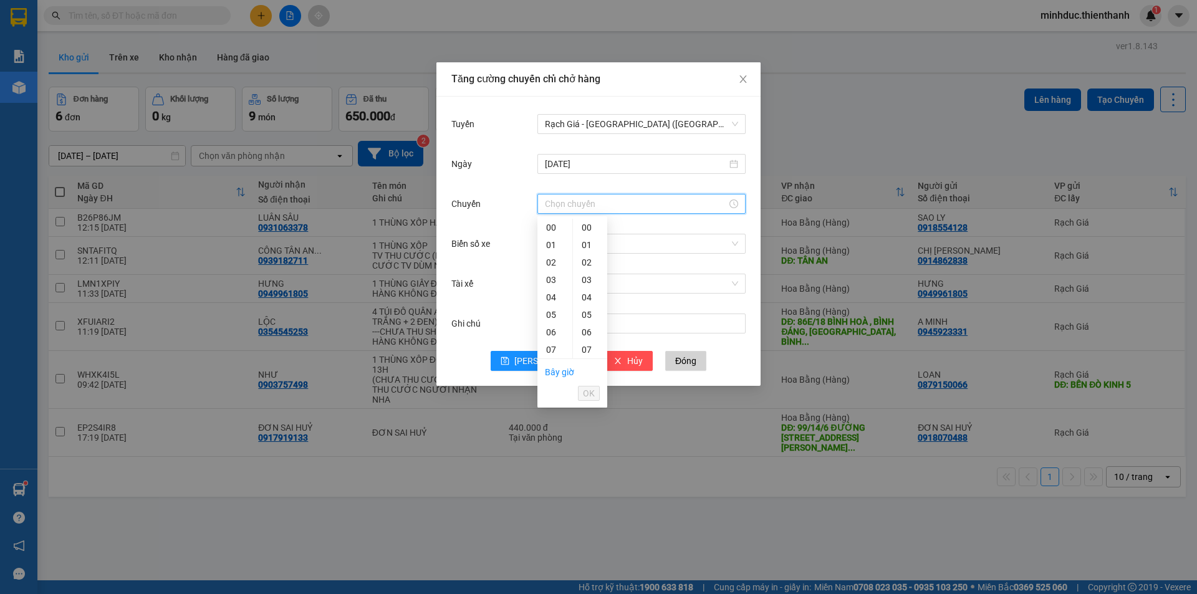
click at [552, 428] on div "12" at bounding box center [554, 436] width 35 height 17
click at [586, 394] on span "OK" at bounding box center [589, 394] width 12 height 14
click at [595, 253] on div "Chọn xe" at bounding box center [641, 244] width 208 height 20
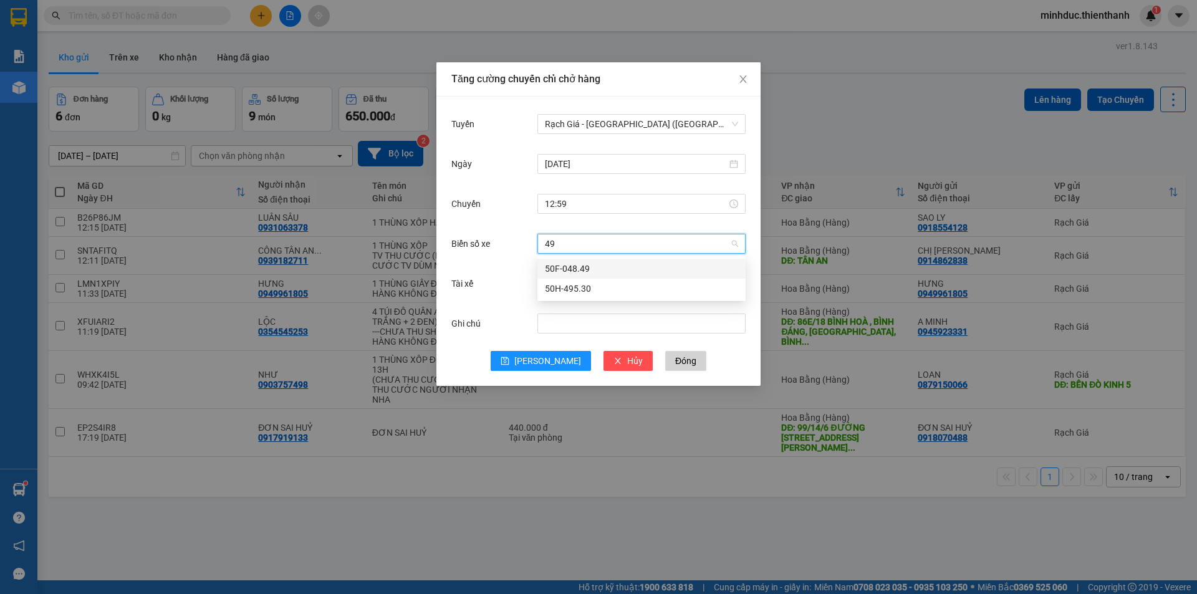
click at [567, 271] on div "50F-048.49" at bounding box center [641, 269] width 193 height 14
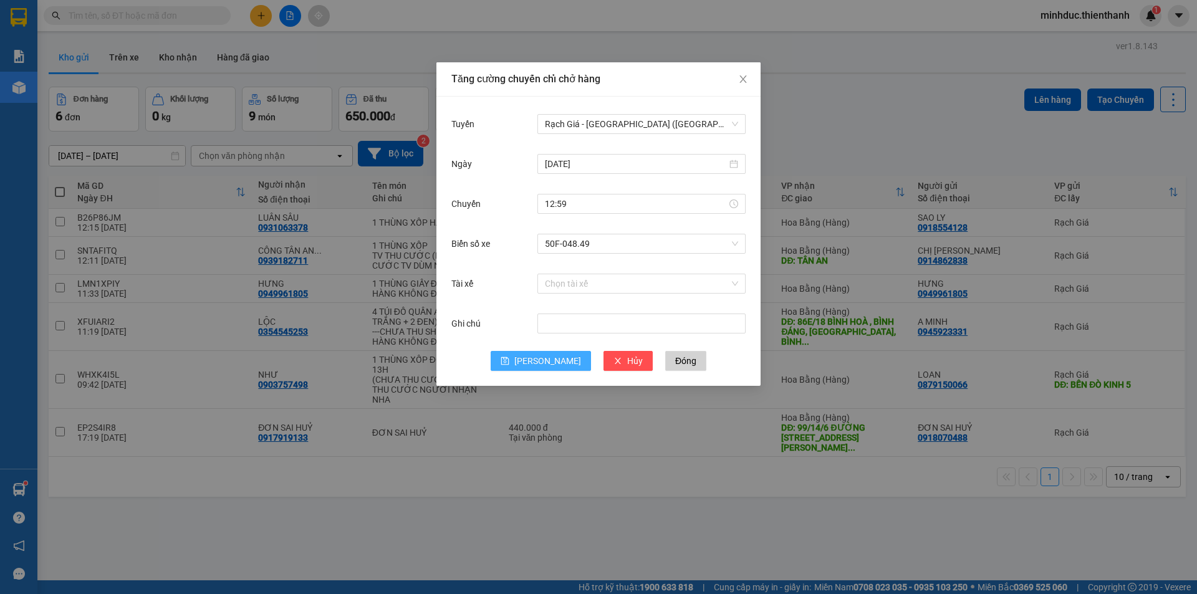
click at [536, 364] on button "[PERSON_NAME]" at bounding box center [541, 361] width 100 height 20
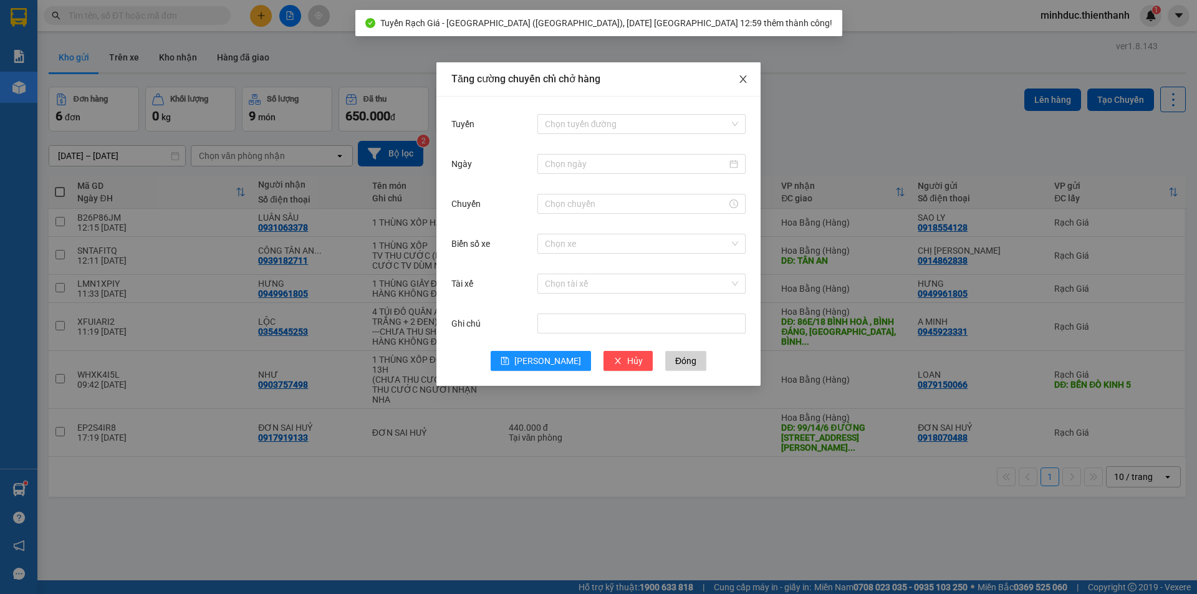
click at [746, 77] on icon "close" at bounding box center [742, 78] width 7 height 7
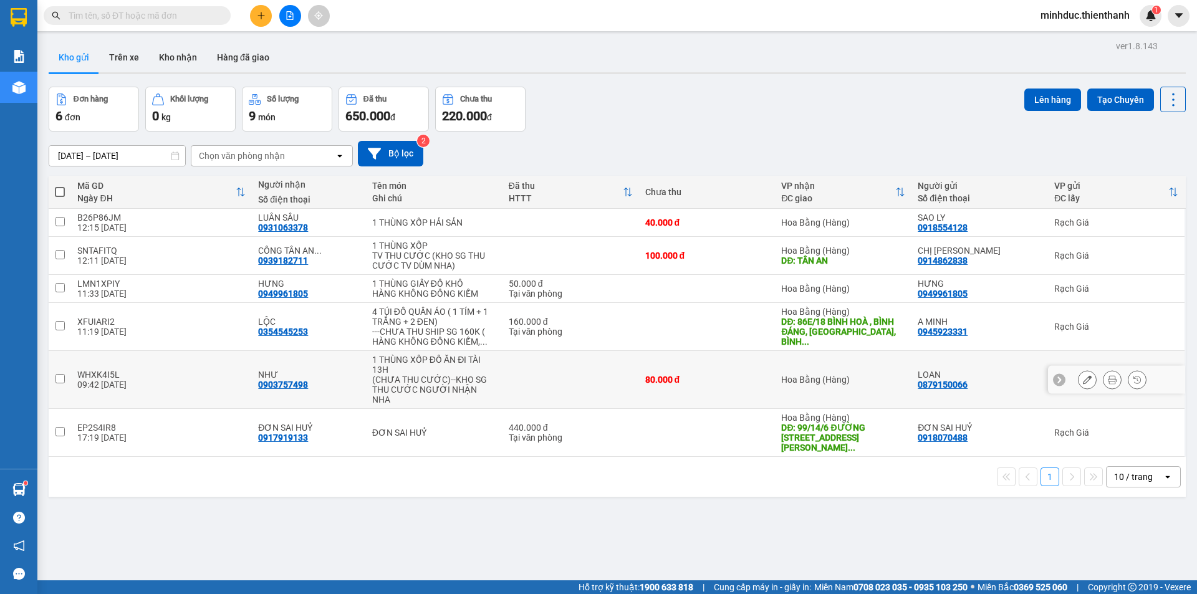
drag, startPoint x: 58, startPoint y: 375, endPoint x: 69, endPoint y: 334, distance: 41.9
click at [58, 374] on input "checkbox" at bounding box center [59, 378] width 9 height 9
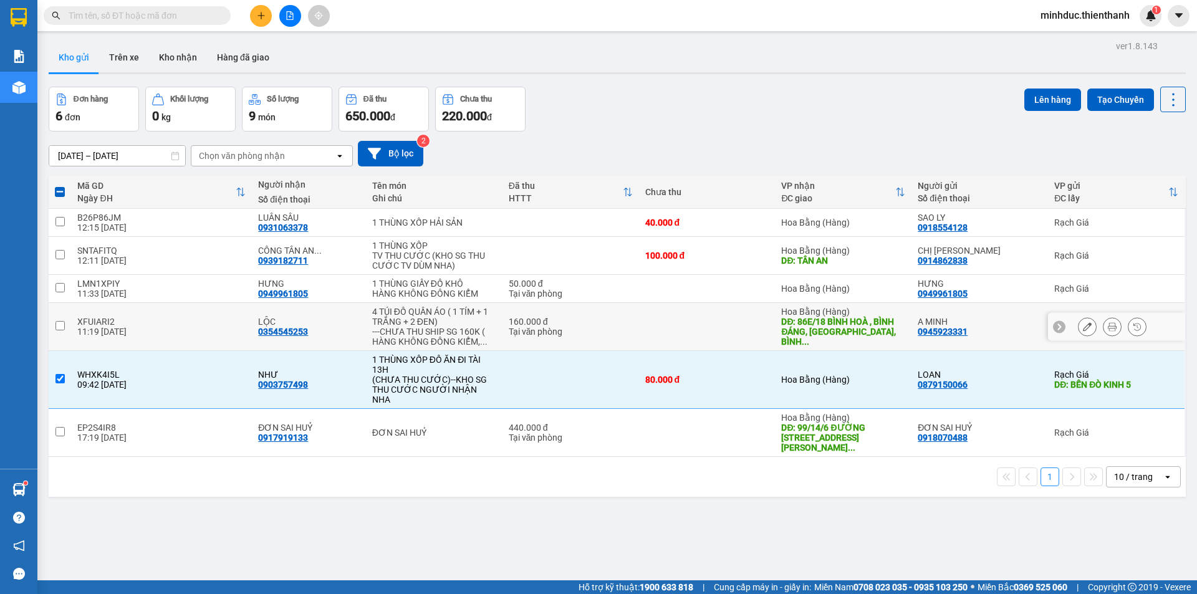
click at [61, 322] on input "checkbox" at bounding box center [59, 325] width 9 height 9
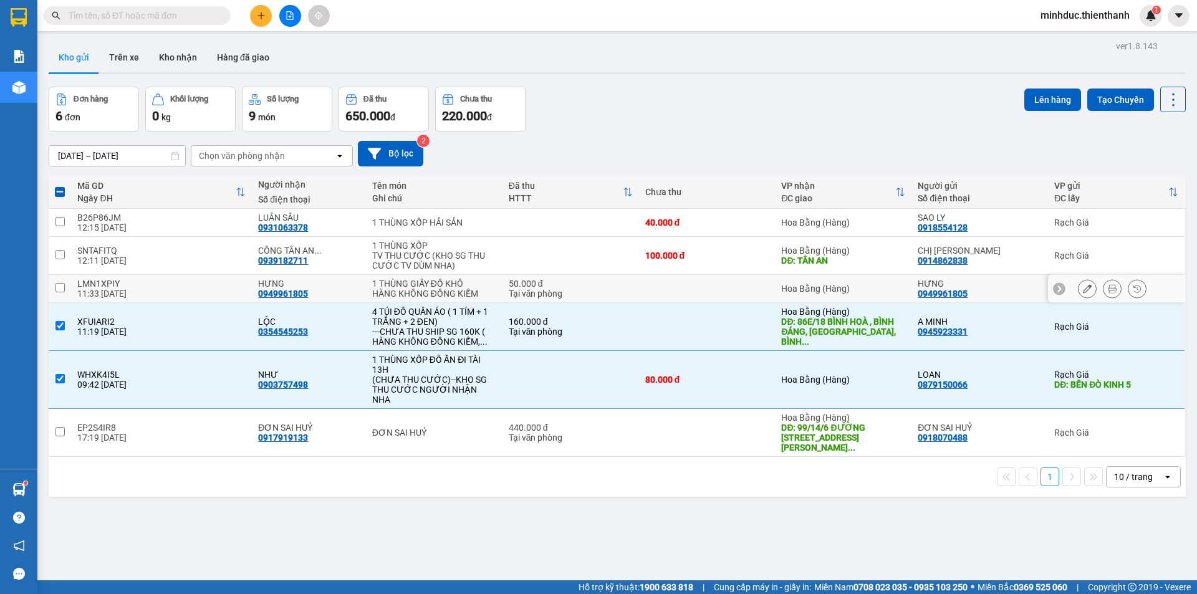
click at [62, 287] on input "checkbox" at bounding box center [59, 287] width 9 height 9
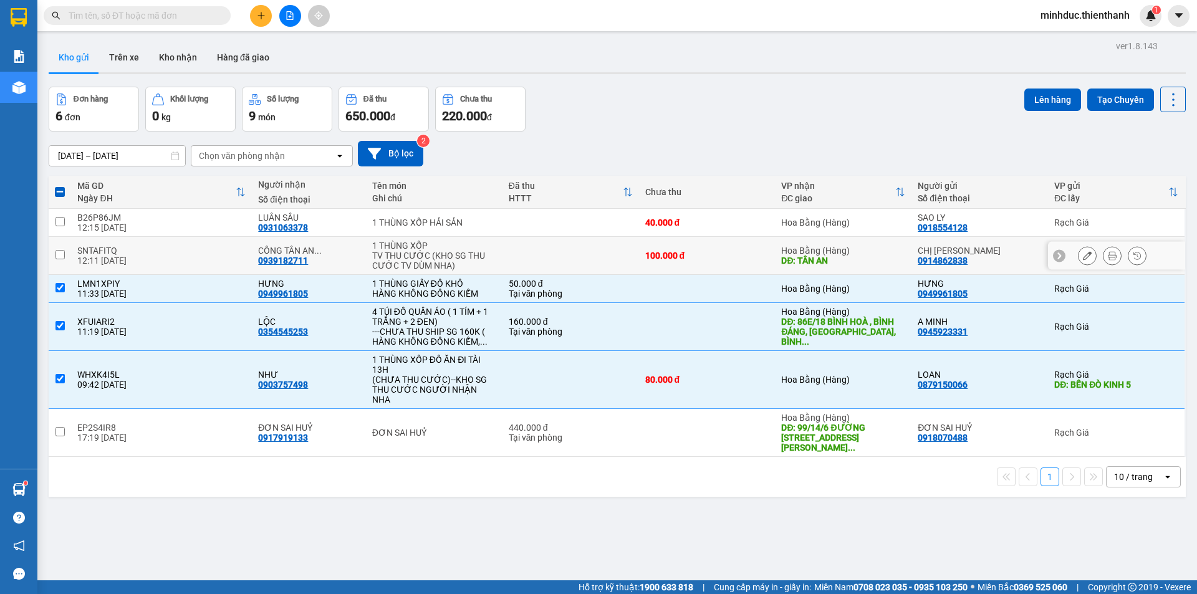
click at [61, 256] on input "checkbox" at bounding box center [59, 254] width 9 height 9
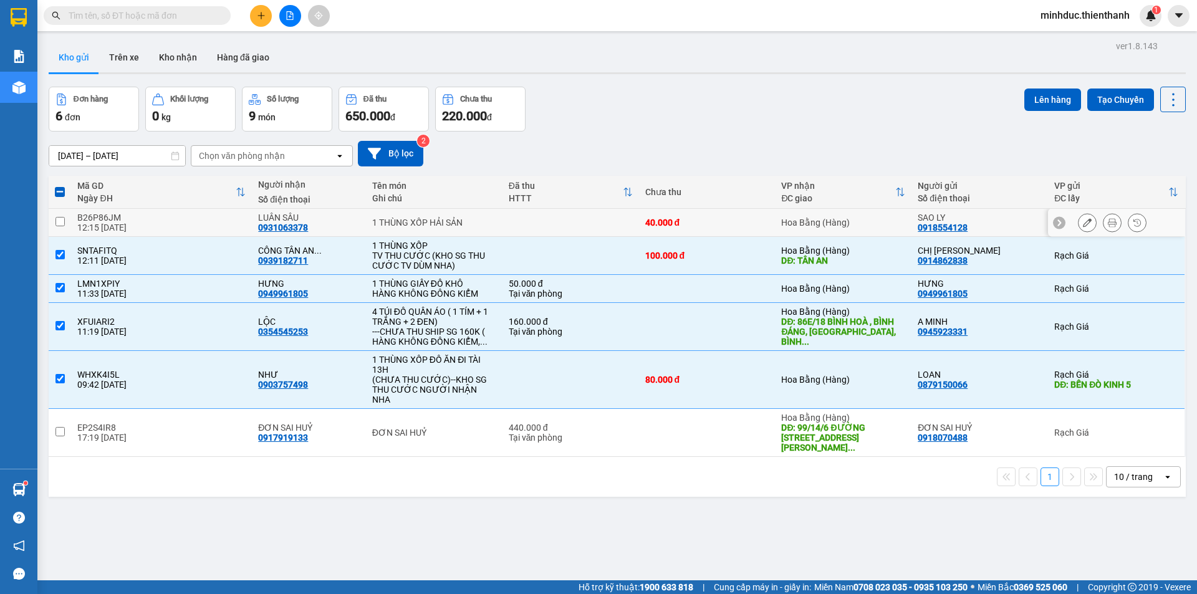
click at [57, 223] on input "checkbox" at bounding box center [59, 221] width 9 height 9
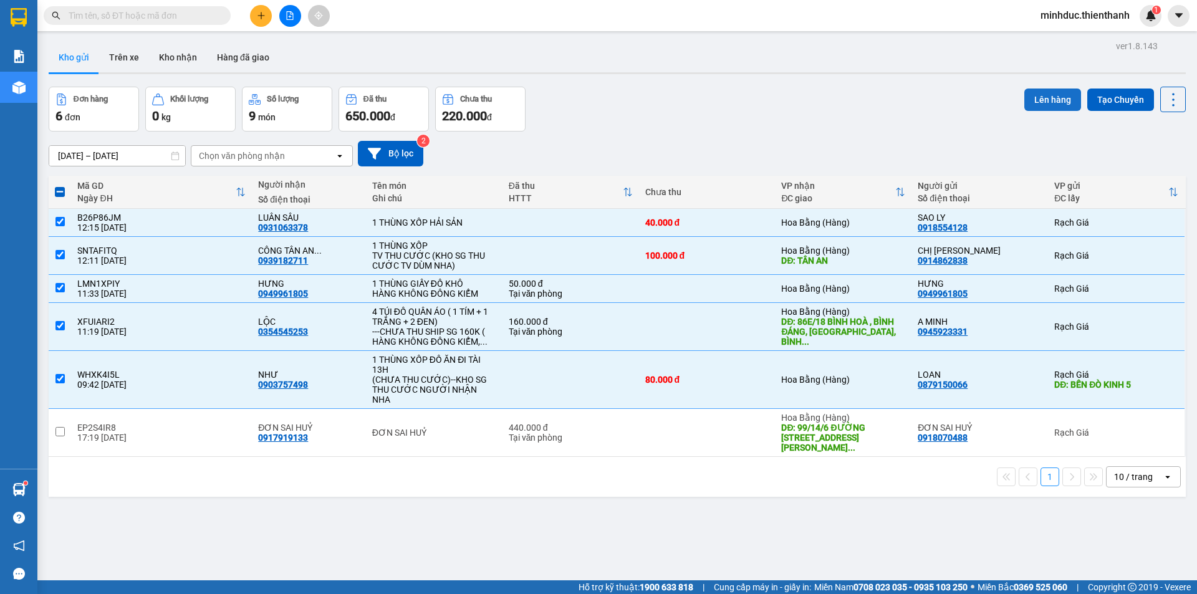
click at [1060, 99] on button "Lên hàng" at bounding box center [1052, 100] width 57 height 22
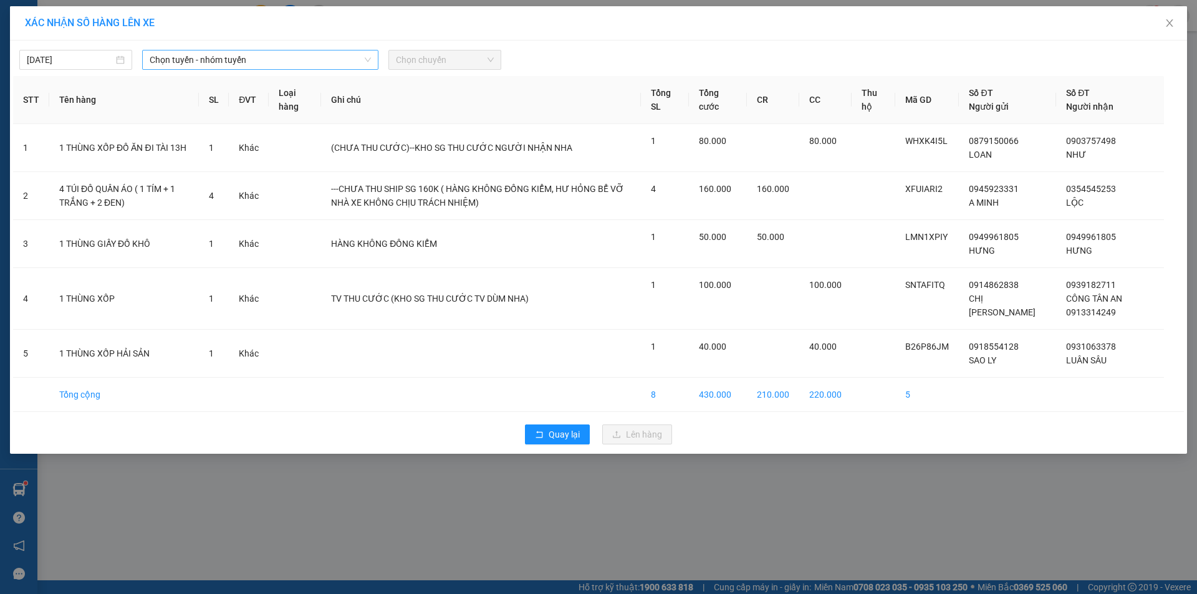
click at [284, 62] on span "Chọn tuyến - nhóm tuyến" at bounding box center [260, 60] width 221 height 19
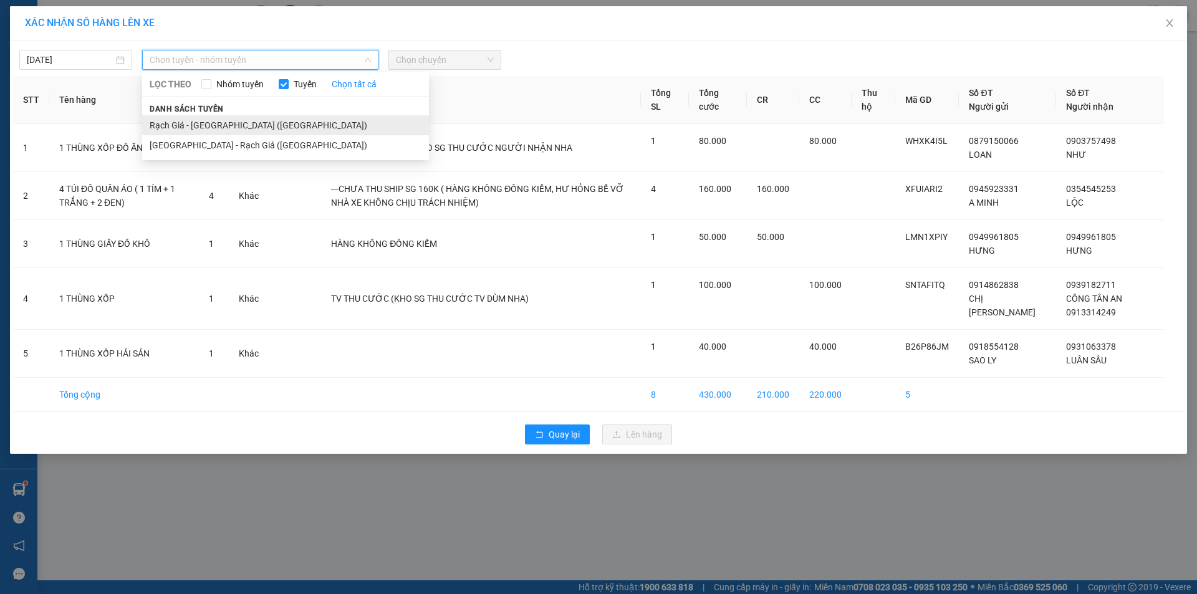
click at [179, 125] on li "Rạch Giá - [GEOGRAPHIC_DATA] ([GEOGRAPHIC_DATA])" at bounding box center [285, 125] width 287 height 20
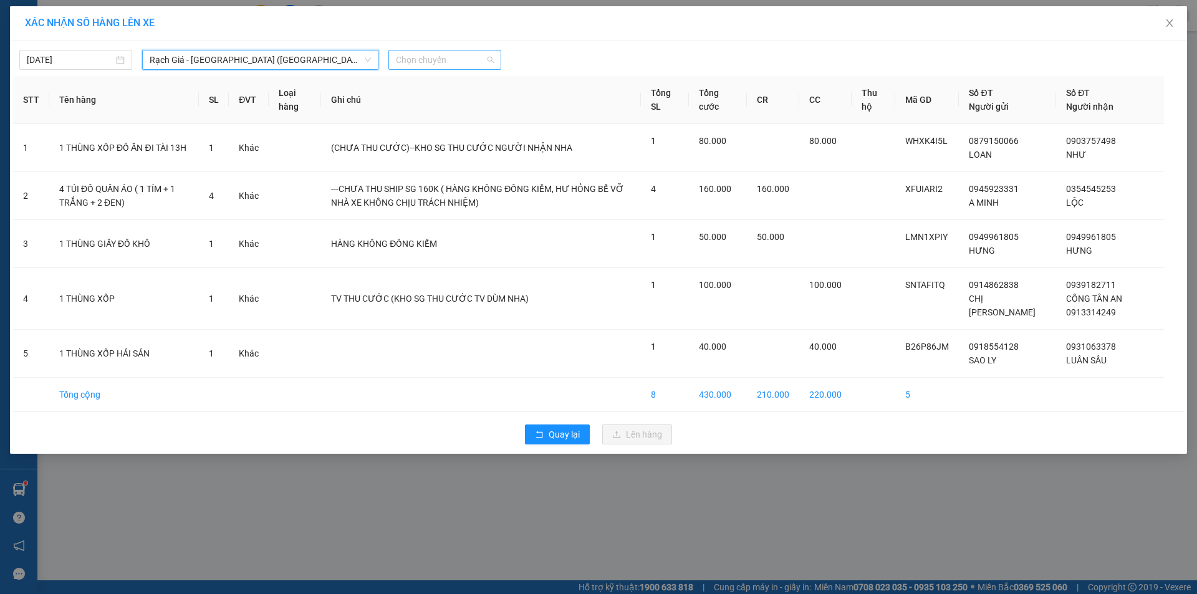
click at [412, 59] on span "Chọn chuyến" at bounding box center [445, 60] width 98 height 19
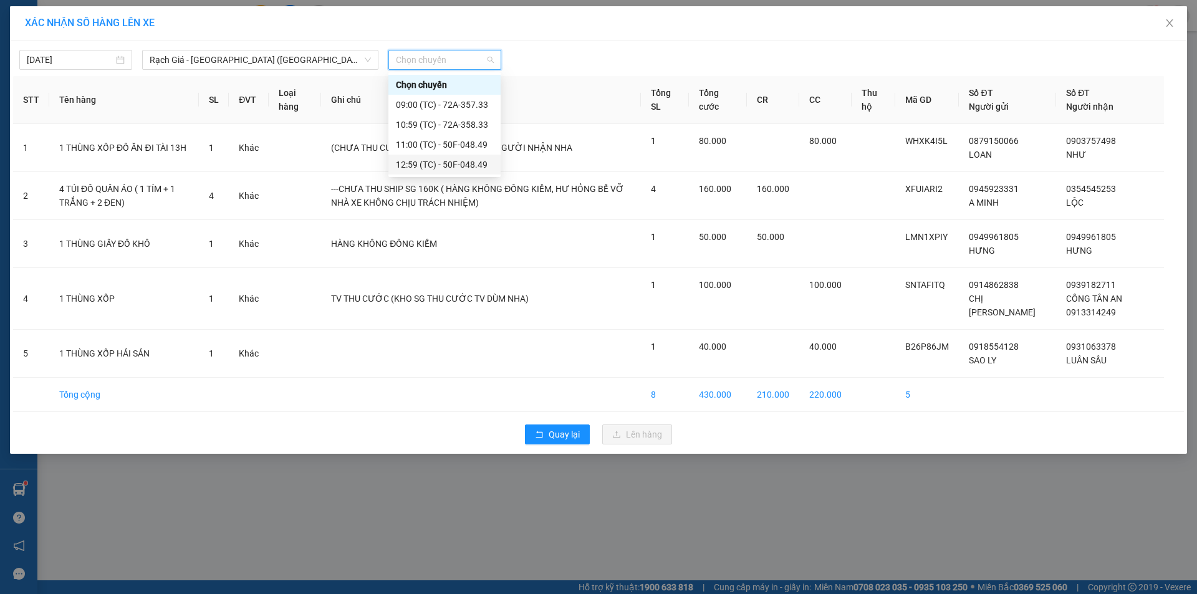
click at [428, 166] on div "12:59 (TC) - 50F-048.49" at bounding box center [444, 165] width 97 height 14
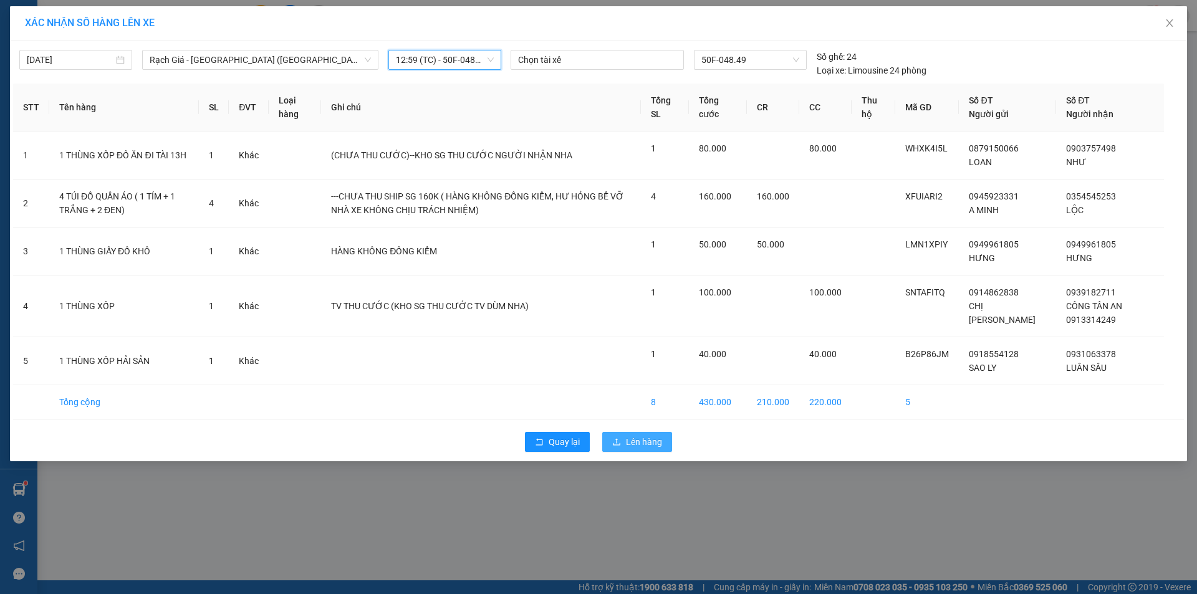
click at [638, 441] on span "Lên hàng" at bounding box center [644, 442] width 36 height 14
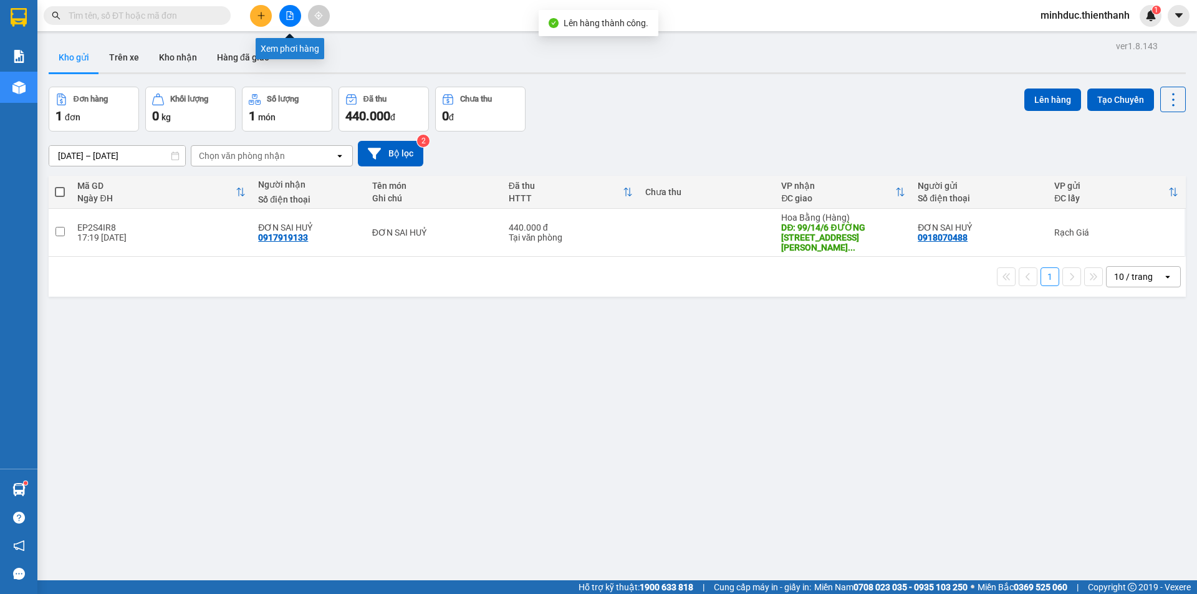
click at [290, 16] on icon "file-add" at bounding box center [290, 15] width 7 height 9
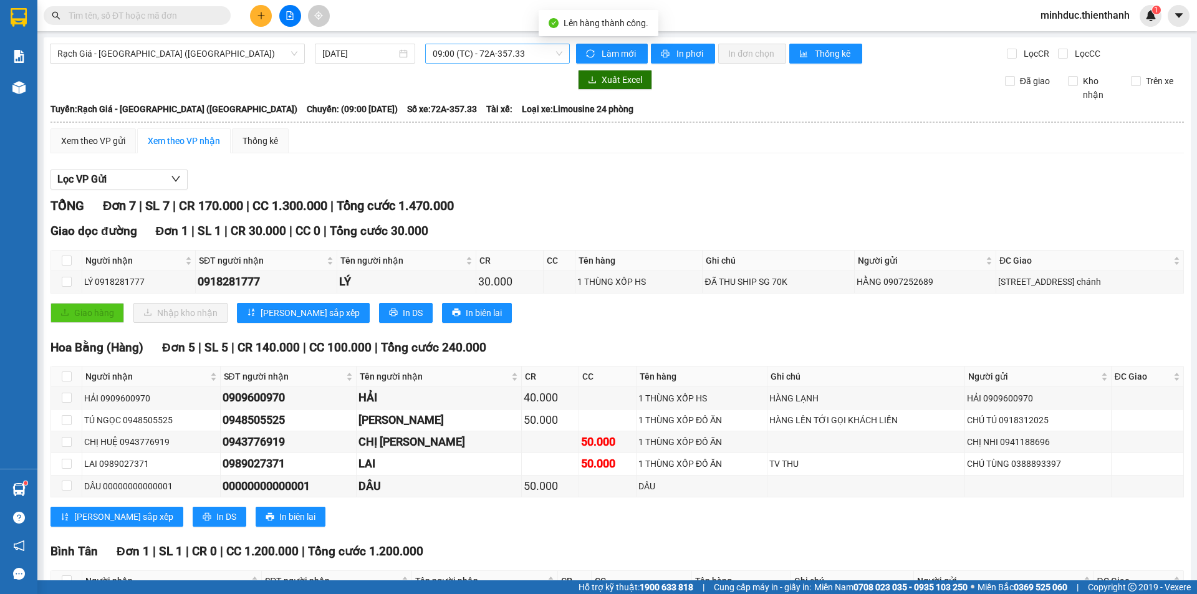
click at [450, 56] on span "09:00 (TC) - 72A-357.33" at bounding box center [498, 53] width 130 height 19
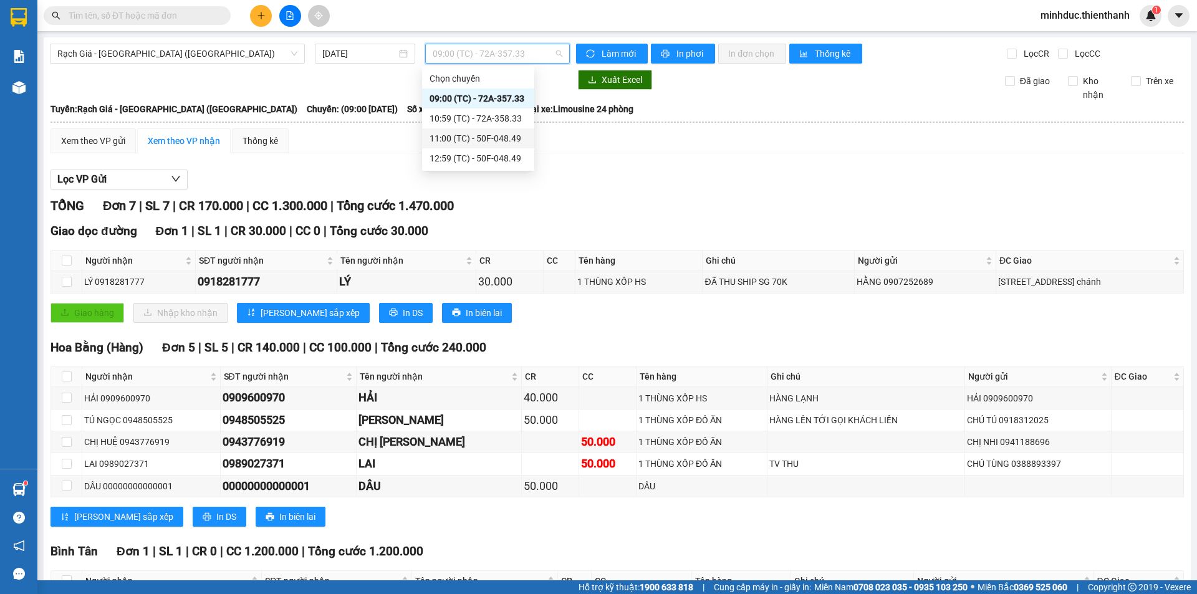
click at [455, 137] on div "11:00 (TC) - 50F-048.49" at bounding box center [478, 139] width 97 height 14
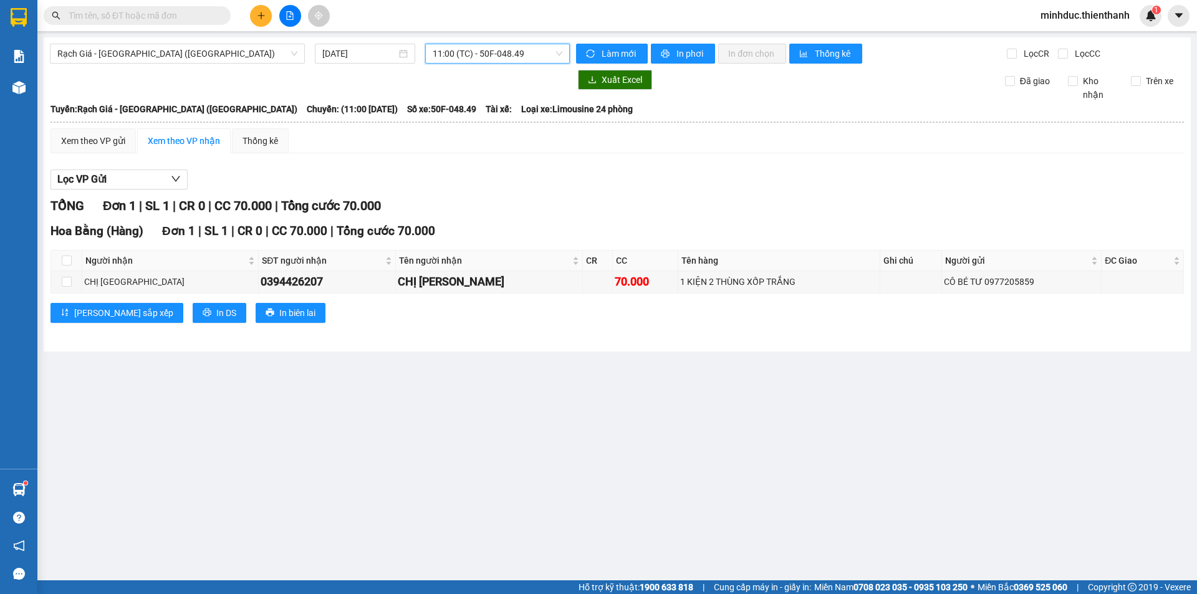
click at [493, 62] on span "11:00 (TC) - 50F-048.49" at bounding box center [498, 53] width 130 height 19
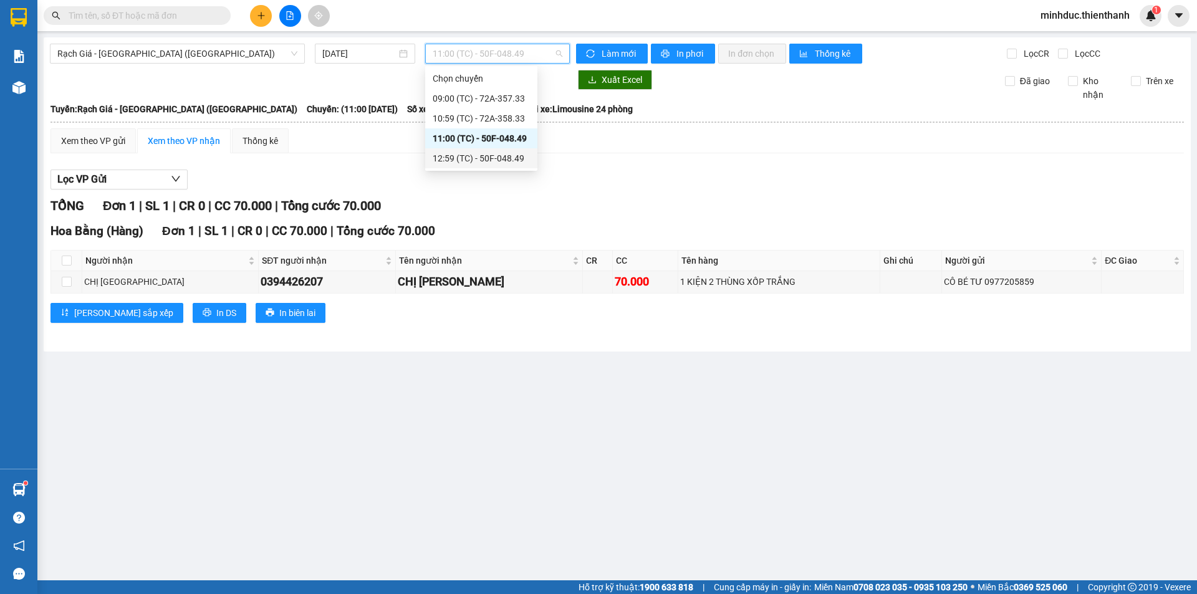
click at [456, 160] on div "12:59 (TC) - 50F-048.49" at bounding box center [481, 159] width 97 height 14
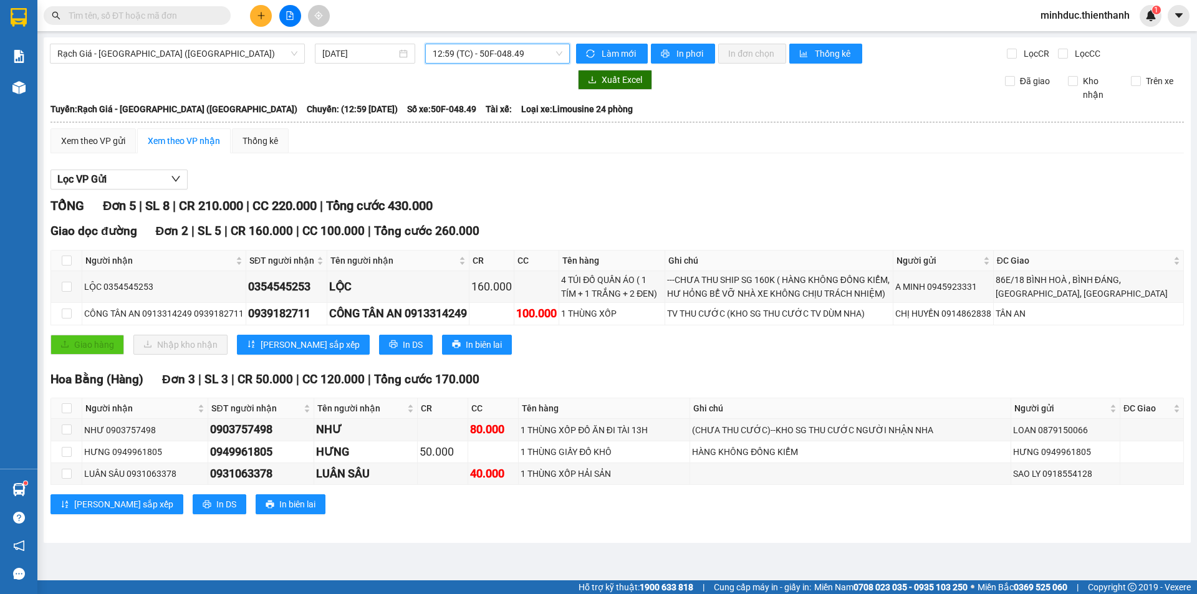
click at [446, 53] on span "12:59 (TC) - 50F-048.49" at bounding box center [498, 53] width 130 height 19
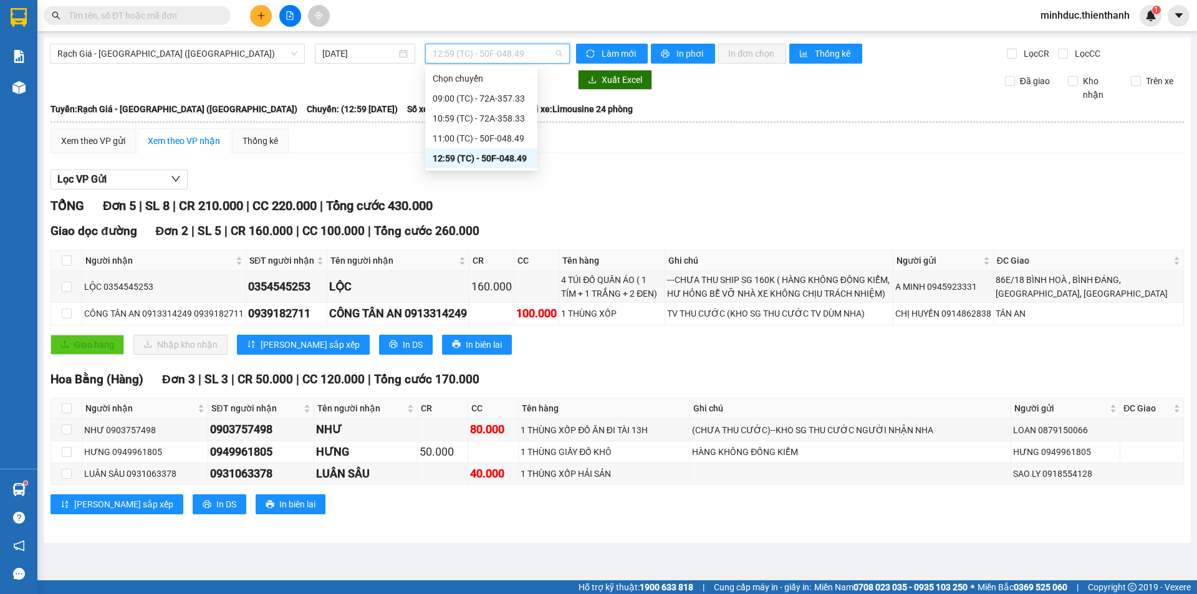
click at [459, 156] on div "12:59 (TC) - 50F-048.49" at bounding box center [481, 159] width 97 height 14
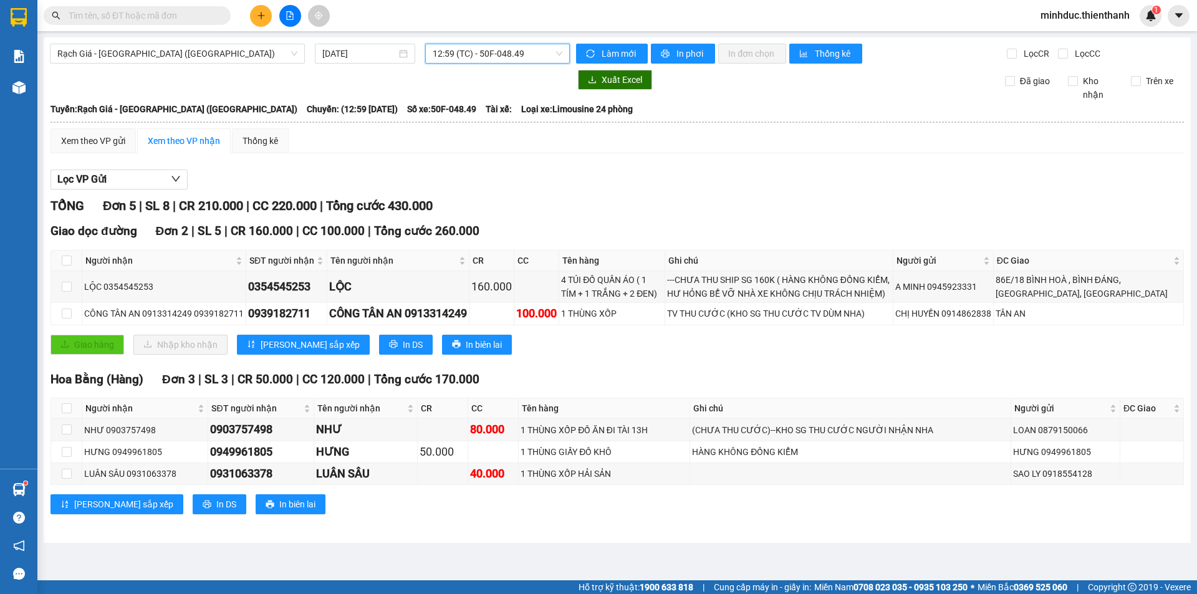
click at [355, 592] on div "Hỗ trợ kỹ thuật: 1900 633 818 | Cung cấp máy in - giấy in: Miền Nam 0708 023 03…" at bounding box center [595, 587] width 1191 height 14
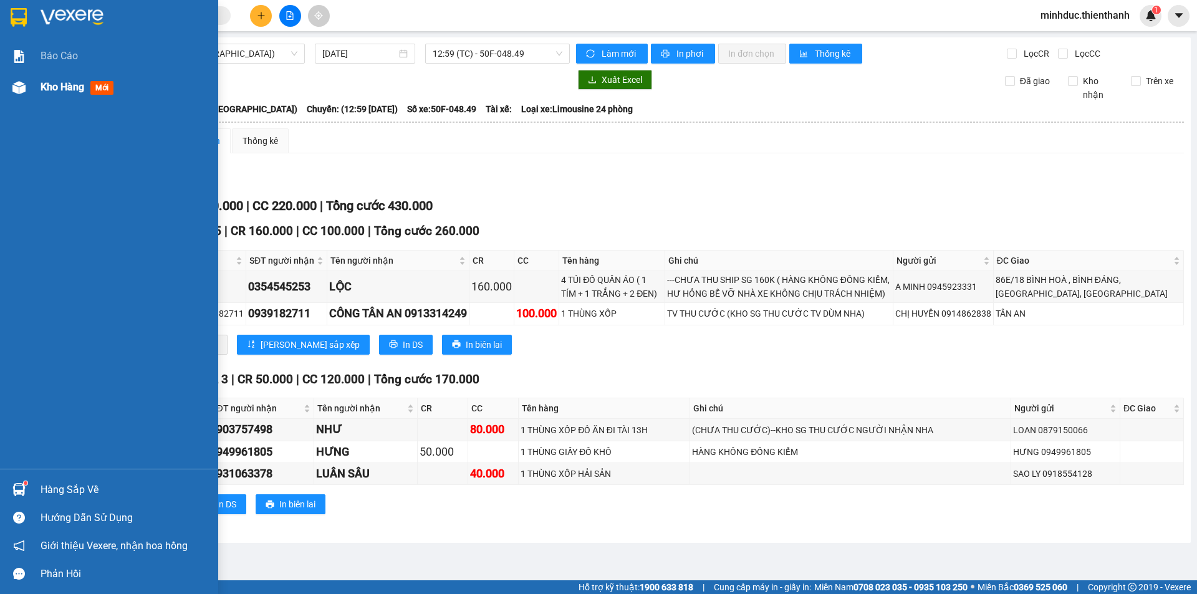
click at [54, 90] on span "Kho hàng" at bounding box center [63, 87] width 44 height 12
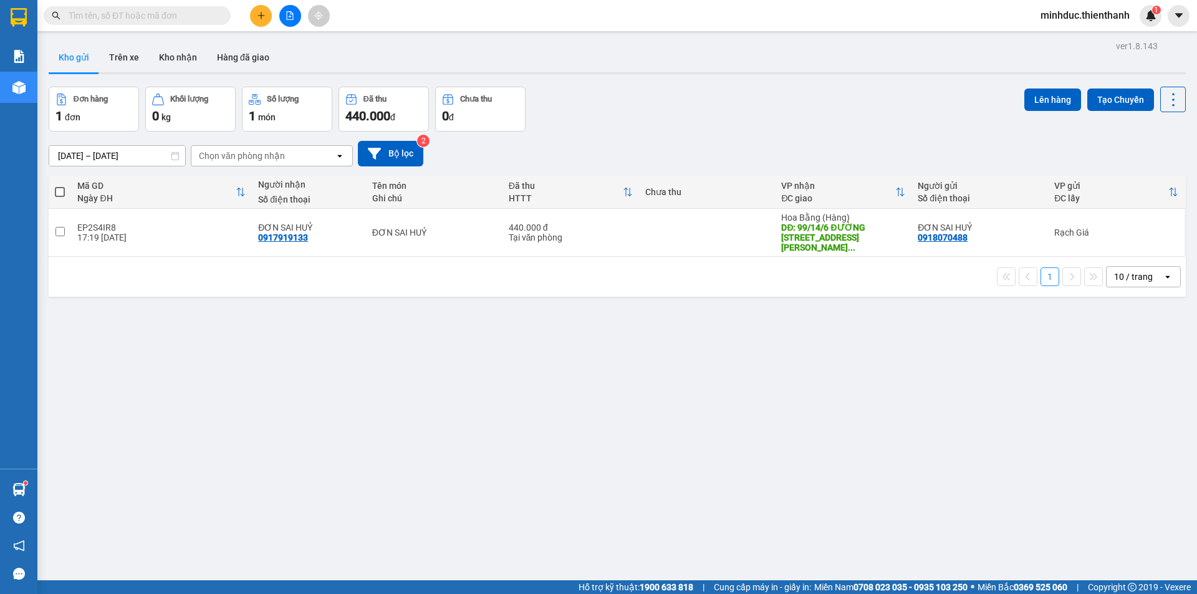
click at [123, 17] on input "text" at bounding box center [142, 16] width 147 height 14
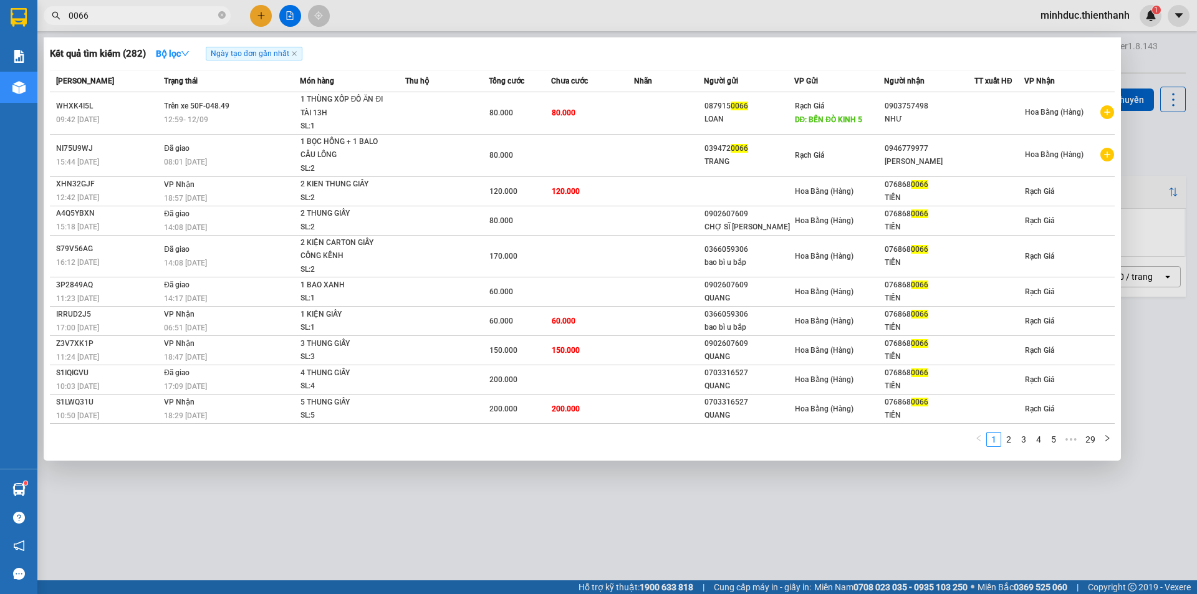
click at [124, 13] on input "0066" at bounding box center [142, 16] width 147 height 14
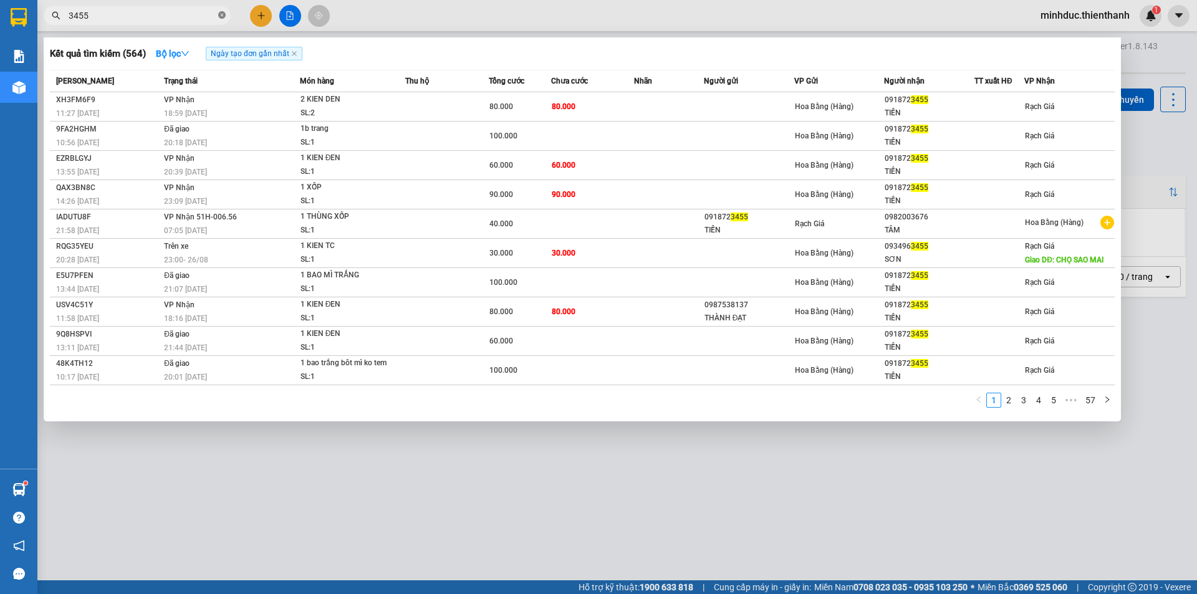
click at [221, 15] on icon "close-circle" at bounding box center [221, 14] width 7 height 7
